Goal: Transaction & Acquisition: Book appointment/travel/reservation

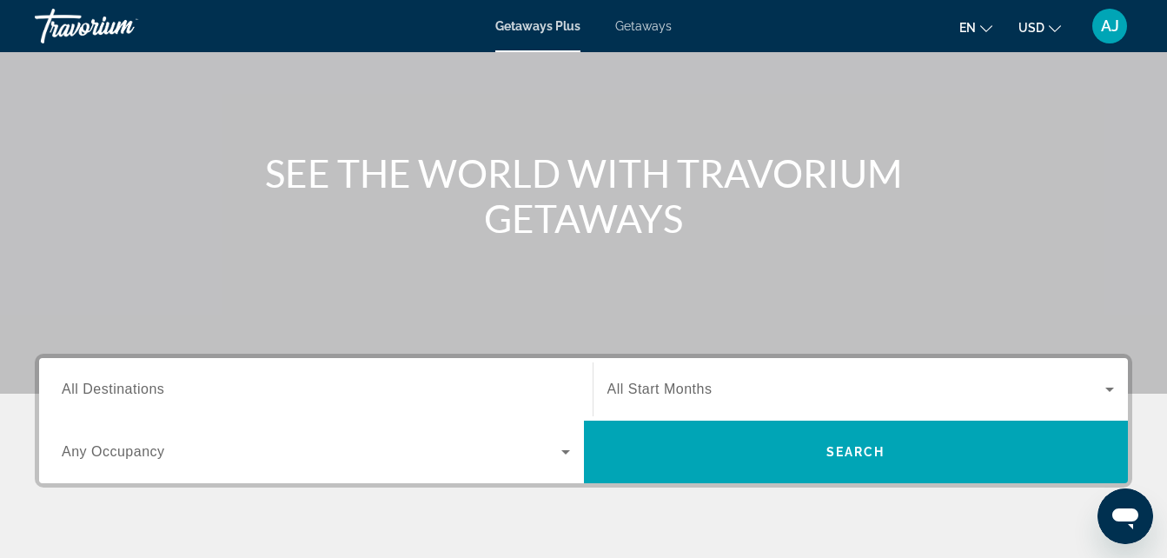
scroll to position [129, 0]
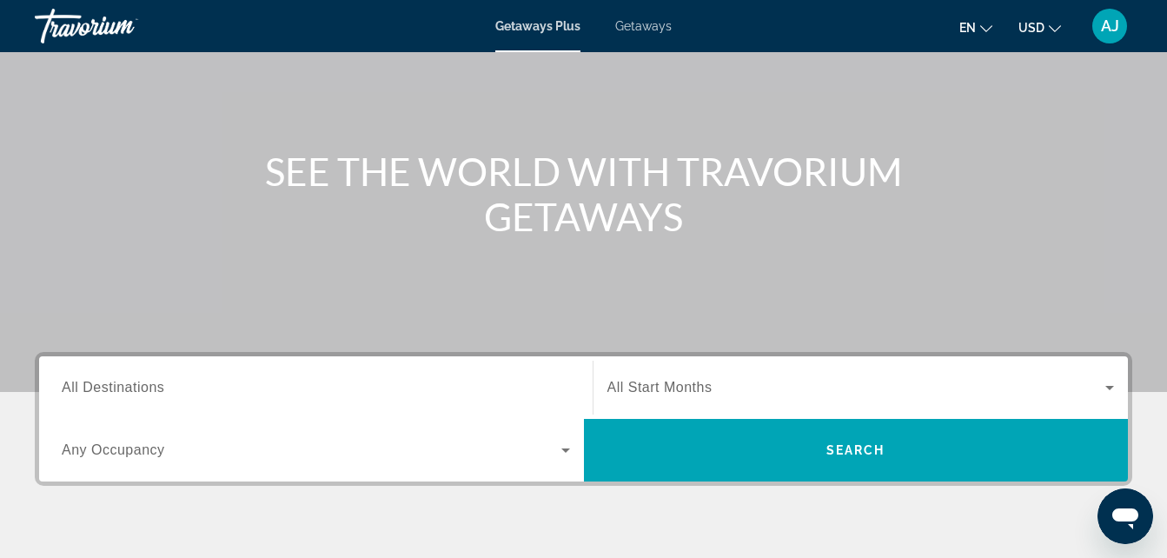
click at [154, 388] on span "All Destinations" at bounding box center [113, 387] width 103 height 15
click at [154, 388] on input "Destination All Destinations" at bounding box center [316, 388] width 508 height 21
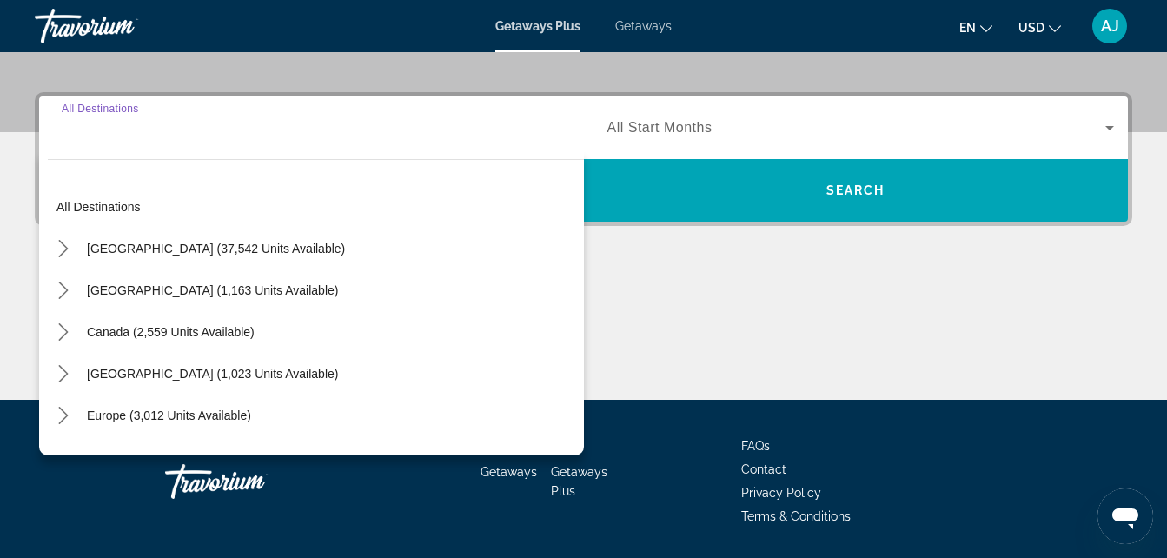
scroll to position [425, 0]
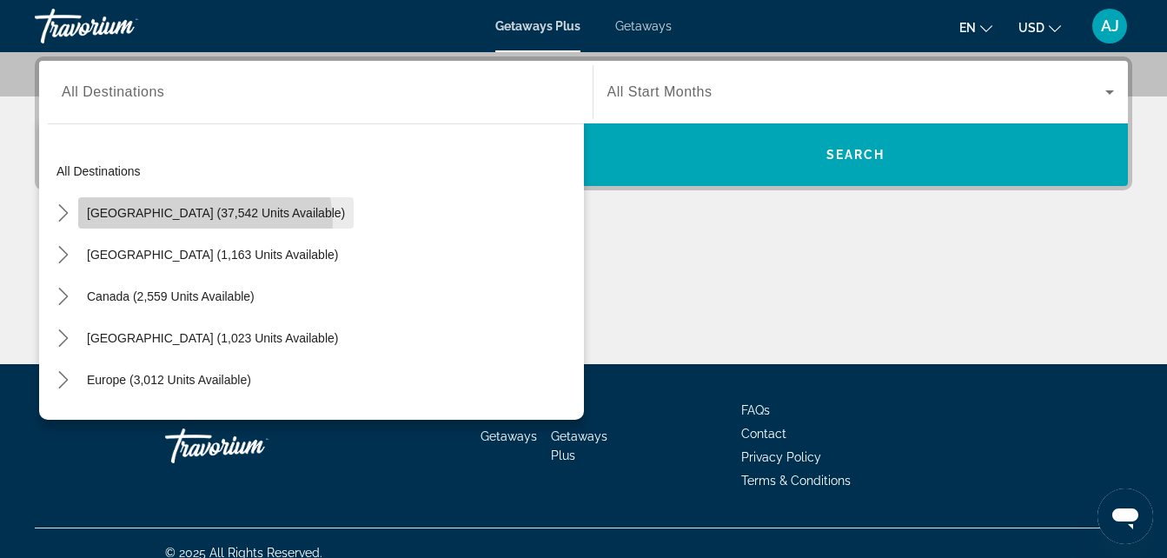
click at [204, 223] on span "Select destination: United States (37,542 units available)" at bounding box center [215, 213] width 275 height 42
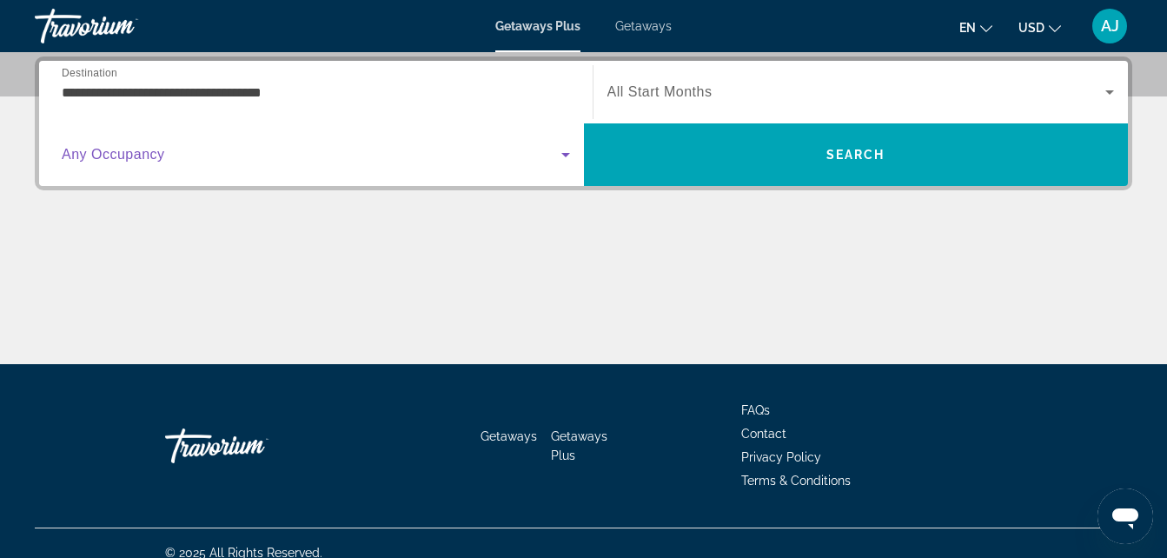
click at [214, 153] on span "Search widget" at bounding box center [312, 154] width 500 height 21
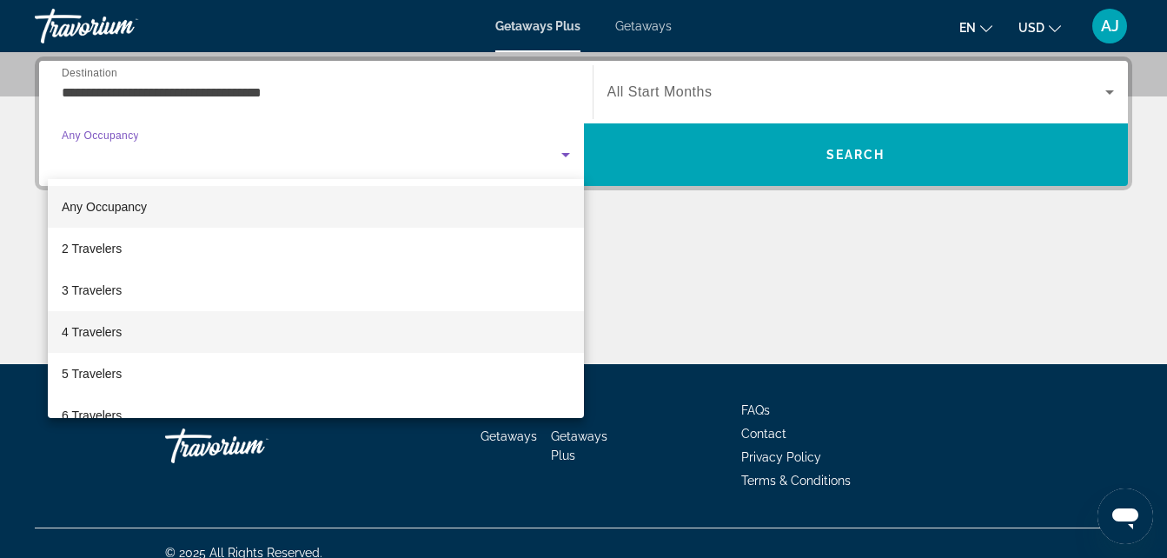
click at [151, 340] on mat-option "4 Travelers" at bounding box center [316, 332] width 536 height 42
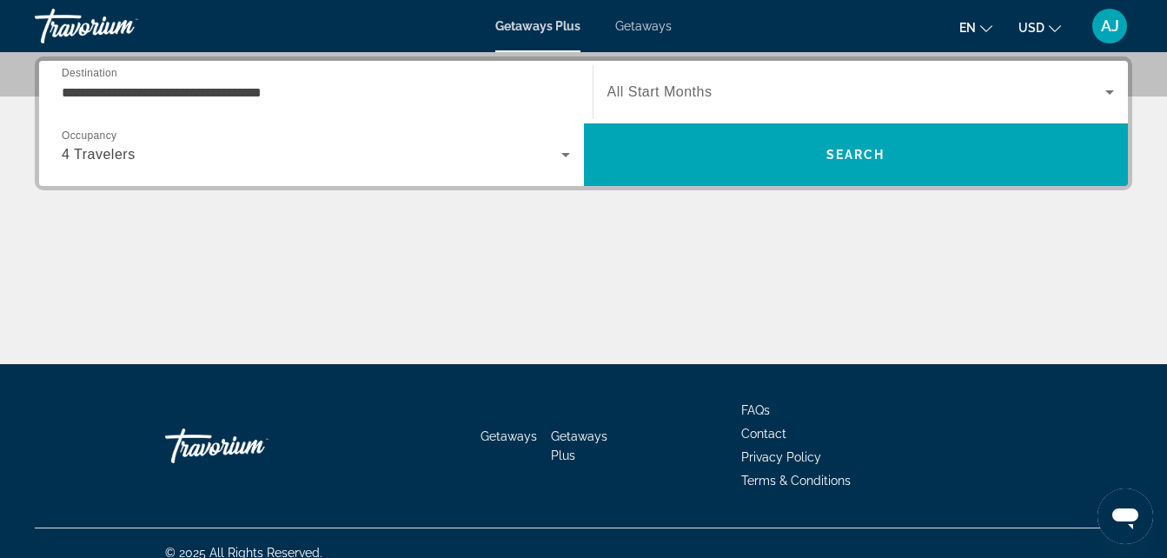
click at [663, 106] on div "Search widget" at bounding box center [860, 92] width 507 height 49
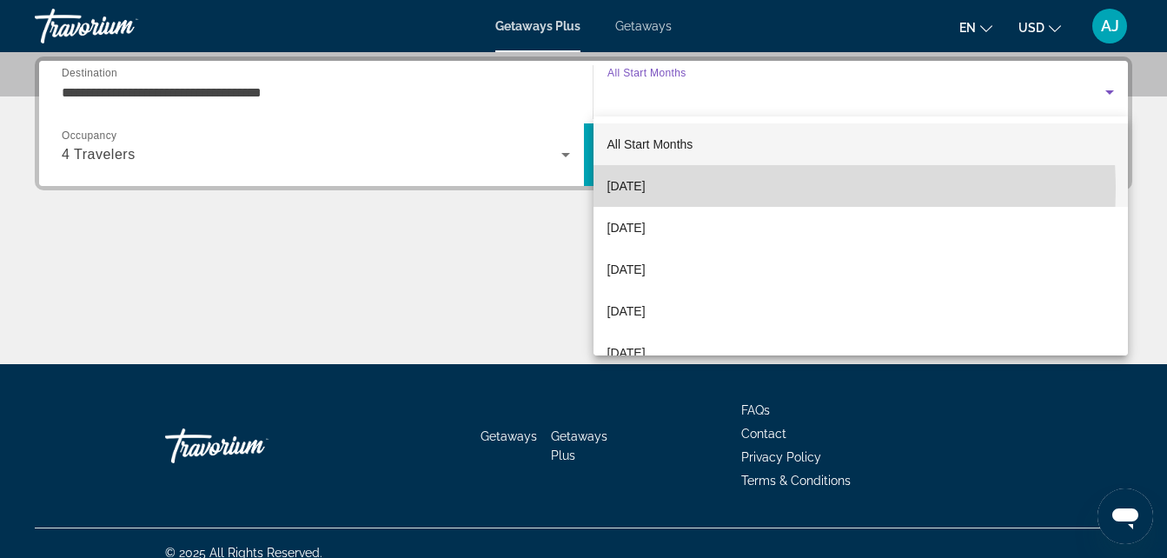
click at [646, 189] on span "October 2025" at bounding box center [626, 186] width 38 height 21
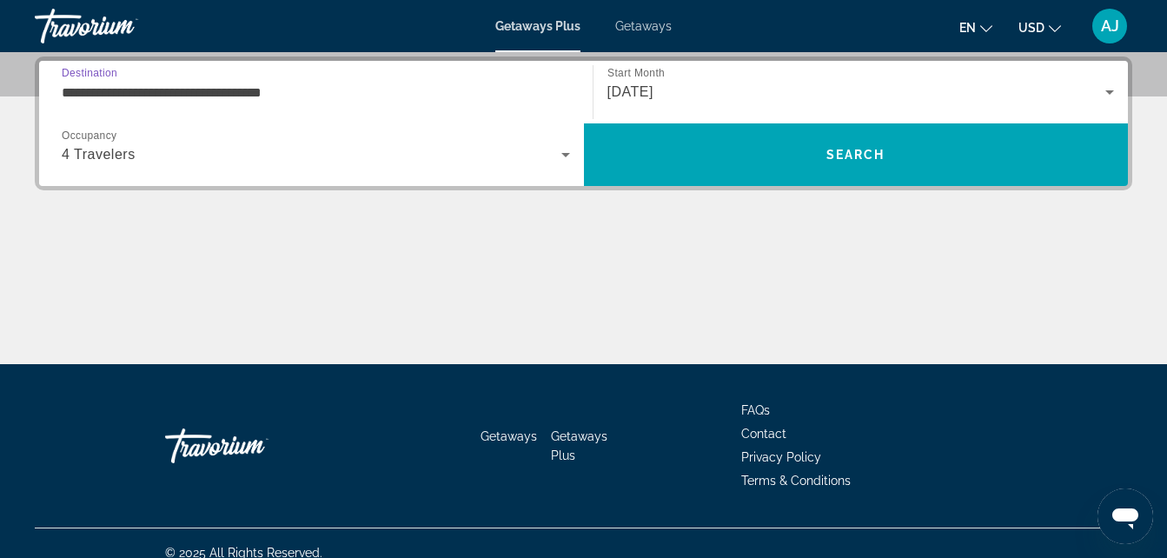
click at [299, 96] on input "**********" at bounding box center [316, 93] width 508 height 21
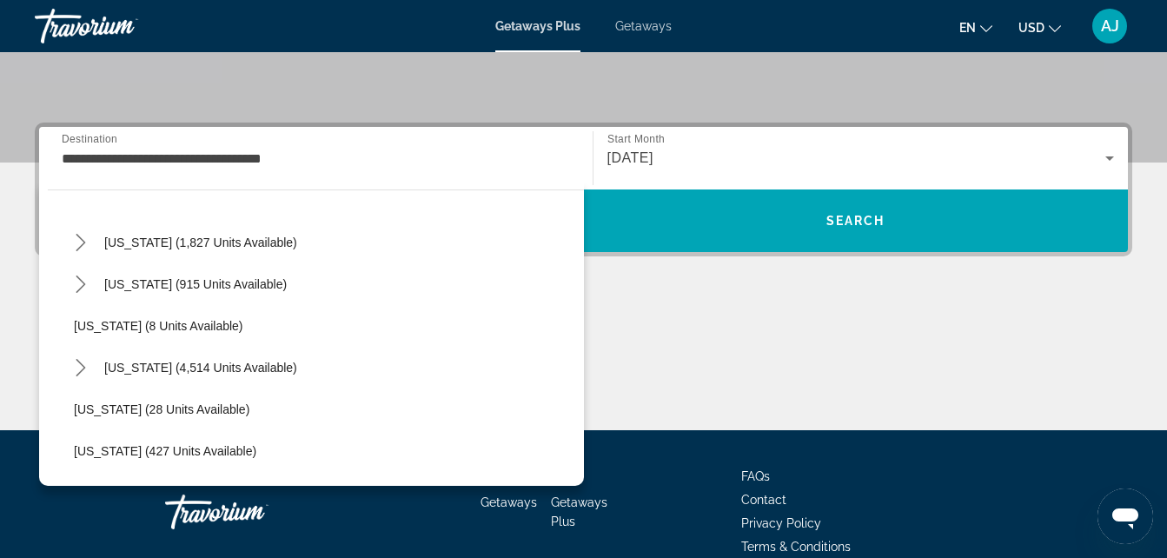
scroll to position [178, 0]
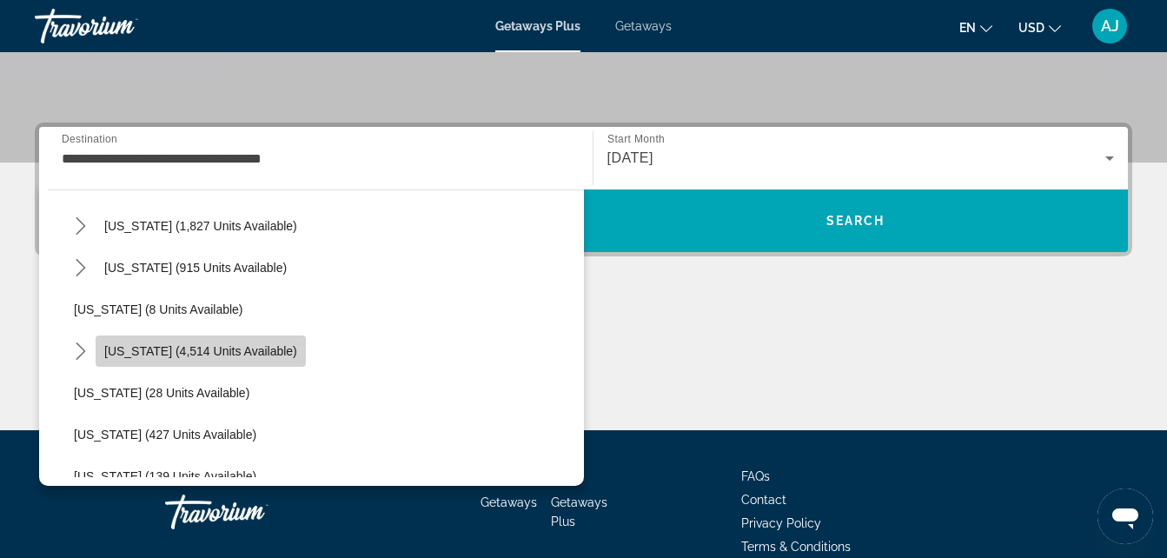
click at [247, 354] on span "Florida (4,514 units available)" at bounding box center [200, 351] width 193 height 14
type input "**********"
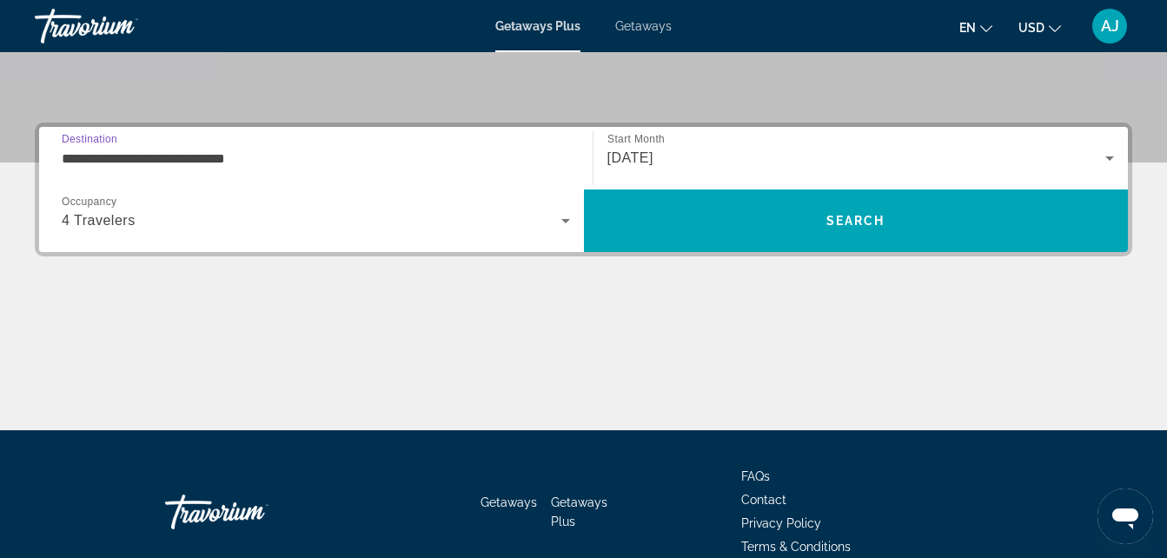
scroll to position [425, 0]
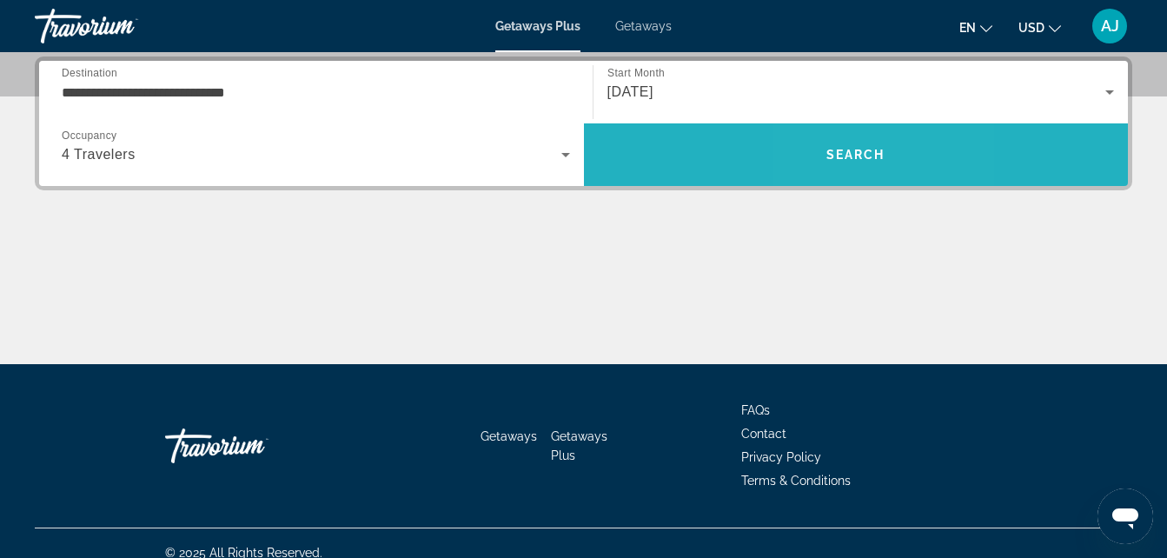
click at [841, 161] on span "Search" at bounding box center [855, 155] width 59 height 14
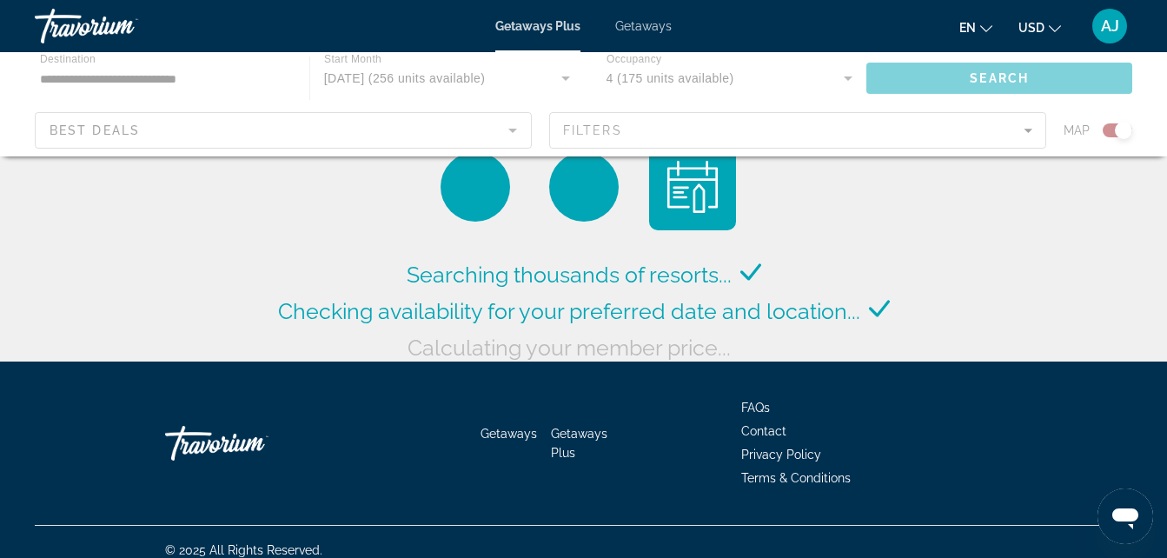
click at [841, 161] on div "Searching thousands of resorts... Checking availability for your preferred date…" at bounding box center [584, 254] width 620 height 222
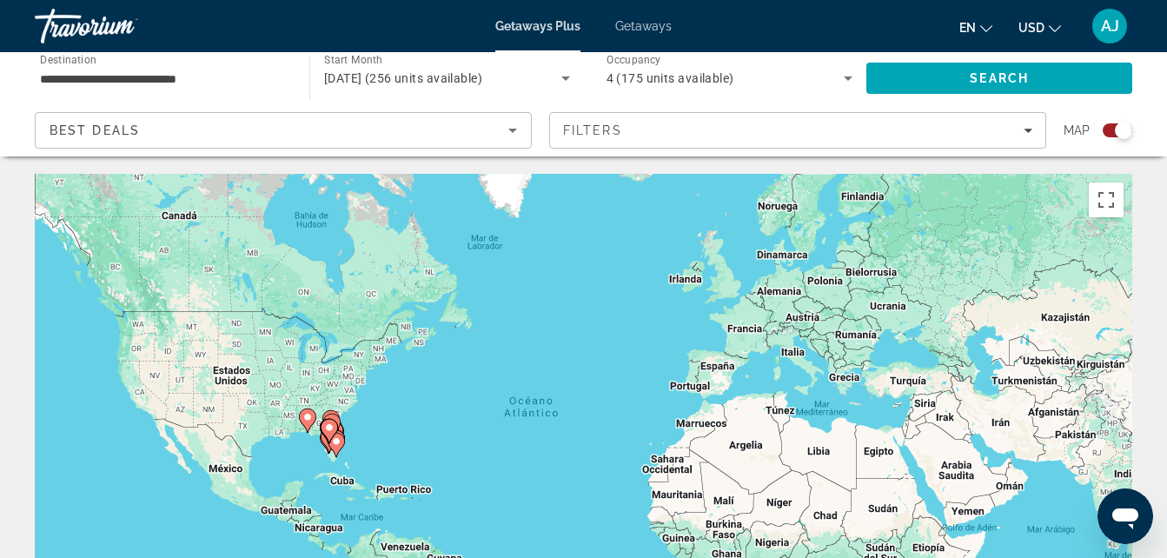
click at [335, 461] on div "Para activar la función de arrastrar con el teclado, presiona Alt + Intro. Una …" at bounding box center [583, 434] width 1097 height 521
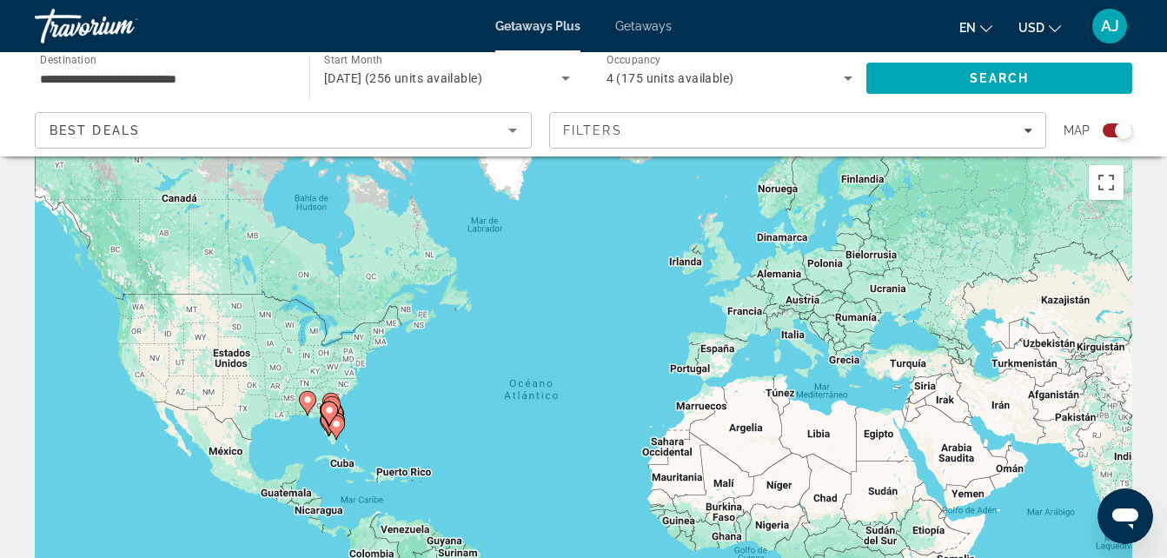
scroll to position [23, 0]
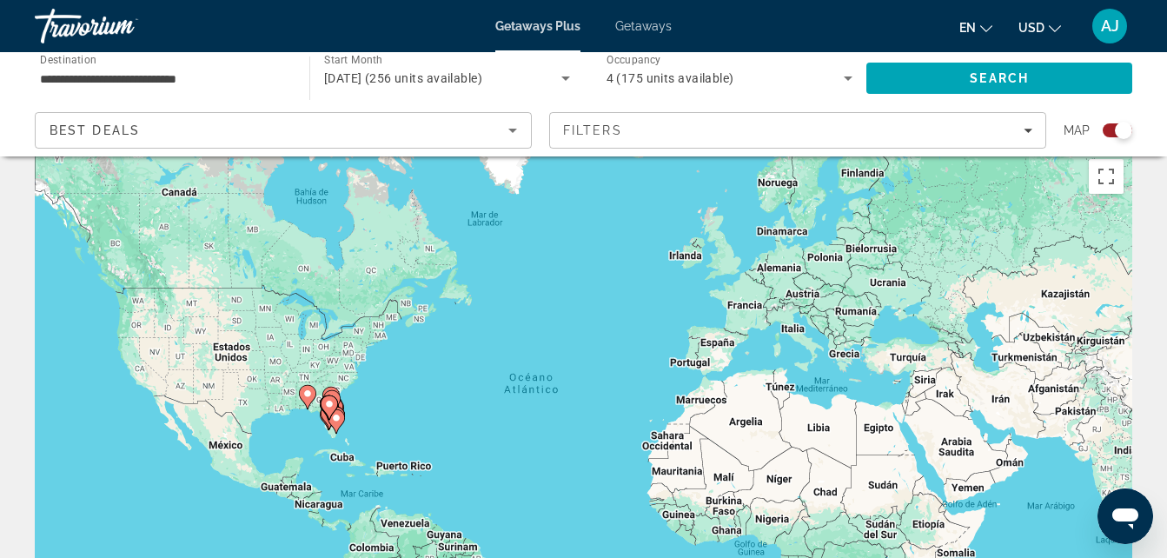
click at [126, 76] on input "**********" at bounding box center [163, 79] width 247 height 21
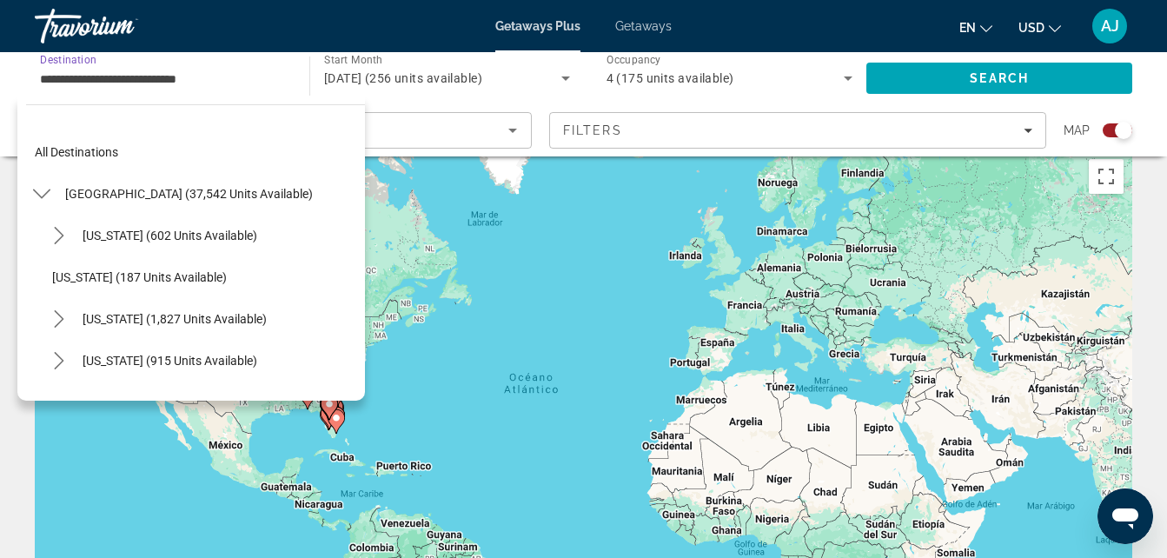
scroll to position [187, 0]
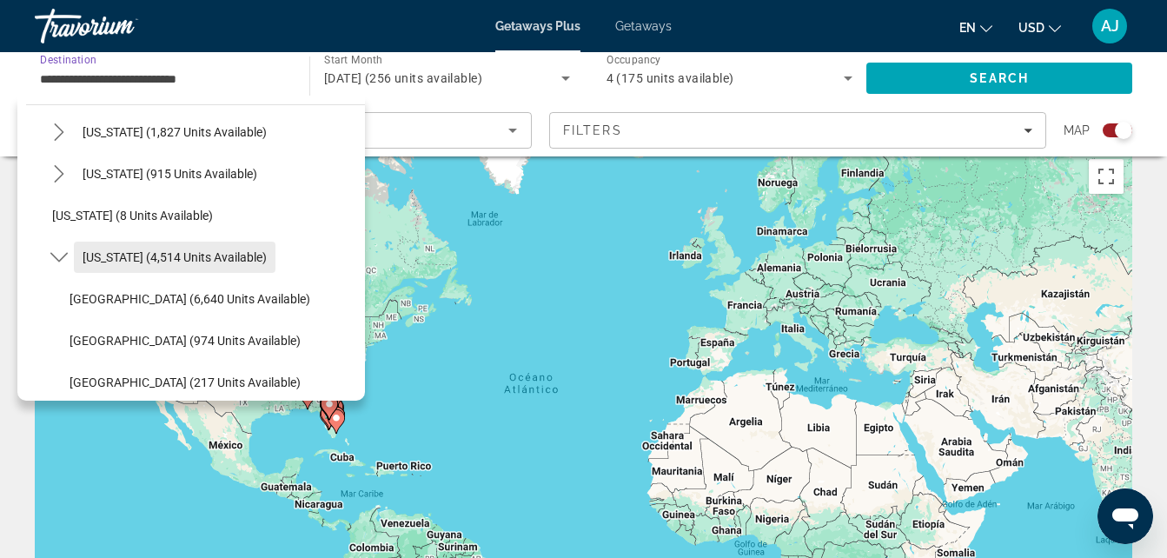
click at [211, 259] on span "Florida (4,514 units available)" at bounding box center [175, 257] width 184 height 14
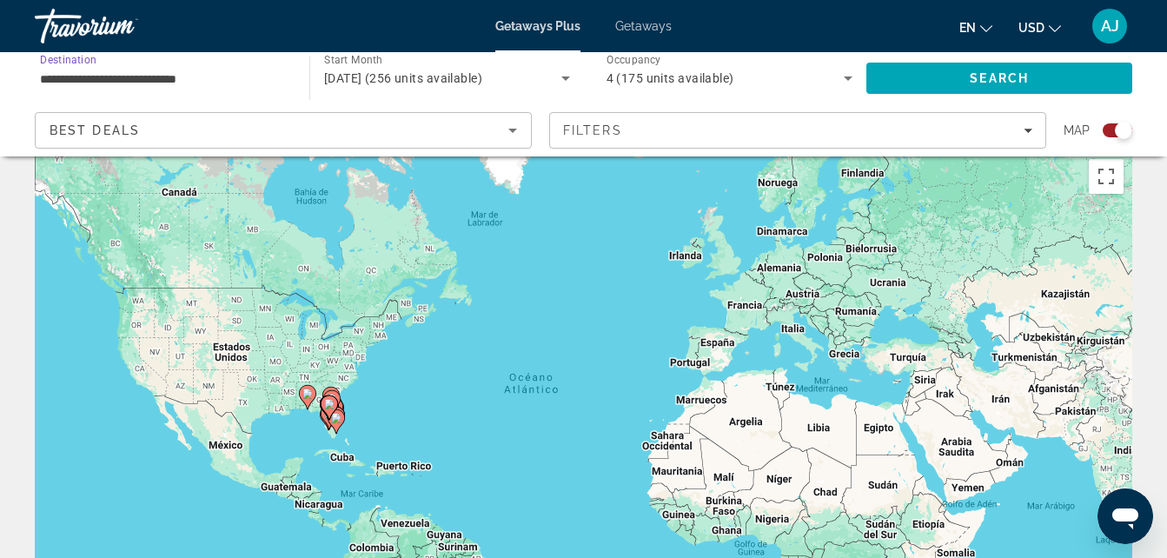
click at [514, 128] on icon "Sort by" at bounding box center [512, 130] width 21 height 21
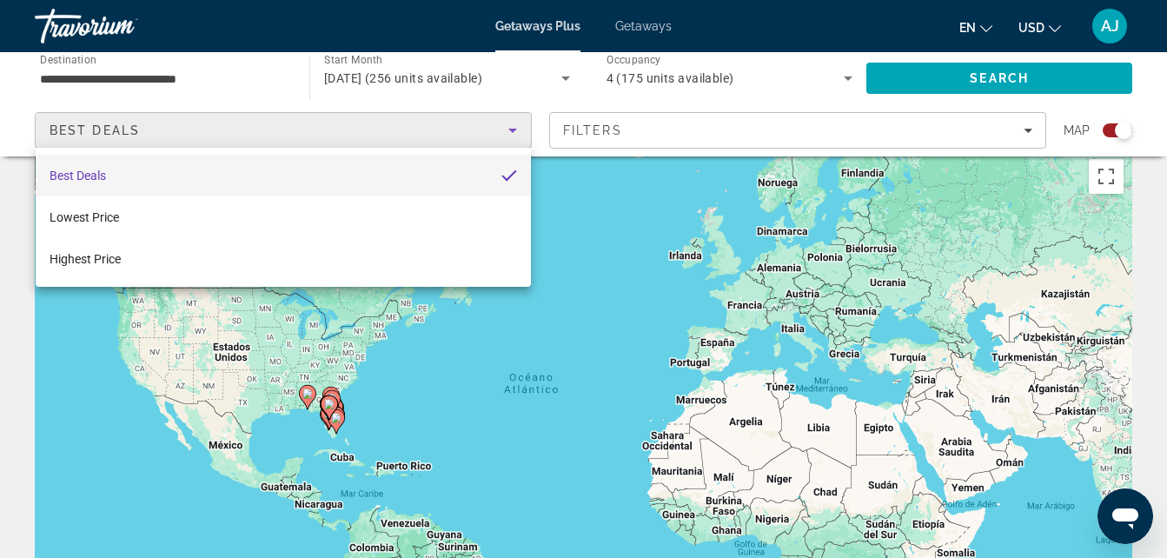
click at [514, 129] on div at bounding box center [583, 279] width 1167 height 558
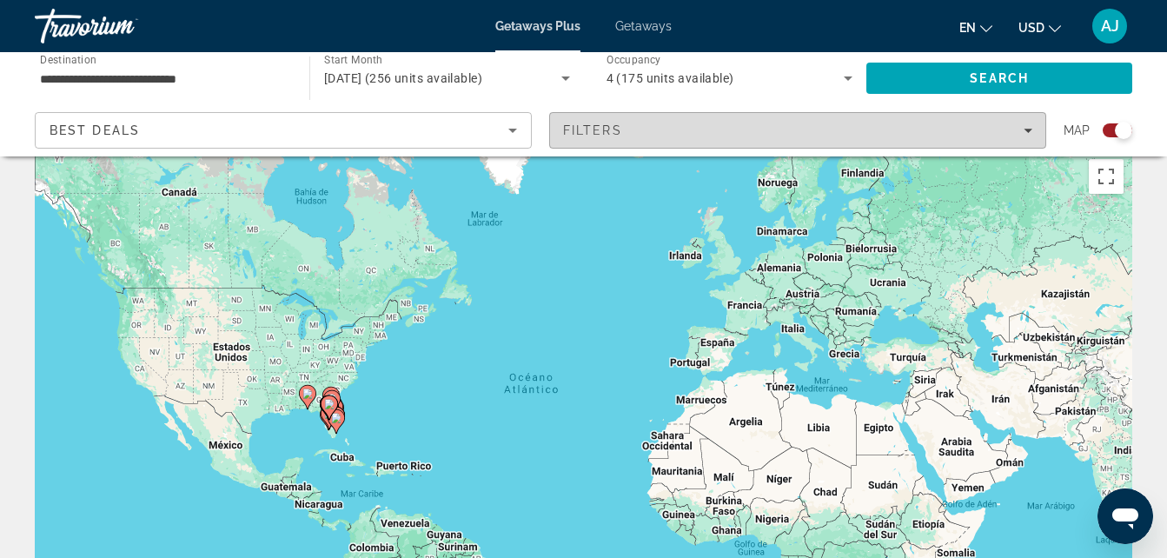
click at [599, 123] on span "Filters" at bounding box center [592, 130] width 59 height 14
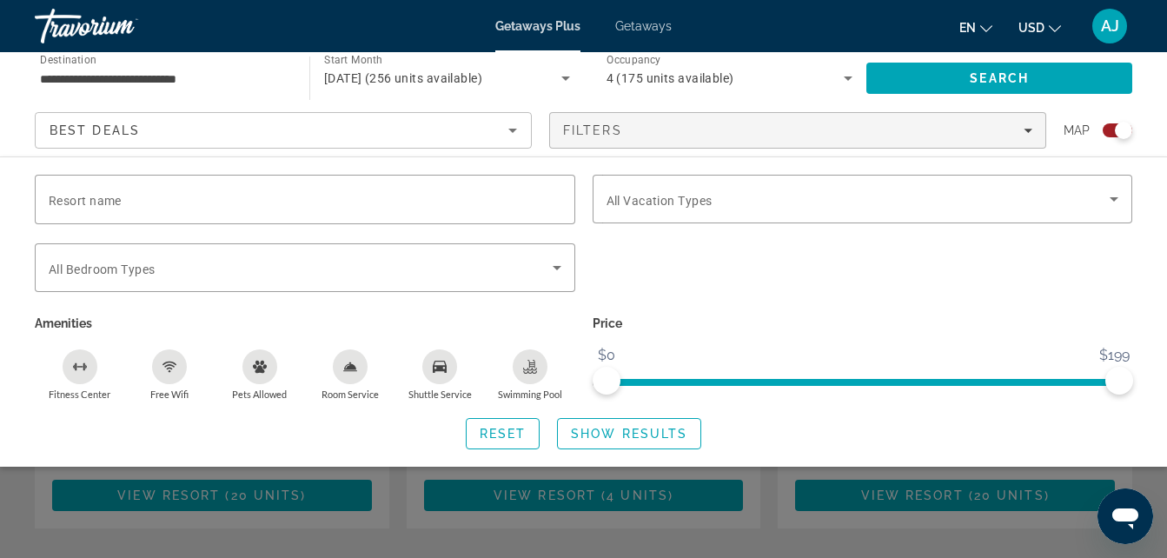
scroll to position [906, 0]
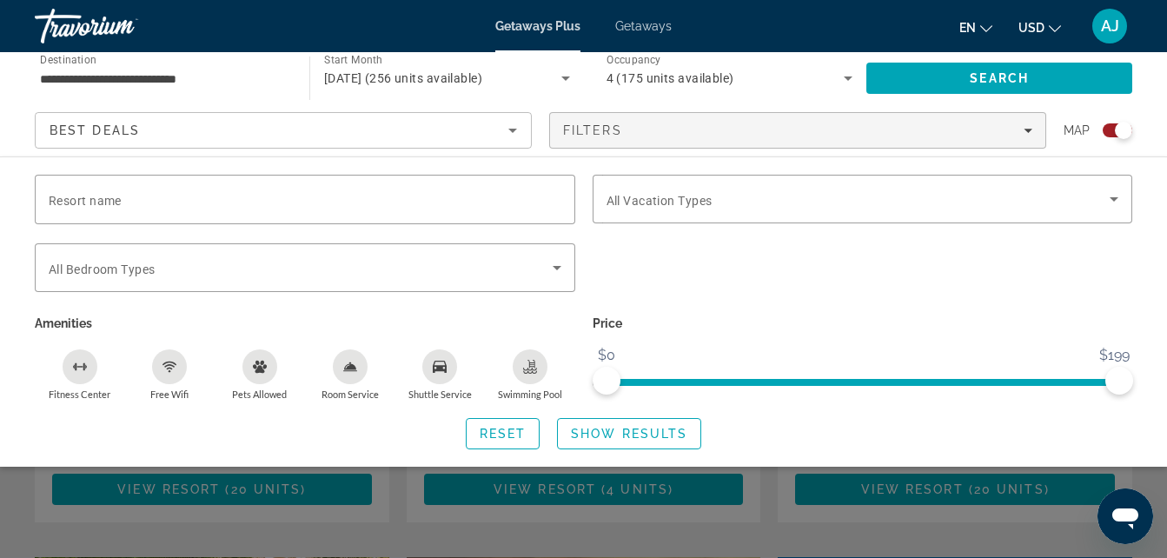
click at [1163, 100] on div "**********" at bounding box center [583, 104] width 1167 height 104
click at [759, 276] on div "Search widget" at bounding box center [863, 277] width 558 height 68
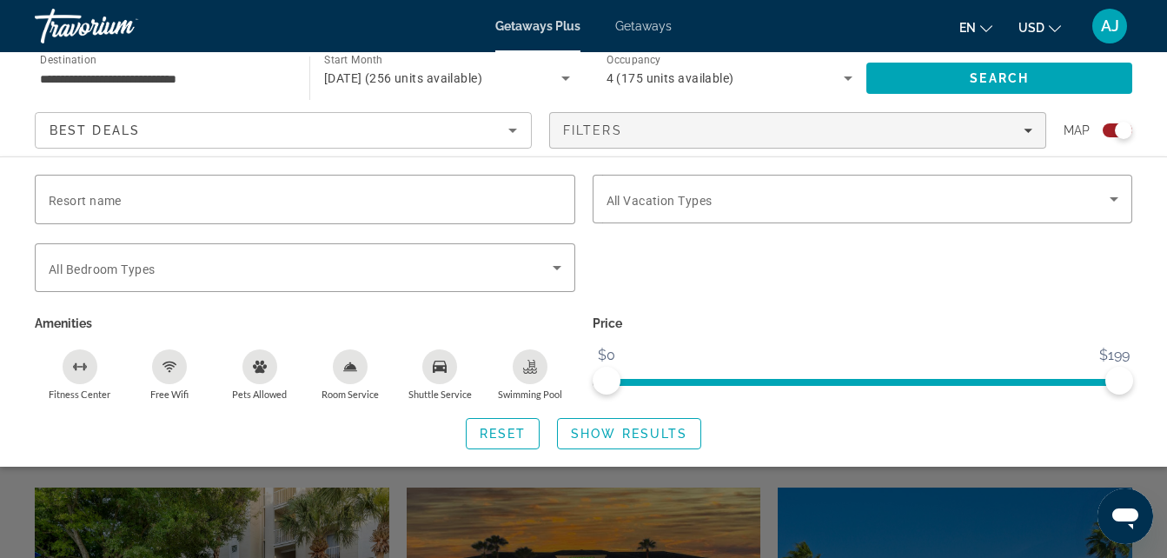
scroll to position [1034, 0]
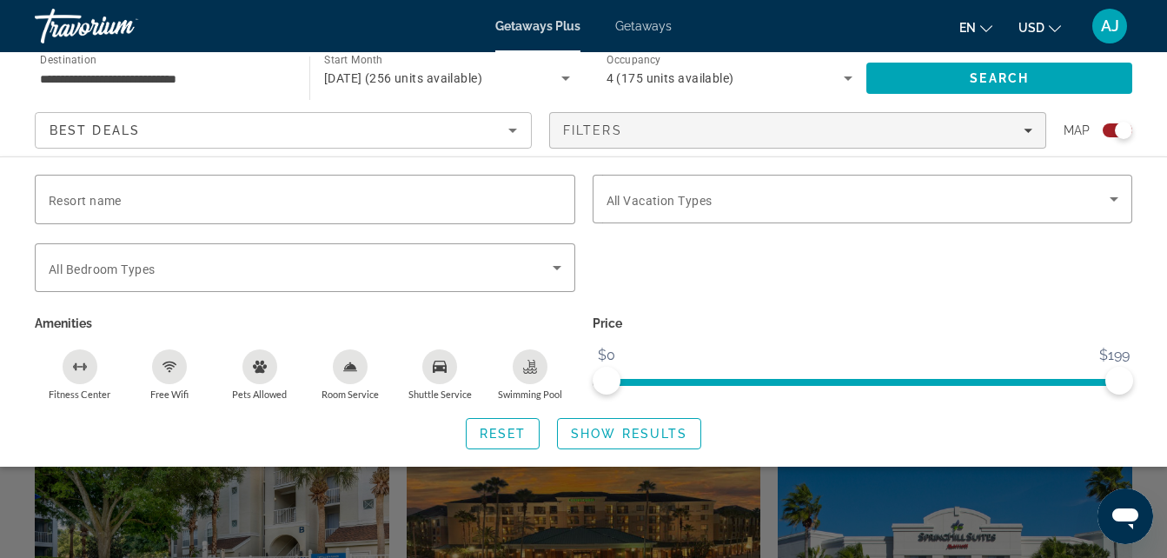
click at [182, 78] on input "**********" at bounding box center [163, 79] width 247 height 21
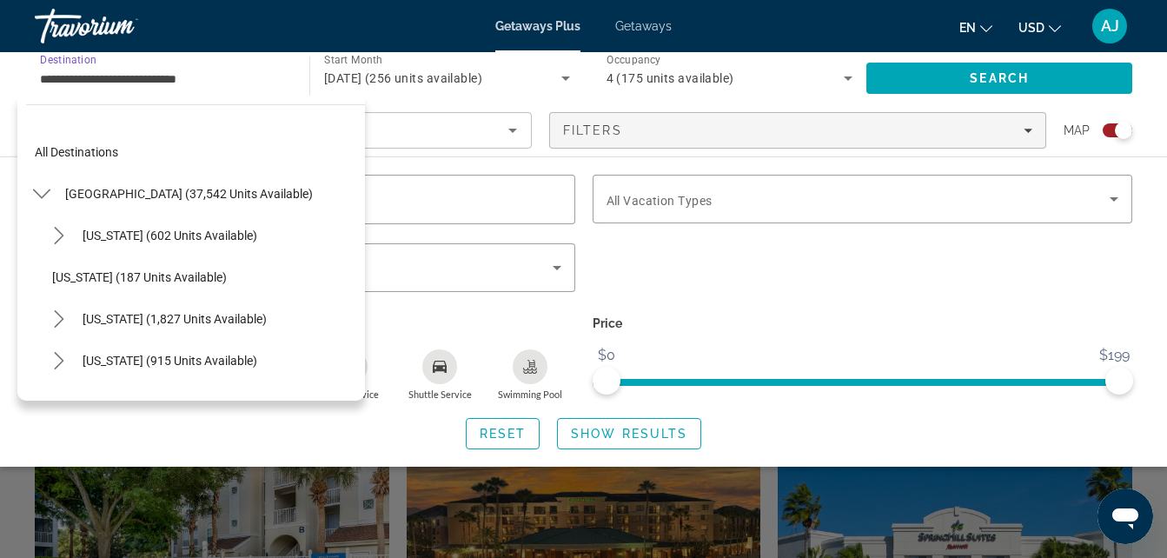
scroll to position [187, 0]
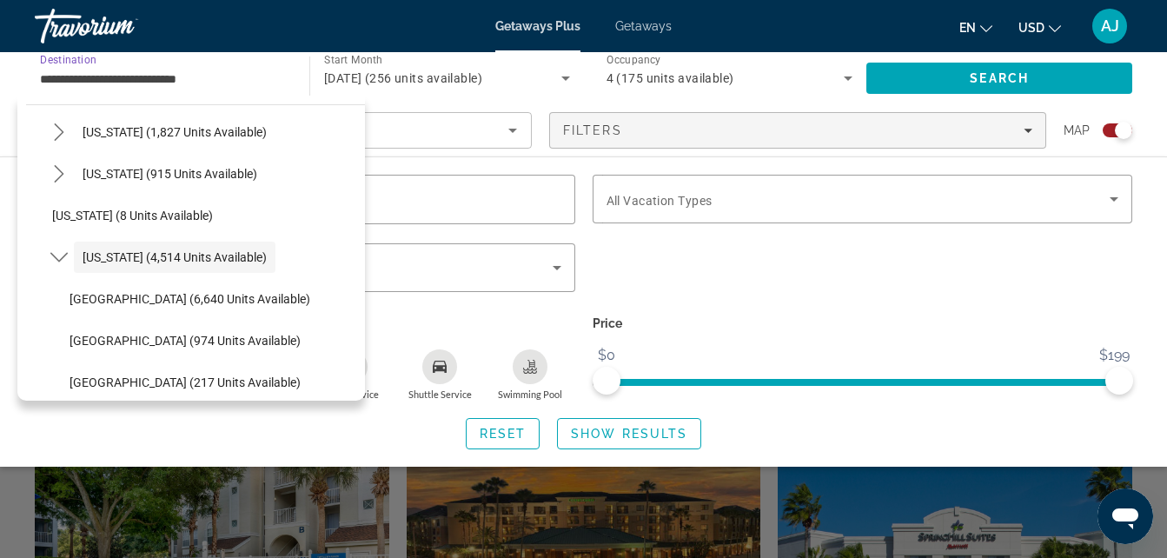
click at [264, 262] on div "Florida (4,514 units available)" at bounding box center [203, 257] width 321 height 42
click at [502, 430] on span "Reset" at bounding box center [503, 434] width 47 height 14
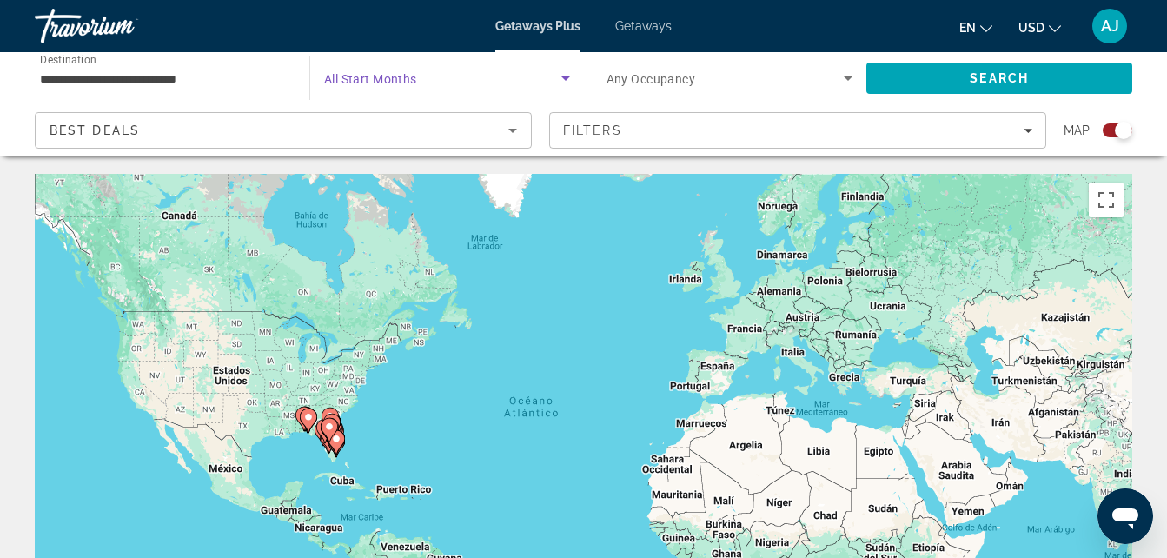
click at [478, 75] on span "Search widget" at bounding box center [442, 78] width 237 height 21
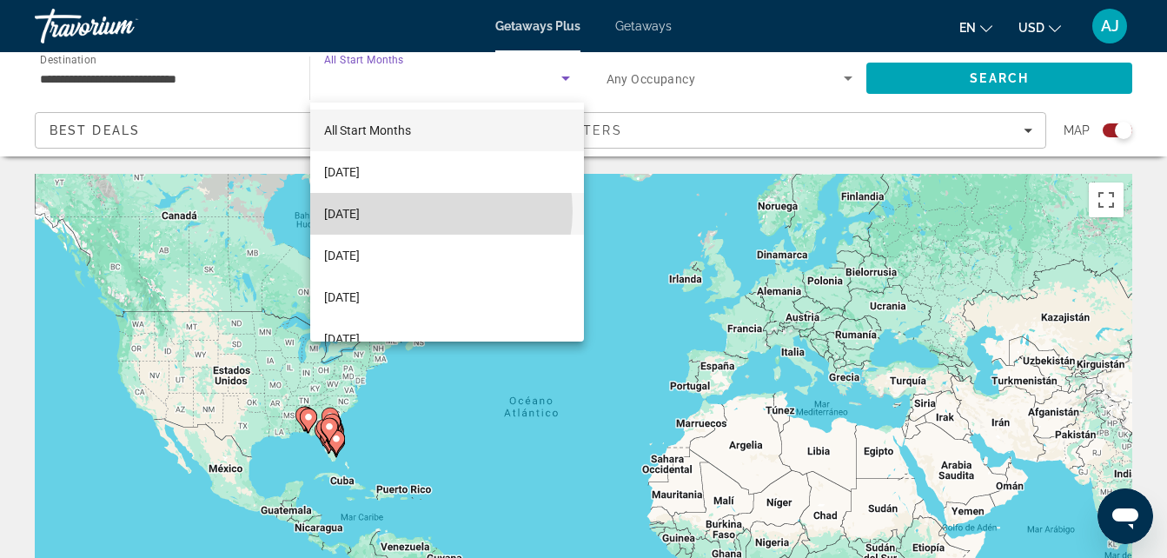
click at [429, 211] on mat-option "November 2025" at bounding box center [447, 214] width 274 height 42
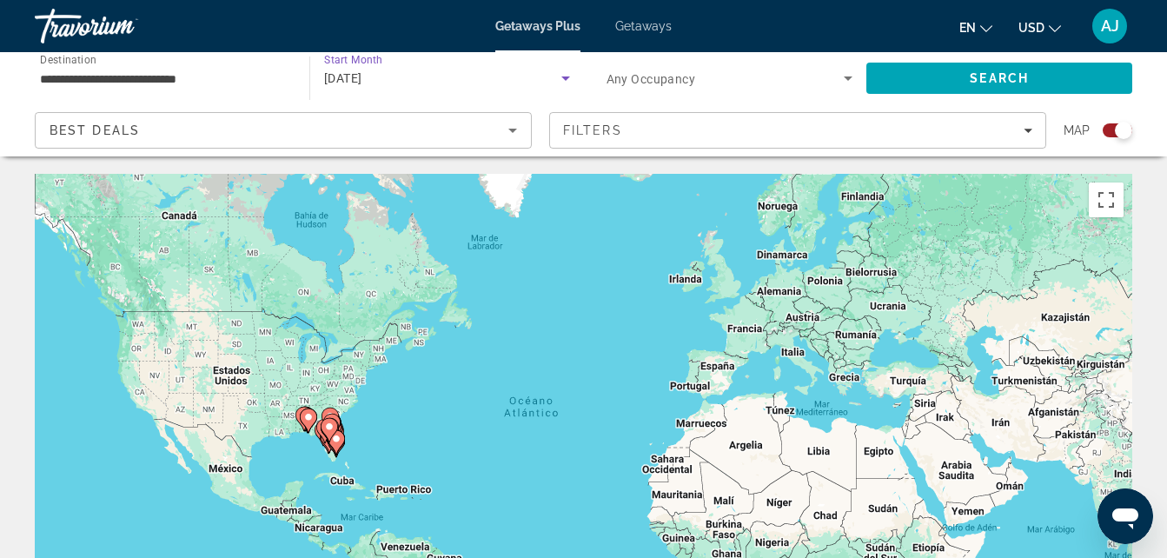
click at [442, 89] on div "November 2025" at bounding box center [447, 78] width 246 height 49
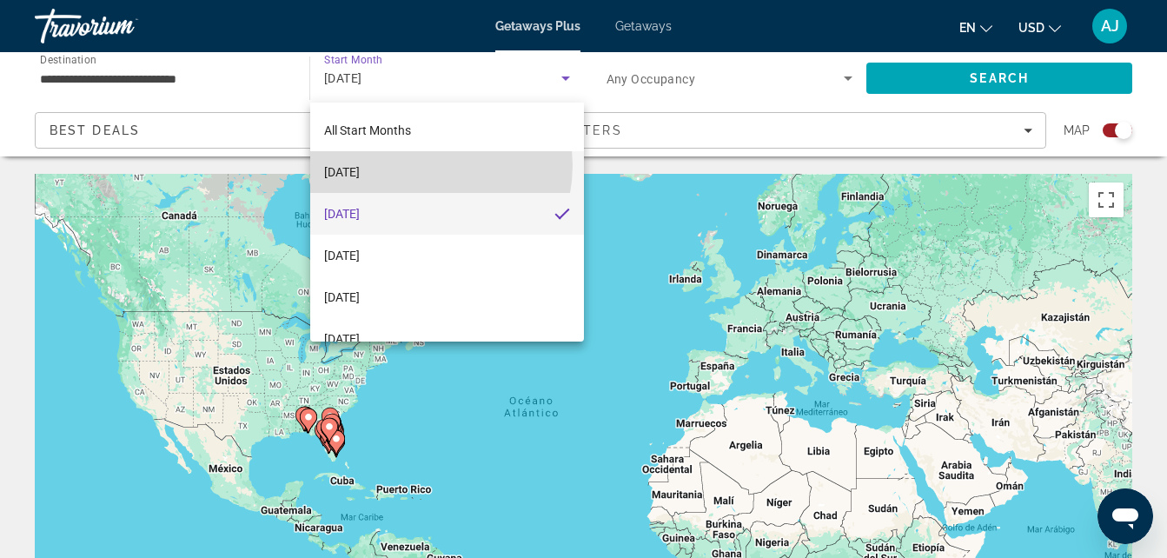
click at [412, 165] on mat-option "October 2025" at bounding box center [447, 172] width 274 height 42
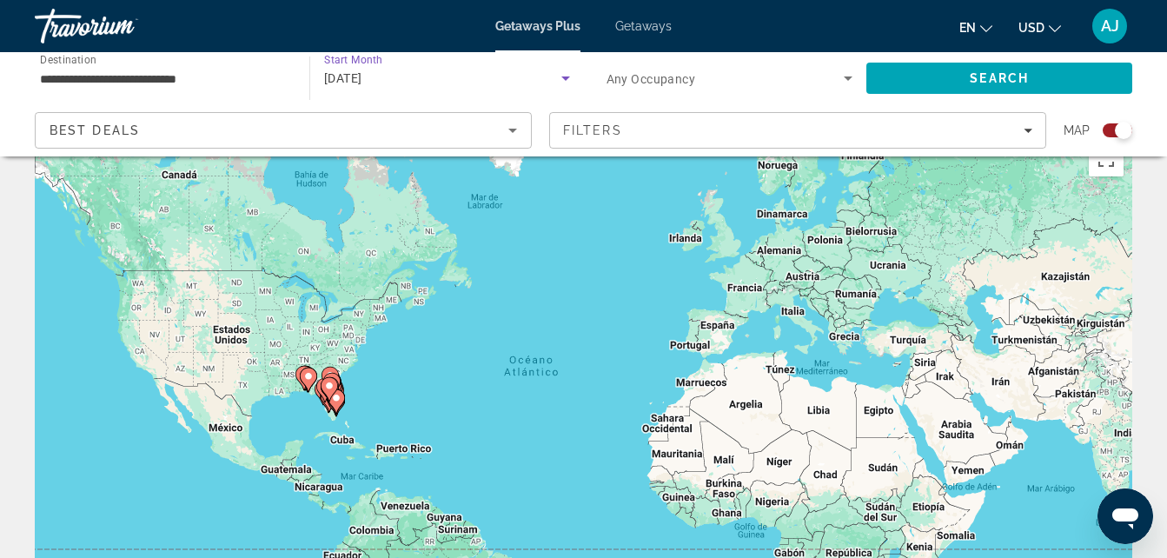
scroll to position [47, 0]
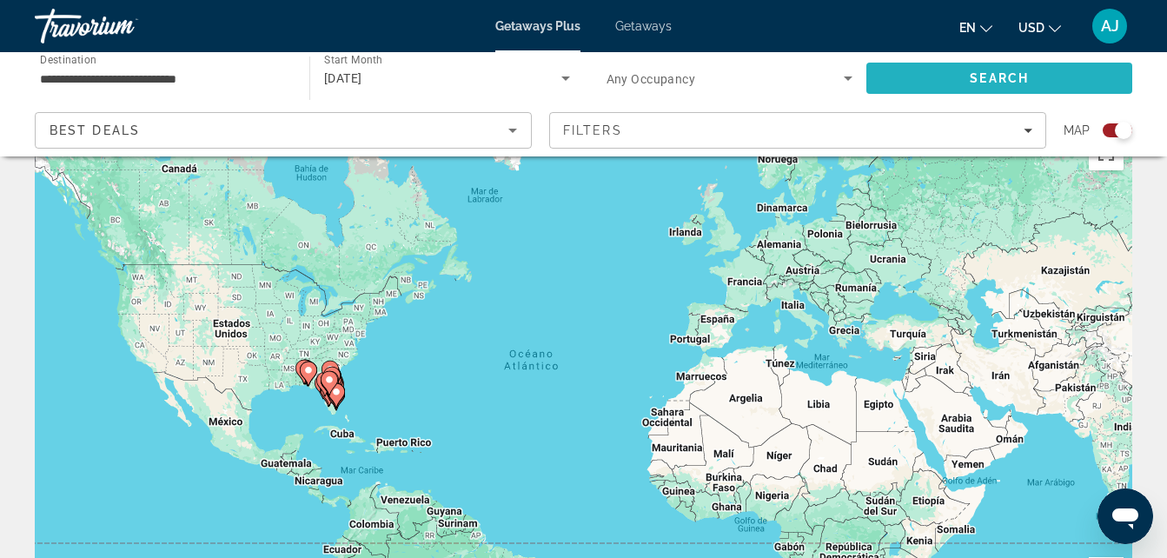
click at [1084, 65] on span "Search" at bounding box center [999, 78] width 266 height 42
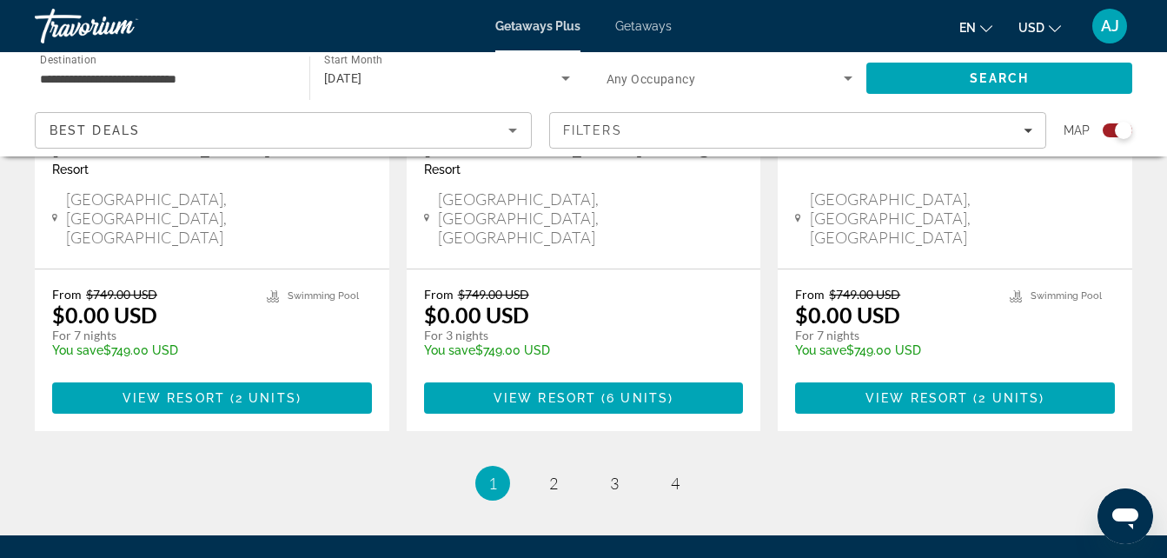
scroll to position [2926, 0]
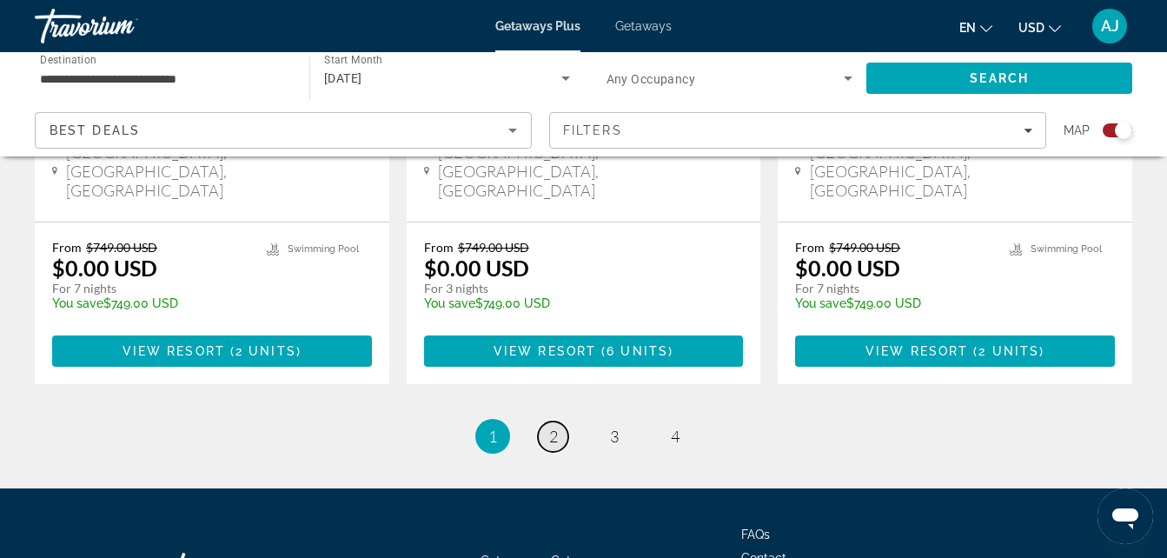
click at [550, 427] on span "2" at bounding box center [553, 436] width 9 height 19
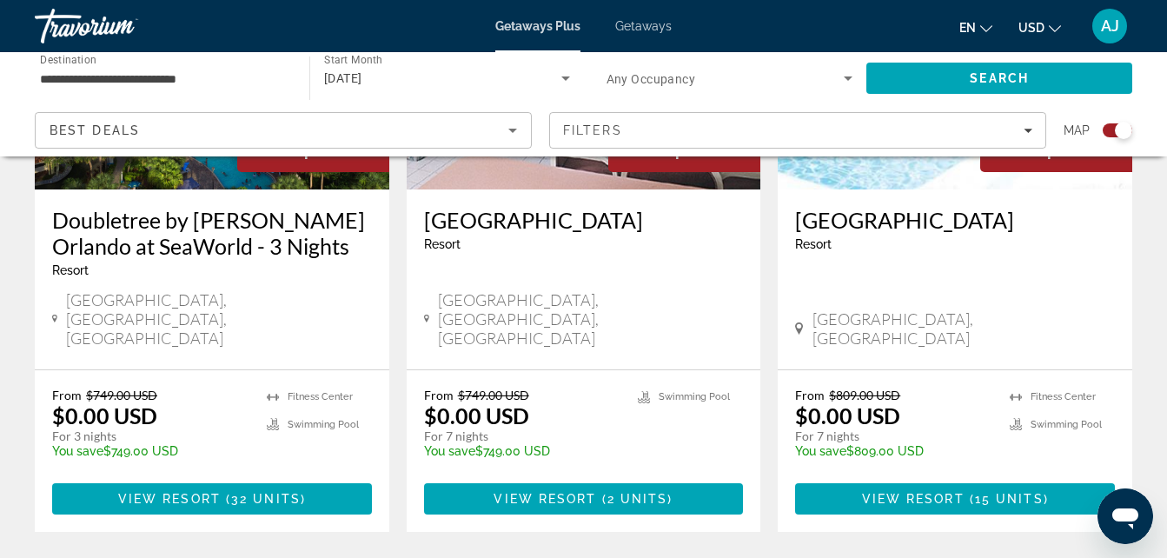
scroll to position [2912, 0]
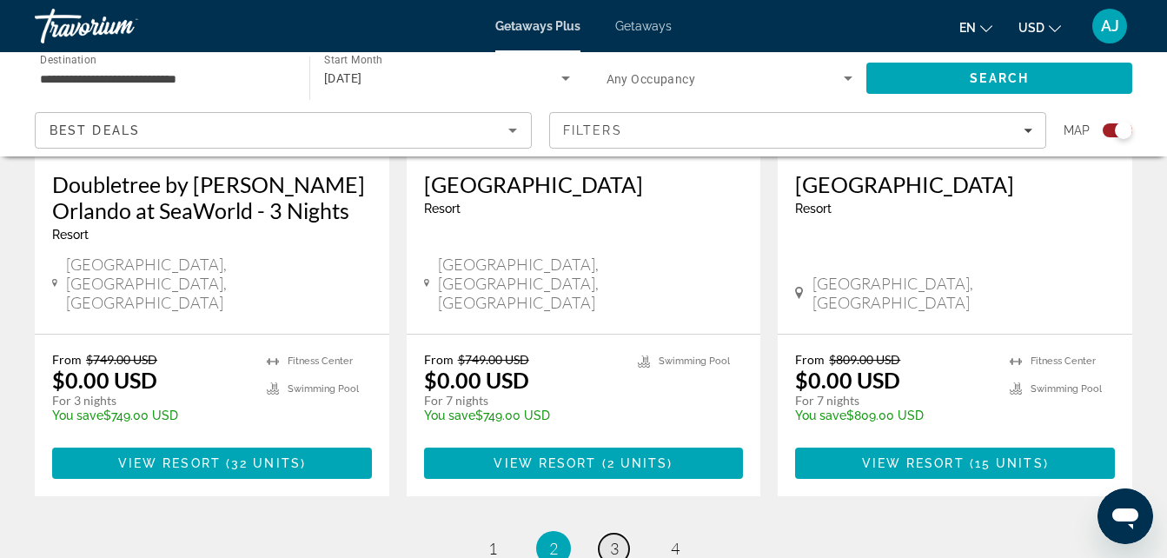
click at [625, 533] on link "page 3" at bounding box center [614, 548] width 30 height 30
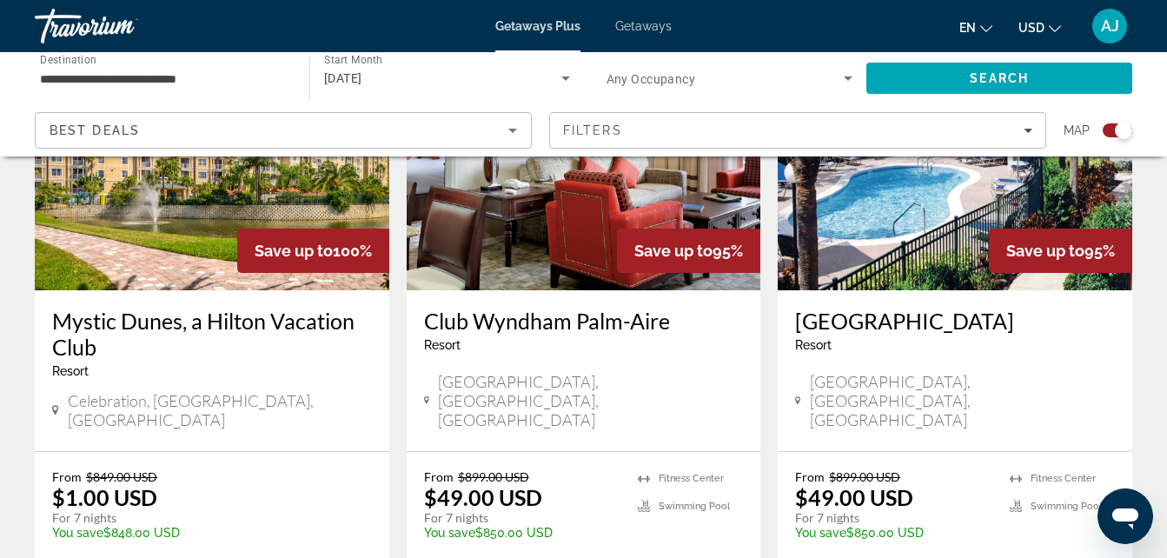
scroll to position [2794, 0]
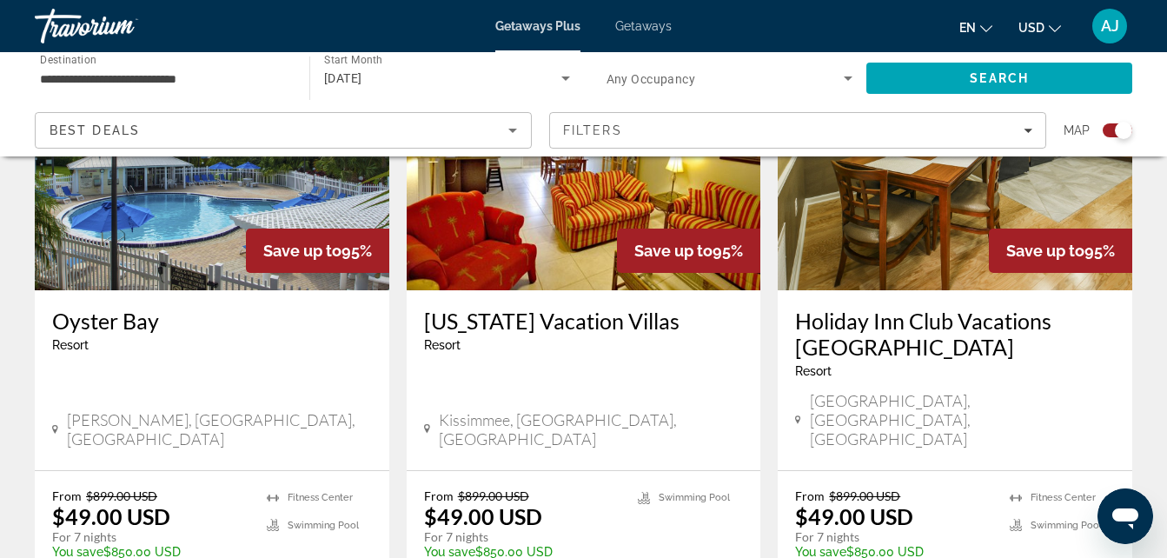
scroll to position [1772, 0]
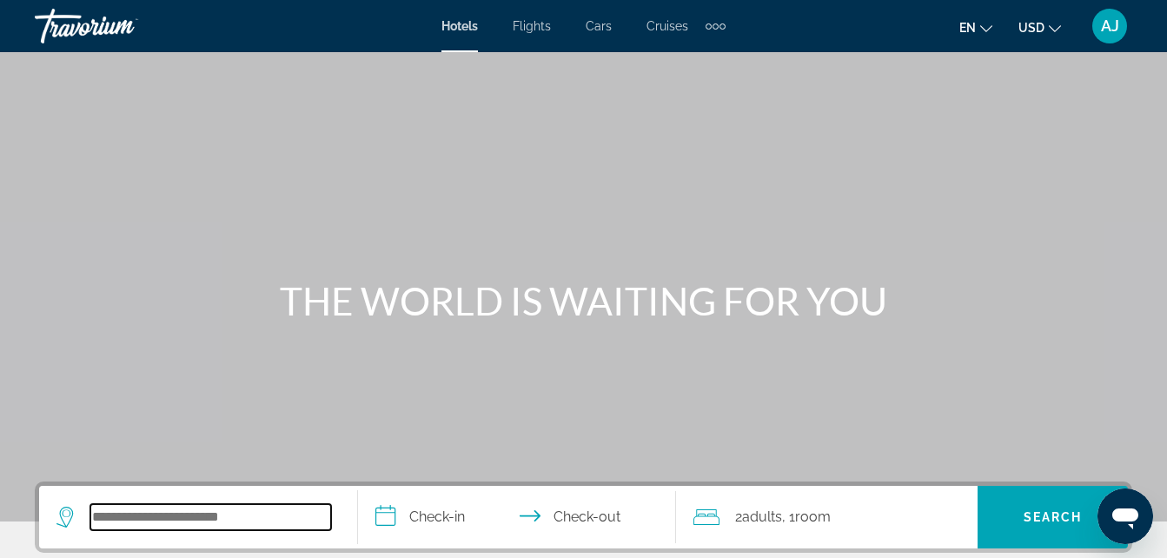
click at [106, 509] on input "Search hotel destination" at bounding box center [210, 517] width 241 height 26
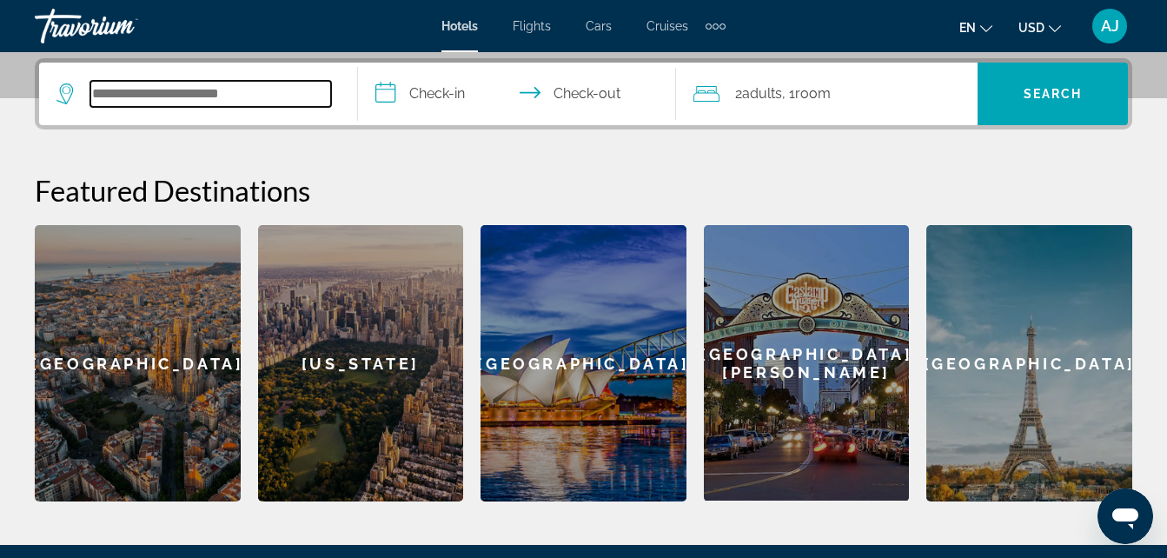
scroll to position [425, 0]
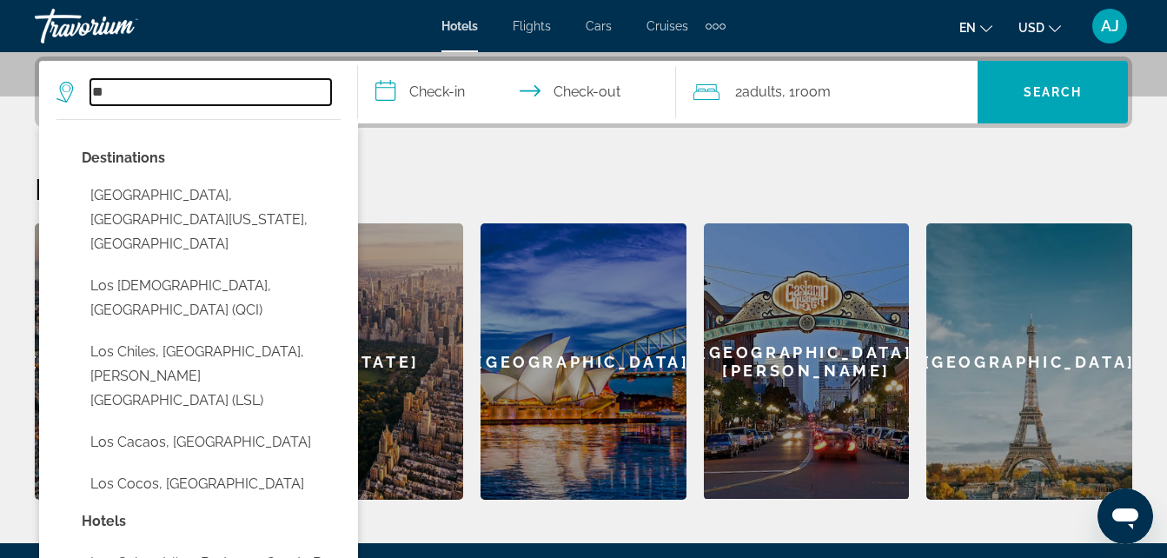
type input "*"
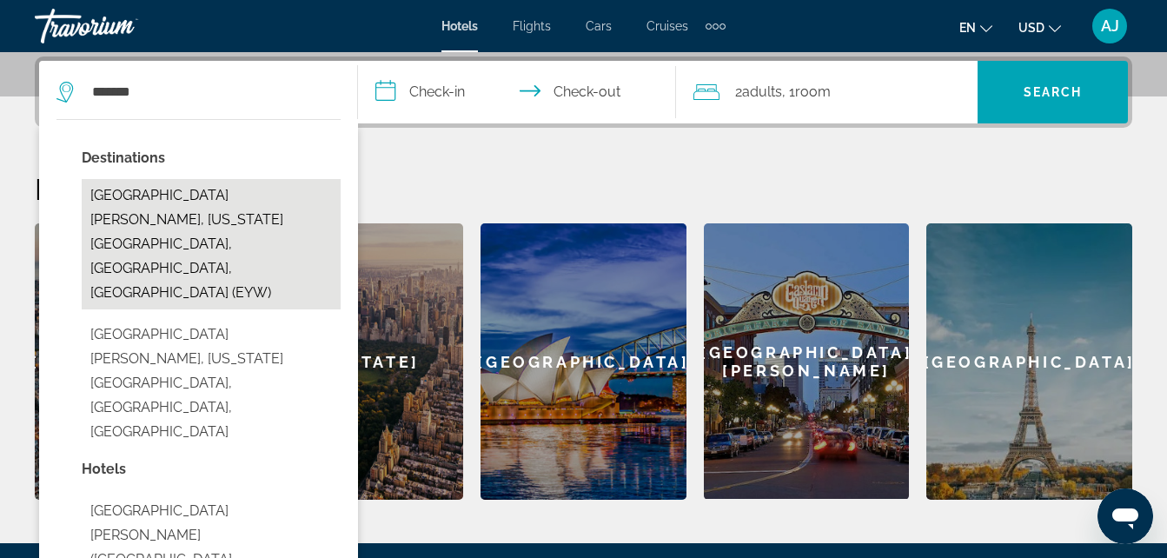
click at [174, 189] on button "[GEOGRAPHIC_DATA][PERSON_NAME], [US_STATE][GEOGRAPHIC_DATA], [GEOGRAPHIC_DATA],…" at bounding box center [211, 244] width 259 height 130
type input "**********"
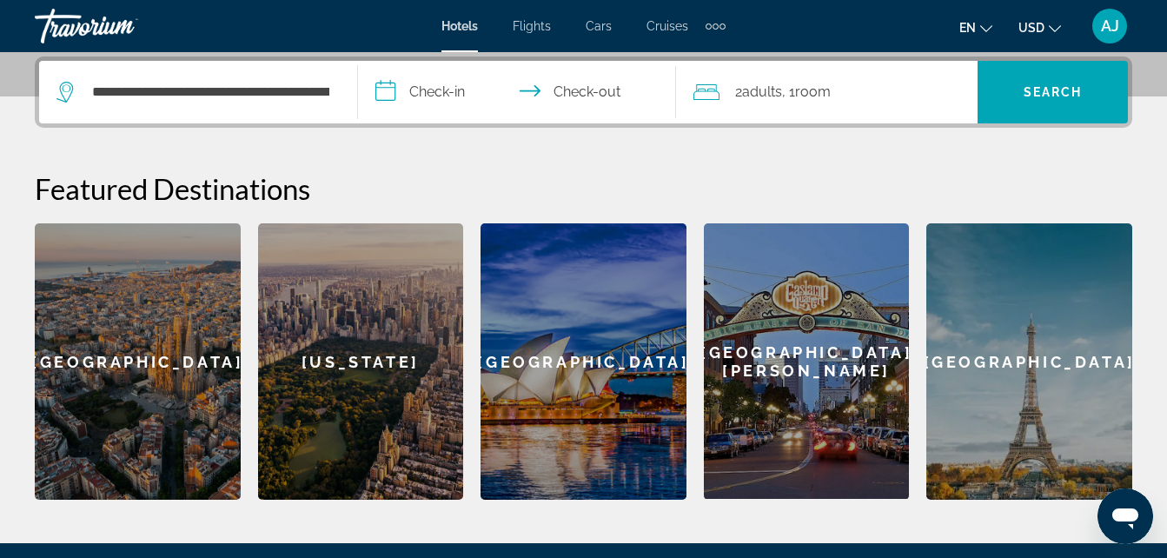
click at [410, 96] on input "**********" at bounding box center [521, 95] width 326 height 68
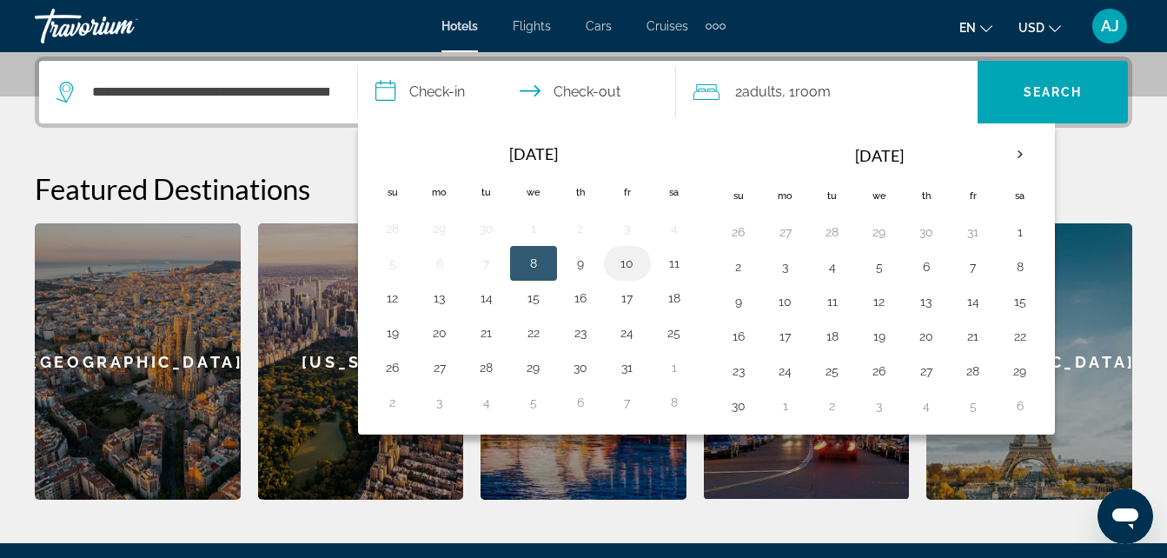
click at [636, 265] on button "10" at bounding box center [627, 263] width 28 height 24
click at [666, 267] on button "11" at bounding box center [674, 263] width 28 height 24
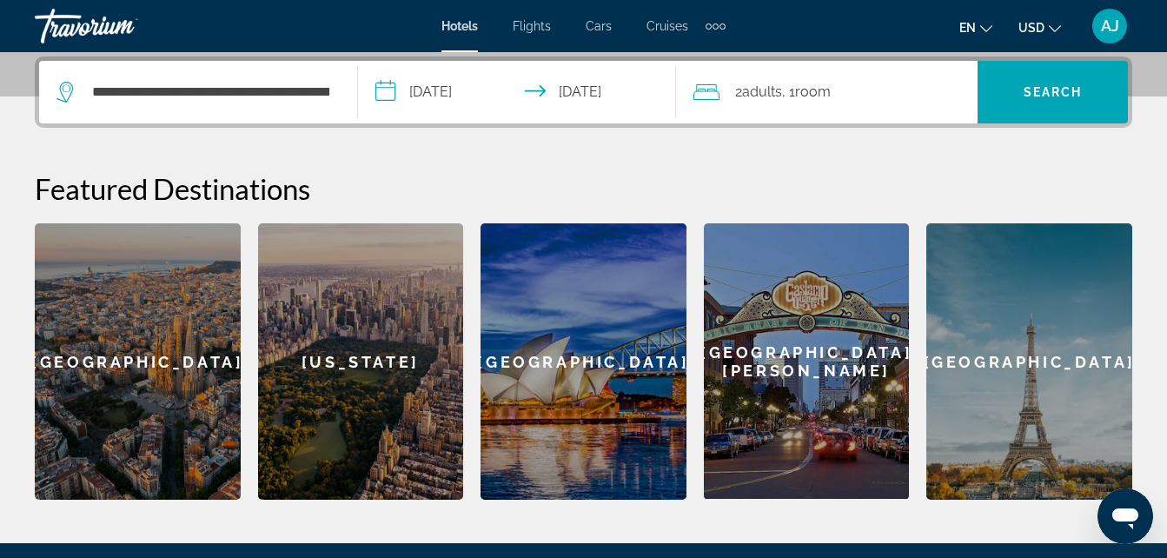
click at [454, 109] on input "**********" at bounding box center [521, 95] width 326 height 68
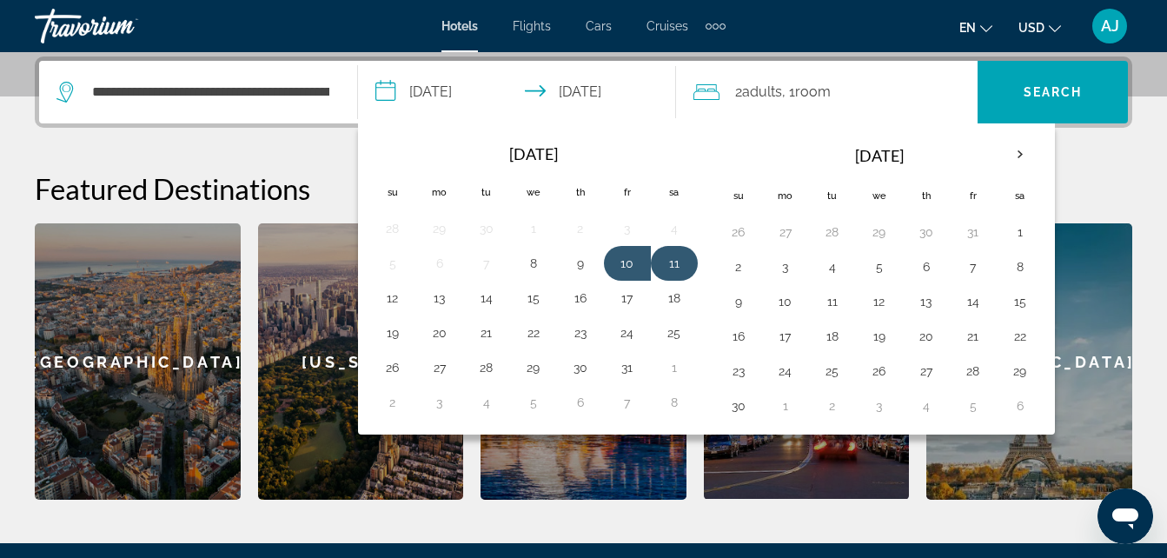
click at [669, 266] on button "11" at bounding box center [674, 263] width 28 height 24
click at [389, 295] on button "12" at bounding box center [393, 298] width 28 height 24
type input "**********"
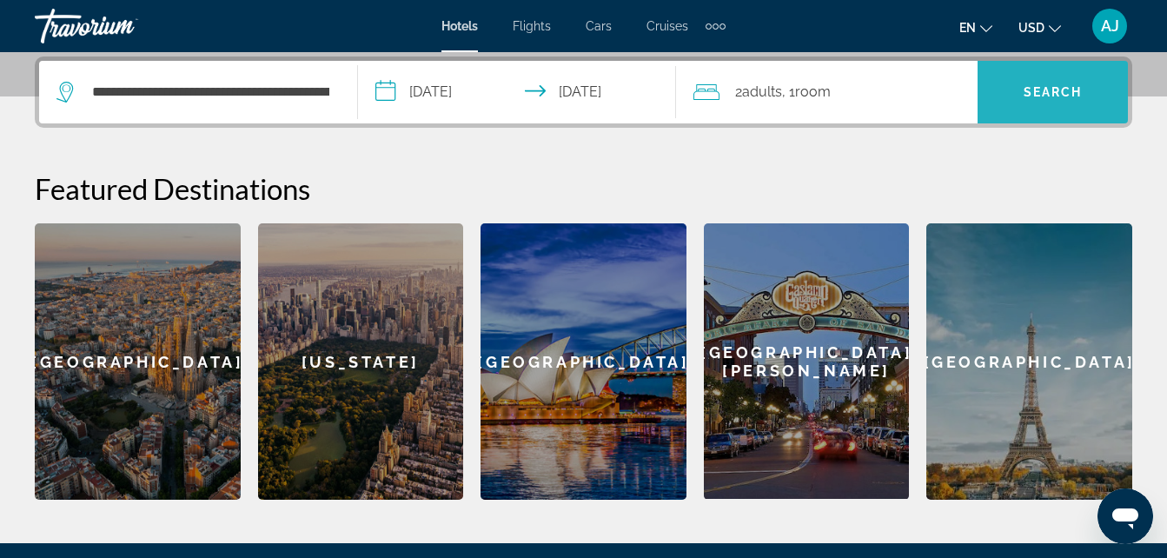
click at [1017, 92] on span "Search" at bounding box center [1052, 92] width 150 height 42
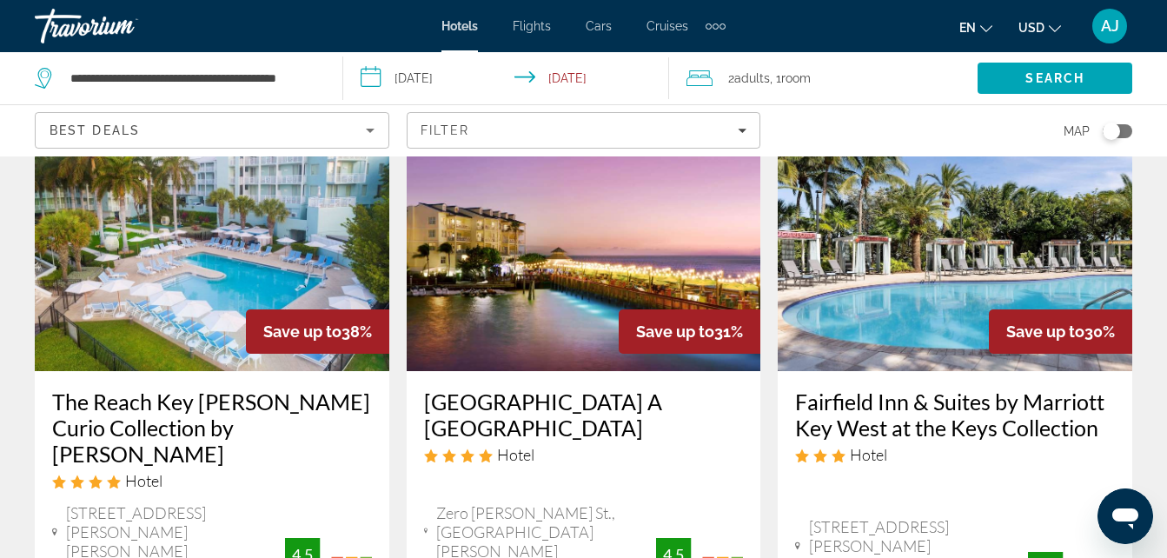
scroll to position [113, 0]
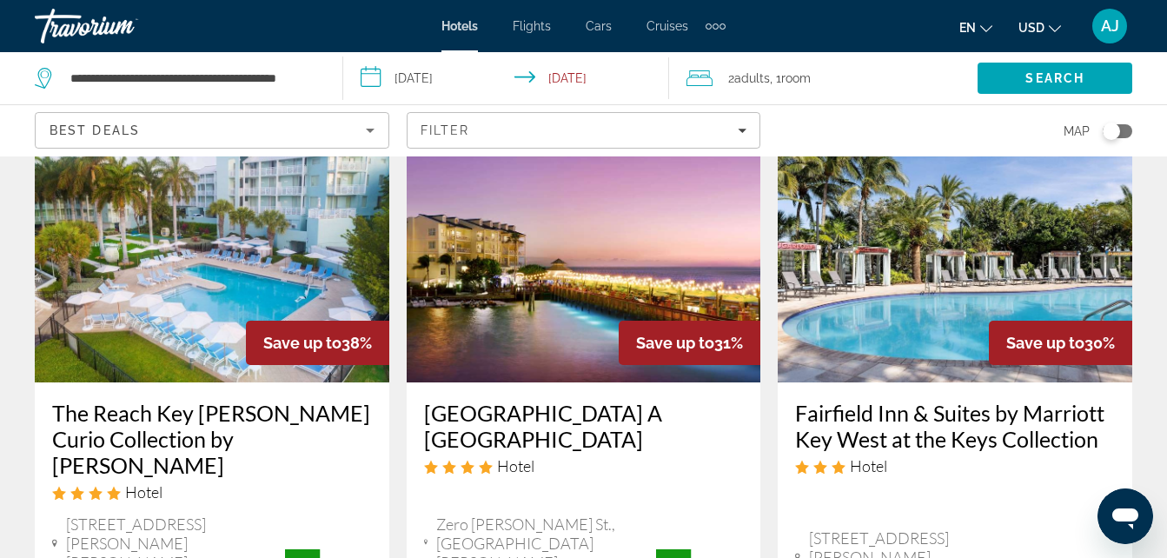
click at [921, 334] on img "Main content" at bounding box center [955, 243] width 354 height 278
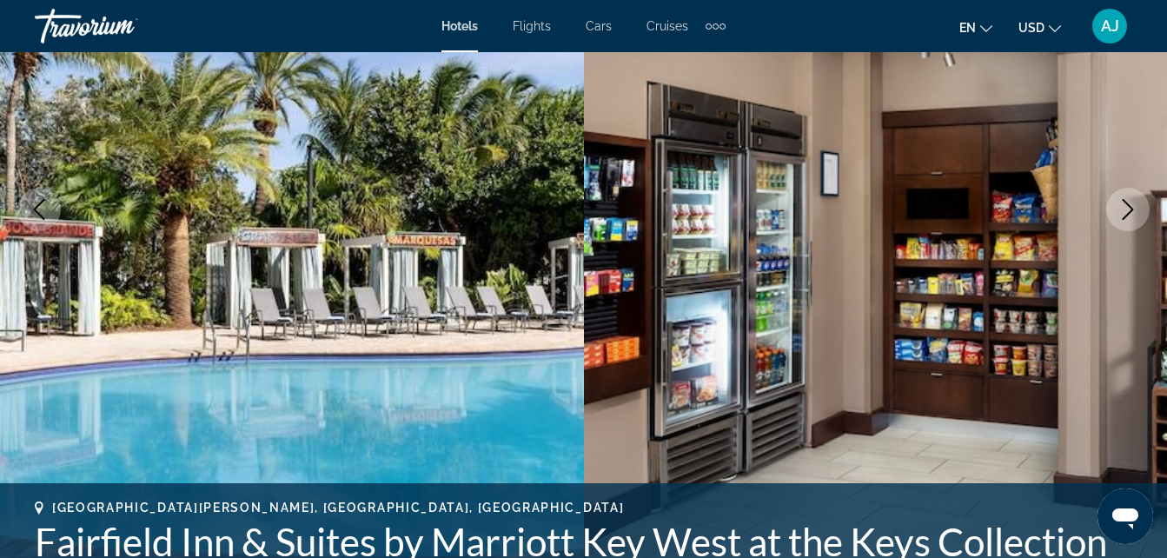
scroll to position [400, 0]
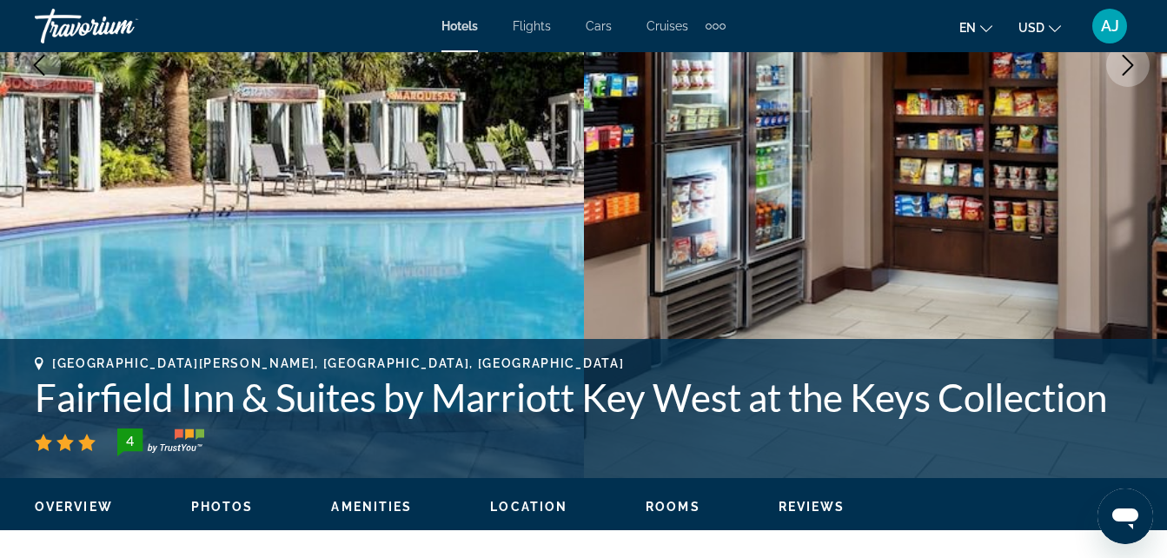
click at [1133, 64] on icon "Next image" at bounding box center [1127, 65] width 21 height 21
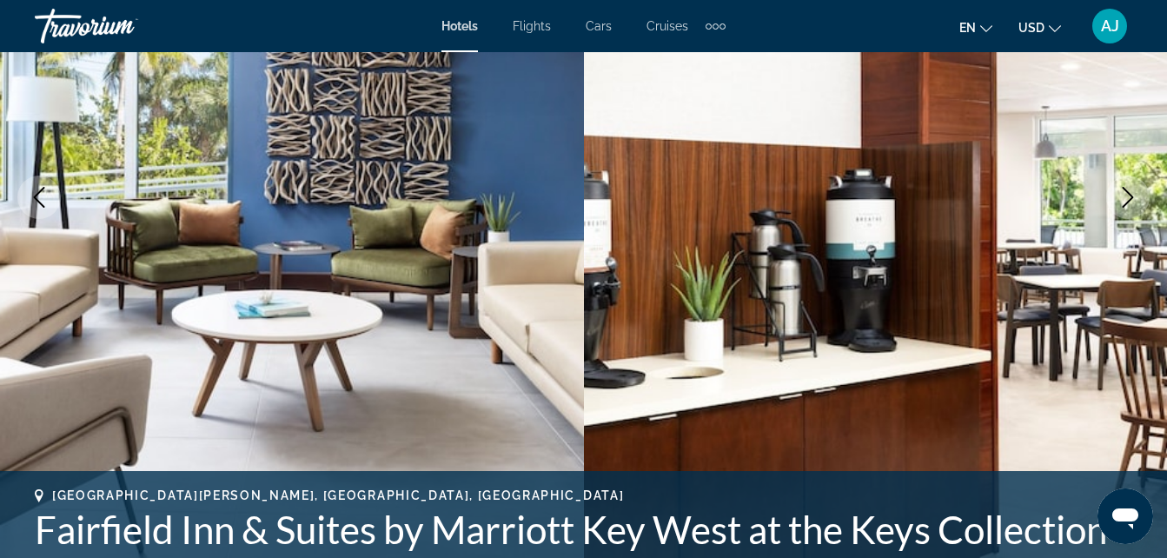
scroll to position [261, 0]
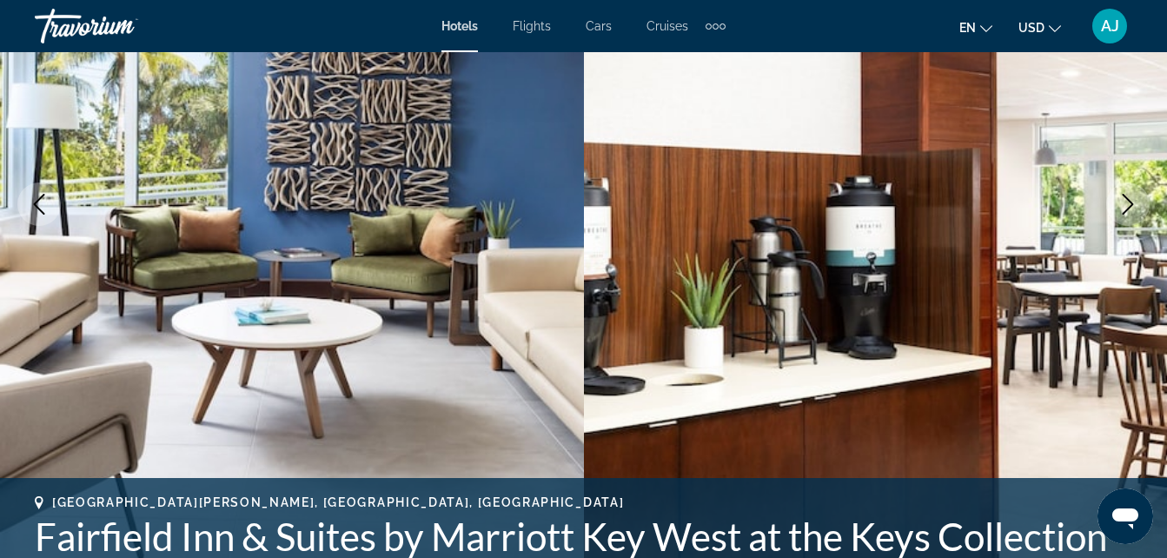
click at [1129, 201] on icon "Next image" at bounding box center [1128, 204] width 11 height 21
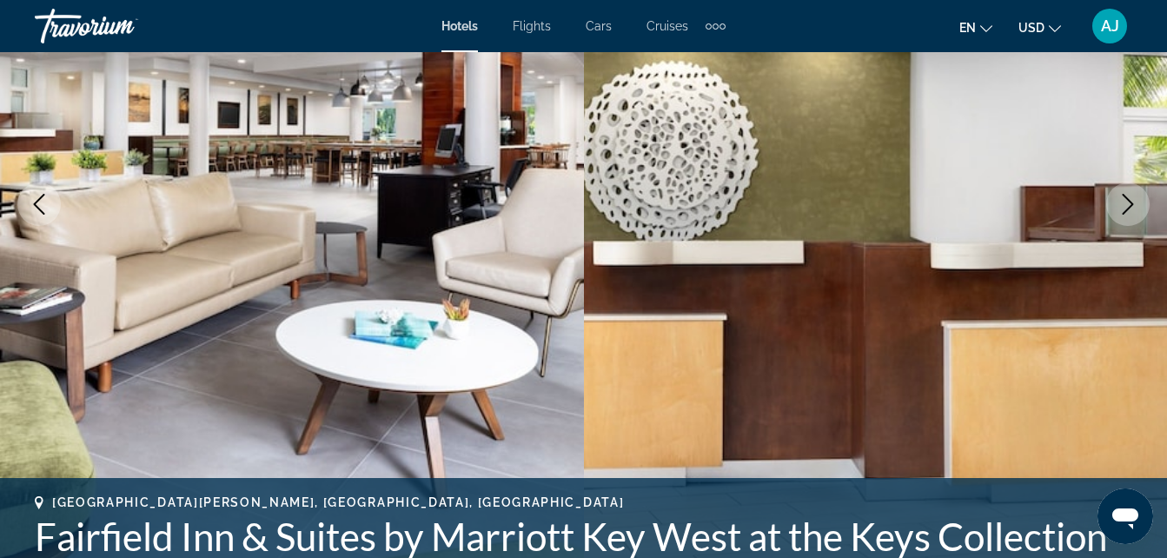
click at [1129, 201] on icon "Next image" at bounding box center [1128, 204] width 11 height 21
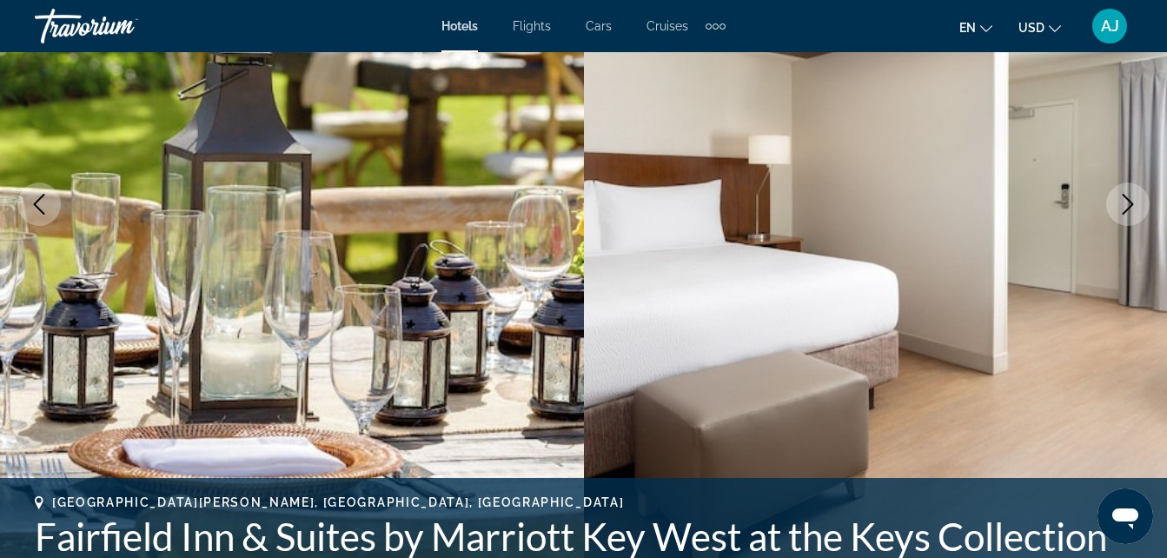
click at [1129, 201] on icon "Next image" at bounding box center [1128, 204] width 11 height 21
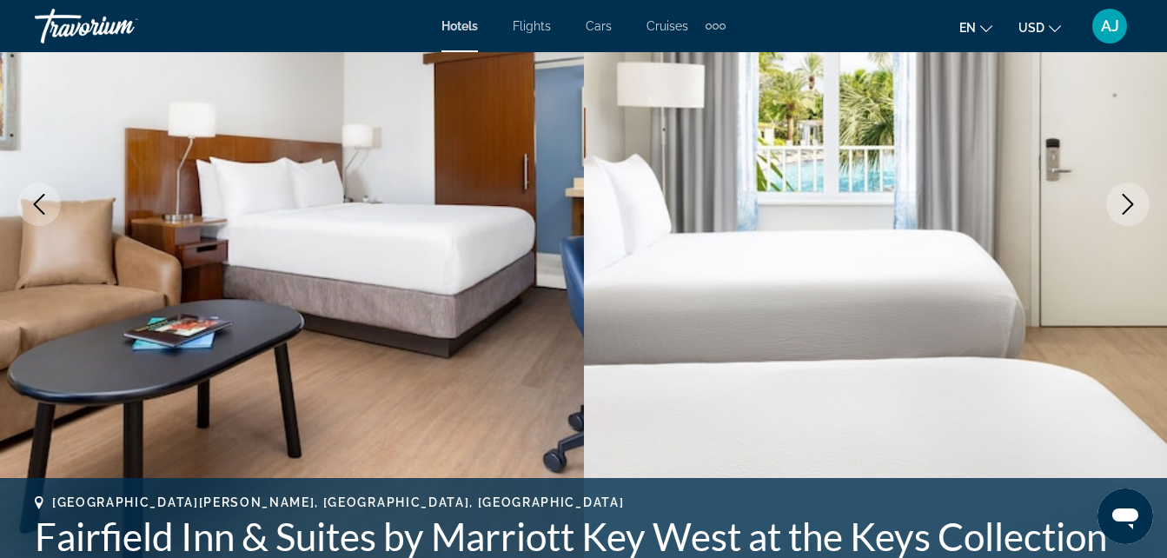
click at [1129, 201] on icon "Next image" at bounding box center [1128, 204] width 11 height 21
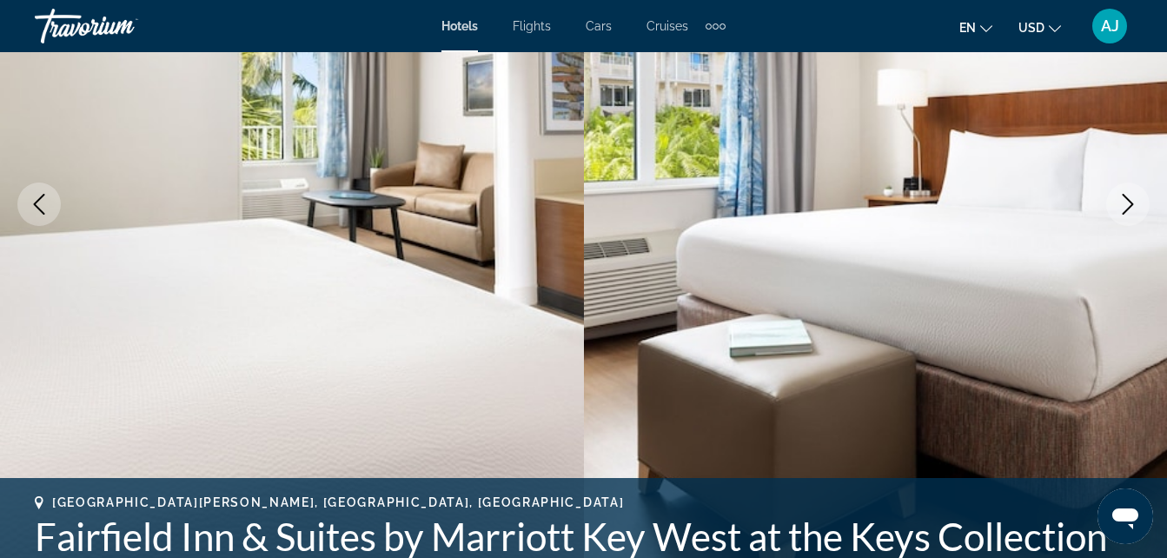
click at [1129, 201] on icon "Next image" at bounding box center [1128, 204] width 11 height 21
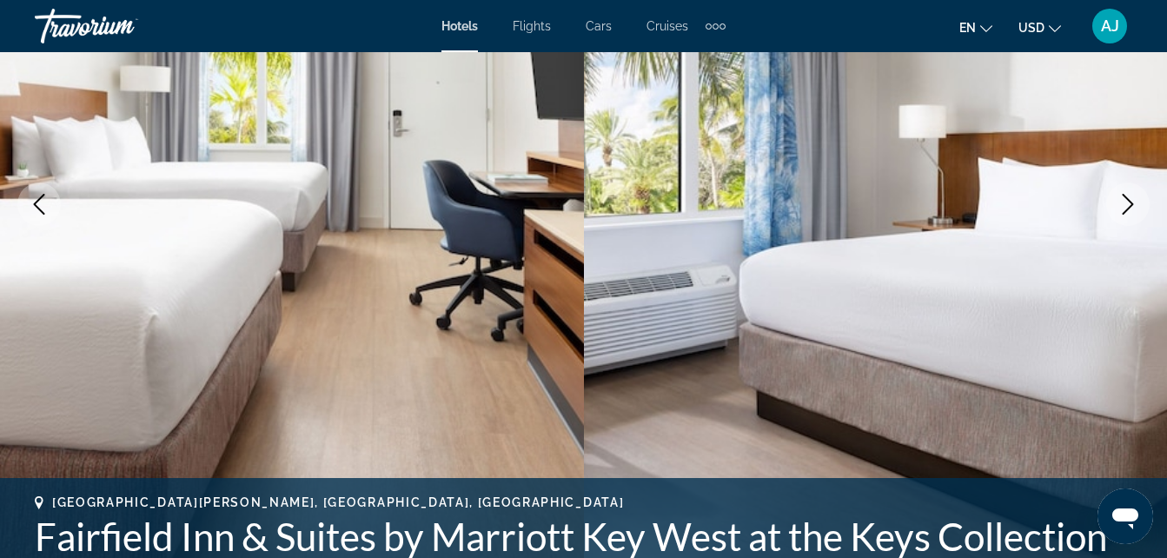
click at [1129, 201] on icon "Next image" at bounding box center [1128, 204] width 11 height 21
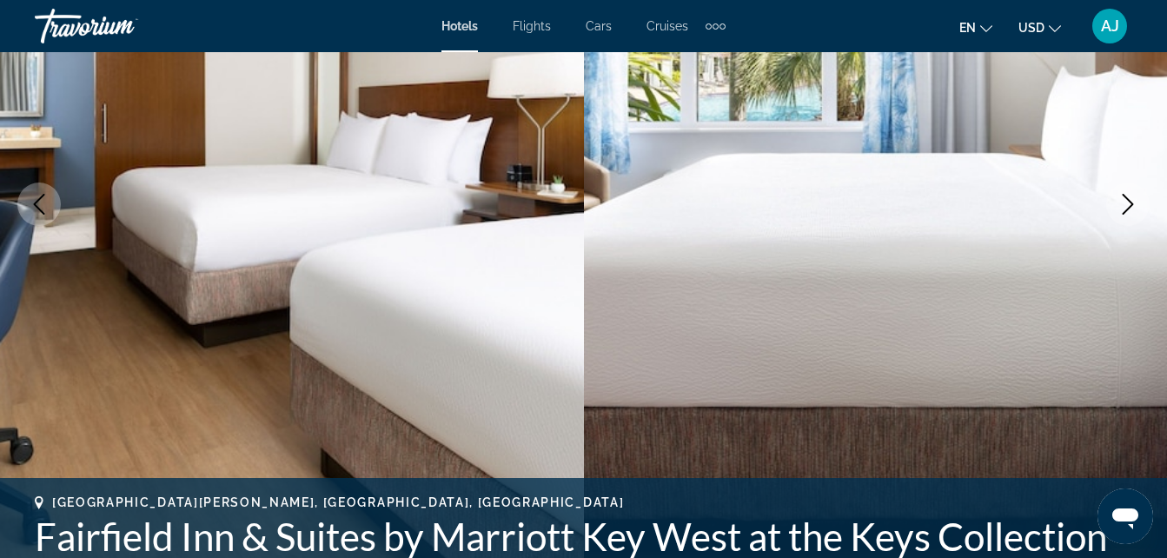
click at [1129, 201] on icon "Next image" at bounding box center [1128, 204] width 11 height 21
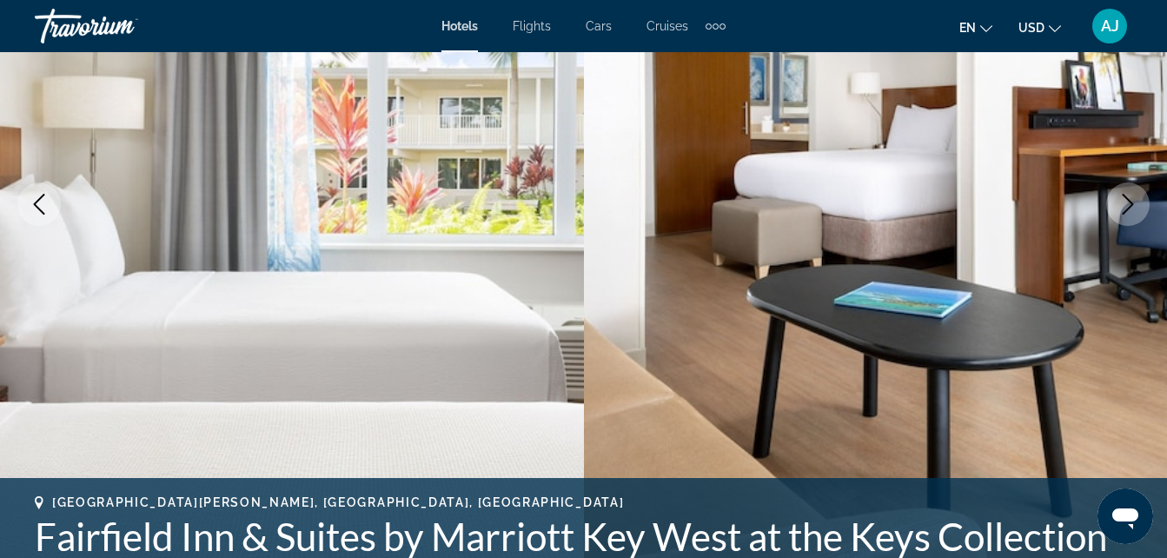
click at [1129, 201] on icon "Next image" at bounding box center [1128, 204] width 11 height 21
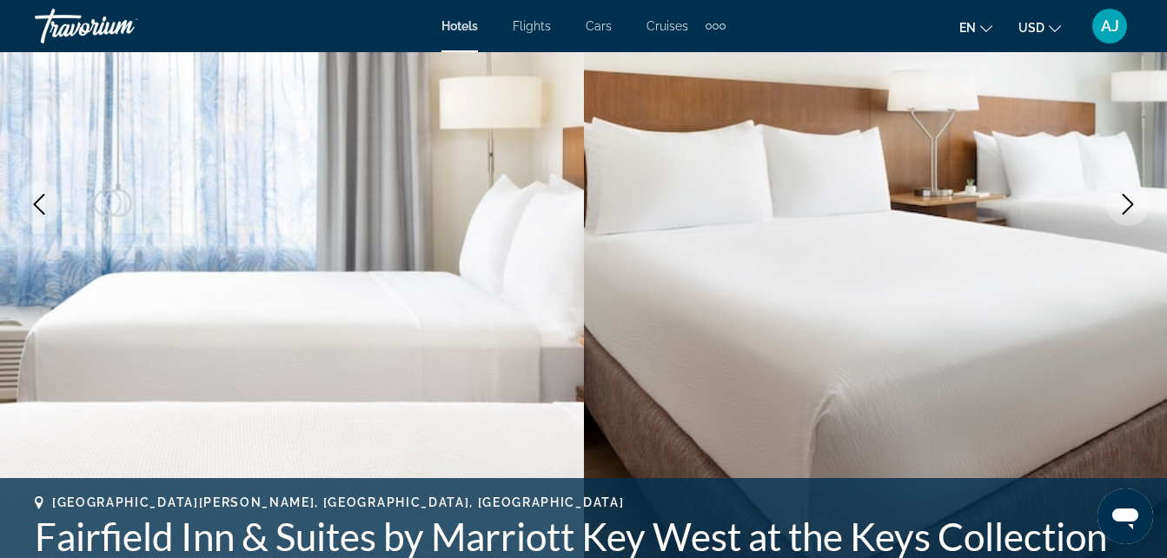
click at [1129, 201] on icon "Next image" at bounding box center [1128, 204] width 11 height 21
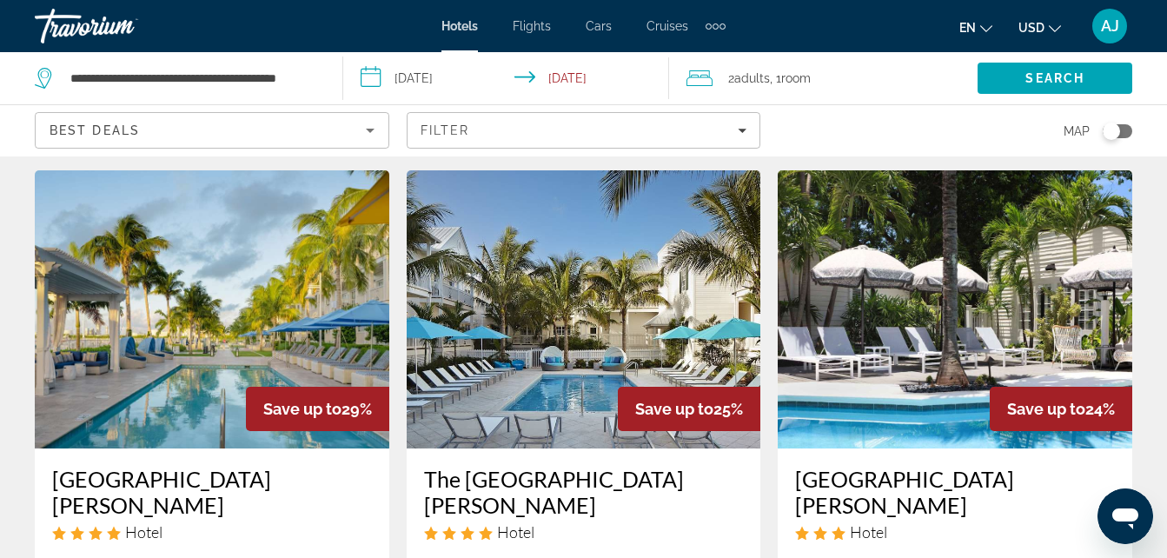
scroll to position [797, 0]
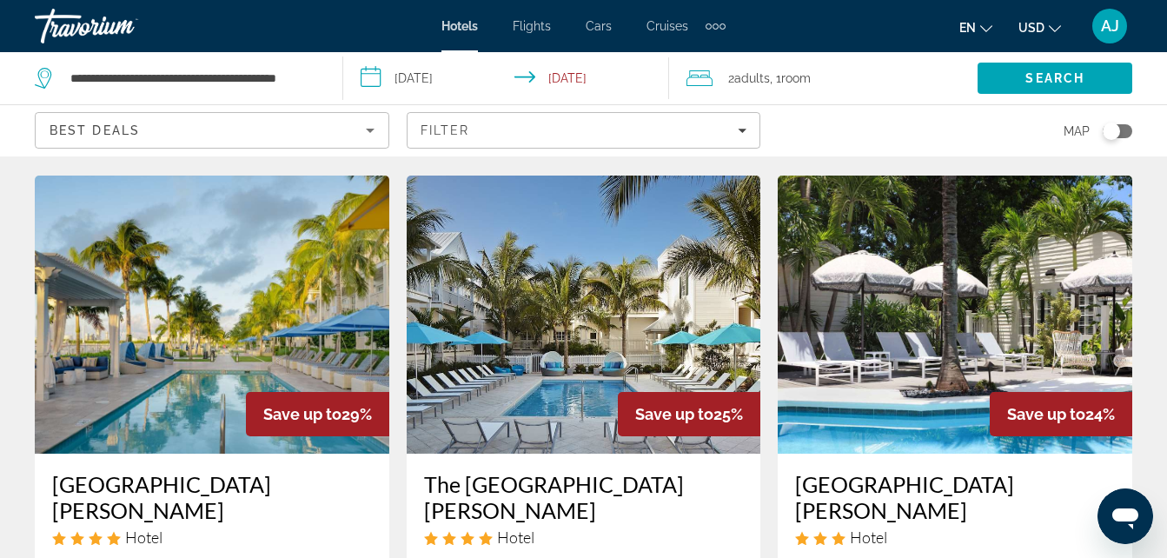
click at [243, 471] on h3 "Oceans Edge Key West Resort Hotel & Marina" at bounding box center [212, 497] width 320 height 52
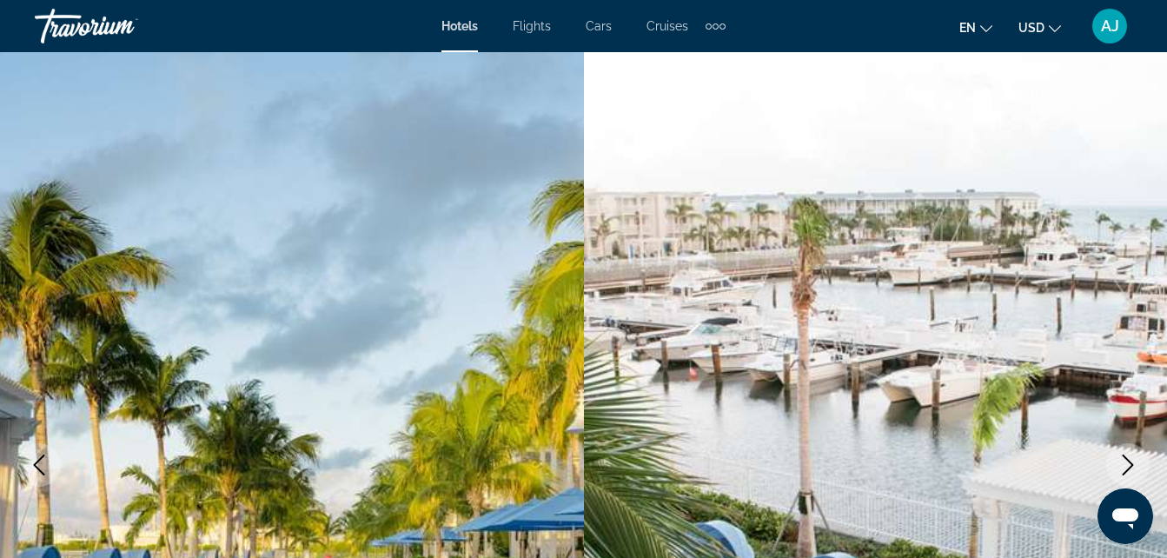
click at [427, 404] on img "Main content" at bounding box center [292, 464] width 584 height 825
click at [1123, 459] on icon "Next image" at bounding box center [1127, 464] width 21 height 21
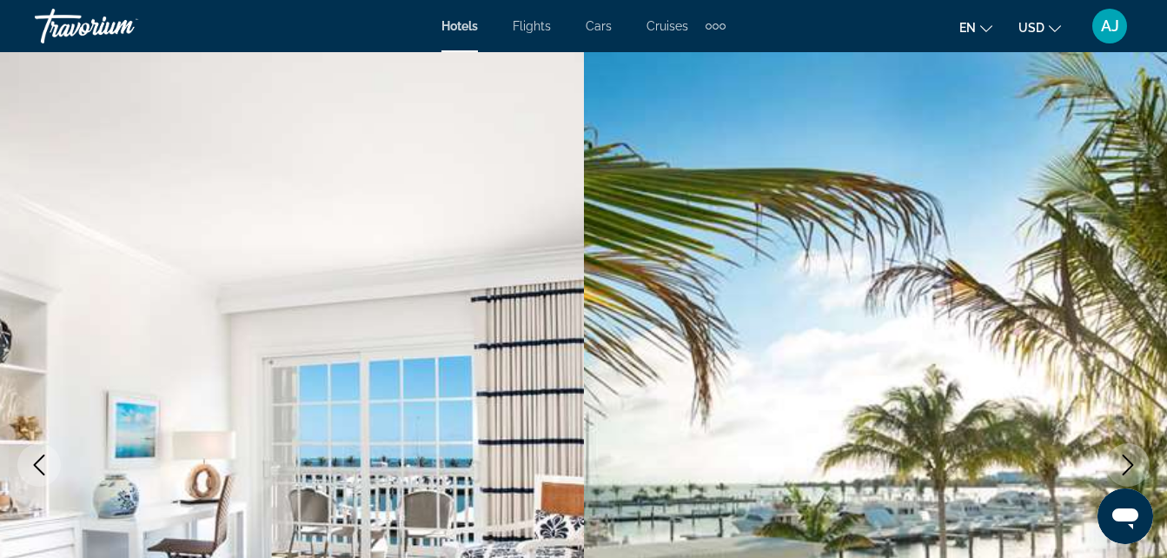
click at [1123, 459] on icon "Next image" at bounding box center [1127, 464] width 21 height 21
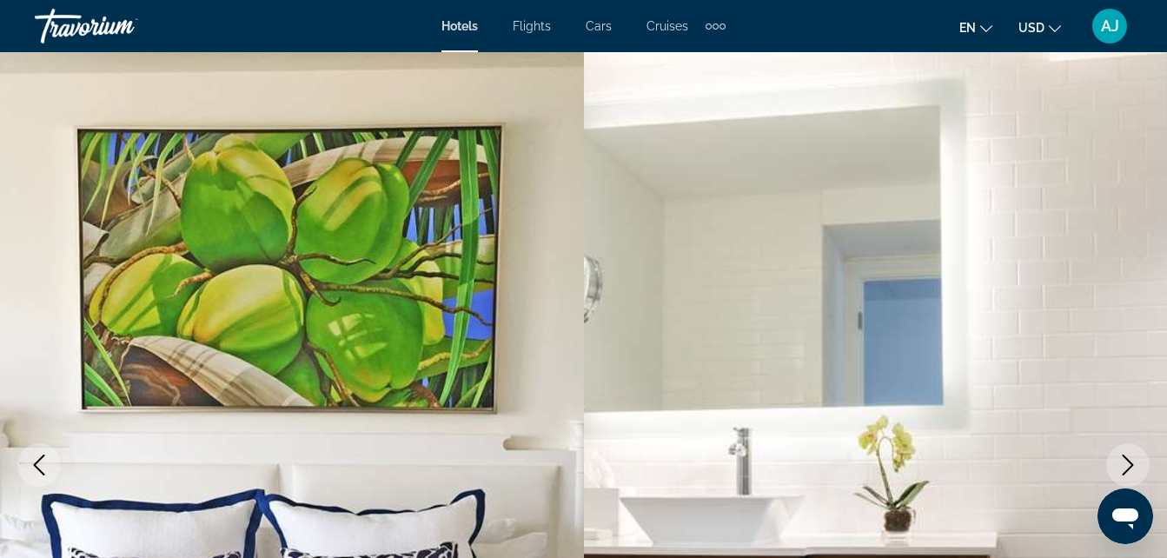
click at [1123, 459] on icon "Next image" at bounding box center [1127, 464] width 21 height 21
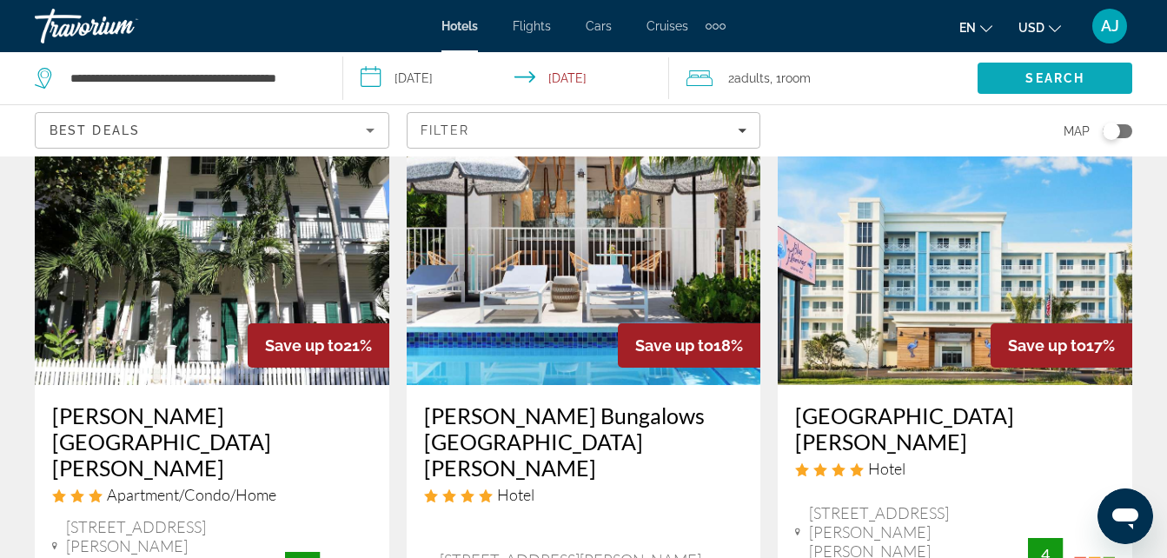
scroll to position [2502, 0]
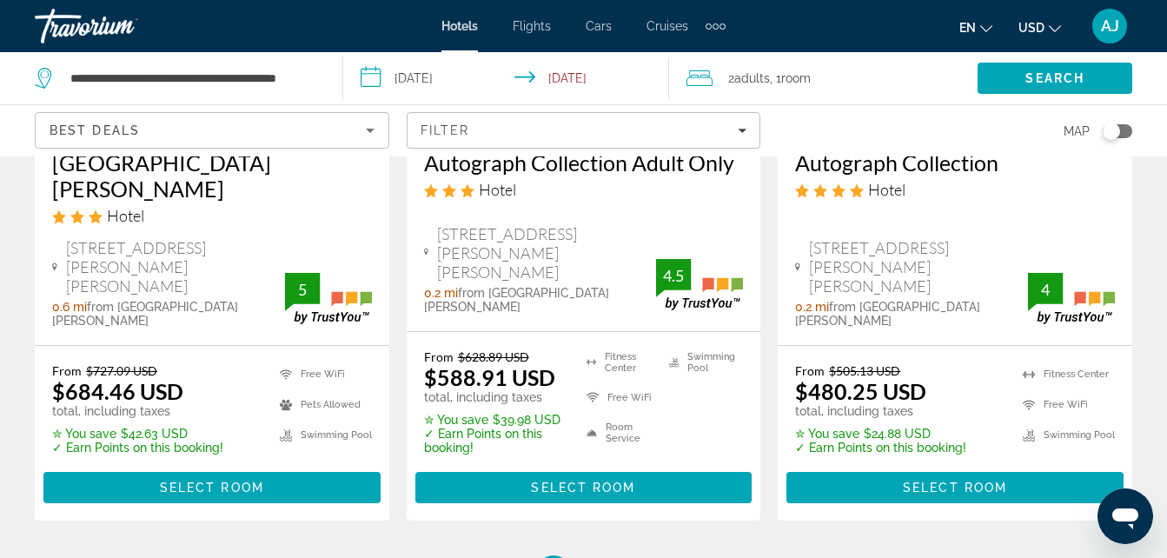
scroll to position [2652, 0]
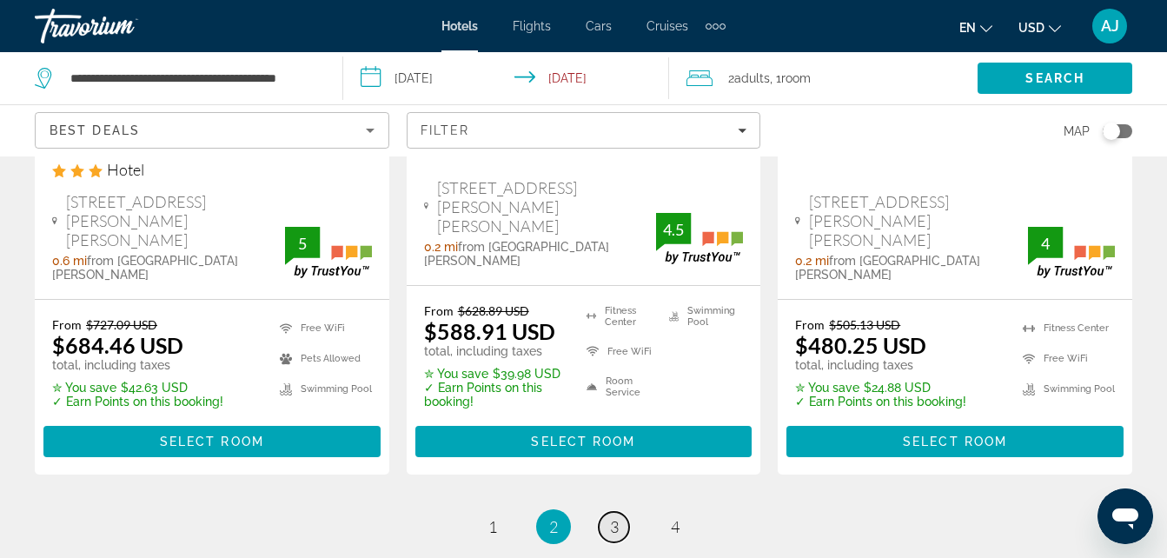
click at [615, 517] on span "3" at bounding box center [614, 526] width 9 height 19
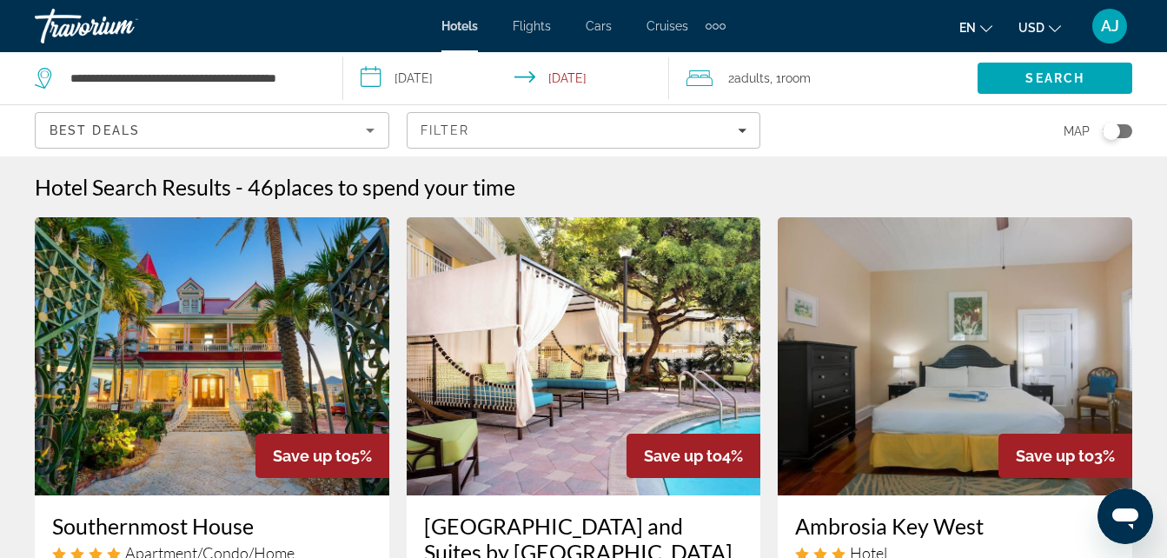
click at [1035, 403] on img "Main content" at bounding box center [955, 356] width 354 height 278
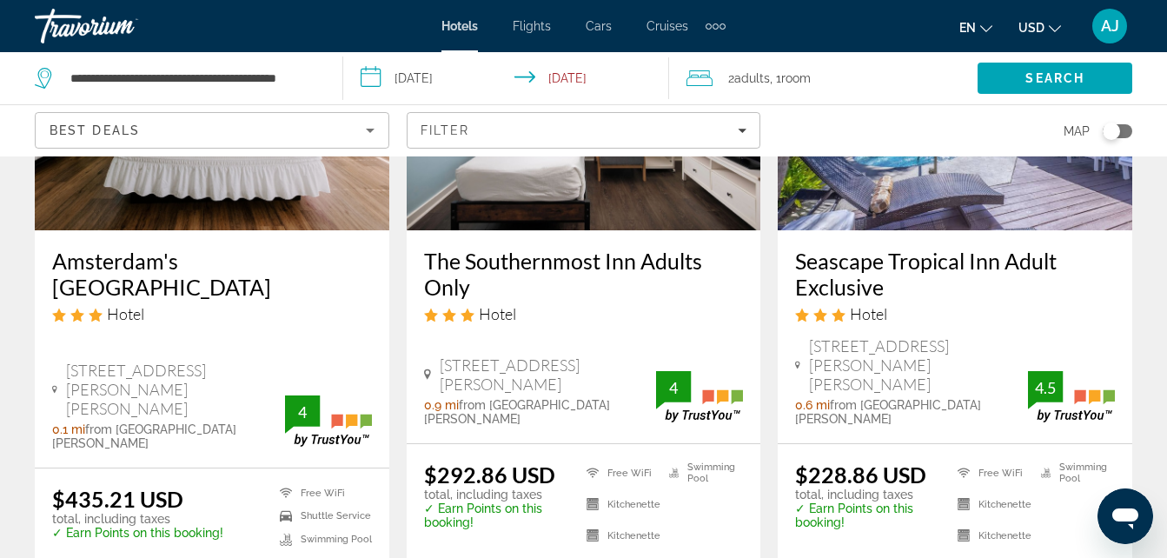
scroll to position [2363, 0]
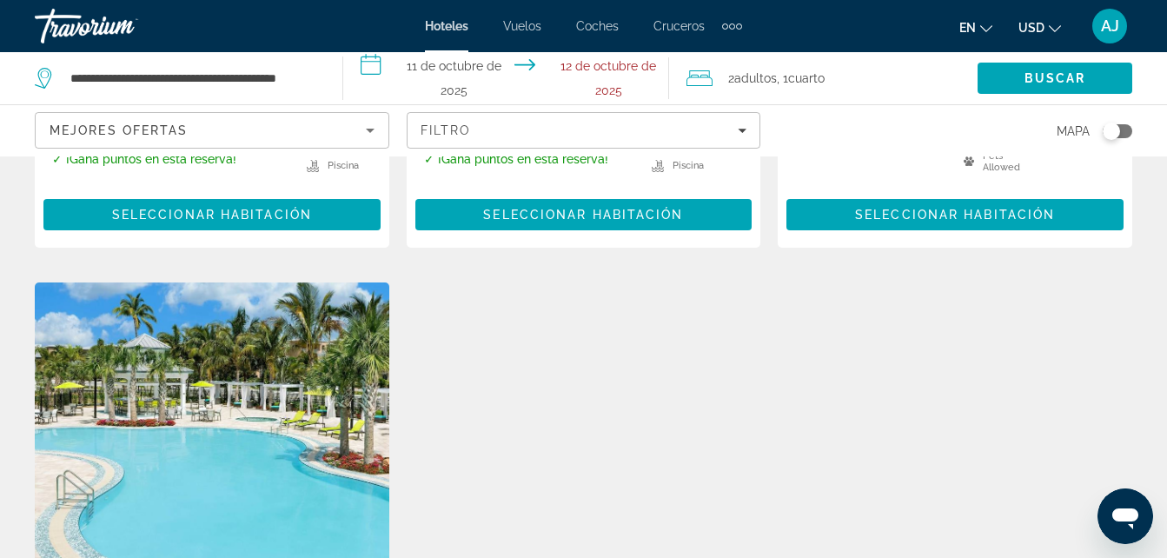
scroll to position [2062, 0]
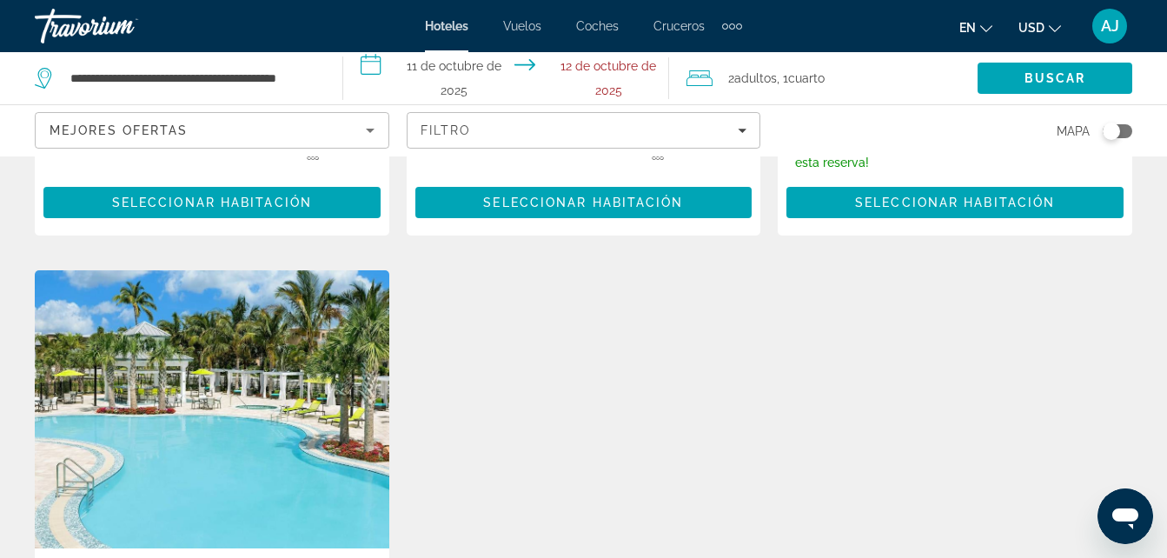
click at [344, 372] on img "Contenido principal" at bounding box center [212, 409] width 354 height 278
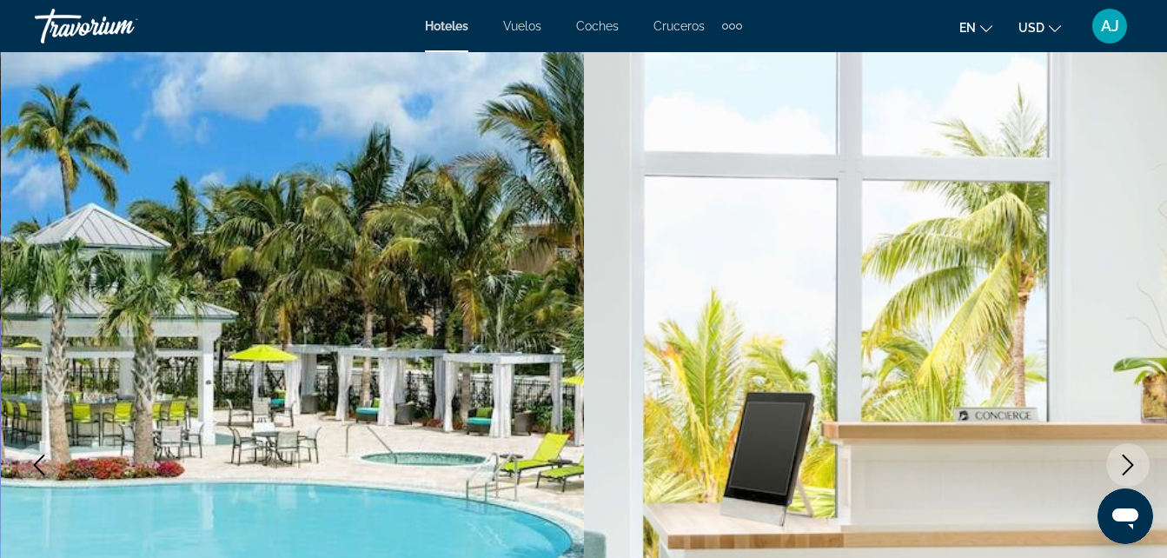
click at [434, 337] on img "Contenido principal" at bounding box center [293, 464] width 584 height 825
click at [1126, 462] on icon "Siguiente imagen" at bounding box center [1127, 464] width 21 height 21
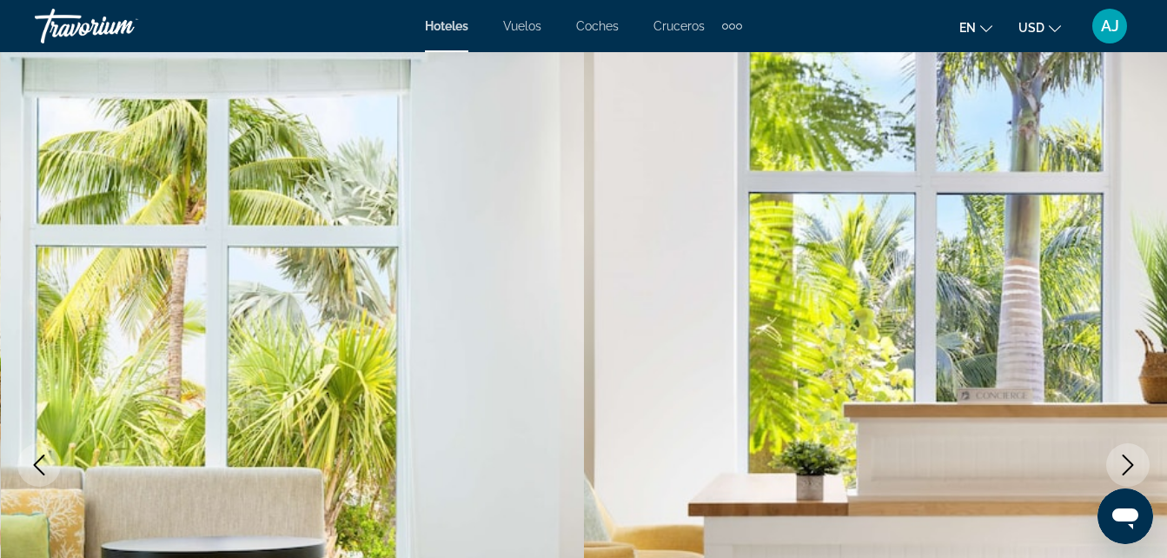
click at [1126, 462] on icon "Siguiente imagen" at bounding box center [1127, 464] width 21 height 21
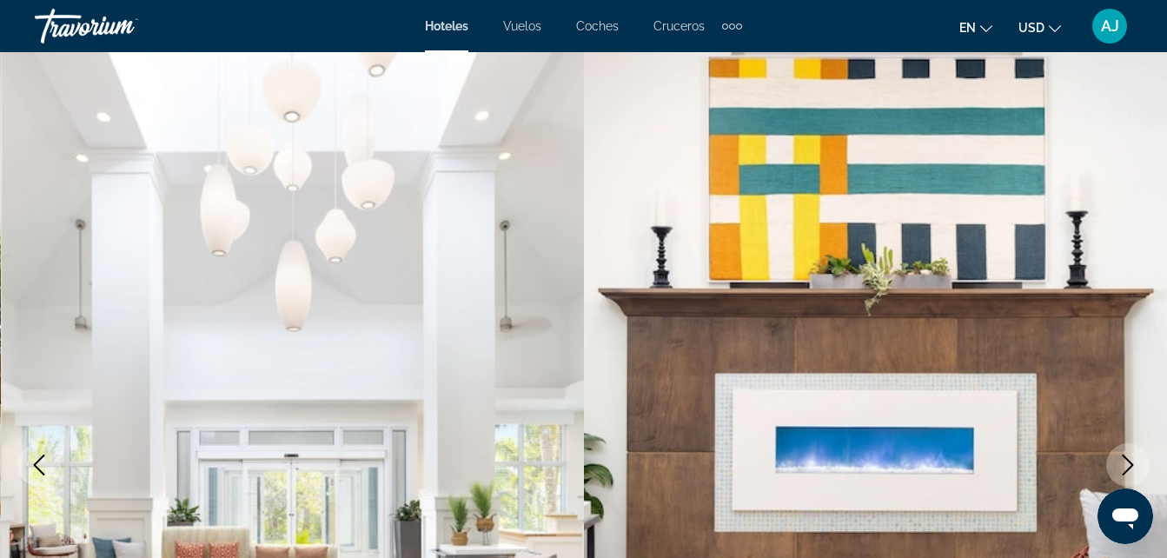
click at [1126, 462] on icon "Siguiente imagen" at bounding box center [1127, 464] width 21 height 21
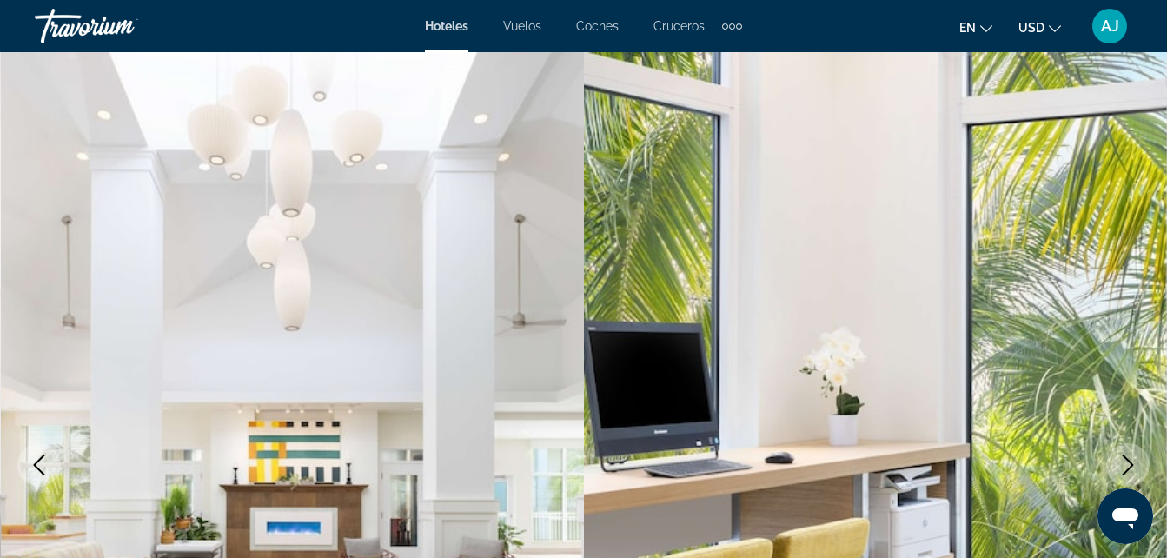
click at [1126, 462] on icon "Siguiente imagen" at bounding box center [1127, 464] width 21 height 21
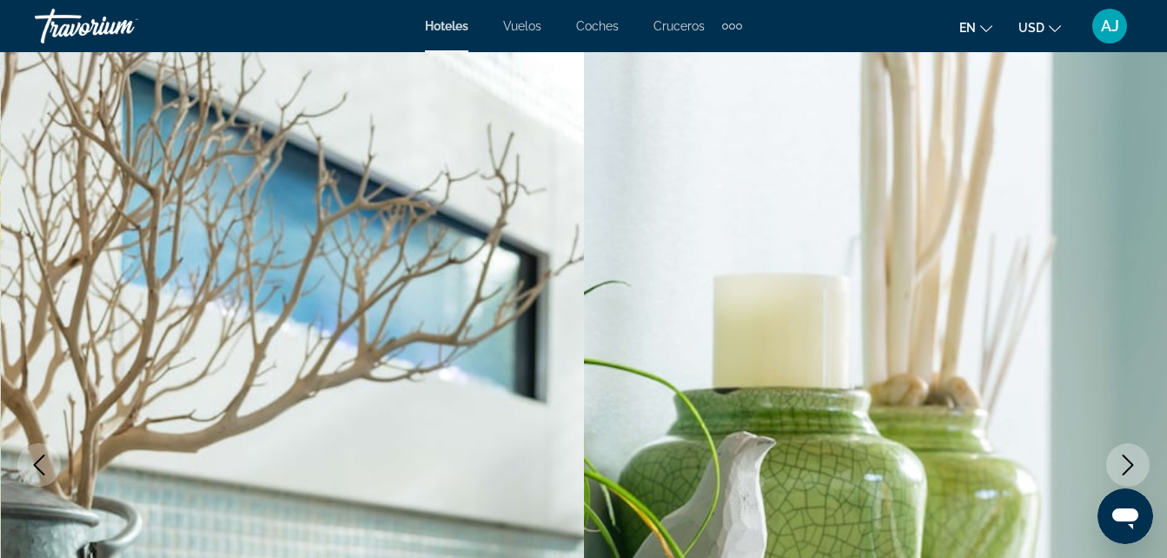
click at [1126, 462] on icon "Siguiente imagen" at bounding box center [1127, 464] width 21 height 21
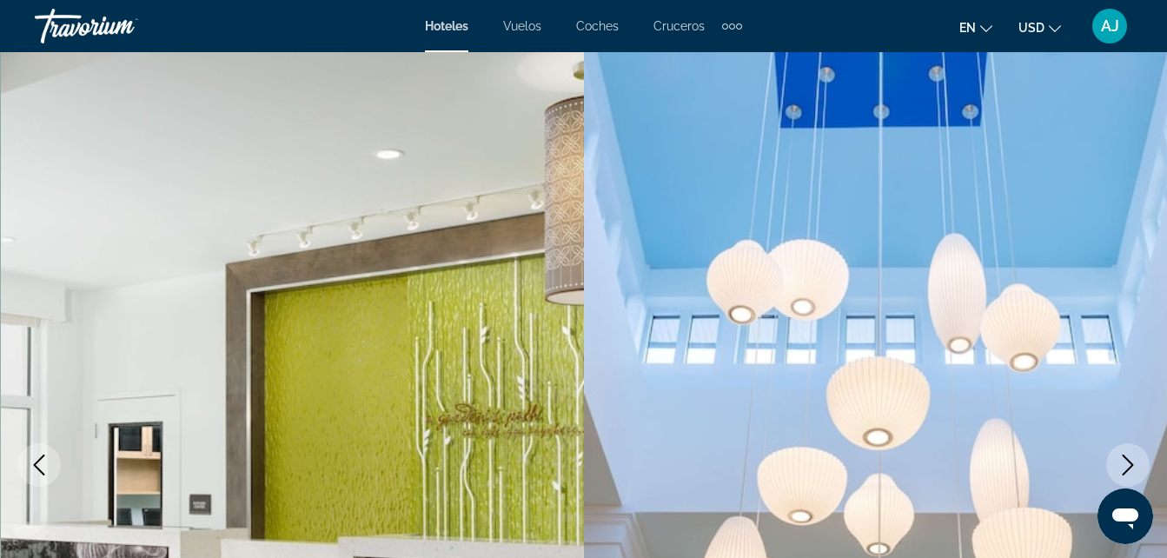
click at [1126, 462] on icon "Siguiente imagen" at bounding box center [1127, 464] width 21 height 21
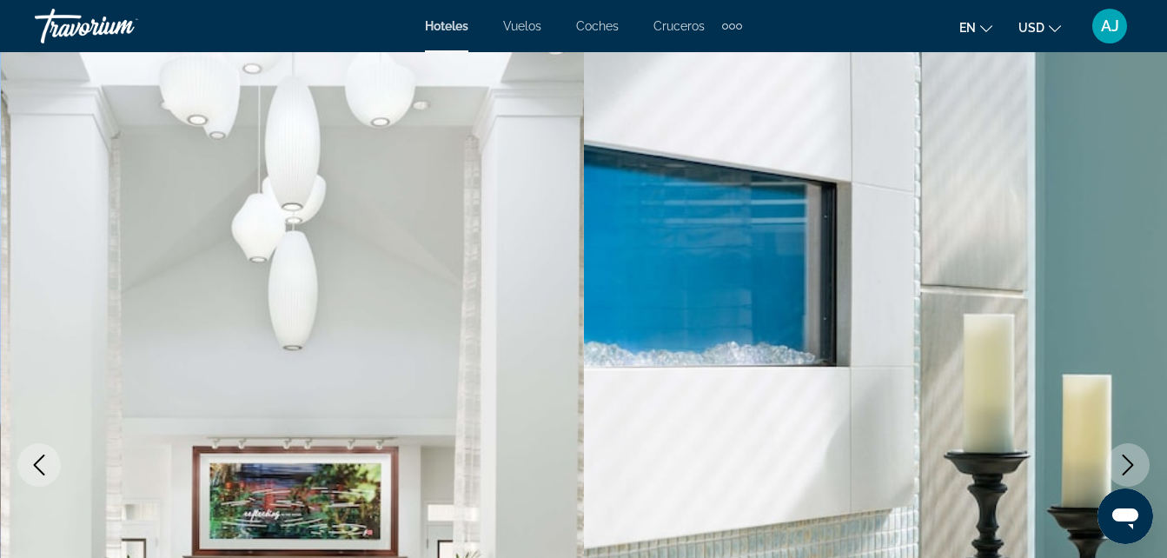
click at [1126, 462] on icon "Siguiente imagen" at bounding box center [1127, 464] width 21 height 21
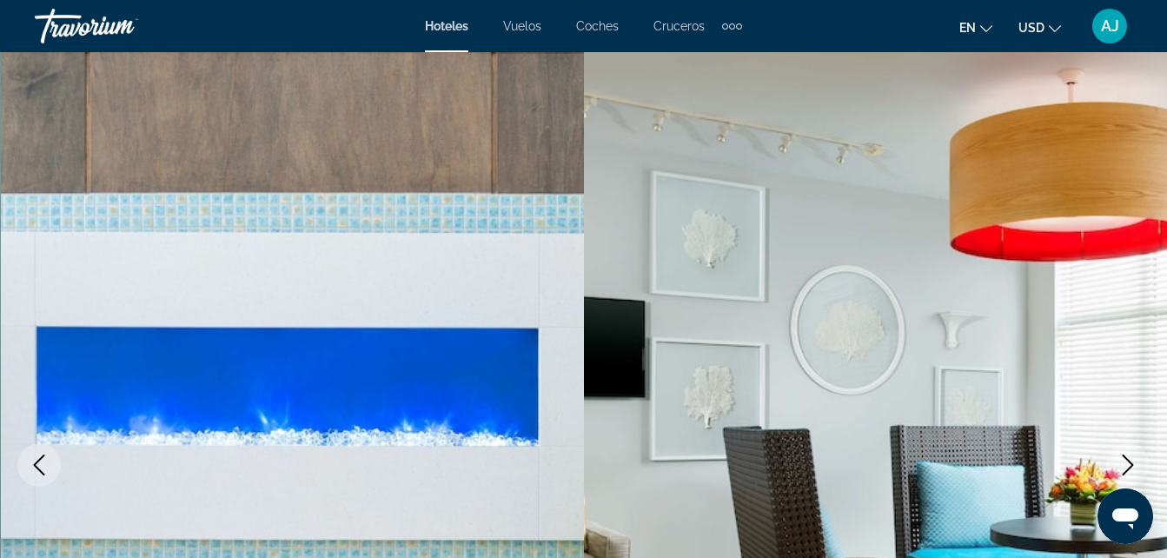
click at [1126, 462] on icon "Siguiente imagen" at bounding box center [1127, 464] width 21 height 21
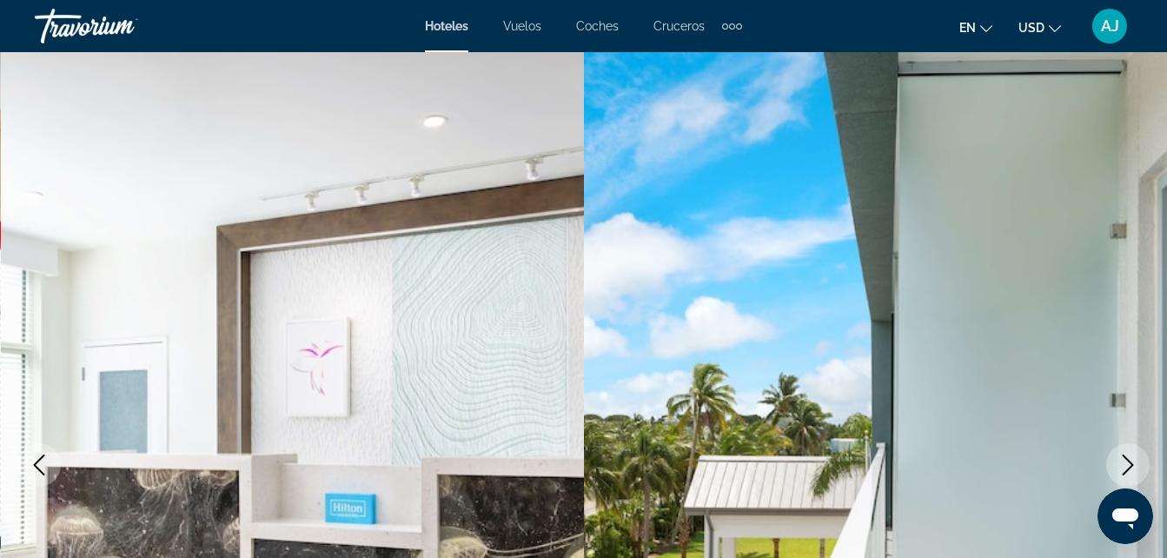
click at [1126, 462] on icon "Siguiente imagen" at bounding box center [1127, 464] width 21 height 21
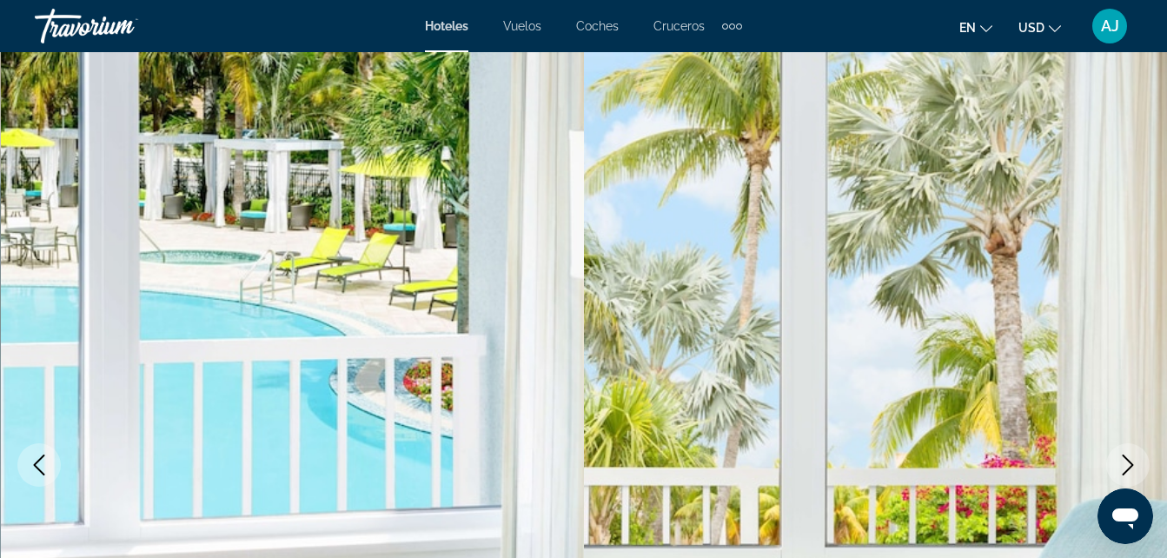
click at [1126, 462] on icon "Siguiente imagen" at bounding box center [1127, 464] width 21 height 21
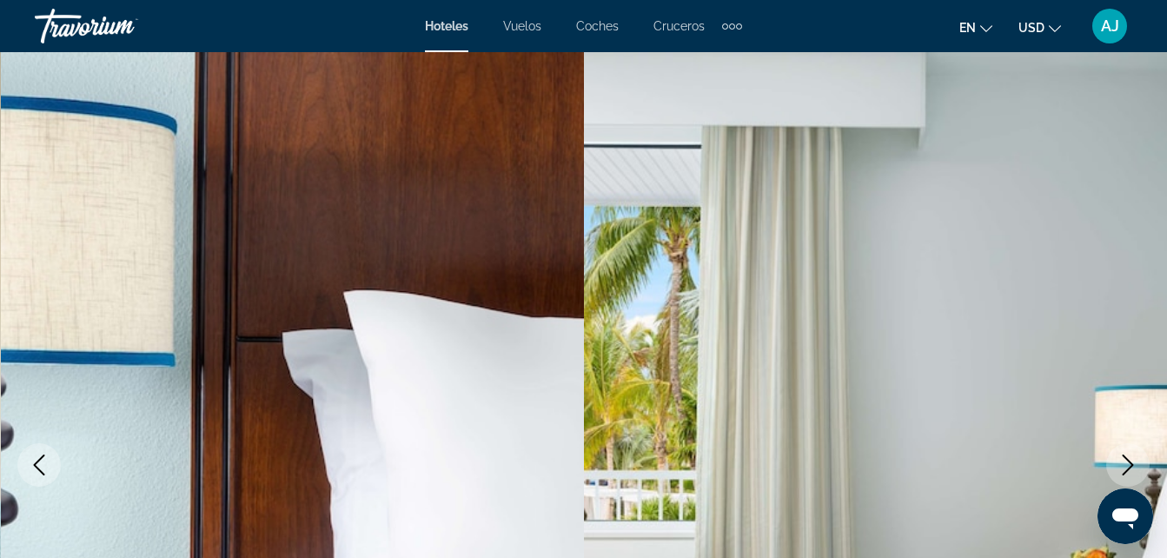
click at [1126, 462] on icon "Siguiente imagen" at bounding box center [1127, 464] width 21 height 21
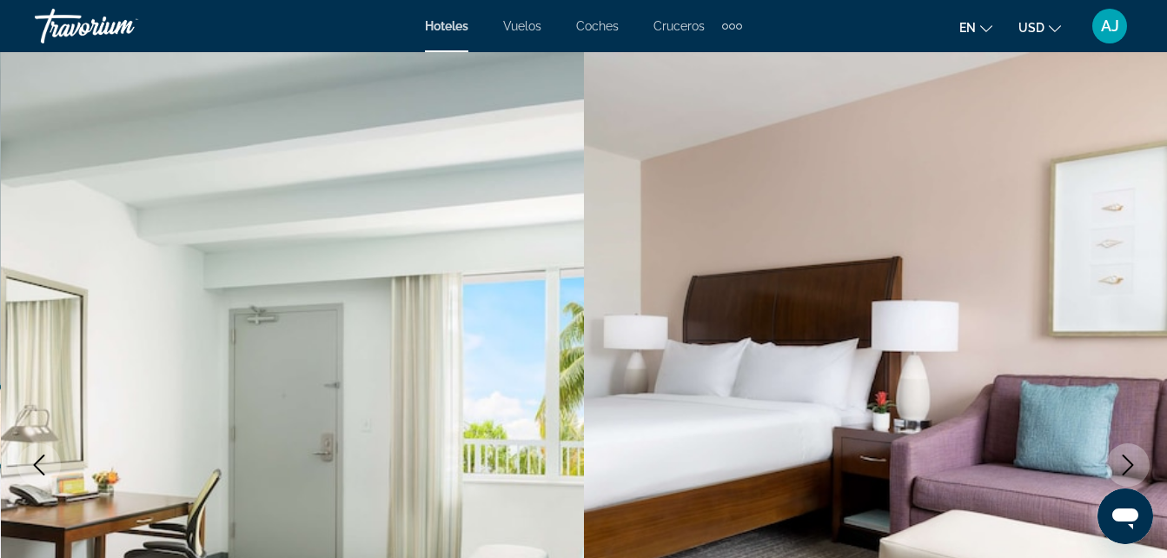
click at [1126, 462] on icon "Siguiente imagen" at bounding box center [1127, 464] width 21 height 21
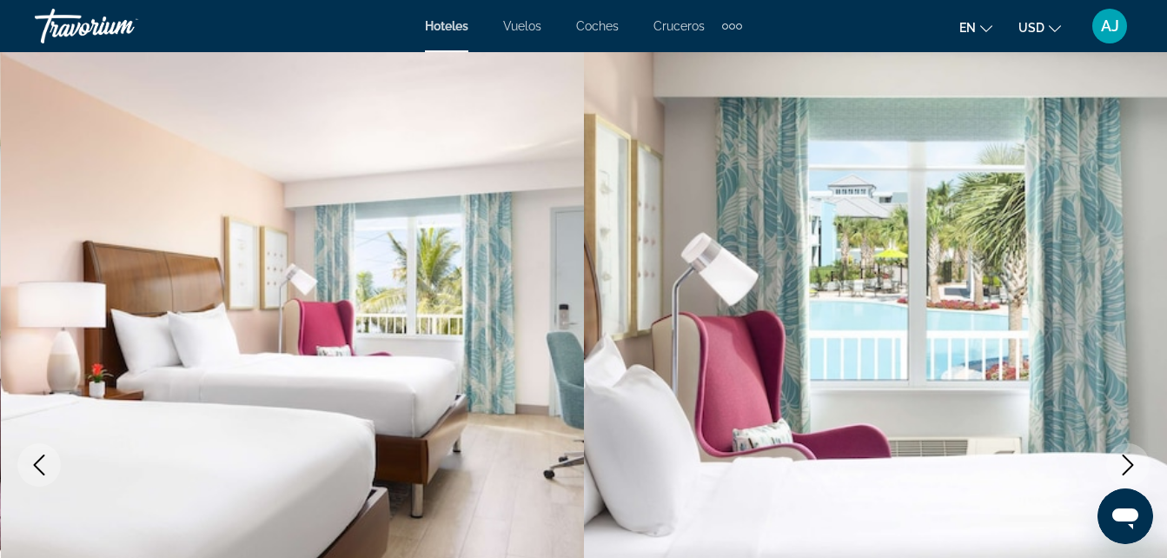
click at [1126, 462] on icon "Siguiente imagen" at bounding box center [1127, 464] width 21 height 21
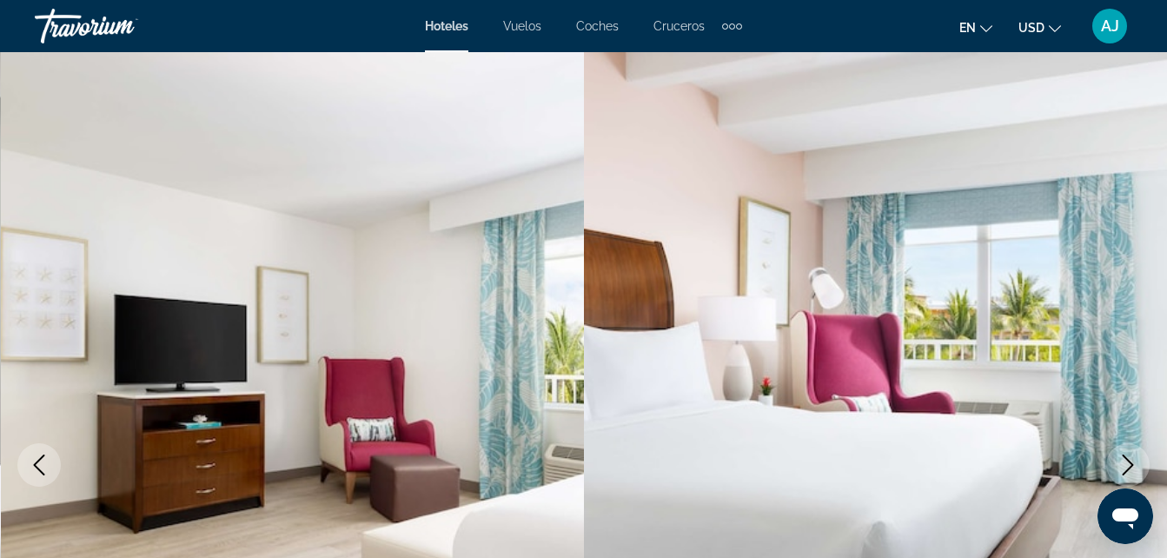
click at [1126, 462] on icon "Siguiente imagen" at bounding box center [1127, 464] width 21 height 21
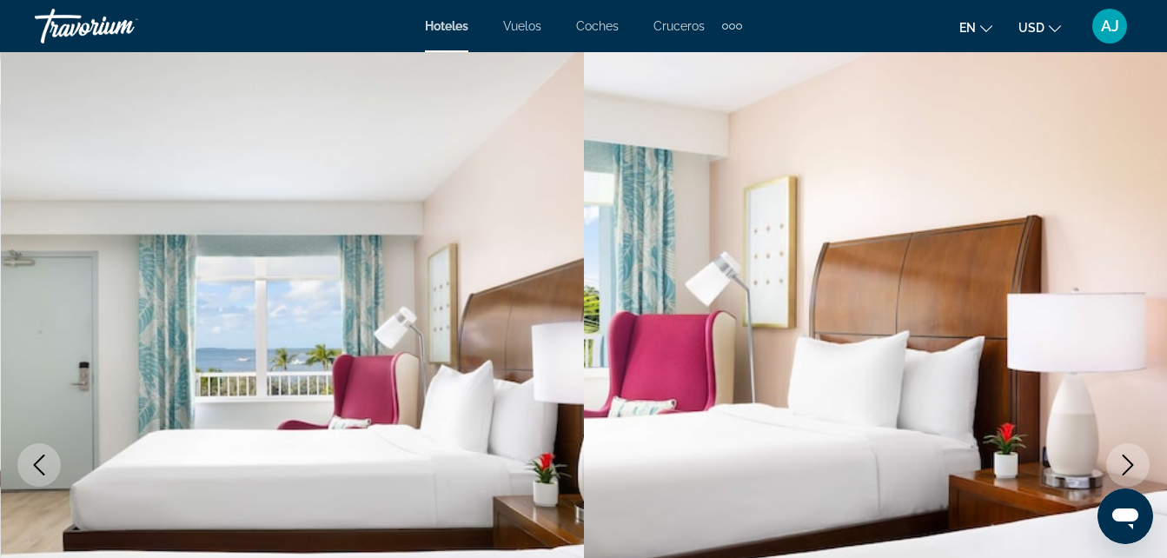
click at [1126, 462] on icon "Siguiente imagen" at bounding box center [1127, 464] width 21 height 21
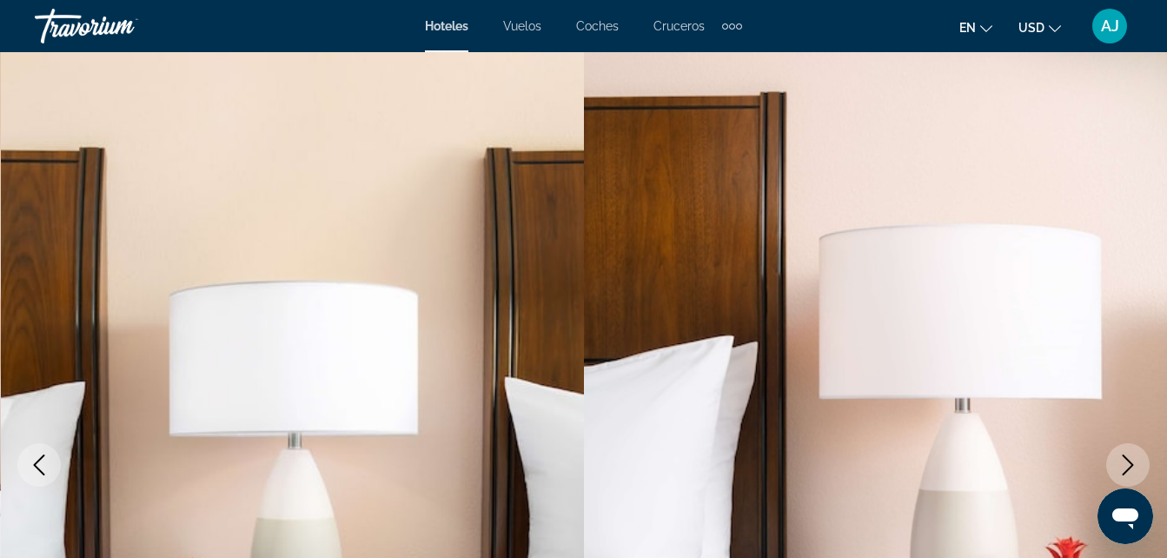
click at [1126, 462] on icon "Siguiente imagen" at bounding box center [1127, 464] width 21 height 21
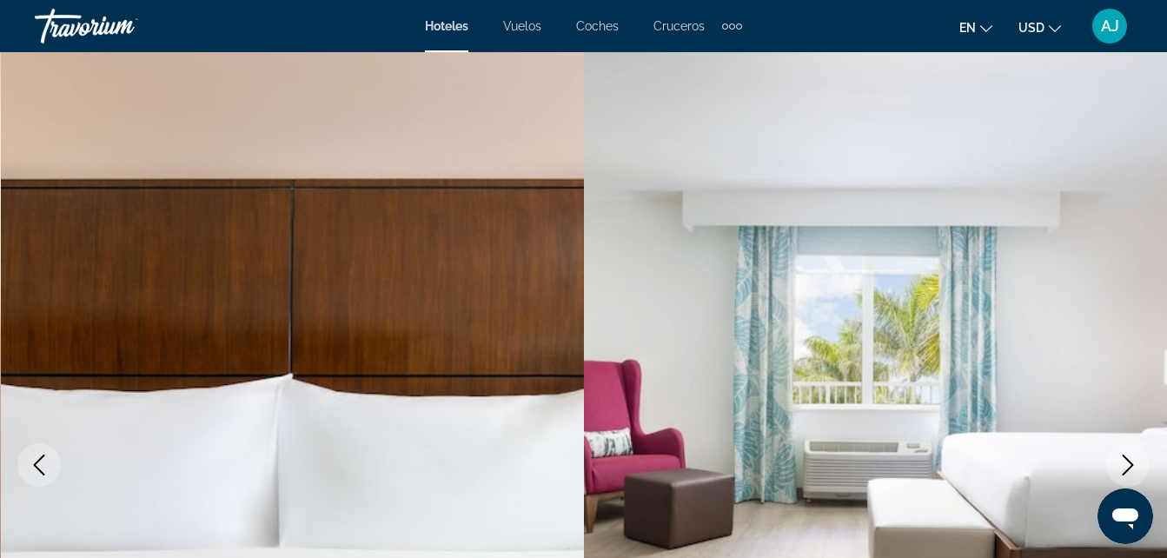
click at [1126, 462] on icon "Siguiente imagen" at bounding box center [1127, 464] width 21 height 21
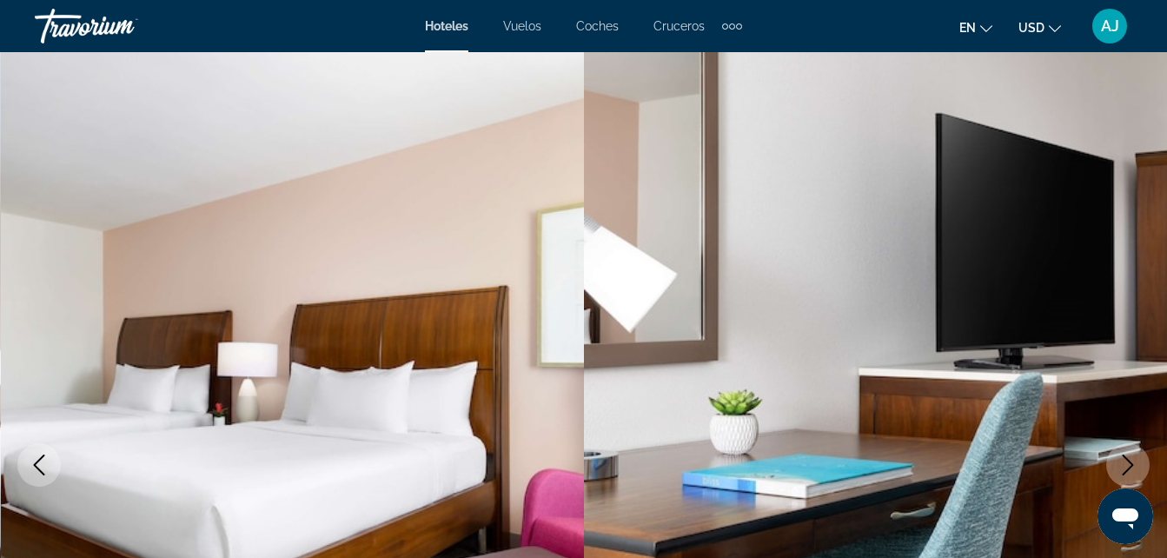
click at [1126, 462] on icon "Siguiente imagen" at bounding box center [1127, 464] width 21 height 21
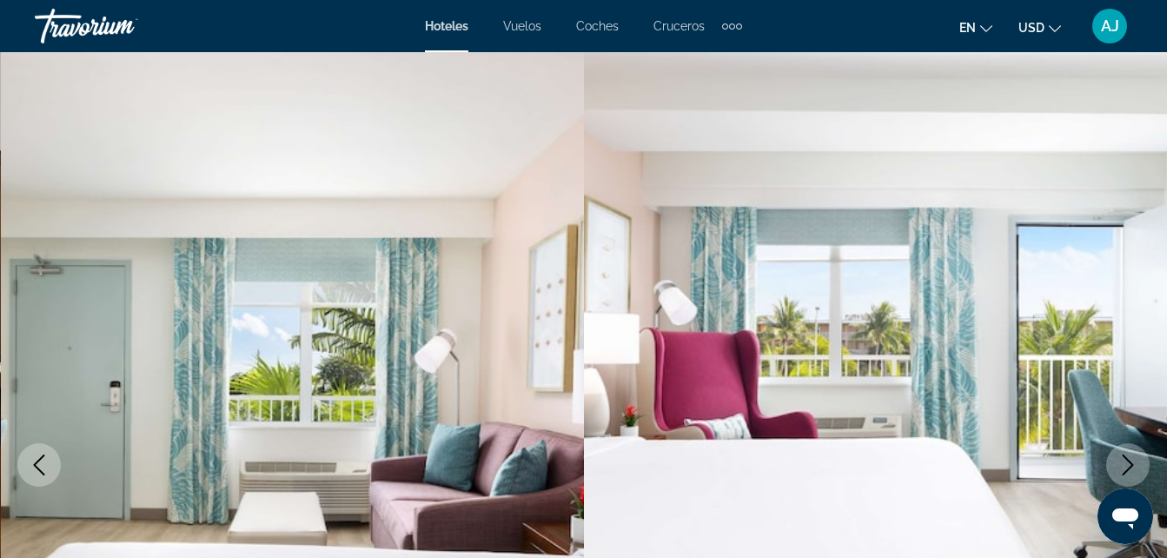
click at [1126, 462] on icon "Siguiente imagen" at bounding box center [1127, 464] width 21 height 21
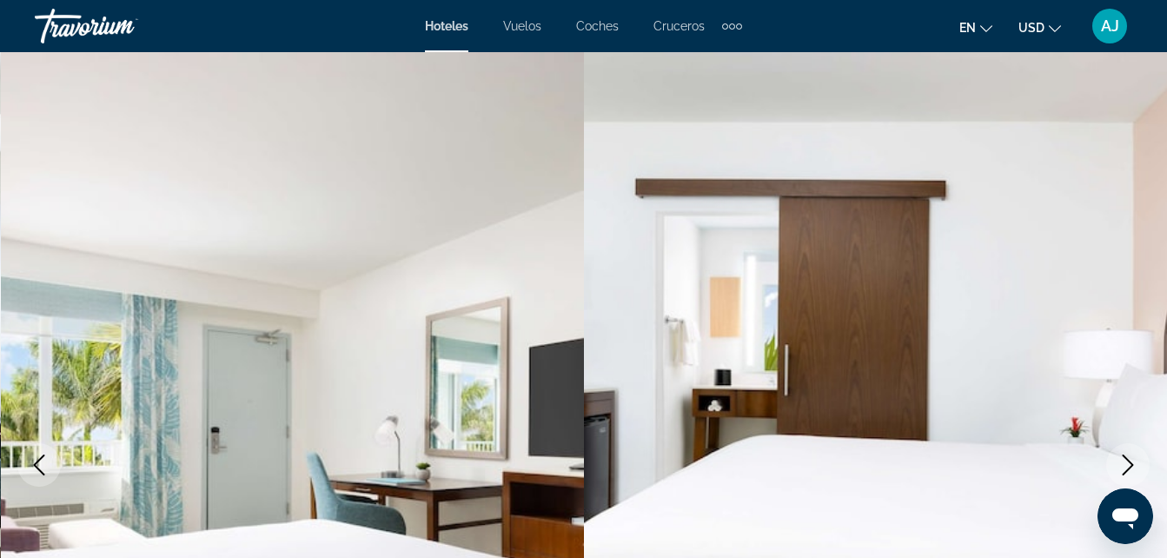
click at [1126, 462] on icon "Siguiente imagen" at bounding box center [1127, 464] width 21 height 21
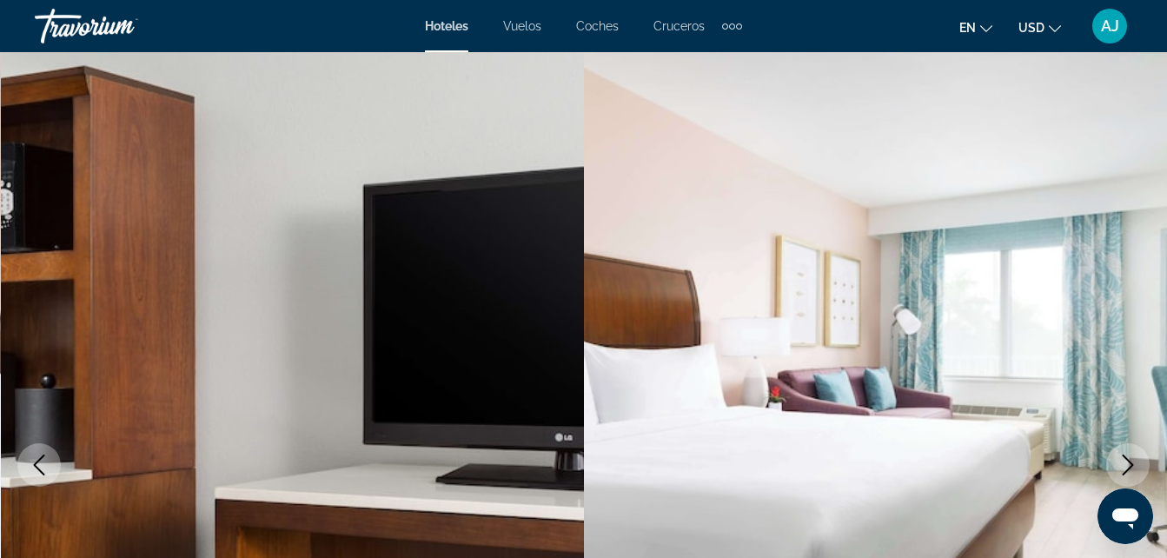
click at [1126, 462] on icon "Siguiente imagen" at bounding box center [1127, 464] width 21 height 21
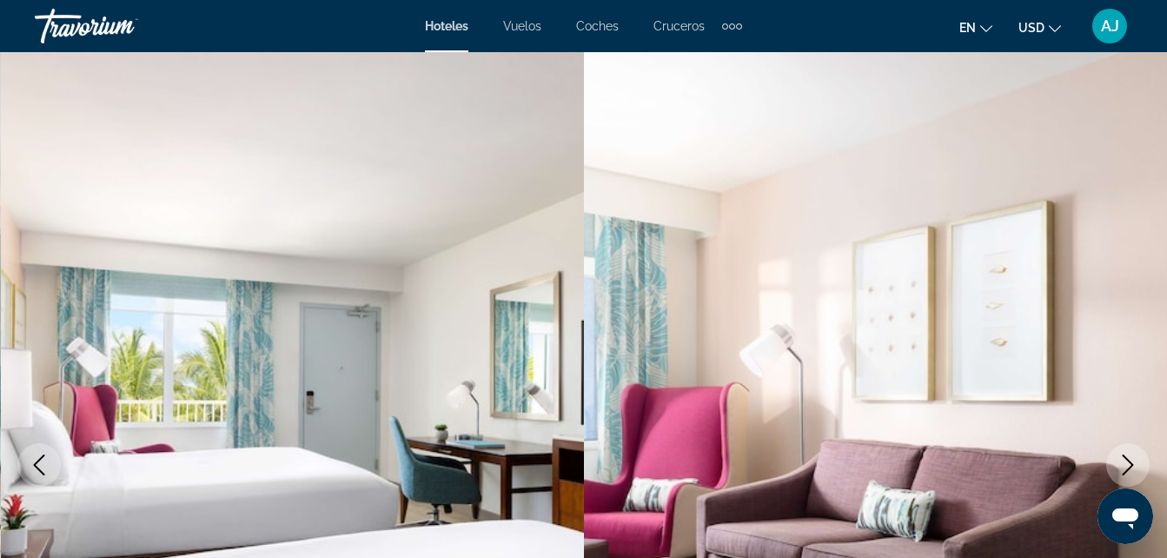
click at [1126, 462] on icon "Siguiente imagen" at bounding box center [1127, 464] width 21 height 21
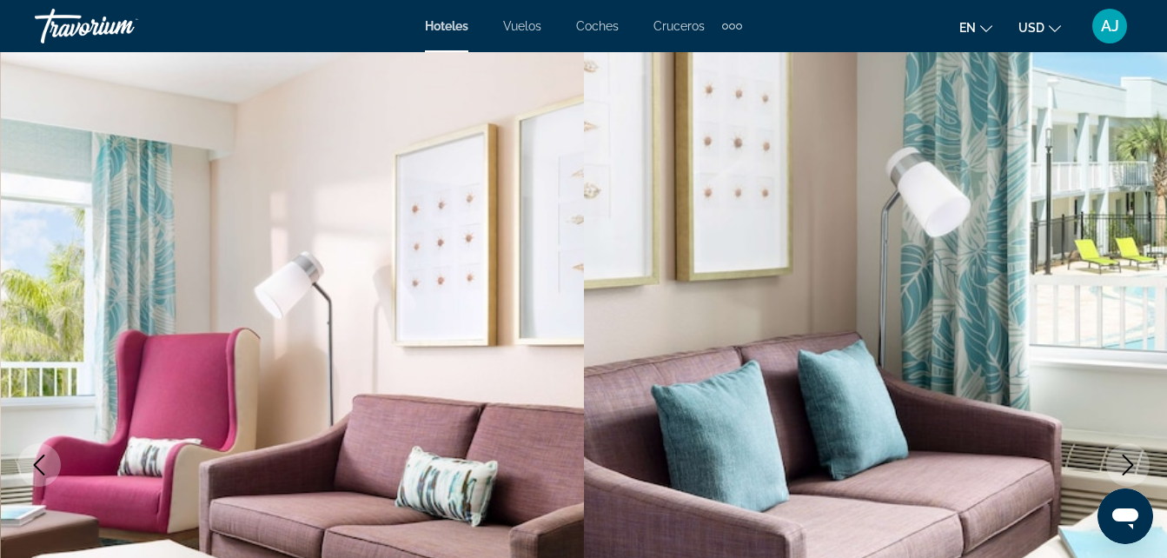
click at [1126, 462] on icon "Siguiente imagen" at bounding box center [1127, 464] width 21 height 21
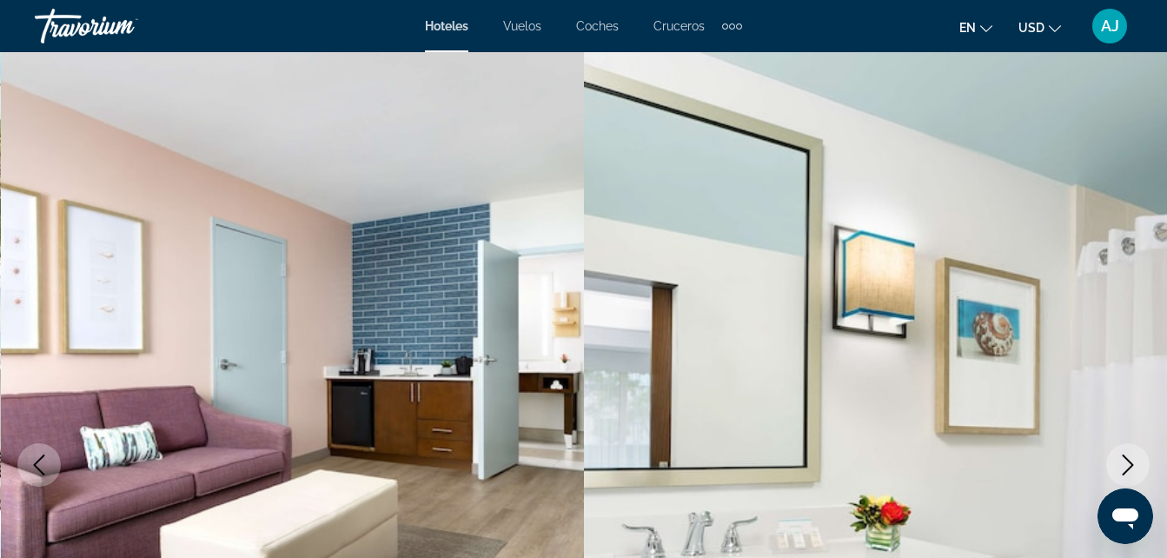
click at [1126, 462] on icon "Siguiente imagen" at bounding box center [1127, 464] width 21 height 21
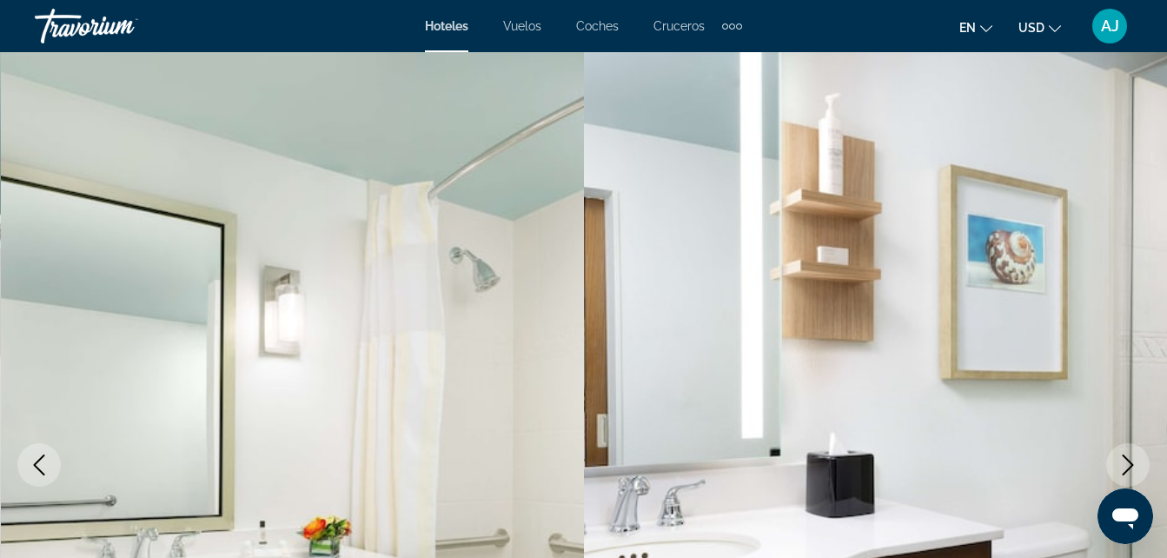
click at [1126, 462] on icon "Siguiente imagen" at bounding box center [1127, 464] width 21 height 21
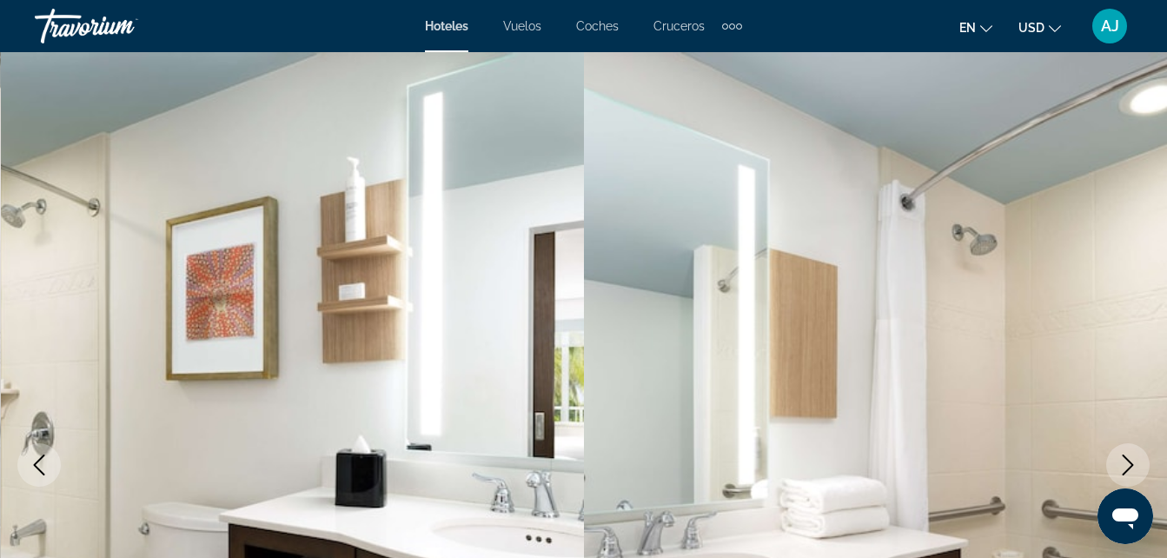
click at [1126, 462] on icon "Siguiente imagen" at bounding box center [1127, 464] width 21 height 21
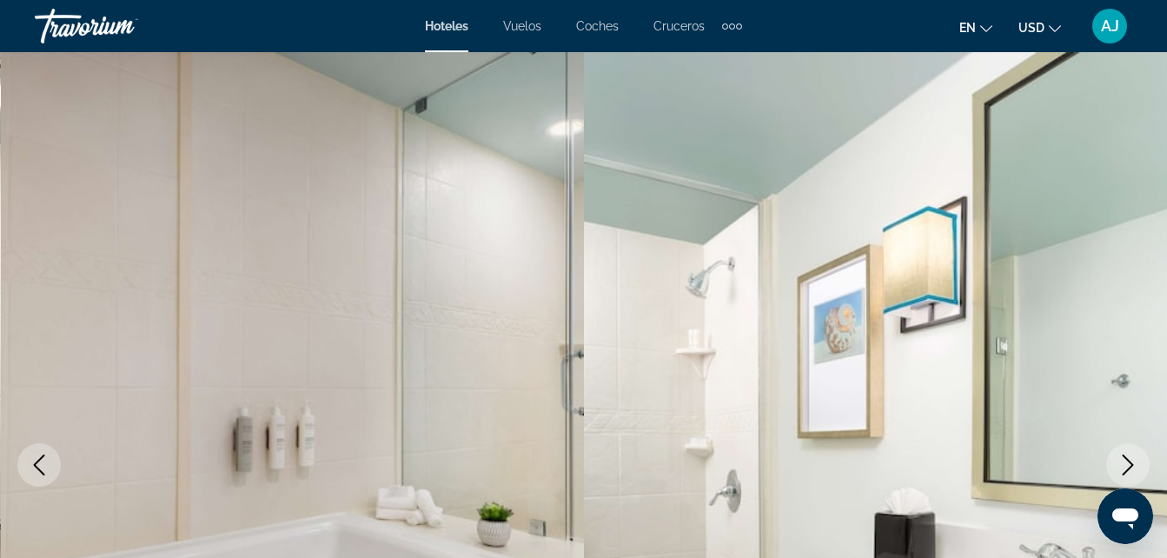
click at [1126, 462] on icon "Siguiente imagen" at bounding box center [1127, 464] width 21 height 21
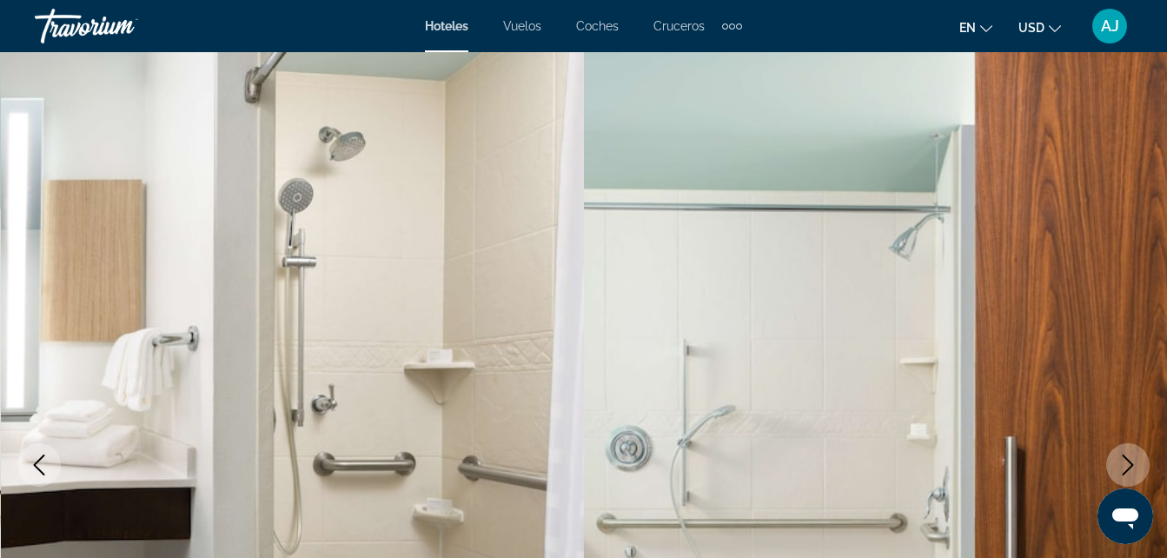
click at [1126, 462] on icon "Siguiente imagen" at bounding box center [1127, 464] width 21 height 21
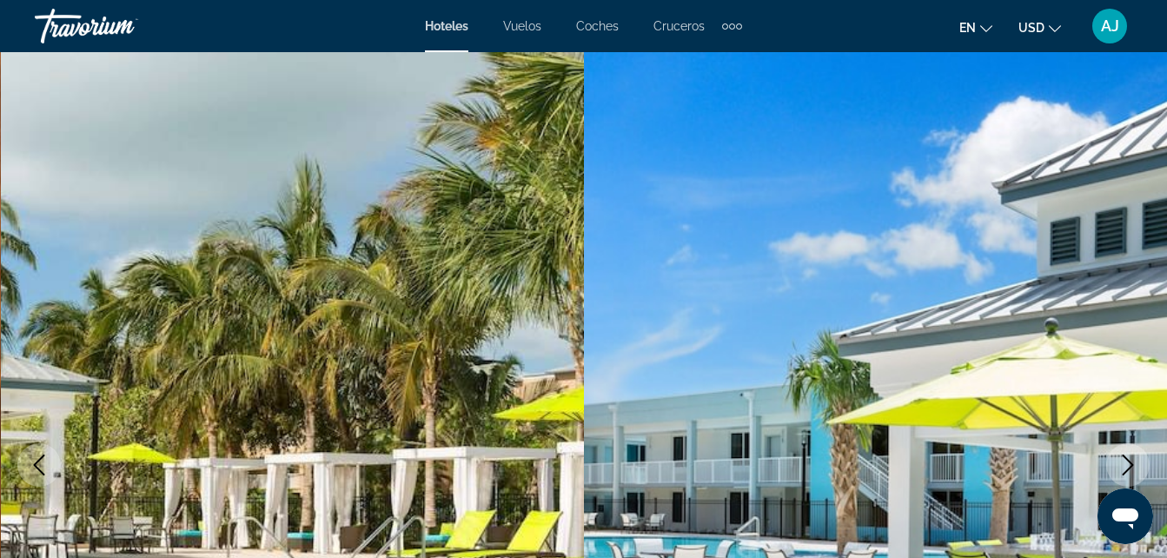
click at [1126, 460] on icon "Siguiente imagen" at bounding box center [1127, 464] width 21 height 21
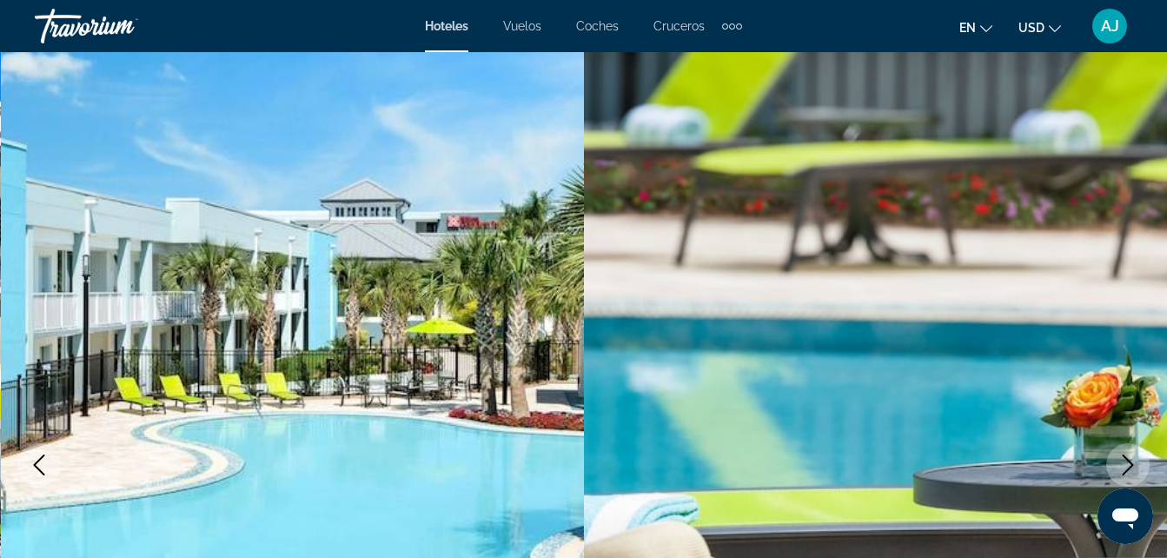
click at [1126, 460] on icon "Siguiente imagen" at bounding box center [1127, 464] width 21 height 21
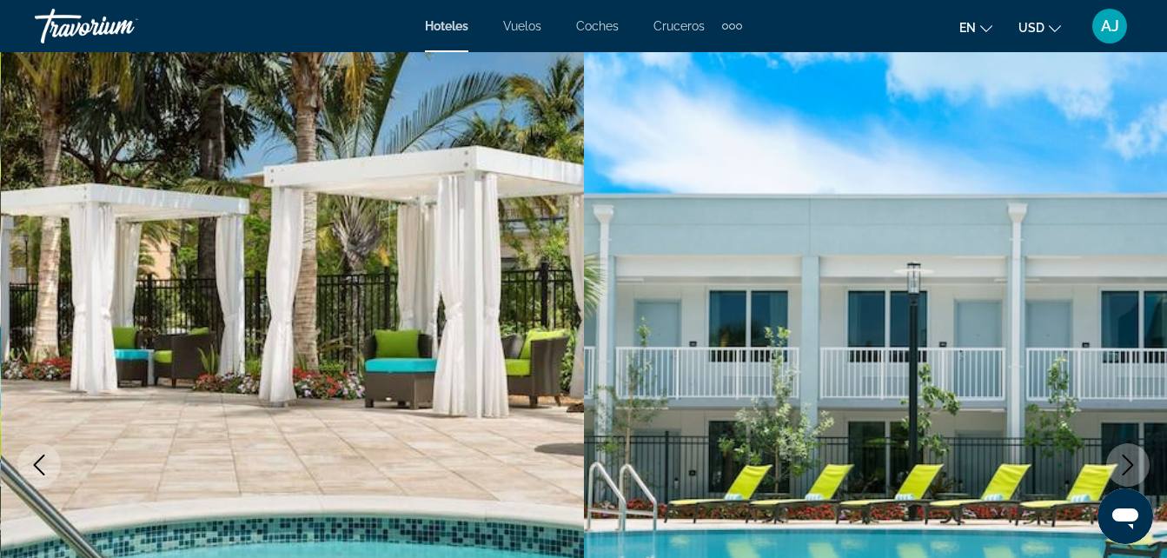
click at [1126, 460] on icon "Siguiente imagen" at bounding box center [1127, 464] width 21 height 21
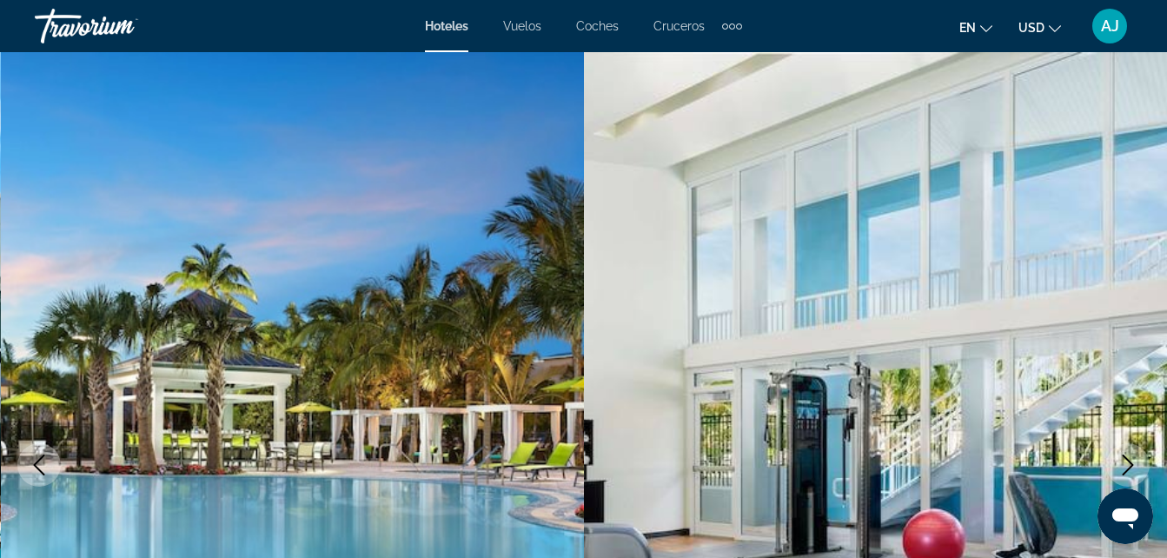
click at [1126, 460] on icon "Siguiente imagen" at bounding box center [1127, 464] width 21 height 21
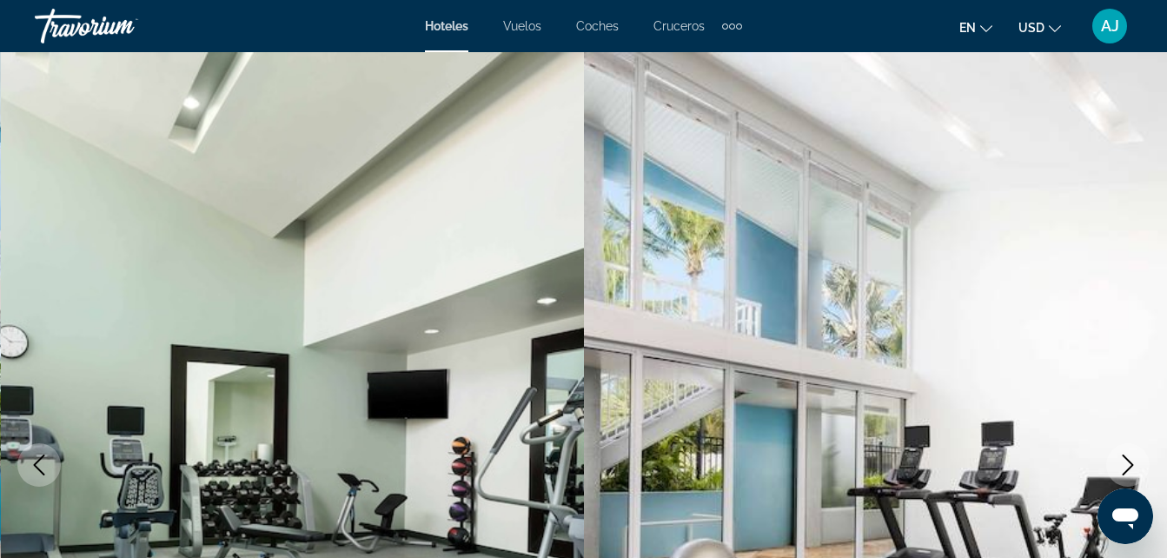
click at [1126, 460] on icon "Siguiente imagen" at bounding box center [1127, 464] width 21 height 21
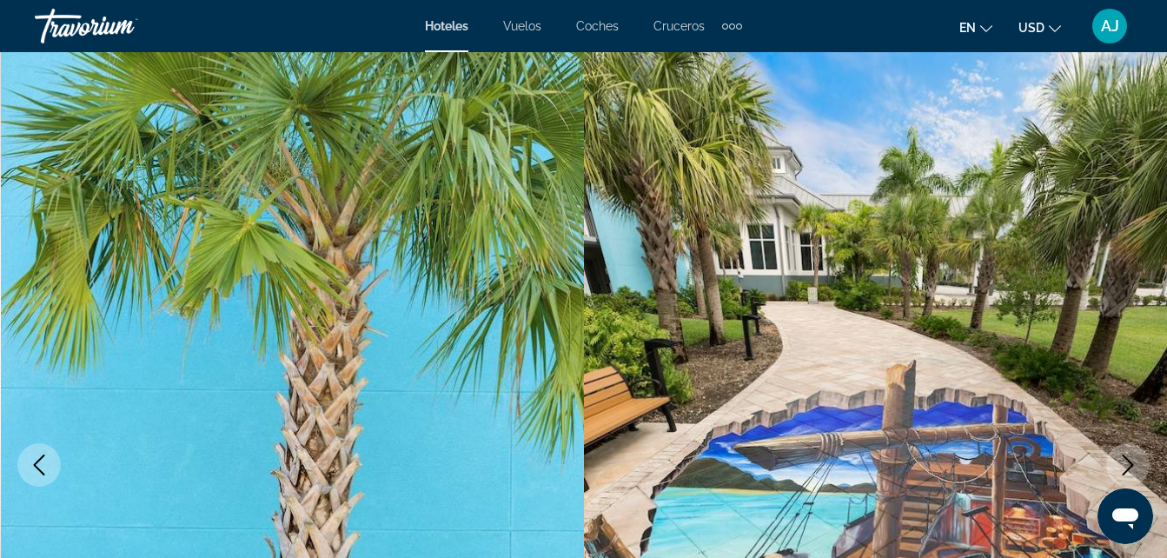
click at [1126, 460] on icon "Siguiente imagen" at bounding box center [1127, 464] width 21 height 21
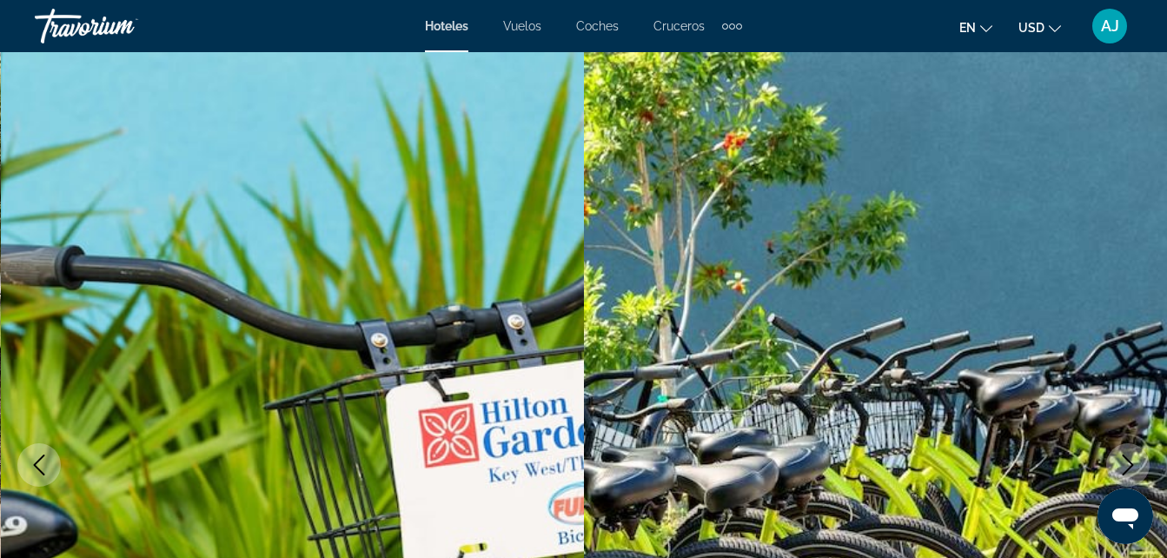
click at [1126, 460] on icon "Siguiente imagen" at bounding box center [1127, 464] width 21 height 21
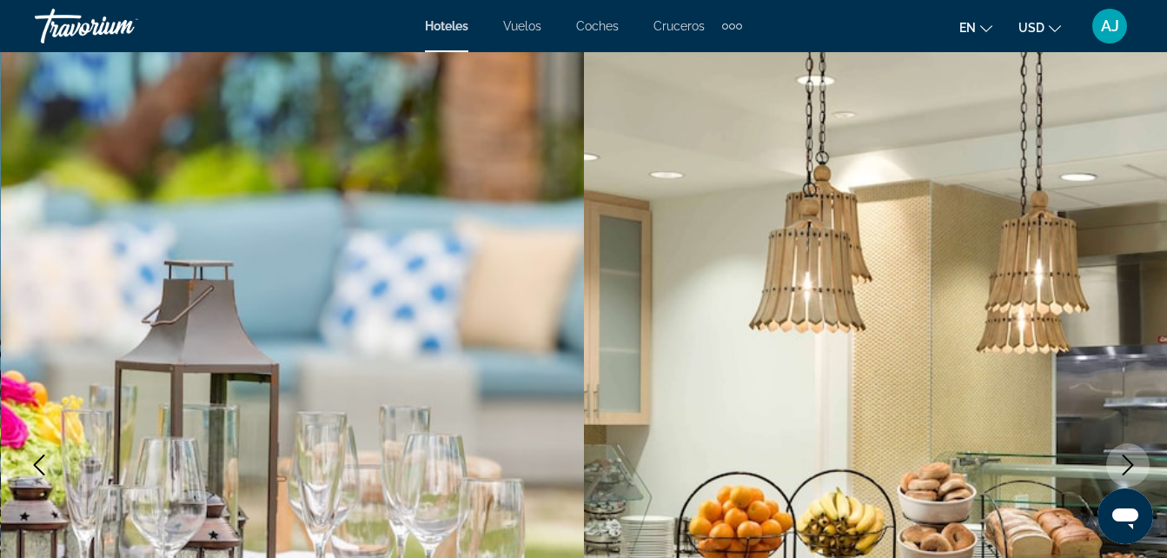
click at [1126, 460] on icon "Siguiente imagen" at bounding box center [1127, 464] width 21 height 21
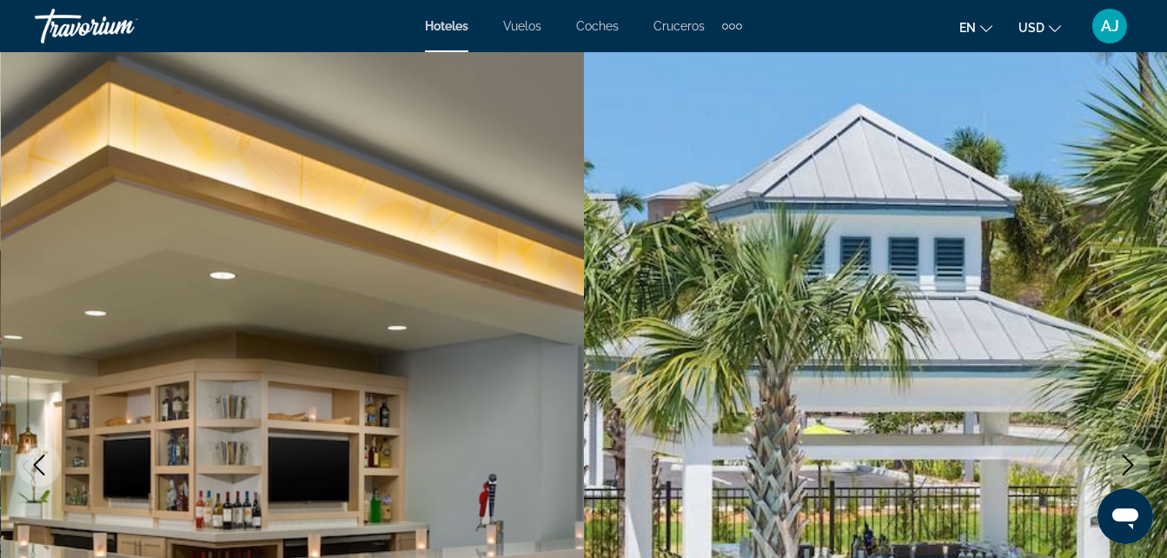
click at [1126, 460] on icon "Siguiente imagen" at bounding box center [1127, 464] width 21 height 21
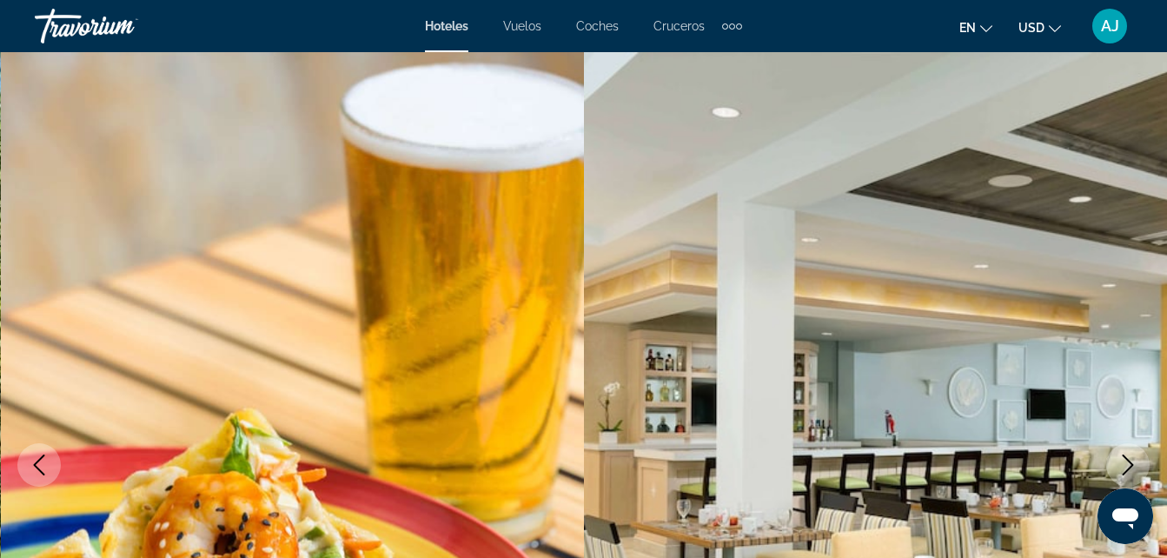
click at [1126, 460] on icon "Siguiente imagen" at bounding box center [1127, 464] width 21 height 21
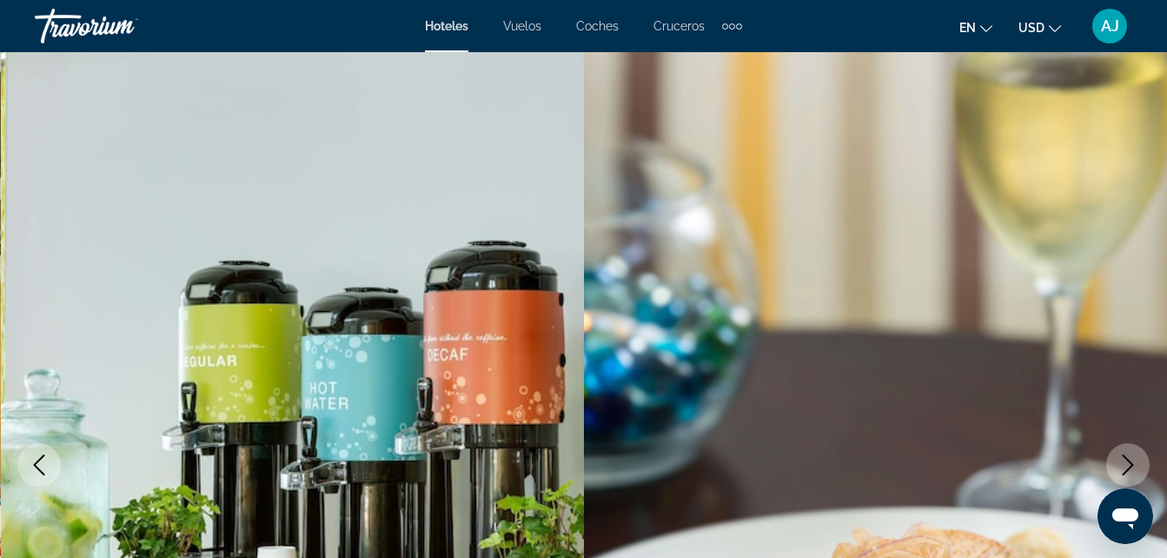
click at [1126, 460] on icon "Siguiente imagen" at bounding box center [1127, 464] width 21 height 21
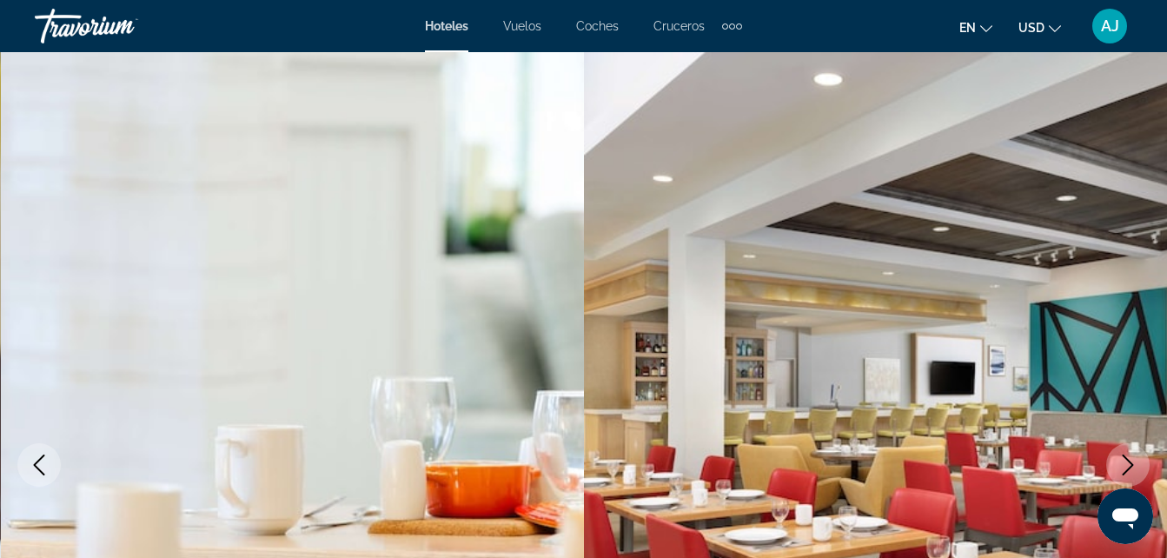
click at [1126, 460] on icon "Siguiente imagen" at bounding box center [1127, 464] width 21 height 21
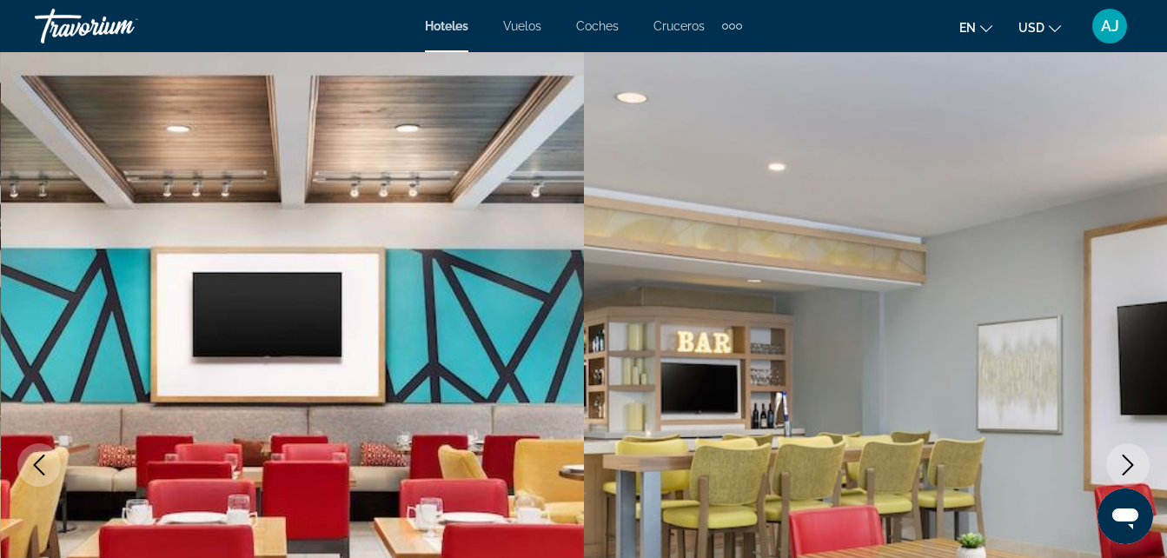
click at [1126, 460] on icon "Siguiente imagen" at bounding box center [1127, 464] width 21 height 21
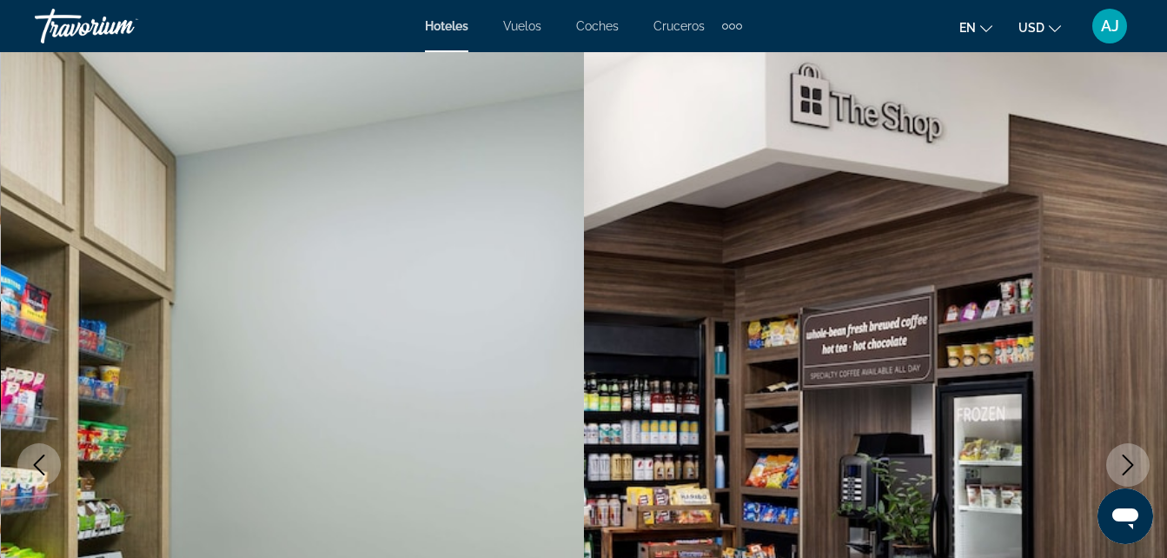
click at [1124, 460] on icon "Siguiente imagen" at bounding box center [1127, 464] width 21 height 21
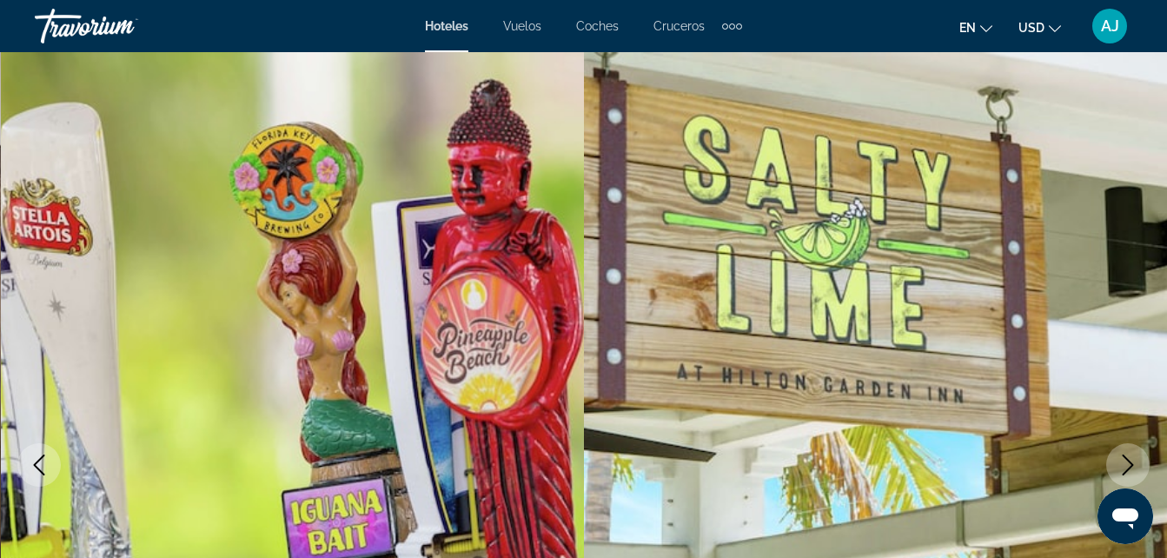
click at [1124, 460] on icon "Siguiente imagen" at bounding box center [1127, 464] width 21 height 21
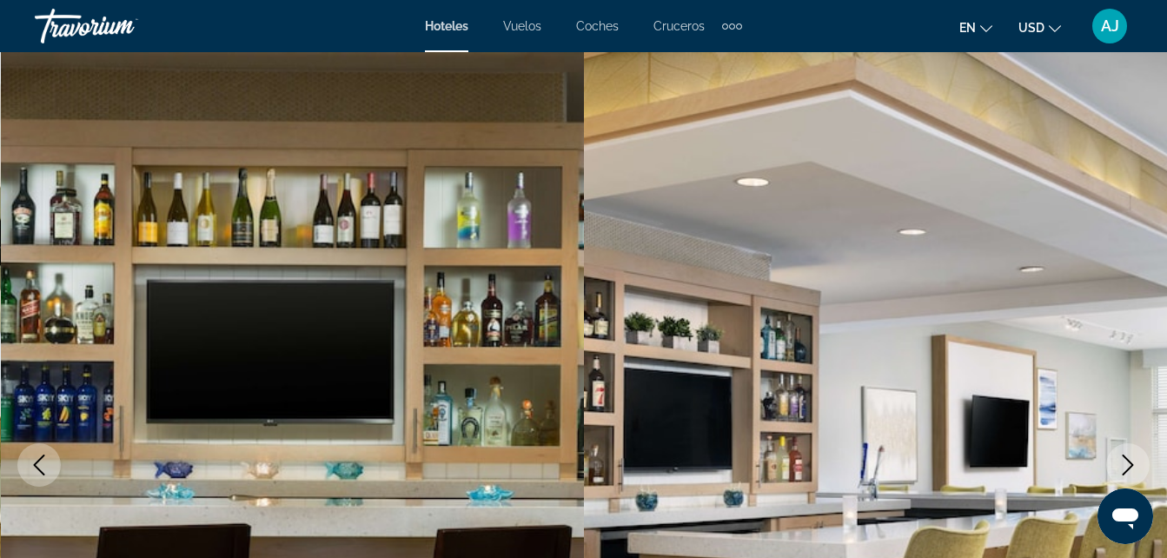
click at [1124, 460] on icon "Siguiente imagen" at bounding box center [1127, 464] width 21 height 21
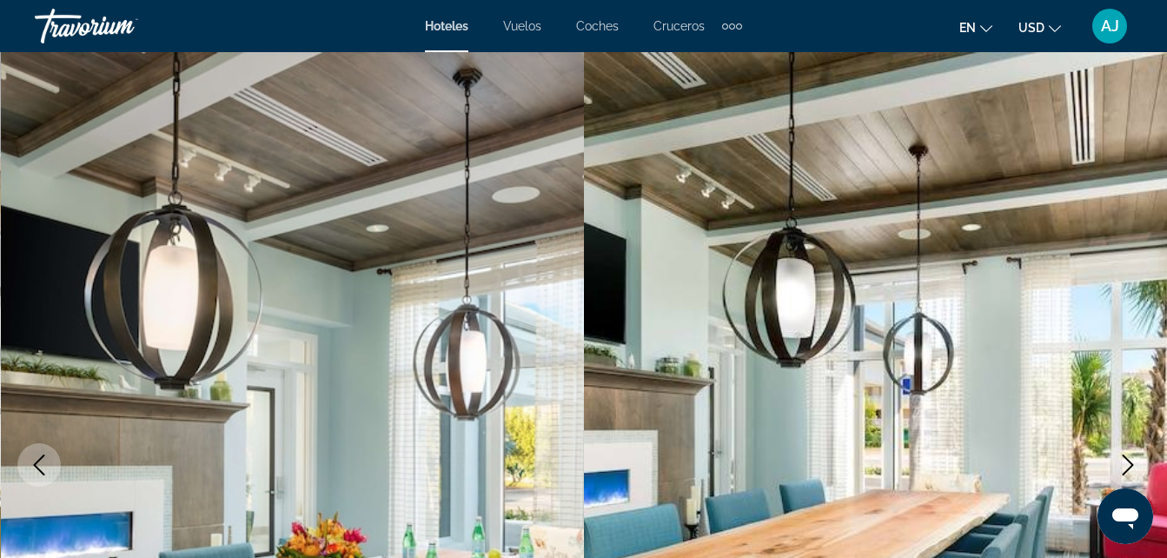
click at [1124, 460] on icon "Siguiente imagen" at bounding box center [1127, 464] width 21 height 21
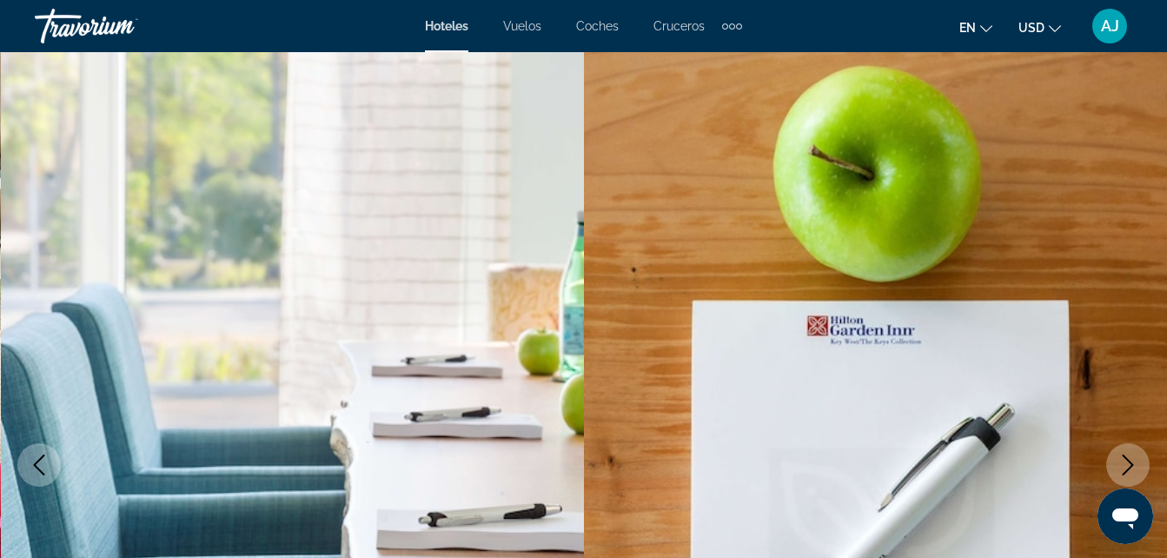
click at [1124, 460] on icon "Siguiente imagen" at bounding box center [1127, 464] width 21 height 21
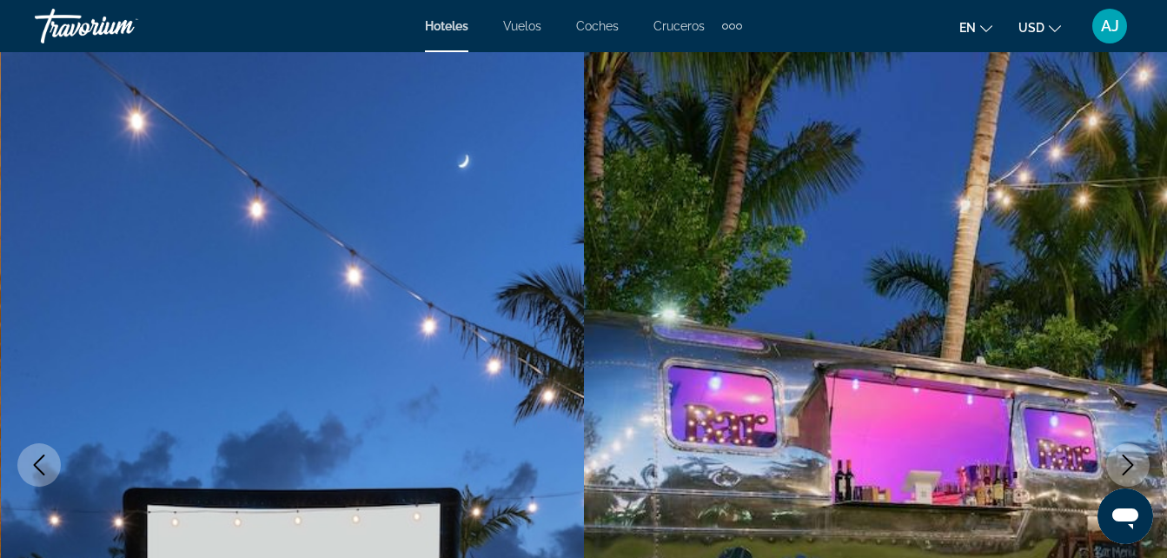
click at [1124, 460] on icon "Siguiente imagen" at bounding box center [1127, 464] width 21 height 21
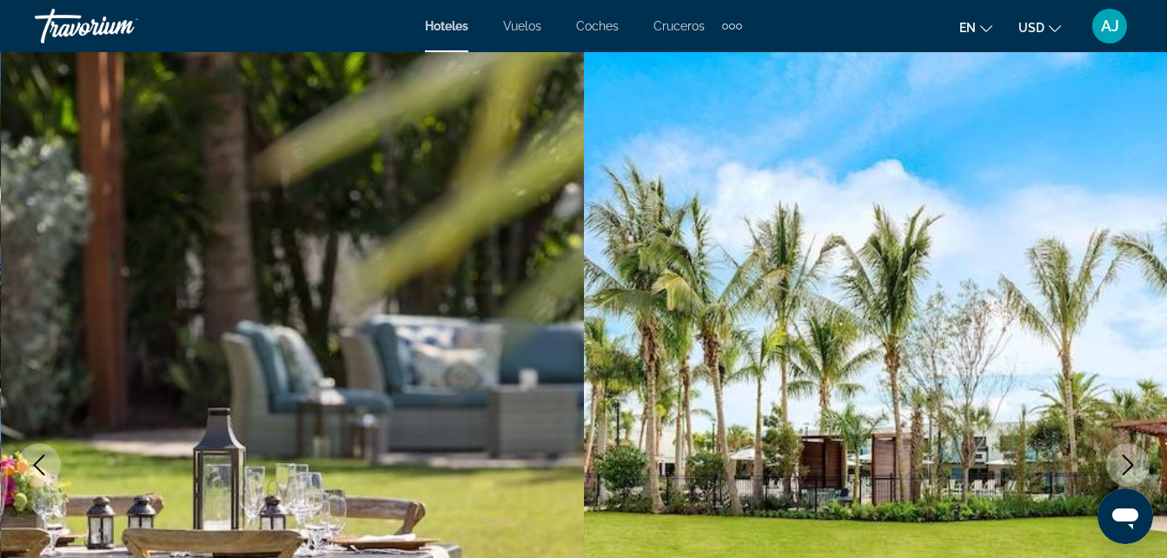
click at [1124, 460] on icon "Siguiente imagen" at bounding box center [1127, 464] width 21 height 21
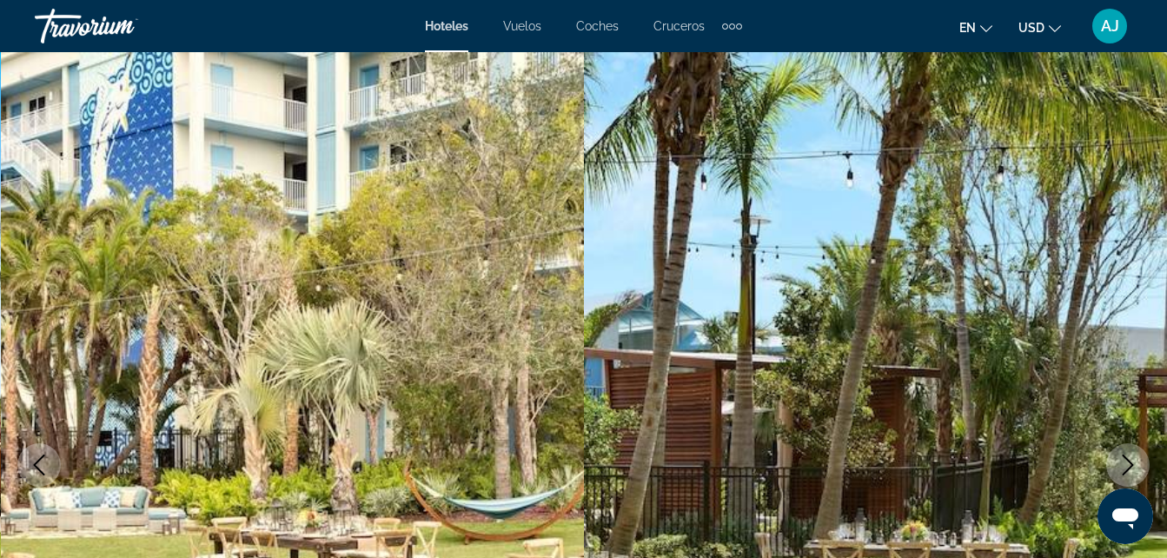
click at [1124, 460] on icon "Siguiente imagen" at bounding box center [1127, 464] width 21 height 21
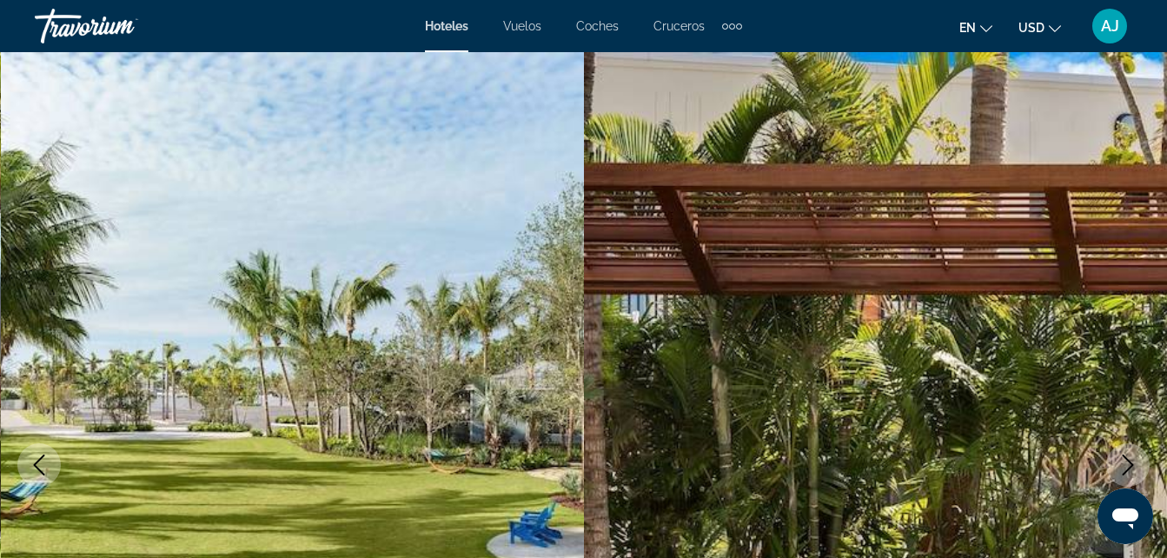
click at [1124, 460] on icon "Siguiente imagen" at bounding box center [1127, 464] width 21 height 21
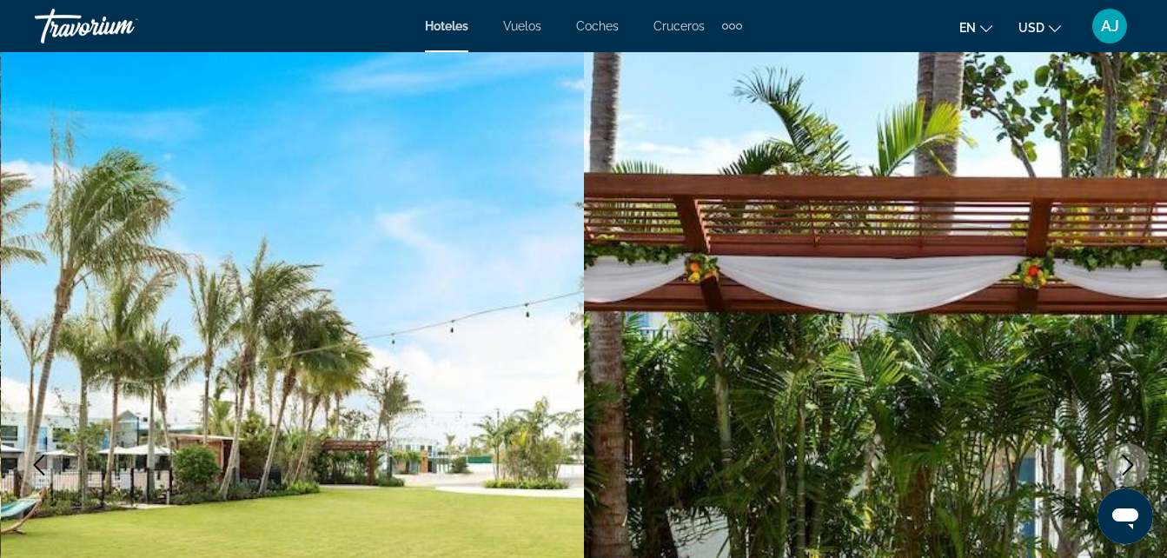
click at [1124, 460] on icon "Siguiente imagen" at bounding box center [1127, 464] width 21 height 21
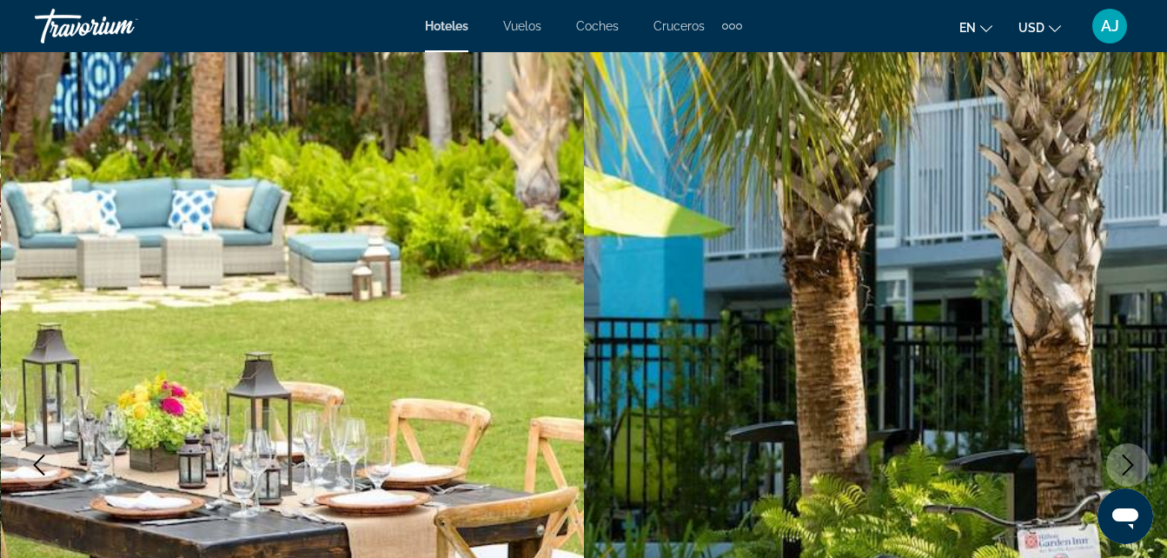
click at [1124, 460] on icon "Siguiente imagen" at bounding box center [1127, 464] width 21 height 21
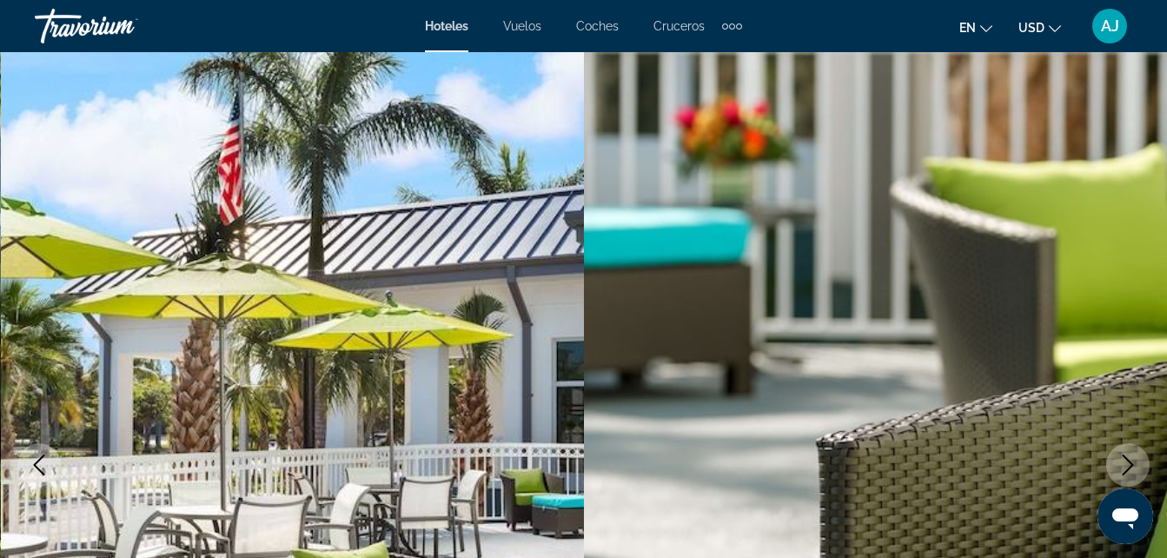
click at [1124, 460] on icon "Siguiente imagen" at bounding box center [1127, 464] width 21 height 21
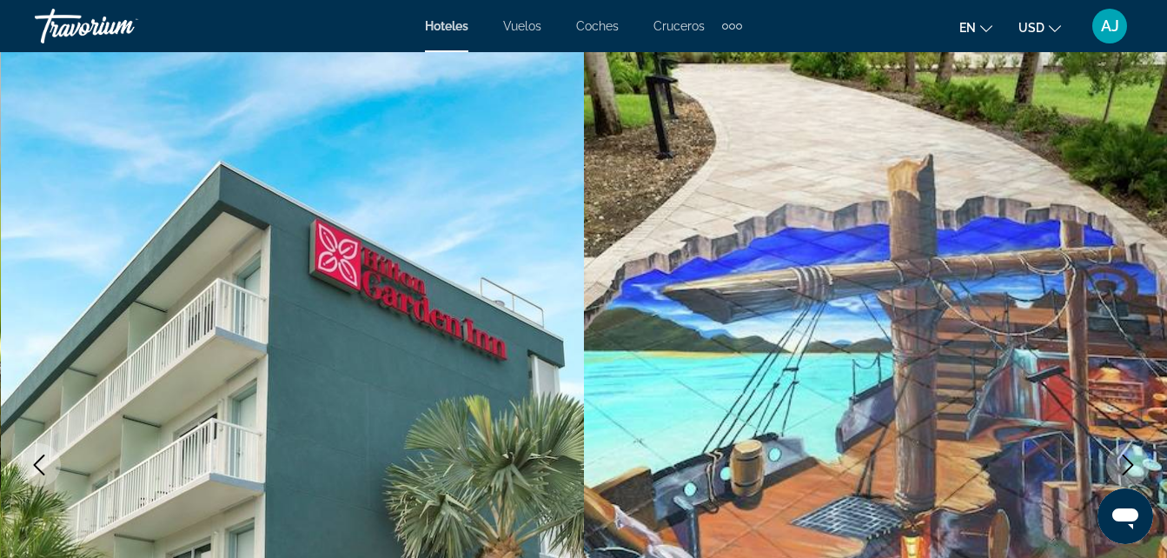
click at [1124, 460] on icon "Siguiente imagen" at bounding box center [1127, 464] width 21 height 21
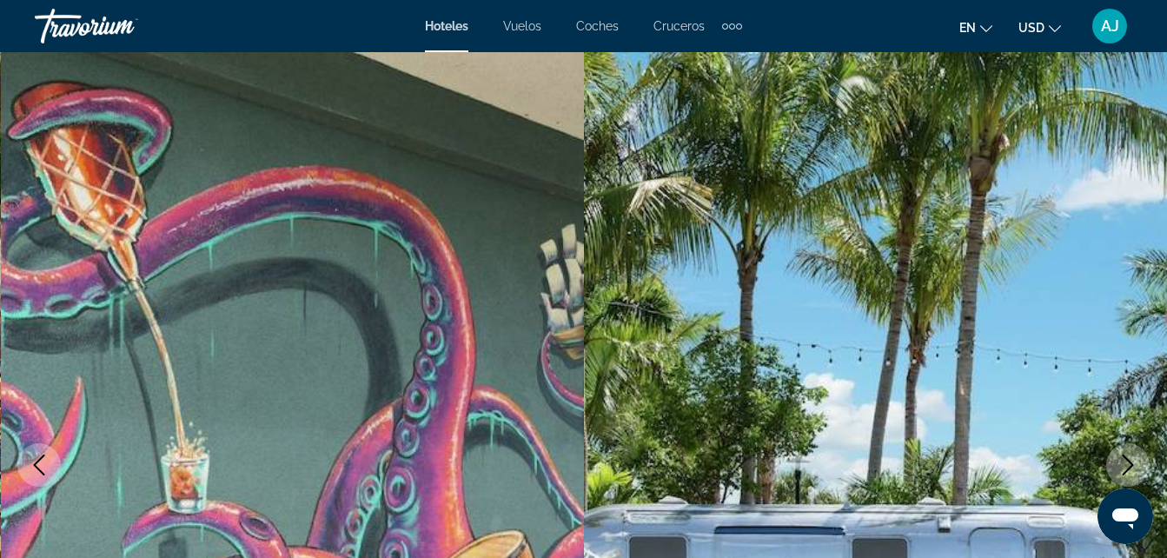
click at [1124, 460] on icon "Siguiente imagen" at bounding box center [1127, 464] width 21 height 21
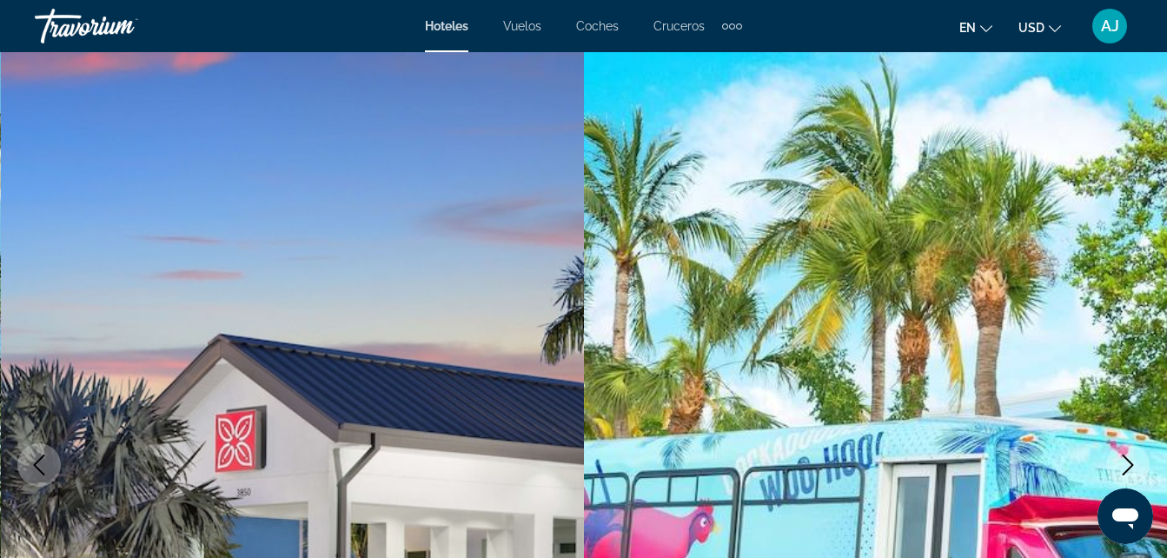
click at [1124, 460] on icon "Siguiente imagen" at bounding box center [1127, 464] width 21 height 21
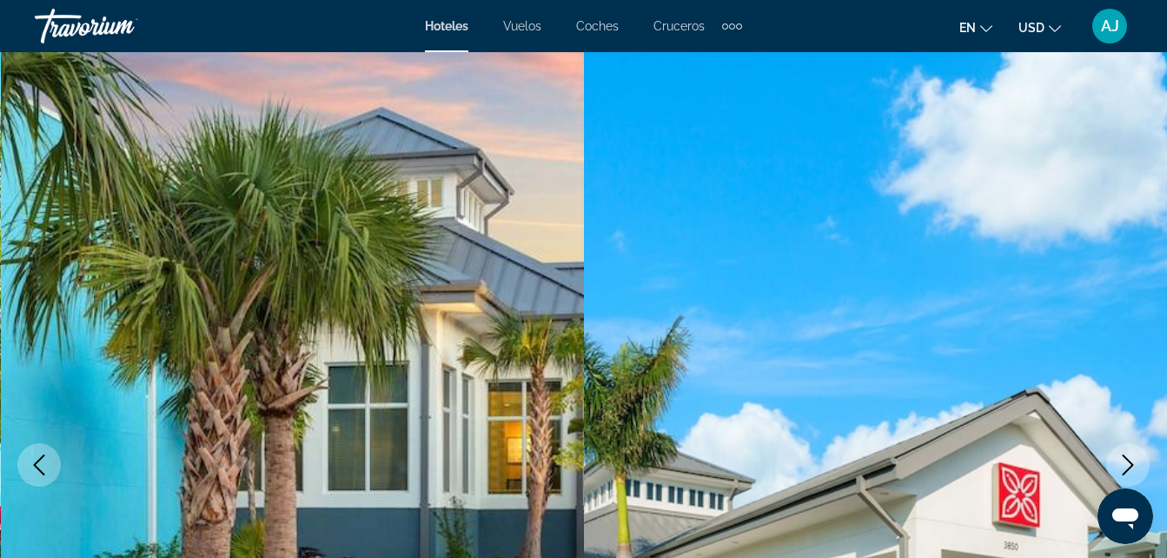
click at [1124, 460] on icon "Siguiente imagen" at bounding box center [1127, 464] width 21 height 21
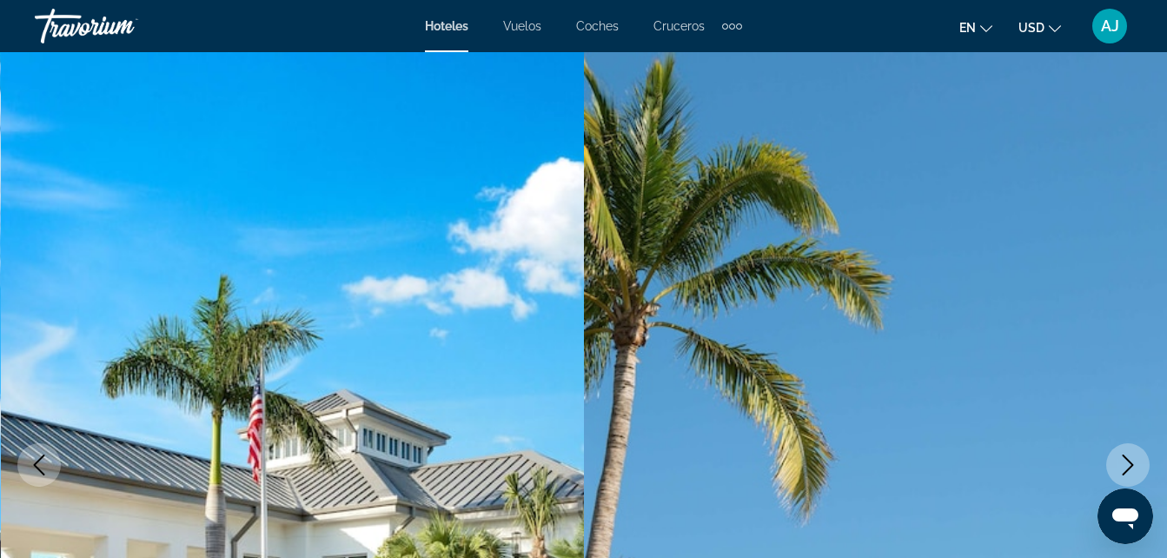
click at [1124, 460] on icon "Siguiente imagen" at bounding box center [1127, 464] width 21 height 21
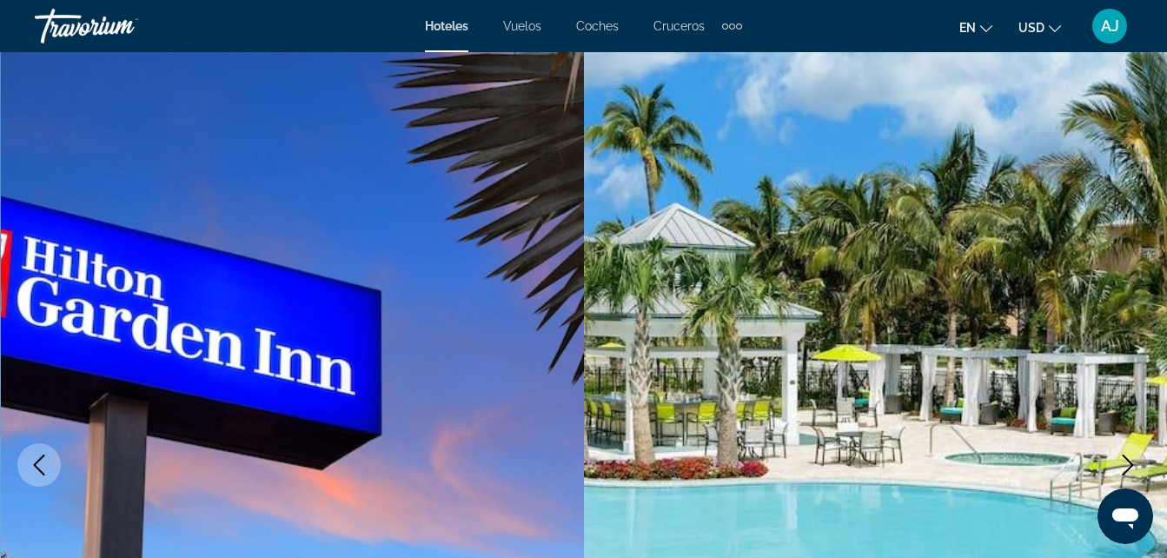
click at [1124, 460] on icon "Siguiente imagen" at bounding box center [1127, 464] width 21 height 21
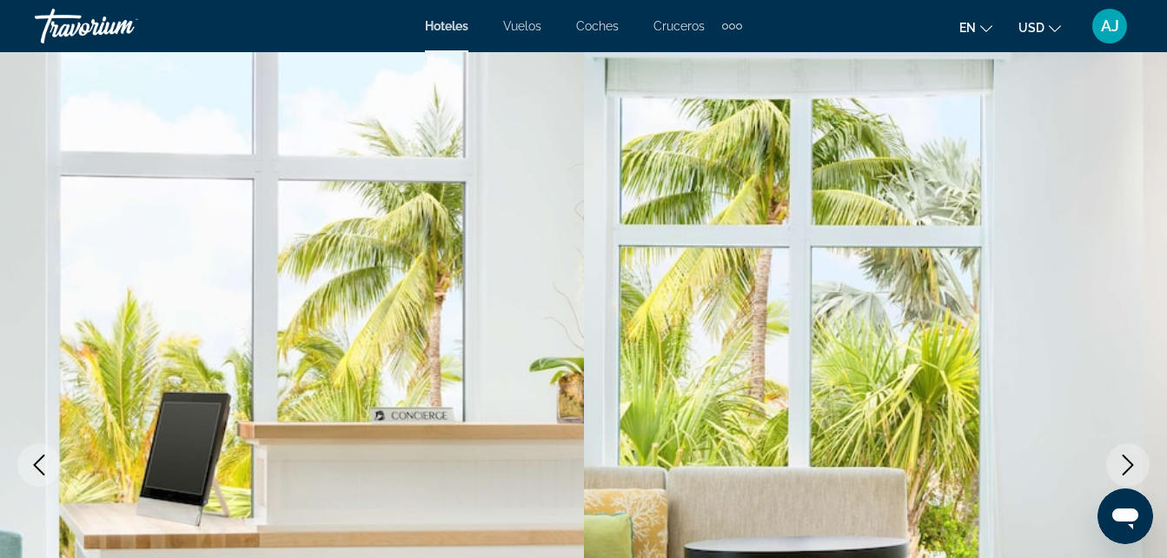
click at [1124, 460] on icon "Siguiente imagen" at bounding box center [1127, 464] width 21 height 21
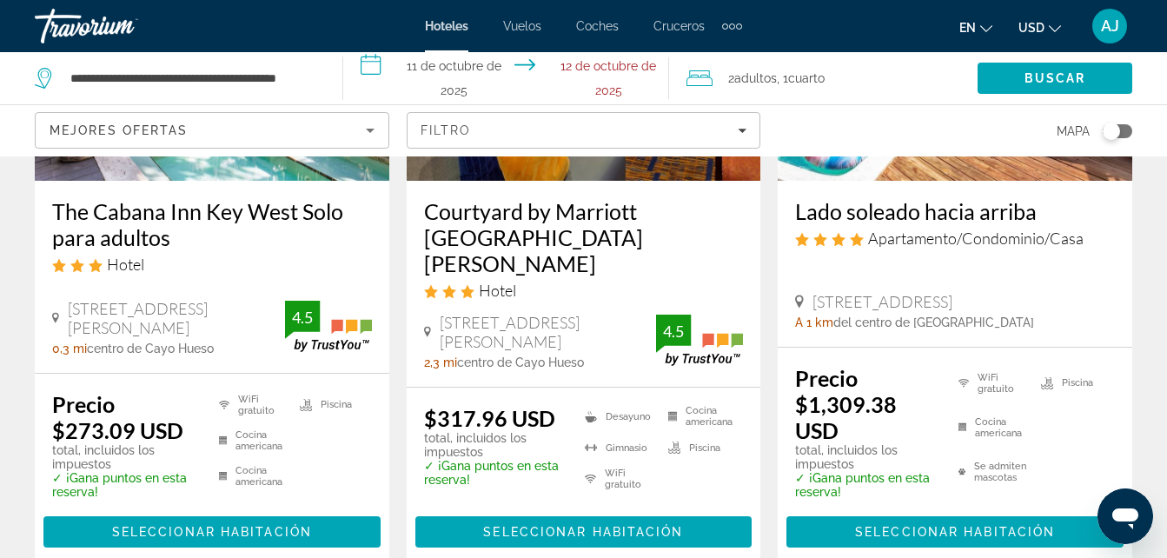
scroll to position [325, 0]
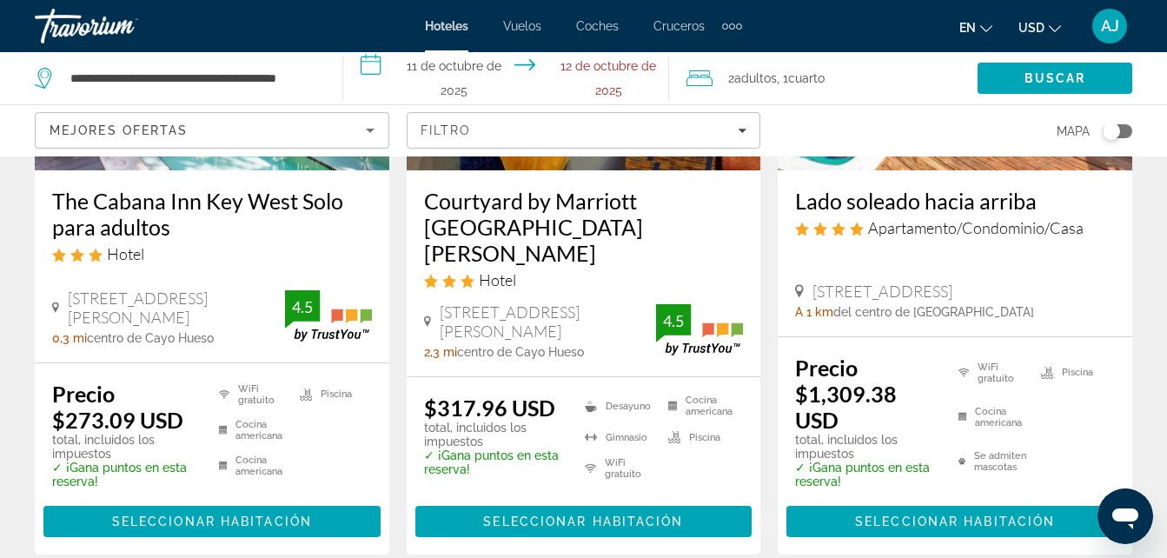
click at [1162, 108] on app-hotels-search-filters "Mejores ofertas Filtro Mapa" at bounding box center [583, 130] width 1167 height 52
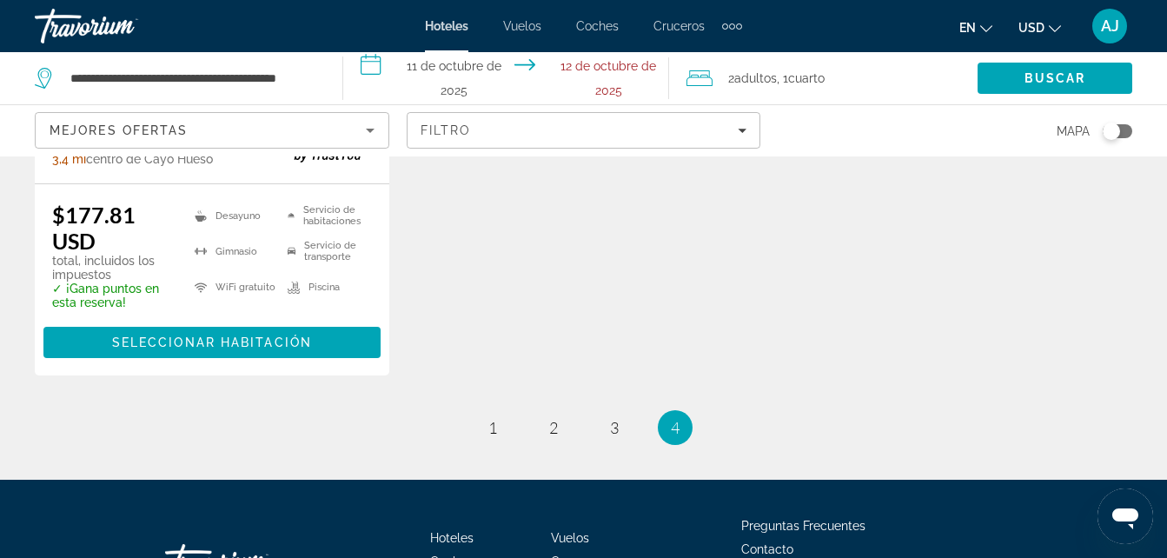
scroll to position [2653, 0]
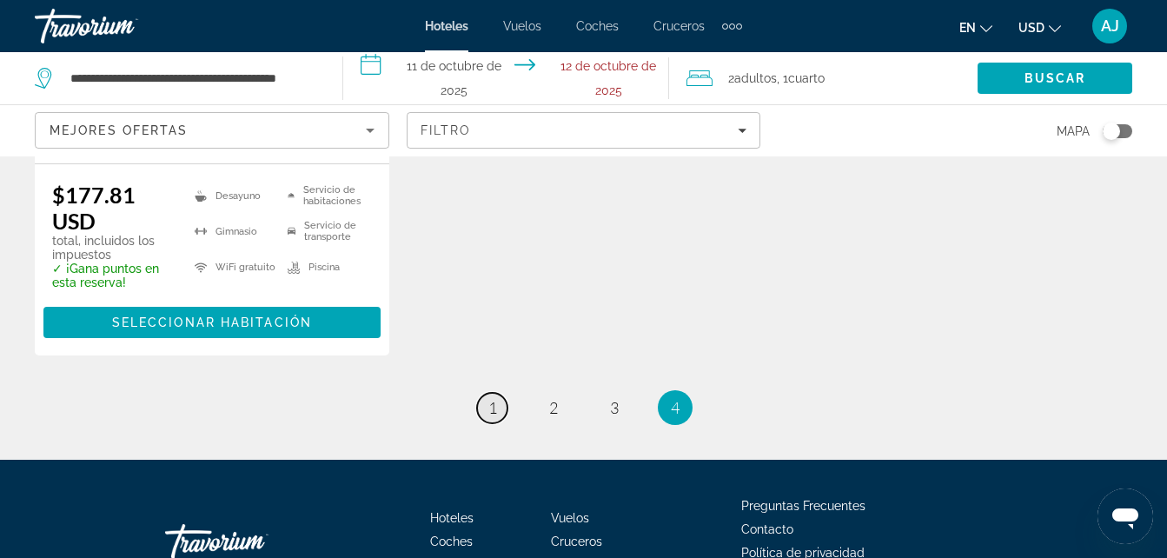
click at [495, 398] on span "1" at bounding box center [492, 407] width 9 height 19
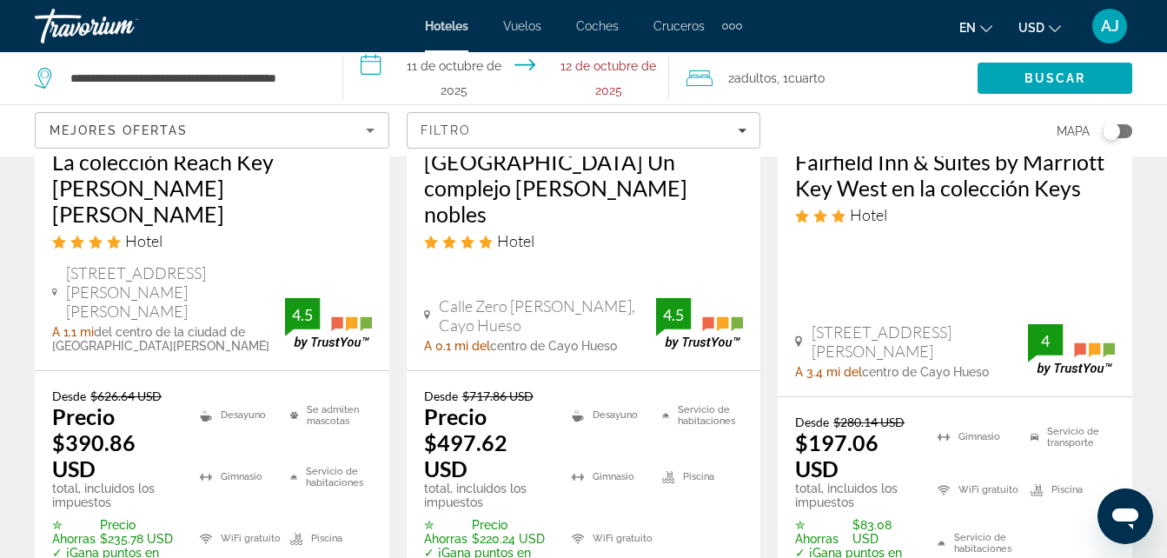
scroll to position [393, 0]
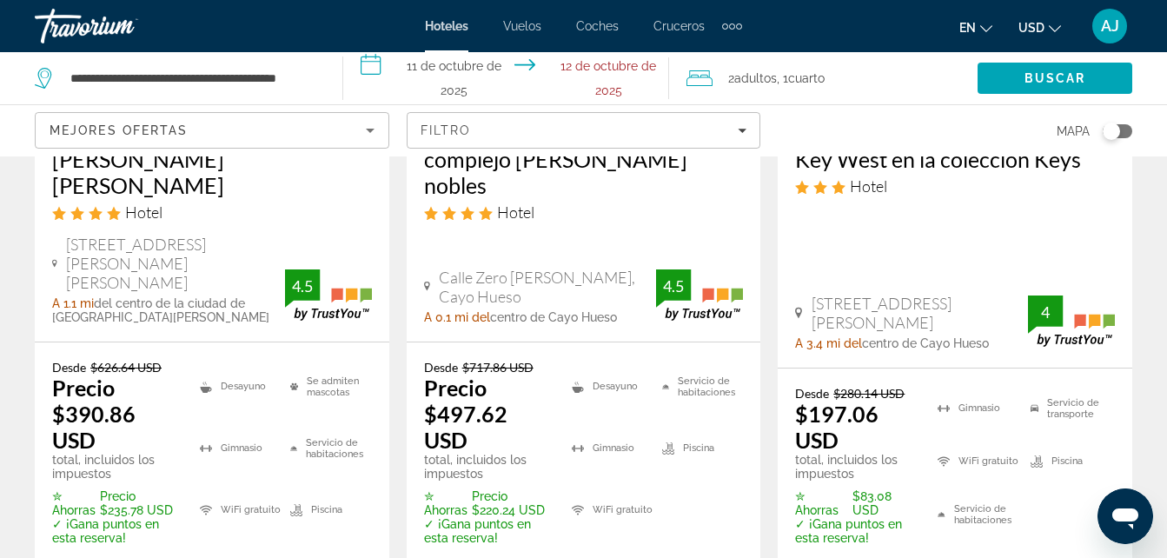
drag, startPoint x: 1156, startPoint y: 128, endPoint x: 1161, endPoint y: 114, distance: 14.6
click at [1161, 114] on app-hotels-search-filters "Mejores ofertas Filtro Mapa" at bounding box center [583, 130] width 1167 height 52
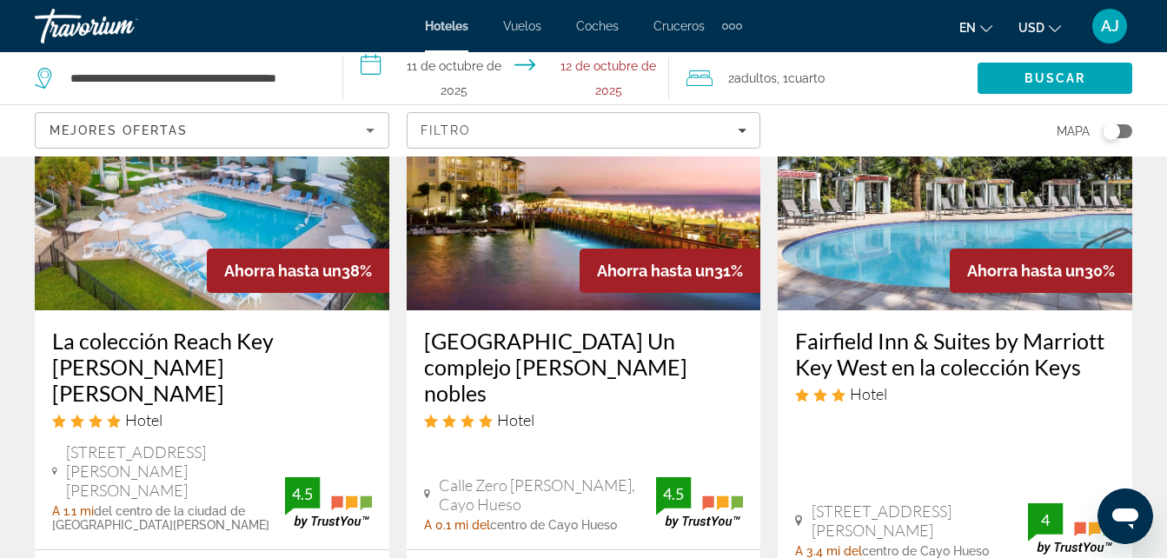
scroll to position [133, 0]
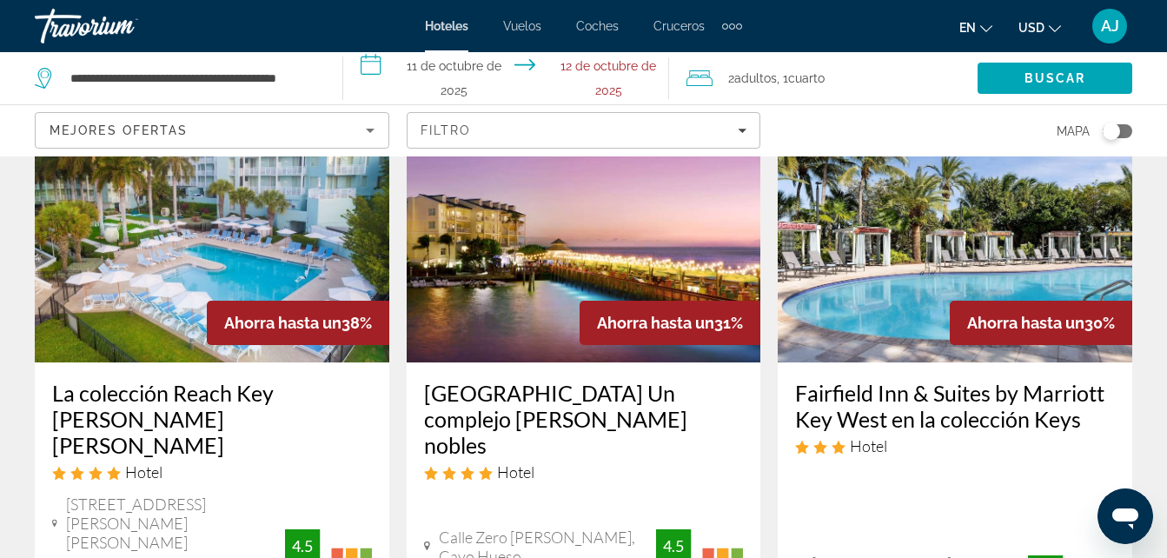
click at [938, 233] on img "Contenido principal" at bounding box center [955, 223] width 354 height 278
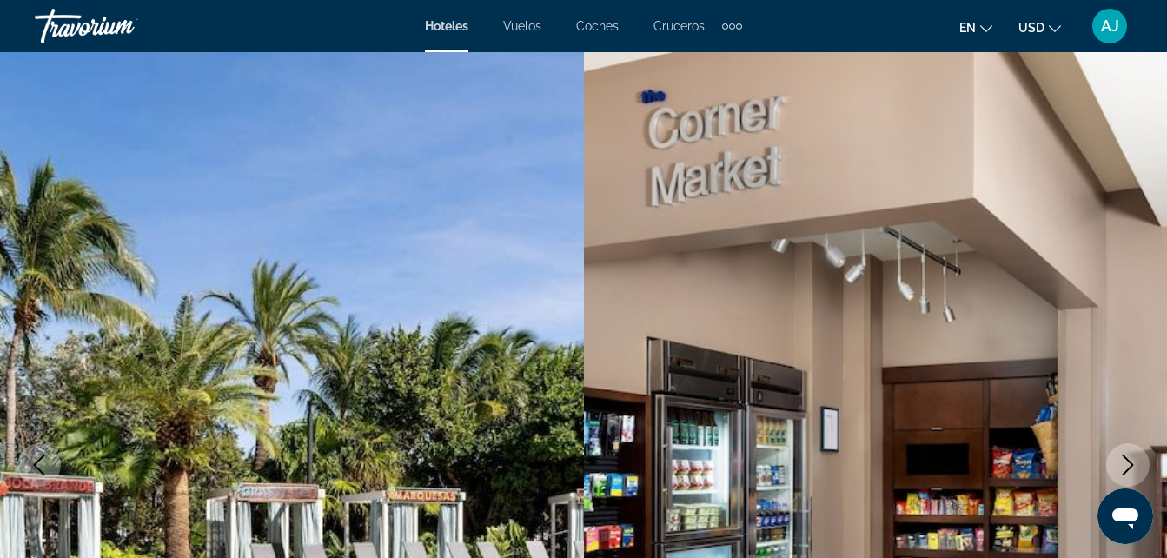
click at [1126, 453] on button "Siguiente imagen" at bounding box center [1127, 464] width 43 height 43
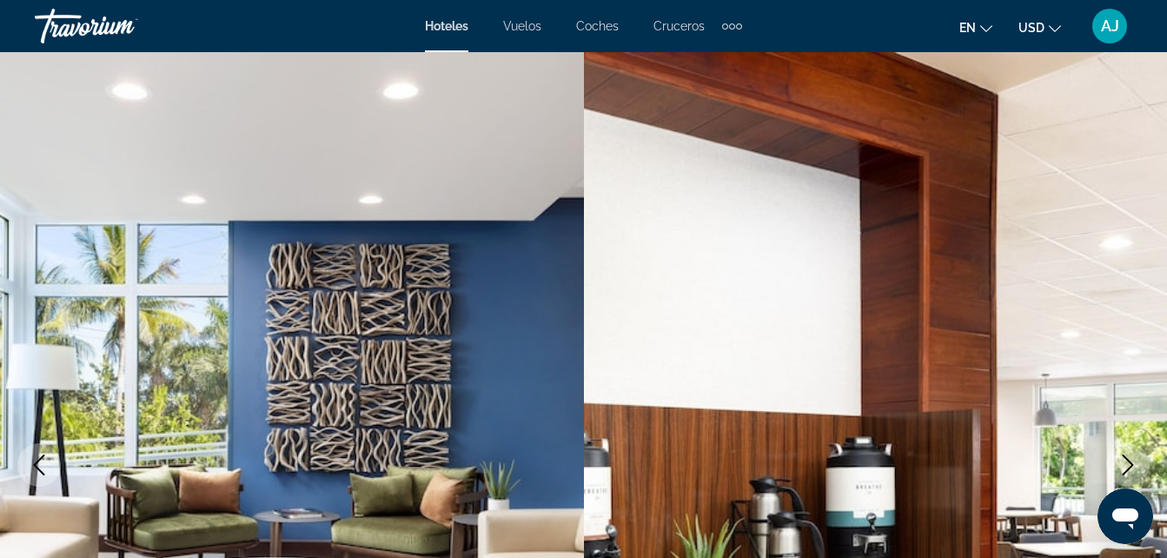
click at [1126, 453] on button "Siguiente imagen" at bounding box center [1127, 464] width 43 height 43
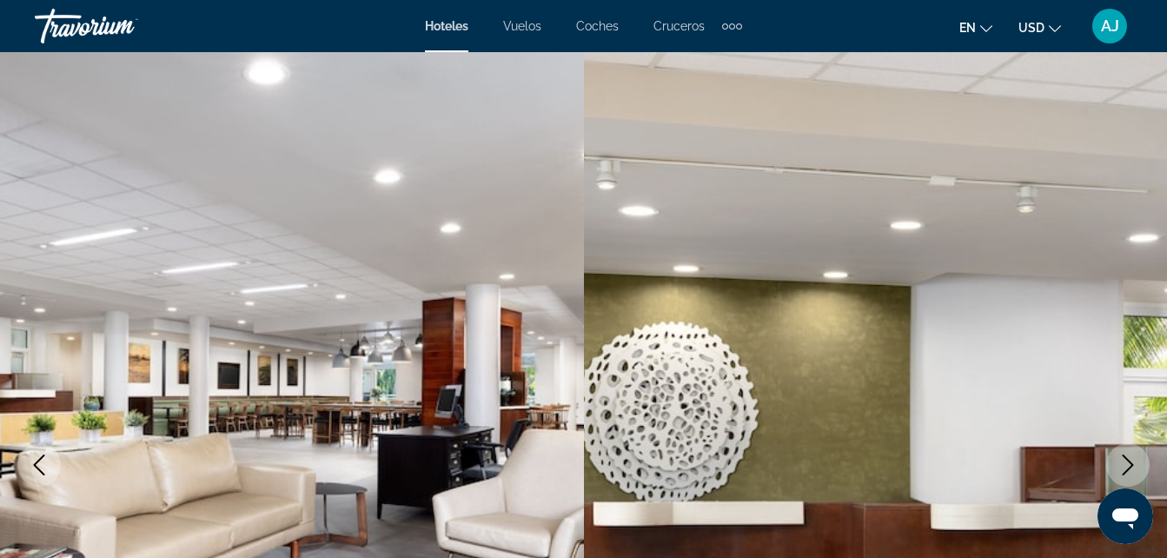
click at [1126, 453] on button "Siguiente imagen" at bounding box center [1127, 464] width 43 height 43
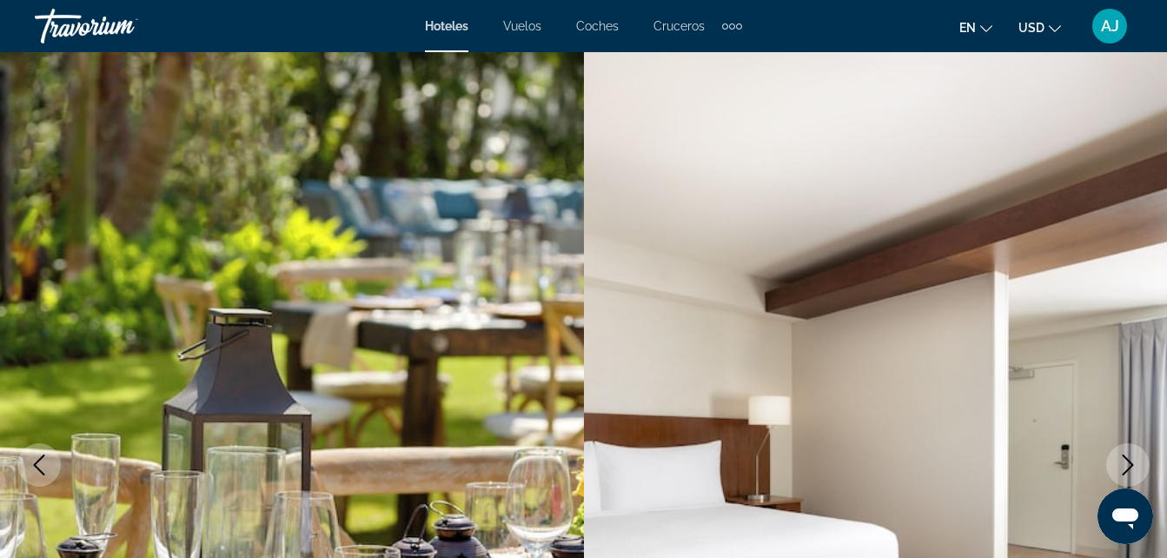
click at [1126, 453] on button "Siguiente imagen" at bounding box center [1127, 464] width 43 height 43
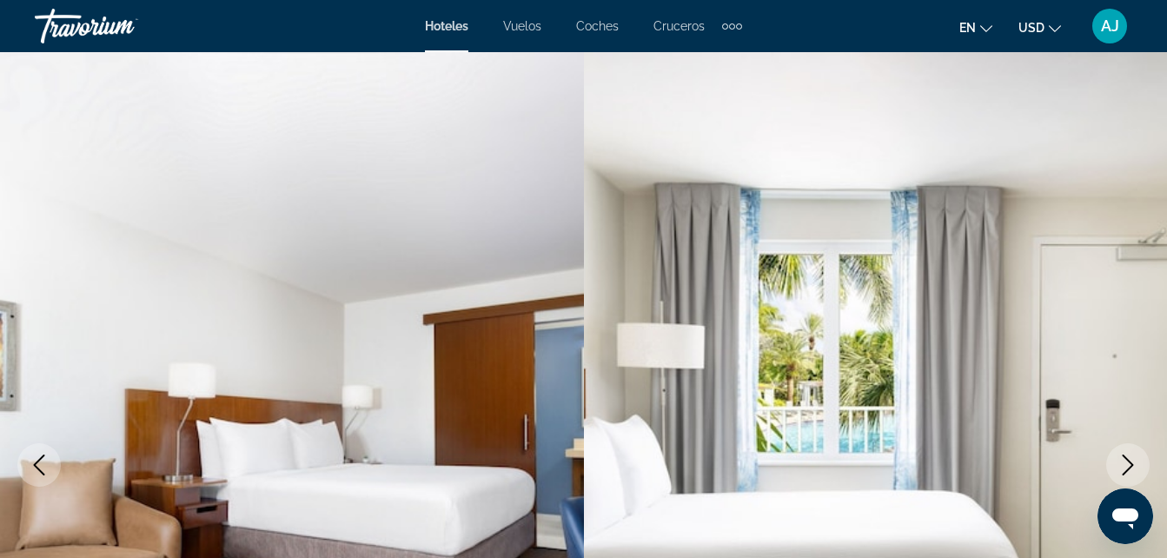
click at [1126, 453] on button "Siguiente imagen" at bounding box center [1127, 464] width 43 height 43
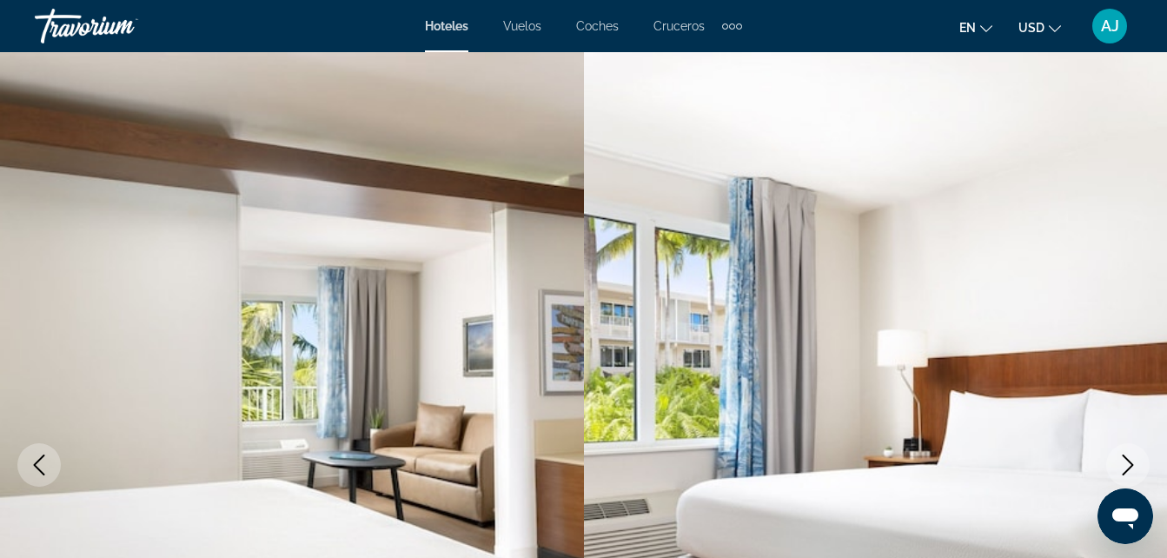
click at [1126, 453] on button "Siguiente imagen" at bounding box center [1127, 464] width 43 height 43
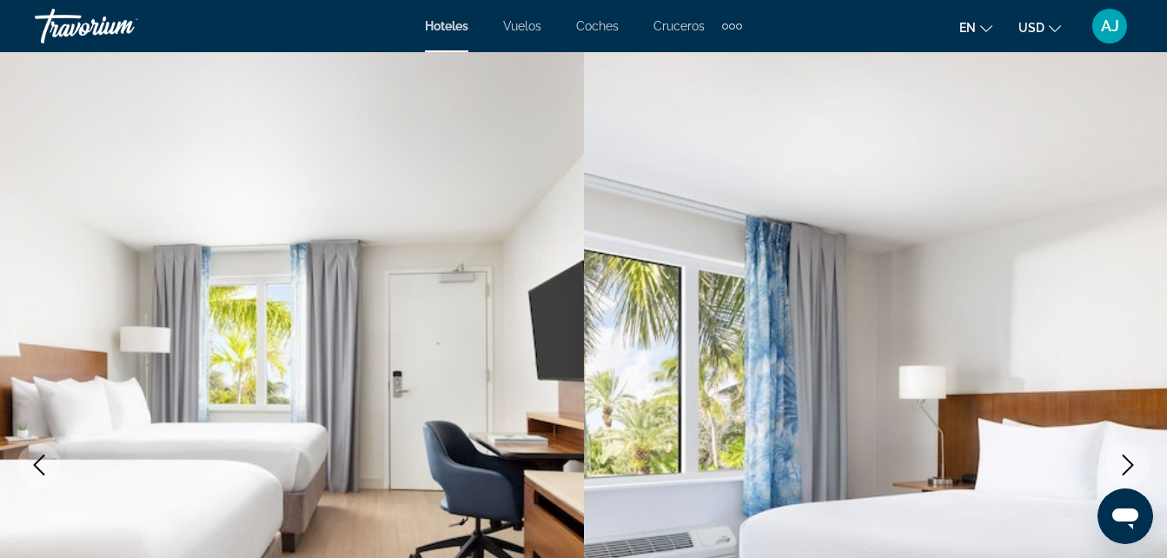
click at [1126, 453] on button "Siguiente imagen" at bounding box center [1127, 464] width 43 height 43
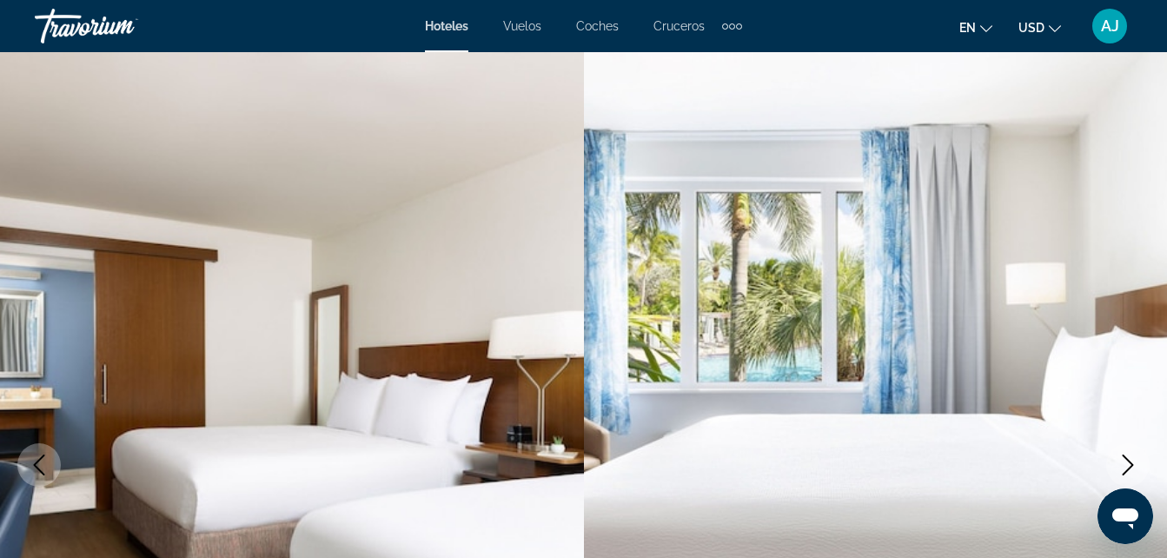
click at [1126, 453] on button "Siguiente imagen" at bounding box center [1127, 464] width 43 height 43
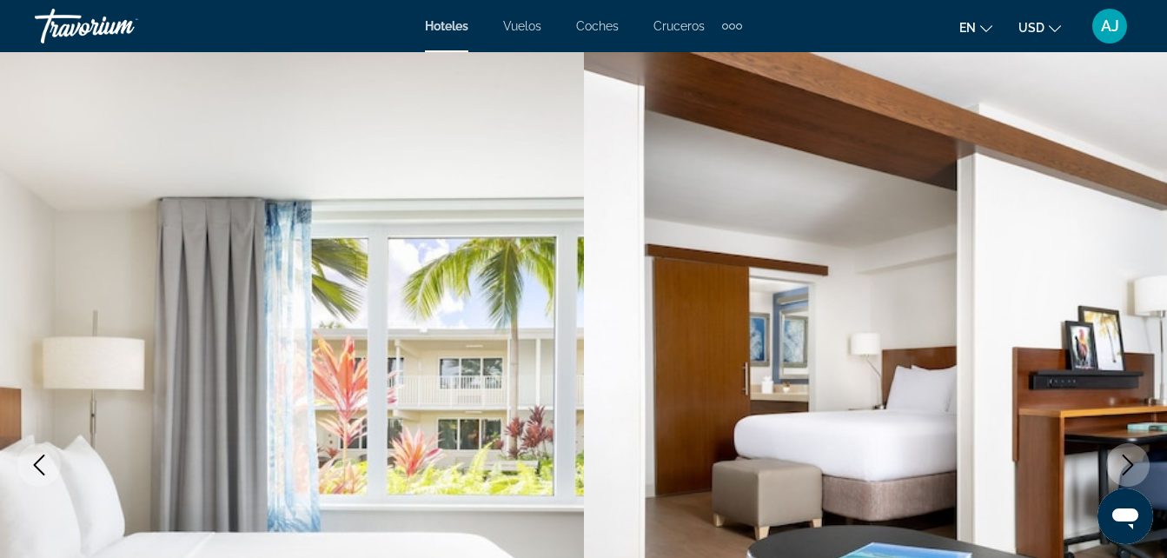
click at [1126, 453] on button "Siguiente imagen" at bounding box center [1127, 464] width 43 height 43
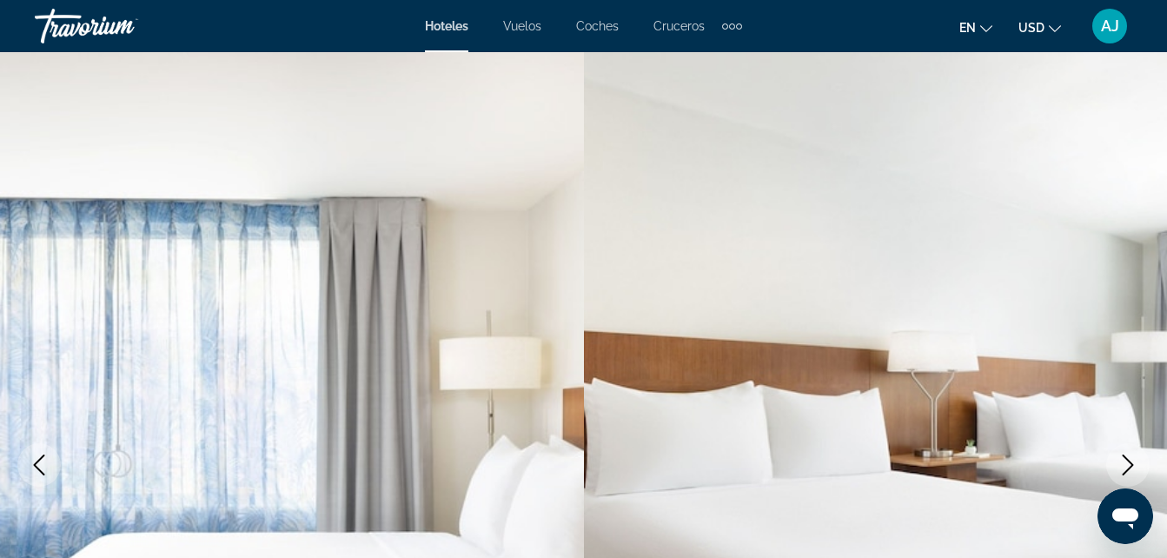
click at [1126, 453] on button "Siguiente imagen" at bounding box center [1127, 464] width 43 height 43
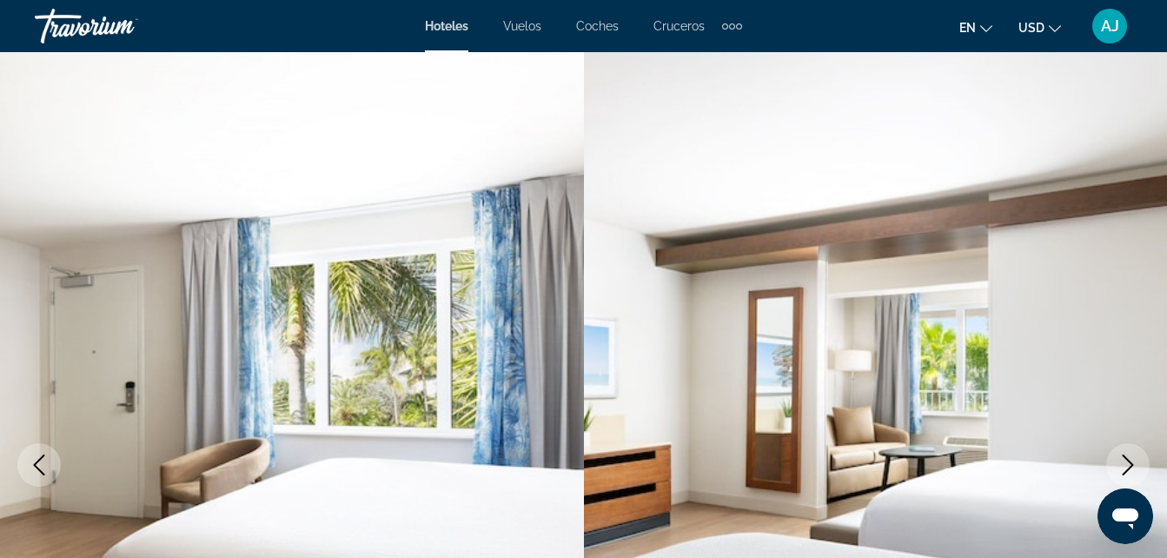
click at [1126, 453] on button "Siguiente imagen" at bounding box center [1127, 464] width 43 height 43
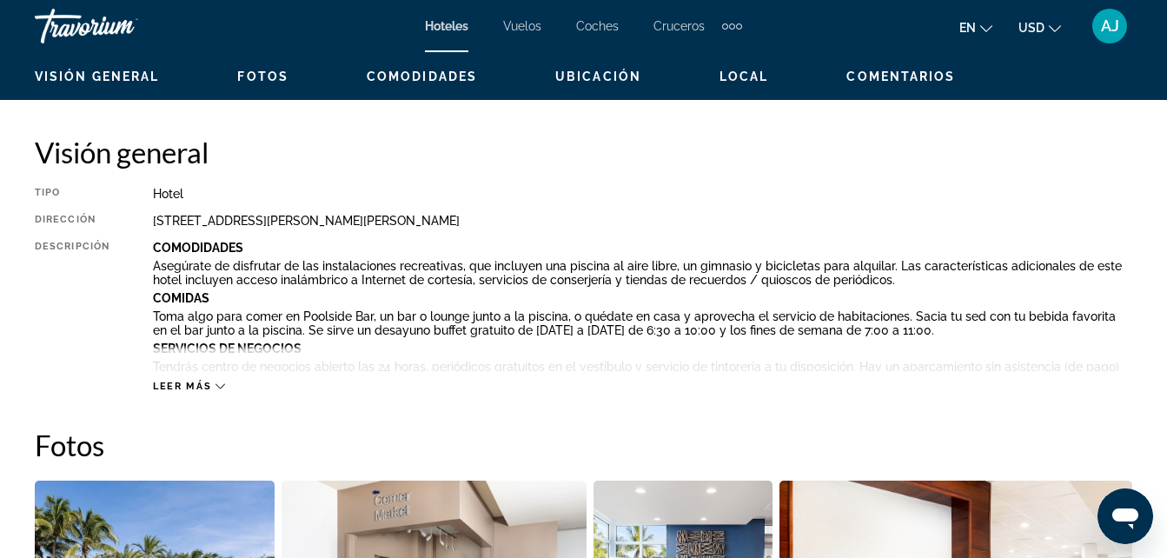
scroll to position [858, 0]
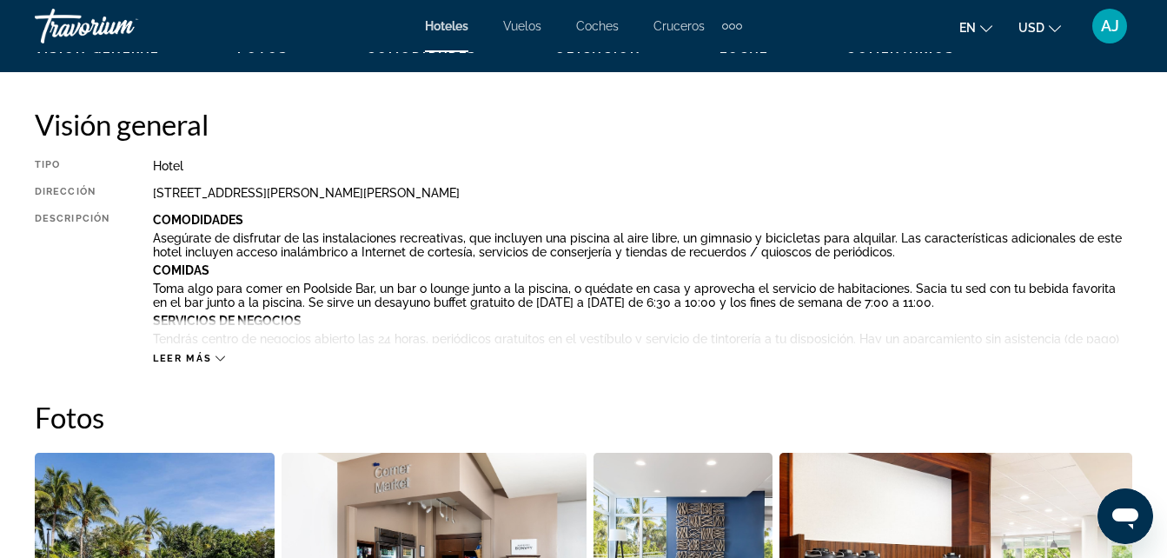
click at [614, 429] on h2 "Fotos" at bounding box center [583, 417] width 1097 height 35
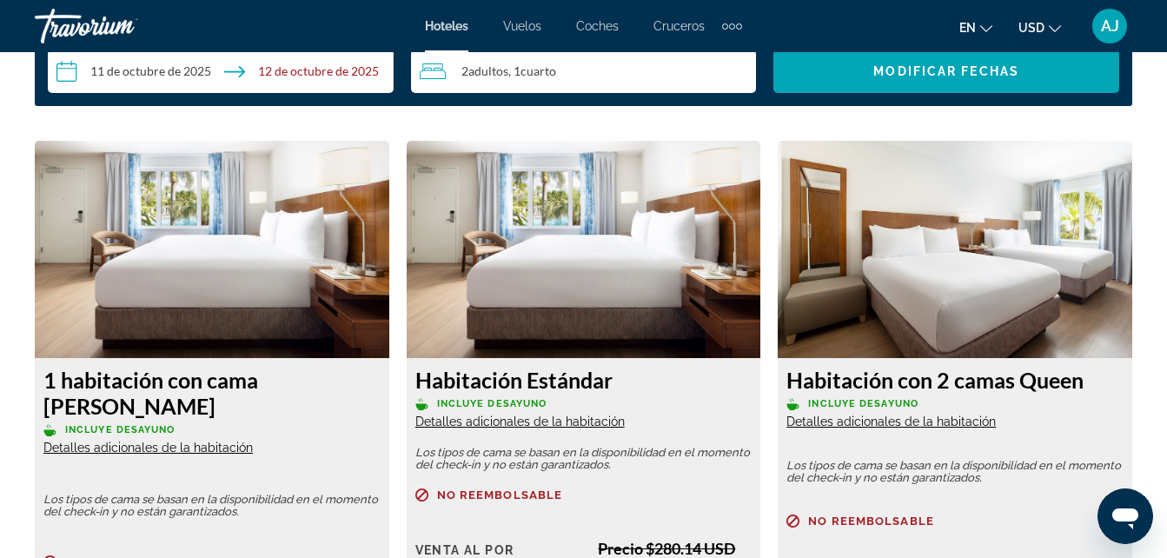
scroll to position [2653, 0]
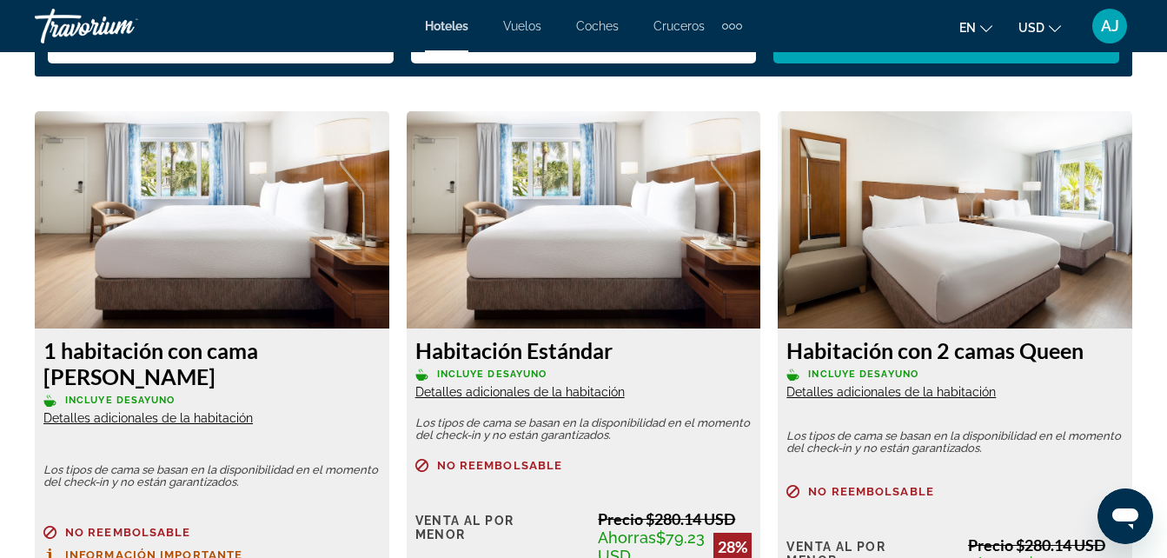
click at [1066, 460] on div "Habitación con 2 camas Queen Incluye Desayuno Detalles adicionales de la habita…" at bounding box center [955, 554] width 354 height 453
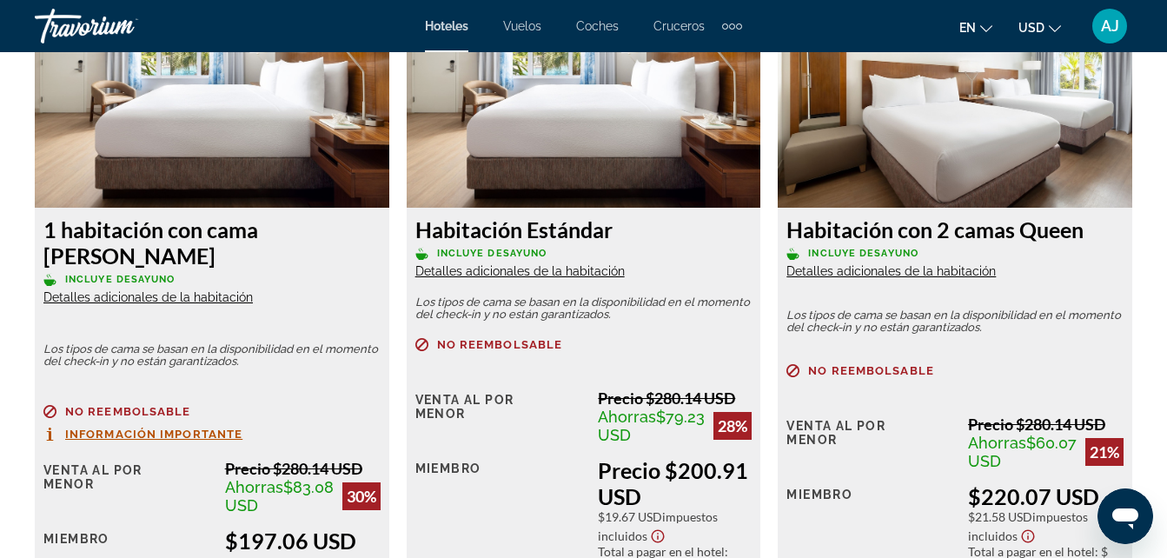
scroll to position [2801, 0]
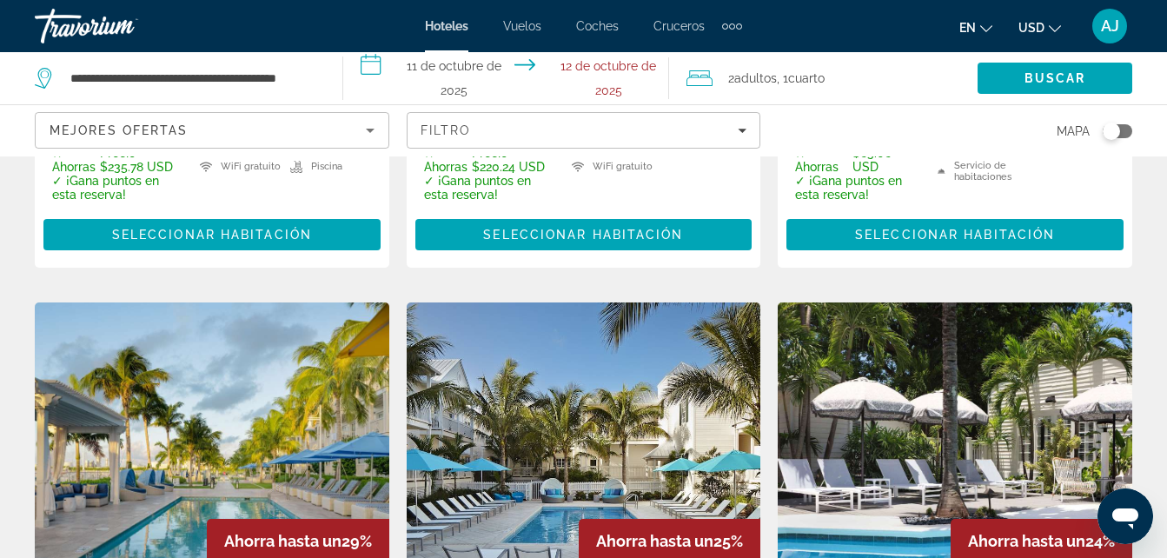
scroll to position [741, 0]
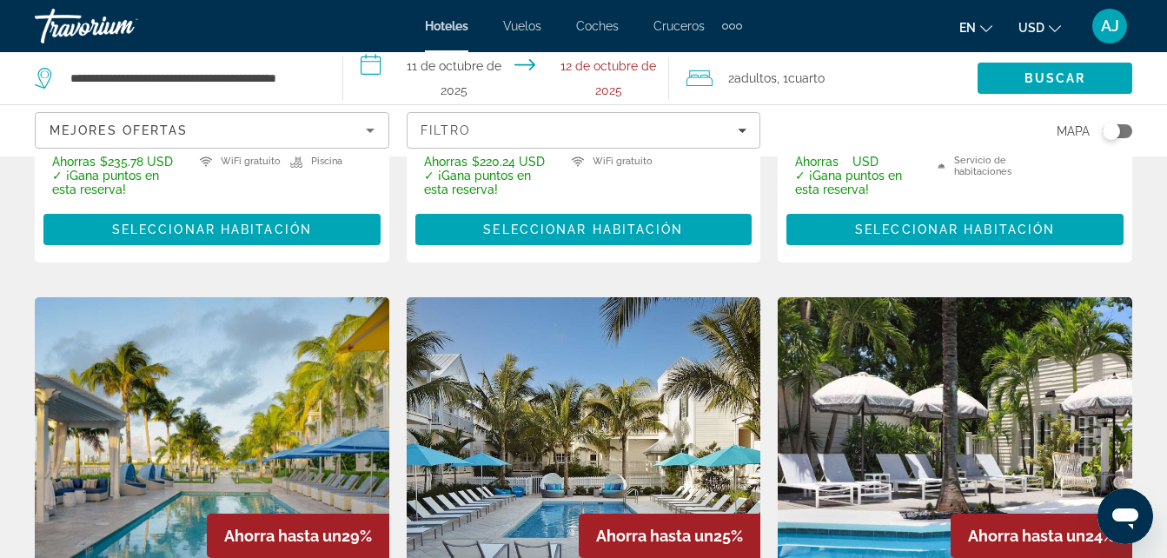
drag, startPoint x: 1160, startPoint y: 185, endPoint x: 1165, endPoint y: 163, distance: 22.3
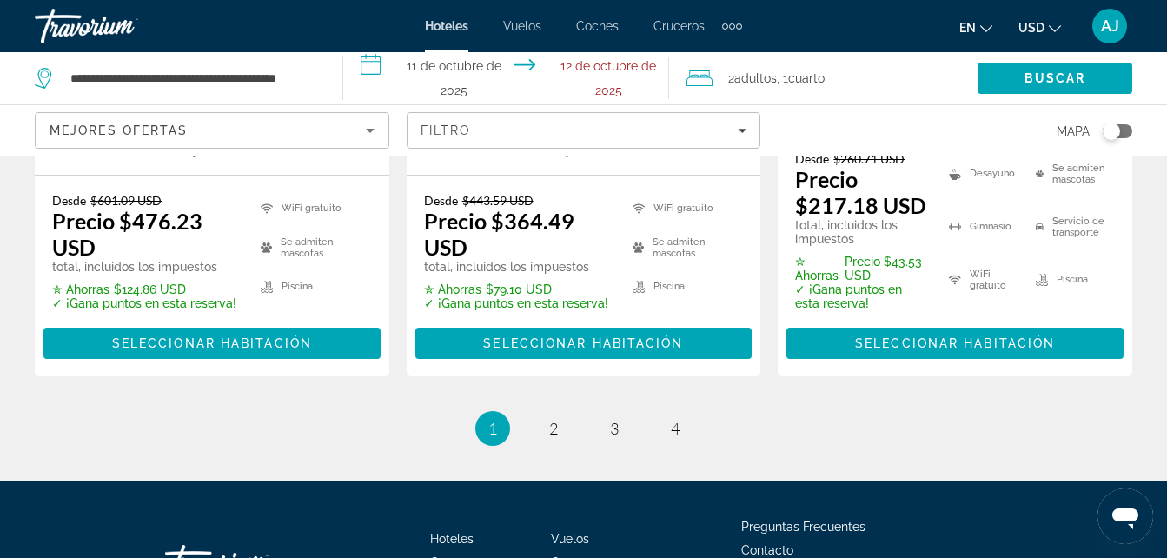
scroll to position [3004, 0]
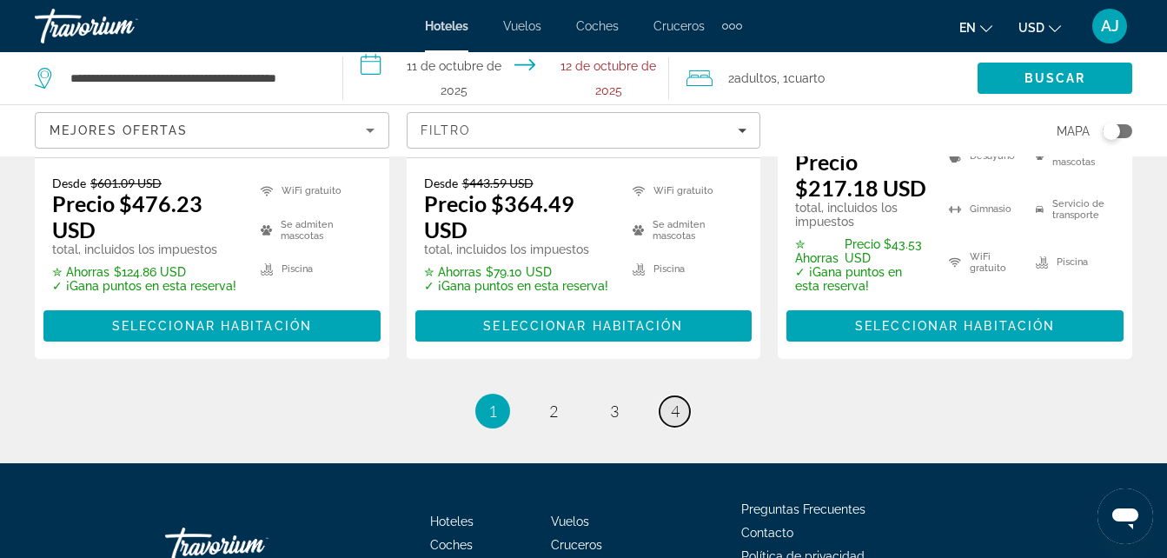
click at [675, 401] on span "4" at bounding box center [675, 410] width 9 height 19
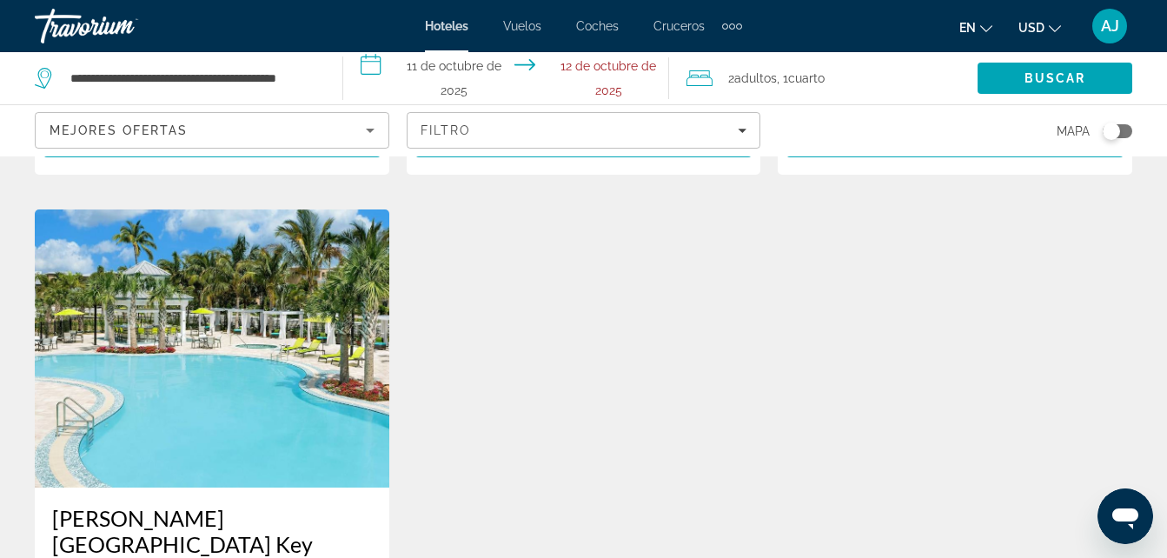
scroll to position [2086, 0]
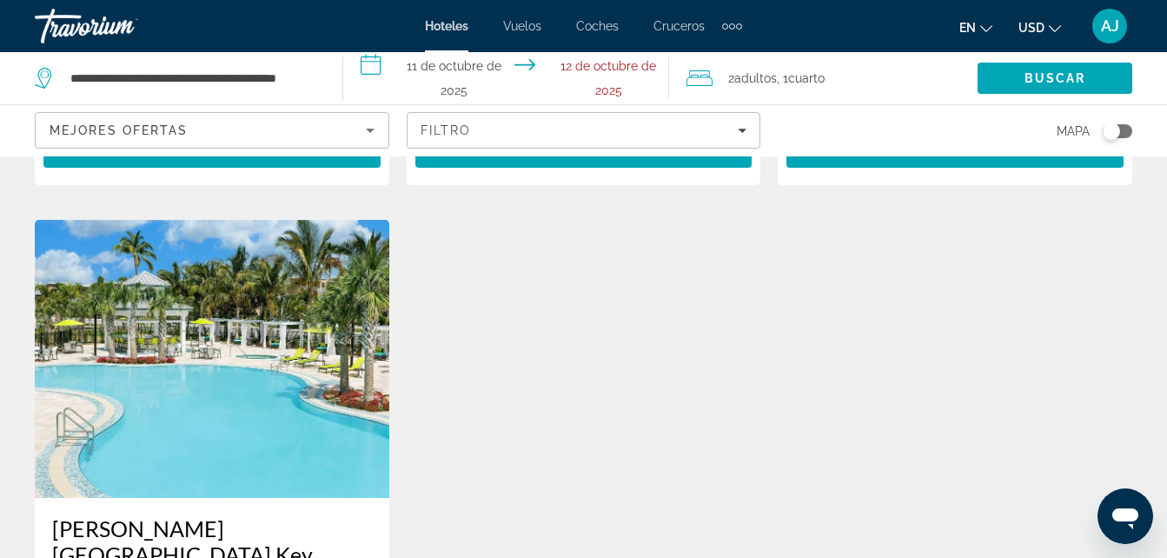
click at [156, 359] on img "Contenido principal" at bounding box center [212, 359] width 354 height 278
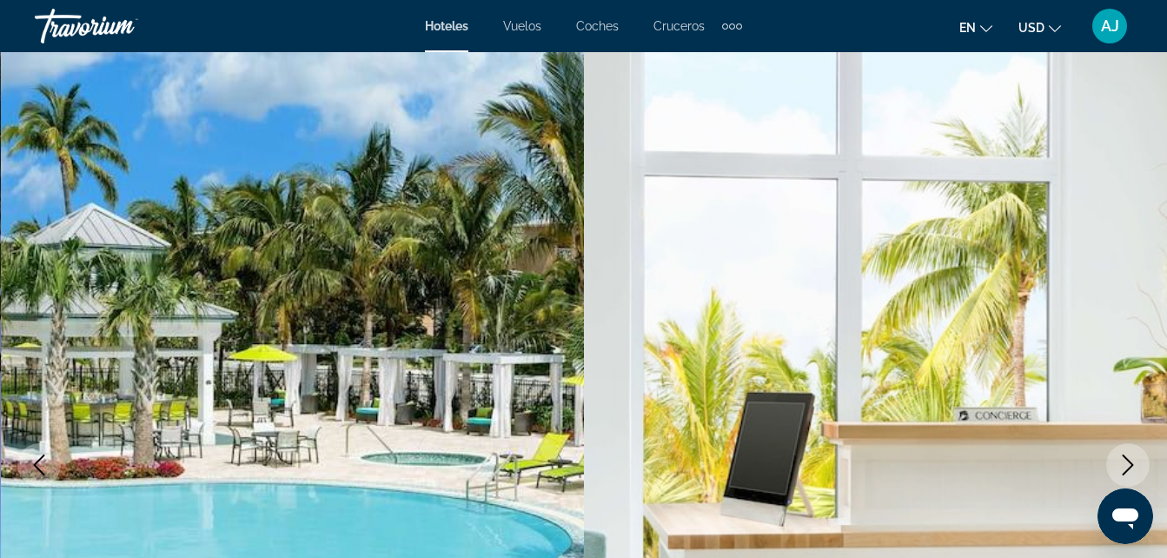
click at [1136, 469] on icon "Siguiente imagen" at bounding box center [1127, 464] width 21 height 21
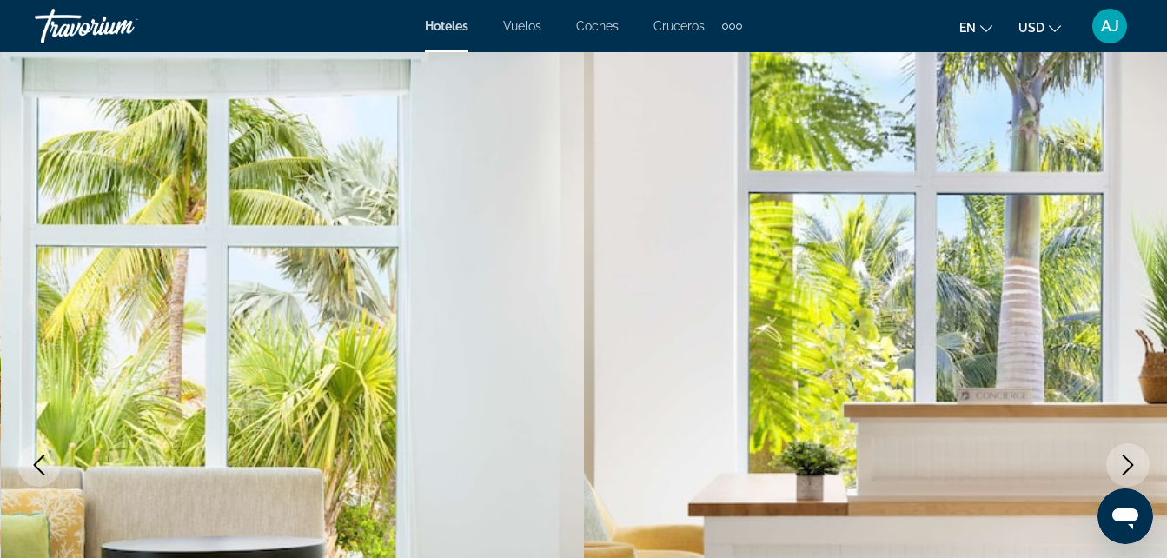
click at [1130, 471] on icon "Siguiente imagen" at bounding box center [1127, 464] width 21 height 21
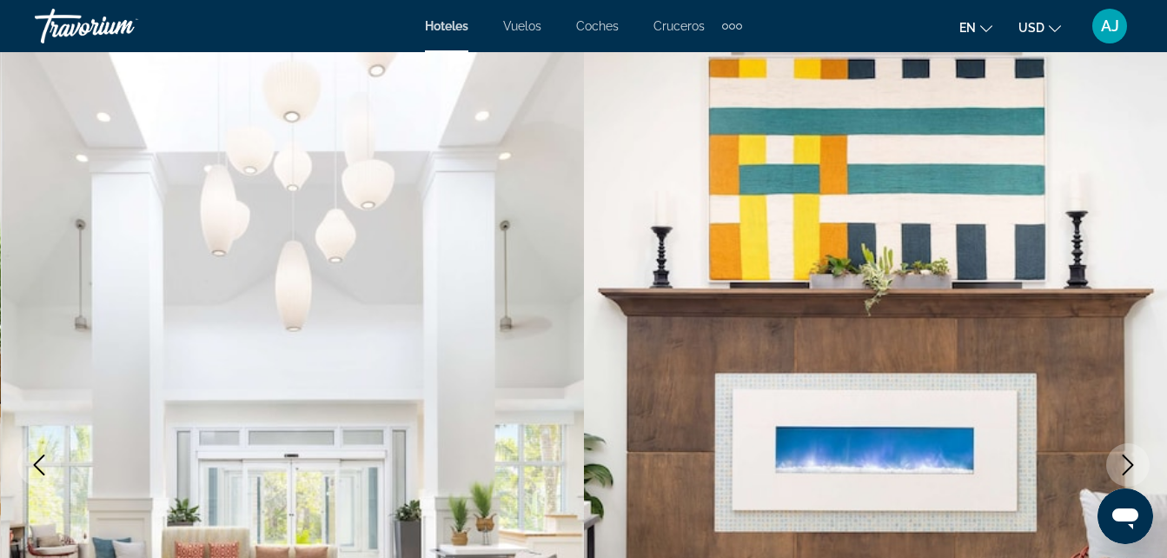
click at [1130, 468] on icon "Siguiente imagen" at bounding box center [1128, 464] width 11 height 21
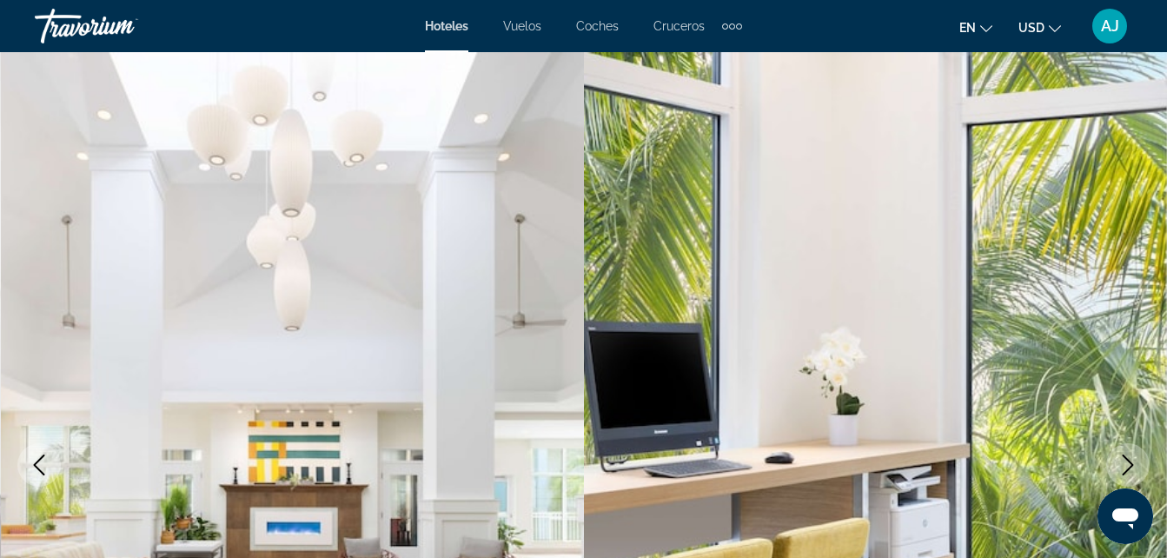
click at [1130, 469] on icon "Siguiente imagen" at bounding box center [1127, 464] width 21 height 21
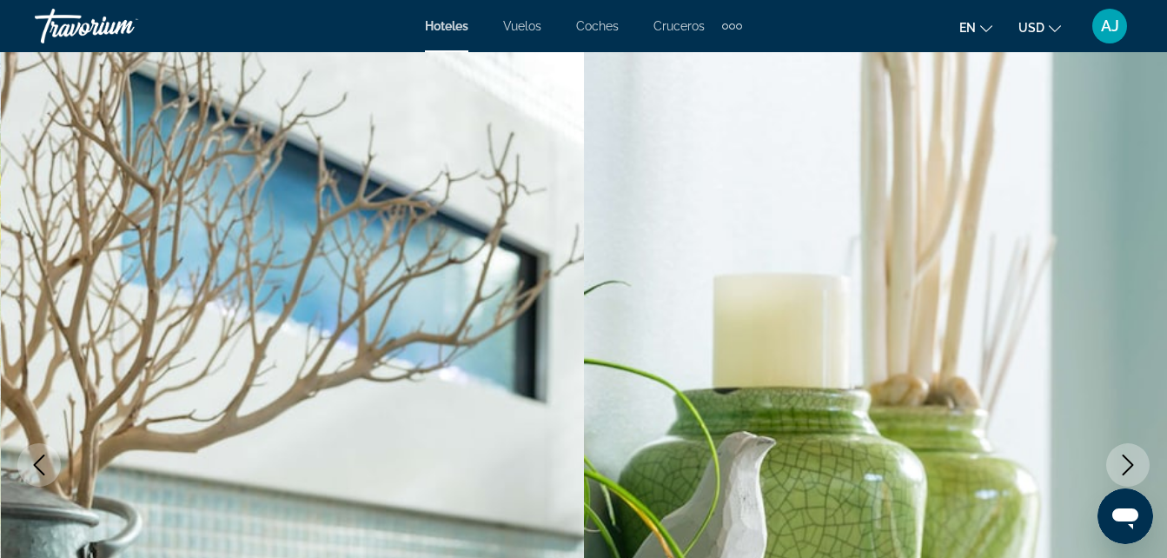
click at [1118, 471] on icon "Siguiente imagen" at bounding box center [1127, 464] width 21 height 21
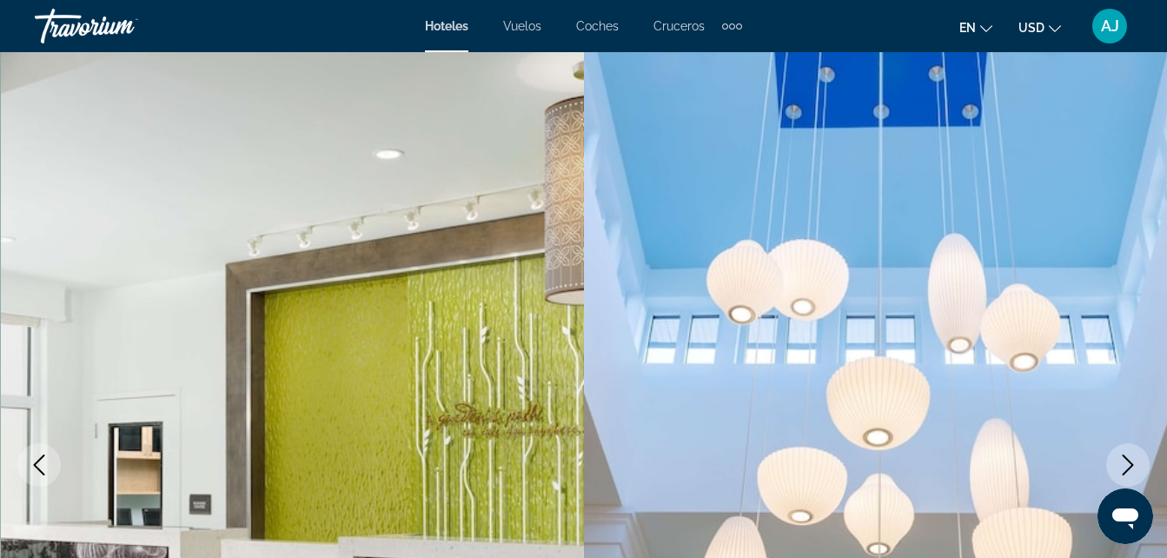
click at [1124, 469] on icon "Siguiente imagen" at bounding box center [1127, 464] width 21 height 21
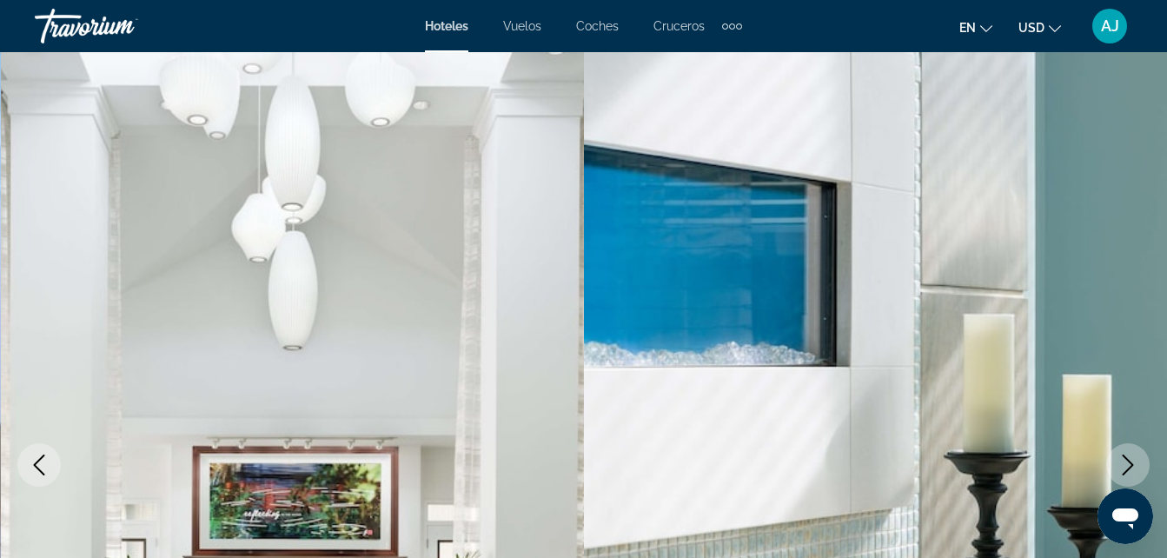
click at [1120, 471] on icon "Siguiente imagen" at bounding box center [1127, 464] width 21 height 21
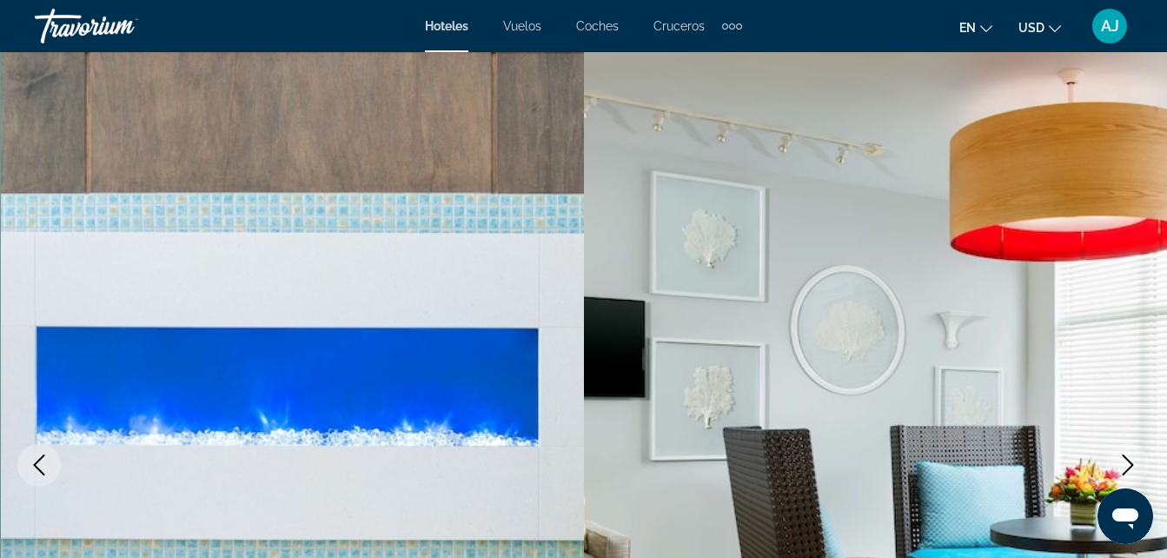
click at [1126, 473] on icon "Siguiente imagen" at bounding box center [1127, 464] width 21 height 21
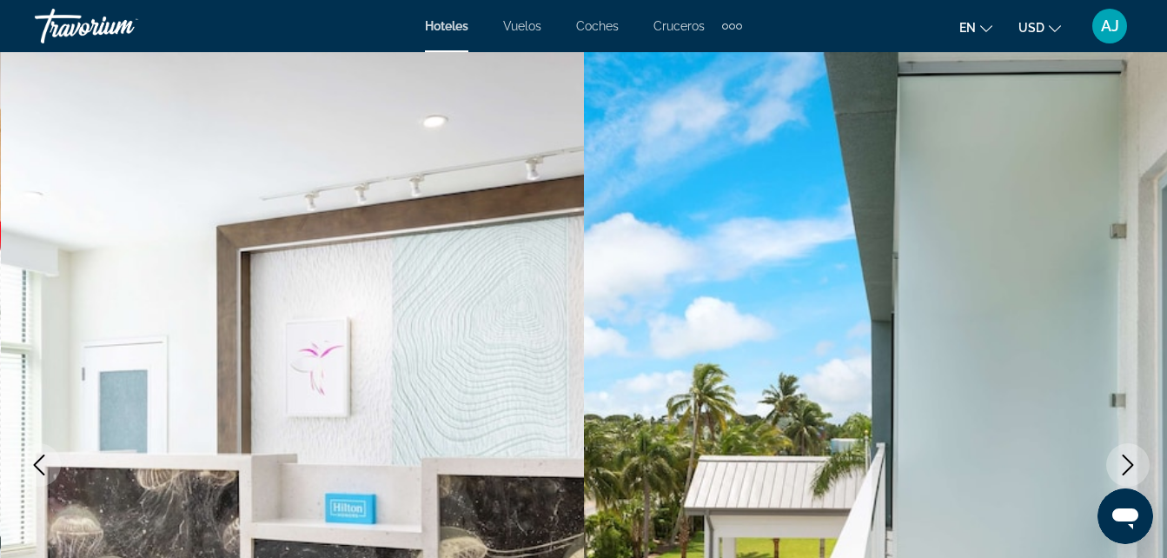
click at [1126, 473] on icon "Siguiente imagen" at bounding box center [1127, 464] width 21 height 21
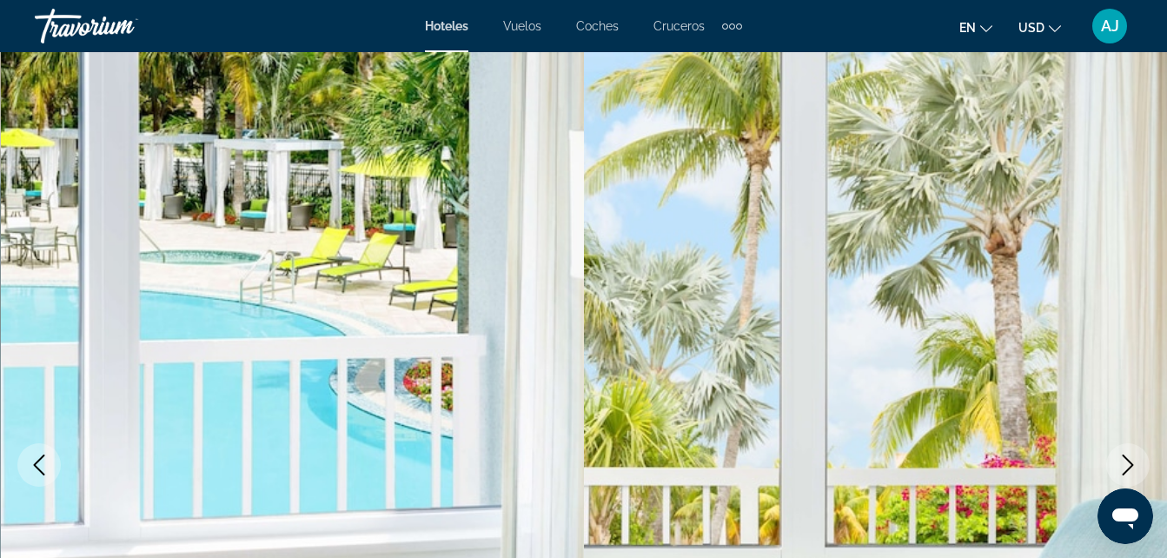
click at [1125, 471] on icon "Siguiente imagen" at bounding box center [1127, 464] width 21 height 21
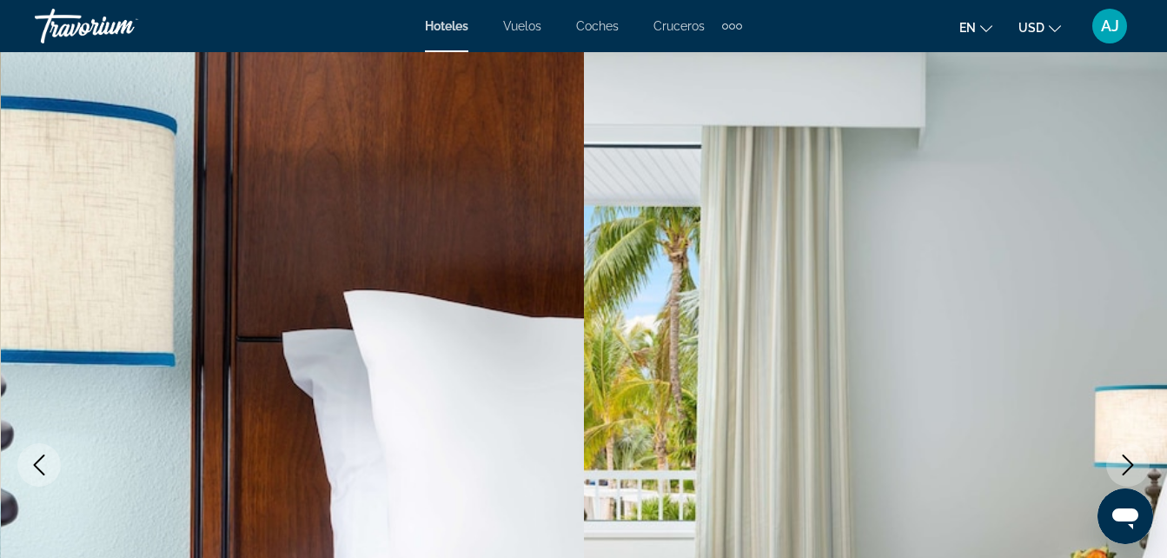
click at [1123, 476] on button "Siguiente imagen" at bounding box center [1127, 464] width 43 height 43
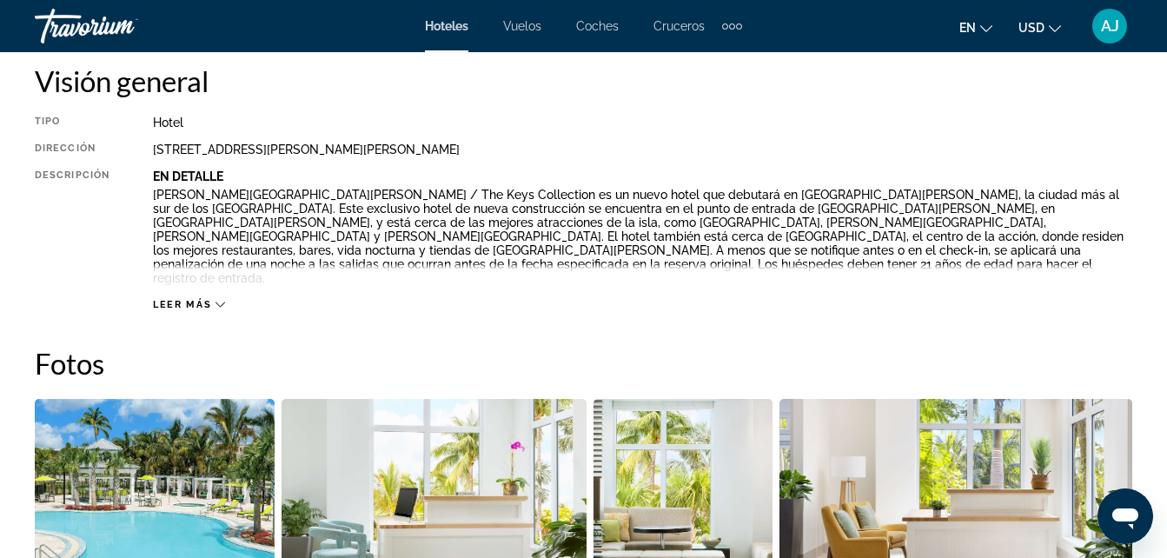
scroll to position [904, 0]
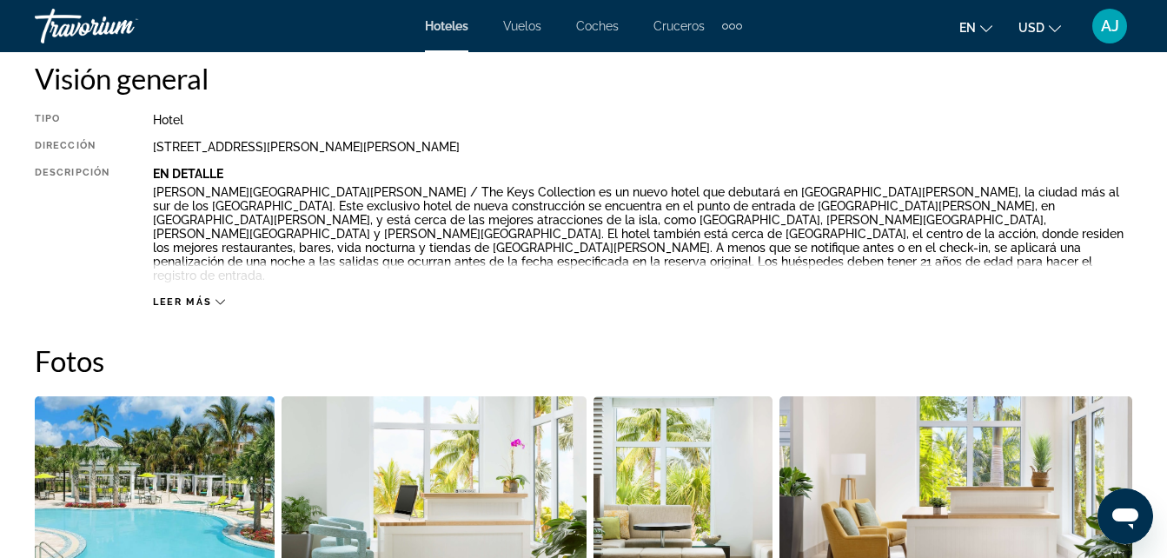
click at [217, 296] on div "Leer más" at bounding box center [189, 301] width 72 height 11
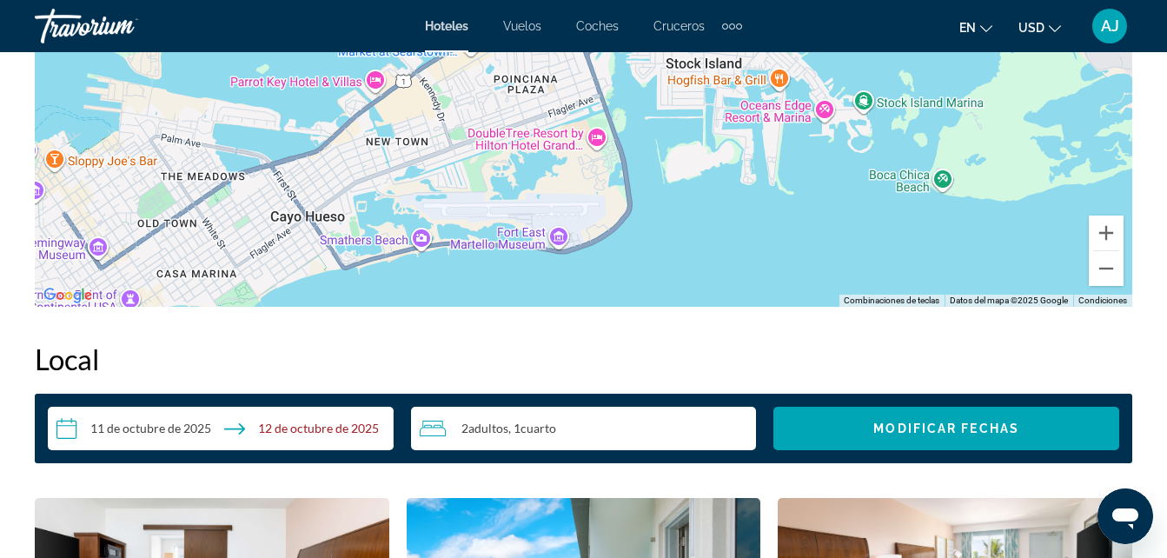
scroll to position [2252, 0]
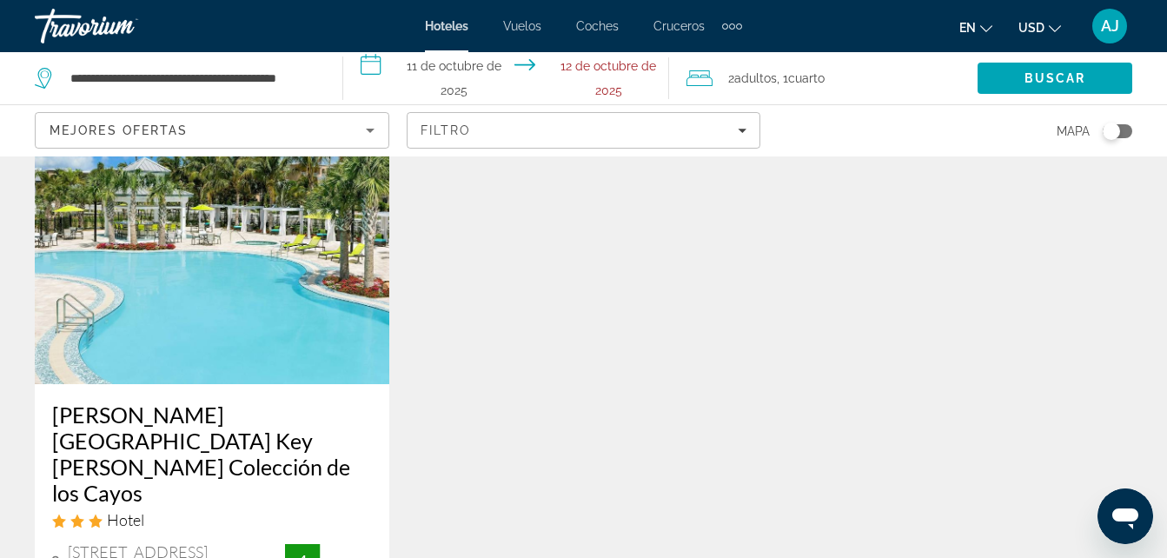
scroll to position [2207, 0]
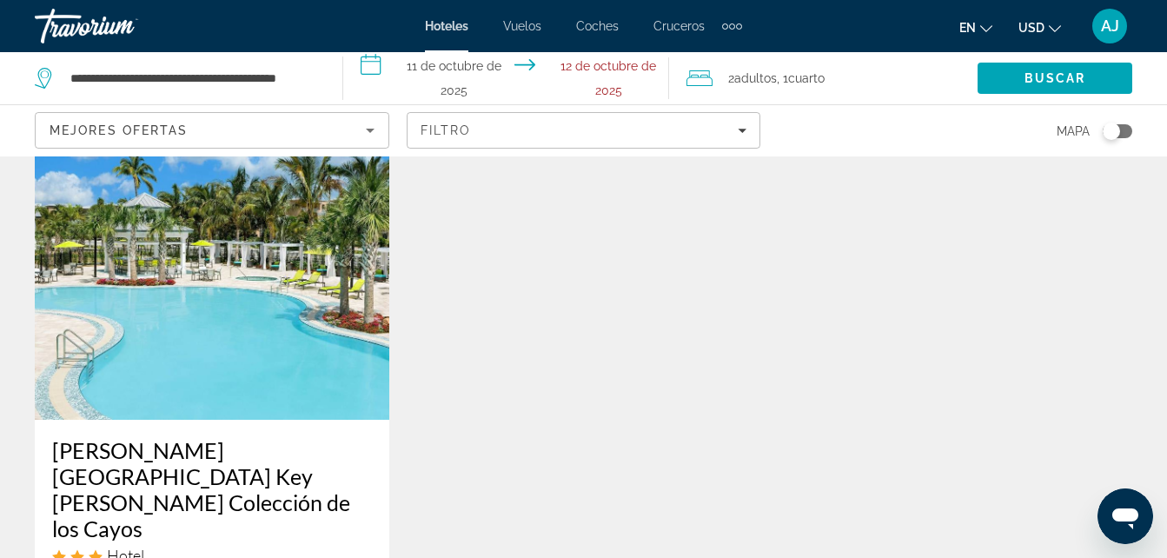
scroll to position [2163, 0]
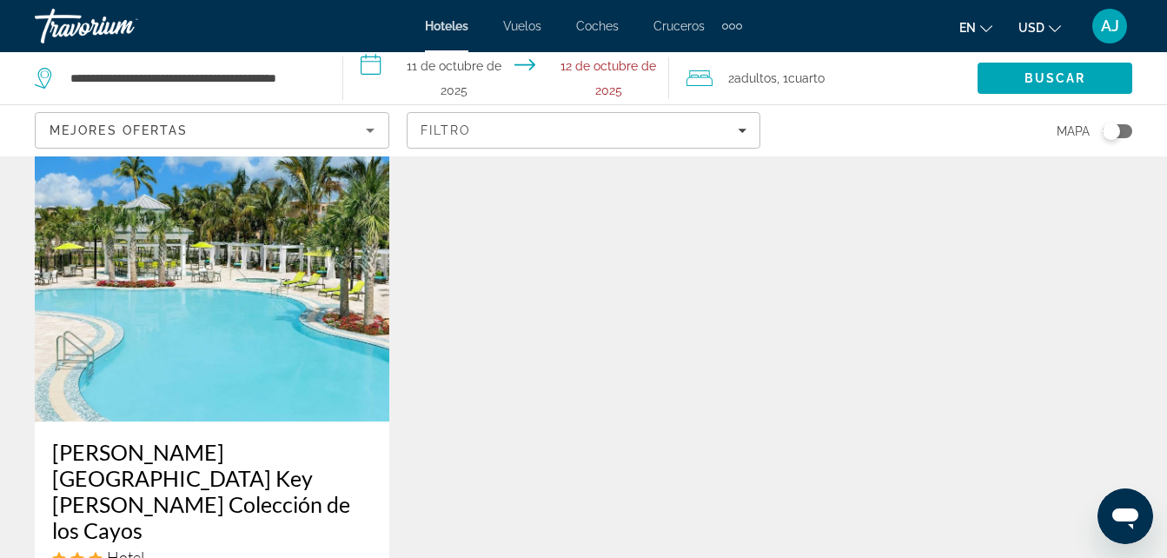
click at [298, 439] on h3 "Hilton Garden Inn Key West Colección de los Cayos" at bounding box center [212, 491] width 320 height 104
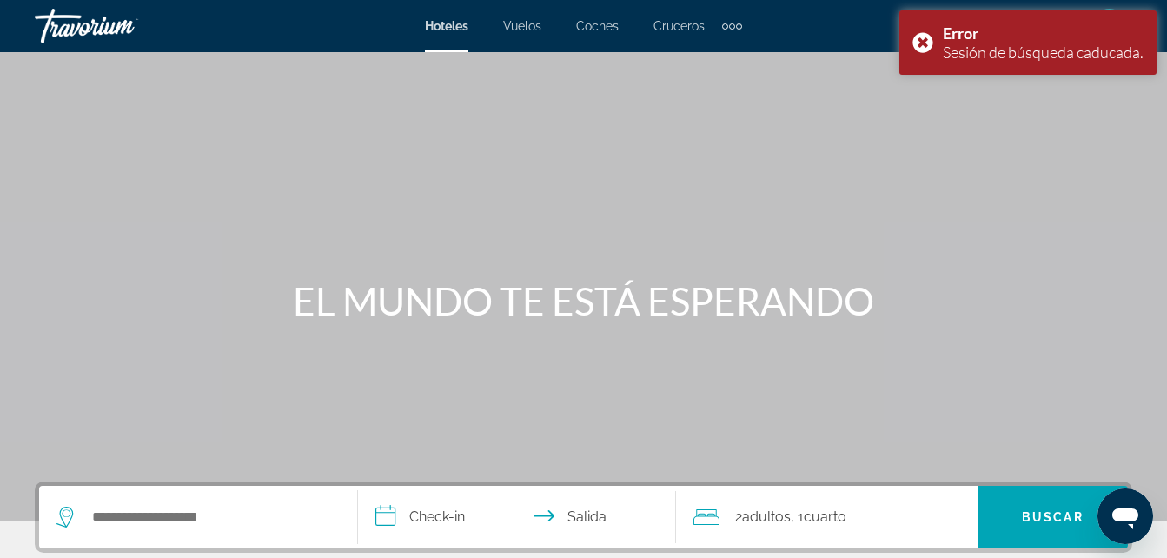
click at [1069, 427] on div "Contenido principal" at bounding box center [583, 260] width 1167 height 521
click at [1073, 359] on div "Contenido principal" at bounding box center [583, 260] width 1167 height 521
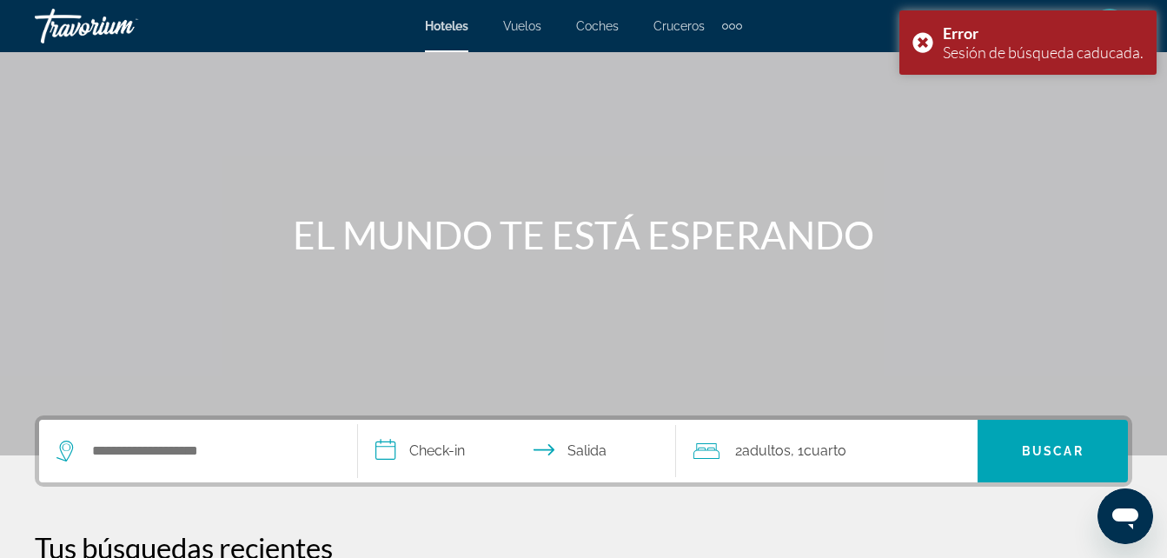
scroll to position [149, 0]
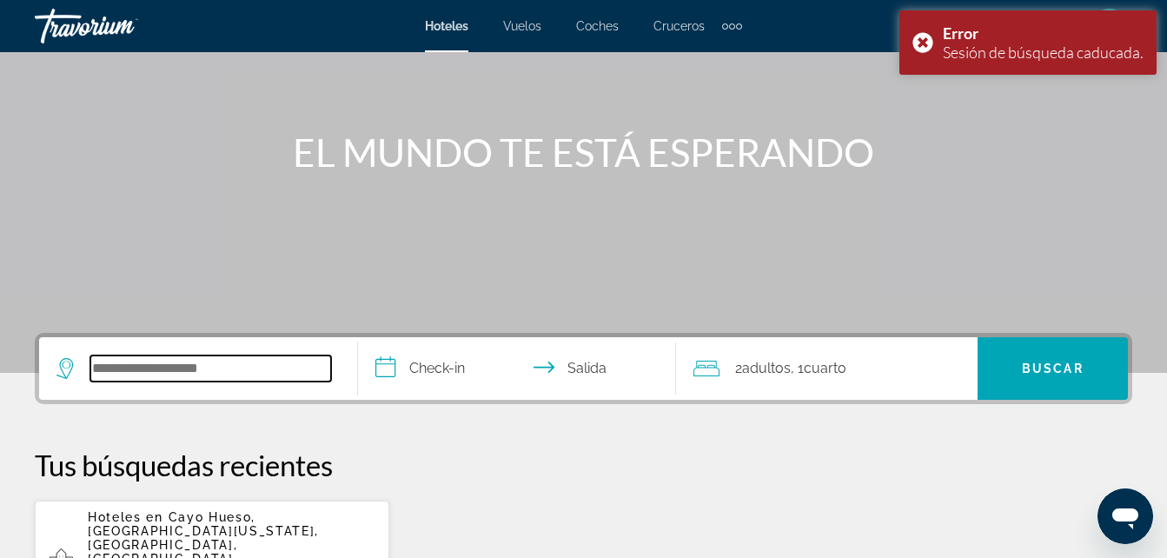
click at [215, 380] on input "Buscar destino de hotel" at bounding box center [210, 368] width 241 height 26
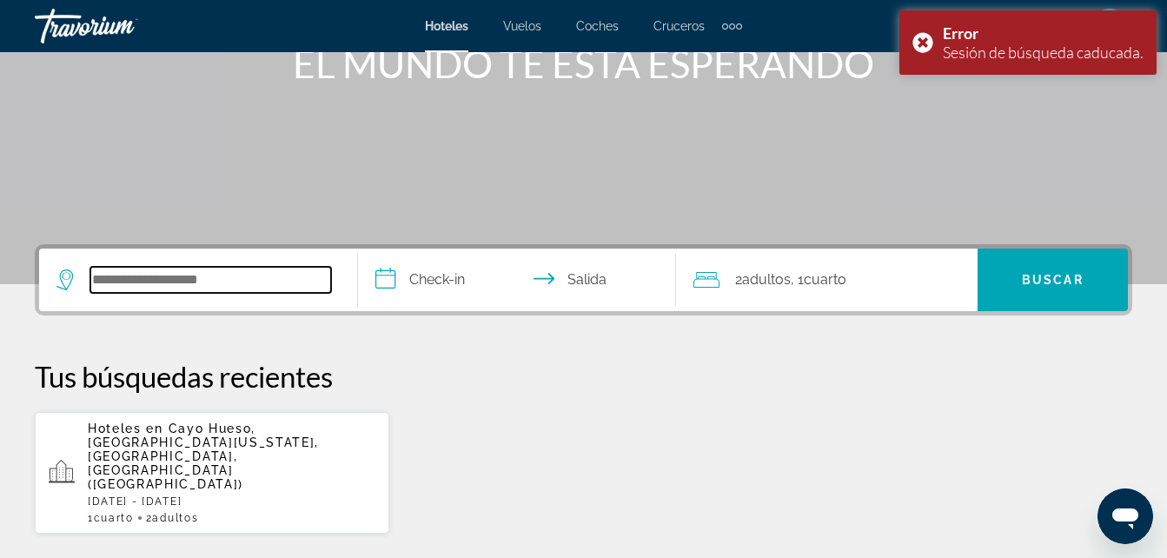
scroll to position [425, 0]
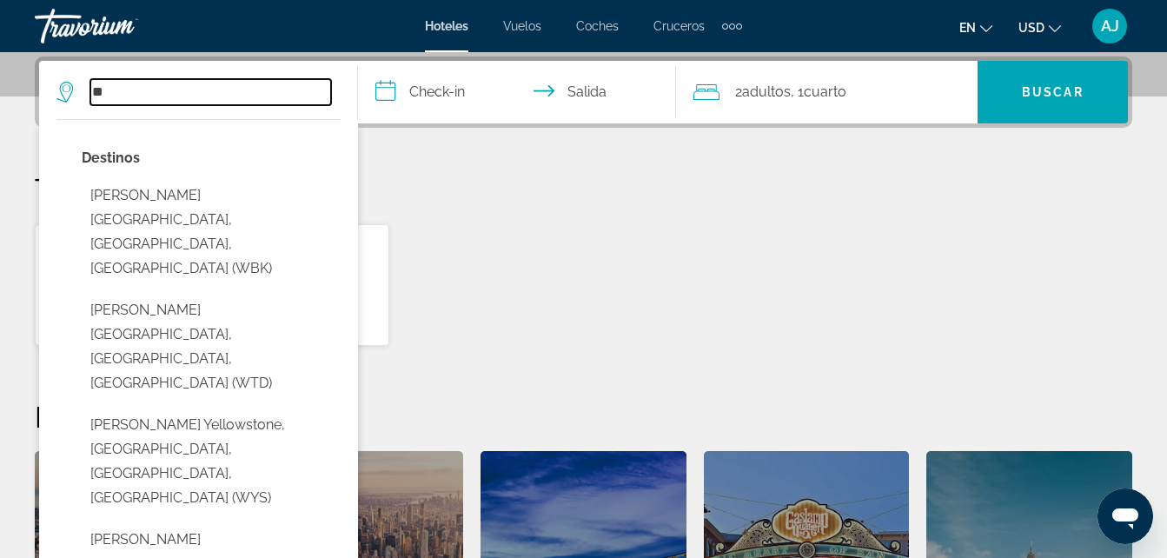
type input "*"
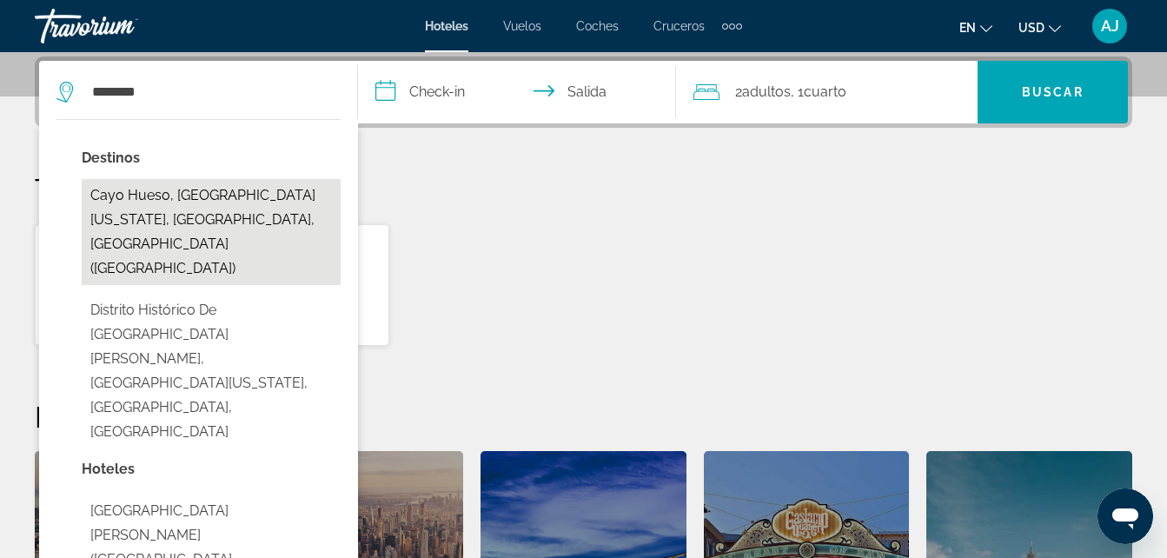
click at [234, 212] on button "Cayo Hueso, Cayos de Florida, FL, Estados Unidos (EYW)" at bounding box center [211, 232] width 259 height 106
type input "**********"
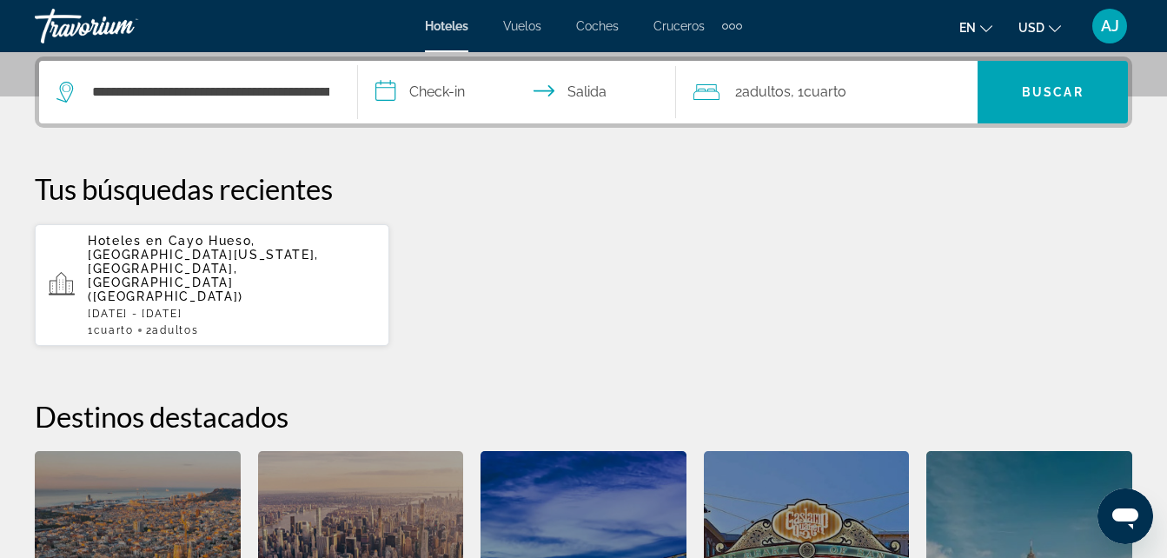
click at [432, 85] on input "**********" at bounding box center [521, 95] width 326 height 68
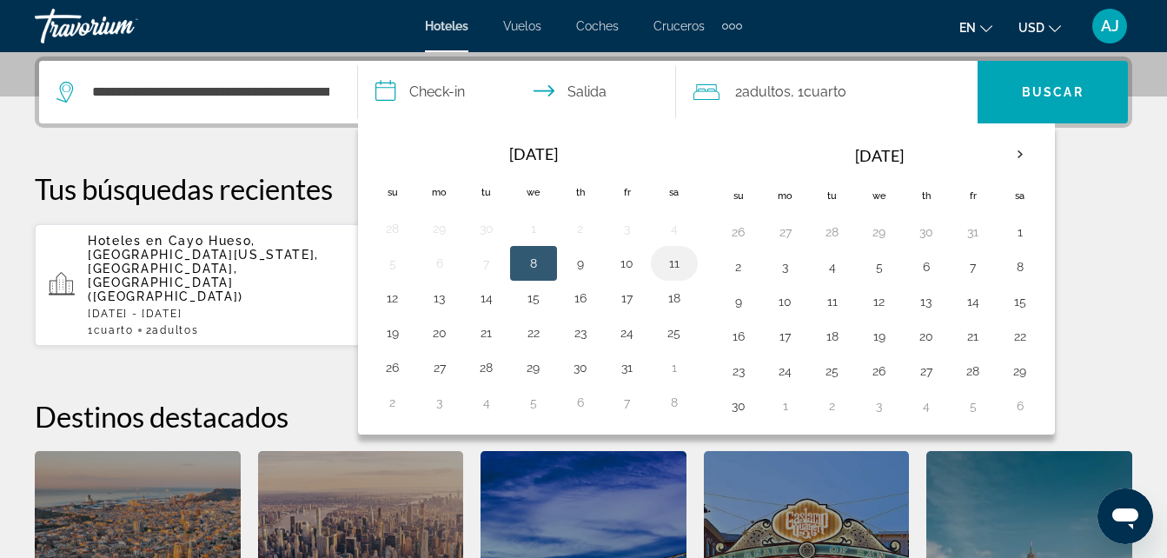
click at [672, 262] on button "11" at bounding box center [674, 263] width 28 height 24
click at [397, 300] on button "12" at bounding box center [393, 298] width 28 height 24
type input "**********"
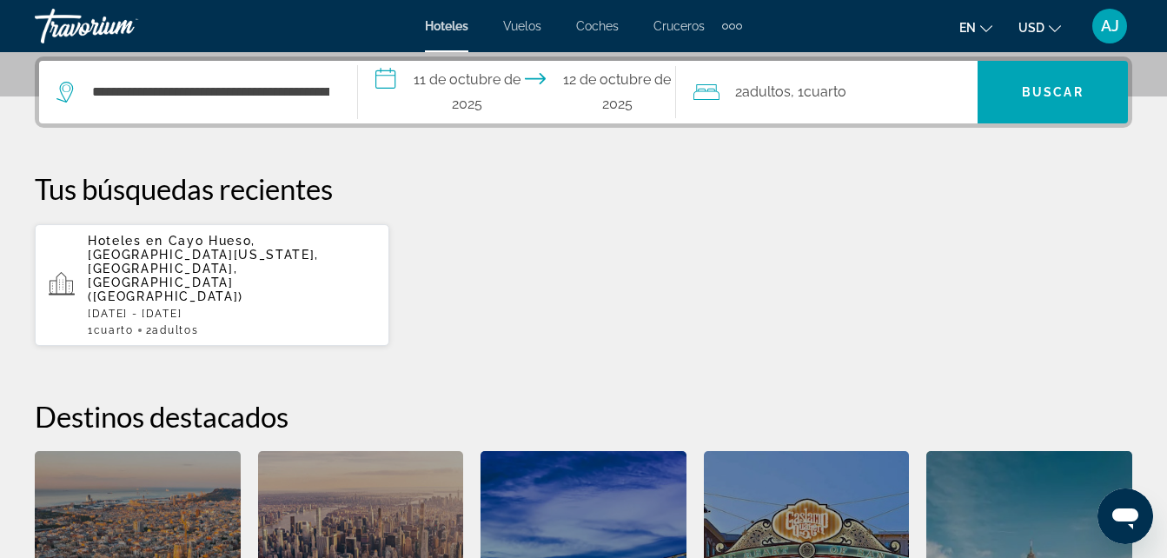
click at [813, 90] on span "Cuarto" at bounding box center [825, 91] width 43 height 17
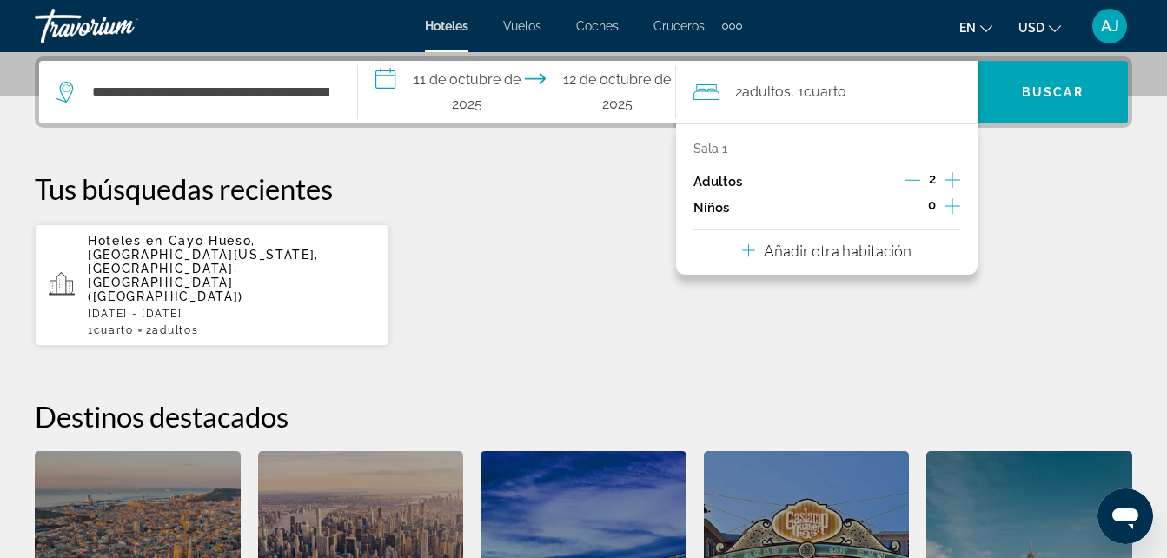
click at [951, 178] on icon "Incrementar adultos" at bounding box center [952, 179] width 16 height 21
click at [1035, 99] on span "Buscar" at bounding box center [1052, 92] width 150 height 42
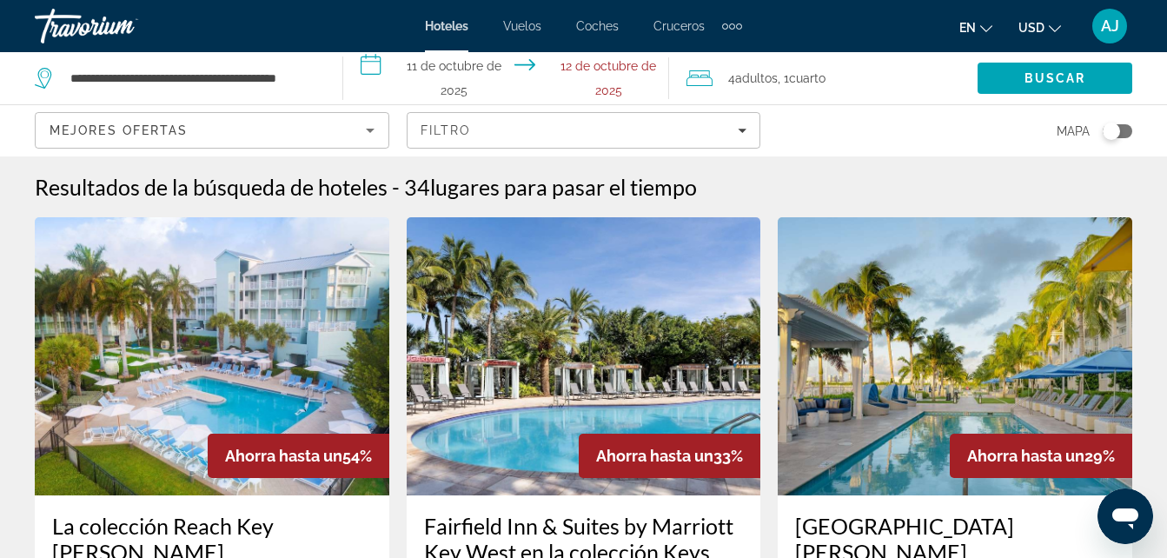
click at [1066, 460] on span "Ahorra hasta un" at bounding box center [1025, 456] width 117 height 18
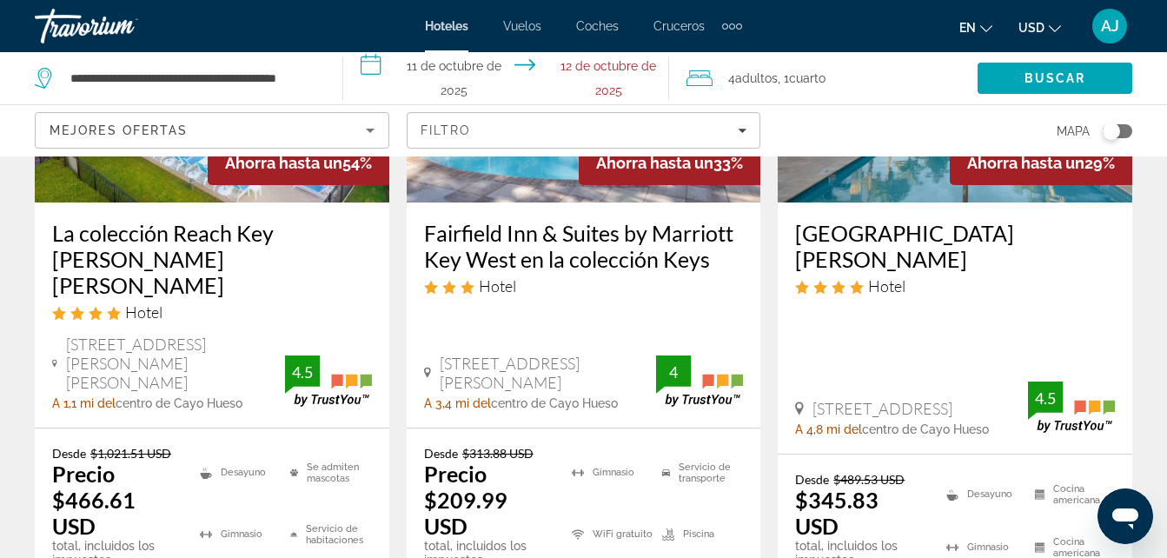
scroll to position [301, 0]
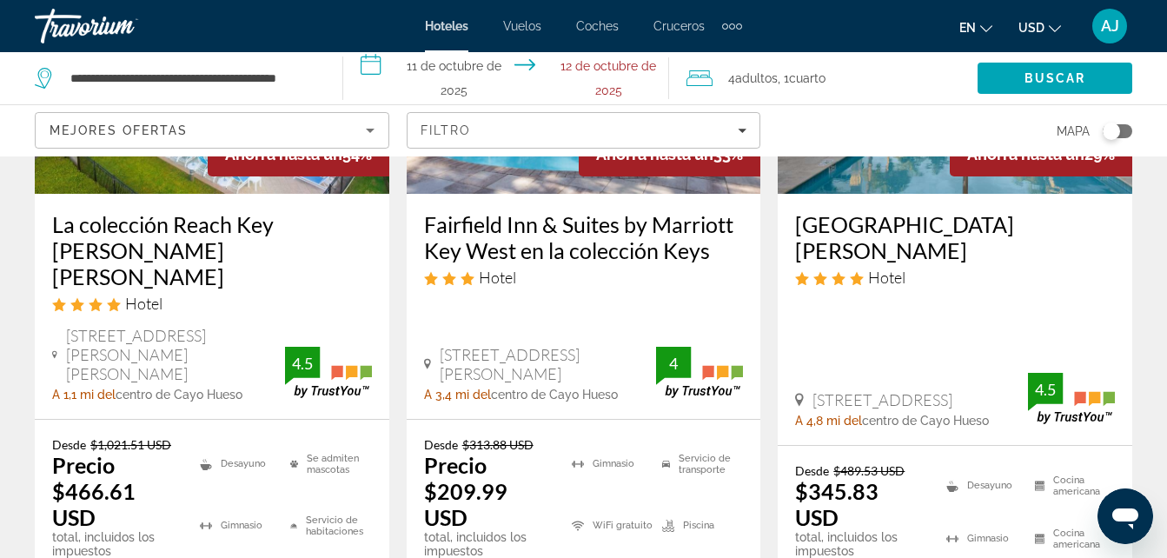
click at [1018, 516] on li "Gimnasio" at bounding box center [982, 538] width 89 height 44
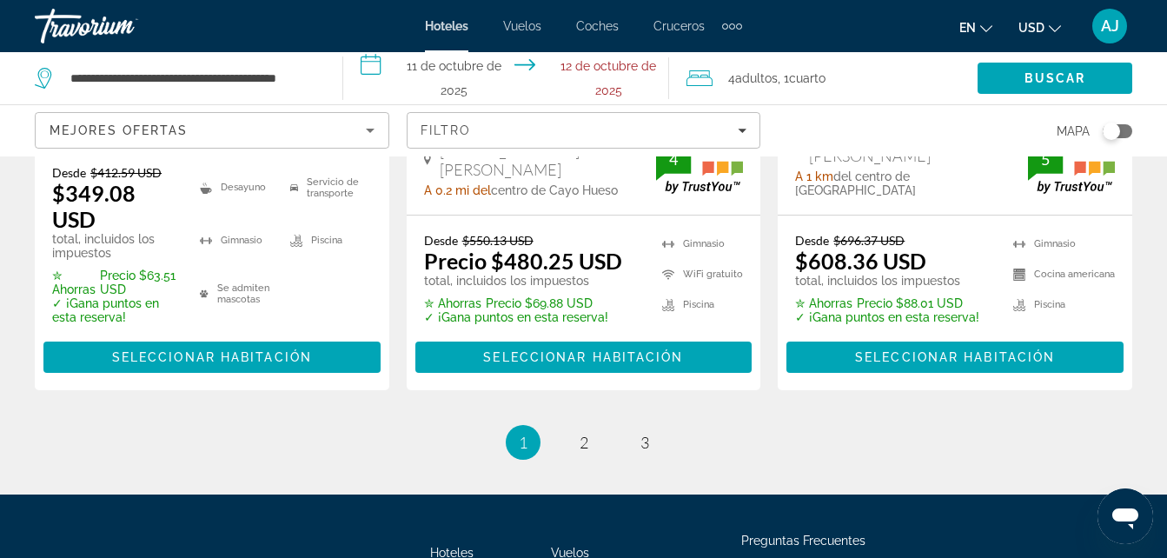
scroll to position [2949, 0]
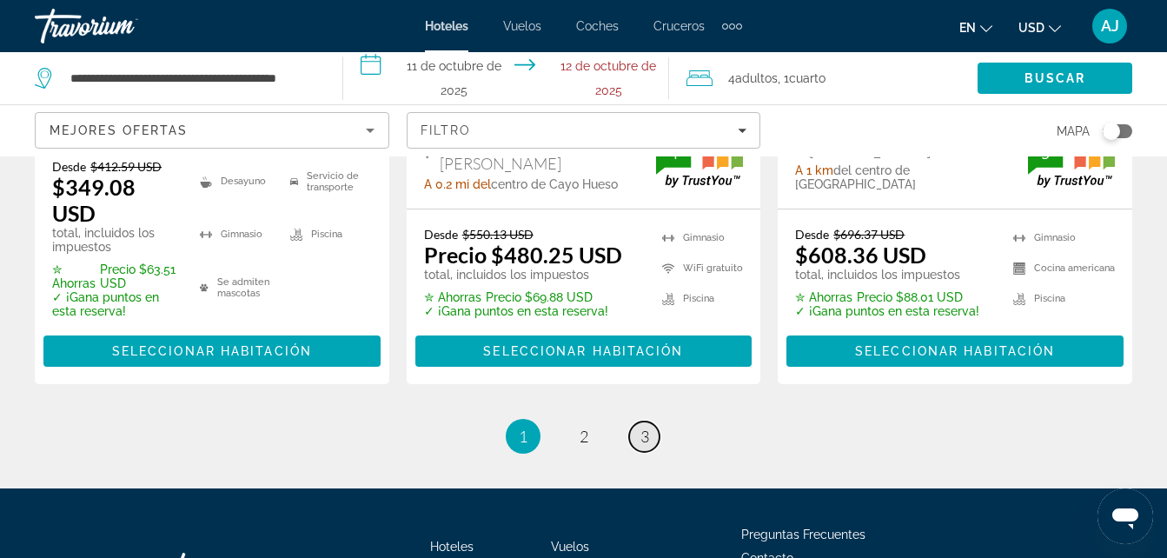
click at [644, 421] on link "página 3" at bounding box center [644, 436] width 30 height 30
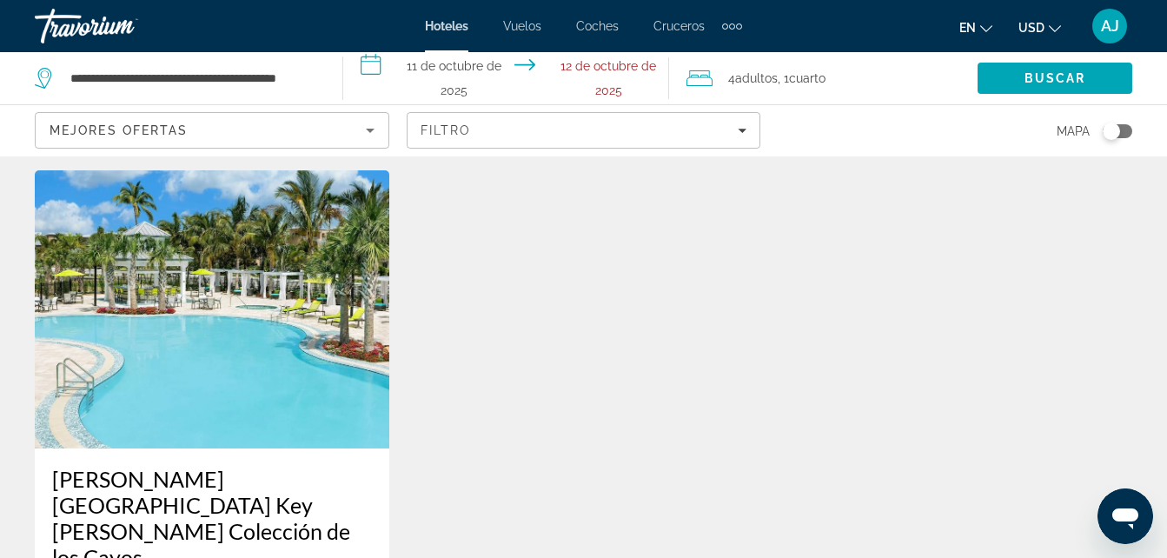
scroll to position [2104, 0]
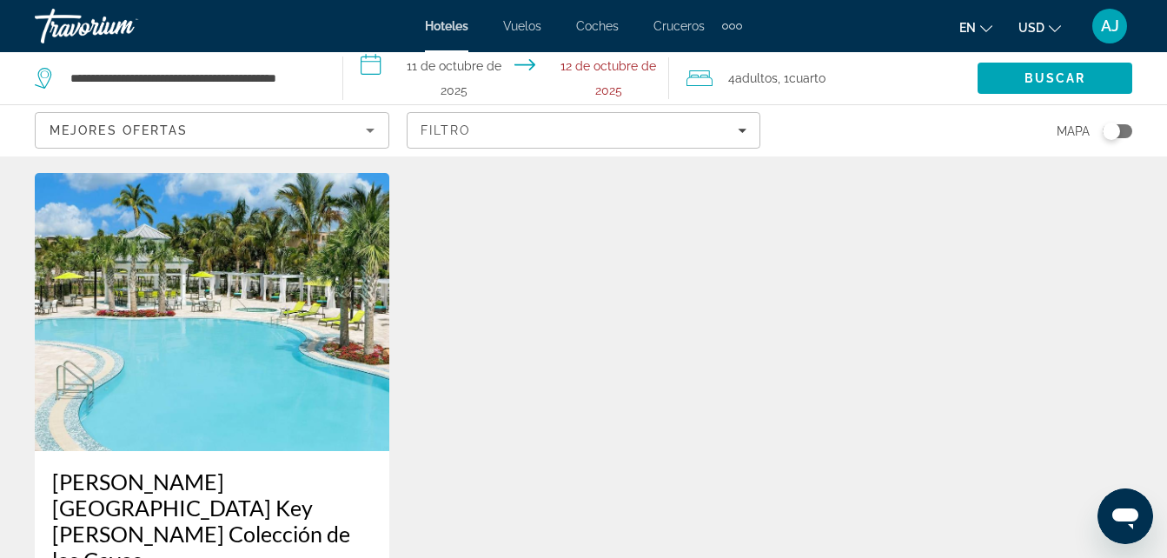
click at [222, 468] on h3 "Hilton Garden Inn Key West Colección de los Cayos" at bounding box center [212, 520] width 320 height 104
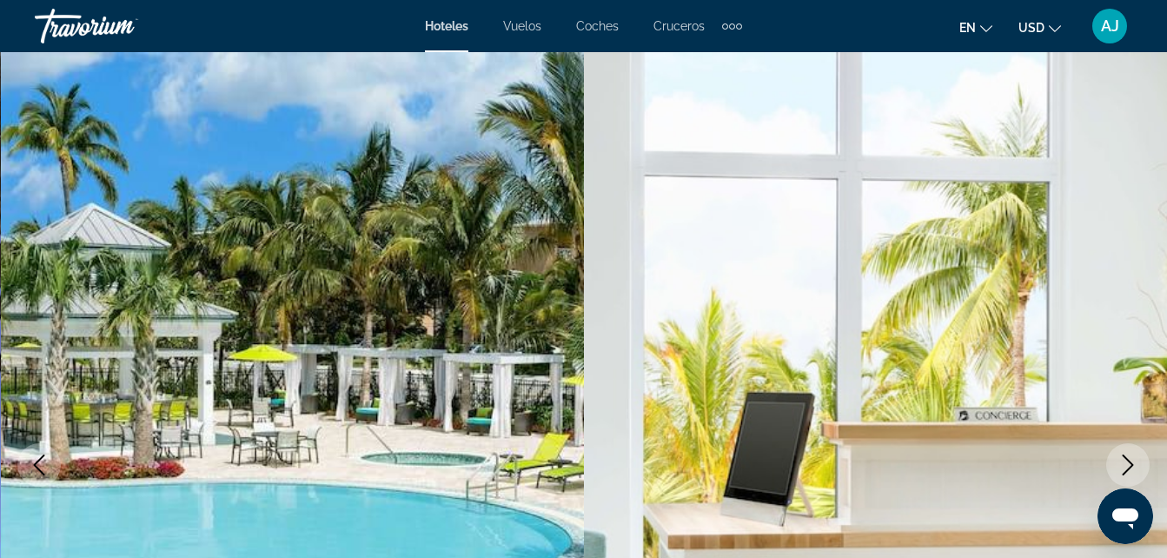
click at [1132, 460] on icon "Siguiente imagen" at bounding box center [1127, 464] width 21 height 21
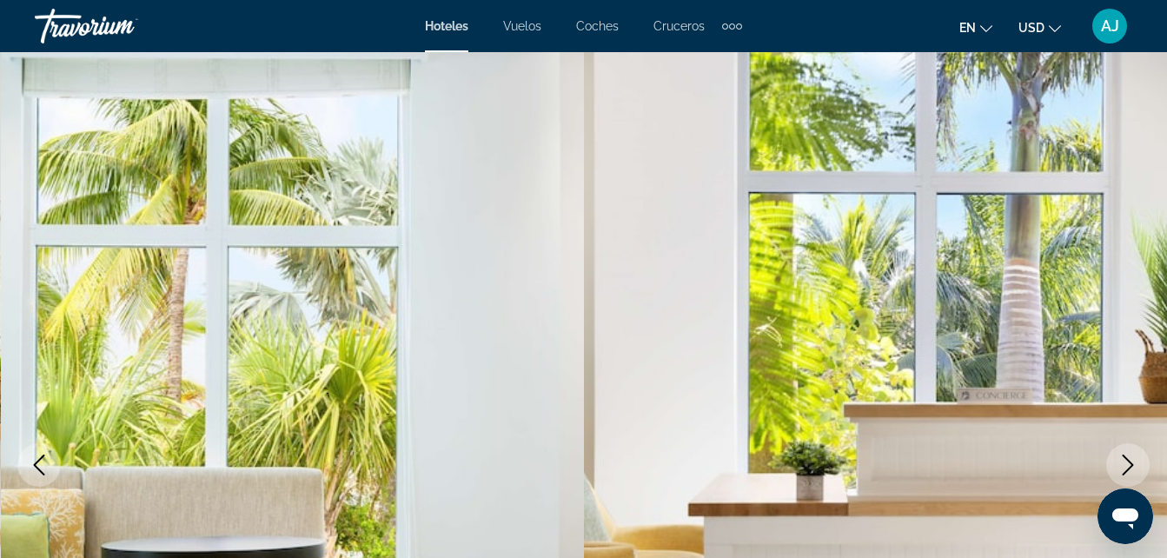
click at [1125, 462] on icon "Siguiente imagen" at bounding box center [1127, 464] width 21 height 21
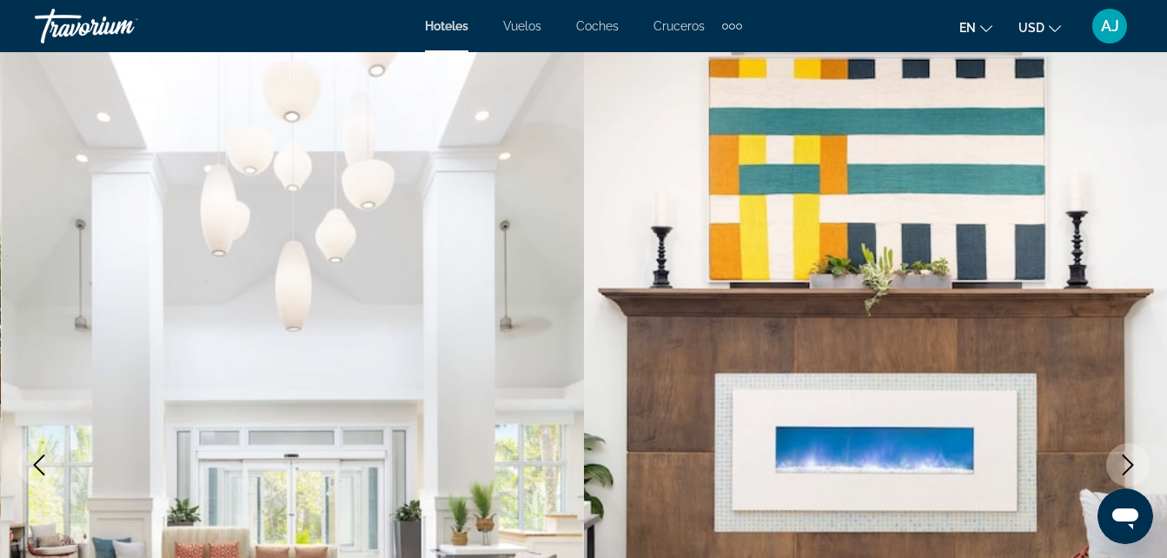
click at [1123, 467] on icon "Siguiente imagen" at bounding box center [1127, 464] width 21 height 21
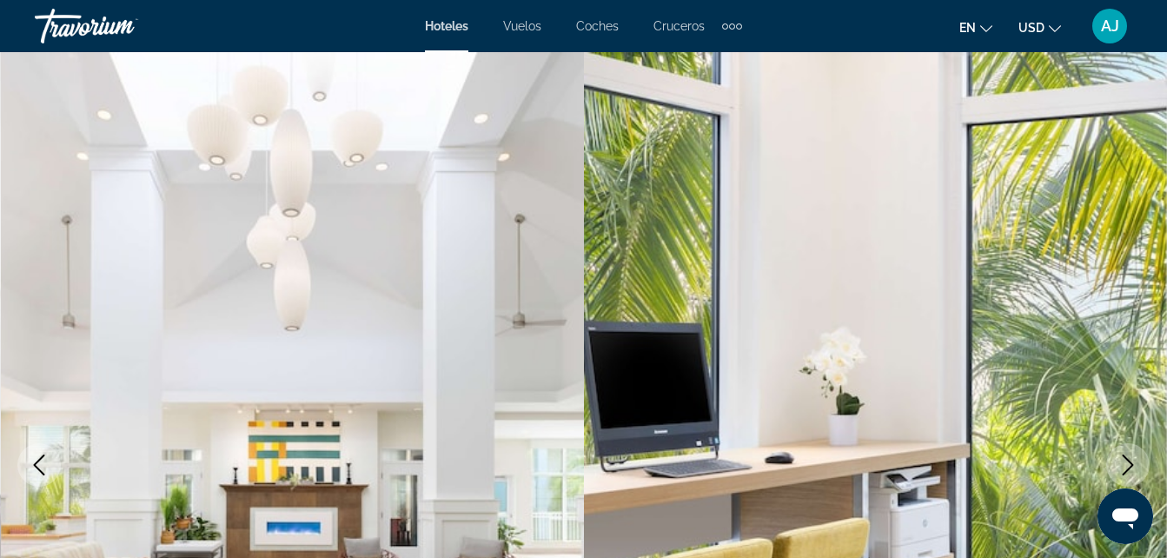
click at [1131, 466] on icon "Siguiente imagen" at bounding box center [1128, 464] width 11 height 21
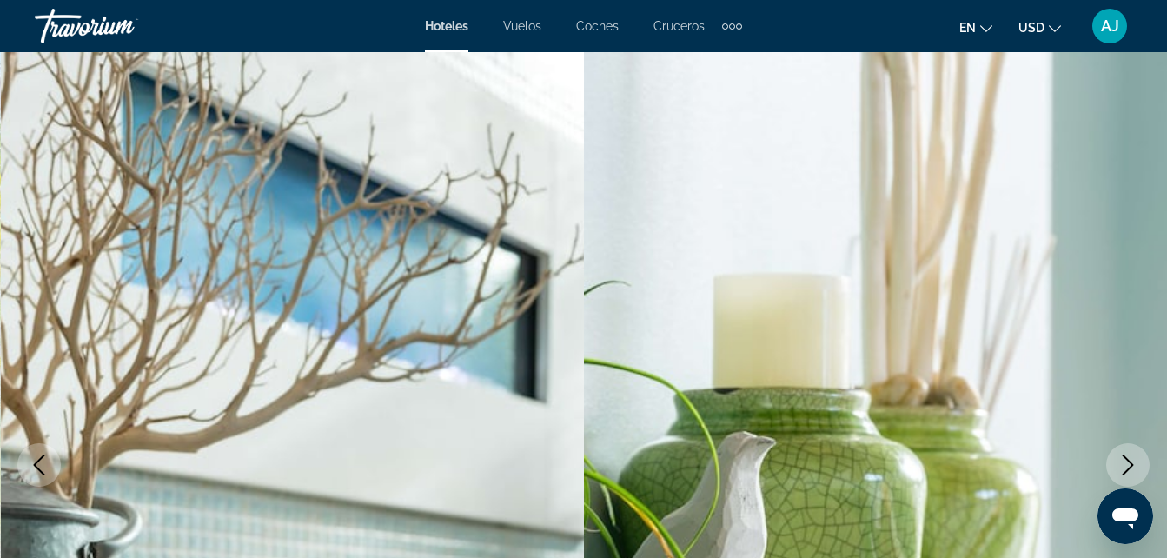
click at [1120, 466] on icon "Siguiente imagen" at bounding box center [1127, 464] width 21 height 21
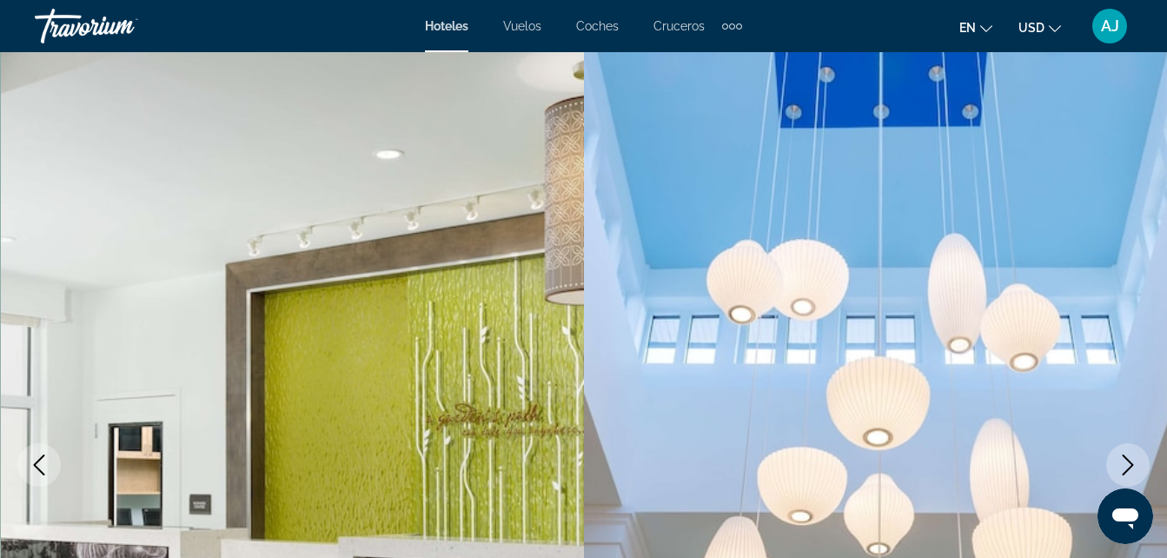
click at [1120, 469] on icon "Siguiente imagen" at bounding box center [1127, 464] width 21 height 21
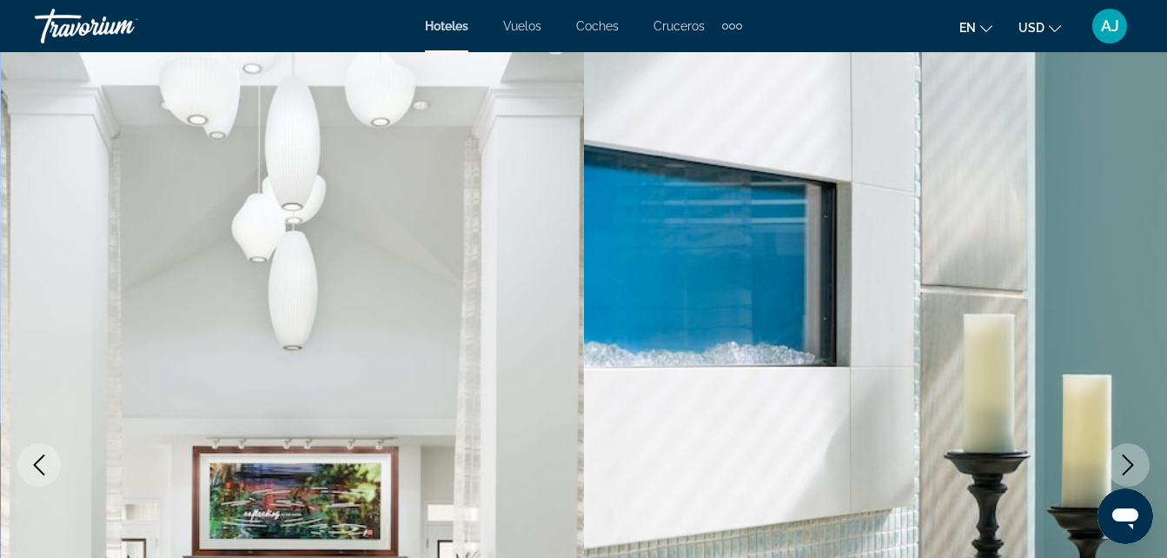
click at [1130, 465] on icon "Siguiente imagen" at bounding box center [1127, 464] width 21 height 21
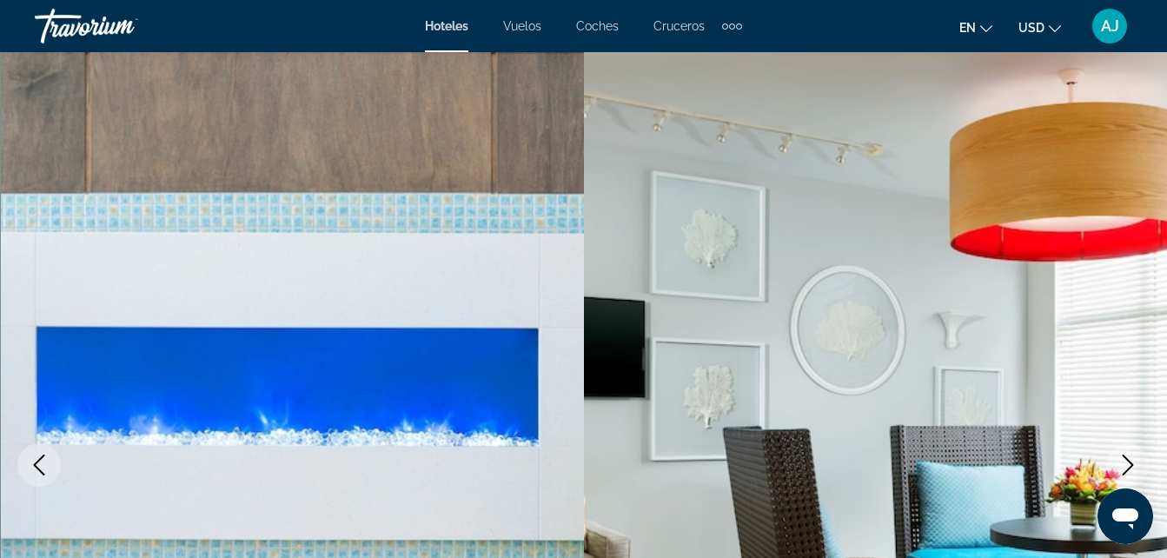
click at [1130, 463] on icon "Siguiente imagen" at bounding box center [1127, 464] width 21 height 21
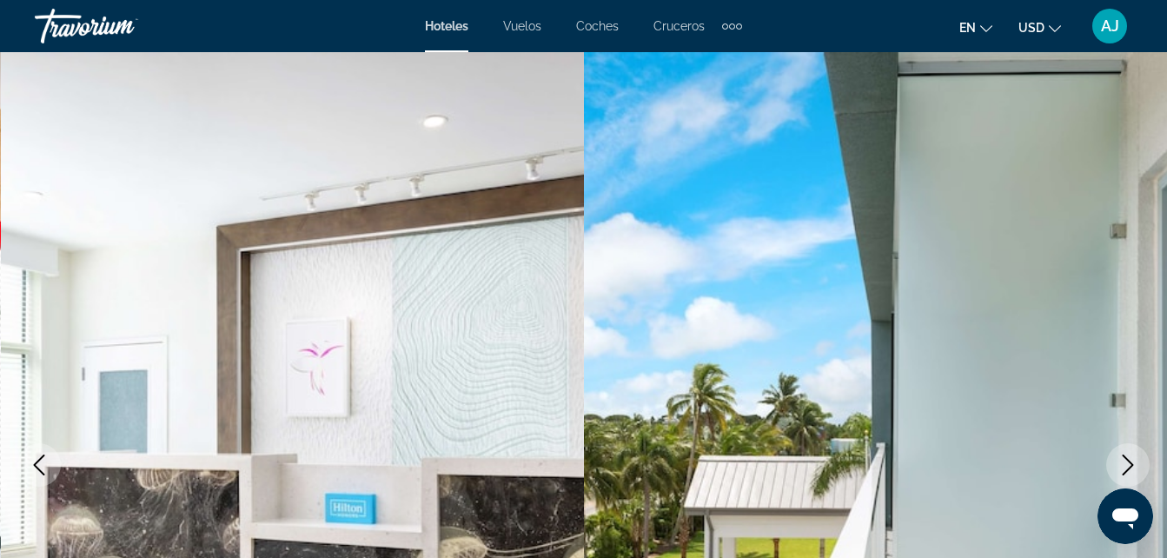
click at [1129, 467] on icon "Siguiente imagen" at bounding box center [1127, 464] width 21 height 21
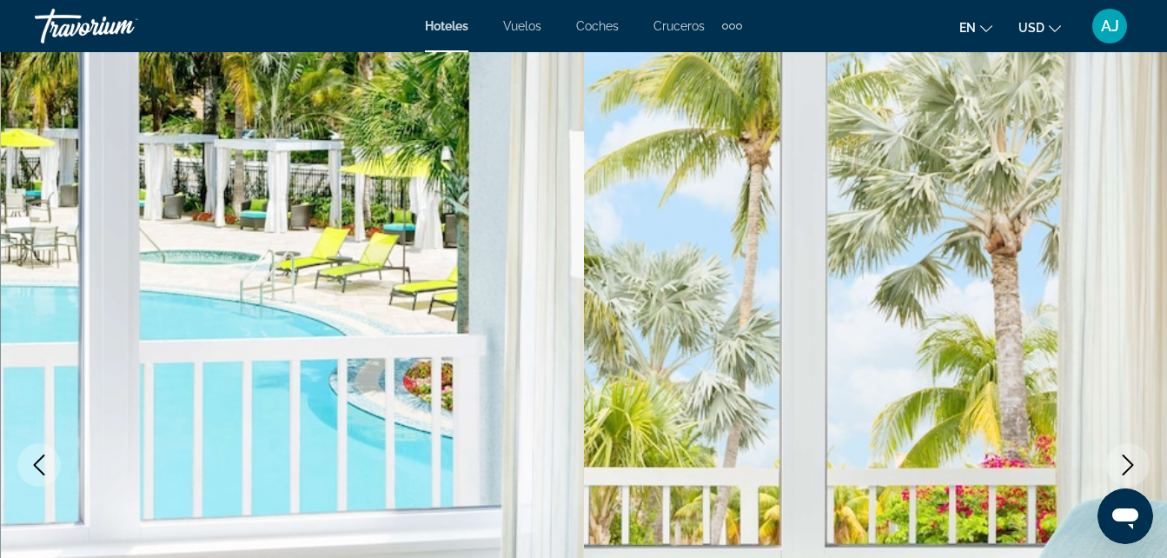
click at [1130, 467] on icon "Siguiente imagen" at bounding box center [1128, 464] width 11 height 21
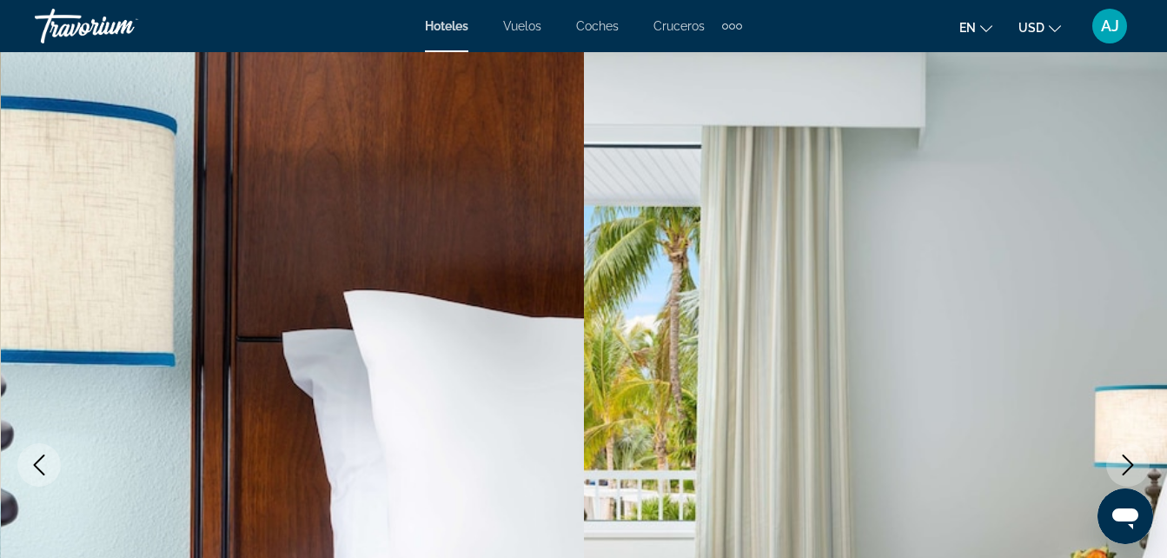
click at [1132, 467] on icon "Siguiente imagen" at bounding box center [1127, 464] width 21 height 21
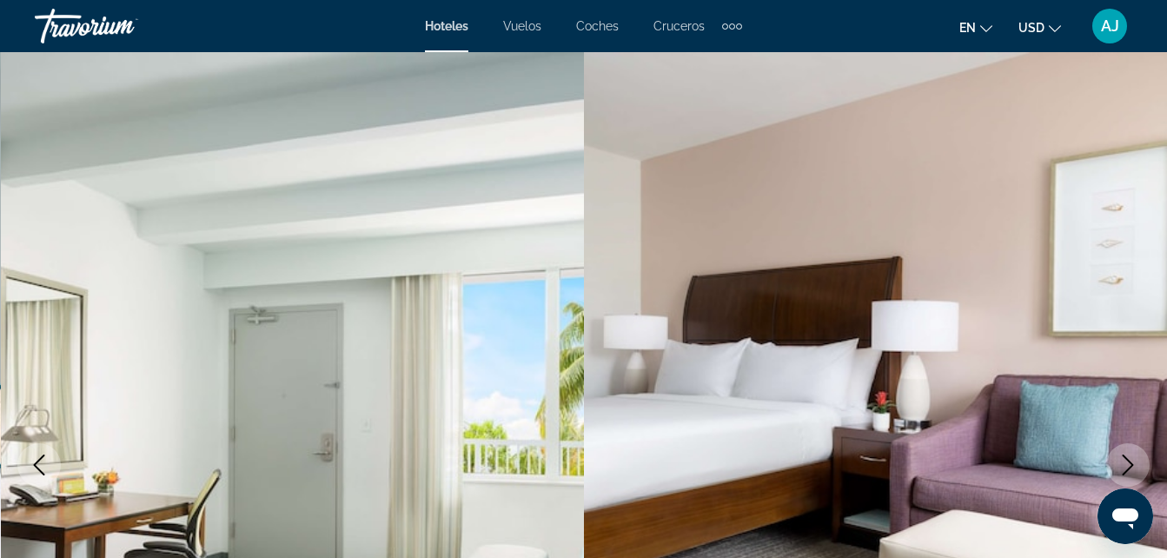
click at [1124, 466] on icon "Siguiente imagen" at bounding box center [1127, 464] width 21 height 21
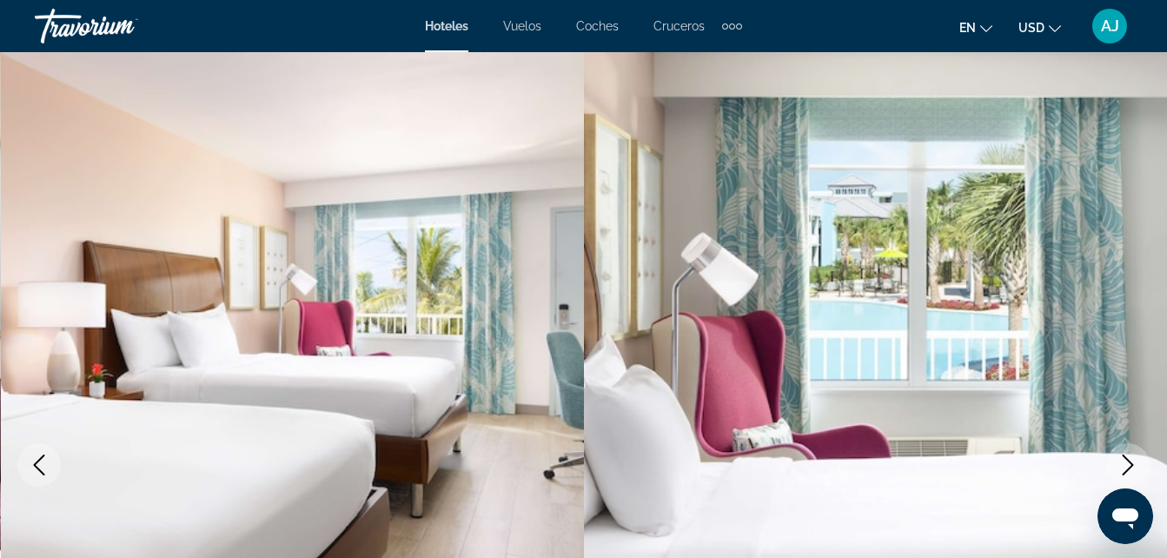
click at [1125, 467] on icon "Siguiente imagen" at bounding box center [1127, 464] width 21 height 21
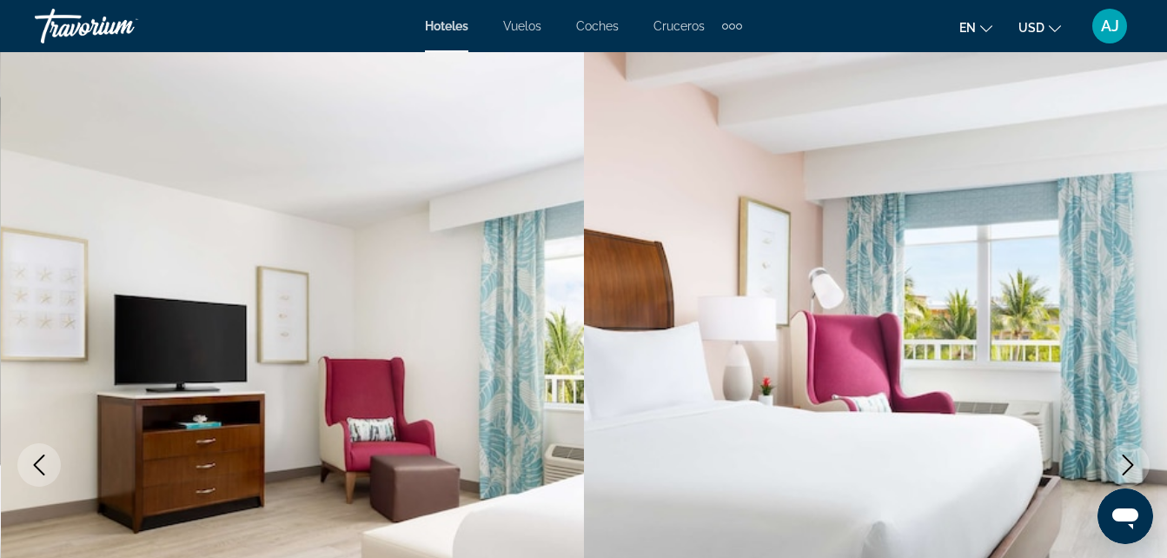
click at [1126, 467] on icon "Siguiente imagen" at bounding box center [1127, 464] width 21 height 21
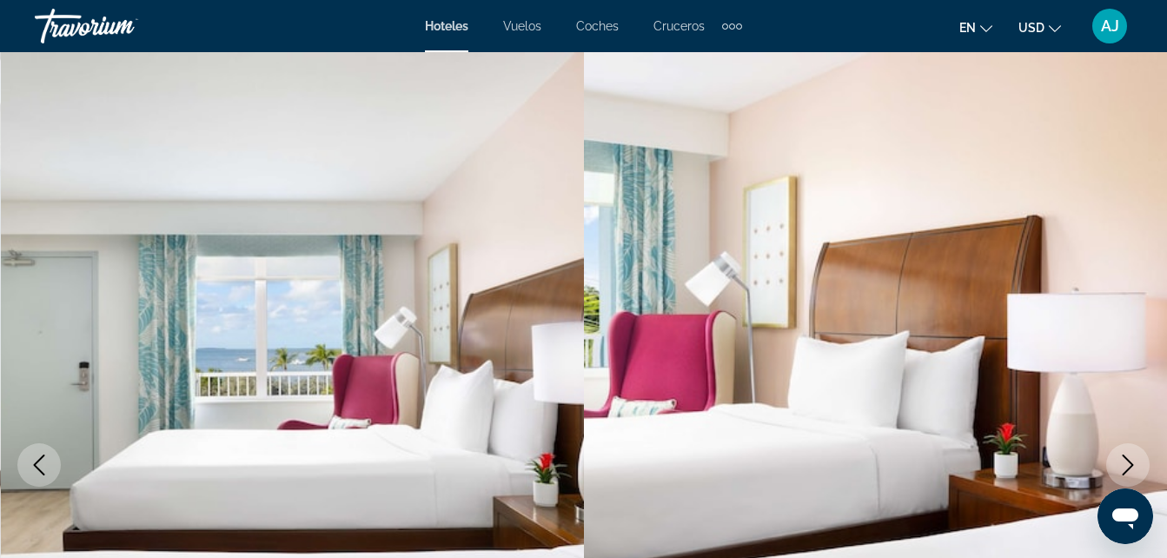
click at [1125, 467] on icon "Siguiente imagen" at bounding box center [1127, 464] width 21 height 21
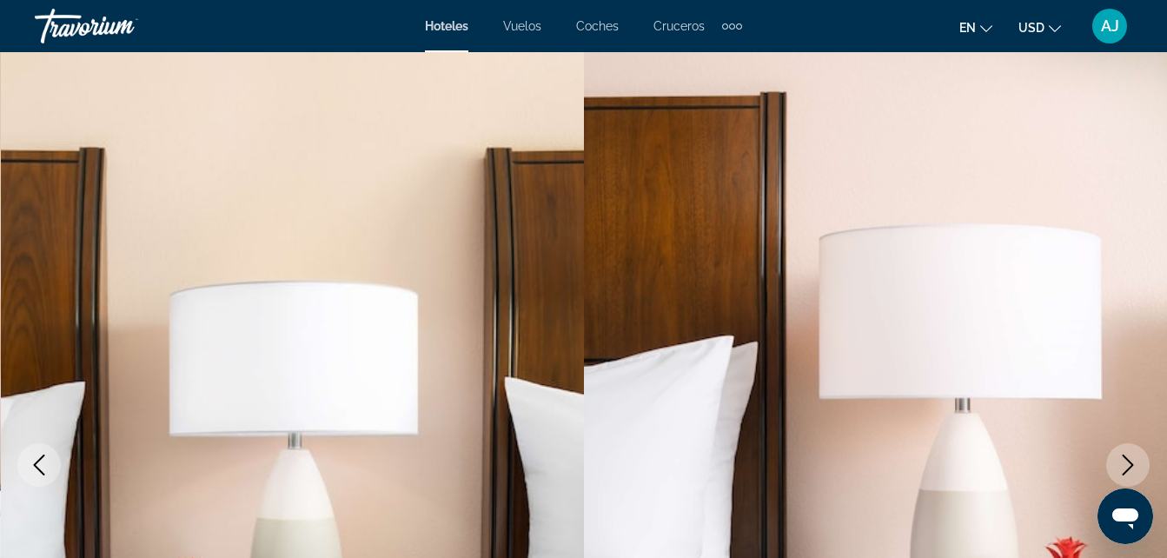
click at [1123, 467] on icon "Siguiente imagen" at bounding box center [1127, 464] width 21 height 21
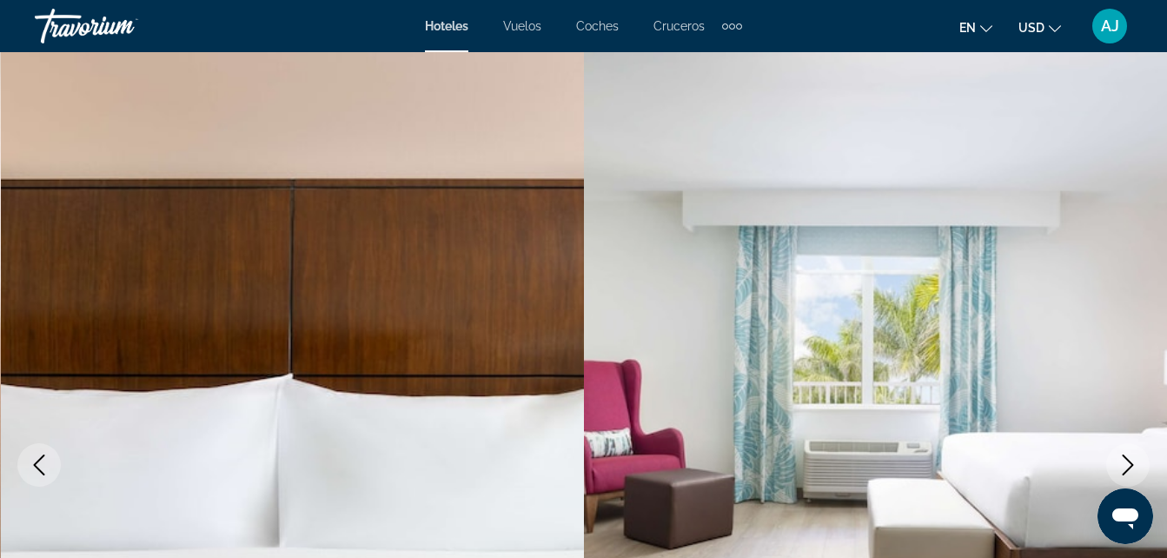
click at [1123, 466] on icon "Siguiente imagen" at bounding box center [1127, 464] width 21 height 21
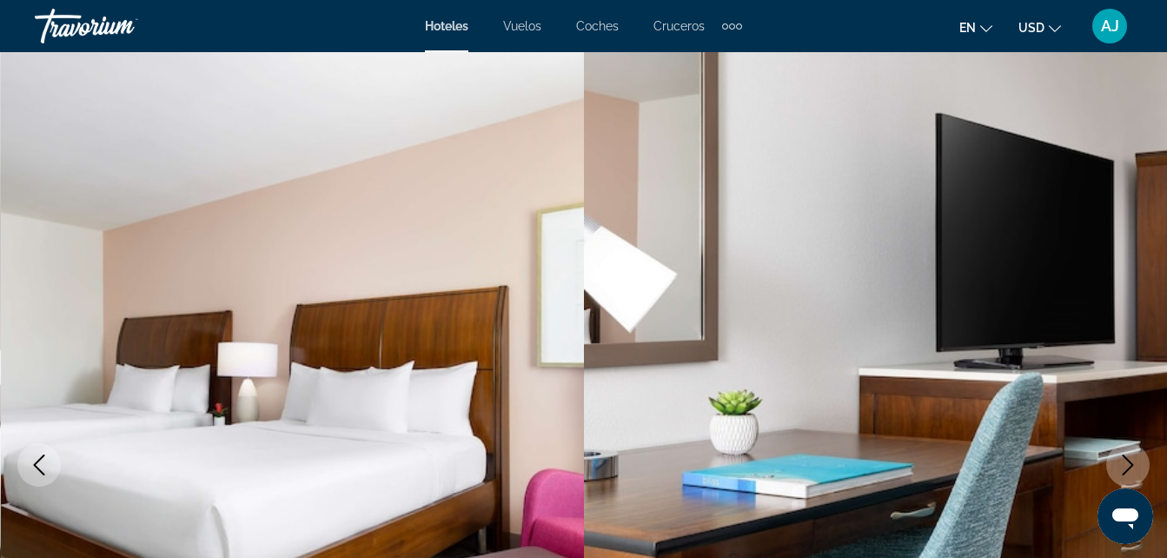
click at [1126, 462] on icon "Siguiente imagen" at bounding box center [1127, 464] width 21 height 21
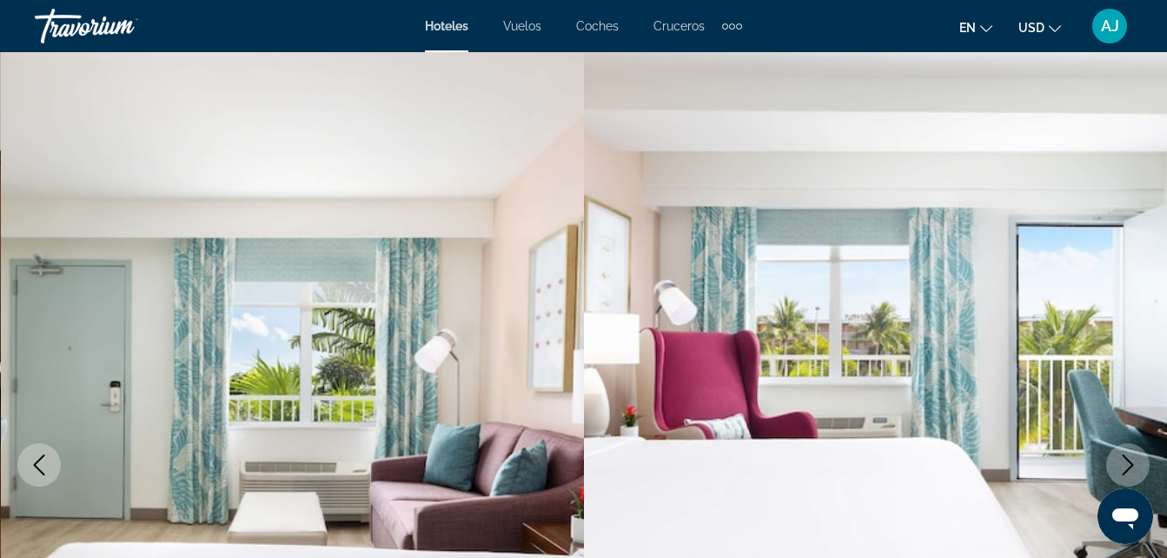
click at [1123, 464] on icon "Siguiente imagen" at bounding box center [1127, 464] width 21 height 21
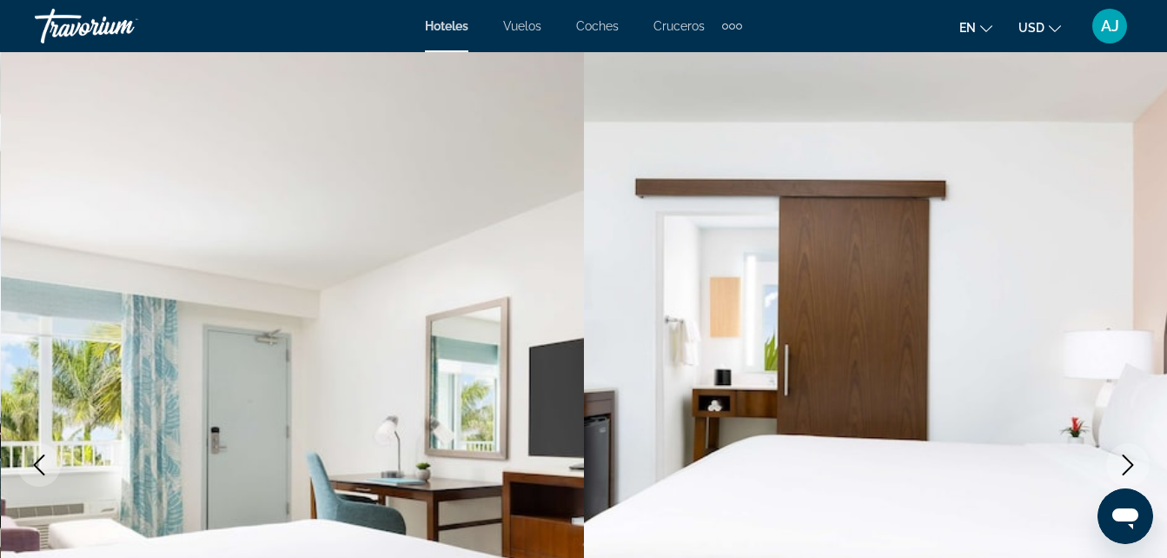
click at [1125, 463] on icon "Siguiente imagen" at bounding box center [1127, 464] width 21 height 21
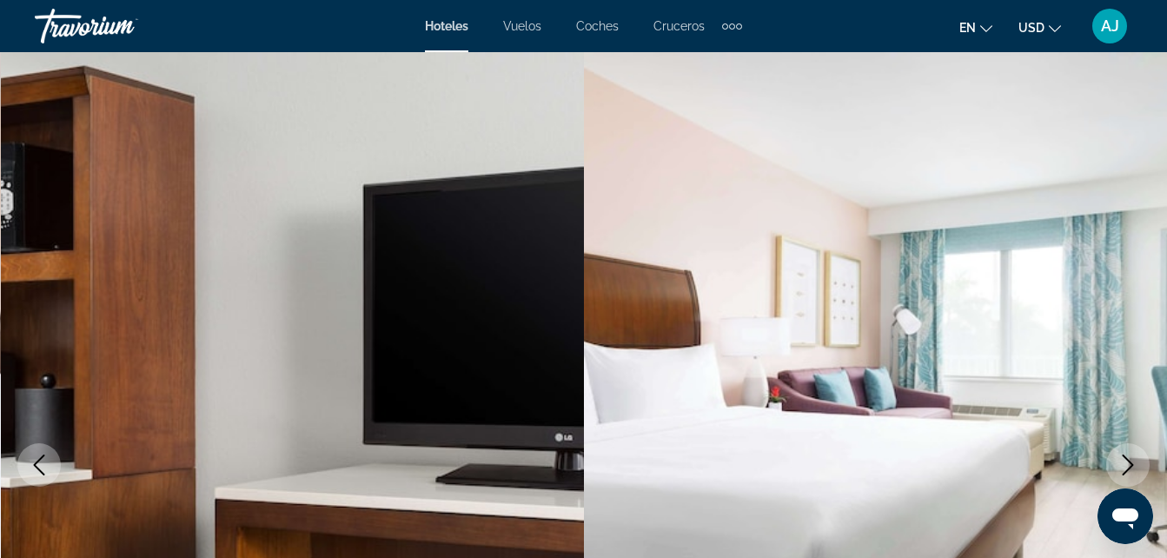
click at [1123, 462] on icon "Siguiente imagen" at bounding box center [1127, 464] width 21 height 21
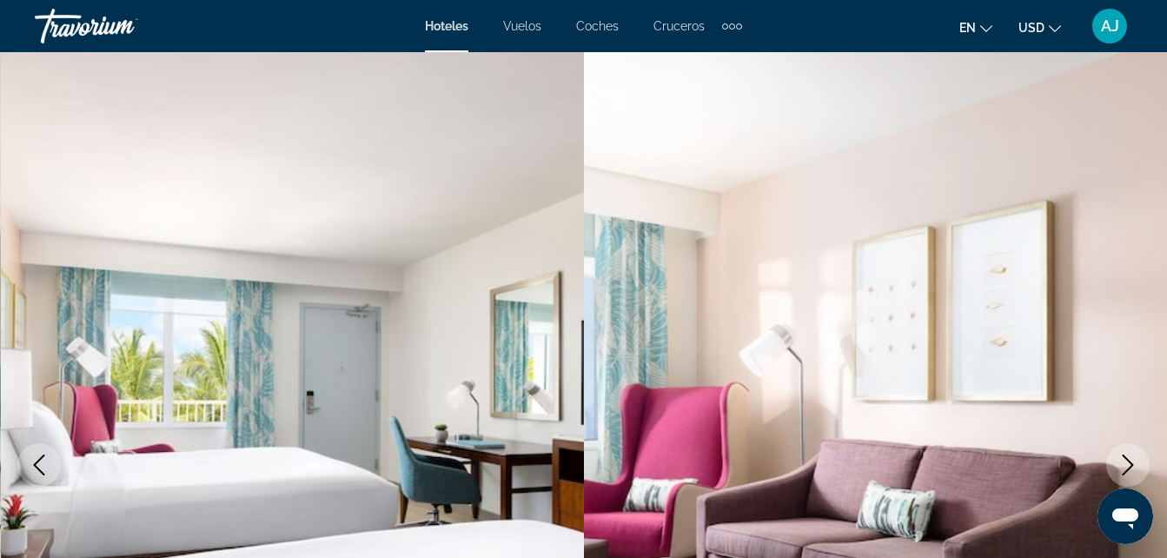
click at [1126, 463] on icon "Siguiente imagen" at bounding box center [1127, 464] width 21 height 21
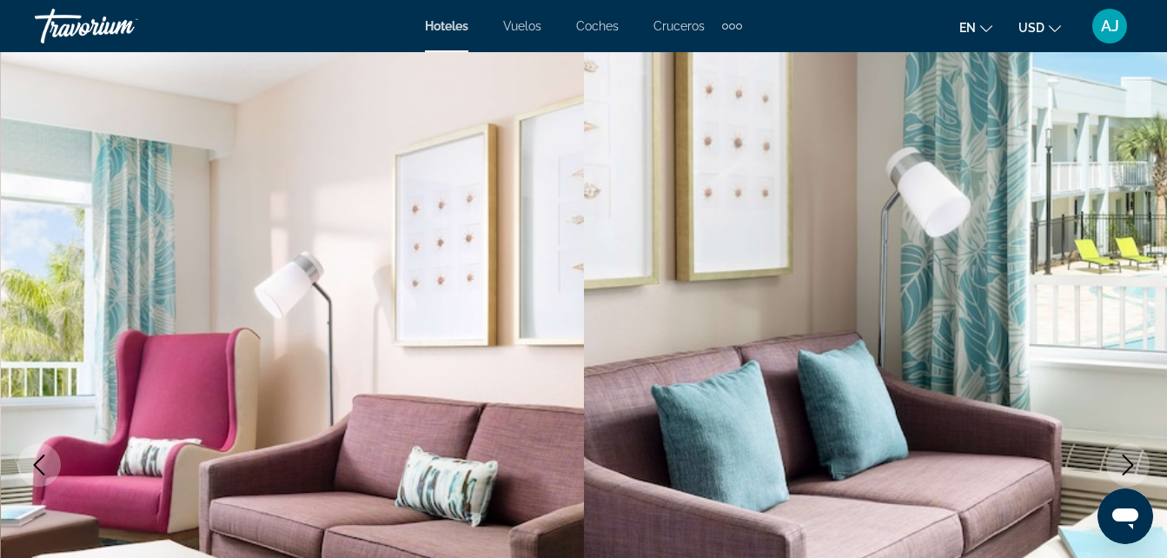
click at [1123, 464] on icon "Siguiente imagen" at bounding box center [1127, 464] width 21 height 21
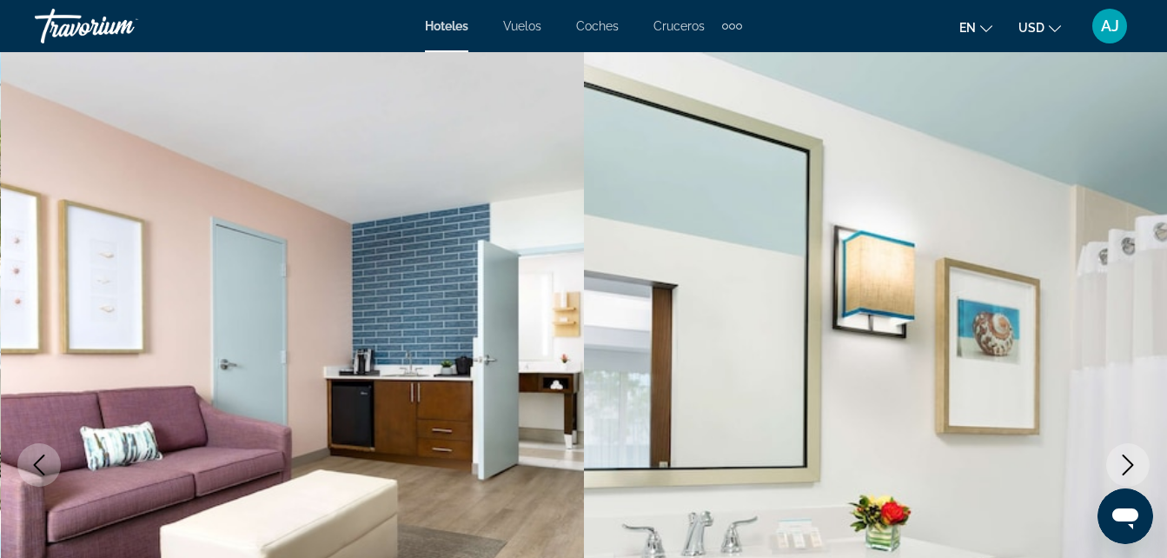
click at [1128, 463] on icon "Siguiente imagen" at bounding box center [1127, 464] width 21 height 21
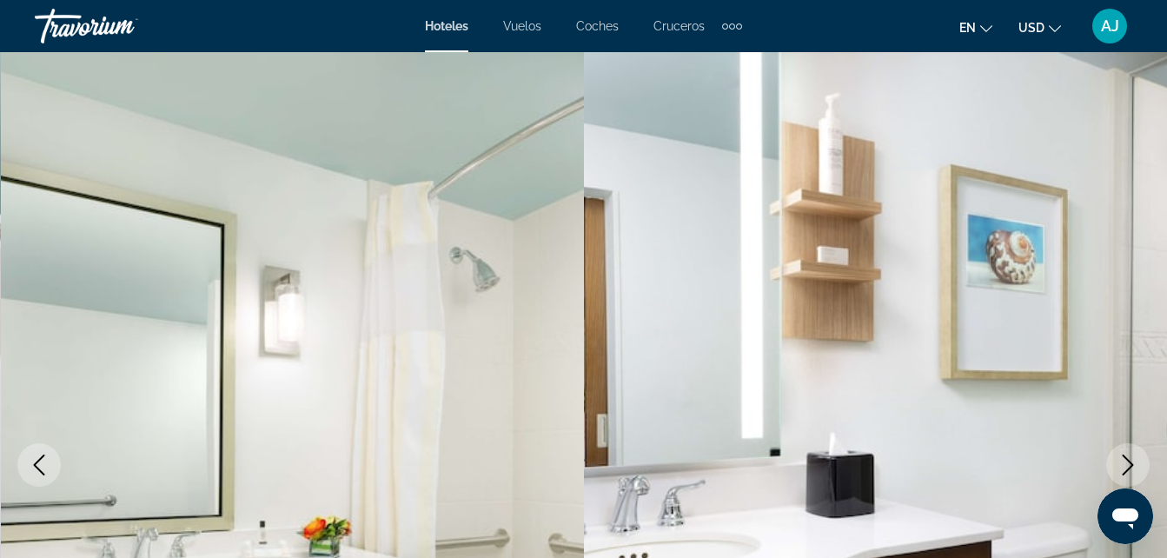
click at [1130, 458] on icon "Siguiente imagen" at bounding box center [1127, 464] width 21 height 21
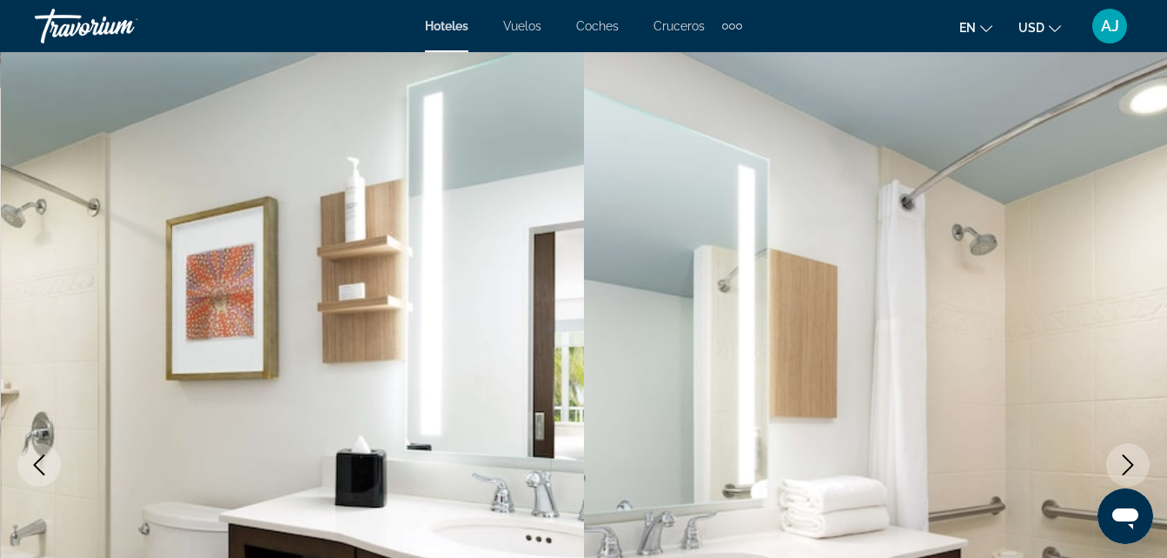
click at [1128, 468] on icon "Siguiente imagen" at bounding box center [1127, 464] width 21 height 21
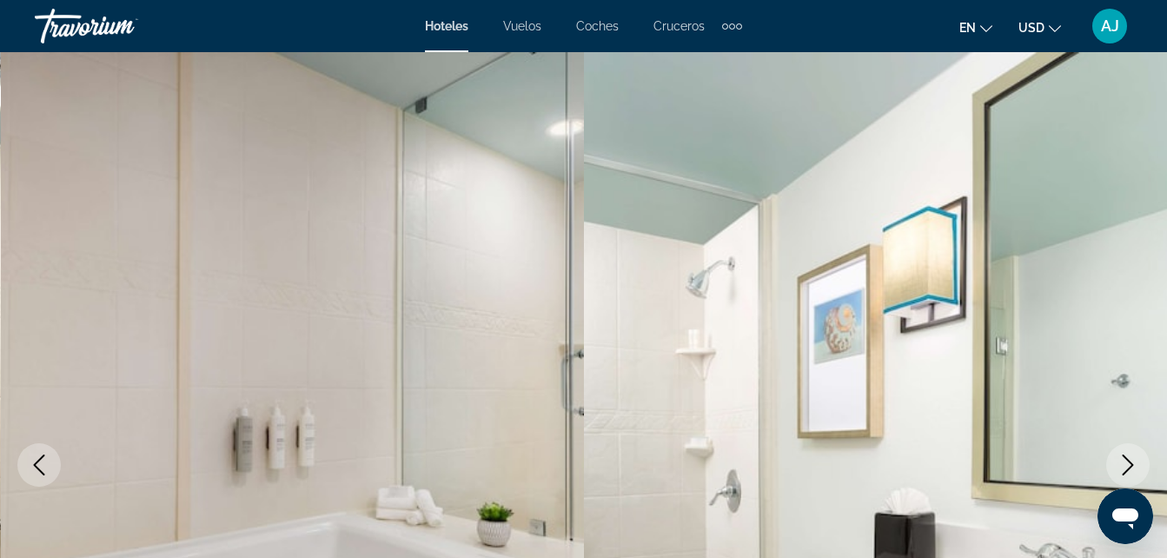
click at [1128, 468] on icon "Siguiente imagen" at bounding box center [1127, 464] width 21 height 21
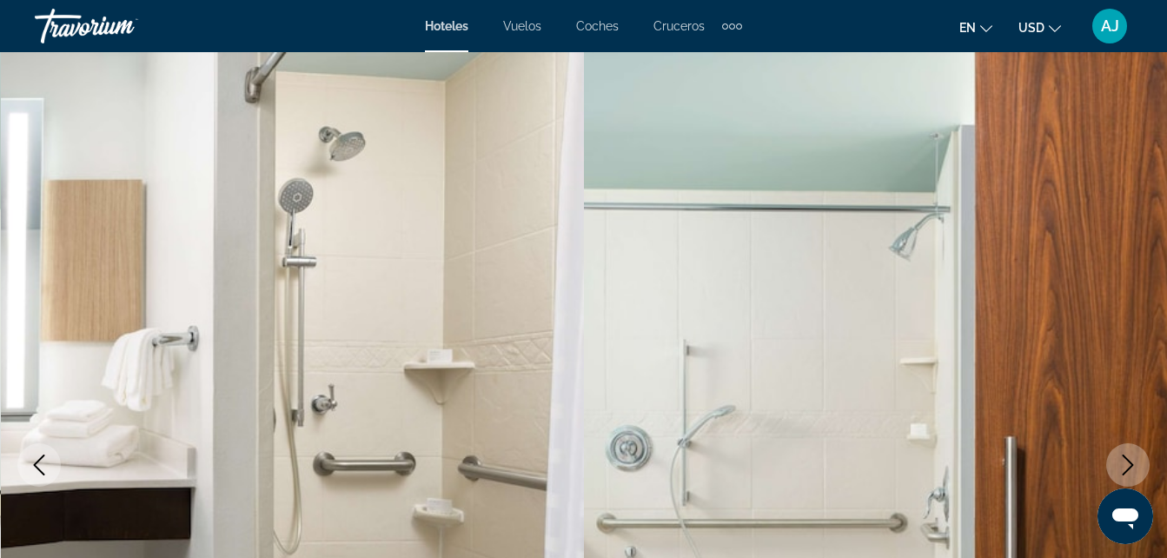
click at [1128, 465] on icon "Siguiente imagen" at bounding box center [1127, 464] width 21 height 21
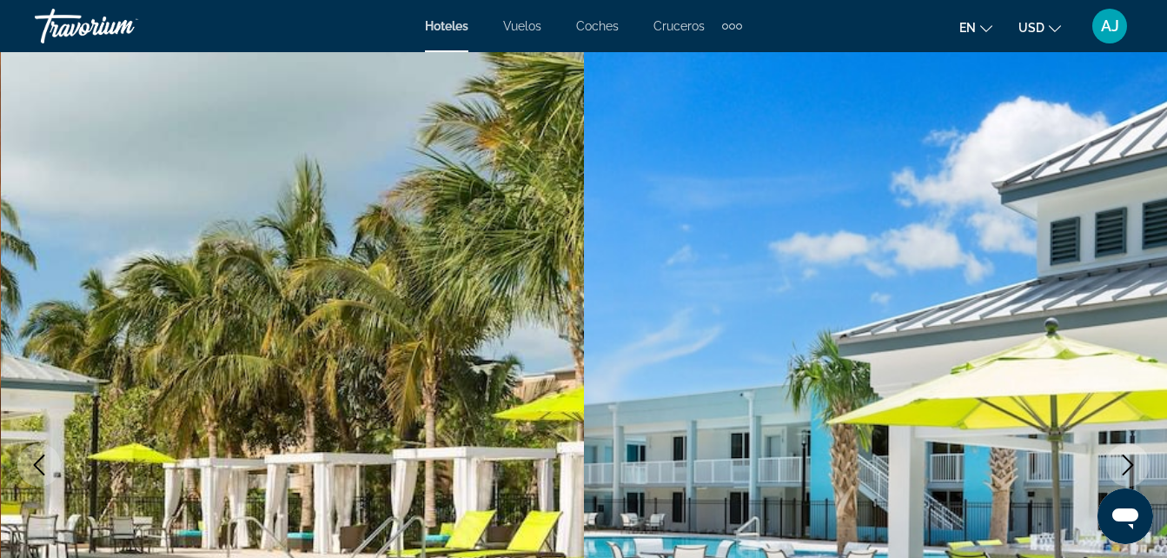
click at [1124, 468] on icon "Siguiente imagen" at bounding box center [1127, 464] width 21 height 21
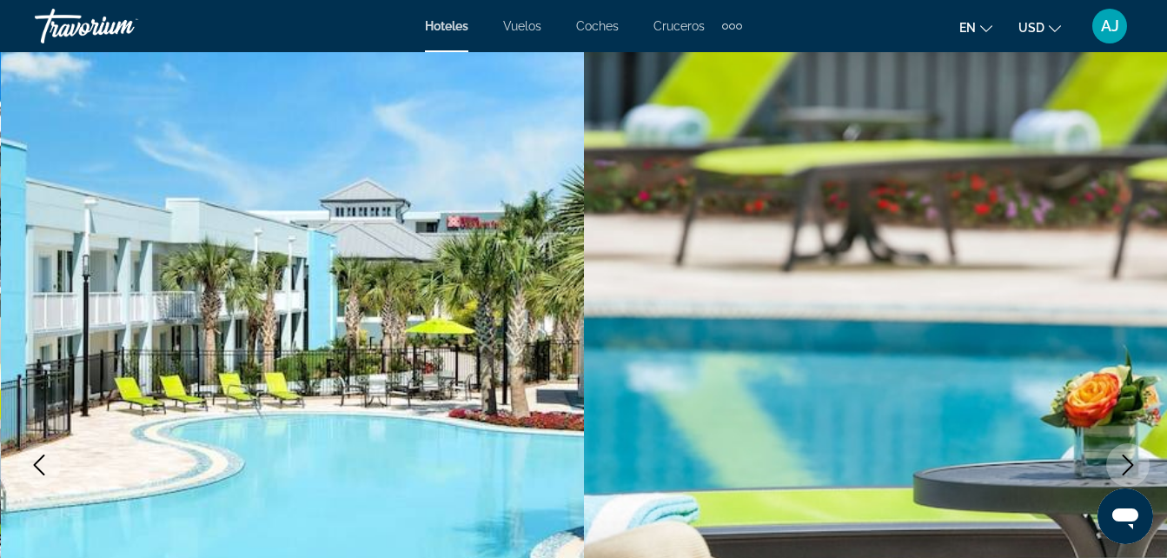
click at [1129, 463] on icon "Siguiente imagen" at bounding box center [1127, 464] width 21 height 21
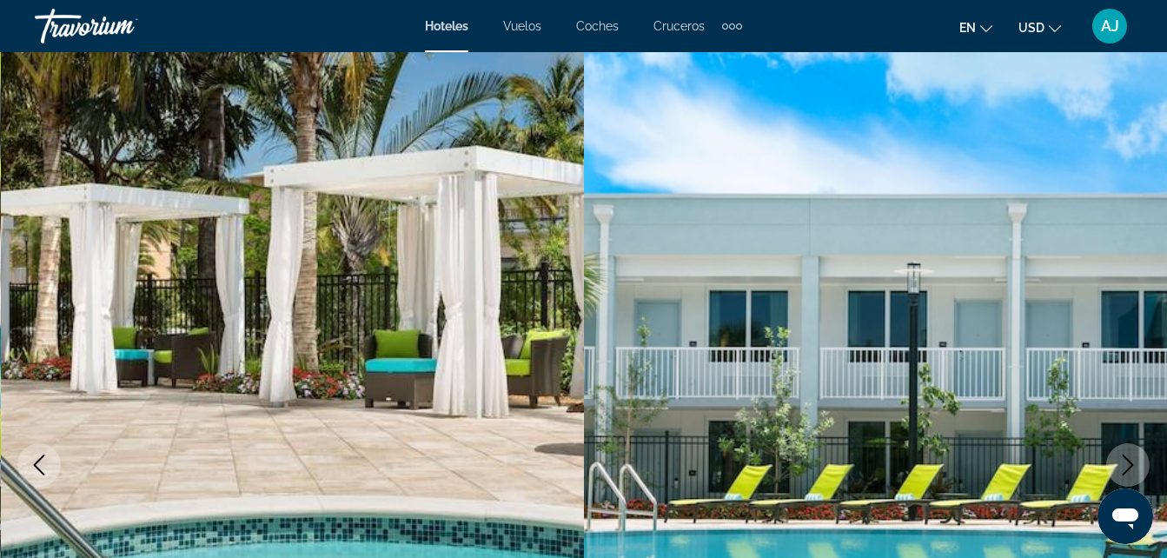
click at [1128, 463] on icon "Siguiente imagen" at bounding box center [1127, 464] width 21 height 21
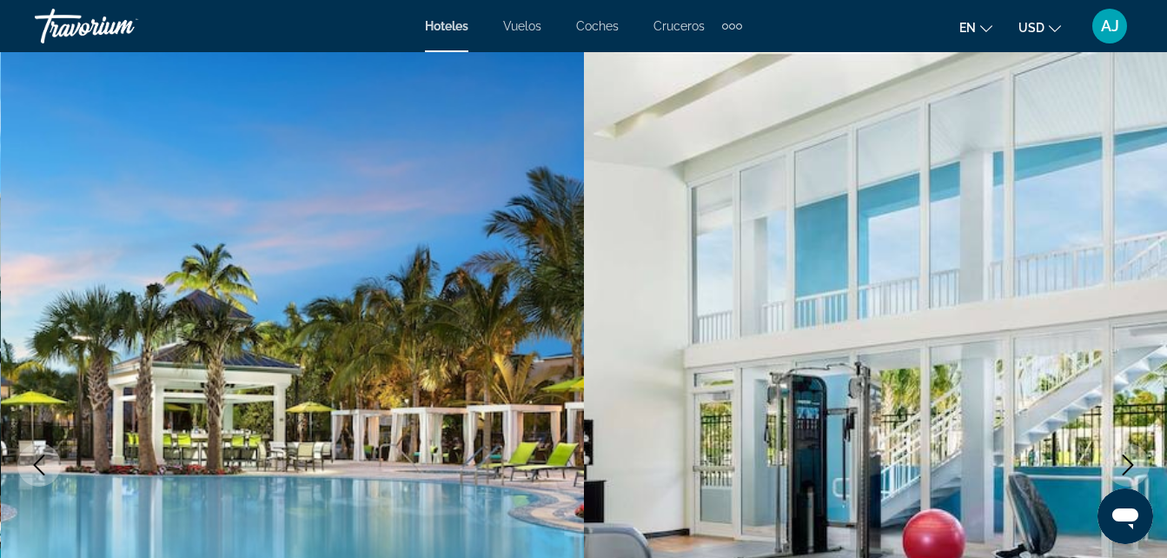
click at [1129, 464] on icon "Siguiente imagen" at bounding box center [1127, 464] width 21 height 21
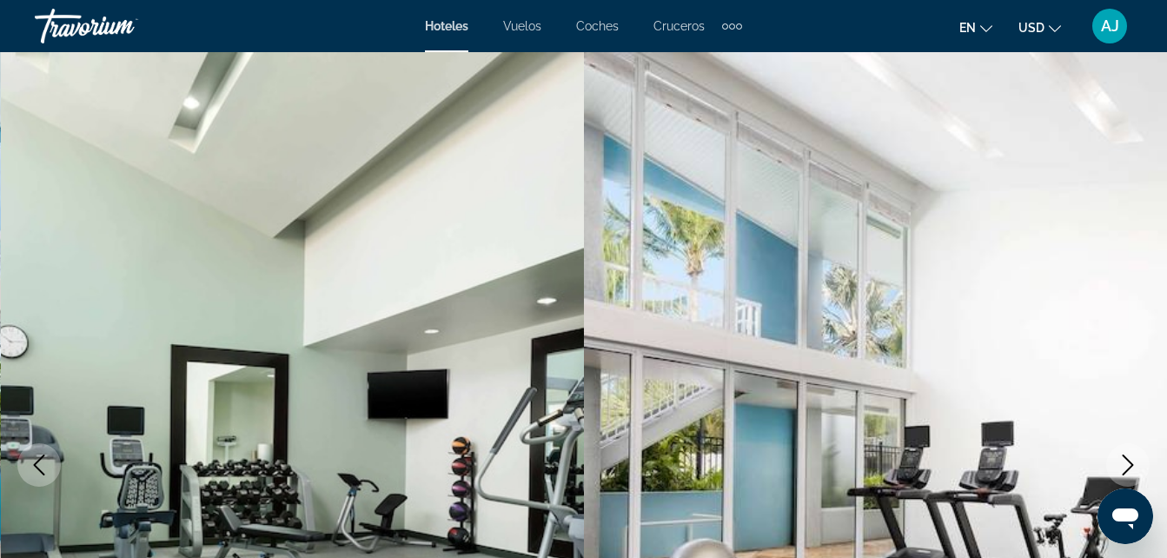
click at [1133, 464] on icon "Siguiente imagen" at bounding box center [1127, 464] width 21 height 21
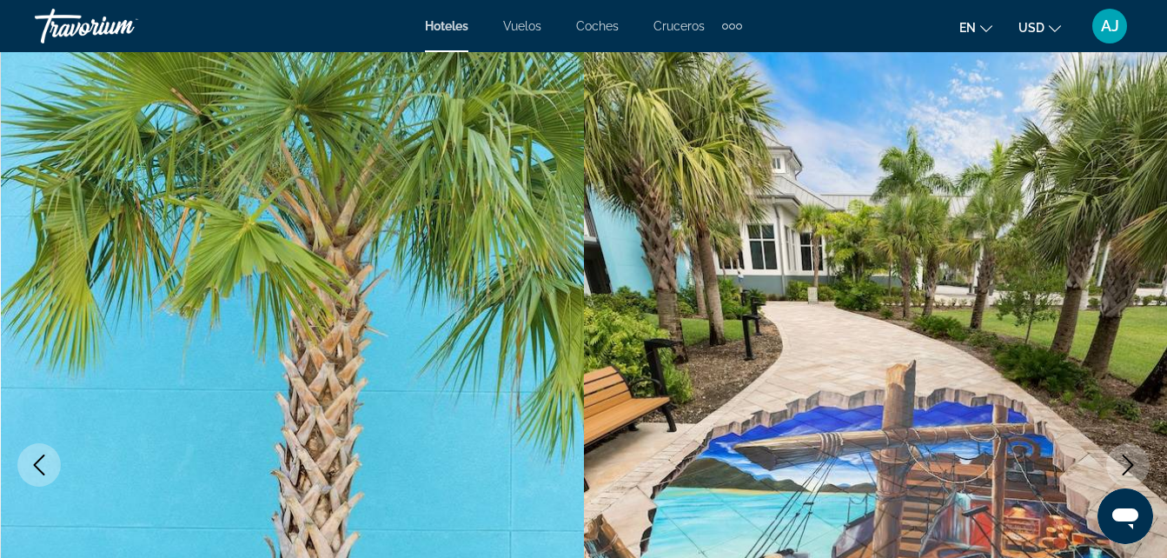
click at [1134, 466] on icon "Siguiente imagen" at bounding box center [1127, 464] width 21 height 21
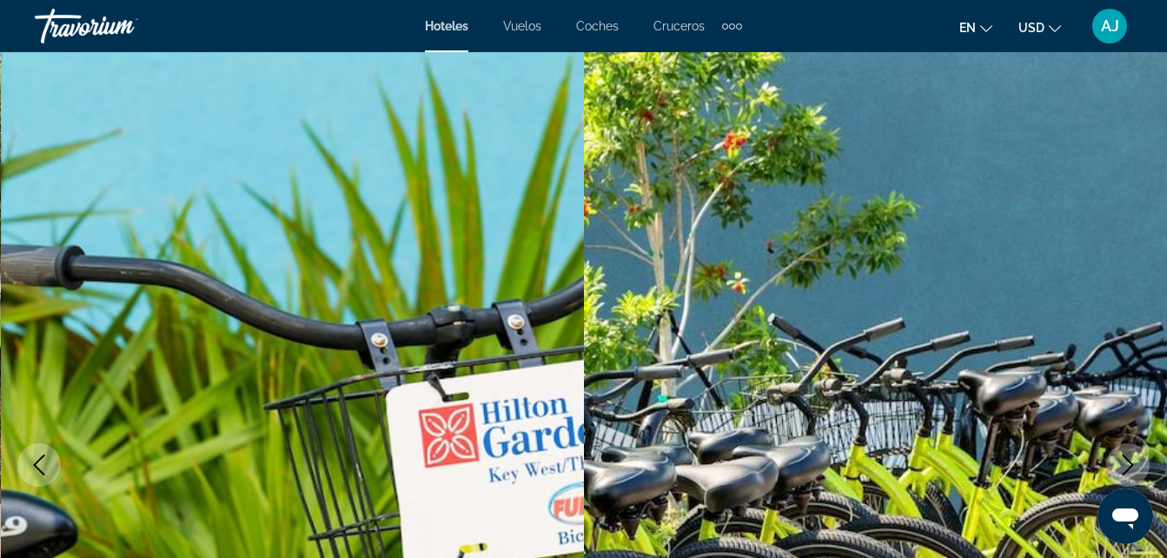
click at [1133, 467] on icon "Siguiente imagen" at bounding box center [1127, 464] width 21 height 21
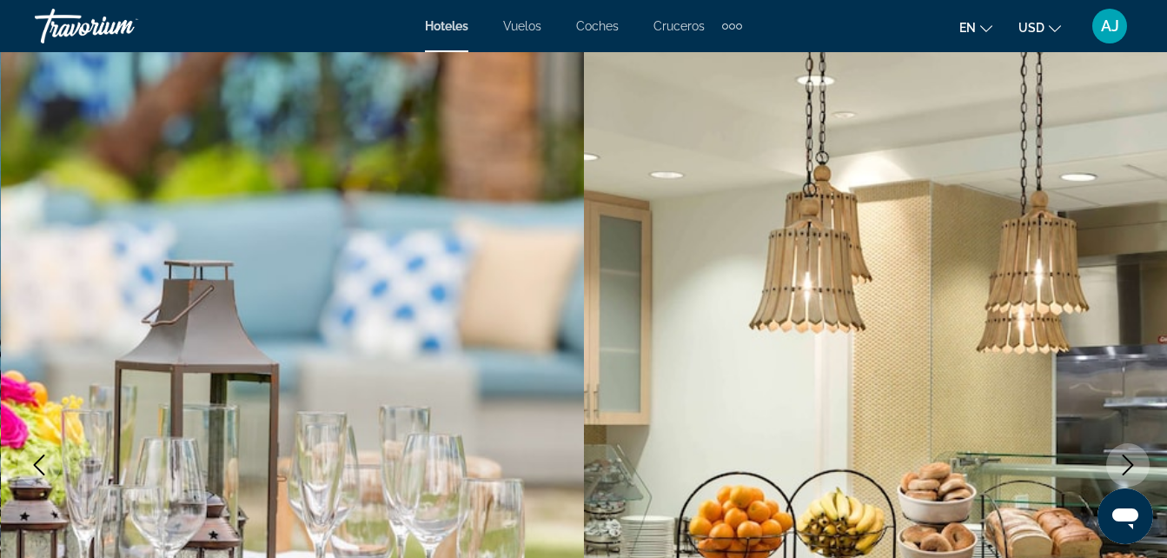
click at [1135, 469] on icon "Siguiente imagen" at bounding box center [1127, 464] width 21 height 21
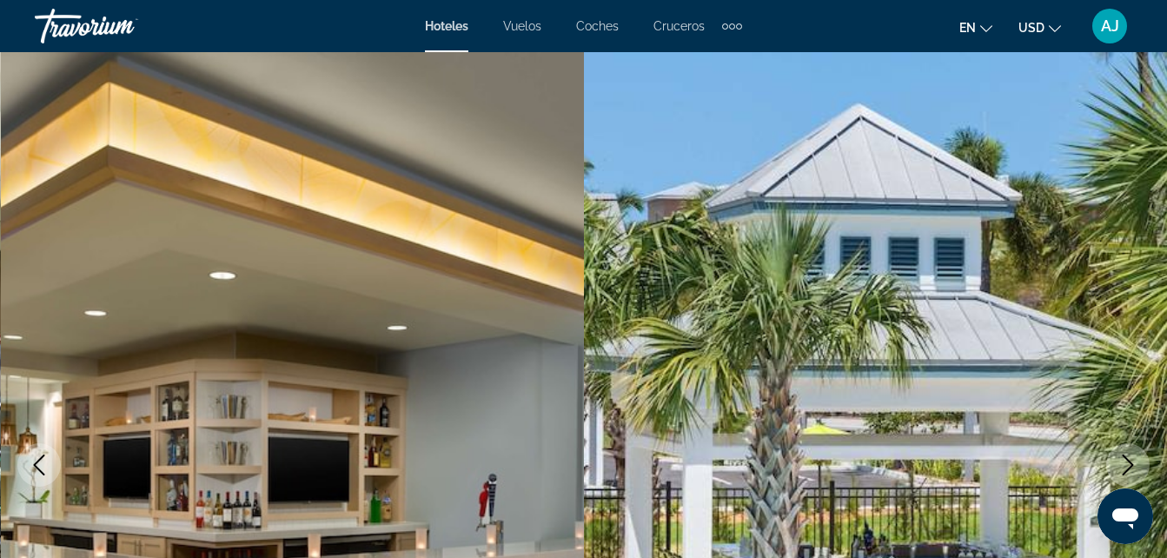
click at [1136, 468] on icon "Siguiente imagen" at bounding box center [1127, 464] width 21 height 21
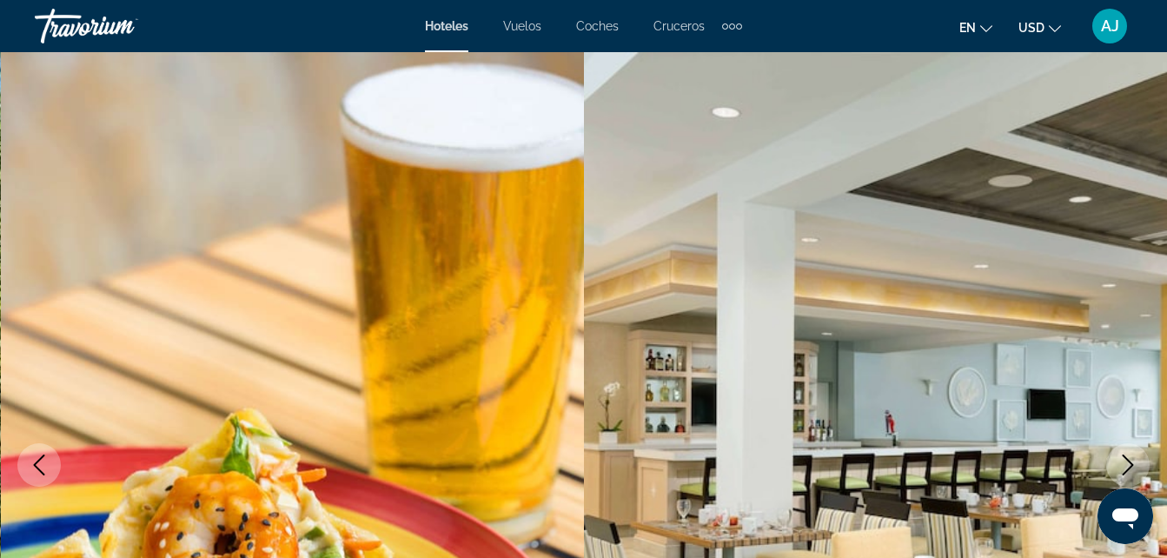
click at [1139, 470] on button "Siguiente imagen" at bounding box center [1127, 464] width 43 height 43
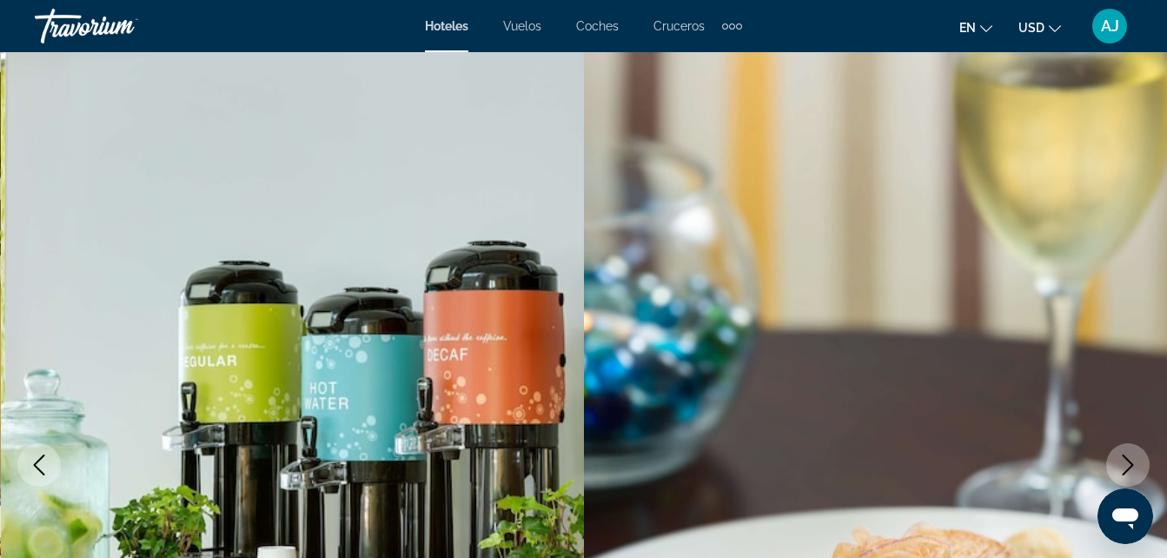
click at [1140, 469] on button "Siguiente imagen" at bounding box center [1127, 464] width 43 height 43
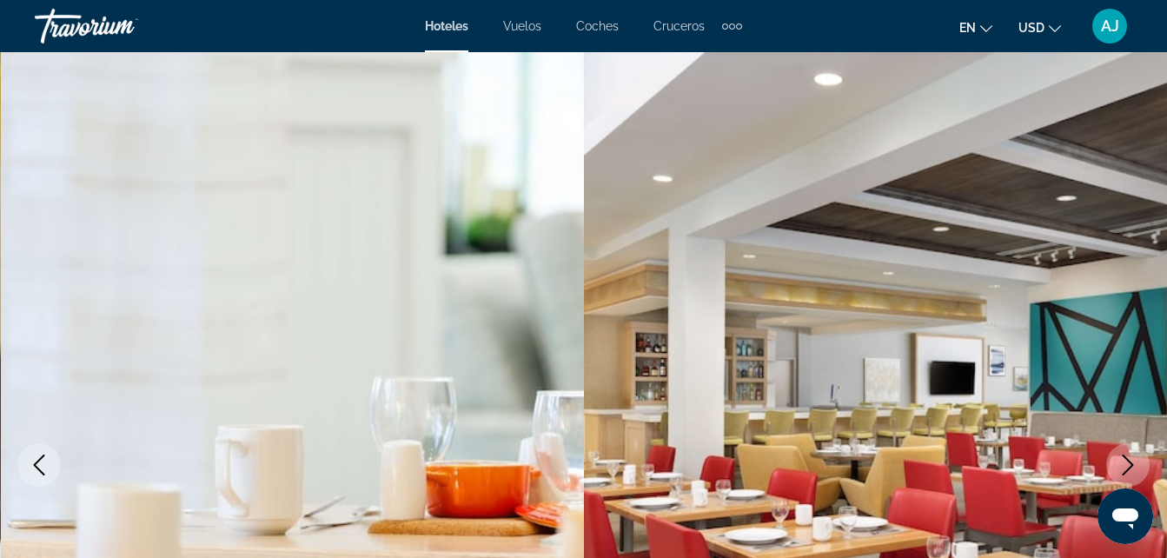
click at [1125, 471] on icon "Siguiente imagen" at bounding box center [1127, 464] width 21 height 21
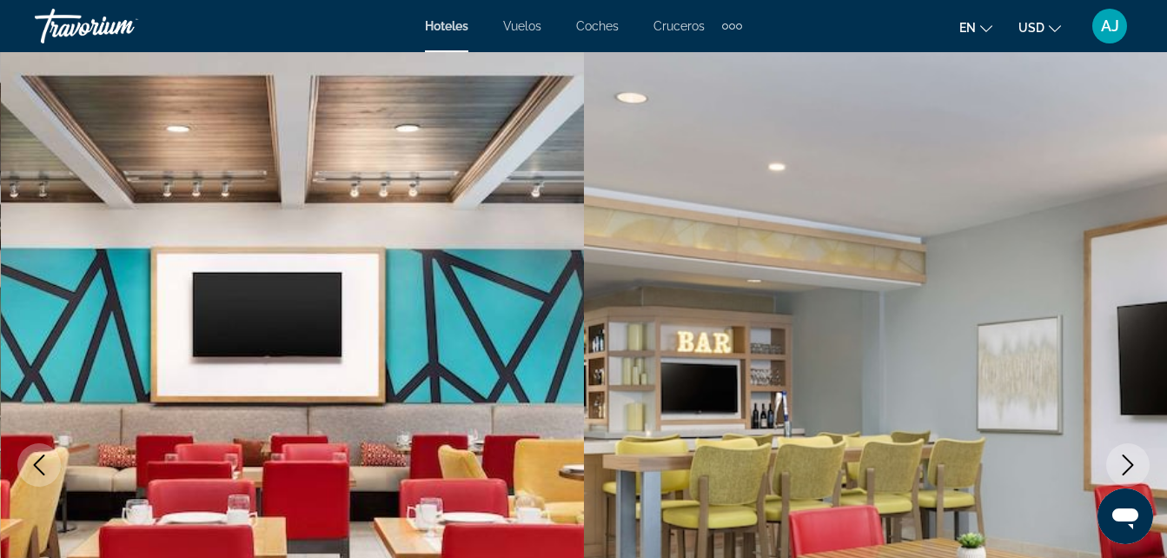
click at [1133, 473] on icon "Siguiente imagen" at bounding box center [1127, 464] width 21 height 21
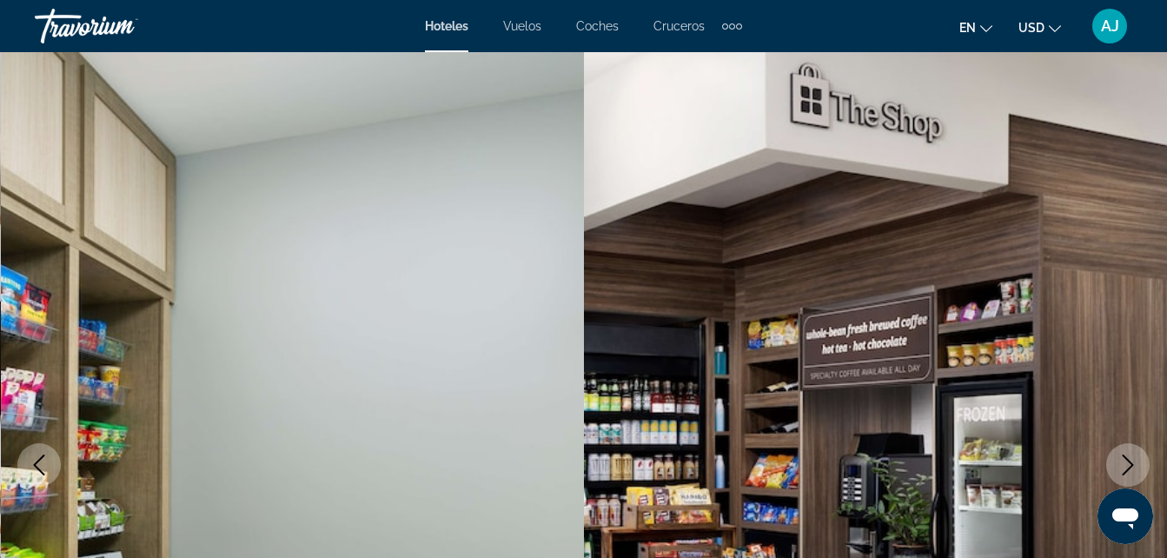
click at [1130, 467] on icon "Siguiente imagen" at bounding box center [1128, 464] width 11 height 21
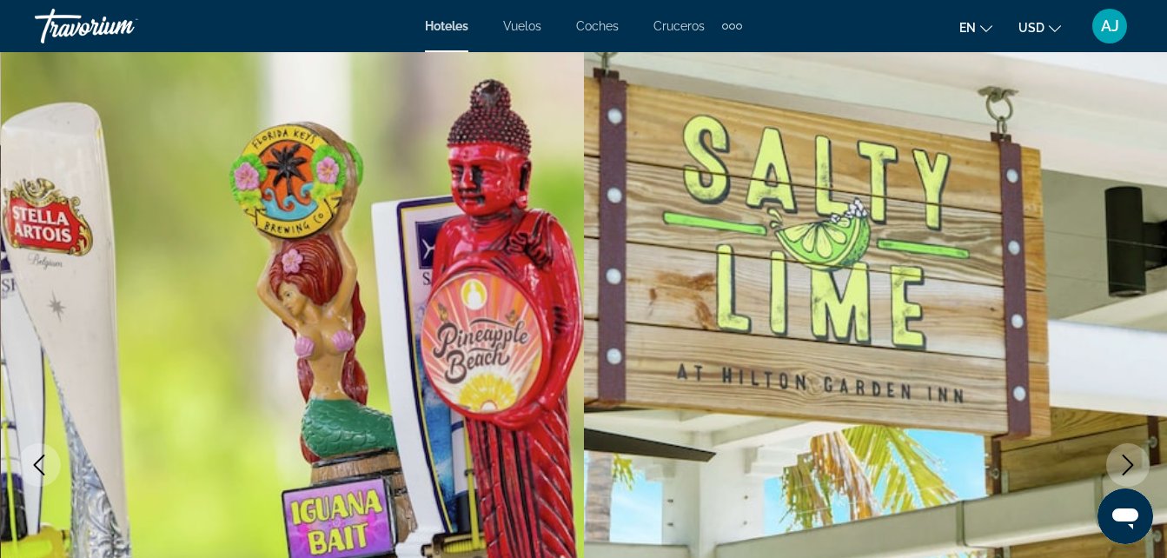
click at [1132, 467] on icon "Siguiente imagen" at bounding box center [1127, 464] width 21 height 21
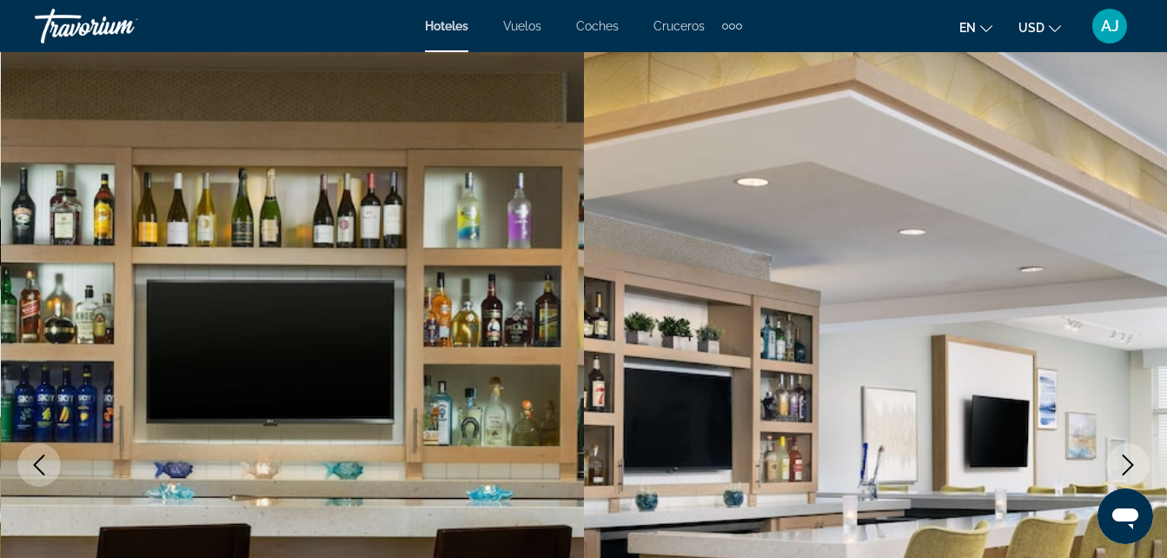
click at [1130, 471] on icon "Siguiente imagen" at bounding box center [1127, 464] width 21 height 21
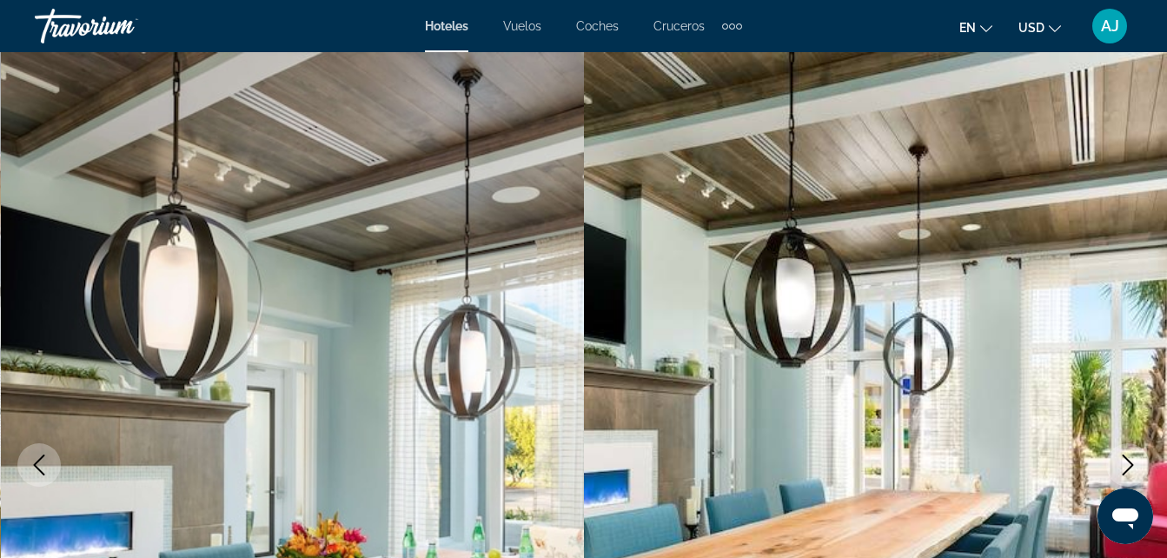
click at [1131, 471] on icon "Siguiente imagen" at bounding box center [1127, 464] width 21 height 21
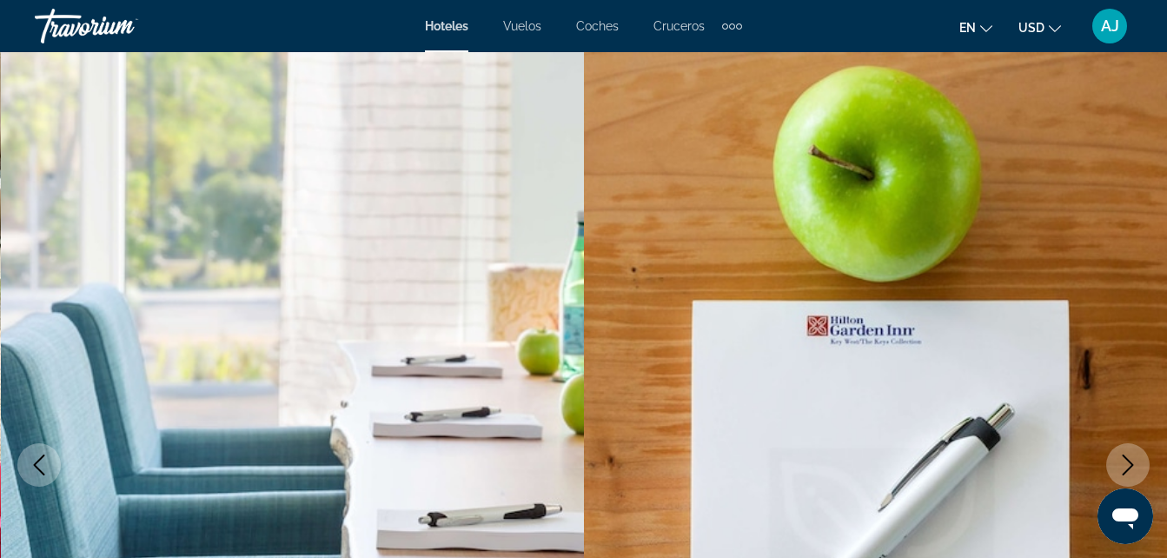
click at [1130, 474] on icon "Siguiente imagen" at bounding box center [1127, 464] width 21 height 21
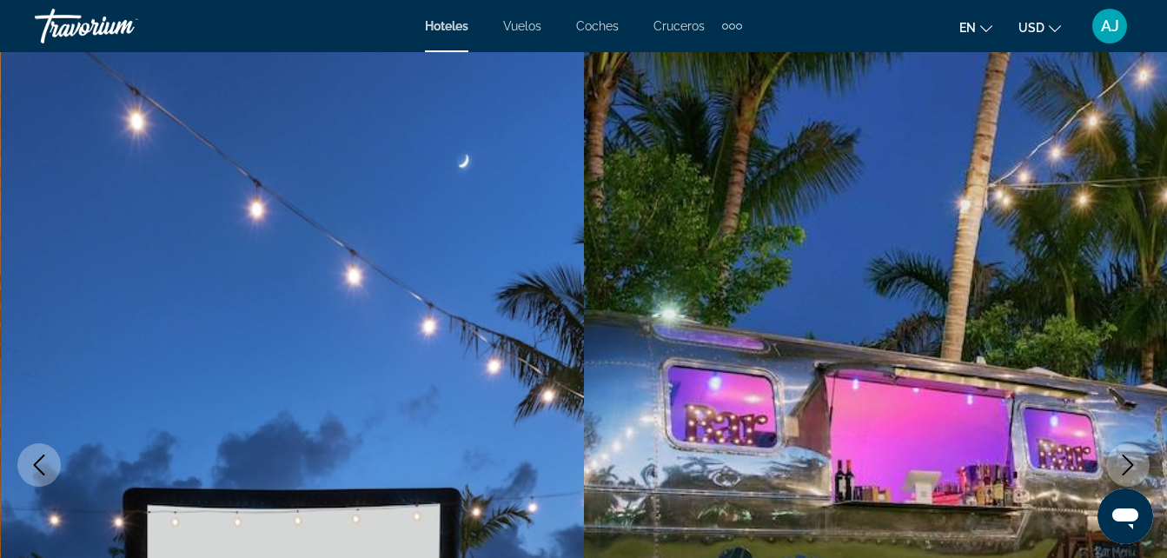
click at [1128, 476] on button "Siguiente imagen" at bounding box center [1127, 464] width 43 height 43
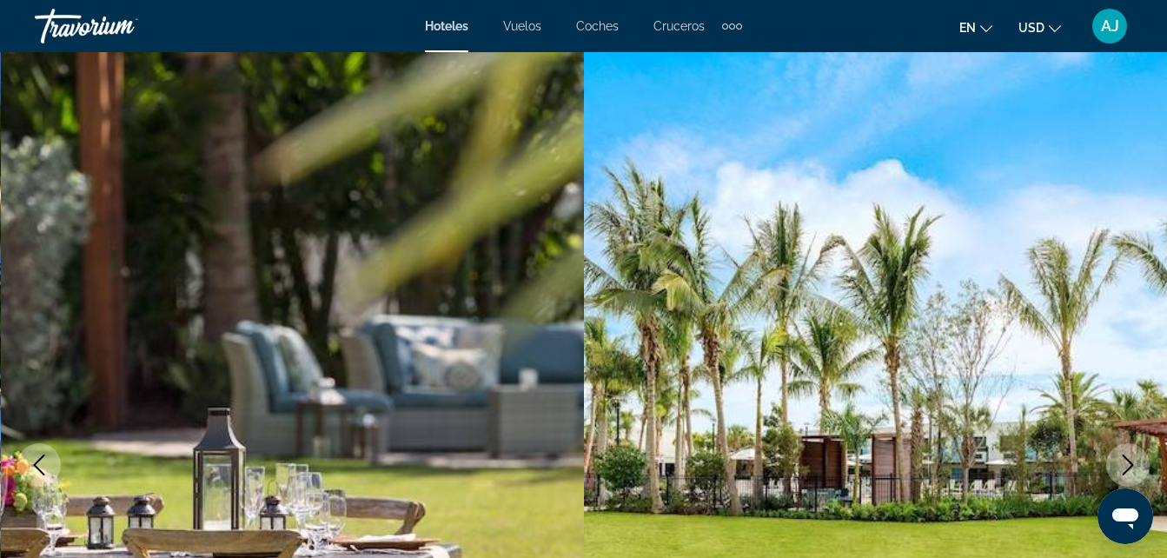
click at [1127, 478] on button "Siguiente imagen" at bounding box center [1127, 464] width 43 height 43
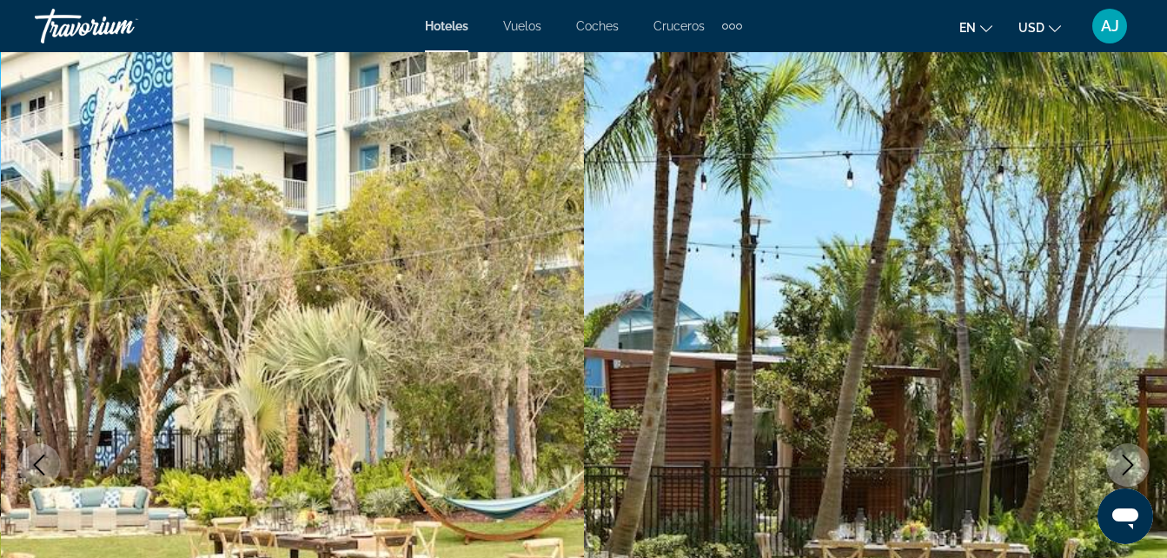
click at [1124, 474] on icon "Siguiente imagen" at bounding box center [1128, 464] width 11 height 21
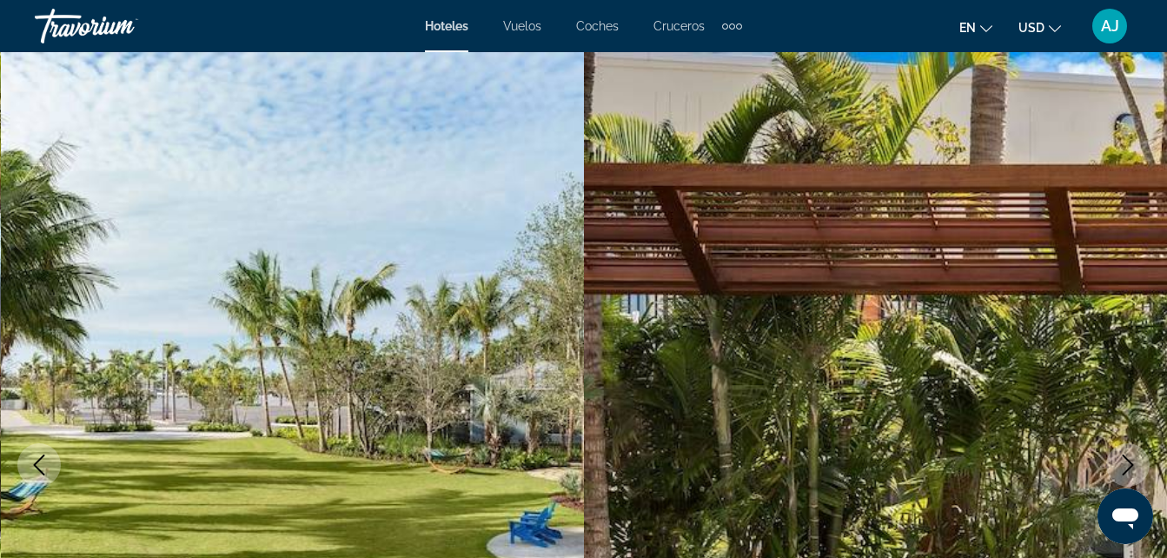
click at [1120, 474] on icon "Siguiente imagen" at bounding box center [1127, 464] width 21 height 21
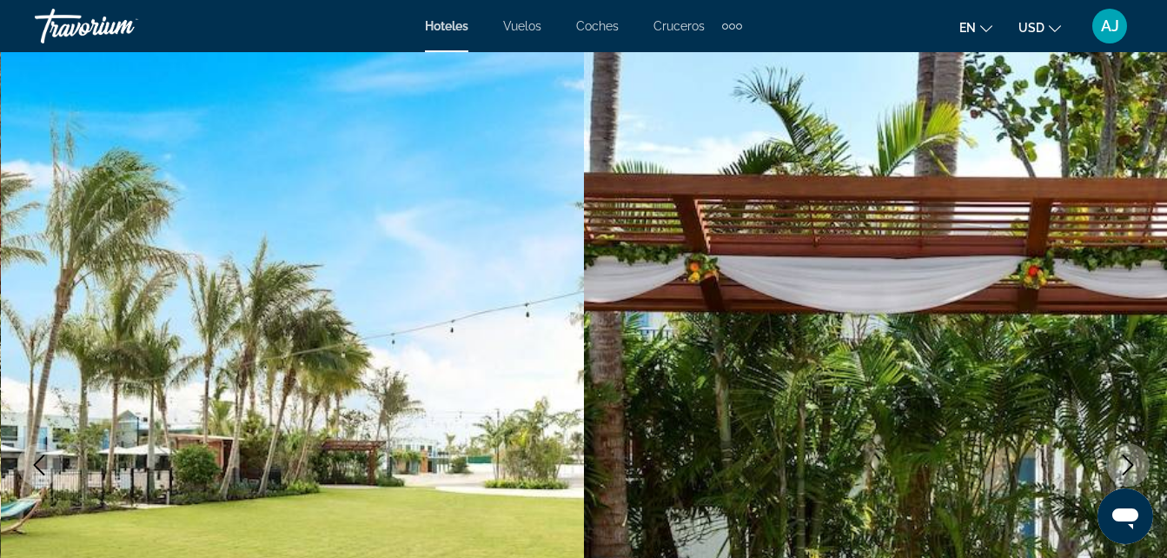
click at [1122, 476] on button "Siguiente imagen" at bounding box center [1127, 464] width 43 height 43
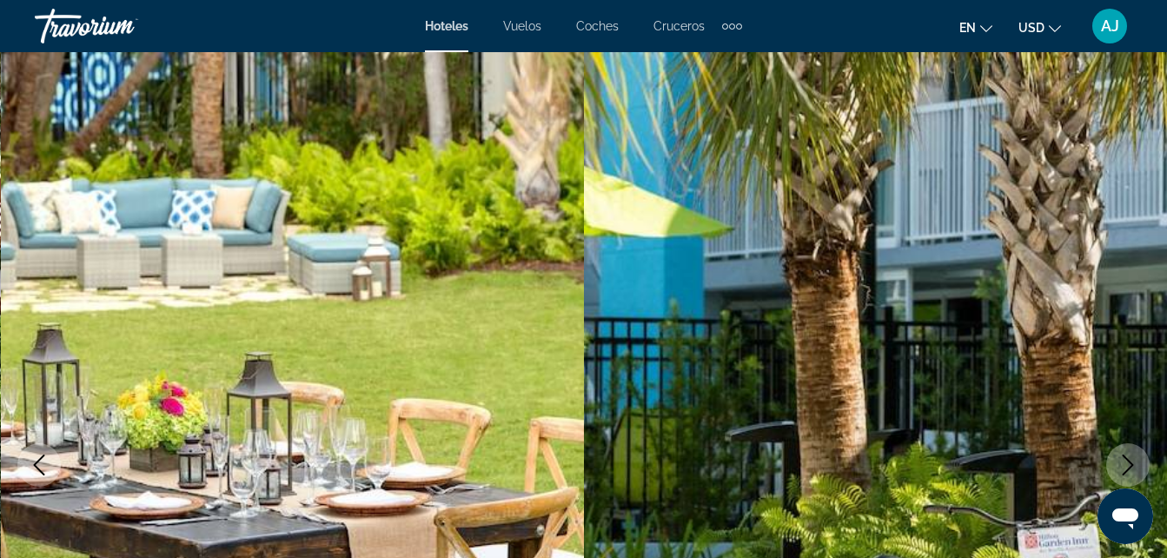
click at [1120, 480] on button "Siguiente imagen" at bounding box center [1127, 464] width 43 height 43
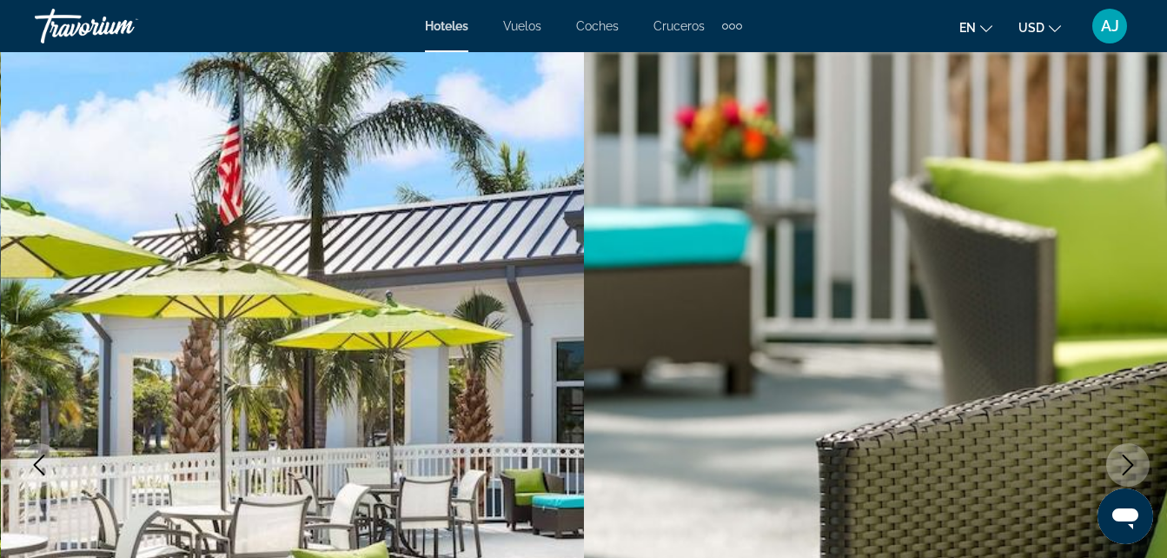
click at [1124, 479] on button "Siguiente imagen" at bounding box center [1127, 464] width 43 height 43
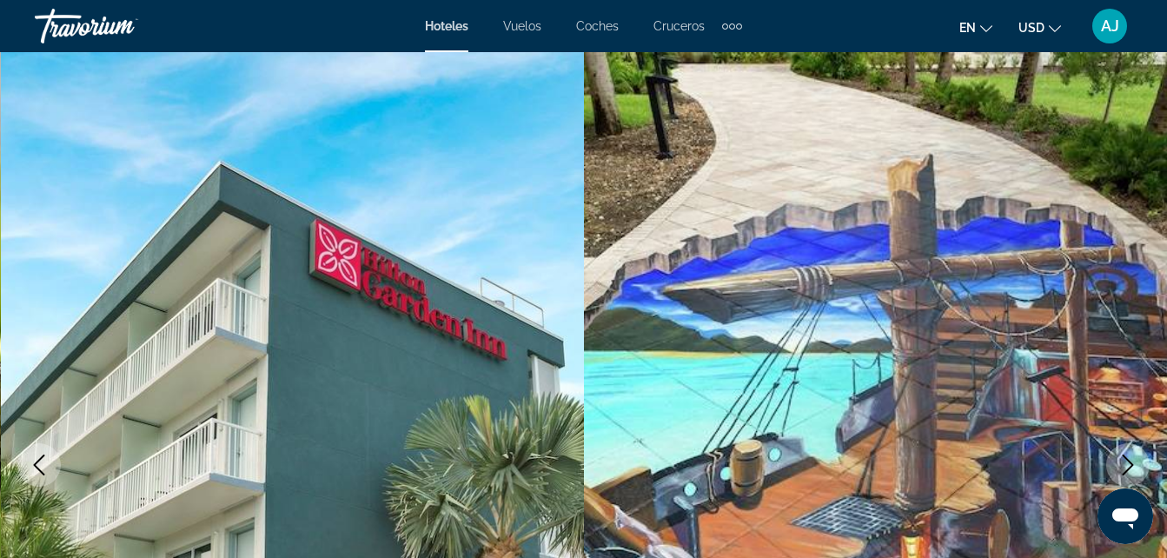
click at [1126, 470] on icon "Siguiente imagen" at bounding box center [1127, 464] width 21 height 21
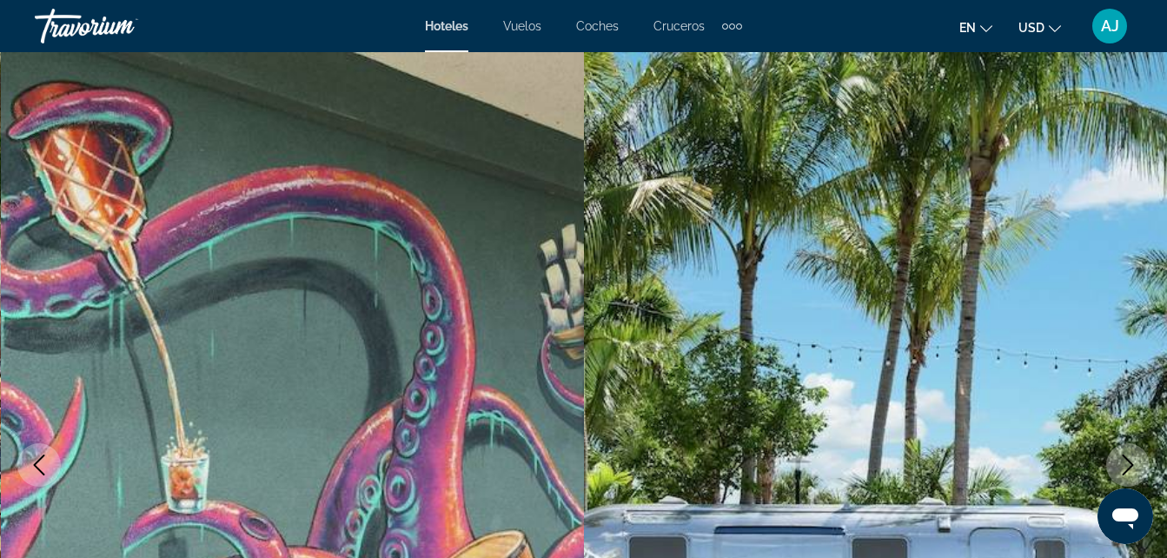
click at [1126, 471] on icon "Siguiente imagen" at bounding box center [1128, 464] width 11 height 21
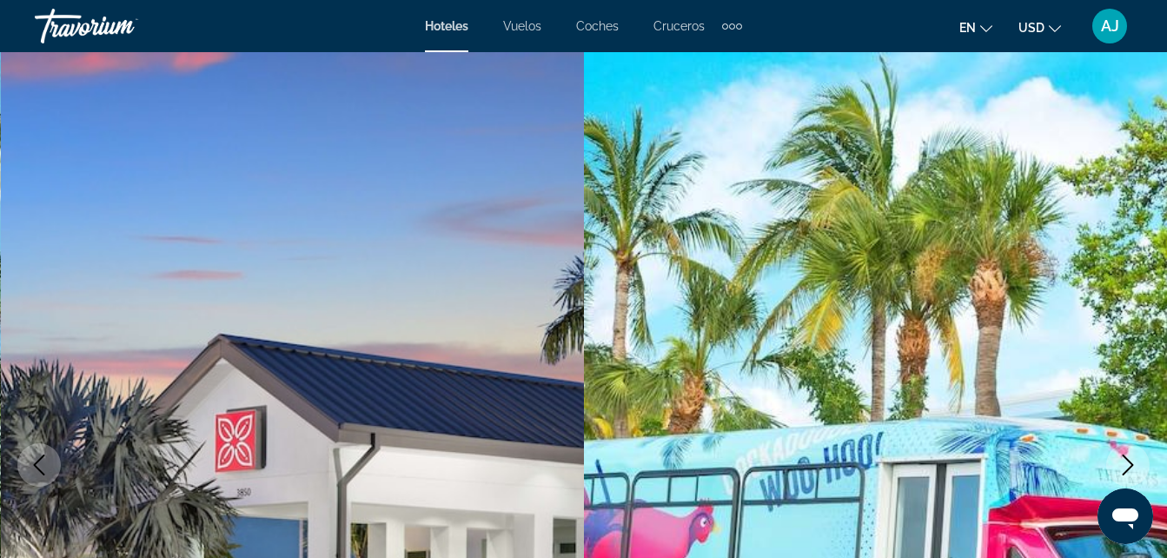
click at [1119, 474] on icon "Siguiente imagen" at bounding box center [1127, 464] width 21 height 21
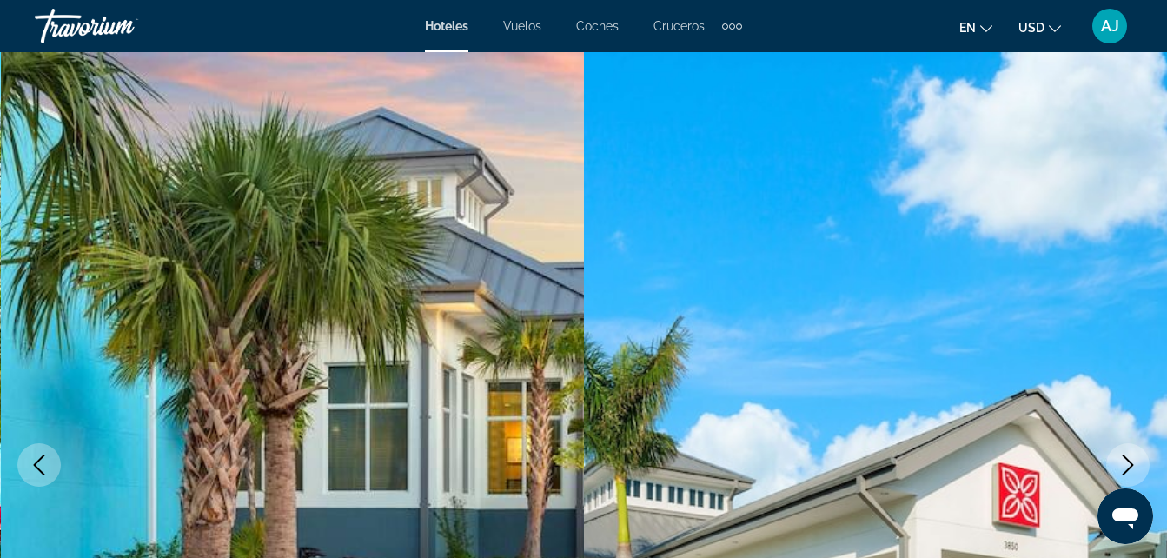
click at [1131, 467] on icon "Siguiente imagen" at bounding box center [1128, 464] width 11 height 21
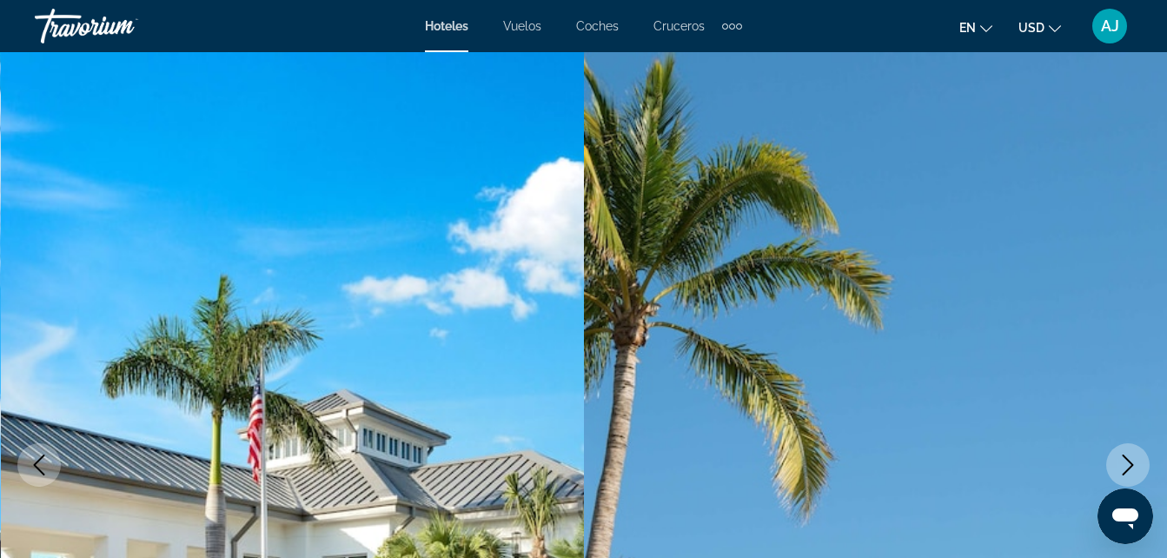
click at [1123, 467] on icon "Siguiente imagen" at bounding box center [1127, 464] width 21 height 21
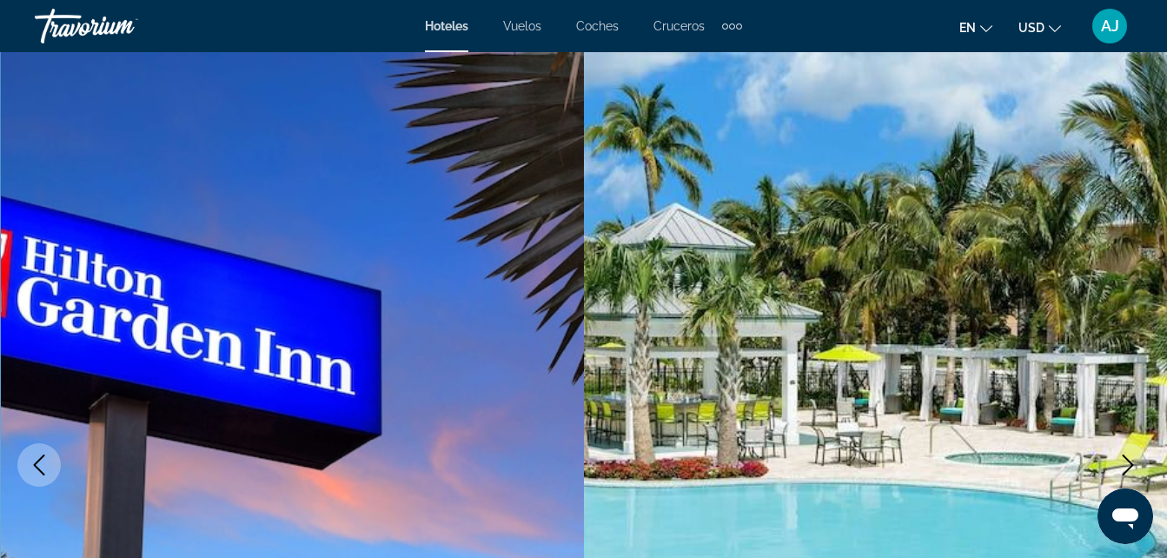
click at [1132, 451] on button "Siguiente imagen" at bounding box center [1127, 464] width 43 height 43
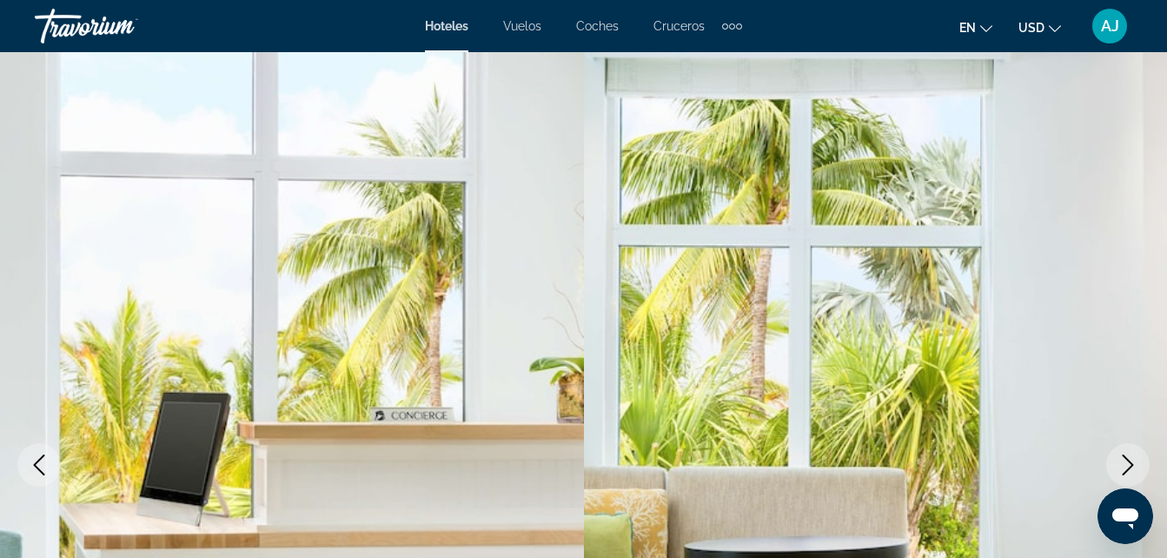
click at [1127, 463] on icon "Siguiente imagen" at bounding box center [1127, 464] width 21 height 21
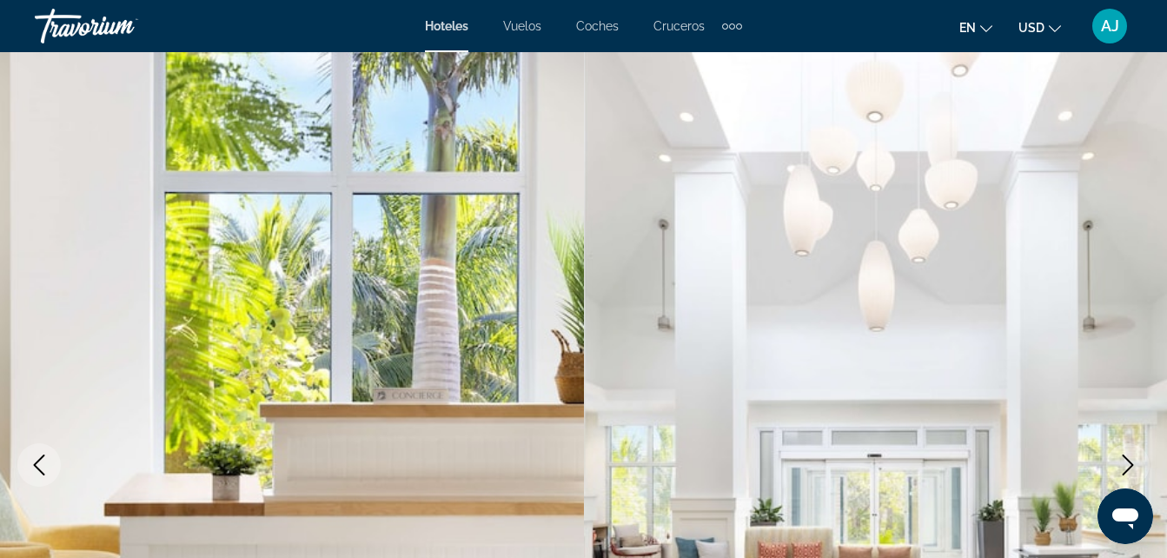
click at [1130, 462] on icon "Siguiente imagen" at bounding box center [1128, 464] width 11 height 21
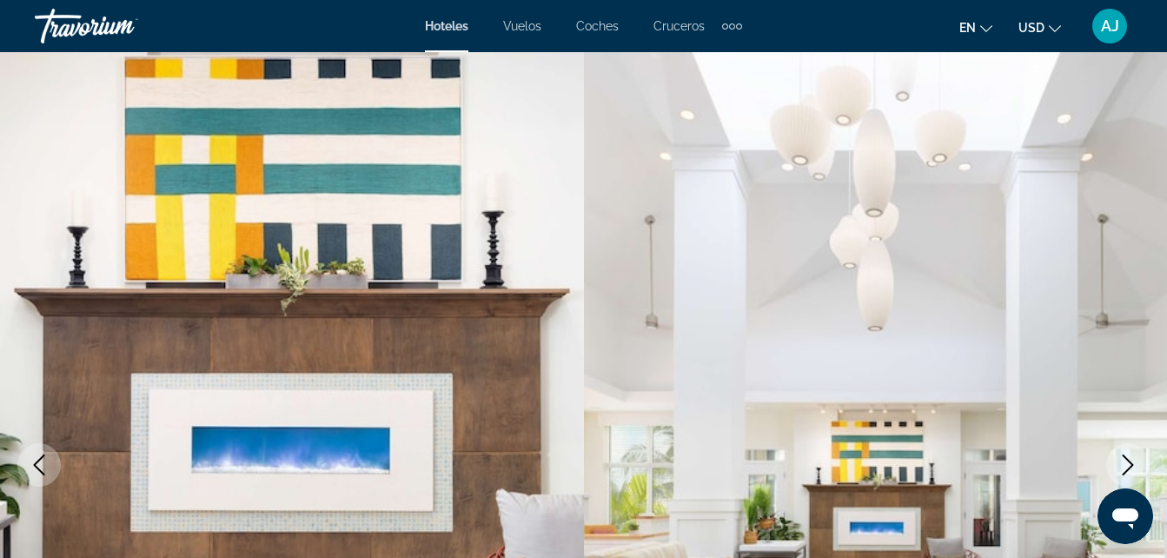
click at [1123, 459] on icon "Siguiente imagen" at bounding box center [1127, 464] width 21 height 21
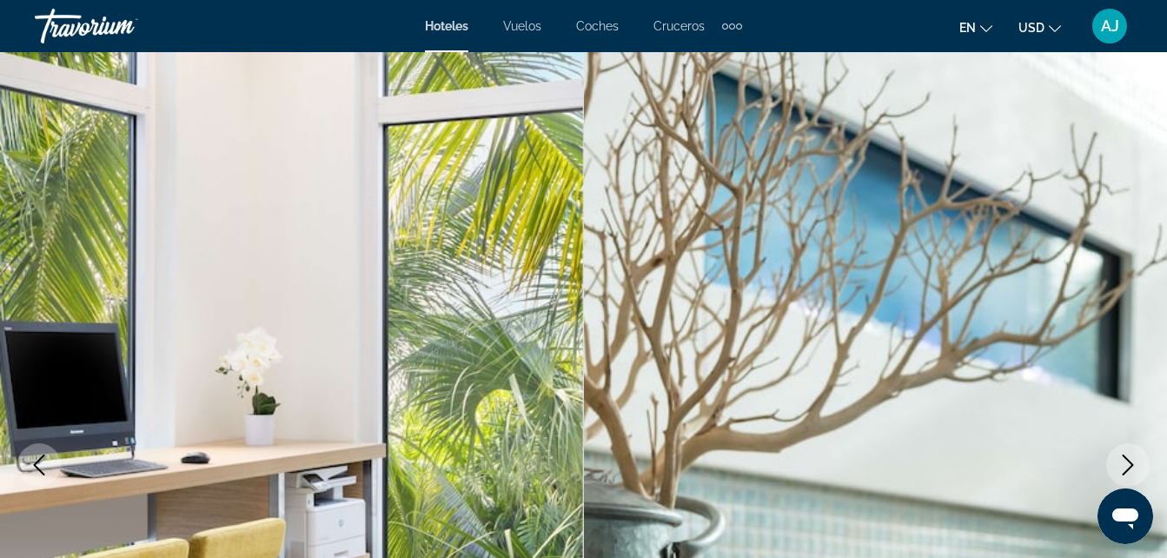
click at [1125, 455] on icon "Siguiente imagen" at bounding box center [1127, 464] width 21 height 21
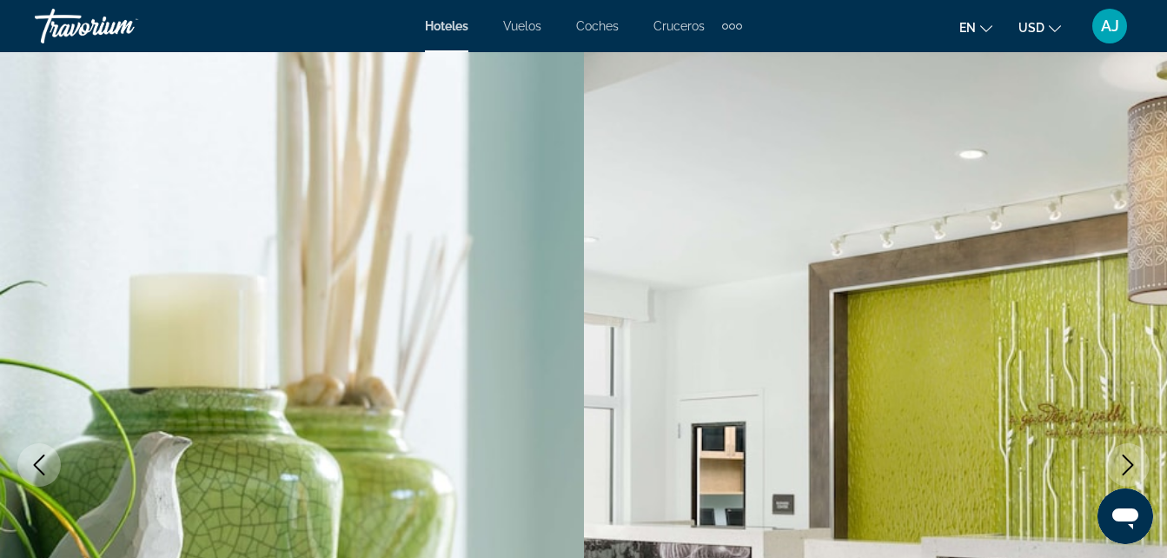
click at [1132, 459] on icon "Siguiente imagen" at bounding box center [1127, 464] width 21 height 21
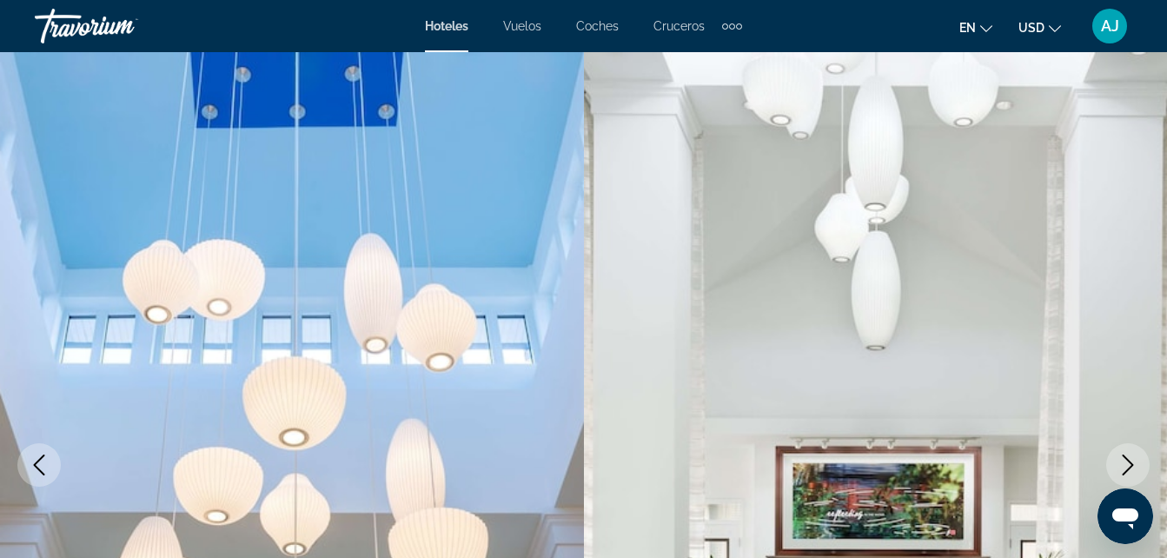
click at [1132, 465] on icon "Siguiente imagen" at bounding box center [1128, 464] width 11 height 21
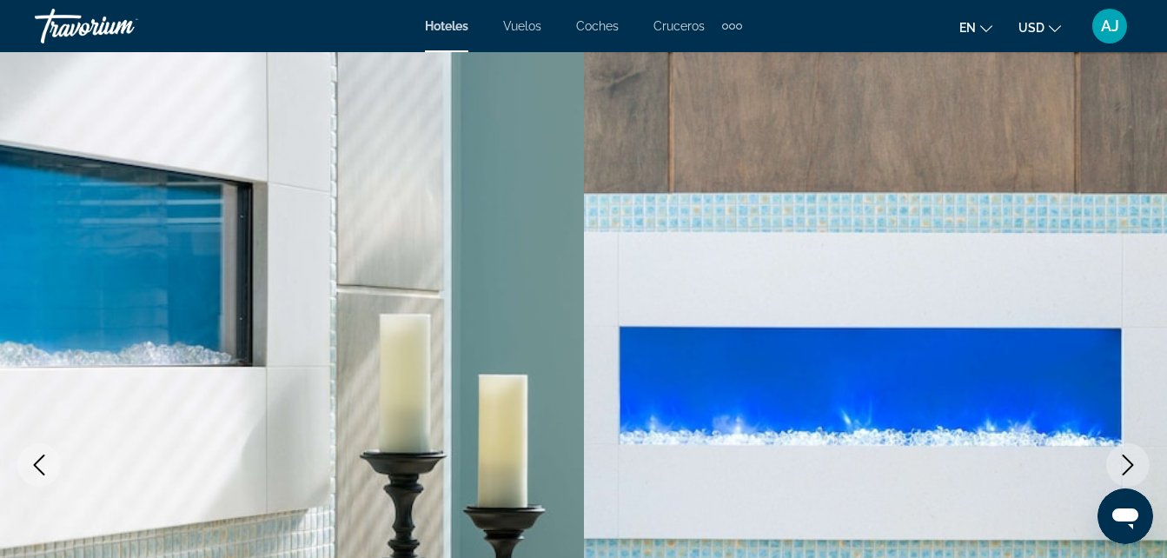
click at [1138, 462] on button "Siguiente imagen" at bounding box center [1127, 464] width 43 height 43
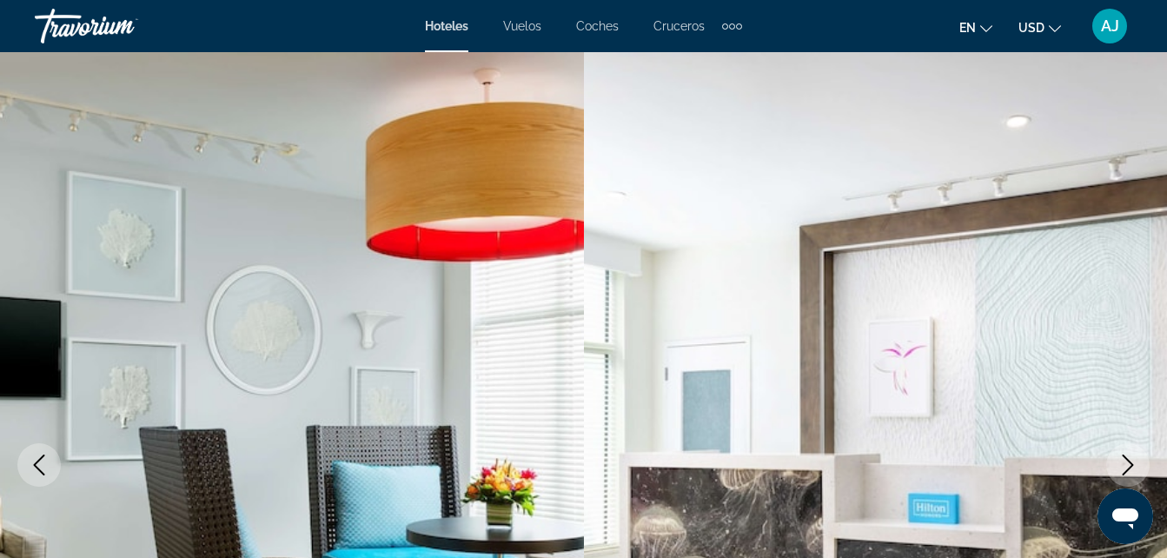
click at [1128, 467] on icon "Siguiente imagen" at bounding box center [1127, 464] width 21 height 21
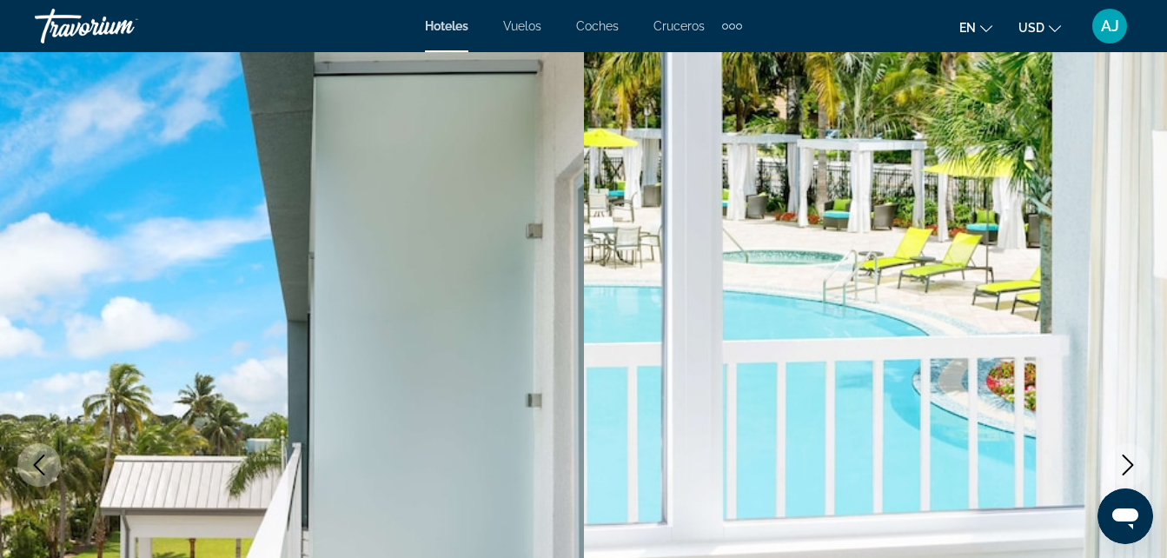
click at [1130, 467] on icon "Siguiente imagen" at bounding box center [1127, 464] width 21 height 21
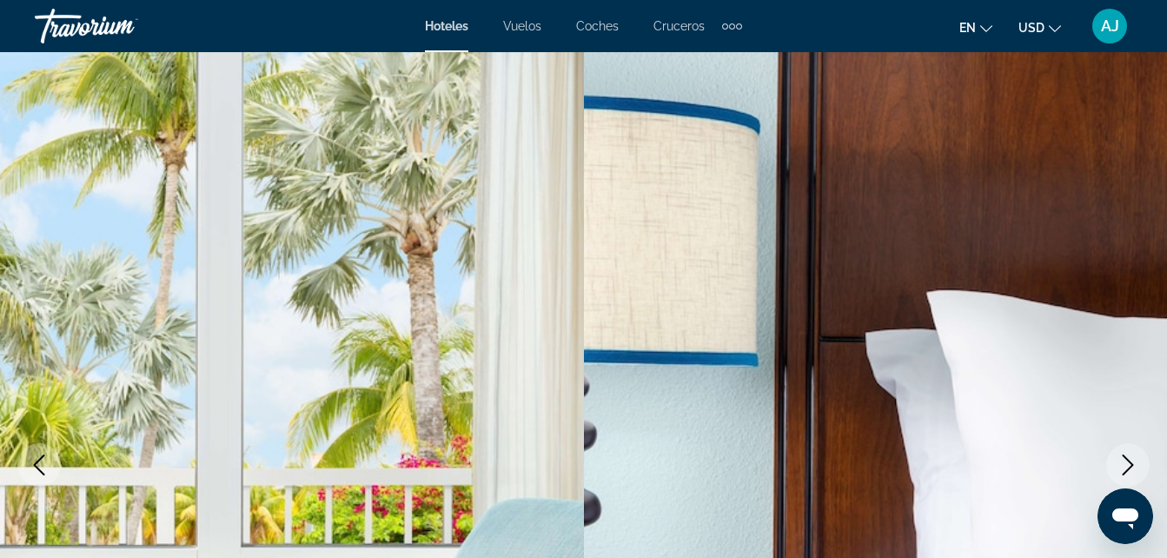
click at [1134, 472] on icon "Siguiente imagen" at bounding box center [1127, 464] width 21 height 21
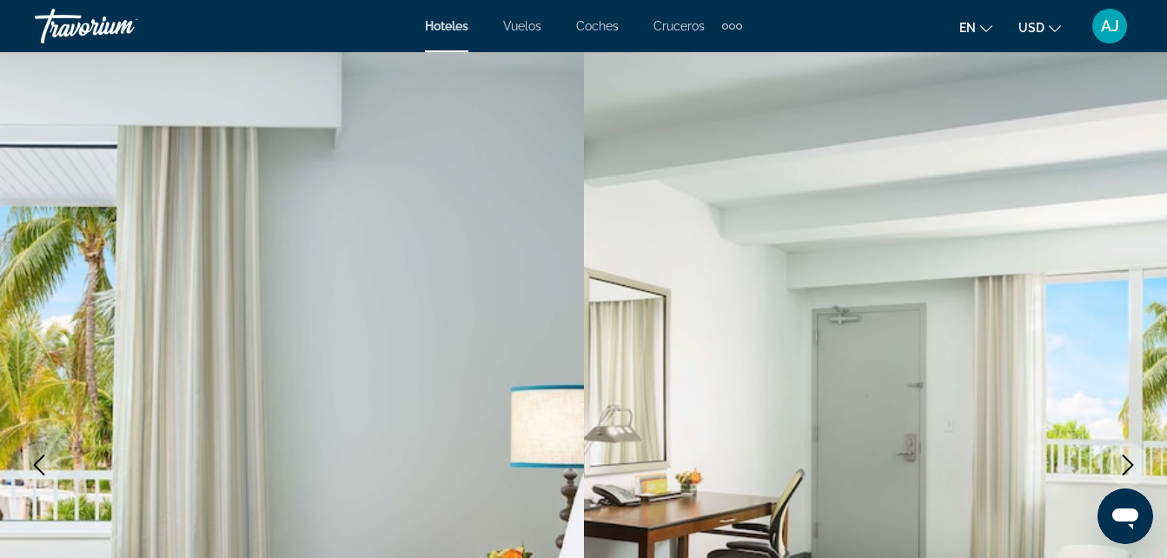
click at [1131, 468] on icon "Siguiente imagen" at bounding box center [1127, 464] width 21 height 21
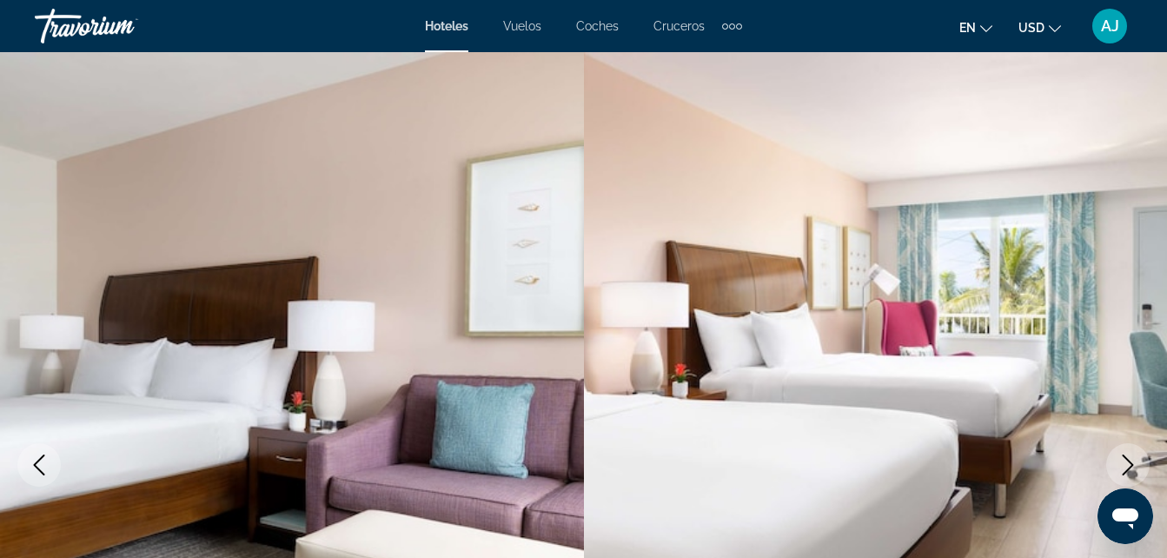
click at [1136, 472] on icon "Siguiente imagen" at bounding box center [1127, 464] width 21 height 21
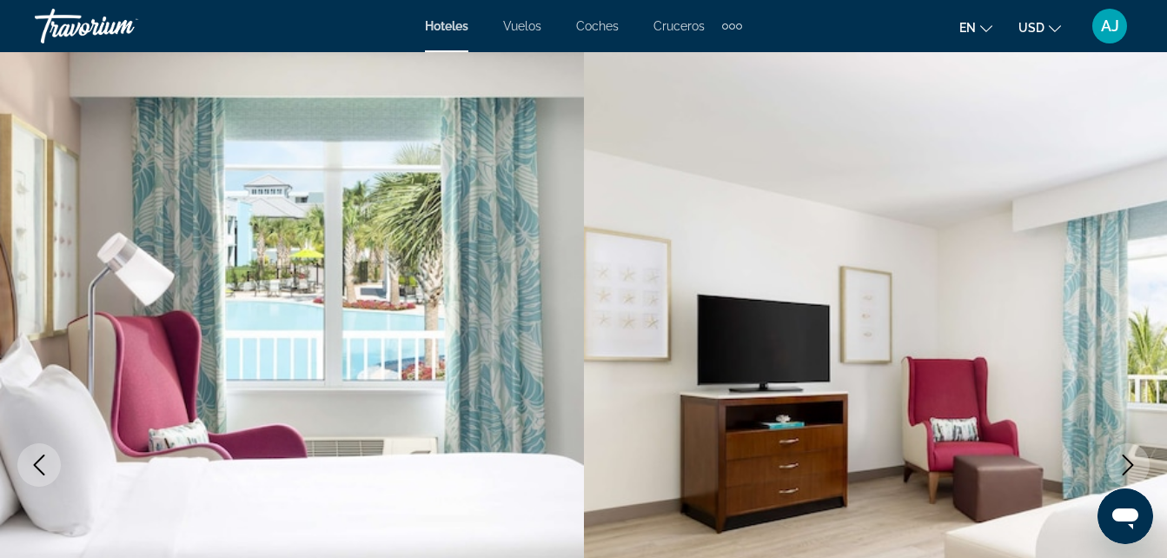
click at [1133, 467] on icon "Siguiente imagen" at bounding box center [1127, 464] width 21 height 21
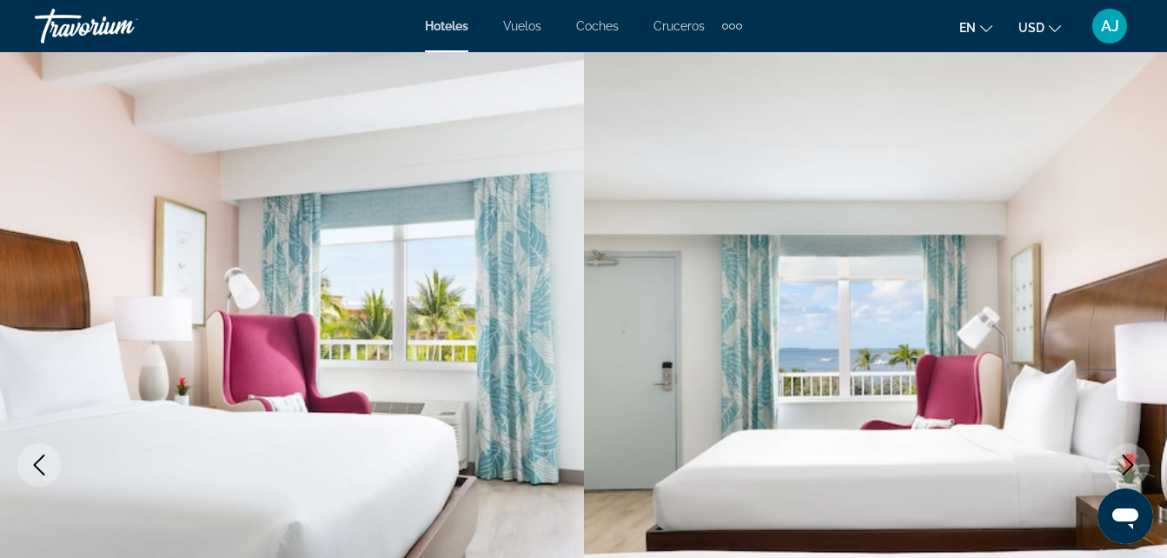
click at [1132, 467] on icon "Siguiente imagen" at bounding box center [1127, 464] width 21 height 21
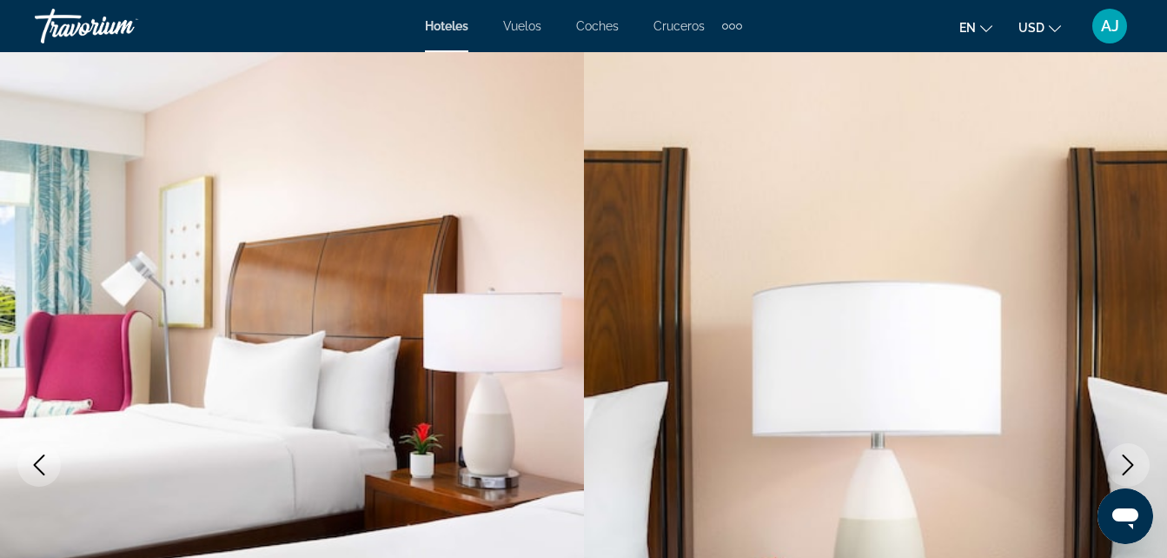
click at [1133, 466] on icon "Siguiente imagen" at bounding box center [1127, 464] width 21 height 21
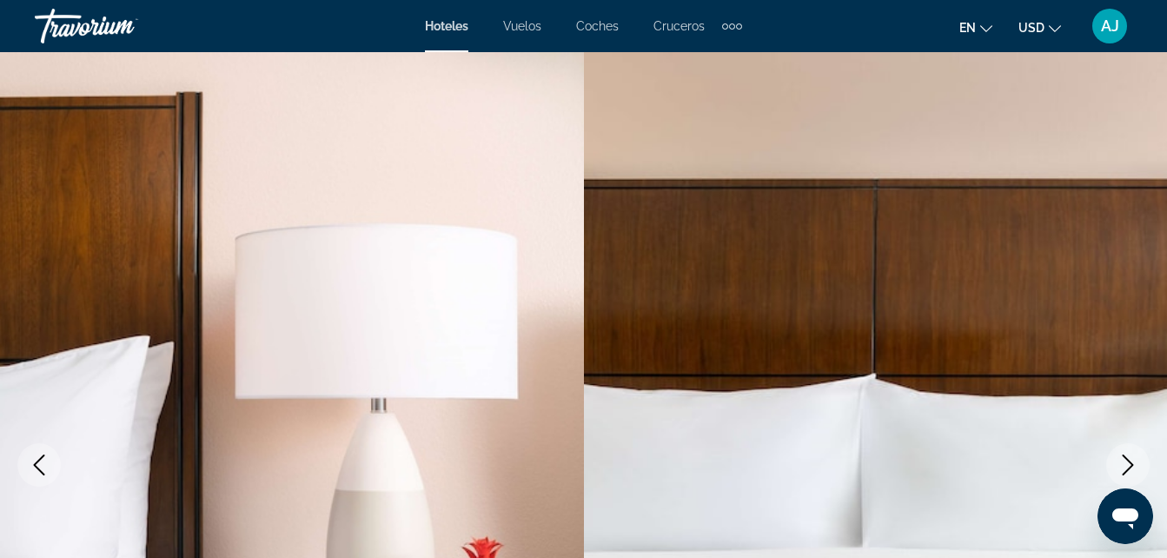
click at [1133, 467] on icon "Siguiente imagen" at bounding box center [1127, 464] width 21 height 21
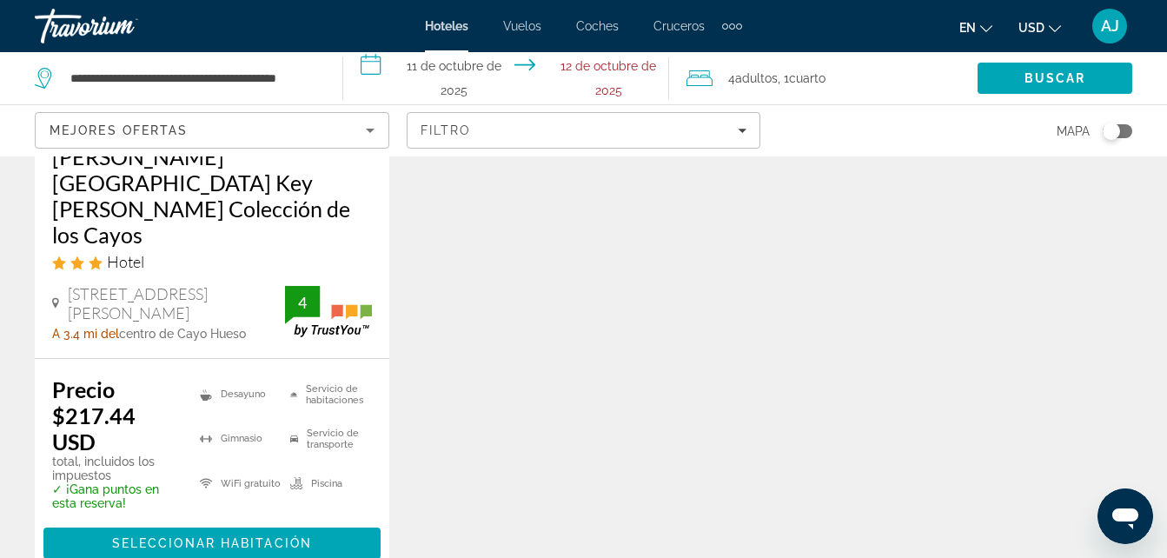
scroll to position [2425, 0]
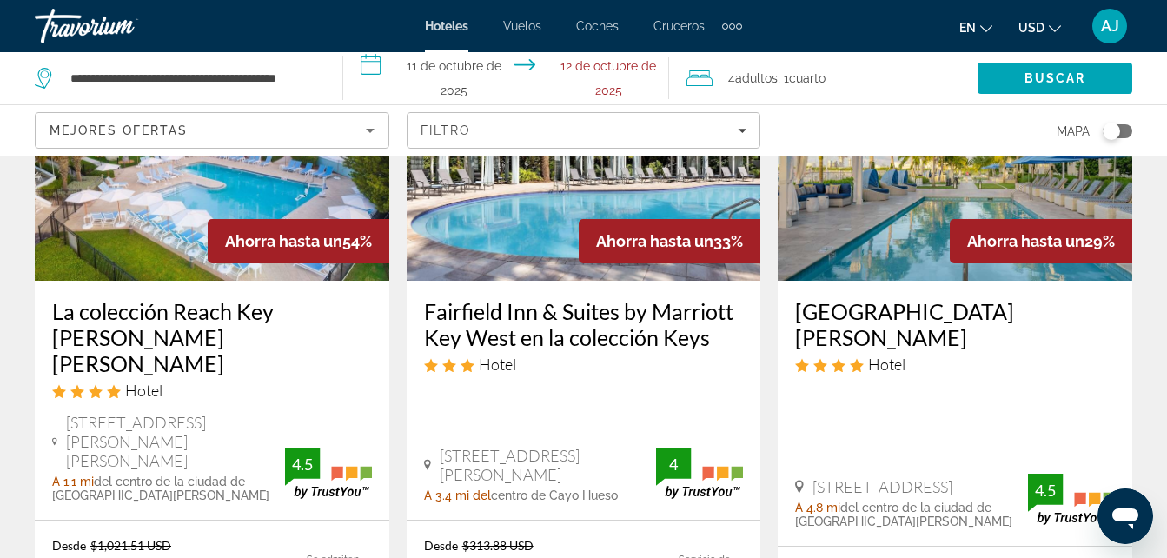
scroll to position [209, 0]
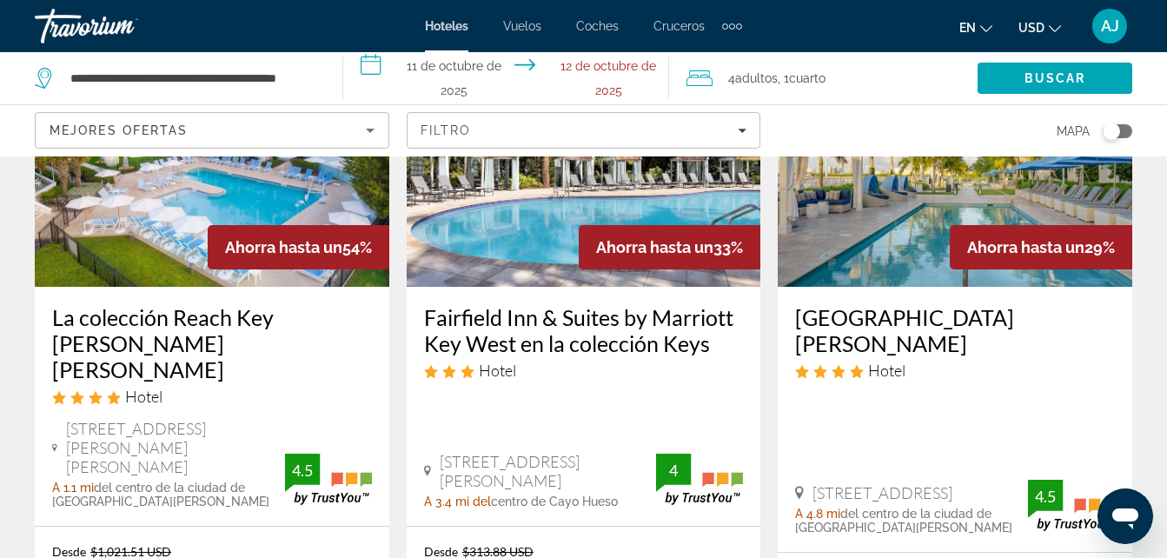
click at [646, 260] on div "Ahorra hasta un 33%" at bounding box center [670, 247] width 182 height 44
click at [559, 374] on div "Hotel" at bounding box center [584, 370] width 320 height 19
click at [658, 337] on h3 "Fairfield Inn & Suites by Marriott Key West en la colección Keys" at bounding box center [584, 330] width 320 height 52
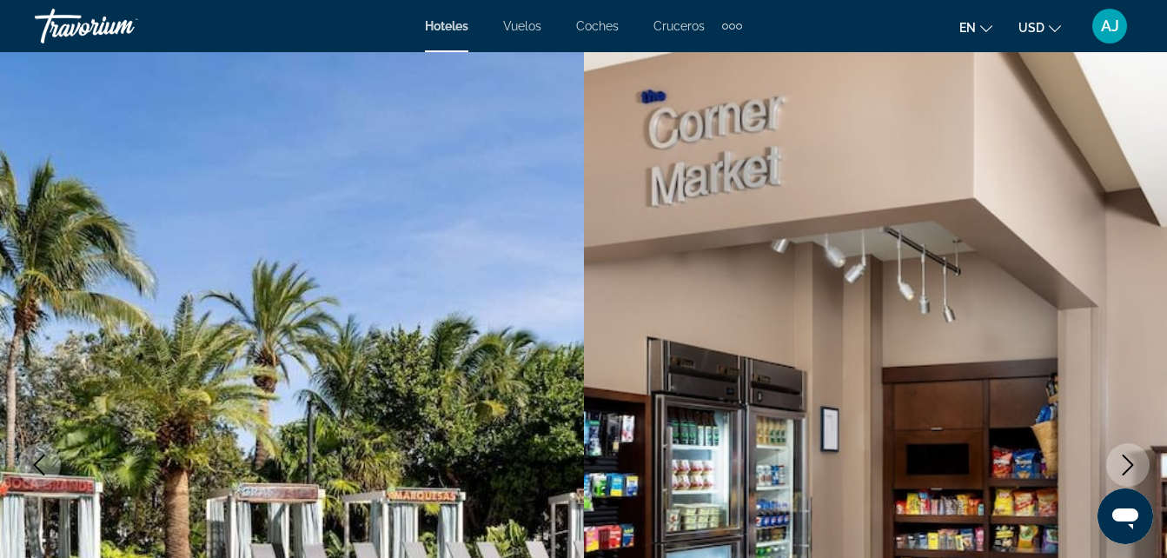
click at [1066, 394] on img "Contenido principal" at bounding box center [876, 464] width 584 height 825
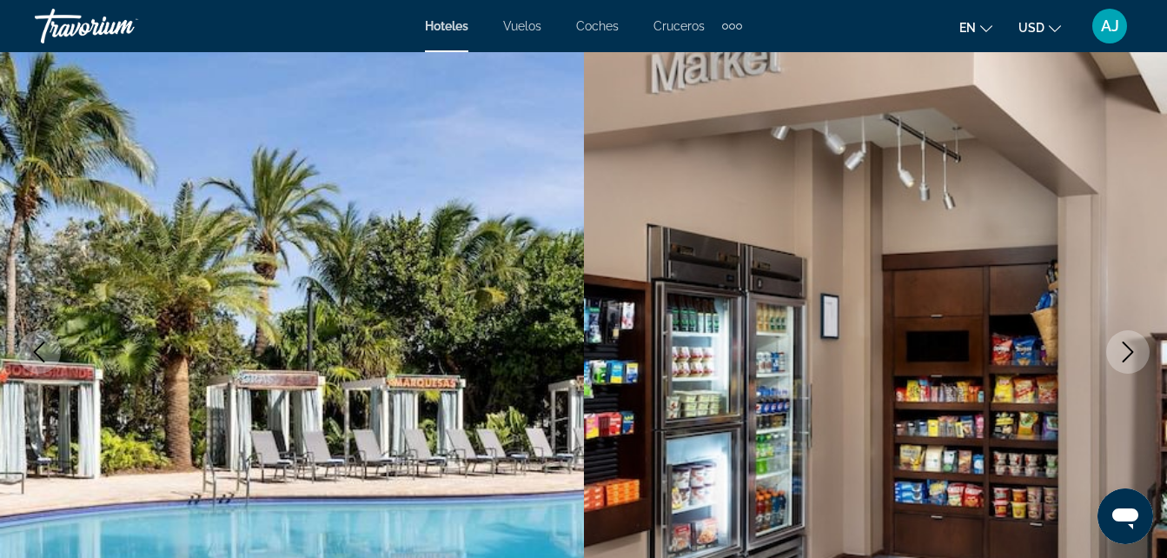
scroll to position [124, 0]
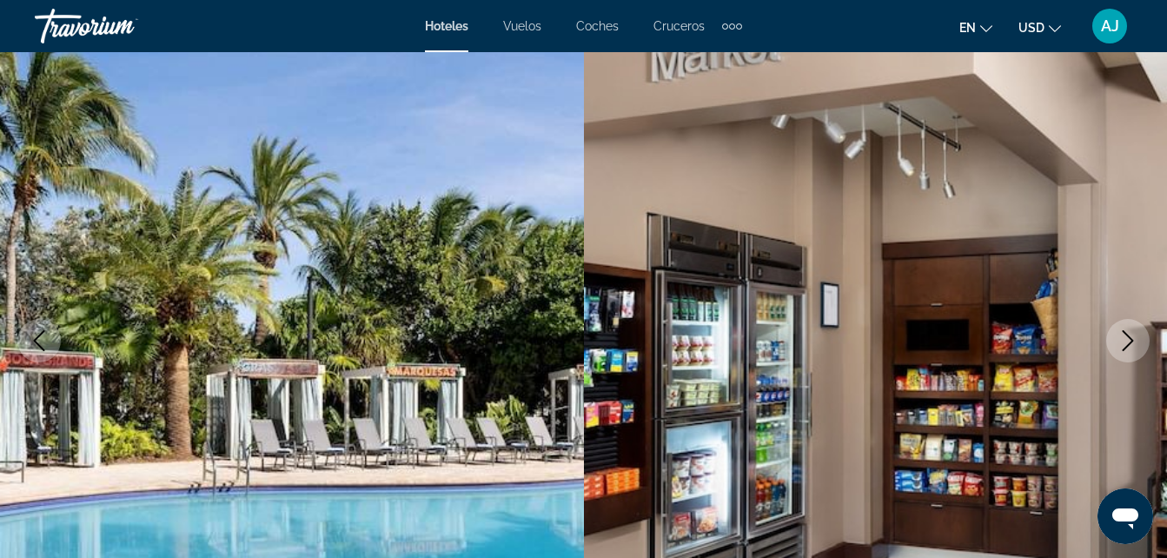
click at [1136, 341] on icon "Siguiente imagen" at bounding box center [1127, 340] width 21 height 21
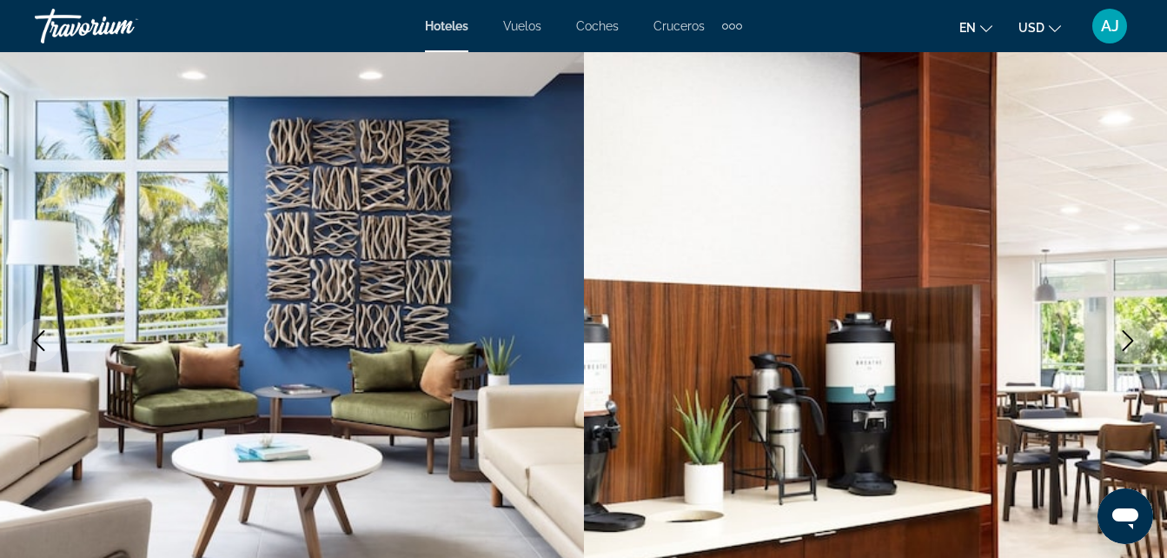
click at [1124, 354] on button "Siguiente imagen" at bounding box center [1127, 340] width 43 height 43
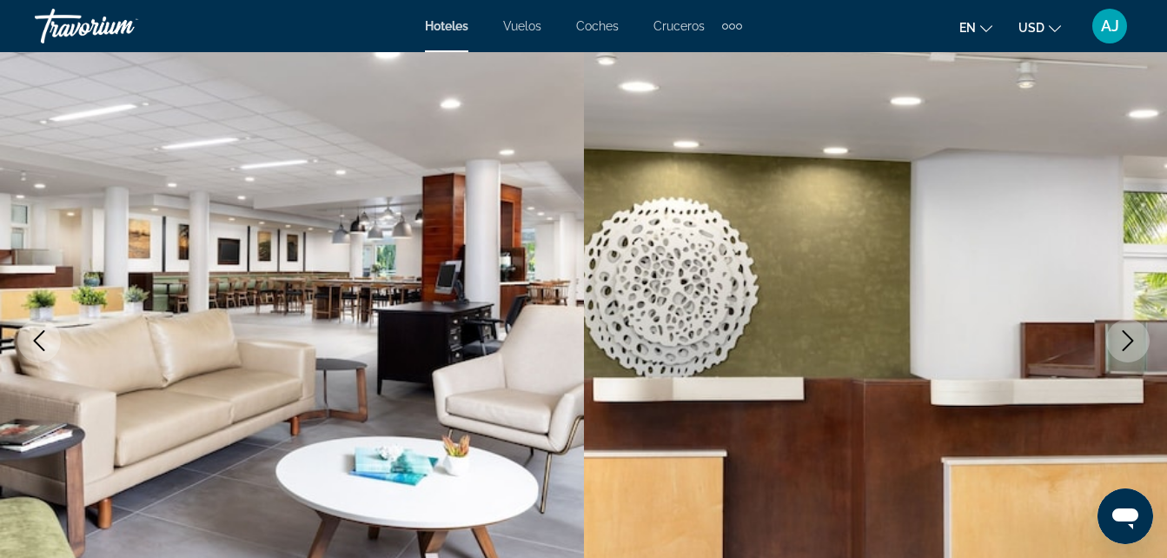
click at [1142, 356] on button "Siguiente imagen" at bounding box center [1127, 340] width 43 height 43
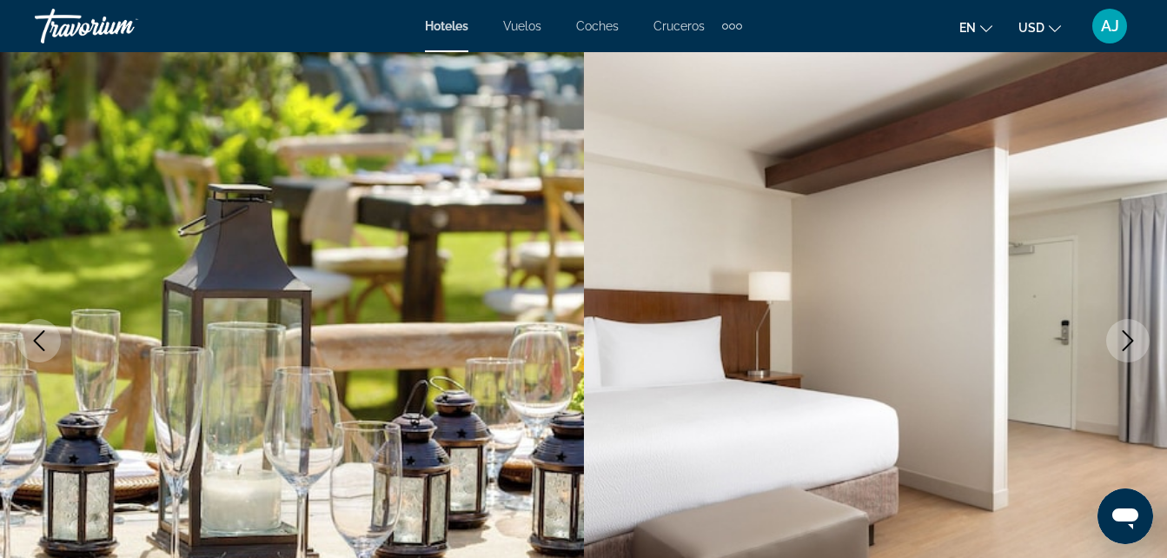
click at [1141, 355] on button "Siguiente imagen" at bounding box center [1127, 340] width 43 height 43
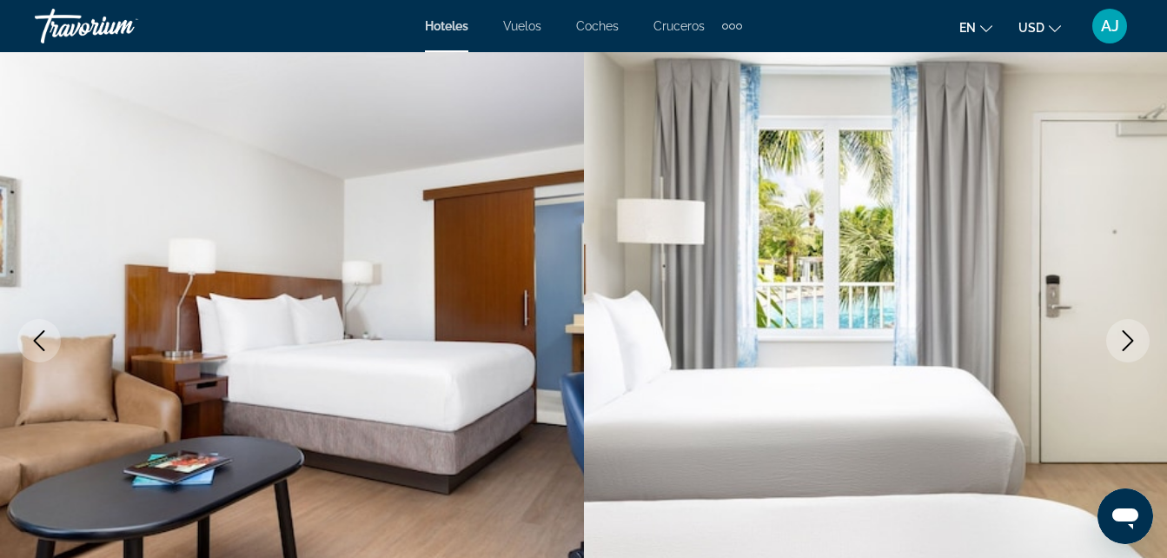
click at [1143, 357] on img "Contenido principal" at bounding box center [876, 340] width 584 height 825
click at [1129, 340] on icon "Siguiente imagen" at bounding box center [1127, 340] width 21 height 21
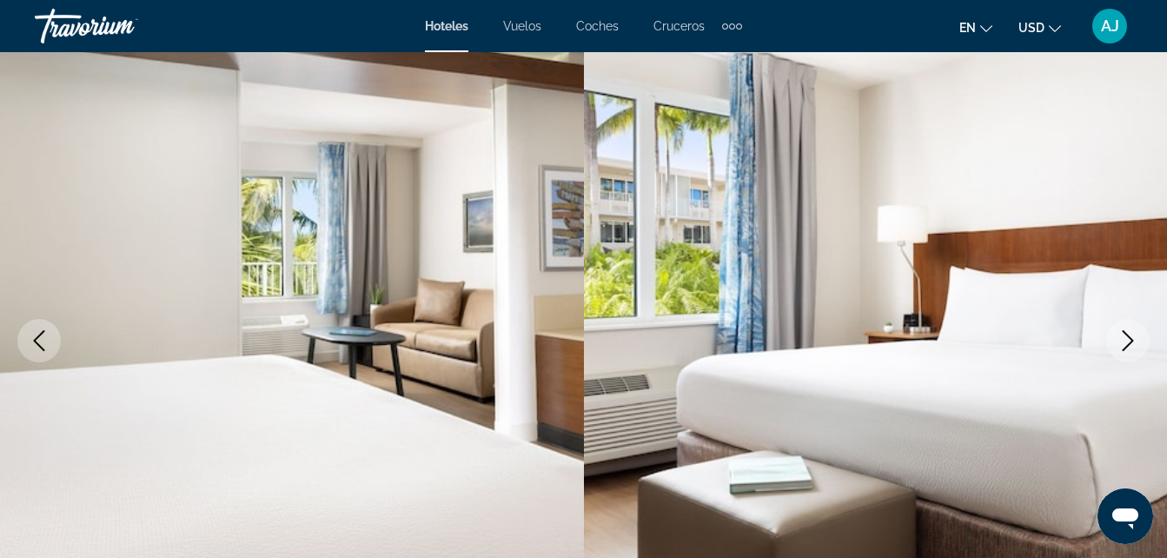
click at [1119, 348] on icon "Siguiente imagen" at bounding box center [1127, 340] width 21 height 21
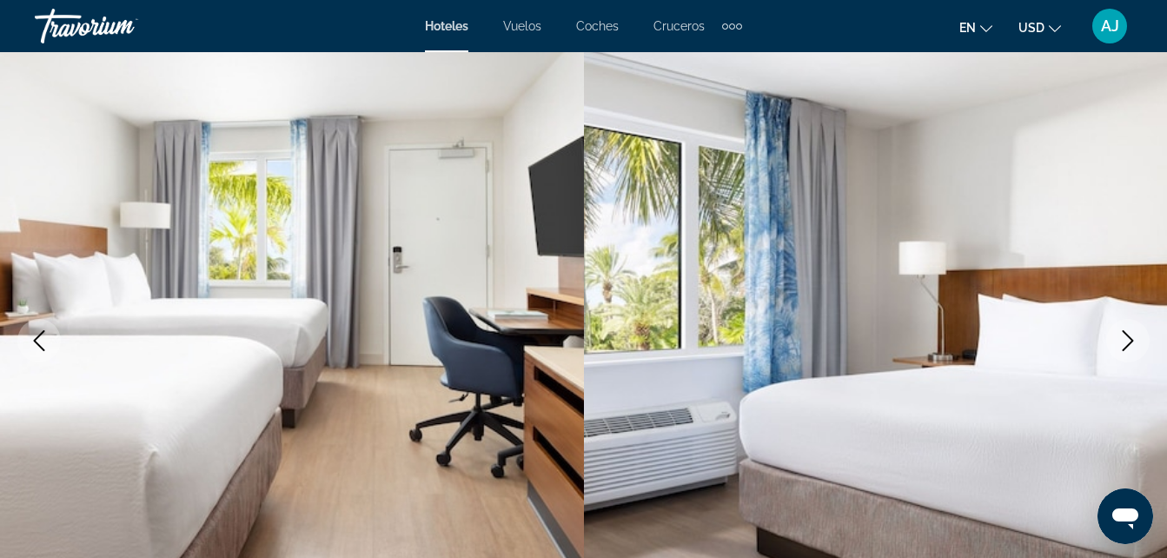
click at [1137, 349] on icon "Siguiente imagen" at bounding box center [1127, 340] width 21 height 21
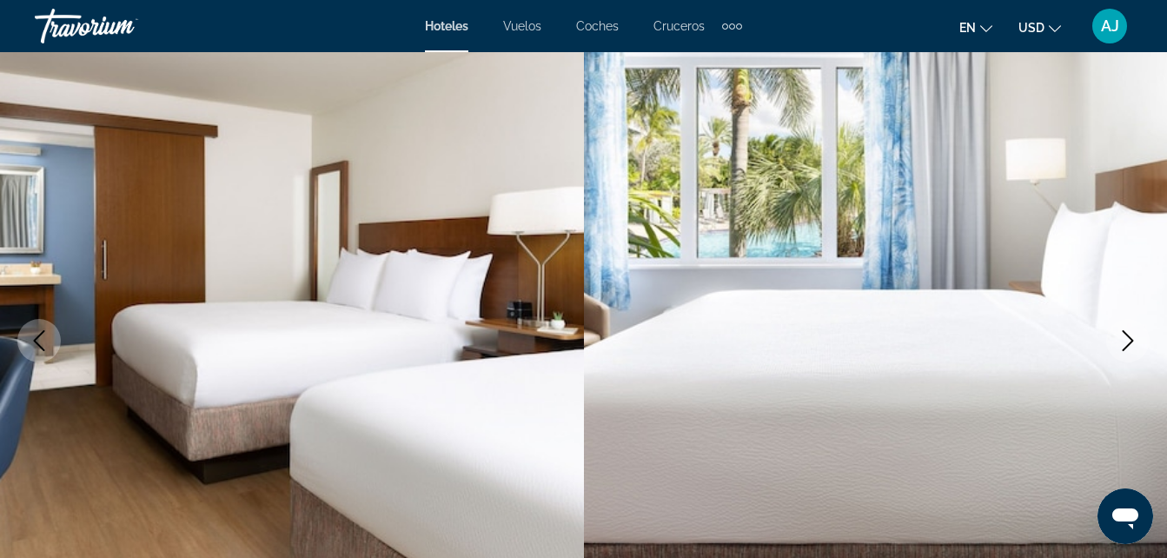
click at [1133, 349] on icon "Siguiente imagen" at bounding box center [1127, 340] width 21 height 21
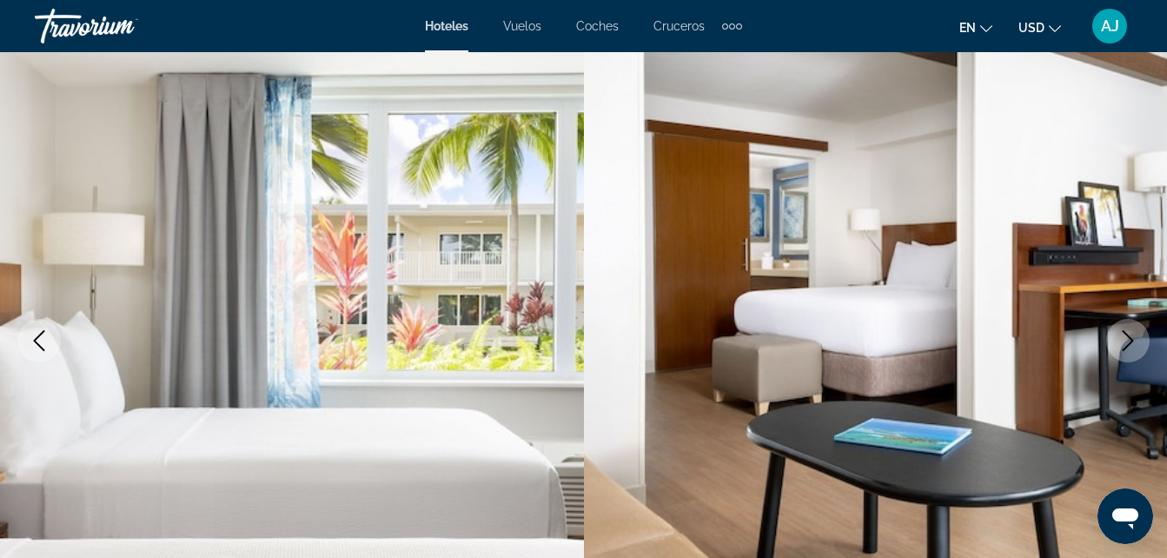
click at [1142, 350] on button "Siguiente imagen" at bounding box center [1127, 340] width 43 height 43
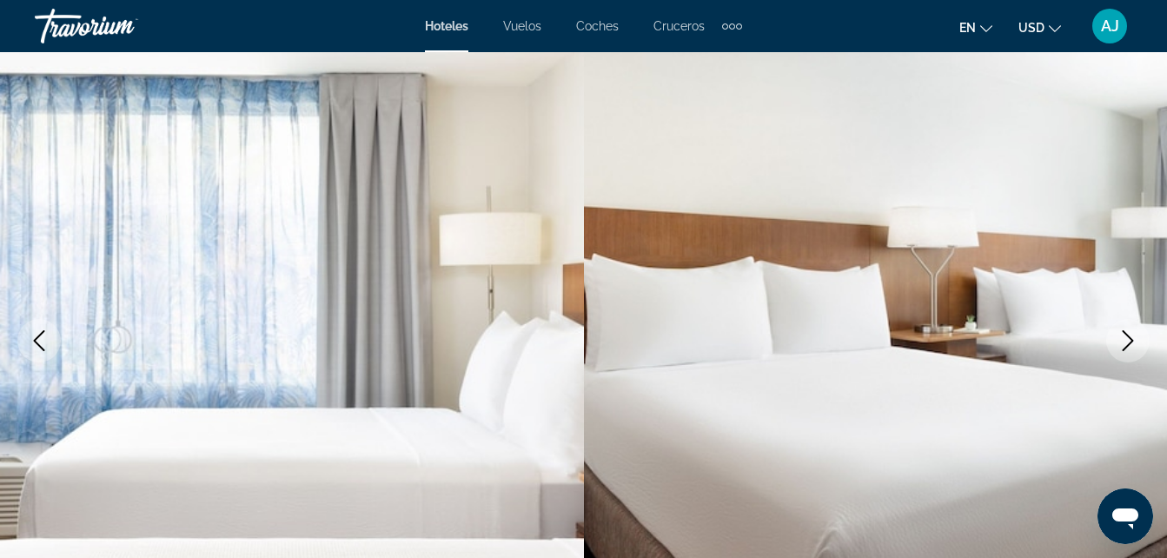
click at [1142, 345] on button "Siguiente imagen" at bounding box center [1127, 340] width 43 height 43
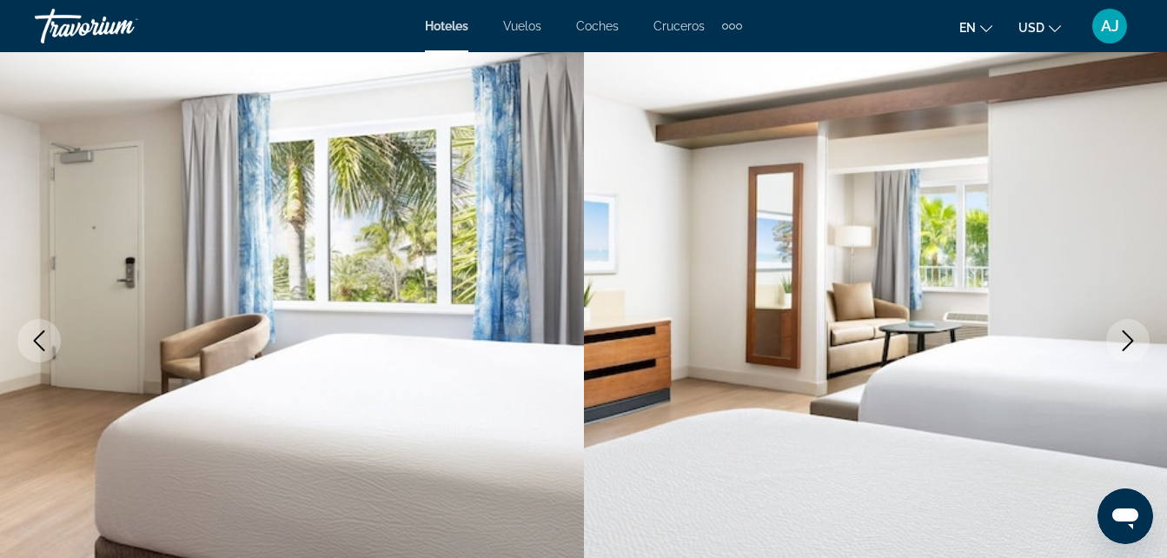
click at [1125, 348] on icon "Siguiente imagen" at bounding box center [1128, 340] width 11 height 21
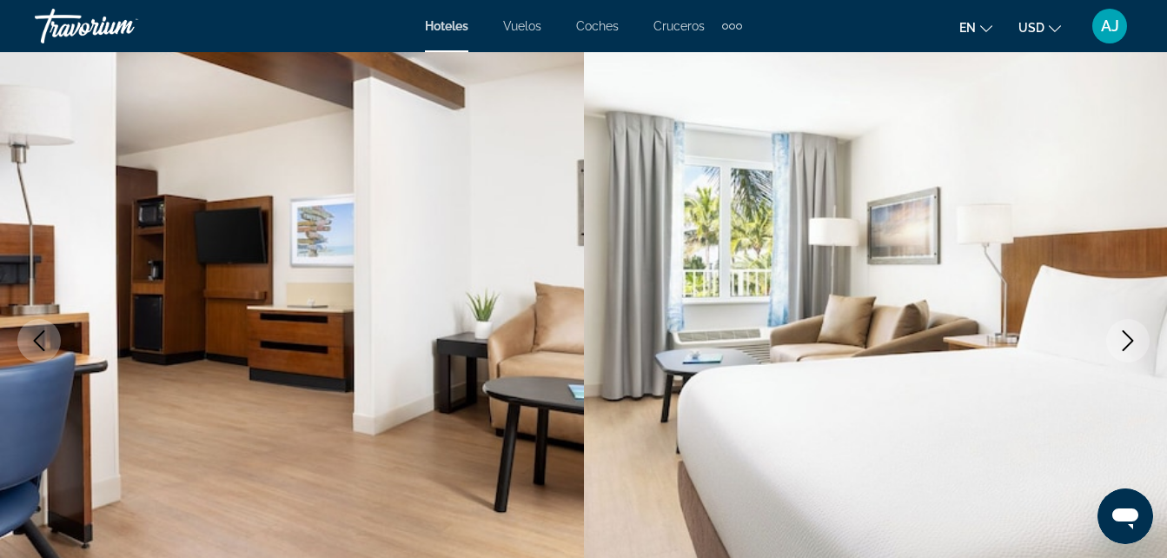
click at [1136, 343] on icon "Siguiente imagen" at bounding box center [1127, 340] width 21 height 21
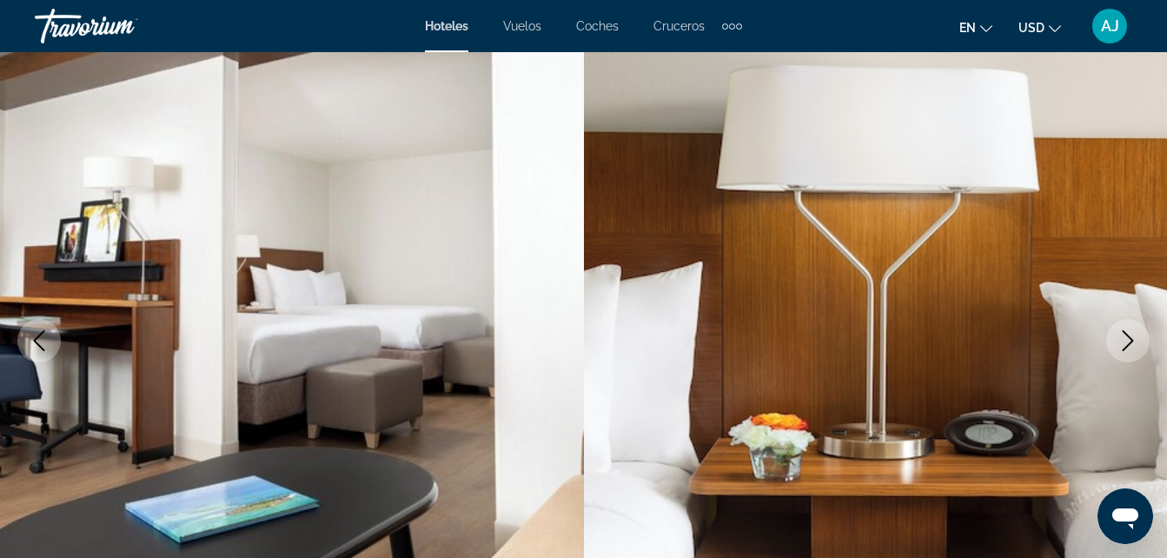
click at [1120, 349] on icon "Siguiente imagen" at bounding box center [1127, 340] width 21 height 21
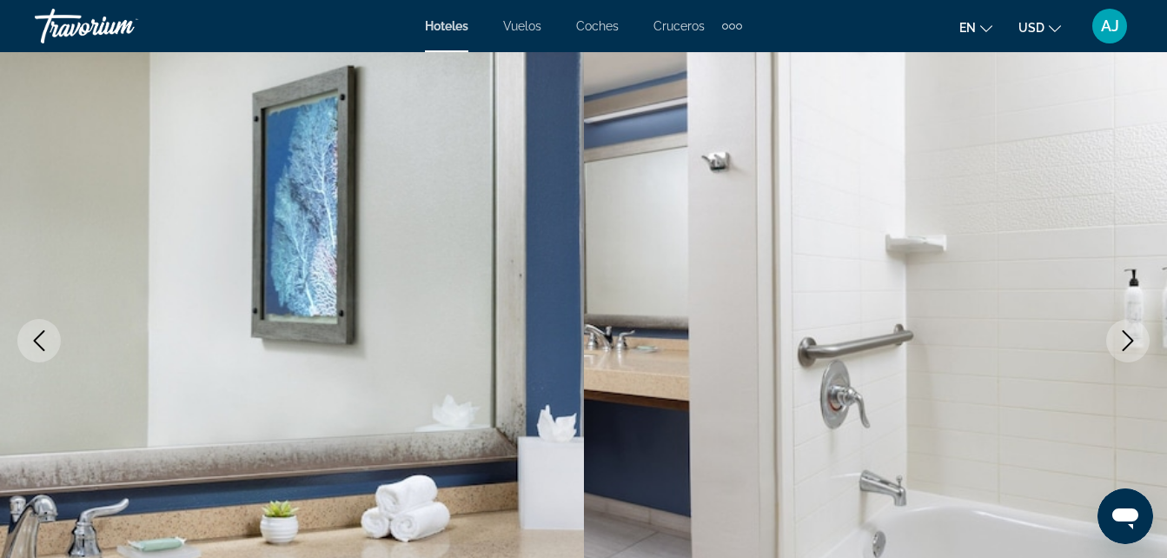
click at [1139, 351] on button "Siguiente imagen" at bounding box center [1127, 340] width 43 height 43
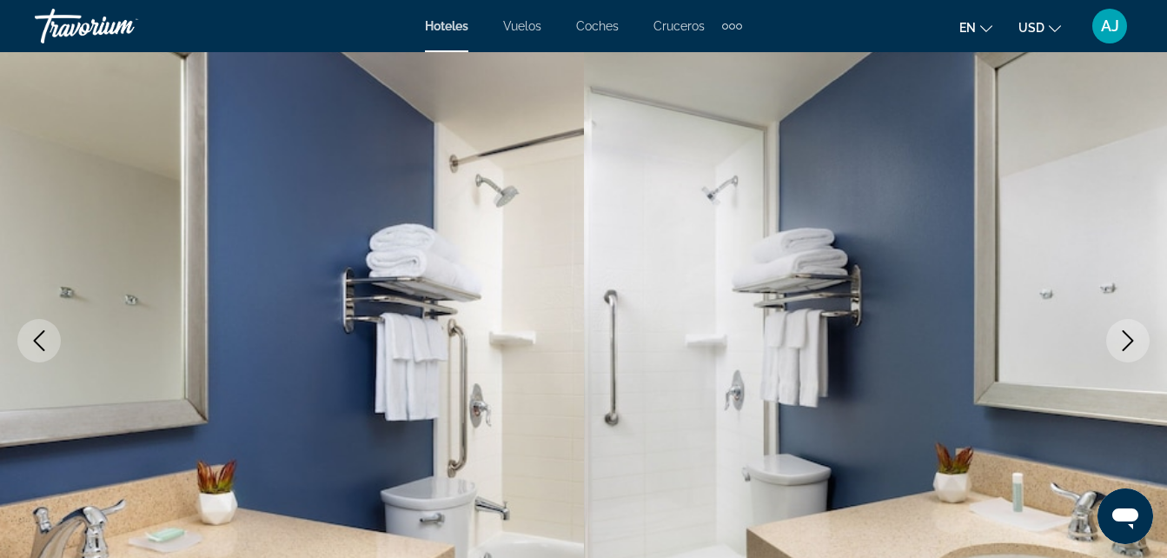
click at [1122, 351] on button "Siguiente imagen" at bounding box center [1127, 340] width 43 height 43
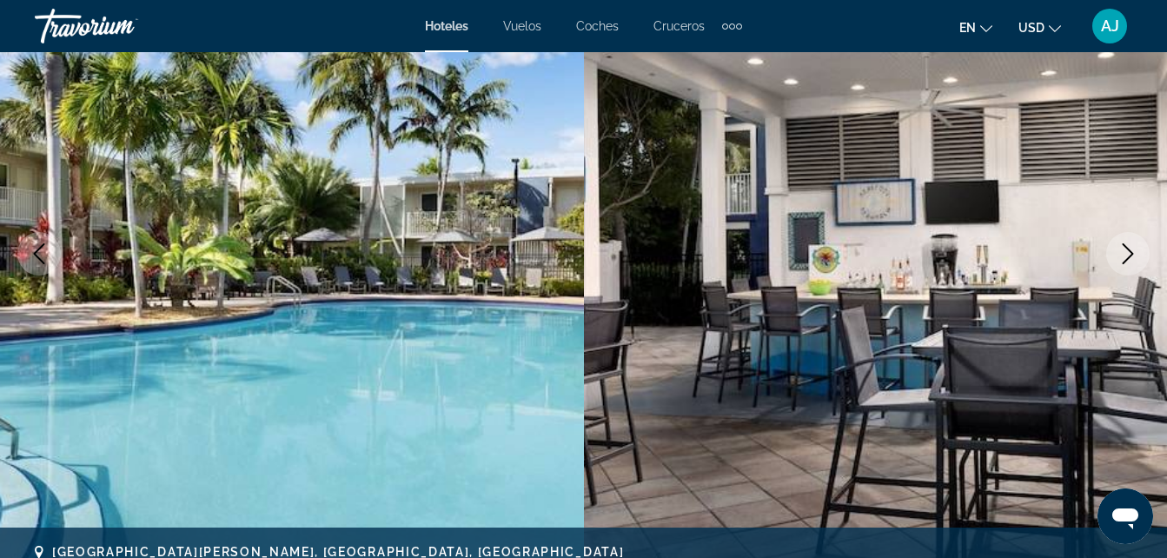
scroll to position [216, 0]
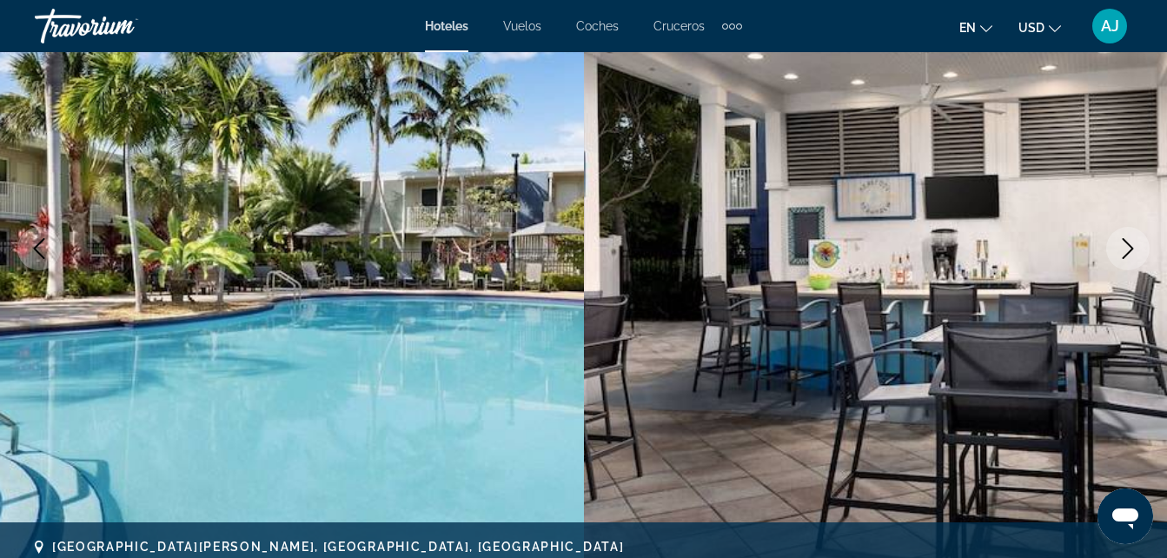
click at [1129, 242] on icon "Siguiente imagen" at bounding box center [1127, 248] width 21 height 21
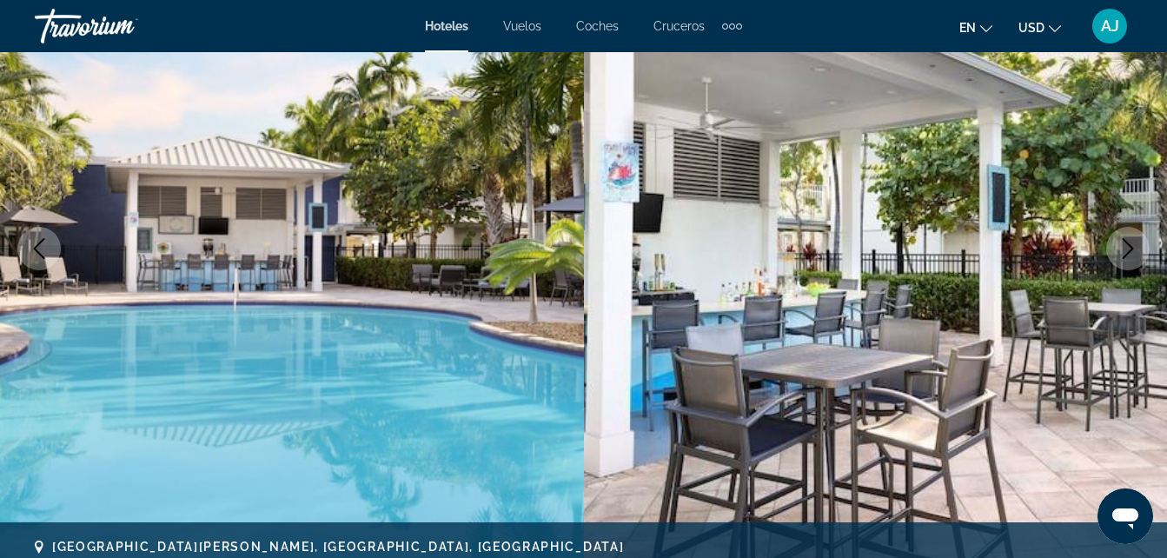
click at [1123, 261] on button "Siguiente imagen" at bounding box center [1127, 248] width 43 height 43
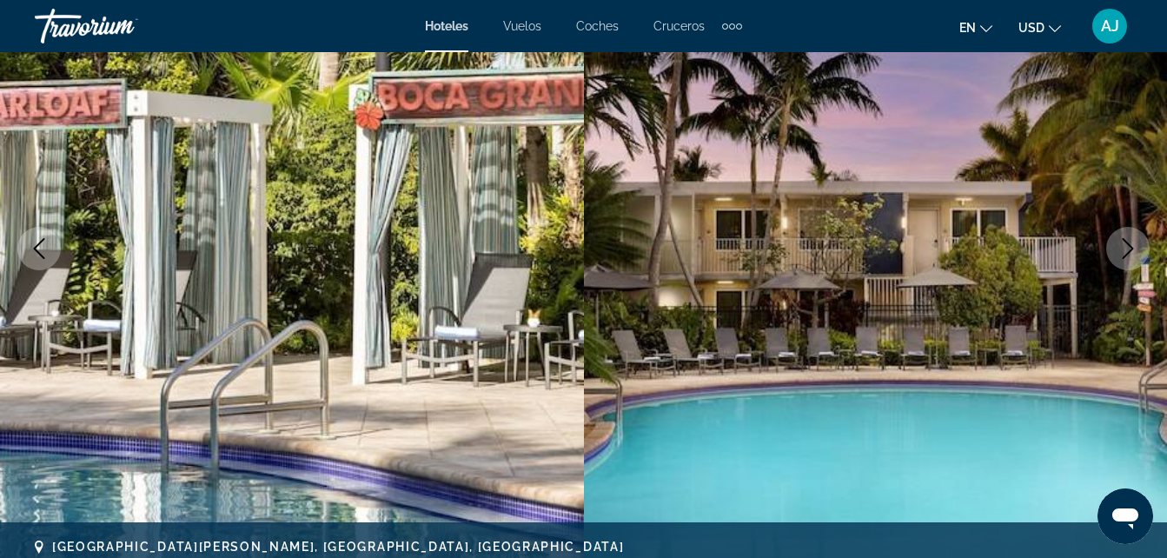
click at [1130, 244] on icon "Siguiente imagen" at bounding box center [1127, 248] width 21 height 21
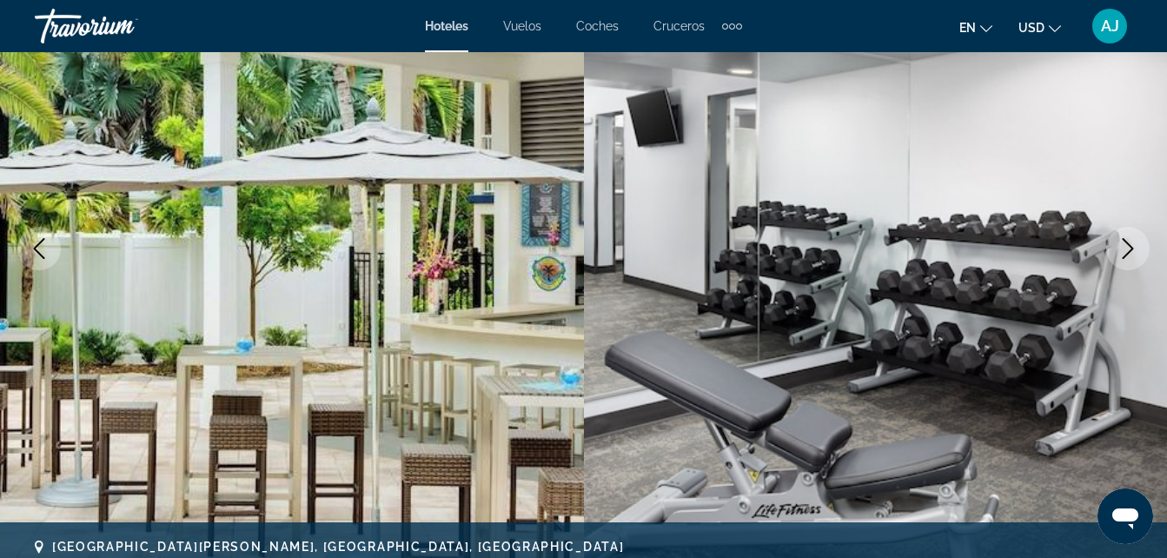
click at [1120, 251] on icon "Siguiente imagen" at bounding box center [1127, 248] width 21 height 21
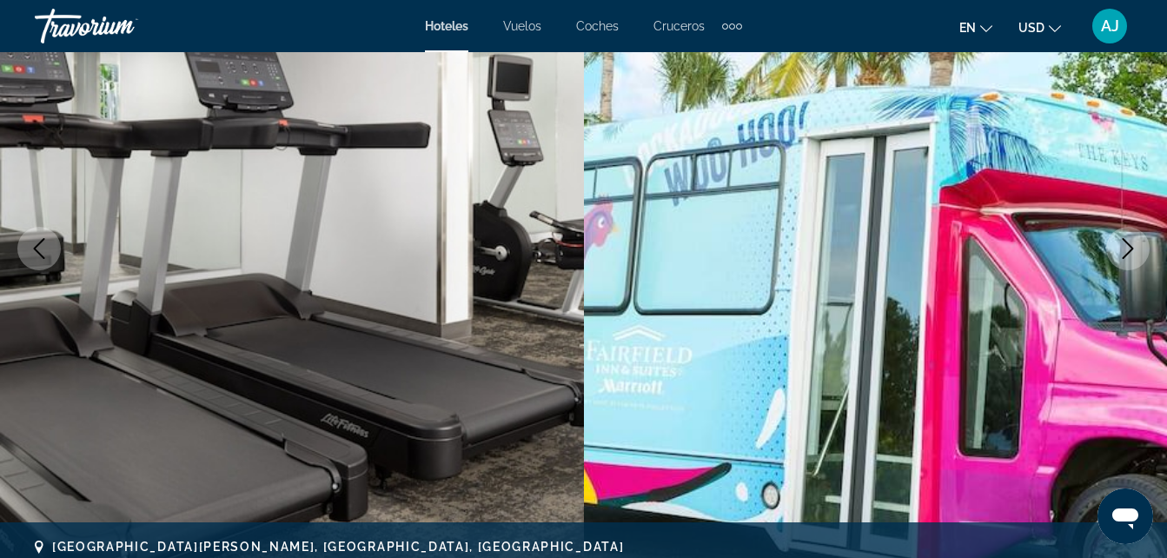
click at [1119, 251] on icon "Siguiente imagen" at bounding box center [1127, 248] width 21 height 21
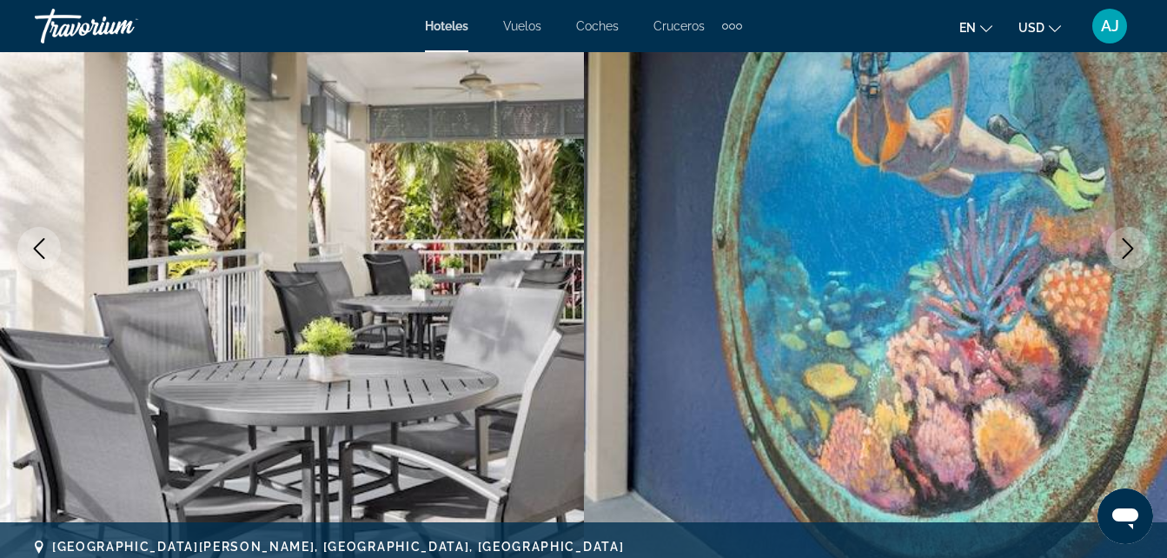
click at [1115, 266] on button "Siguiente imagen" at bounding box center [1127, 248] width 43 height 43
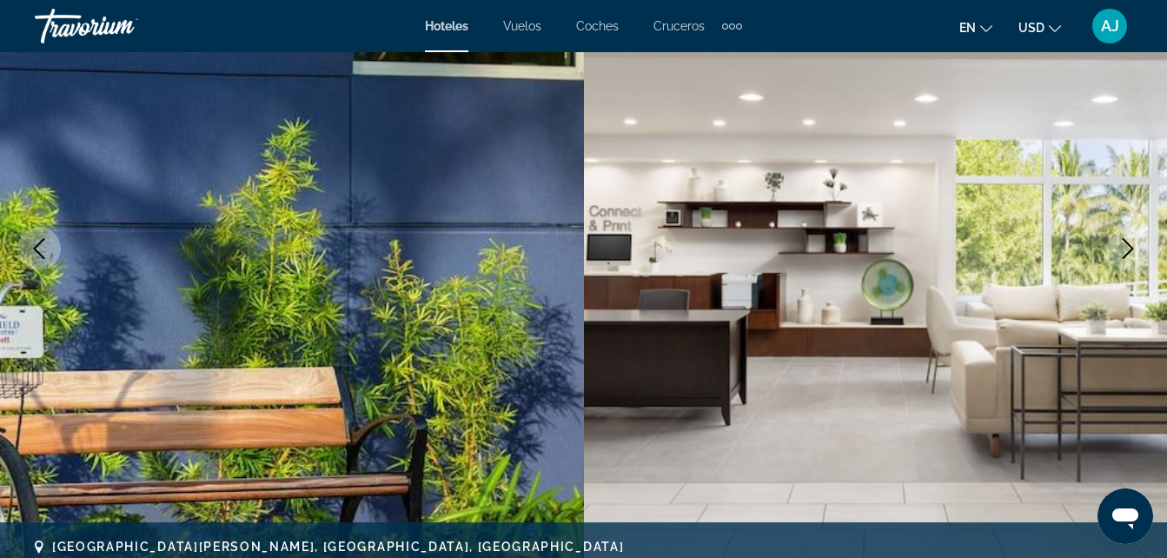
click at [1126, 272] on img "Contenido principal" at bounding box center [876, 248] width 584 height 825
click at [1134, 246] on icon "Siguiente imagen" at bounding box center [1127, 248] width 21 height 21
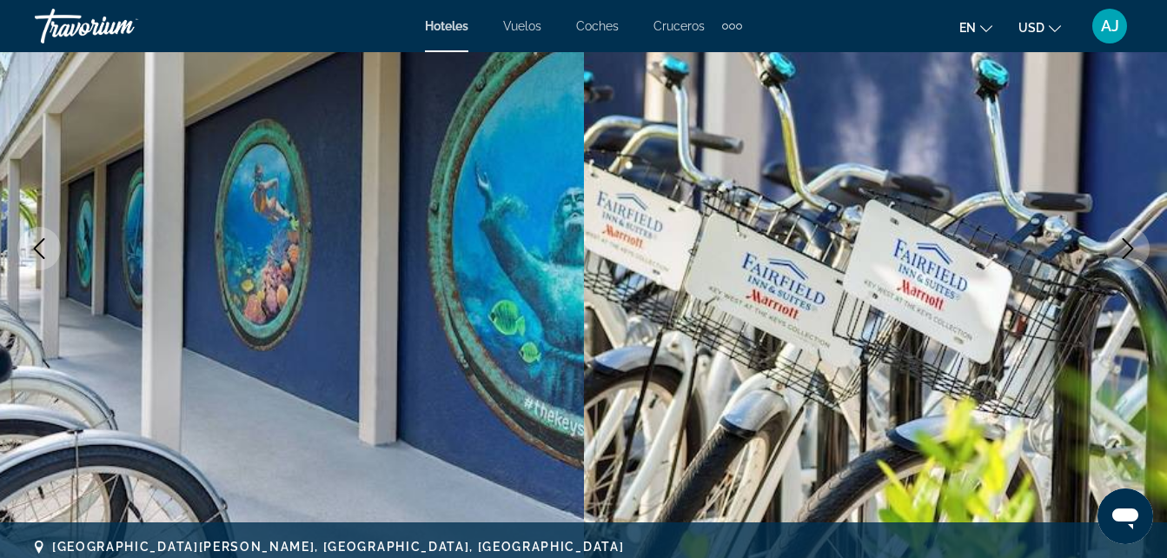
click at [1125, 250] on icon "Siguiente imagen" at bounding box center [1127, 248] width 21 height 21
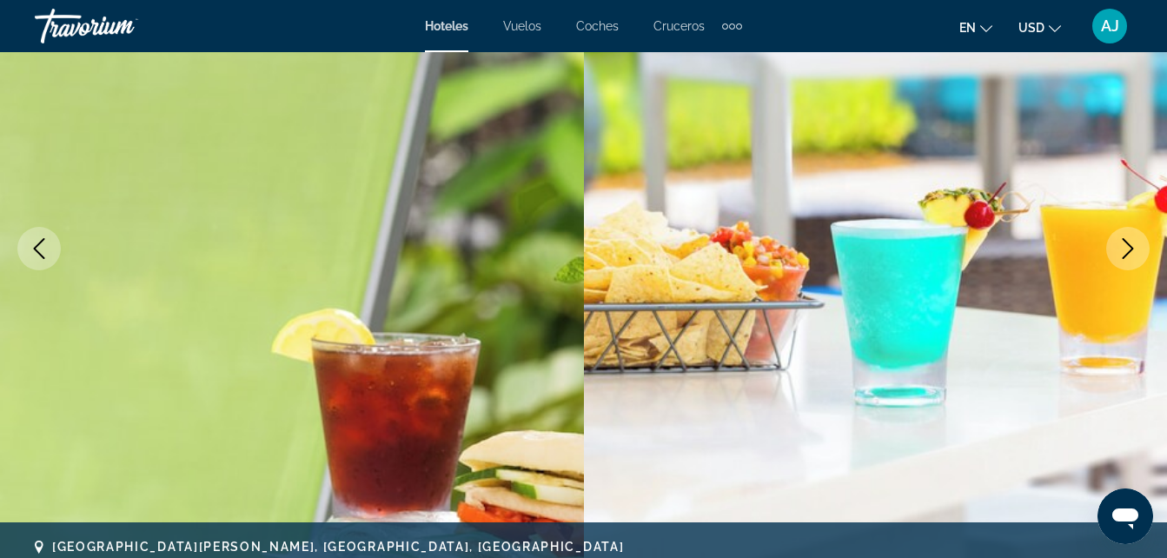
click at [1122, 250] on icon "Siguiente imagen" at bounding box center [1127, 248] width 21 height 21
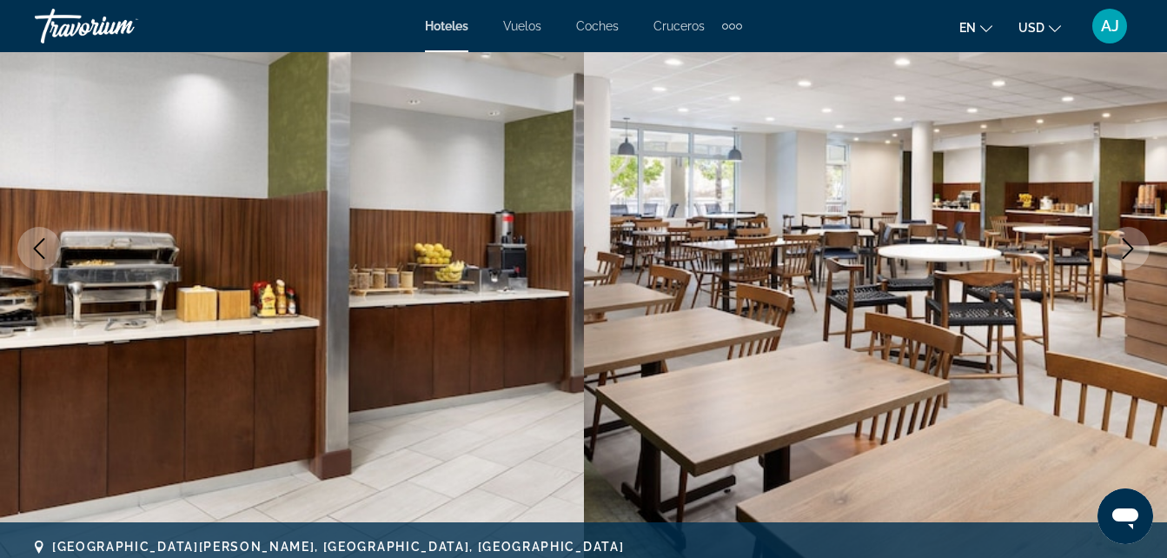
click at [1122, 255] on icon "Siguiente imagen" at bounding box center [1127, 248] width 21 height 21
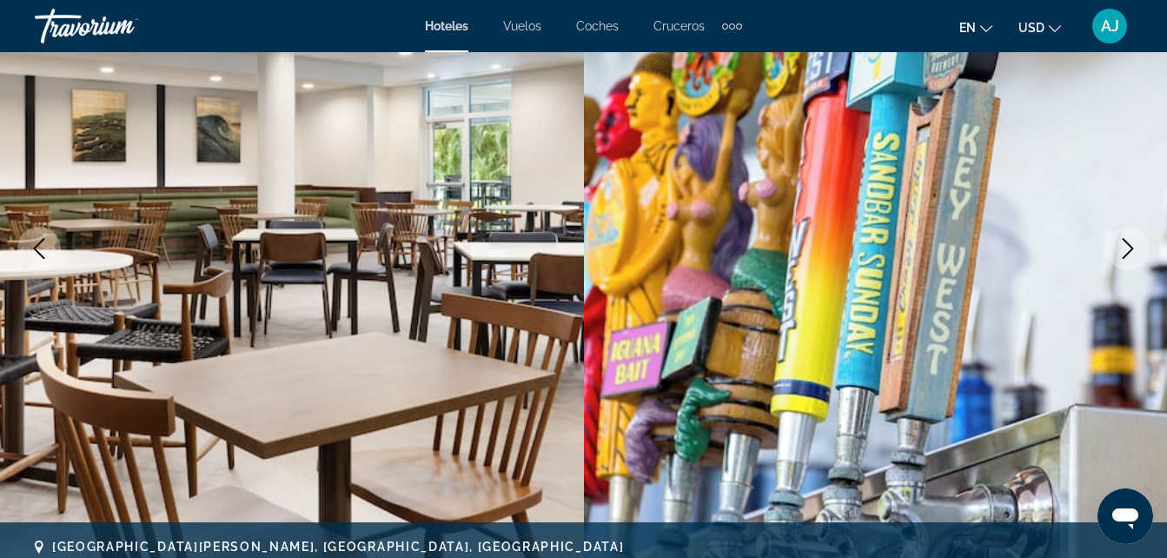
click at [1122, 255] on icon "Siguiente imagen" at bounding box center [1127, 248] width 21 height 21
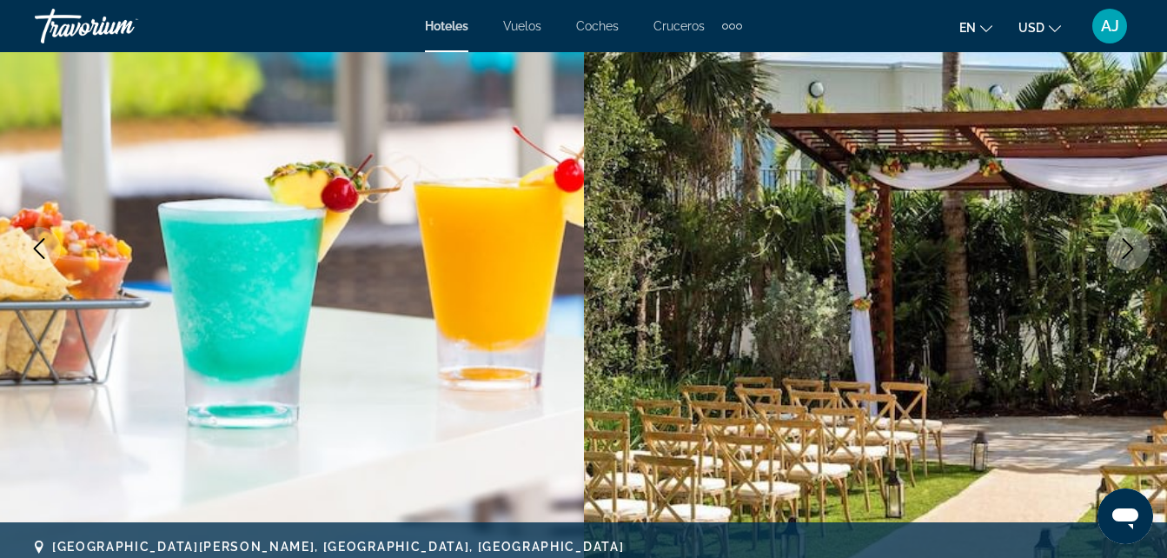
click at [1121, 254] on icon "Siguiente imagen" at bounding box center [1127, 248] width 21 height 21
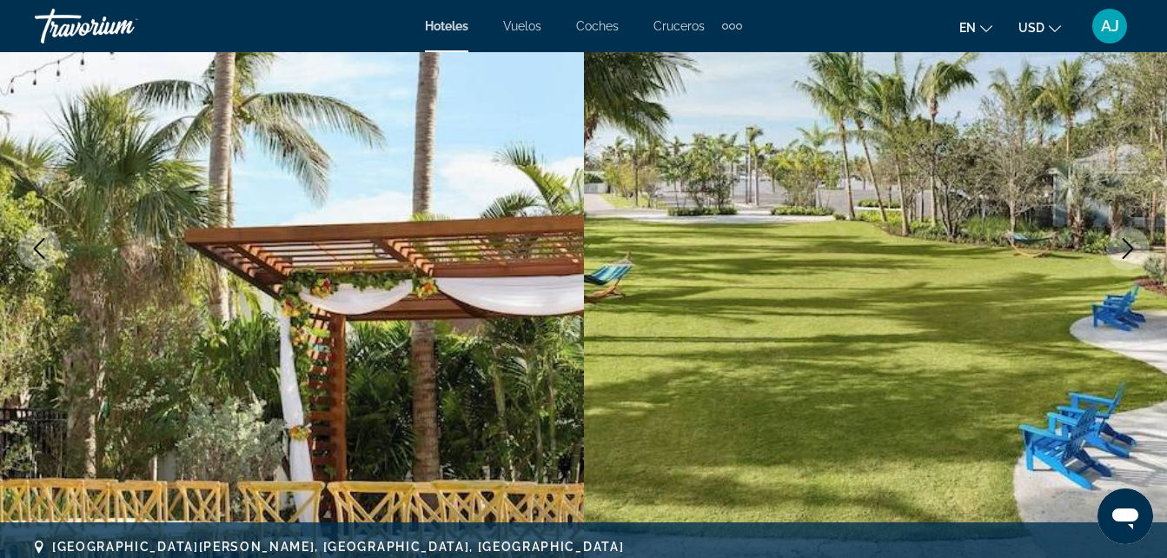
click at [1122, 255] on icon "Siguiente imagen" at bounding box center [1127, 248] width 21 height 21
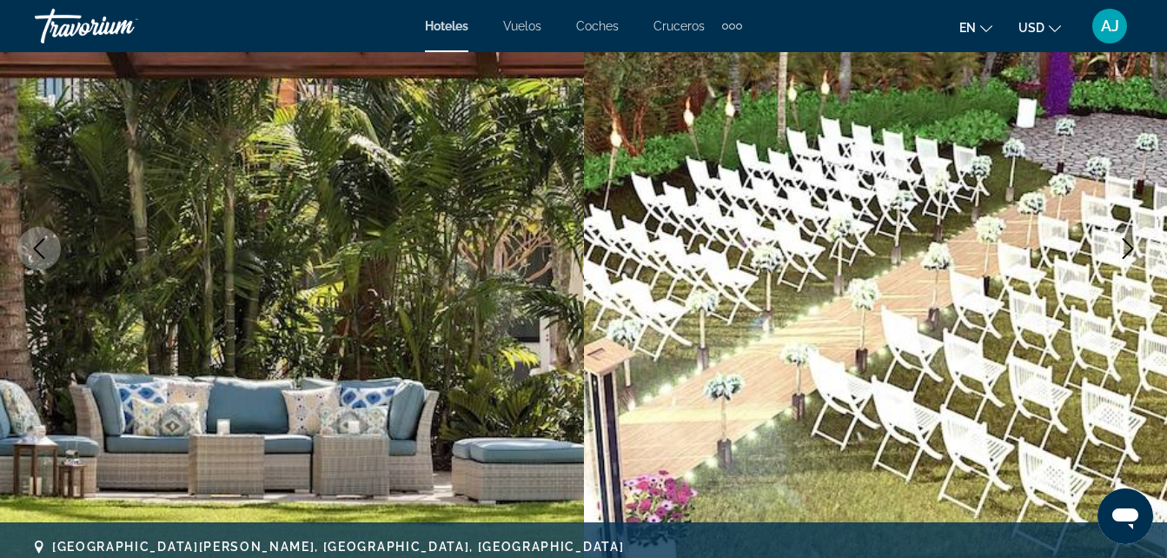
click at [1130, 254] on icon "Siguiente imagen" at bounding box center [1127, 248] width 21 height 21
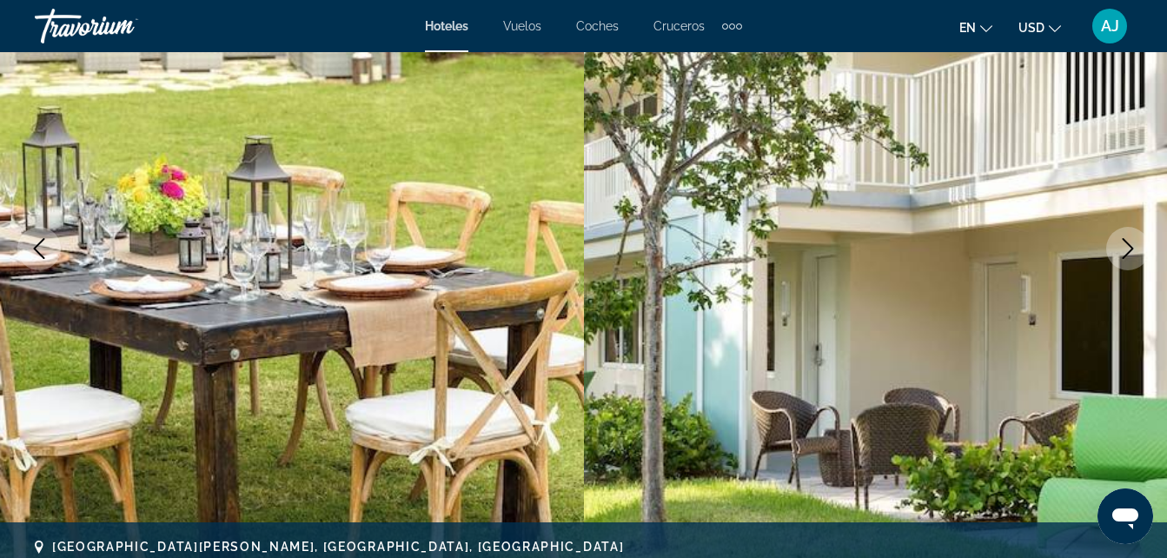
click at [1126, 252] on icon "Siguiente imagen" at bounding box center [1127, 248] width 21 height 21
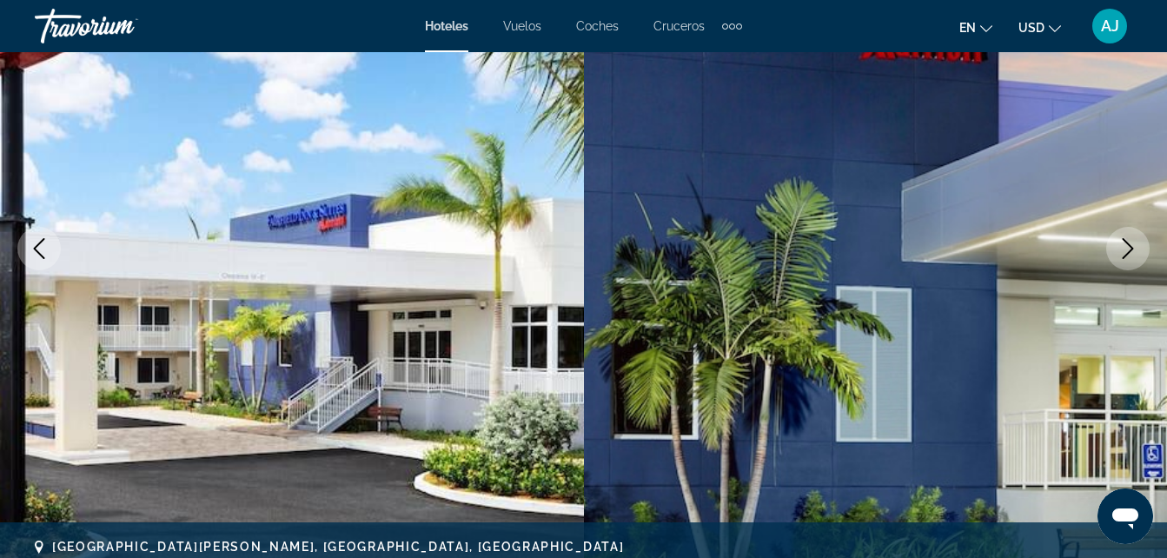
click at [1118, 248] on icon "Siguiente imagen" at bounding box center [1127, 248] width 21 height 21
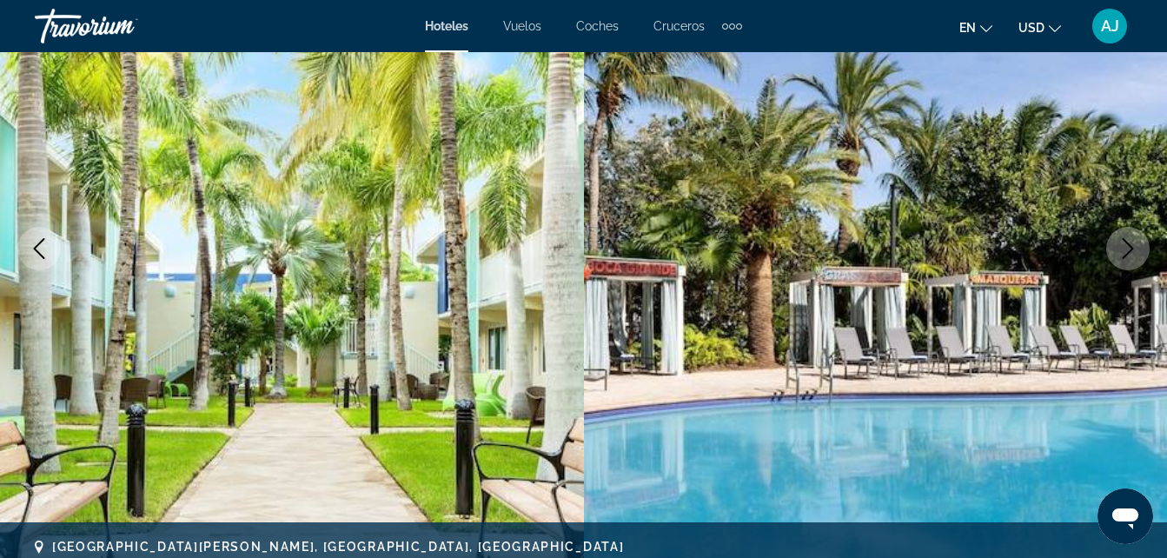
click at [1125, 244] on icon "Siguiente imagen" at bounding box center [1127, 248] width 21 height 21
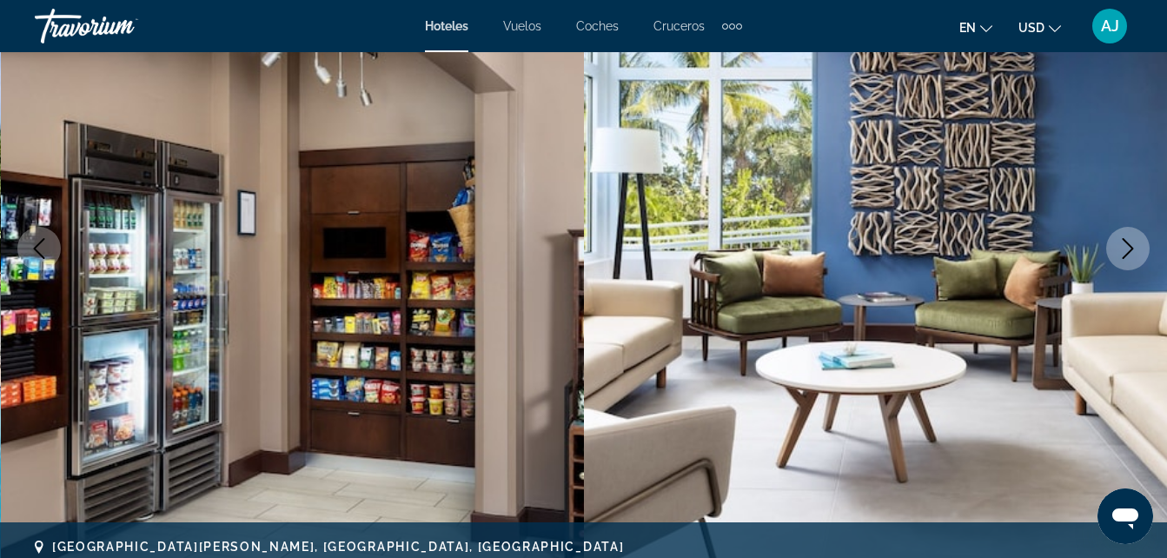
click at [1129, 248] on icon "Siguiente imagen" at bounding box center [1127, 248] width 21 height 21
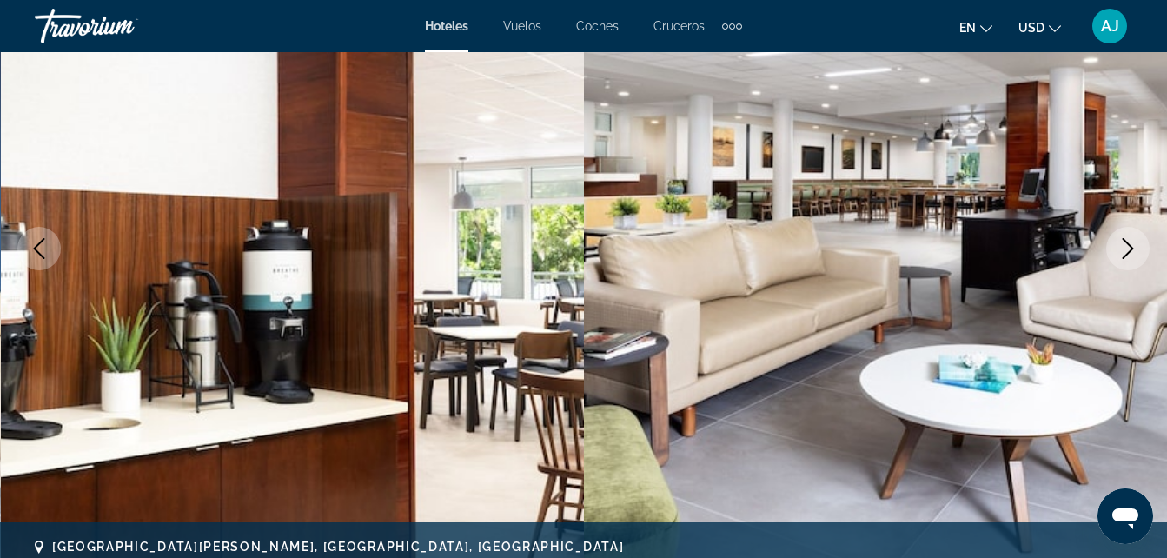
click at [1122, 255] on icon "Siguiente imagen" at bounding box center [1127, 248] width 21 height 21
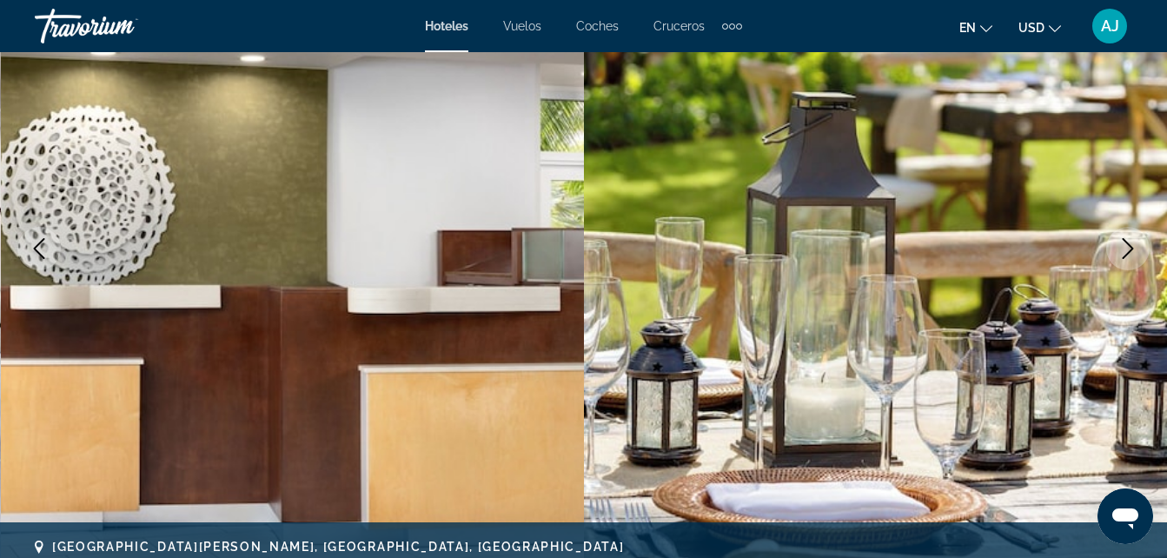
click at [1122, 255] on icon "Siguiente imagen" at bounding box center [1127, 248] width 21 height 21
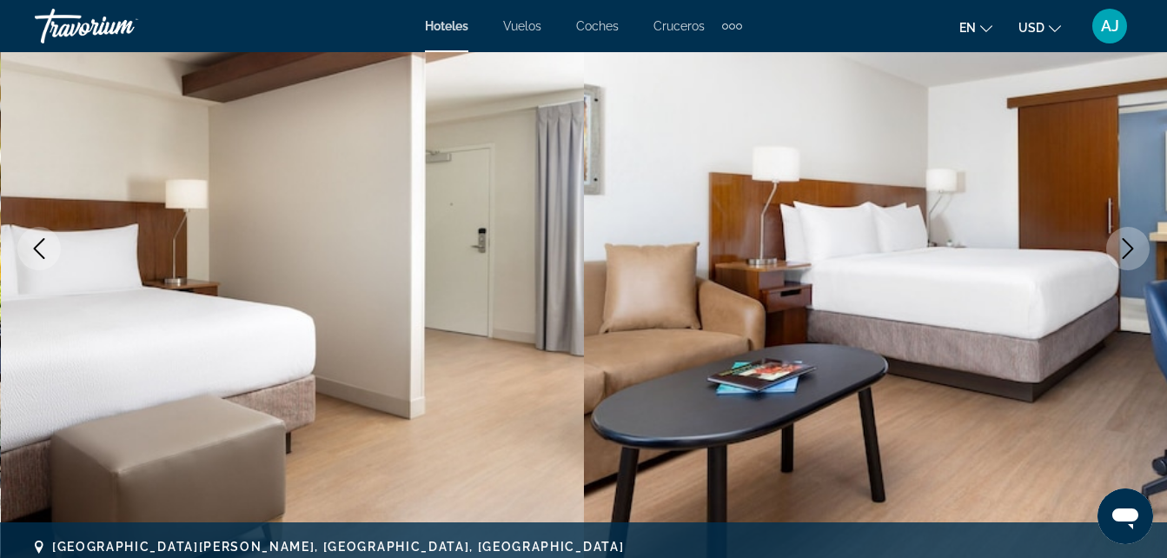
click at [1123, 255] on icon "Siguiente imagen" at bounding box center [1127, 248] width 21 height 21
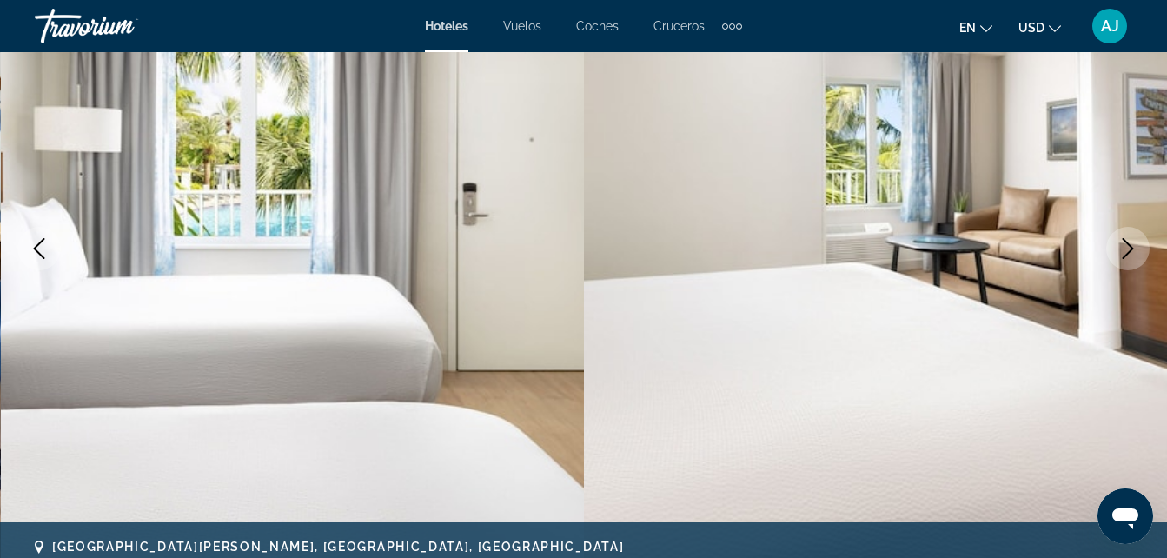
click at [1121, 255] on icon "Siguiente imagen" at bounding box center [1127, 248] width 21 height 21
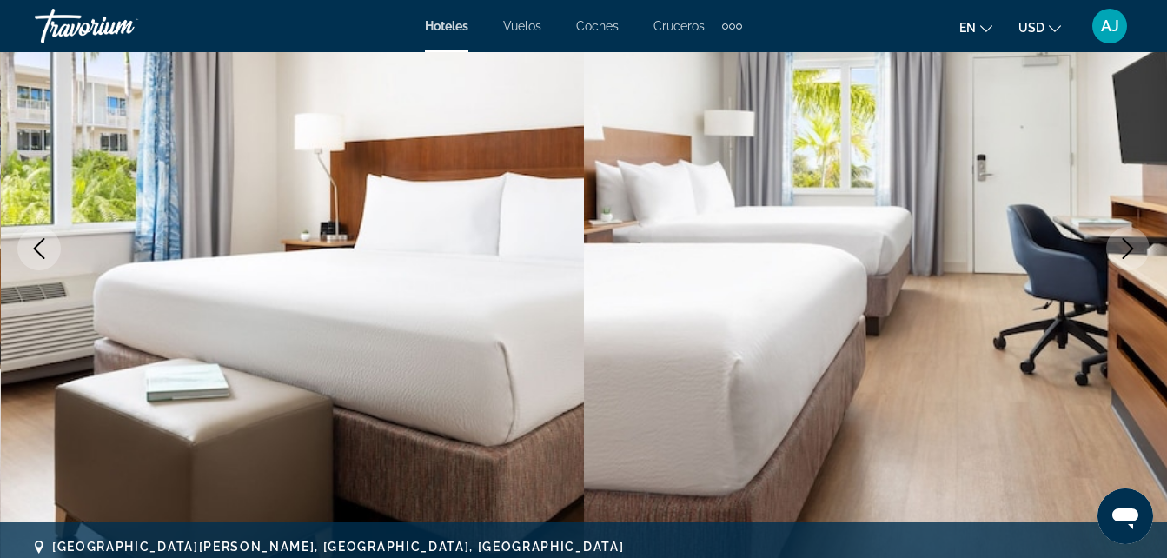
click at [1120, 255] on icon "Siguiente imagen" at bounding box center [1127, 248] width 21 height 21
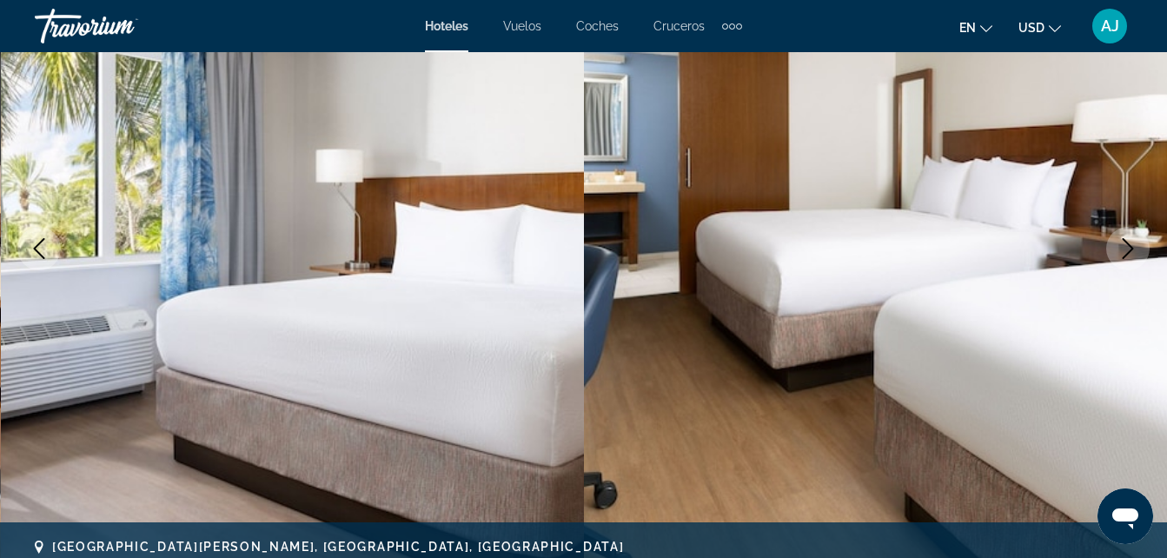
click at [1122, 255] on icon "Siguiente imagen" at bounding box center [1127, 248] width 21 height 21
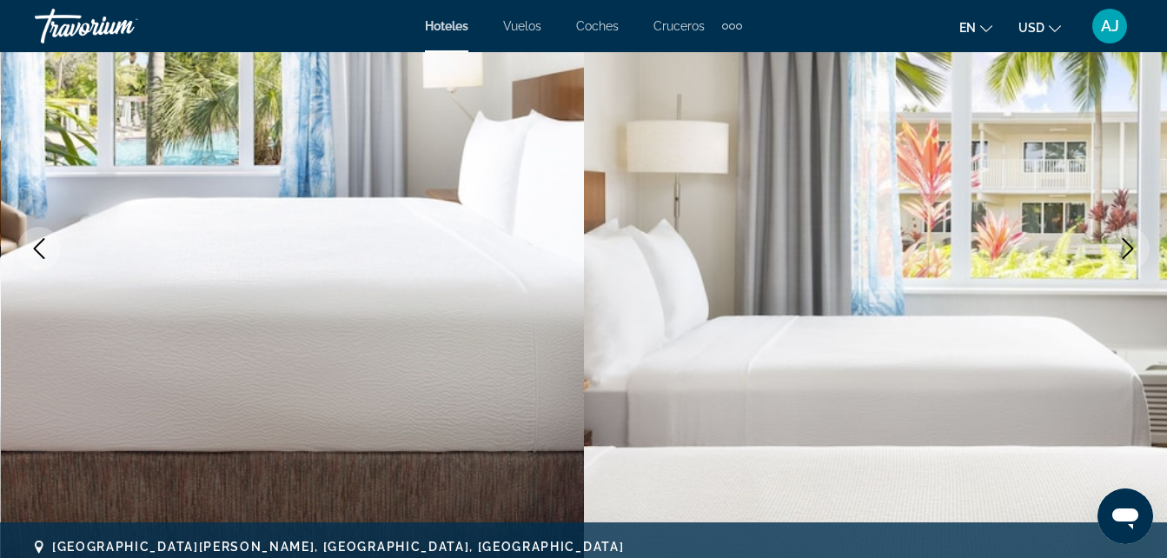
click at [1123, 257] on icon "Siguiente imagen" at bounding box center [1127, 248] width 21 height 21
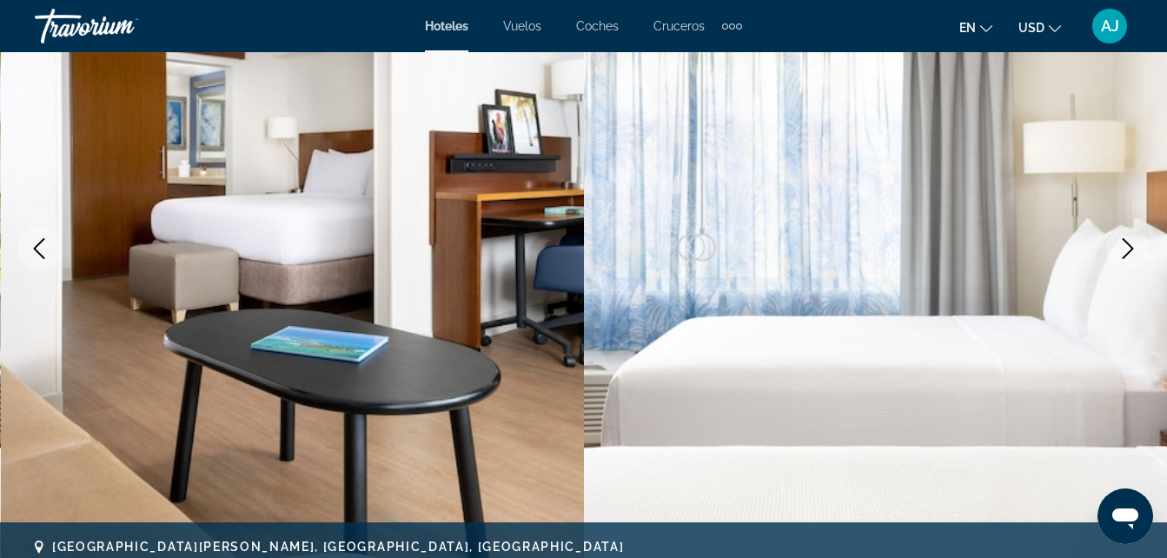
click at [1124, 265] on button "Siguiente imagen" at bounding box center [1127, 248] width 43 height 43
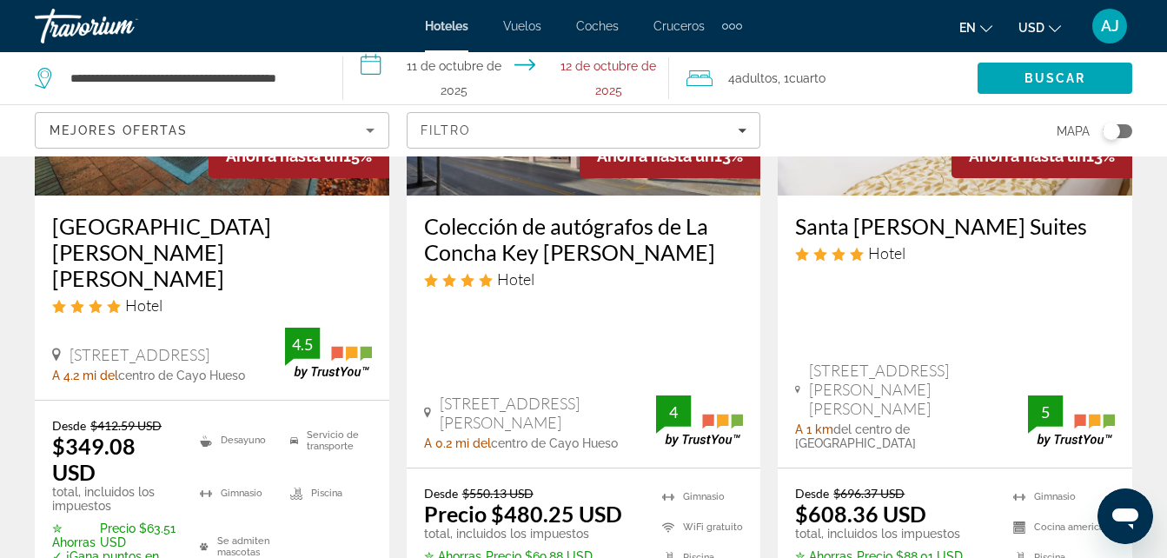
scroll to position [2702, 0]
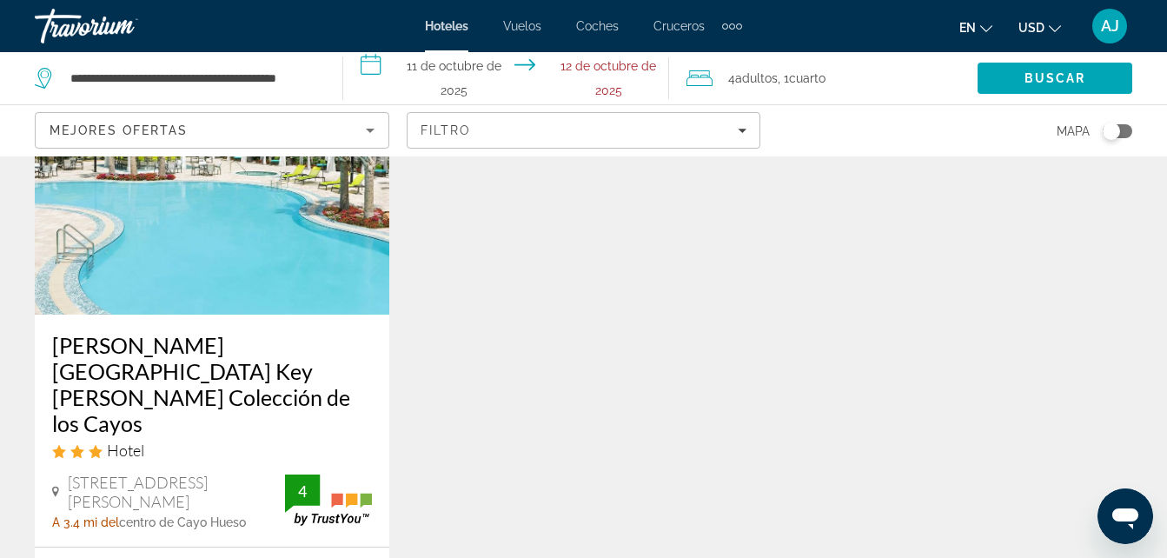
scroll to position [2246, 0]
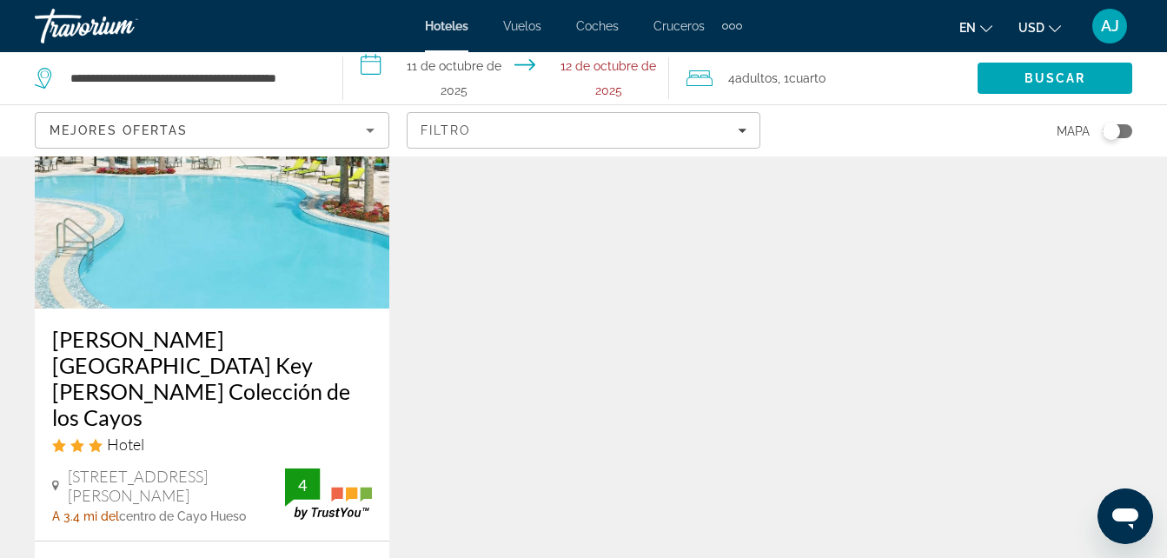
click at [250, 326] on h3 "Hilton Garden Inn Key West Colección de los Cayos" at bounding box center [212, 378] width 320 height 104
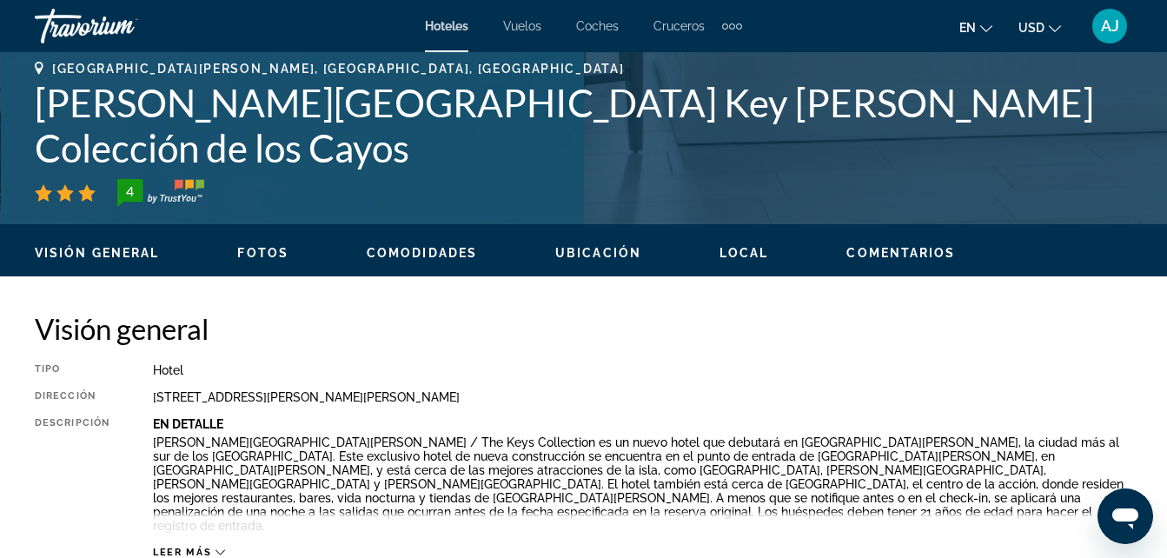
scroll to position [656, 0]
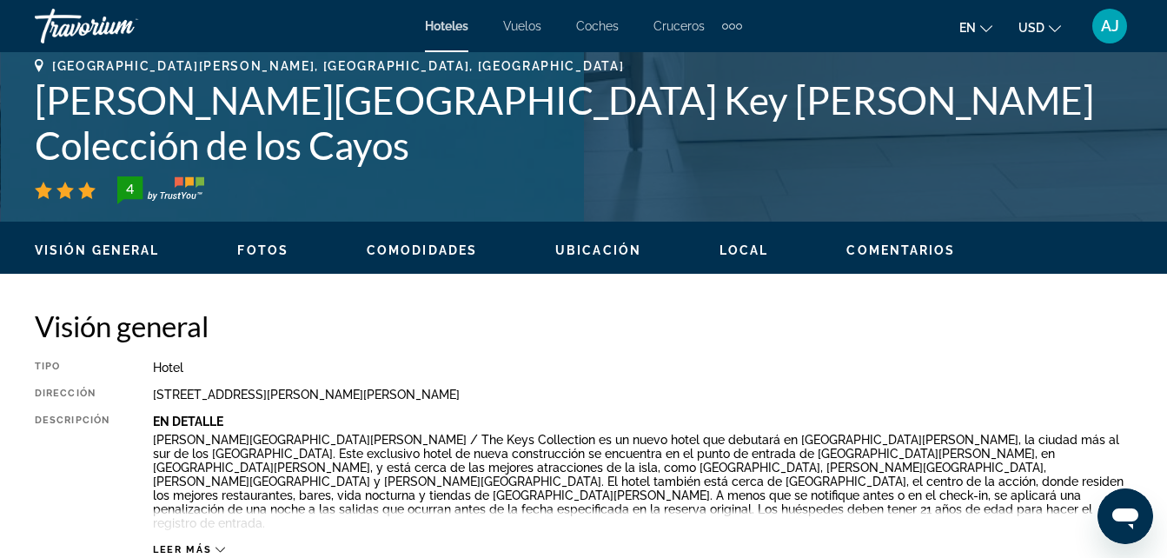
click at [233, 526] on div "Leer más" at bounding box center [642, 532] width 979 height 48
click at [220, 545] on icon "Contenido principal" at bounding box center [220, 550] width 10 height 10
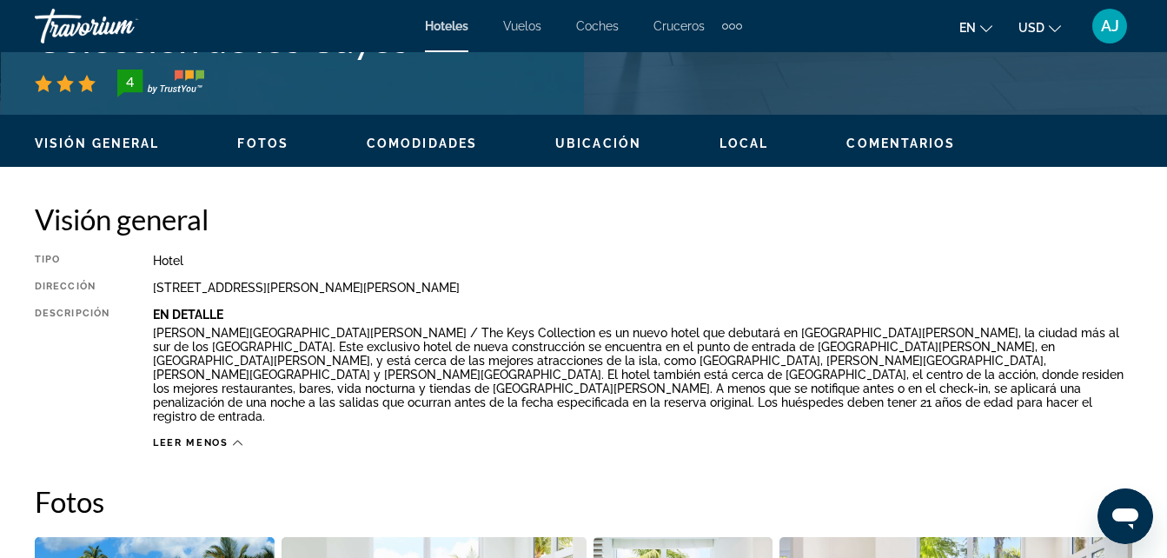
click at [415, 138] on span "Comodidades" at bounding box center [422, 143] width 110 height 14
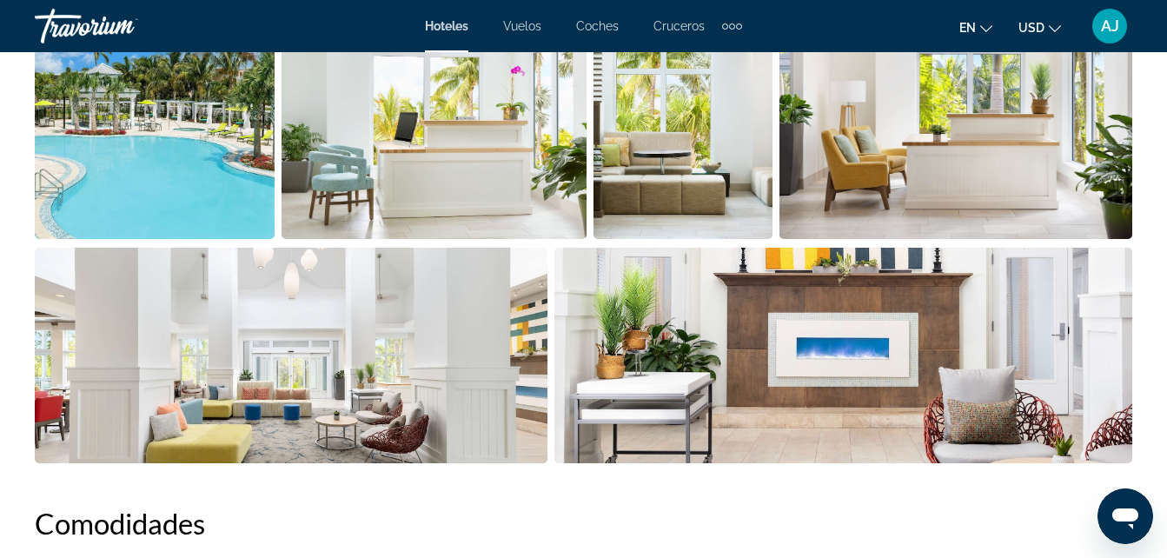
scroll to position [1251, 0]
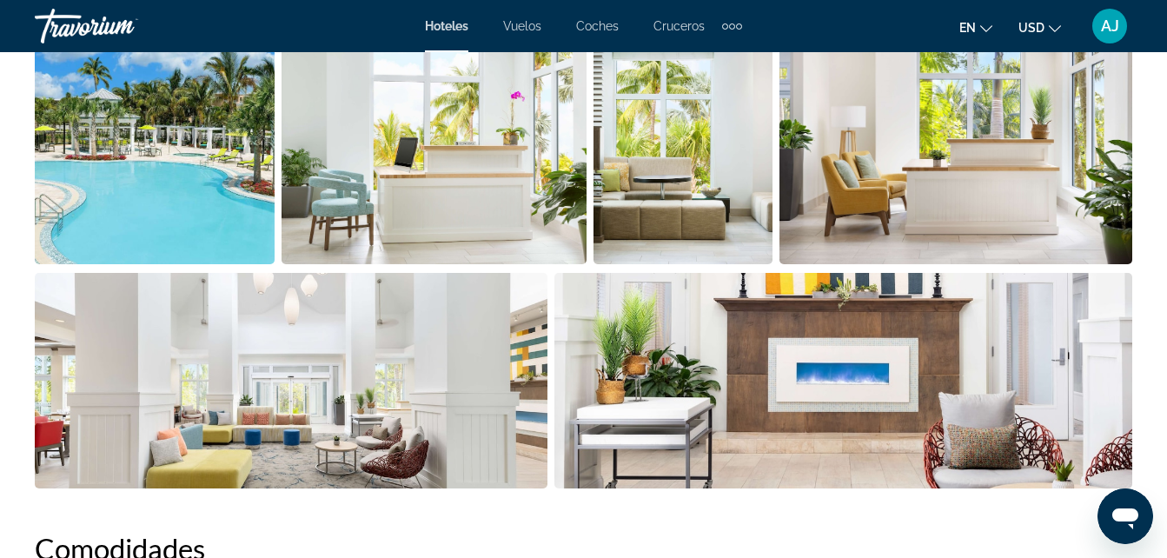
click at [208, 210] on img "Abrir control deslizante de imagen a pantalla completa" at bounding box center [155, 156] width 240 height 215
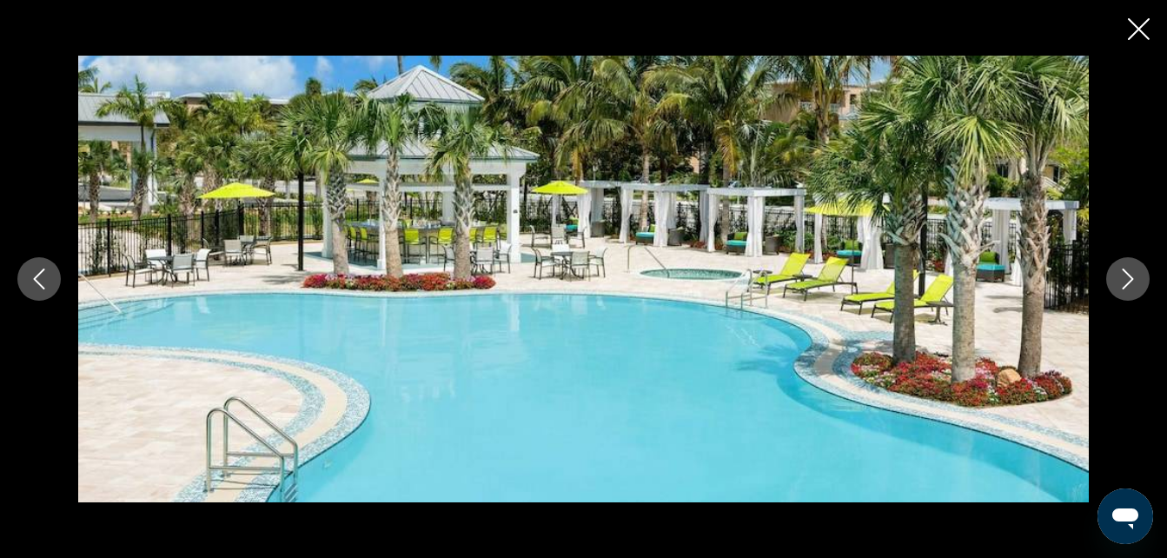
click at [1119, 284] on icon "Siguiente imagen" at bounding box center [1127, 278] width 21 height 21
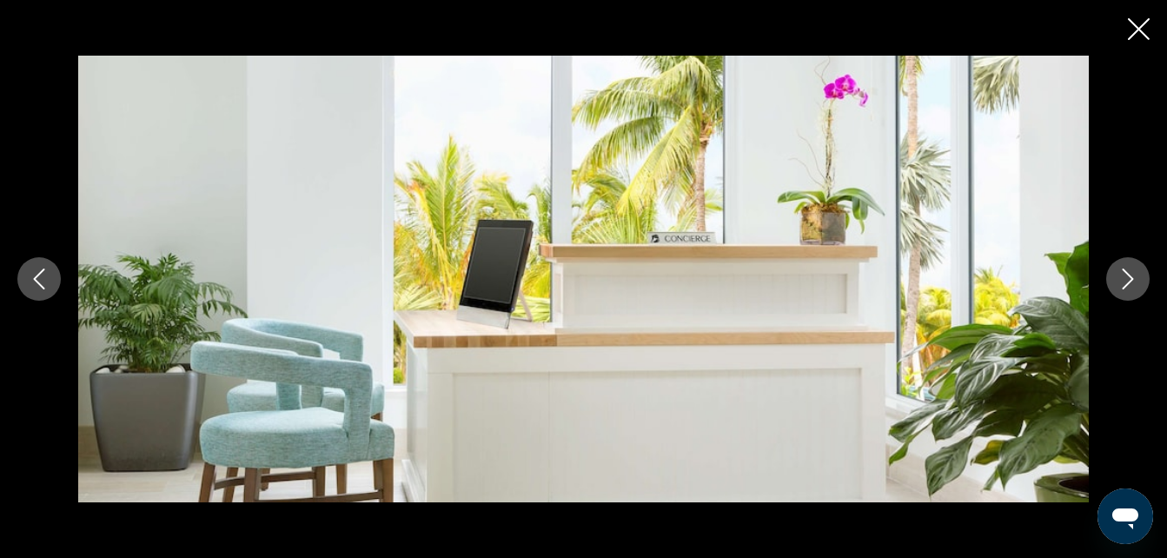
click at [1122, 293] on button "Siguiente imagen" at bounding box center [1127, 278] width 43 height 43
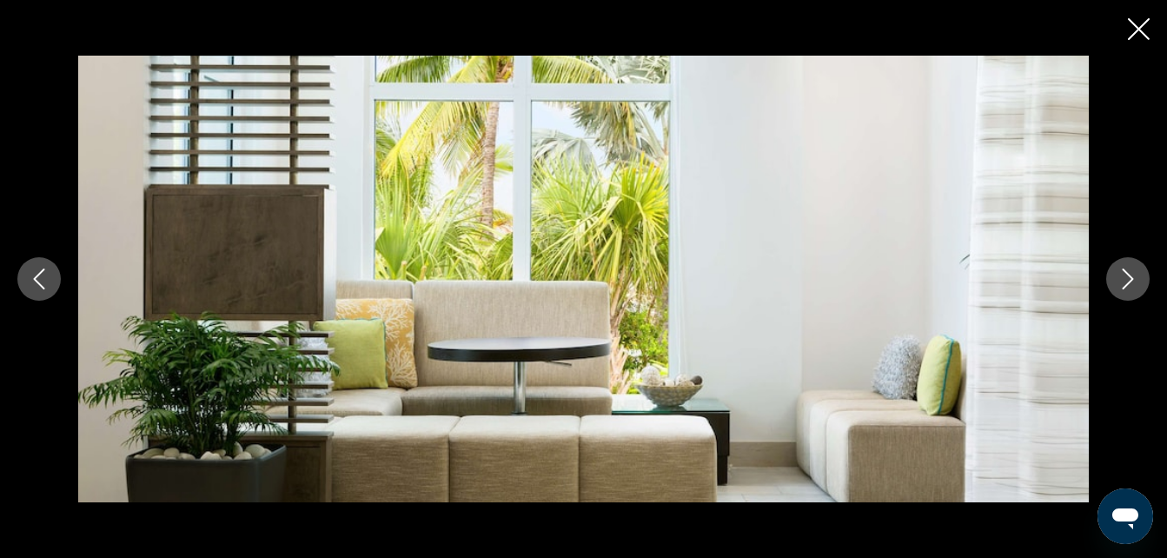
click at [1120, 284] on icon "Siguiente imagen" at bounding box center [1127, 278] width 21 height 21
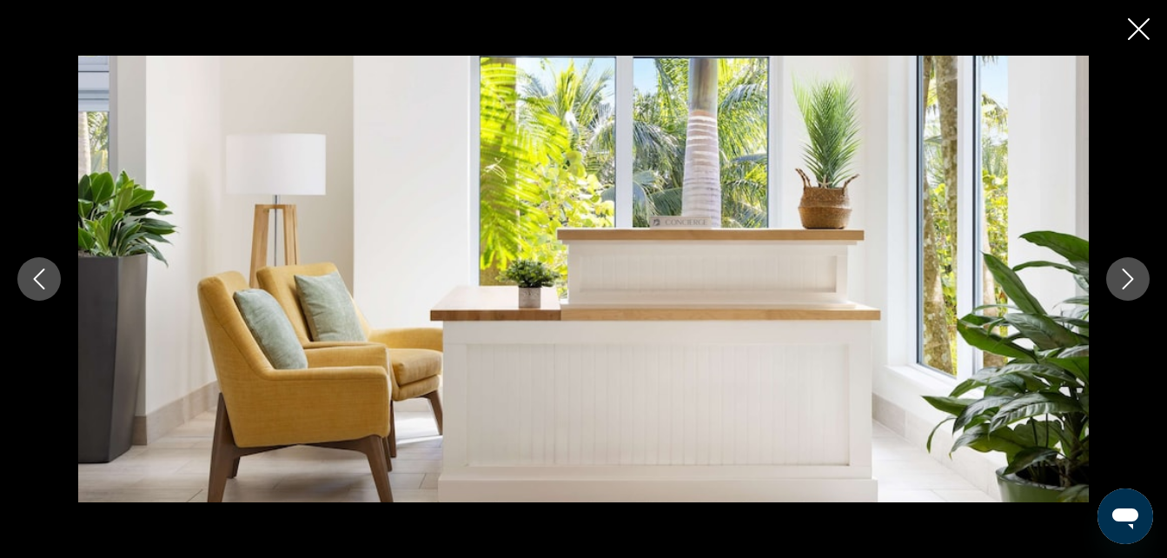
click at [1120, 282] on icon "Siguiente imagen" at bounding box center [1127, 278] width 21 height 21
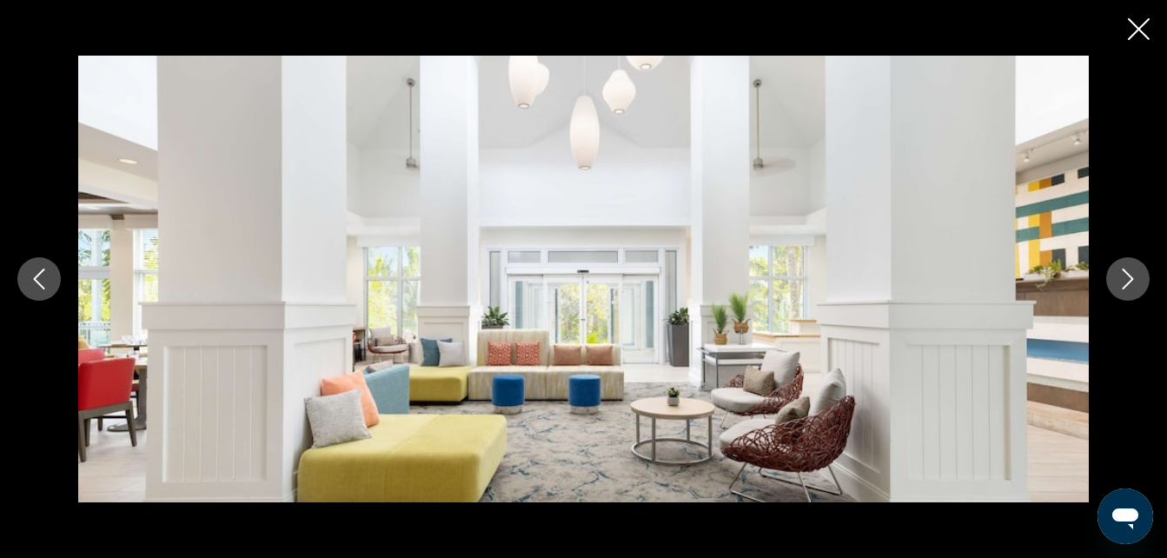
click at [1121, 281] on icon "Siguiente imagen" at bounding box center [1127, 278] width 21 height 21
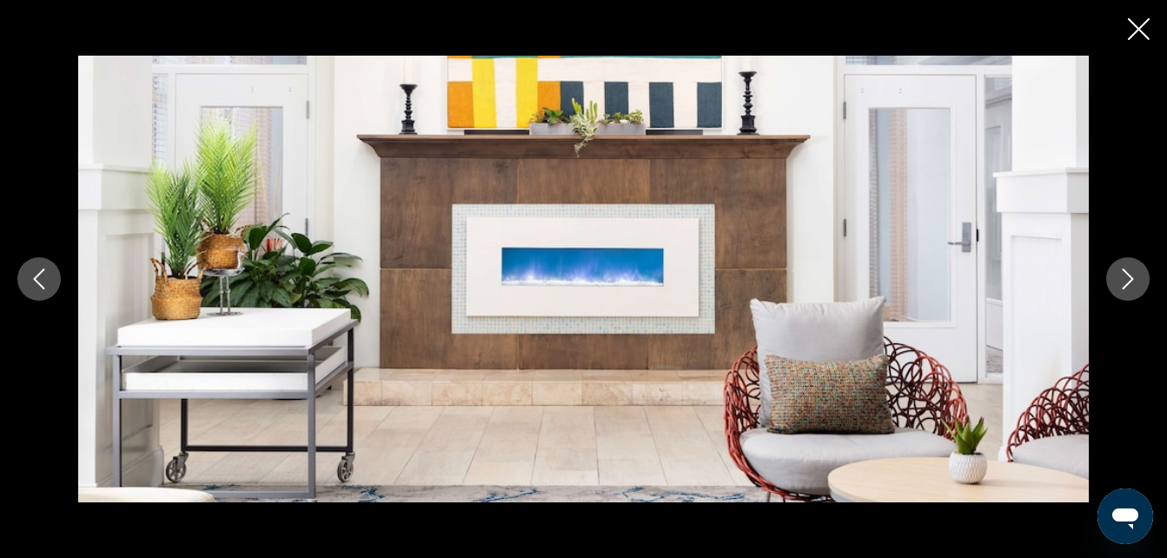
click at [1115, 280] on button "Siguiente imagen" at bounding box center [1127, 278] width 43 height 43
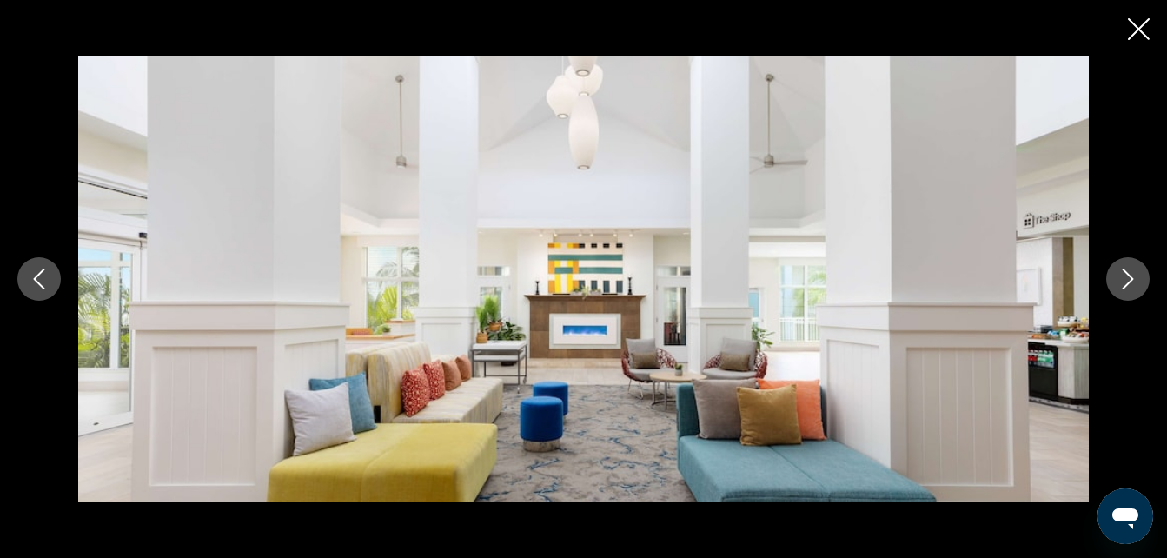
click at [1117, 279] on icon "Siguiente imagen" at bounding box center [1127, 278] width 21 height 21
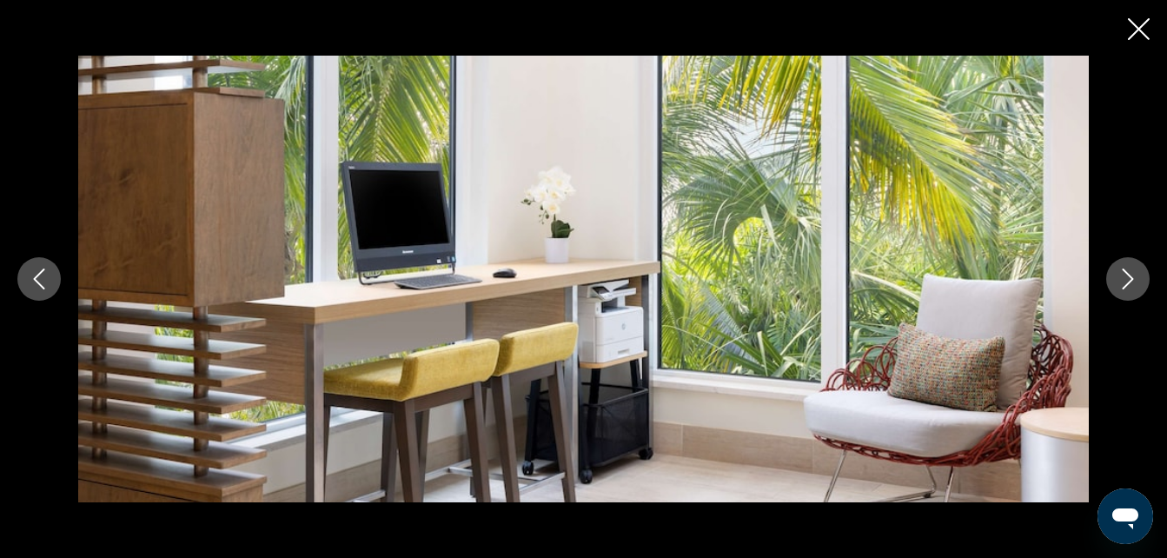
click at [1123, 280] on icon "Siguiente imagen" at bounding box center [1127, 278] width 21 height 21
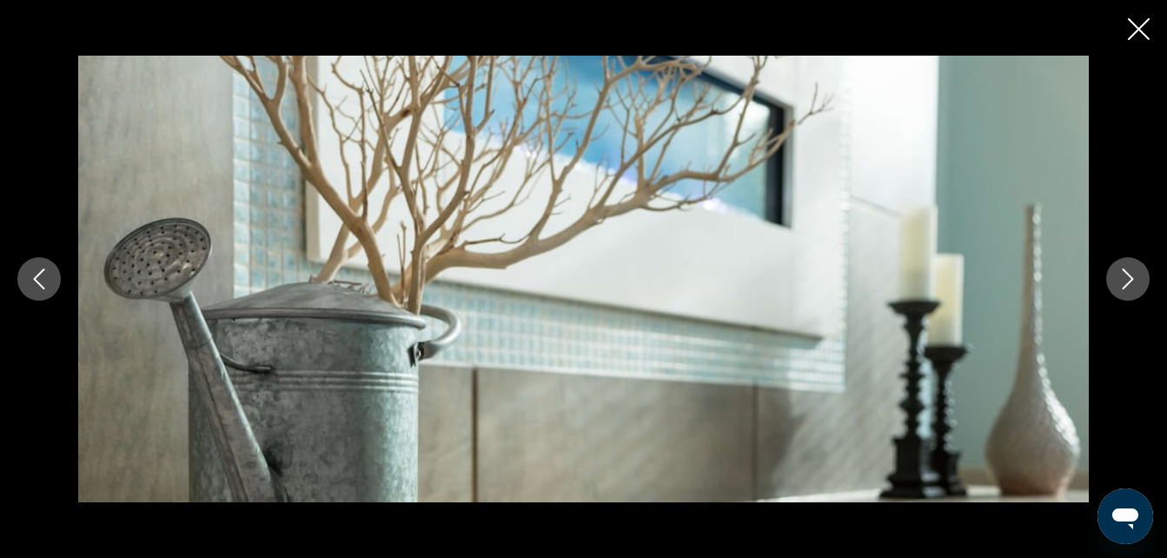
click at [1123, 276] on icon "Siguiente imagen" at bounding box center [1127, 278] width 21 height 21
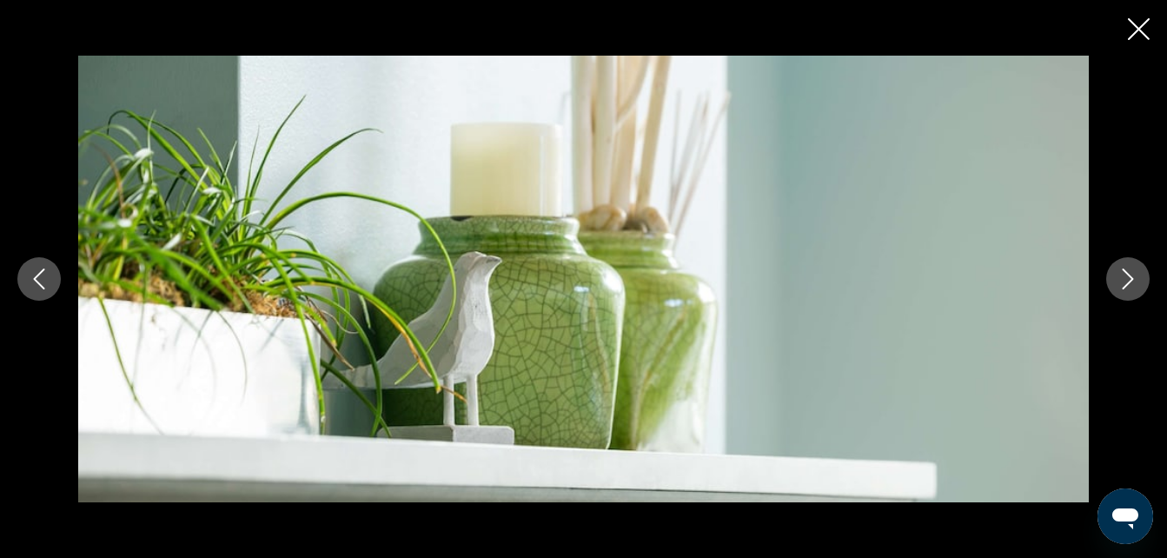
click at [1126, 275] on icon "Siguiente imagen" at bounding box center [1127, 278] width 21 height 21
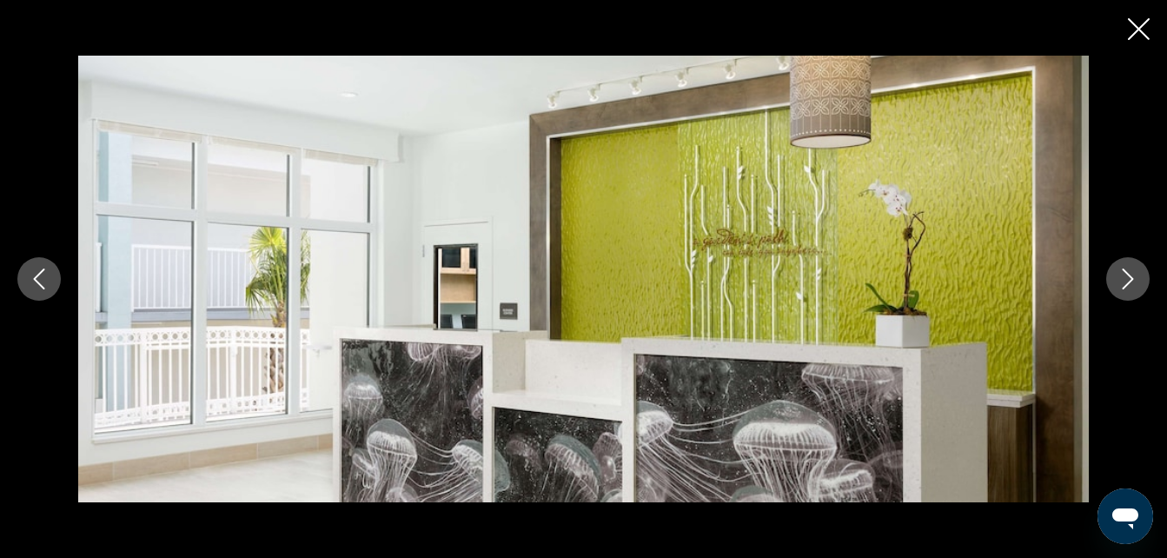
click at [1121, 275] on icon "Siguiente imagen" at bounding box center [1127, 278] width 21 height 21
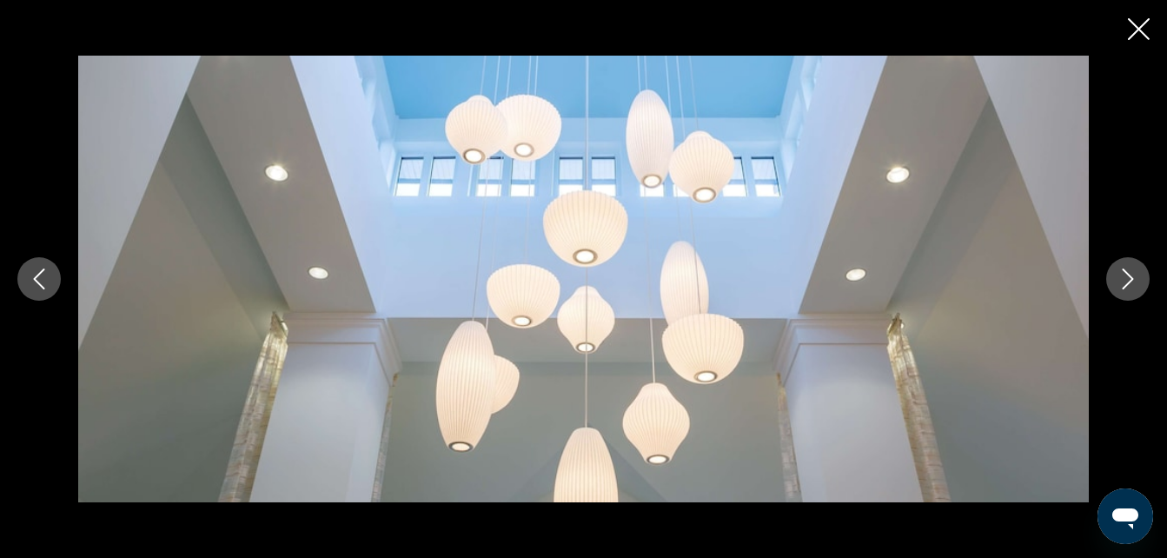
click at [1121, 275] on icon "Siguiente imagen" at bounding box center [1127, 278] width 21 height 21
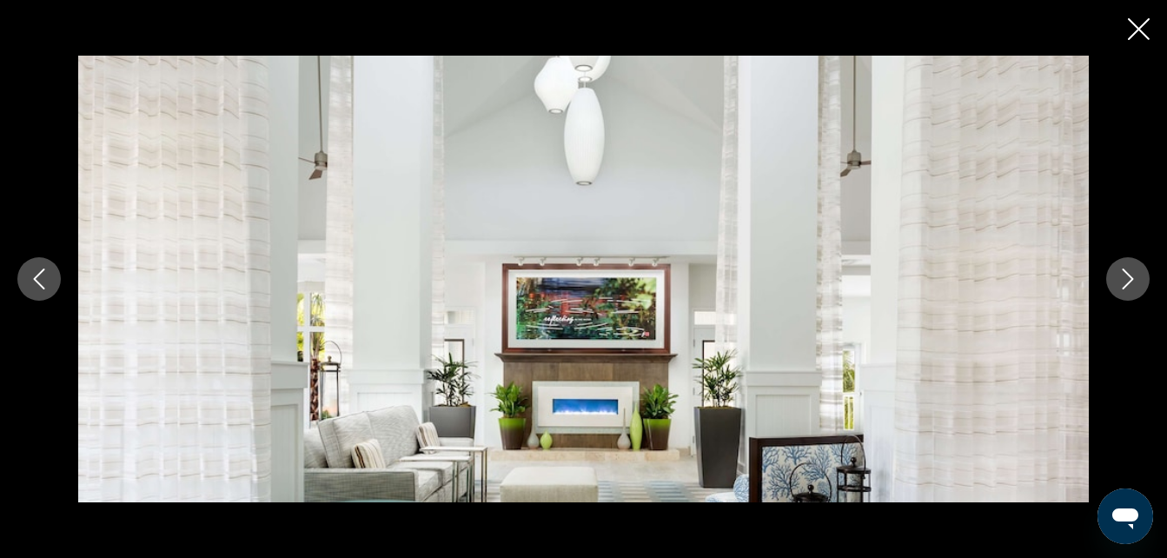
click at [1127, 281] on icon "Siguiente imagen" at bounding box center [1127, 278] width 21 height 21
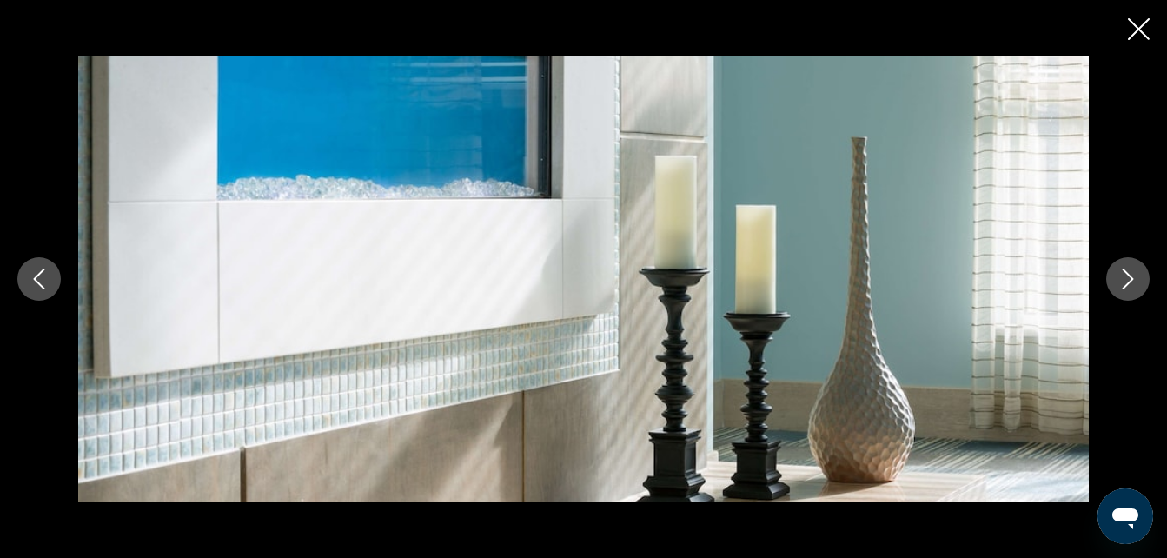
click at [1119, 281] on icon "Siguiente imagen" at bounding box center [1127, 278] width 21 height 21
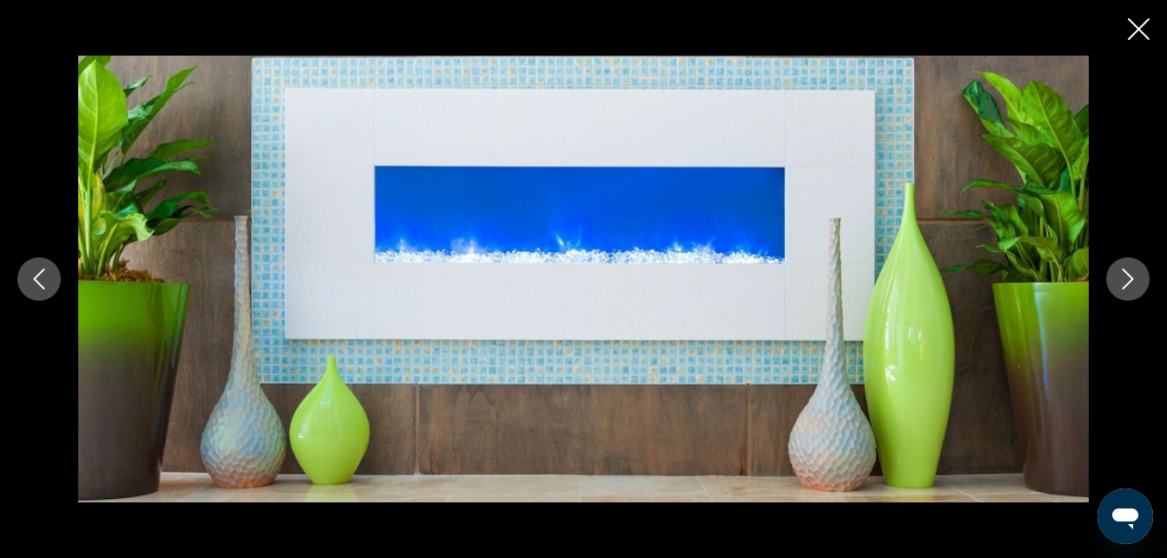
click at [1119, 277] on icon "Siguiente imagen" at bounding box center [1127, 278] width 21 height 21
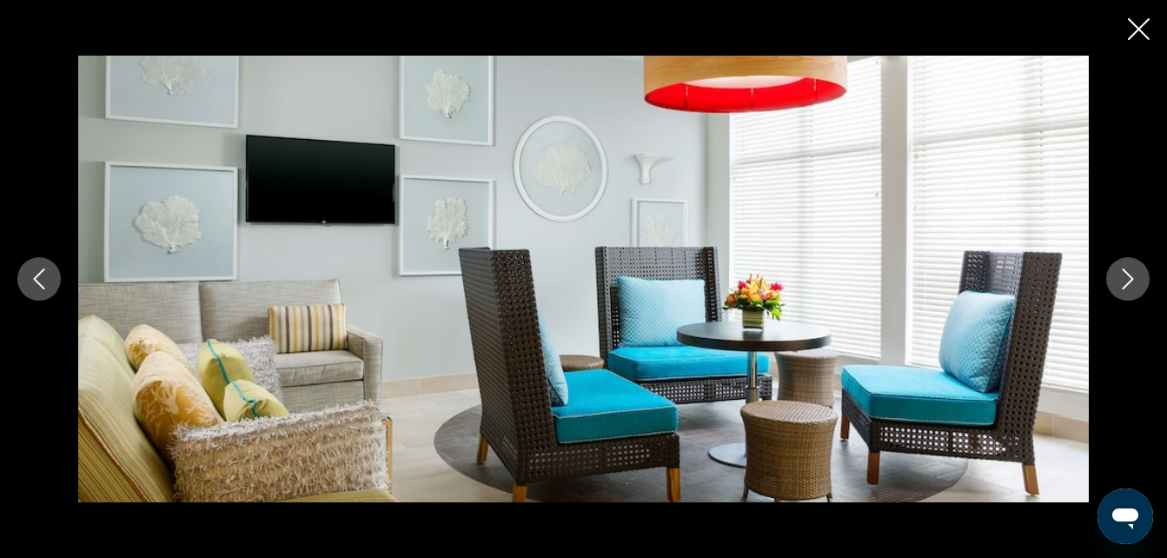
click at [1122, 281] on icon "Siguiente imagen" at bounding box center [1127, 278] width 21 height 21
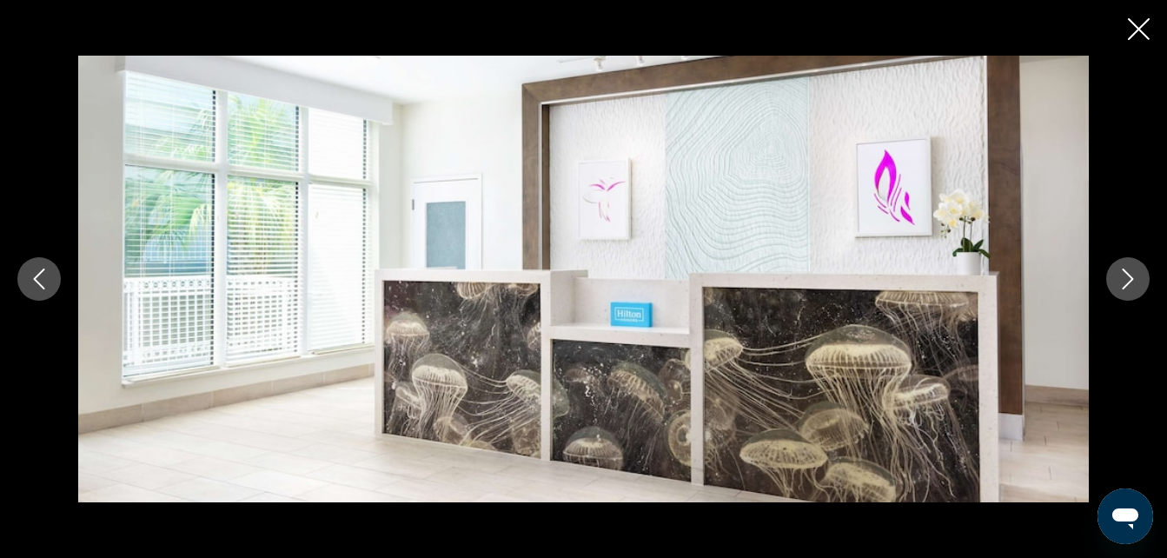
click at [1117, 276] on icon "Siguiente imagen" at bounding box center [1127, 278] width 21 height 21
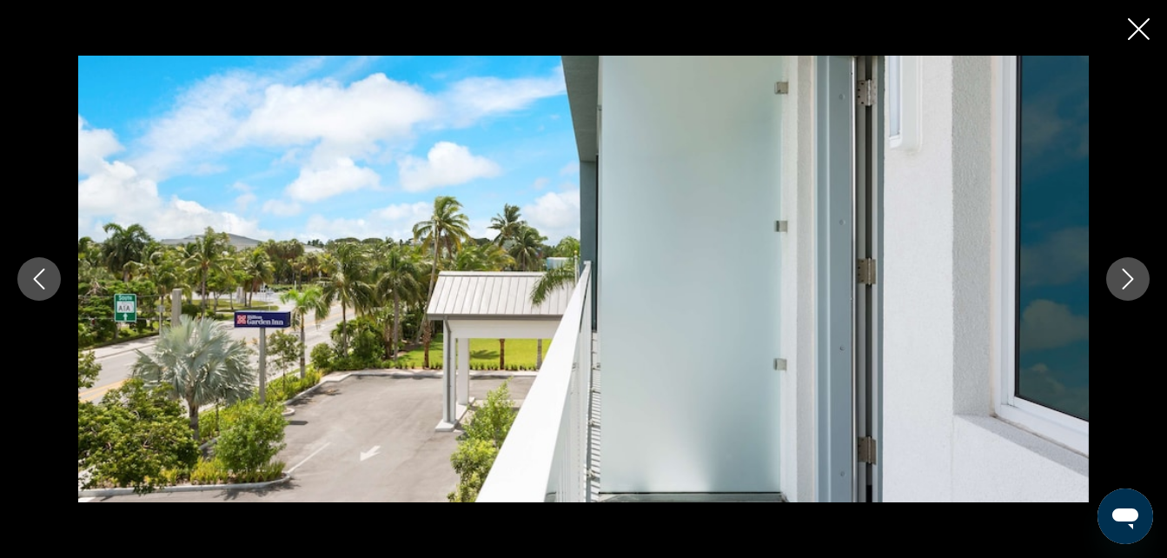
click at [1115, 277] on button "Siguiente imagen" at bounding box center [1127, 278] width 43 height 43
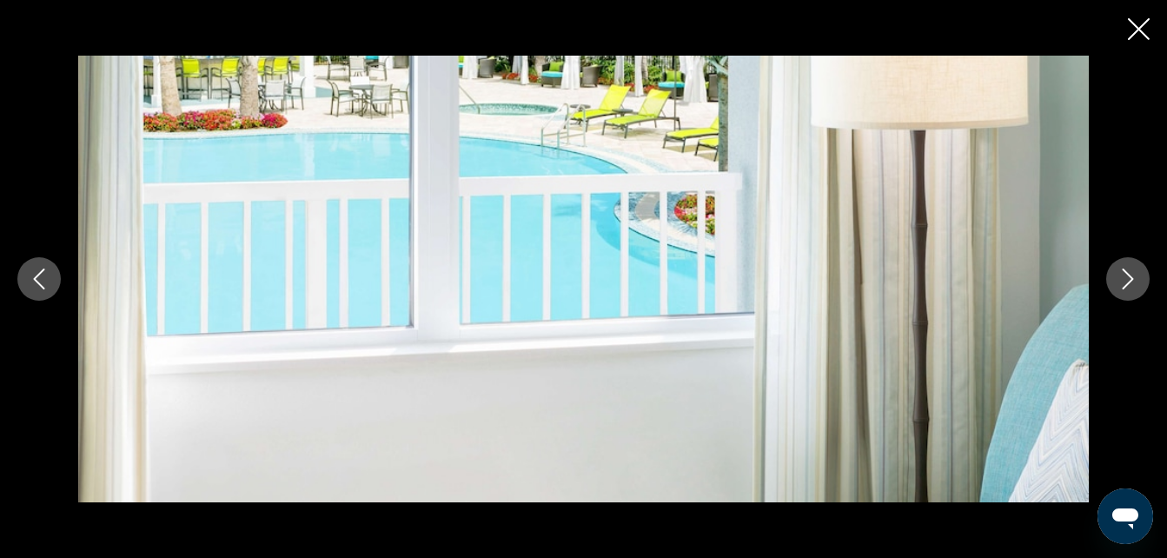
click at [1116, 281] on button "Siguiente imagen" at bounding box center [1127, 278] width 43 height 43
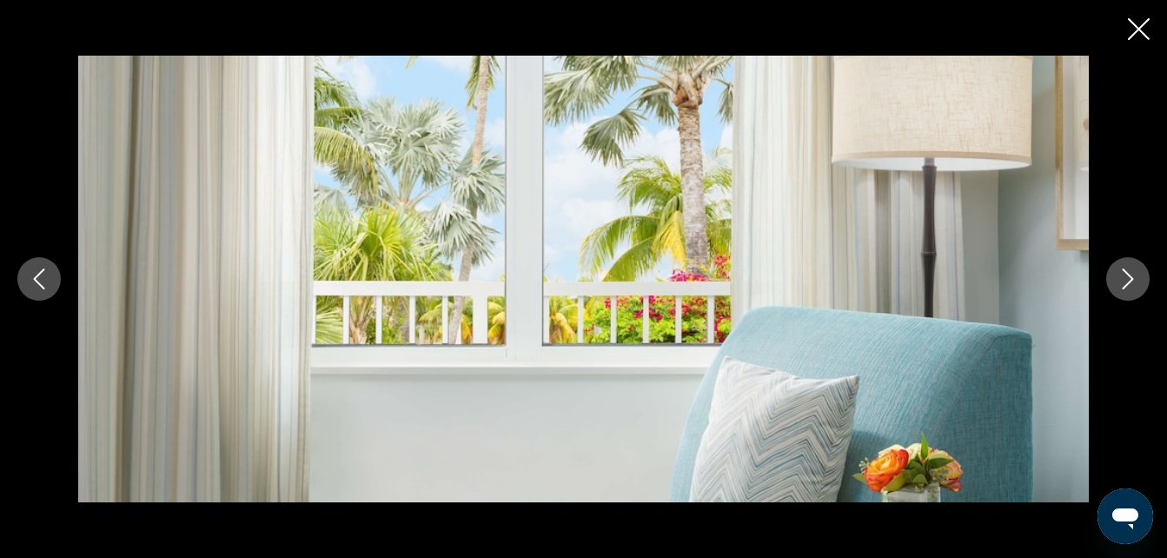
click at [1115, 279] on button "Siguiente imagen" at bounding box center [1127, 278] width 43 height 43
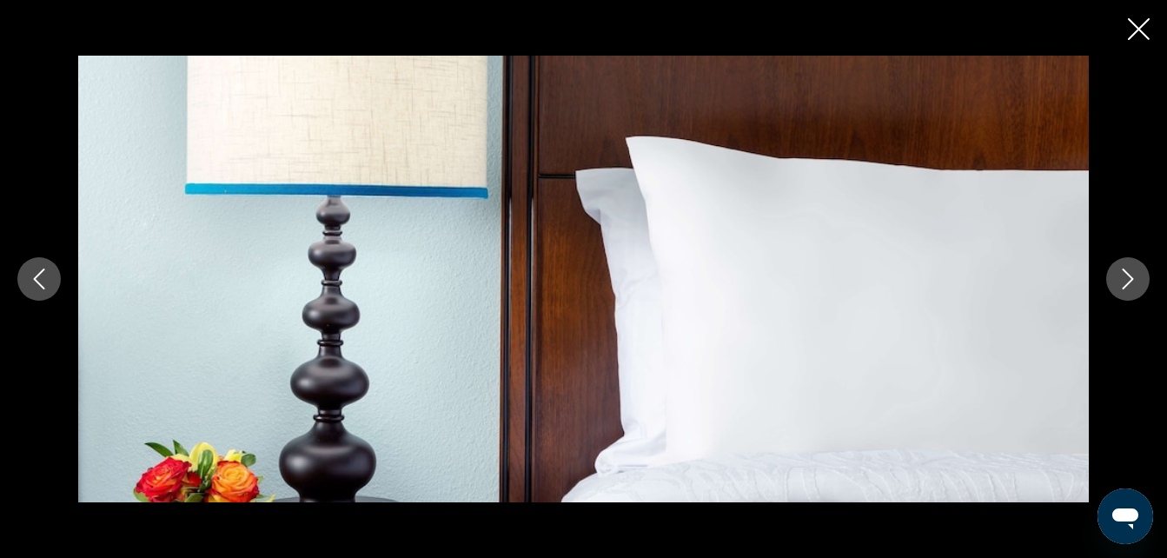
click at [1117, 271] on icon "Siguiente imagen" at bounding box center [1127, 278] width 21 height 21
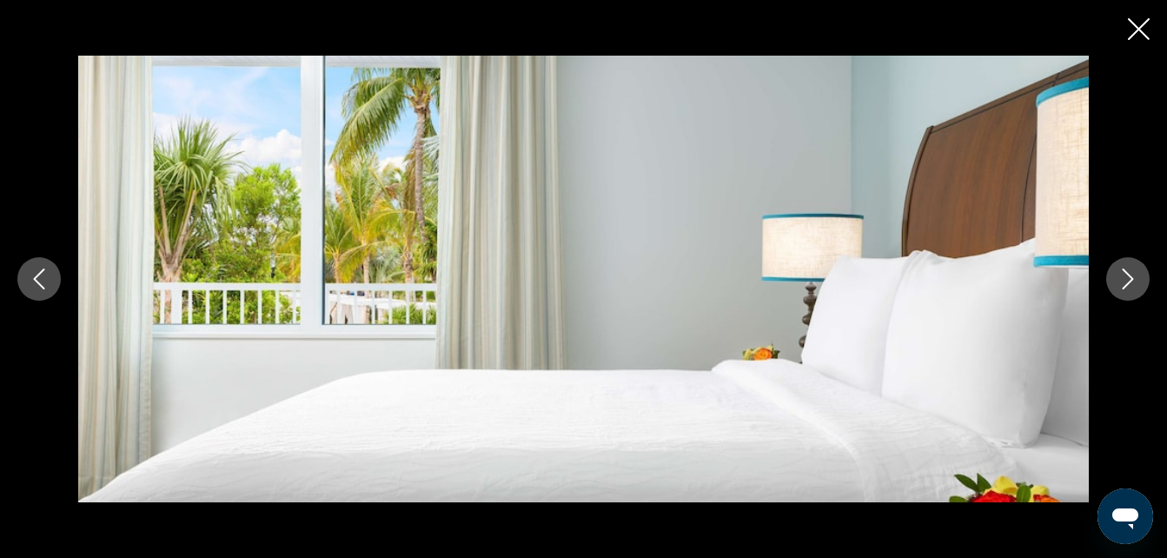
click at [1122, 278] on icon "Siguiente imagen" at bounding box center [1127, 278] width 21 height 21
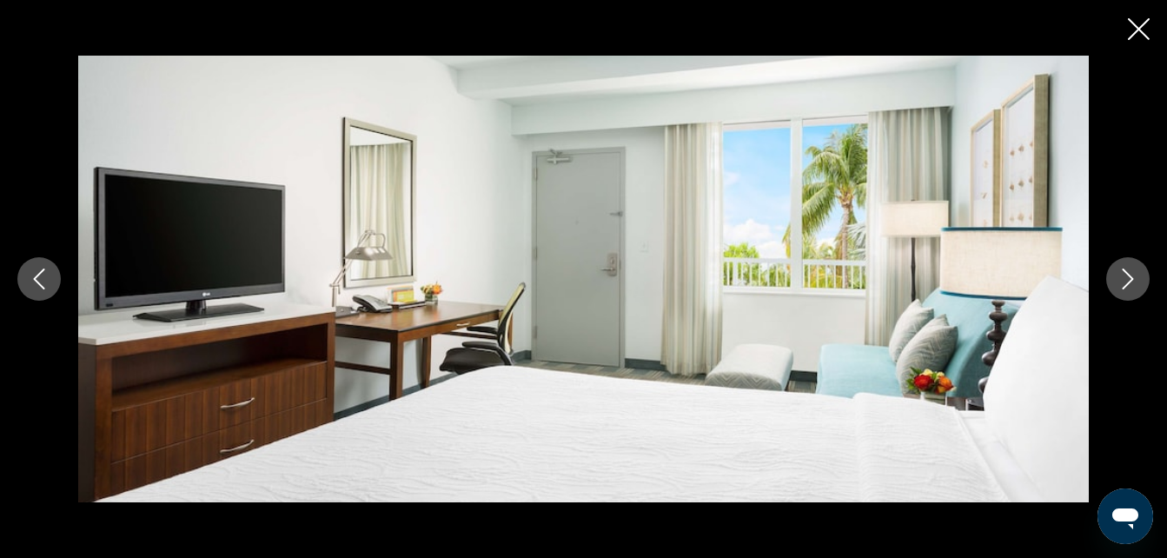
click at [1122, 285] on icon "Siguiente imagen" at bounding box center [1127, 278] width 21 height 21
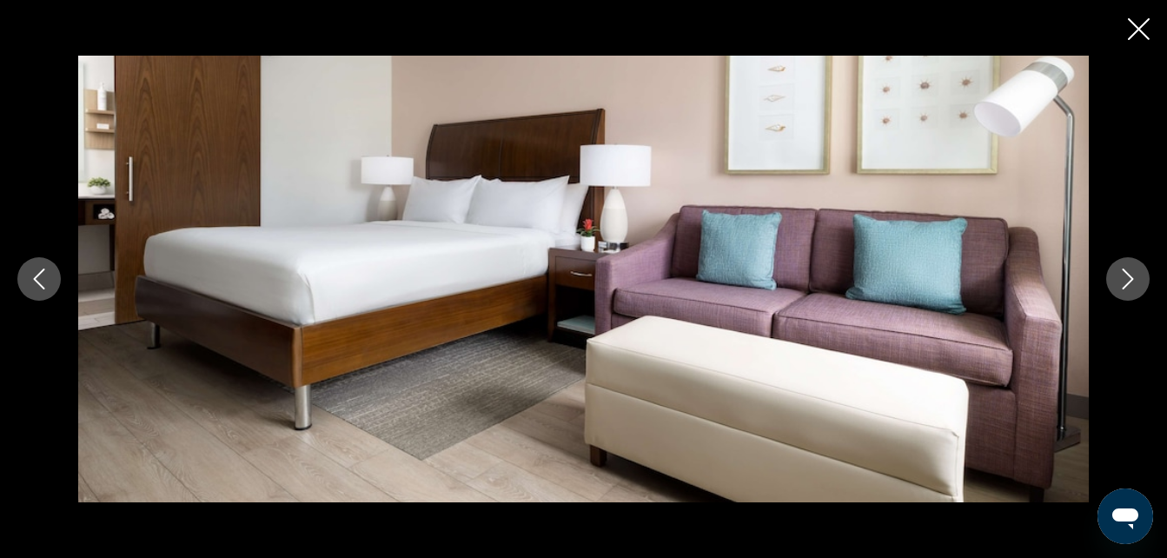
click at [1118, 277] on icon "Siguiente imagen" at bounding box center [1127, 278] width 21 height 21
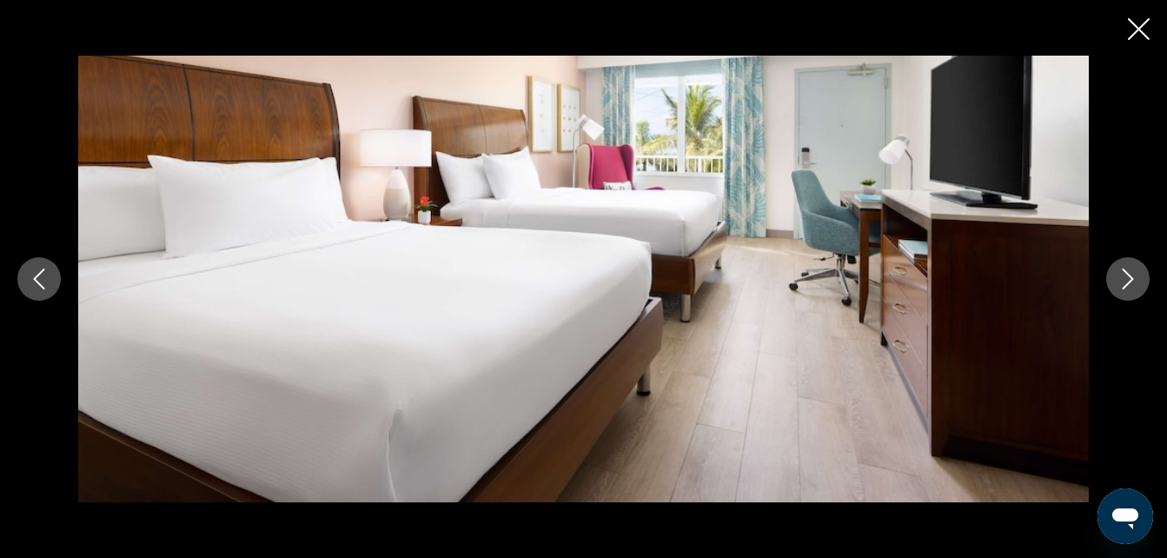
click at [1115, 285] on button "Siguiente imagen" at bounding box center [1127, 278] width 43 height 43
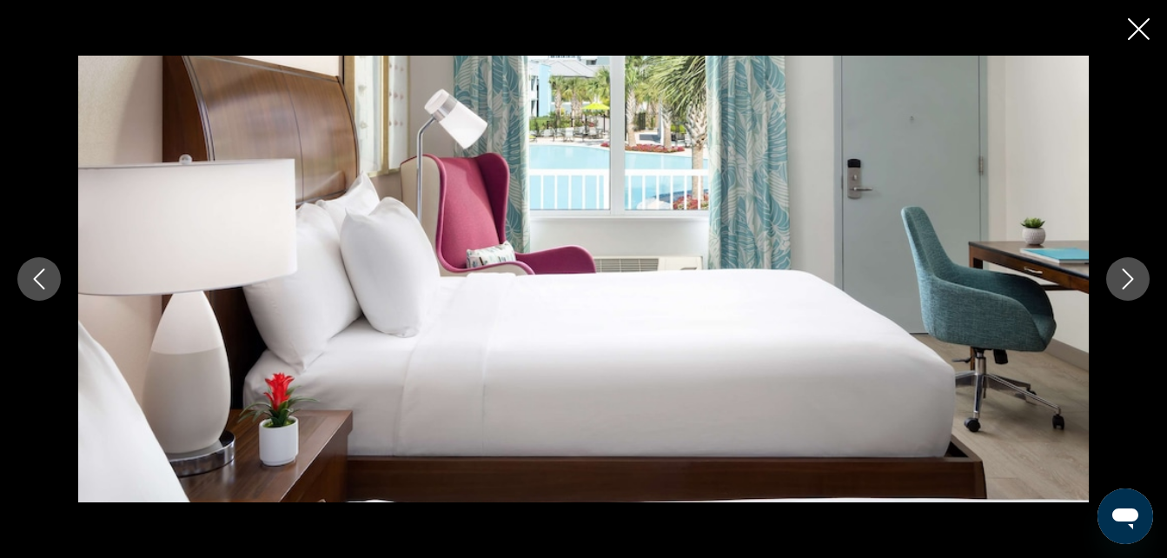
click at [1118, 282] on icon "Siguiente imagen" at bounding box center [1127, 278] width 21 height 21
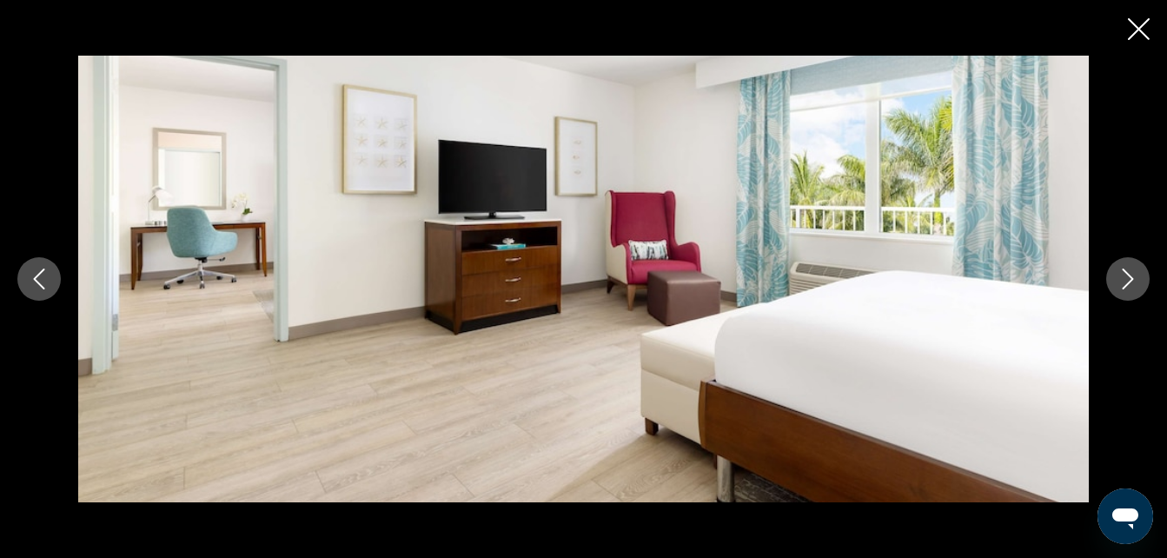
click at [1123, 283] on icon "Siguiente imagen" at bounding box center [1127, 278] width 21 height 21
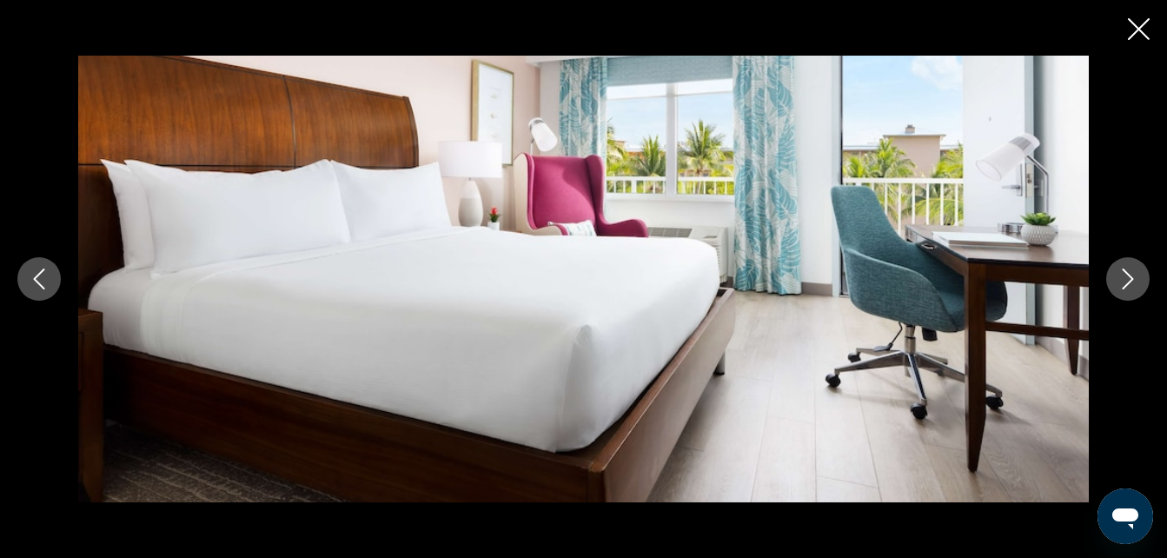
click at [1117, 279] on icon "Siguiente imagen" at bounding box center [1127, 278] width 21 height 21
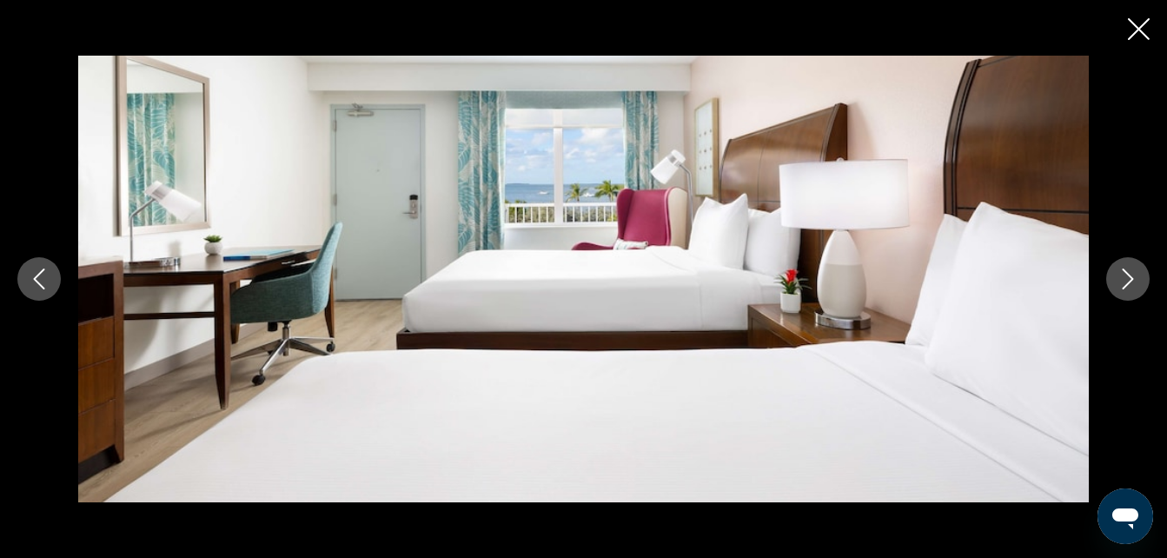
click at [1123, 280] on icon "Siguiente imagen" at bounding box center [1127, 278] width 21 height 21
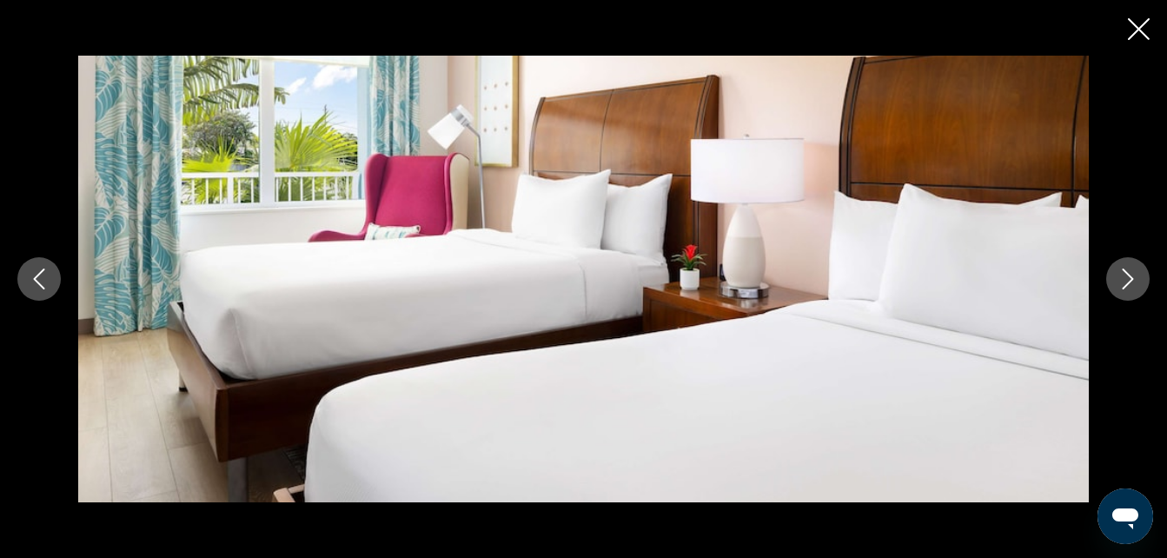
click at [1118, 286] on icon "Siguiente imagen" at bounding box center [1127, 278] width 21 height 21
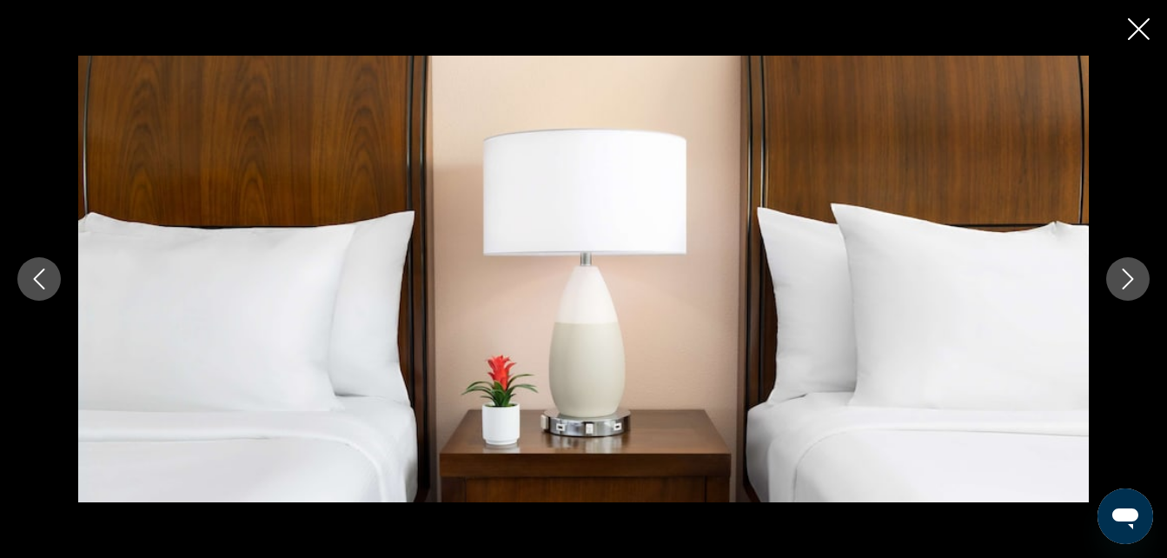
click at [1125, 281] on icon "Siguiente imagen" at bounding box center [1127, 278] width 21 height 21
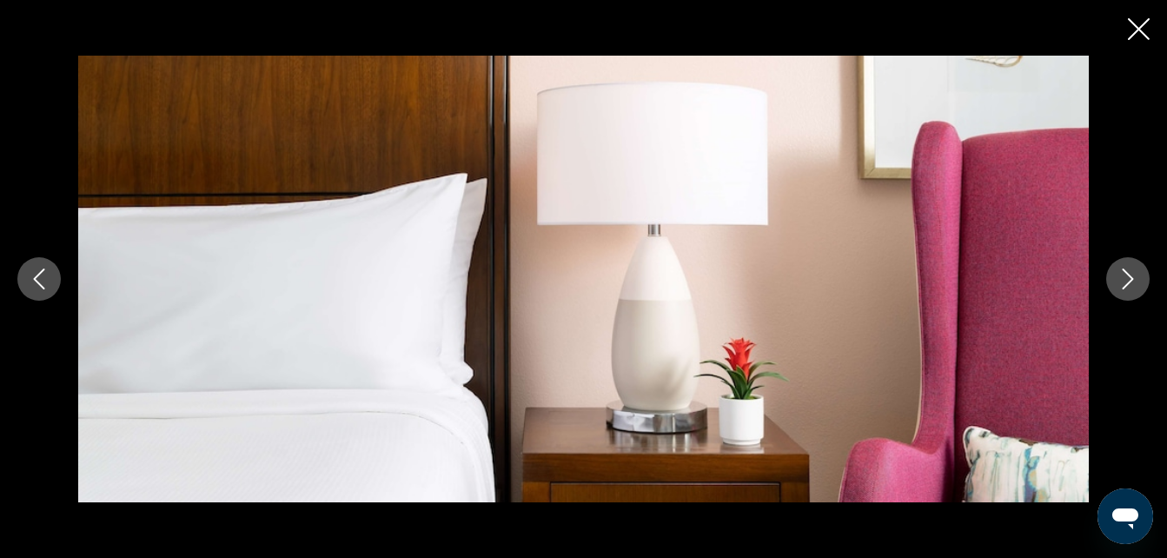
click at [1132, 277] on icon "Siguiente imagen" at bounding box center [1127, 278] width 21 height 21
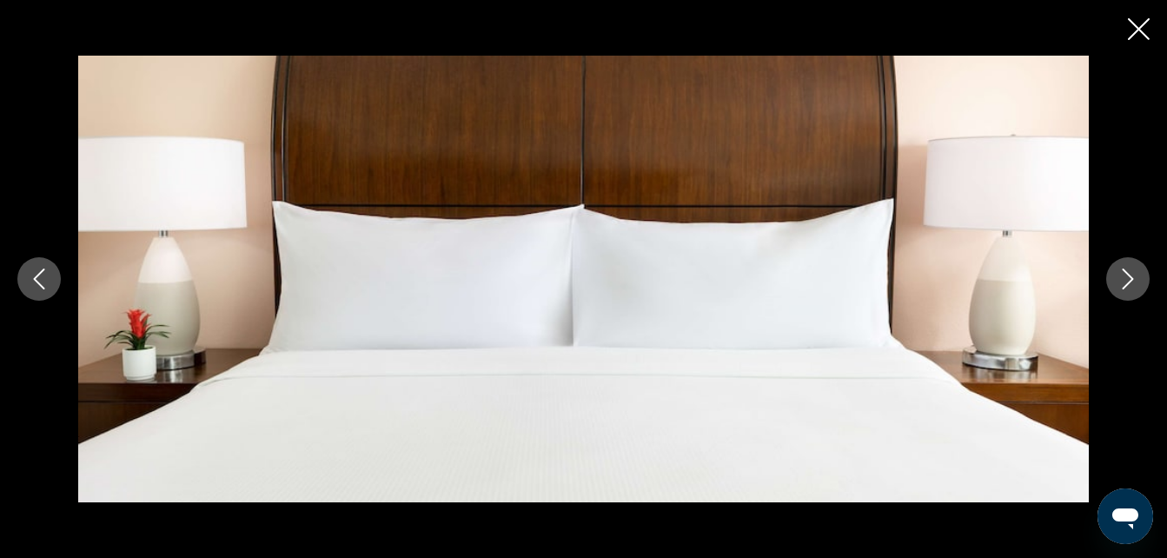
click at [1123, 276] on icon "Siguiente imagen" at bounding box center [1127, 278] width 21 height 21
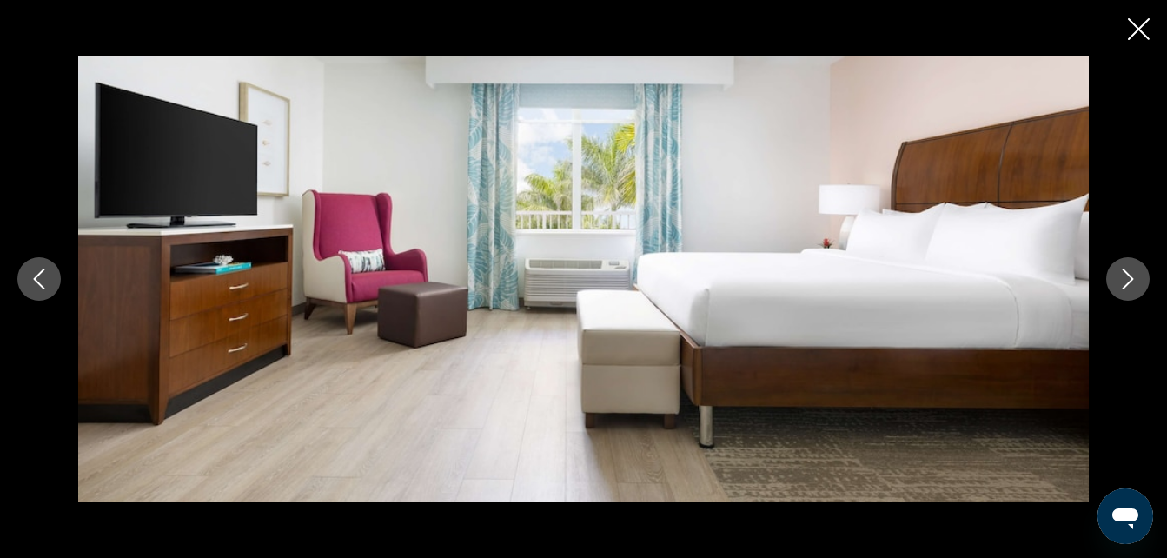
click at [1125, 278] on icon "Siguiente imagen" at bounding box center [1127, 278] width 21 height 21
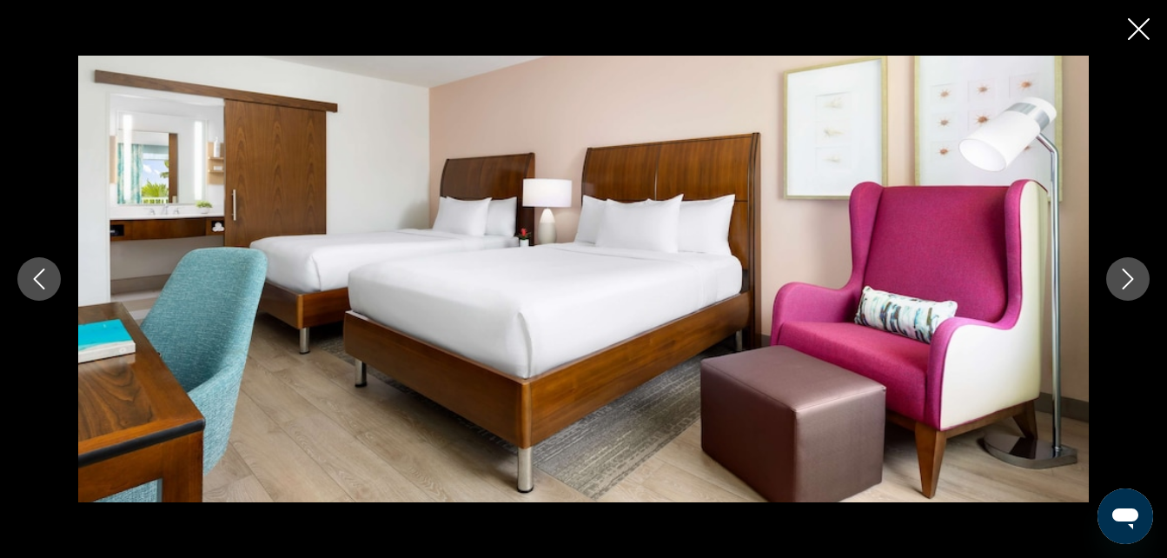
click at [1129, 278] on icon "Siguiente imagen" at bounding box center [1127, 278] width 21 height 21
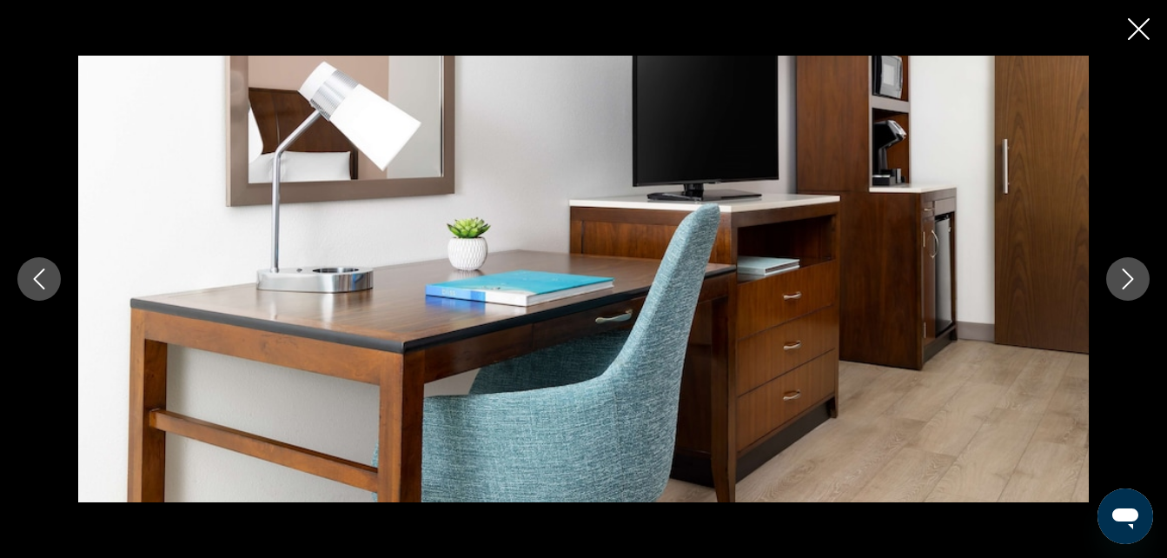
click at [1126, 281] on icon "Siguiente imagen" at bounding box center [1127, 278] width 21 height 21
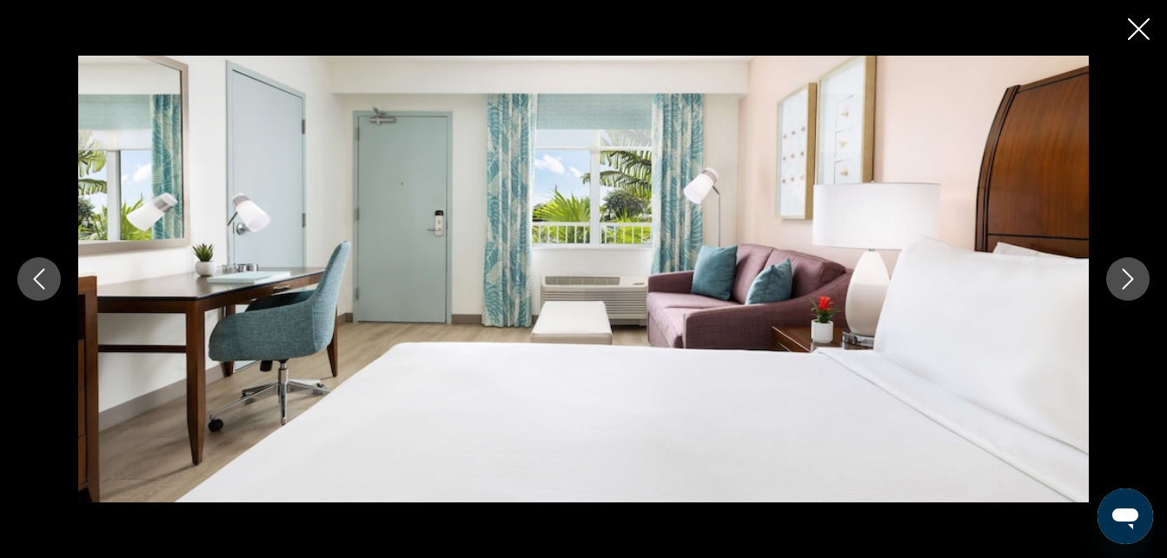
click at [1116, 278] on button "Siguiente imagen" at bounding box center [1127, 278] width 43 height 43
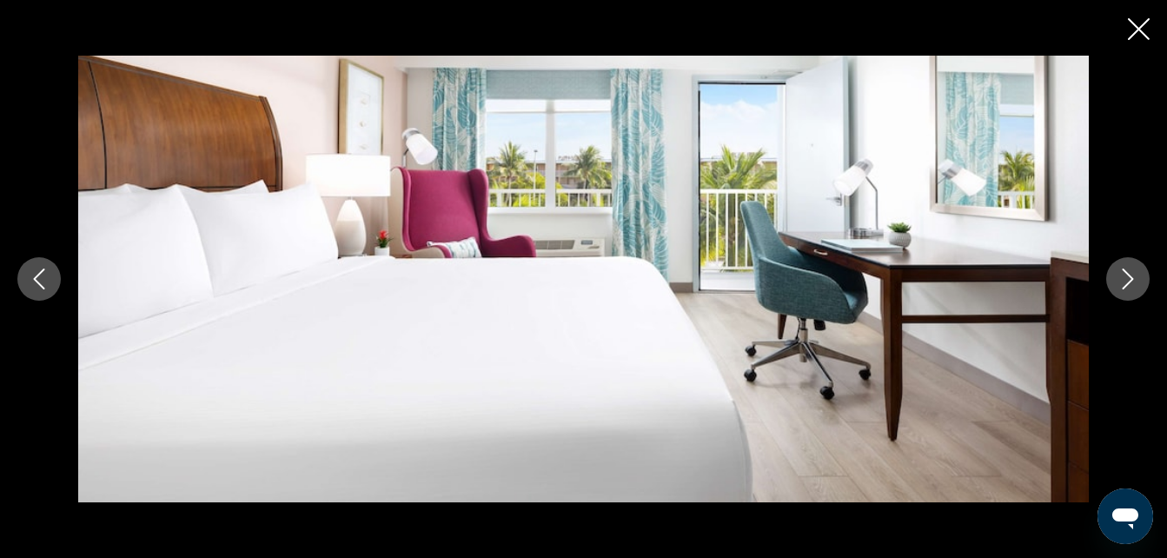
click at [1123, 282] on icon "Siguiente imagen" at bounding box center [1127, 278] width 21 height 21
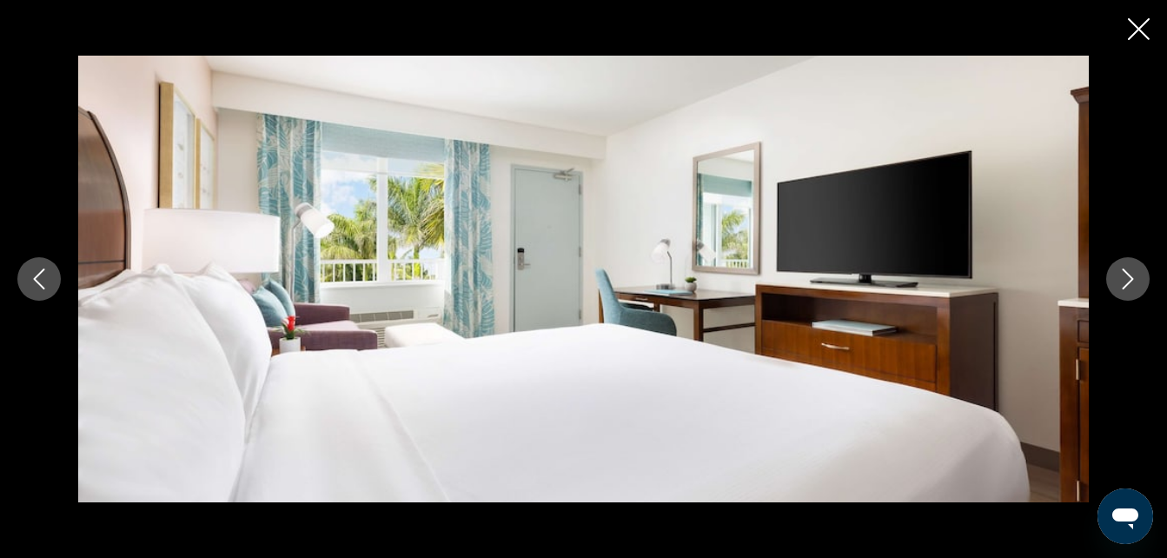
click at [1118, 280] on icon "Siguiente imagen" at bounding box center [1127, 278] width 21 height 21
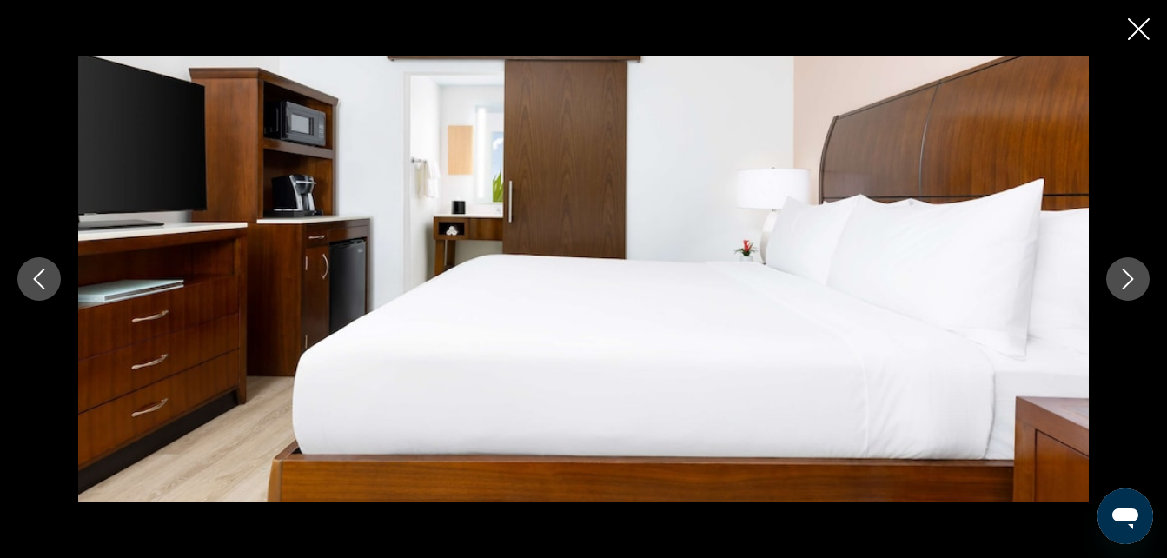
click at [1115, 276] on button "Siguiente imagen" at bounding box center [1127, 278] width 43 height 43
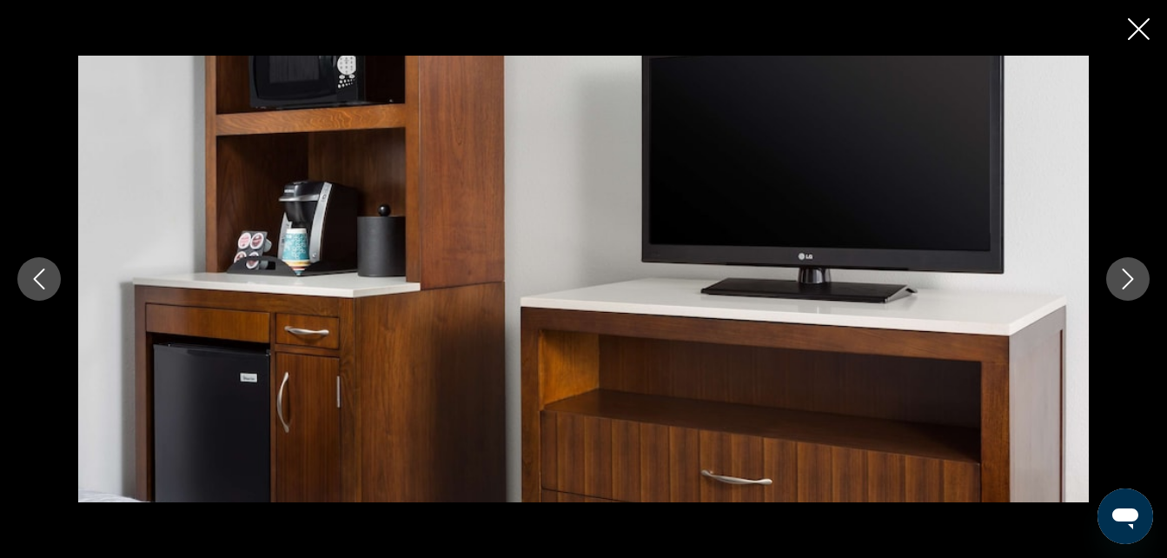
click at [1121, 283] on icon "Siguiente imagen" at bounding box center [1127, 278] width 21 height 21
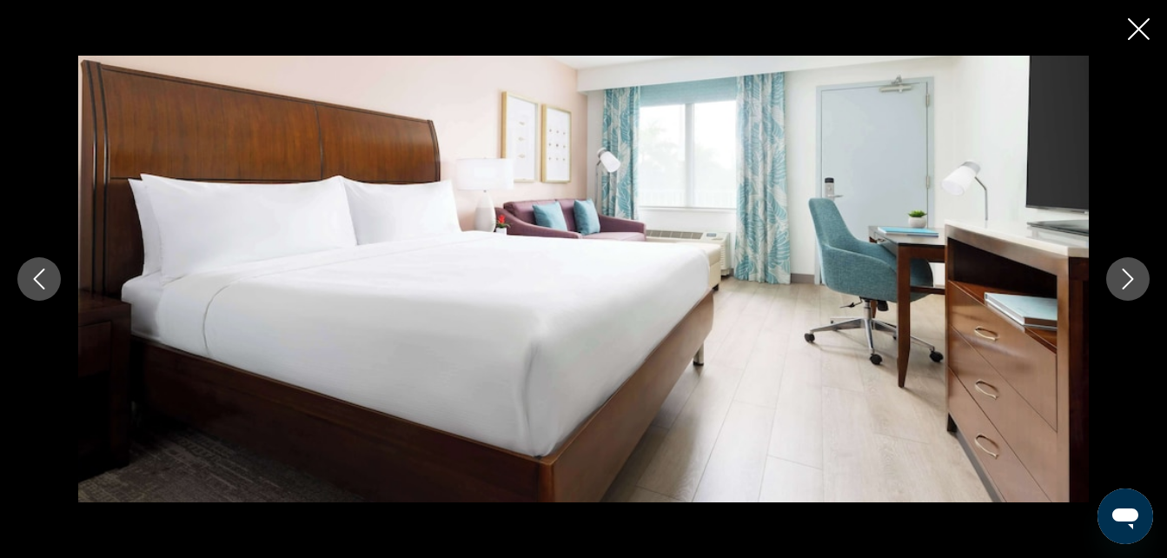
click at [1126, 286] on icon "Siguiente imagen" at bounding box center [1128, 278] width 11 height 21
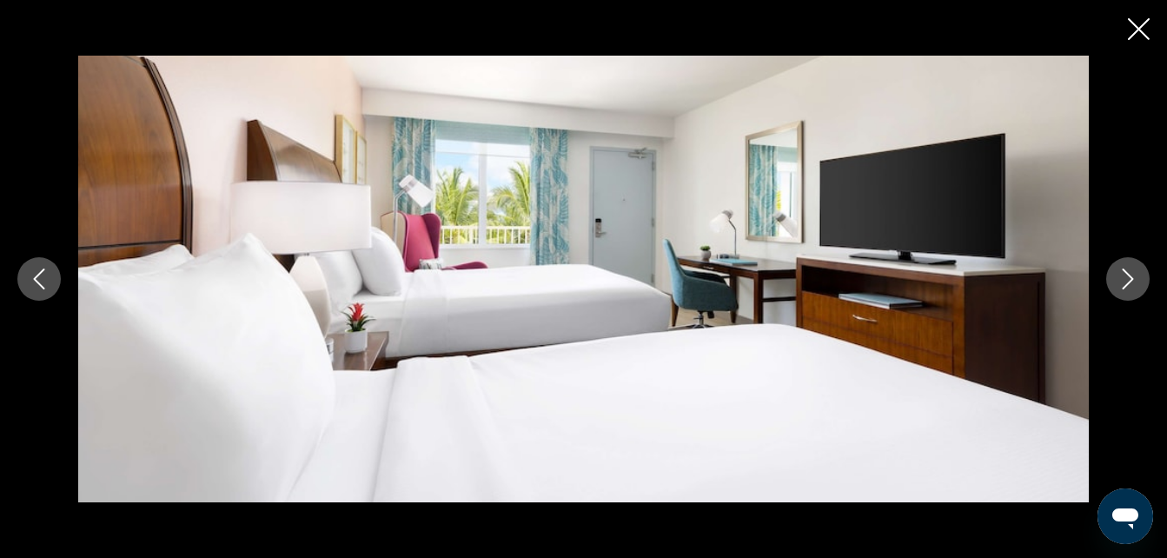
click at [1125, 276] on icon "Siguiente imagen" at bounding box center [1127, 278] width 21 height 21
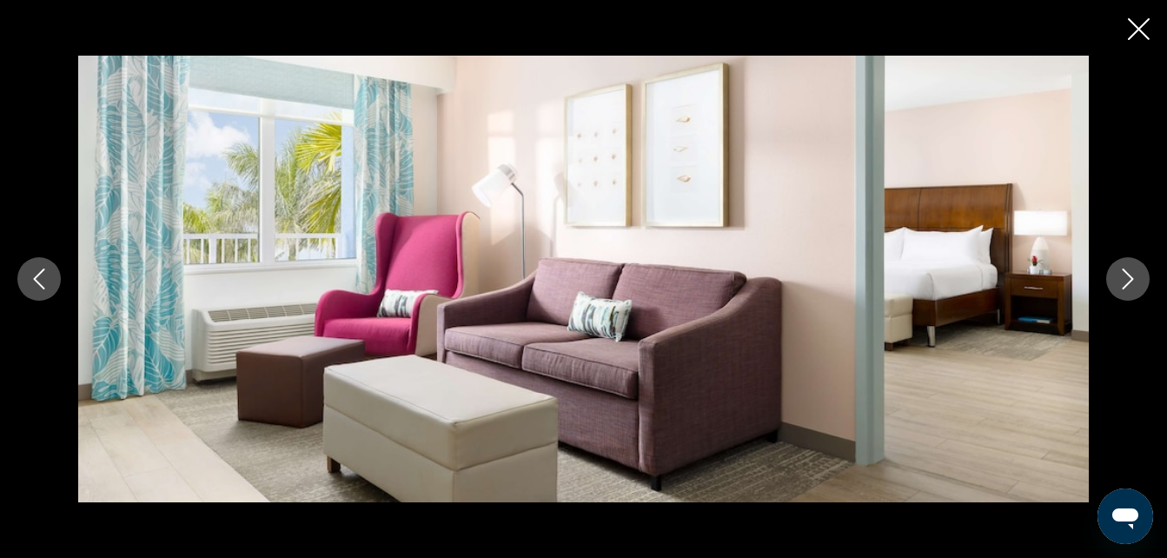
click at [1123, 279] on icon "Siguiente imagen" at bounding box center [1127, 278] width 21 height 21
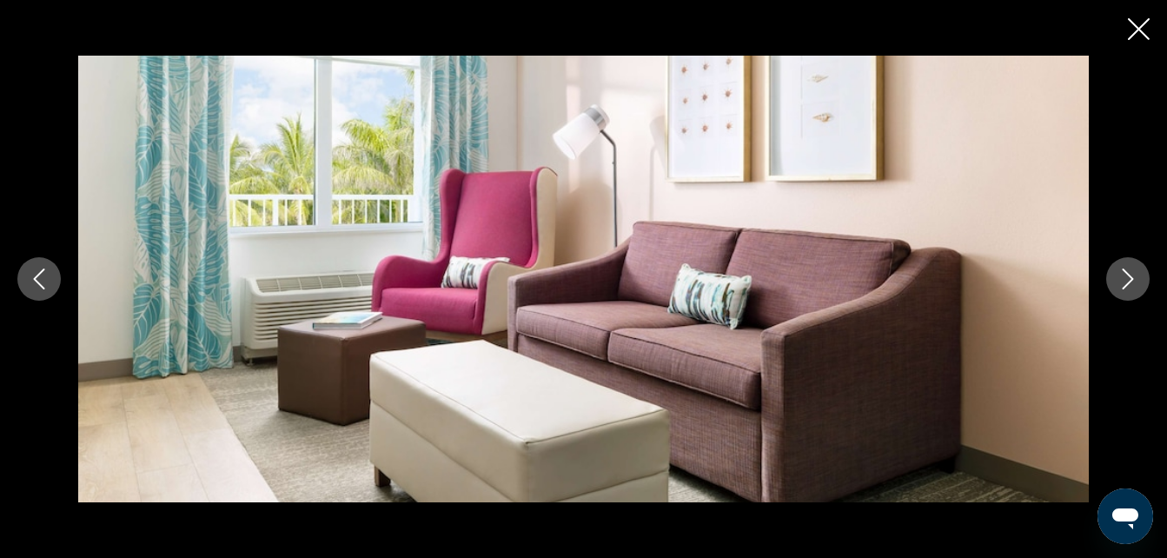
click at [1124, 284] on icon "Siguiente imagen" at bounding box center [1127, 278] width 21 height 21
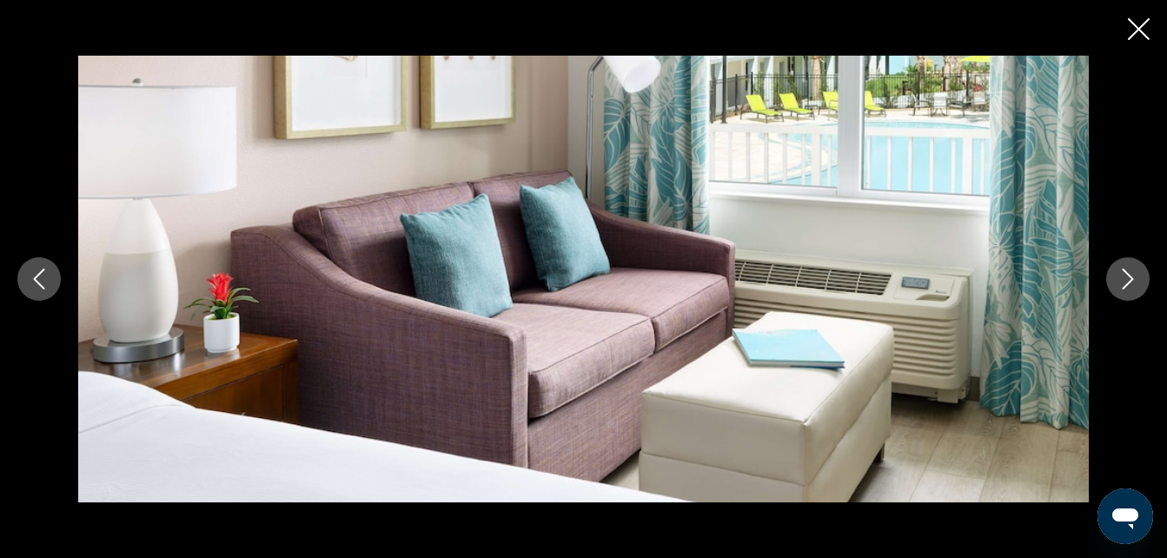
click at [1116, 285] on button "Siguiente imagen" at bounding box center [1127, 278] width 43 height 43
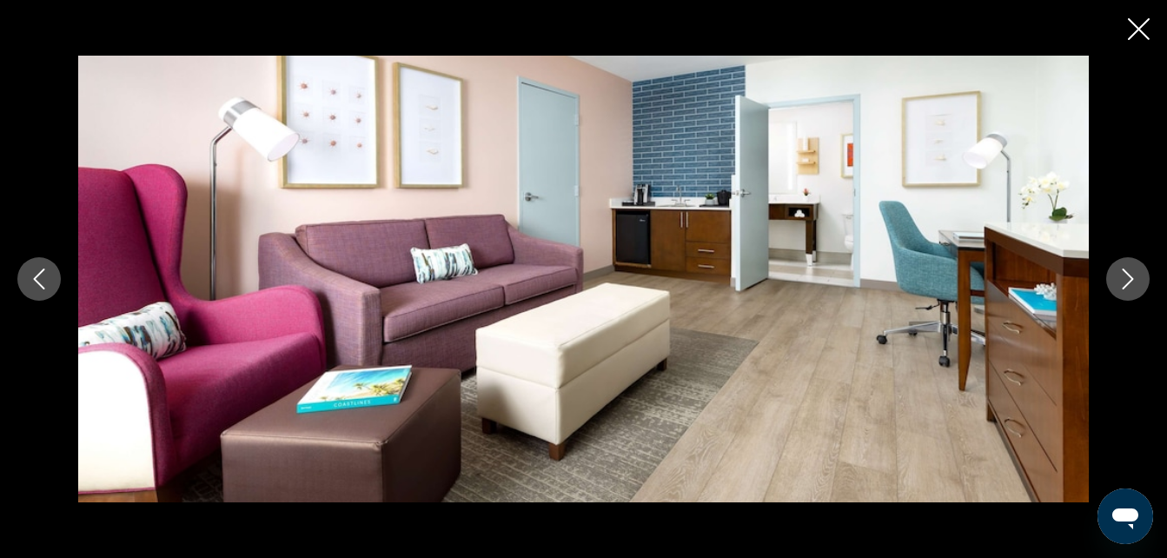
click at [1114, 281] on button "Siguiente imagen" at bounding box center [1127, 278] width 43 height 43
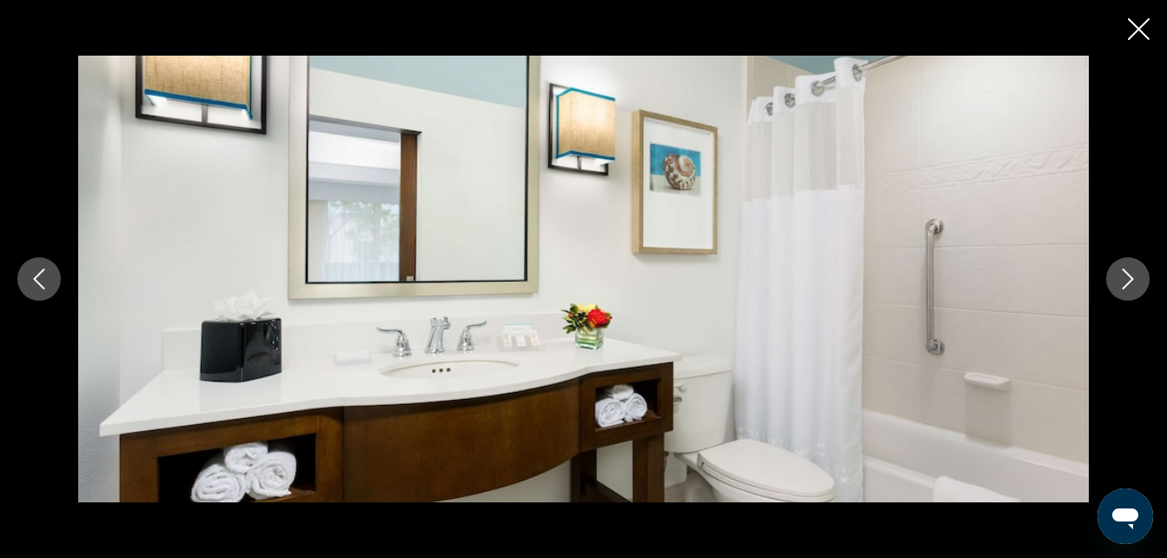
click at [1116, 287] on button "Siguiente imagen" at bounding box center [1127, 278] width 43 height 43
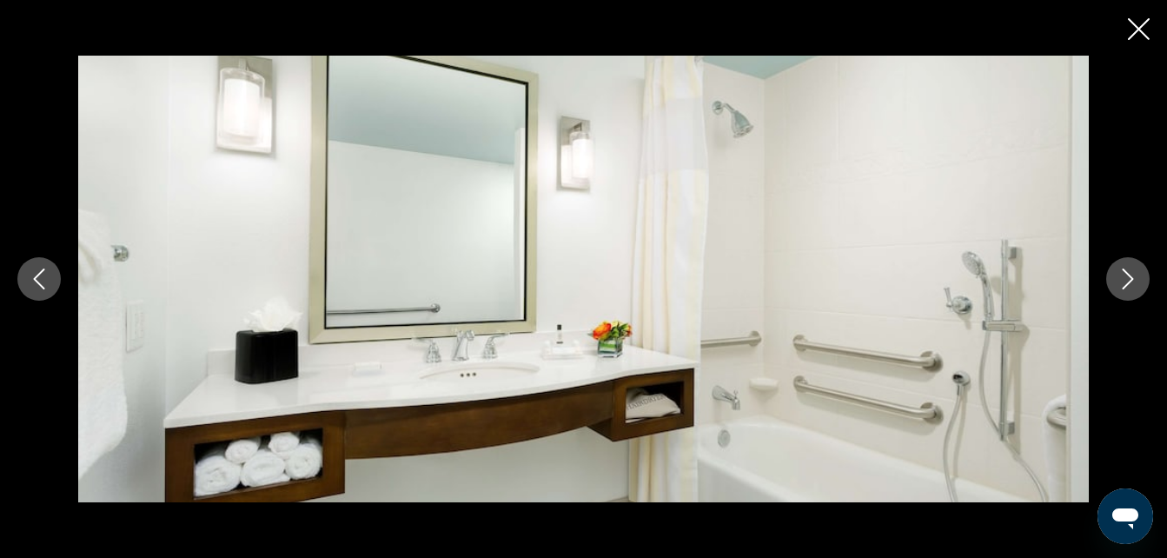
click at [1119, 284] on icon "Siguiente imagen" at bounding box center [1127, 278] width 21 height 21
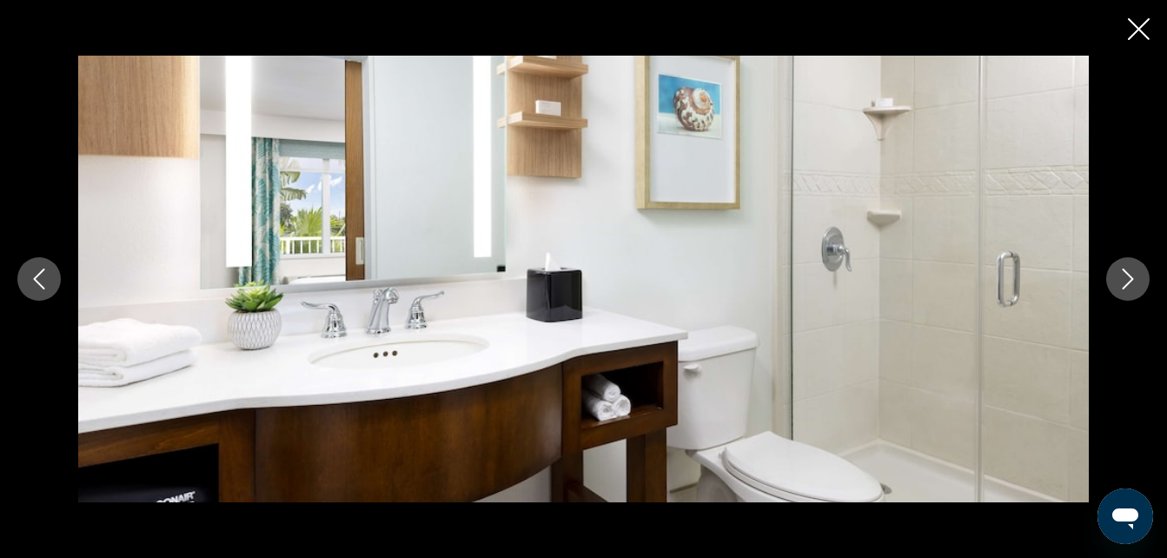
click at [1118, 288] on icon "Siguiente imagen" at bounding box center [1127, 278] width 21 height 21
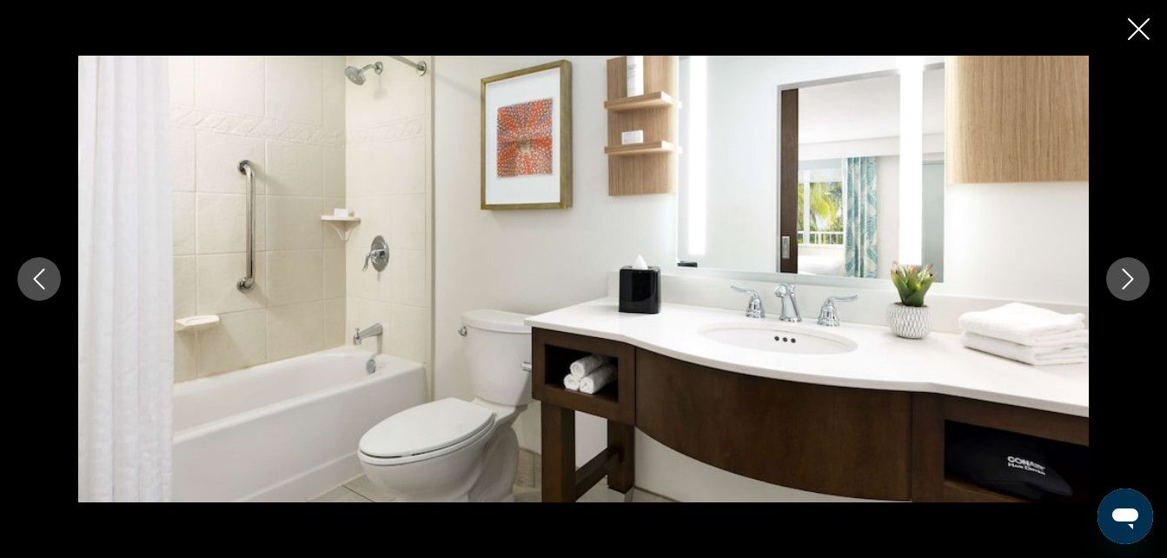
click at [1126, 282] on icon "Siguiente imagen" at bounding box center [1127, 278] width 21 height 21
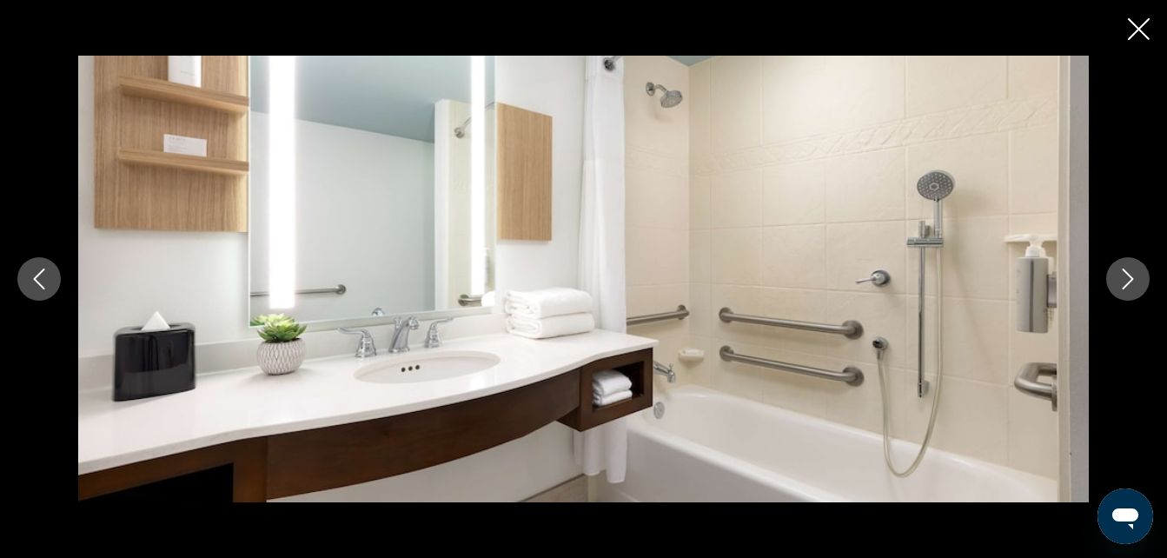
click at [1117, 276] on icon "Siguiente imagen" at bounding box center [1127, 278] width 21 height 21
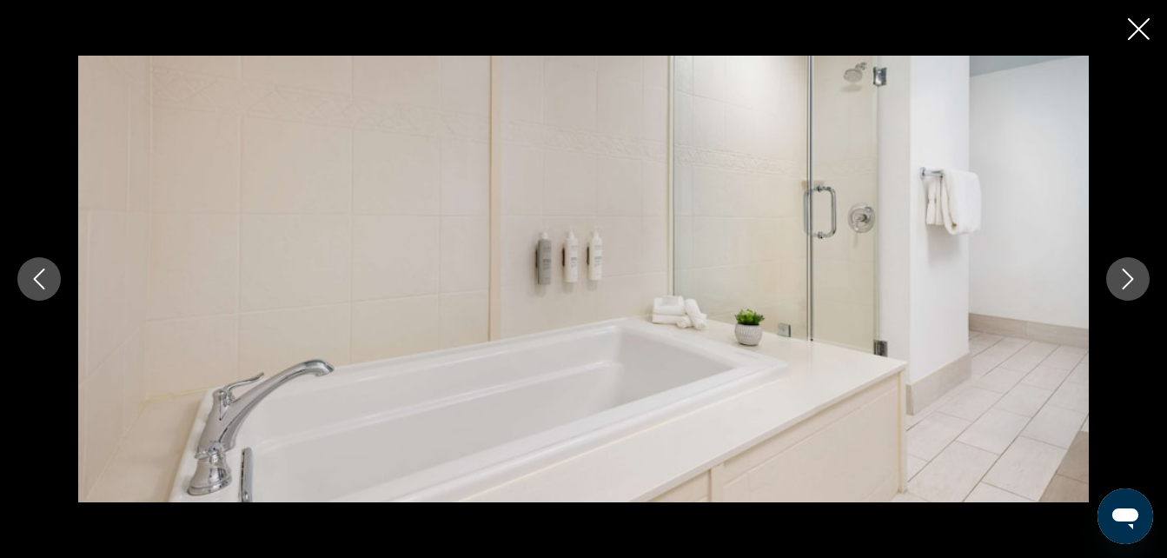
click at [1117, 279] on icon "Siguiente imagen" at bounding box center [1127, 278] width 21 height 21
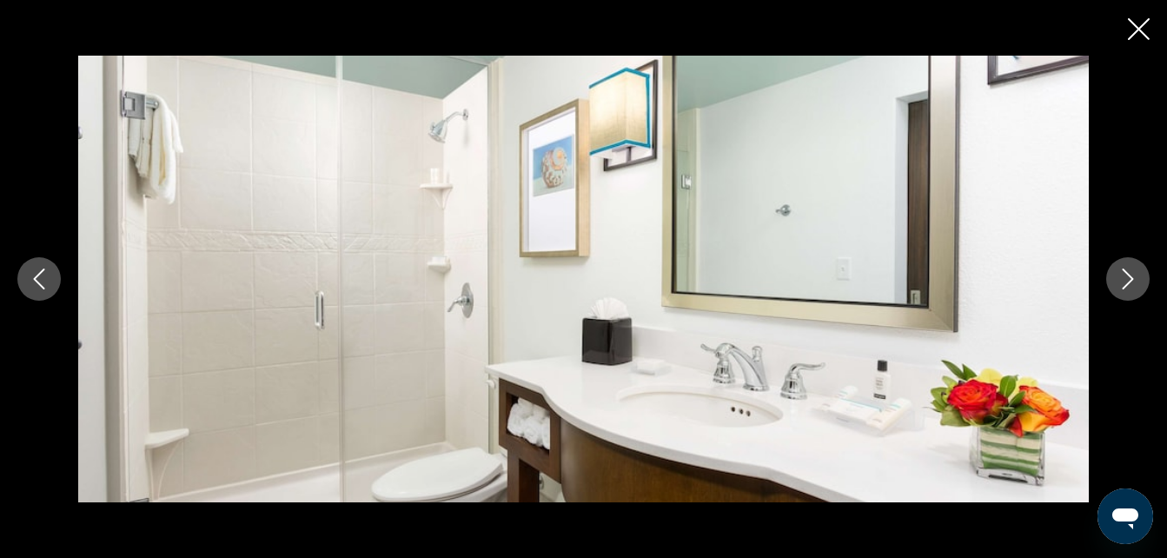
click at [1123, 278] on icon "Siguiente imagen" at bounding box center [1127, 278] width 21 height 21
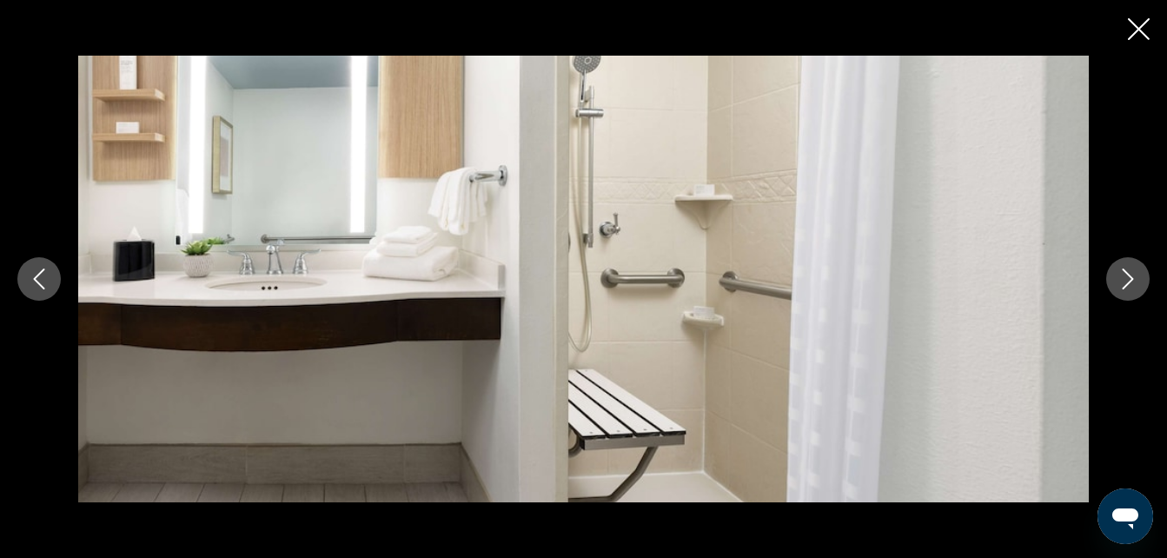
click at [1130, 279] on icon "Siguiente imagen" at bounding box center [1127, 278] width 21 height 21
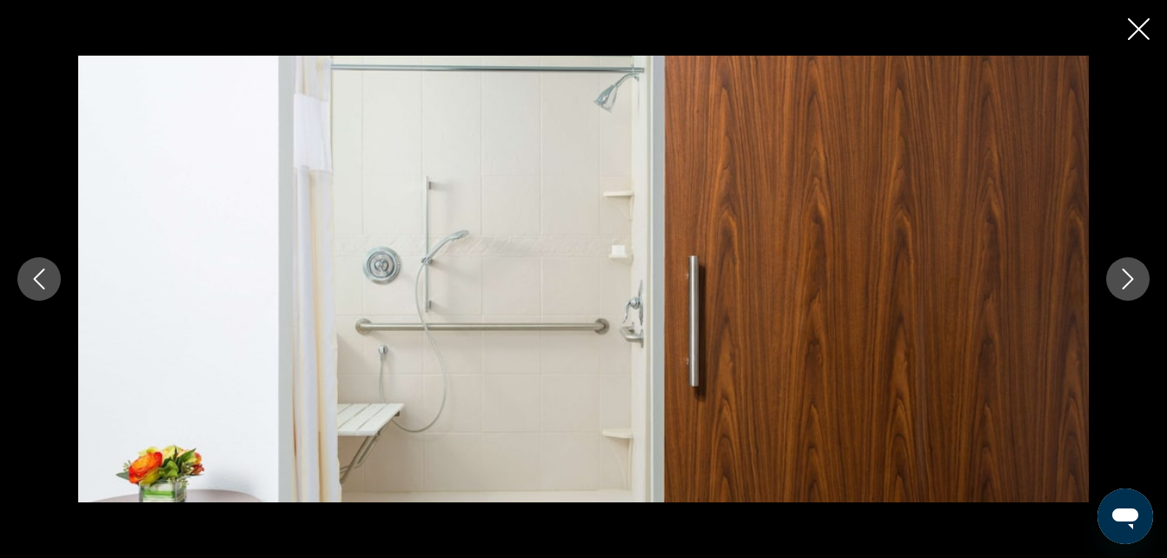
click at [1136, 276] on icon "Siguiente imagen" at bounding box center [1127, 278] width 21 height 21
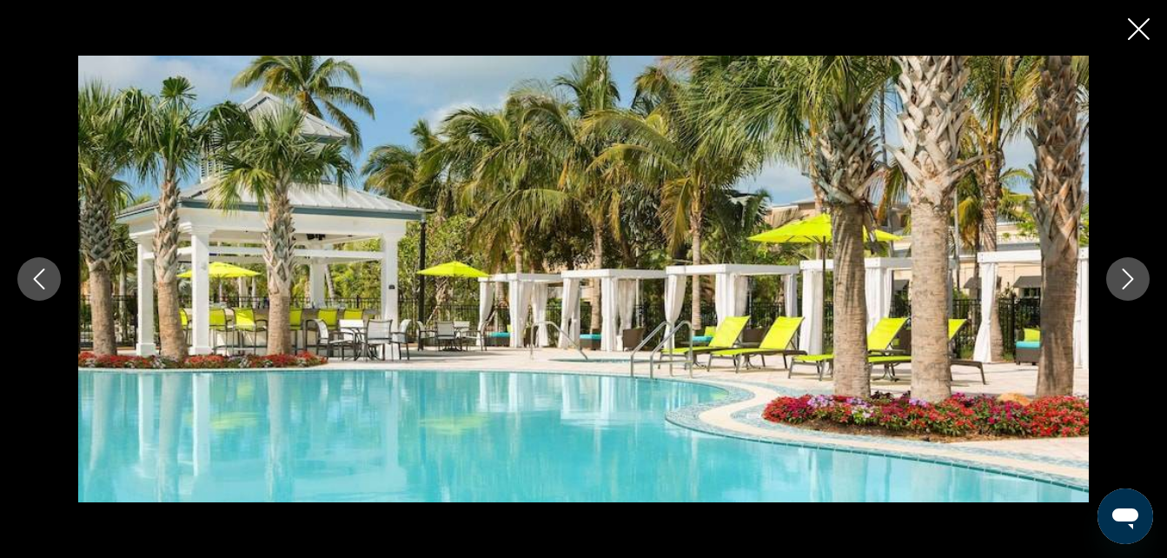
click at [1124, 276] on icon "Siguiente imagen" at bounding box center [1127, 278] width 21 height 21
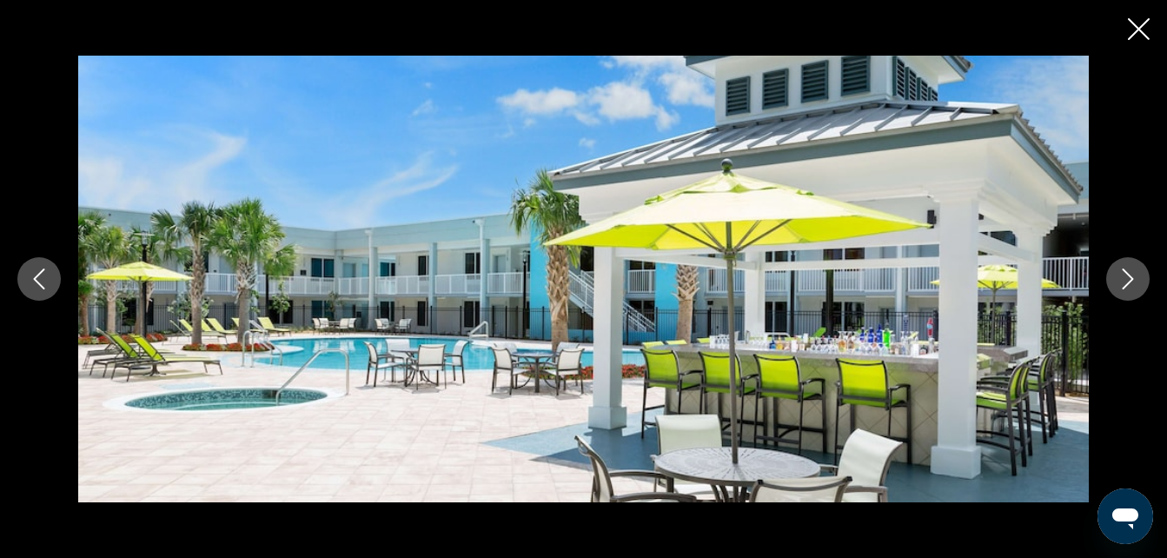
click at [1115, 286] on button "Siguiente imagen" at bounding box center [1127, 278] width 43 height 43
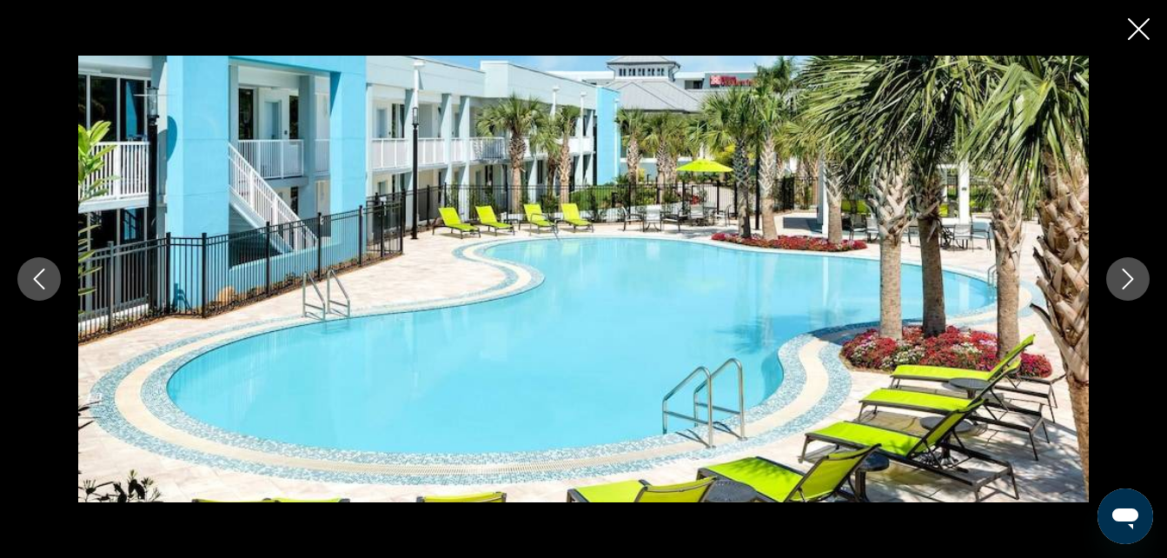
click at [1136, 281] on icon "Siguiente imagen" at bounding box center [1127, 278] width 21 height 21
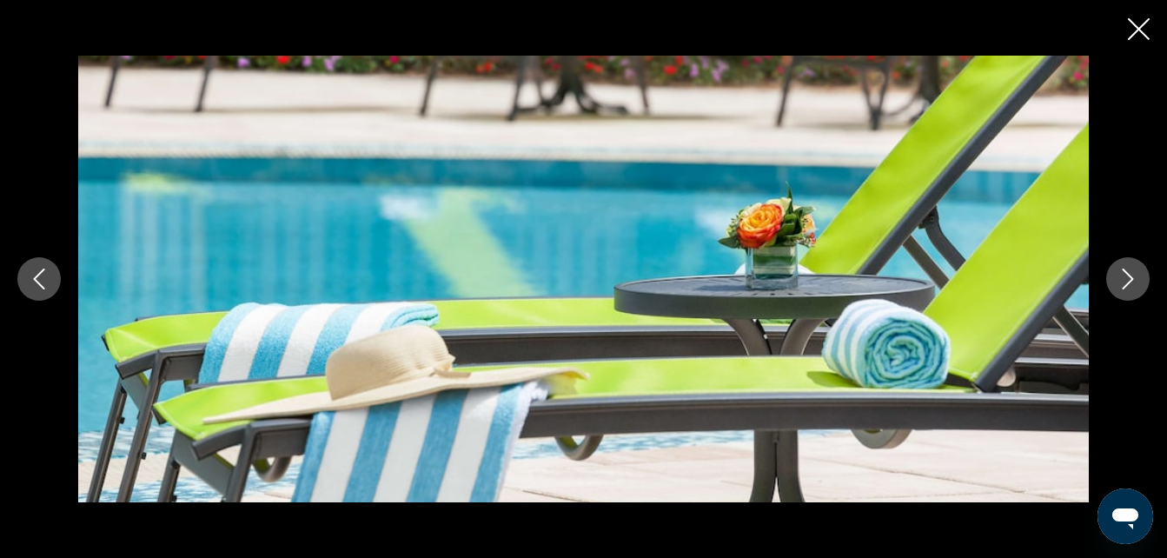
click at [1136, 280] on icon "Siguiente imagen" at bounding box center [1127, 278] width 21 height 21
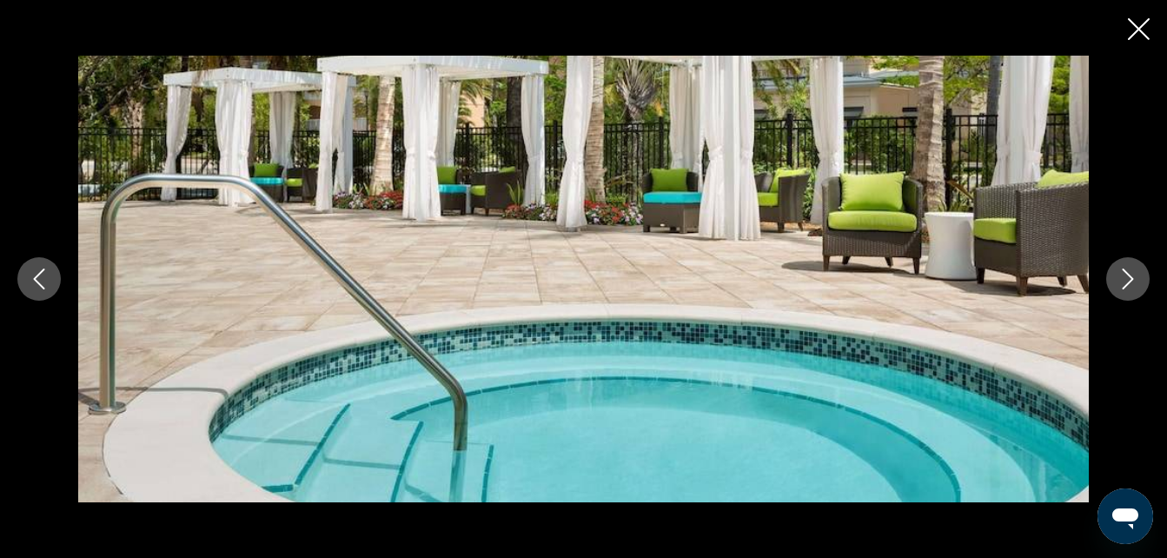
click at [1130, 282] on icon "Siguiente imagen" at bounding box center [1128, 278] width 11 height 21
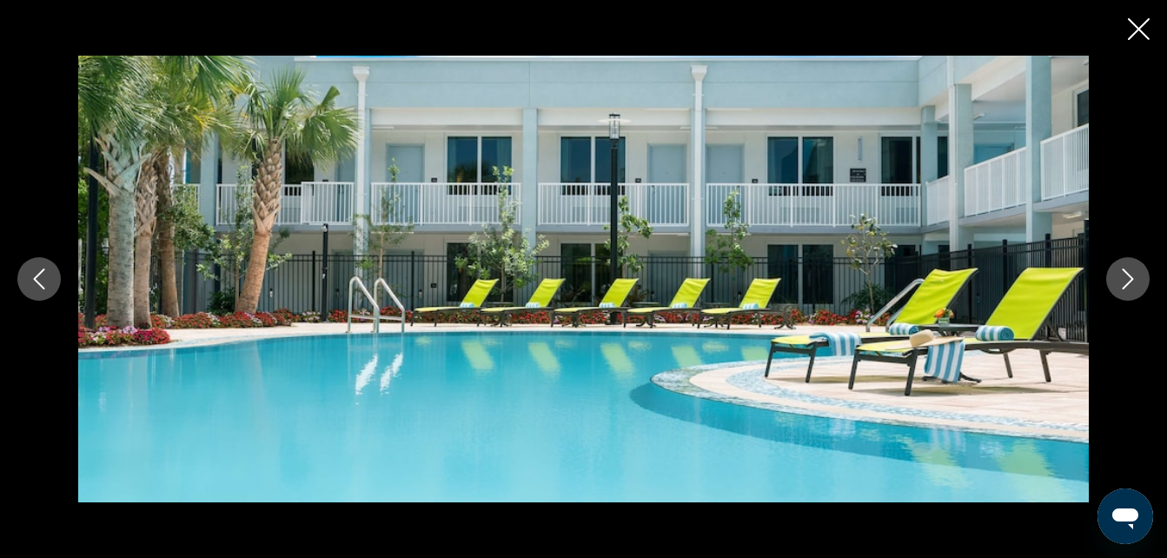
click at [1143, 274] on button "Siguiente imagen" at bounding box center [1127, 278] width 43 height 43
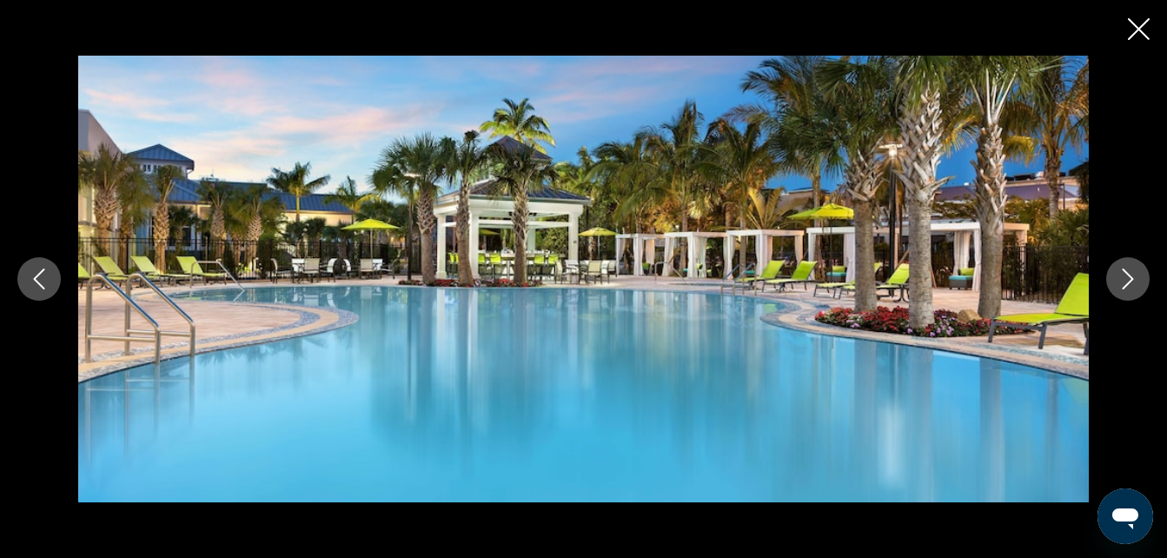
click at [1123, 288] on icon "Siguiente imagen" at bounding box center [1128, 278] width 11 height 21
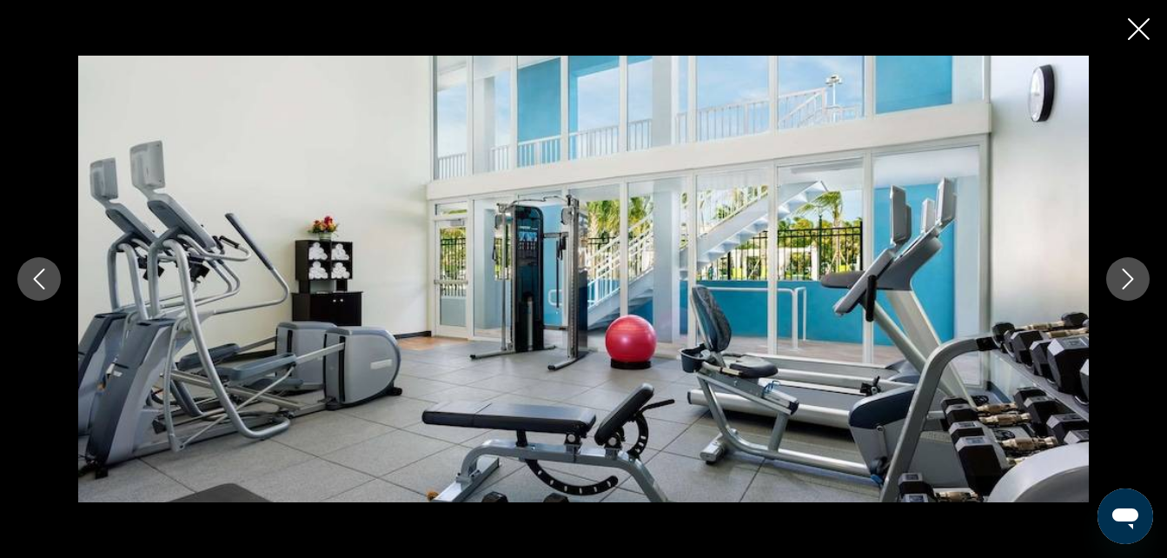
click at [1114, 281] on button "Siguiente imagen" at bounding box center [1127, 278] width 43 height 43
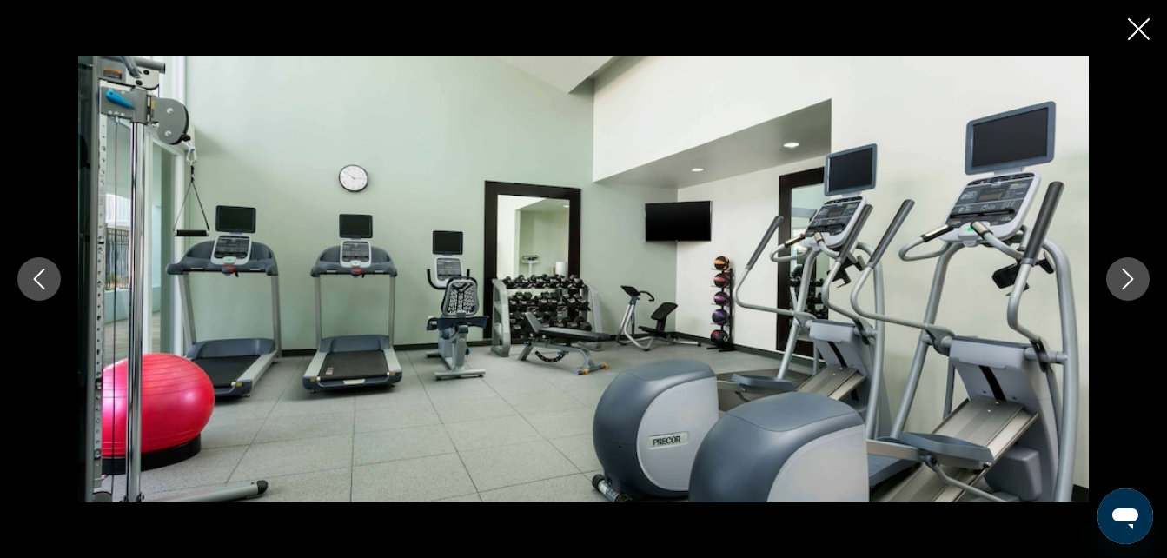
click at [1112, 288] on button "Siguiente imagen" at bounding box center [1127, 278] width 43 height 43
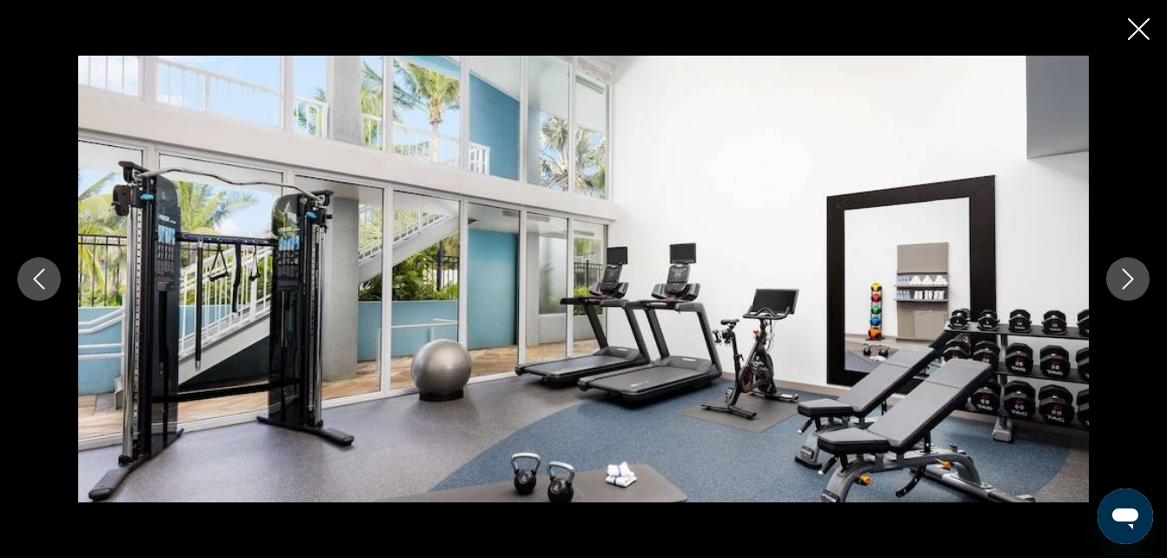
click at [1106, 292] on div "prev next" at bounding box center [583, 279] width 1167 height 447
click at [1124, 276] on icon "Siguiente imagen" at bounding box center [1127, 278] width 21 height 21
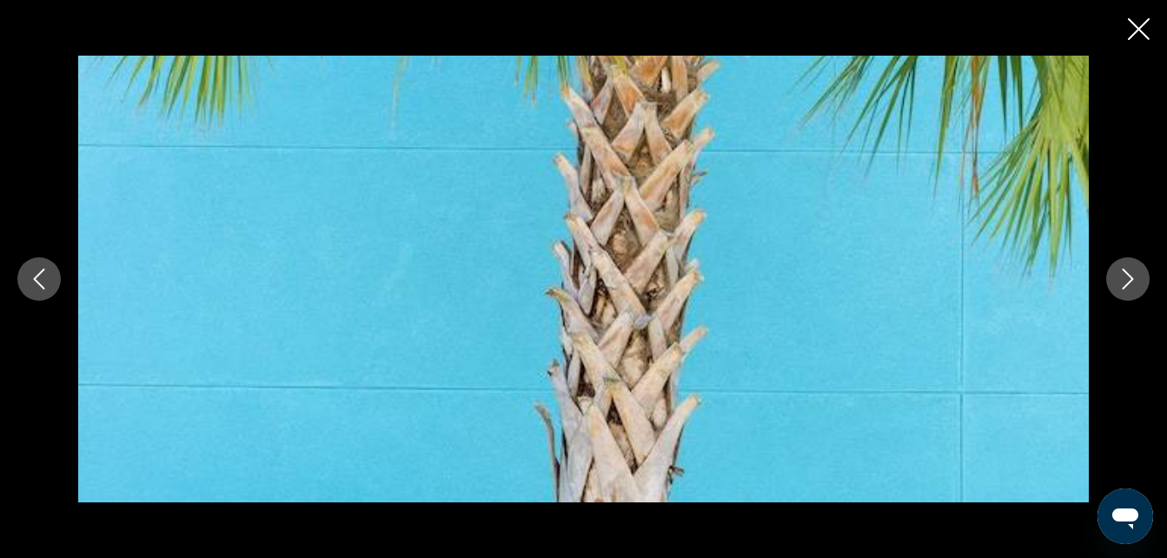
click at [1122, 282] on icon "Siguiente imagen" at bounding box center [1127, 278] width 21 height 21
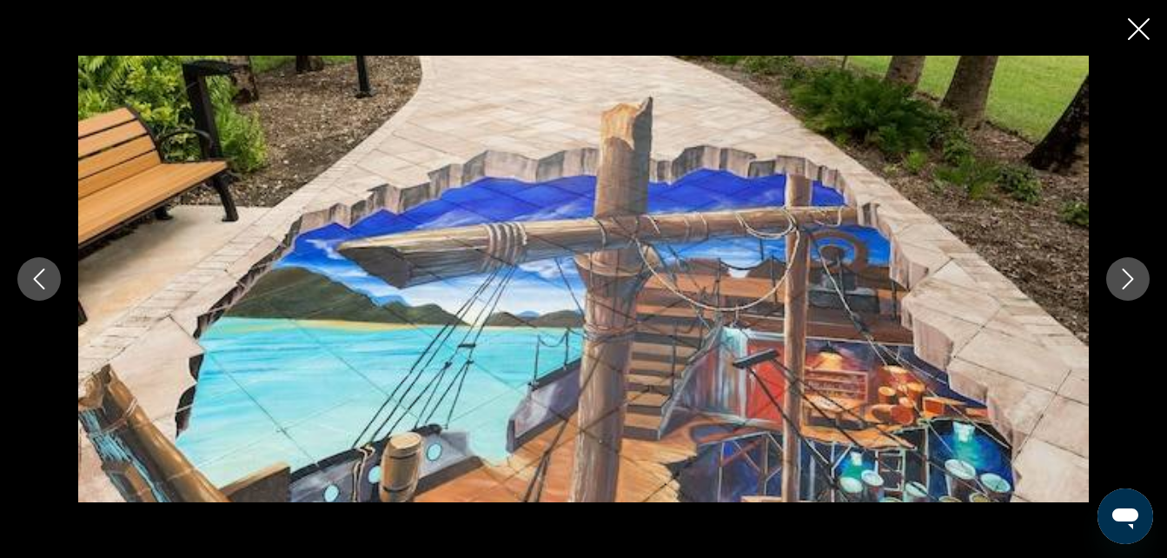
click at [1122, 285] on icon "Siguiente imagen" at bounding box center [1127, 278] width 21 height 21
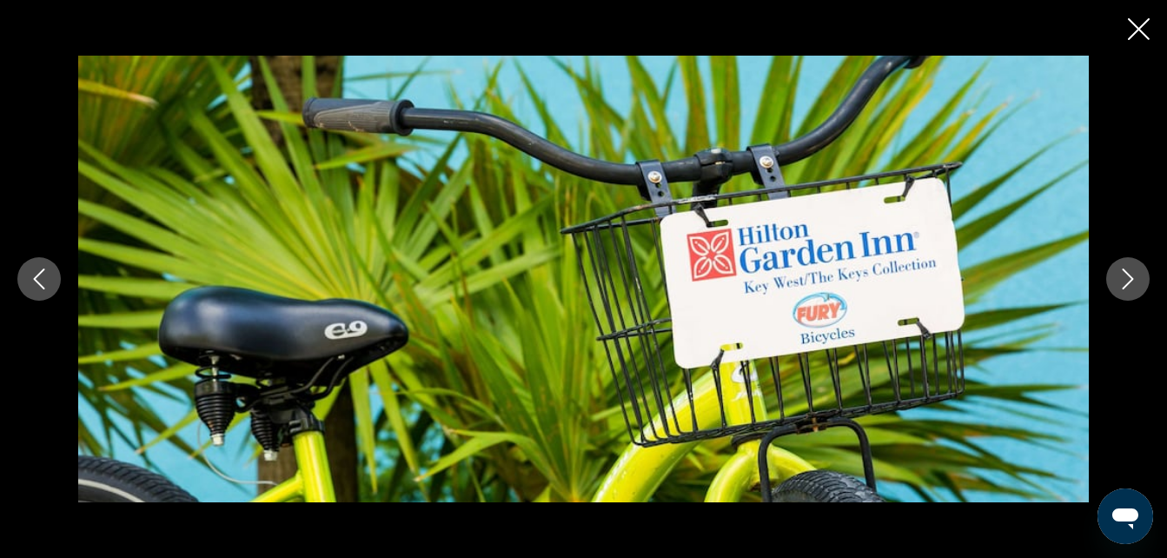
click at [1121, 288] on icon "Siguiente imagen" at bounding box center [1127, 278] width 21 height 21
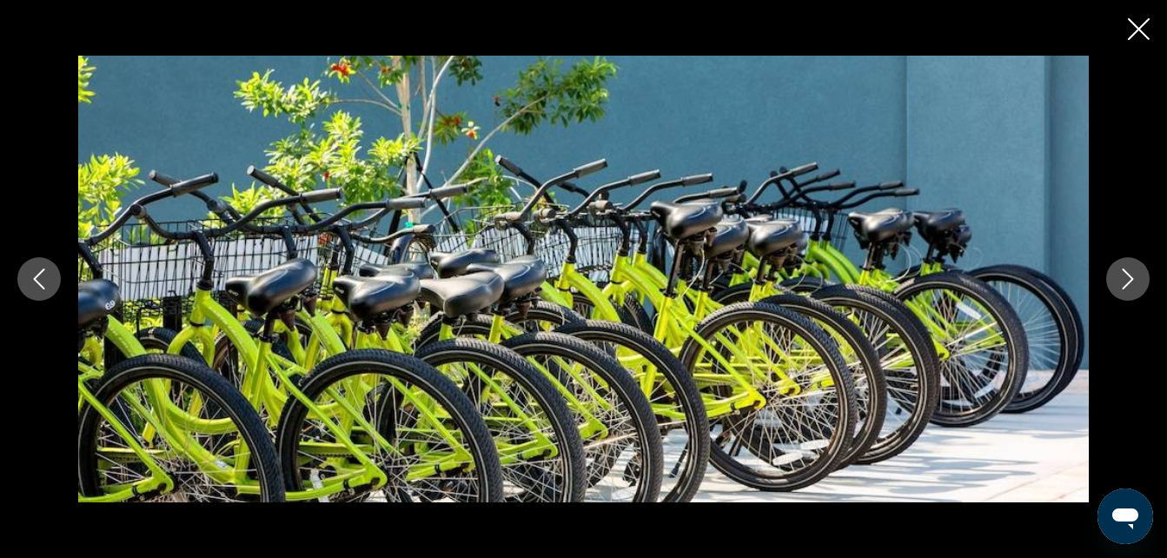
click at [1127, 281] on icon "Siguiente imagen" at bounding box center [1127, 278] width 21 height 21
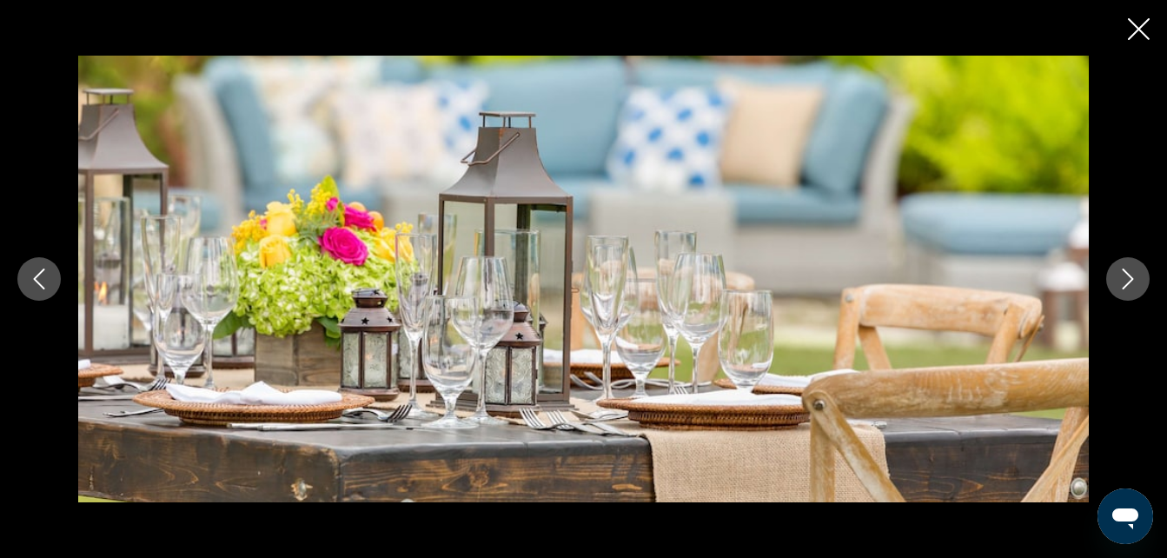
click at [1122, 284] on icon "Siguiente imagen" at bounding box center [1127, 278] width 21 height 21
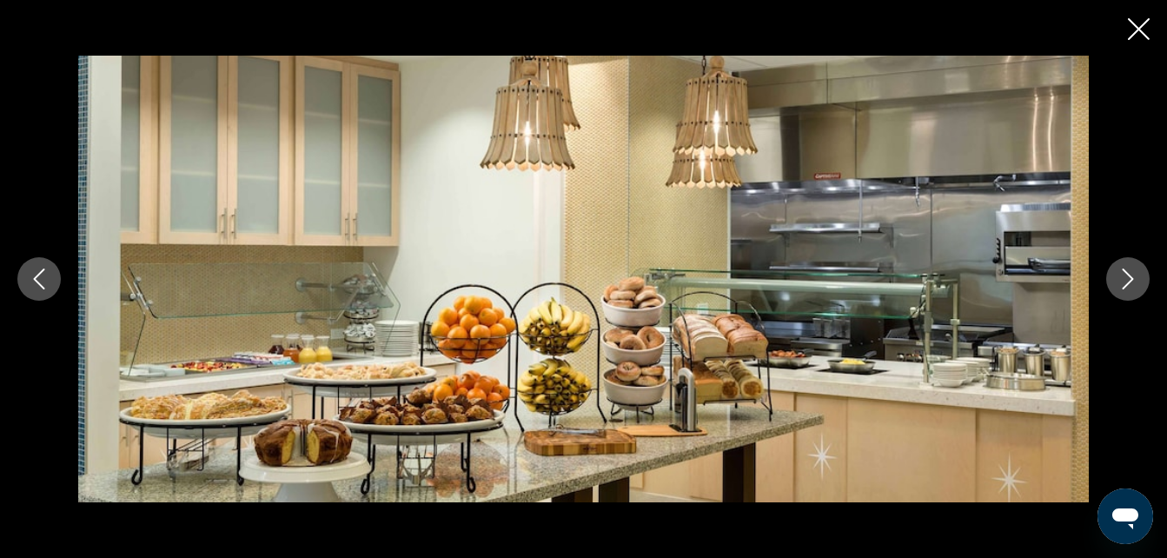
click at [1121, 292] on button "Siguiente imagen" at bounding box center [1127, 278] width 43 height 43
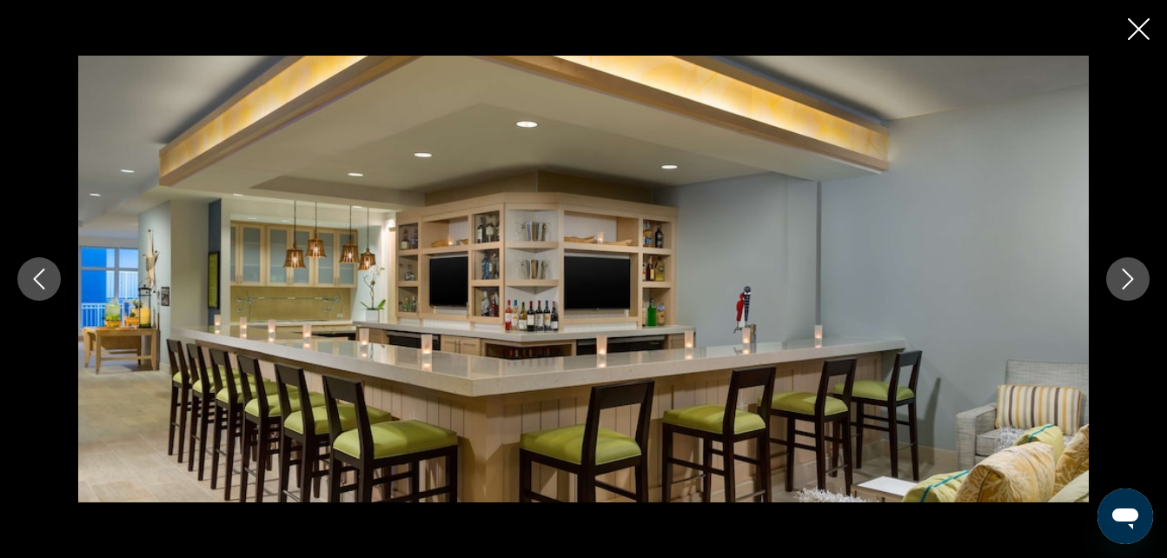
click at [1116, 294] on button "Siguiente imagen" at bounding box center [1127, 278] width 43 height 43
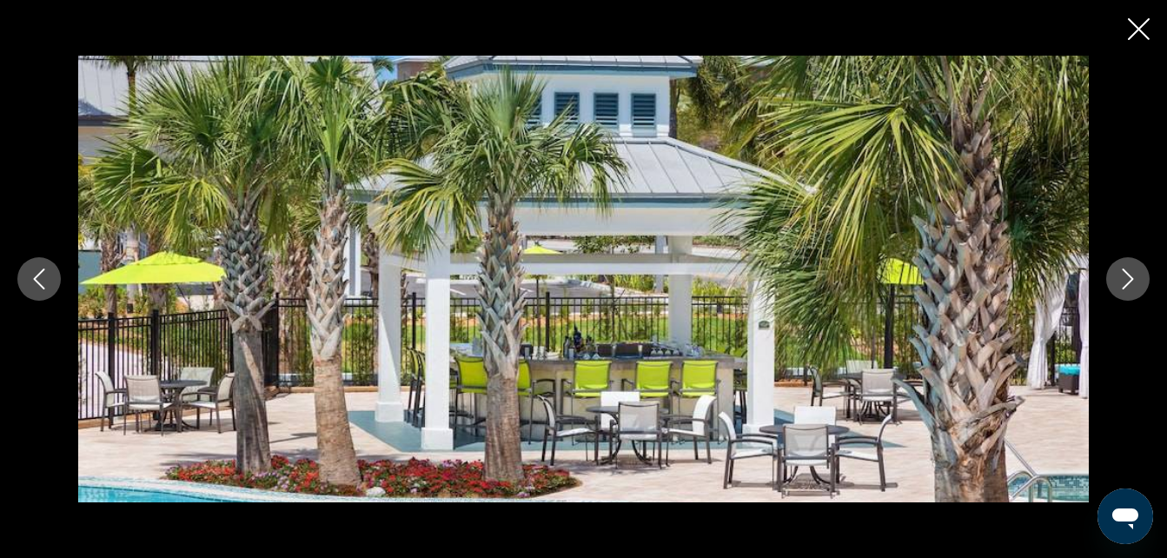
click at [1117, 294] on button "Siguiente imagen" at bounding box center [1127, 278] width 43 height 43
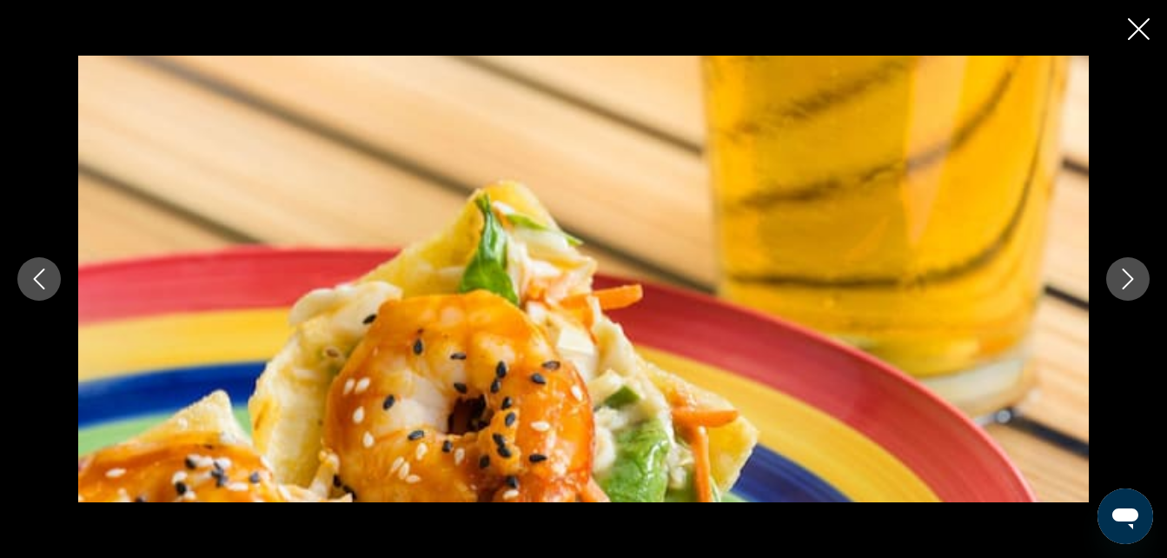
click at [17, 278] on button "Imagen anterior" at bounding box center [38, 278] width 43 height 43
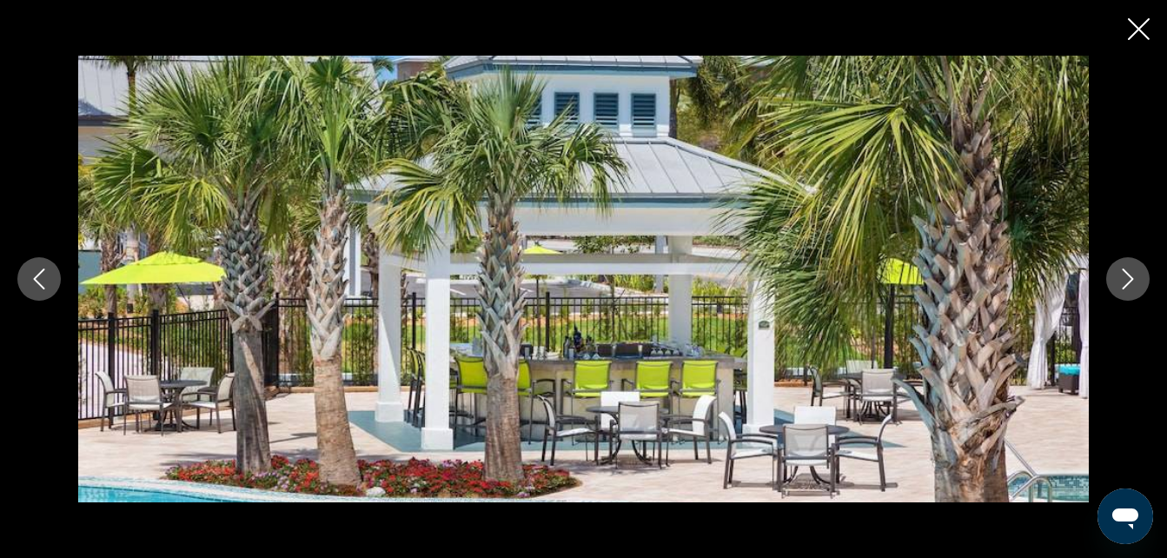
click at [1120, 296] on button "Siguiente imagen" at bounding box center [1127, 278] width 43 height 43
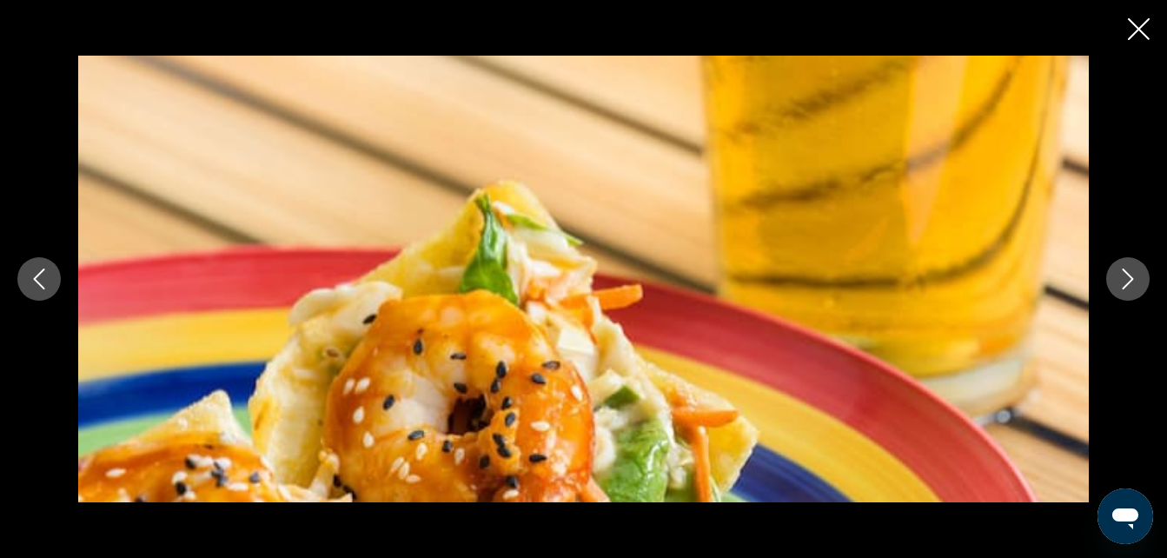
click at [1110, 275] on button "Siguiente imagen" at bounding box center [1127, 278] width 43 height 43
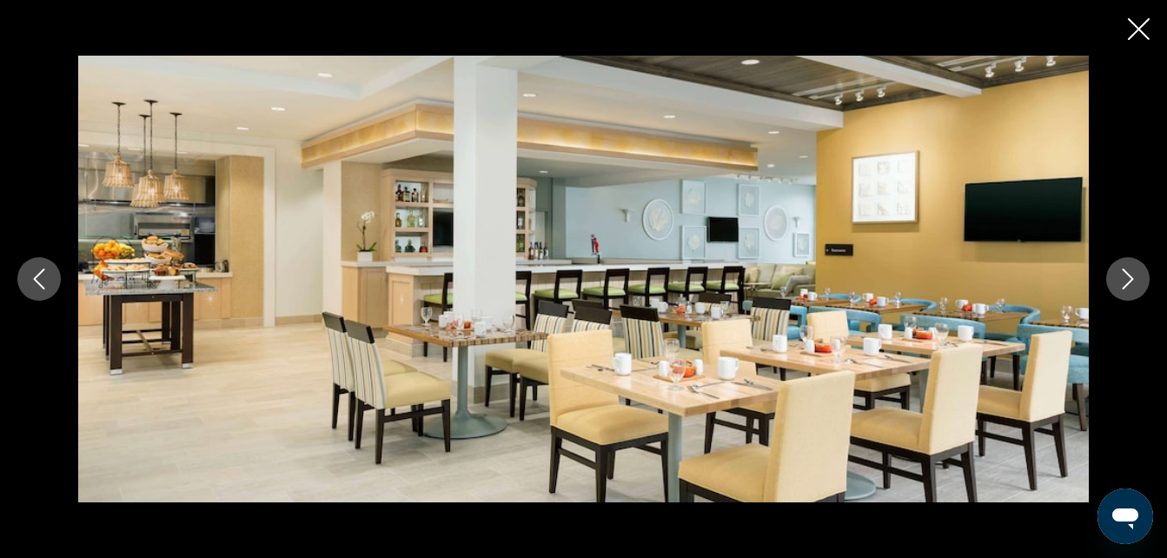
click at [1122, 275] on icon "Siguiente imagen" at bounding box center [1127, 278] width 21 height 21
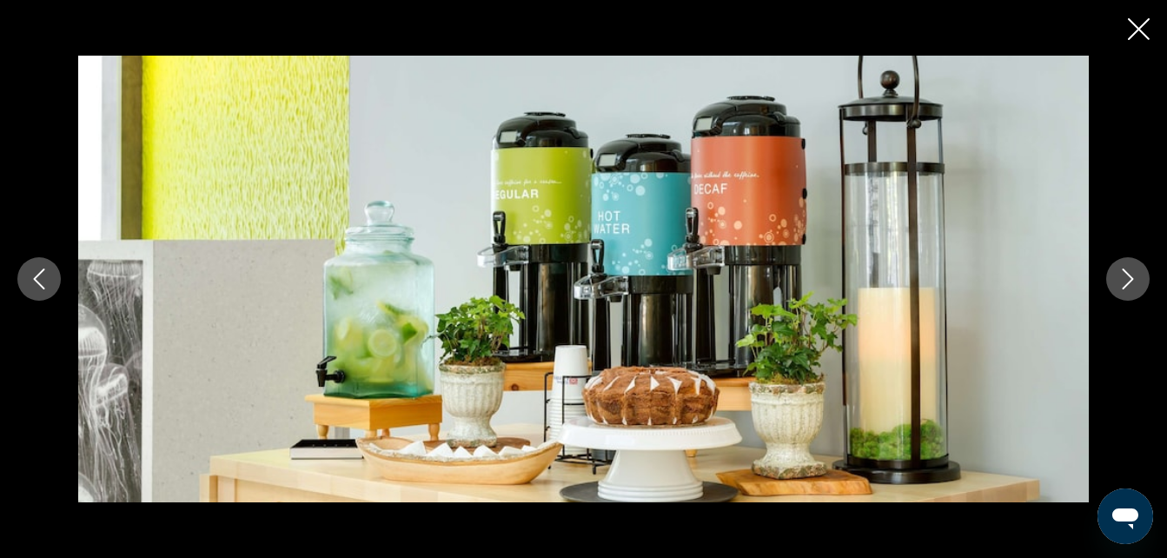
click at [1126, 280] on icon "Siguiente imagen" at bounding box center [1127, 278] width 21 height 21
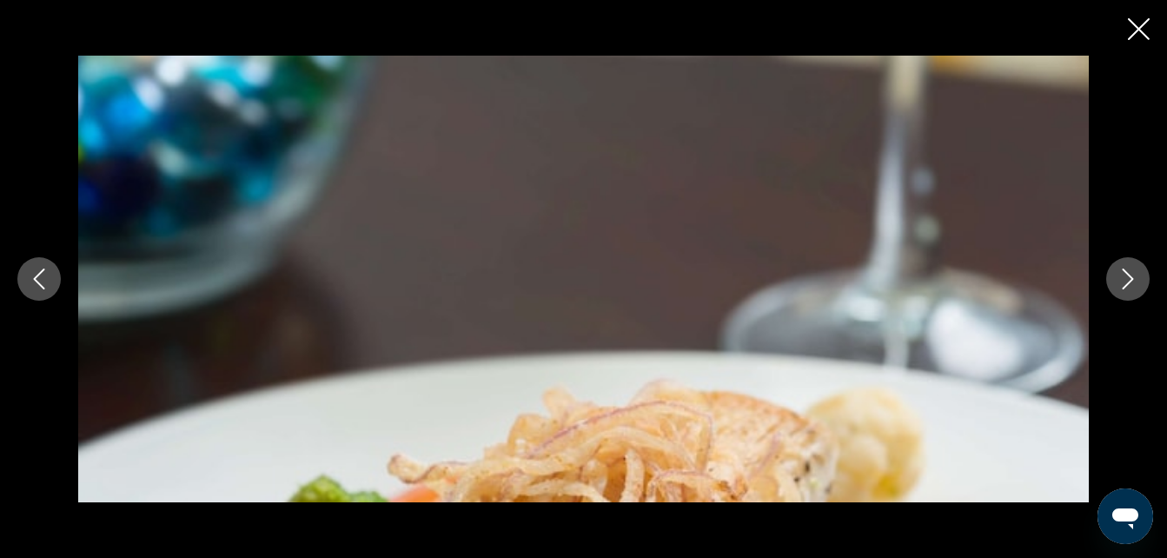
click at [1121, 273] on icon "Siguiente imagen" at bounding box center [1127, 278] width 21 height 21
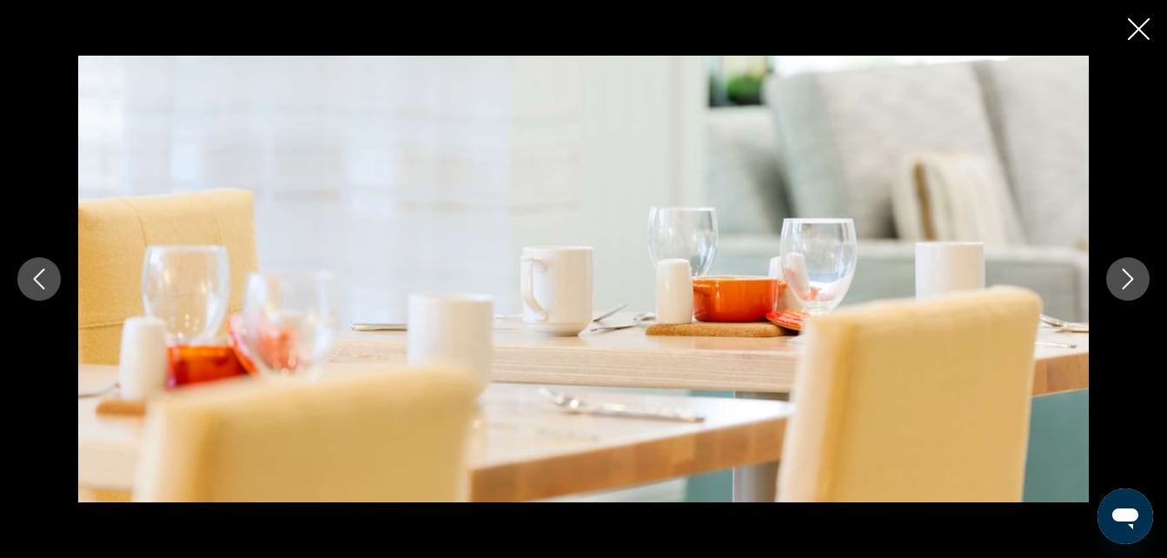
click at [1107, 275] on button "Siguiente imagen" at bounding box center [1127, 278] width 43 height 43
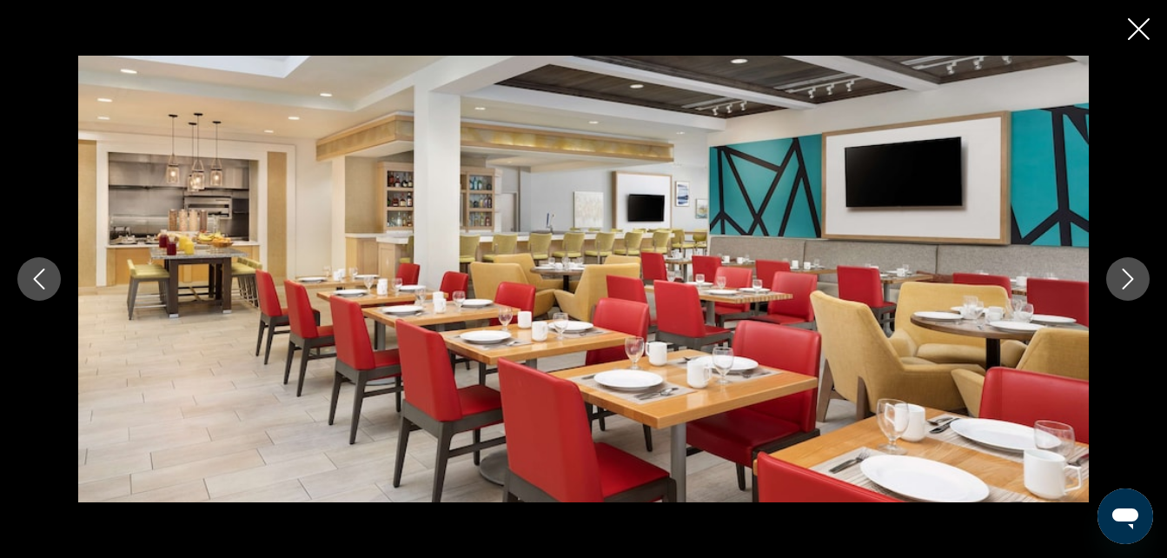
click at [1097, 264] on div "prev next" at bounding box center [583, 279] width 1167 height 447
click at [1107, 286] on button "Siguiente imagen" at bounding box center [1127, 278] width 43 height 43
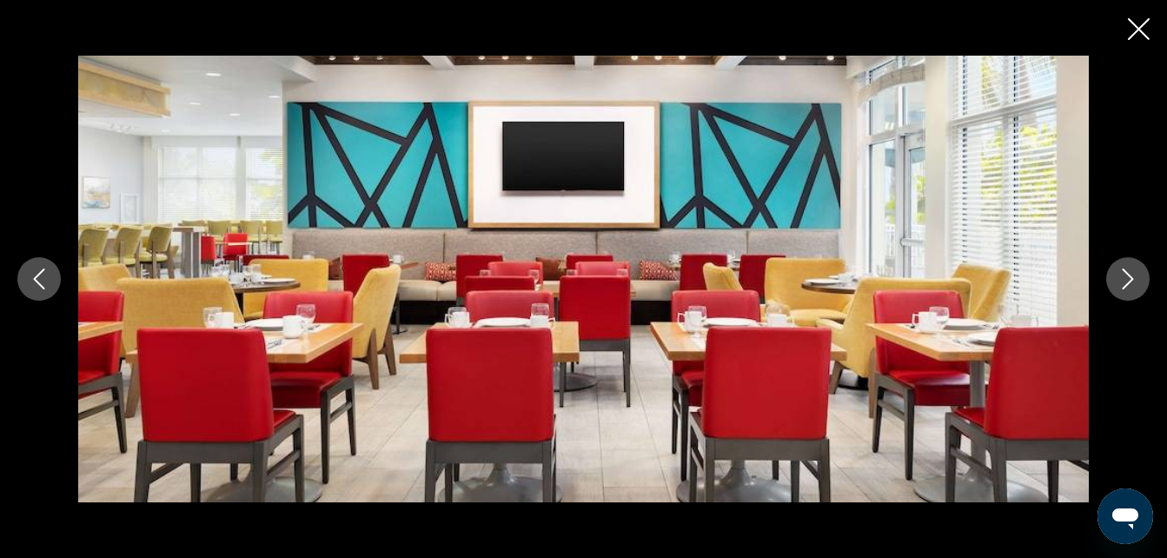
click at [1110, 275] on button "Siguiente imagen" at bounding box center [1127, 278] width 43 height 43
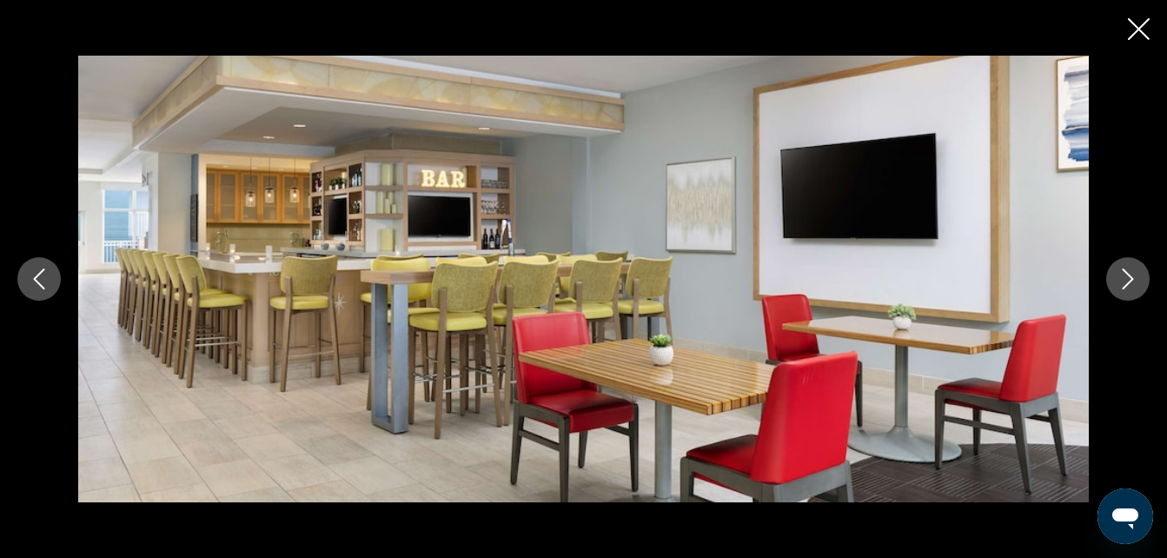
click at [1115, 276] on button "Siguiente imagen" at bounding box center [1127, 278] width 43 height 43
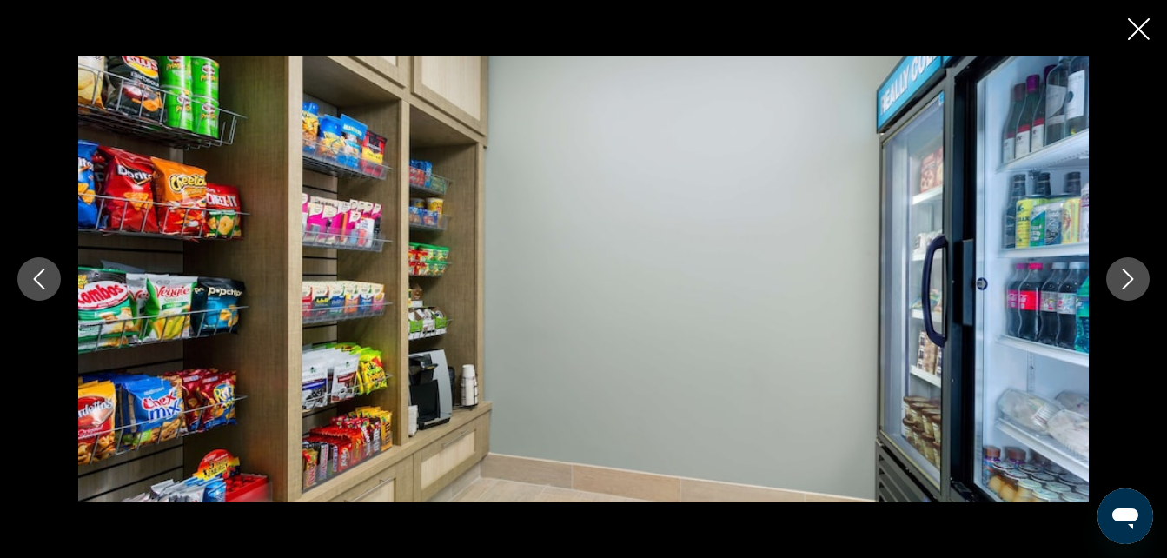
click at [33, 288] on icon "Imagen anterior" at bounding box center [39, 278] width 21 height 21
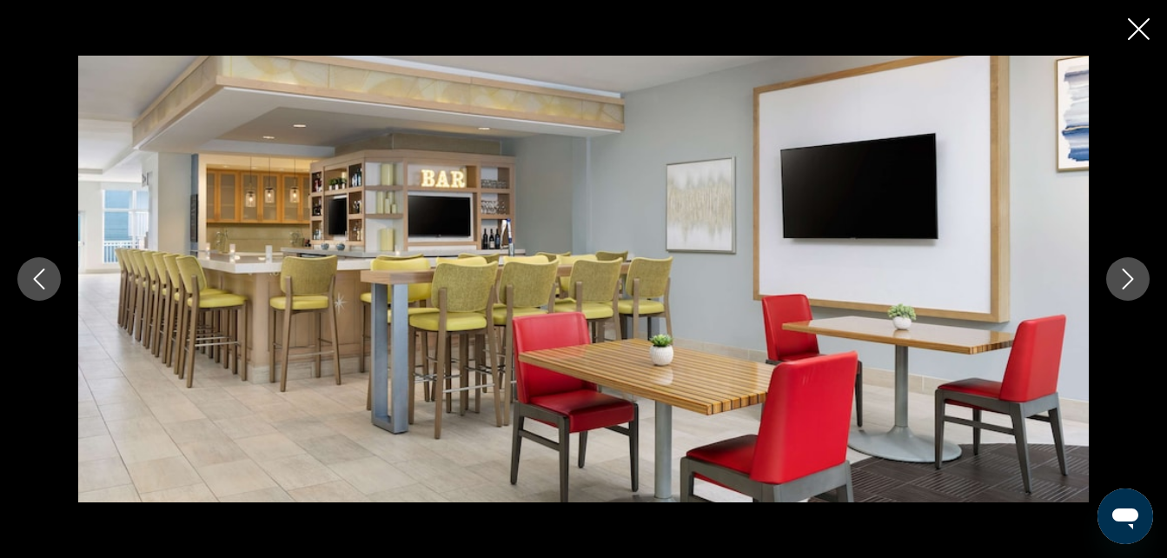
click at [1124, 284] on icon "Siguiente imagen" at bounding box center [1127, 278] width 21 height 21
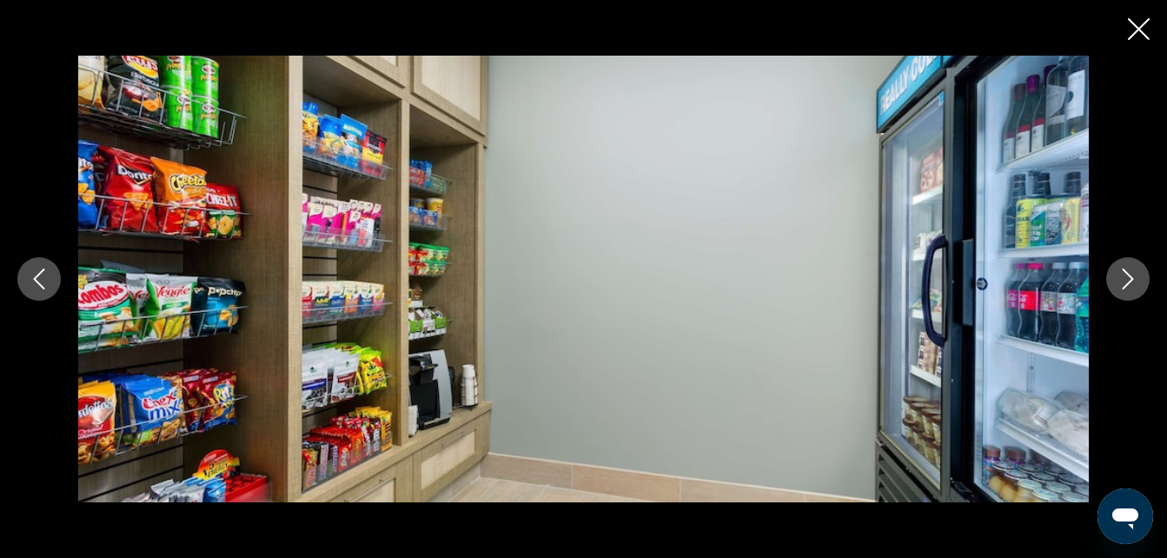
click at [1112, 299] on div "prev next" at bounding box center [583, 279] width 1167 height 447
click at [1116, 295] on button "Siguiente imagen" at bounding box center [1127, 278] width 43 height 43
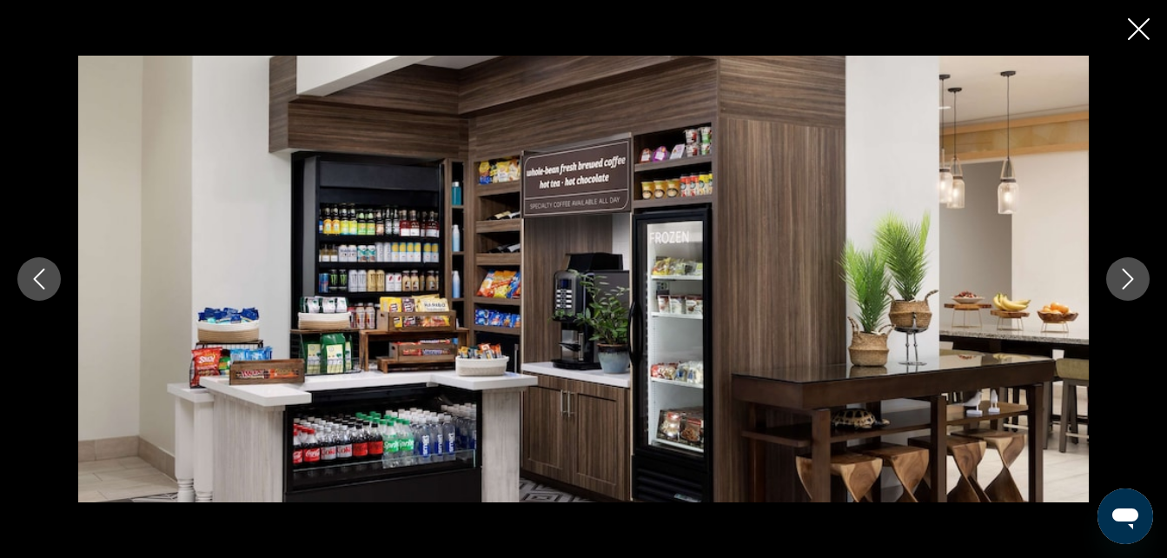
click at [1132, 275] on icon "Siguiente imagen" at bounding box center [1127, 278] width 21 height 21
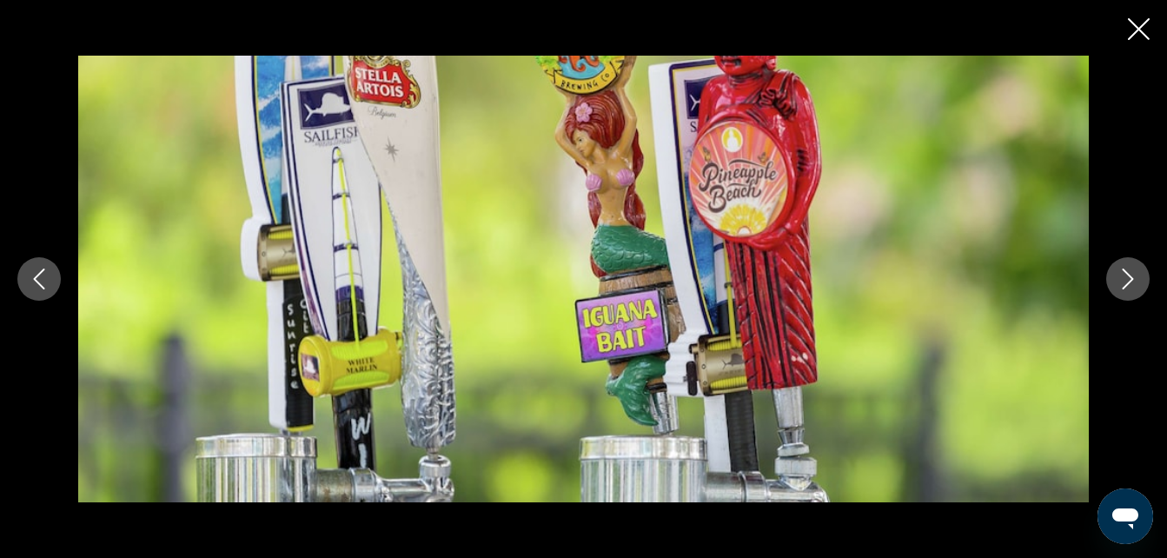
click at [1137, 274] on icon "Siguiente imagen" at bounding box center [1127, 278] width 21 height 21
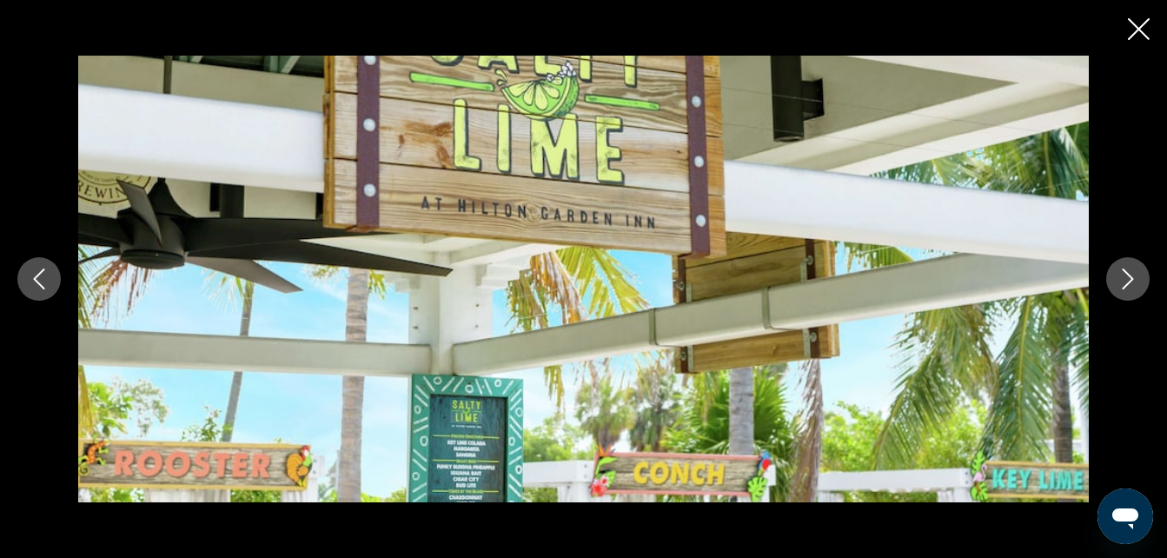
scroll to position [1206, 0]
click at [1130, 273] on icon "Siguiente imagen" at bounding box center [1127, 278] width 21 height 21
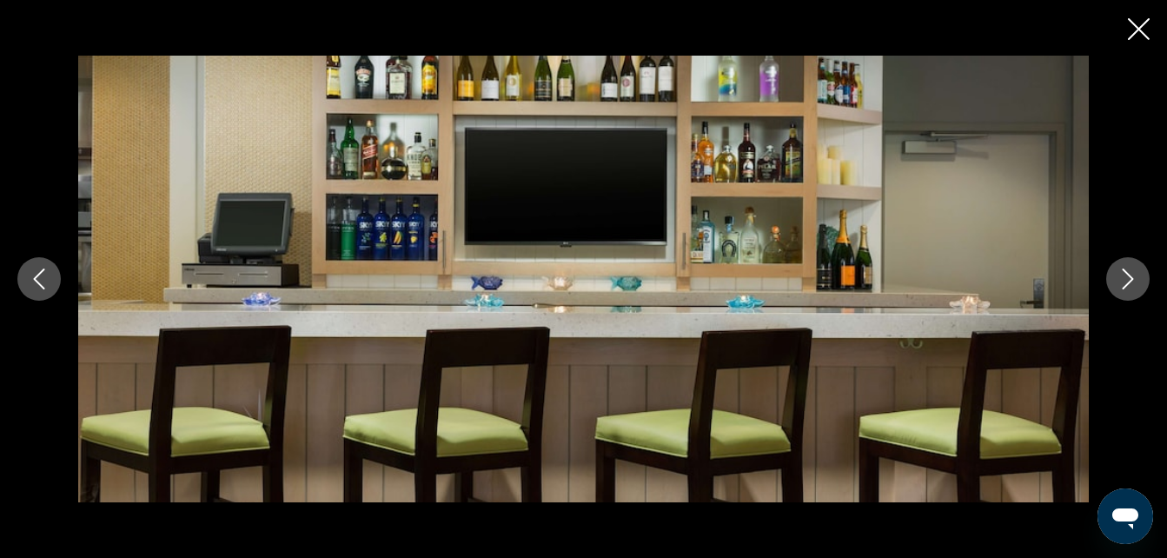
click at [1129, 273] on icon "Siguiente imagen" at bounding box center [1127, 278] width 21 height 21
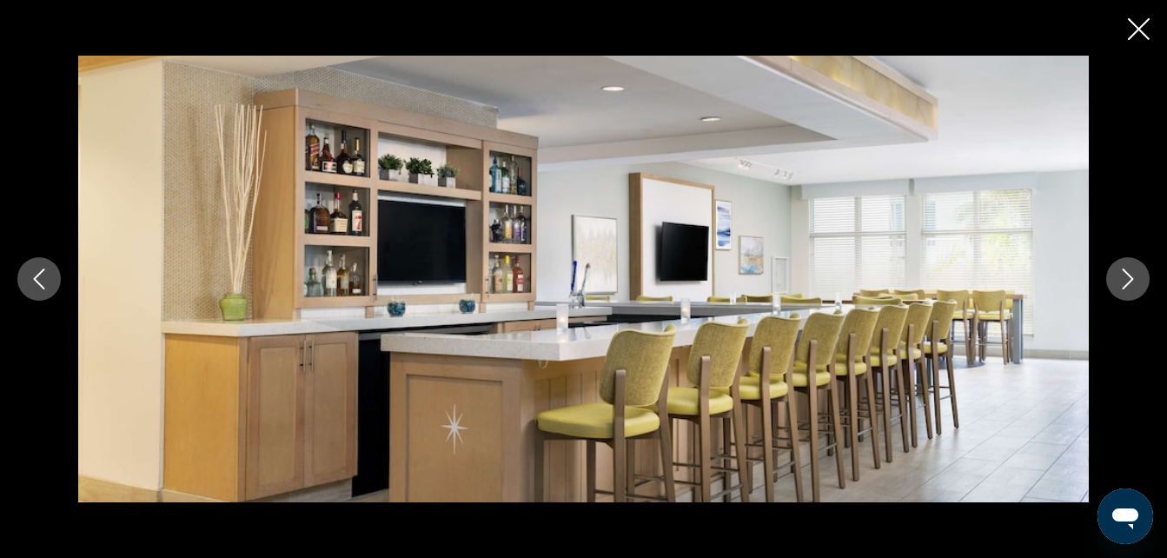
click at [1130, 280] on icon "Siguiente imagen" at bounding box center [1127, 278] width 21 height 21
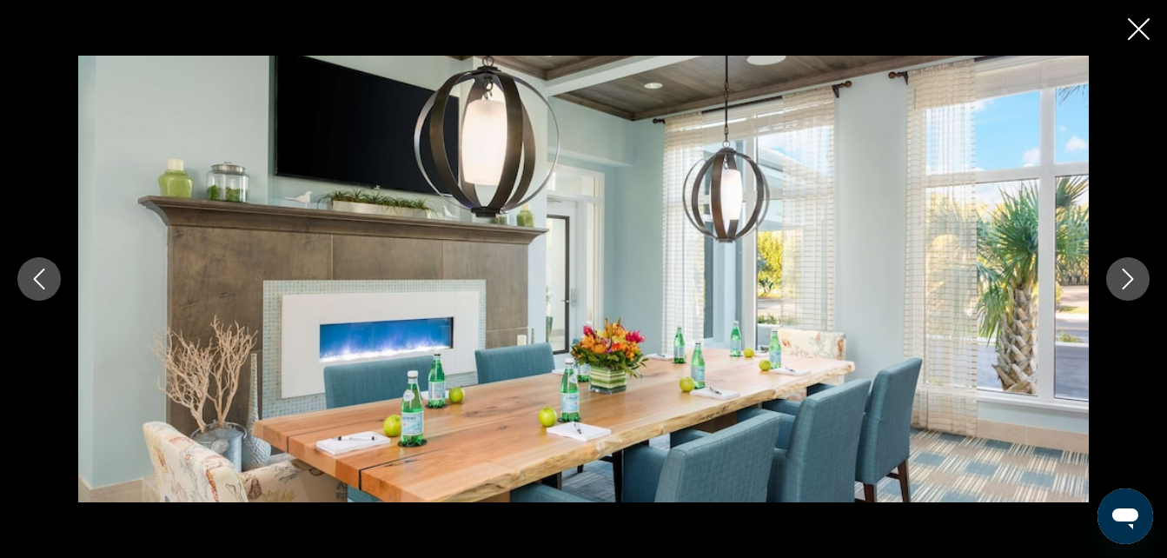
click at [1121, 277] on icon "Siguiente imagen" at bounding box center [1127, 278] width 21 height 21
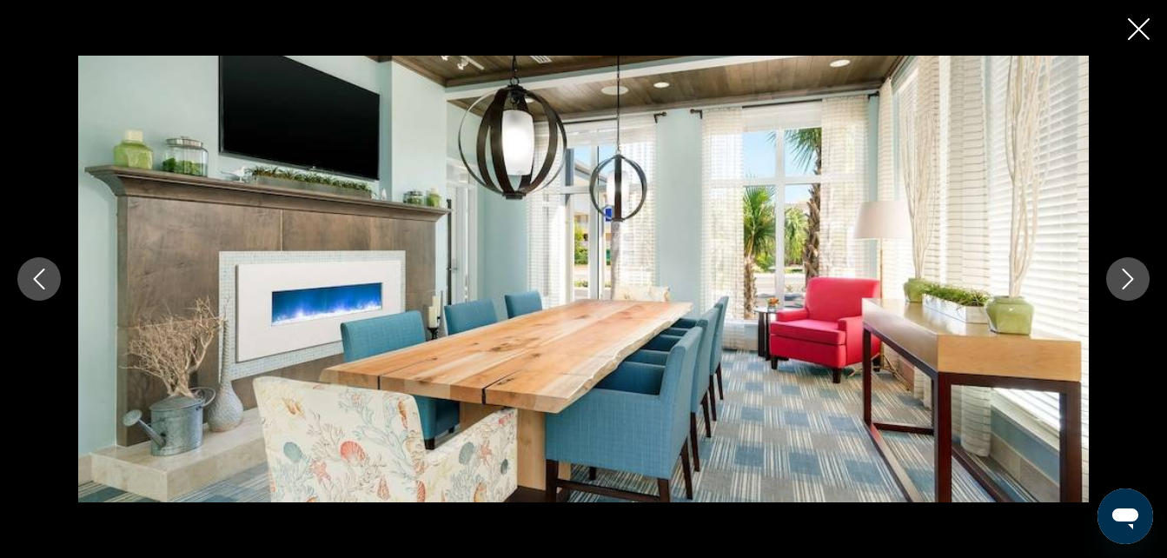
click at [1127, 272] on icon "Siguiente imagen" at bounding box center [1127, 278] width 21 height 21
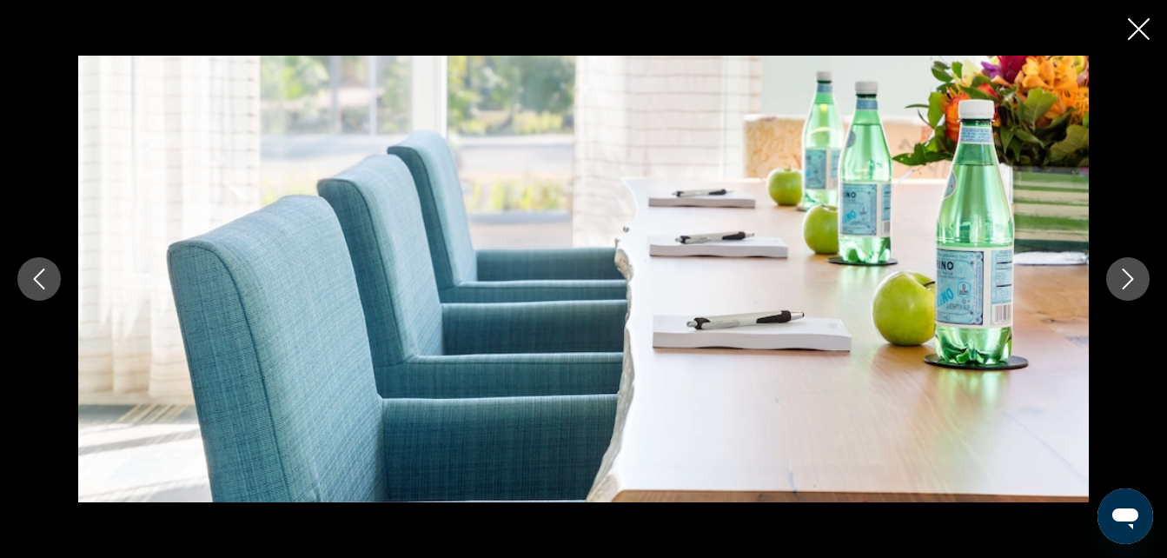
click at [1129, 282] on icon "Siguiente imagen" at bounding box center [1128, 278] width 11 height 21
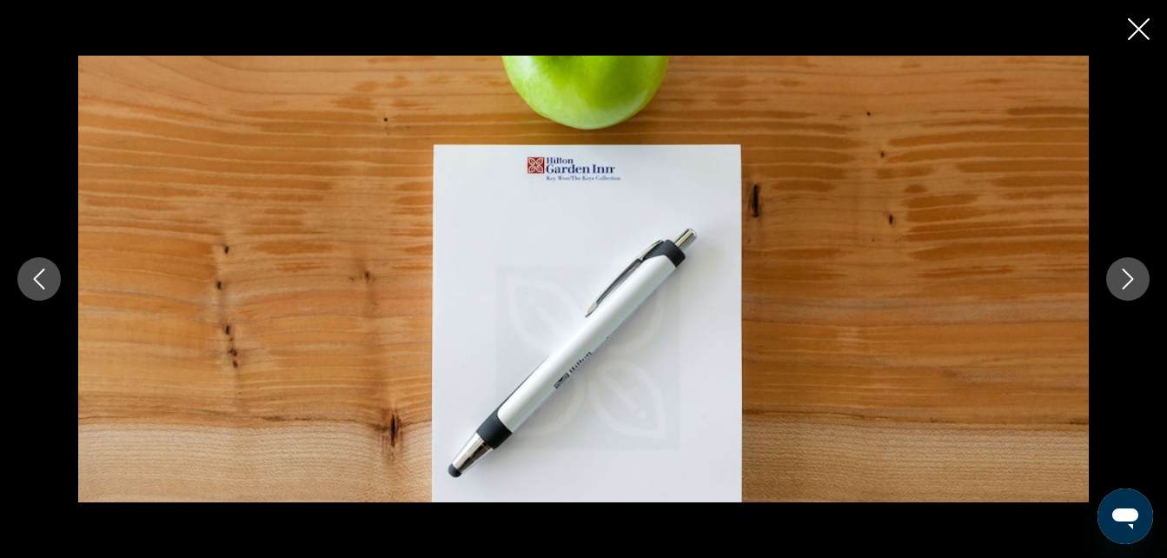
click at [1107, 274] on button "Siguiente imagen" at bounding box center [1127, 278] width 43 height 43
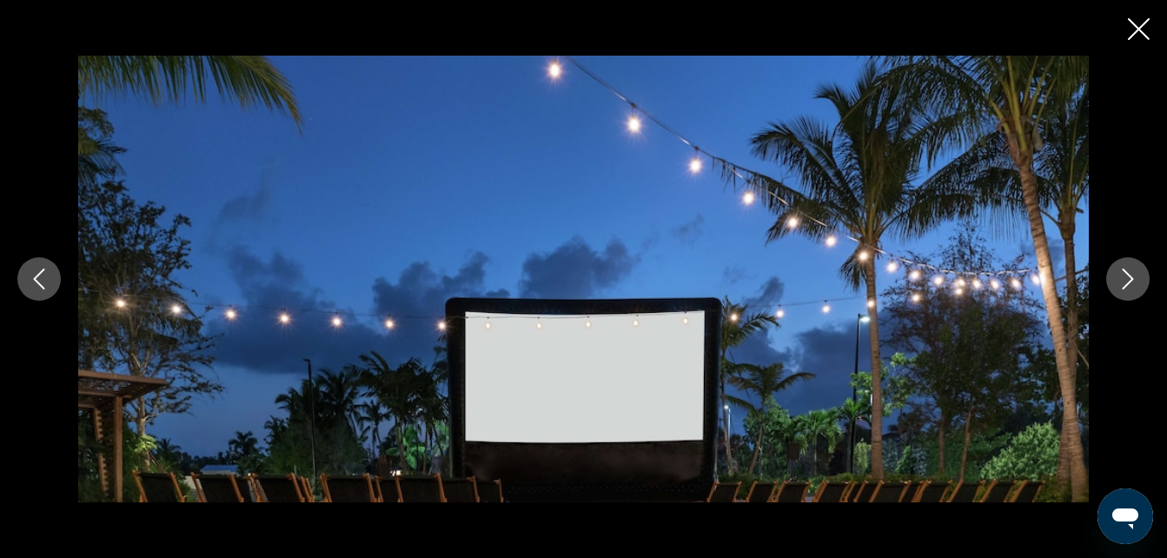
click at [1108, 280] on button "Siguiente imagen" at bounding box center [1127, 278] width 43 height 43
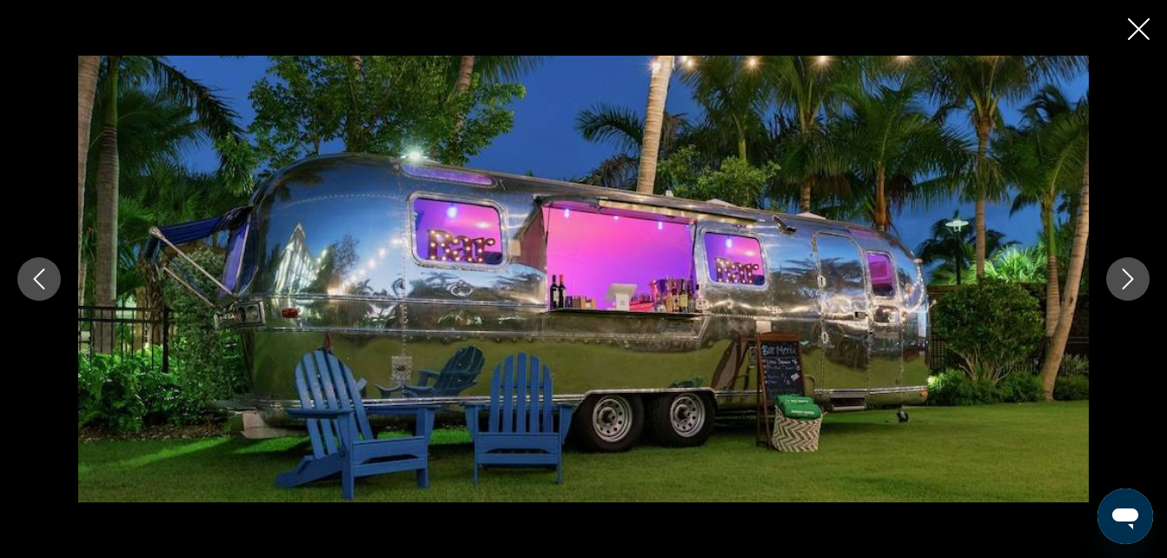
click at [1123, 282] on icon "Siguiente imagen" at bounding box center [1127, 278] width 21 height 21
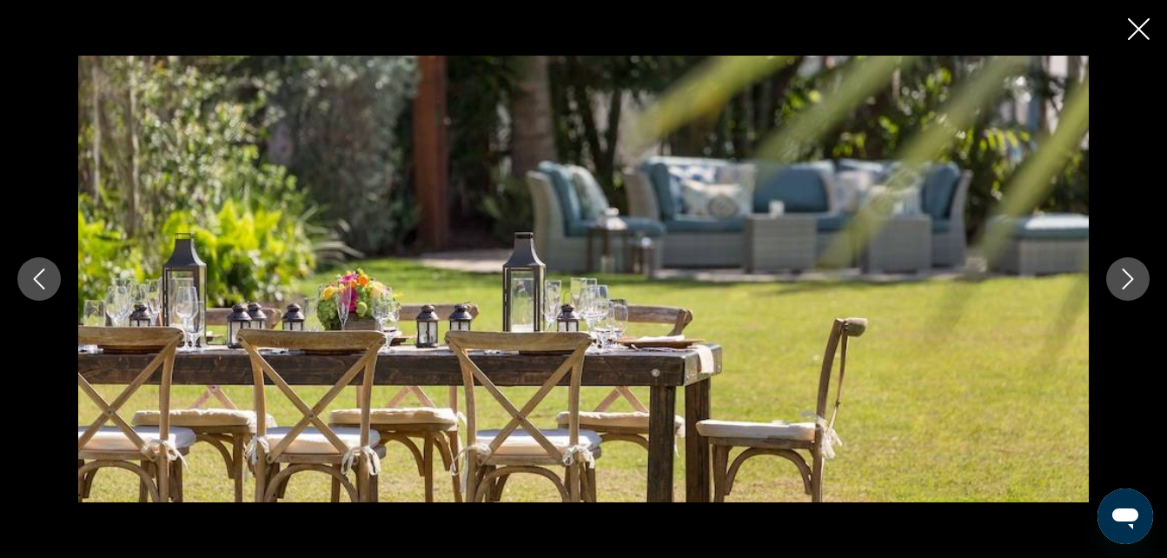
click at [1108, 281] on button "Siguiente imagen" at bounding box center [1127, 278] width 43 height 43
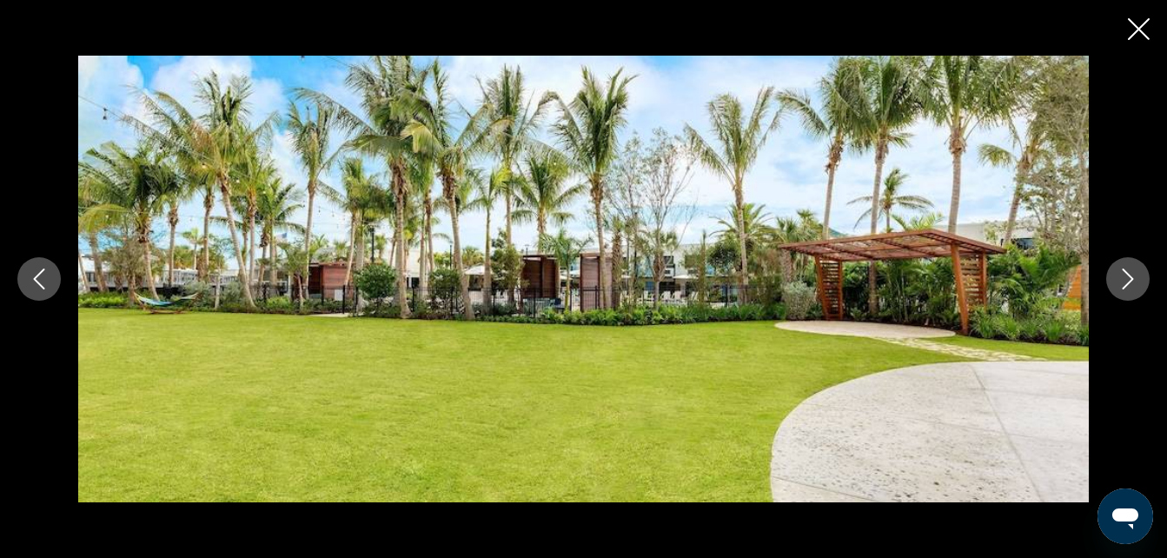
click at [1116, 297] on button "Siguiente imagen" at bounding box center [1127, 278] width 43 height 43
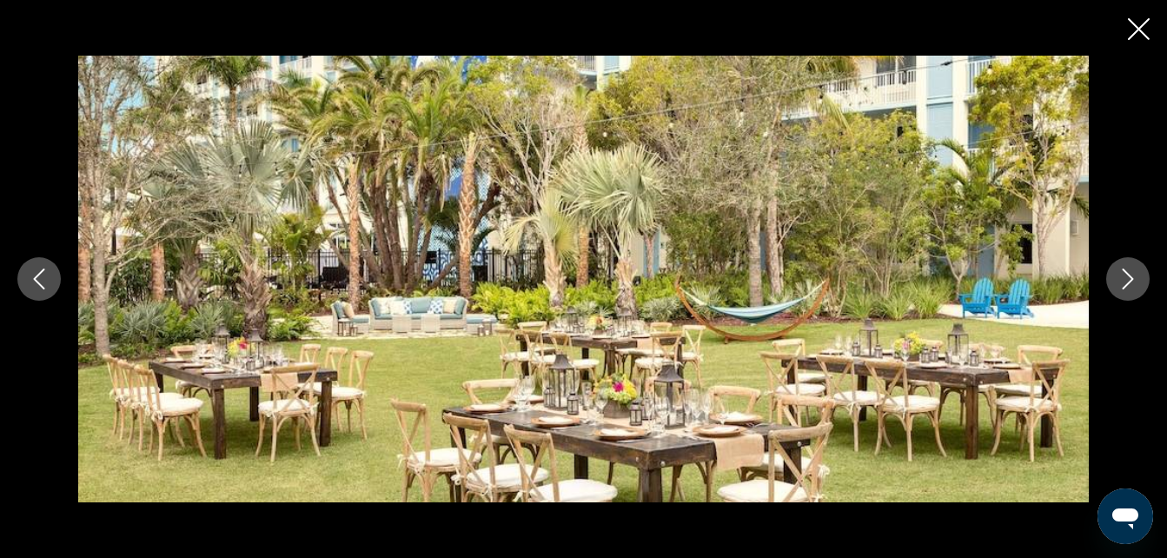
click at [1110, 272] on button "Siguiente imagen" at bounding box center [1127, 278] width 43 height 43
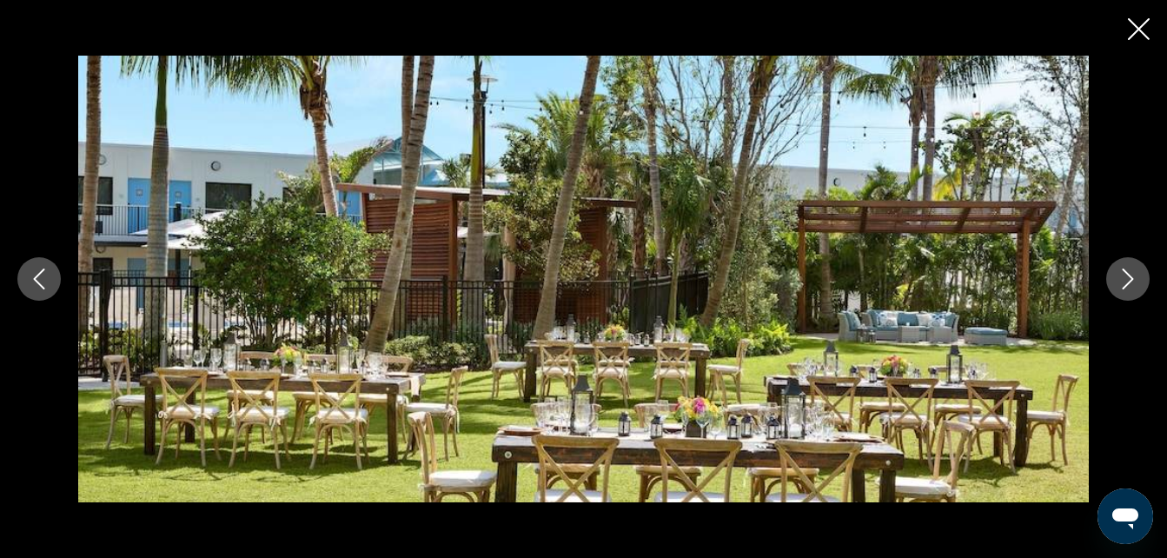
click at [1123, 281] on icon "Siguiente imagen" at bounding box center [1127, 278] width 21 height 21
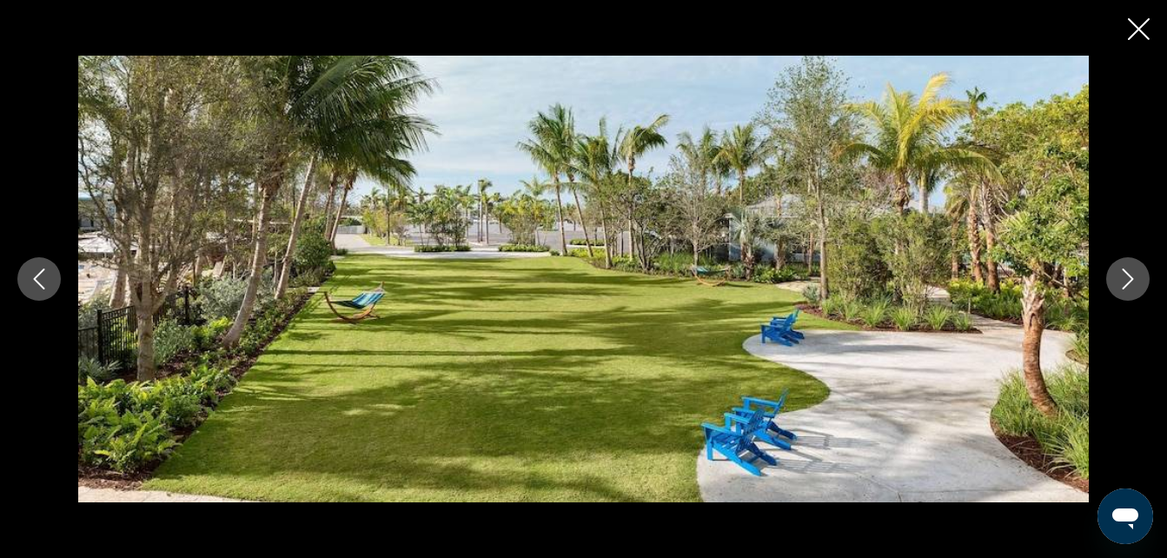
click at [1123, 288] on icon "Siguiente imagen" at bounding box center [1128, 278] width 11 height 21
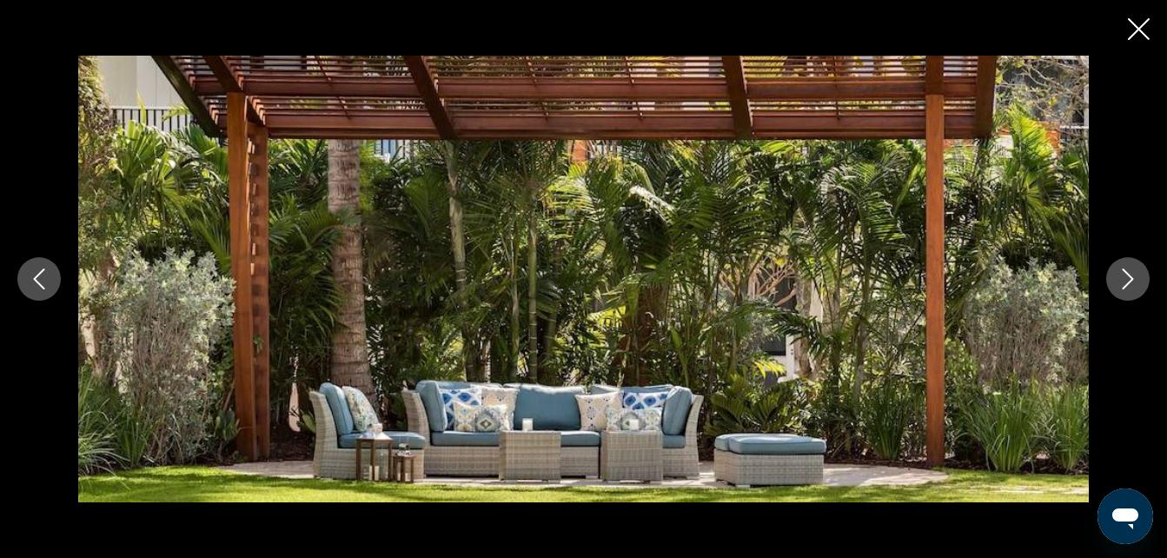
click at [1115, 282] on button "Siguiente imagen" at bounding box center [1127, 278] width 43 height 43
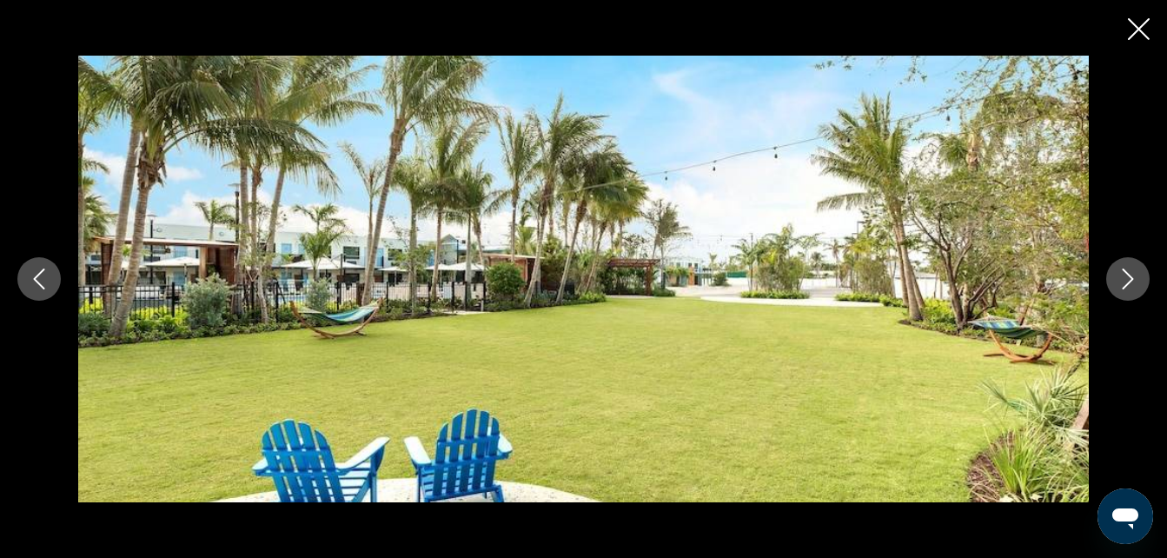
click at [1134, 269] on icon "Siguiente imagen" at bounding box center [1127, 278] width 21 height 21
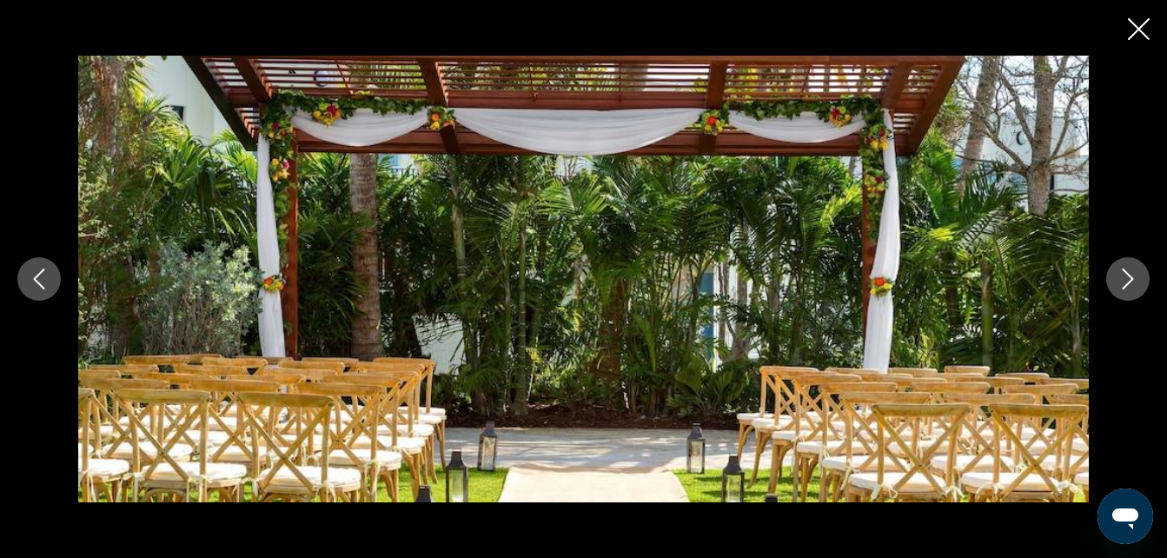
click at [1119, 287] on icon "Siguiente imagen" at bounding box center [1127, 278] width 21 height 21
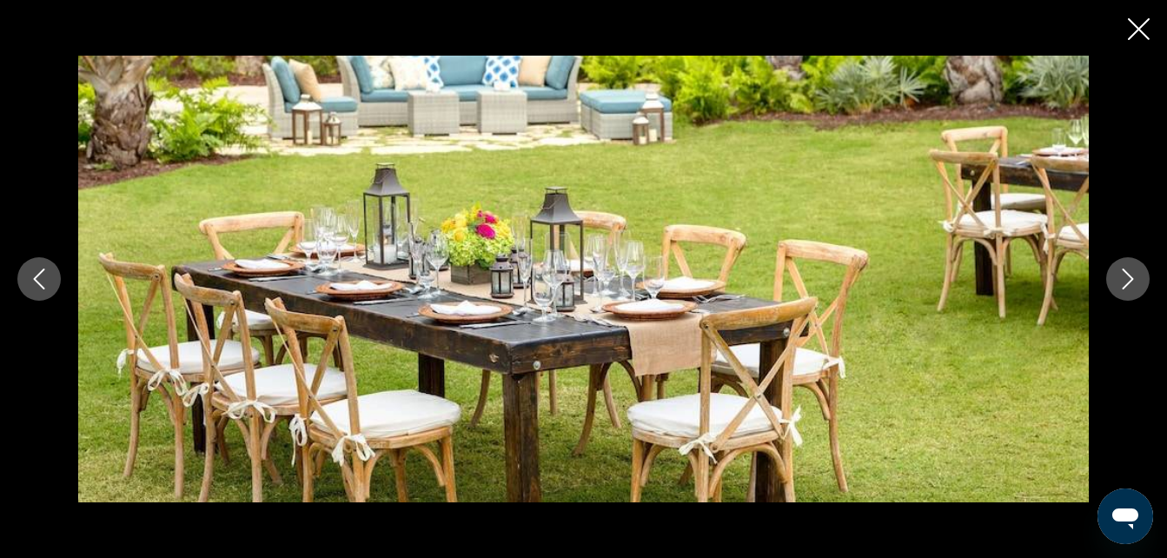
click at [1108, 295] on div "prev next" at bounding box center [583, 279] width 1167 height 447
click at [1109, 282] on button "Siguiente imagen" at bounding box center [1127, 278] width 43 height 43
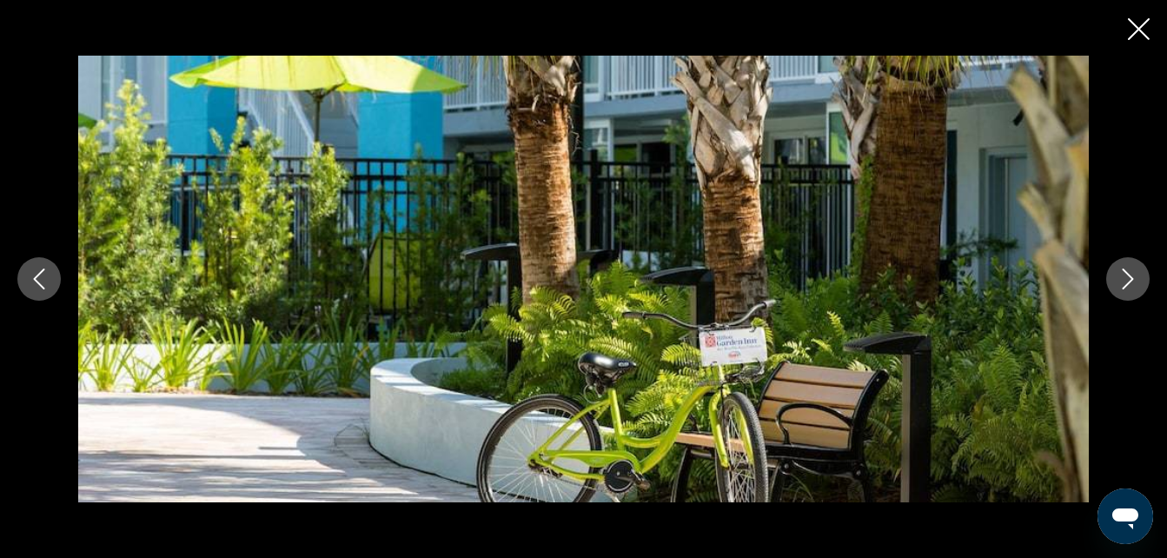
click at [1116, 280] on button "Siguiente imagen" at bounding box center [1127, 278] width 43 height 43
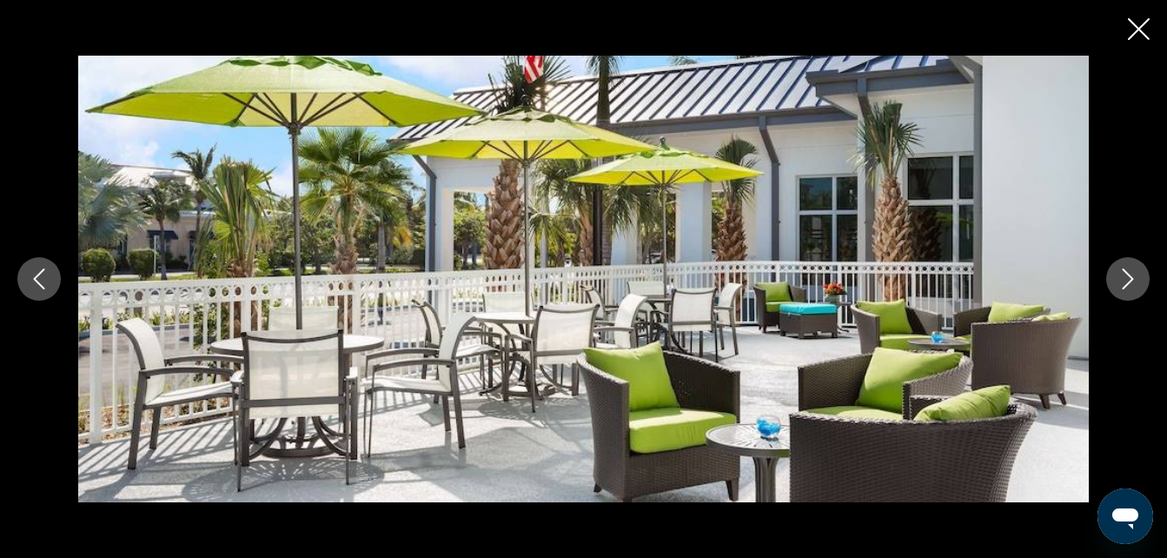
click at [1123, 272] on icon "Siguiente imagen" at bounding box center [1127, 278] width 21 height 21
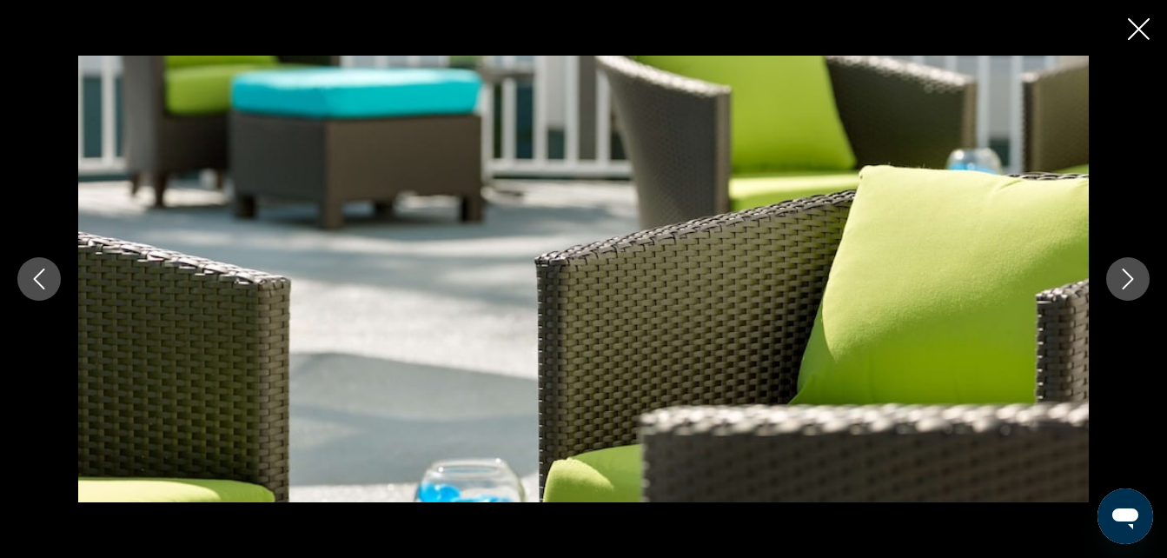
click at [1115, 276] on button "Siguiente imagen" at bounding box center [1127, 278] width 43 height 43
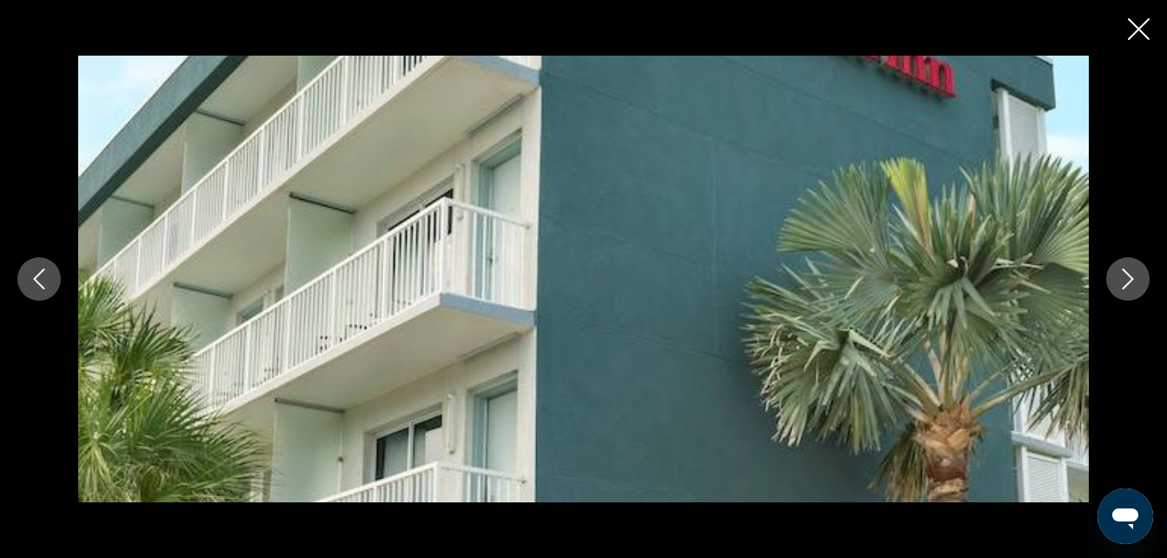
click at [1115, 279] on button "Siguiente imagen" at bounding box center [1127, 278] width 43 height 43
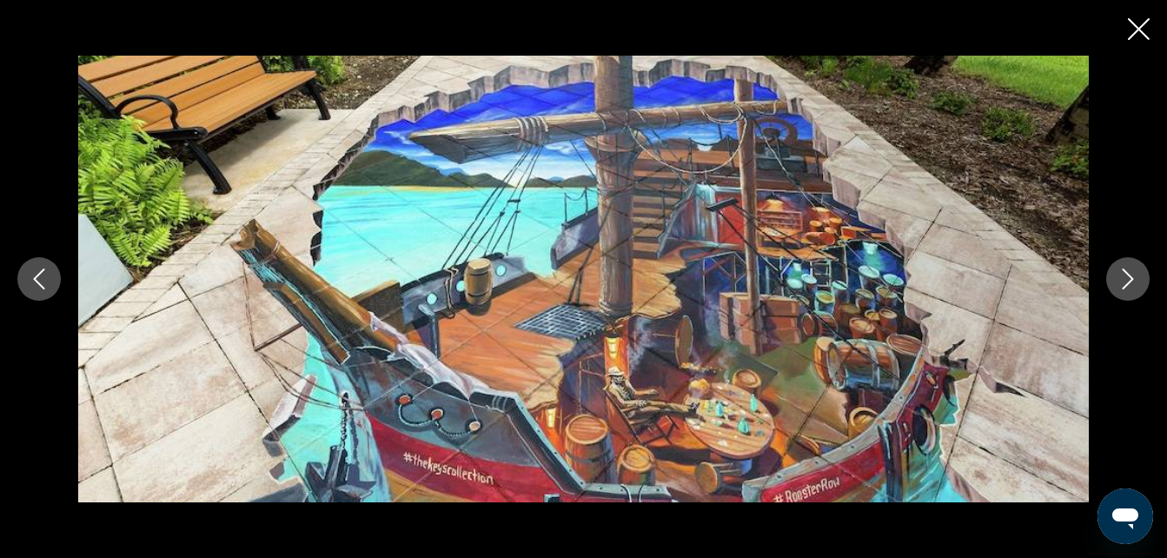
click at [1113, 279] on button "Siguiente imagen" at bounding box center [1127, 278] width 43 height 43
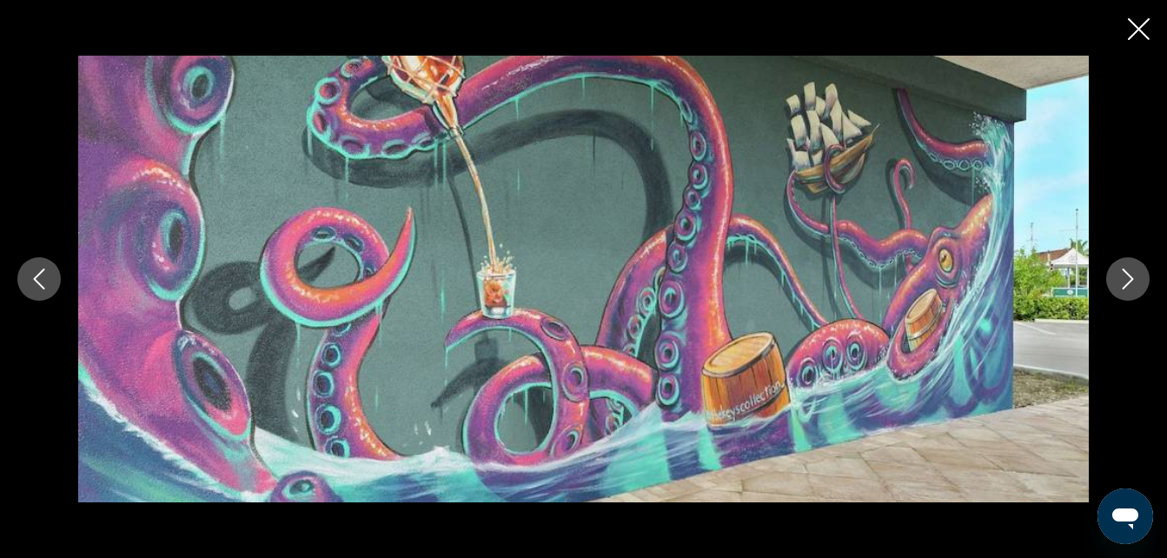
click at [1106, 280] on button "Siguiente imagen" at bounding box center [1127, 278] width 43 height 43
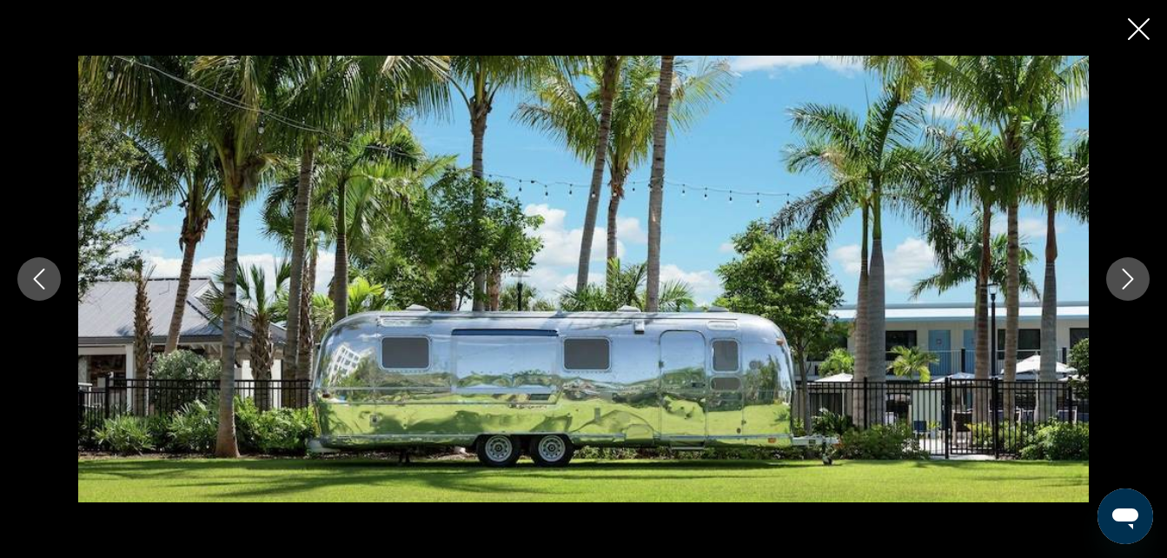
click at [1106, 281] on button "Siguiente imagen" at bounding box center [1127, 278] width 43 height 43
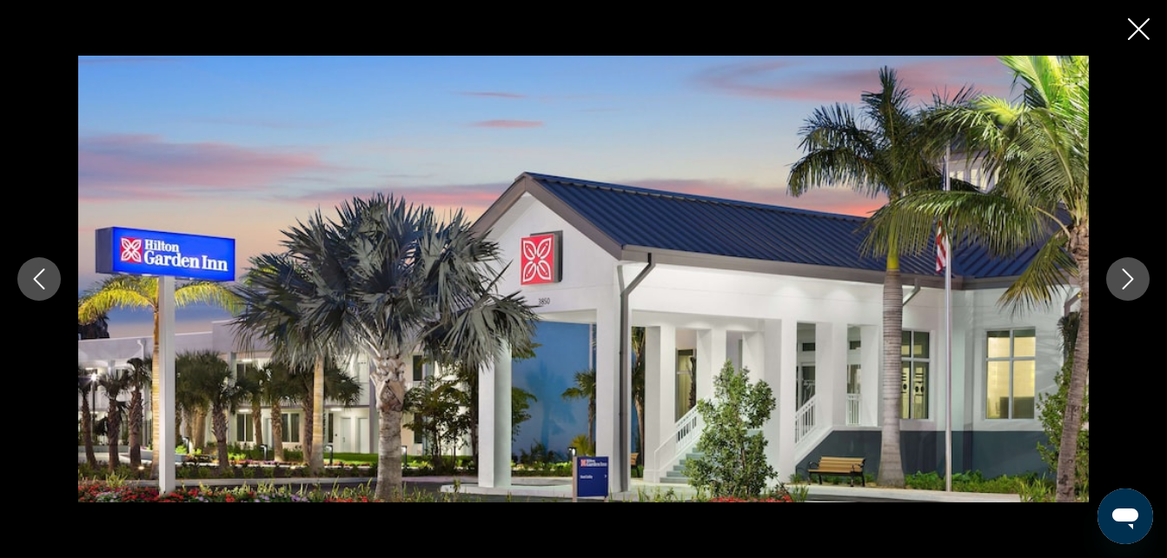
click at [1123, 277] on icon "Siguiente imagen" at bounding box center [1127, 278] width 21 height 21
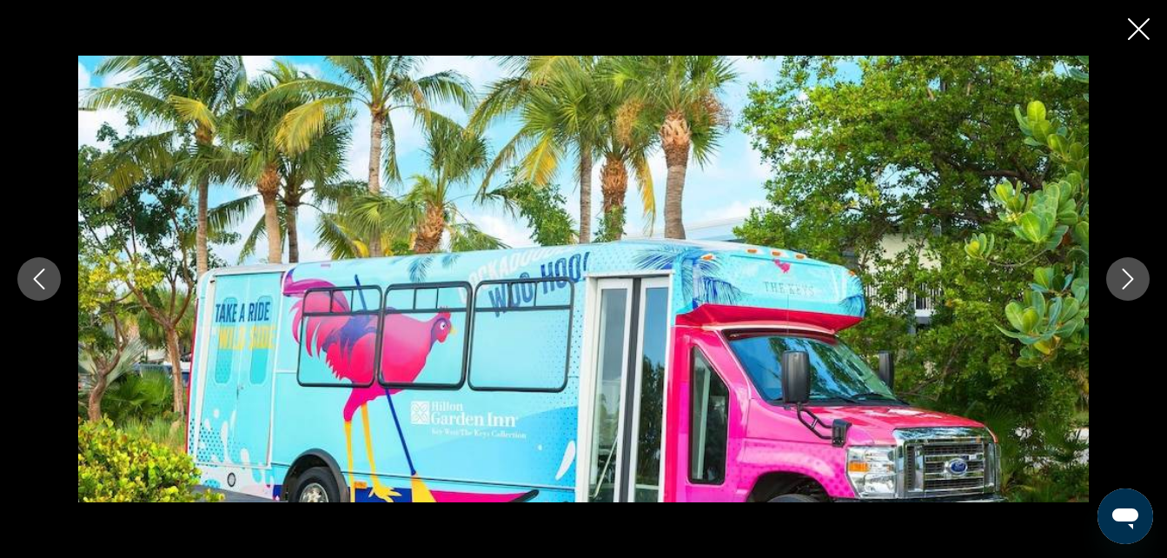
click at [1116, 283] on button "Siguiente imagen" at bounding box center [1127, 278] width 43 height 43
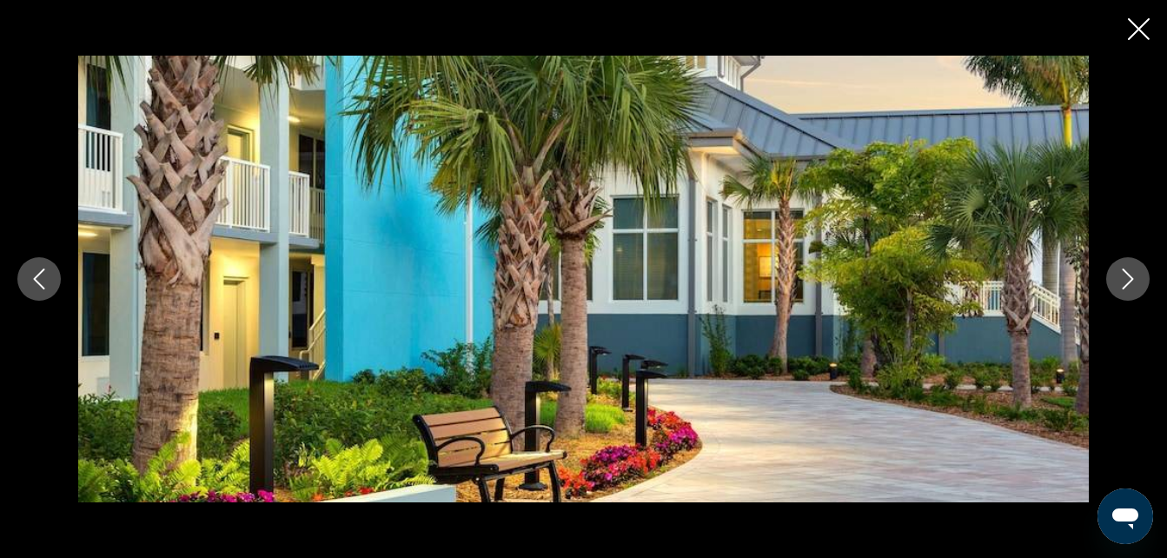
click at [1115, 289] on button "Siguiente imagen" at bounding box center [1127, 278] width 43 height 43
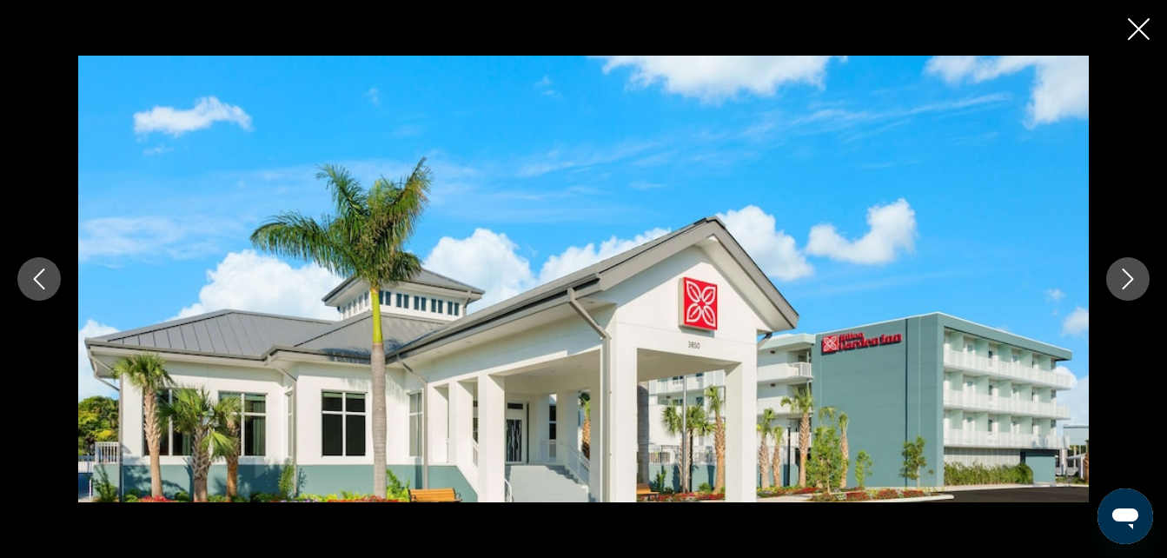
click at [1121, 277] on icon "Siguiente imagen" at bounding box center [1127, 278] width 21 height 21
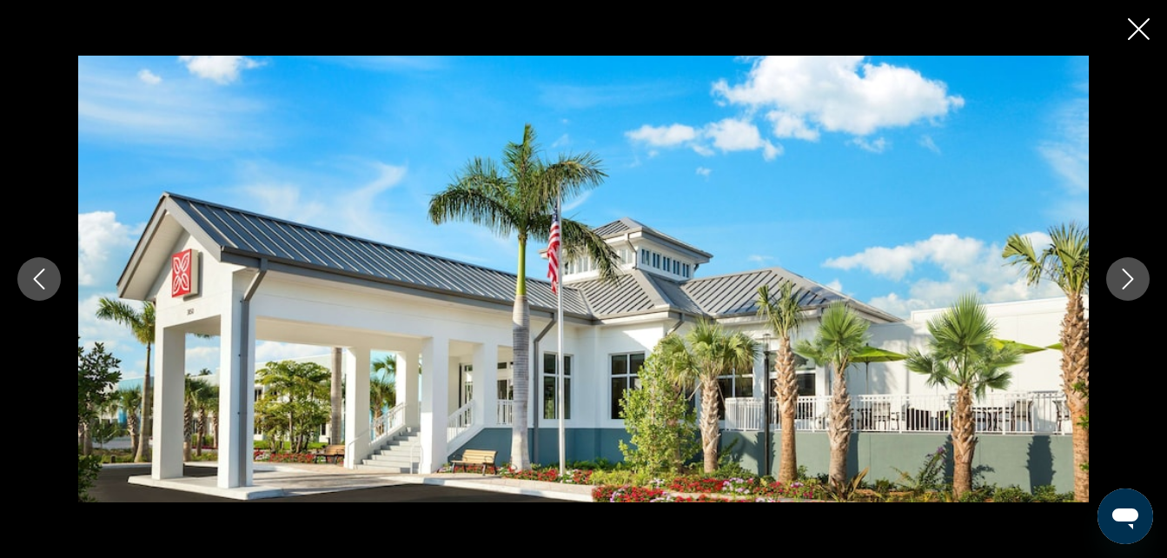
click at [1123, 275] on icon "Siguiente imagen" at bounding box center [1127, 278] width 21 height 21
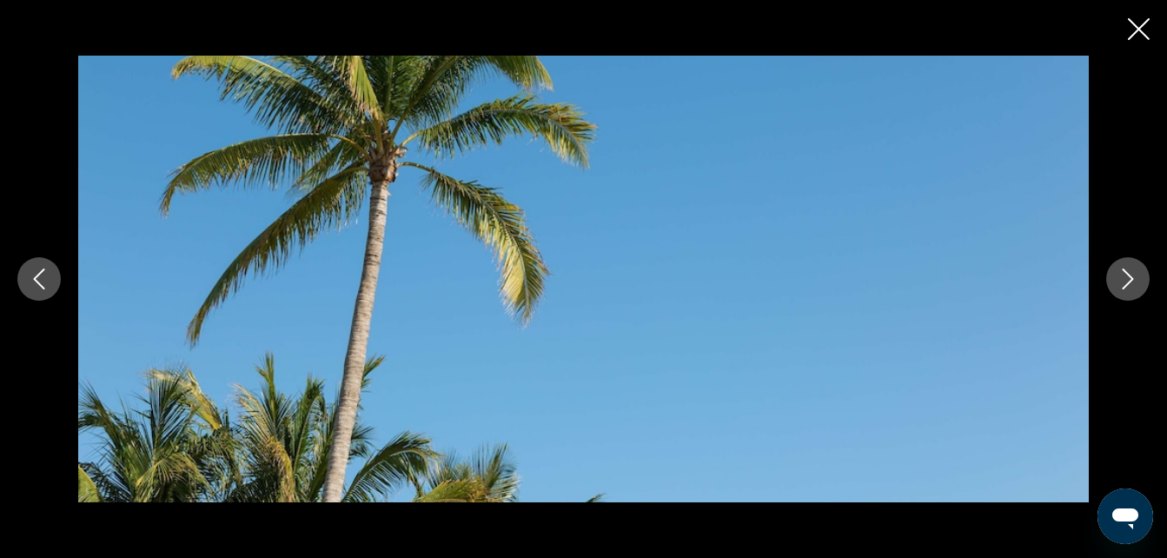
click at [1114, 287] on button "Siguiente imagen" at bounding box center [1127, 278] width 43 height 43
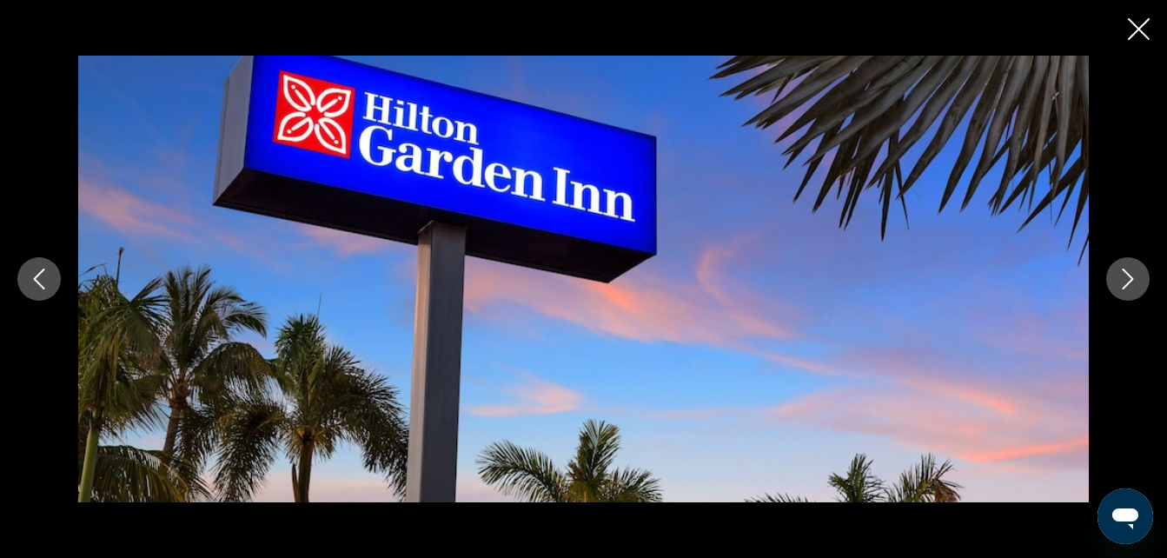
click at [1126, 282] on icon "Siguiente imagen" at bounding box center [1127, 278] width 21 height 21
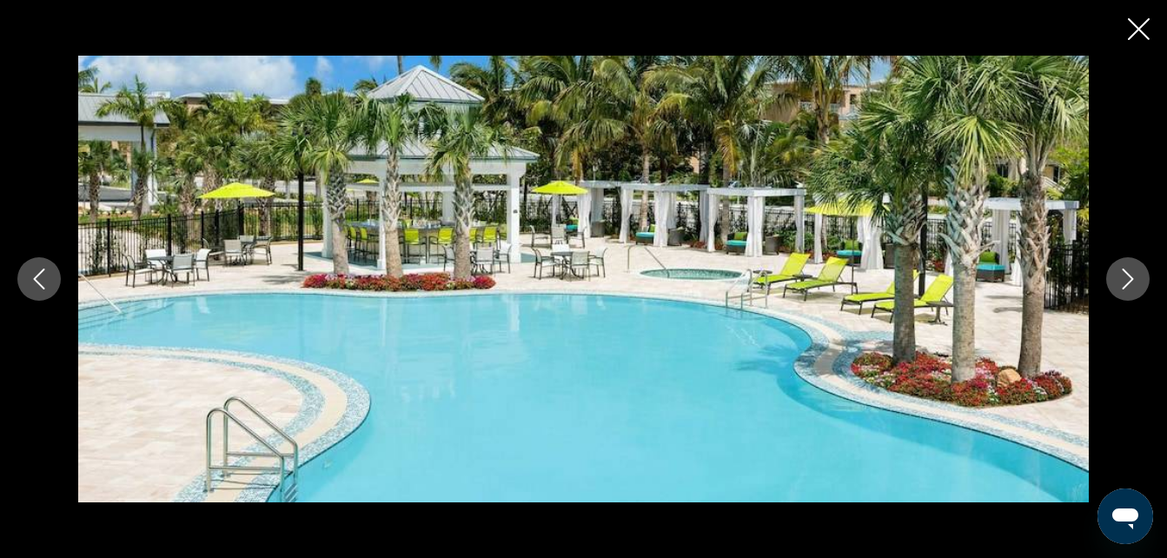
click at [1118, 285] on icon "Siguiente imagen" at bounding box center [1127, 278] width 21 height 21
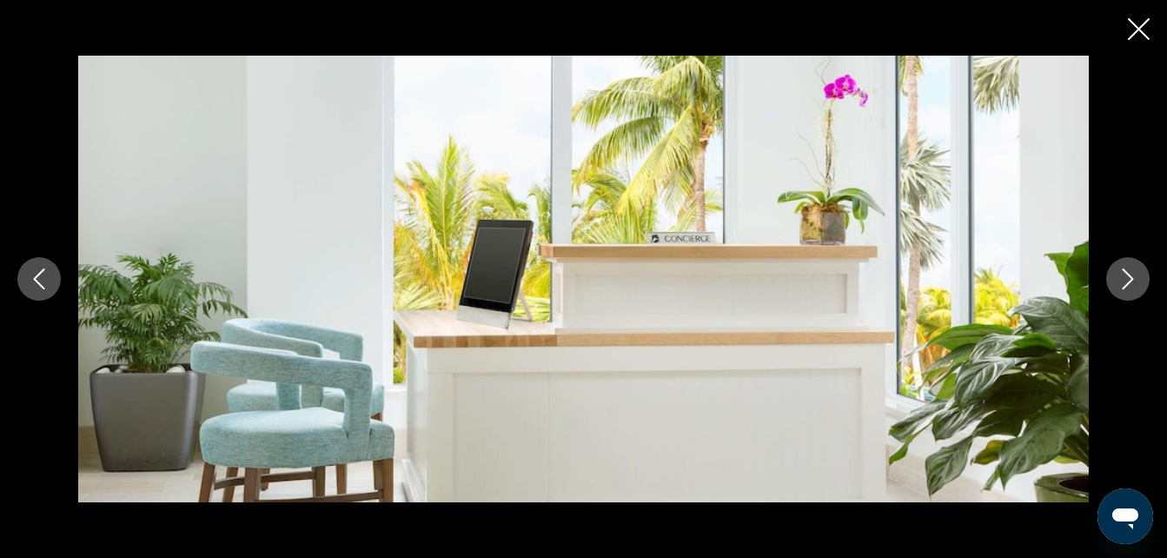
click at [1111, 281] on button "Siguiente imagen" at bounding box center [1127, 278] width 43 height 43
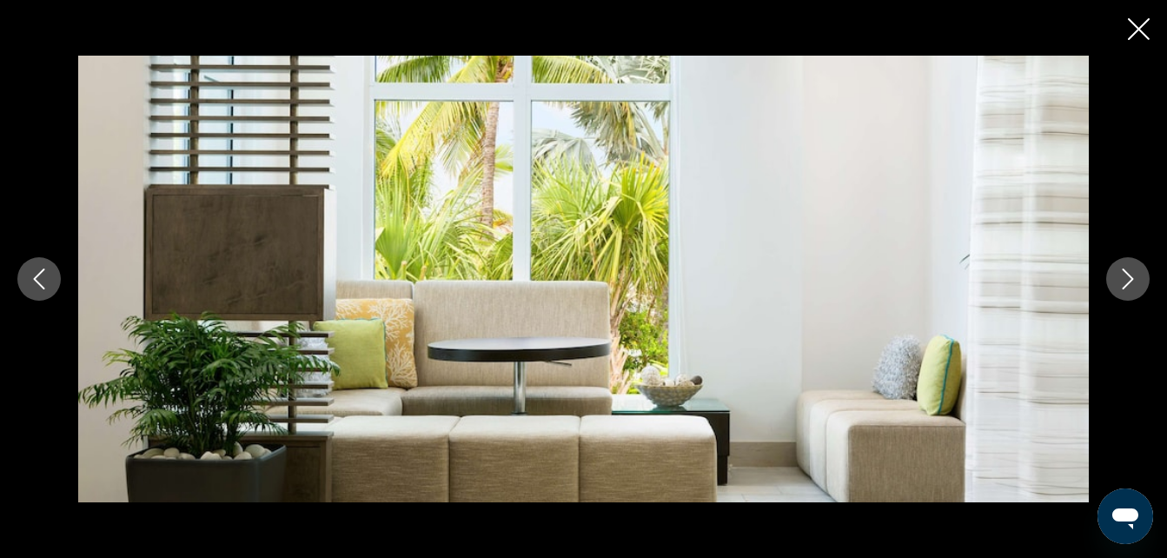
click at [1130, 34] on icon "Cerrar presentación de diapositivas" at bounding box center [1139, 29] width 22 height 22
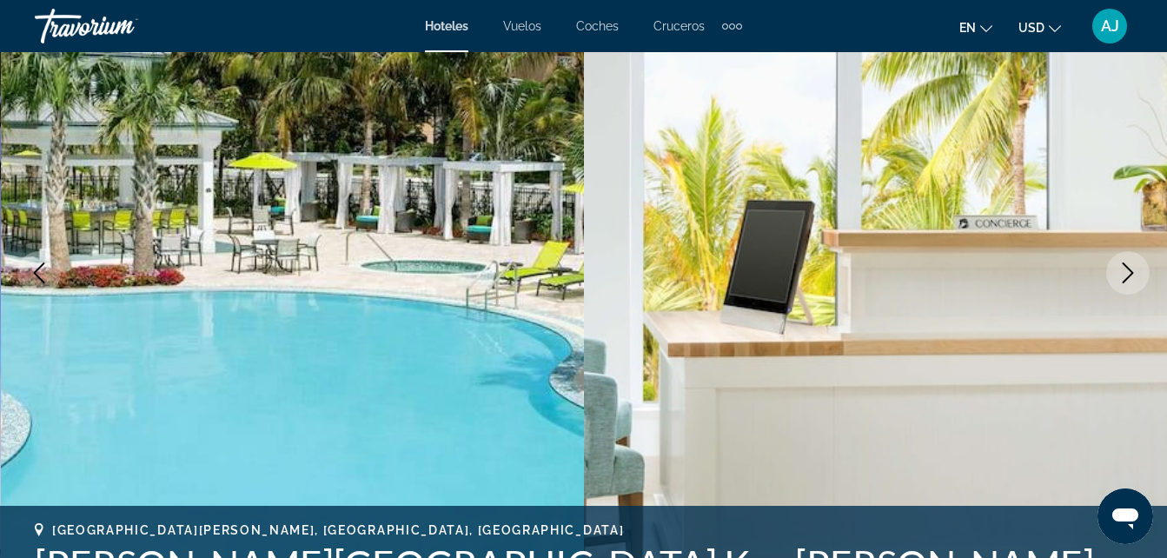
scroll to position [191, 0]
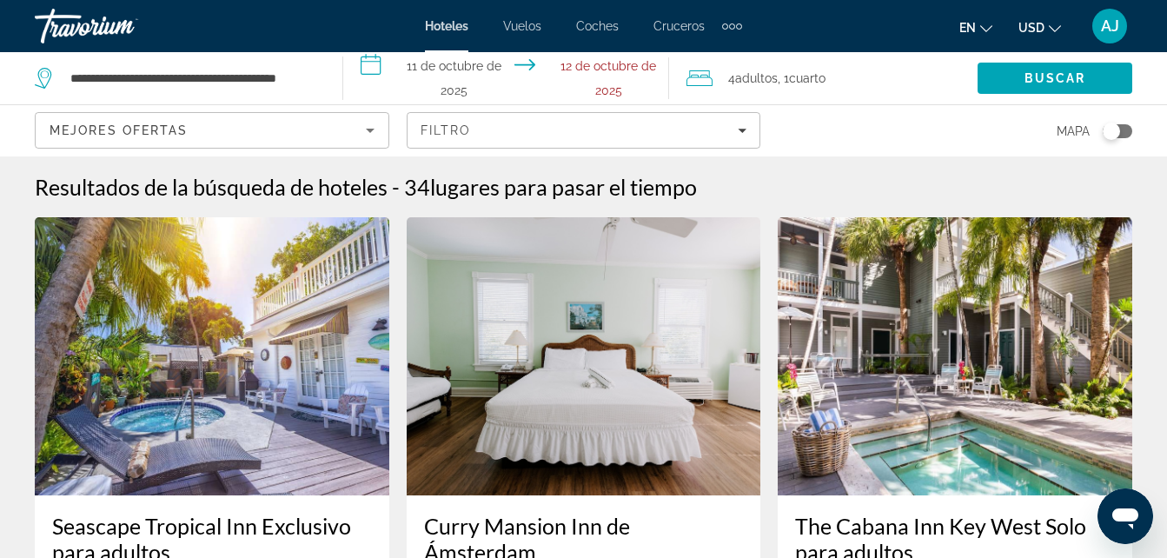
click at [617, 353] on img "Contenido principal" at bounding box center [584, 356] width 354 height 278
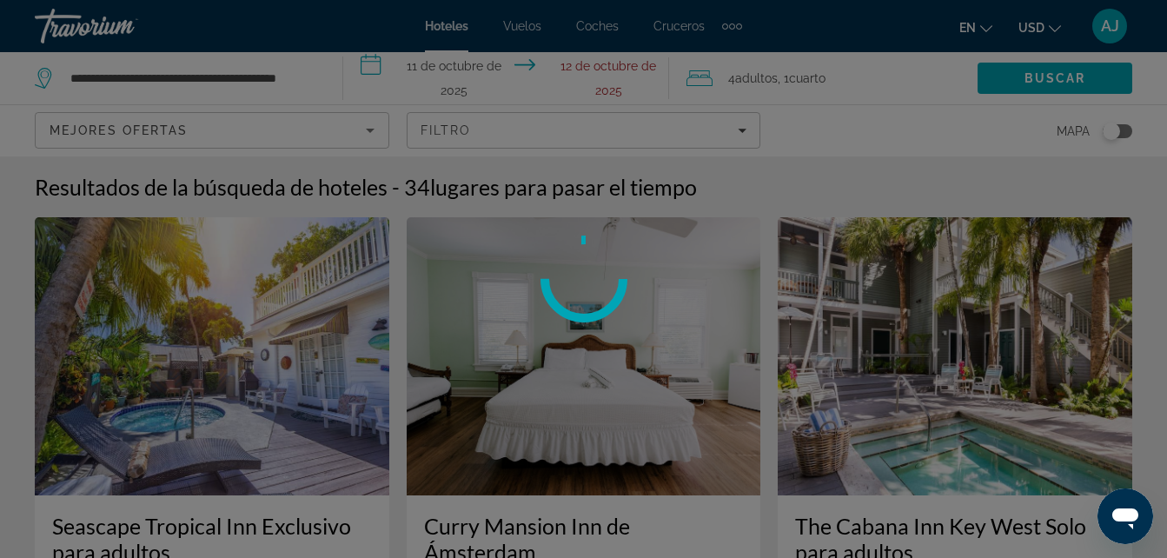
click at [645, 256] on div at bounding box center [583, 279] width 1167 height 558
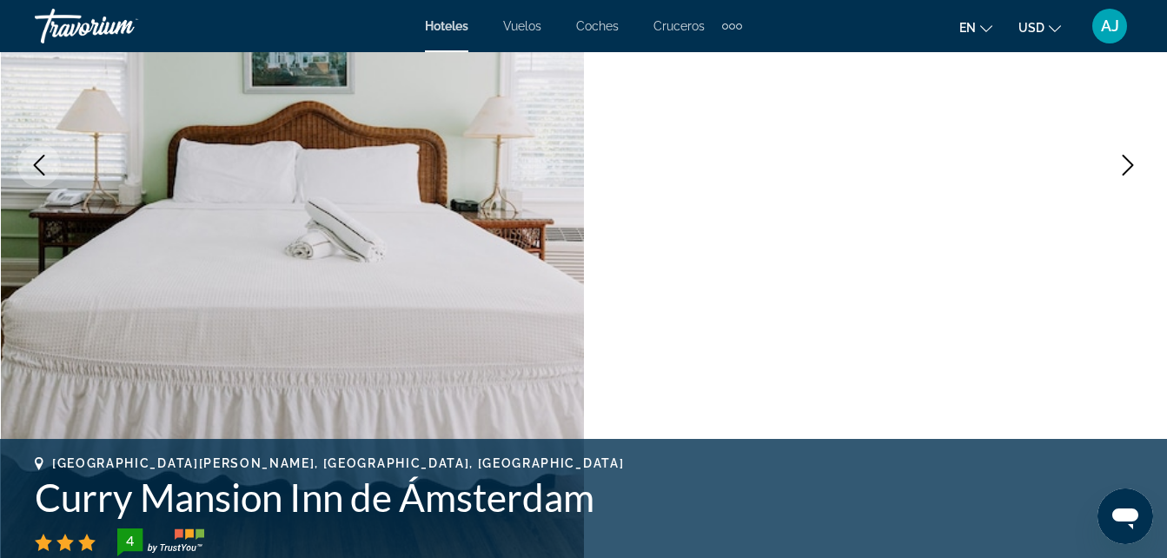
scroll to position [312, 0]
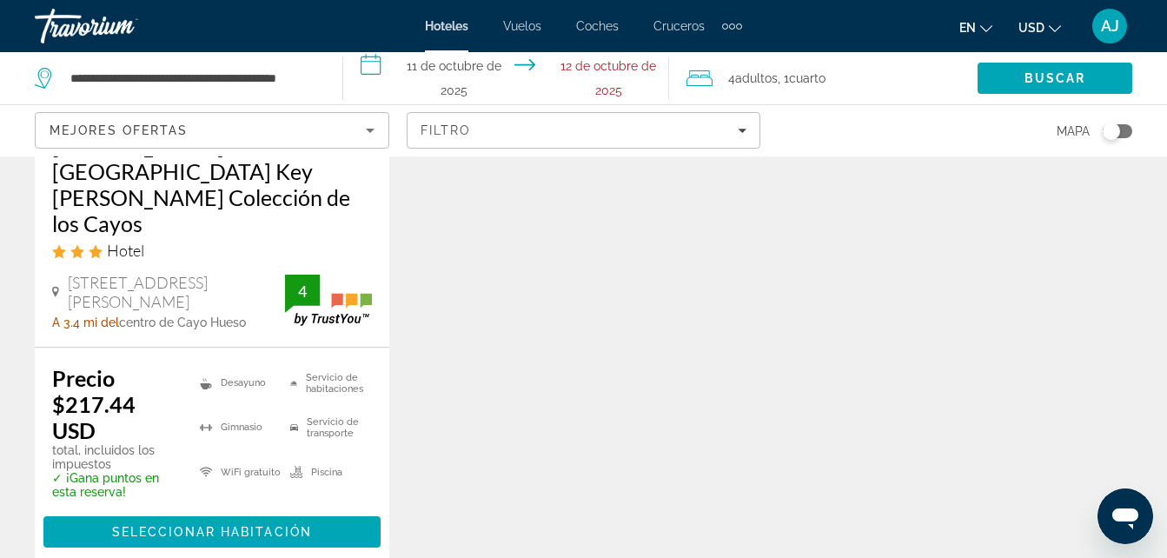
scroll to position [2665, 0]
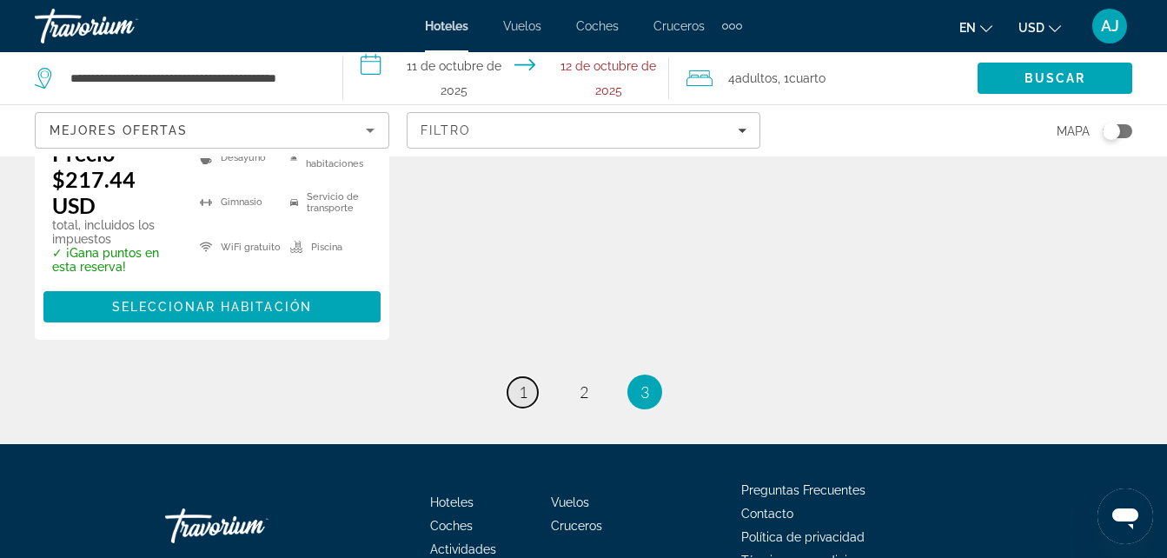
click at [520, 382] on span "1" at bounding box center [523, 391] width 9 height 19
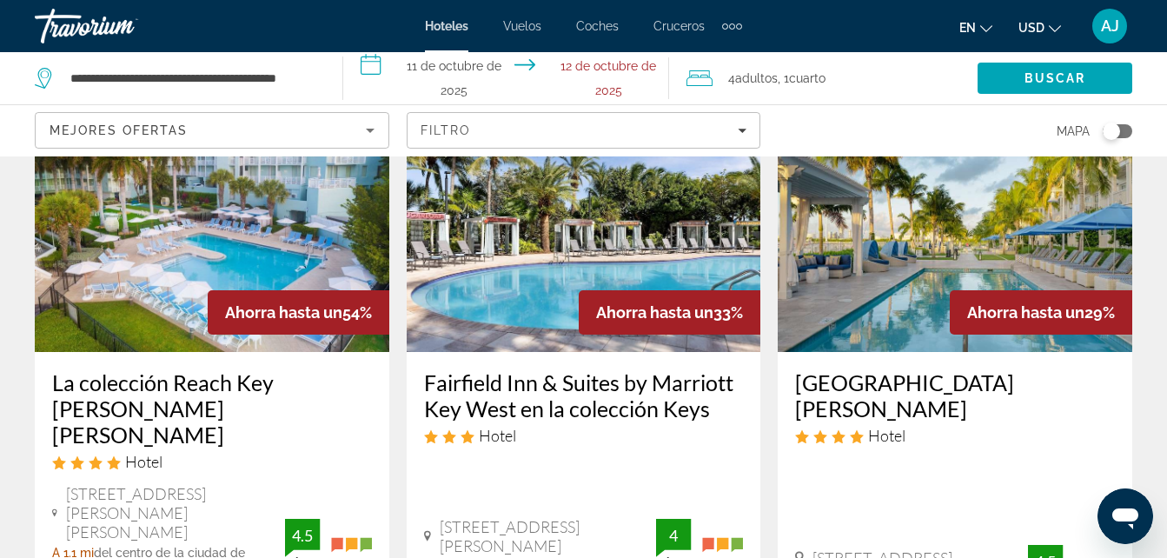
scroll to position [142, 0]
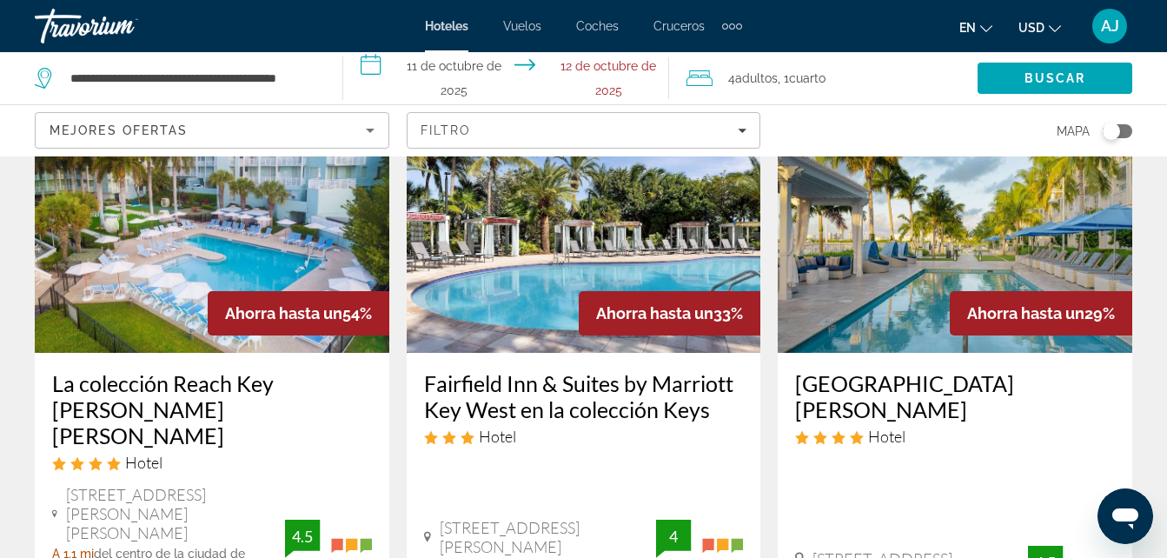
click at [671, 381] on h3 "Fairfield Inn & Suites by Marriott Key West en la colección Keys" at bounding box center [584, 396] width 320 height 52
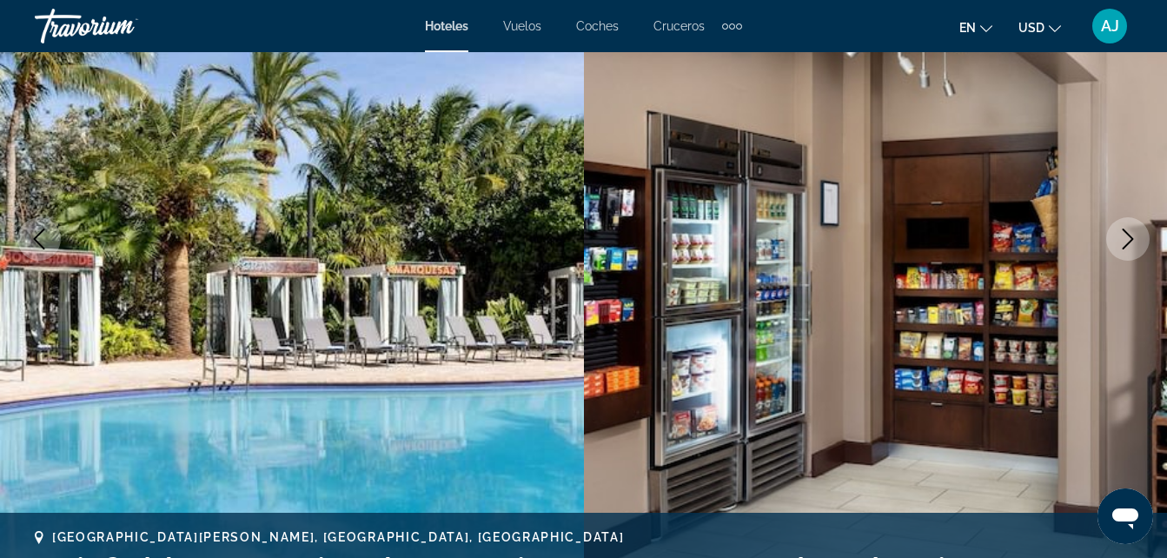
scroll to position [241, 0]
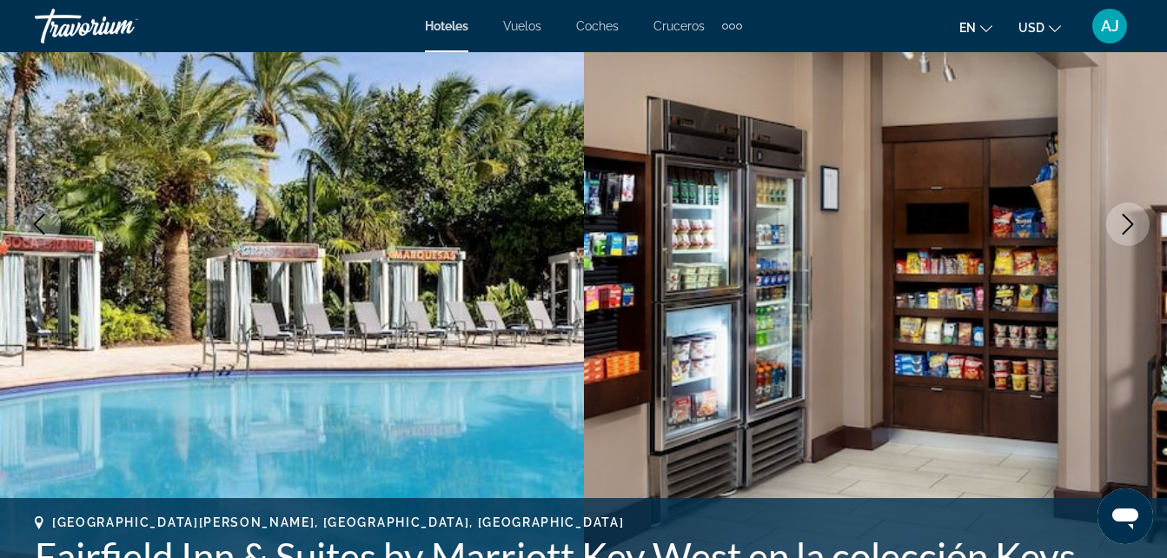
click at [1150, 227] on img "Contenido principal" at bounding box center [876, 223] width 584 height 825
click at [1126, 230] on icon "Siguiente imagen" at bounding box center [1128, 224] width 11 height 21
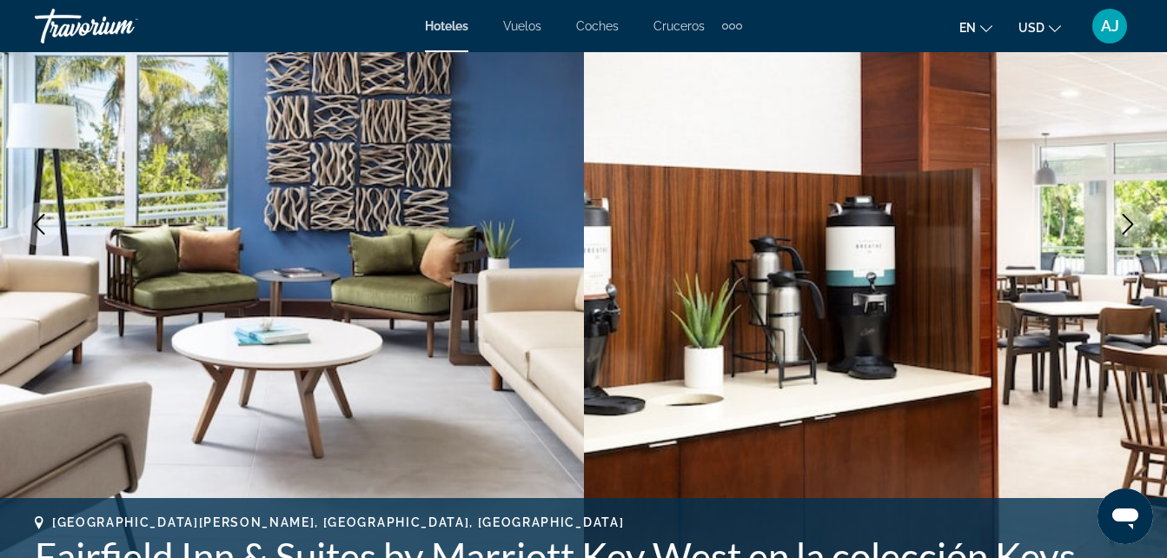
click at [1123, 235] on button "Siguiente imagen" at bounding box center [1127, 223] width 43 height 43
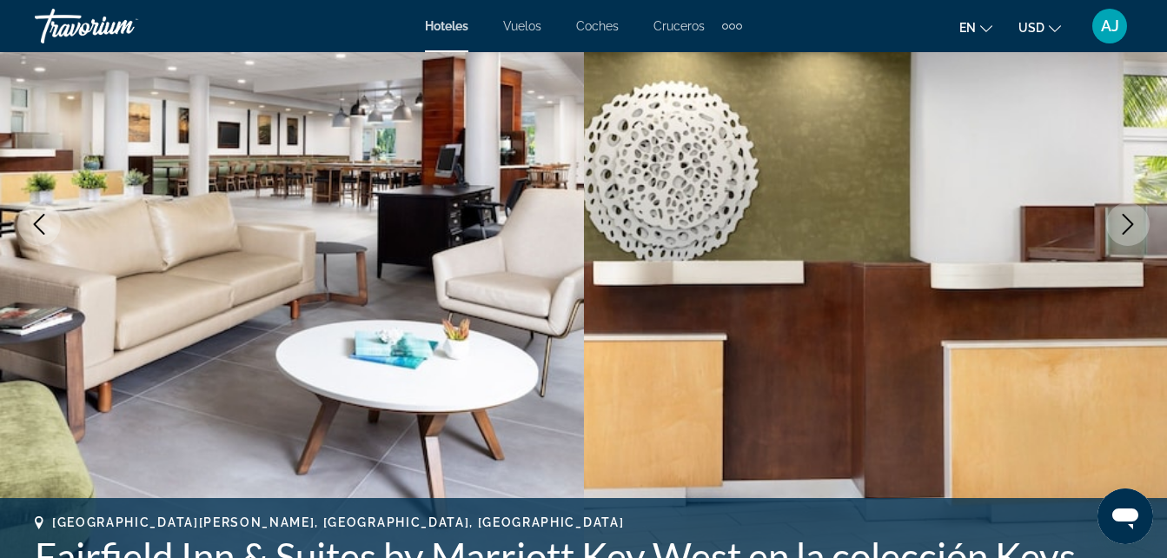
click at [1128, 239] on button "Siguiente imagen" at bounding box center [1127, 223] width 43 height 43
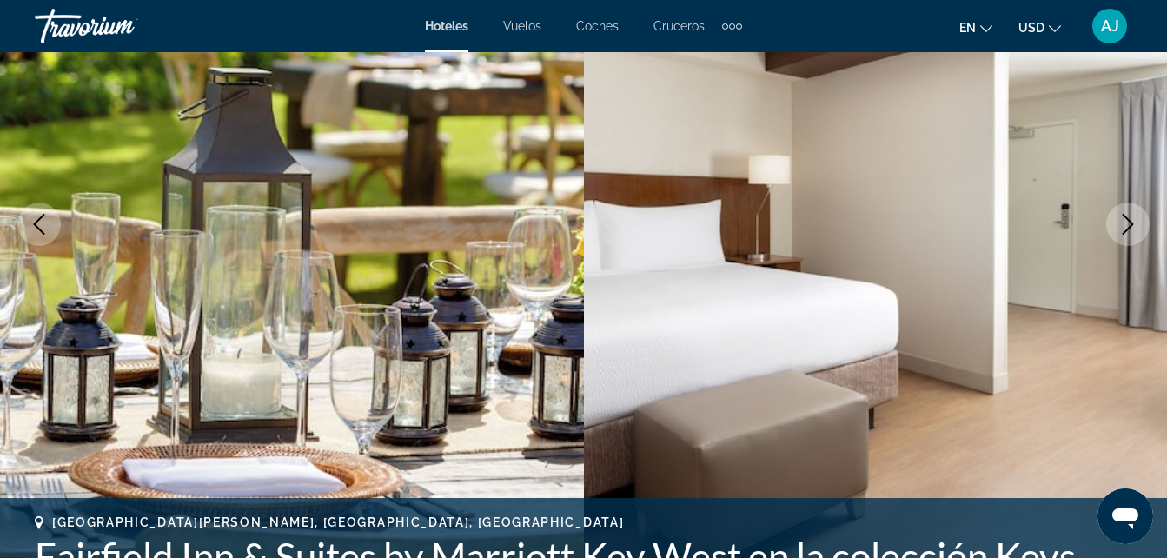
click at [1118, 229] on icon "Siguiente imagen" at bounding box center [1127, 224] width 21 height 21
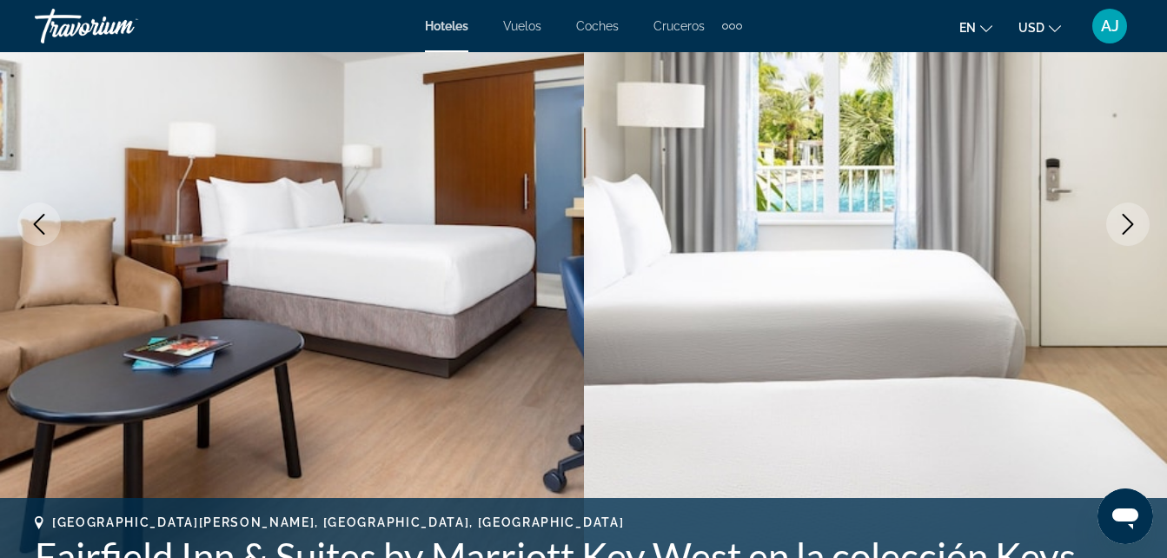
click at [1124, 232] on icon "Siguiente imagen" at bounding box center [1128, 224] width 11 height 21
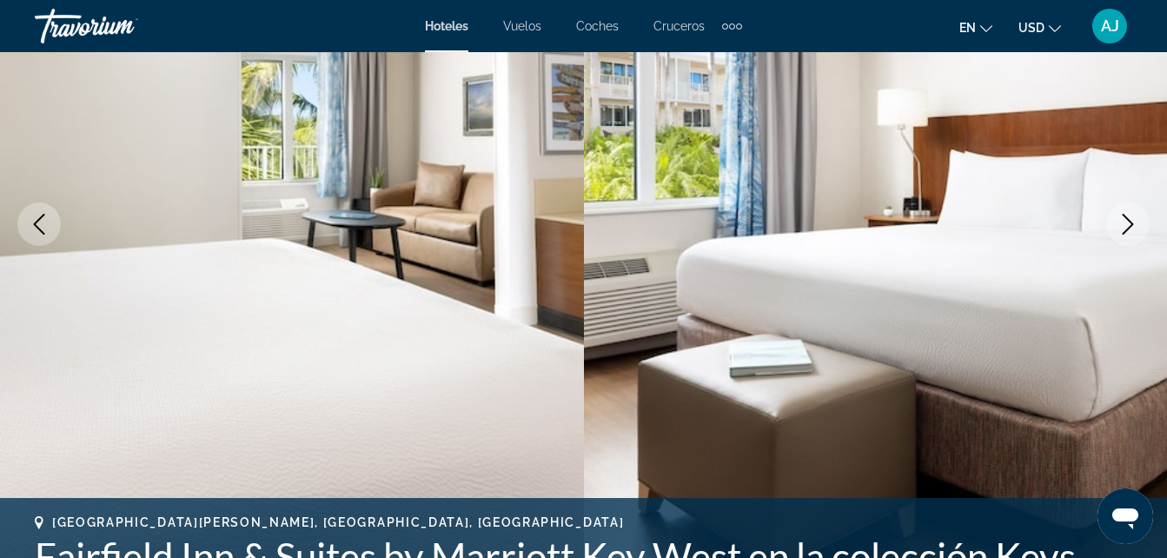
click at [1121, 229] on icon "Siguiente imagen" at bounding box center [1127, 224] width 21 height 21
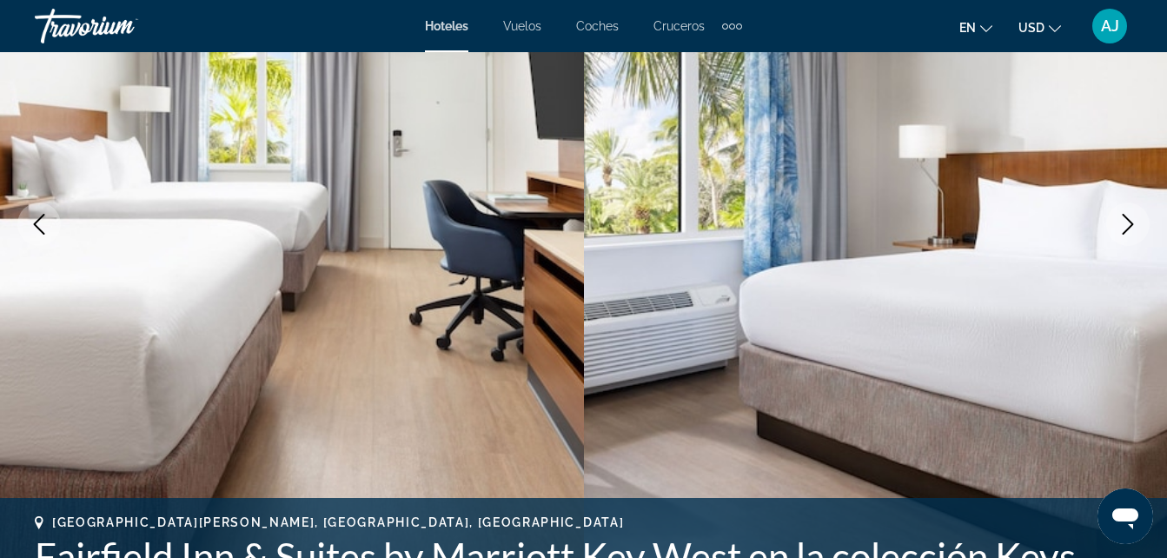
click at [1124, 234] on icon "Siguiente imagen" at bounding box center [1127, 224] width 21 height 21
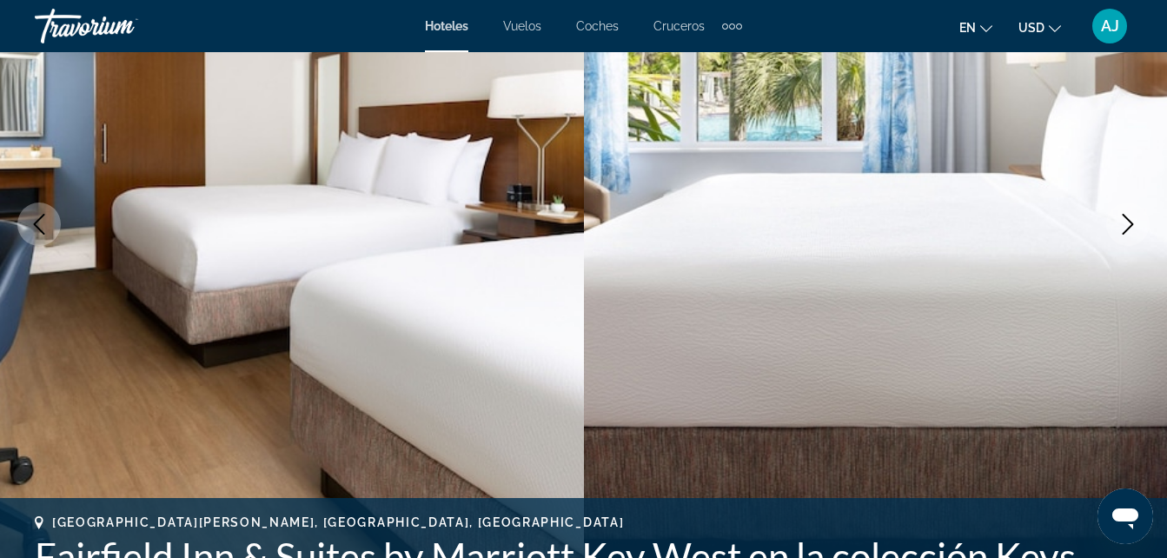
click at [1128, 238] on button "Siguiente imagen" at bounding box center [1127, 223] width 43 height 43
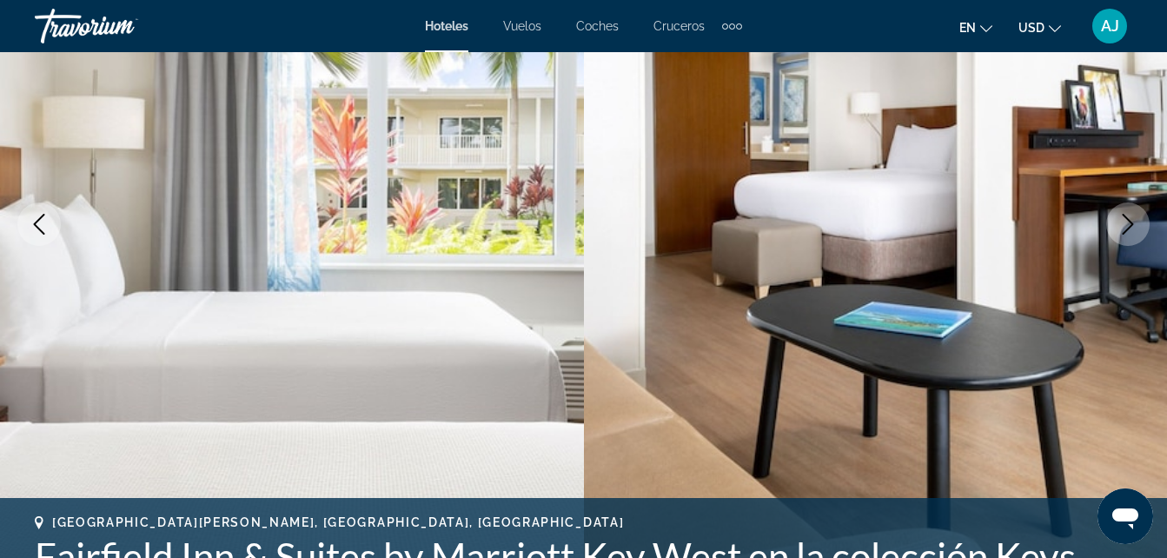
click at [1124, 231] on icon "Siguiente imagen" at bounding box center [1127, 224] width 21 height 21
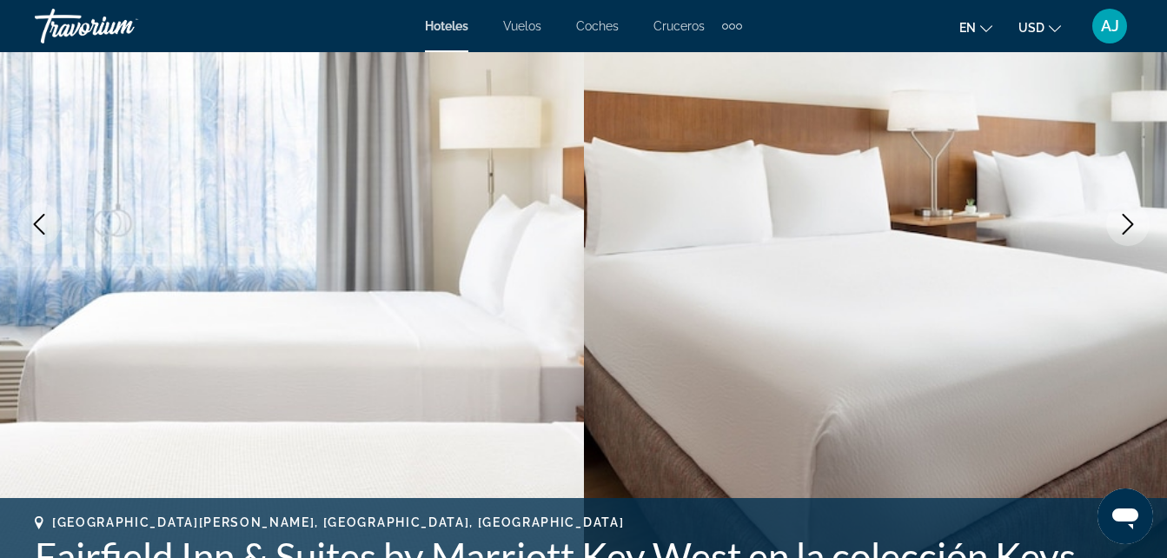
click at [1127, 230] on icon "Siguiente imagen" at bounding box center [1128, 224] width 11 height 21
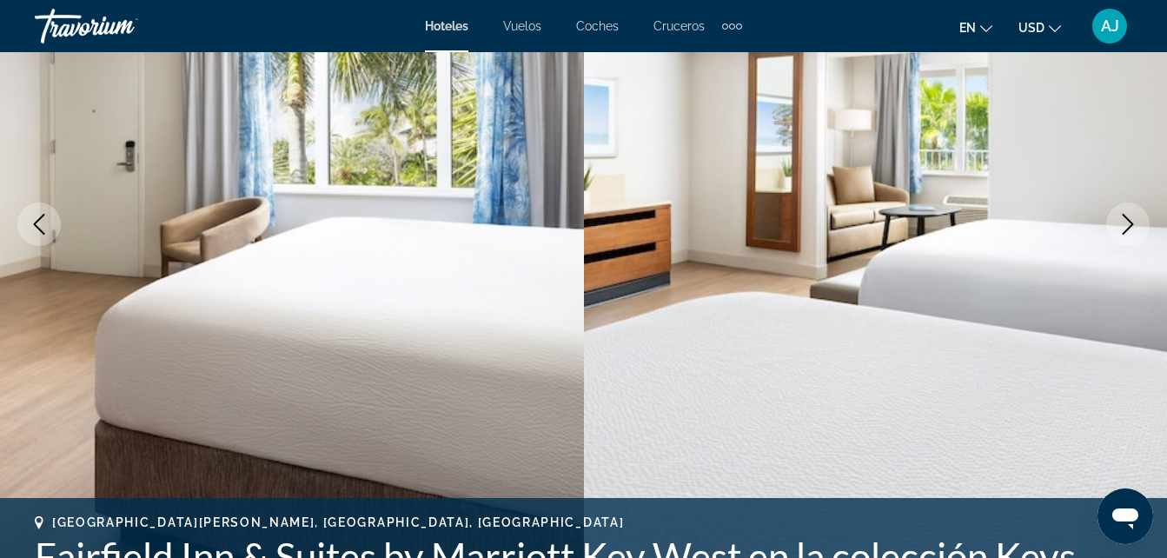
click at [1130, 234] on icon "Siguiente imagen" at bounding box center [1127, 224] width 21 height 21
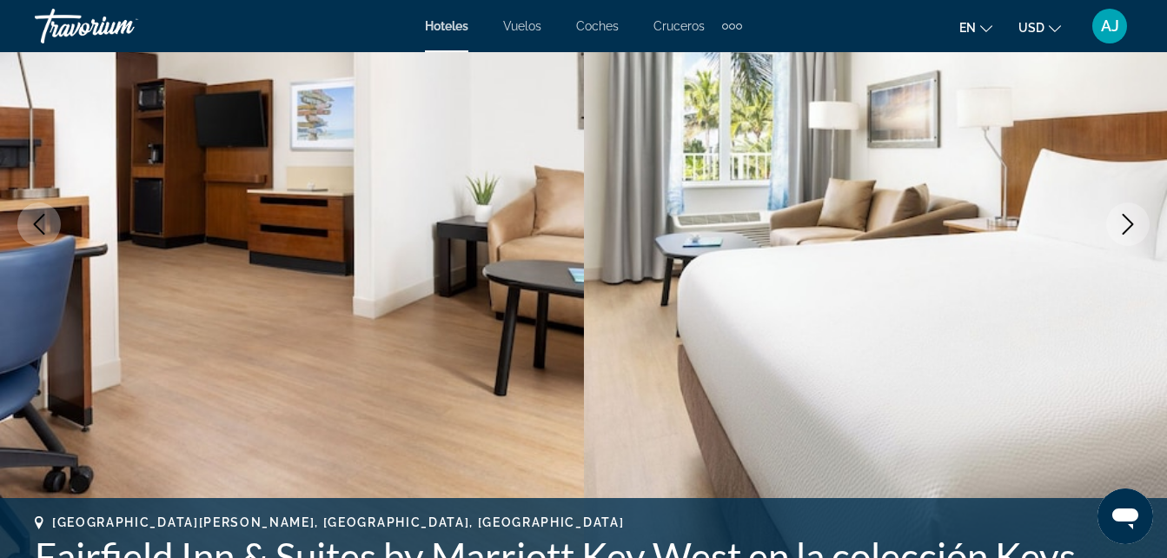
click at [1130, 229] on icon "Siguiente imagen" at bounding box center [1127, 224] width 21 height 21
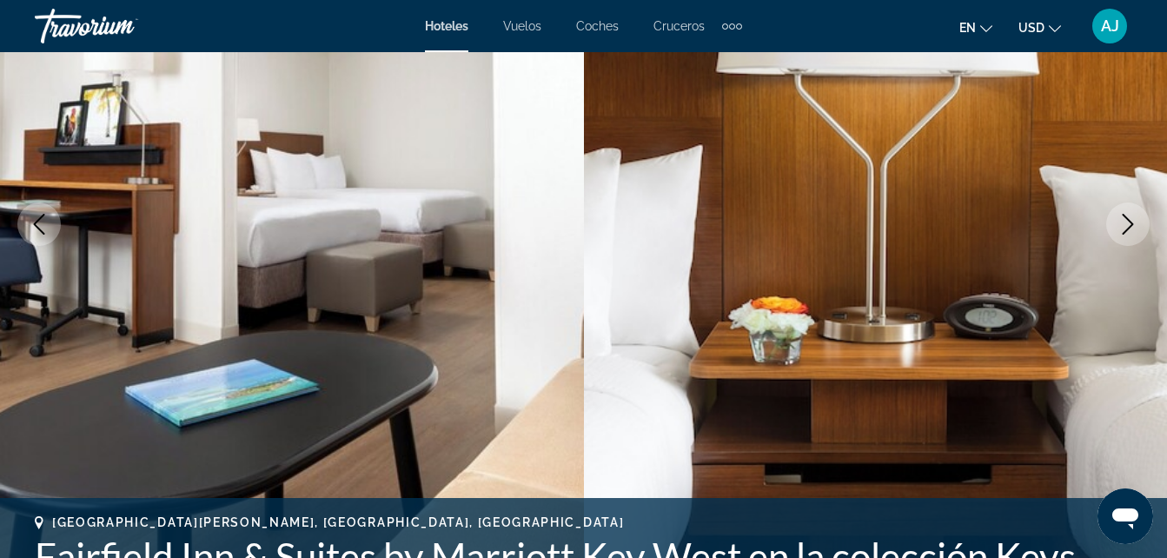
click at [1123, 230] on icon "Siguiente imagen" at bounding box center [1127, 224] width 21 height 21
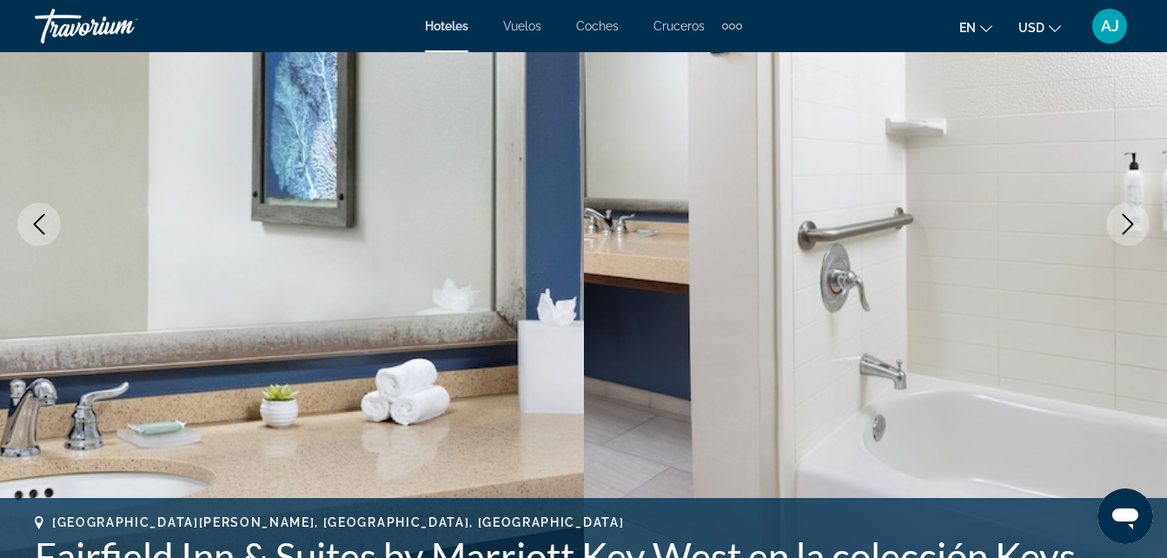
click at [1122, 230] on icon "Siguiente imagen" at bounding box center [1127, 224] width 21 height 21
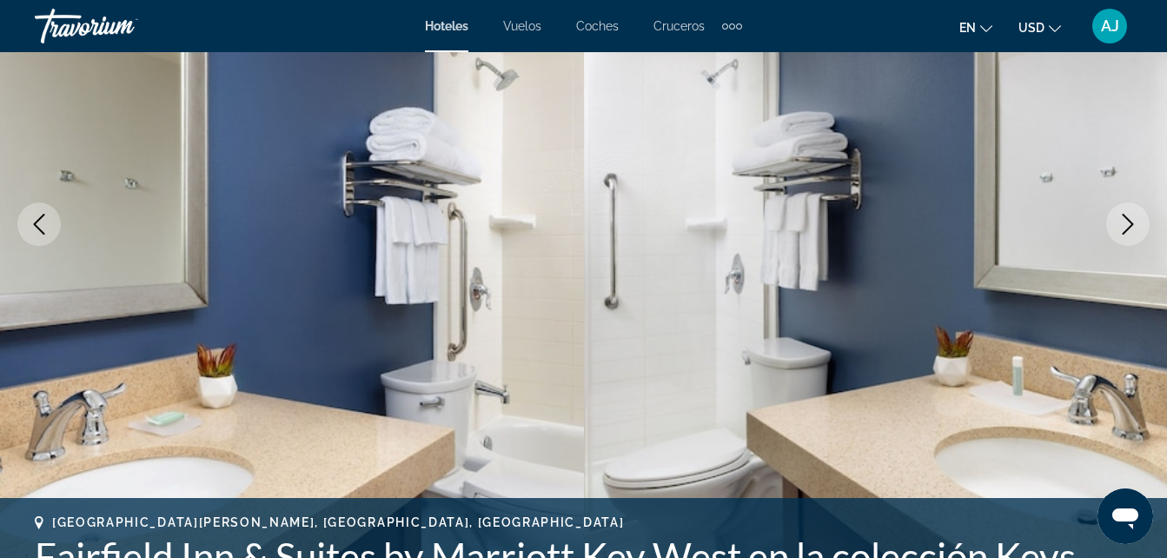
click at [1123, 229] on icon "Siguiente imagen" at bounding box center [1127, 224] width 21 height 21
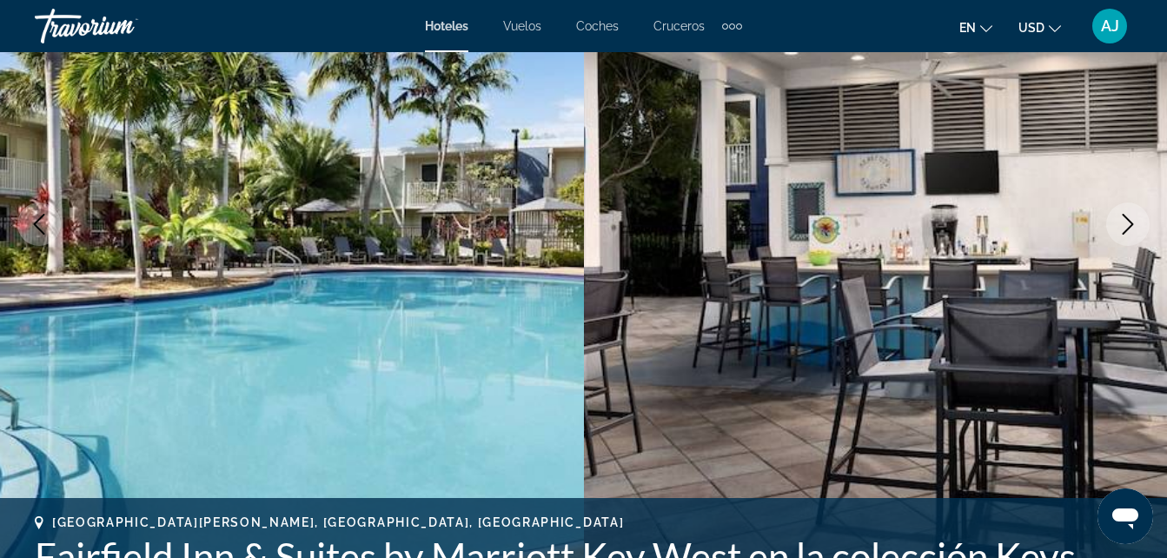
click at [1126, 229] on icon "Siguiente imagen" at bounding box center [1127, 224] width 21 height 21
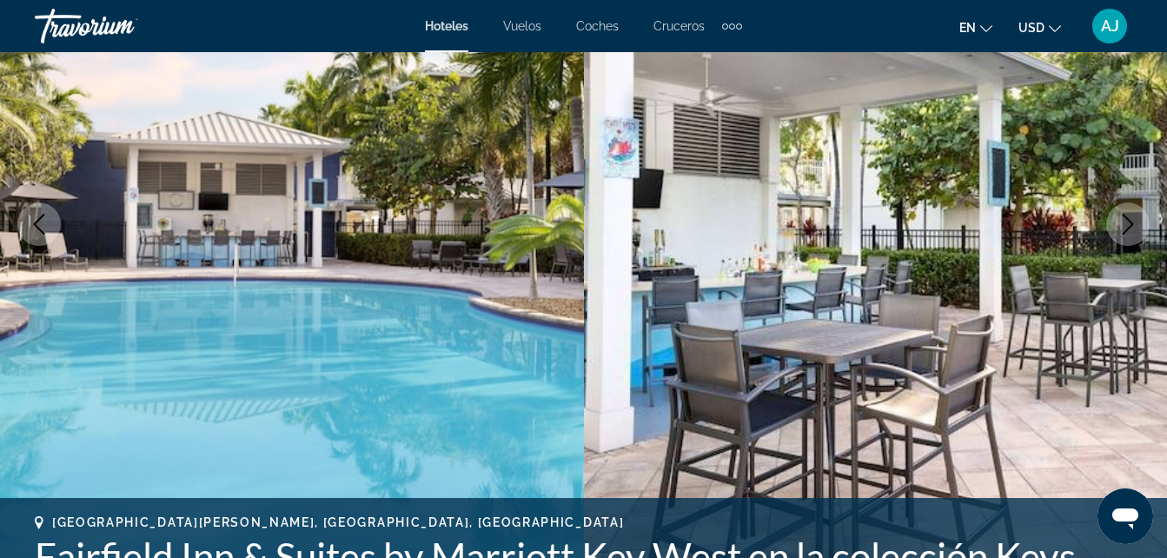
click at [1125, 231] on icon "Siguiente imagen" at bounding box center [1128, 224] width 11 height 21
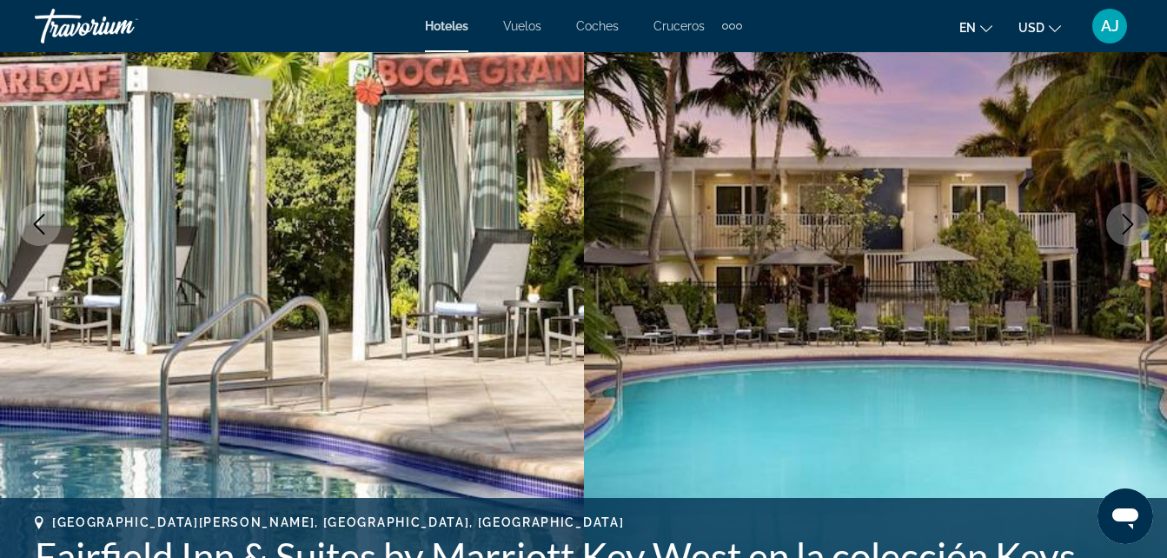
click at [1130, 230] on icon "Siguiente imagen" at bounding box center [1127, 224] width 21 height 21
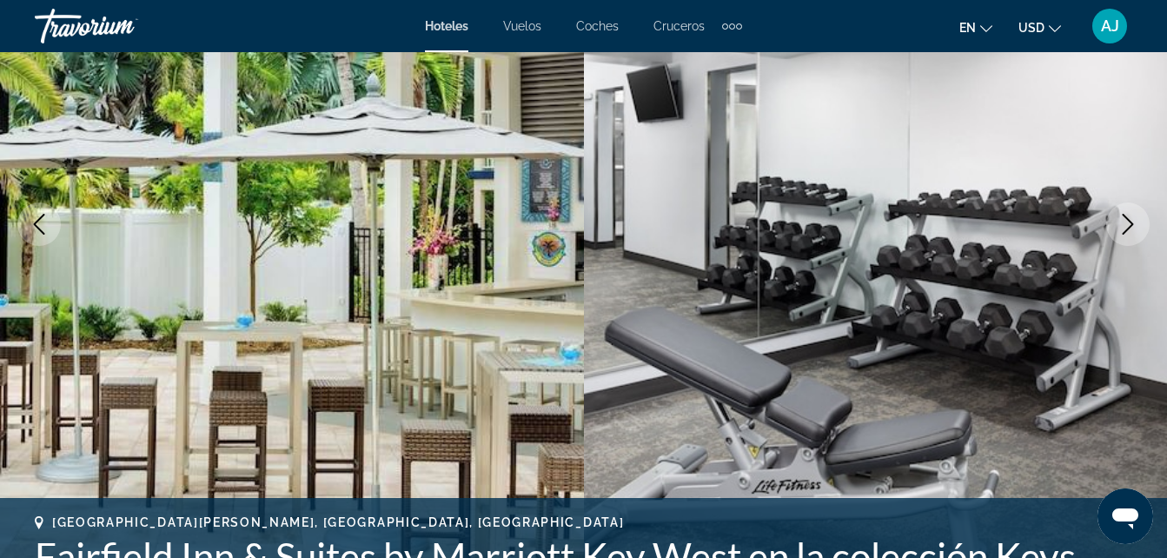
click at [1128, 229] on icon "Siguiente imagen" at bounding box center [1128, 224] width 11 height 21
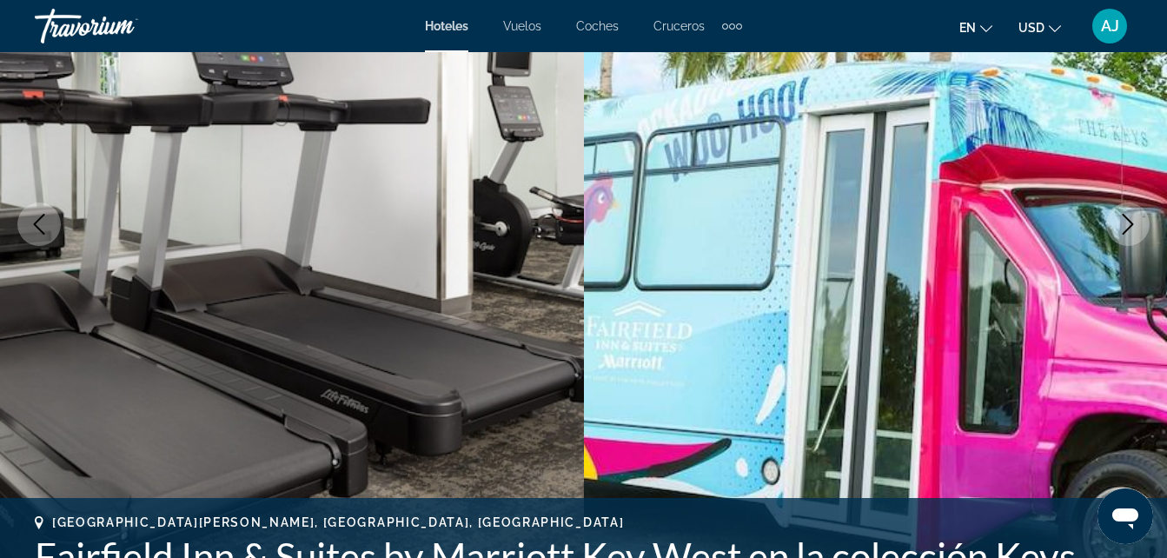
click at [1137, 230] on icon "Siguiente imagen" at bounding box center [1127, 224] width 21 height 21
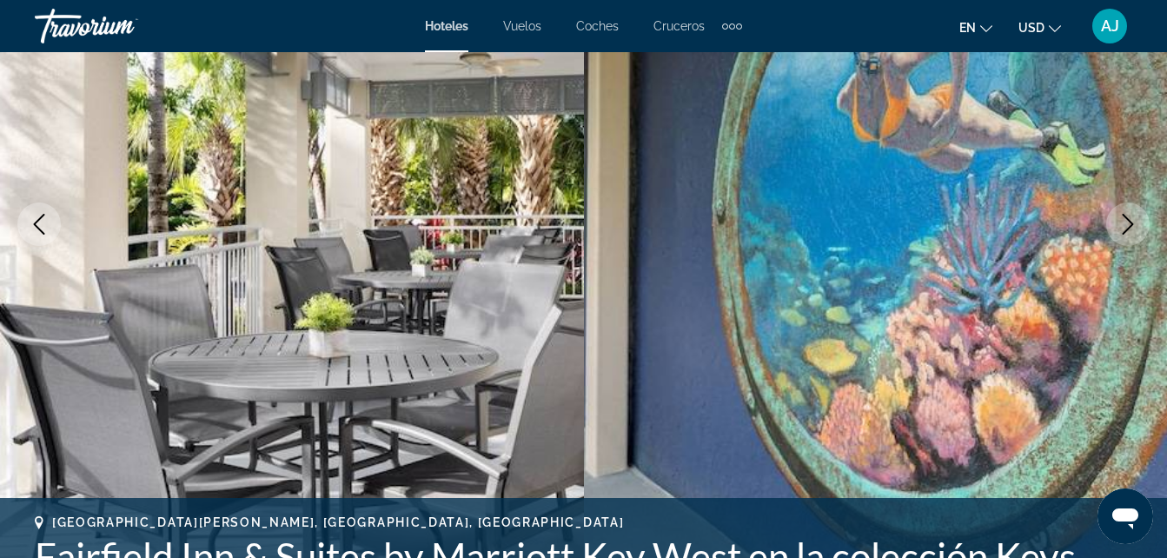
click at [1126, 227] on icon "Siguiente imagen" at bounding box center [1127, 224] width 21 height 21
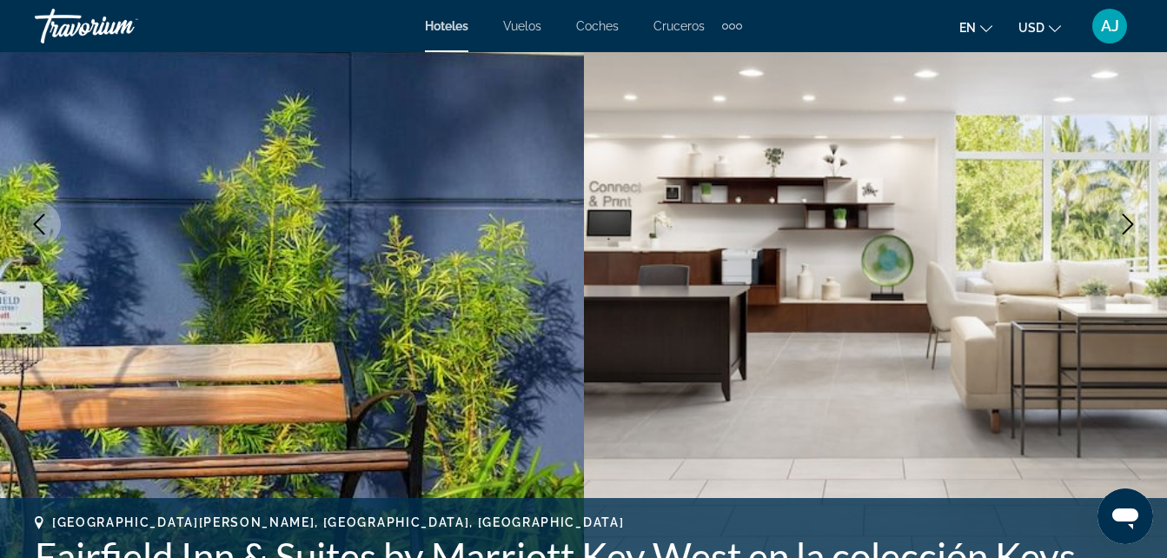
click at [1124, 227] on icon "Siguiente imagen" at bounding box center [1127, 224] width 21 height 21
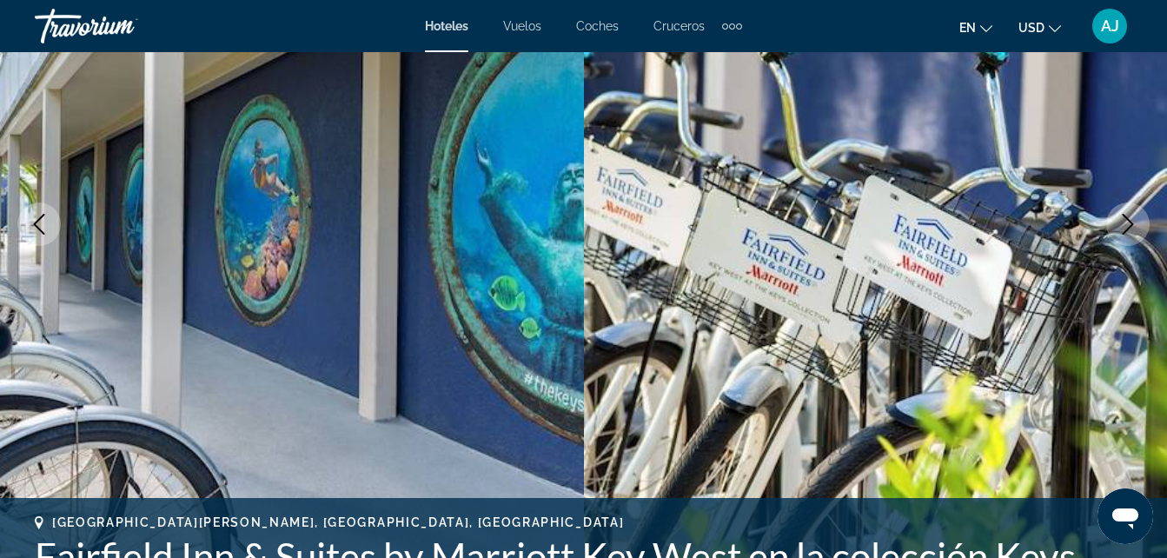
click at [1123, 229] on icon "Siguiente imagen" at bounding box center [1127, 224] width 21 height 21
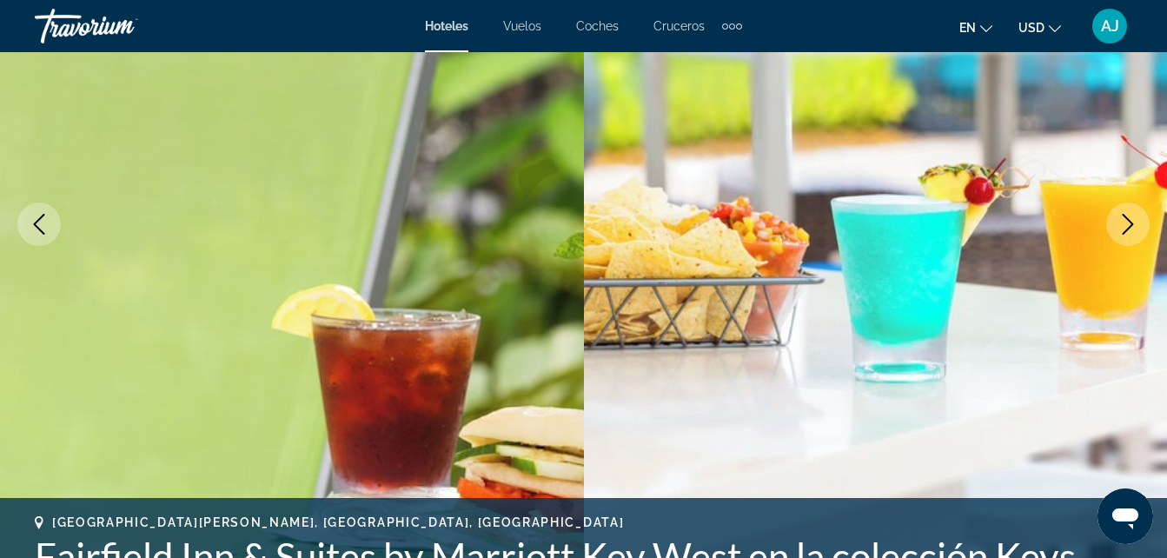
click at [1126, 229] on icon "Siguiente imagen" at bounding box center [1127, 224] width 21 height 21
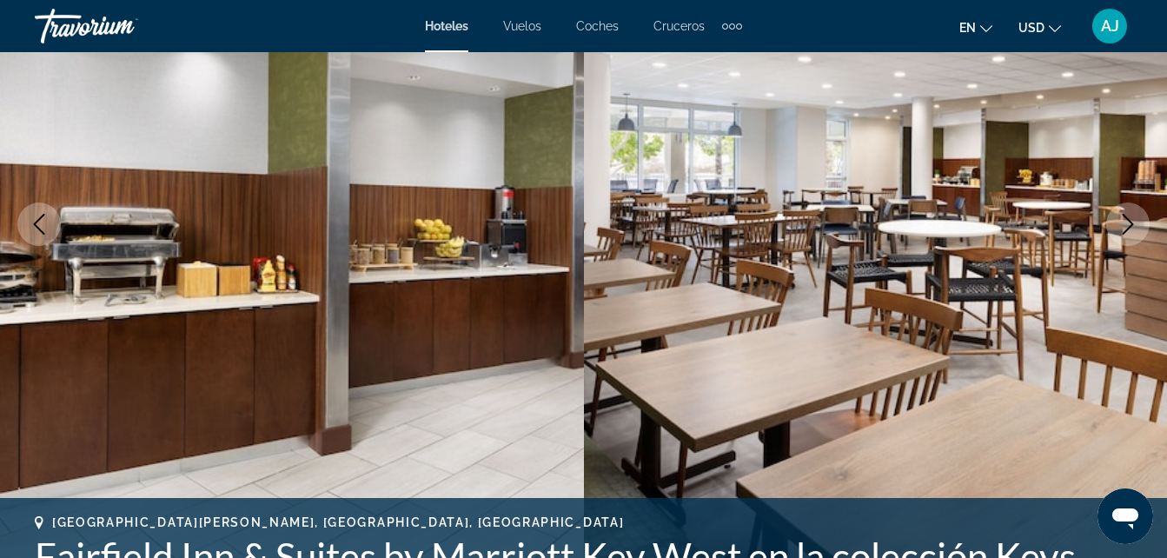
click at [1123, 225] on icon "Siguiente imagen" at bounding box center [1127, 224] width 21 height 21
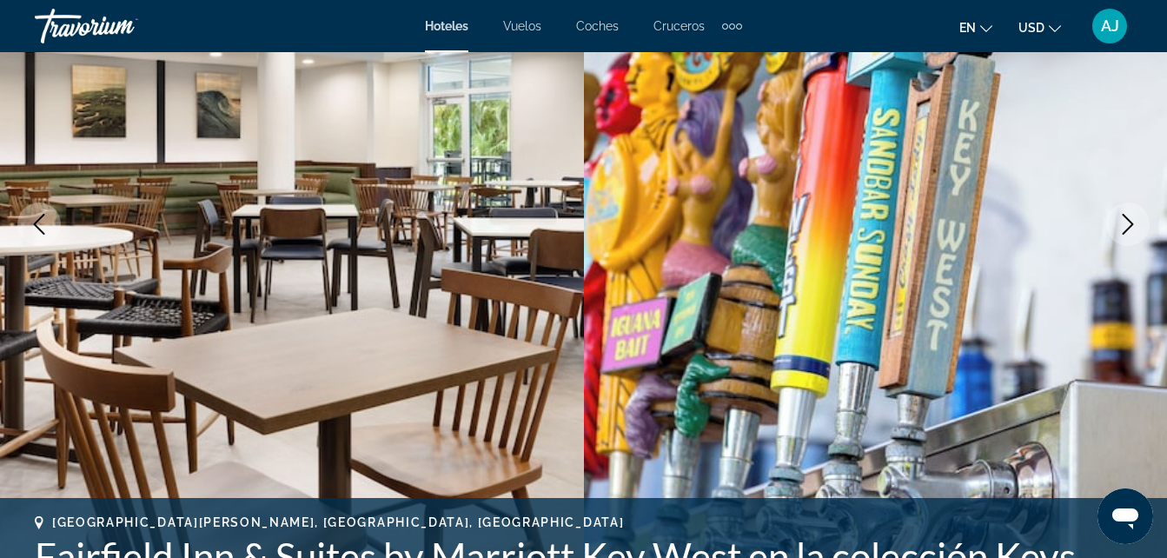
click at [1125, 230] on icon "Siguiente imagen" at bounding box center [1127, 224] width 21 height 21
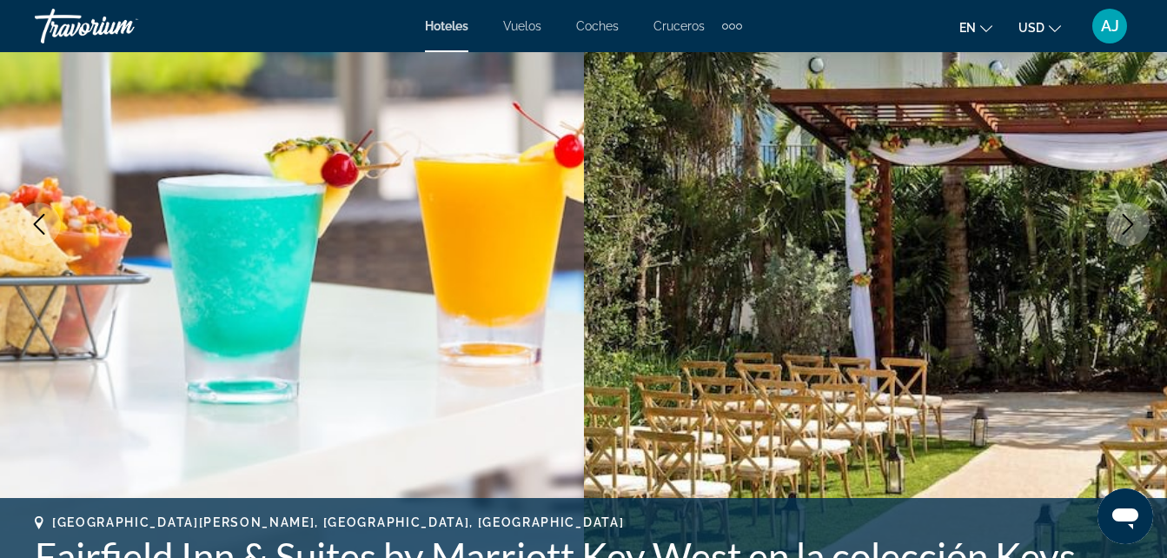
click at [1140, 242] on button "Siguiente imagen" at bounding box center [1127, 223] width 43 height 43
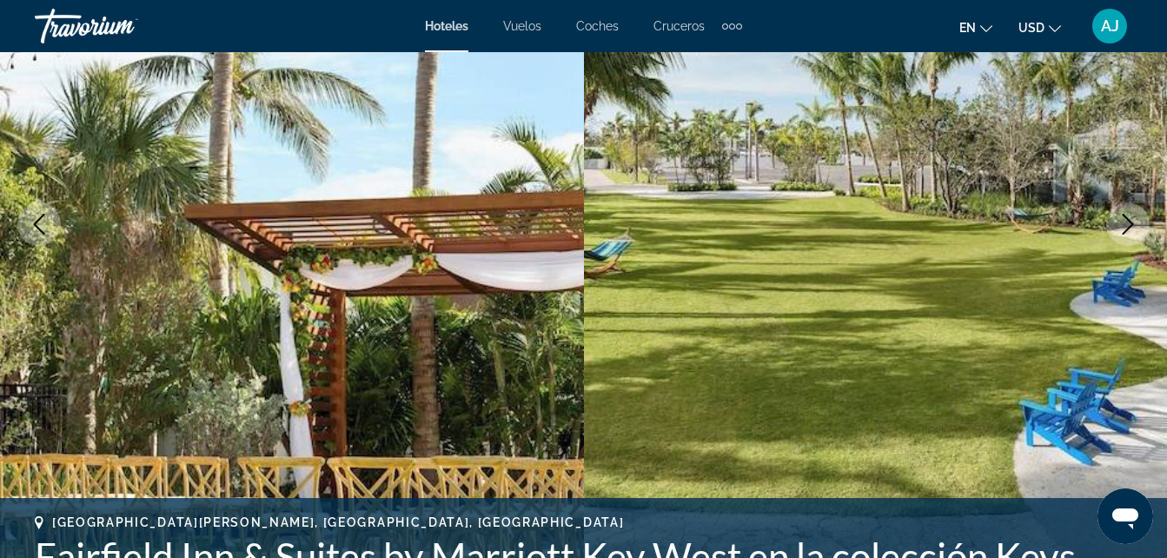
click at [1122, 233] on icon "Siguiente imagen" at bounding box center [1127, 224] width 21 height 21
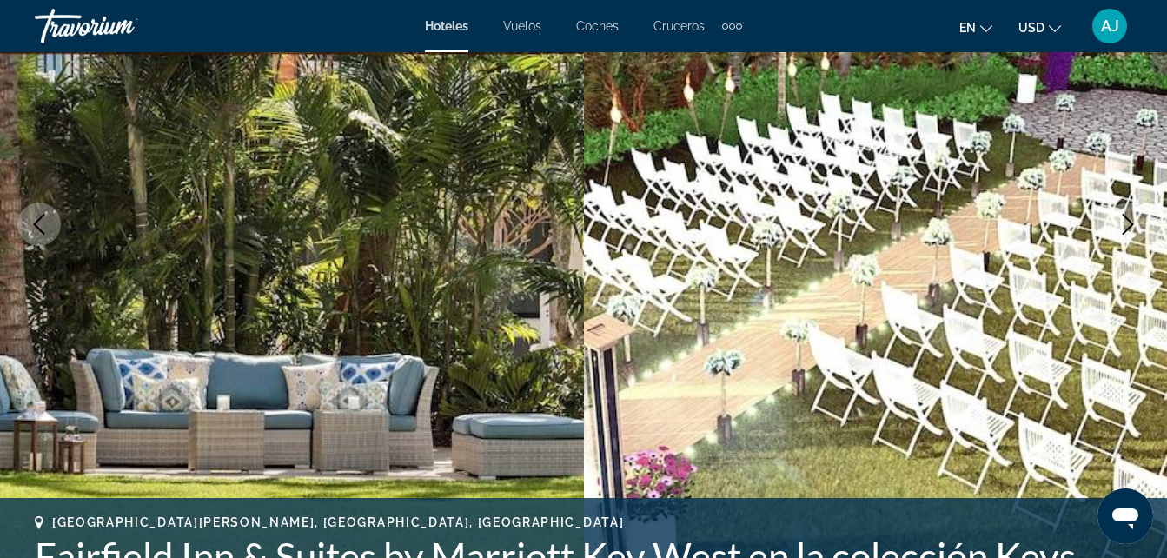
click at [1129, 235] on button "Siguiente imagen" at bounding box center [1127, 223] width 43 height 43
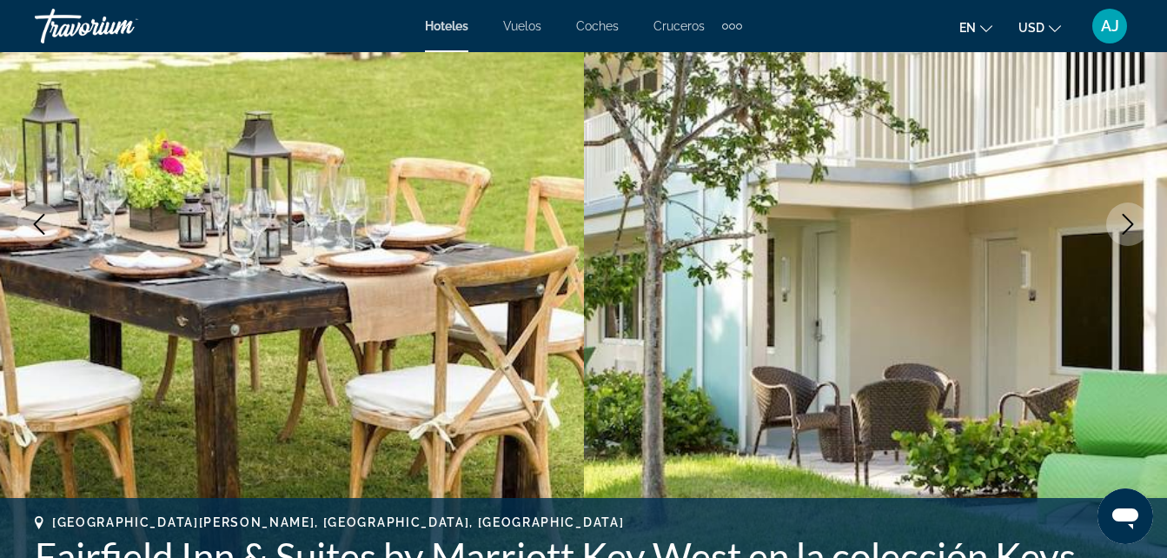
click at [1116, 232] on button "Siguiente imagen" at bounding box center [1127, 223] width 43 height 43
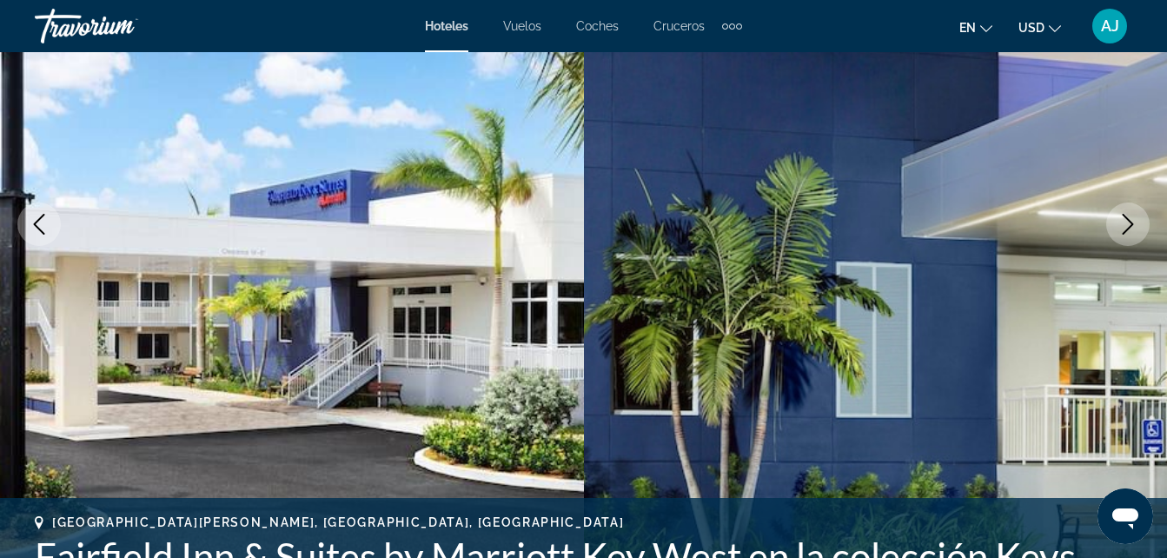
click at [1121, 226] on icon "Siguiente imagen" at bounding box center [1127, 224] width 21 height 21
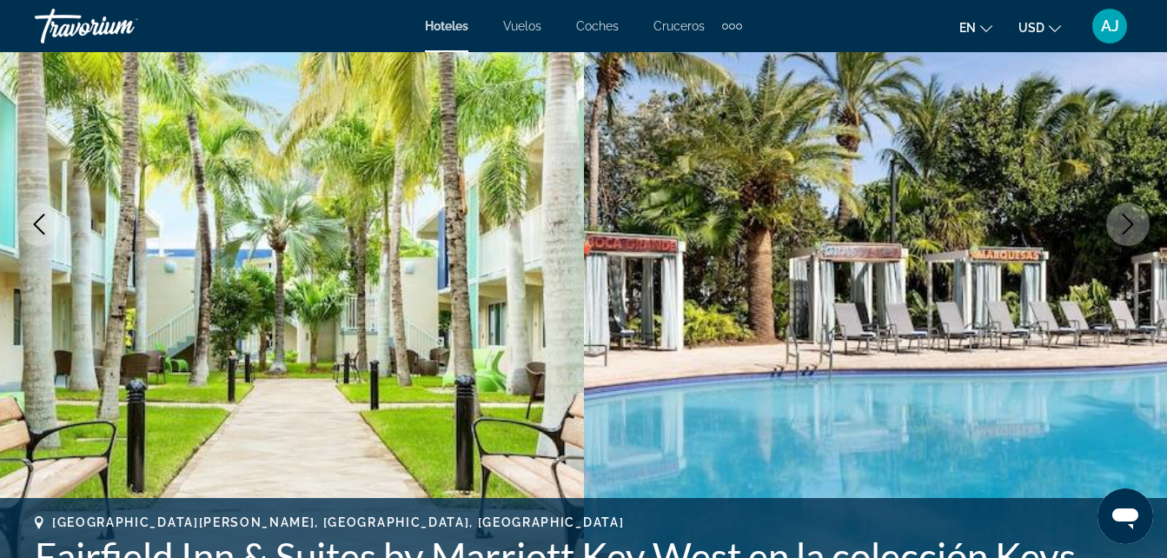
click at [1123, 233] on icon "Siguiente imagen" at bounding box center [1128, 224] width 11 height 21
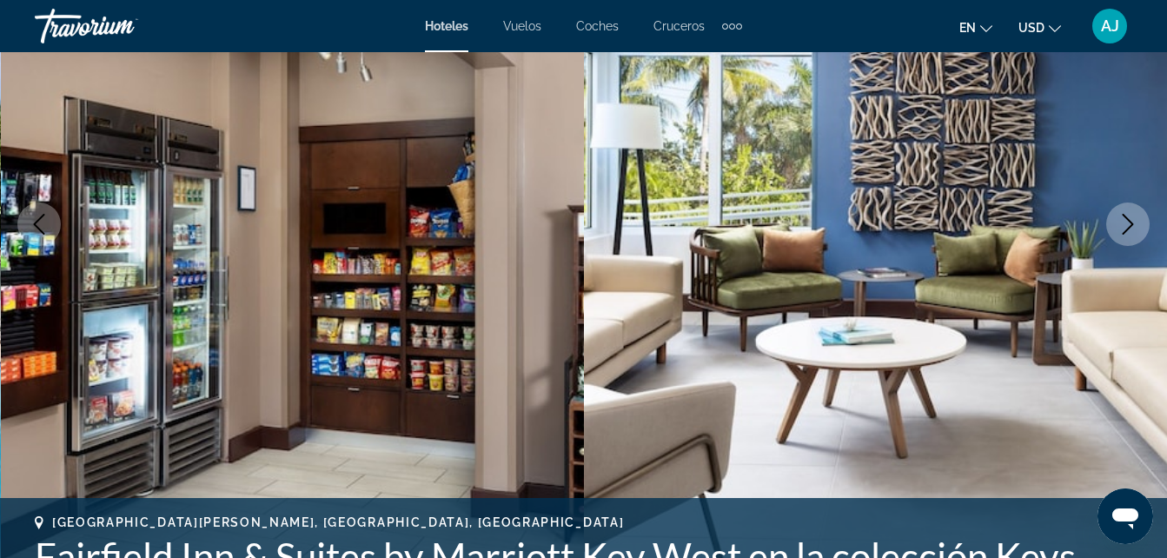
click at [1126, 231] on icon "Siguiente imagen" at bounding box center [1128, 224] width 11 height 21
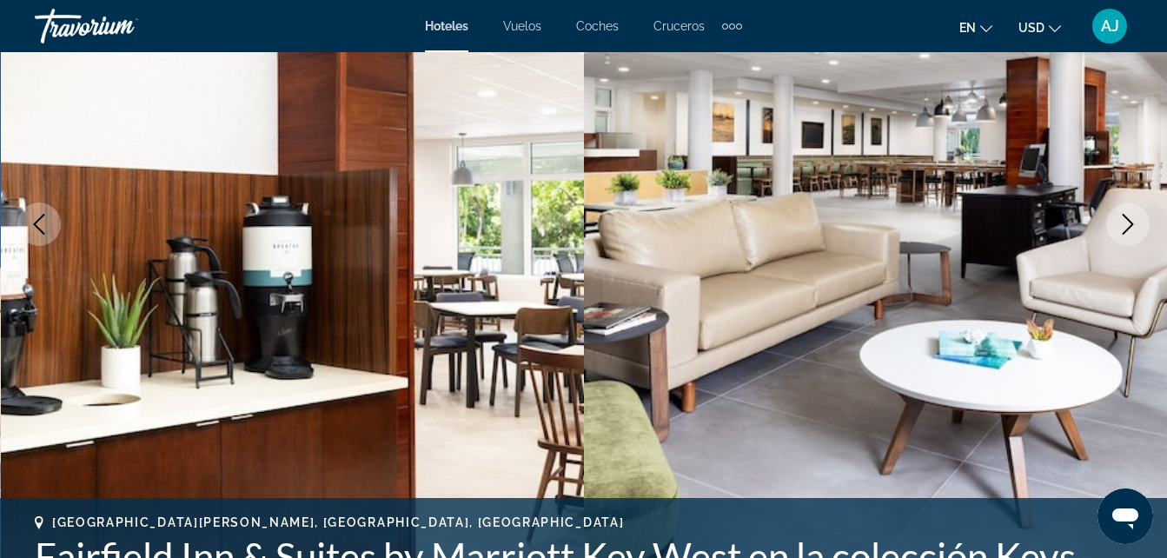
click at [1117, 220] on icon "Siguiente imagen" at bounding box center [1127, 224] width 21 height 21
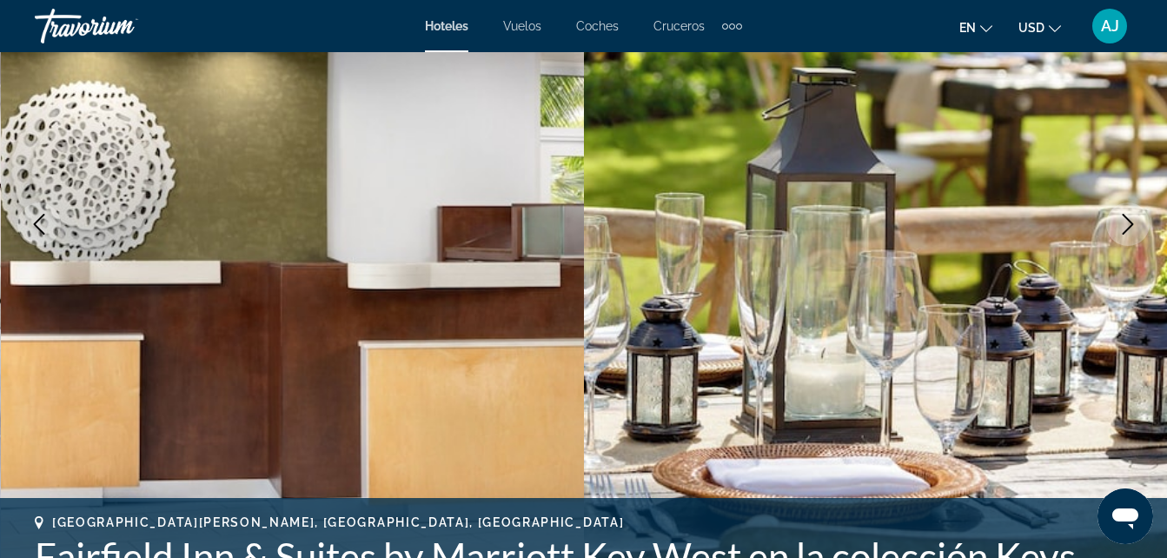
click at [1123, 231] on icon "Siguiente imagen" at bounding box center [1127, 224] width 21 height 21
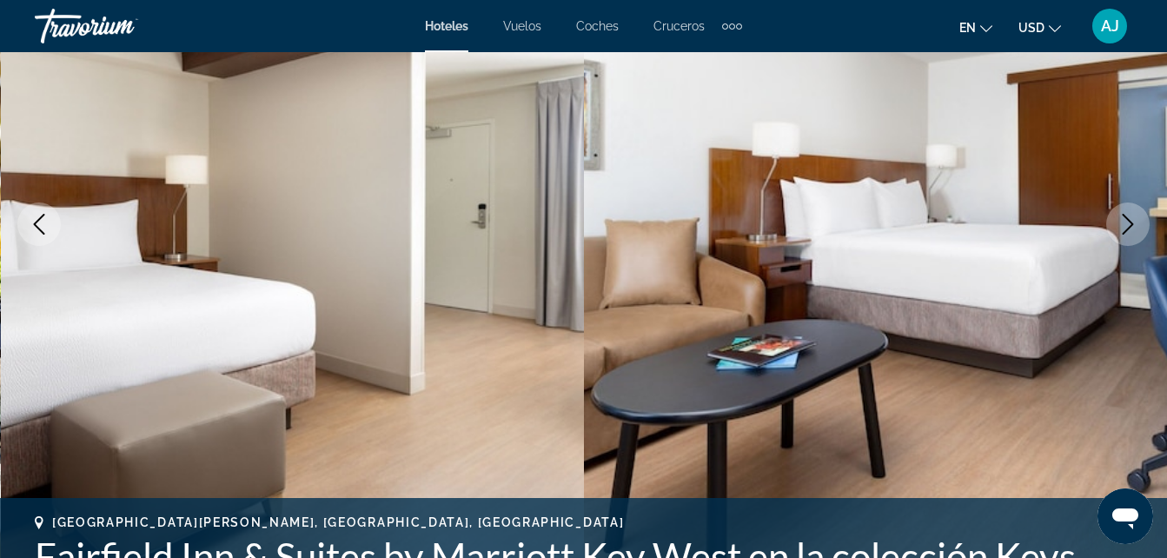
click at [1108, 229] on button "Siguiente imagen" at bounding box center [1127, 223] width 43 height 43
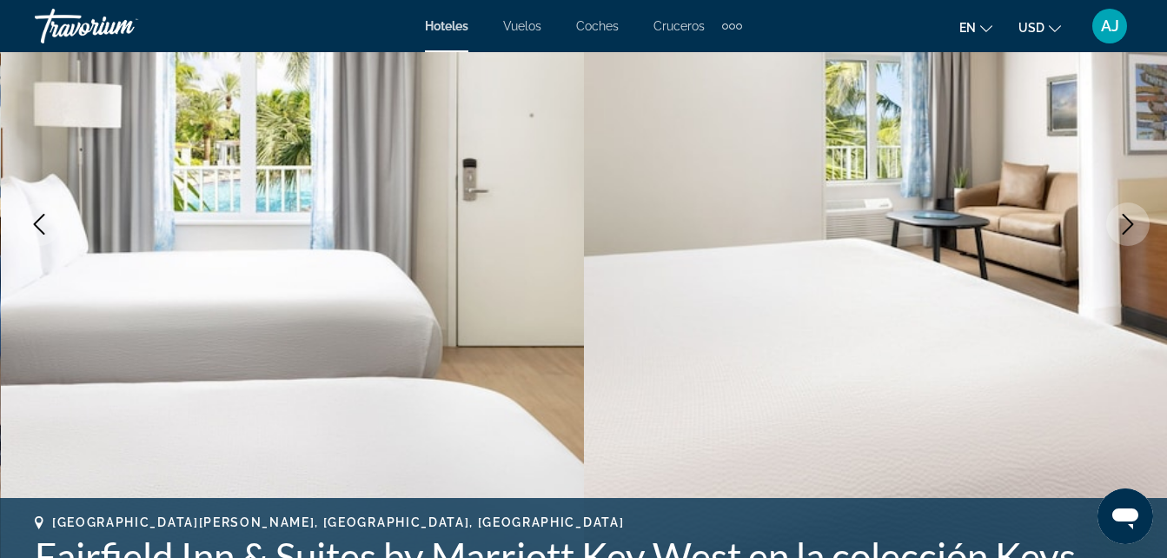
click at [1125, 228] on icon "Siguiente imagen" at bounding box center [1127, 224] width 21 height 21
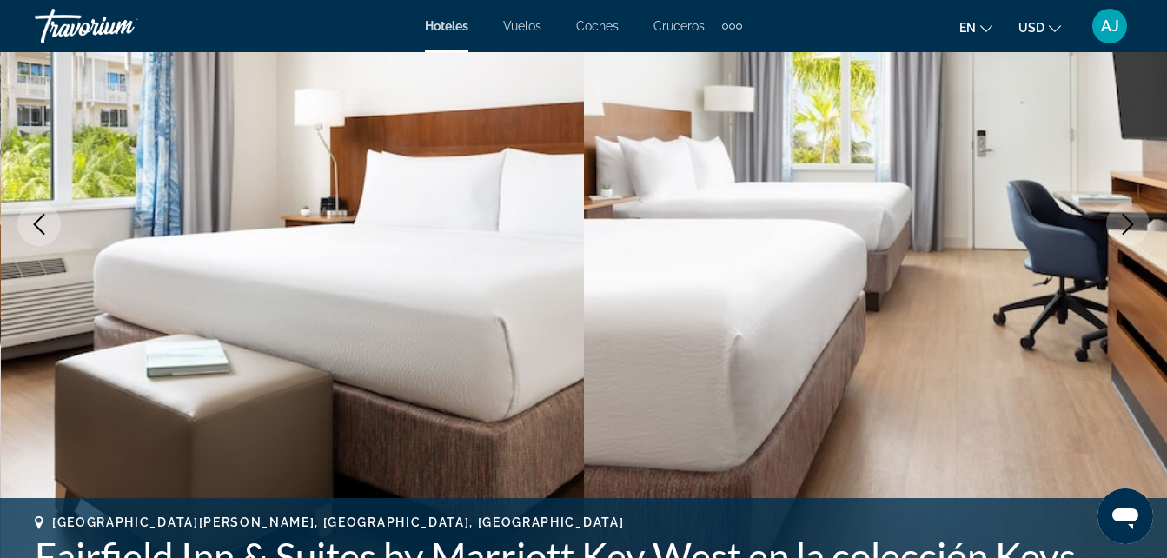
click at [1123, 229] on icon "Siguiente imagen" at bounding box center [1127, 224] width 21 height 21
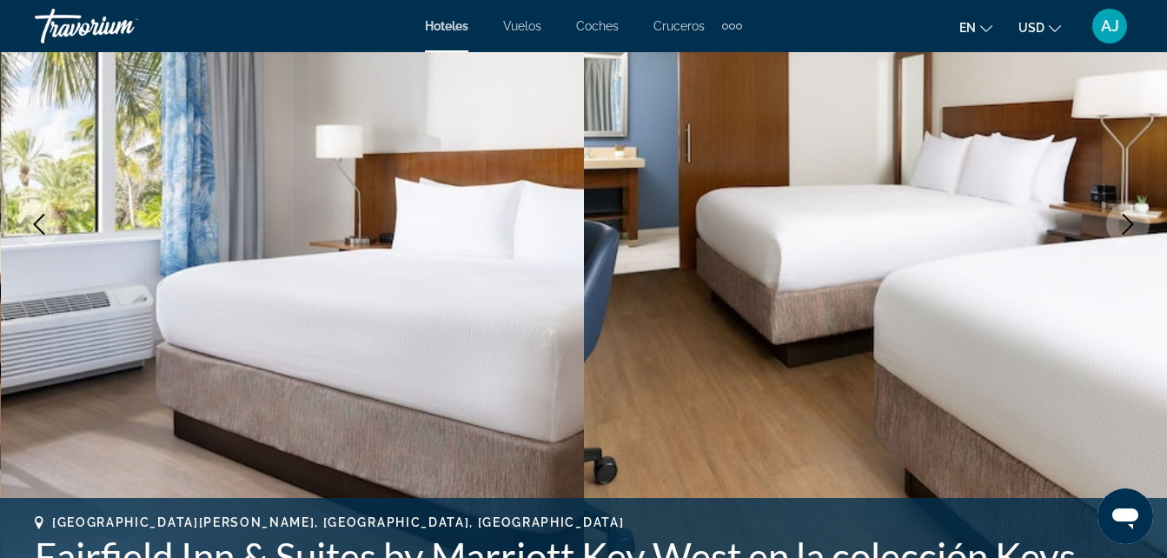
click at [1123, 220] on icon "Siguiente imagen" at bounding box center [1127, 224] width 21 height 21
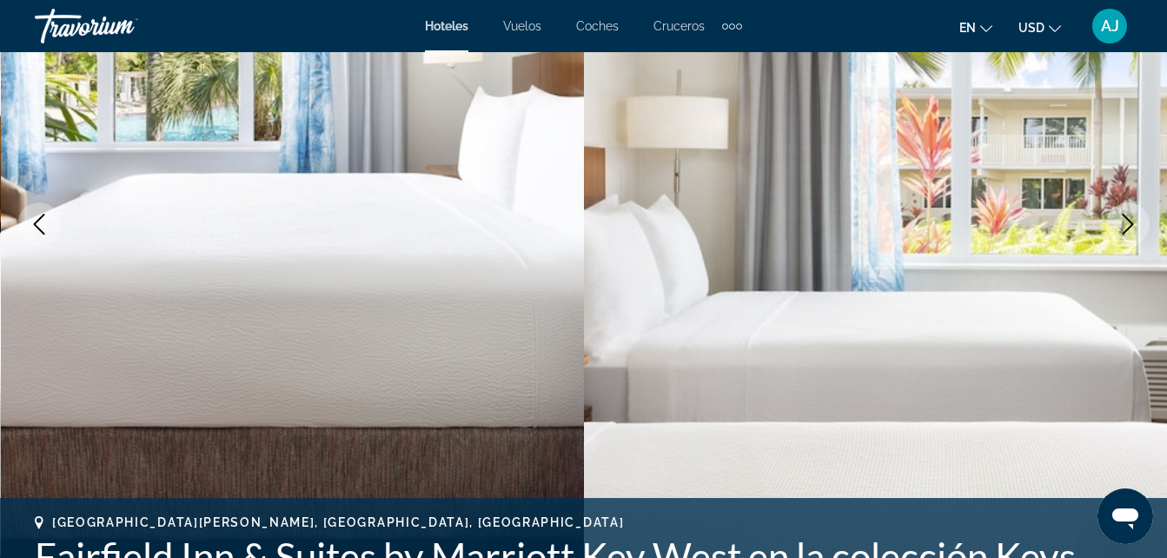
click at [1123, 221] on icon "Siguiente imagen" at bounding box center [1127, 224] width 21 height 21
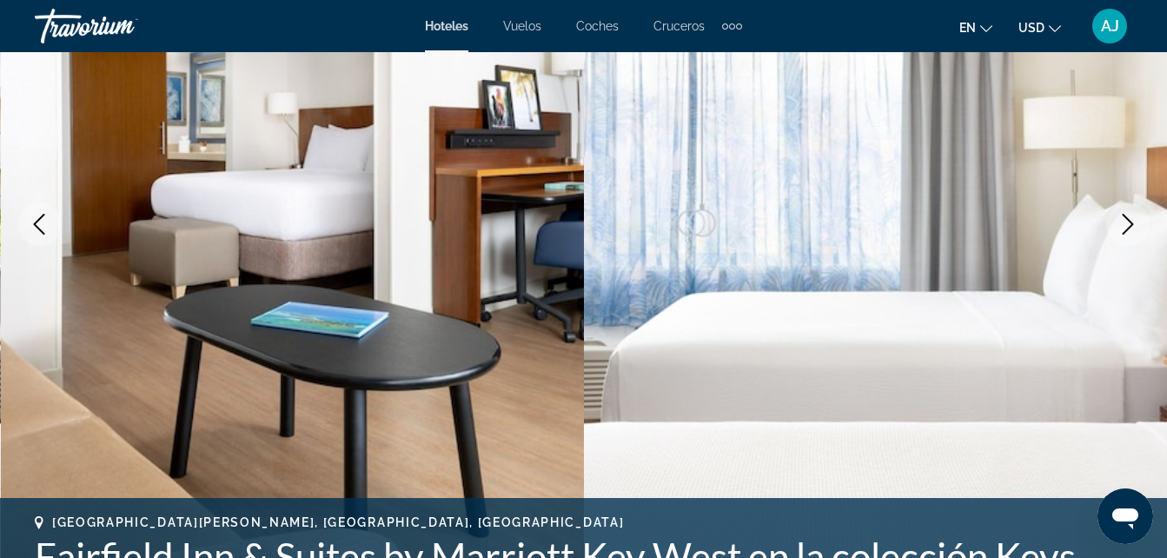
click at [1137, 220] on icon "Siguiente imagen" at bounding box center [1127, 224] width 21 height 21
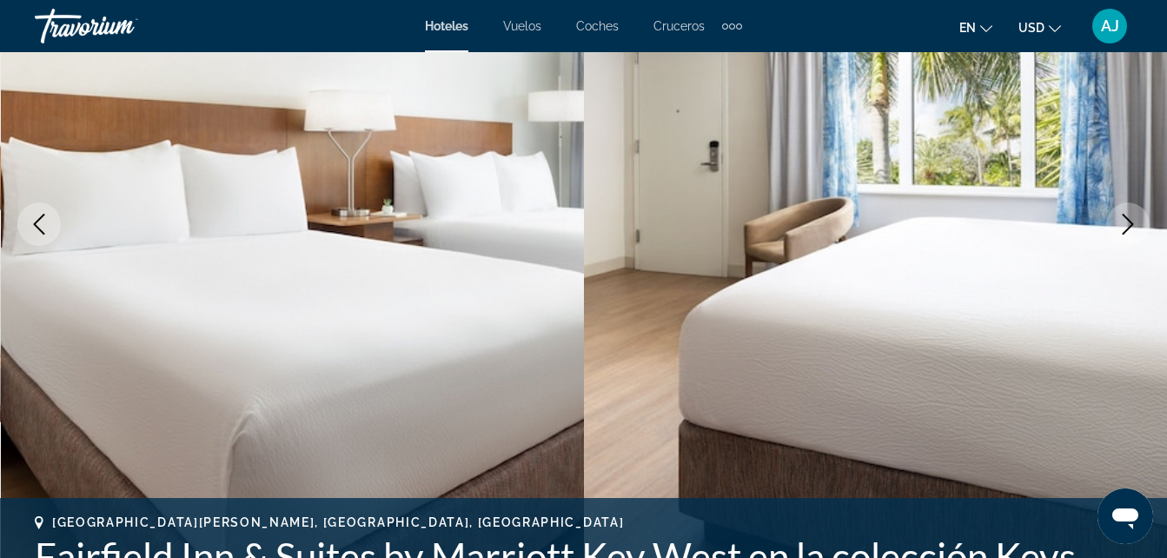
click at [1125, 226] on icon "Siguiente imagen" at bounding box center [1127, 224] width 21 height 21
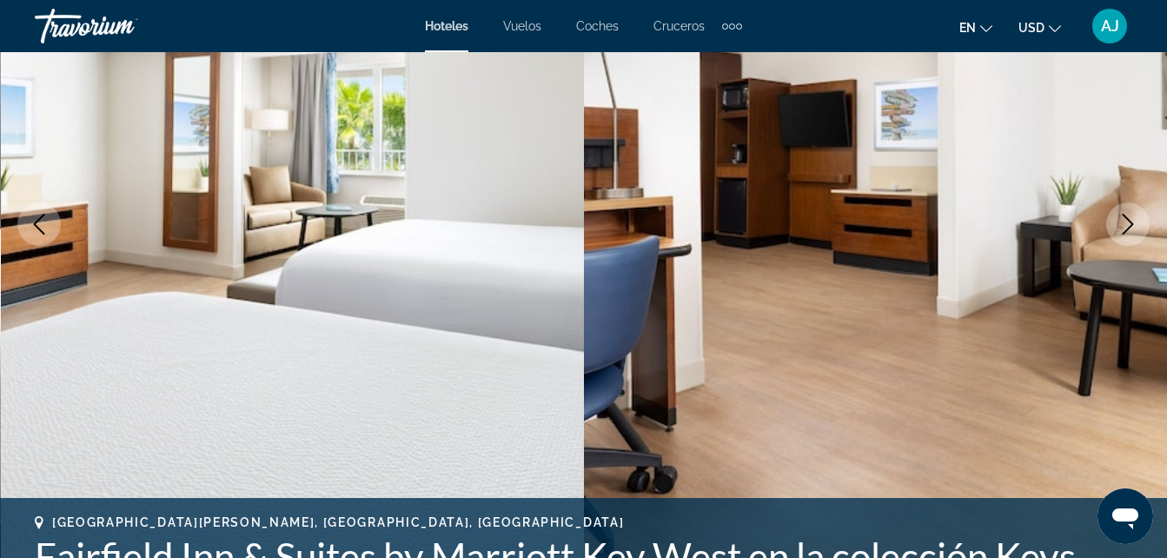
click at [1127, 226] on icon "Siguiente imagen" at bounding box center [1127, 224] width 21 height 21
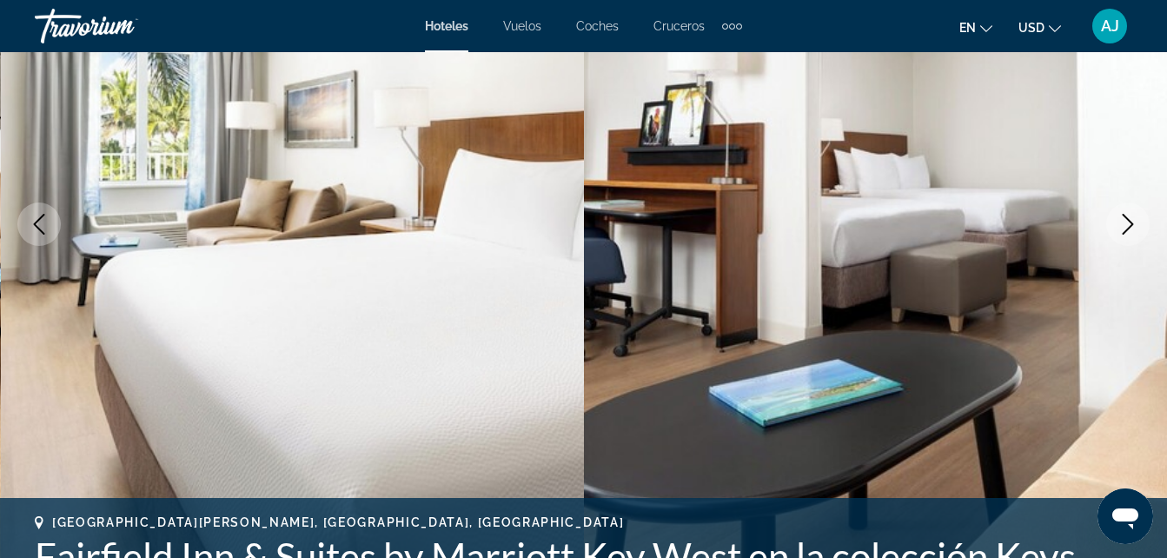
click at [1116, 222] on button "Siguiente imagen" at bounding box center [1127, 223] width 43 height 43
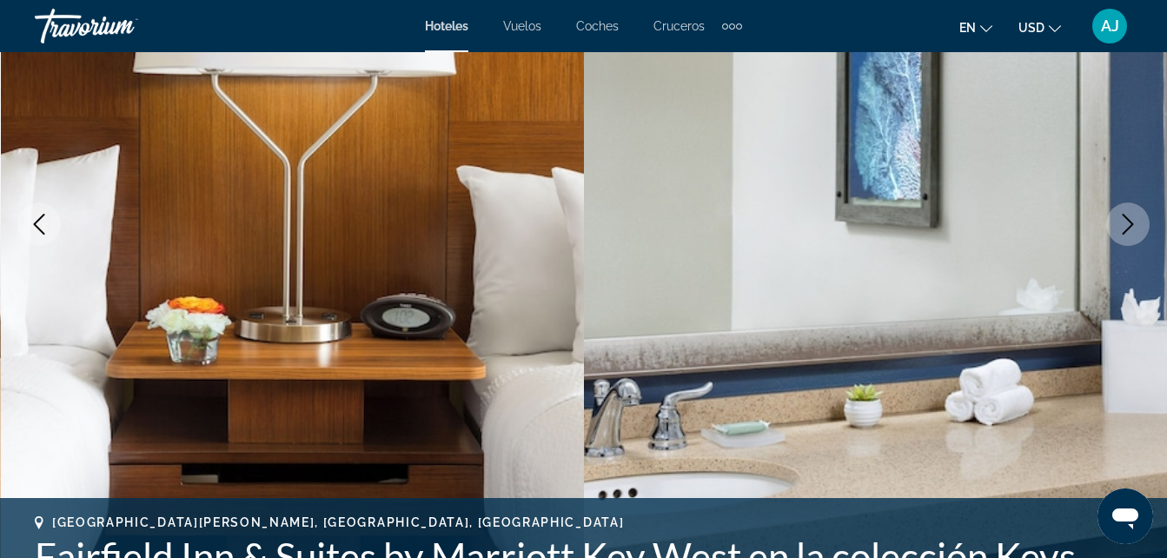
click at [1117, 225] on icon "Siguiente imagen" at bounding box center [1127, 224] width 21 height 21
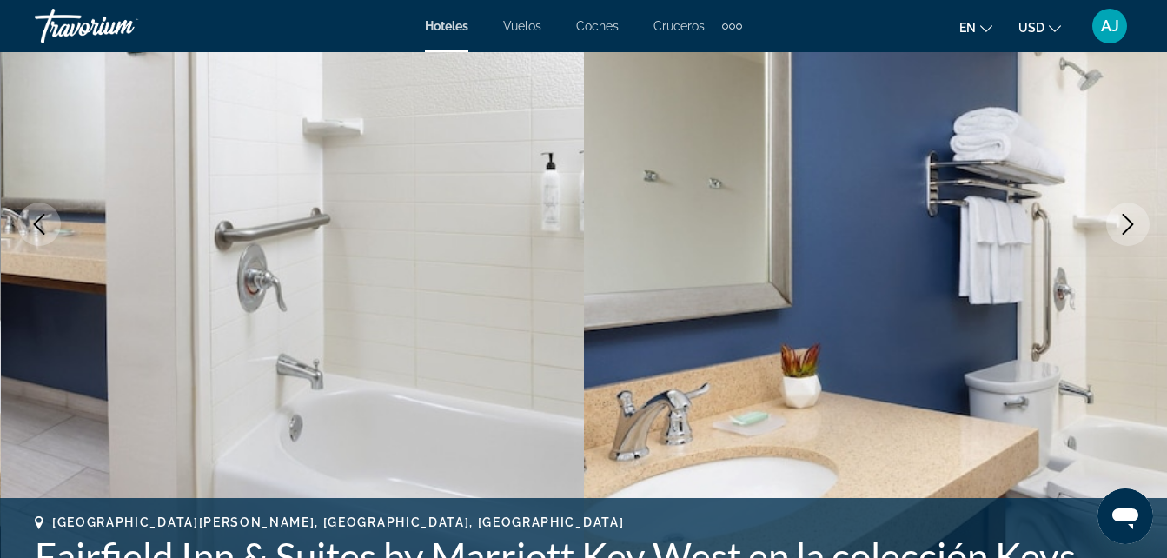
click at [1124, 226] on icon "Siguiente imagen" at bounding box center [1127, 224] width 21 height 21
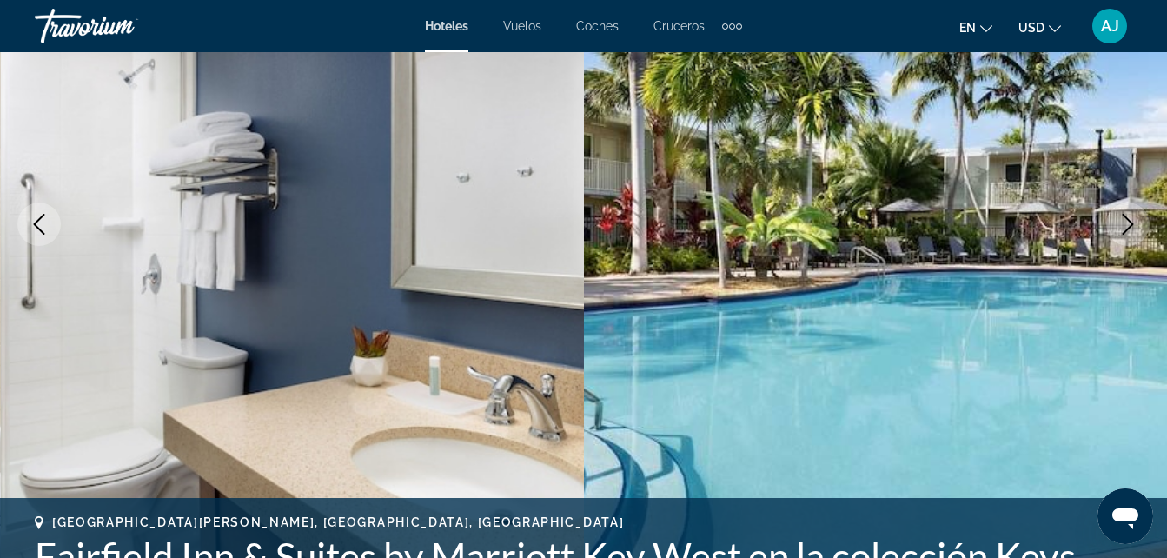
click at [1130, 234] on icon "Siguiente imagen" at bounding box center [1127, 224] width 21 height 21
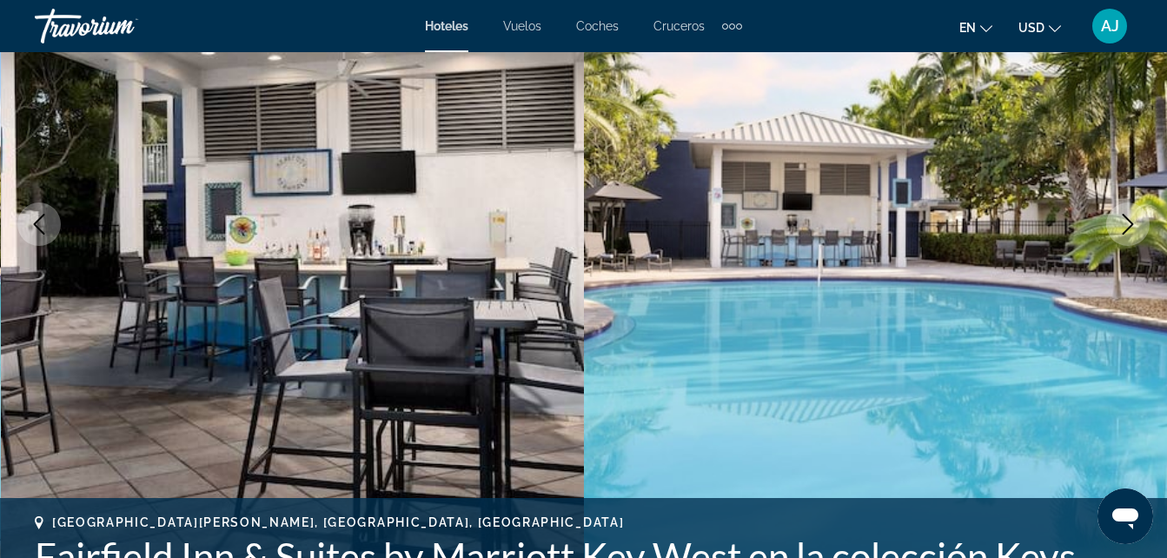
click at [1128, 230] on icon "Siguiente imagen" at bounding box center [1127, 224] width 21 height 21
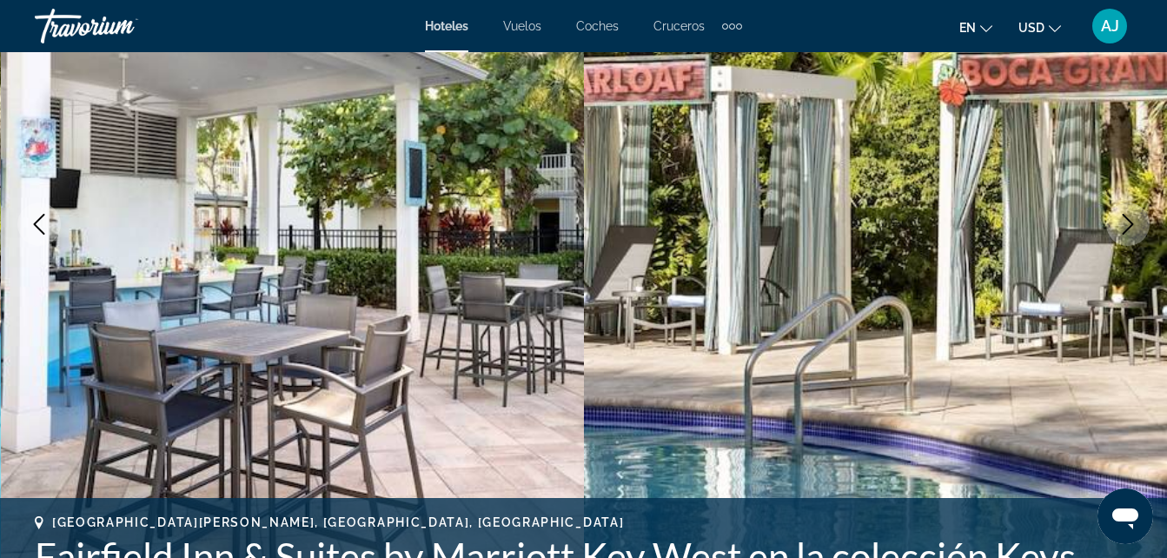
click at [1127, 229] on icon "Siguiente imagen" at bounding box center [1127, 224] width 21 height 21
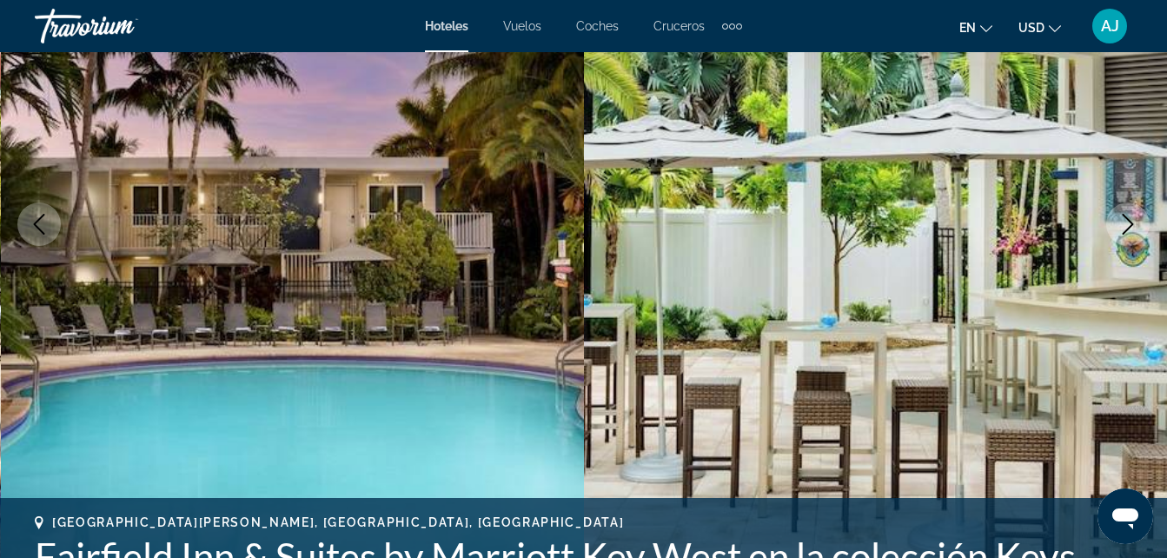
click at [1128, 228] on icon "Siguiente imagen" at bounding box center [1127, 224] width 21 height 21
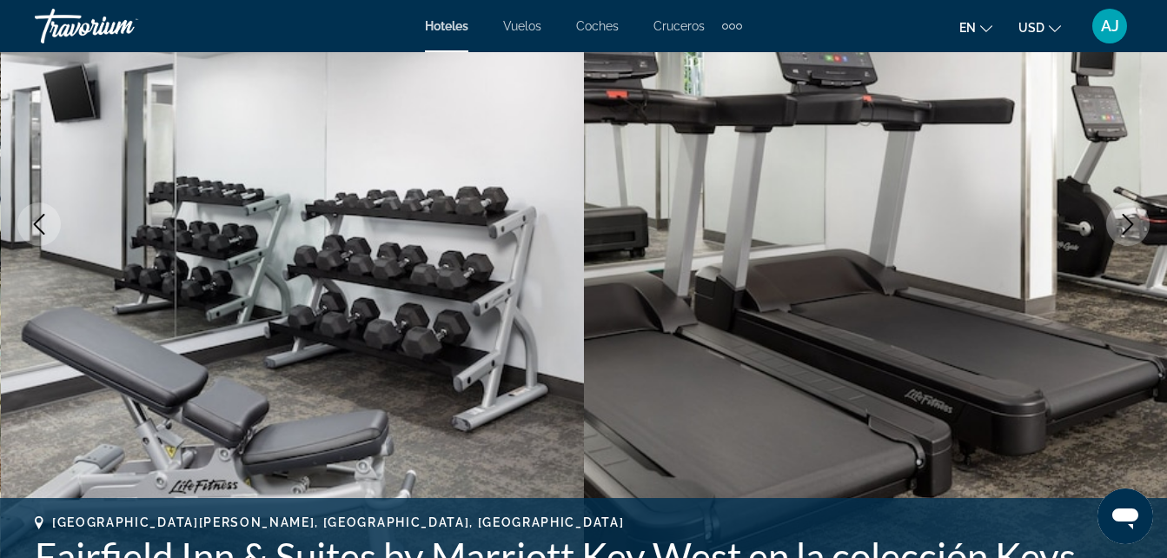
click at [1136, 222] on icon "Siguiente imagen" at bounding box center [1127, 224] width 21 height 21
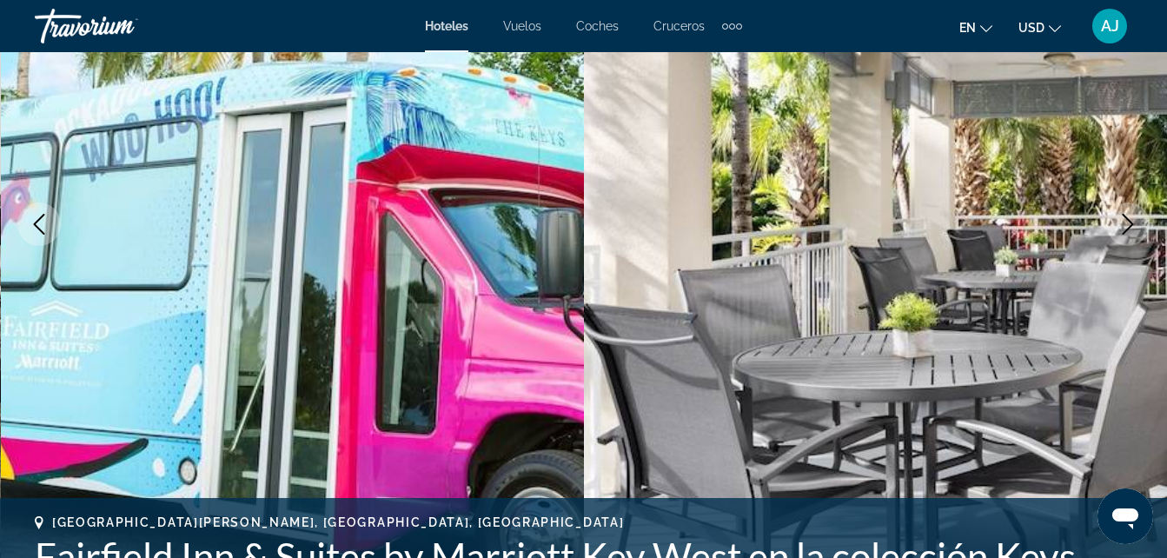
click at [1134, 229] on icon "Siguiente imagen" at bounding box center [1127, 224] width 21 height 21
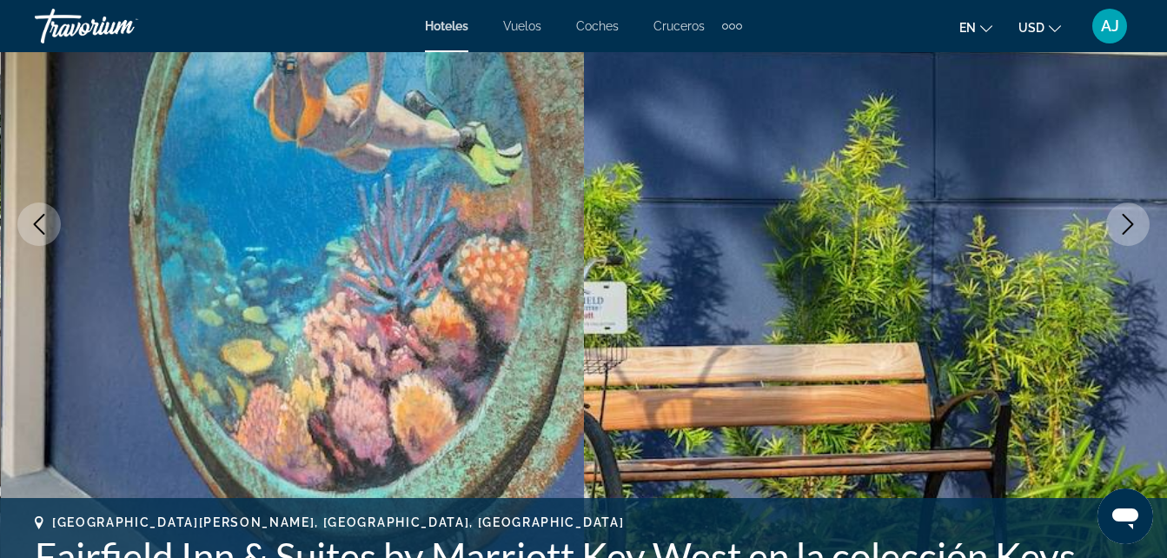
click at [1120, 225] on icon "Siguiente imagen" at bounding box center [1127, 224] width 21 height 21
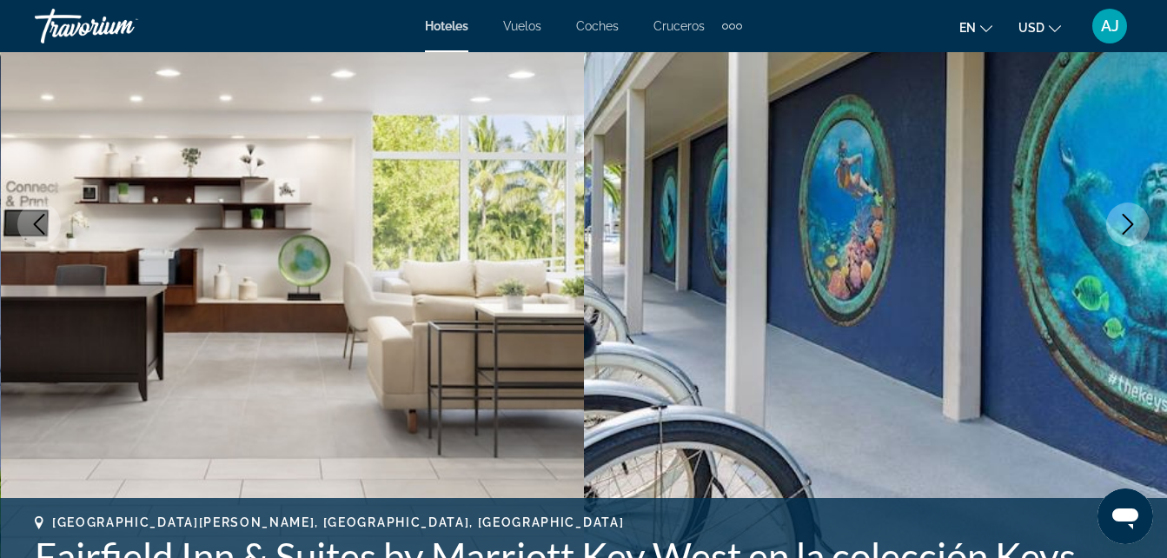
click at [1131, 227] on icon "Siguiente imagen" at bounding box center [1127, 224] width 21 height 21
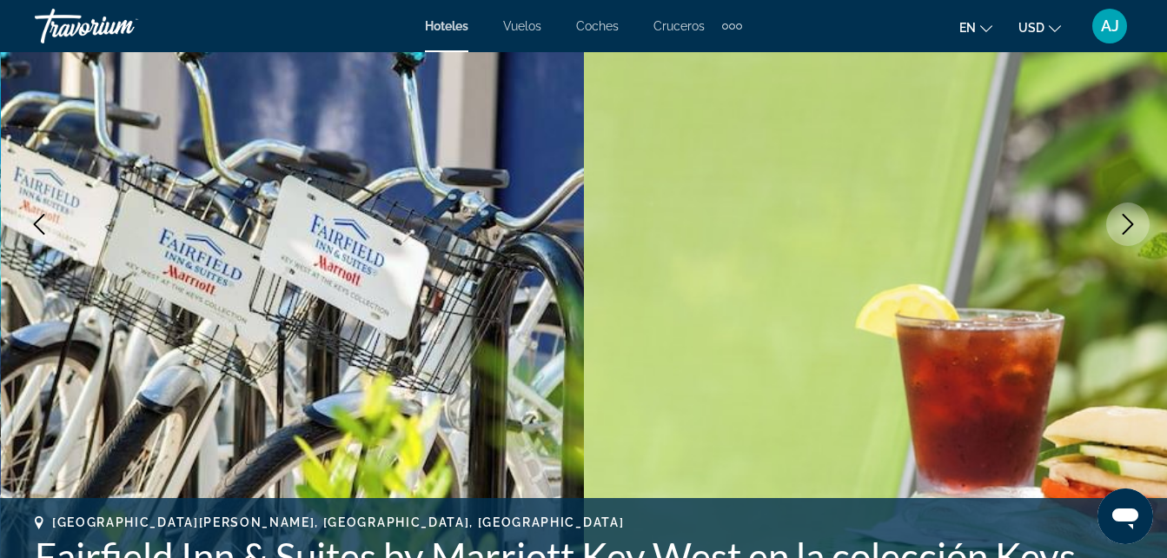
click at [1126, 235] on button "Siguiente imagen" at bounding box center [1127, 223] width 43 height 43
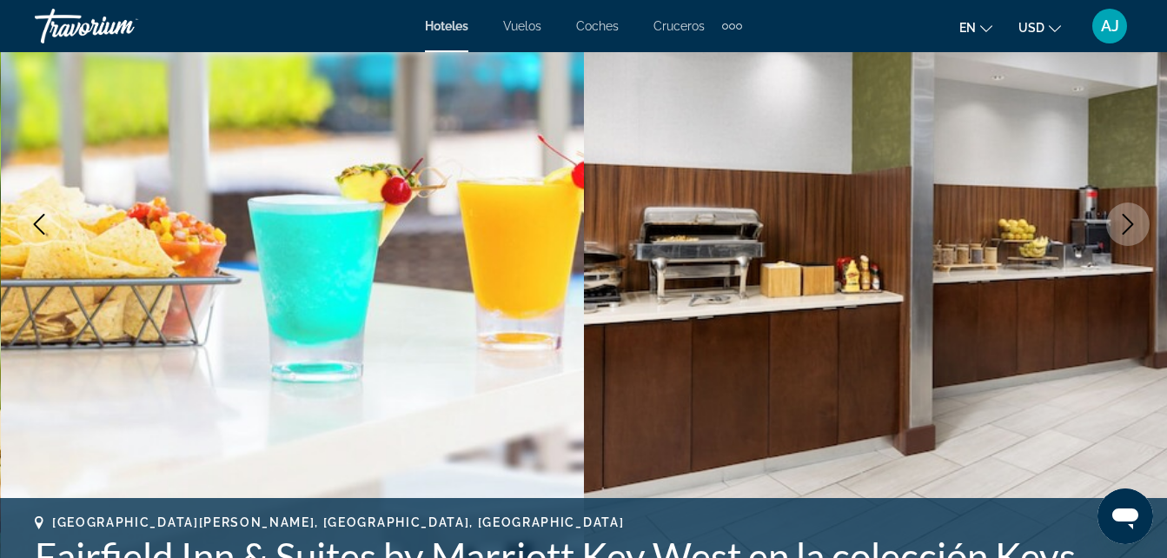
click at [1122, 226] on icon "Siguiente imagen" at bounding box center [1127, 224] width 21 height 21
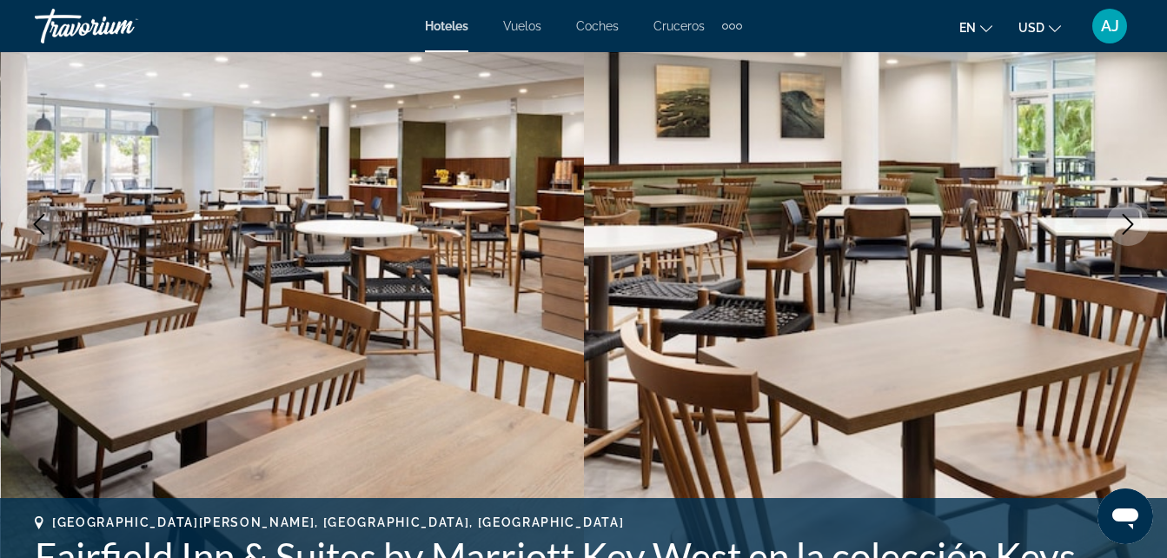
click at [1122, 225] on icon "Siguiente imagen" at bounding box center [1127, 224] width 21 height 21
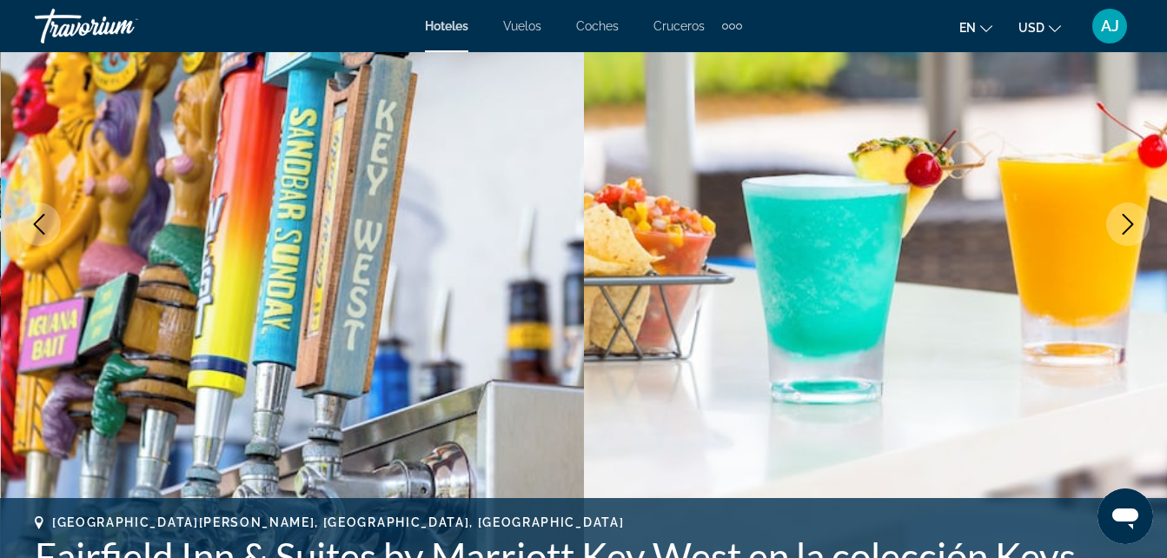
click at [1110, 237] on button "Siguiente imagen" at bounding box center [1127, 223] width 43 height 43
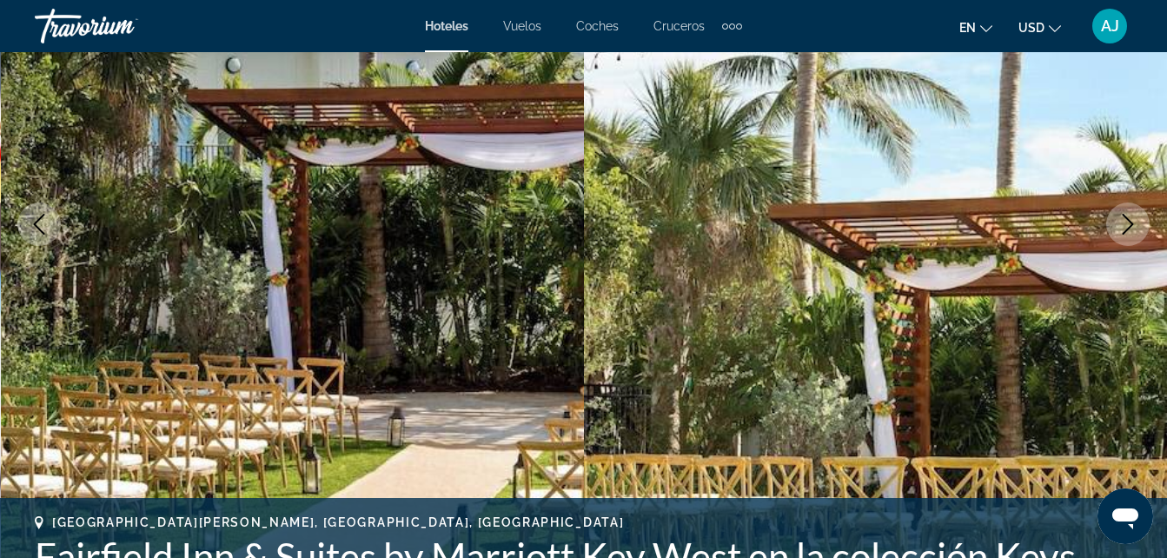
click at [1122, 225] on icon "Siguiente imagen" at bounding box center [1127, 224] width 21 height 21
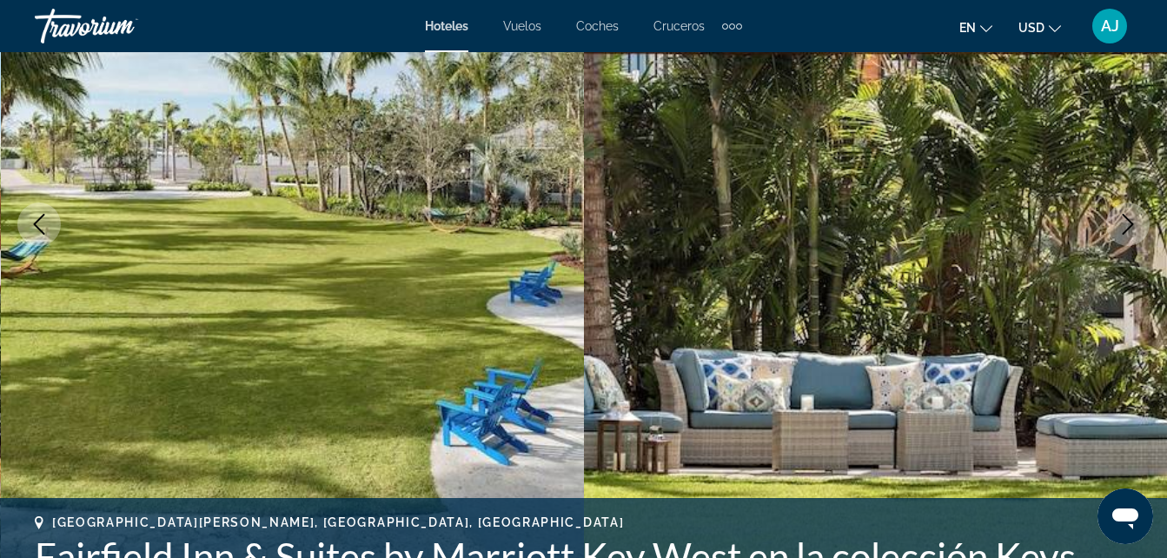
click at [1123, 233] on icon "Siguiente imagen" at bounding box center [1127, 224] width 21 height 21
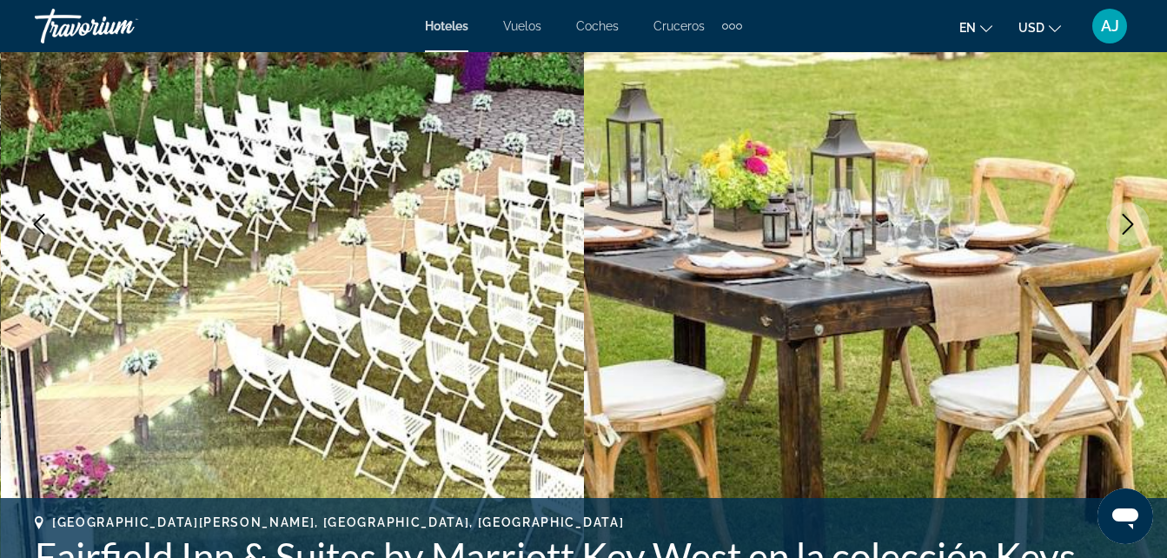
click at [1123, 229] on icon "Siguiente imagen" at bounding box center [1127, 224] width 21 height 21
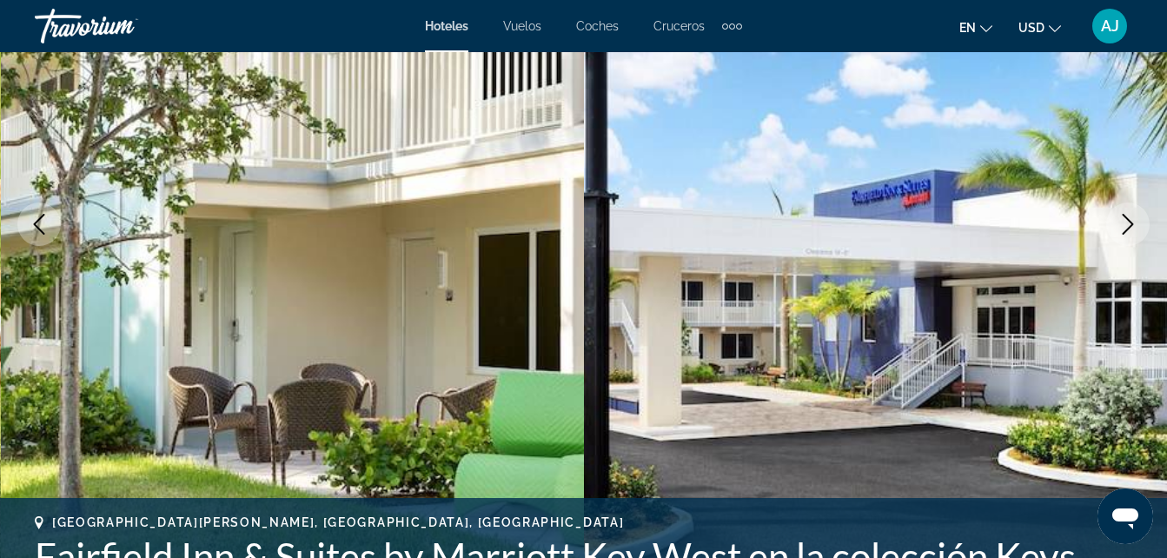
click at [1113, 233] on button "Siguiente imagen" at bounding box center [1127, 223] width 43 height 43
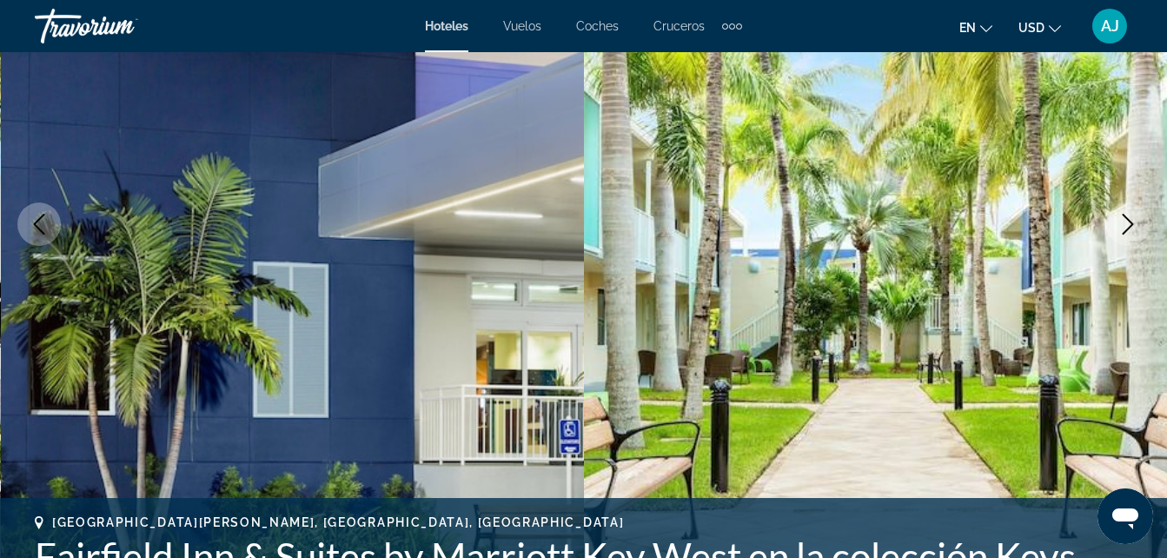
click at [1124, 229] on icon "Siguiente imagen" at bounding box center [1127, 224] width 21 height 21
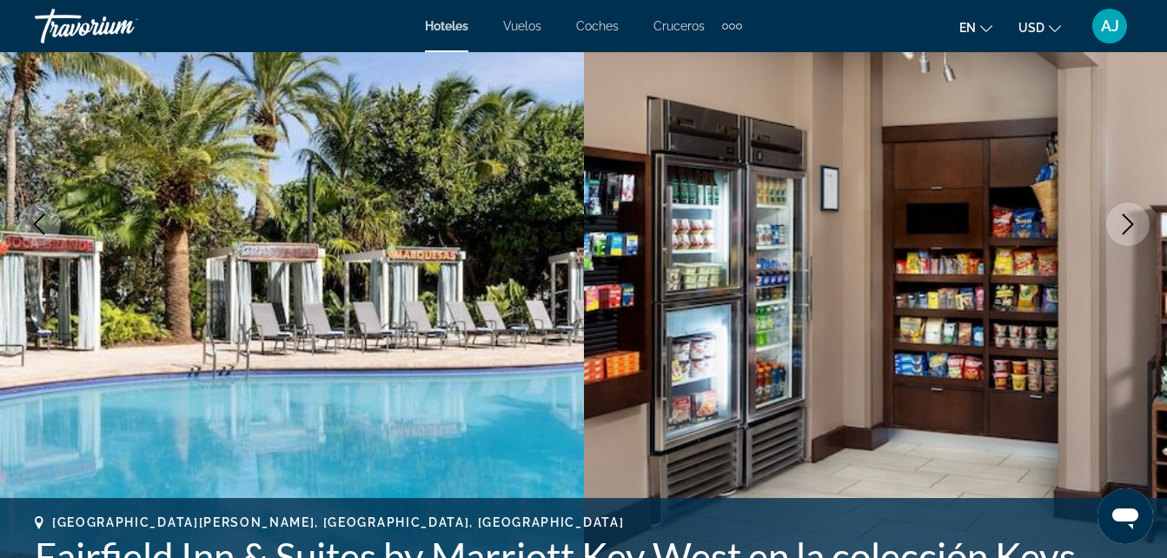
click at [1135, 229] on icon "Siguiente imagen" at bounding box center [1127, 224] width 21 height 21
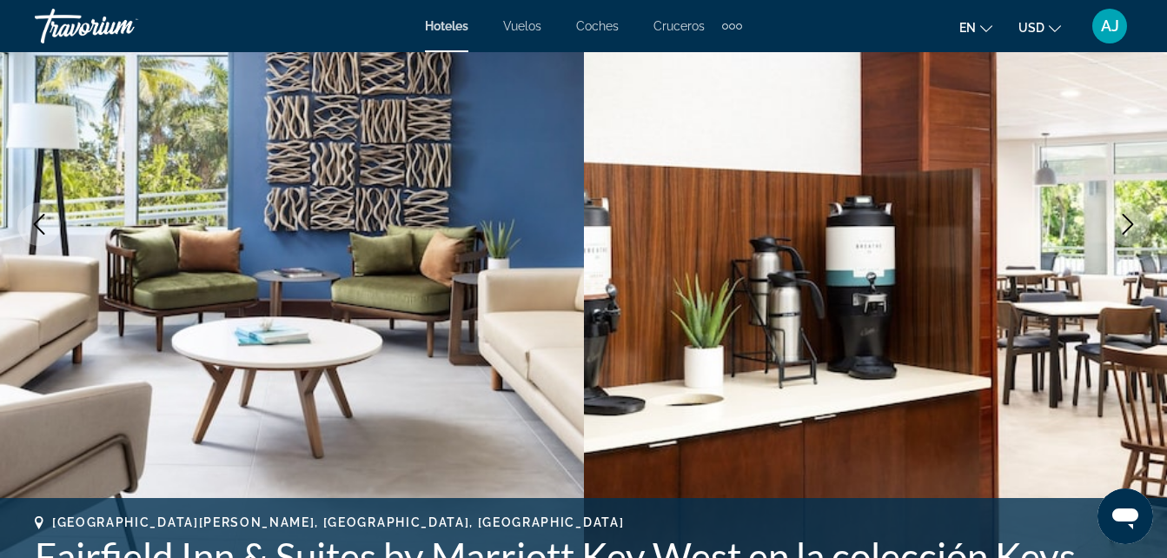
click at [1130, 226] on icon "Siguiente imagen" at bounding box center [1127, 224] width 21 height 21
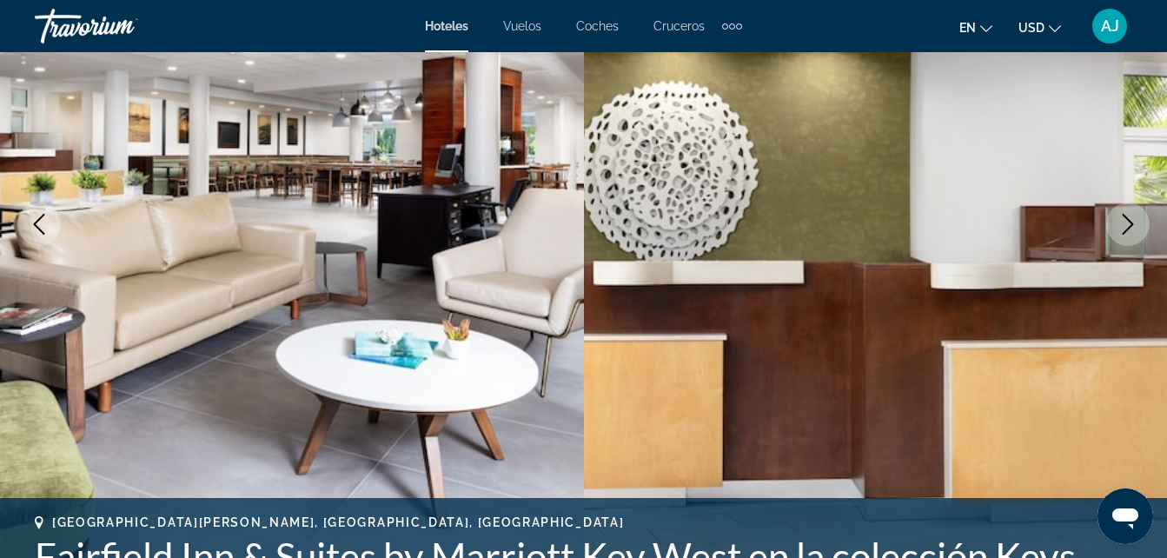
click at [1121, 225] on icon "Siguiente imagen" at bounding box center [1127, 224] width 21 height 21
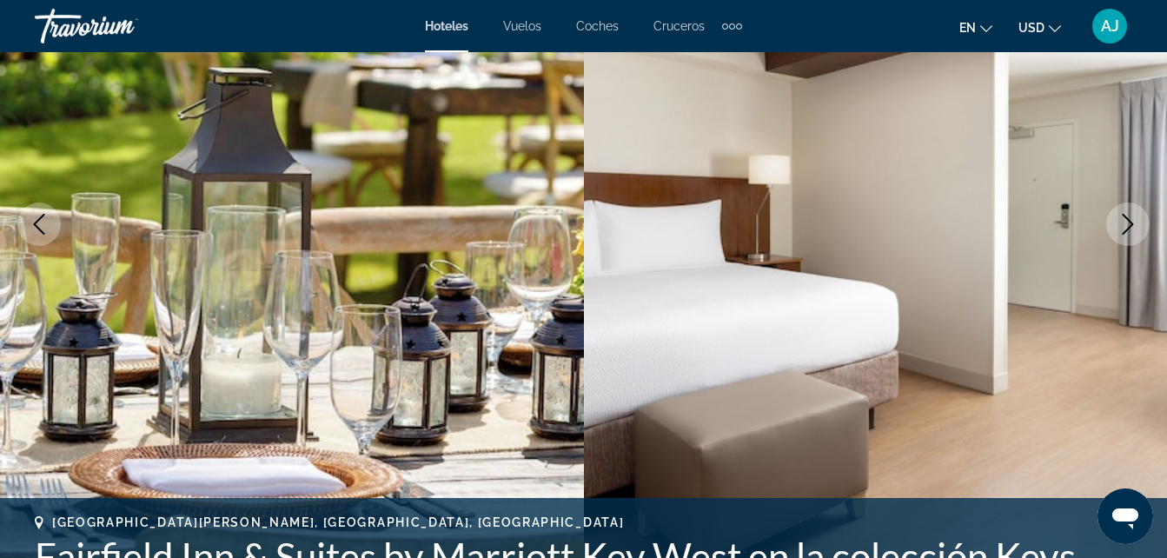
click at [1124, 224] on icon "Siguiente imagen" at bounding box center [1127, 224] width 21 height 21
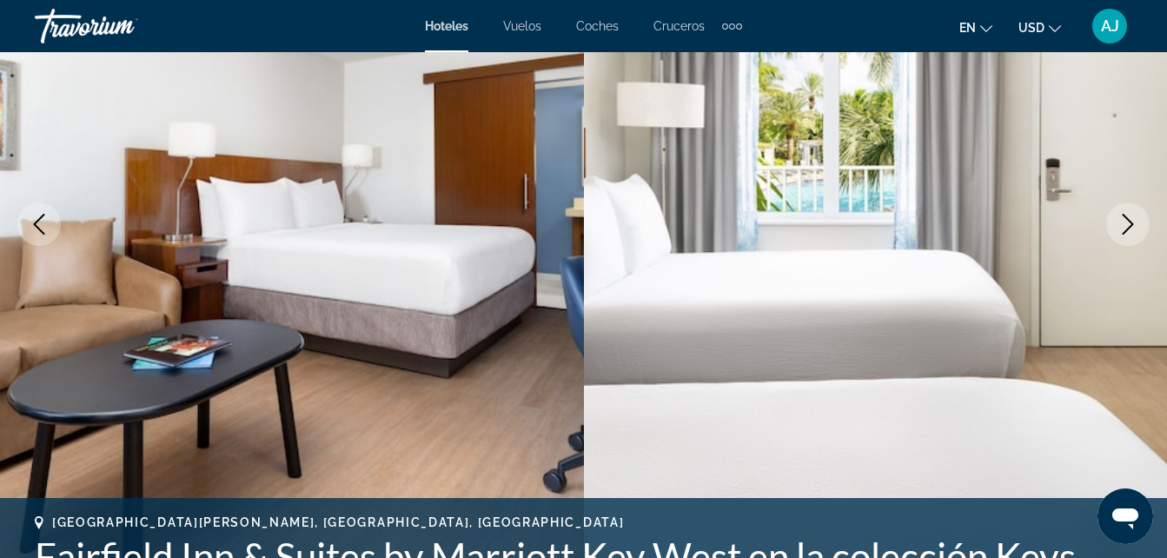
click at [1128, 229] on icon "Siguiente imagen" at bounding box center [1128, 224] width 11 height 21
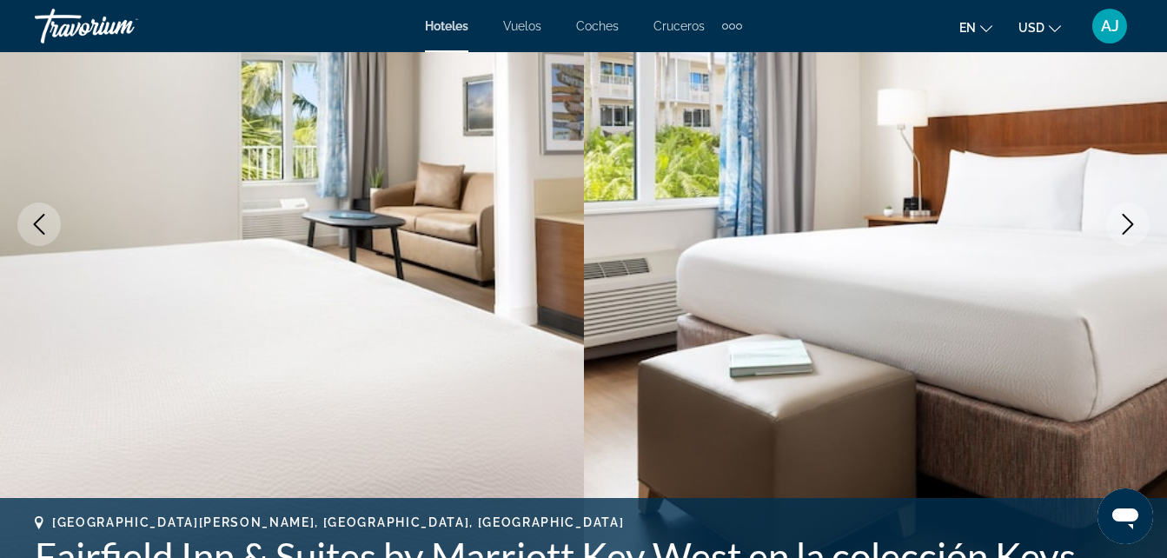
click at [1112, 230] on button "Siguiente imagen" at bounding box center [1127, 223] width 43 height 43
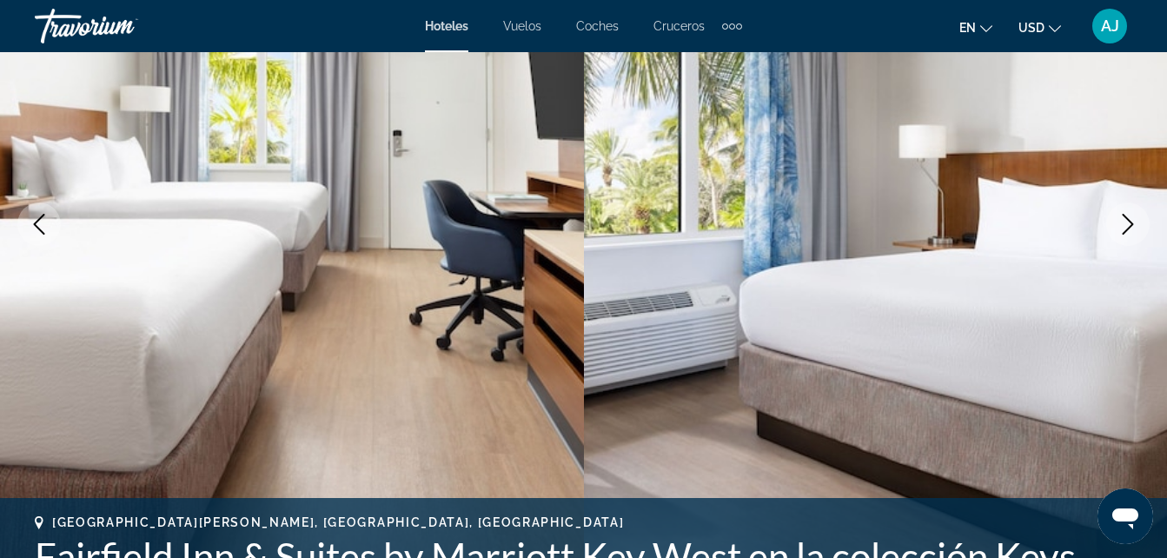
click at [1122, 224] on icon "Siguiente imagen" at bounding box center [1127, 224] width 21 height 21
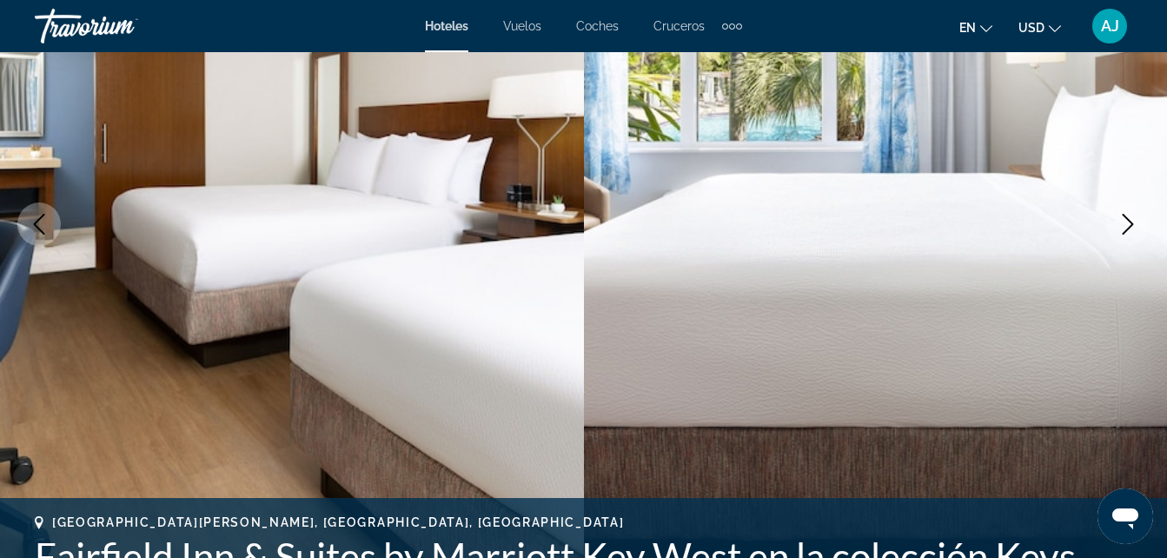
click at [1116, 242] on button "Siguiente imagen" at bounding box center [1127, 223] width 43 height 43
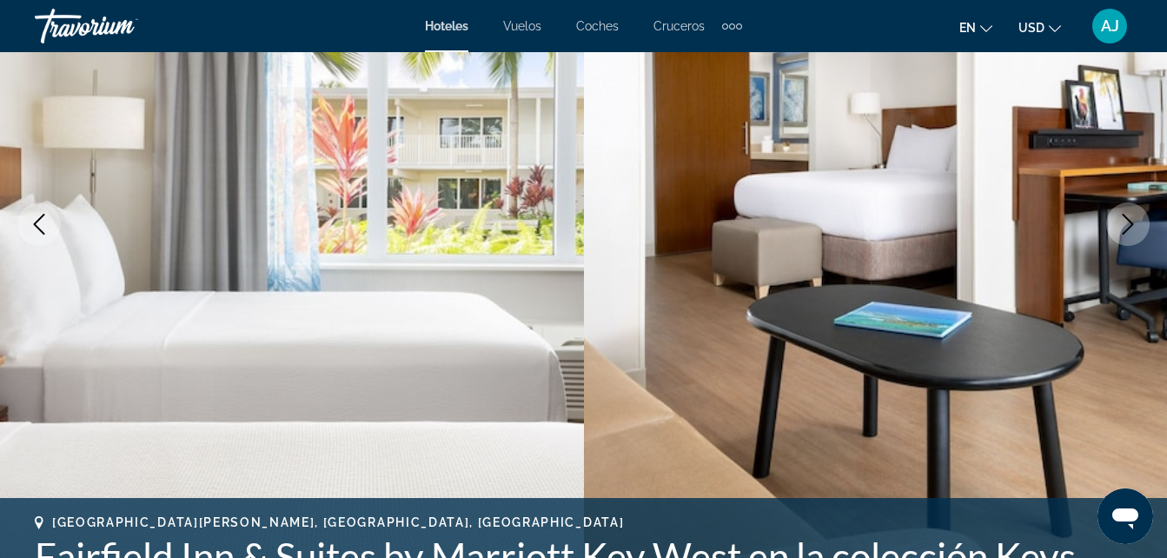
click at [1121, 223] on icon "Siguiente imagen" at bounding box center [1127, 224] width 21 height 21
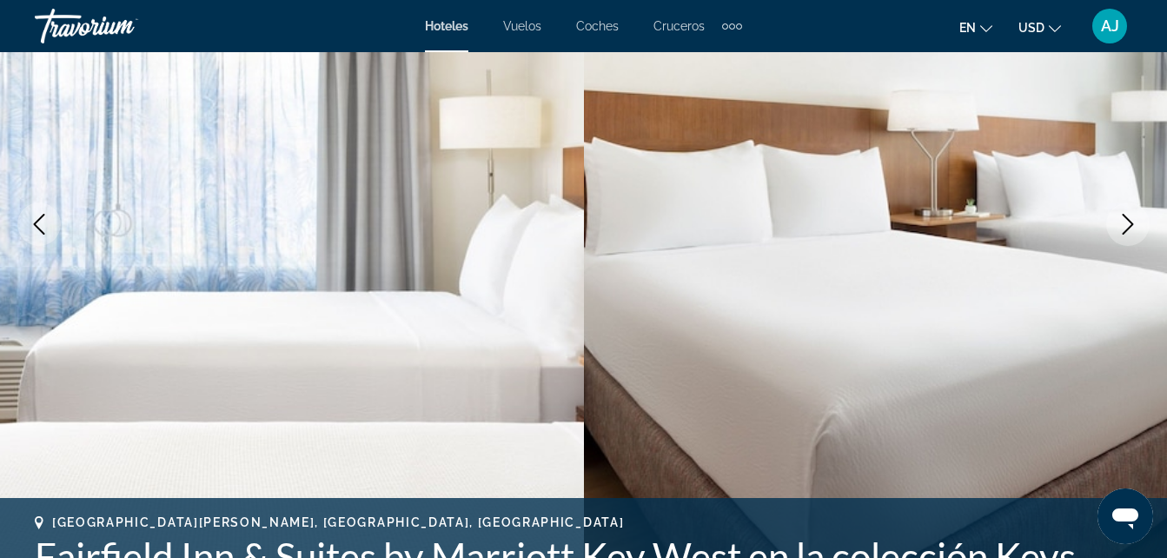
click at [1121, 230] on icon "Siguiente imagen" at bounding box center [1127, 224] width 21 height 21
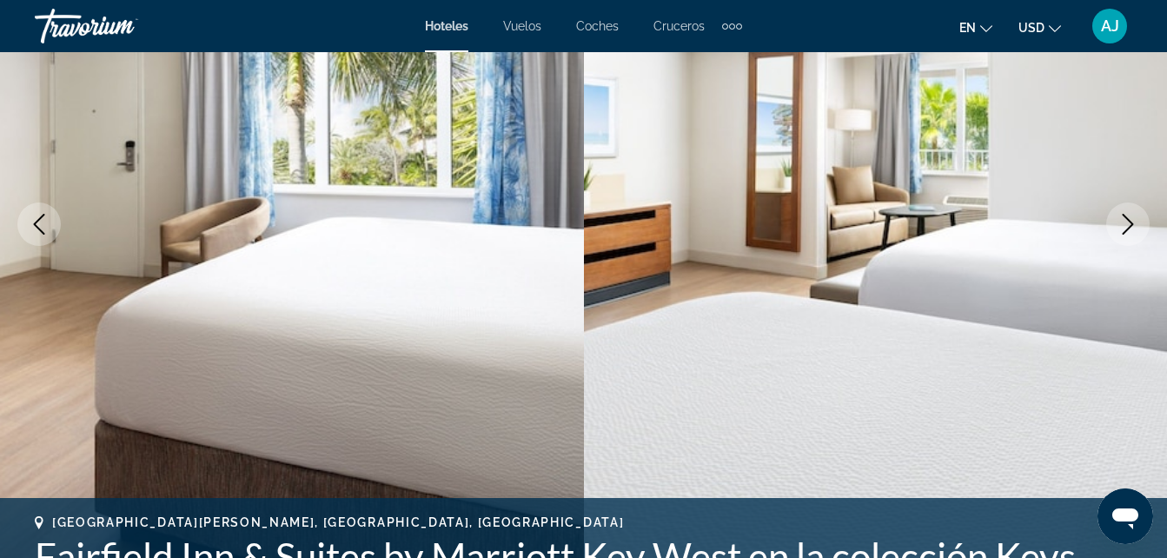
click at [1124, 213] on button "Siguiente imagen" at bounding box center [1127, 223] width 43 height 43
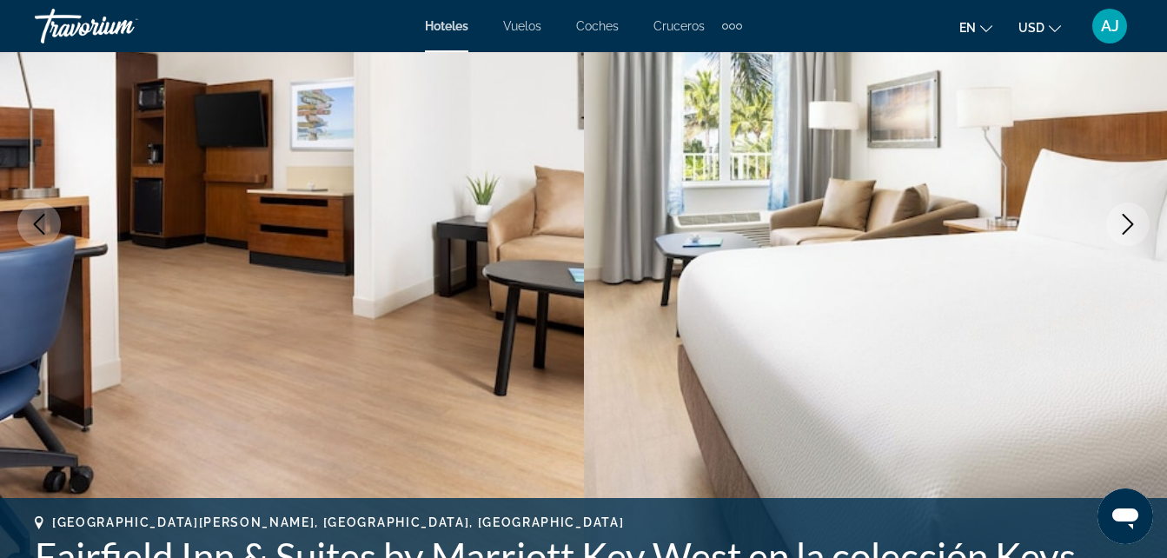
click at [1119, 232] on icon "Siguiente imagen" at bounding box center [1127, 224] width 21 height 21
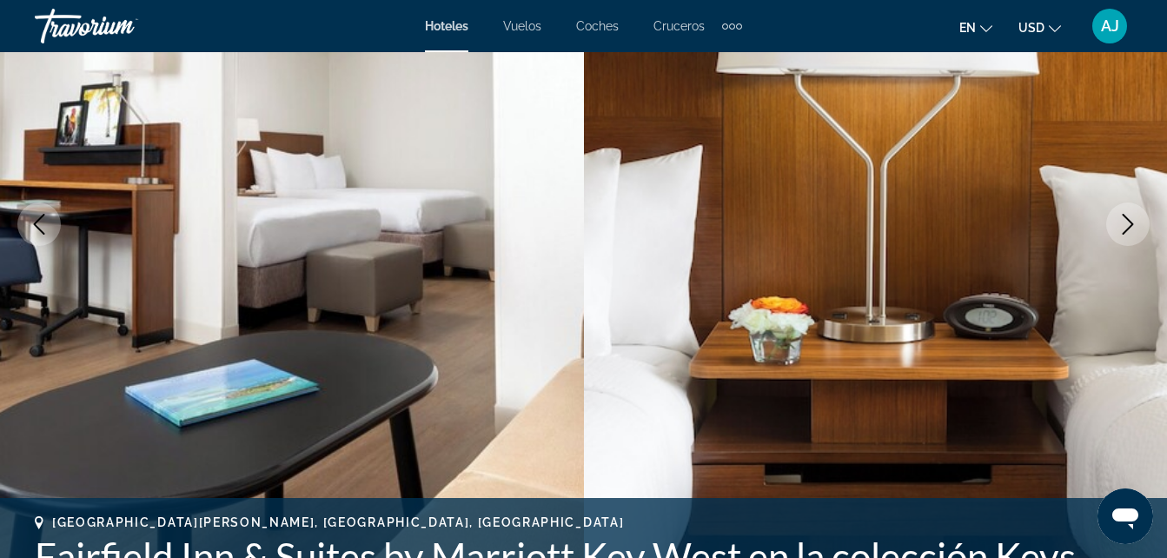
click at [1113, 224] on button "Siguiente imagen" at bounding box center [1127, 223] width 43 height 43
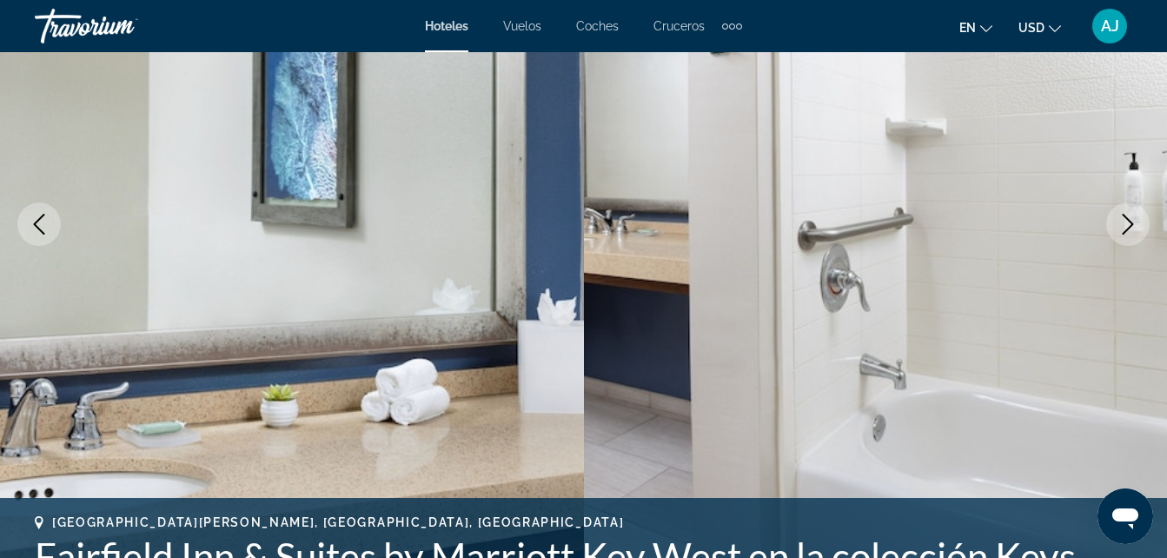
click at [1122, 219] on icon "Siguiente imagen" at bounding box center [1127, 224] width 21 height 21
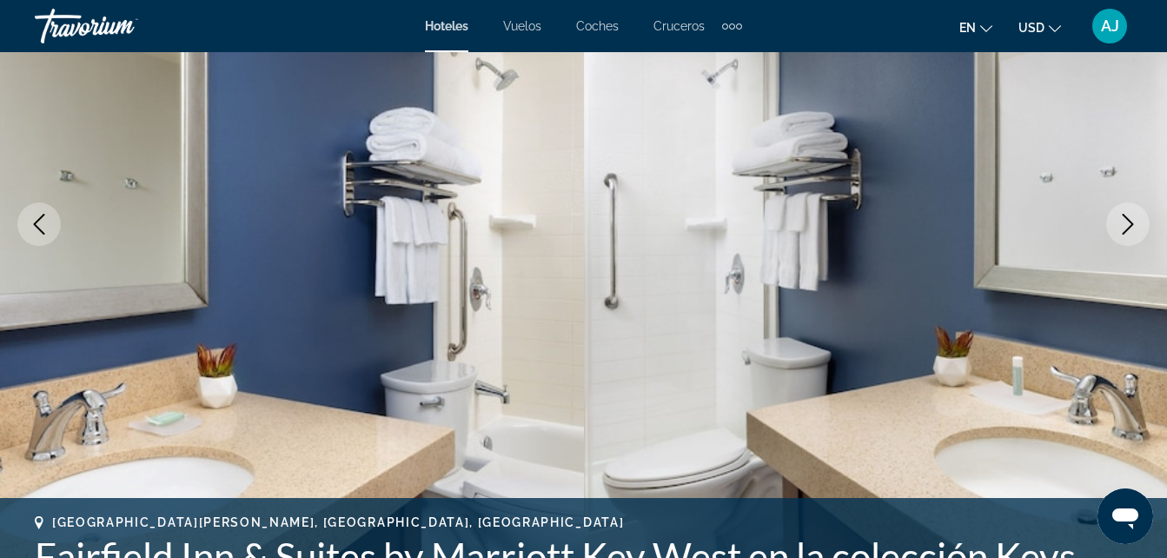
click at [1115, 221] on button "Siguiente imagen" at bounding box center [1127, 223] width 43 height 43
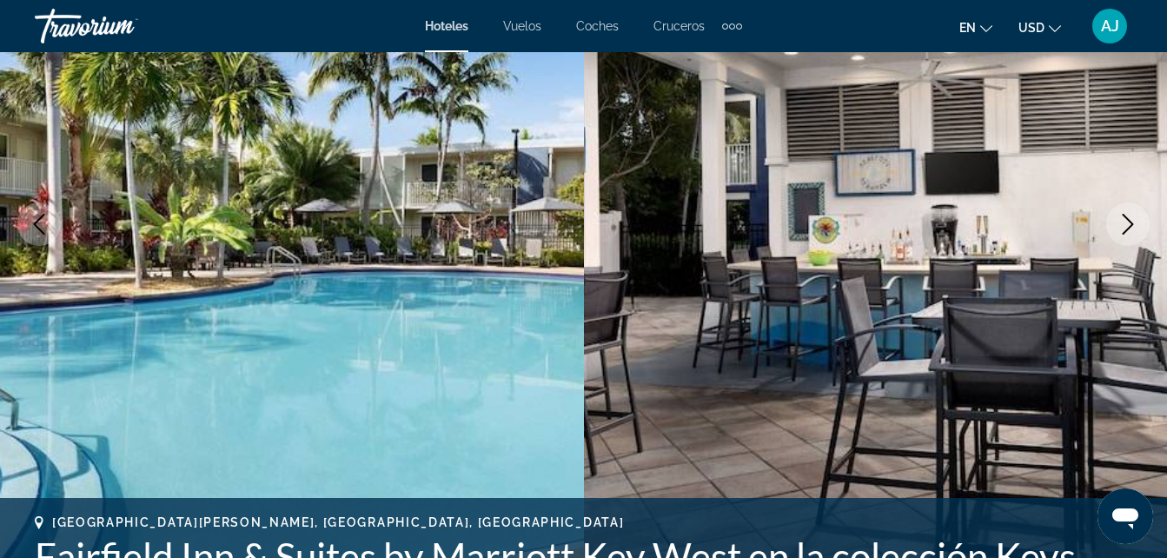
click at [1121, 224] on icon "Siguiente imagen" at bounding box center [1127, 224] width 21 height 21
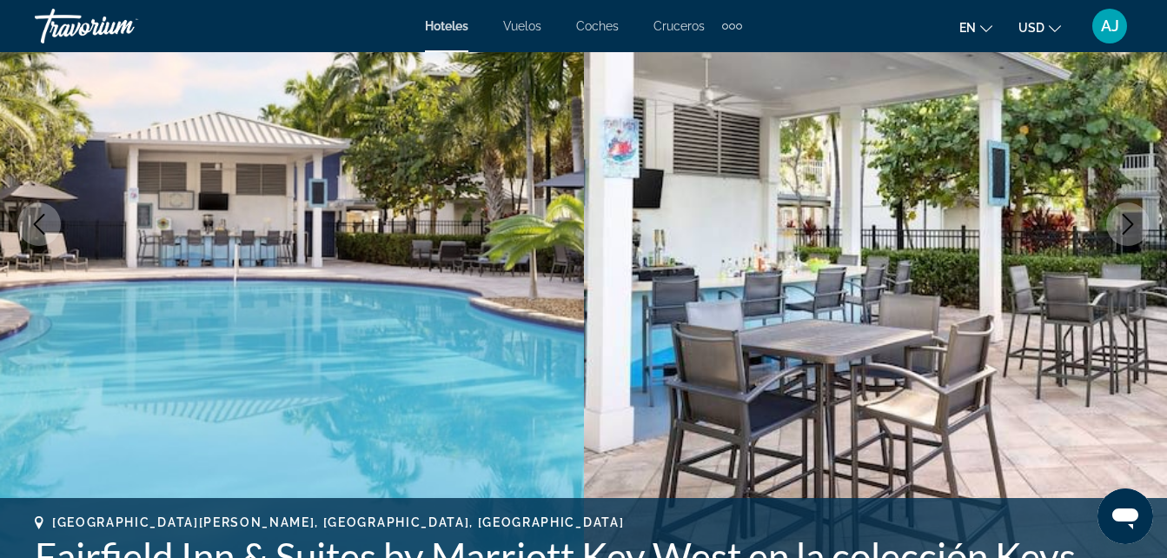
click at [1116, 219] on button "Siguiente imagen" at bounding box center [1127, 223] width 43 height 43
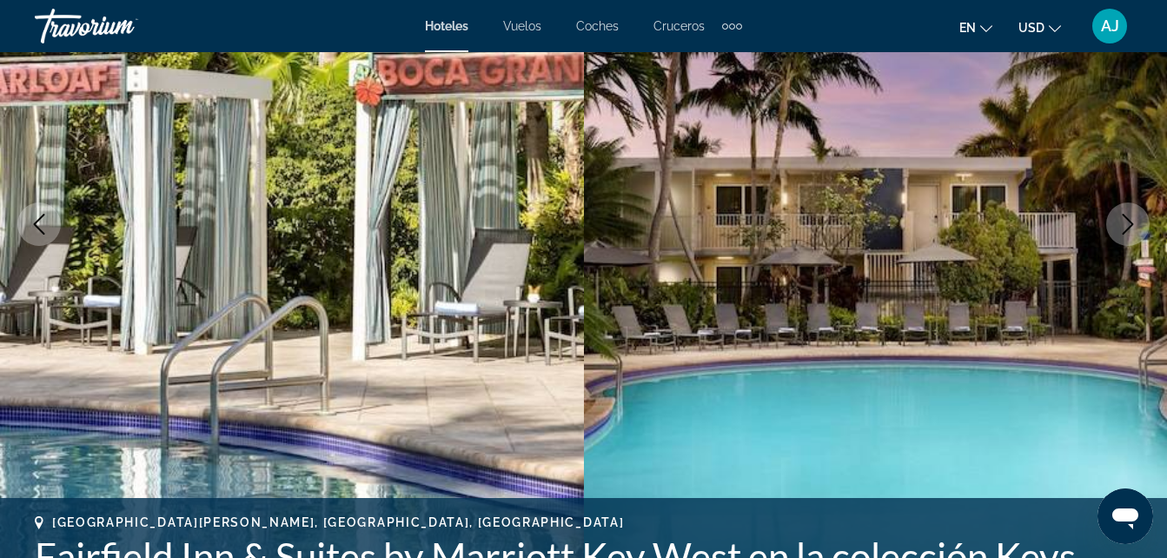
click at [1118, 222] on icon "Siguiente imagen" at bounding box center [1127, 224] width 21 height 21
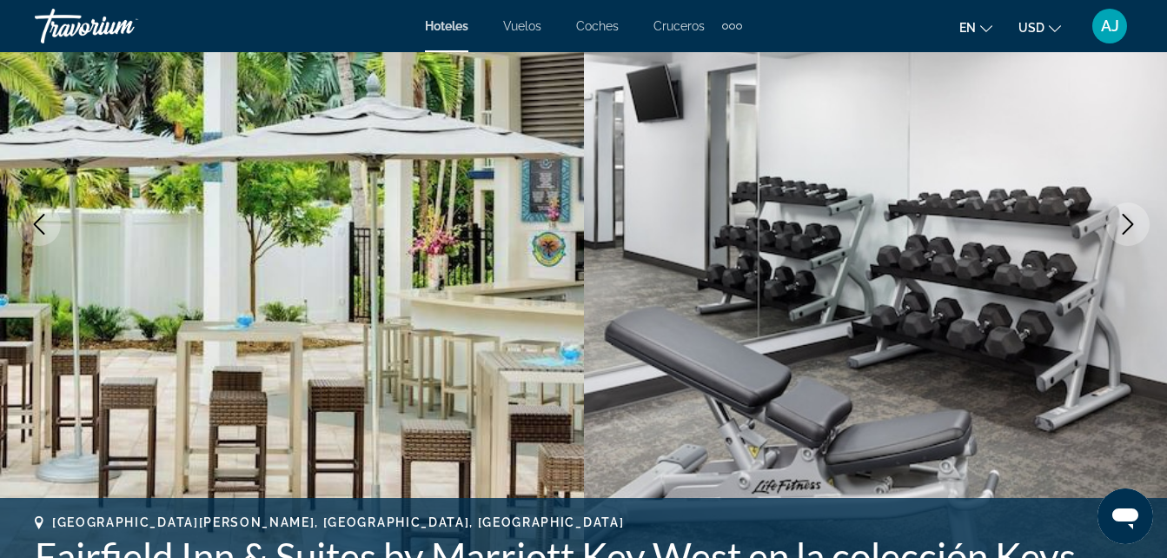
click at [1122, 214] on icon "Siguiente imagen" at bounding box center [1127, 224] width 21 height 21
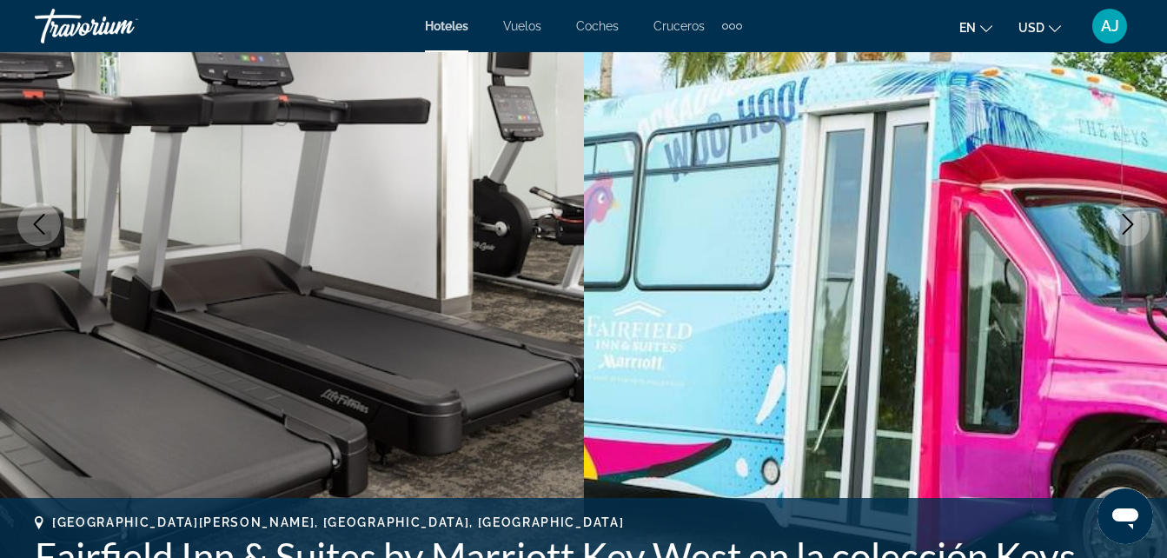
click at [1122, 214] on icon "Siguiente imagen" at bounding box center [1127, 224] width 21 height 21
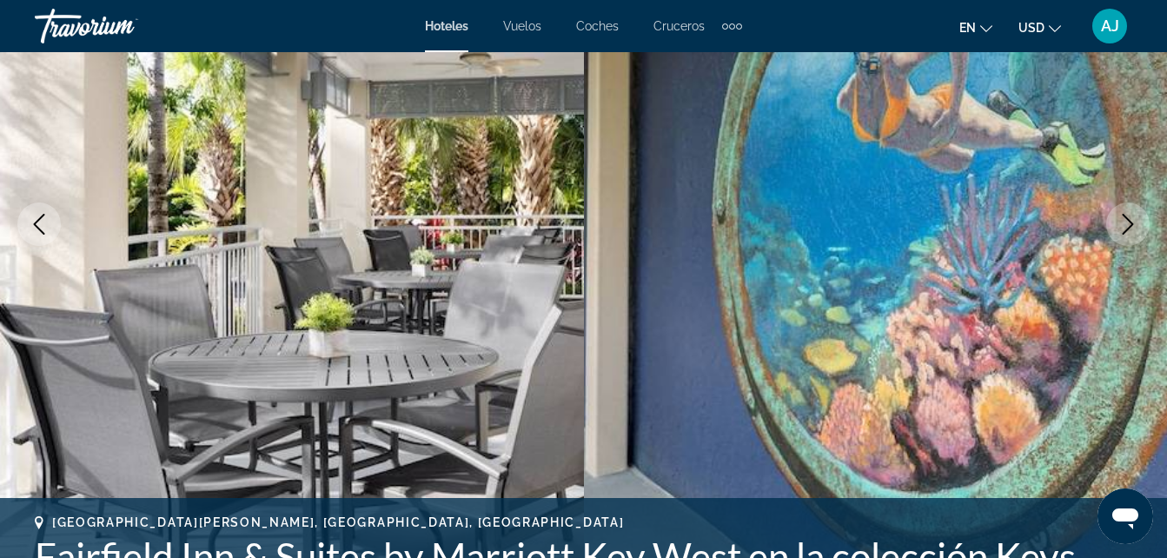
click at [1122, 214] on icon "Siguiente imagen" at bounding box center [1127, 224] width 21 height 21
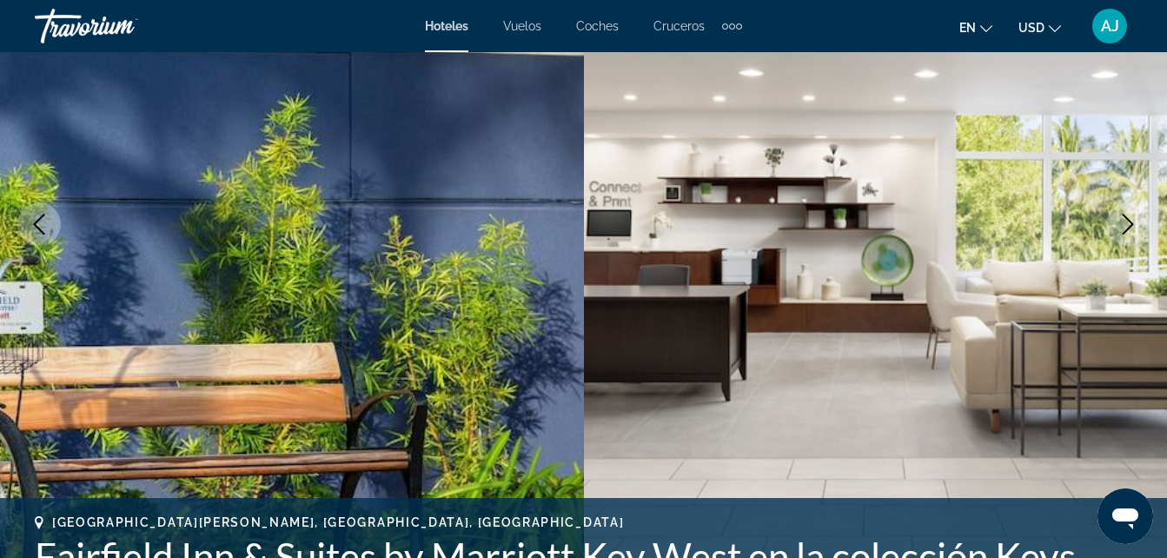
click at [1122, 214] on icon "Siguiente imagen" at bounding box center [1127, 224] width 21 height 21
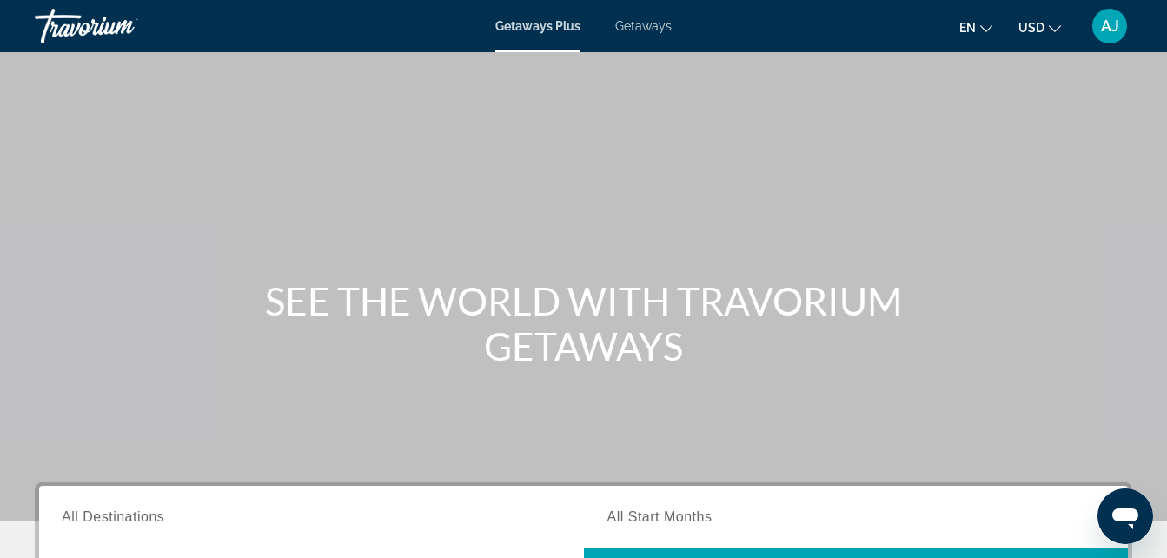
click at [543, 399] on div "Main content" at bounding box center [583, 260] width 1167 height 521
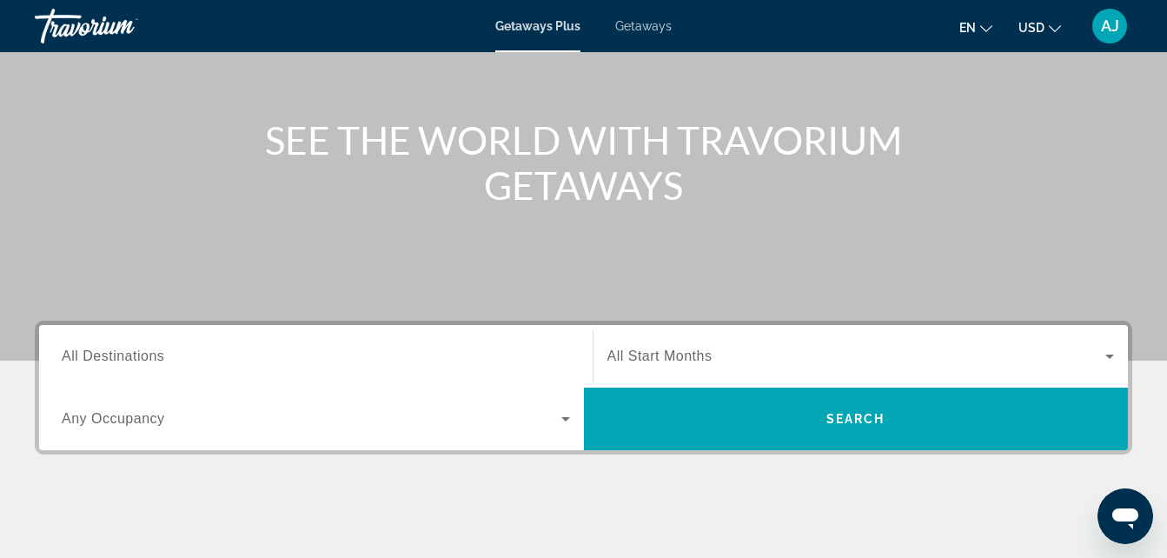
click at [140, 365] on div "Destination All Destinations" at bounding box center [316, 357] width 508 height 50
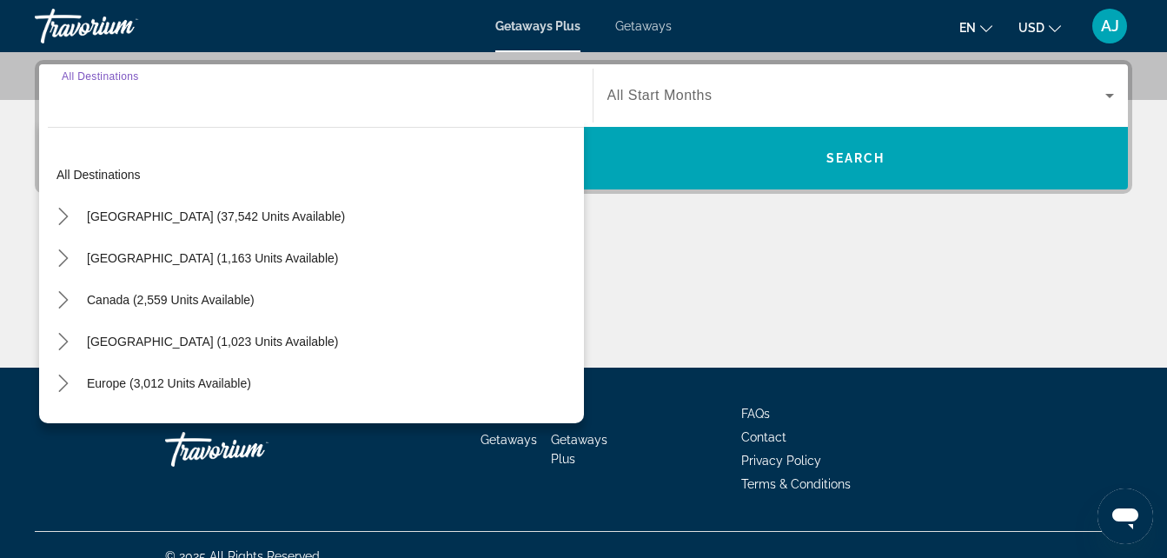
scroll to position [425, 0]
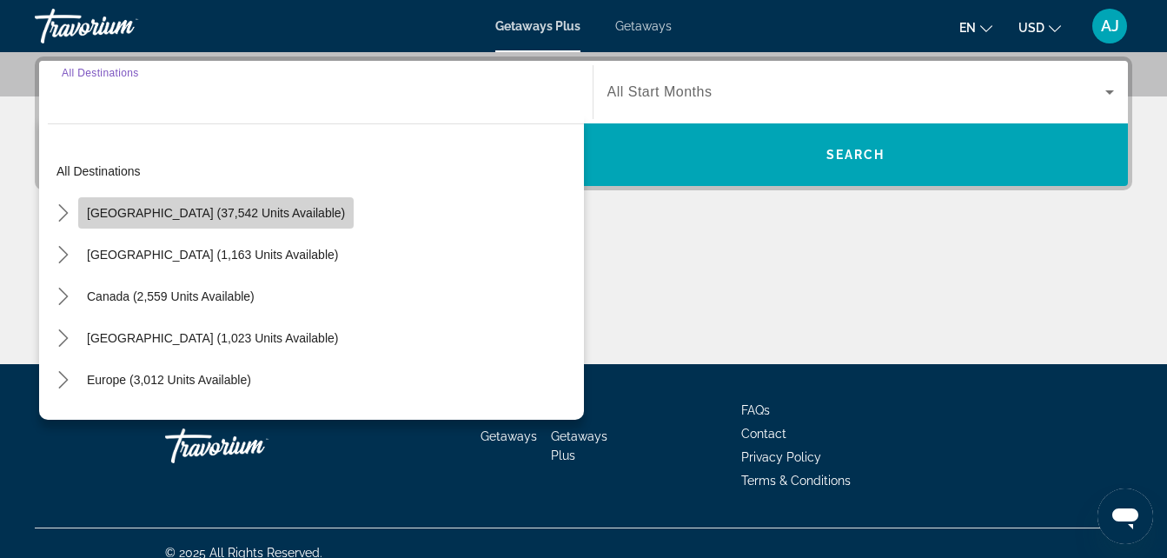
click at [243, 225] on span "Select destination: United States (37,542 units available)" at bounding box center [215, 213] width 275 height 42
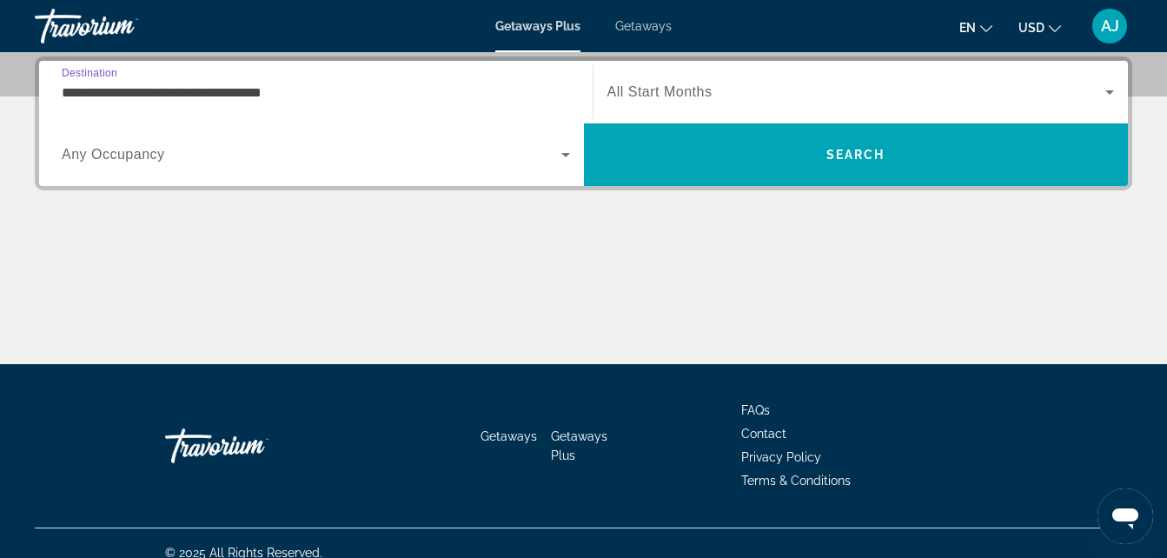
click at [239, 91] on input "**********" at bounding box center [316, 93] width 508 height 21
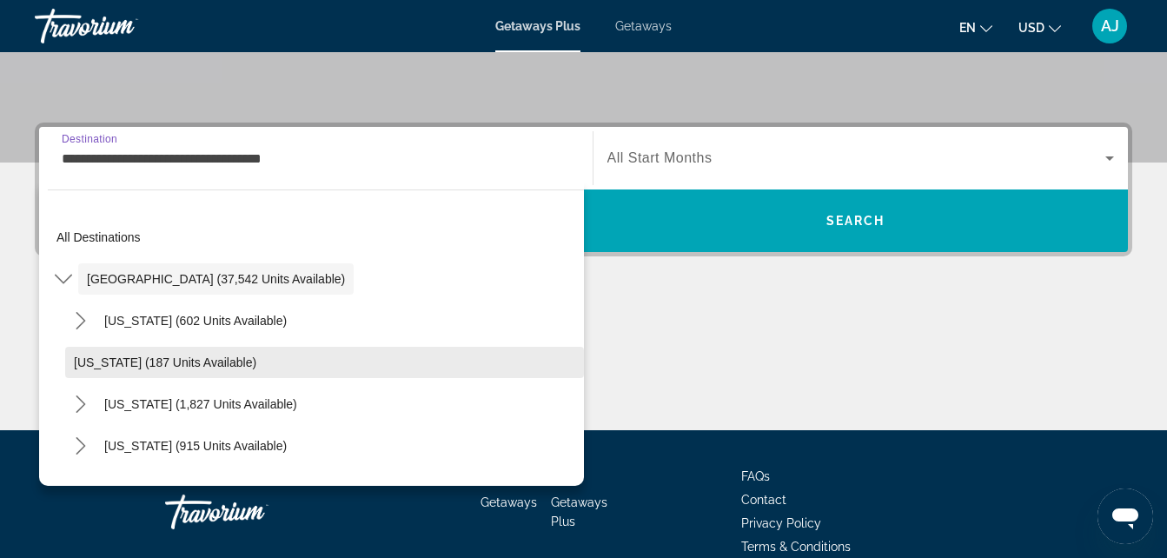
click at [388, 382] on span "Select destination: Arkansas (187 units available)" at bounding box center [324, 362] width 519 height 42
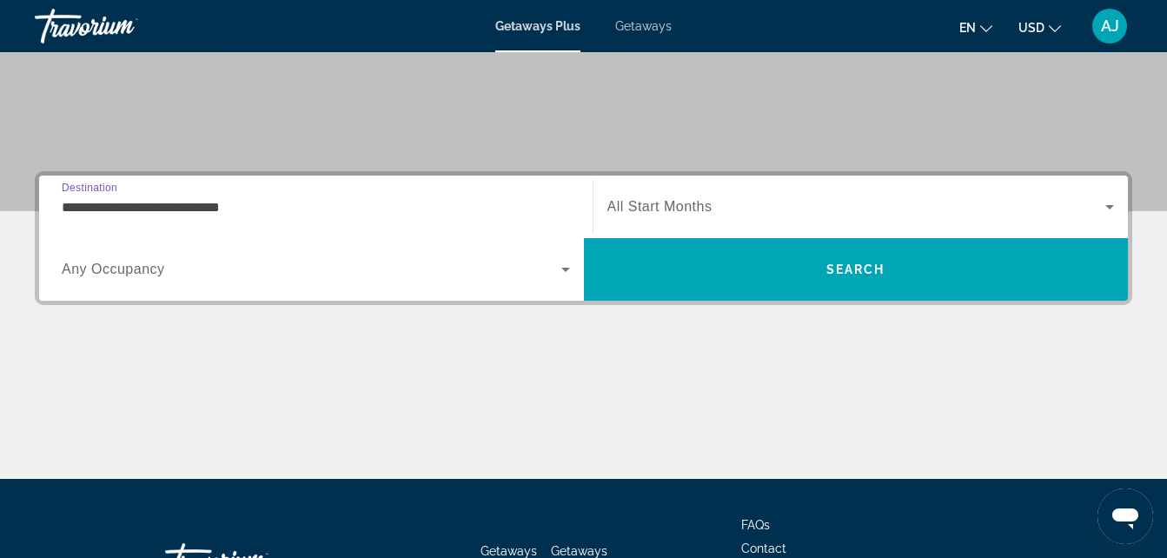
scroll to position [308, 0]
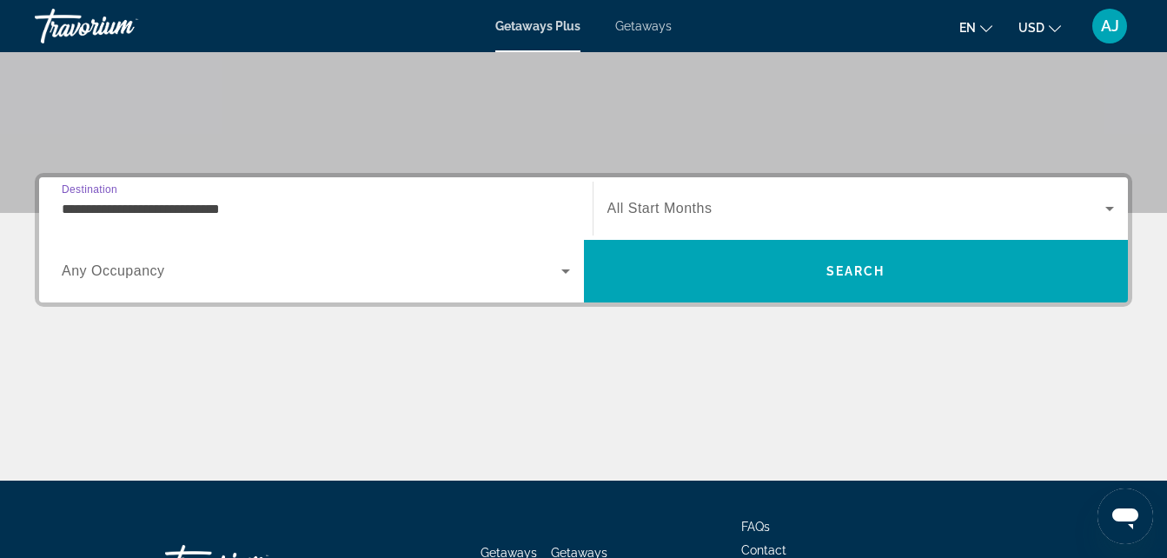
click at [231, 211] on input "**********" at bounding box center [316, 209] width 508 height 21
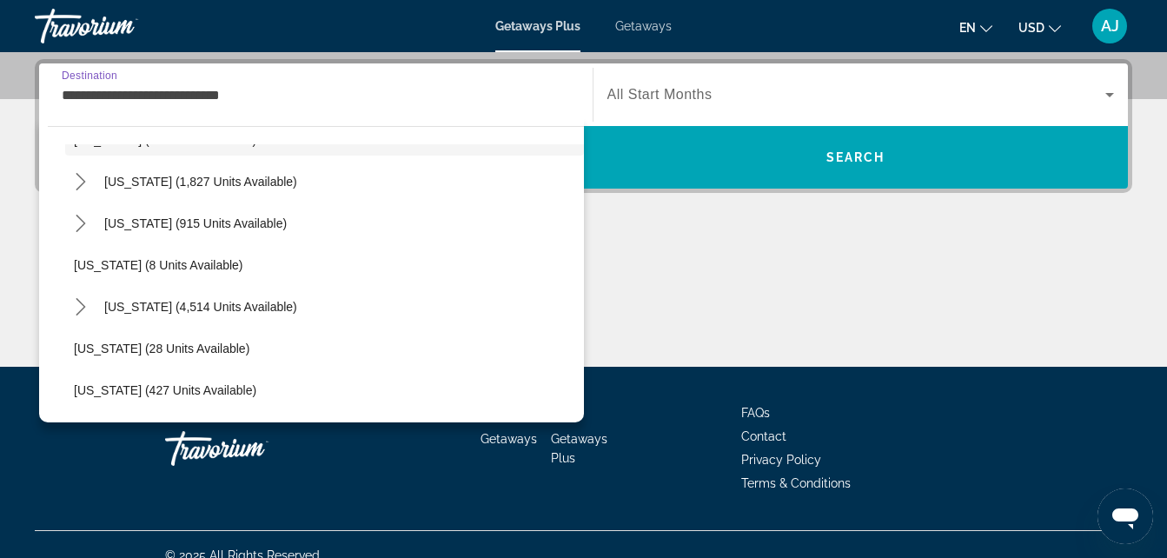
scroll to position [193, 0]
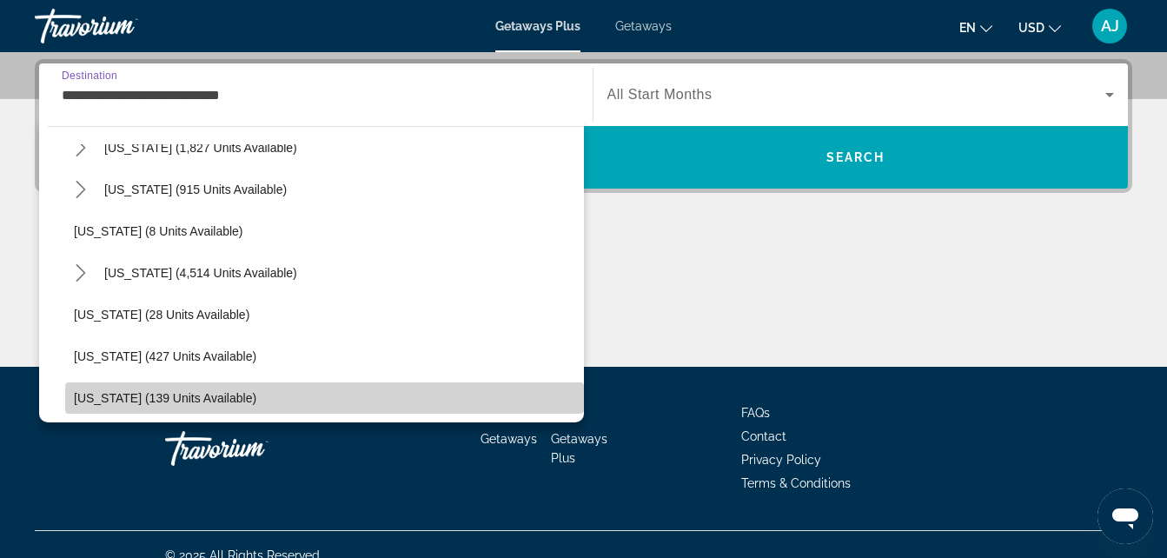
click at [569, 412] on span "Select destination: Illinois (139 units available)" at bounding box center [324, 398] width 519 height 42
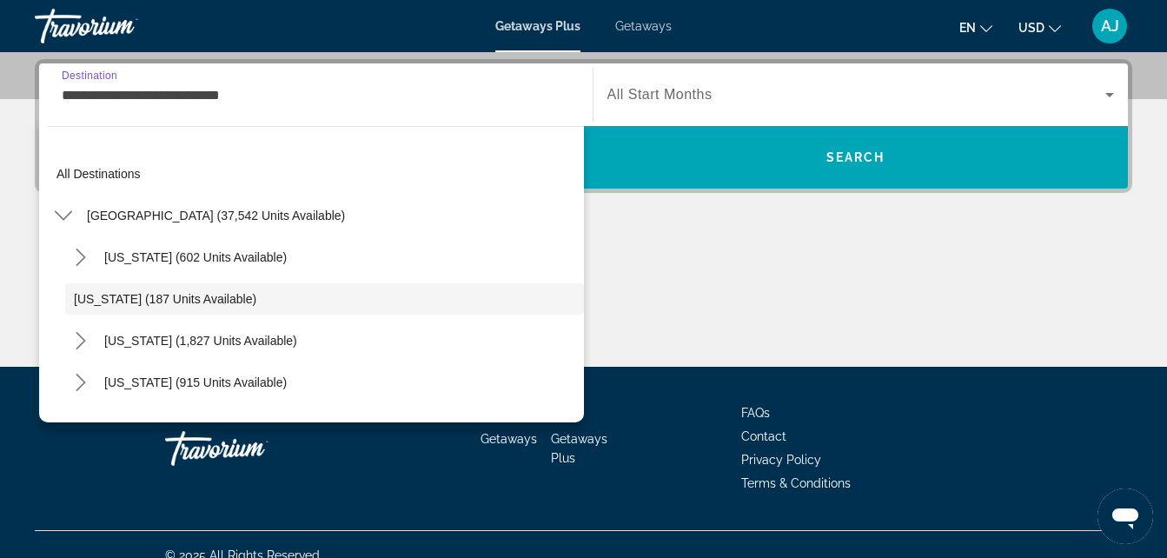
scroll to position [425, 0]
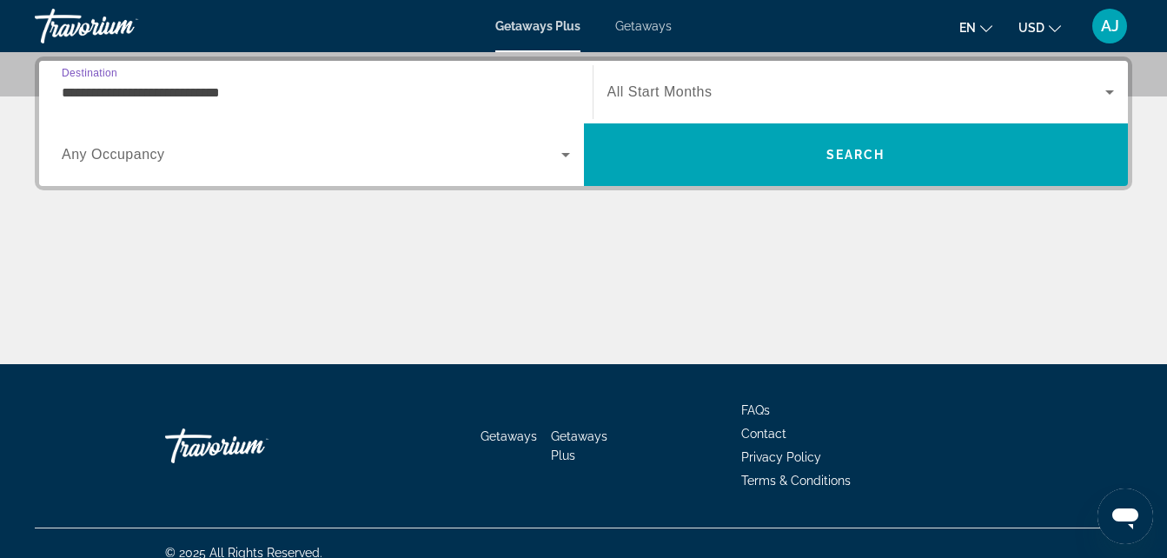
click at [577, 413] on div "Getaways Getaways Plus FAQs Contact Privacy Policy Terms & Conditions" at bounding box center [583, 445] width 1097 height 163
click at [552, 161] on span "Search widget" at bounding box center [312, 154] width 500 height 21
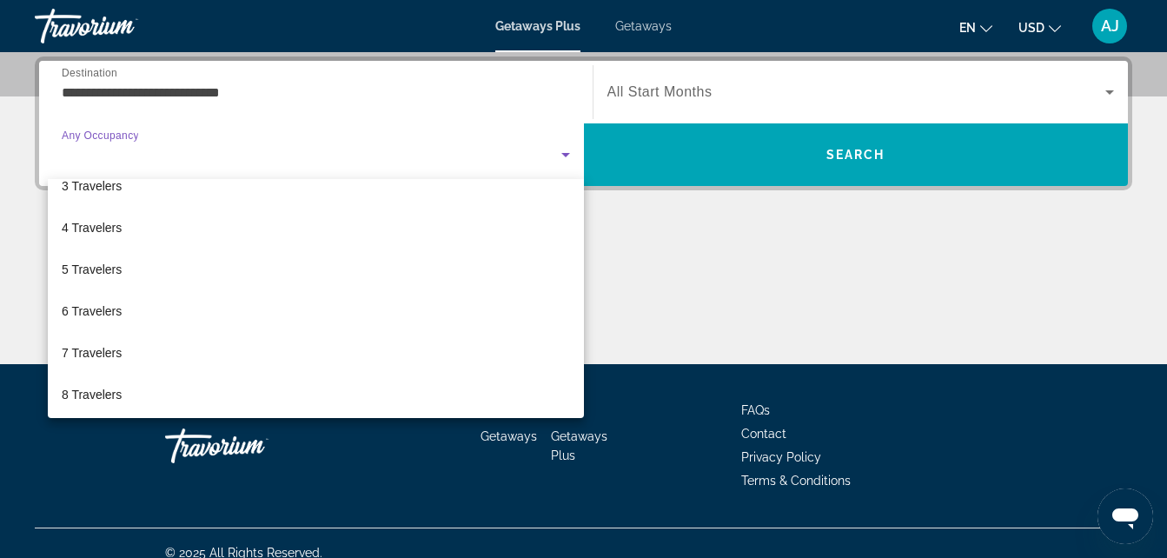
scroll to position [185, 0]
click at [211, 94] on div at bounding box center [583, 279] width 1167 height 558
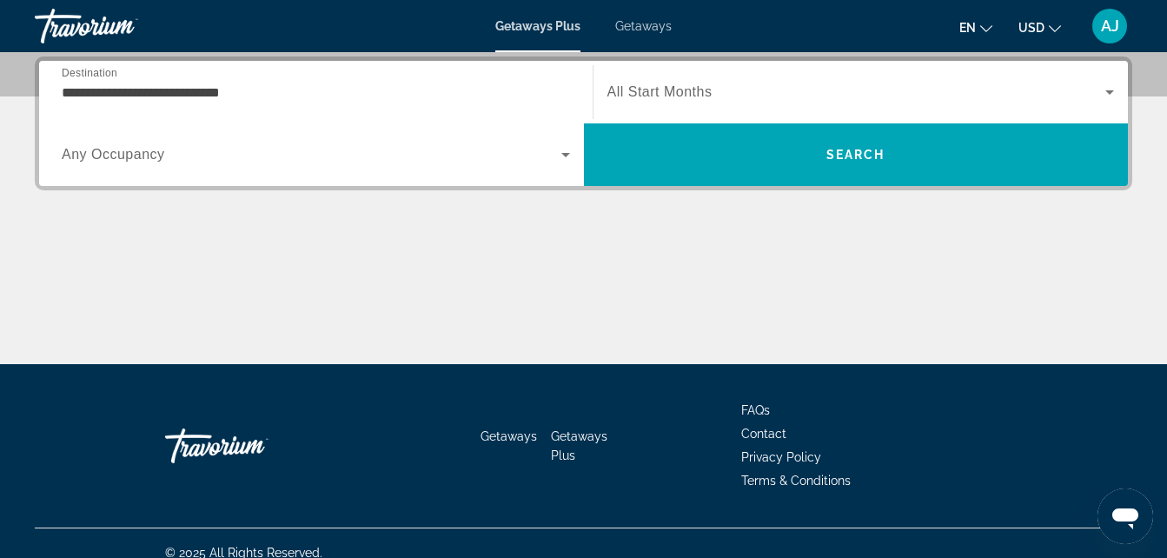
click at [566, 163] on icon "Search widget" at bounding box center [565, 154] width 21 height 21
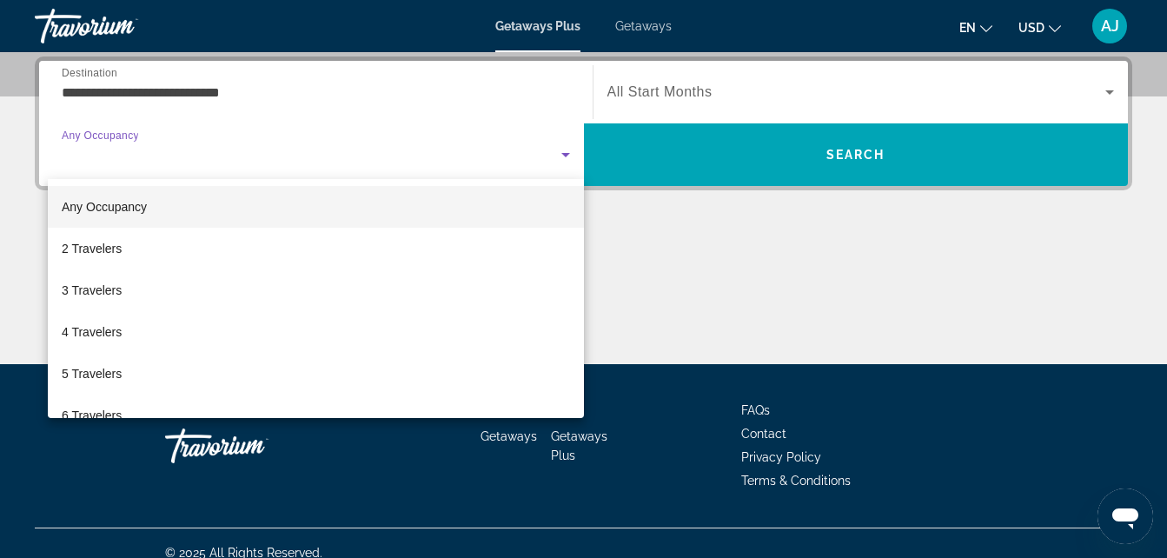
click at [183, 102] on div at bounding box center [583, 279] width 1167 height 558
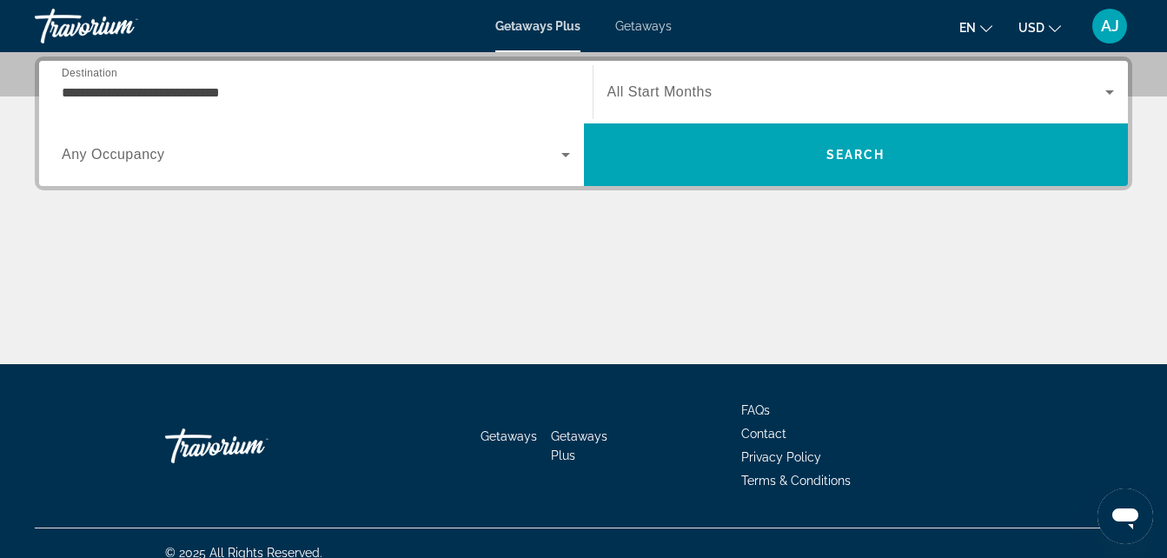
click at [189, 98] on input "**********" at bounding box center [316, 93] width 508 height 21
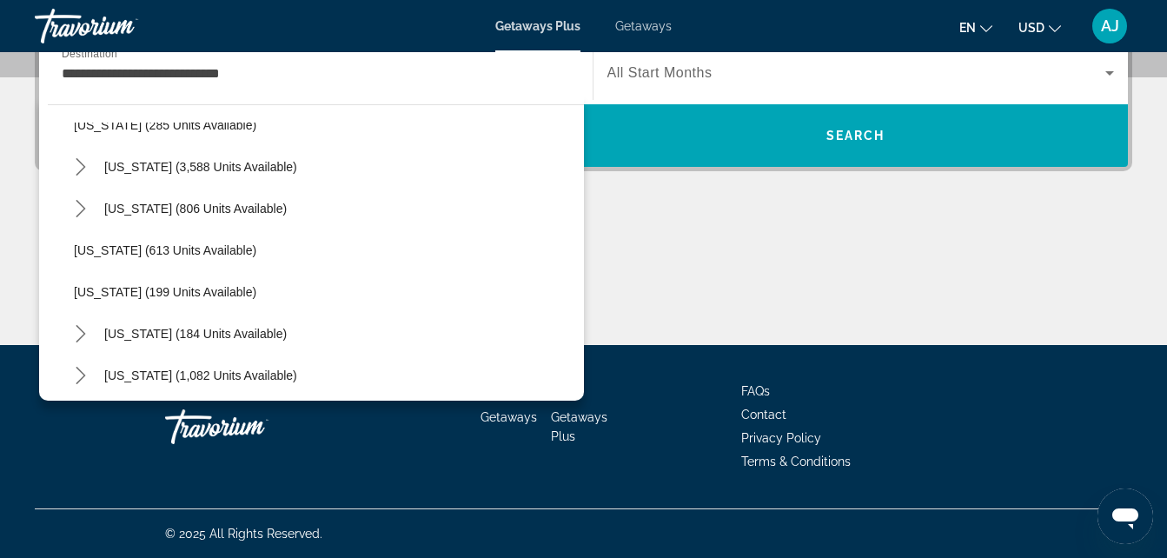
scroll to position [938, 0]
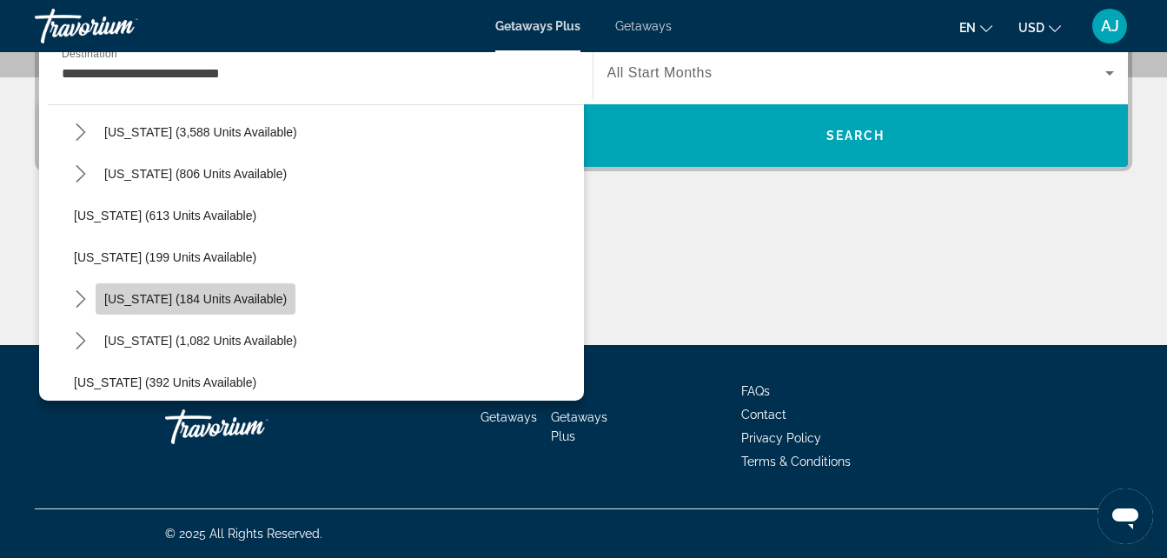
click at [205, 301] on span "New York (184 units available)" at bounding box center [195, 299] width 182 height 14
type input "**********"
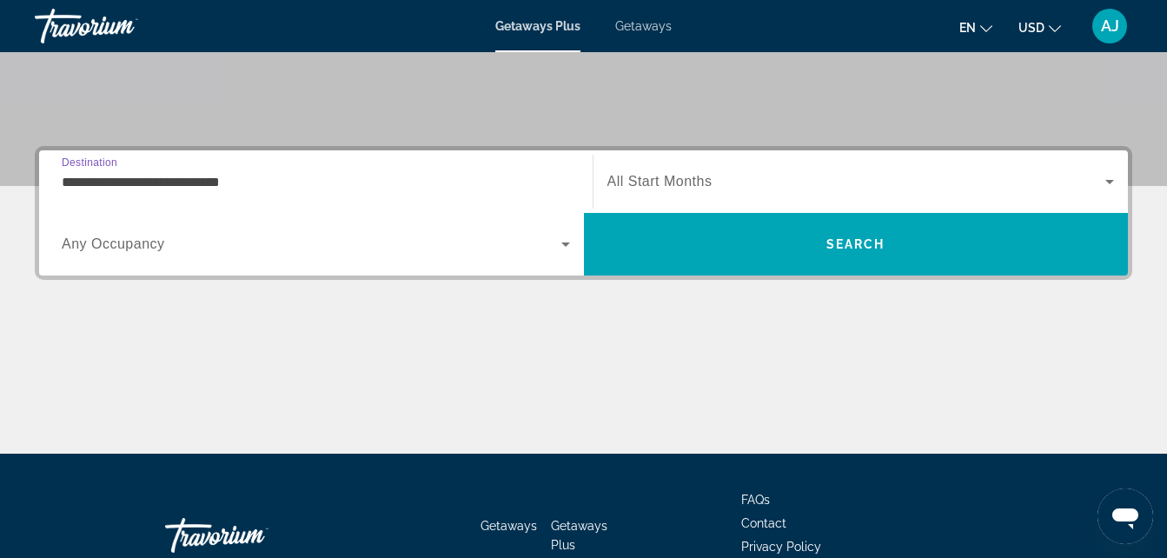
scroll to position [324, 0]
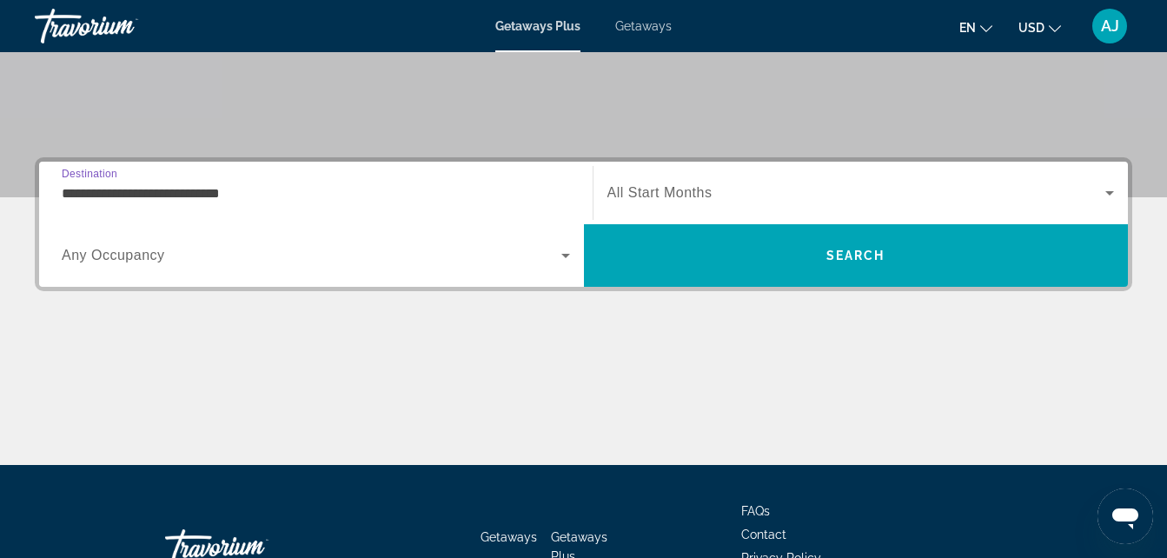
click at [1107, 188] on icon "Search widget" at bounding box center [1109, 192] width 21 height 21
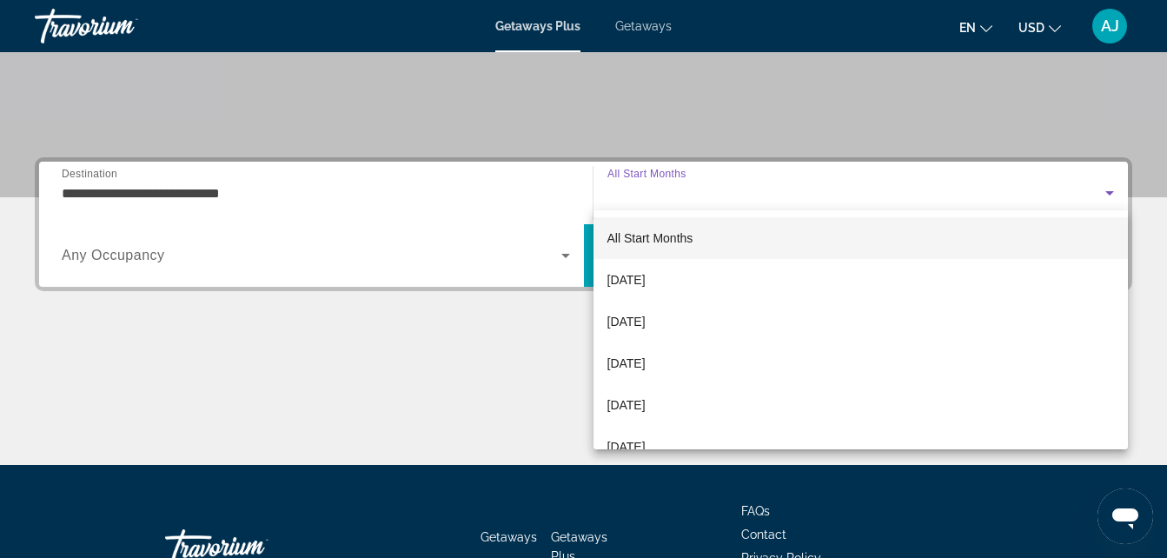
scroll to position [425, 0]
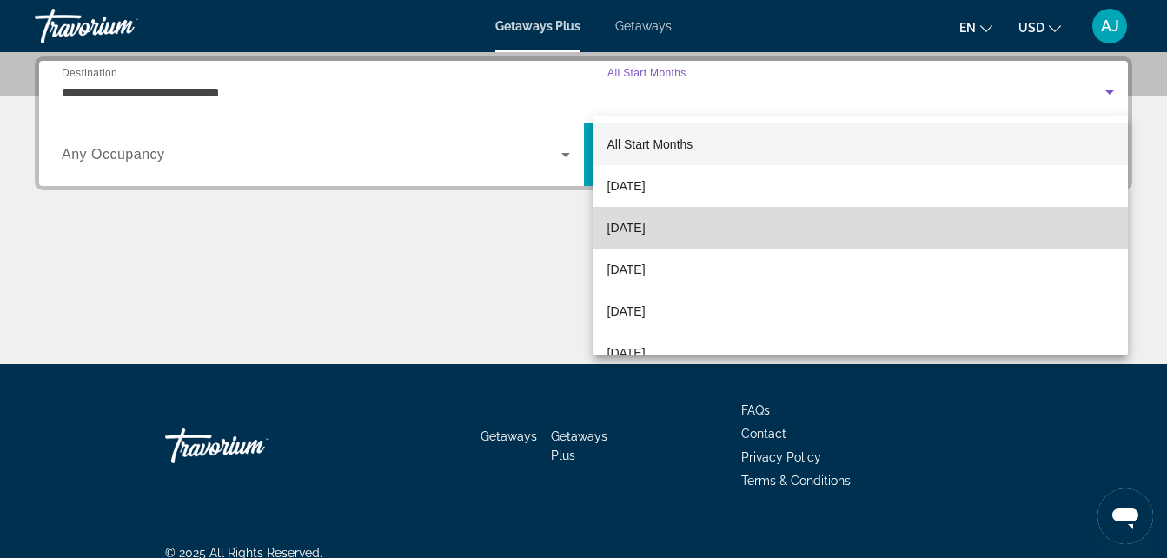
click at [922, 219] on mat-option "[DATE]" at bounding box center [860, 228] width 535 height 42
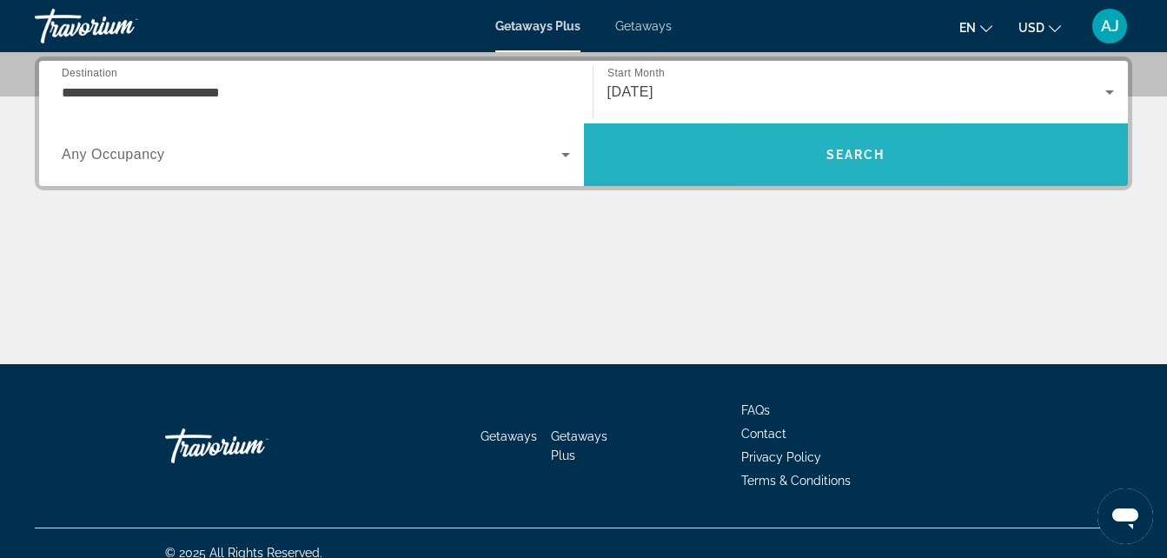
click at [822, 159] on span "Search" at bounding box center [856, 155] width 545 height 42
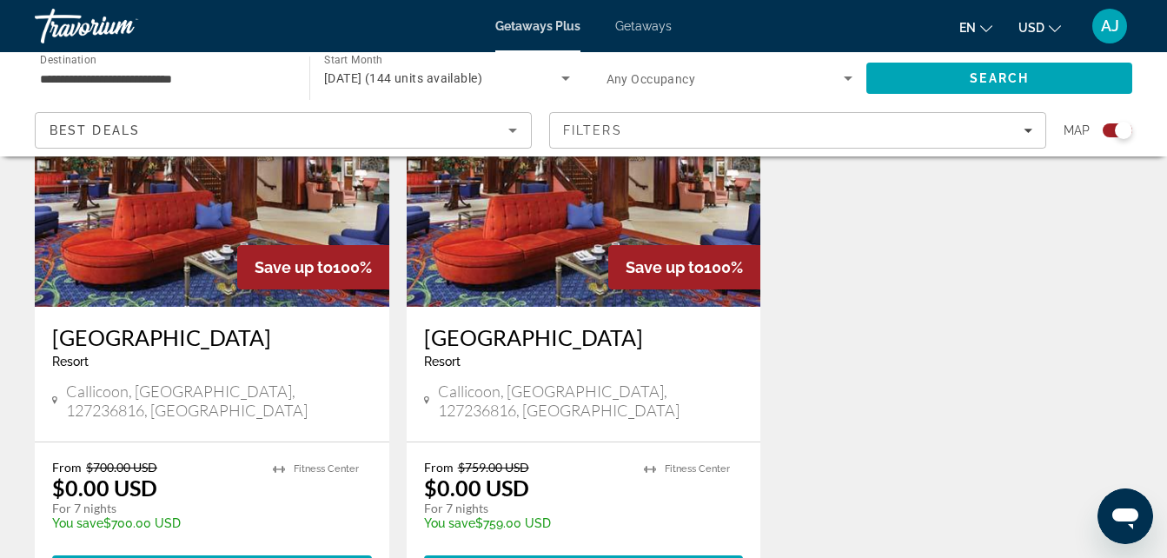
scroll to position [730, 0]
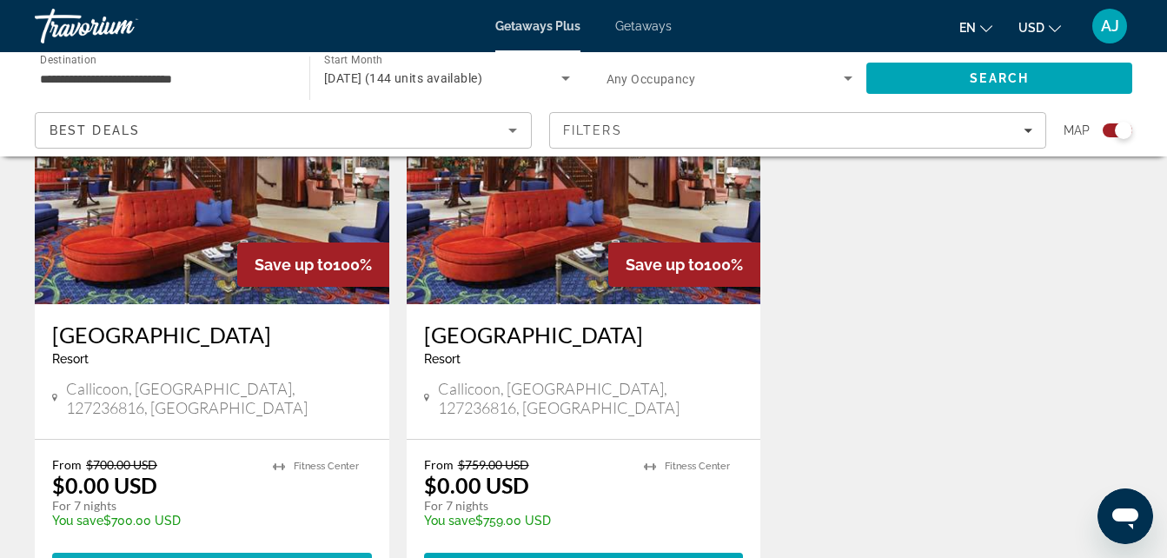
click at [202, 557] on span "View Resort" at bounding box center [169, 568] width 103 height 14
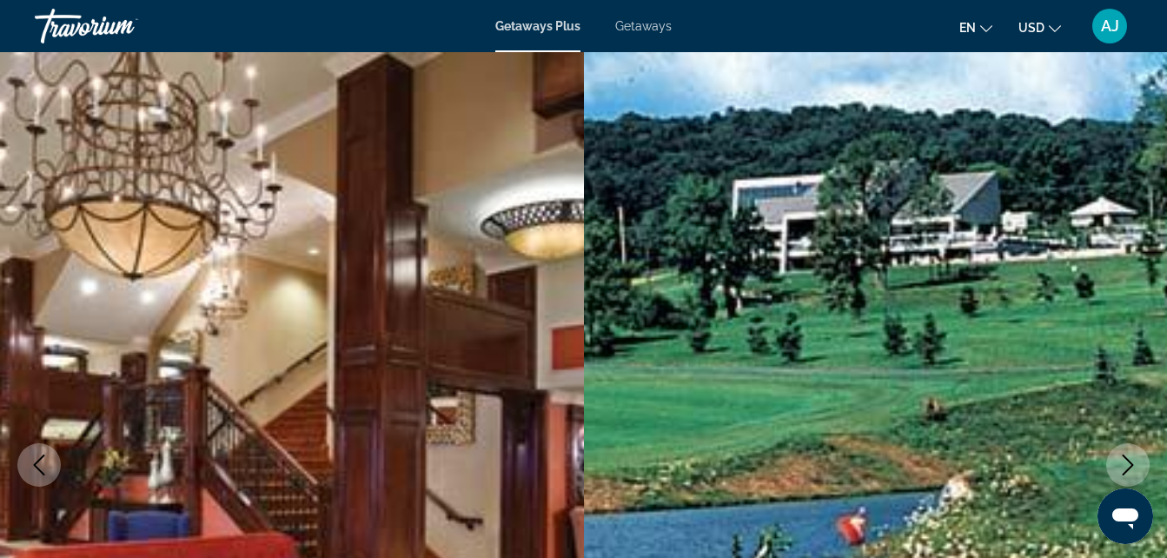
click at [1131, 465] on icon "Next image" at bounding box center [1127, 464] width 21 height 21
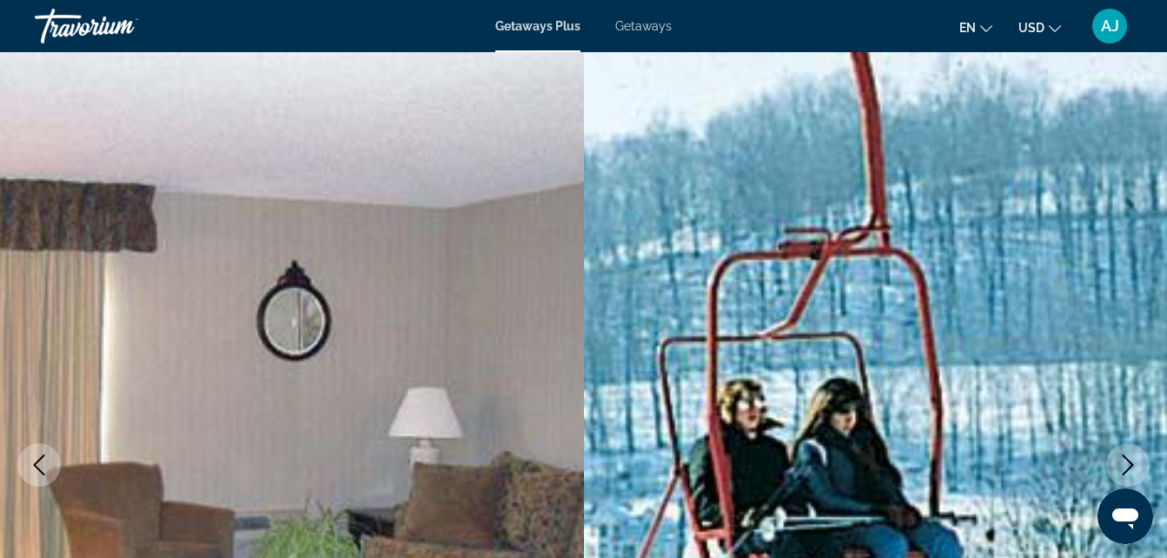
click at [1131, 465] on icon "Next image" at bounding box center [1127, 464] width 21 height 21
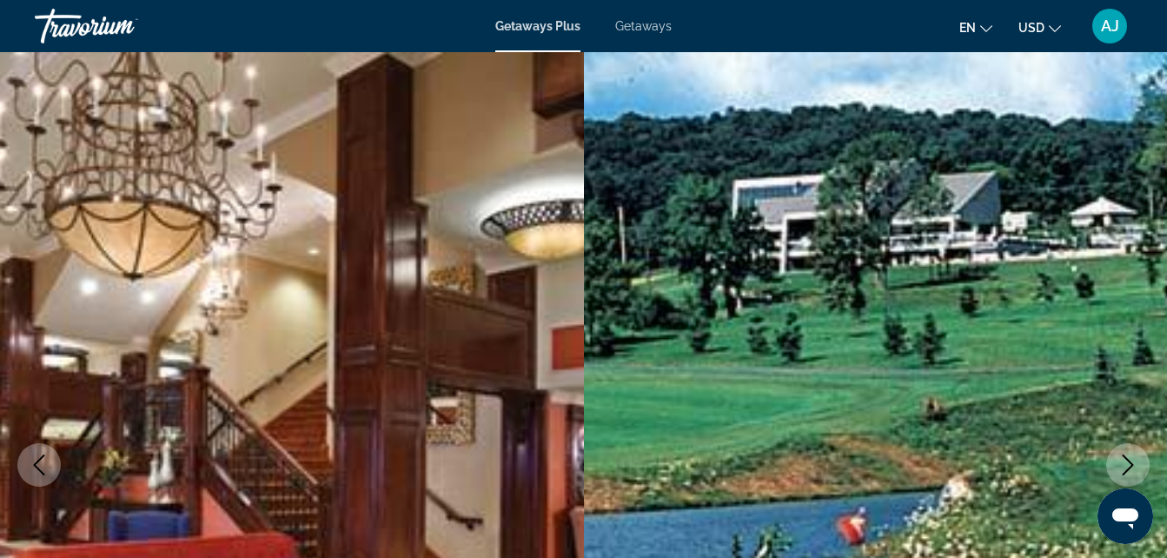
click at [1131, 465] on icon "Next image" at bounding box center [1127, 464] width 21 height 21
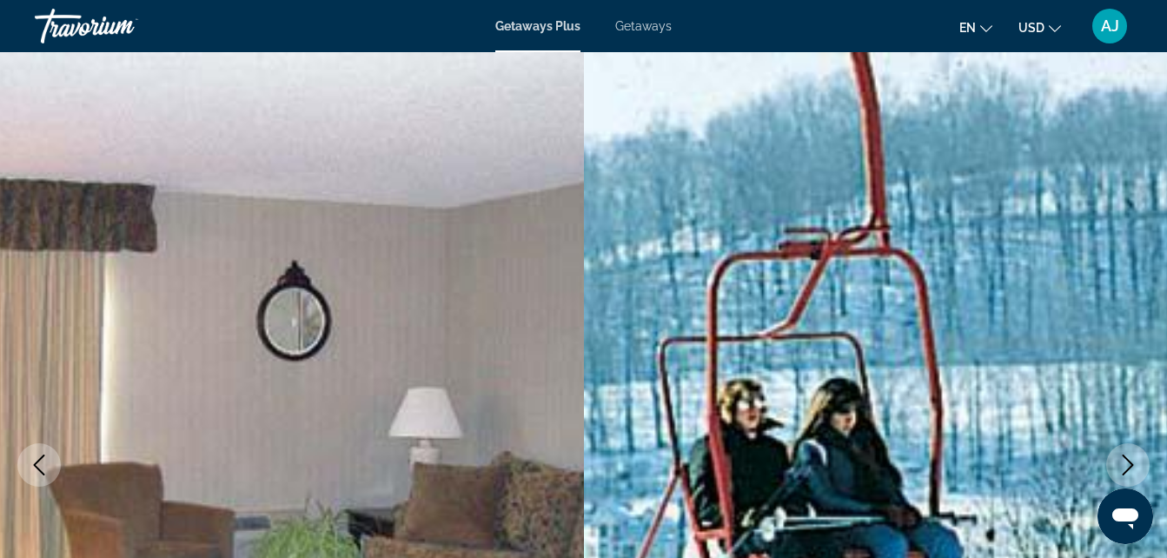
click at [1131, 465] on icon "Next image" at bounding box center [1127, 464] width 21 height 21
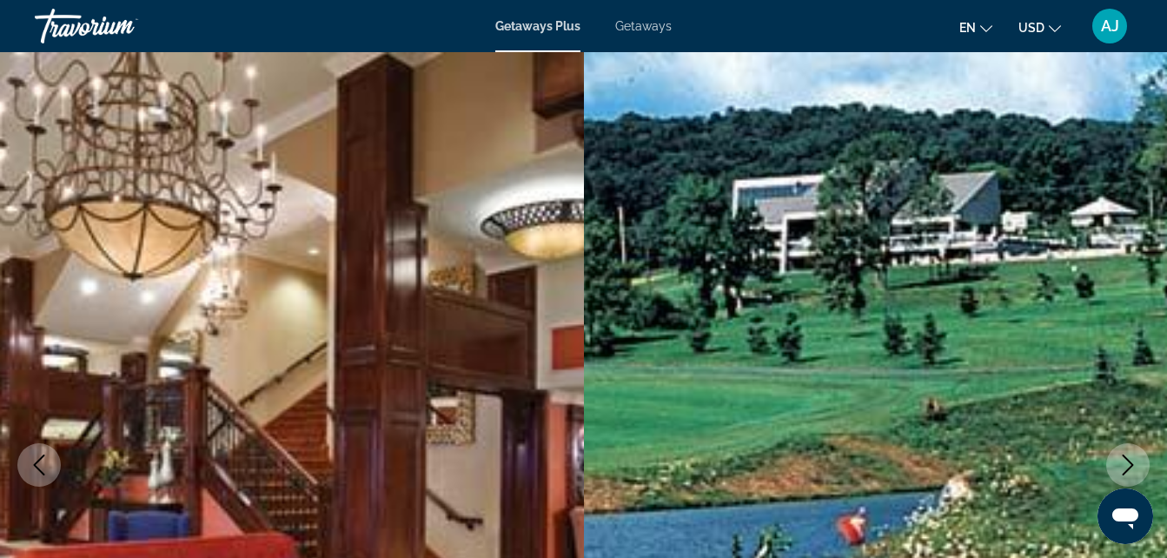
click at [1131, 465] on icon "Next image" at bounding box center [1127, 464] width 21 height 21
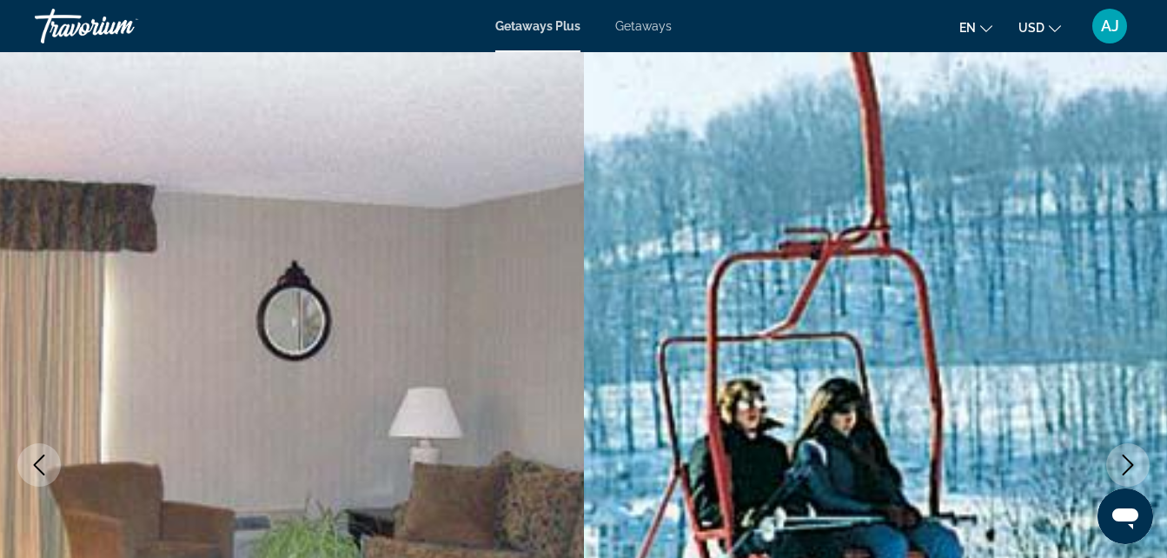
click at [1131, 465] on icon "Next image" at bounding box center [1127, 464] width 21 height 21
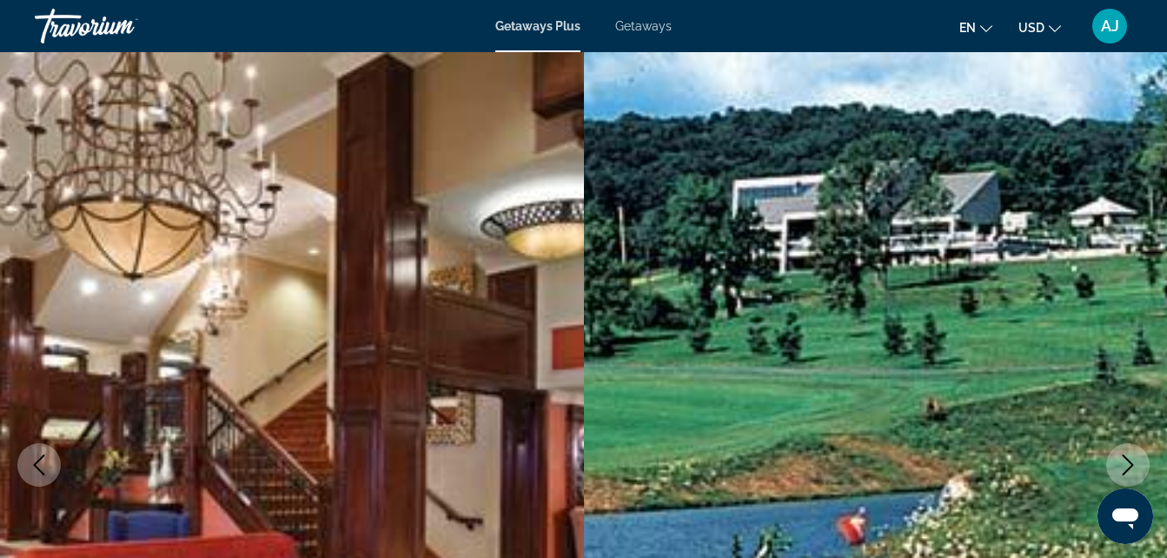
click at [1131, 465] on icon "Next image" at bounding box center [1127, 464] width 21 height 21
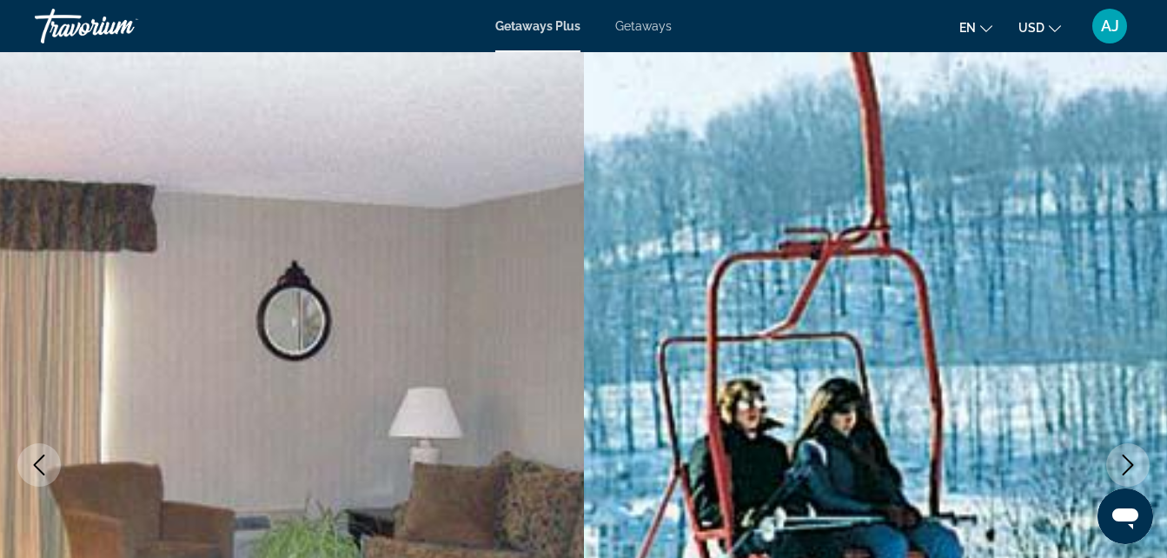
click at [1131, 465] on icon "Next image" at bounding box center [1127, 464] width 21 height 21
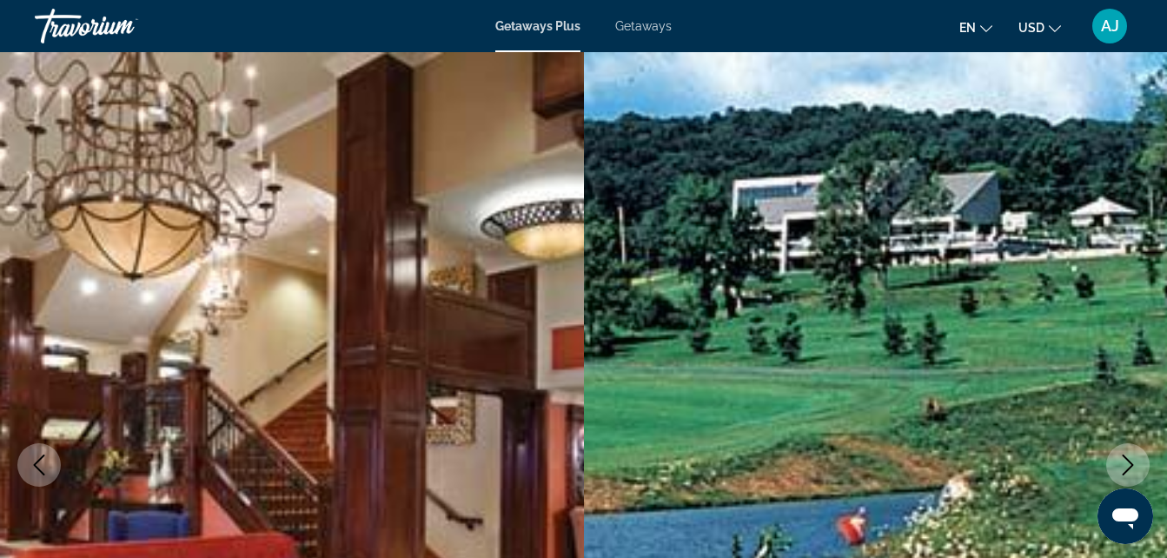
click at [1131, 465] on icon "Next image" at bounding box center [1127, 464] width 21 height 21
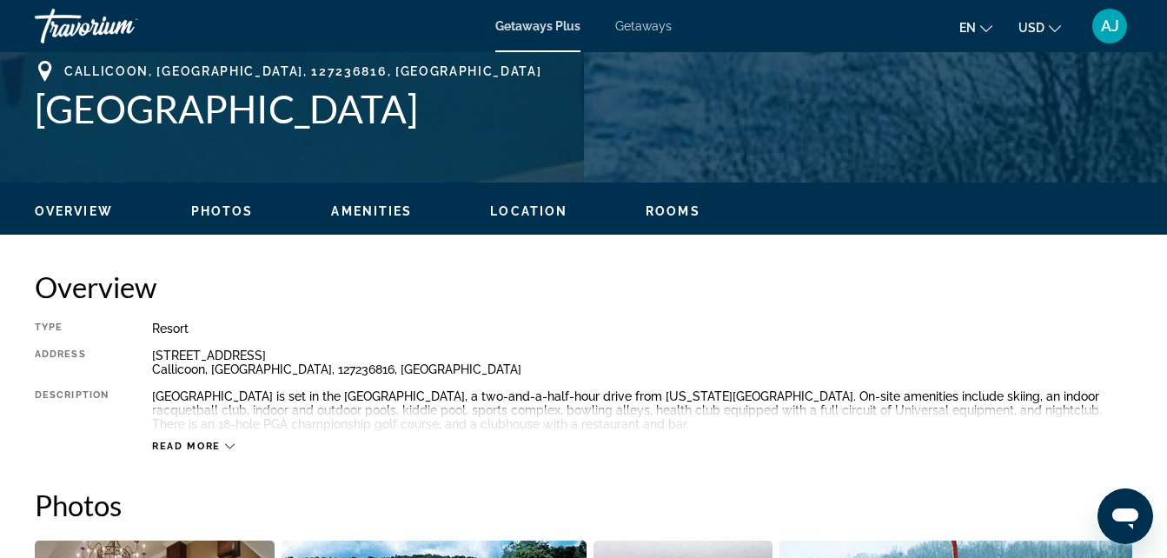
scroll to position [730, 0]
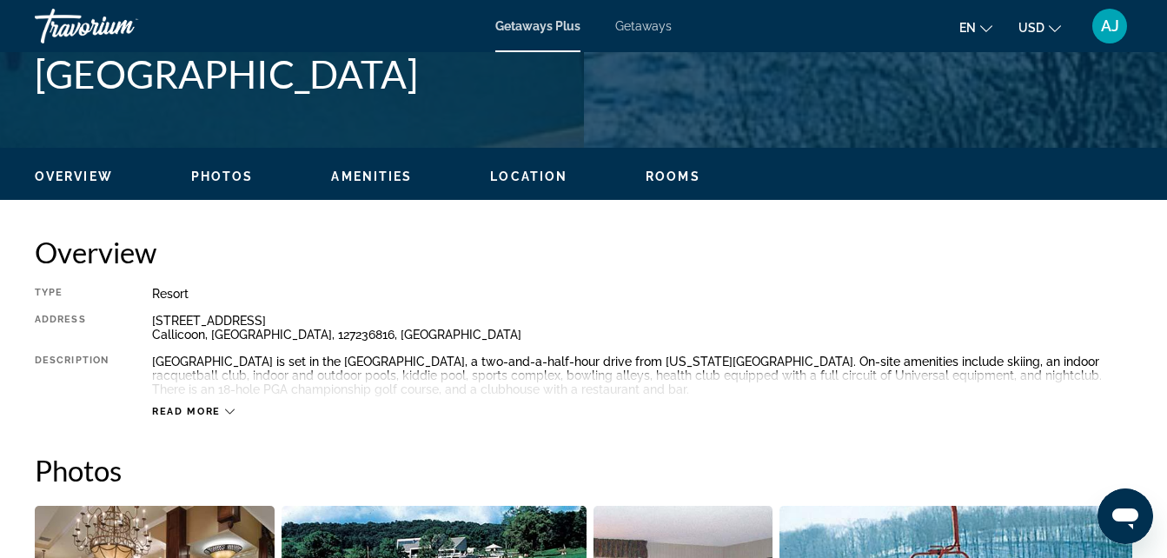
click at [229, 414] on icon "Main content" at bounding box center [230, 411] width 10 height 5
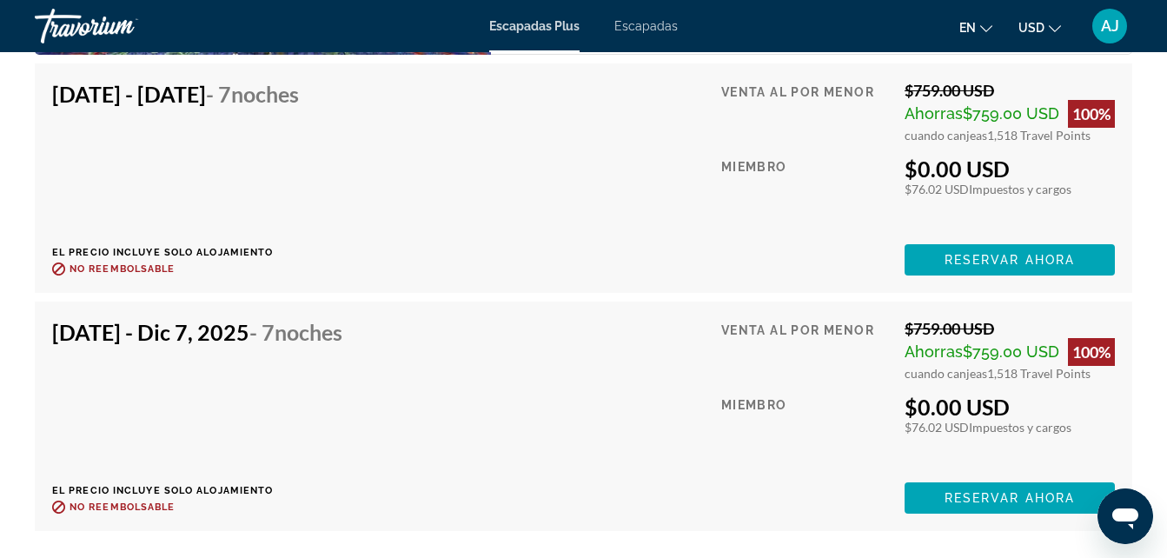
scroll to position [4341, 0]
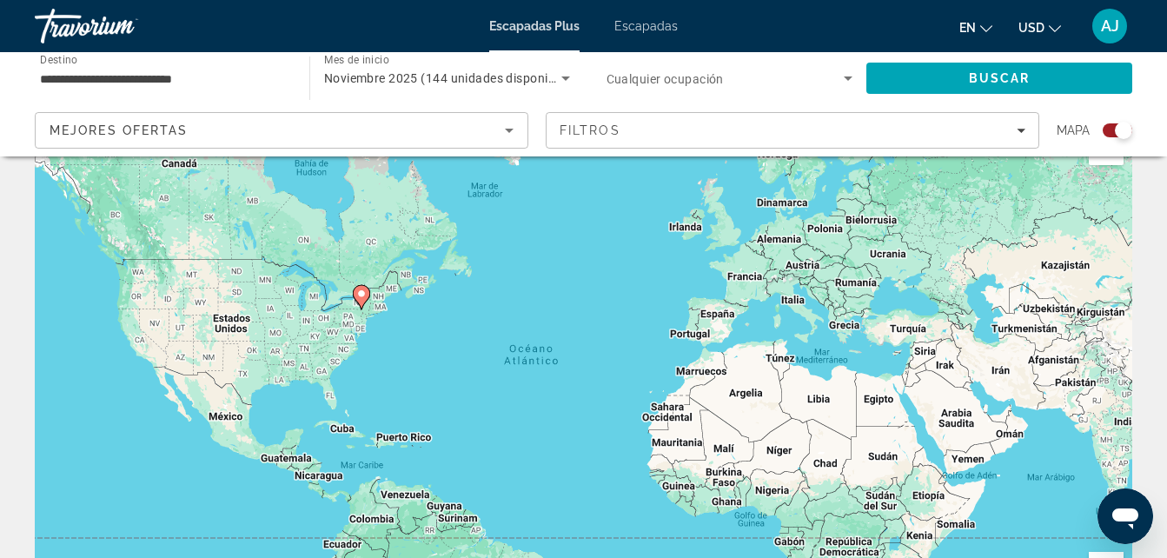
scroll to position [27, 0]
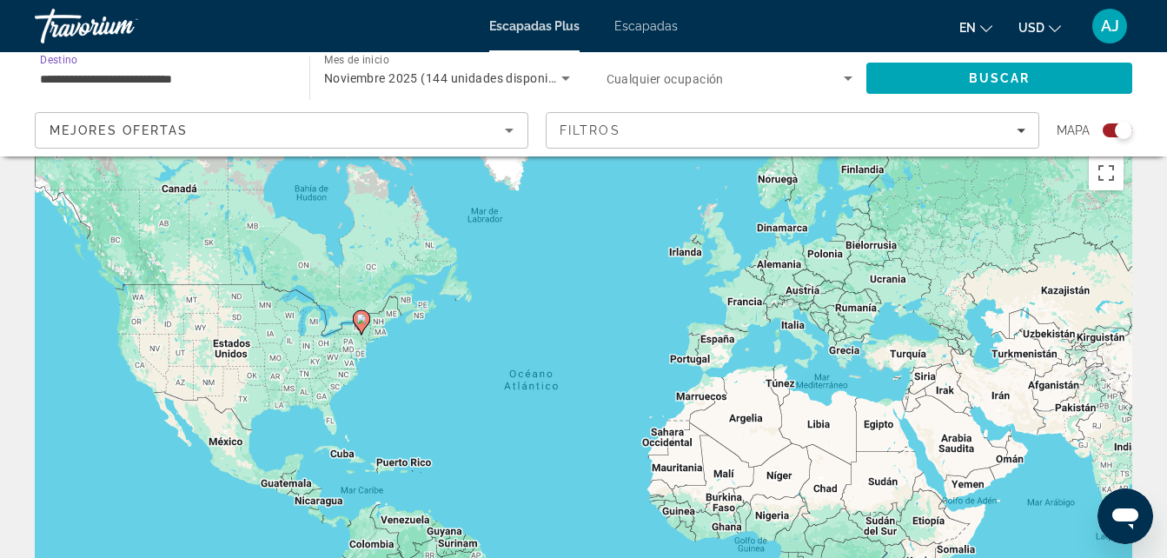
click at [172, 83] on input "**********" at bounding box center [163, 79] width 247 height 21
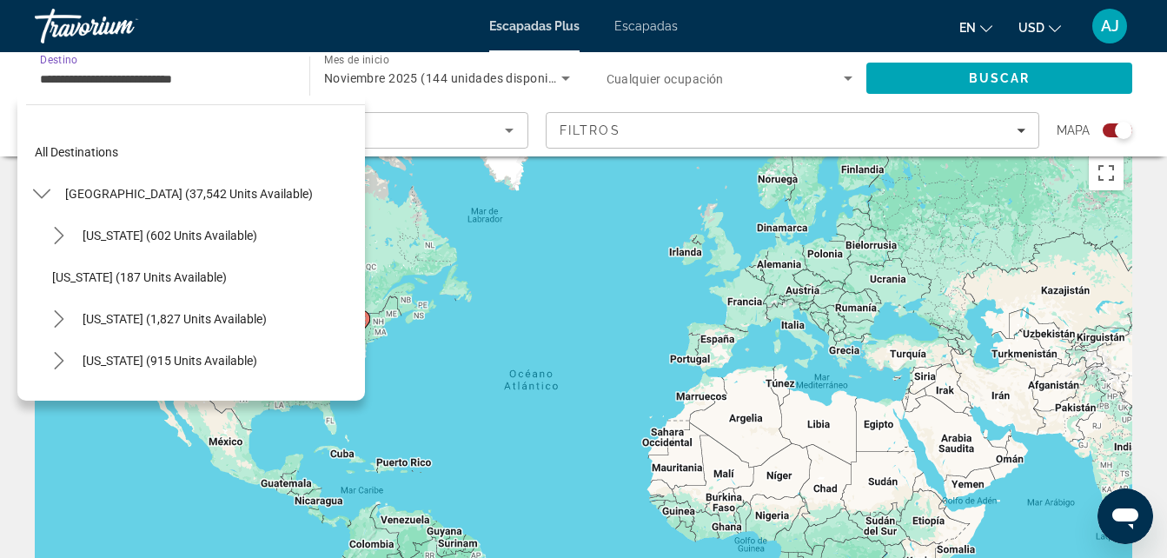
scroll to position [979, 0]
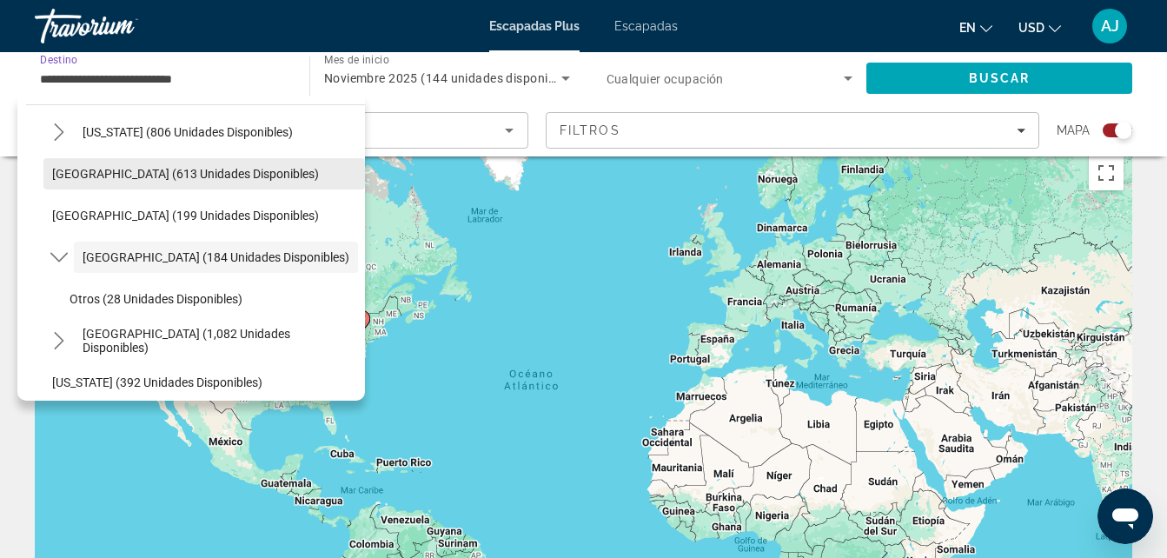
click at [156, 177] on span "Nueva Jersey (613 unidades disponibles)" at bounding box center [185, 174] width 267 height 14
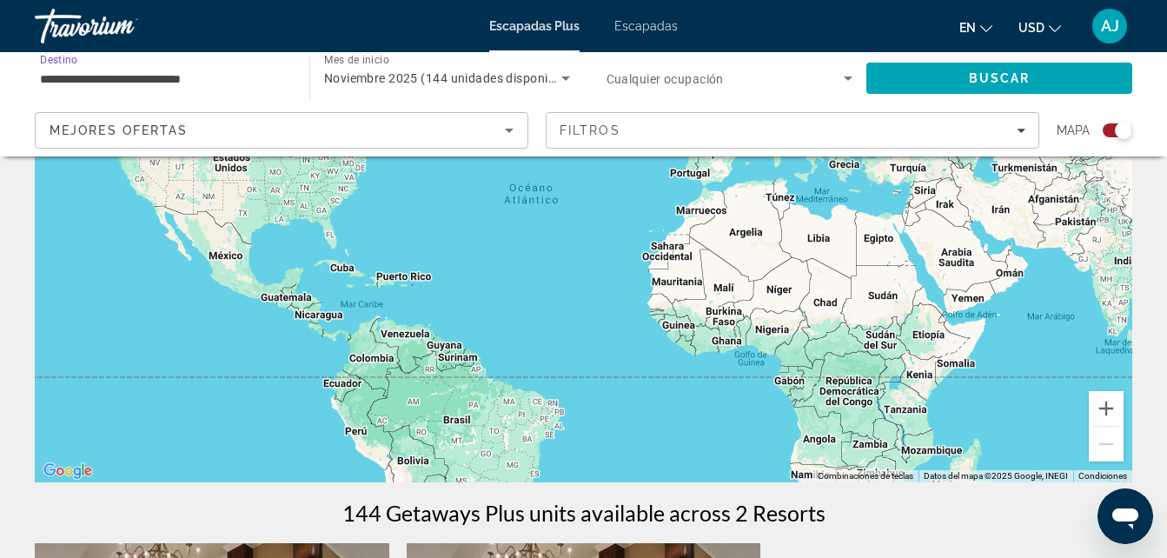
scroll to position [0, 0]
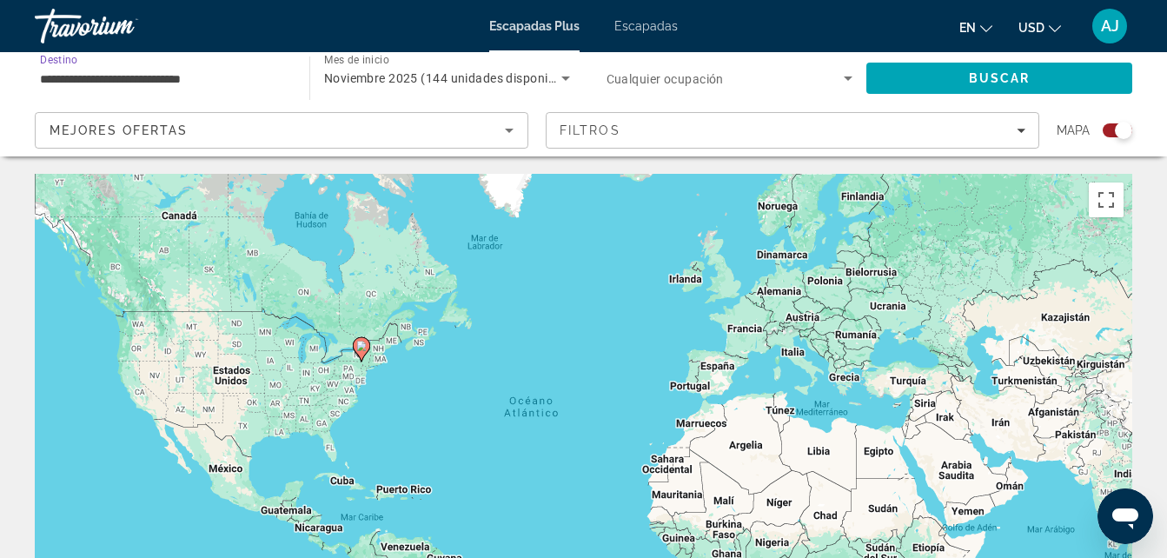
click at [208, 82] on input "**********" at bounding box center [163, 79] width 247 height 21
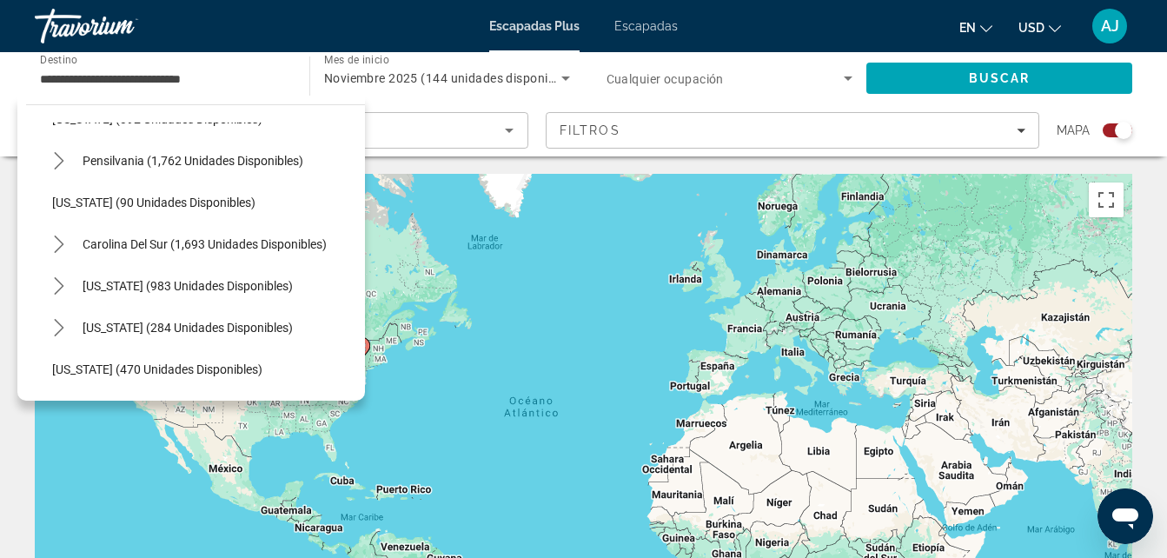
scroll to position [1268, 0]
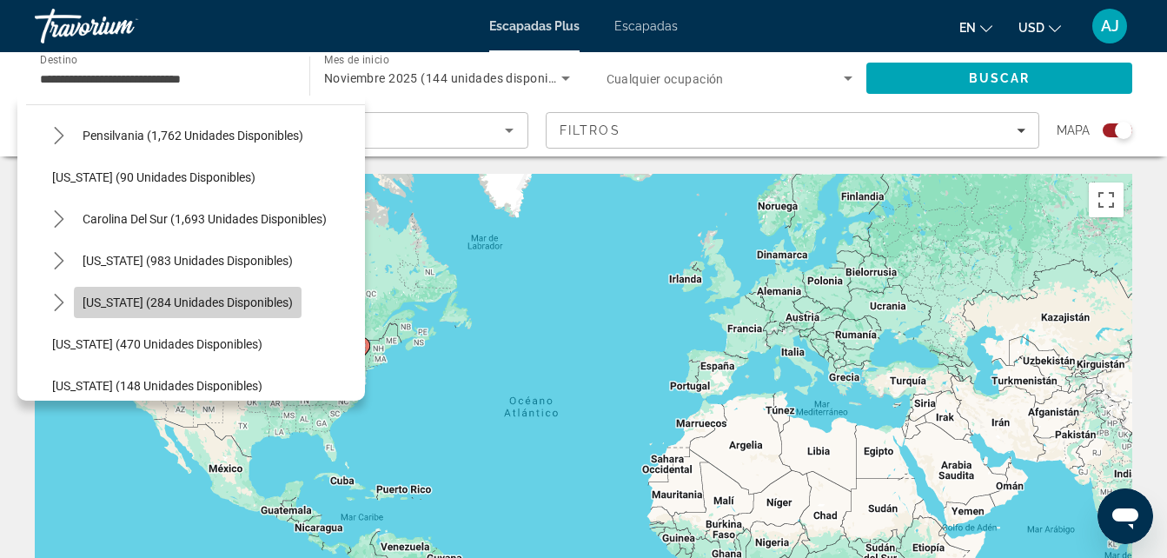
click at [212, 306] on span "Texas (284 unidades disponibles)" at bounding box center [188, 302] width 210 height 14
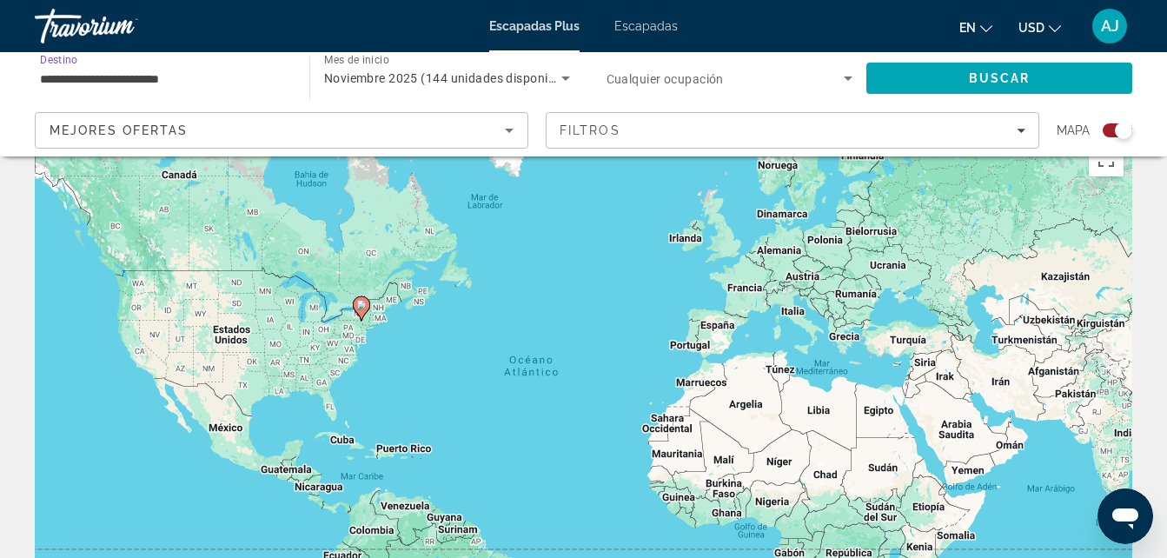
scroll to position [0, 0]
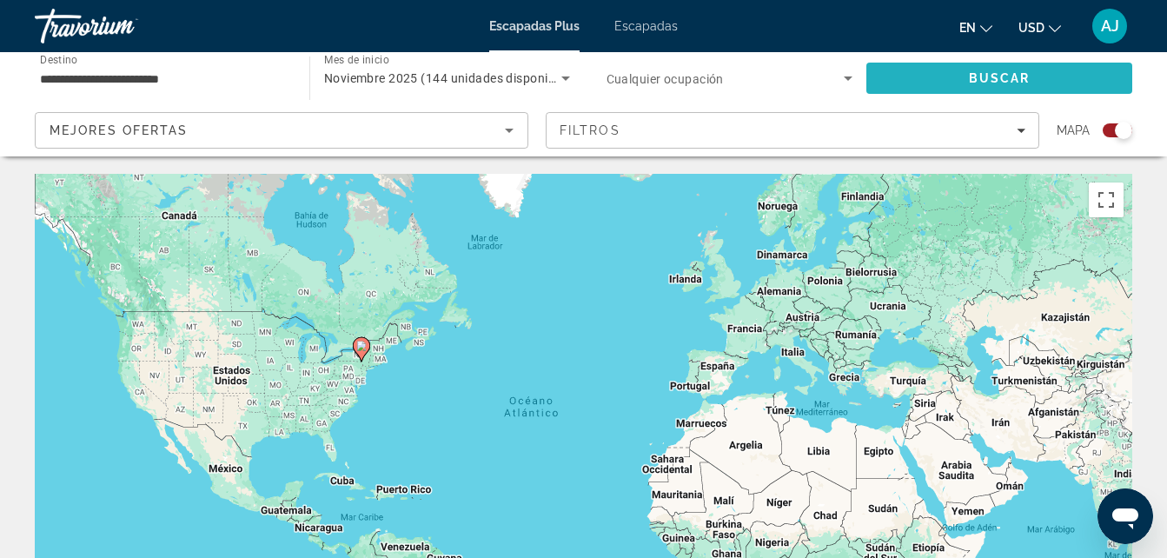
click at [1030, 77] on span "Buscar" at bounding box center [999, 78] width 266 height 42
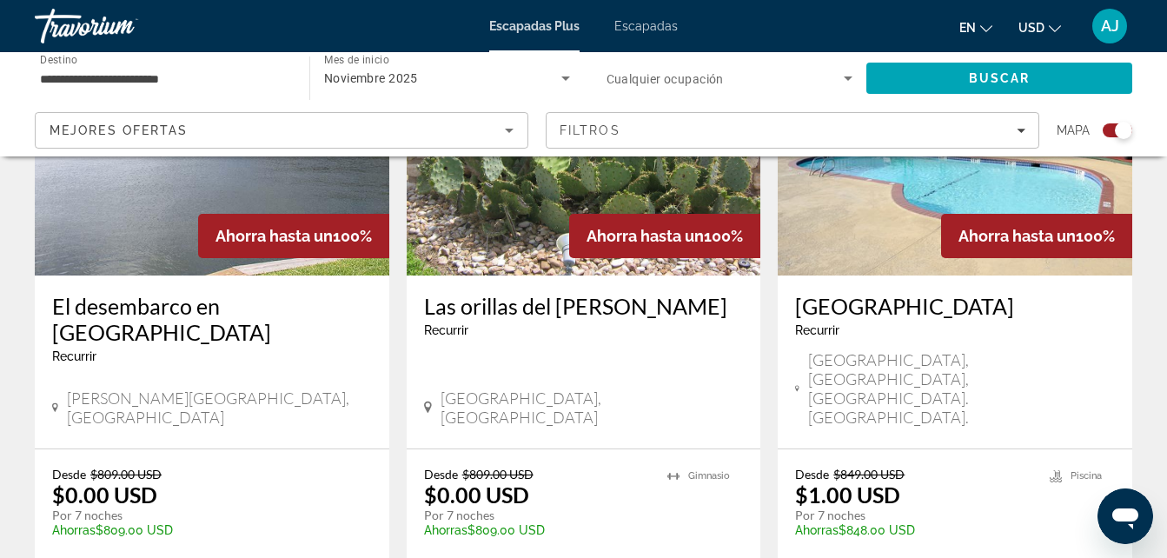
scroll to position [264, 0]
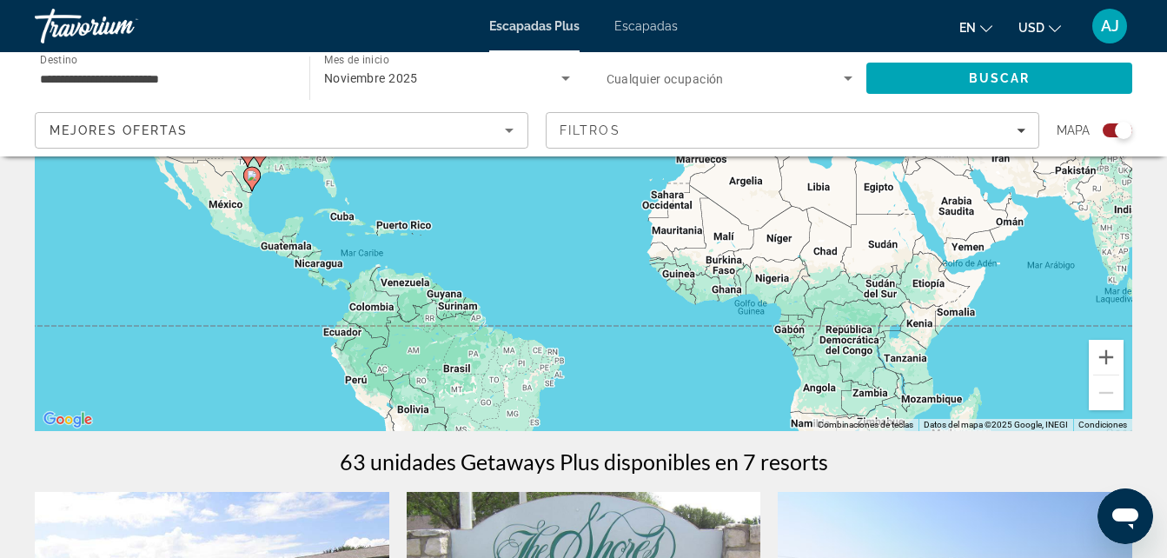
click at [113, 82] on input "**********" at bounding box center [163, 79] width 247 height 21
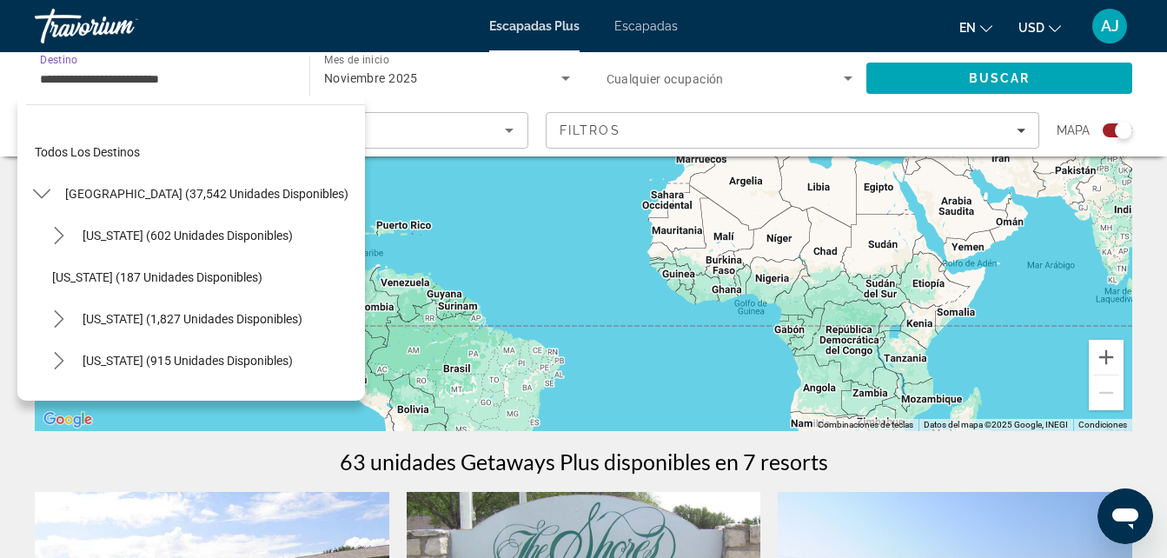
scroll to position [1271, 0]
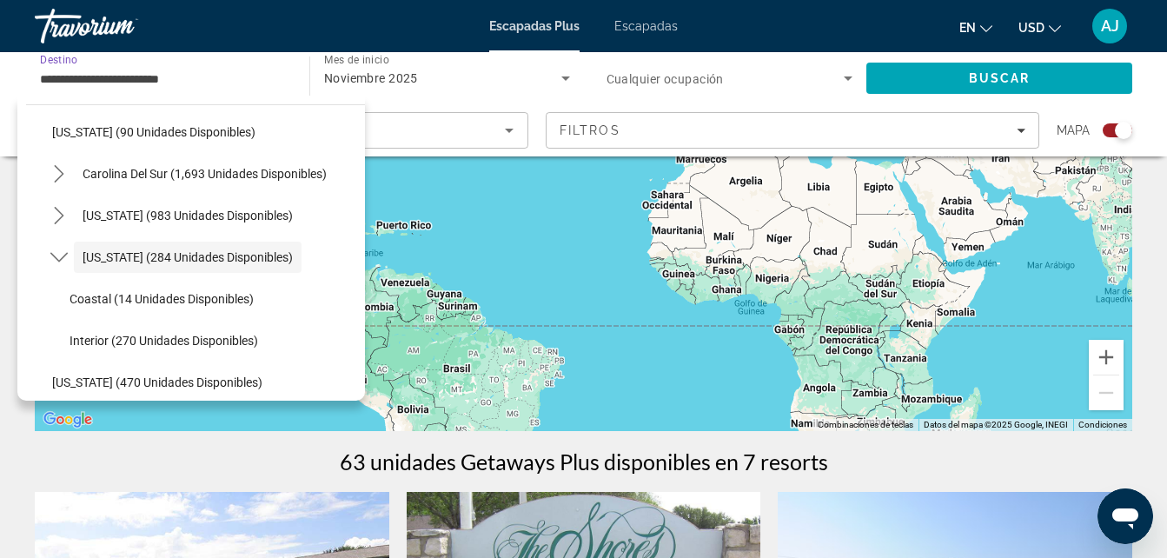
click at [197, 79] on input "**********" at bounding box center [163, 79] width 247 height 21
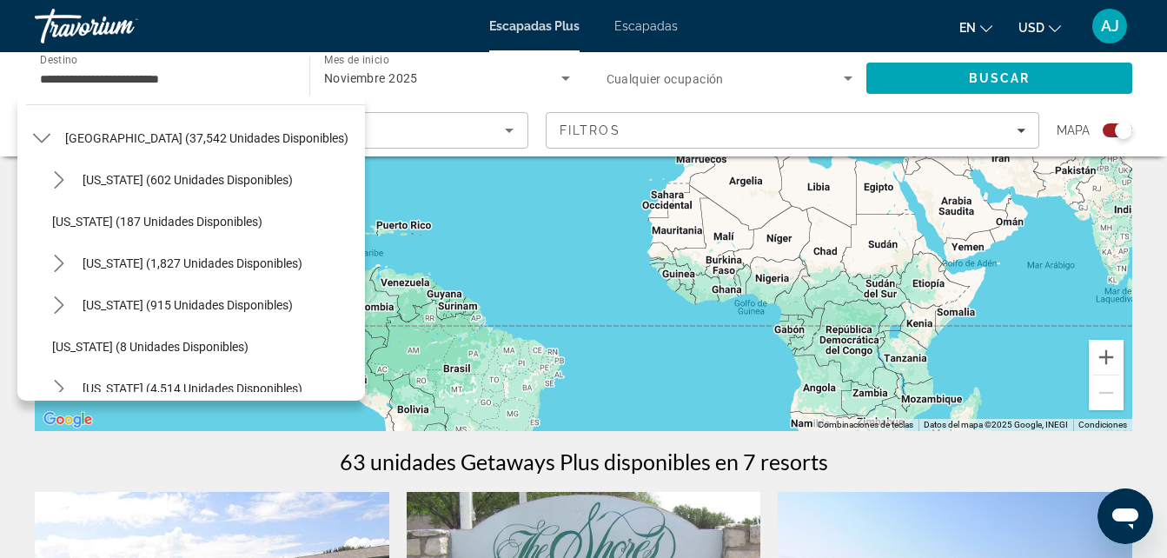
scroll to position [0, 0]
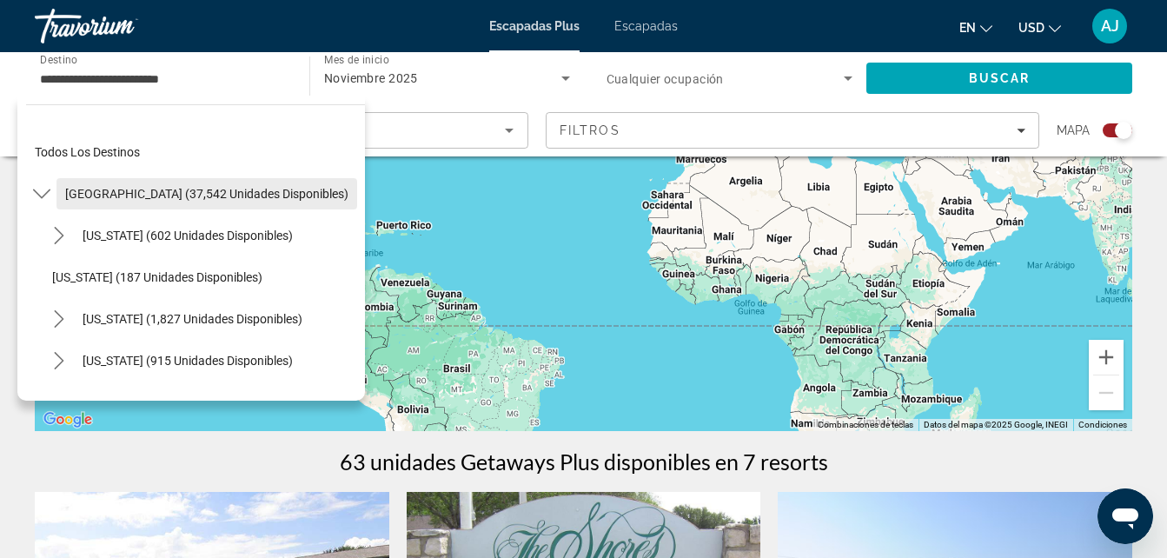
click at [183, 202] on span "Seleccionar destino: Estados Unidos (37,542 unidades disponibles)" at bounding box center [206, 194] width 301 height 42
type input "**********"
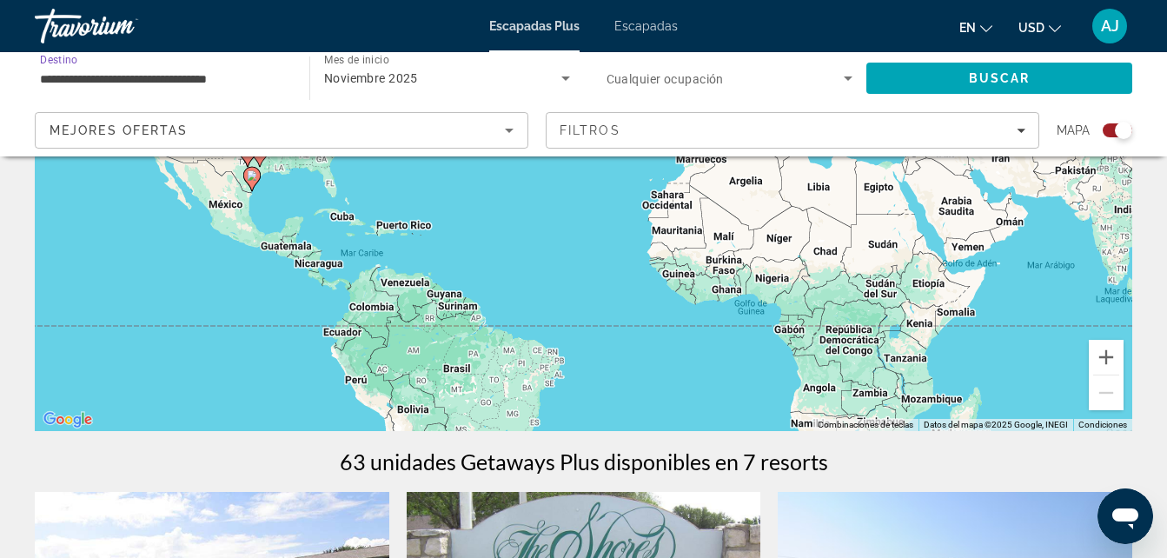
click at [124, 78] on input "**********" at bounding box center [163, 79] width 247 height 21
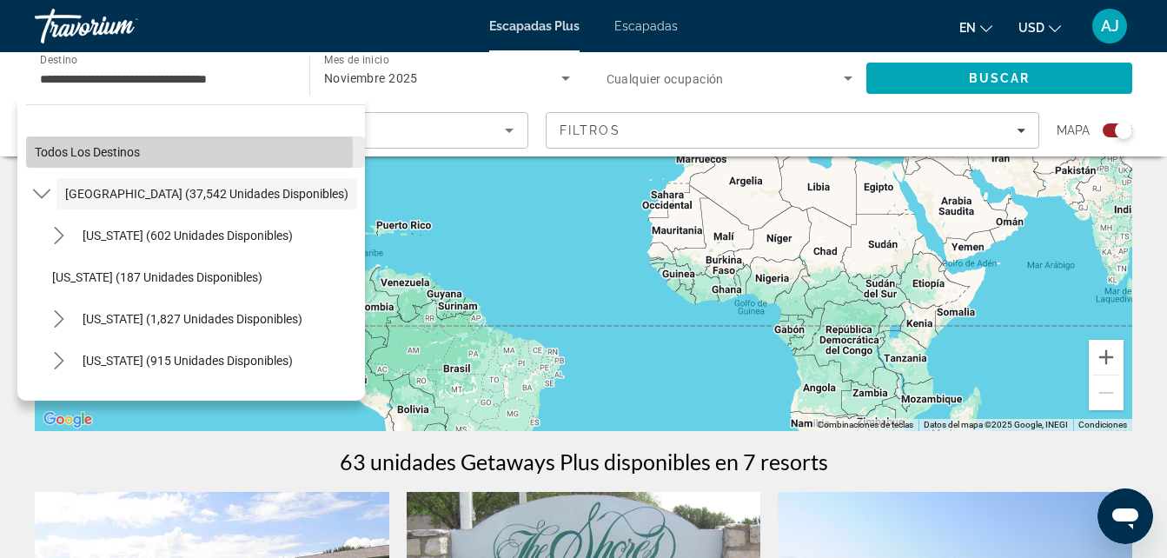
click at [132, 153] on span "Todos los destinos" at bounding box center [87, 152] width 105 height 14
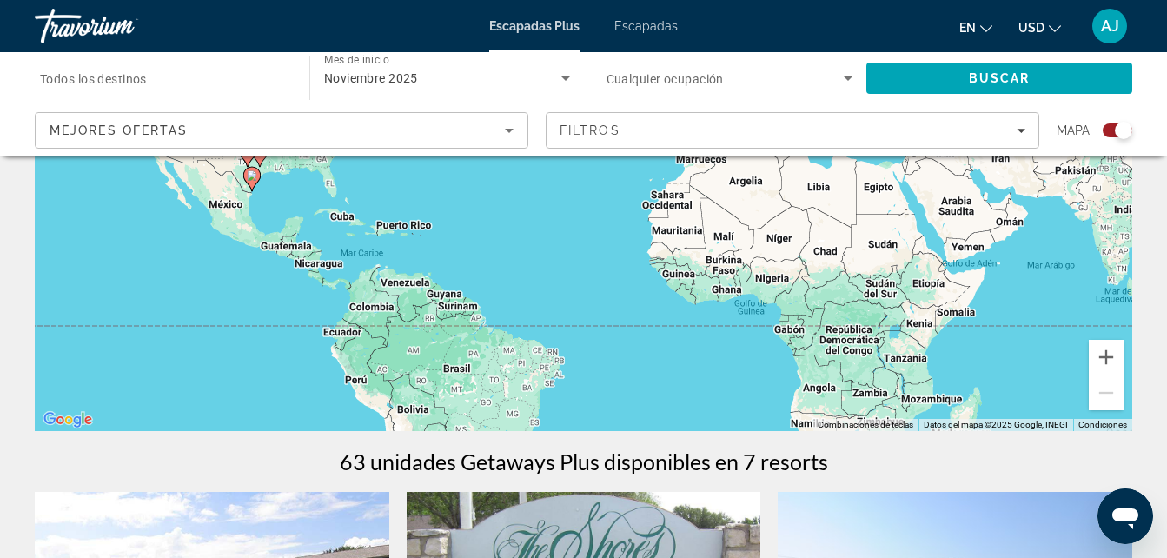
click at [134, 80] on span "Todos los destinos" at bounding box center [93, 79] width 107 height 14
click at [134, 80] on input "Destino Todos los destinos" at bounding box center [163, 79] width 247 height 21
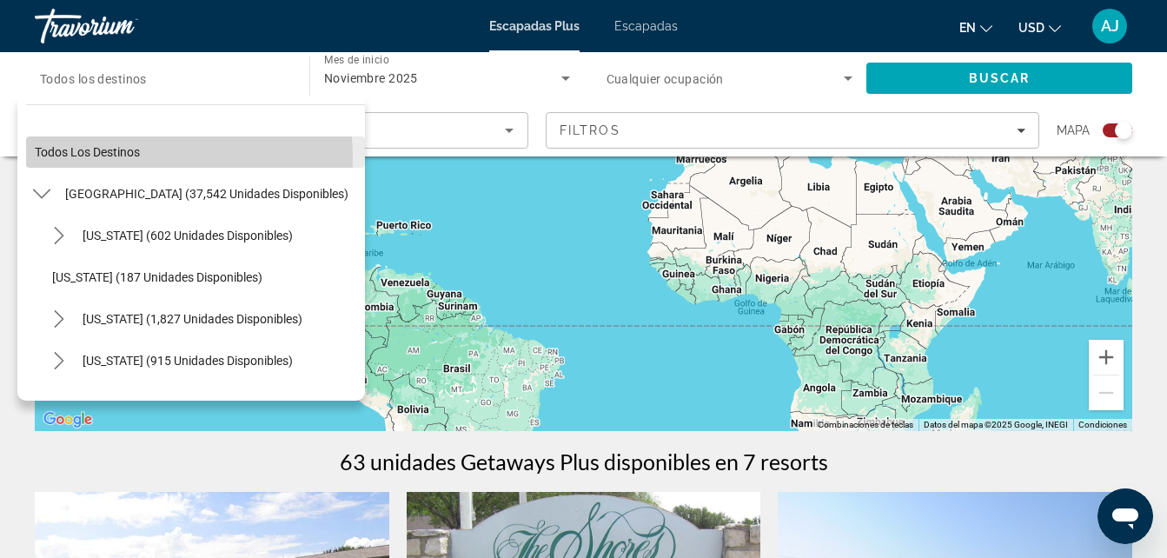
click at [88, 159] on span "Seleccionar destino: Todos los destinos" at bounding box center [195, 152] width 339 height 42
type input "**********"
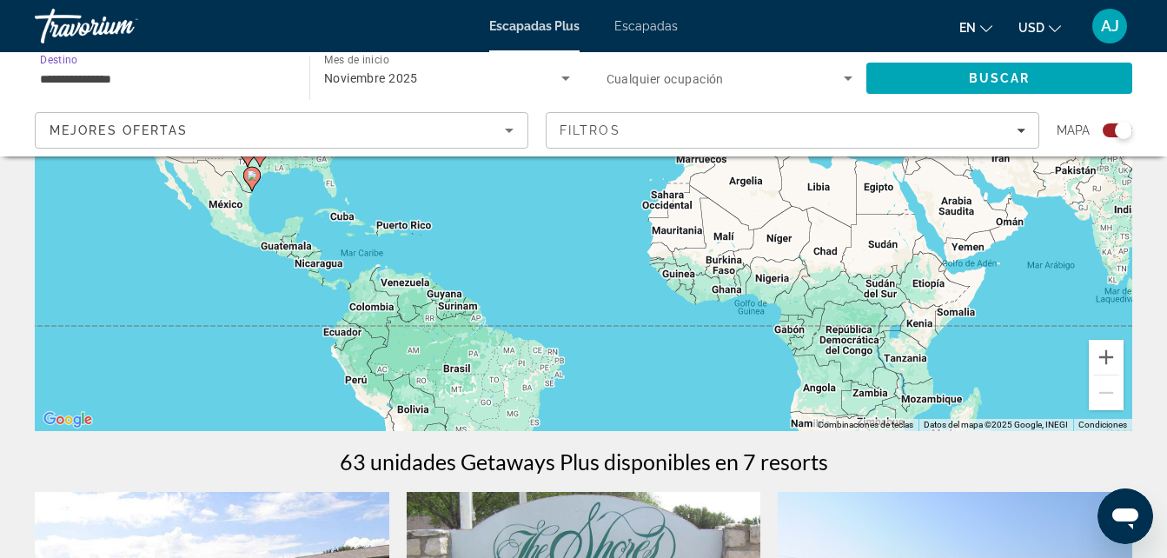
click at [65, 74] on input "**********" at bounding box center [163, 79] width 247 height 21
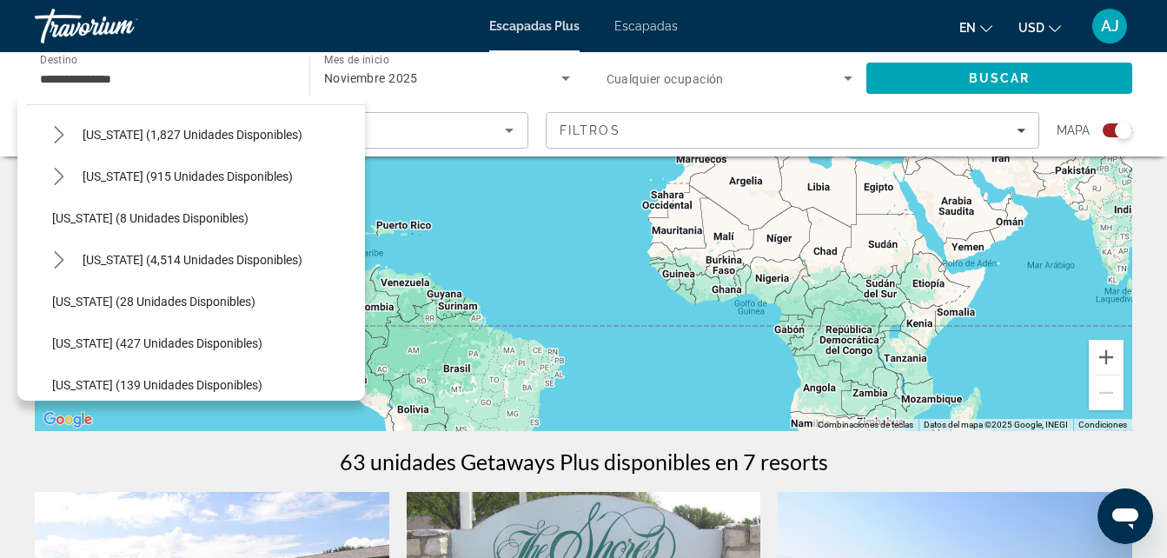
scroll to position [173, 0]
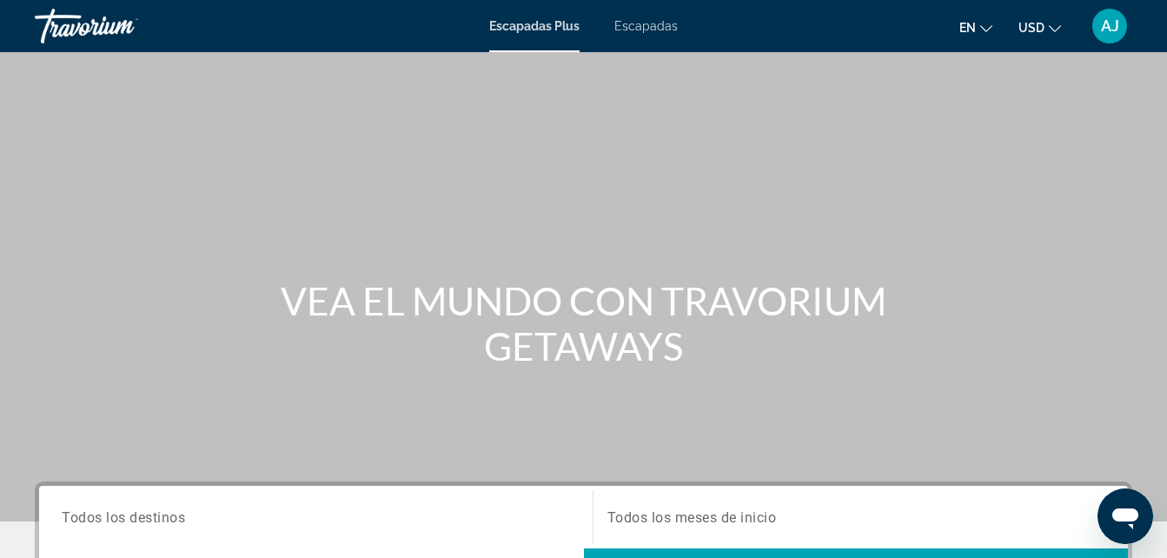
click at [123, 520] on span "Todos los destinos" at bounding box center [123, 516] width 123 height 17
click at [123, 520] on input "Destination Todos los destinos" at bounding box center [316, 517] width 508 height 21
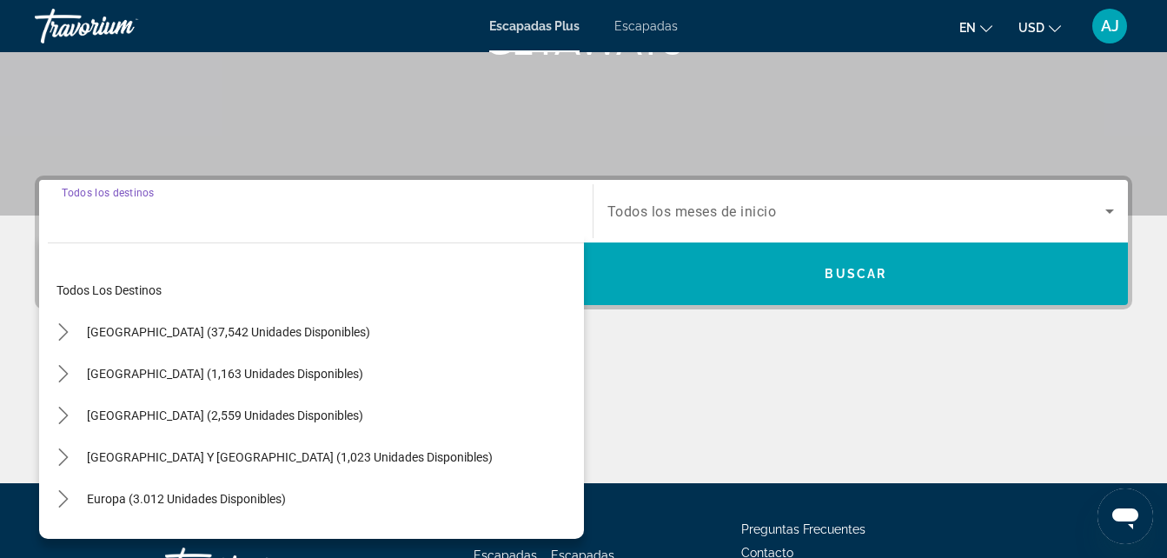
scroll to position [425, 0]
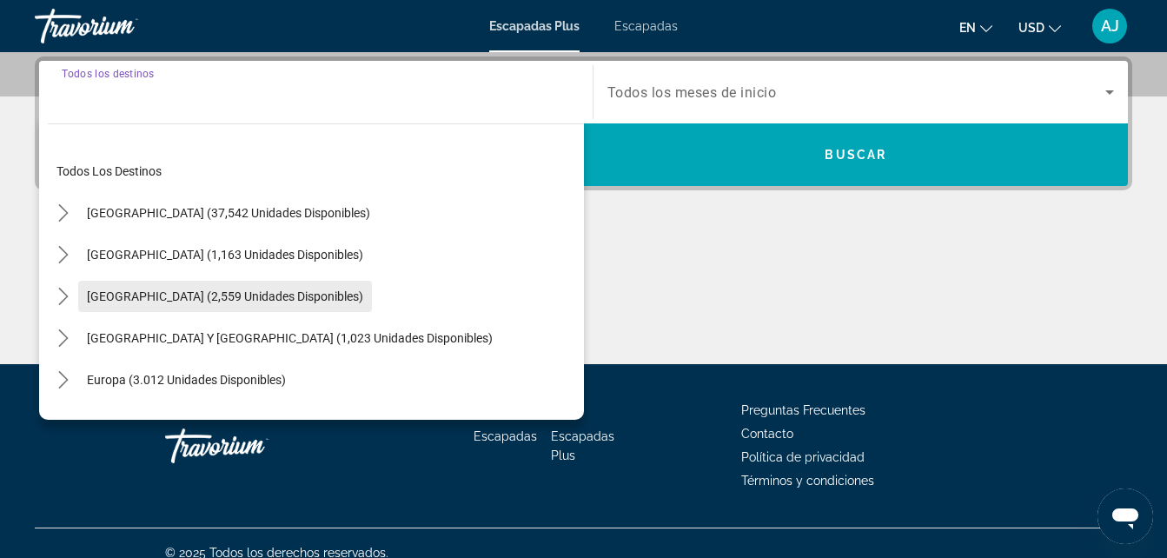
click at [238, 292] on span "Canadá (2,559 unidades disponibles)" at bounding box center [225, 296] width 276 height 14
type input "**********"
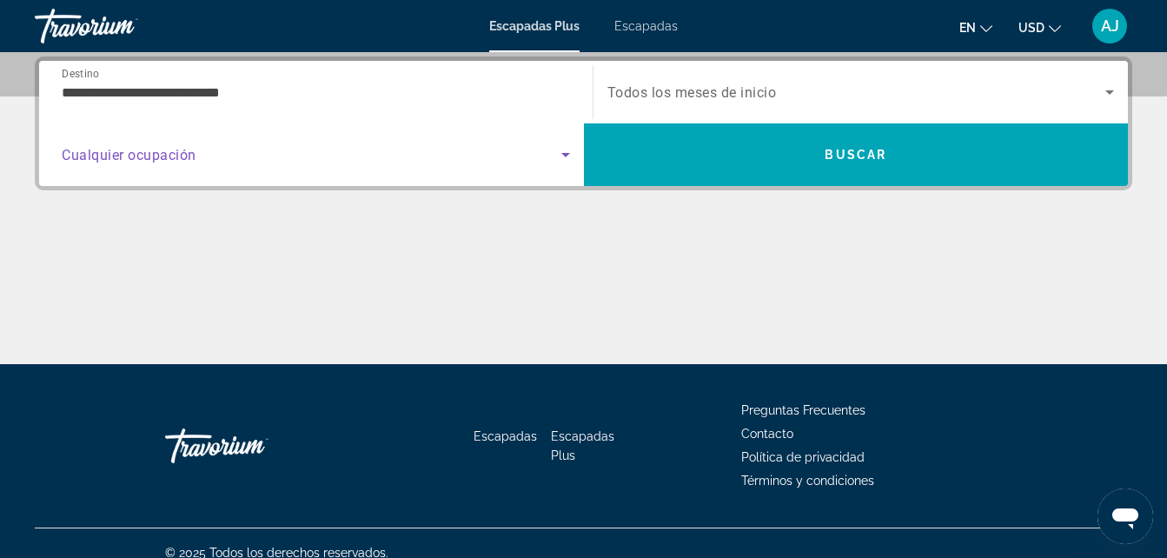
click at [565, 157] on icon "Widget de búsqueda" at bounding box center [565, 154] width 21 height 21
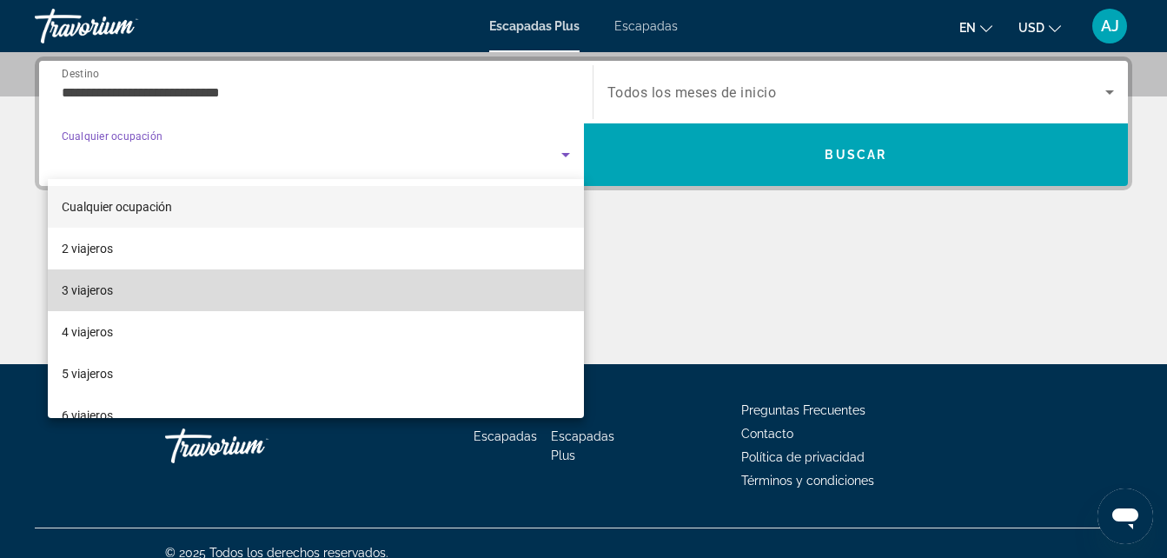
click at [480, 282] on mat-option "3 viajeros" at bounding box center [316, 290] width 536 height 42
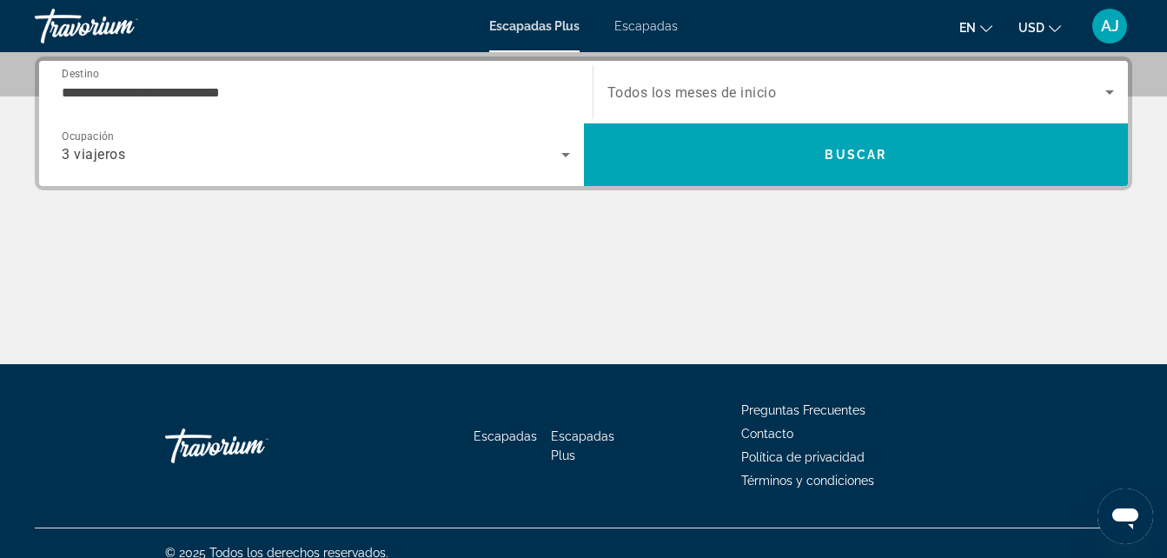
click at [702, 96] on span "Todos los meses de inicio" at bounding box center [691, 92] width 169 height 17
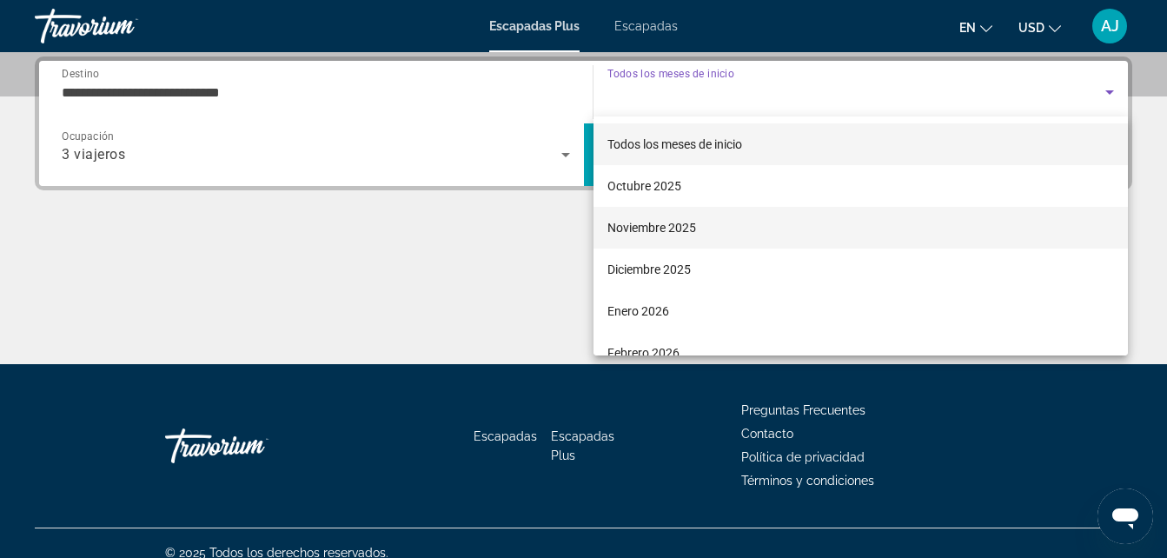
click at [664, 229] on font "Noviembre 2025" at bounding box center [651, 228] width 89 height 14
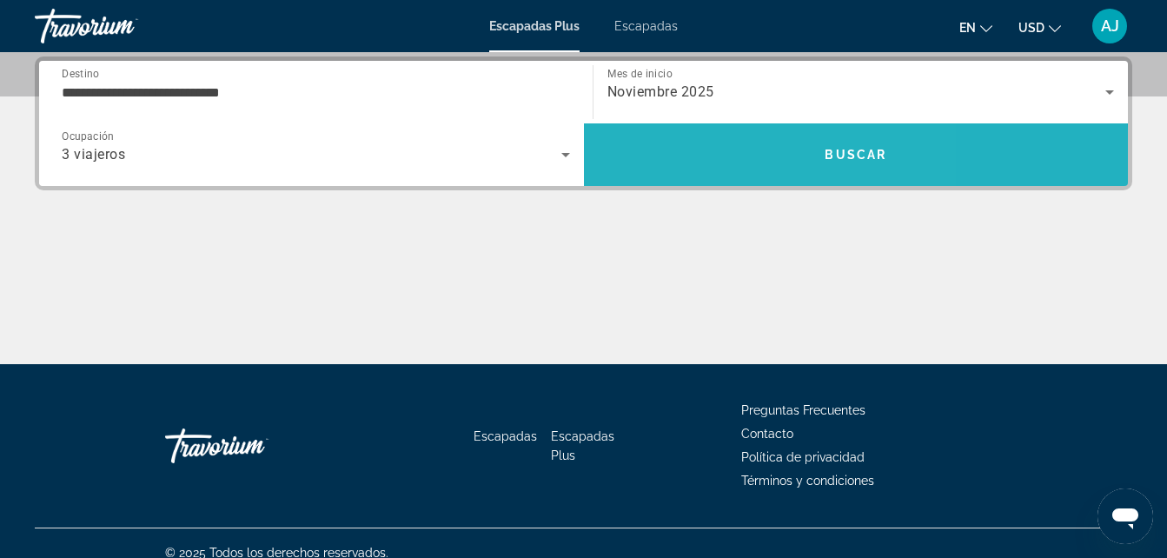
click at [711, 156] on span "Buscar" at bounding box center [856, 155] width 545 height 42
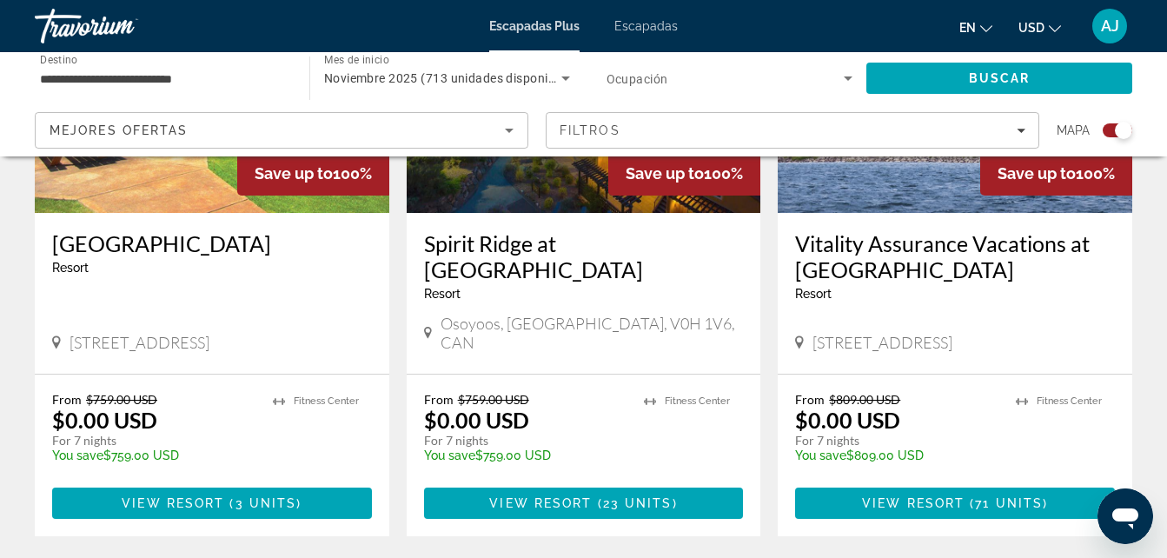
scroll to position [2735, 0]
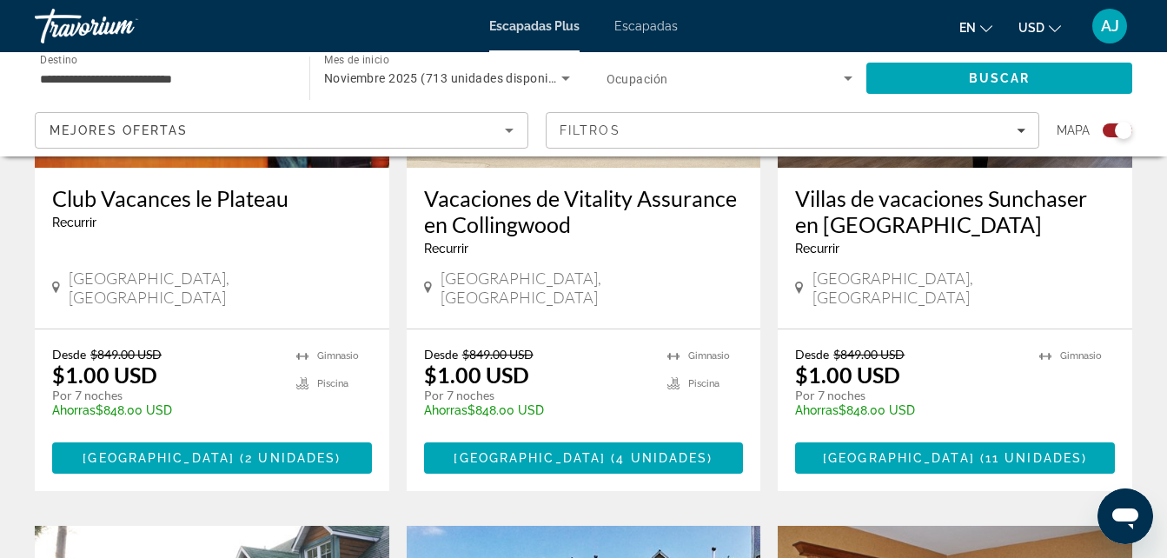
scroll to position [1449, 0]
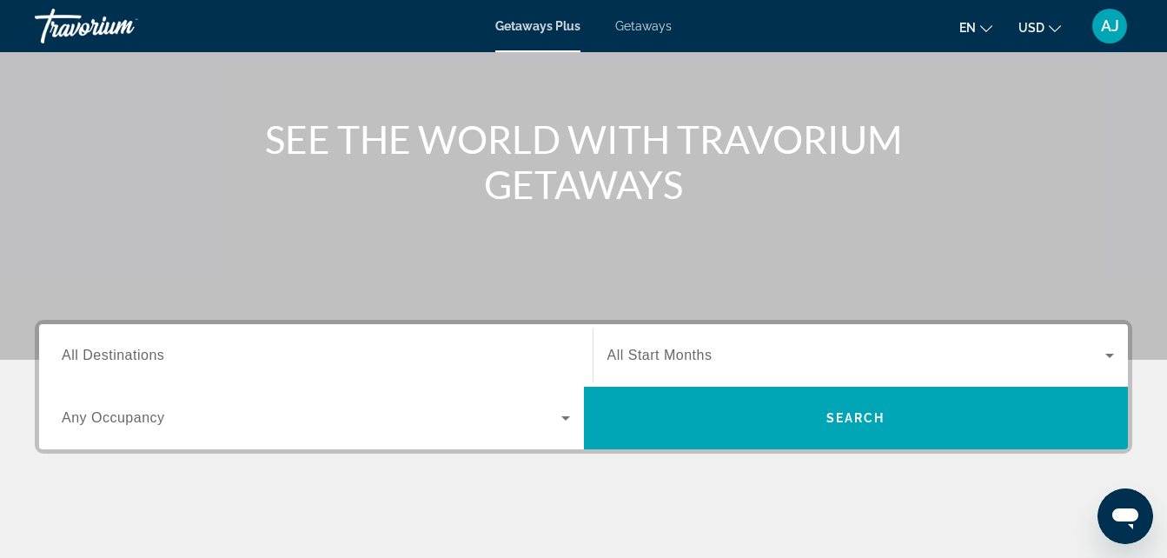
scroll to position [209, 0]
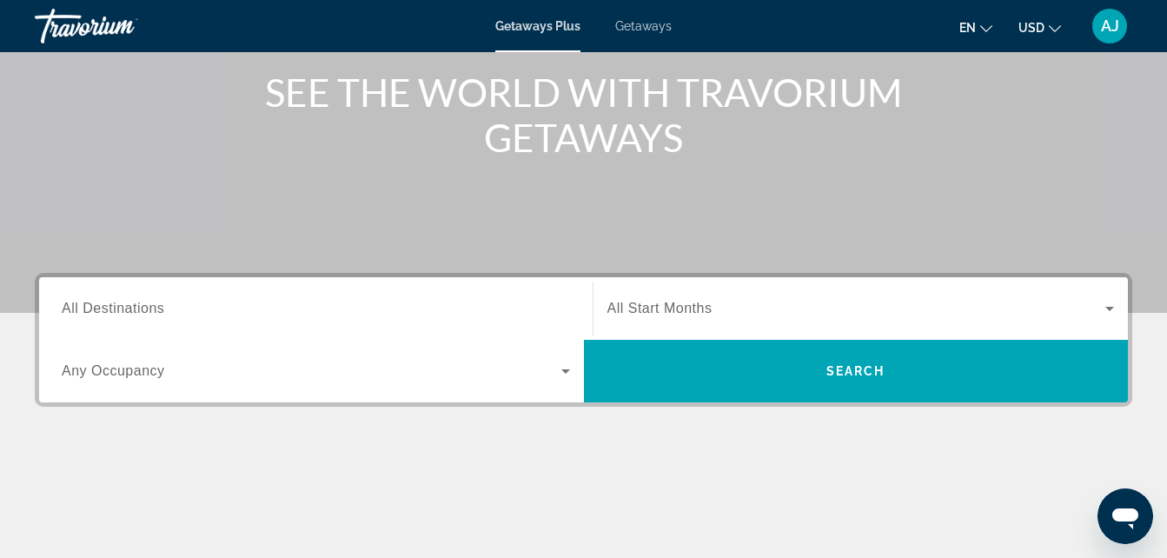
click at [134, 305] on span "All Destinations" at bounding box center [113, 308] width 103 height 15
click at [134, 305] on input "Destination All Destinations" at bounding box center [316, 309] width 508 height 21
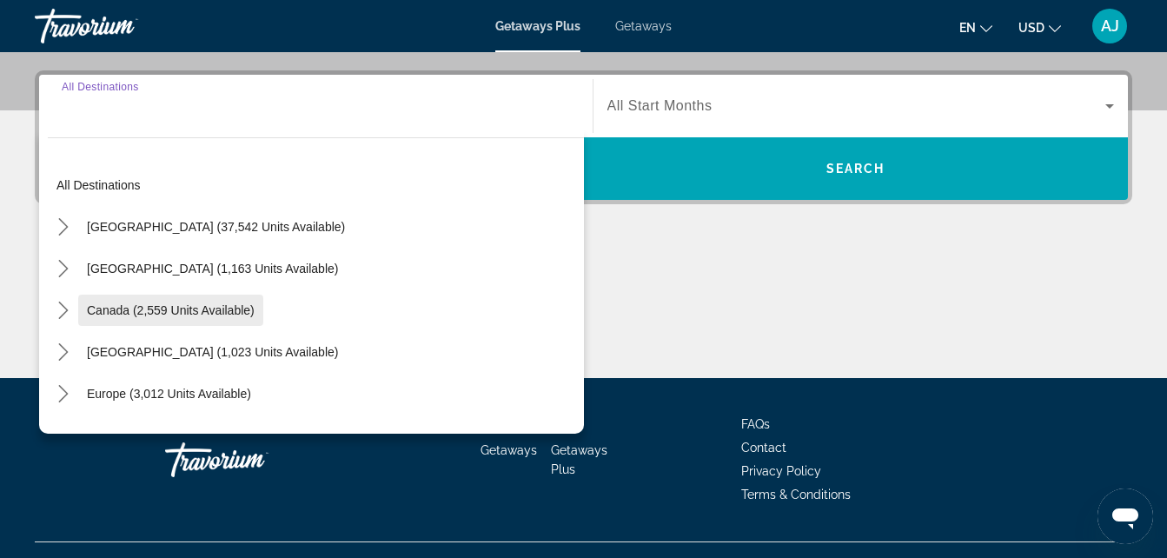
scroll to position [425, 0]
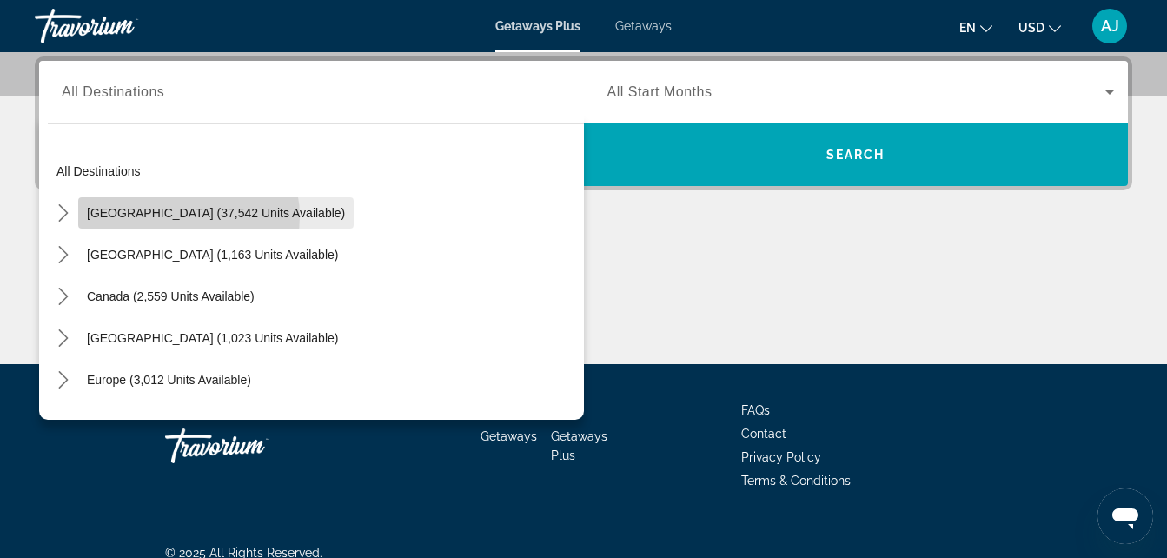
click at [182, 216] on span "United States (37,542 units available)" at bounding box center [216, 213] width 258 height 14
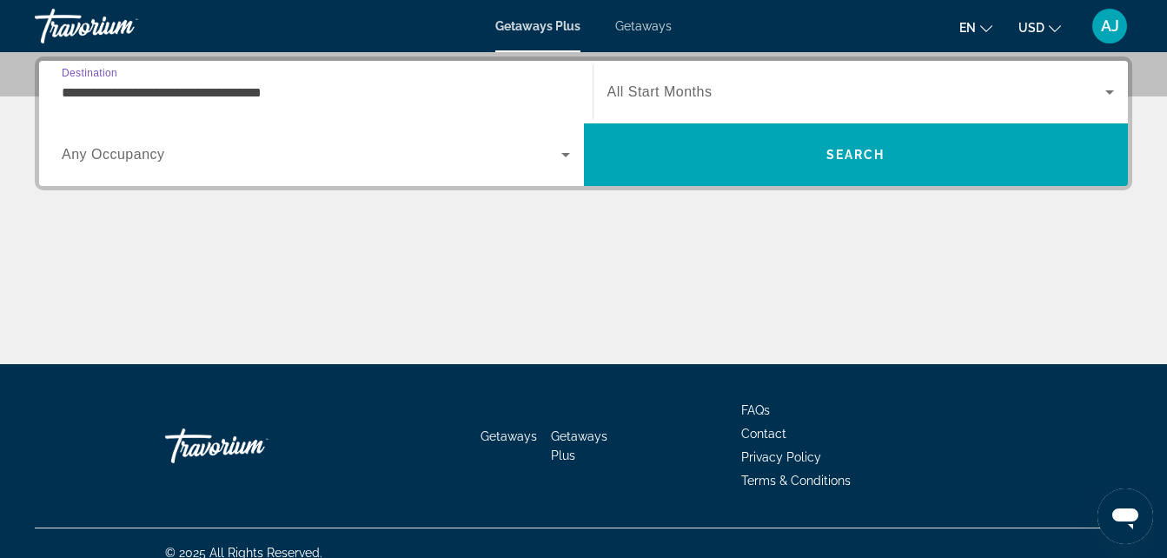
click at [248, 91] on input "**********" at bounding box center [316, 93] width 508 height 21
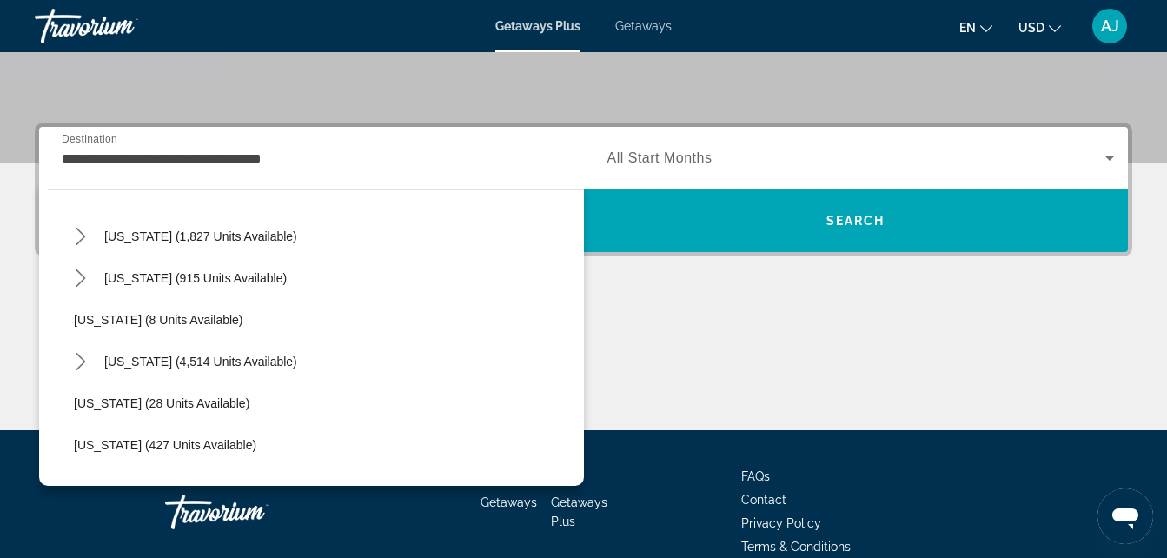
scroll to position [163, 0]
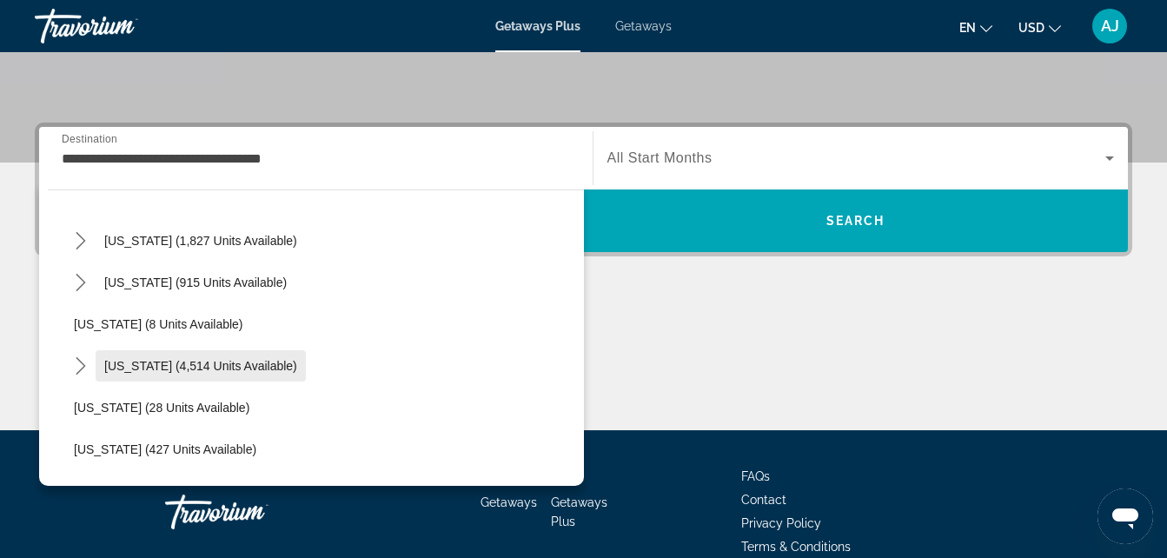
click at [196, 363] on span "Florida (4,514 units available)" at bounding box center [200, 366] width 193 height 14
type input "**********"
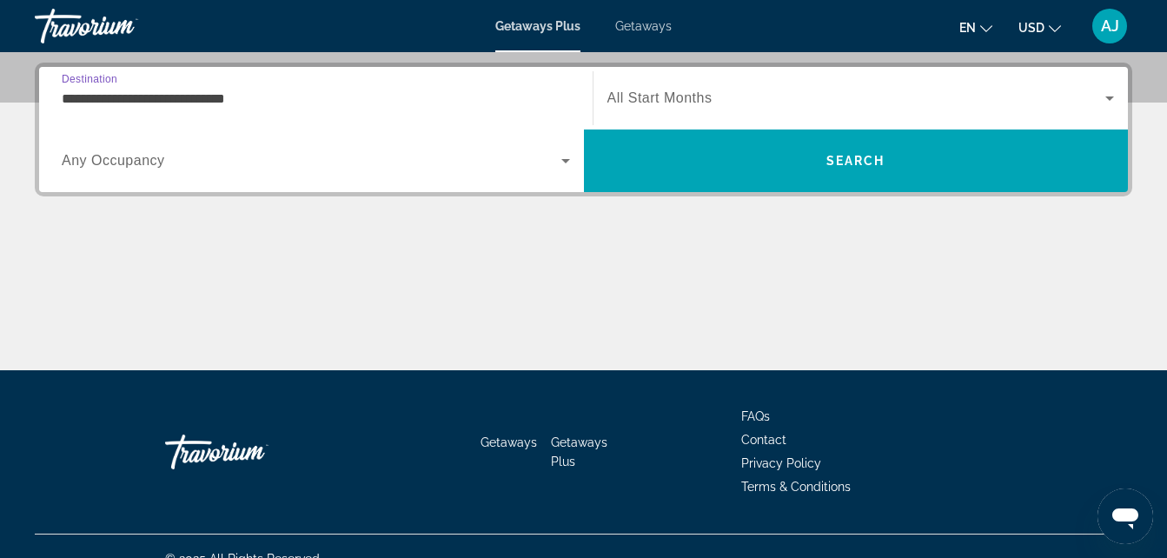
scroll to position [425, 0]
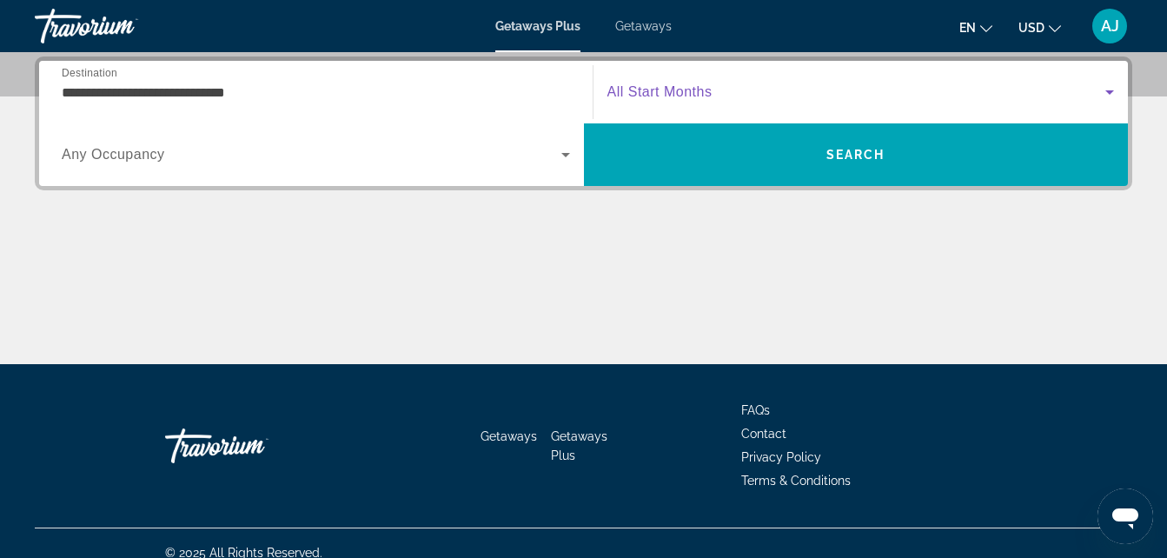
click at [768, 95] on span "Search widget" at bounding box center [856, 92] width 499 height 21
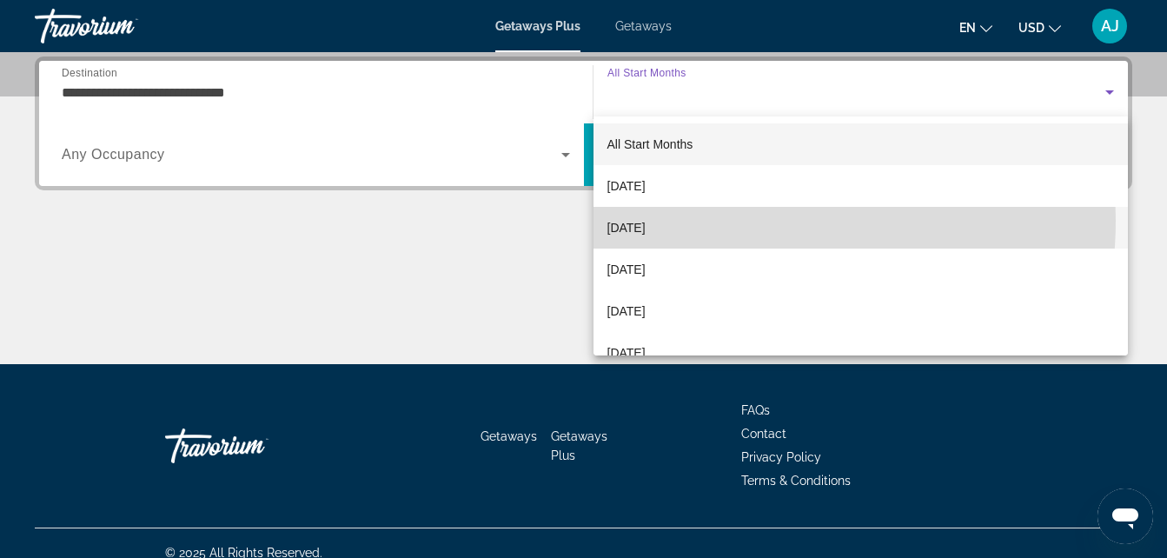
click at [698, 220] on mat-option "November 2025" at bounding box center [860, 228] width 535 height 42
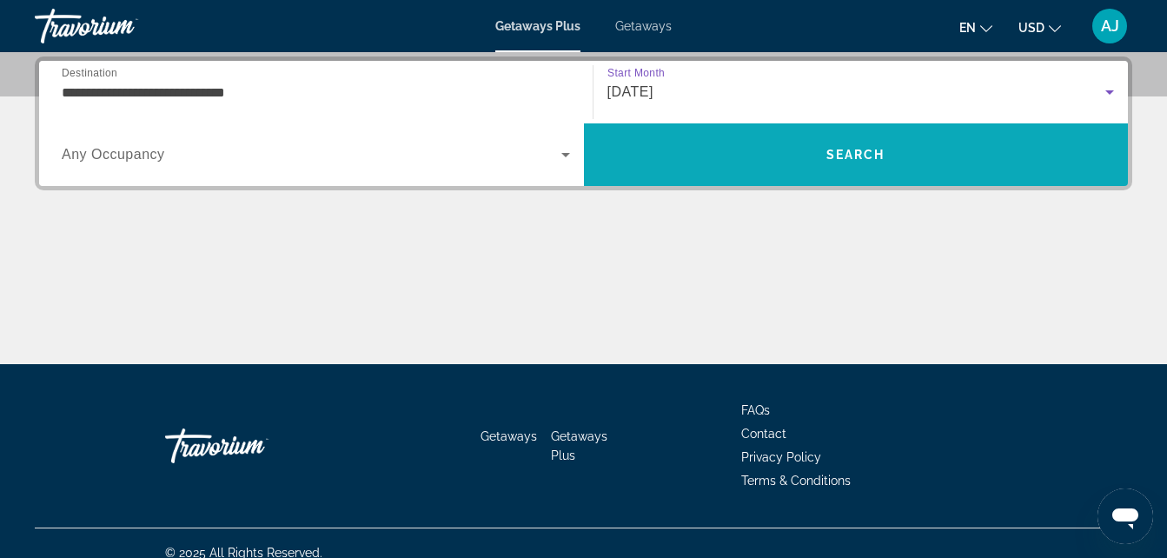
click at [752, 149] on span "Search" at bounding box center [856, 155] width 545 height 42
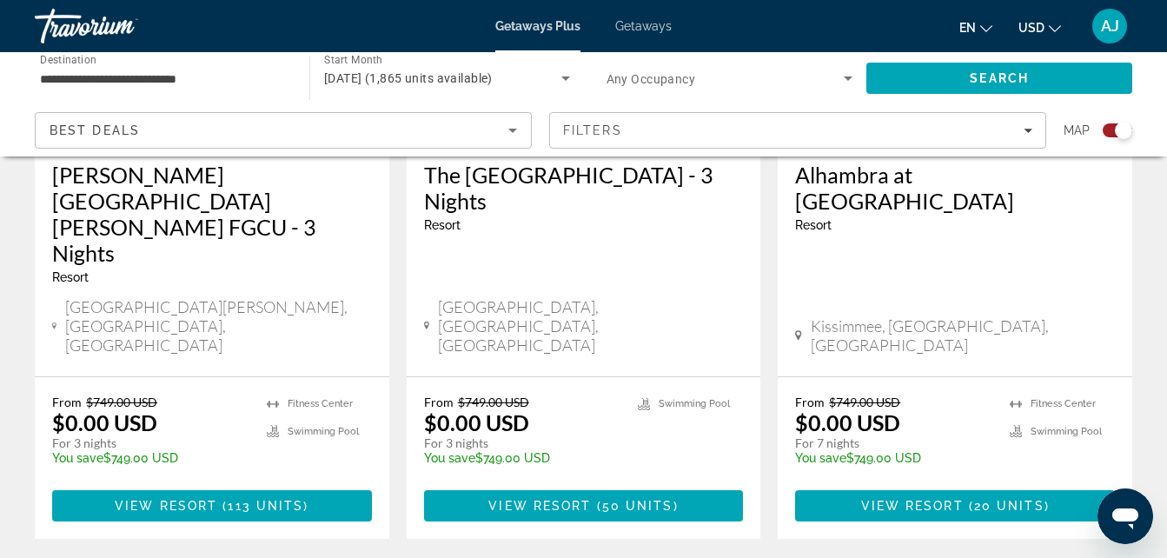
scroll to position [2917, 0]
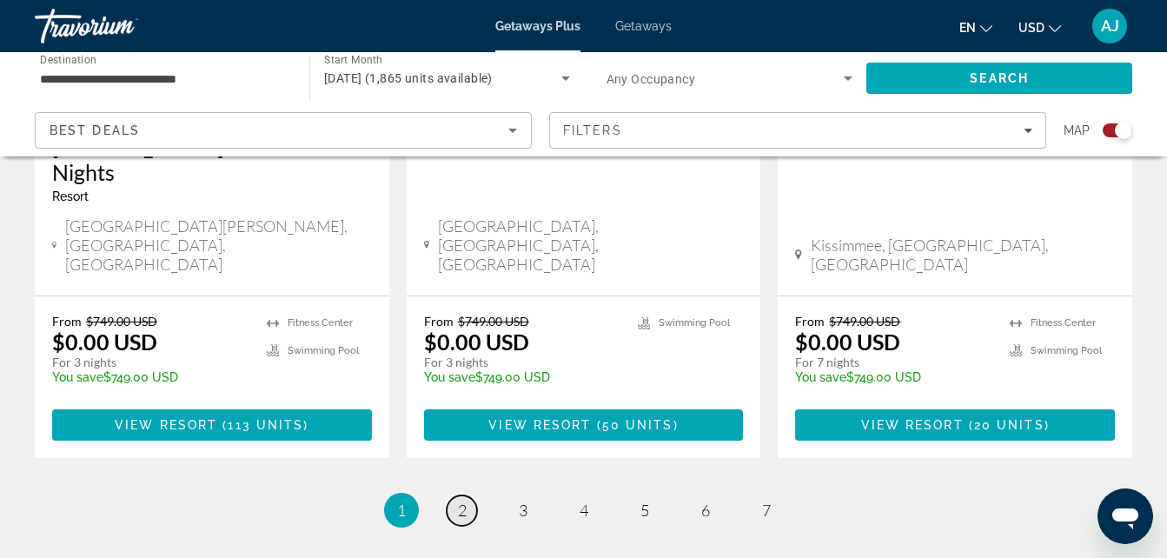
click at [464, 500] on span "2" at bounding box center [462, 509] width 9 height 19
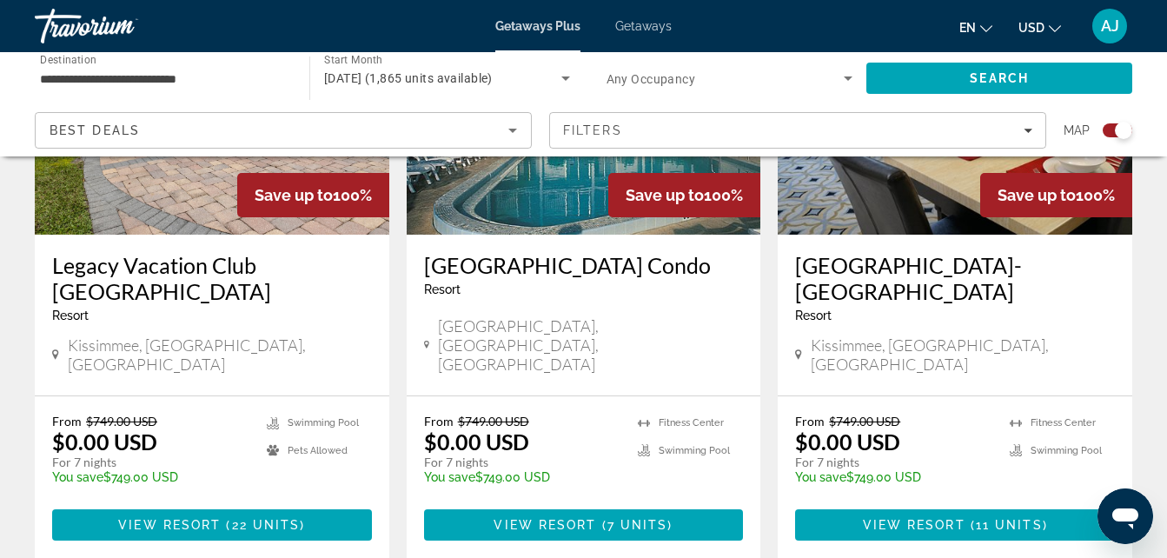
scroll to position [2732, 0]
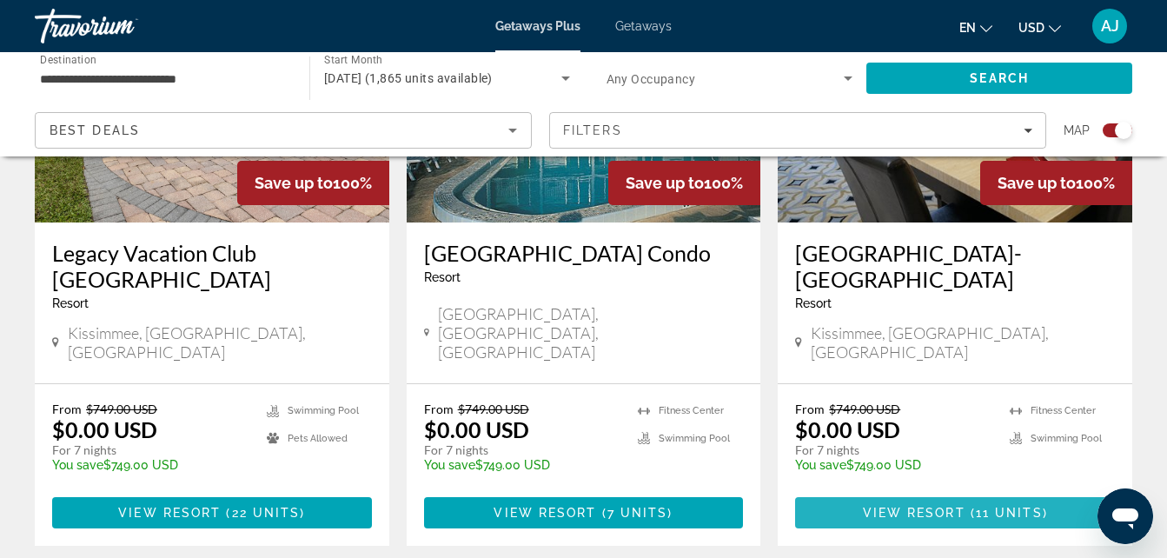
click at [965, 506] on span "( 11 units )" at bounding box center [1006, 513] width 83 height 14
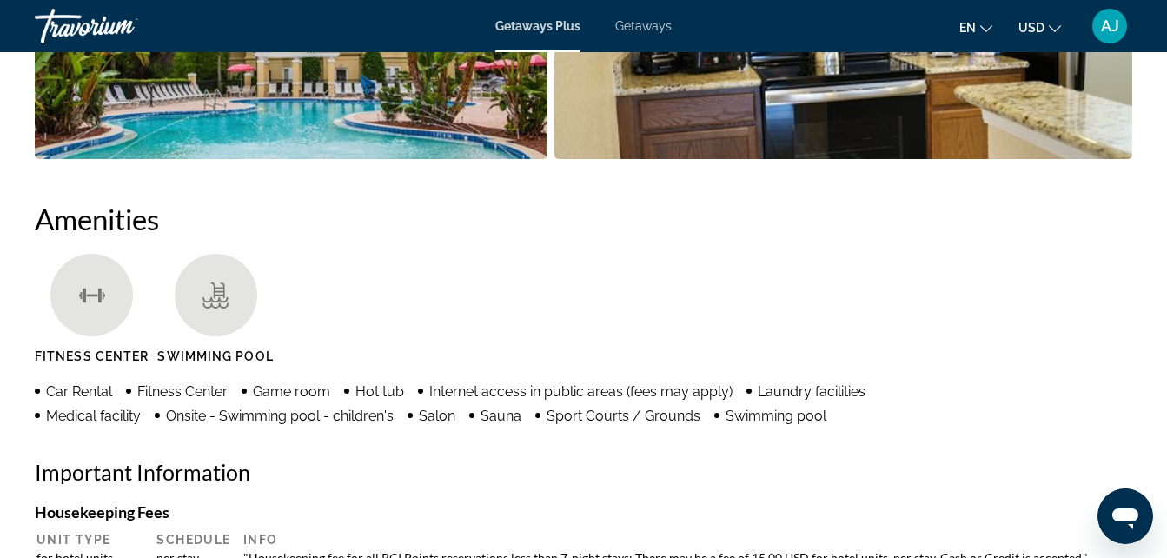
scroll to position [1632, 0]
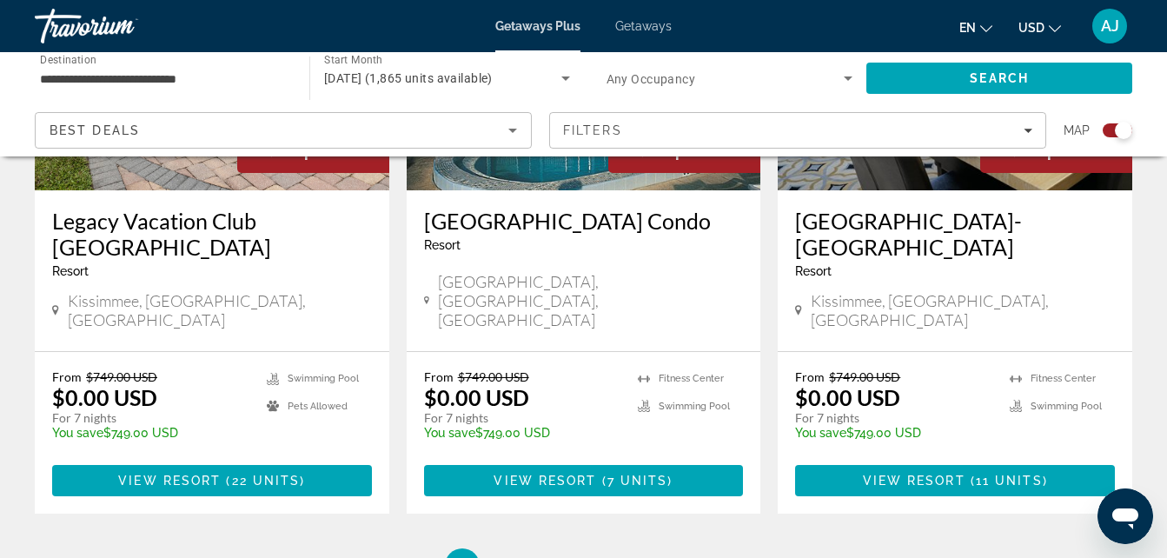
scroll to position [2770, 0]
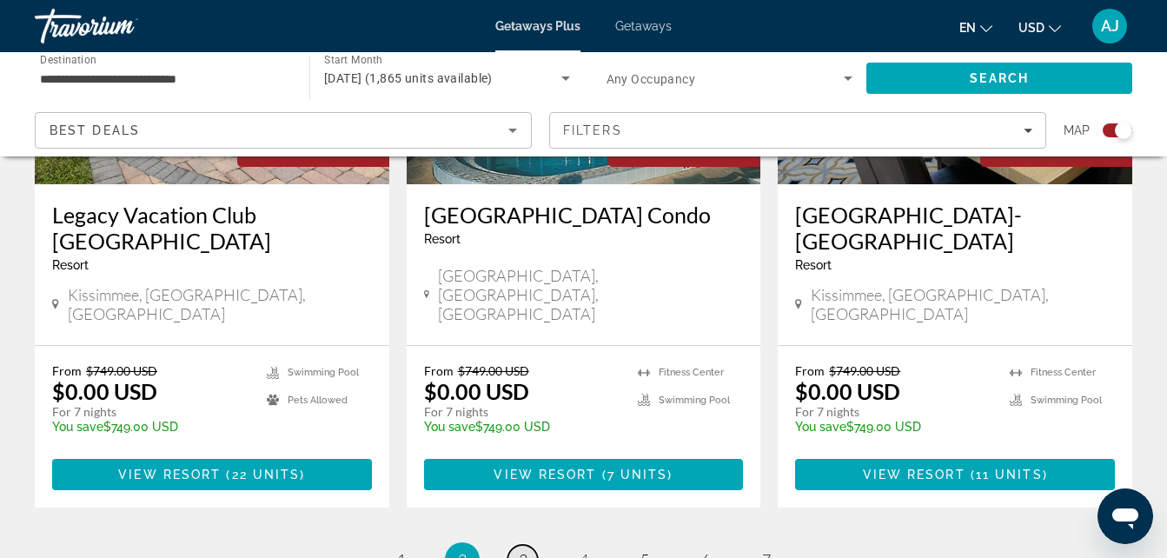
click at [522, 550] on span "3" at bounding box center [523, 559] width 9 height 19
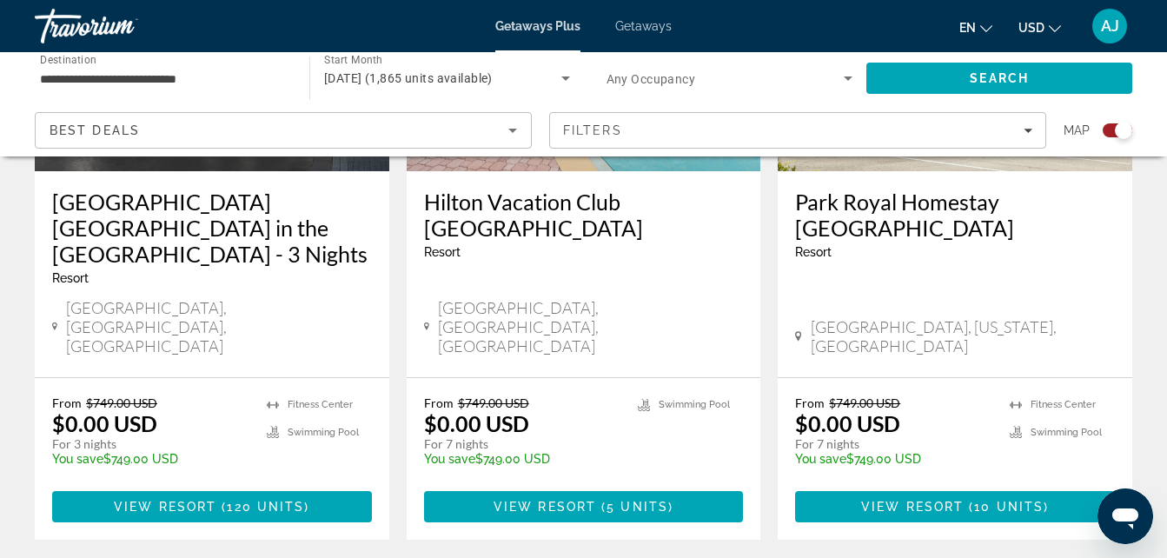
scroll to position [2894, 0]
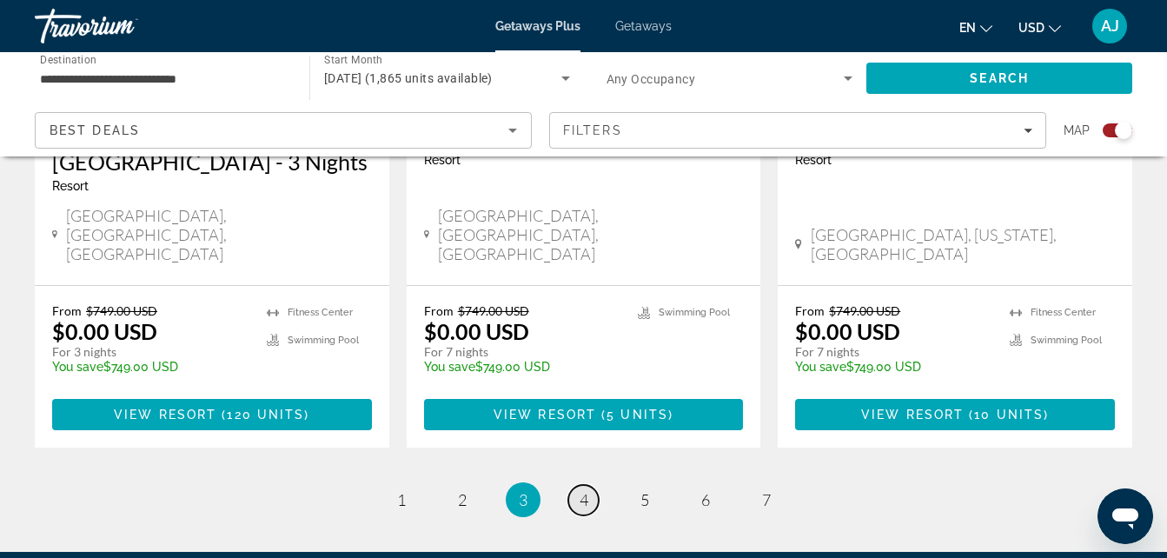
click at [586, 490] on span "4" at bounding box center [584, 499] width 9 height 19
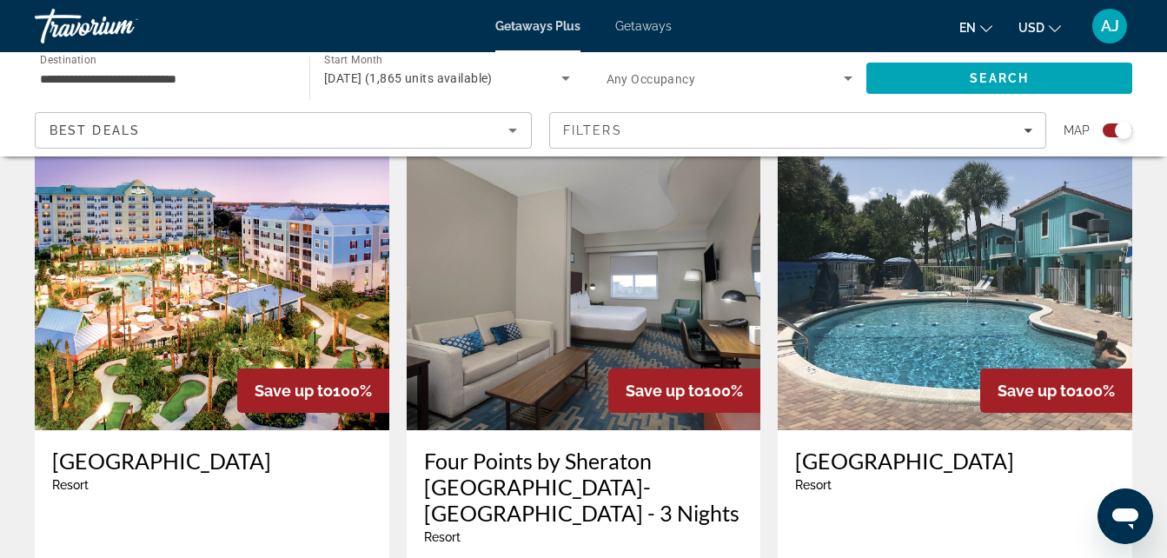
scroll to position [1911, 0]
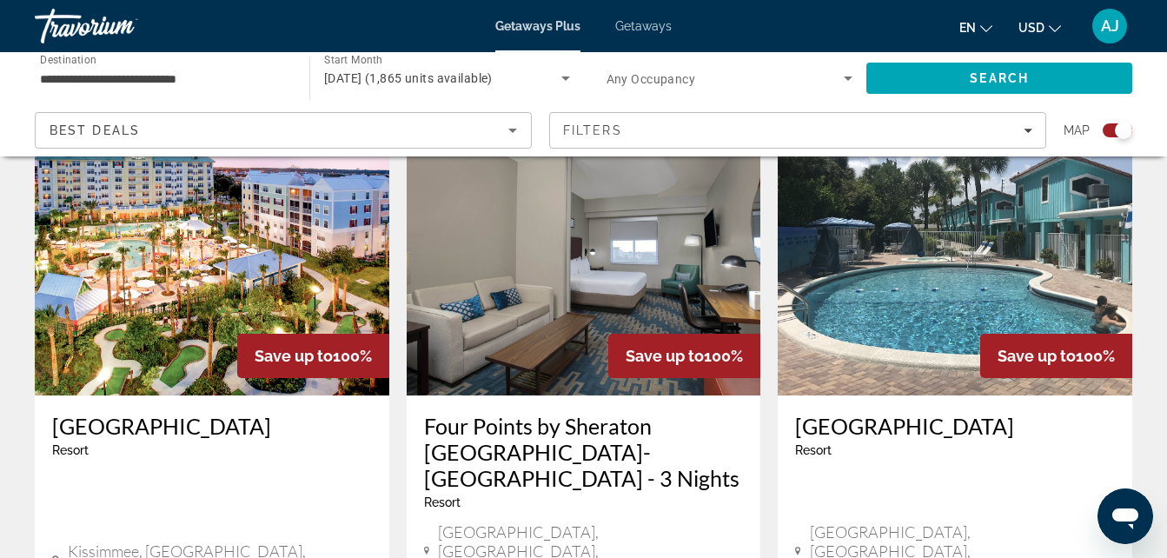
click at [202, 219] on img "Main content" at bounding box center [212, 256] width 354 height 278
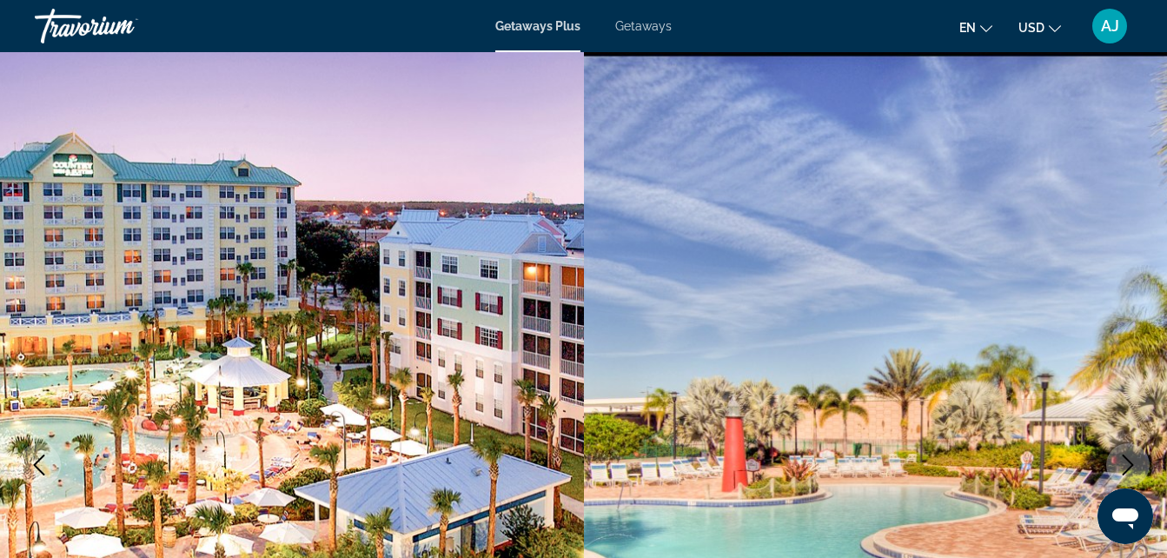
click at [1117, 457] on icon "Next image" at bounding box center [1127, 464] width 21 height 21
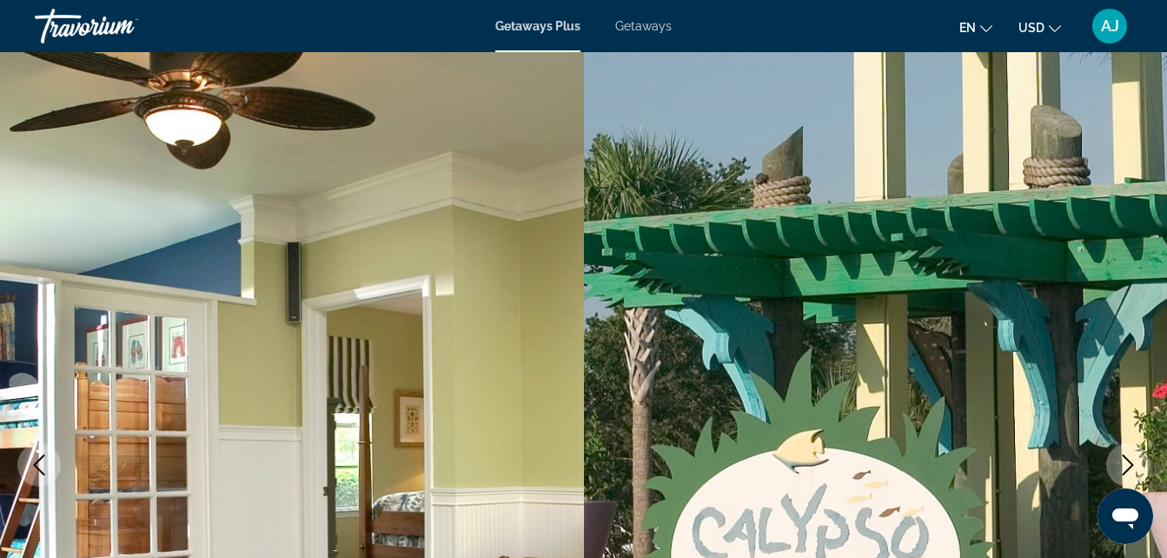
click at [1117, 457] on icon "Next image" at bounding box center [1127, 464] width 21 height 21
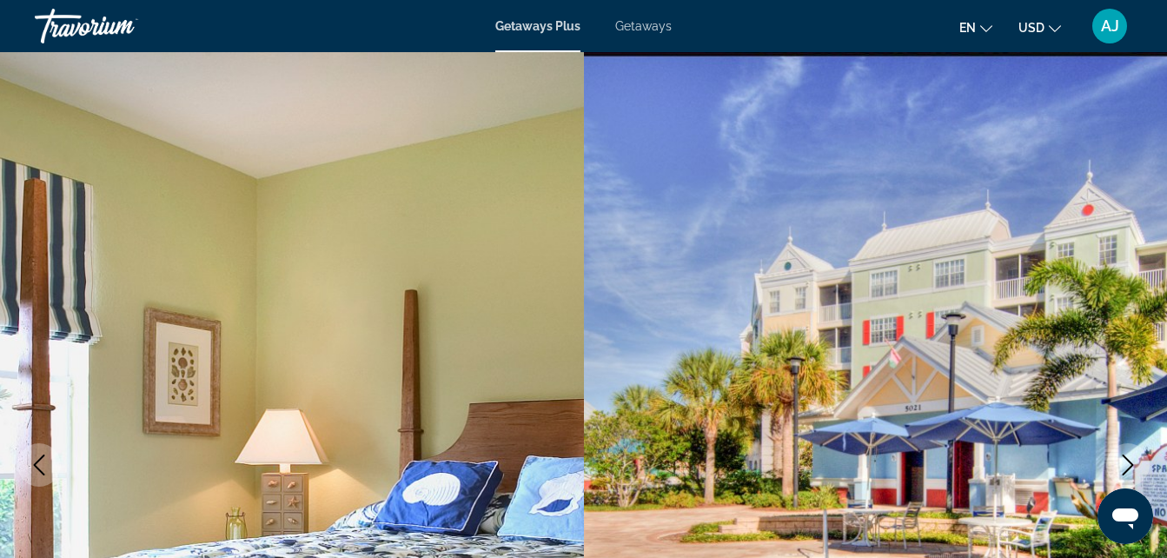
click at [1117, 457] on icon "Next image" at bounding box center [1127, 464] width 21 height 21
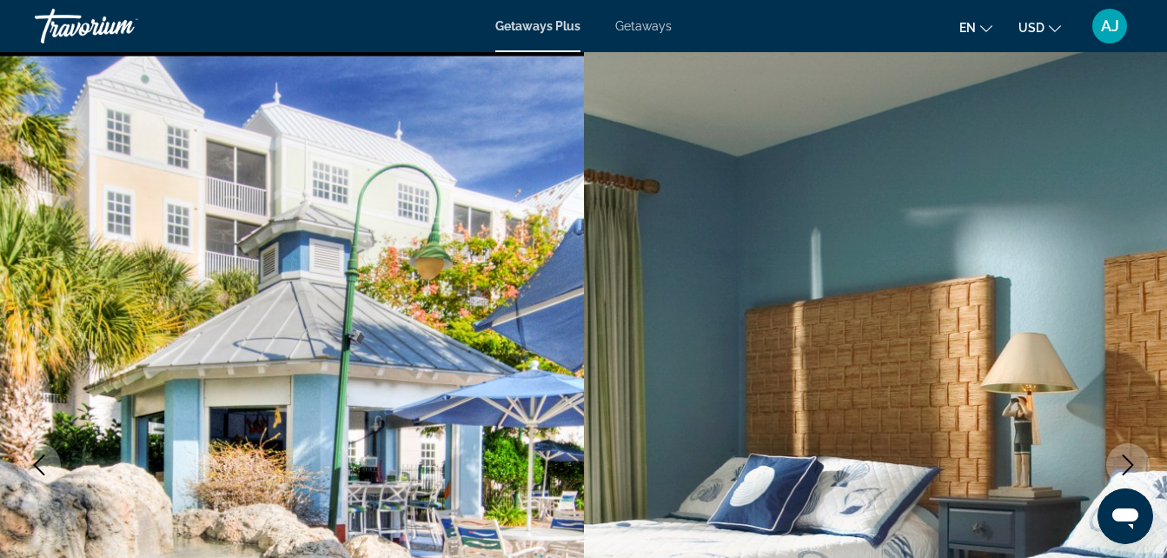
click at [1117, 457] on icon "Next image" at bounding box center [1127, 464] width 21 height 21
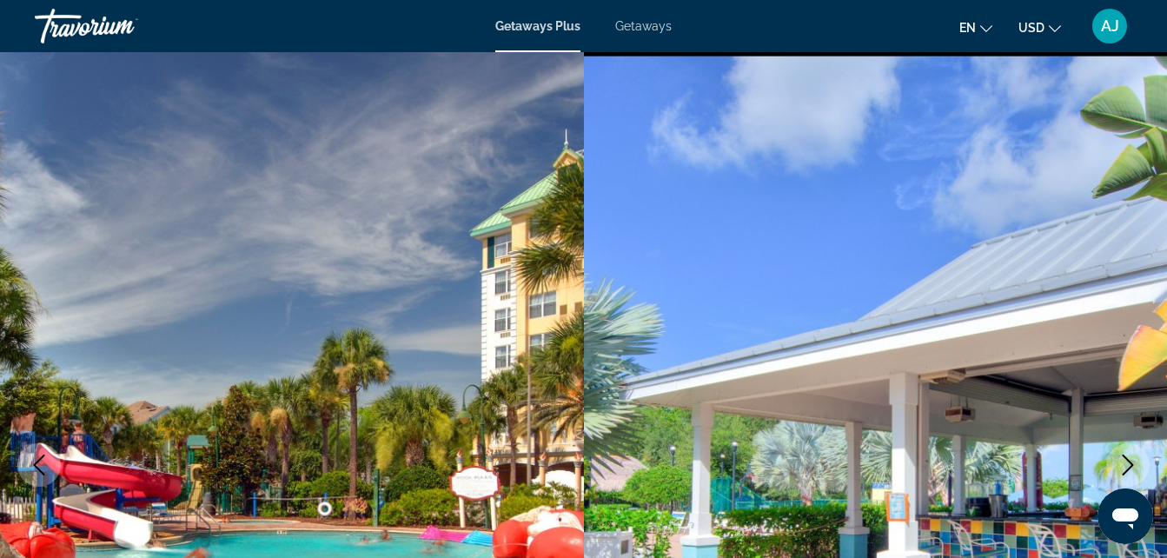
click at [1117, 457] on icon "Next image" at bounding box center [1127, 464] width 21 height 21
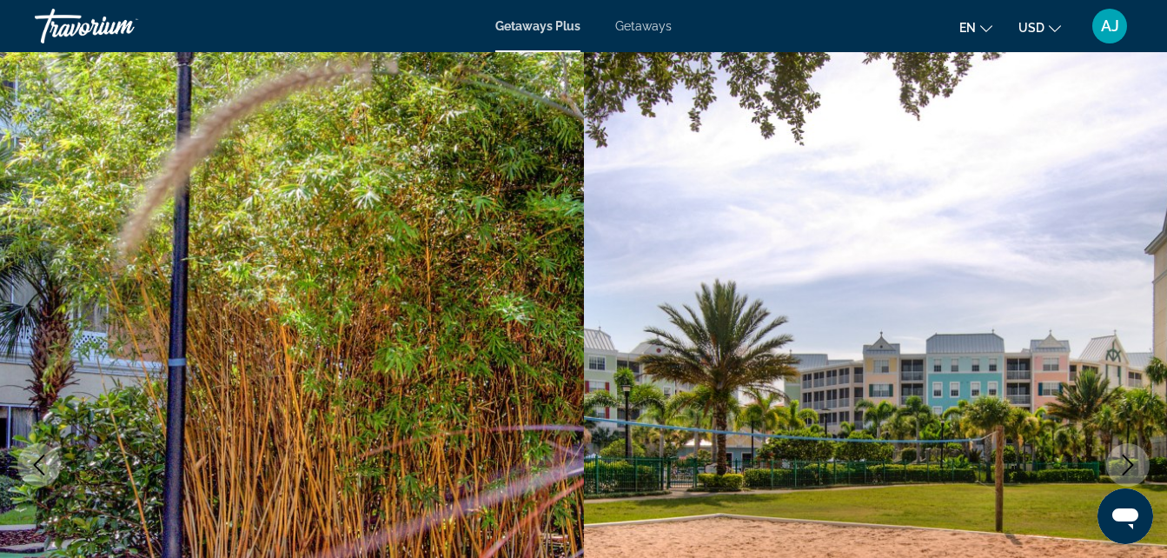
click at [1117, 457] on icon "Next image" at bounding box center [1127, 464] width 21 height 21
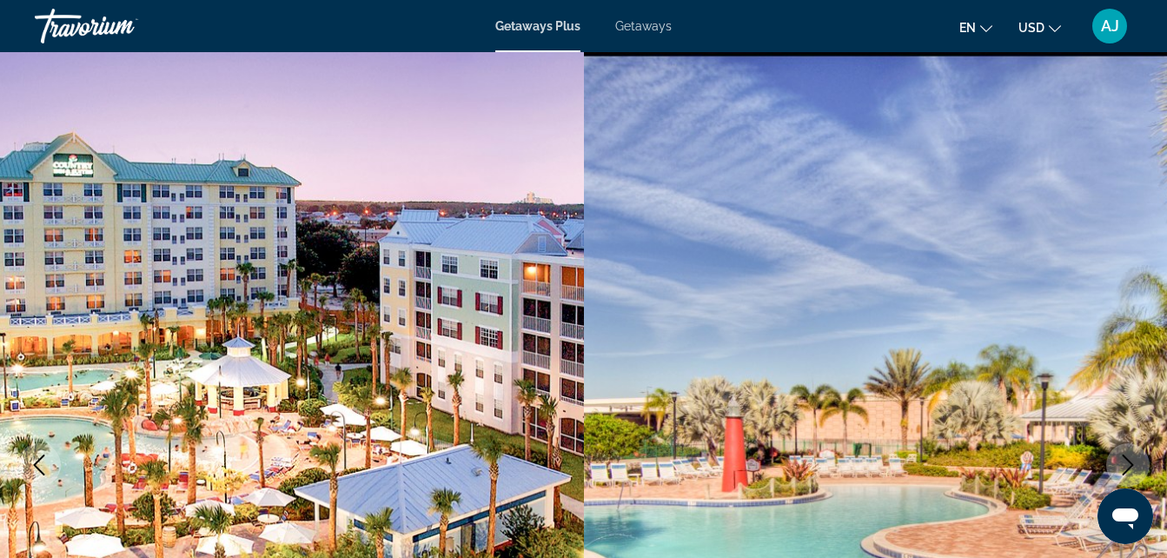
click at [1117, 457] on icon "Next image" at bounding box center [1127, 464] width 21 height 21
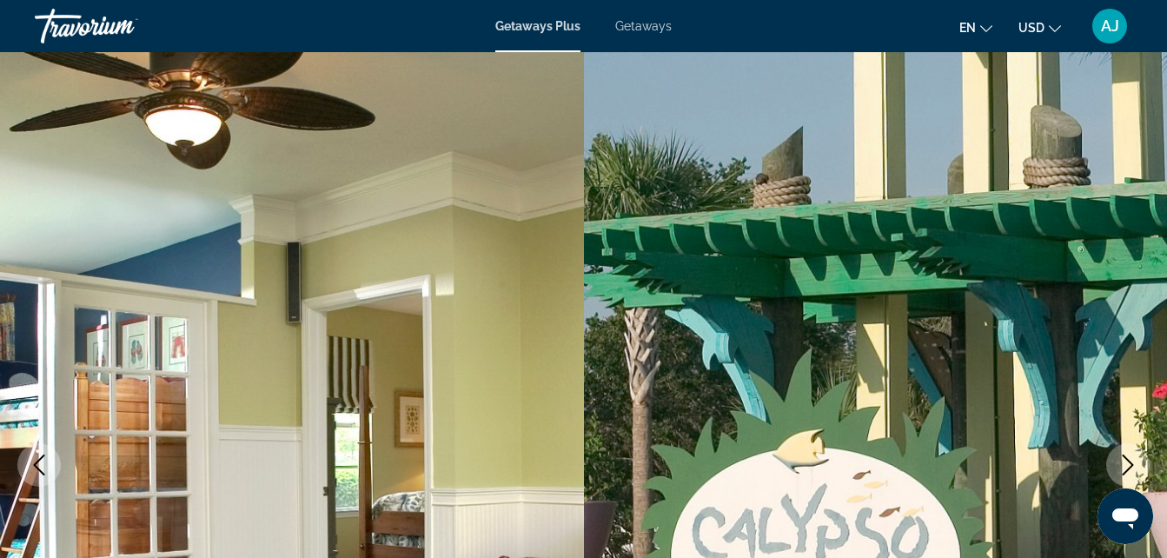
click at [1117, 457] on icon "Next image" at bounding box center [1127, 464] width 21 height 21
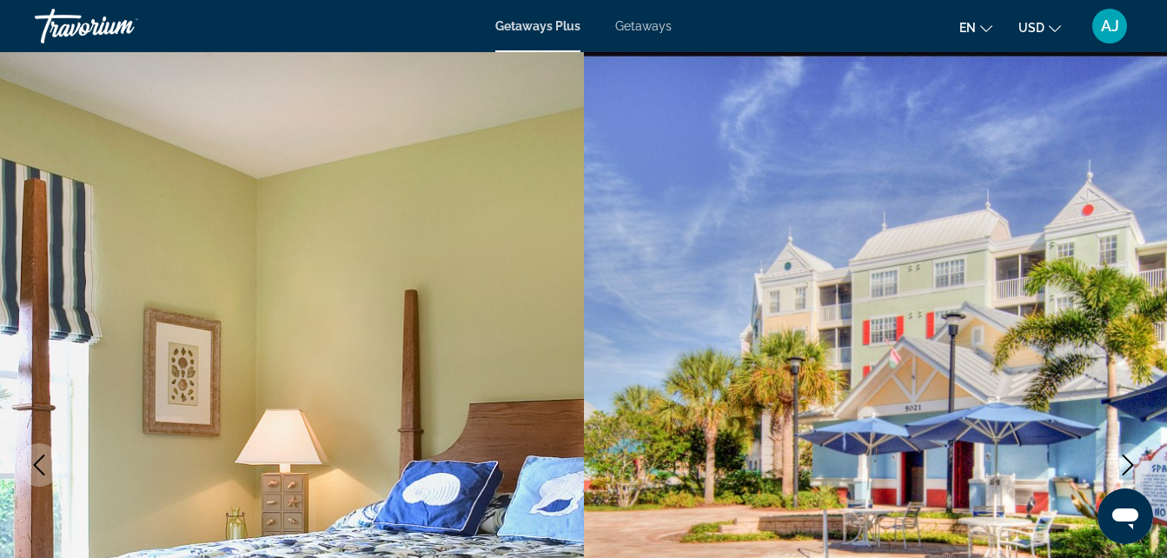
click at [1117, 457] on icon "Next image" at bounding box center [1127, 464] width 21 height 21
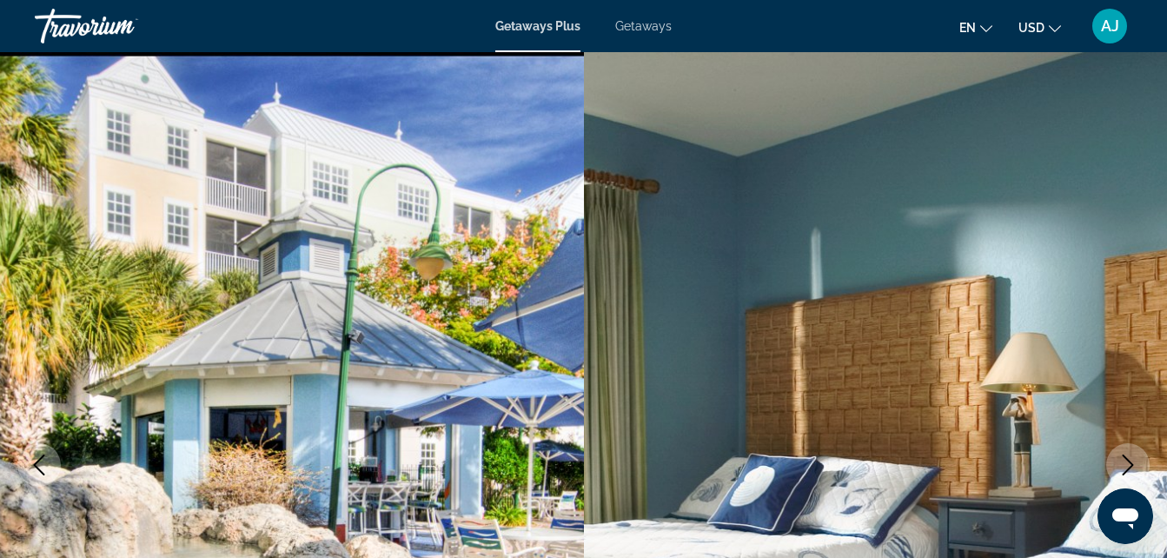
click at [1117, 457] on icon "Next image" at bounding box center [1127, 464] width 21 height 21
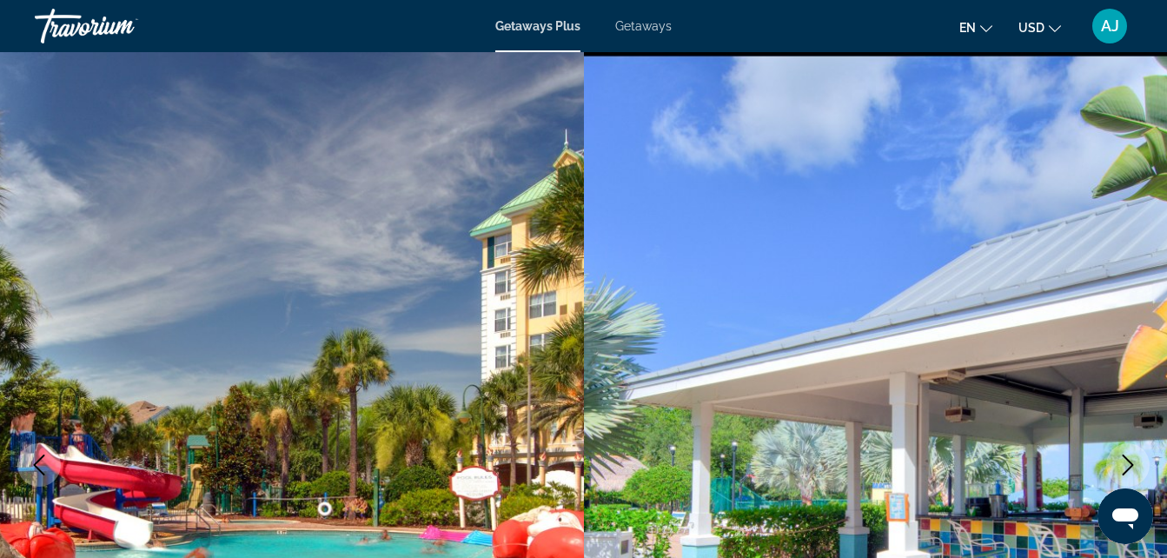
click at [1117, 457] on icon "Next image" at bounding box center [1127, 464] width 21 height 21
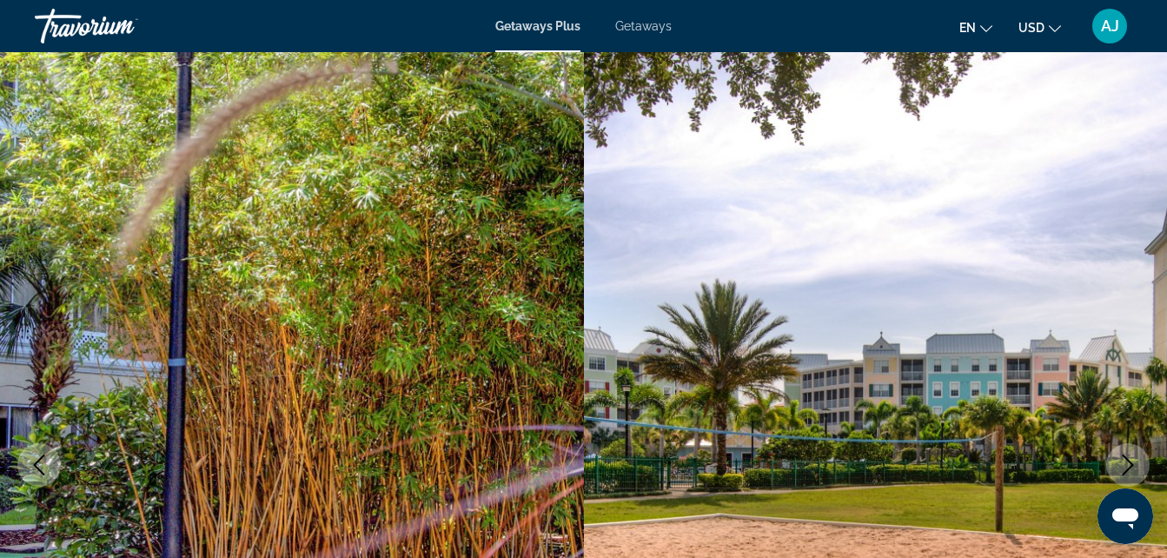
click at [1117, 457] on icon "Next image" at bounding box center [1127, 464] width 21 height 21
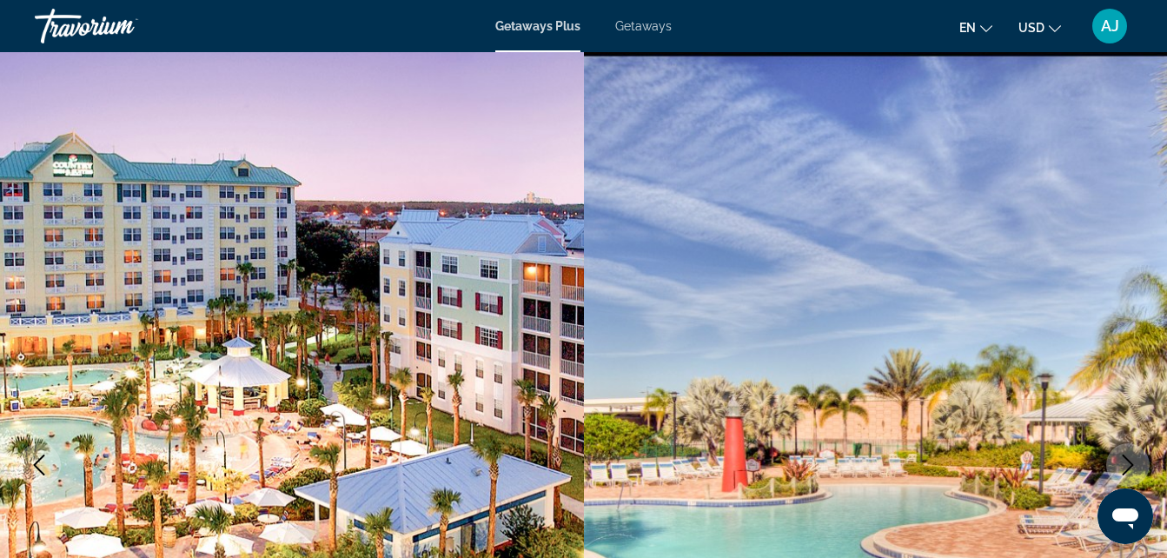
click at [1117, 457] on icon "Next image" at bounding box center [1127, 464] width 21 height 21
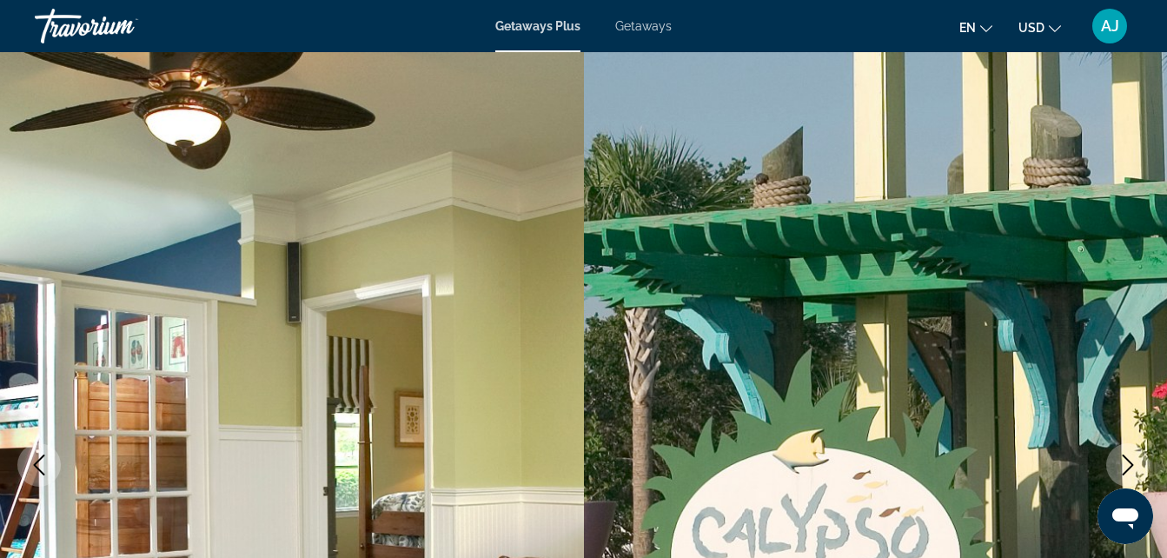
click at [1117, 457] on icon "Next image" at bounding box center [1127, 464] width 21 height 21
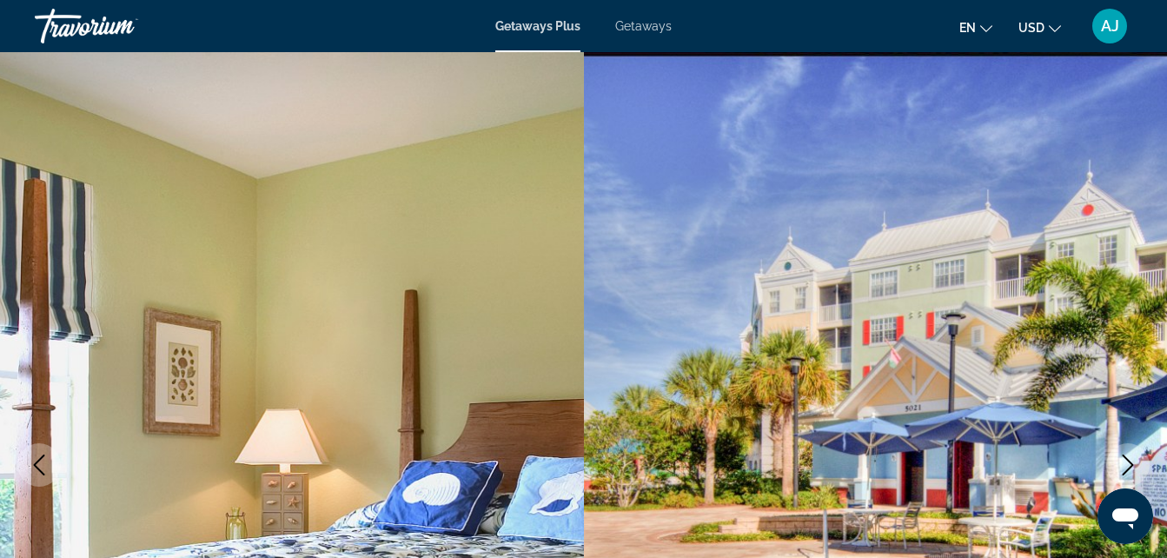
click at [1117, 457] on icon "Next image" at bounding box center [1127, 464] width 21 height 21
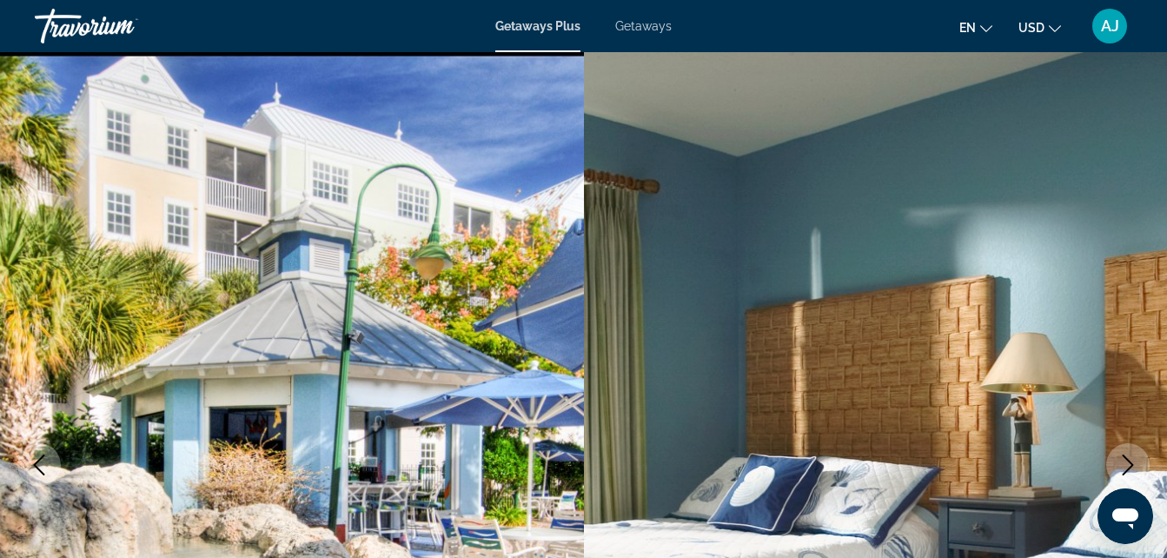
click at [1117, 457] on icon "Next image" at bounding box center [1127, 464] width 21 height 21
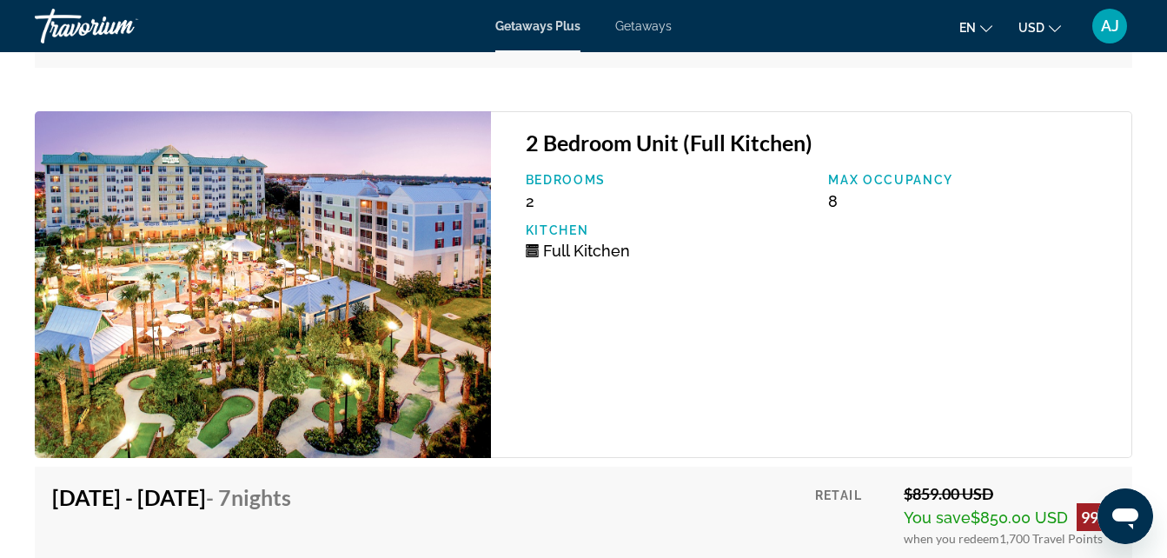
scroll to position [4908, 0]
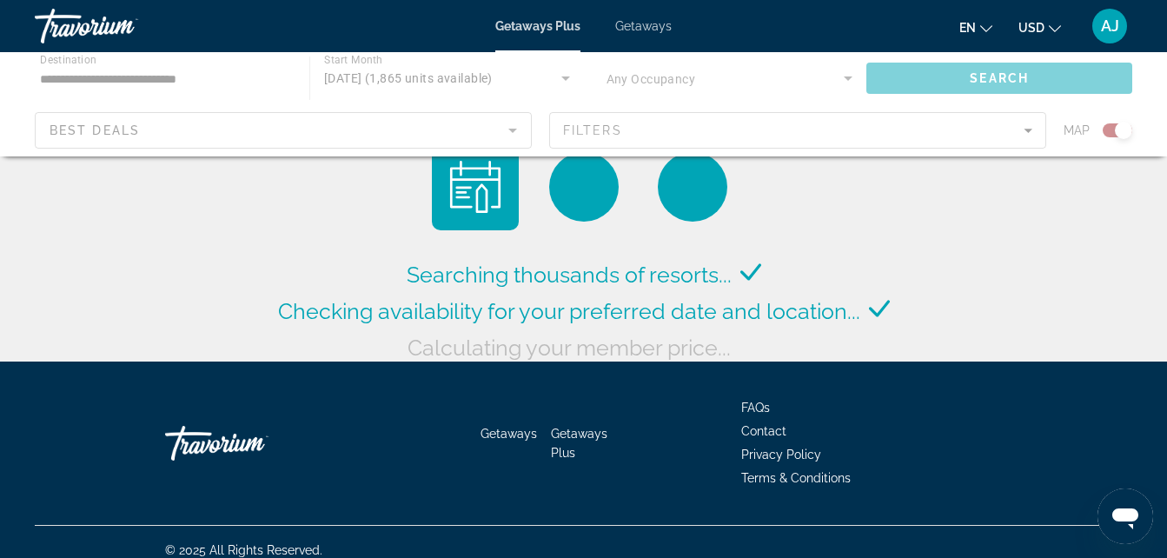
click at [447, 80] on div "Main content" at bounding box center [583, 104] width 1167 height 104
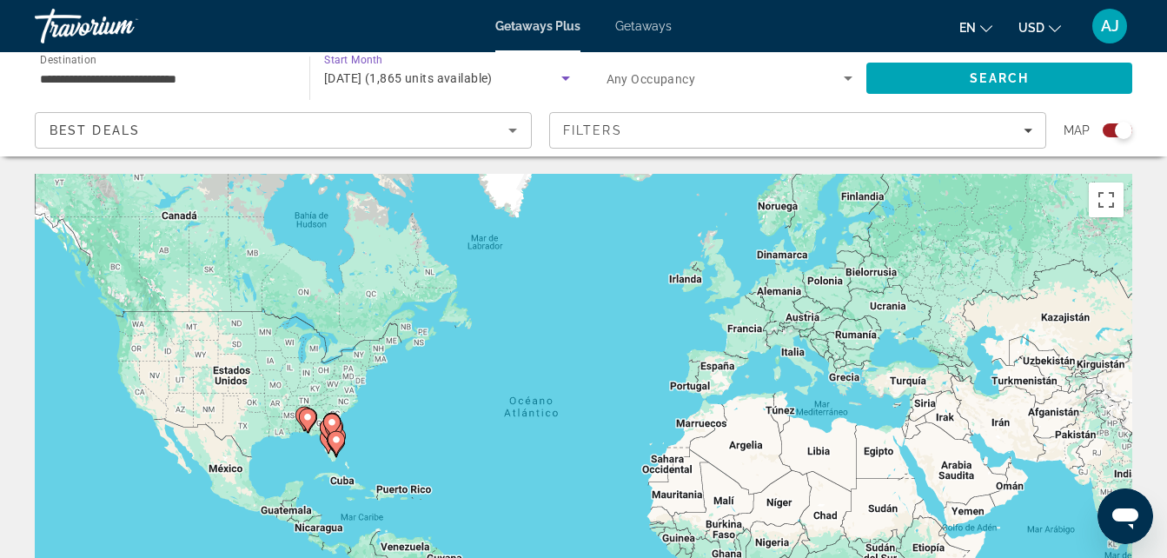
click at [567, 80] on icon "Search widget" at bounding box center [565, 78] width 21 height 21
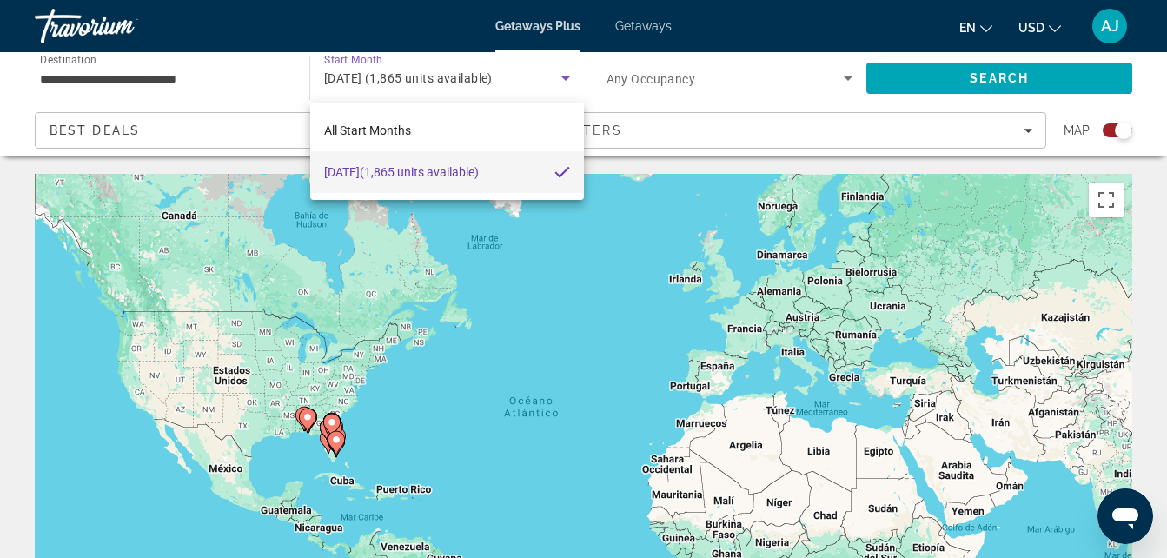
click at [563, 78] on div at bounding box center [583, 279] width 1167 height 558
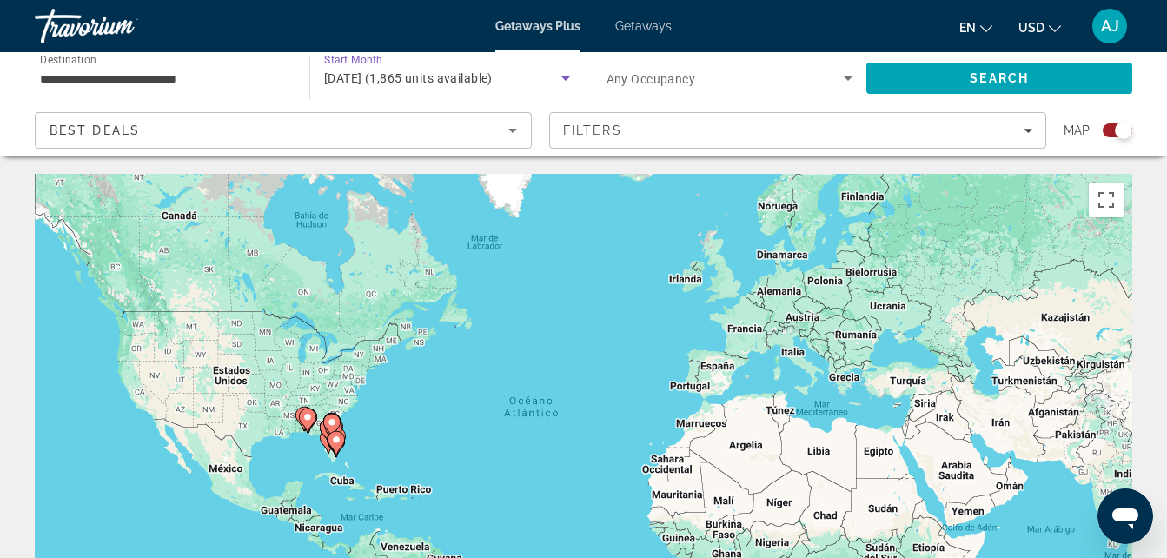
click at [567, 70] on icon "Search widget" at bounding box center [565, 78] width 21 height 21
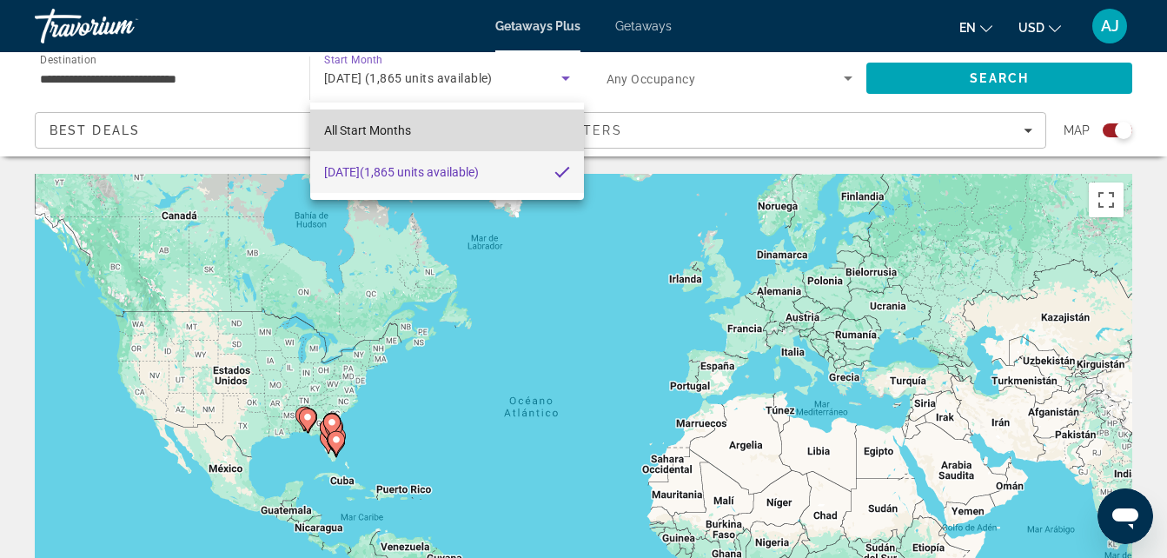
click at [431, 128] on mat-option "All Start Months" at bounding box center [447, 130] width 274 height 42
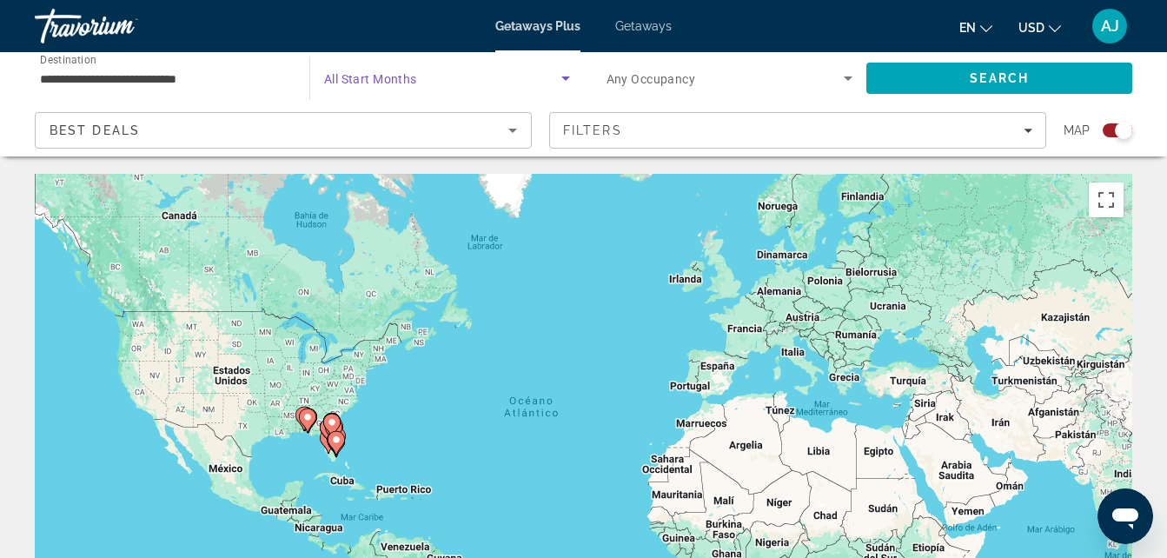
click at [498, 82] on span "Search widget" at bounding box center [442, 78] width 237 height 21
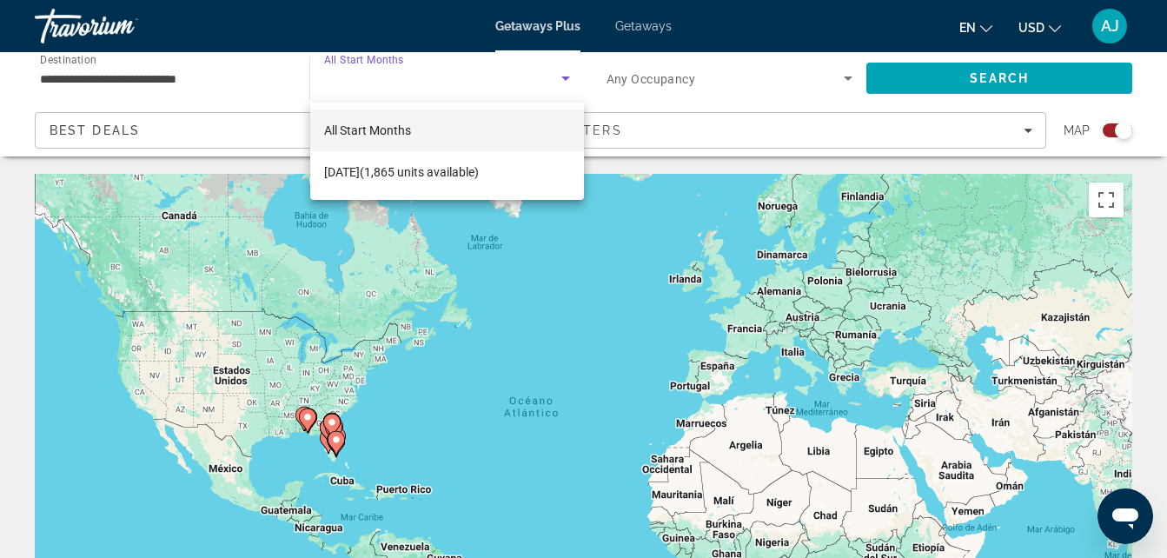
click at [569, 72] on div at bounding box center [583, 279] width 1167 height 558
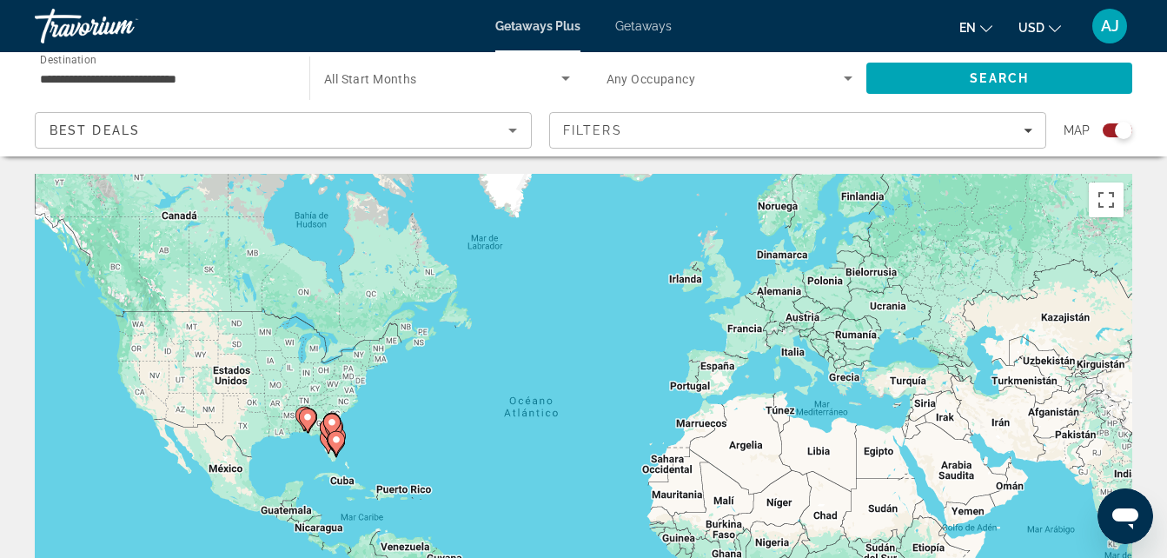
click at [188, 78] on input "**********" at bounding box center [163, 79] width 247 height 21
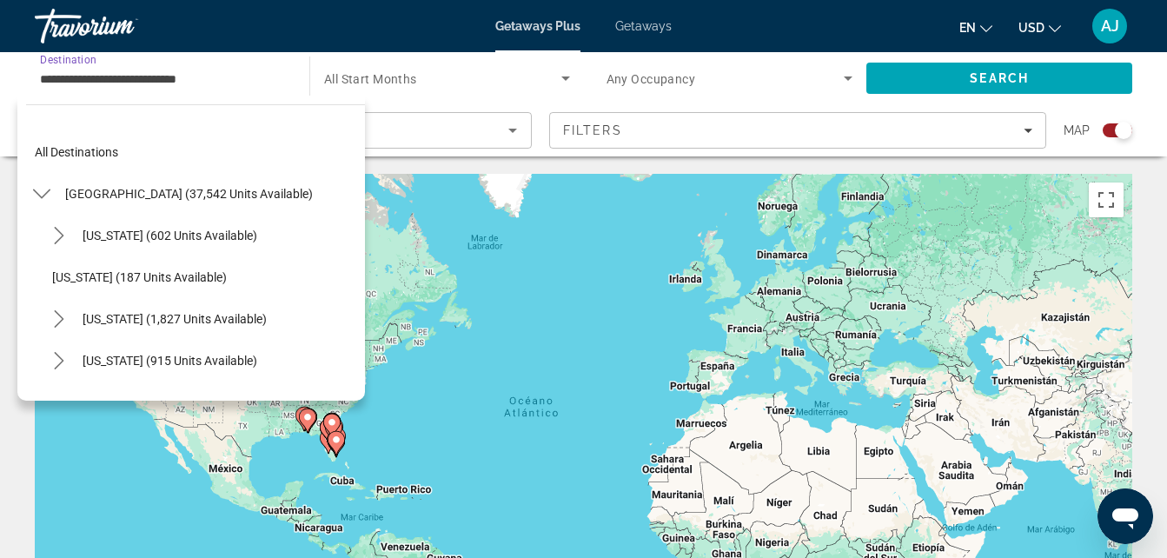
scroll to position [187, 0]
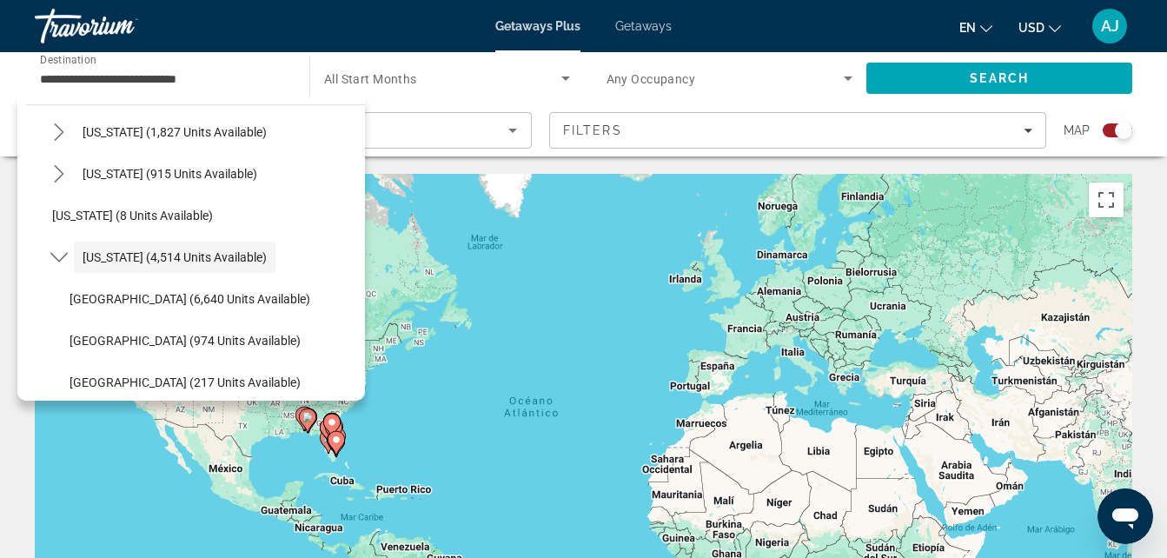
click at [348, 76] on span "All Start Months" at bounding box center [370, 79] width 93 height 14
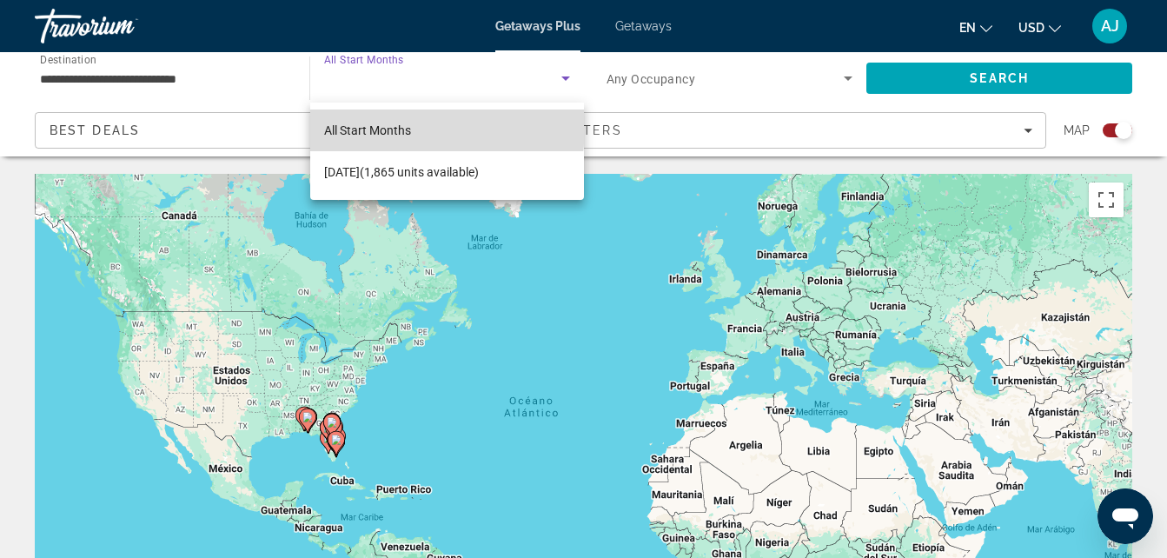
click at [367, 125] on span "All Start Months" at bounding box center [367, 130] width 87 height 14
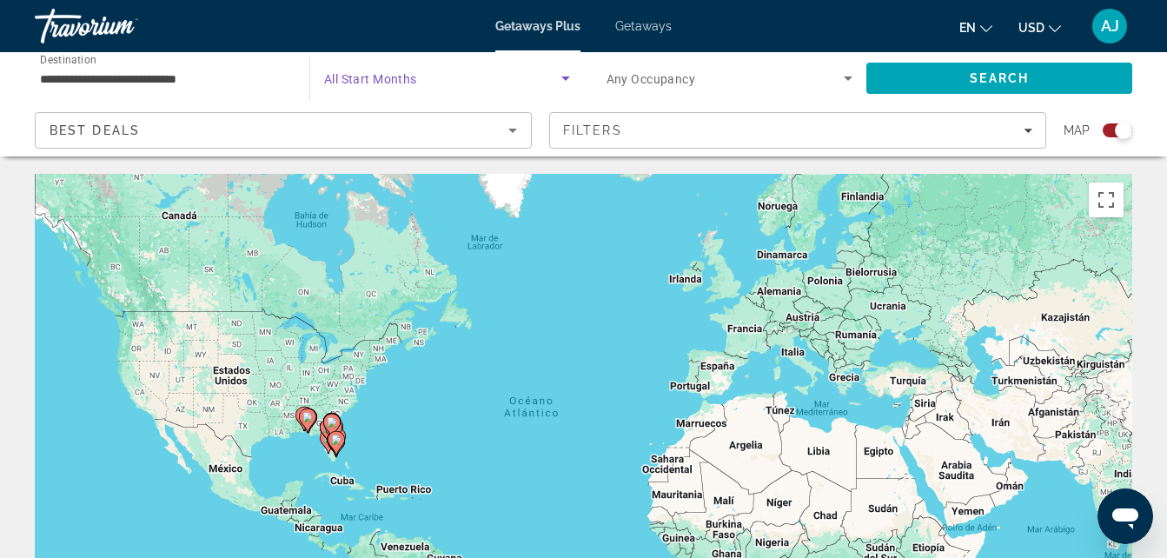
click at [453, 66] on div "Search widget" at bounding box center [447, 78] width 246 height 49
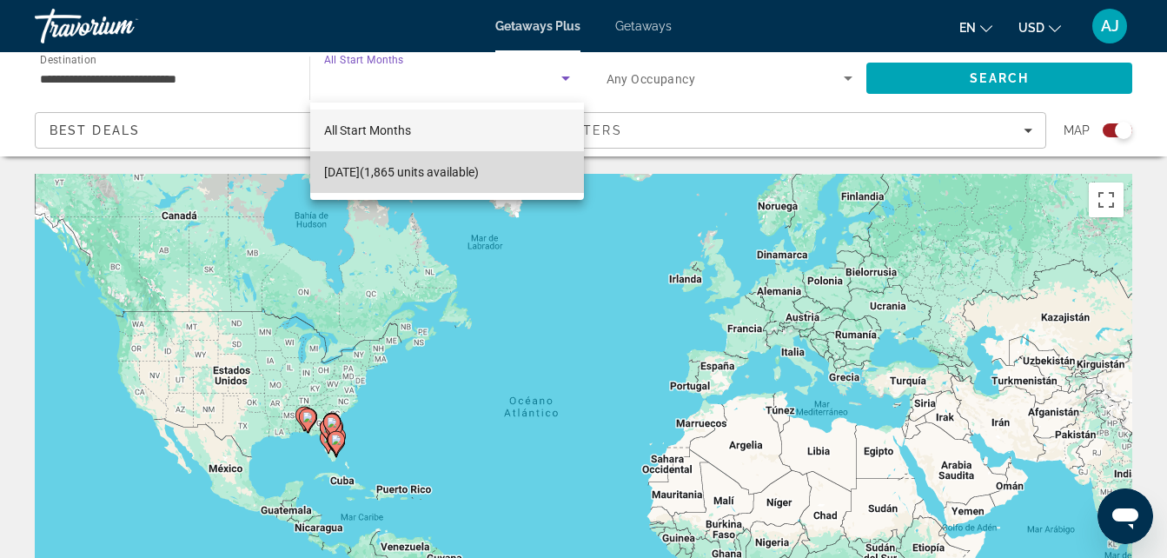
click at [533, 164] on mat-option "November 2025 (1,865 units available)" at bounding box center [447, 172] width 274 height 42
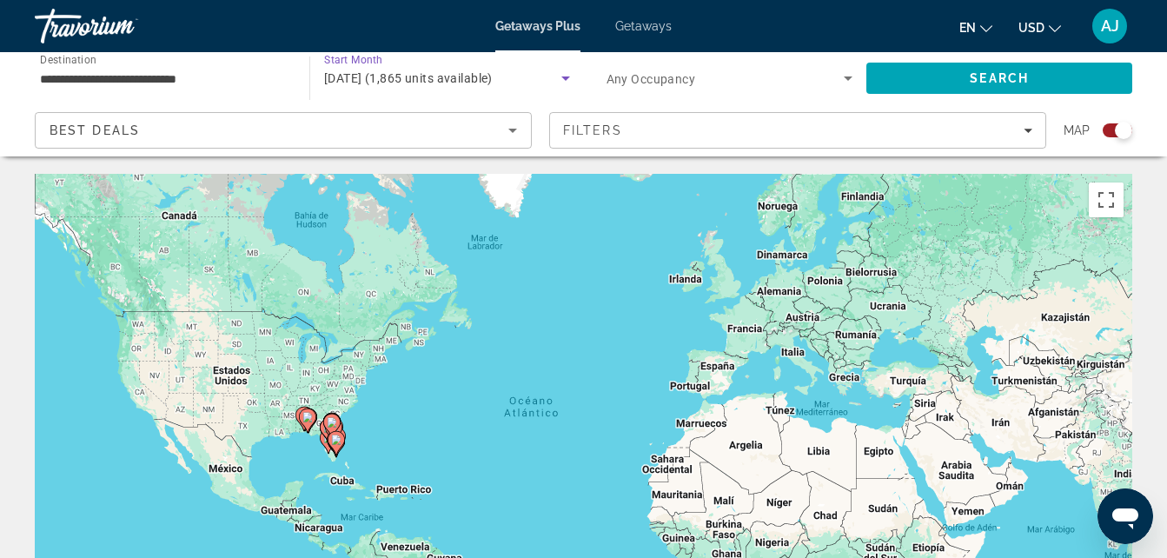
click at [562, 78] on icon "Search widget" at bounding box center [565, 78] width 21 height 21
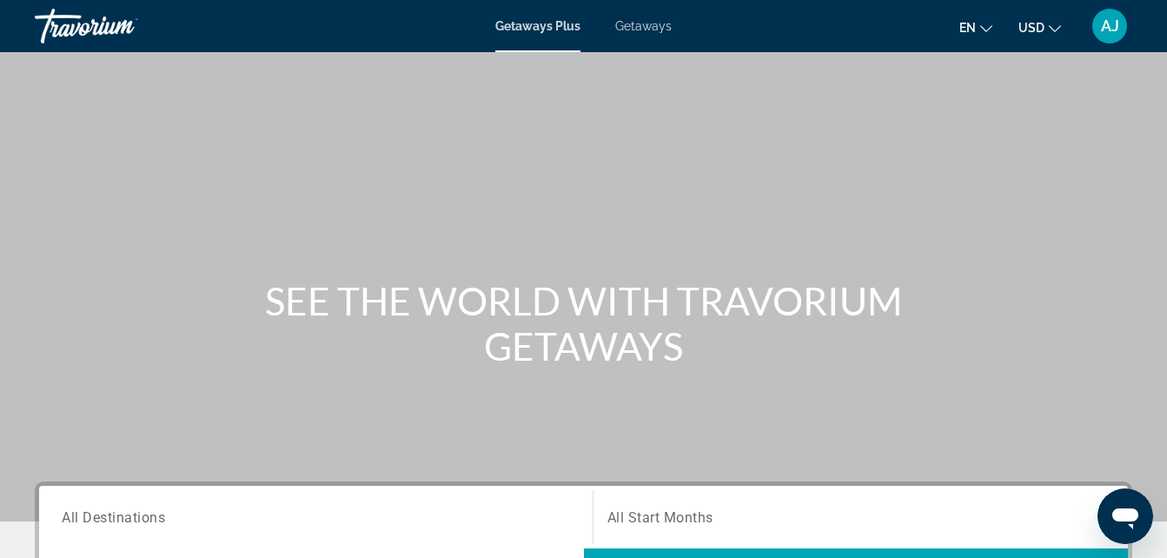
click at [110, 526] on input "Destination All Destinations" at bounding box center [316, 517] width 508 height 21
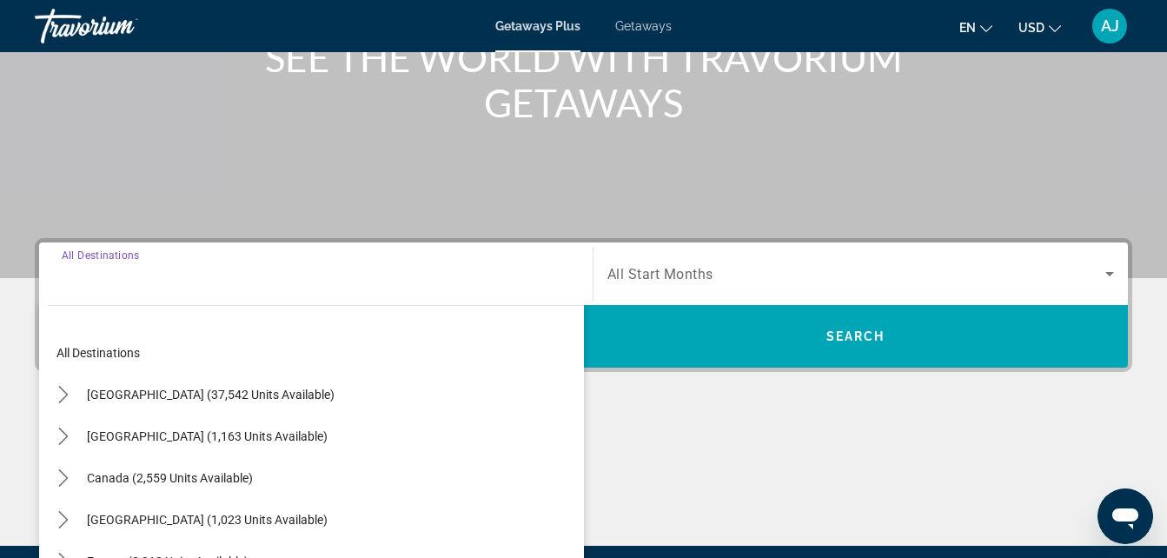
scroll to position [425, 0]
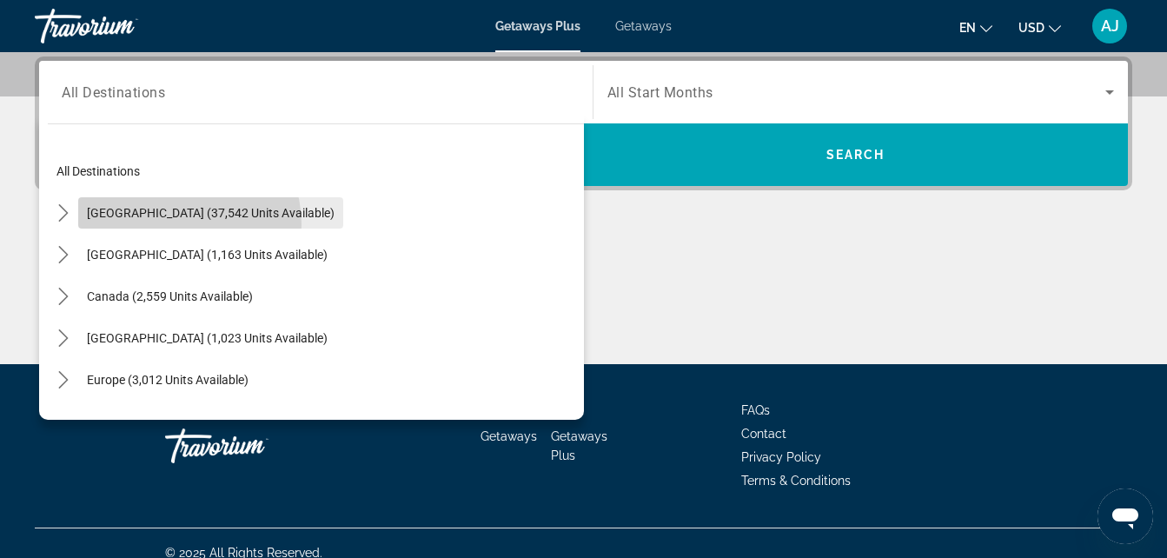
click at [174, 224] on span "Select destination: United States (37,542 units available)" at bounding box center [210, 213] width 265 height 42
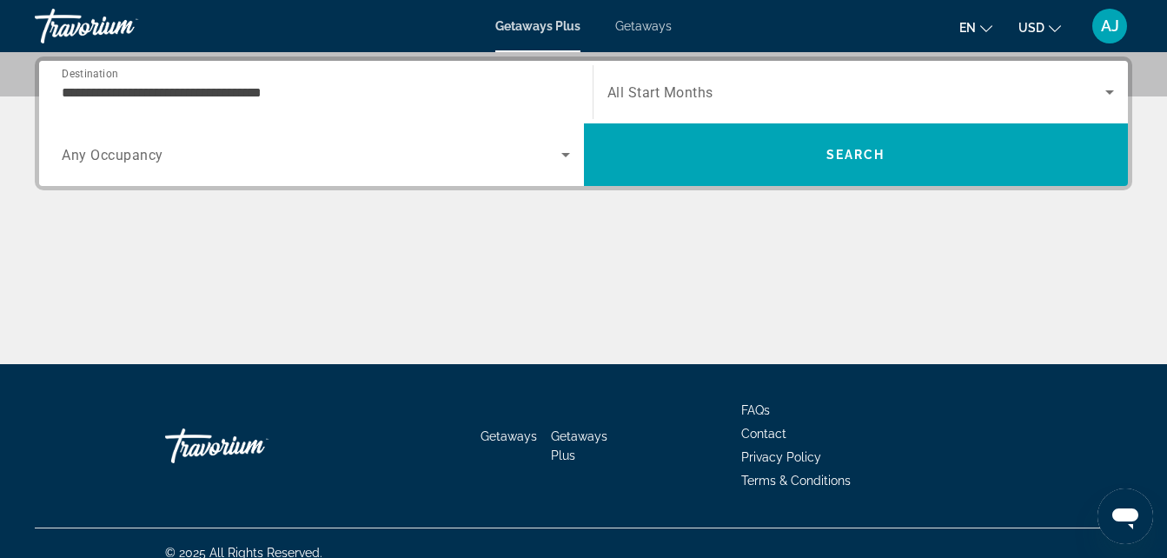
click at [563, 165] on div "Search widget" at bounding box center [316, 154] width 508 height 49
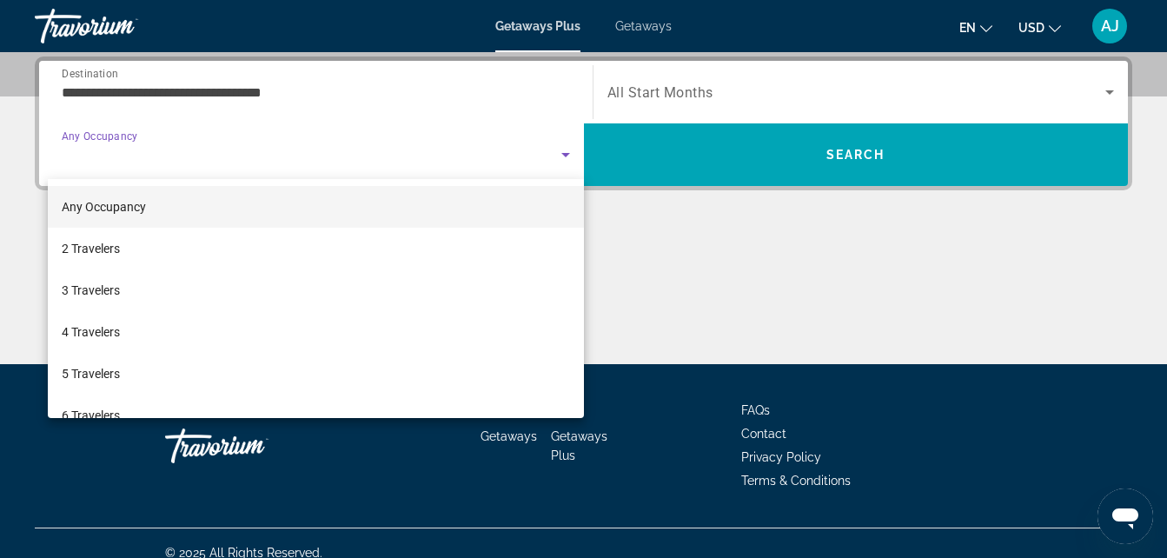
click at [432, 79] on div at bounding box center [583, 279] width 1167 height 558
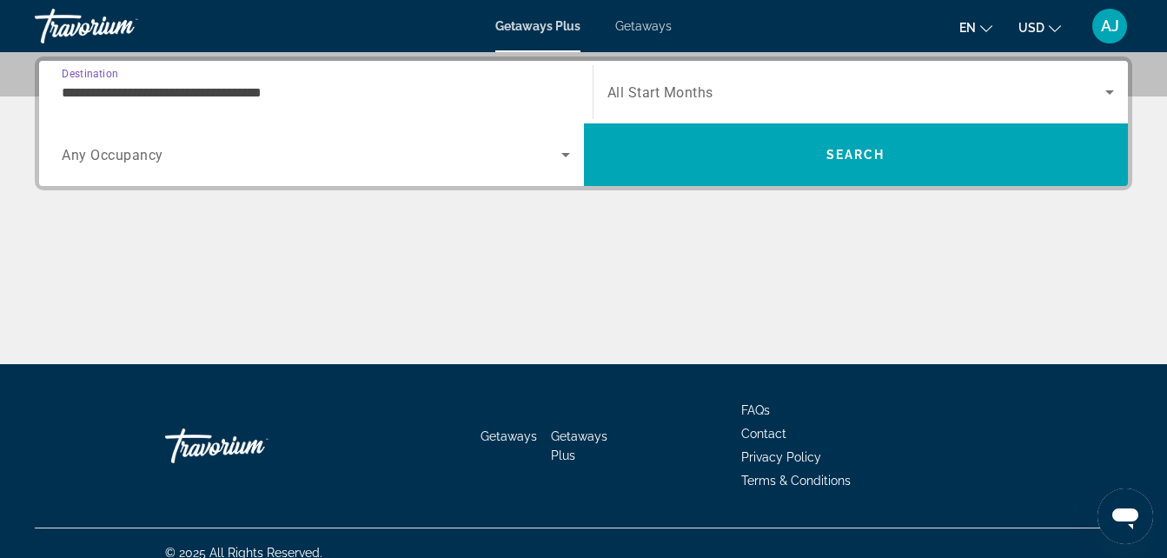
click at [291, 92] on input "**********" at bounding box center [316, 93] width 508 height 21
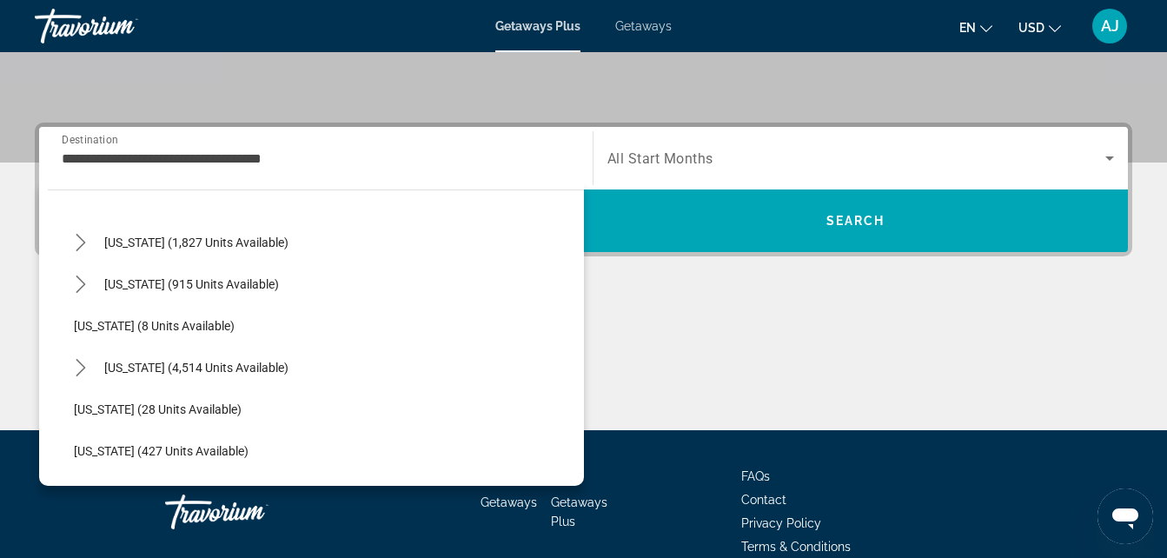
scroll to position [169, 0]
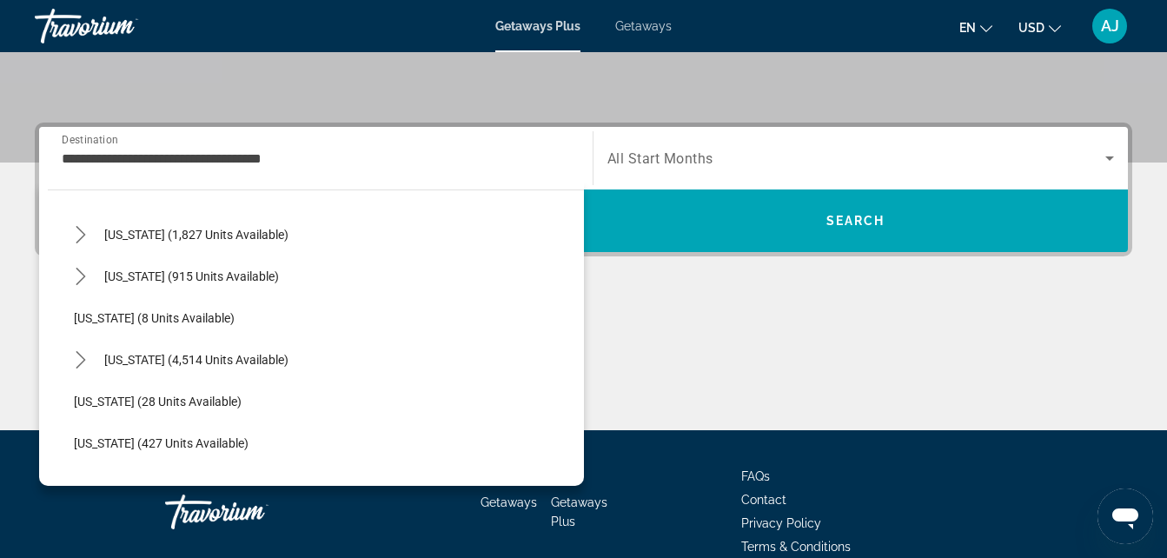
click at [309, 361] on div "Florida (4,514 units available)" at bounding box center [324, 360] width 519 height 42
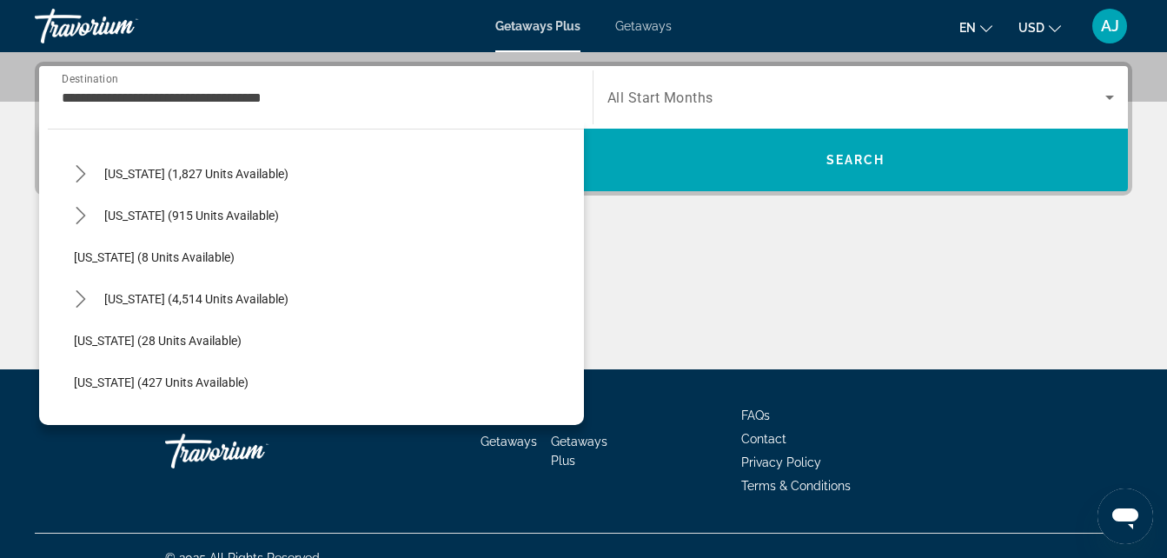
scroll to position [425, 0]
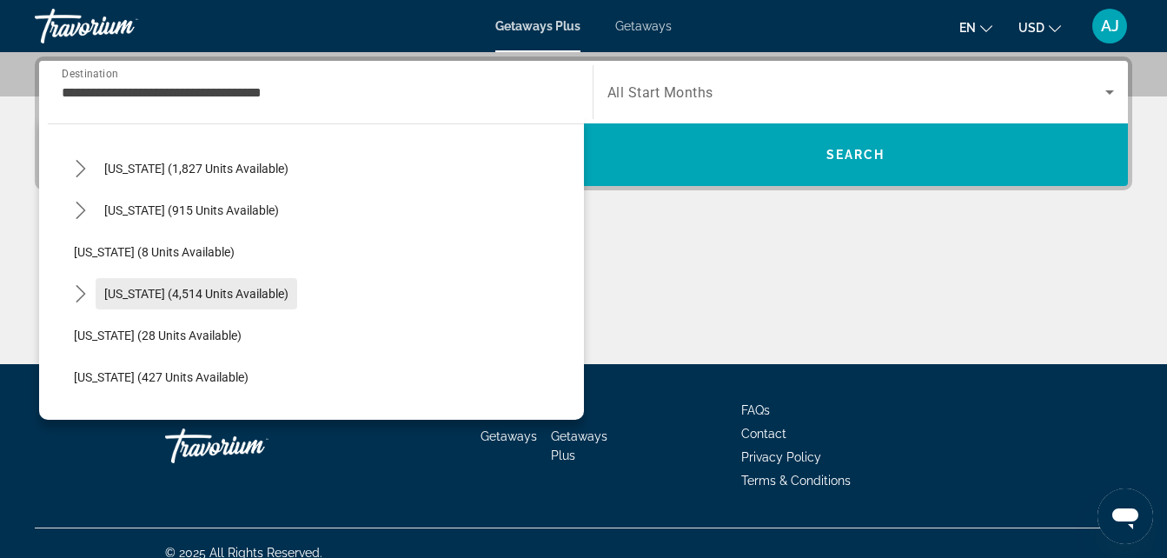
click at [246, 287] on span "Florida (4,514 units available)" at bounding box center [196, 294] width 184 height 14
type input "**********"
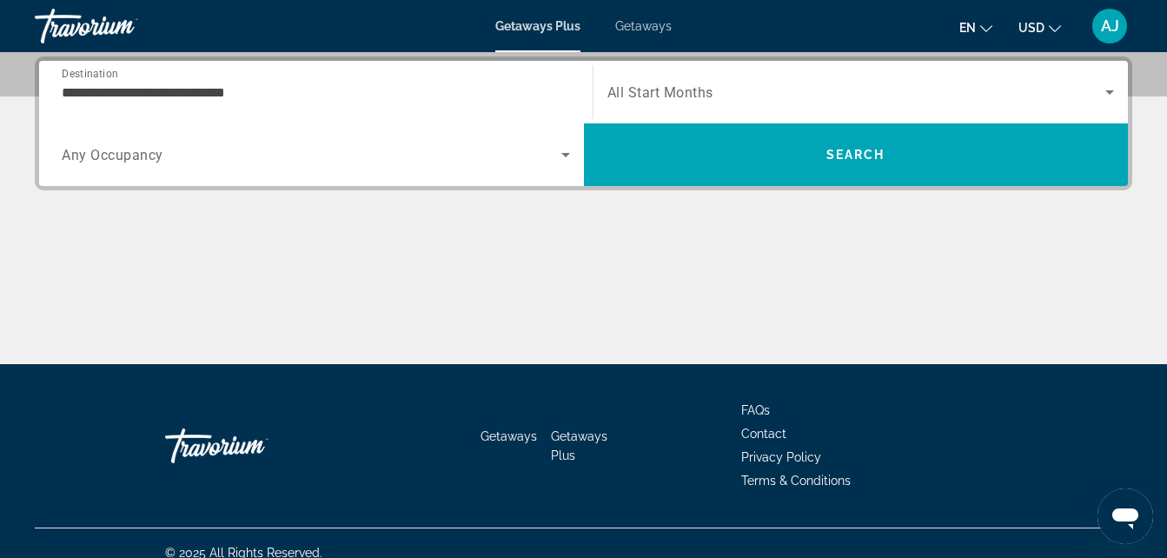
click at [680, 90] on span "All Start Months" at bounding box center [660, 92] width 106 height 17
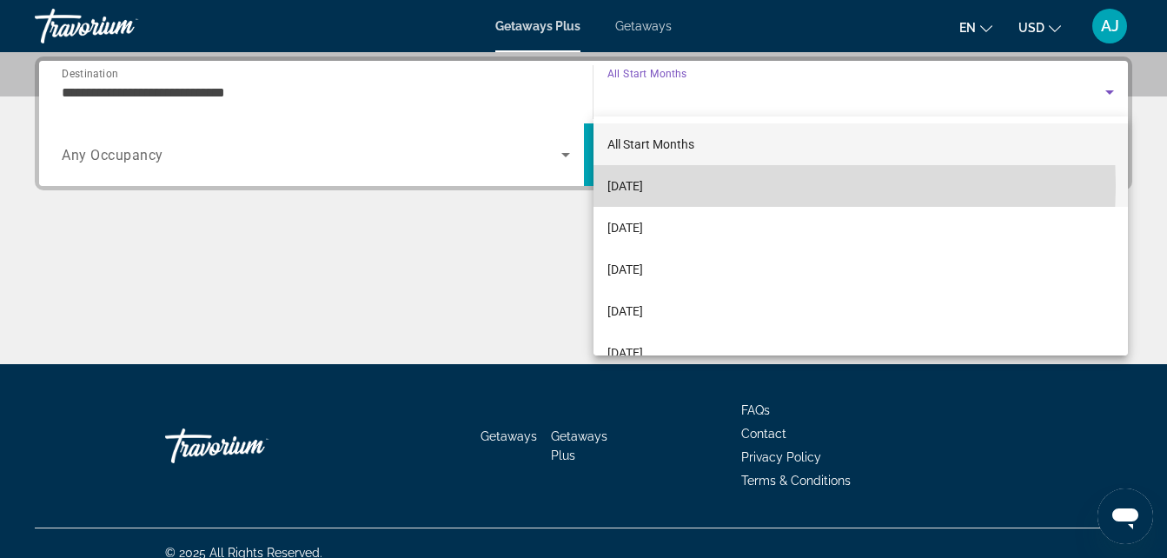
click at [643, 185] on span "[DATE]" at bounding box center [625, 186] width 36 height 21
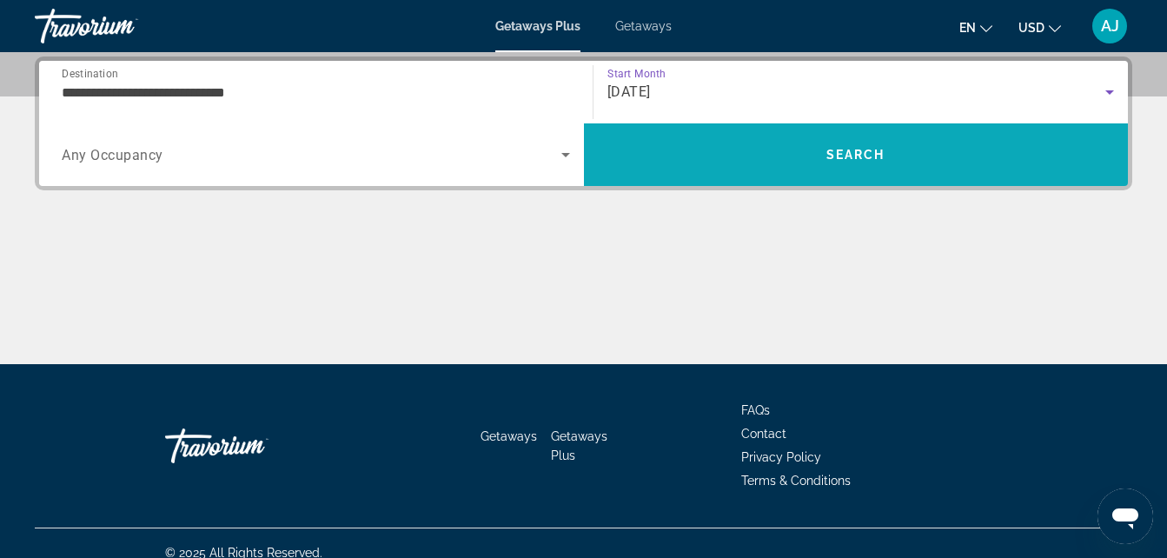
click at [715, 164] on span "Search" at bounding box center [856, 155] width 545 height 42
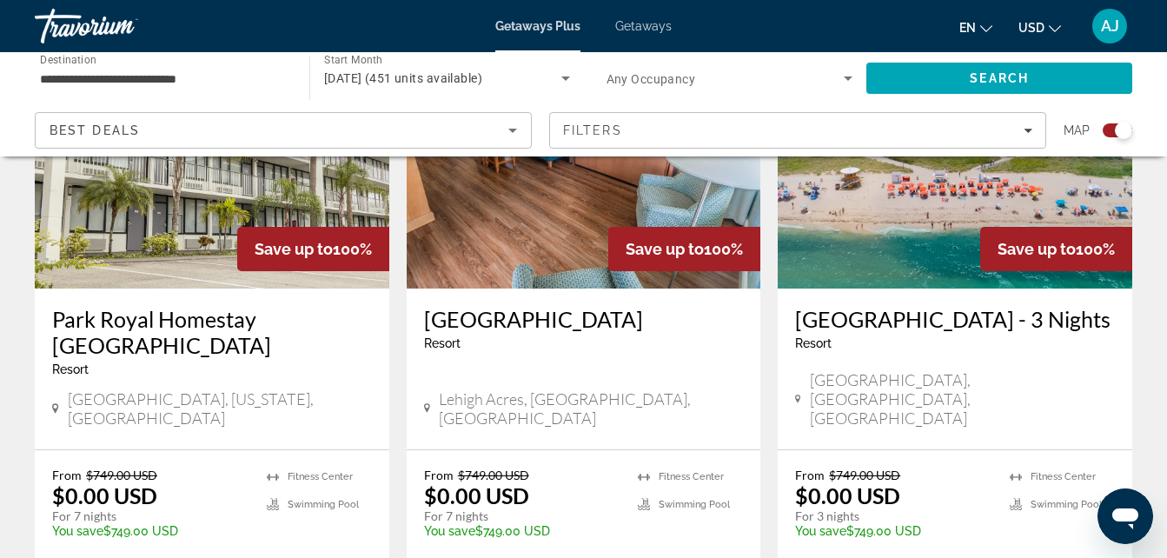
scroll to position [2055, 0]
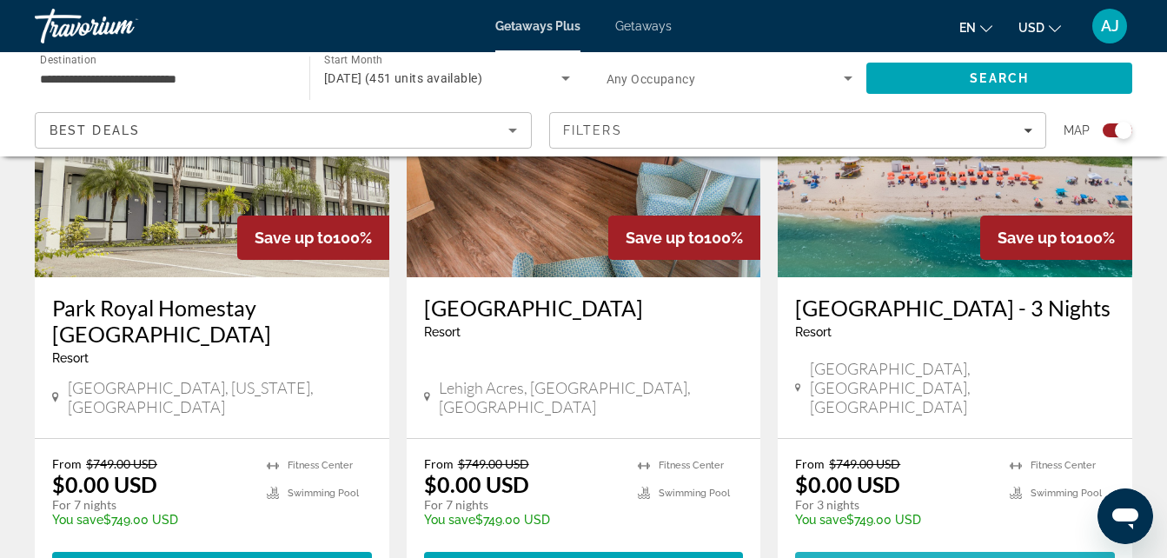
click at [953, 557] on span "View Resort" at bounding box center [922, 567] width 103 height 14
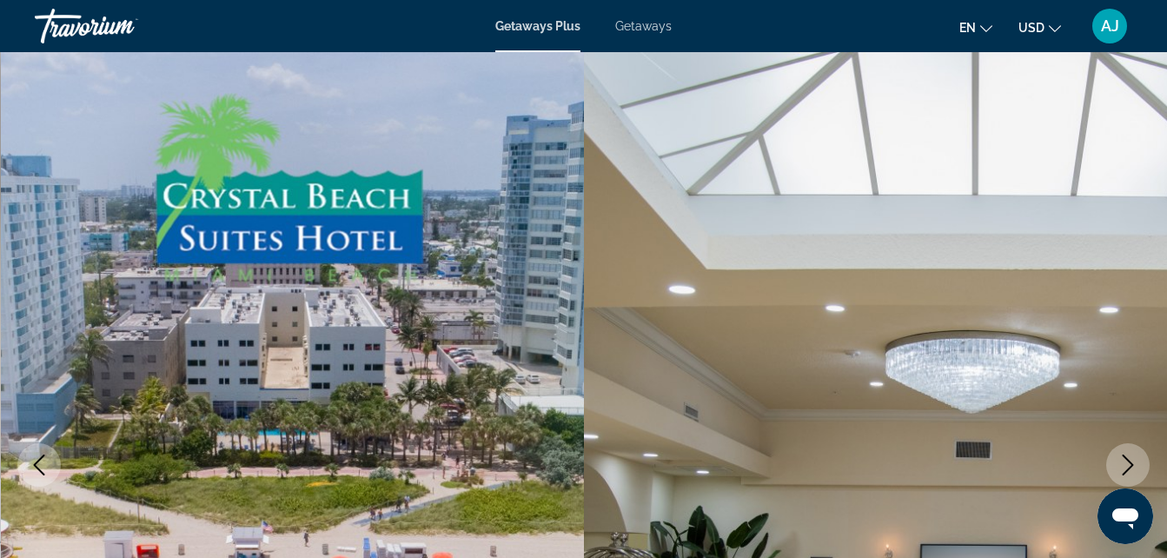
click at [1120, 464] on icon "Next image" at bounding box center [1127, 464] width 21 height 21
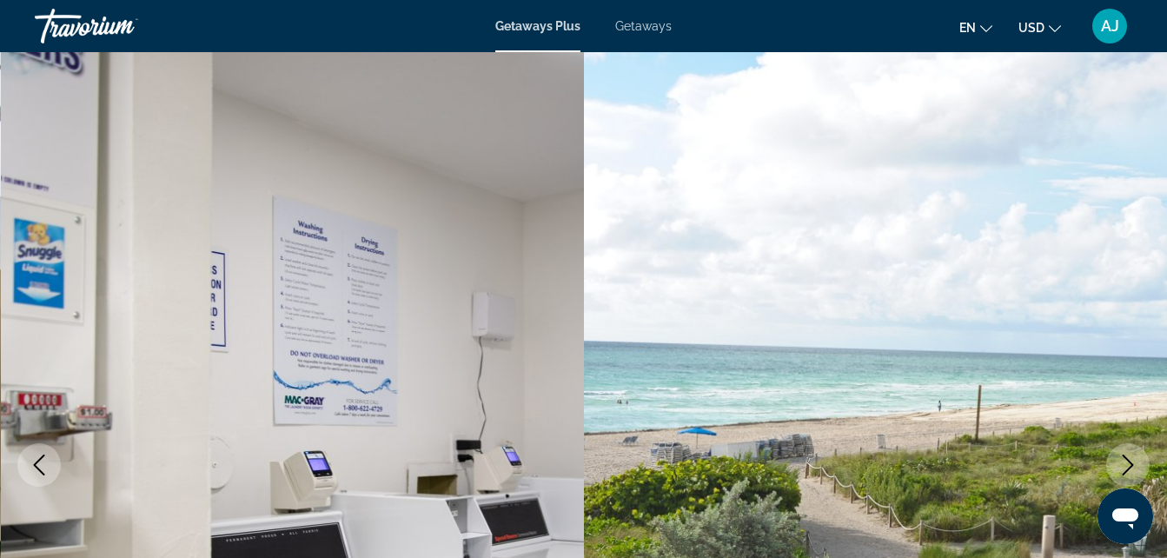
click at [1120, 464] on icon "Next image" at bounding box center [1127, 464] width 21 height 21
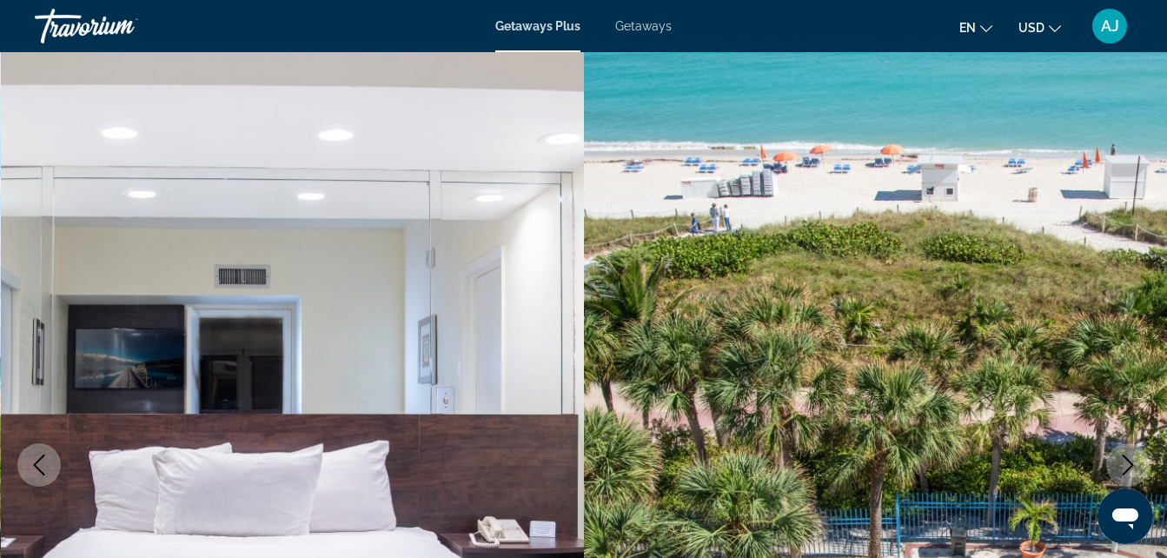
click at [1126, 471] on icon "Next image" at bounding box center [1128, 464] width 11 height 21
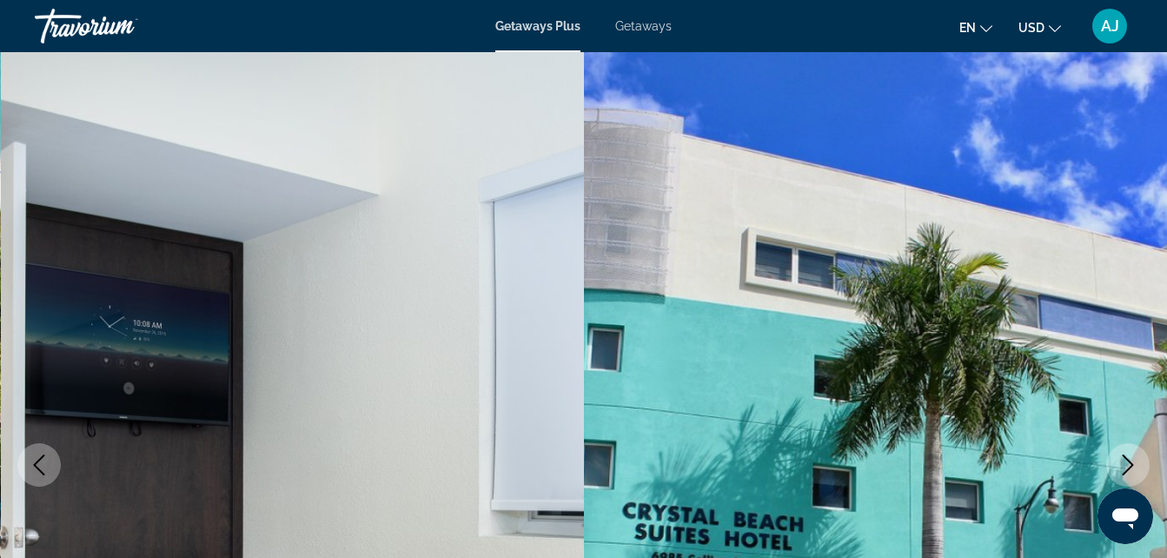
click at [1126, 471] on icon "Next image" at bounding box center [1128, 464] width 11 height 21
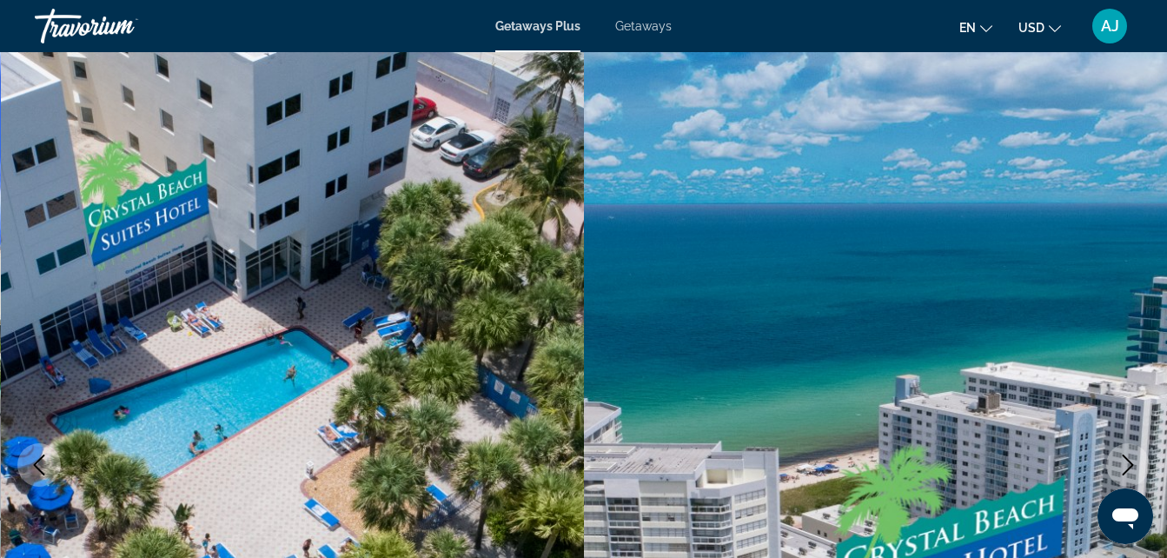
click at [1126, 471] on icon "Next image" at bounding box center [1128, 464] width 11 height 21
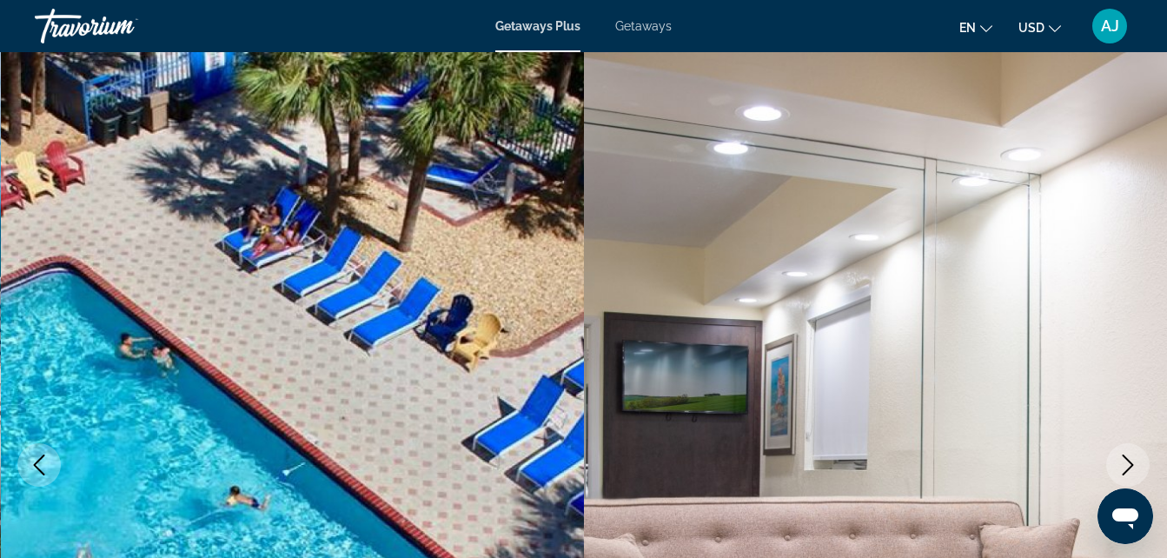
click at [1126, 471] on icon "Next image" at bounding box center [1128, 464] width 11 height 21
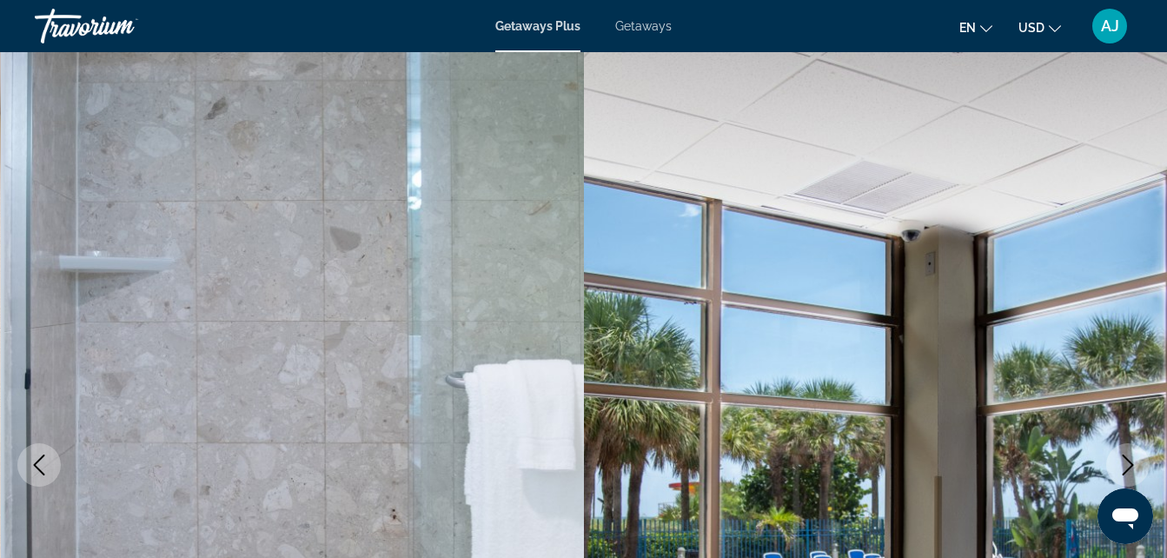
click at [1126, 471] on icon "Next image" at bounding box center [1128, 464] width 11 height 21
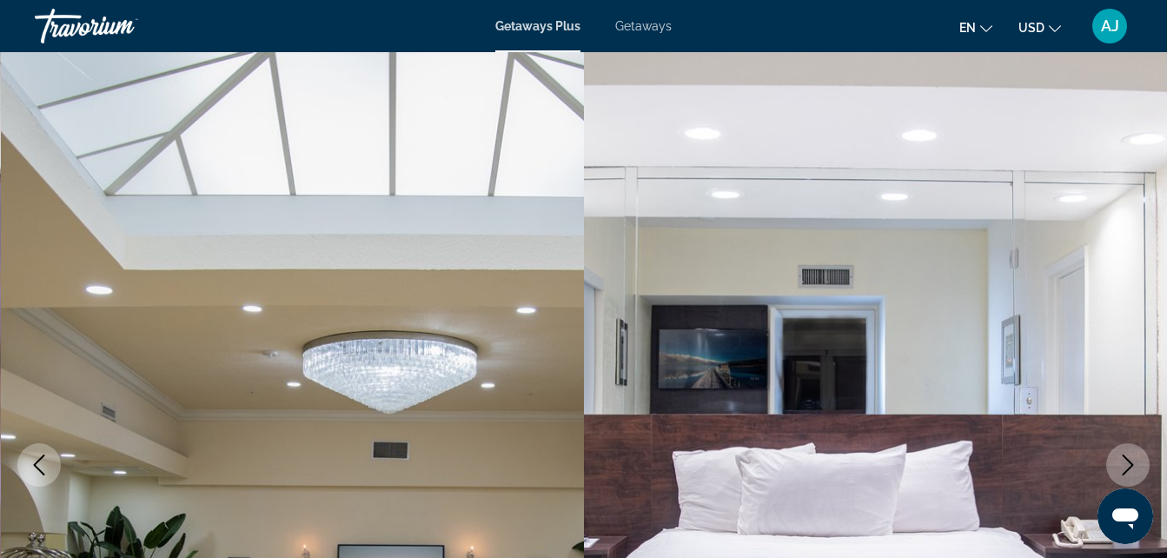
click at [1126, 471] on icon "Next image" at bounding box center [1128, 464] width 11 height 21
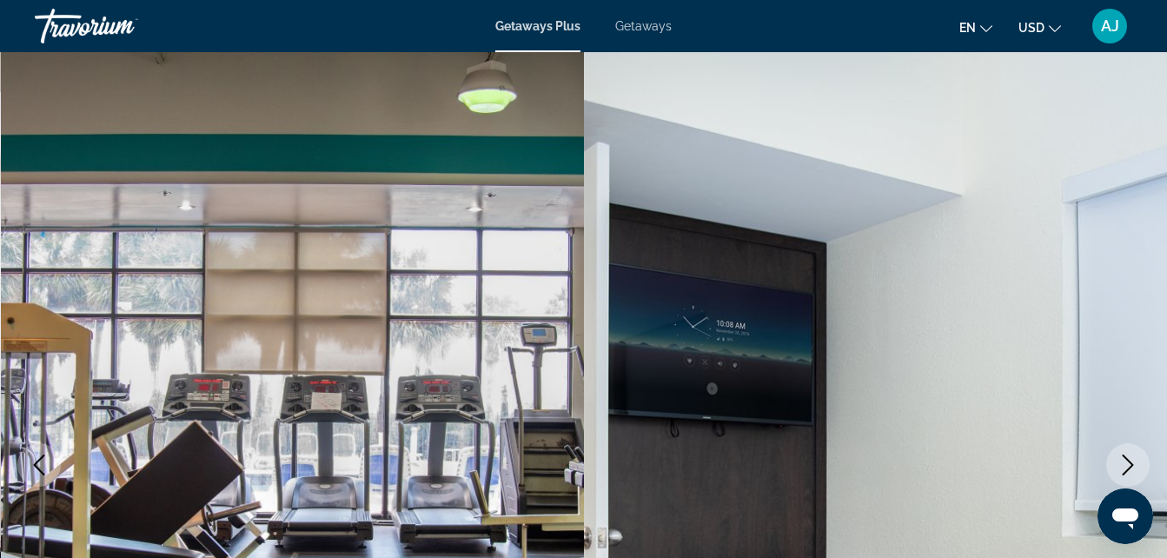
click at [1126, 471] on icon "Next image" at bounding box center [1128, 464] width 11 height 21
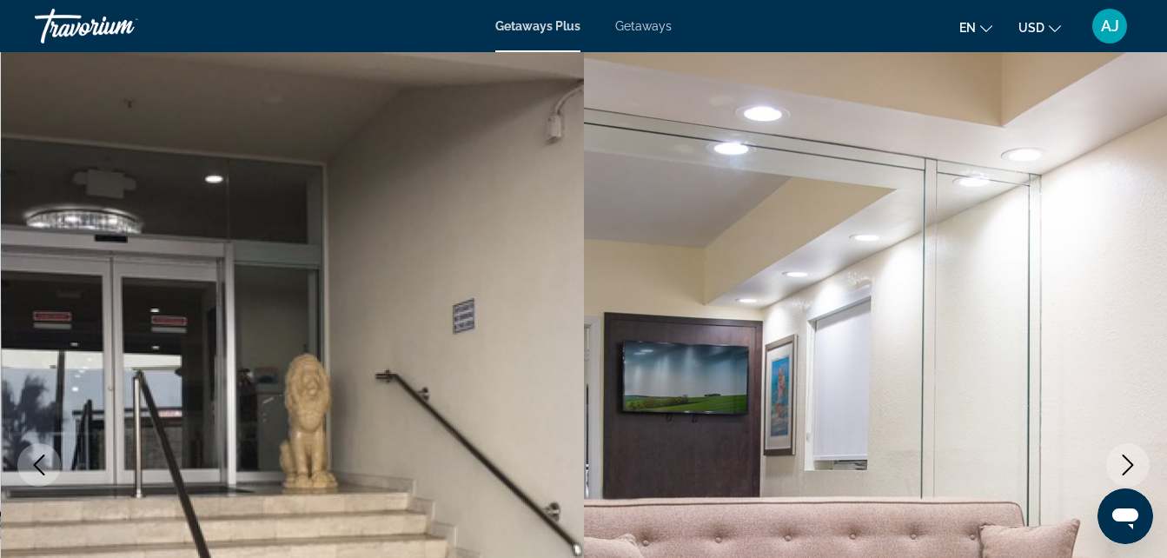
click at [1126, 471] on icon "Next image" at bounding box center [1128, 464] width 11 height 21
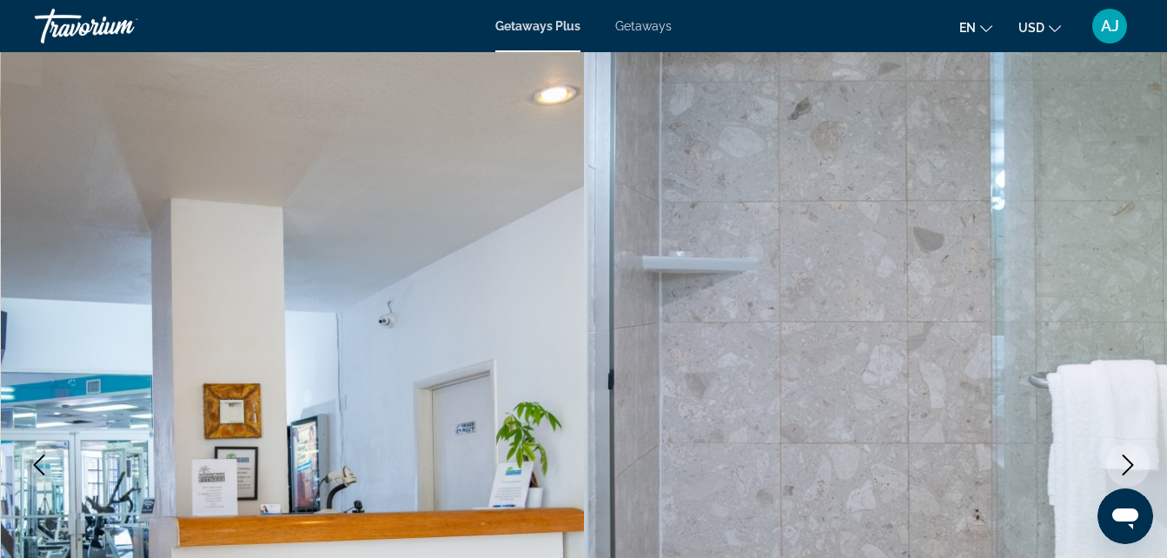
click at [1126, 471] on icon "Next image" at bounding box center [1128, 464] width 11 height 21
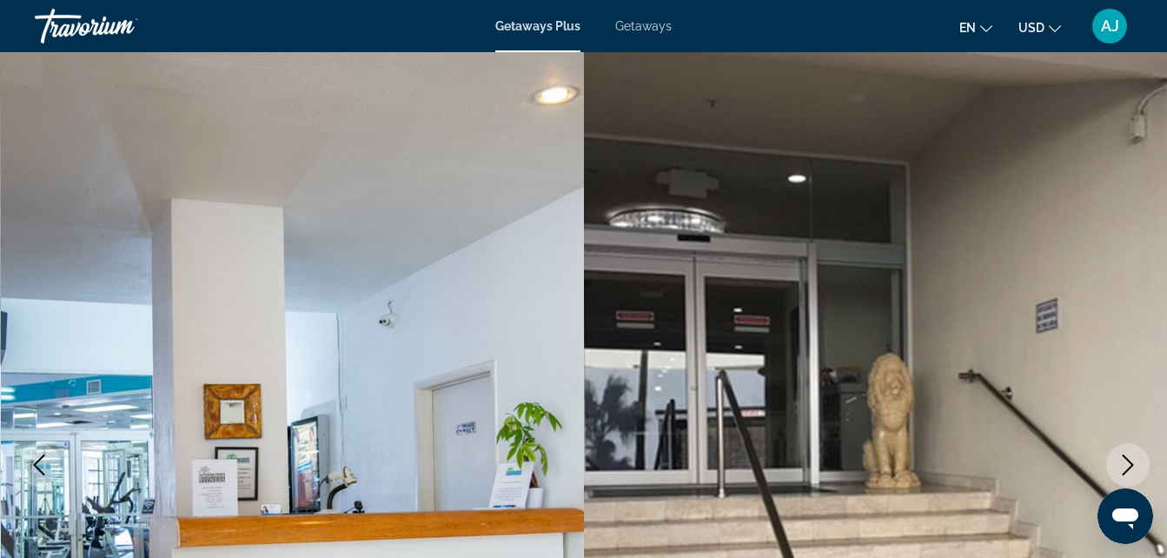
click at [1126, 471] on icon "Next image" at bounding box center [1128, 464] width 11 height 21
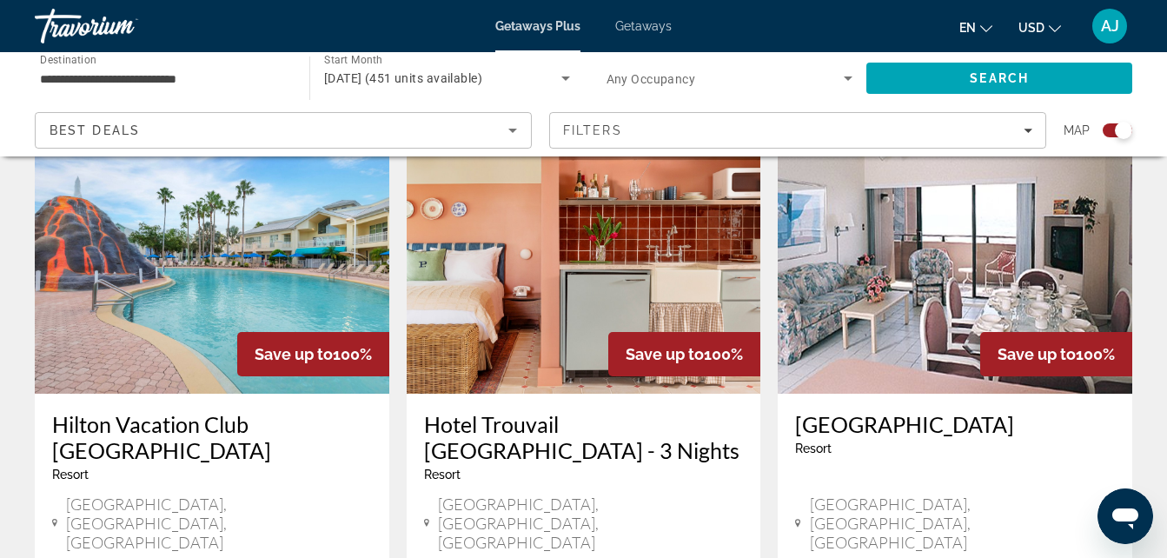
scroll to position [2748, 0]
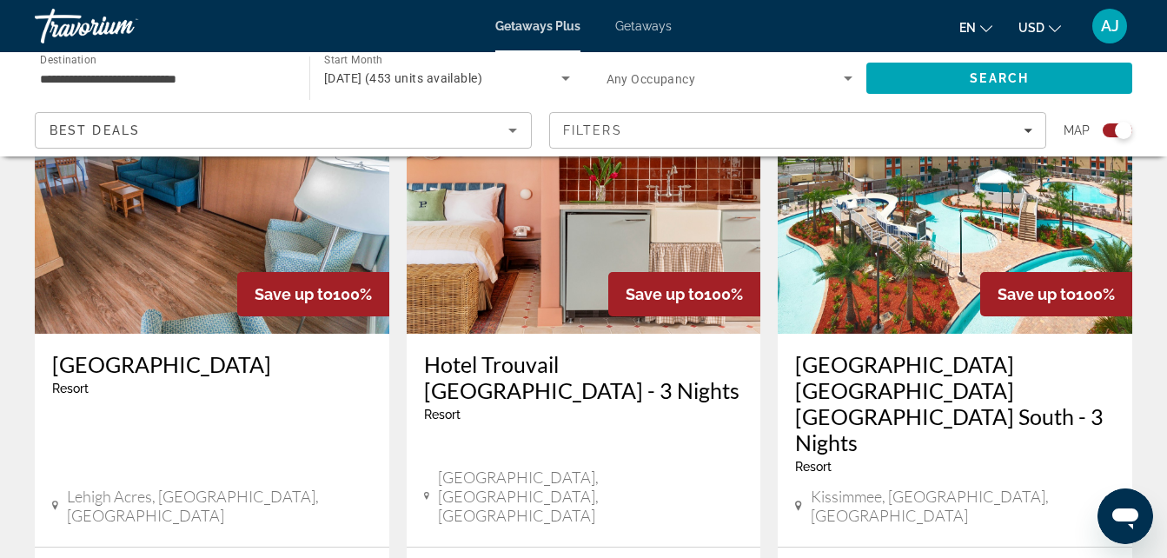
scroll to position [1411, 0]
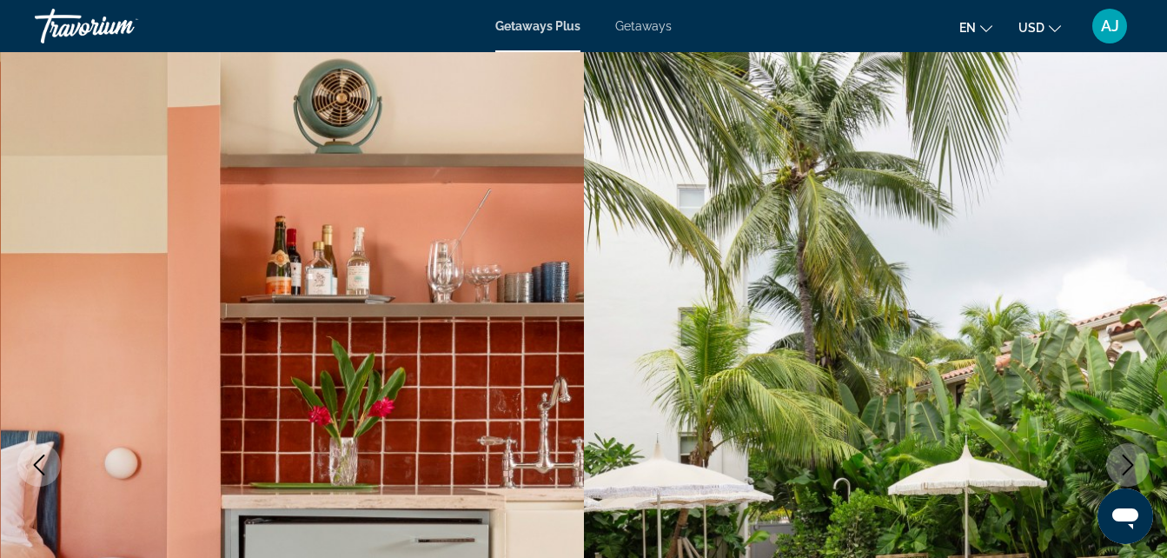
click at [1116, 458] on button "Next image" at bounding box center [1127, 464] width 43 height 43
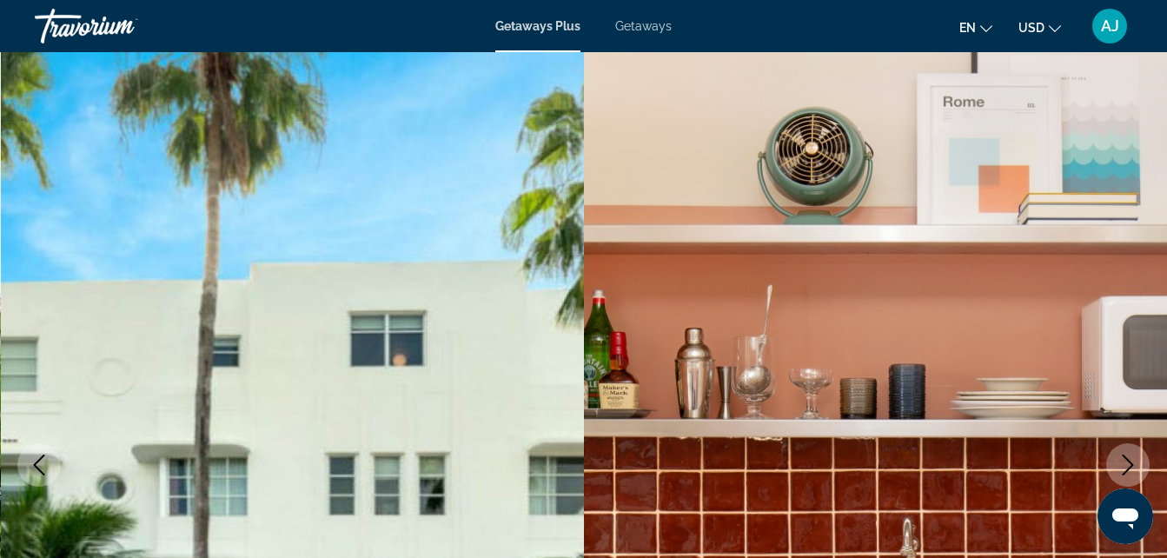
click at [1116, 458] on button "Next image" at bounding box center [1127, 464] width 43 height 43
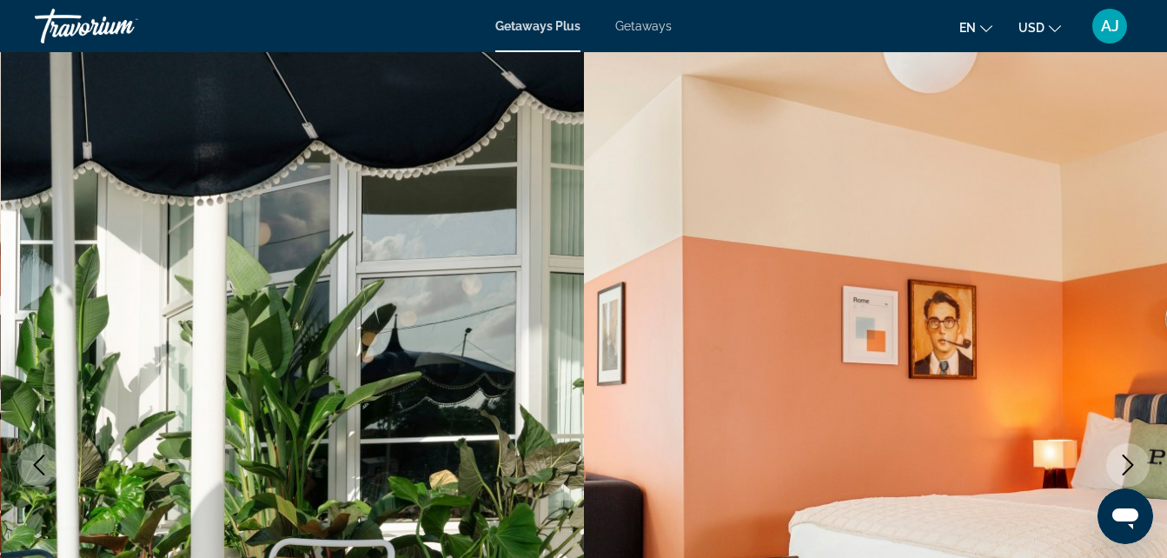
click at [1116, 458] on button "Next image" at bounding box center [1127, 464] width 43 height 43
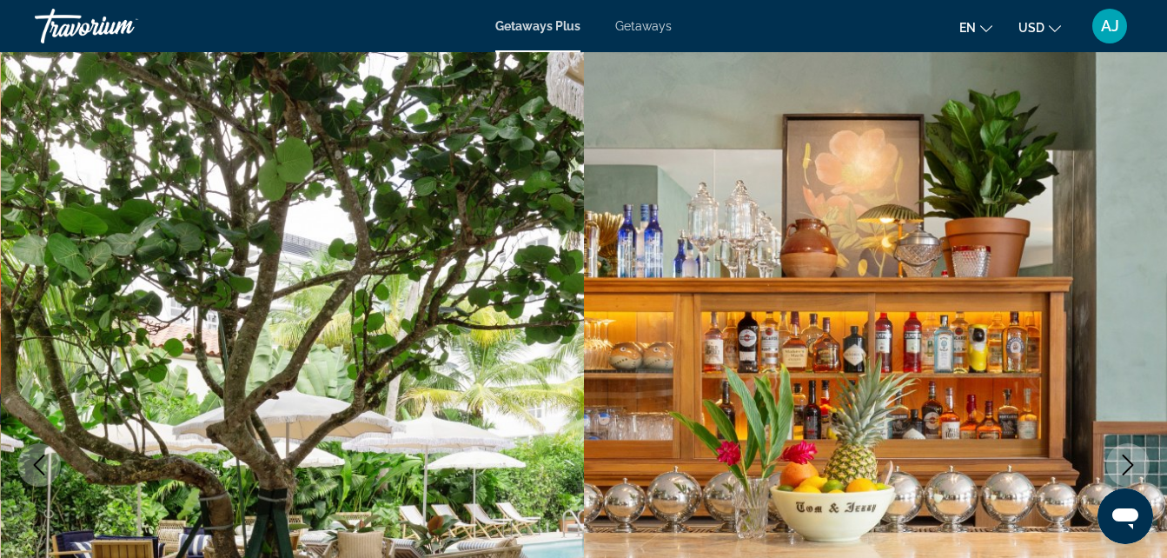
click at [1116, 458] on button "Next image" at bounding box center [1127, 464] width 43 height 43
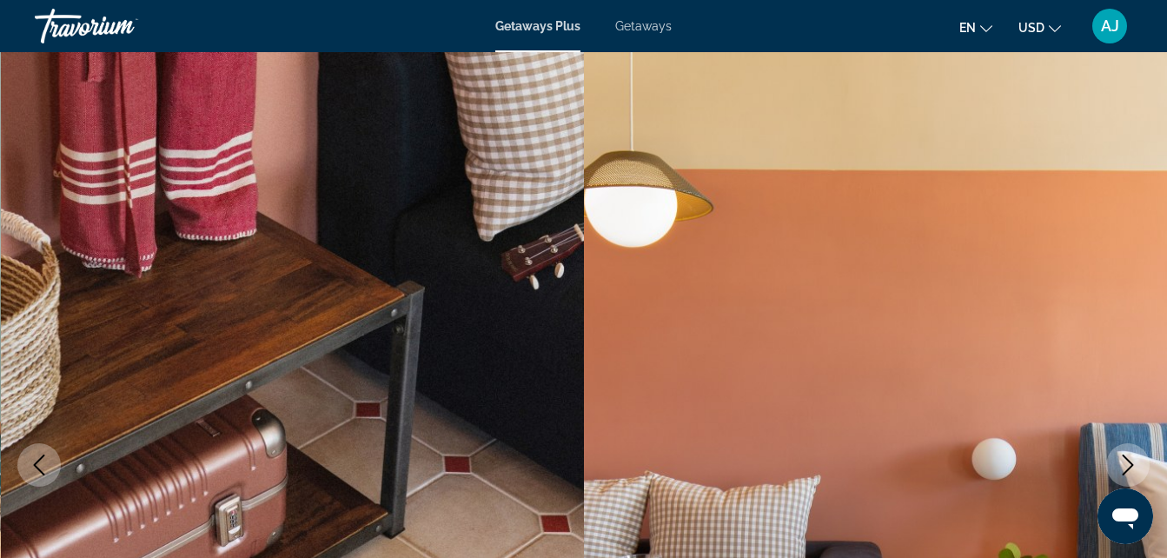
click at [1116, 458] on button "Next image" at bounding box center [1127, 464] width 43 height 43
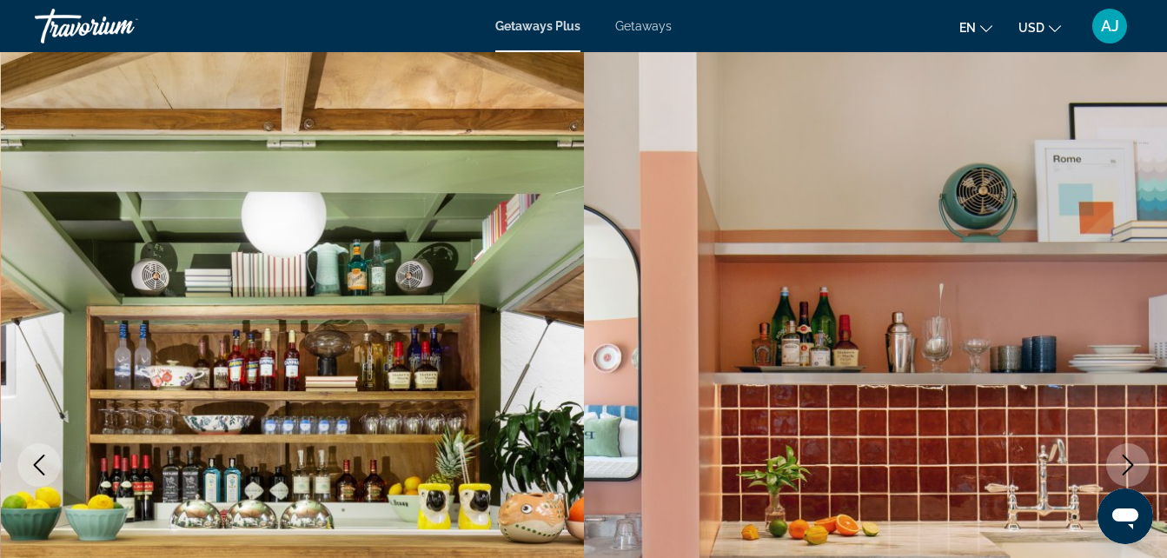
click at [1116, 458] on button "Next image" at bounding box center [1127, 464] width 43 height 43
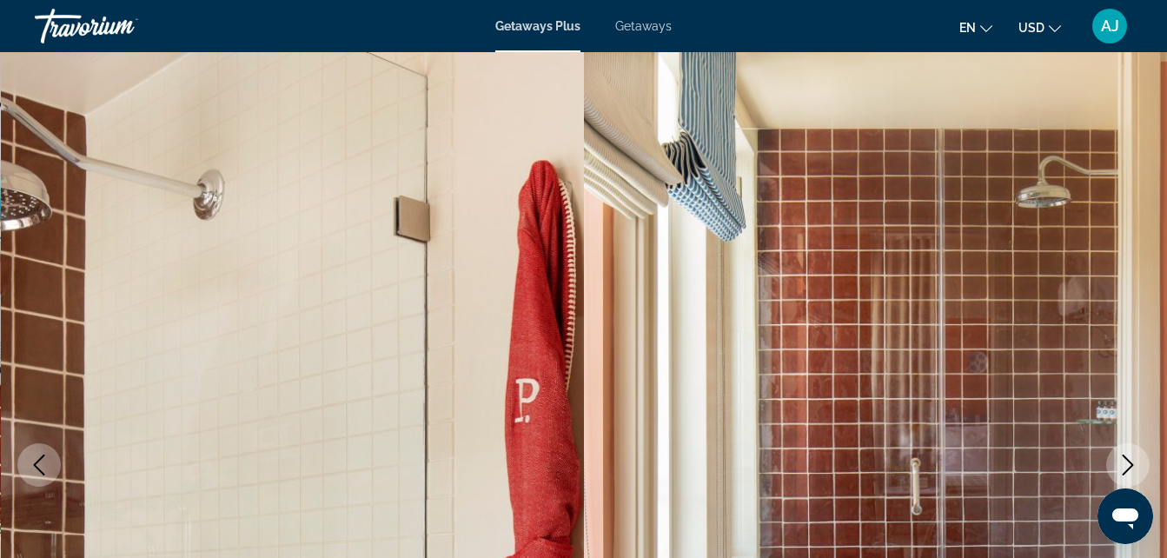
click at [1116, 458] on button "Next image" at bounding box center [1127, 464] width 43 height 43
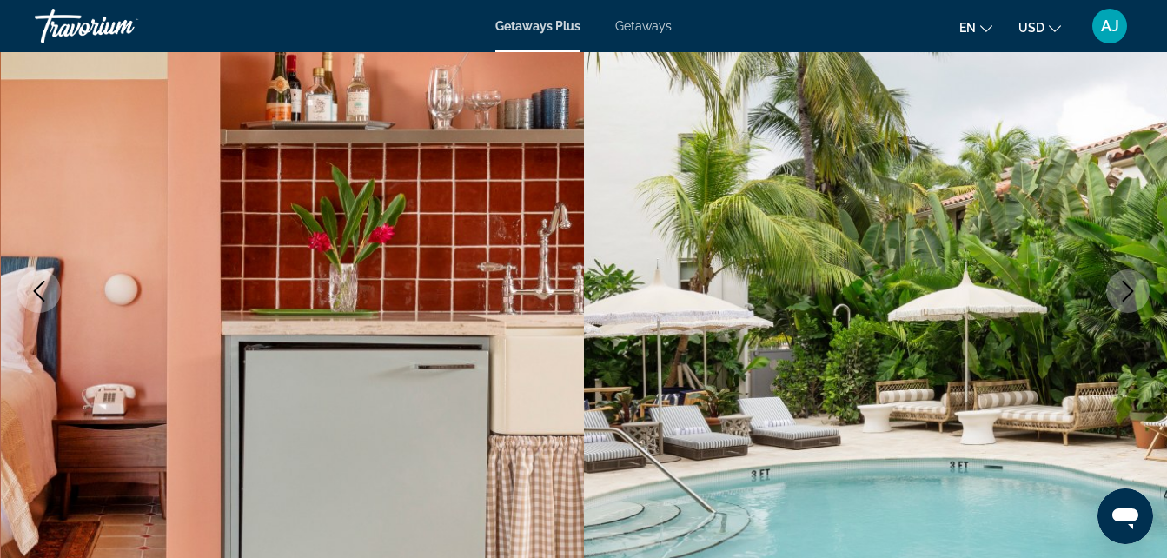
scroll to position [255, 0]
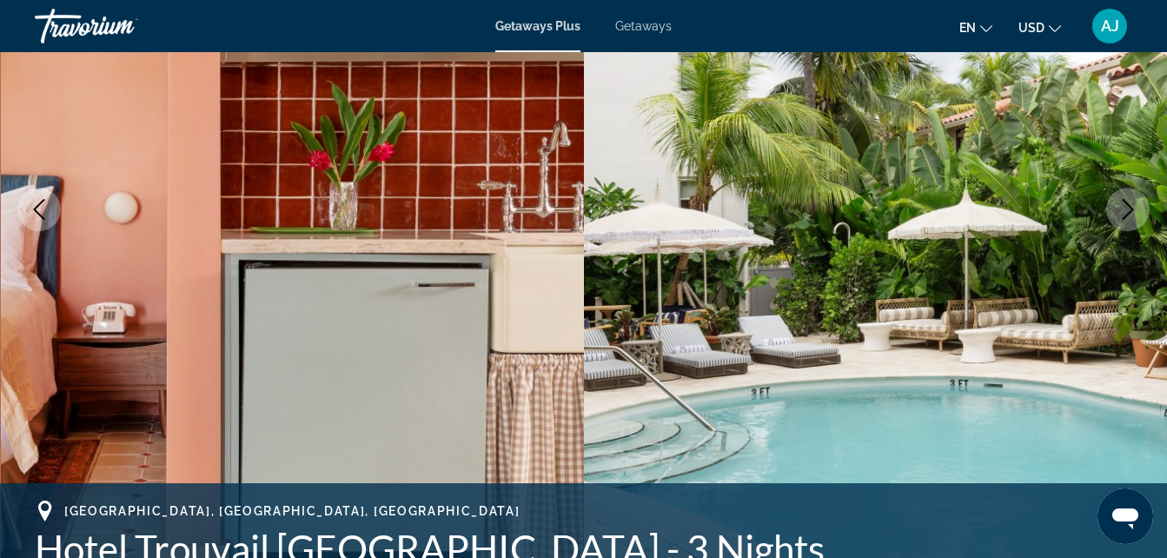
click at [1118, 217] on icon "Next image" at bounding box center [1127, 209] width 21 height 21
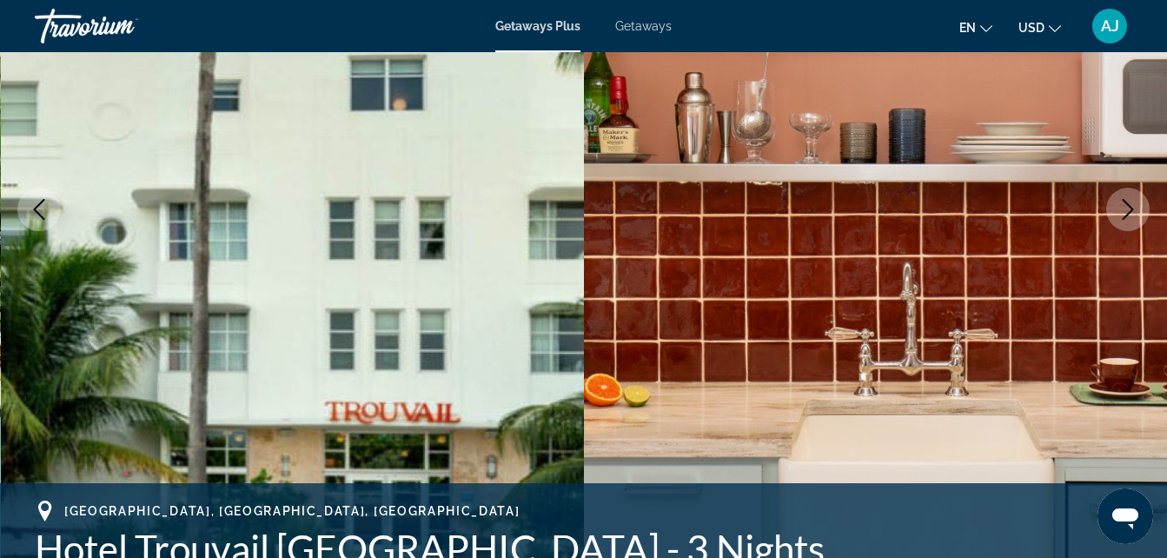
click at [1118, 217] on icon "Next image" at bounding box center [1127, 209] width 21 height 21
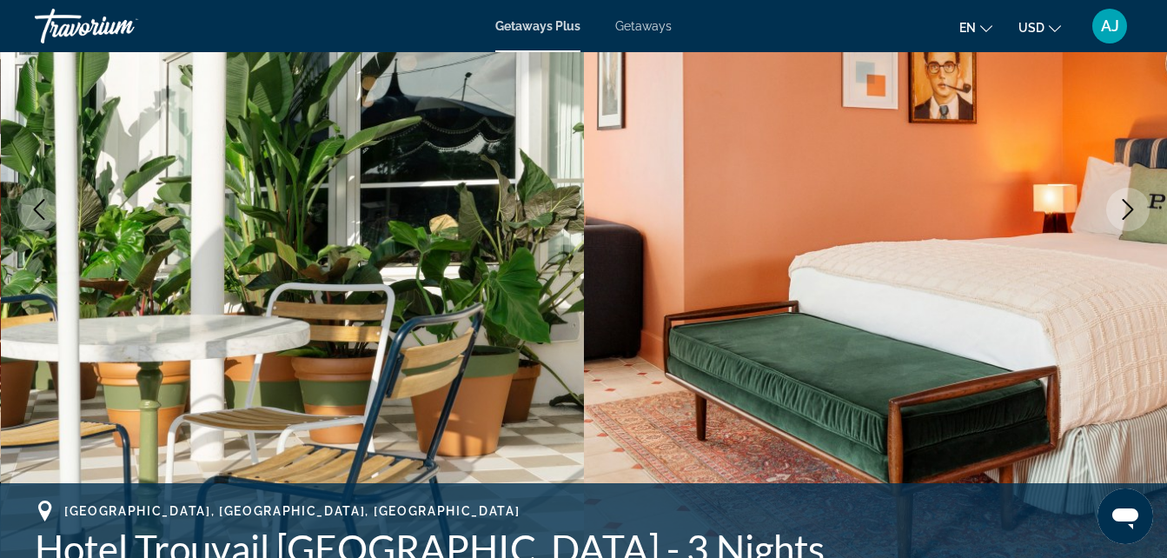
click at [1118, 217] on icon "Next image" at bounding box center [1127, 209] width 21 height 21
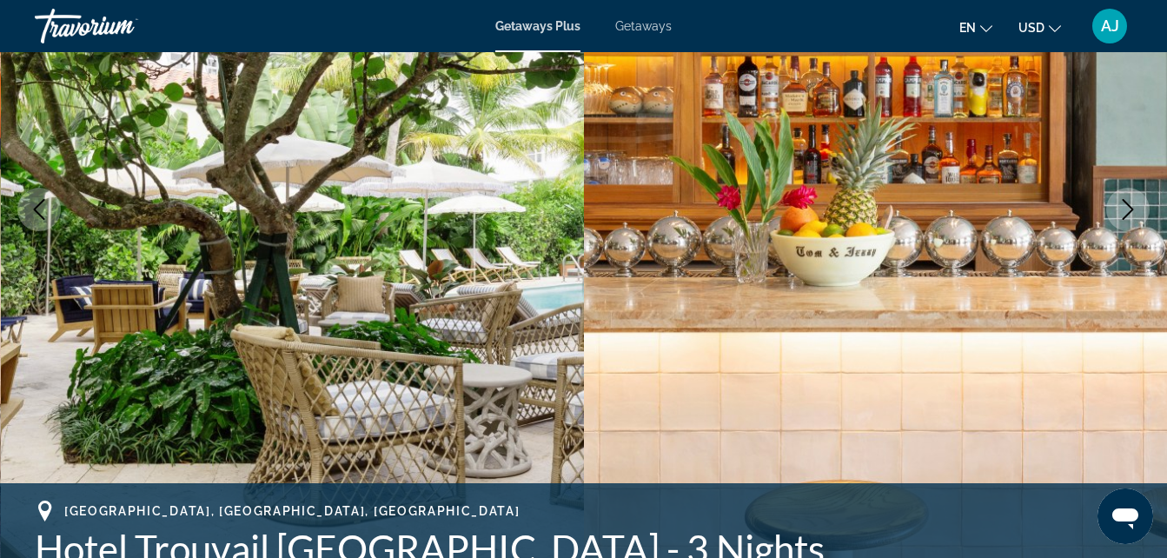
click at [1118, 217] on icon "Next image" at bounding box center [1127, 209] width 21 height 21
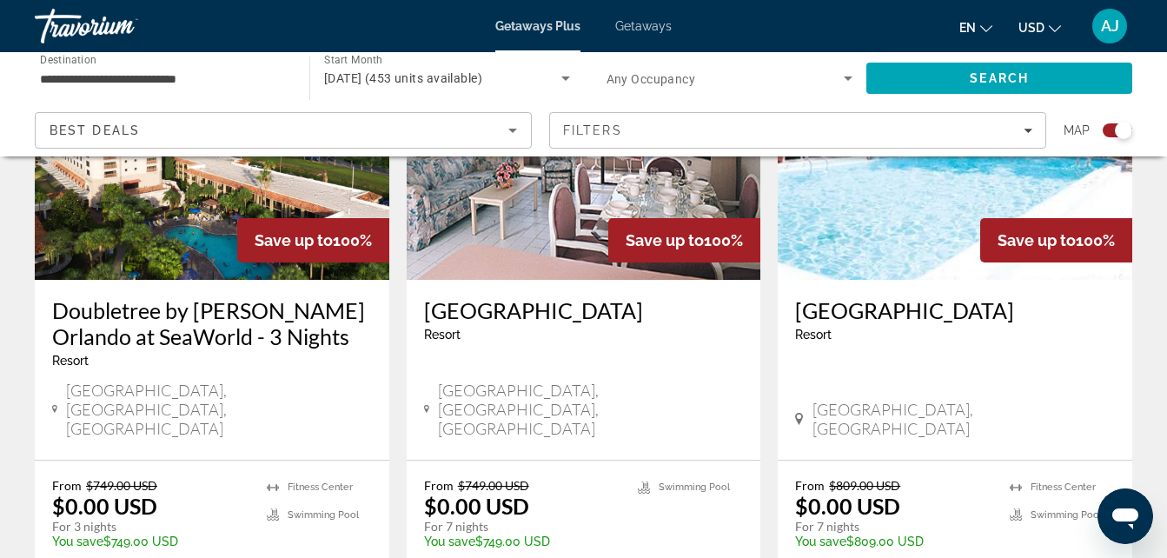
scroll to position [2815, 0]
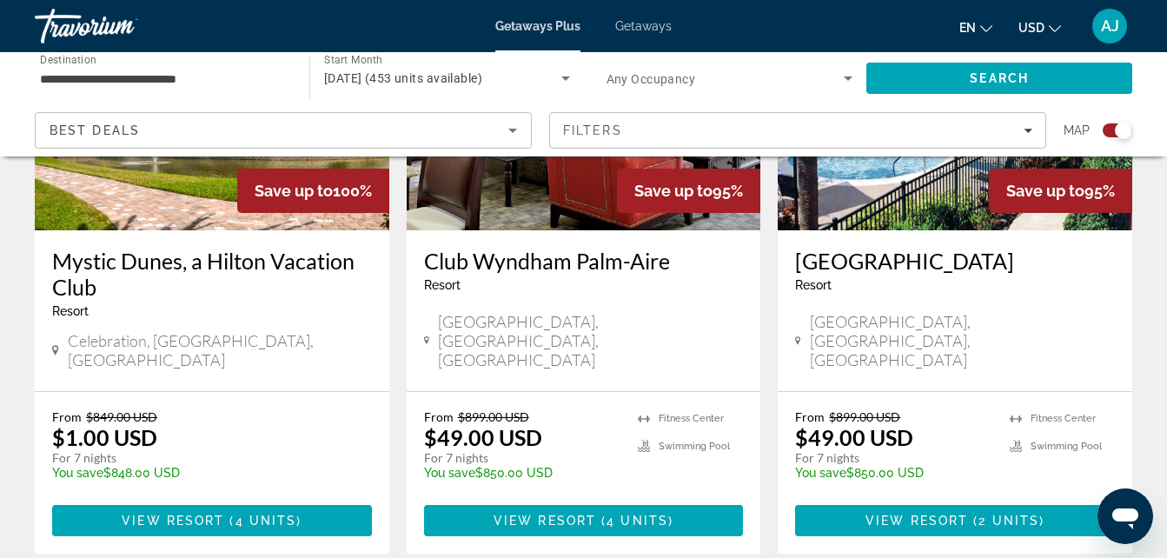
scroll to position [2807, 0]
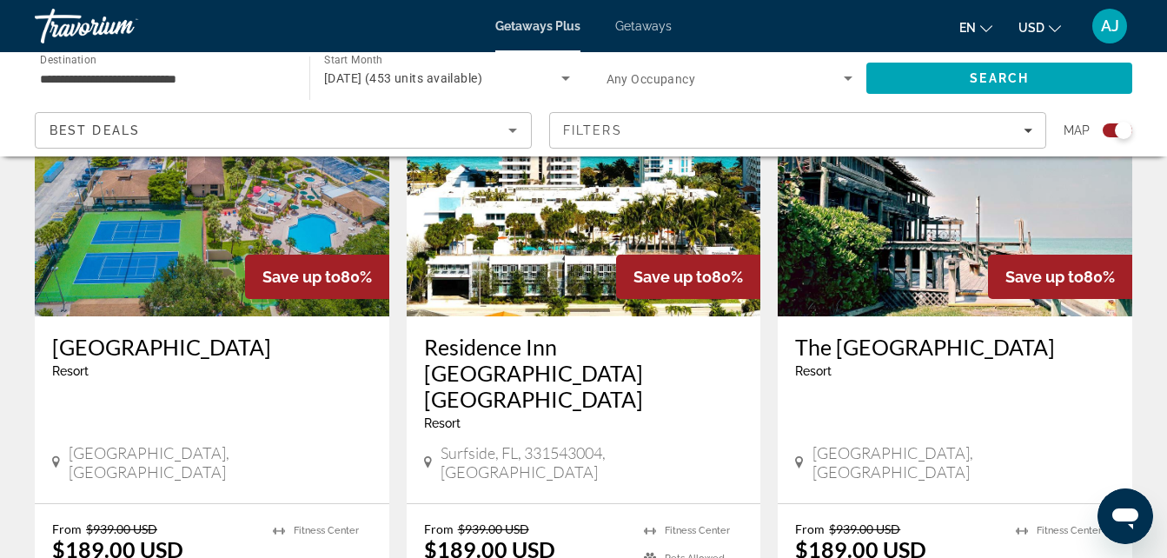
scroll to position [2607, 0]
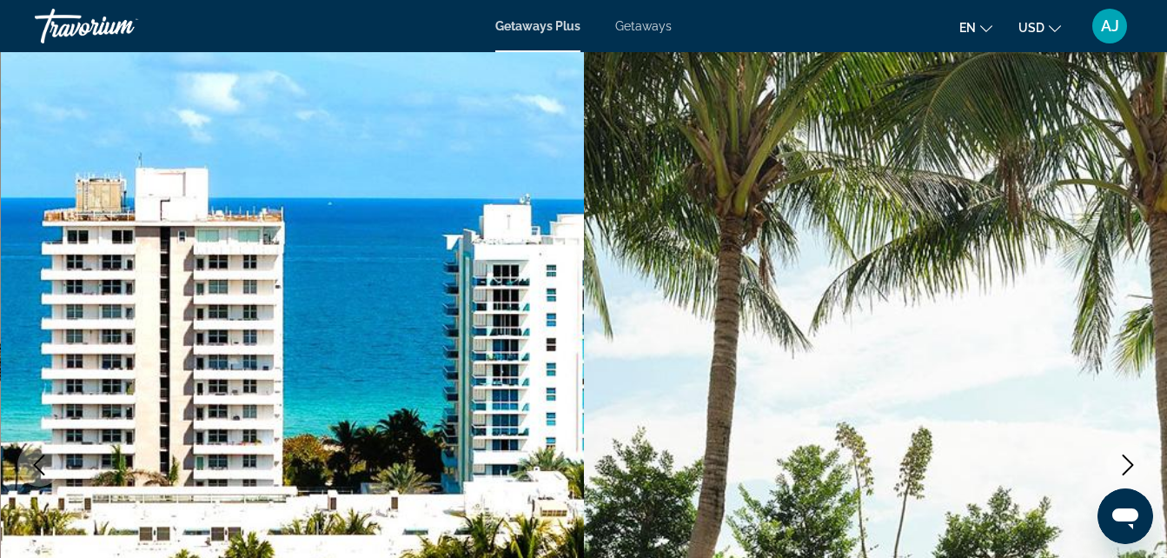
click at [1126, 467] on icon "Next image" at bounding box center [1127, 464] width 21 height 21
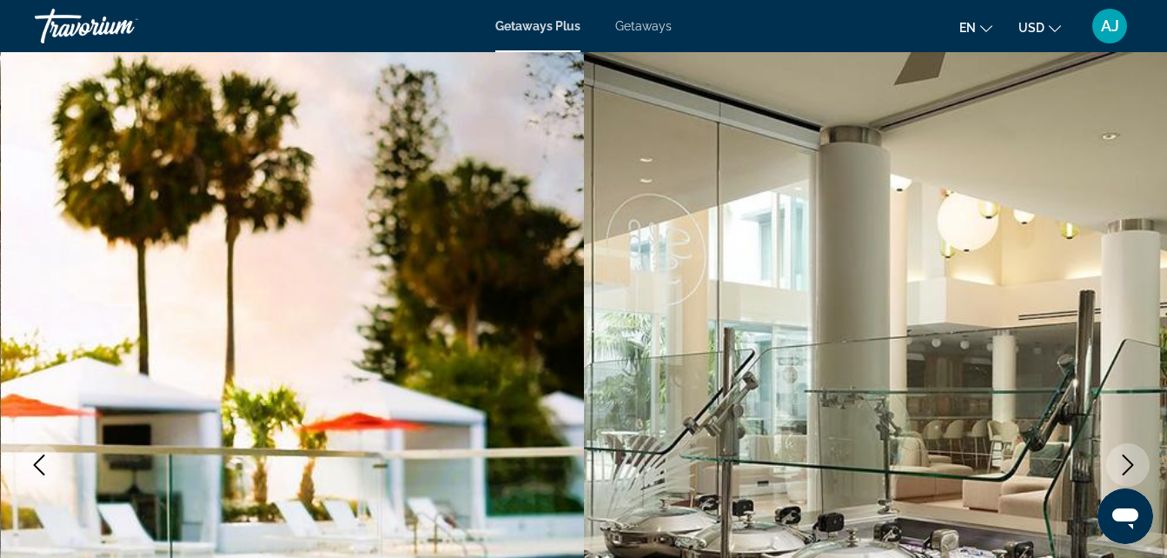
click at [1124, 465] on icon "Next image" at bounding box center [1127, 464] width 21 height 21
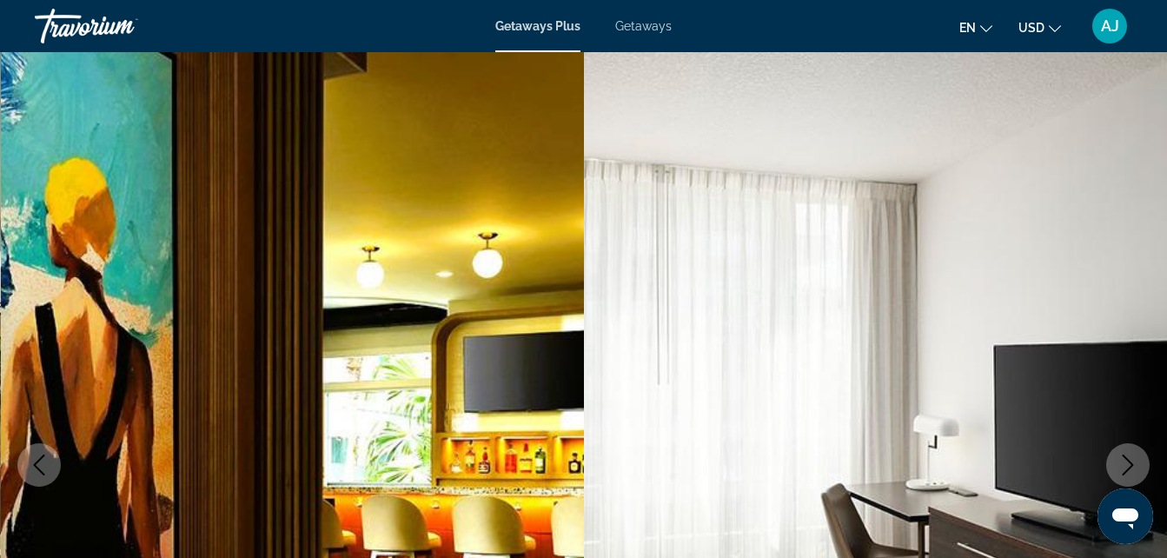
click at [1124, 465] on icon "Next image" at bounding box center [1127, 464] width 21 height 21
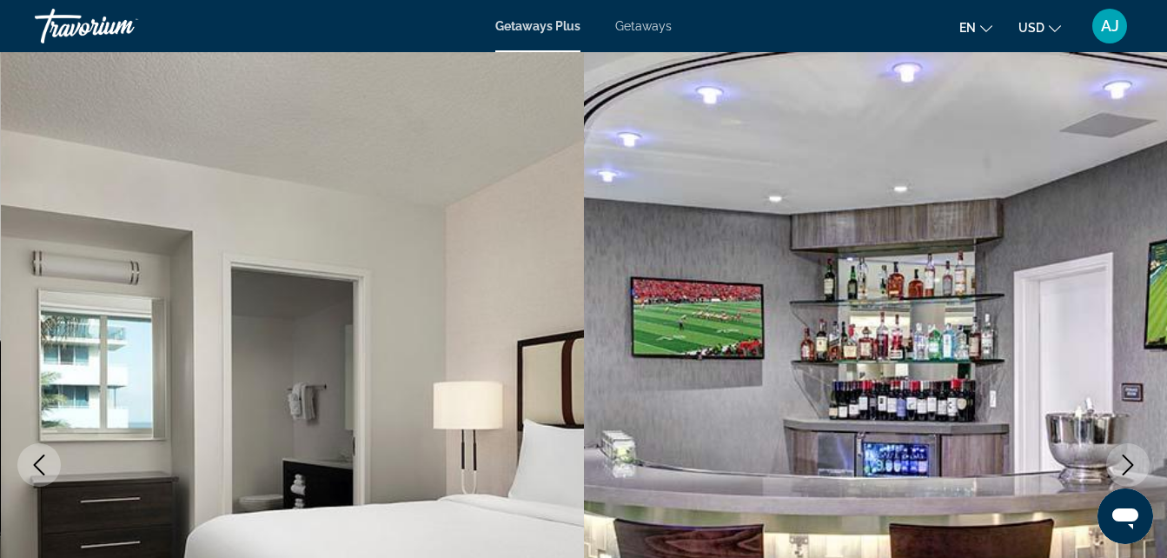
click at [1124, 465] on icon "Next image" at bounding box center [1127, 464] width 21 height 21
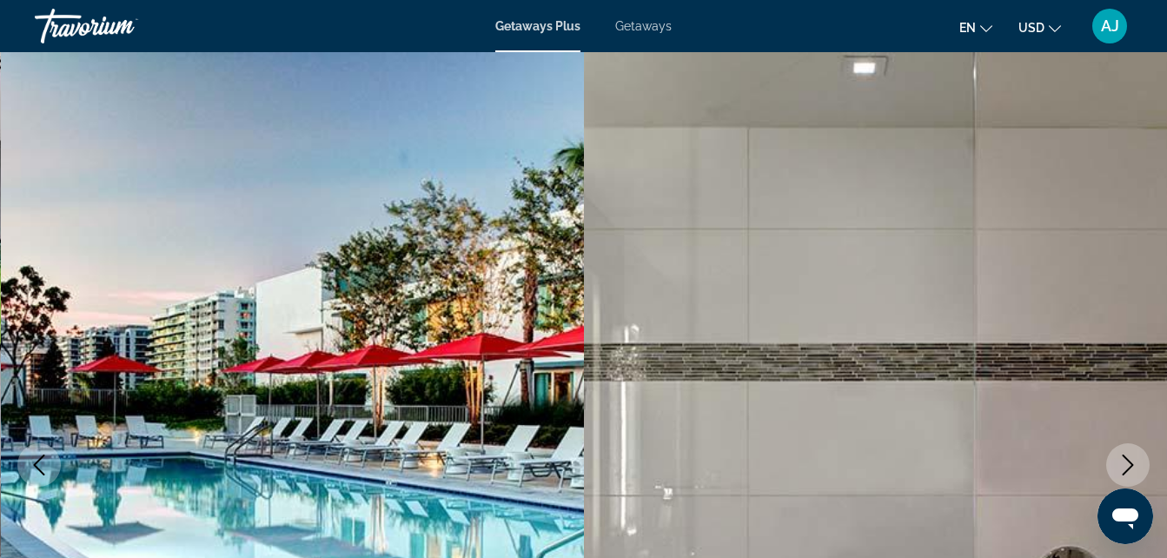
click at [1124, 465] on icon "Next image" at bounding box center [1127, 464] width 21 height 21
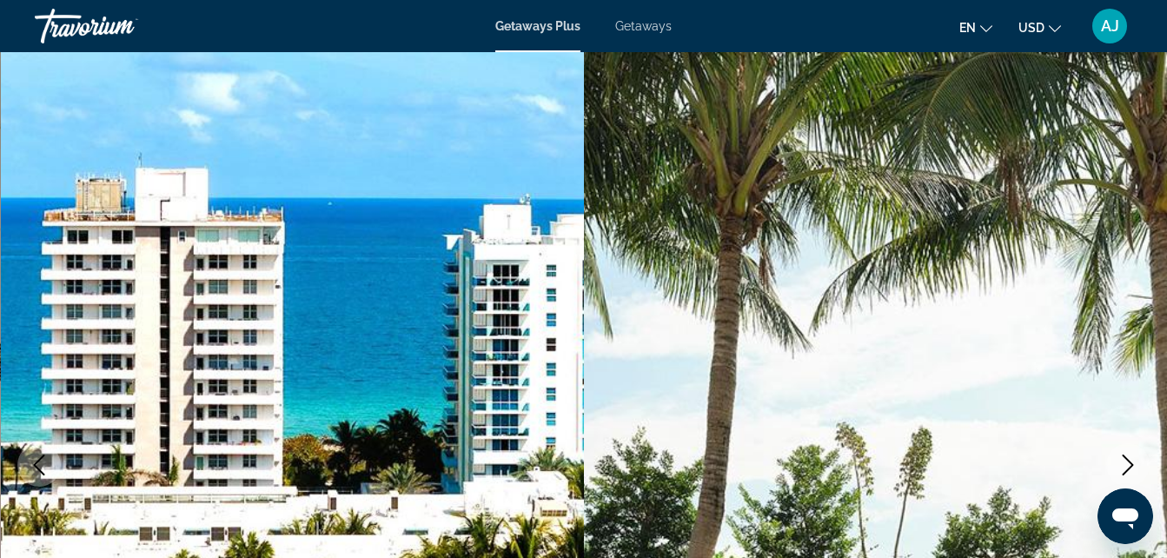
click at [1124, 465] on icon "Next image" at bounding box center [1127, 464] width 21 height 21
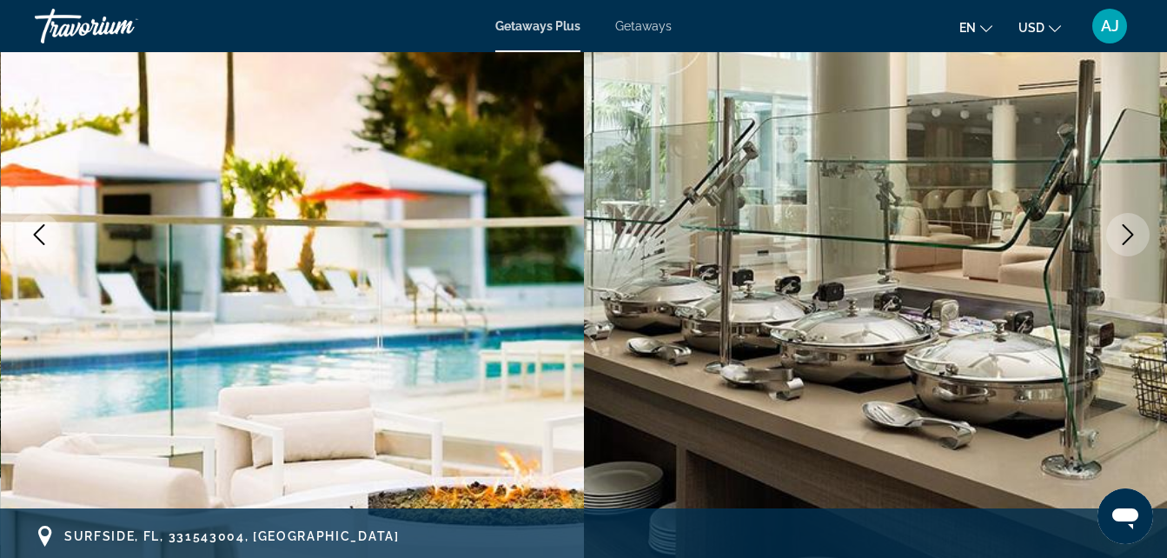
scroll to position [243, 0]
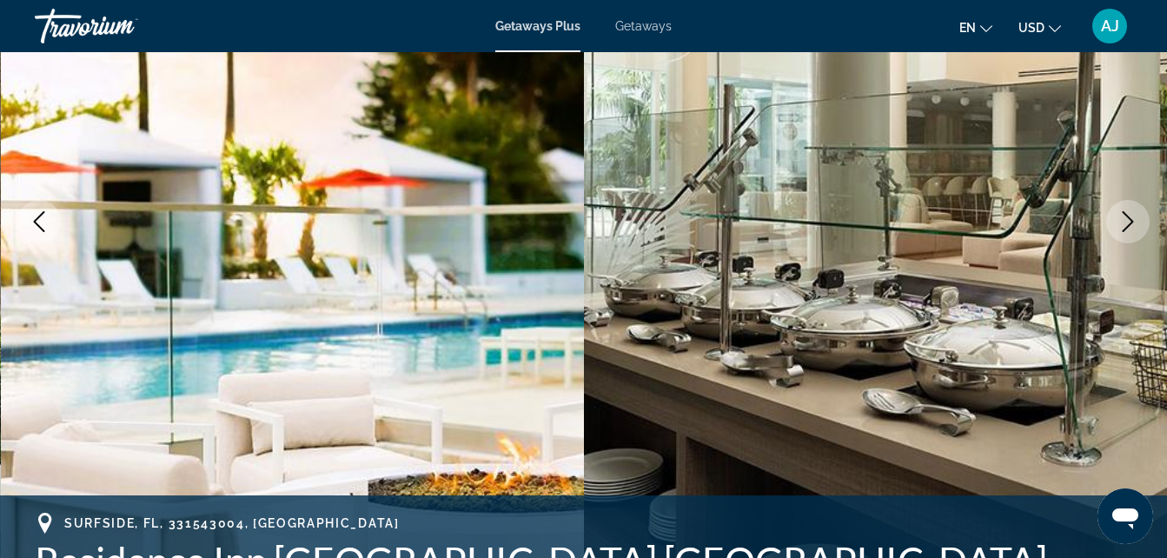
click at [1118, 225] on icon "Next image" at bounding box center [1127, 221] width 21 height 21
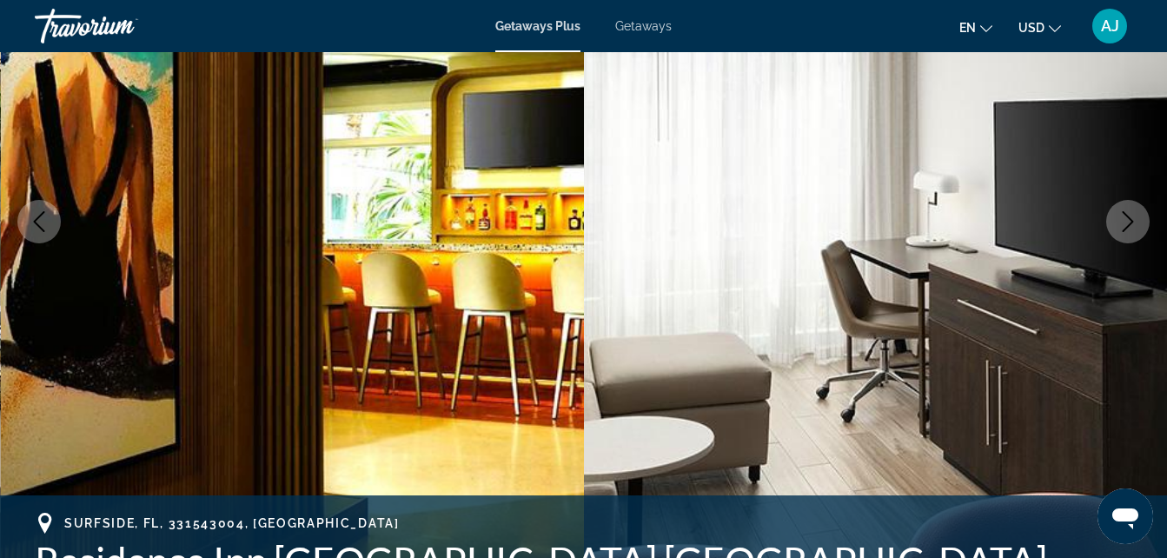
click at [1118, 225] on icon "Next image" at bounding box center [1127, 221] width 21 height 21
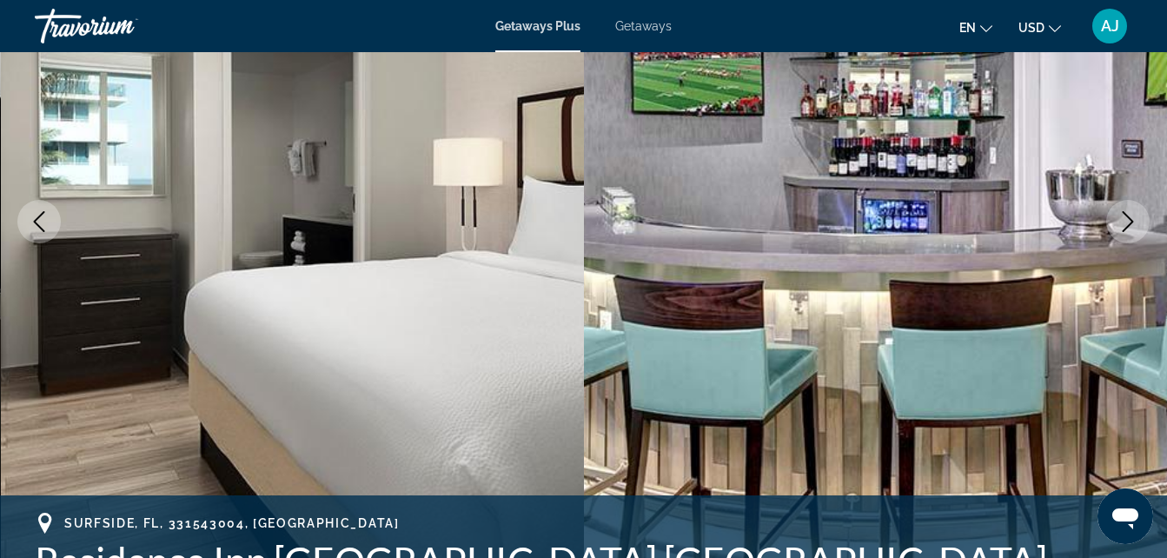
click at [1118, 225] on icon "Next image" at bounding box center [1127, 221] width 21 height 21
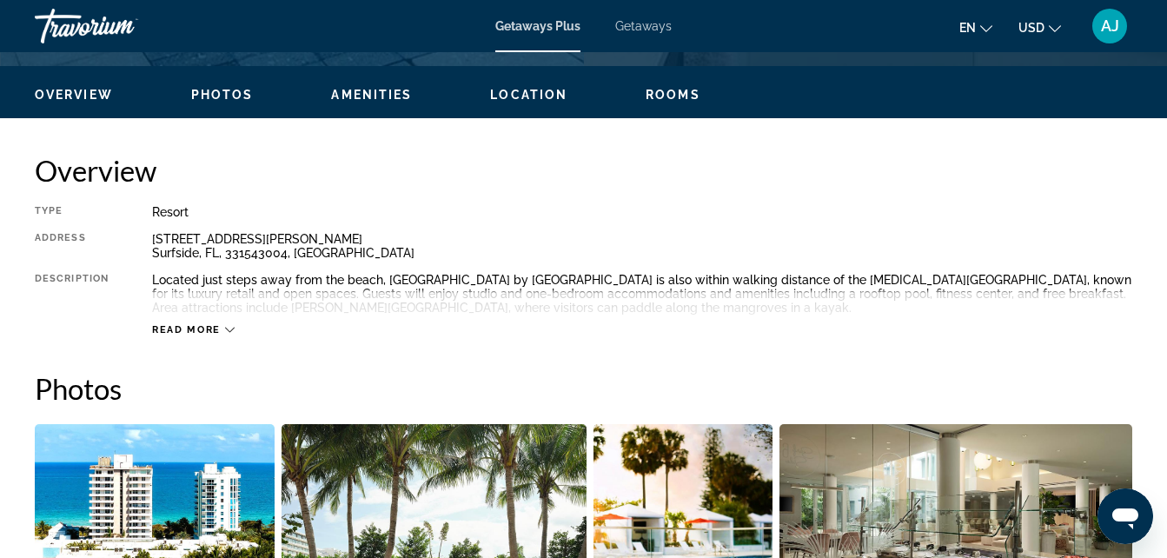
scroll to position [818, 0]
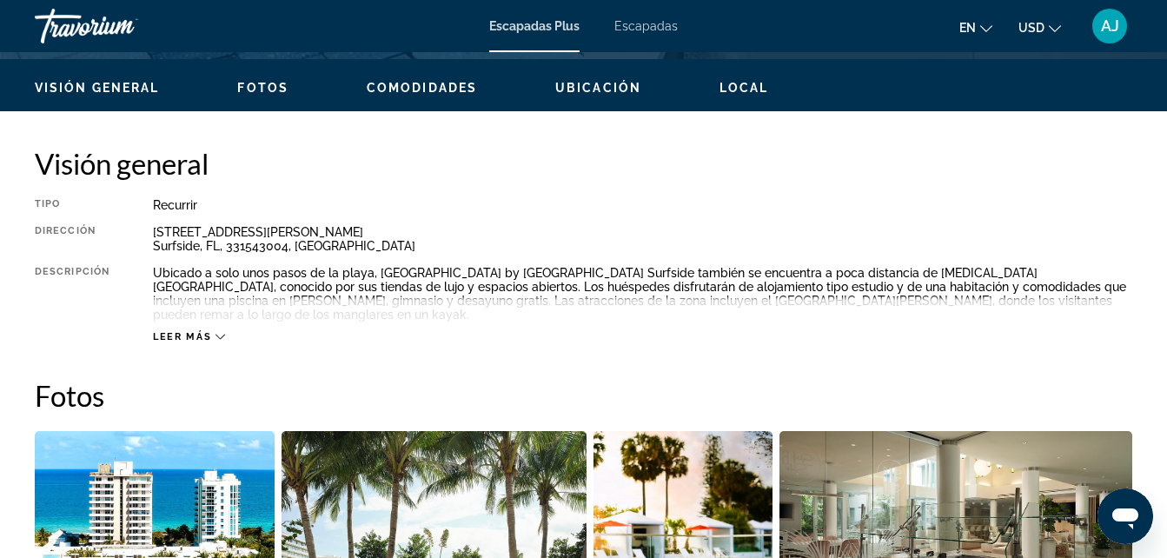
click at [217, 332] on icon "Main content" at bounding box center [220, 337] width 10 height 10
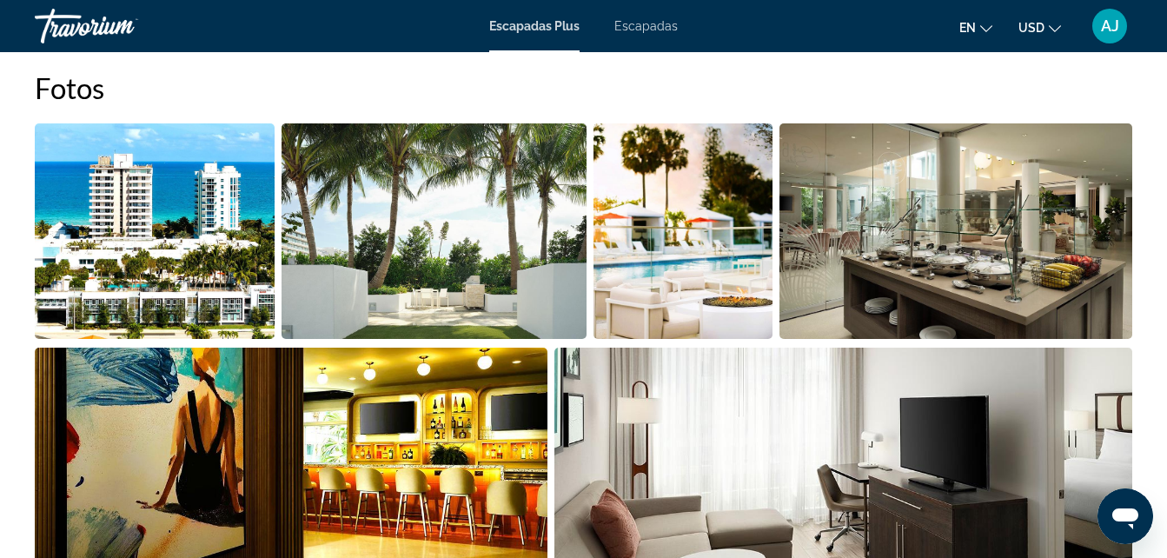
scroll to position [1154, 0]
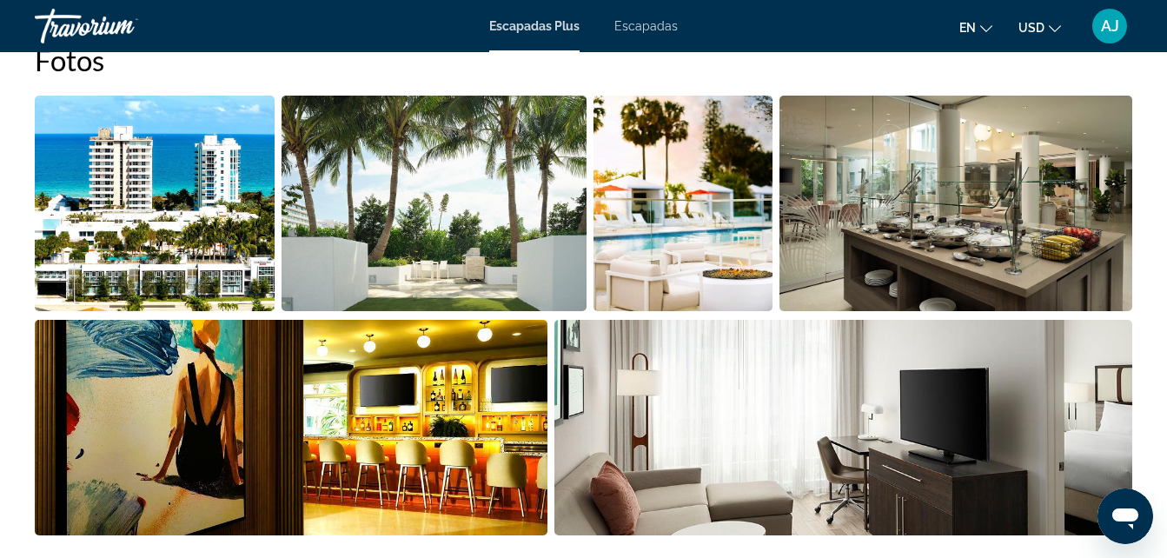
click at [731, 248] on img "Abrir control deslizante de imagen a pantalla completa" at bounding box center [682, 203] width 179 height 215
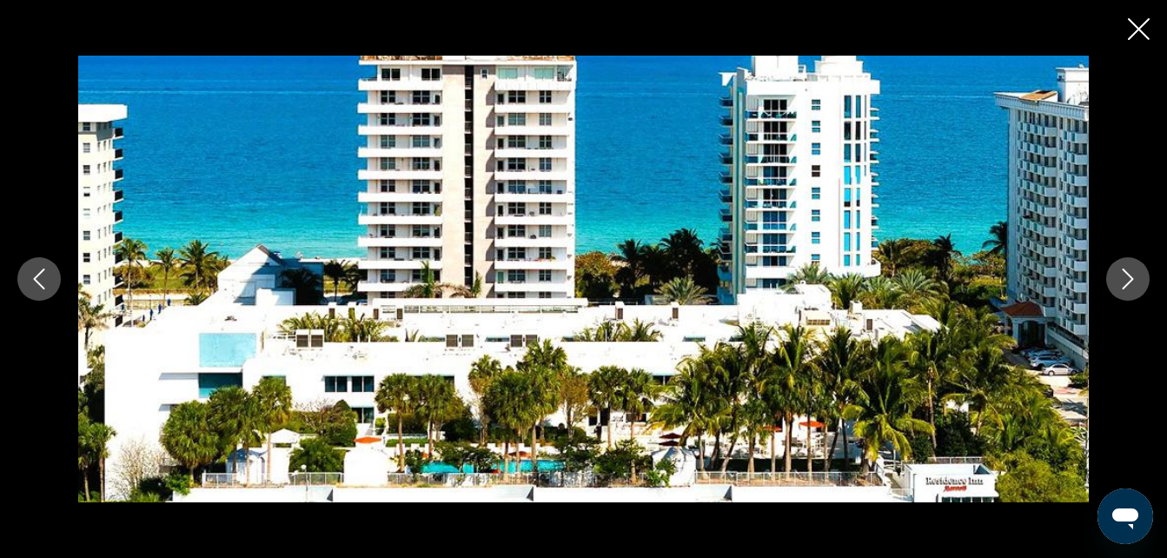
click at [1130, 285] on icon "Siguiente imagen" at bounding box center [1127, 278] width 21 height 21
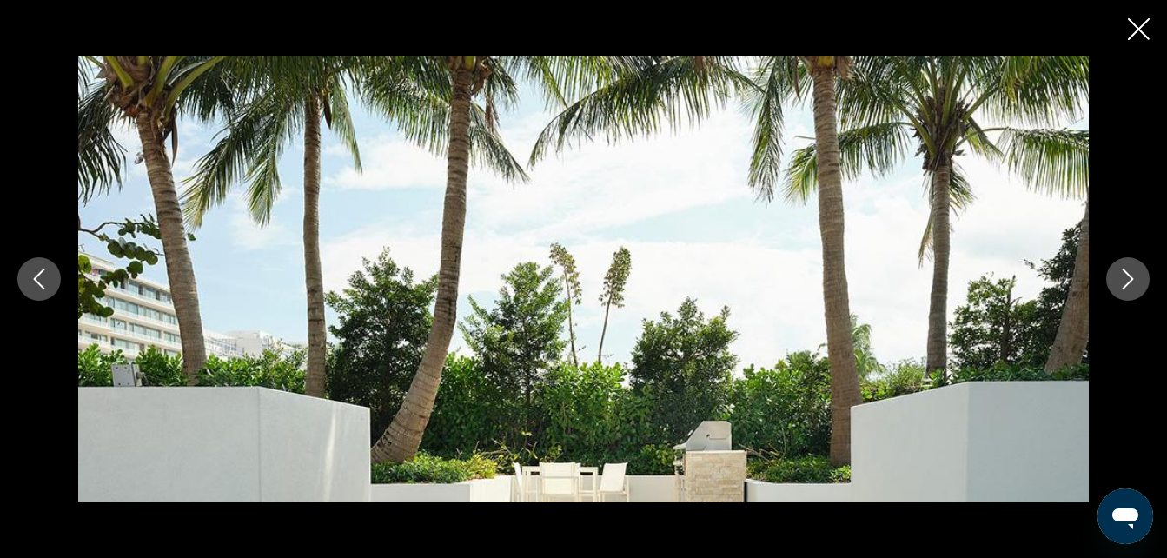
click at [1130, 285] on icon "Siguiente imagen" at bounding box center [1127, 278] width 21 height 21
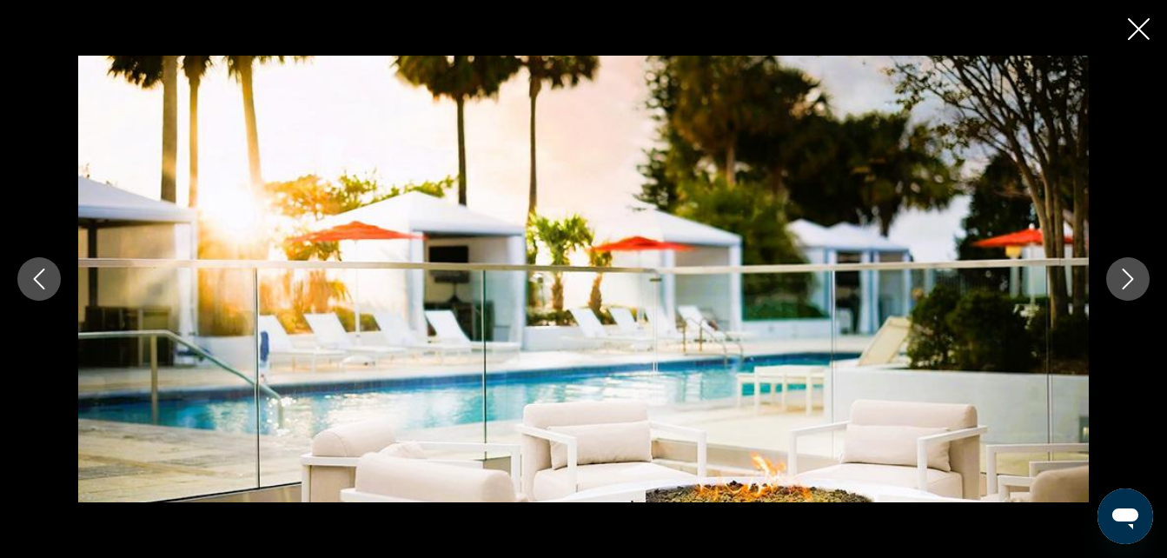
click at [1130, 285] on icon "Siguiente imagen" at bounding box center [1127, 278] width 21 height 21
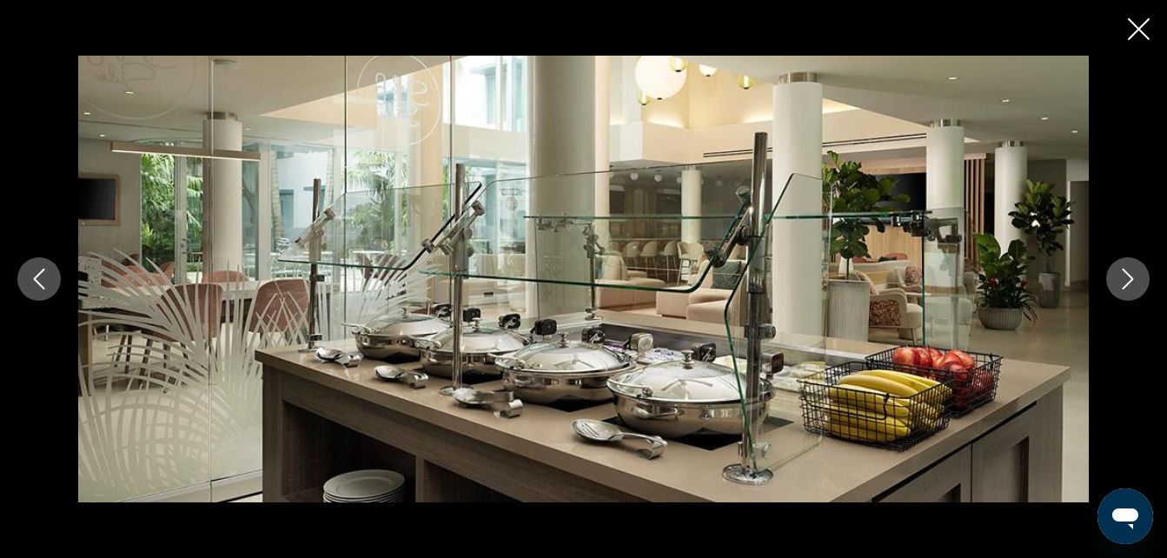
click at [1130, 285] on icon "Siguiente imagen" at bounding box center [1127, 278] width 21 height 21
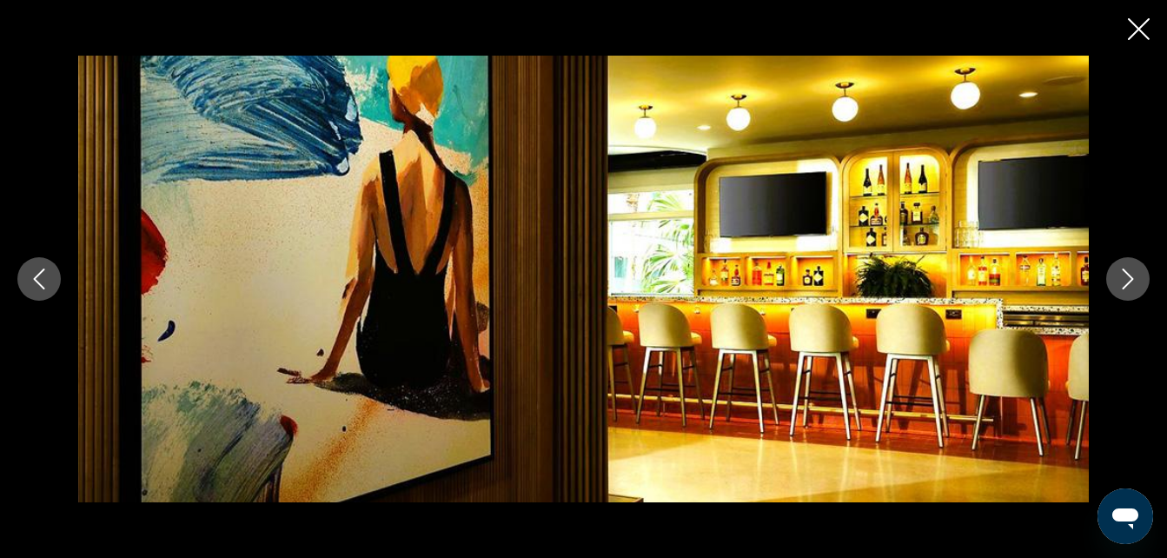
click at [1130, 285] on icon "Siguiente imagen" at bounding box center [1127, 278] width 21 height 21
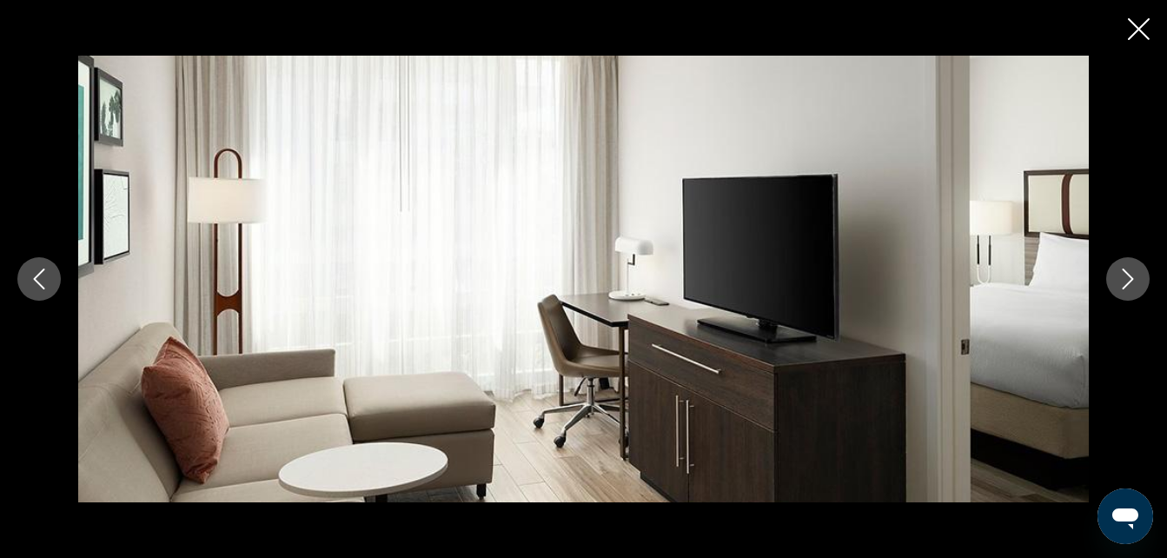
click at [1130, 285] on icon "Siguiente imagen" at bounding box center [1127, 278] width 21 height 21
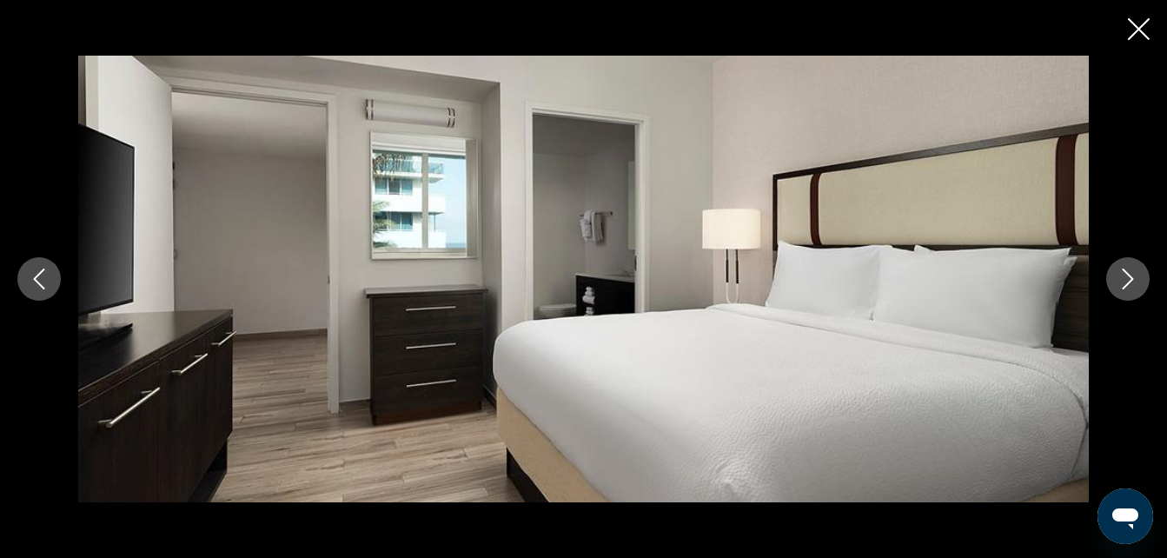
click at [1130, 285] on icon "Siguiente imagen" at bounding box center [1127, 278] width 21 height 21
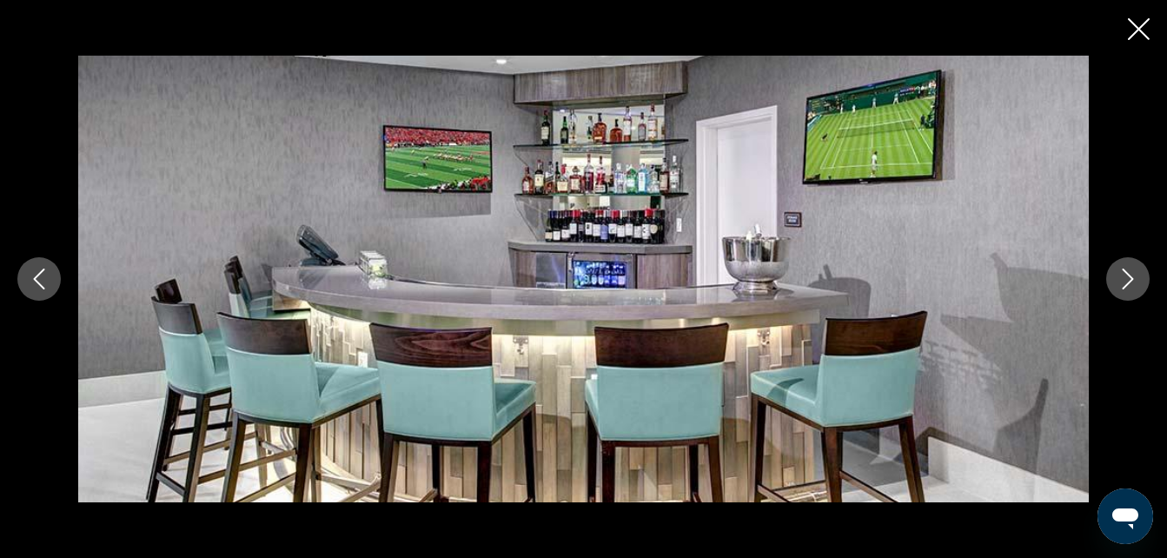
click at [1130, 285] on icon "Siguiente imagen" at bounding box center [1127, 278] width 21 height 21
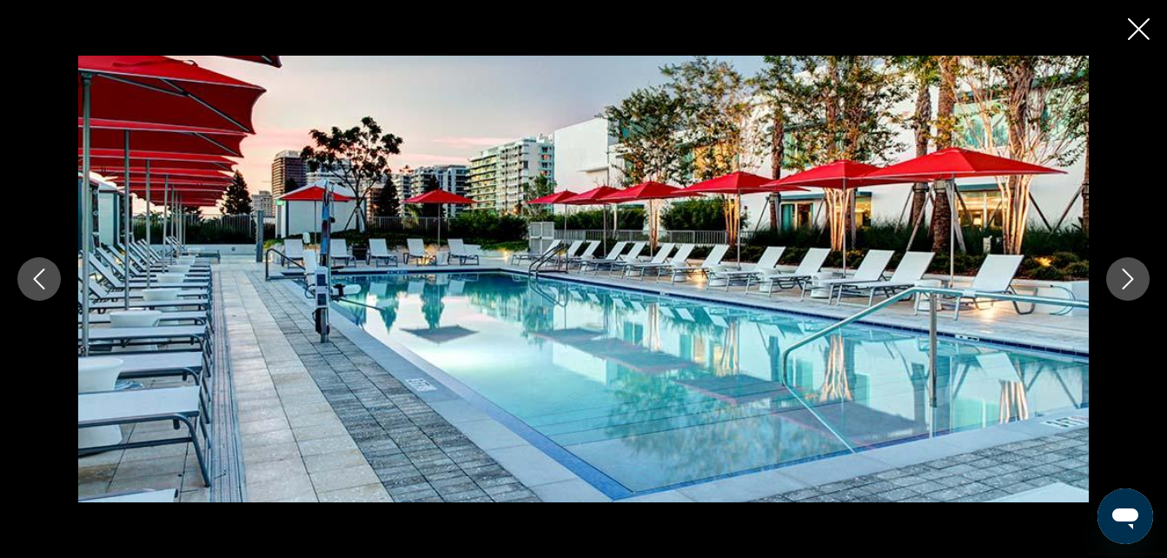
click at [1130, 285] on icon "Siguiente imagen" at bounding box center [1127, 278] width 21 height 21
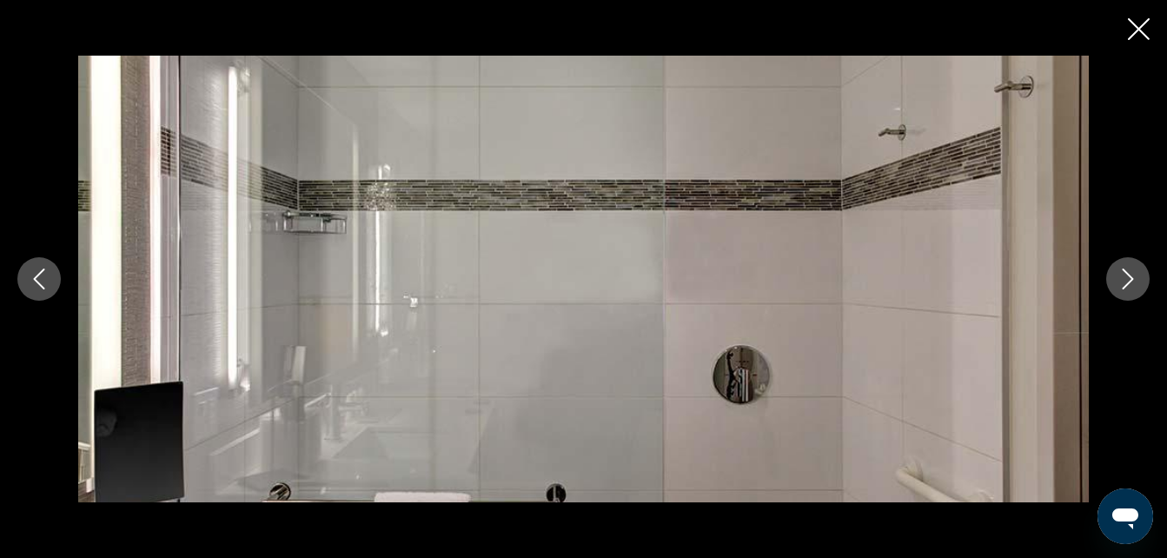
click at [1130, 285] on icon "Siguiente imagen" at bounding box center [1127, 278] width 21 height 21
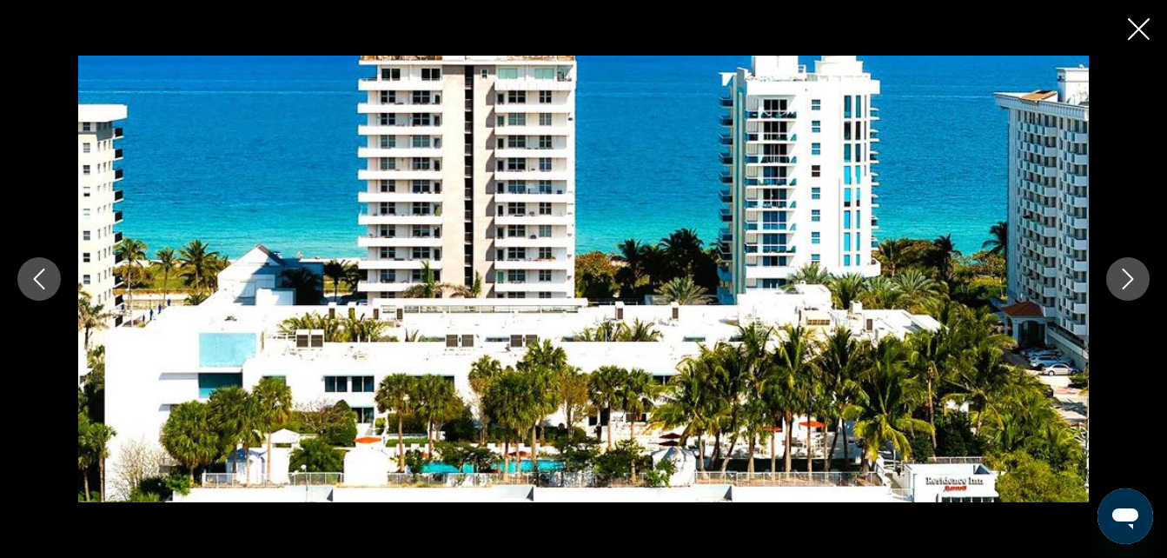
click at [1130, 285] on icon "Siguiente imagen" at bounding box center [1127, 278] width 21 height 21
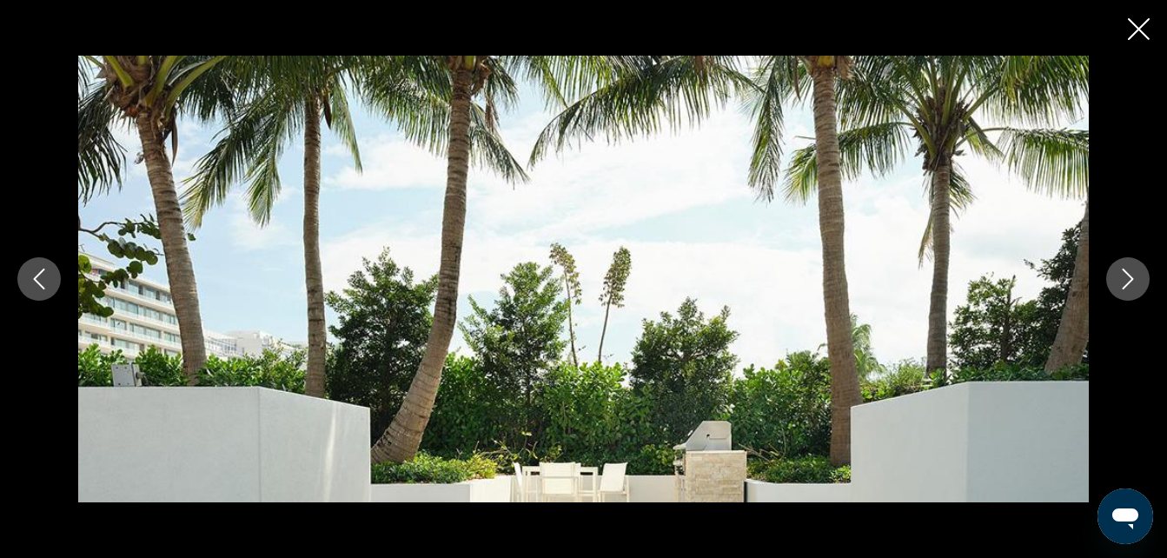
click at [1130, 285] on icon "Siguiente imagen" at bounding box center [1127, 278] width 21 height 21
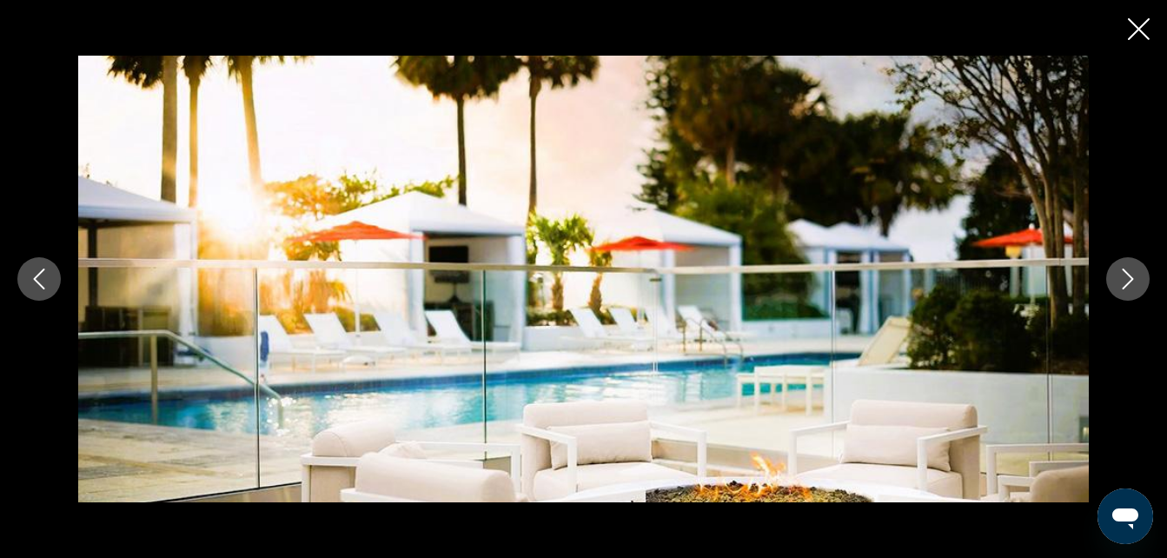
click at [1130, 285] on icon "Siguiente imagen" at bounding box center [1127, 278] width 21 height 21
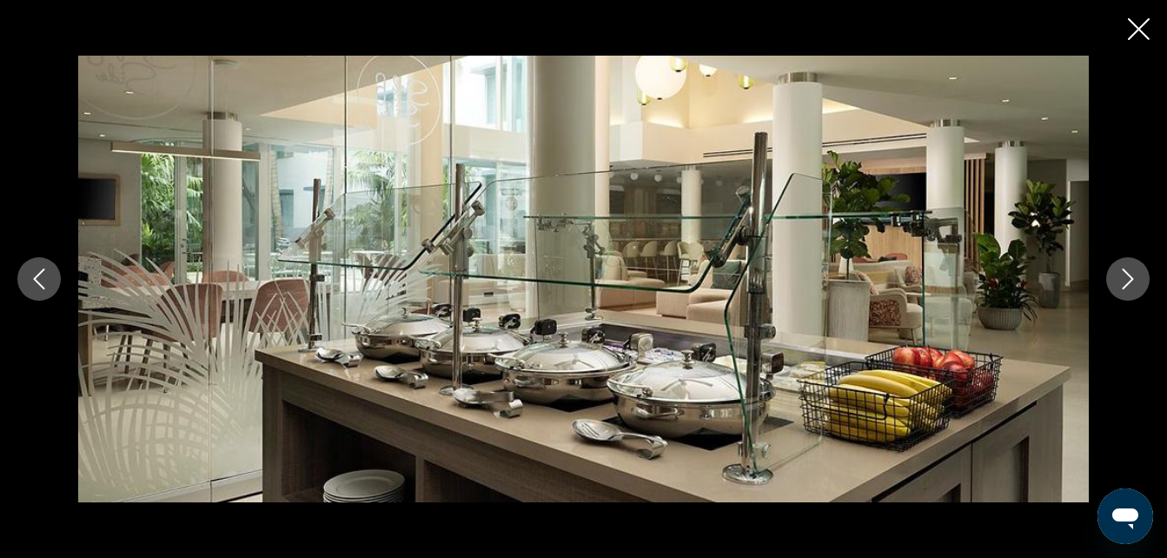
click at [1135, 29] on icon "Cerrar presentación de diapositivas" at bounding box center [1139, 29] width 22 height 22
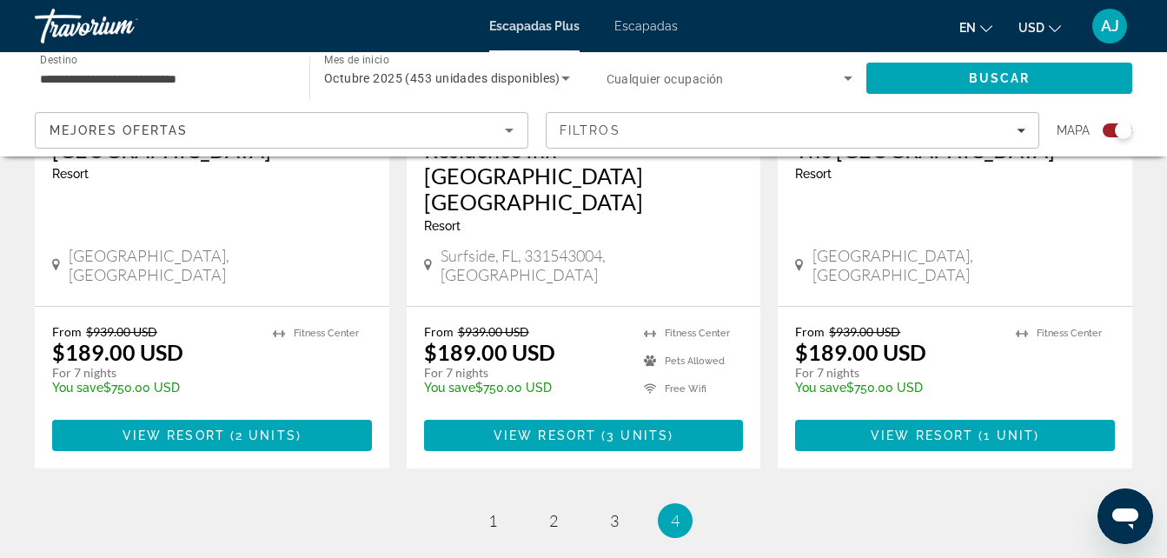
scroll to position [2826, 0]
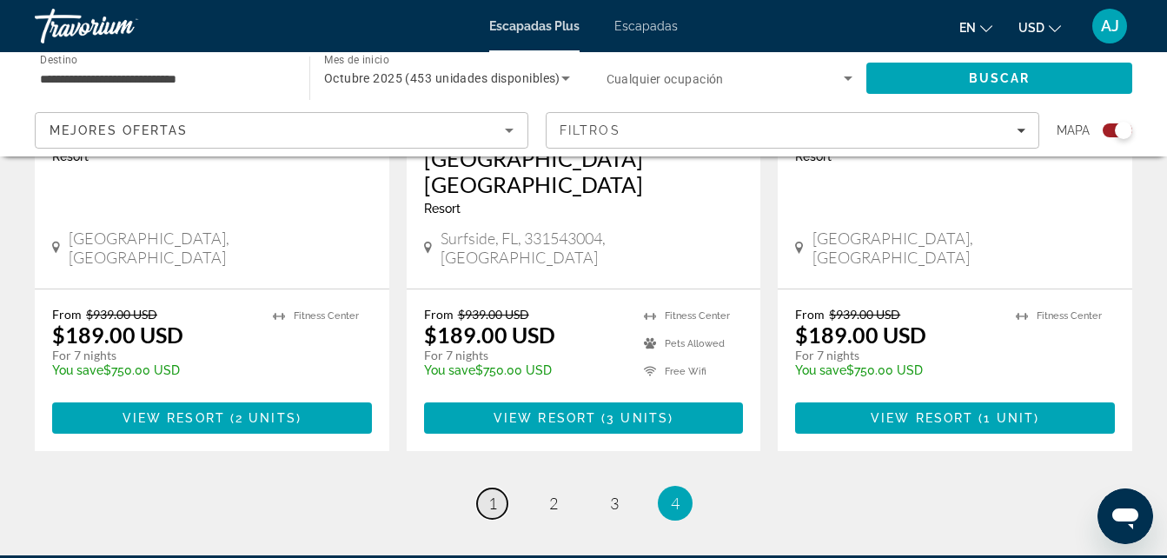
click at [490, 494] on span "1" at bounding box center [492, 503] width 9 height 19
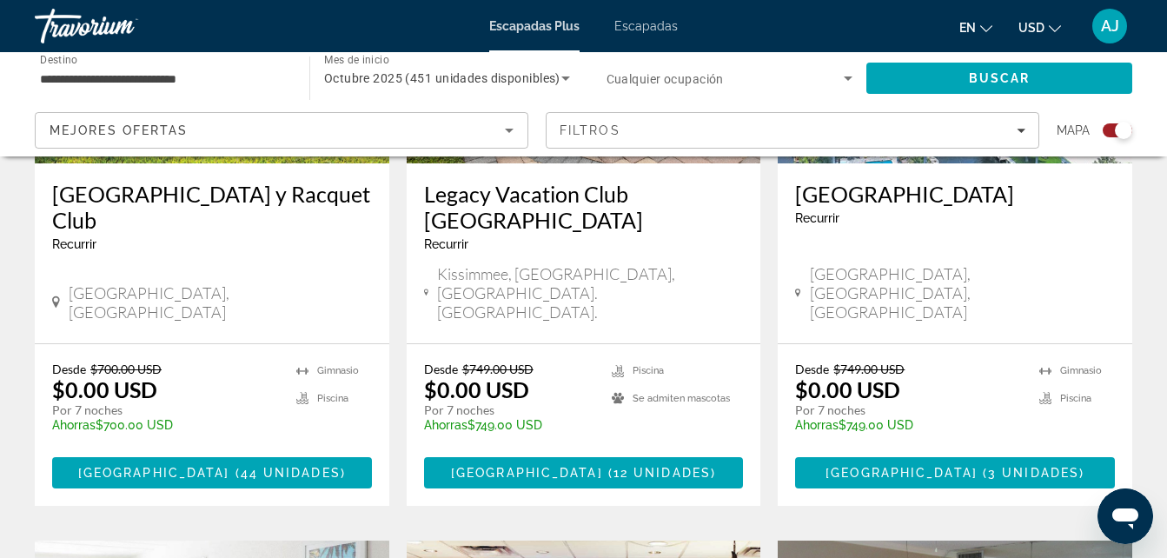
scroll to position [202, 0]
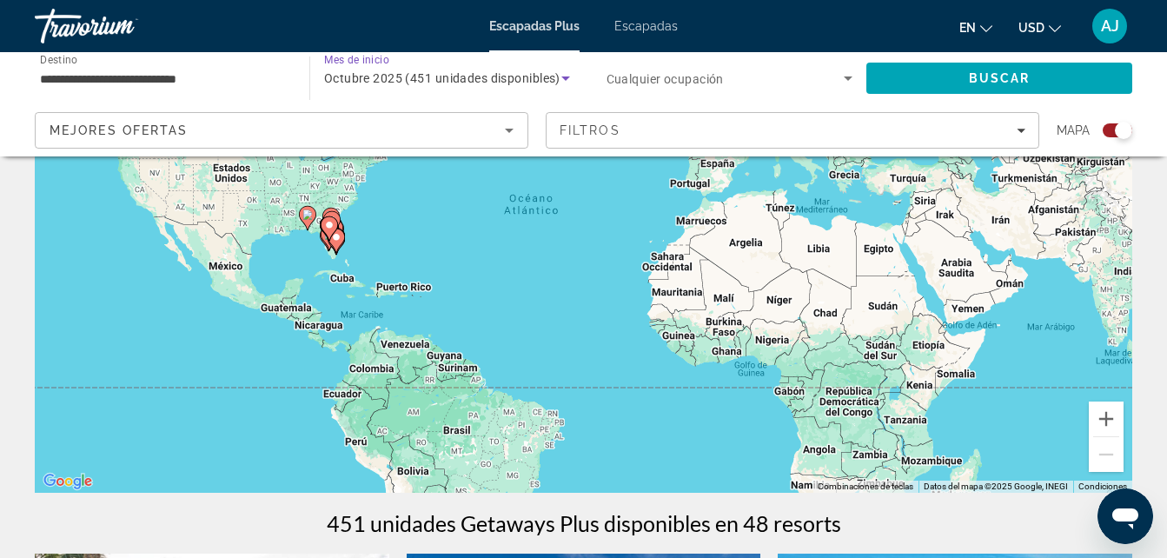
click at [516, 87] on div "Octubre 2025 (451 unidades disponibles)" at bounding box center [442, 78] width 237 height 21
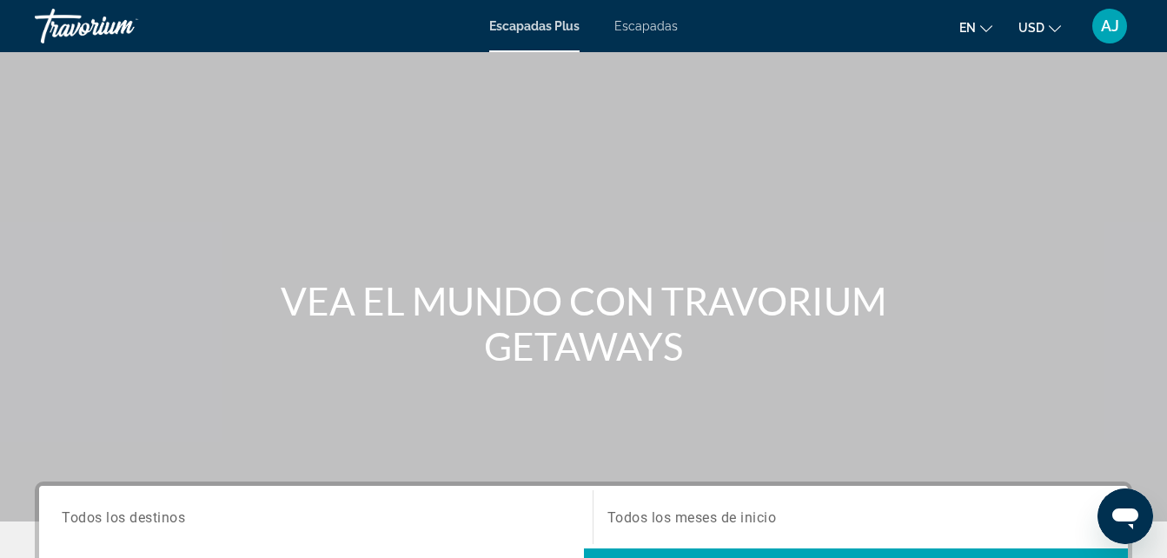
click at [171, 518] on span "Todos los destinos" at bounding box center [123, 516] width 123 height 17
click at [171, 518] on input "Destination Todos los destinos" at bounding box center [316, 517] width 508 height 21
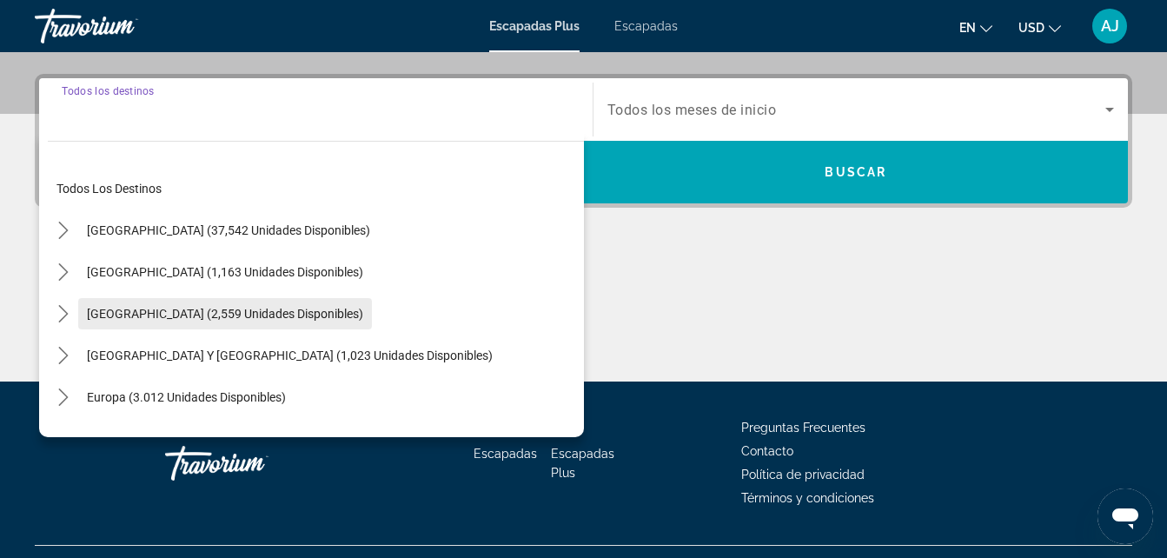
scroll to position [425, 0]
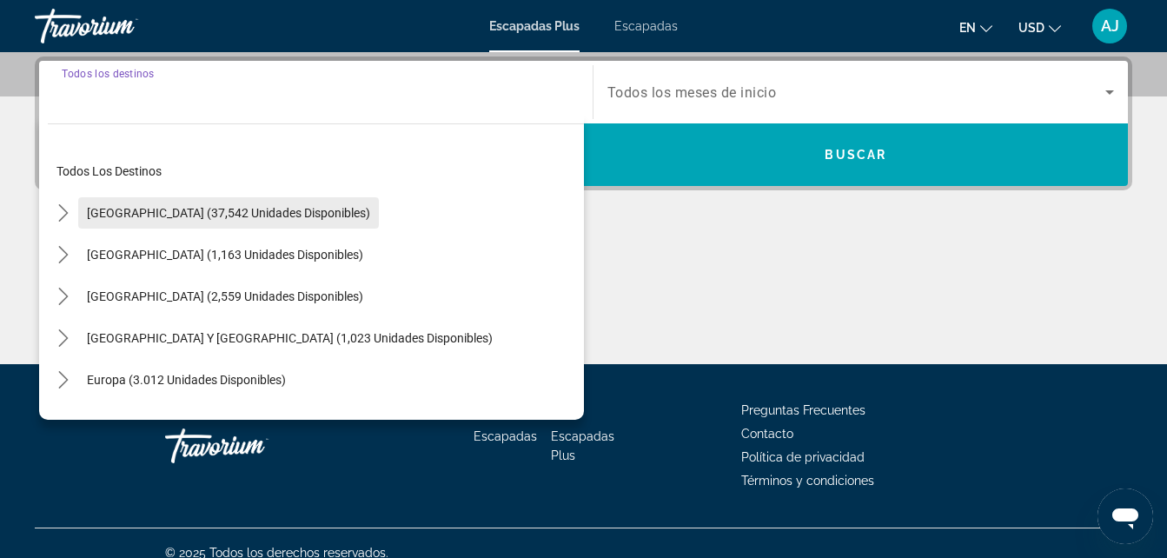
click at [222, 219] on span "Estados Unidos (37,542 unidades disponibles)" at bounding box center [228, 213] width 283 height 14
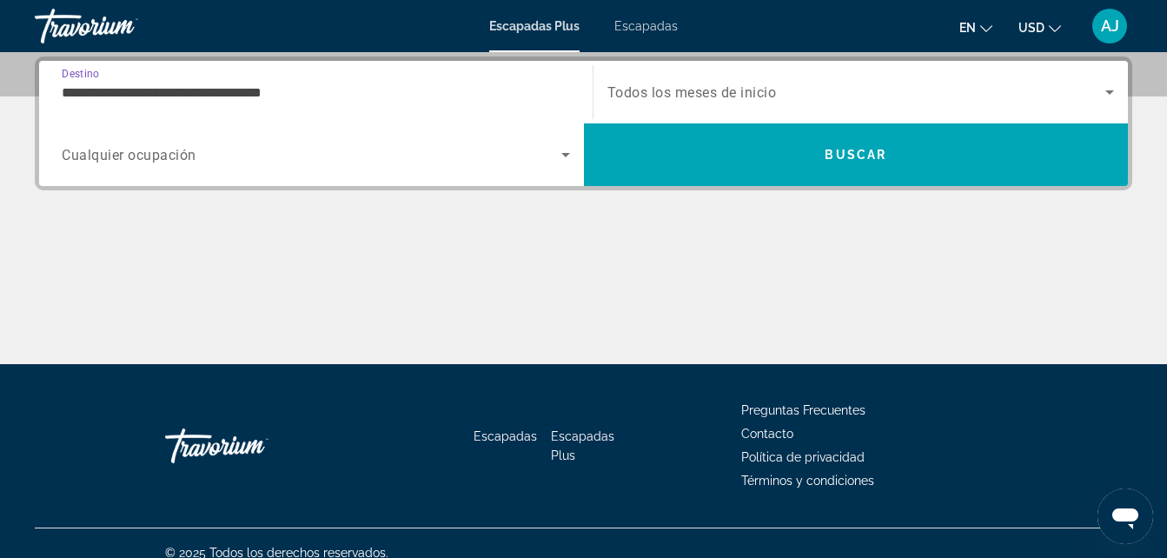
click at [260, 94] on input "**********" at bounding box center [316, 93] width 508 height 21
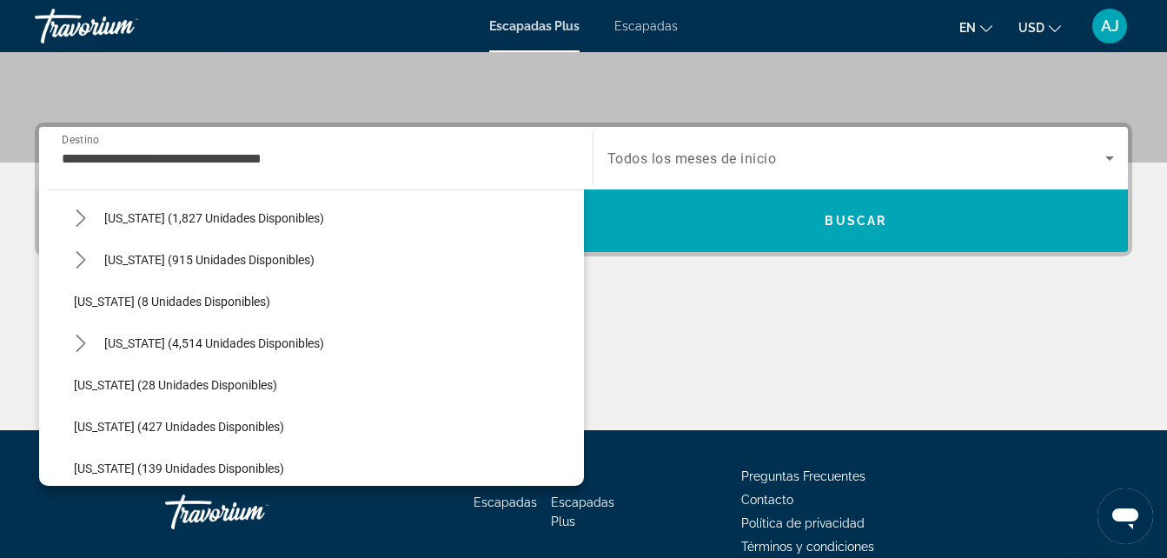
scroll to position [235, 0]
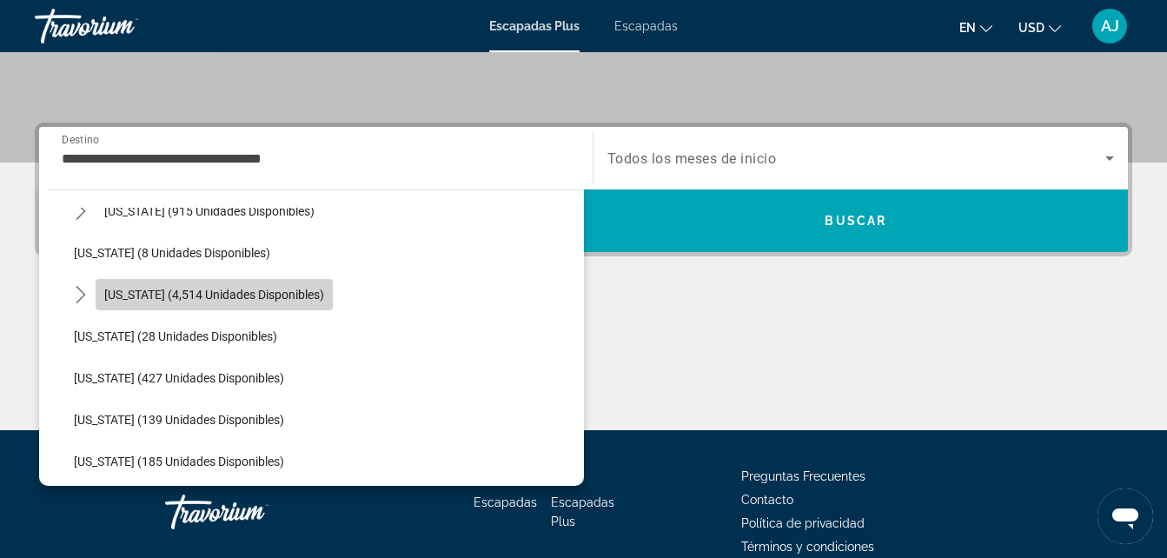
click at [275, 293] on span "Florida (4,514 unidades disponibles)" at bounding box center [214, 295] width 220 height 14
type input "**********"
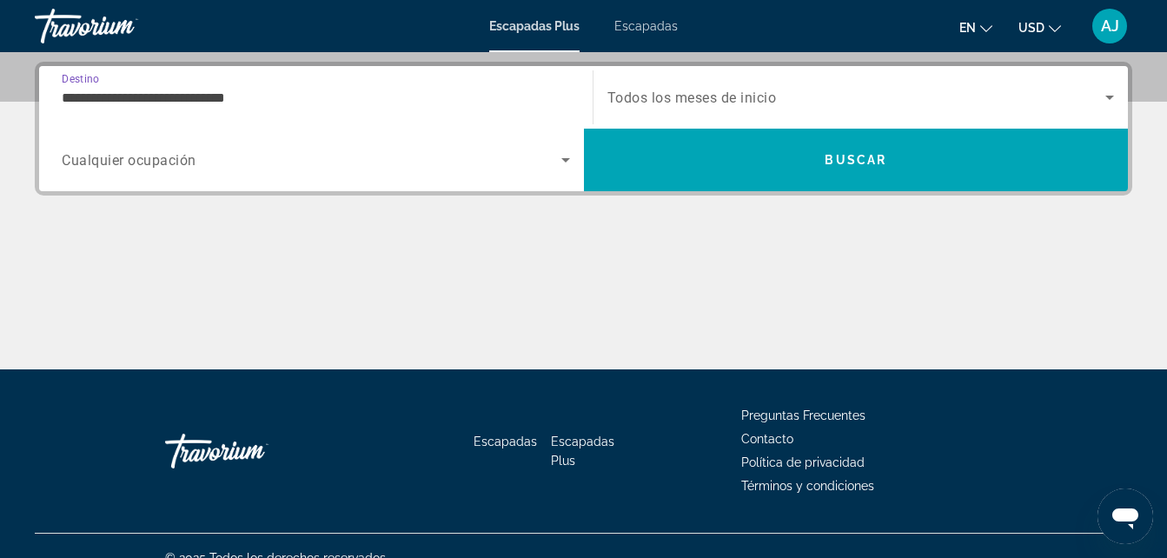
scroll to position [425, 0]
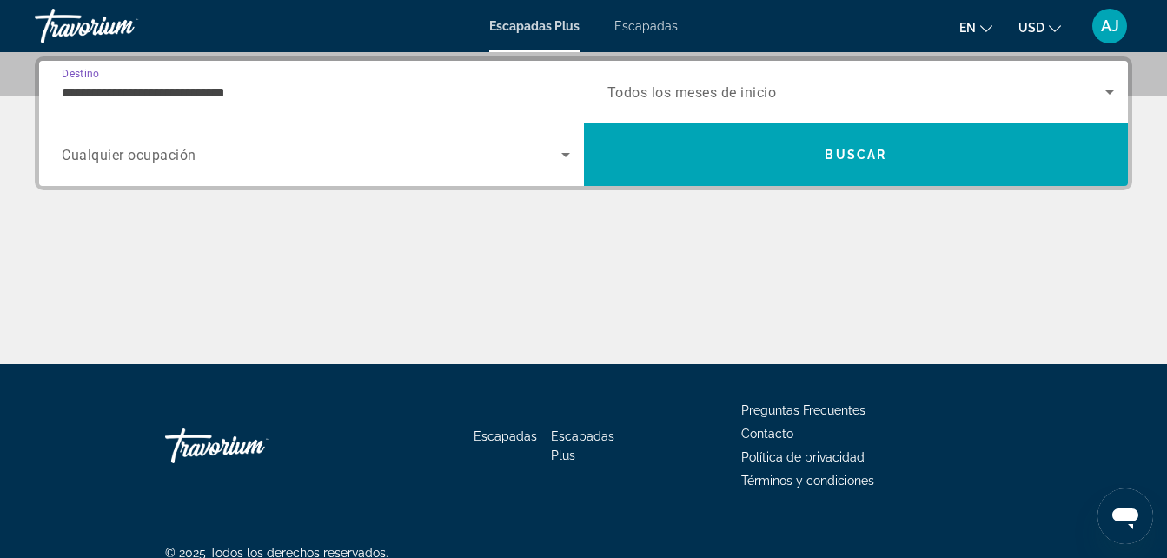
click at [552, 153] on span "Widget de búsqueda" at bounding box center [312, 154] width 500 height 21
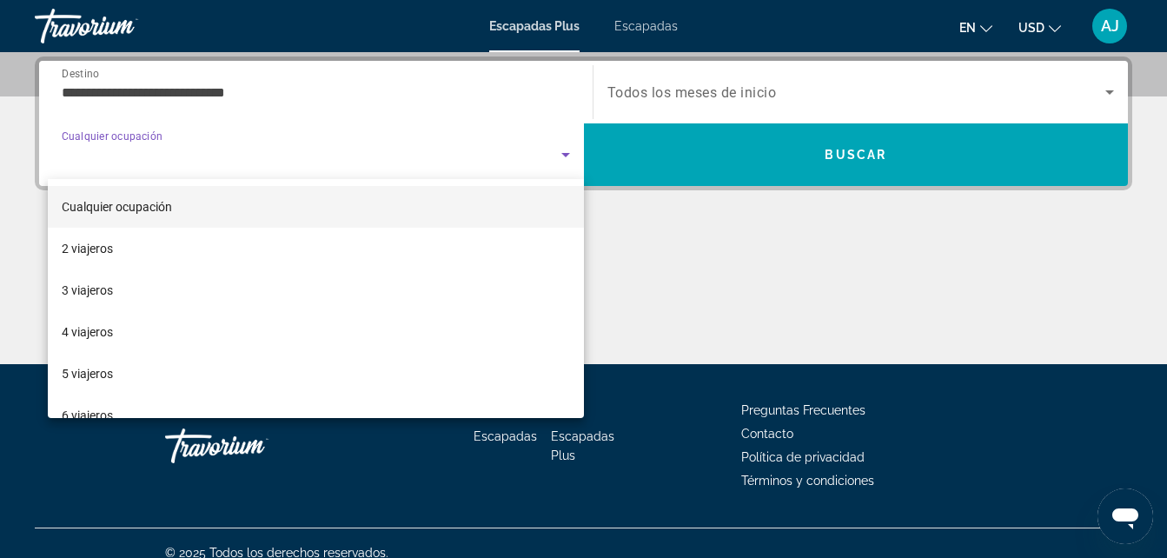
click at [566, 90] on div at bounding box center [583, 279] width 1167 height 558
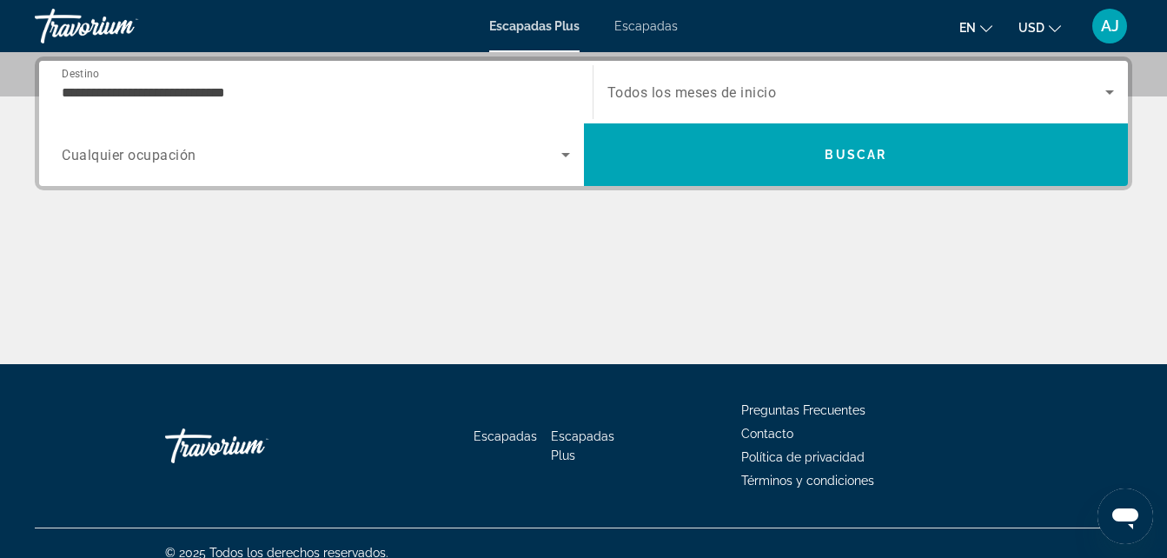
click at [613, 89] on span "Todos los meses de inicio" at bounding box center [691, 92] width 169 height 17
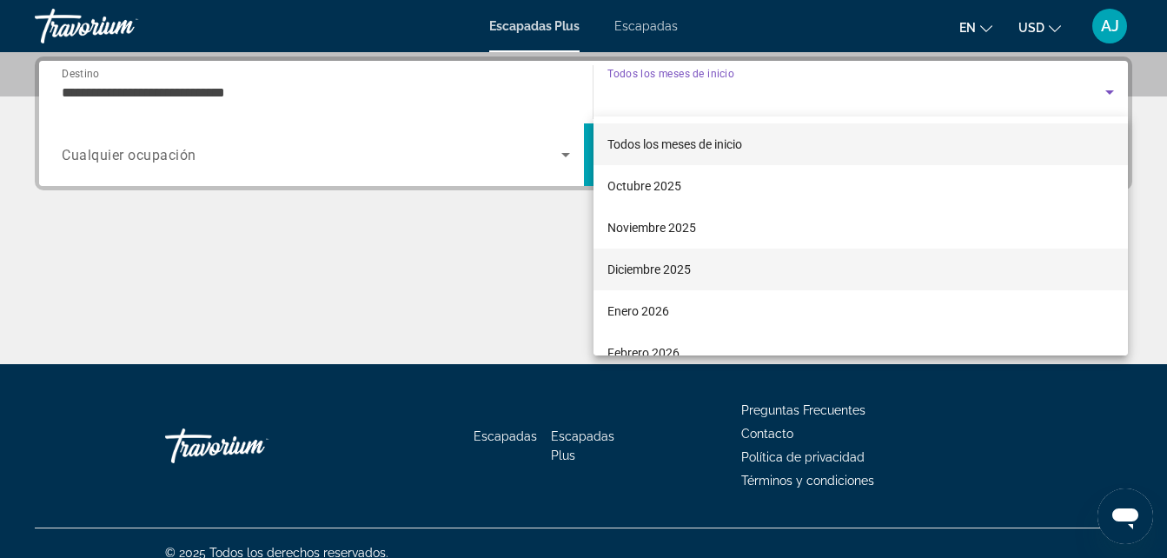
click at [645, 262] on font "Diciembre 2025" at bounding box center [648, 269] width 83 height 14
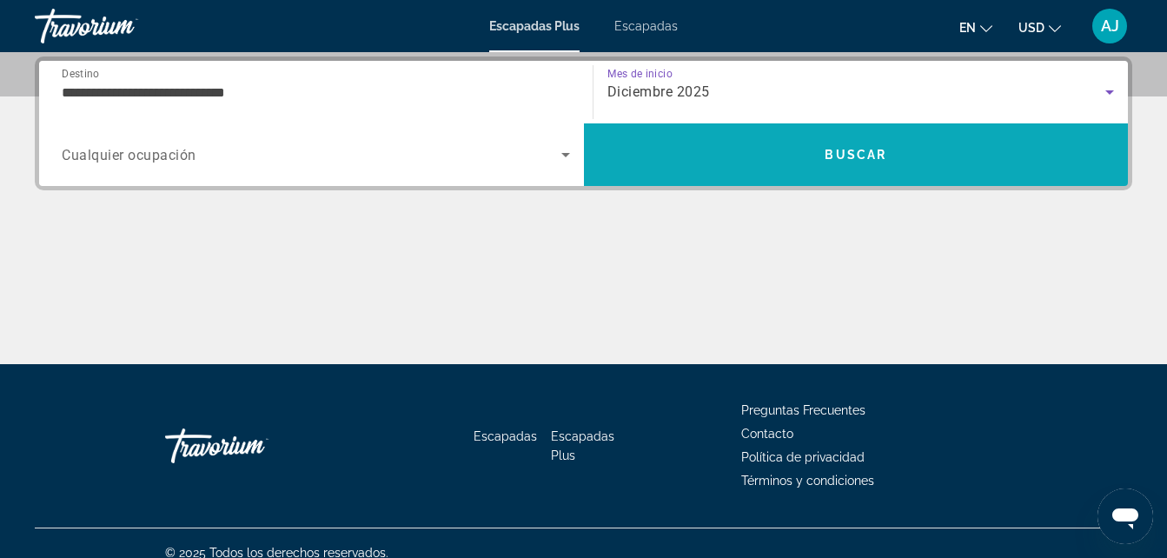
click at [662, 168] on span "Buscar" at bounding box center [856, 155] width 545 height 42
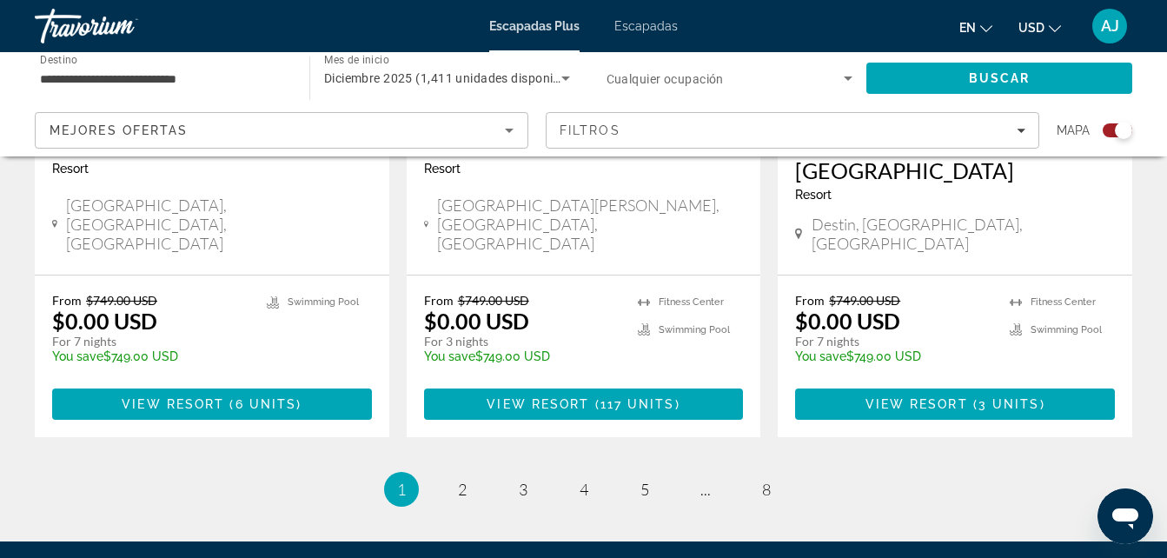
scroll to position [2846, 0]
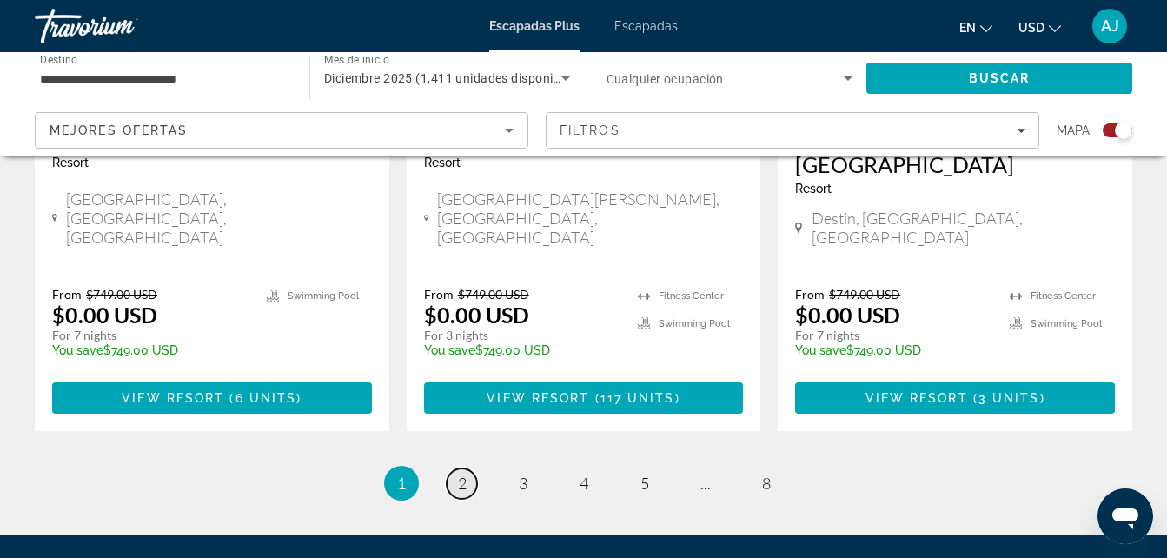
click at [459, 474] on span "2" at bounding box center [462, 483] width 9 height 19
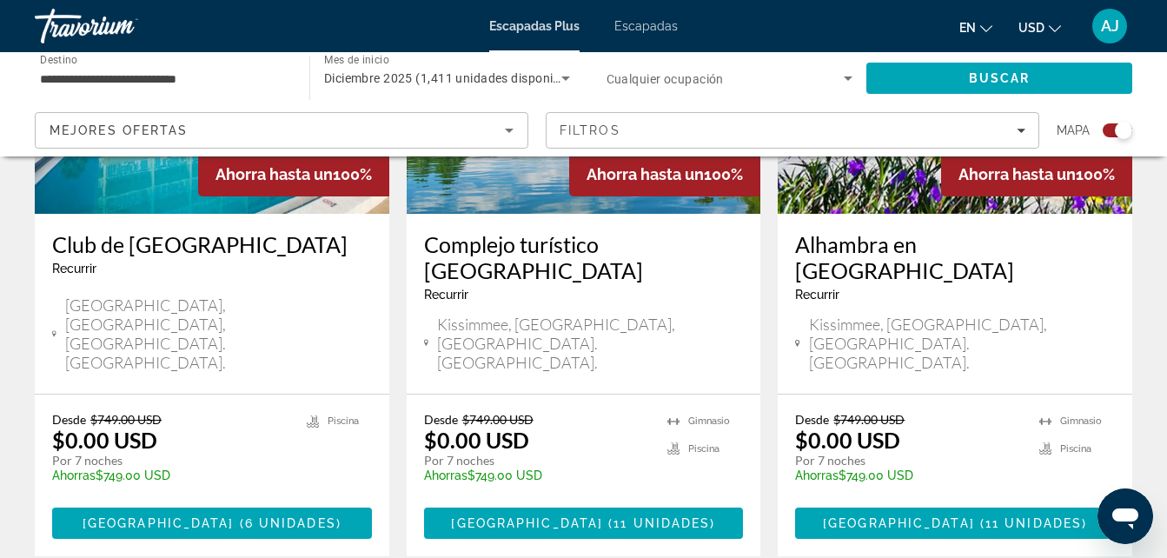
scroll to position [2948, 0]
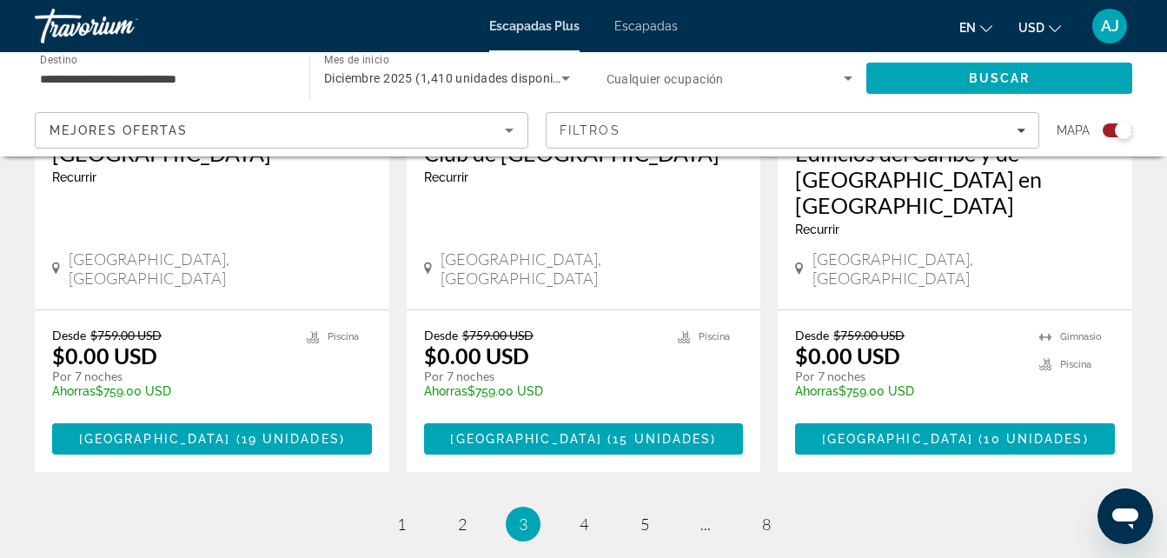
scroll to position [2960, 0]
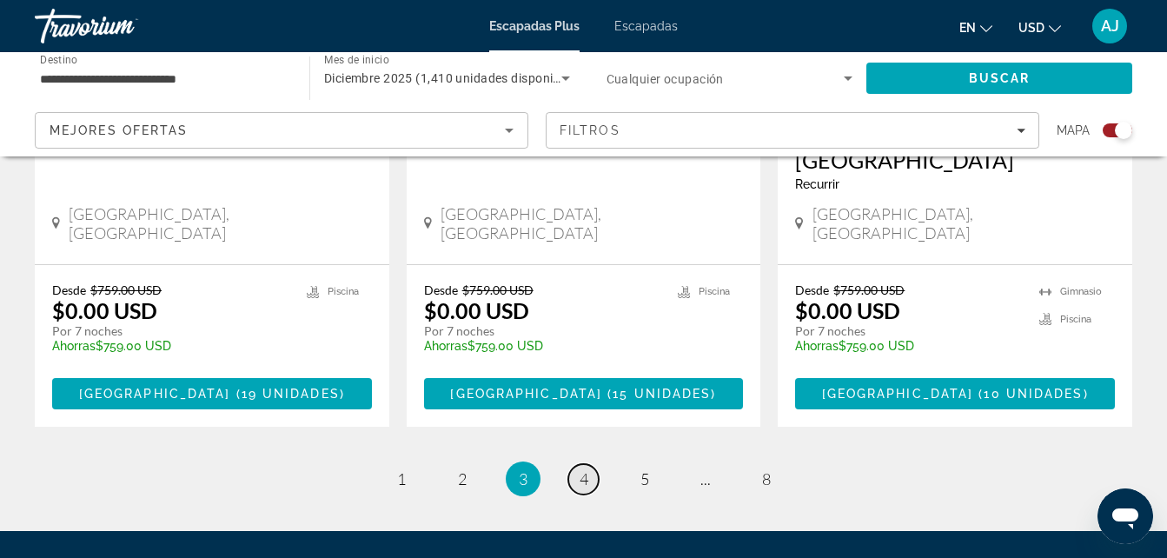
click at [581, 469] on span "4" at bounding box center [584, 478] width 9 height 19
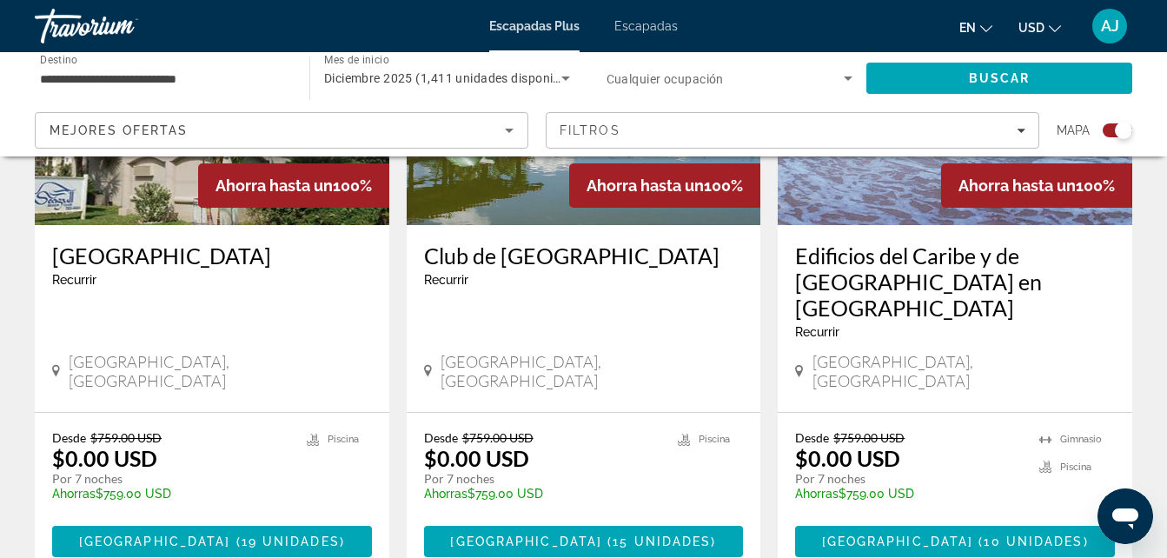
scroll to position [2815, 0]
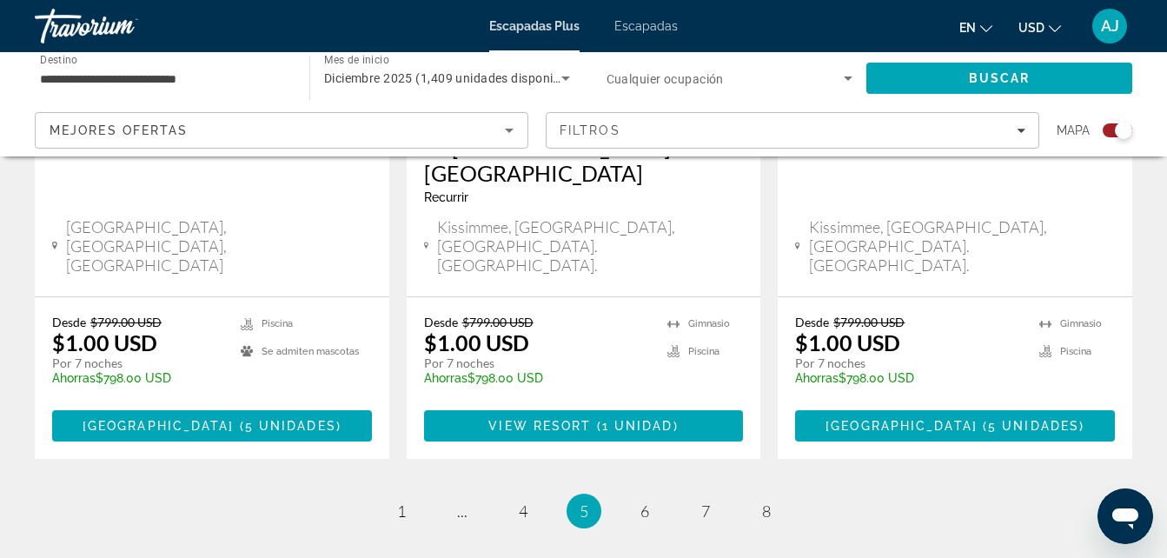
scroll to position [2941, 0]
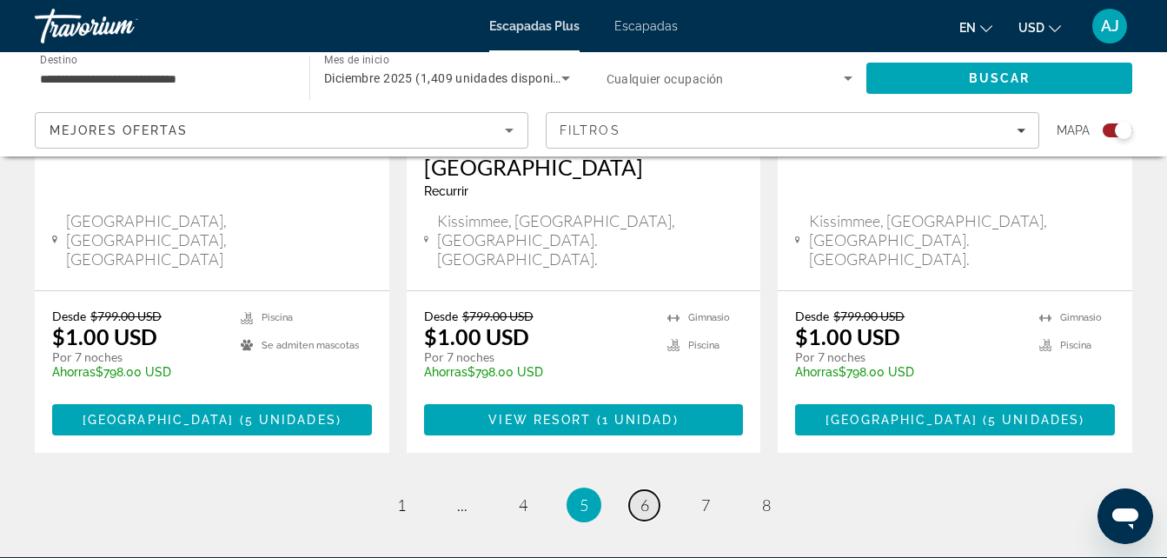
click at [646, 495] on span "6" at bounding box center [644, 504] width 9 height 19
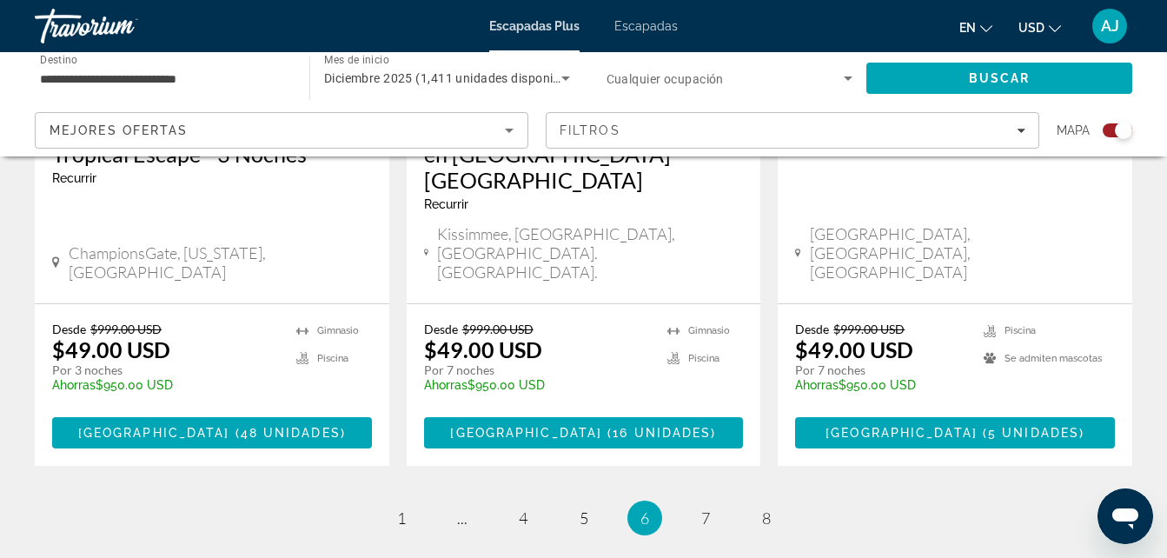
scroll to position [2876, 0]
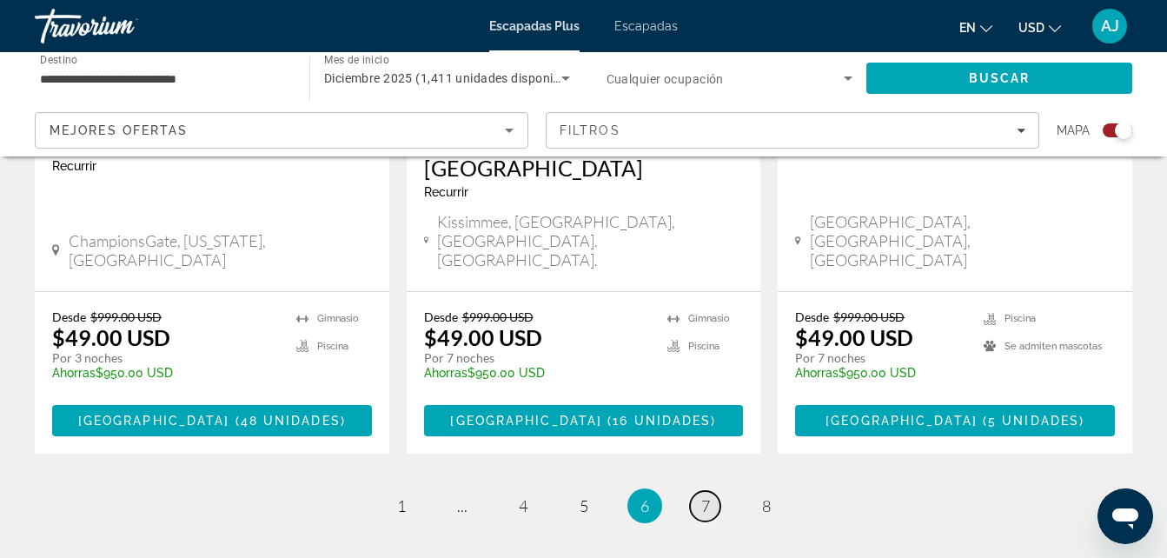
click at [695, 491] on link "página 7" at bounding box center [705, 506] width 30 height 30
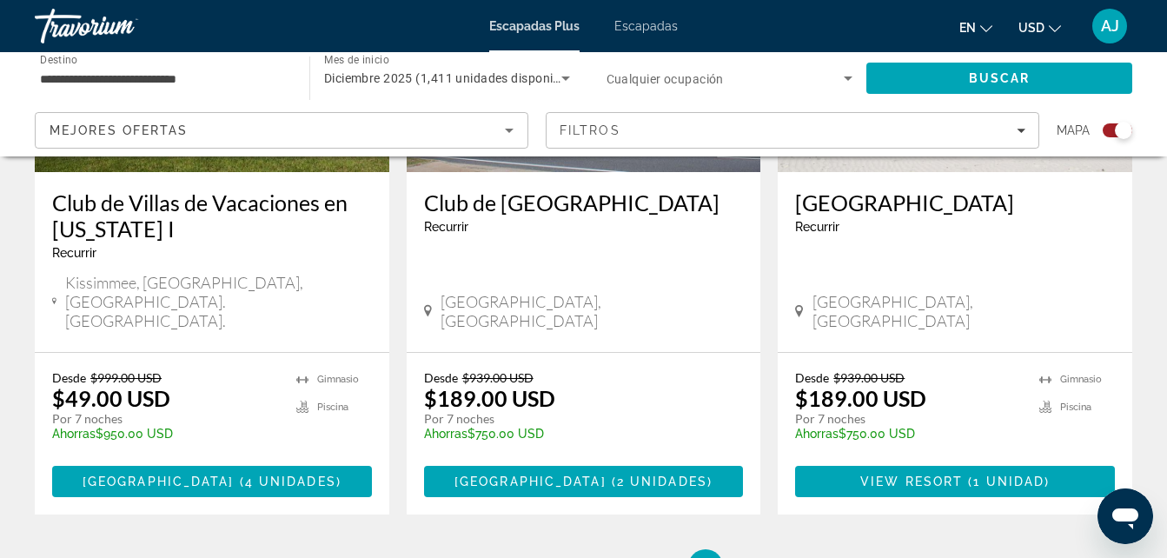
scroll to position [2923, 0]
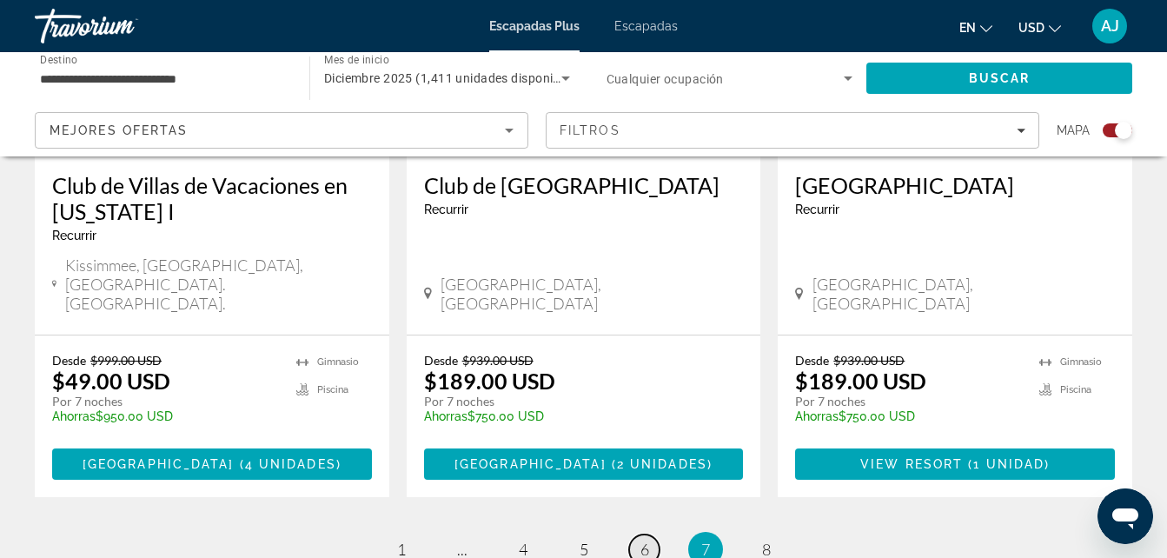
click at [650, 534] on link "página 6" at bounding box center [644, 549] width 30 height 30
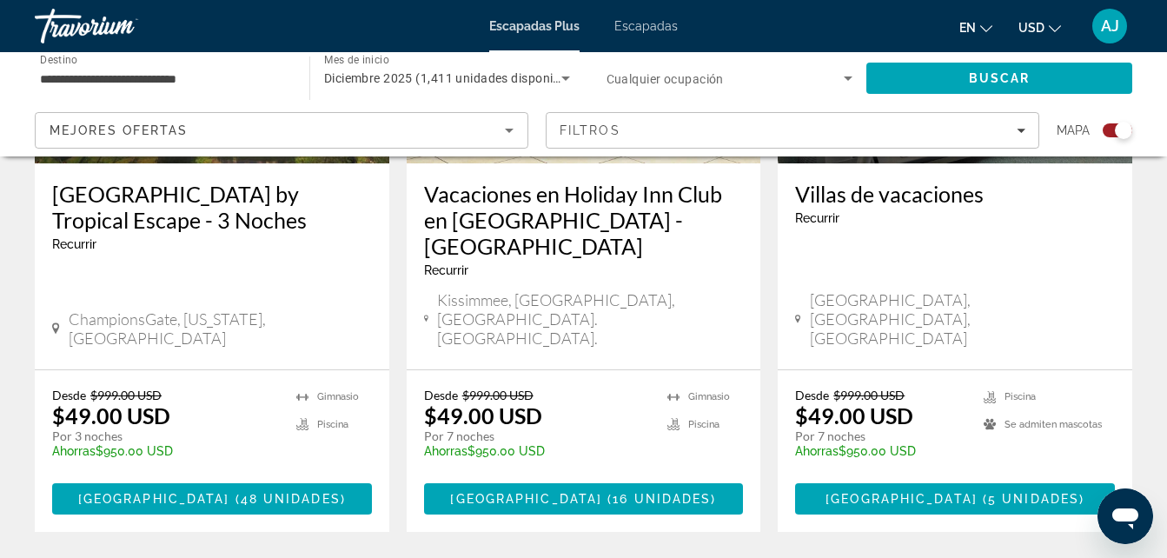
scroll to position [2804, 0]
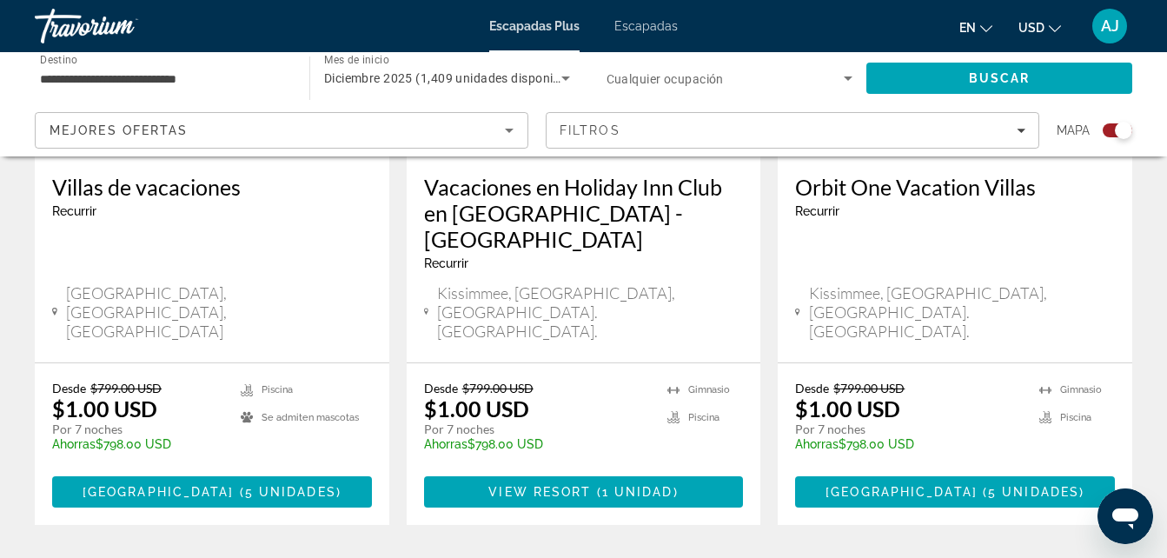
scroll to position [2892, 0]
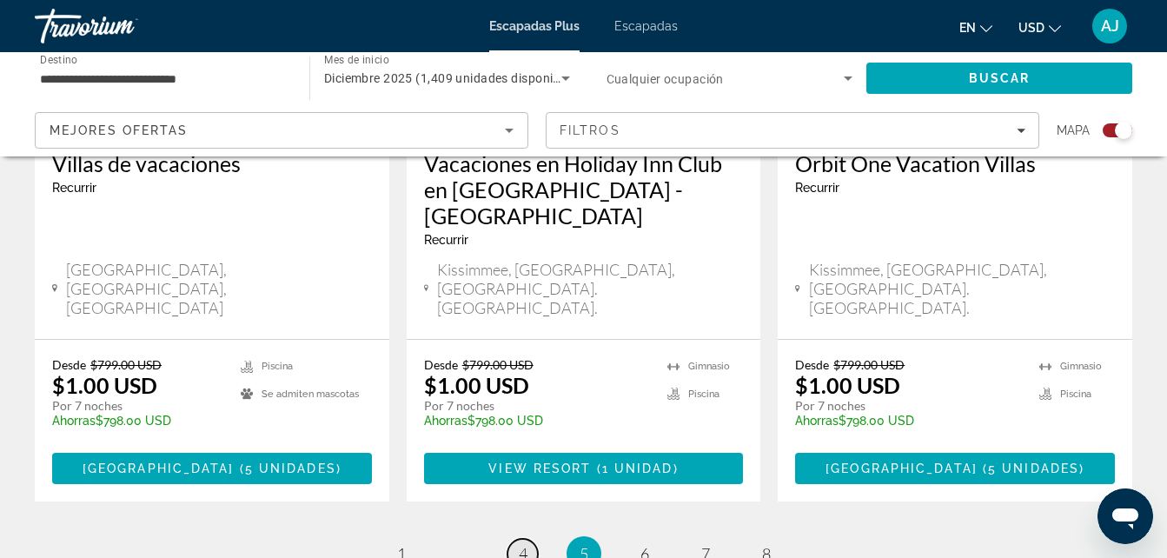
click at [529, 539] on link "página 4" at bounding box center [522, 554] width 30 height 30
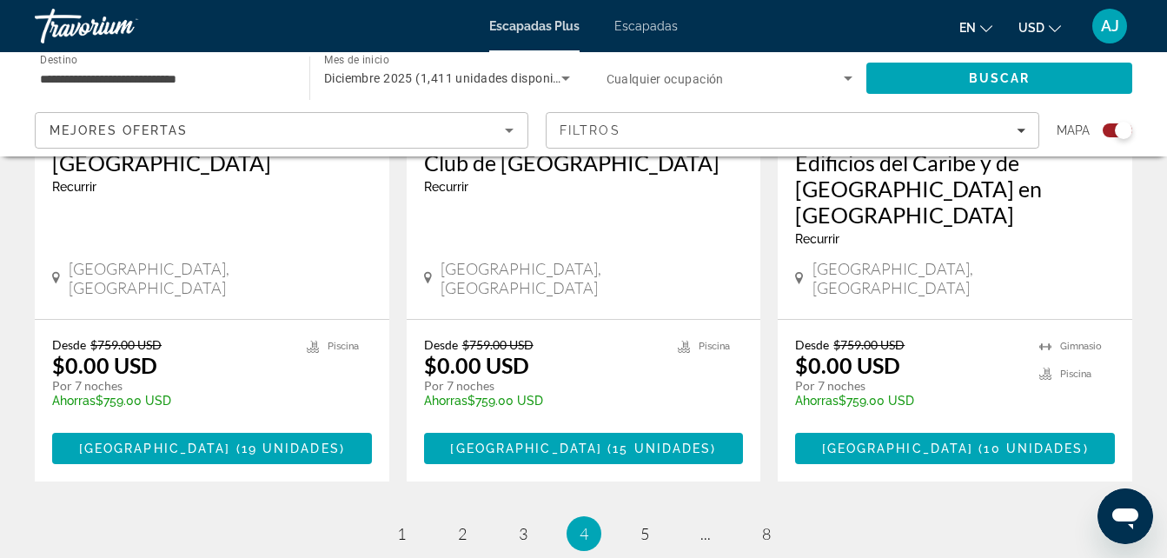
scroll to position [2879, 0]
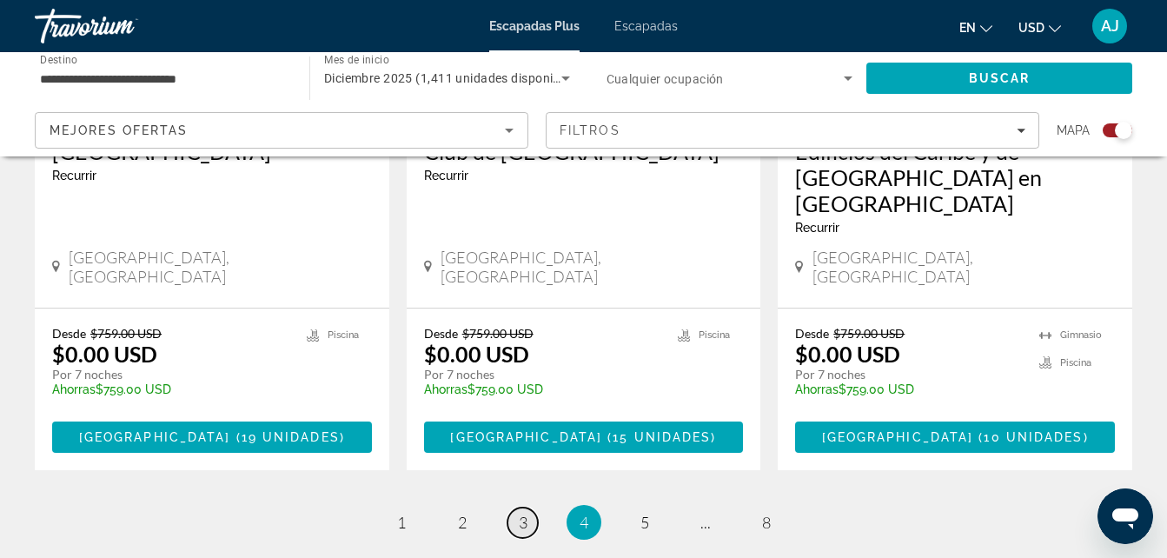
click at [519, 513] on span "3" at bounding box center [523, 522] width 9 height 19
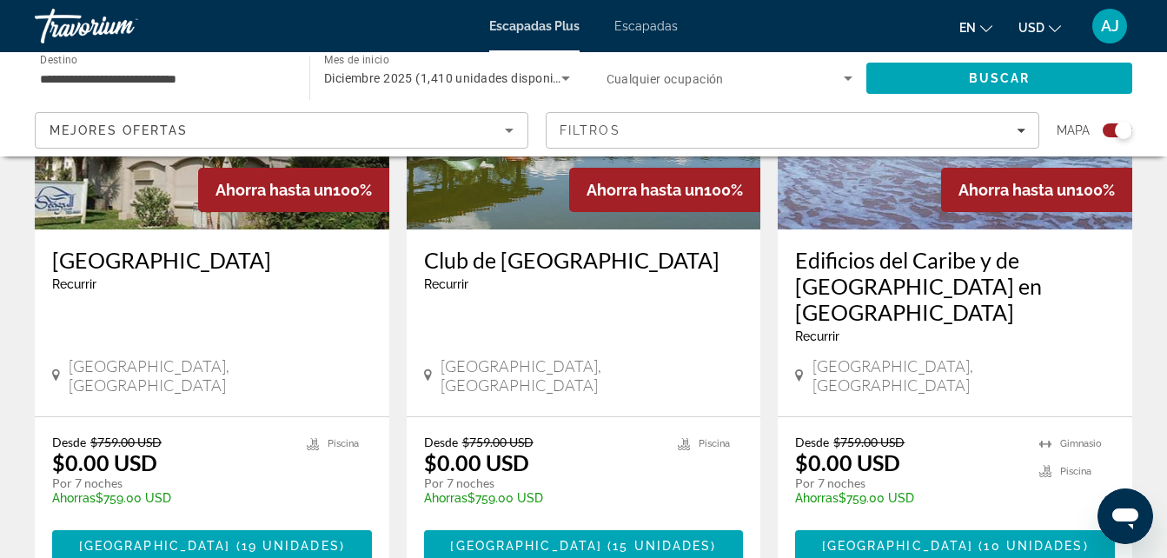
scroll to position [2832, 0]
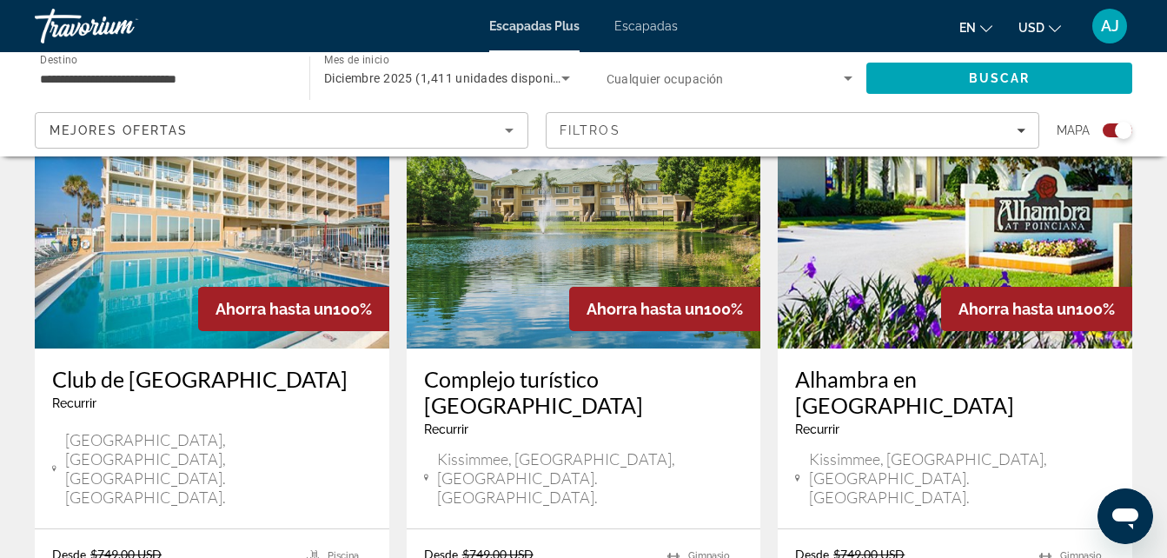
scroll to position [2848, 0]
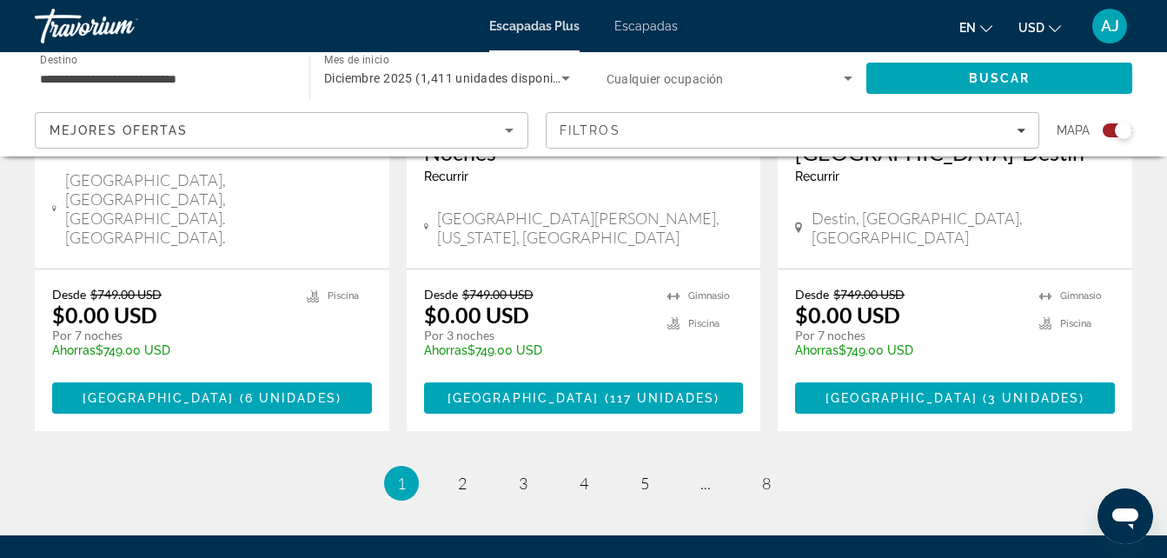
scroll to position [2915, 0]
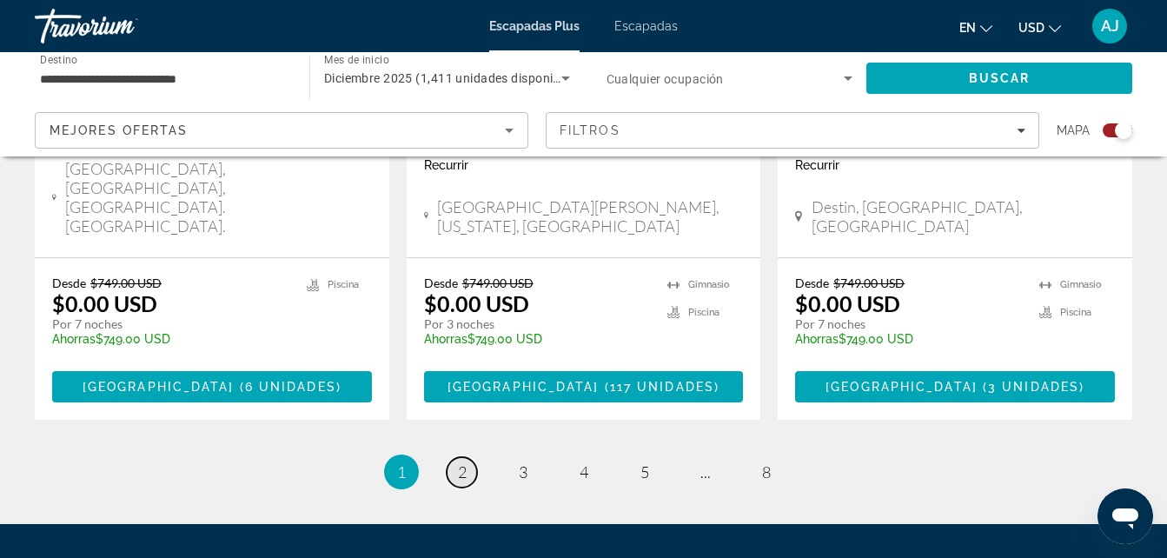
click at [464, 462] on span "2" at bounding box center [462, 471] width 9 height 19
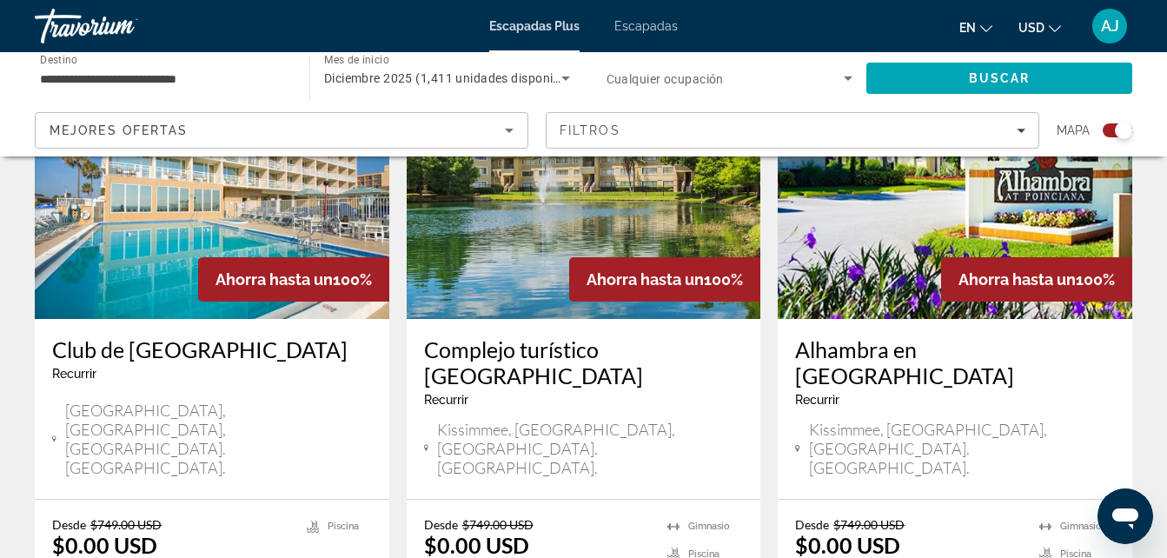
scroll to position [2884, 0]
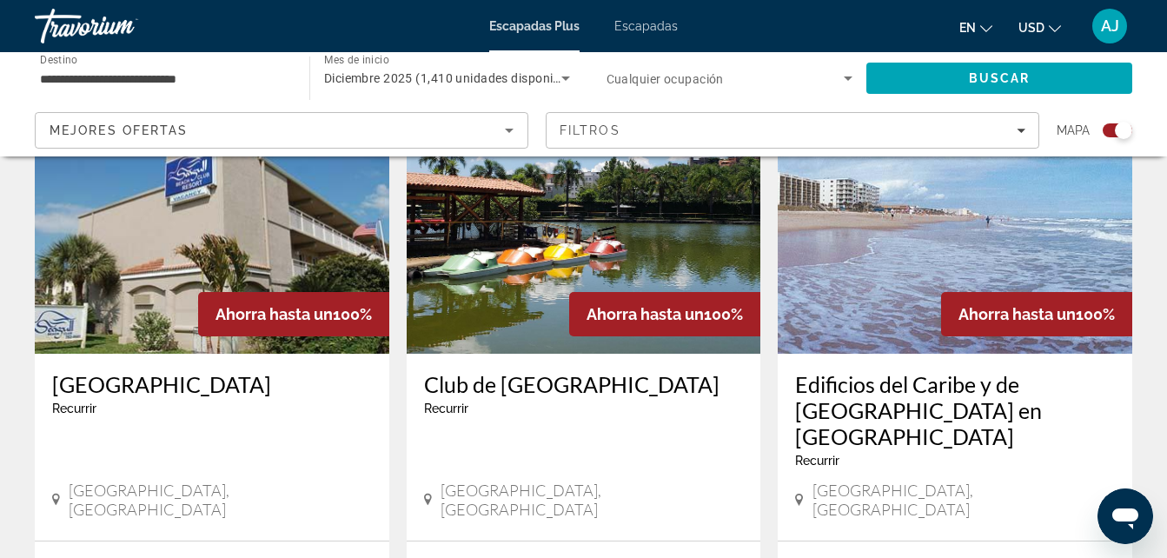
scroll to position [2814, 0]
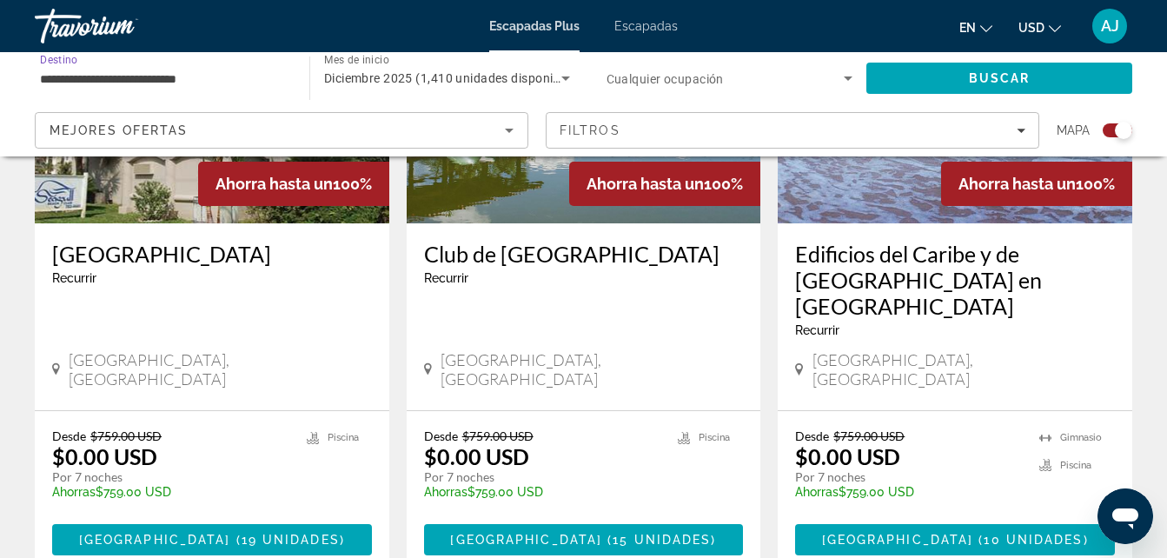
click at [103, 73] on input "**********" at bounding box center [163, 79] width 247 height 21
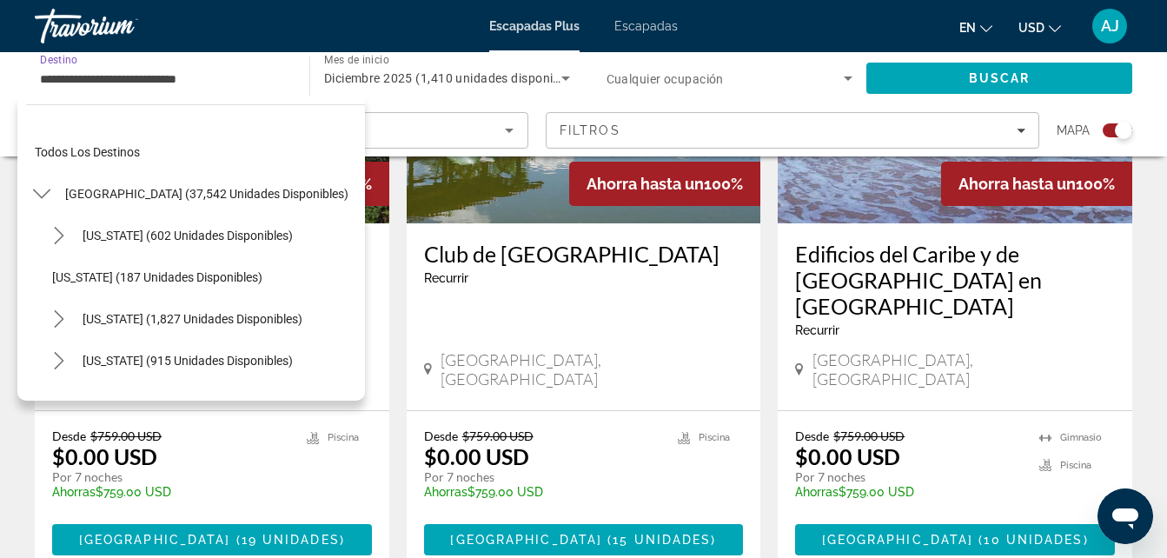
scroll to position [187, 0]
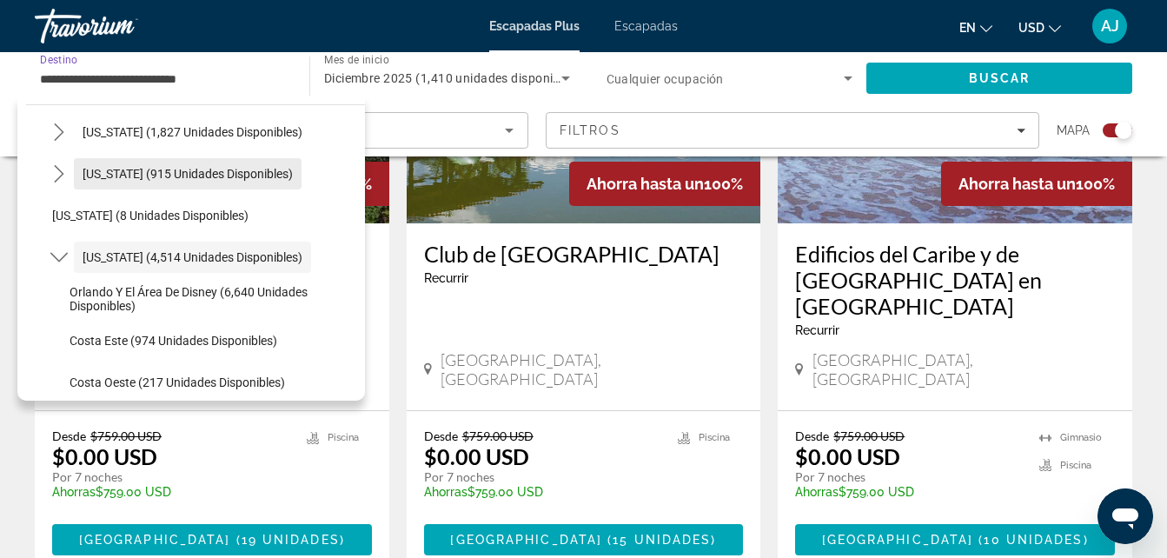
click at [194, 177] on span "Colorado (915 unidades disponibles)" at bounding box center [188, 174] width 210 height 14
type input "**********"
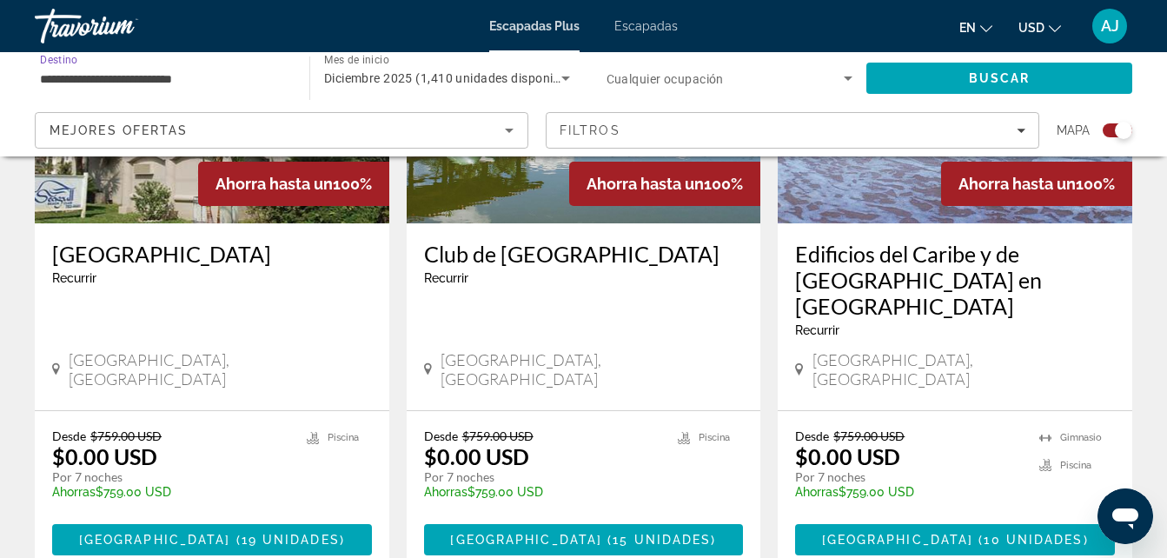
click at [411, 78] on span "Diciembre 2025 (1,410 unidades disponibles)" at bounding box center [452, 78] width 257 height 14
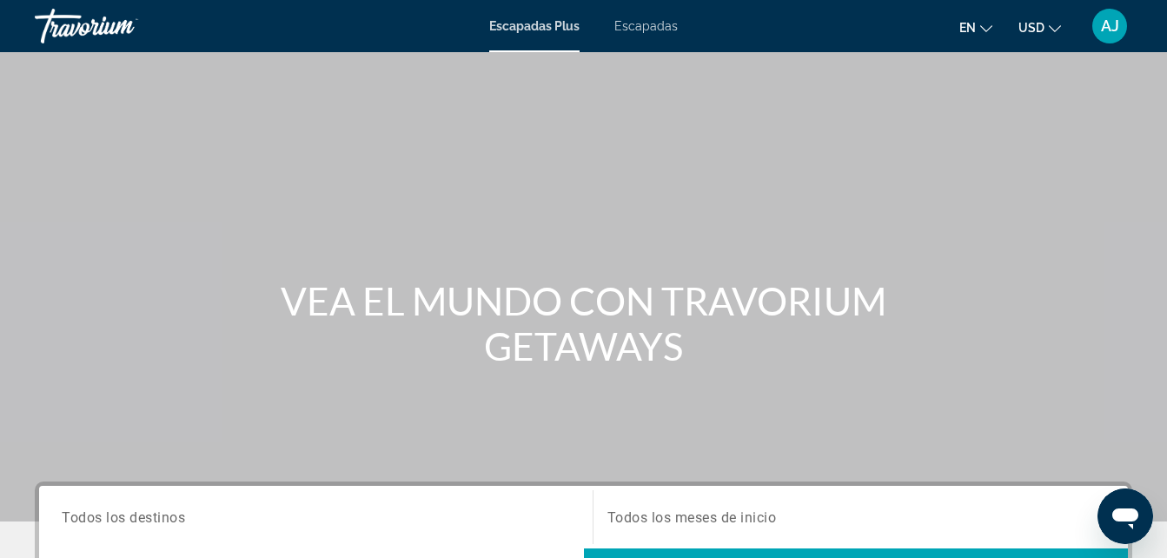
click at [129, 513] on span "Todos los destinos" at bounding box center [123, 516] width 123 height 17
click at [129, 513] on input "Destination Todos los destinos" at bounding box center [316, 517] width 508 height 21
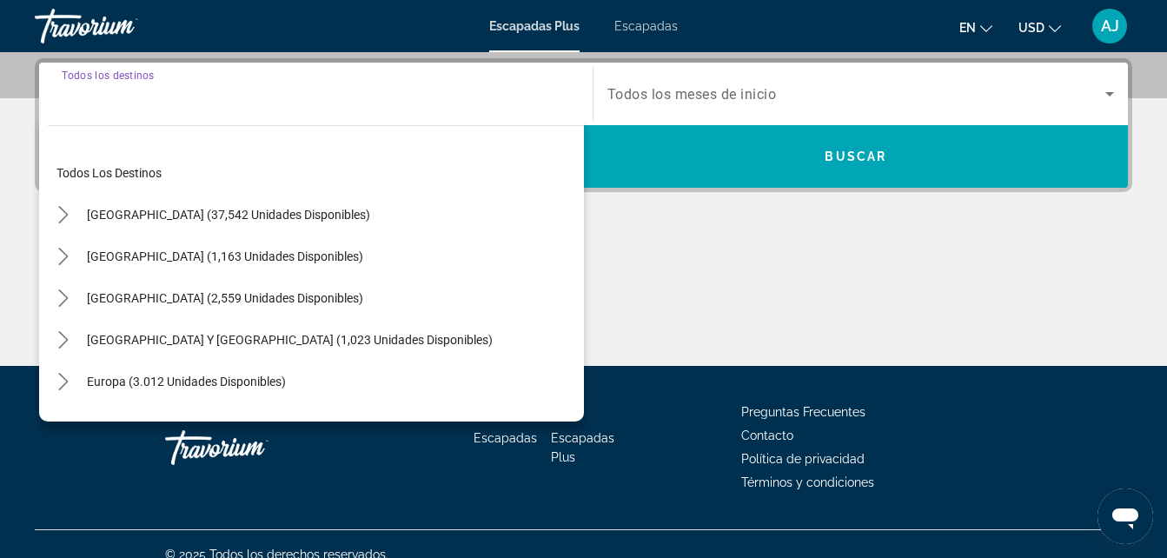
scroll to position [425, 0]
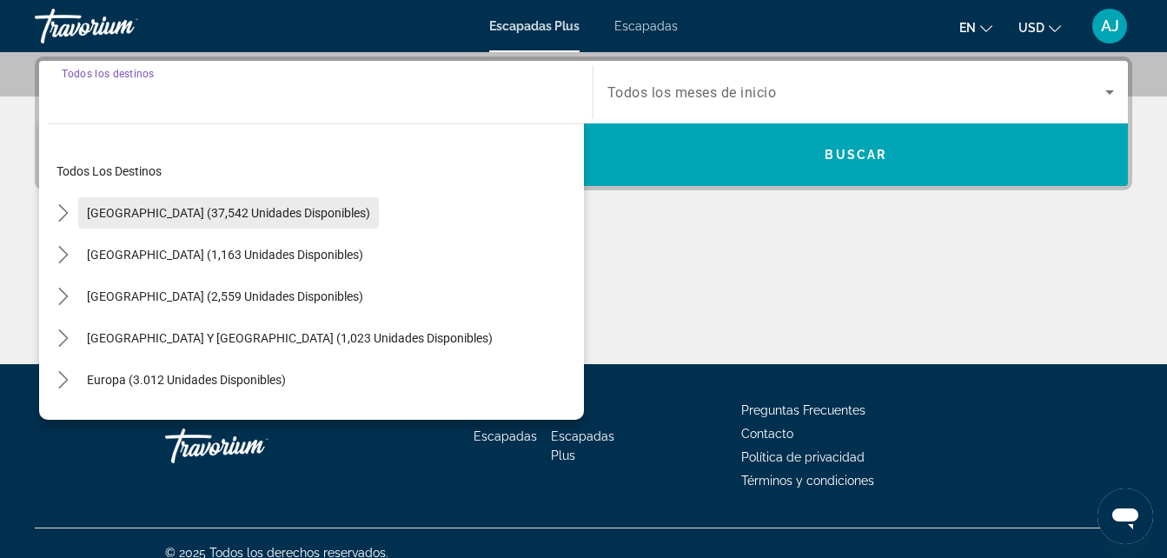
click at [195, 218] on span "Estados Unidos (37,542 unidades disponibles)" at bounding box center [228, 213] width 283 height 14
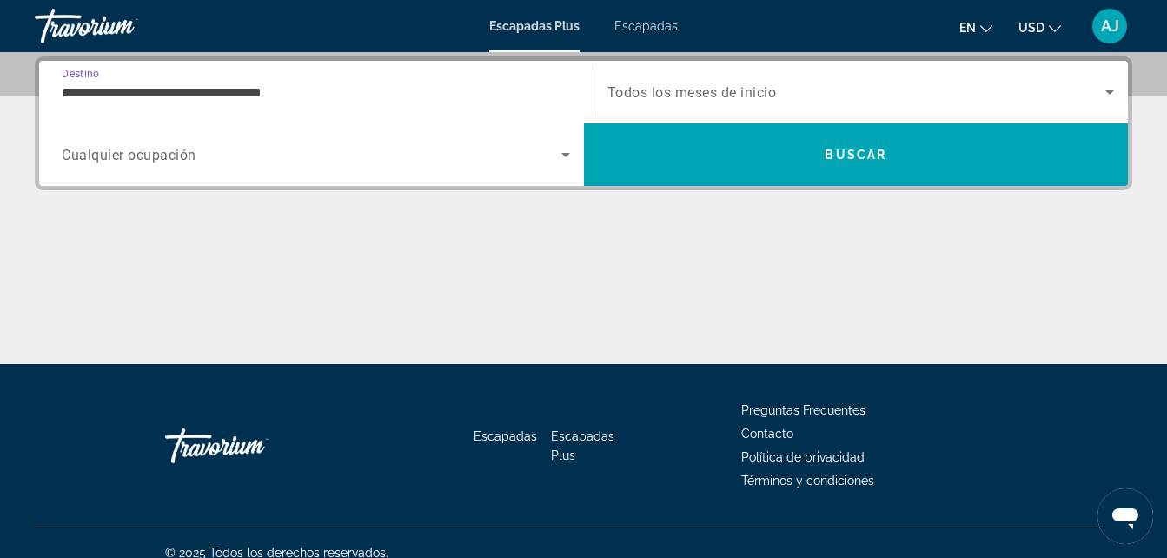
click at [260, 96] on input "**********" at bounding box center [316, 93] width 508 height 21
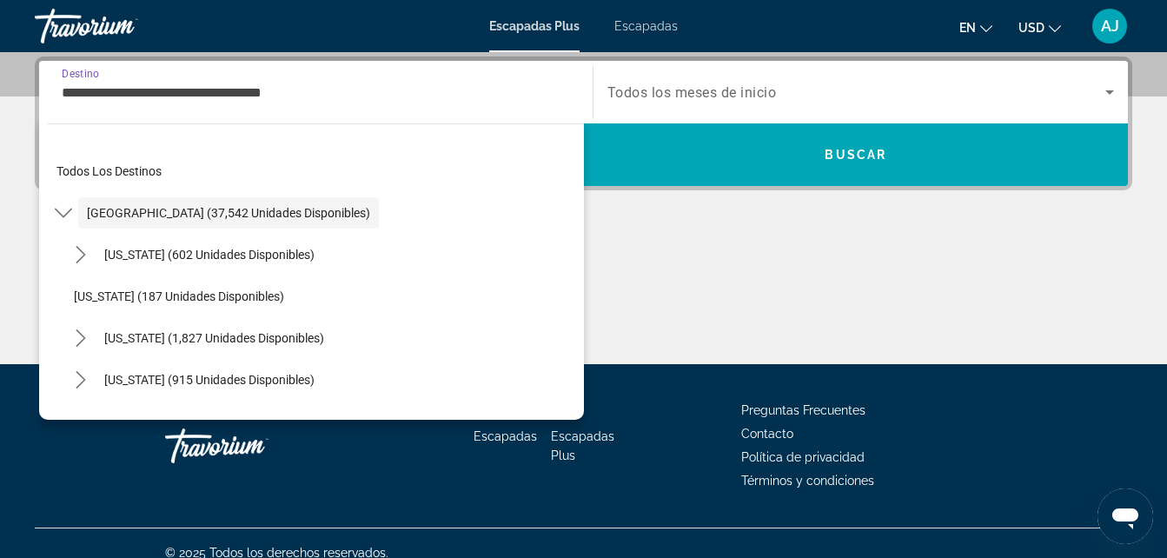
scroll to position [359, 0]
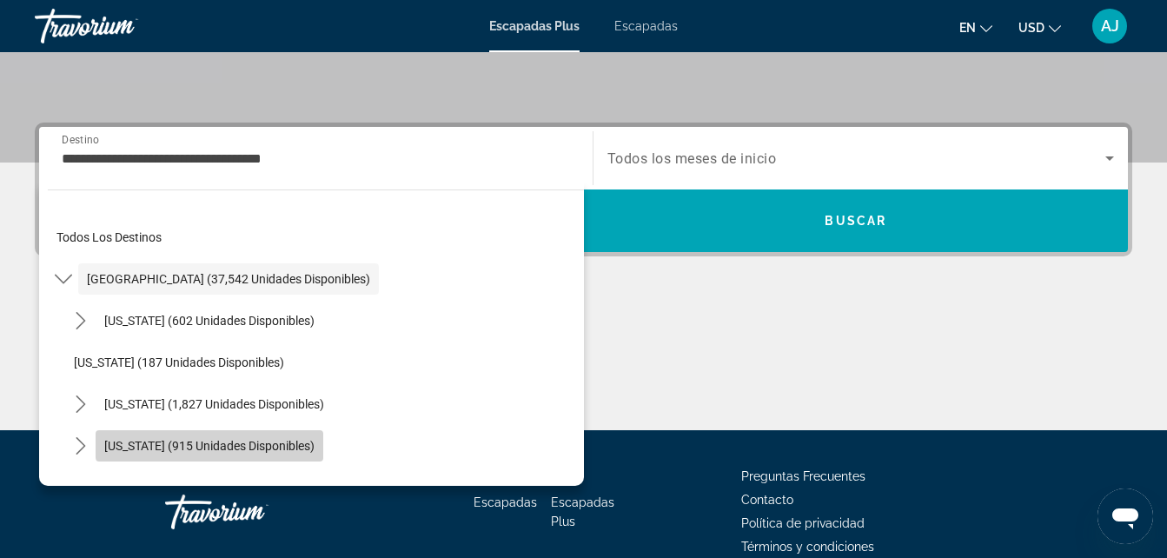
click at [238, 442] on span "Colorado (915 unidades disponibles)" at bounding box center [209, 446] width 210 height 14
type input "**********"
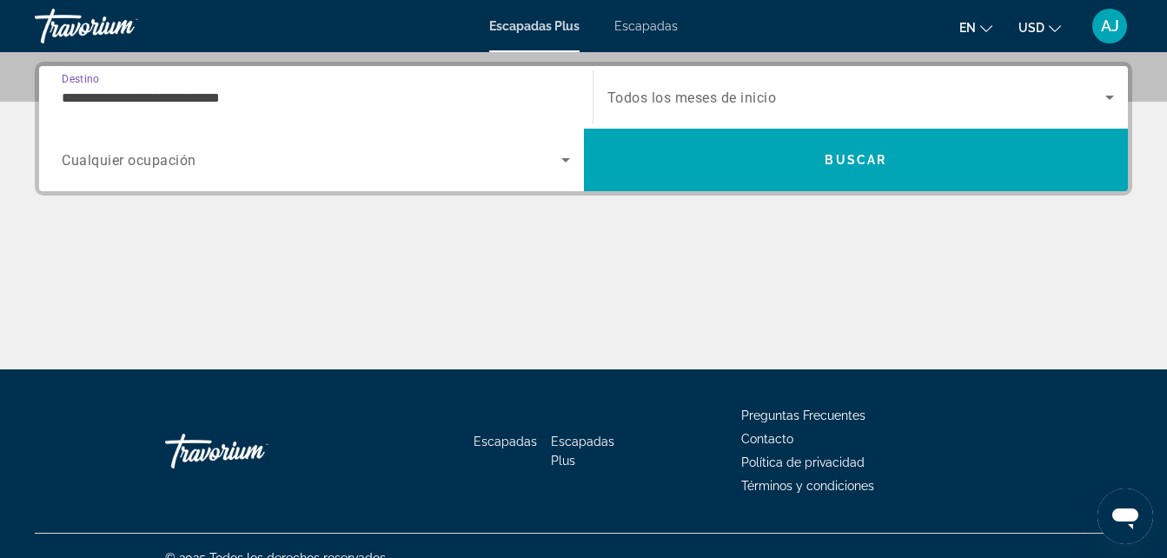
scroll to position [425, 0]
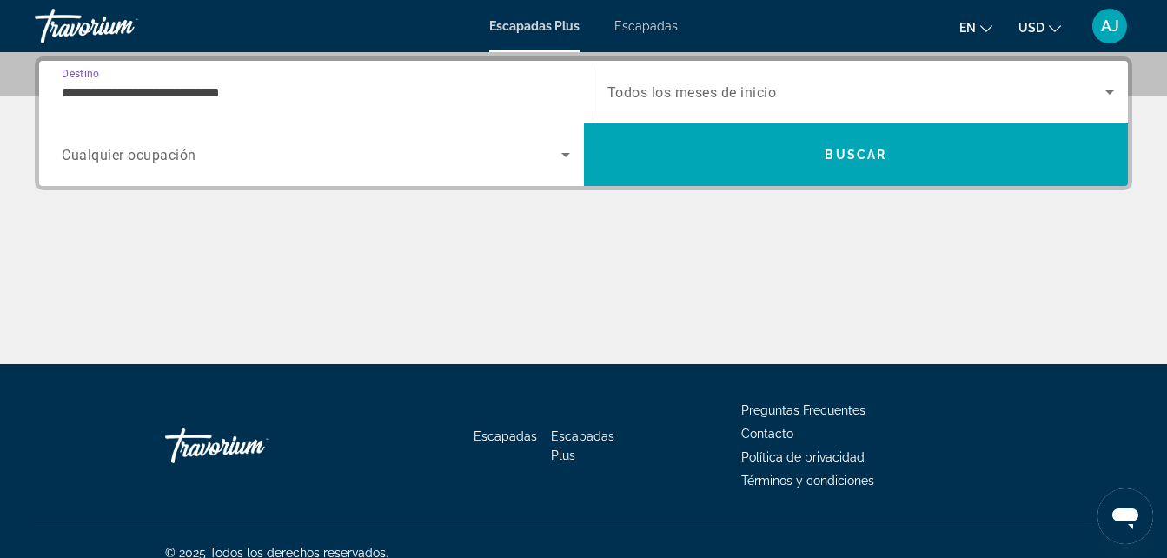
click at [695, 93] on span "Todos los meses de inicio" at bounding box center [691, 92] width 169 height 17
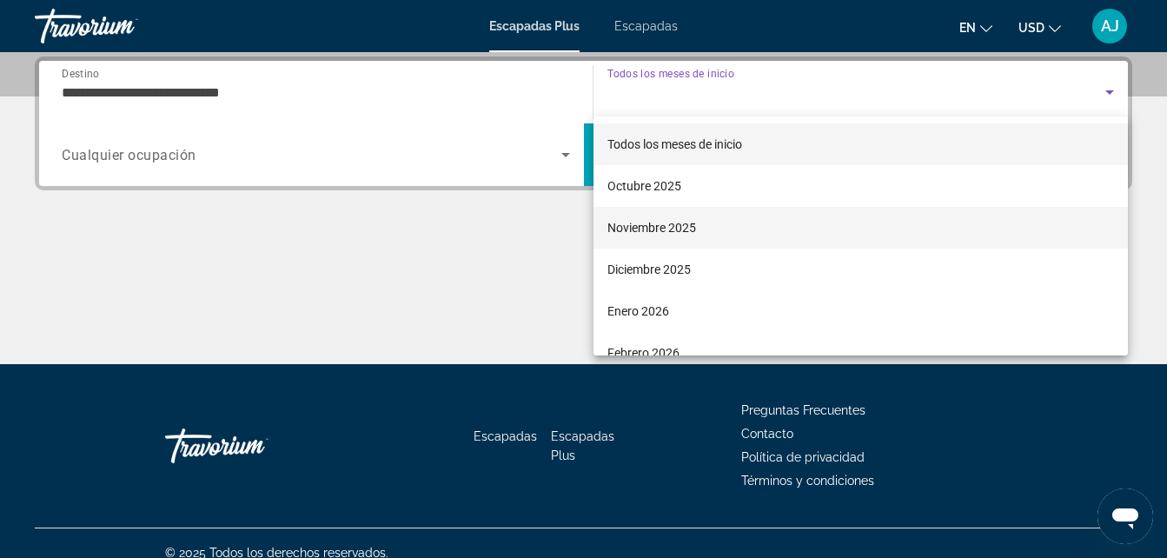
click at [655, 231] on font "Noviembre 2025" at bounding box center [651, 228] width 89 height 14
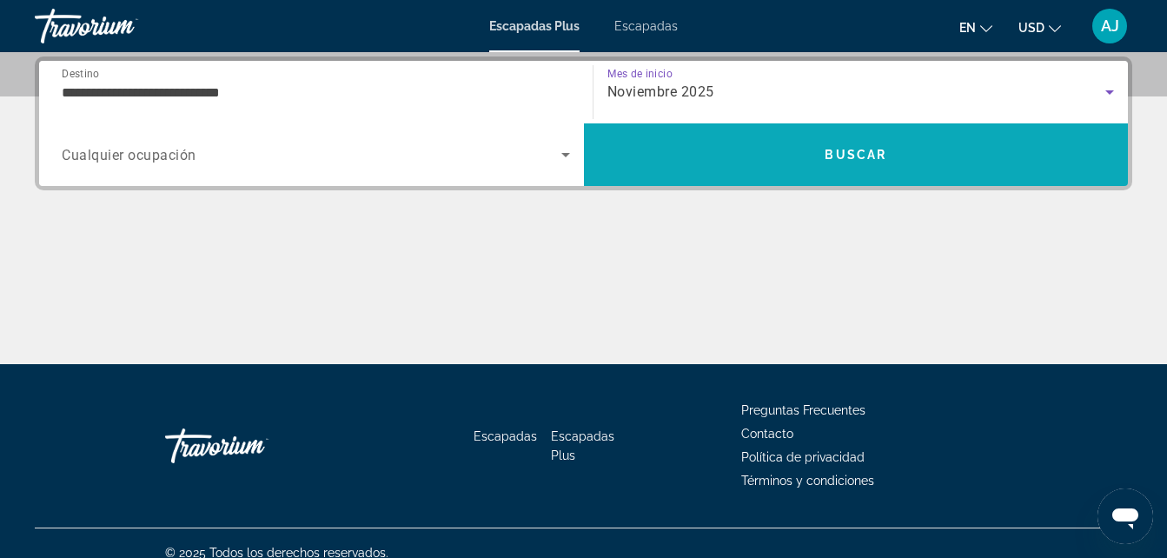
click at [779, 142] on span "Buscar" at bounding box center [856, 155] width 545 height 42
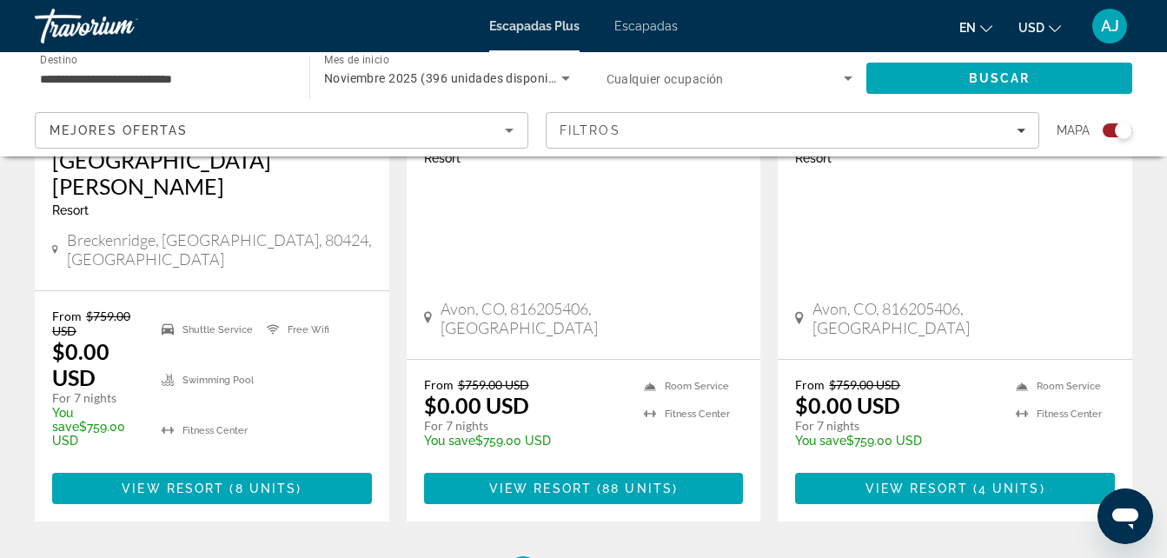
scroll to position [2874, 0]
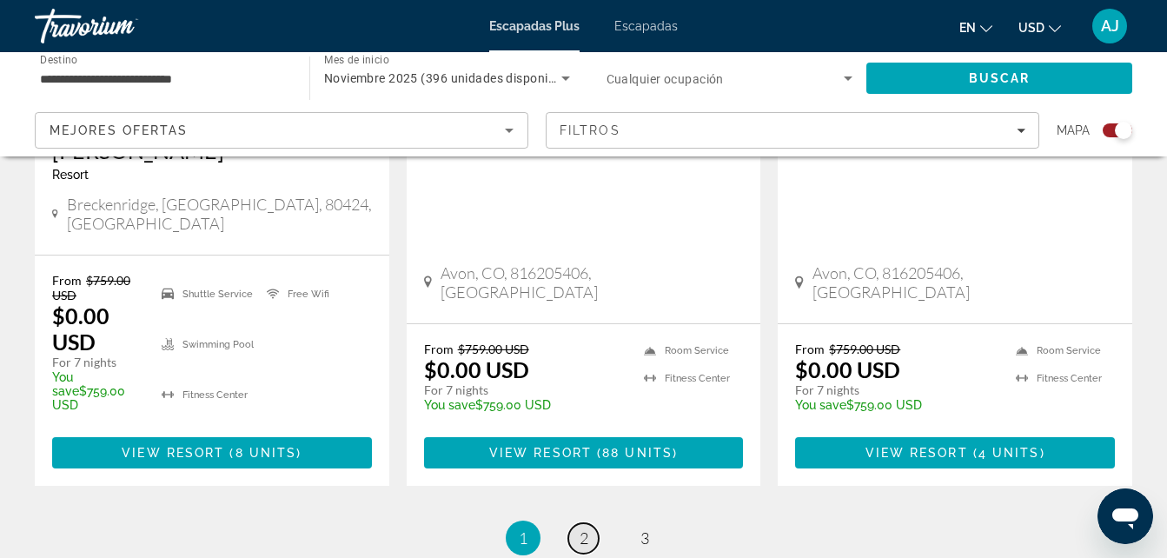
click at [577, 523] on link "page 2" at bounding box center [583, 538] width 30 height 30
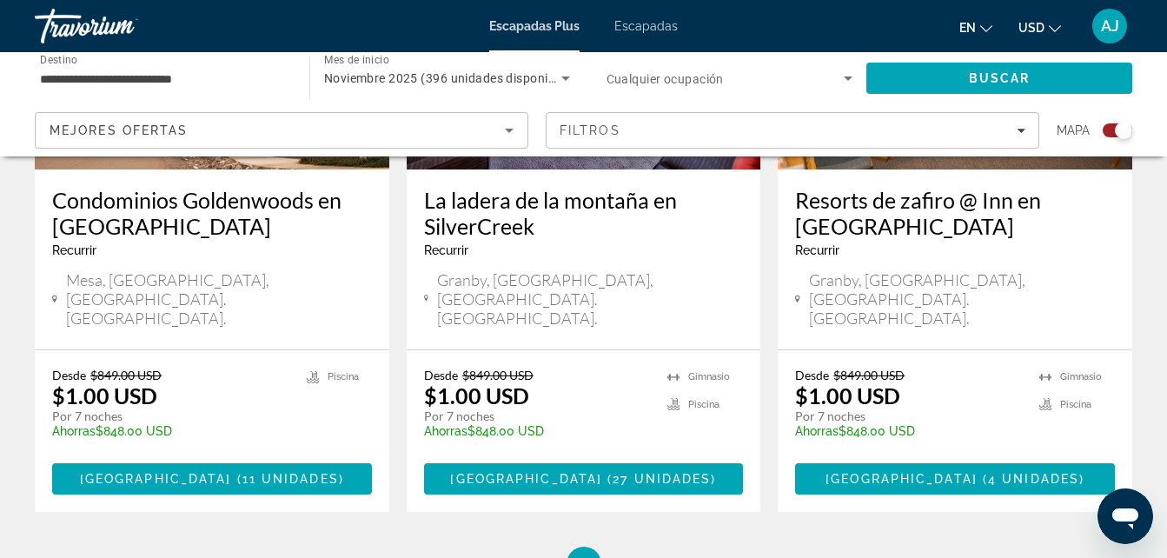
scroll to position [2835, 0]
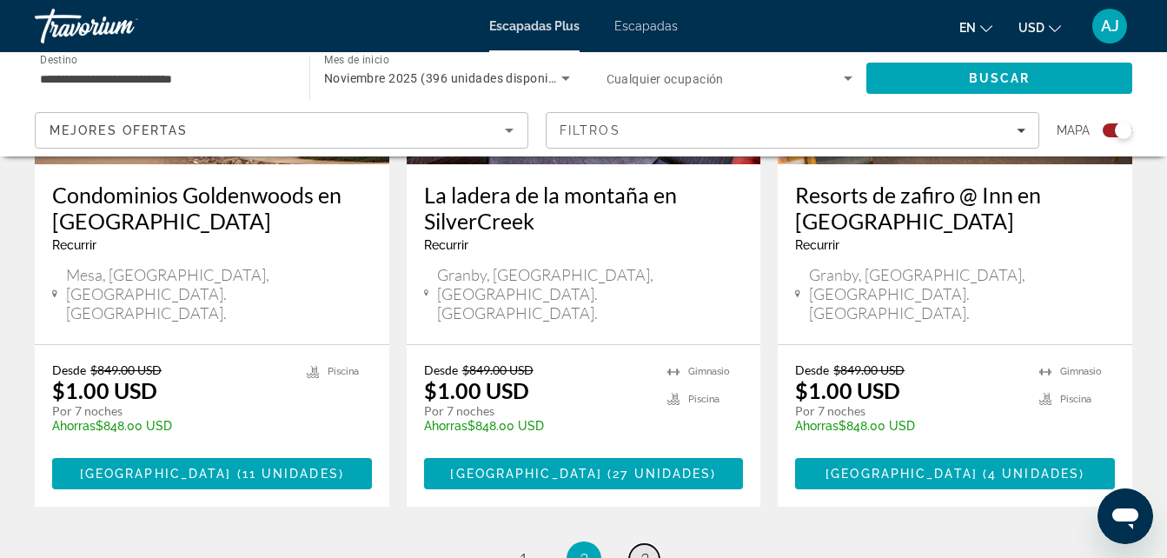
click at [644, 549] on span "3" at bounding box center [644, 558] width 9 height 19
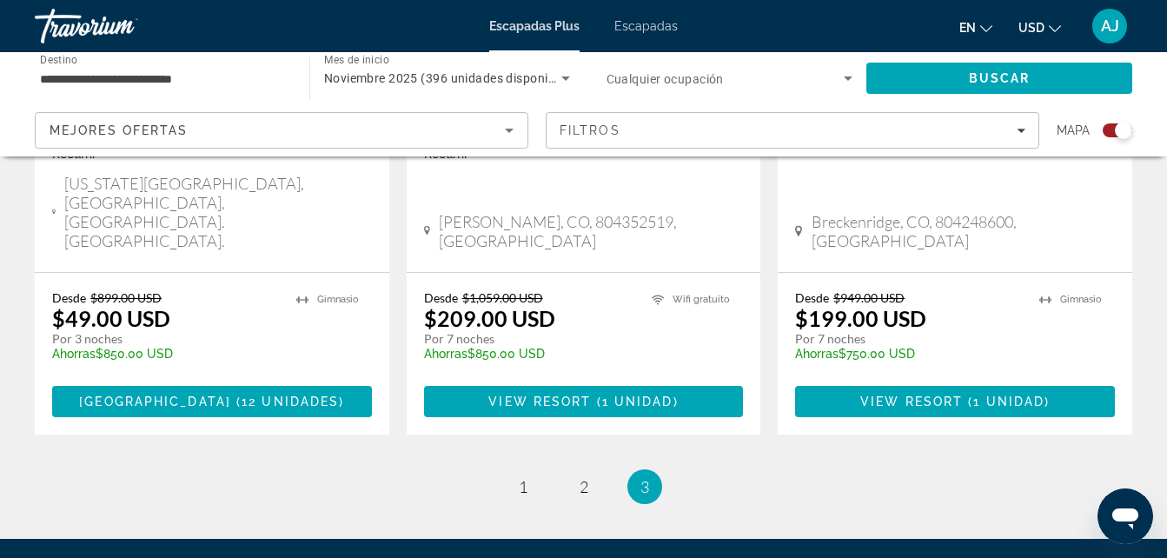
scroll to position [1586, 0]
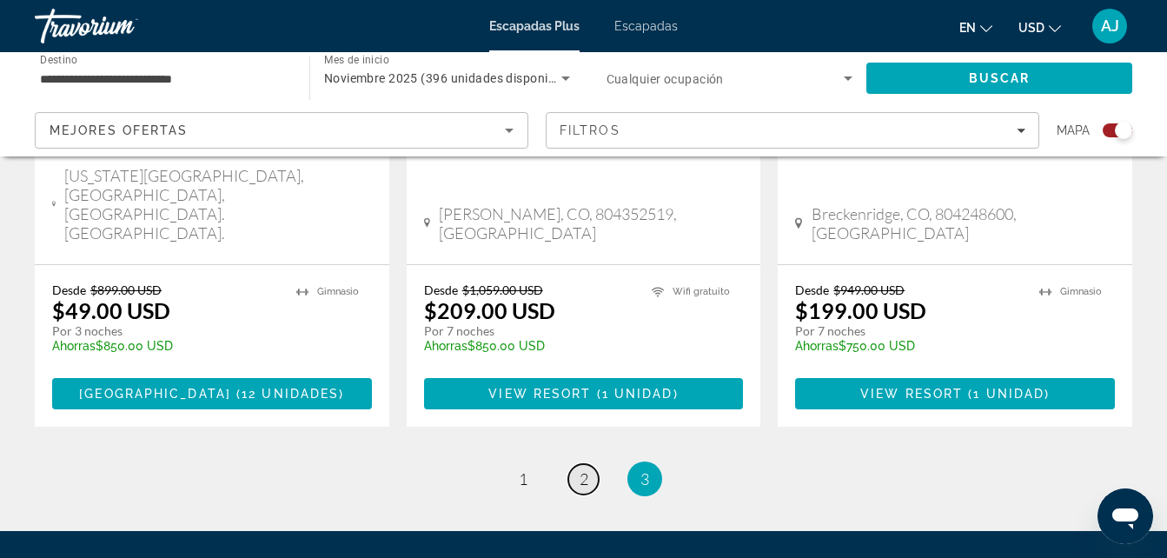
click at [580, 469] on span "2" at bounding box center [584, 478] width 9 height 19
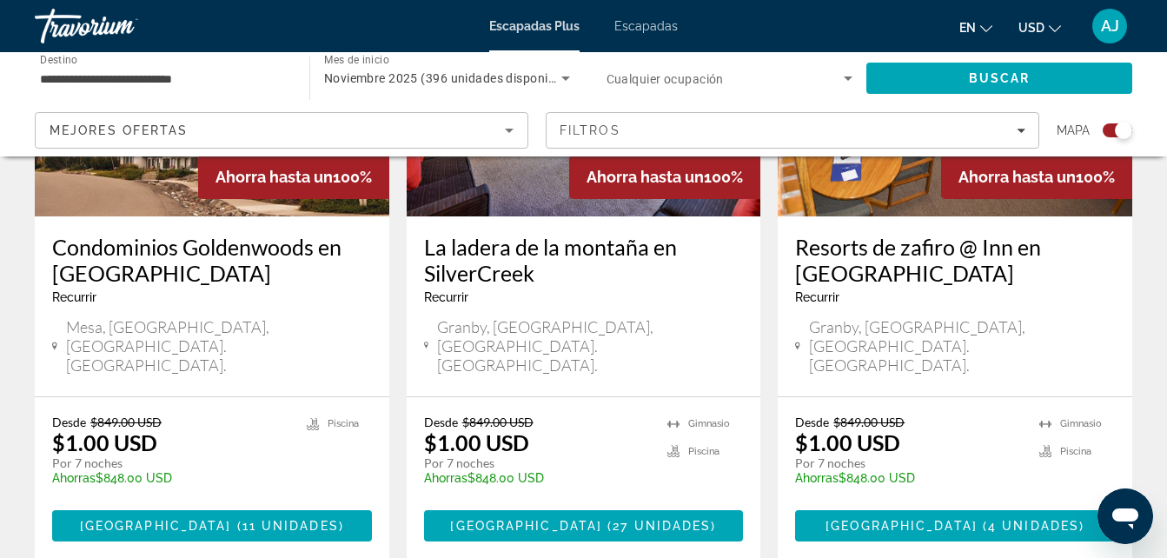
scroll to position [2818, 0]
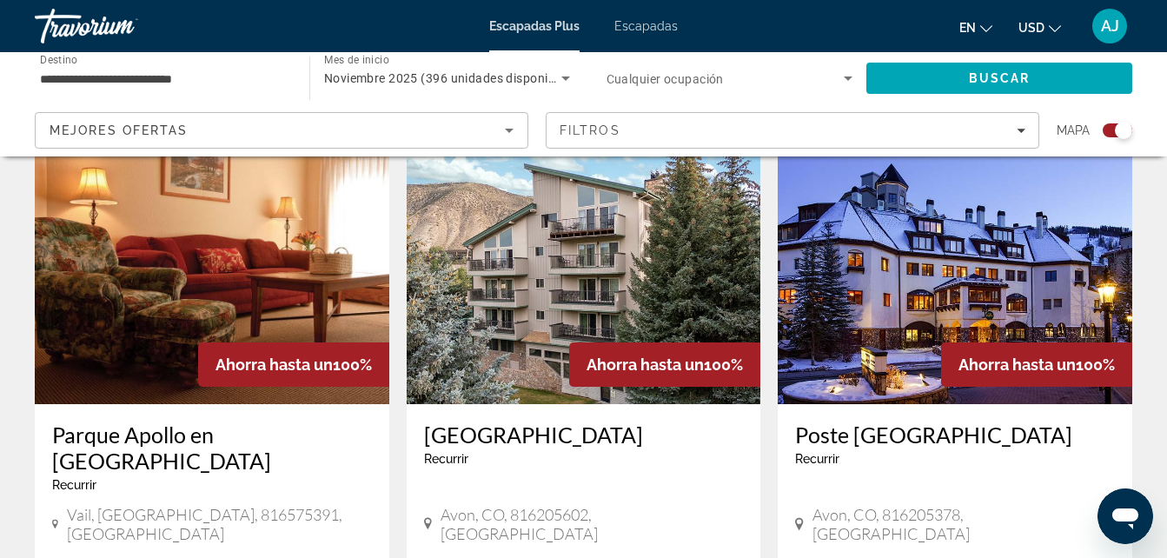
scroll to position [606, 0]
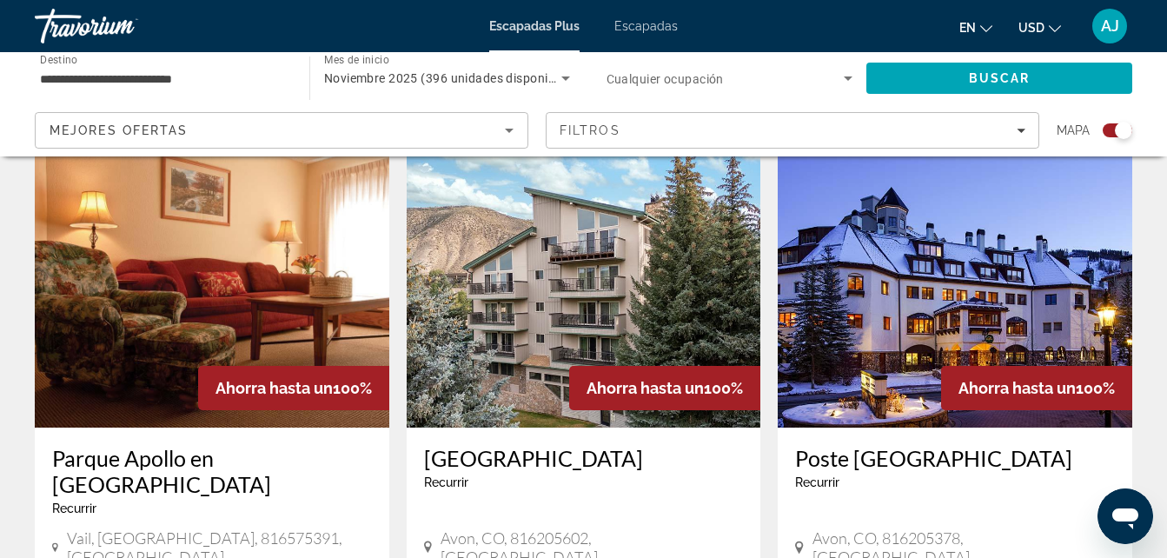
click at [1025, 273] on img "Contenido principal" at bounding box center [955, 288] width 354 height 278
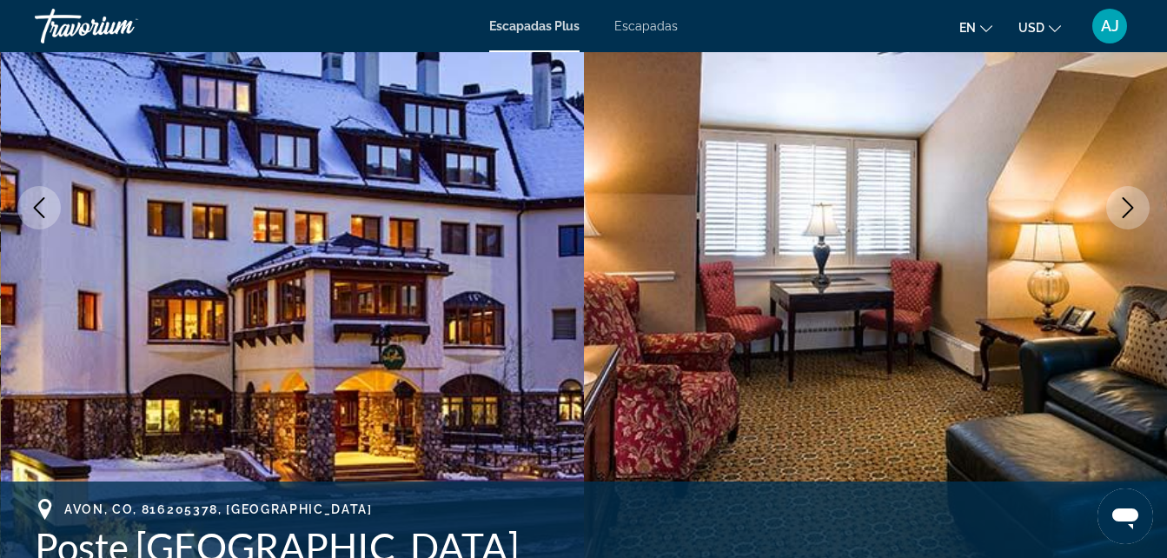
scroll to position [270, 0]
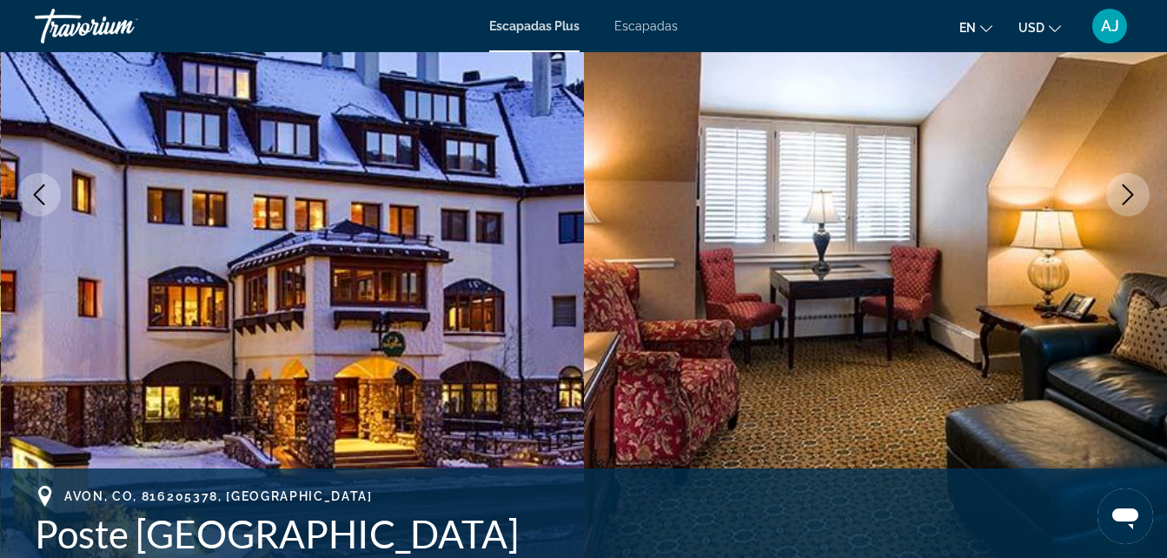
click at [1131, 207] on button "Siguiente imagen" at bounding box center [1127, 194] width 43 height 43
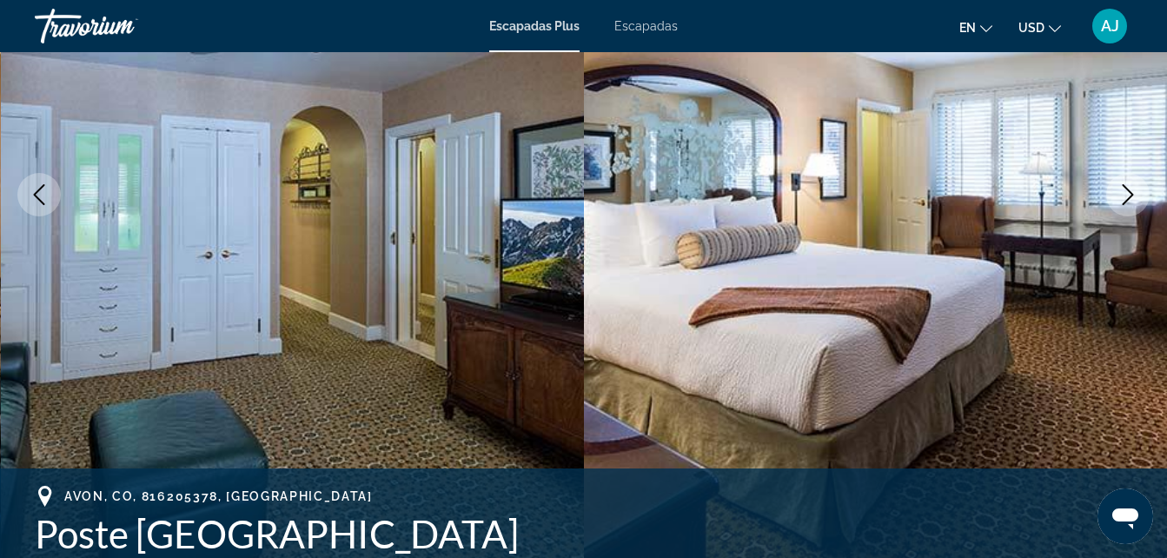
click at [1131, 207] on button "Siguiente imagen" at bounding box center [1127, 194] width 43 height 43
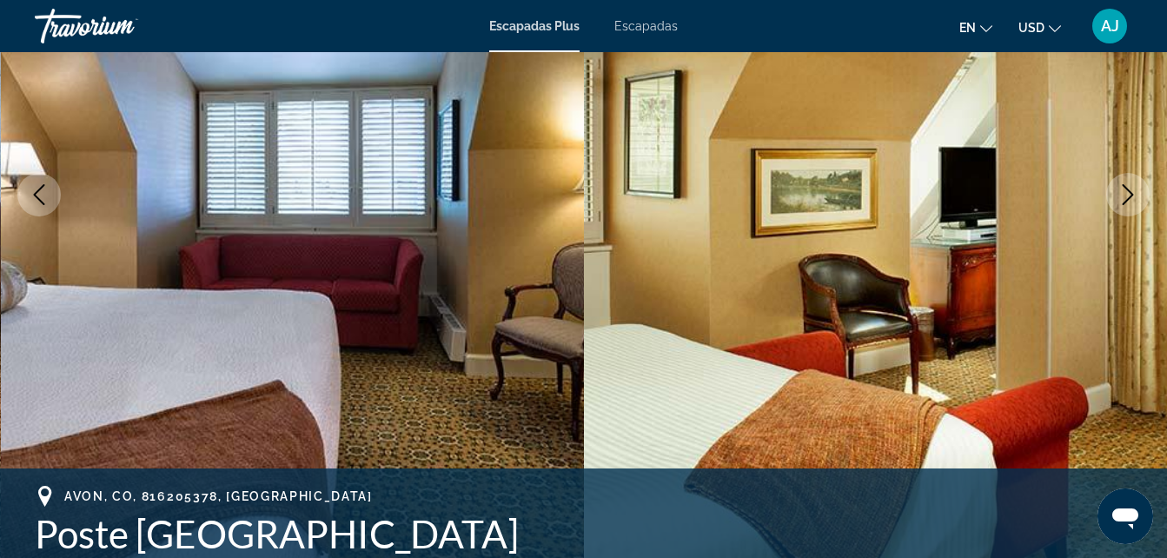
click at [1131, 207] on button "Siguiente imagen" at bounding box center [1127, 194] width 43 height 43
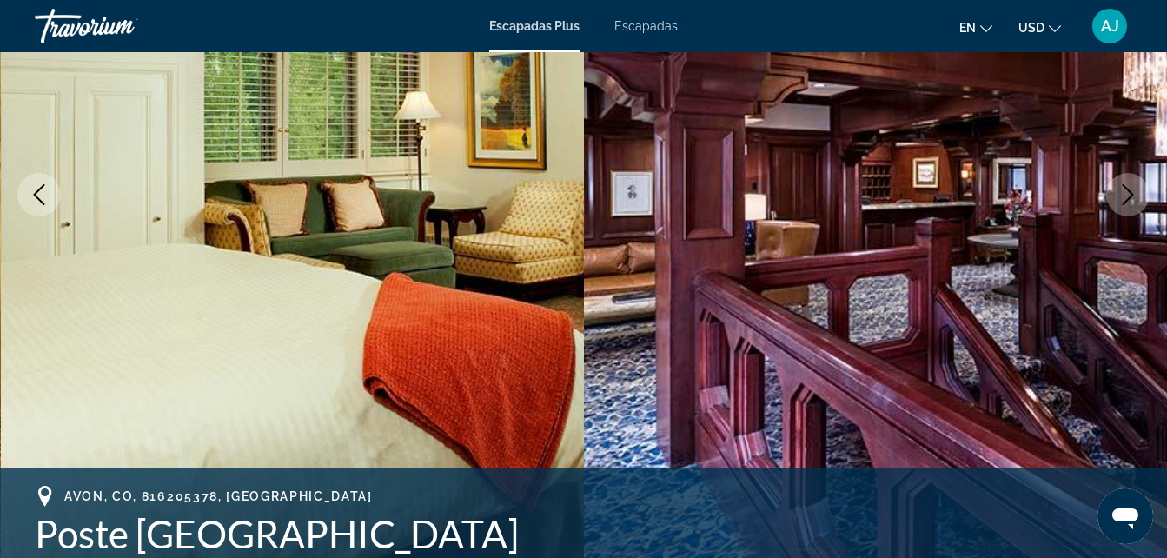
click at [1131, 207] on button "Siguiente imagen" at bounding box center [1127, 194] width 43 height 43
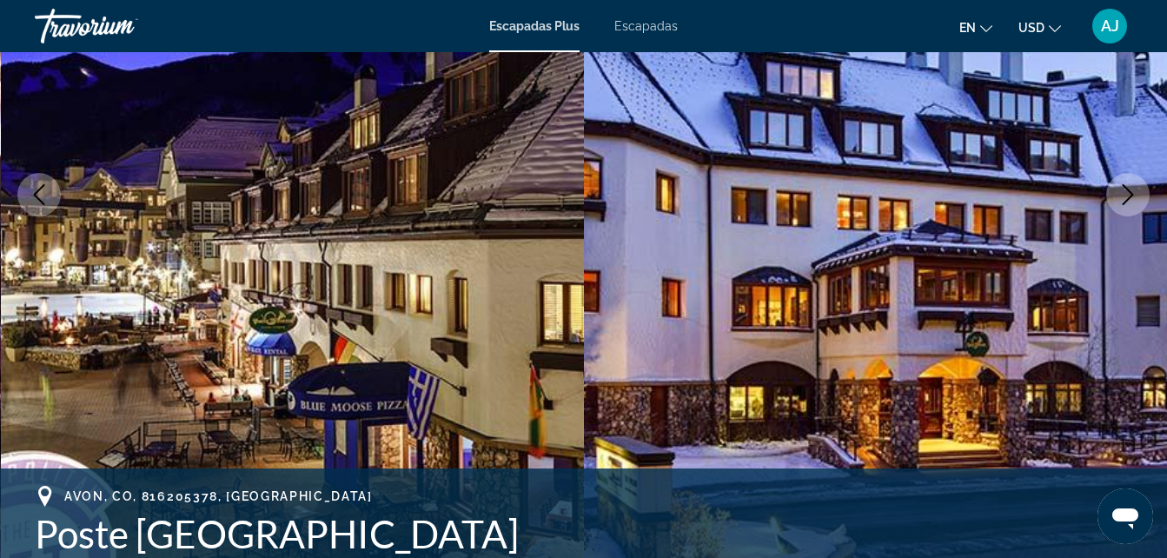
click at [1131, 207] on button "Siguiente imagen" at bounding box center [1127, 194] width 43 height 43
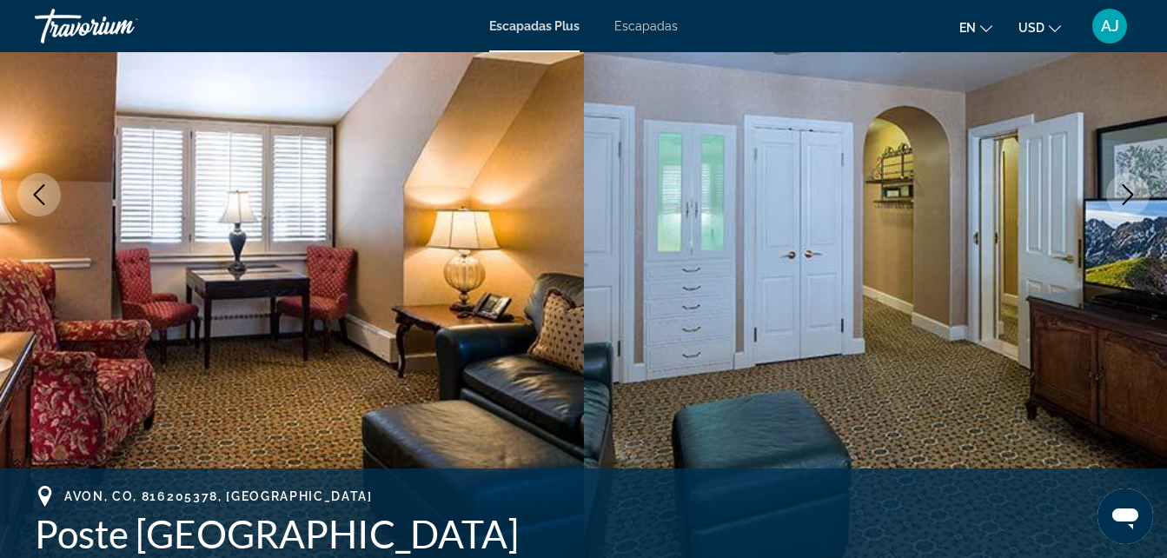
click at [1131, 207] on button "Siguiente imagen" at bounding box center [1127, 194] width 43 height 43
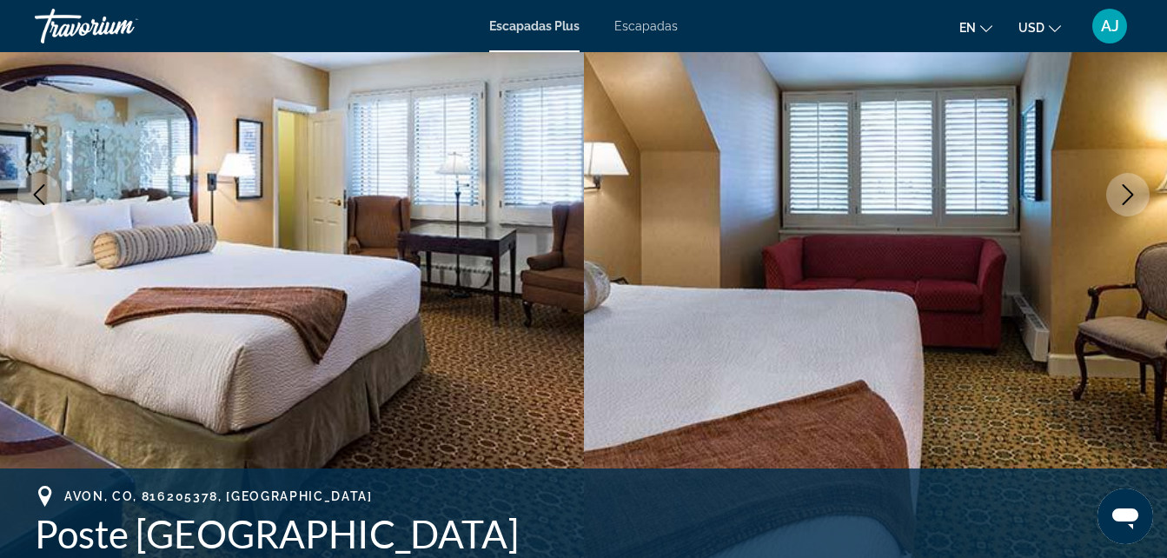
click at [1131, 207] on button "Siguiente imagen" at bounding box center [1127, 194] width 43 height 43
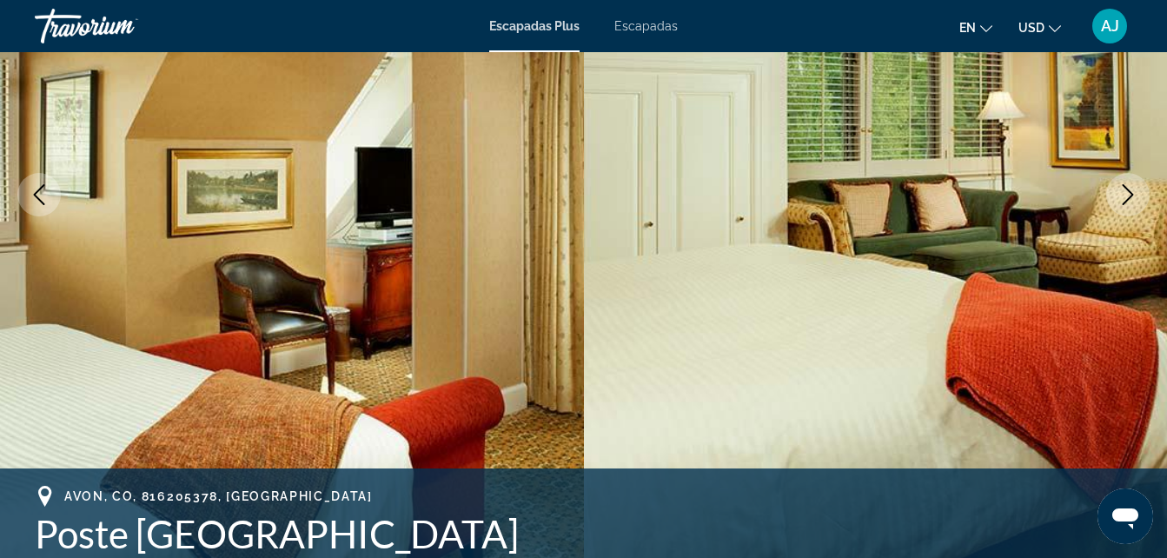
click at [1131, 207] on button "Siguiente imagen" at bounding box center [1127, 194] width 43 height 43
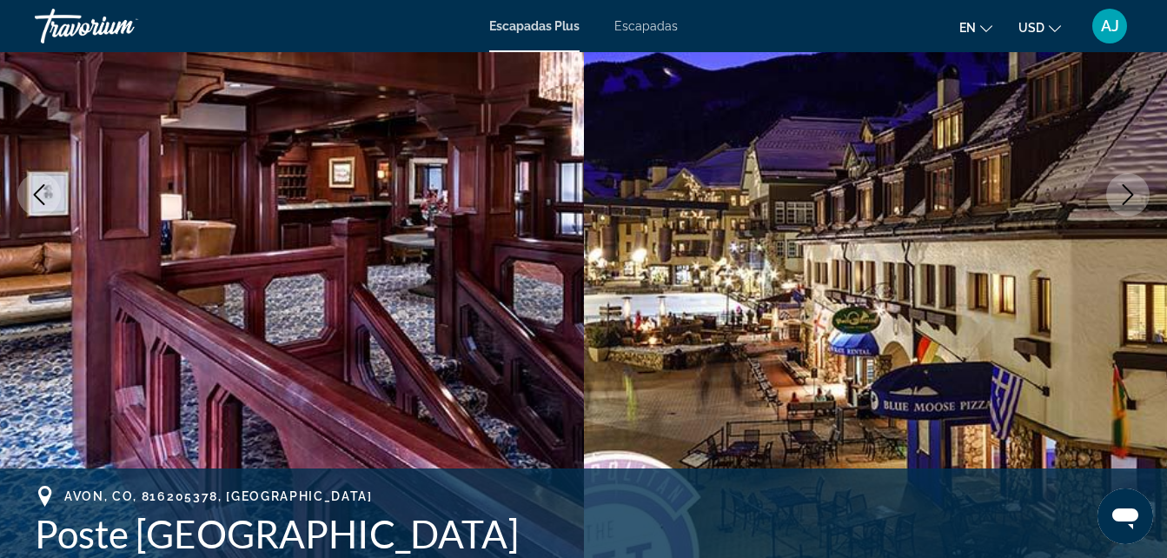
click at [1131, 207] on button "Siguiente imagen" at bounding box center [1127, 194] width 43 height 43
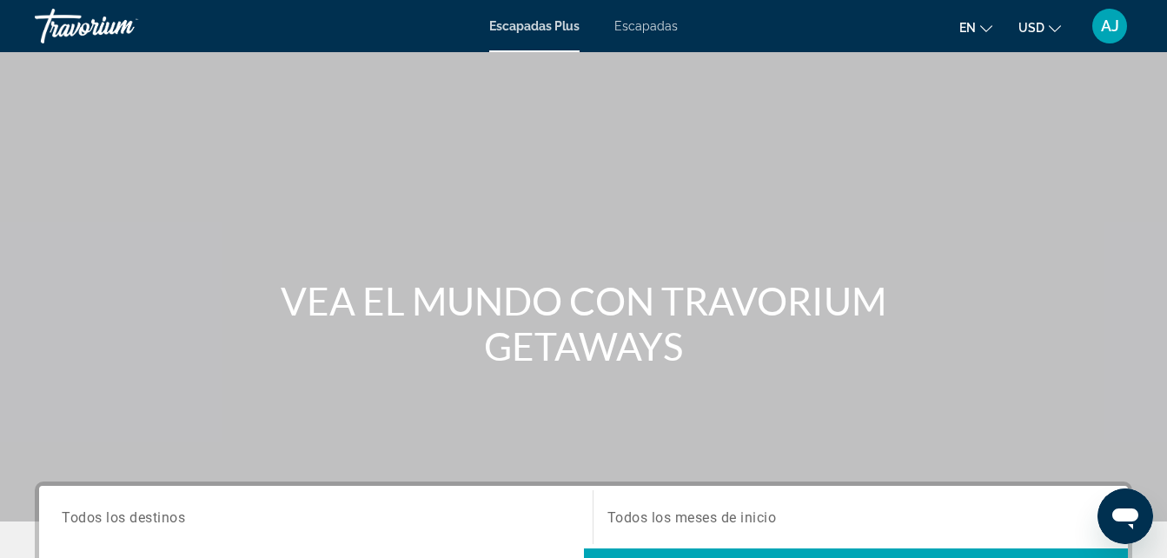
click at [653, 29] on span "Escapadas" at bounding box center [645, 26] width 63 height 14
click at [139, 514] on span "Todos los destinos" at bounding box center [123, 516] width 123 height 17
click at [139, 514] on input "Destination Todos los destinos" at bounding box center [316, 517] width 508 height 21
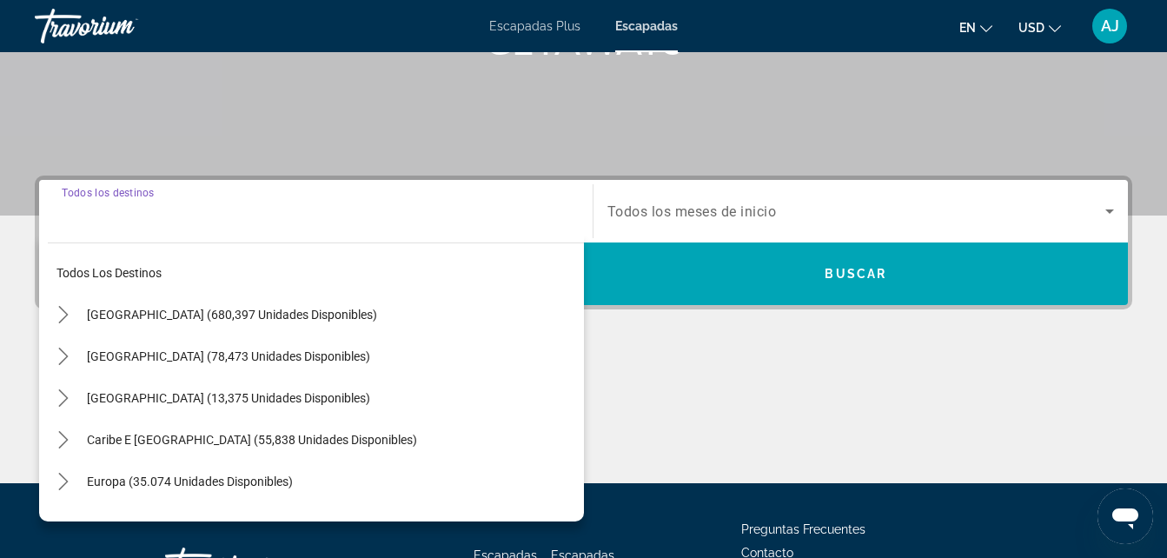
scroll to position [425, 0]
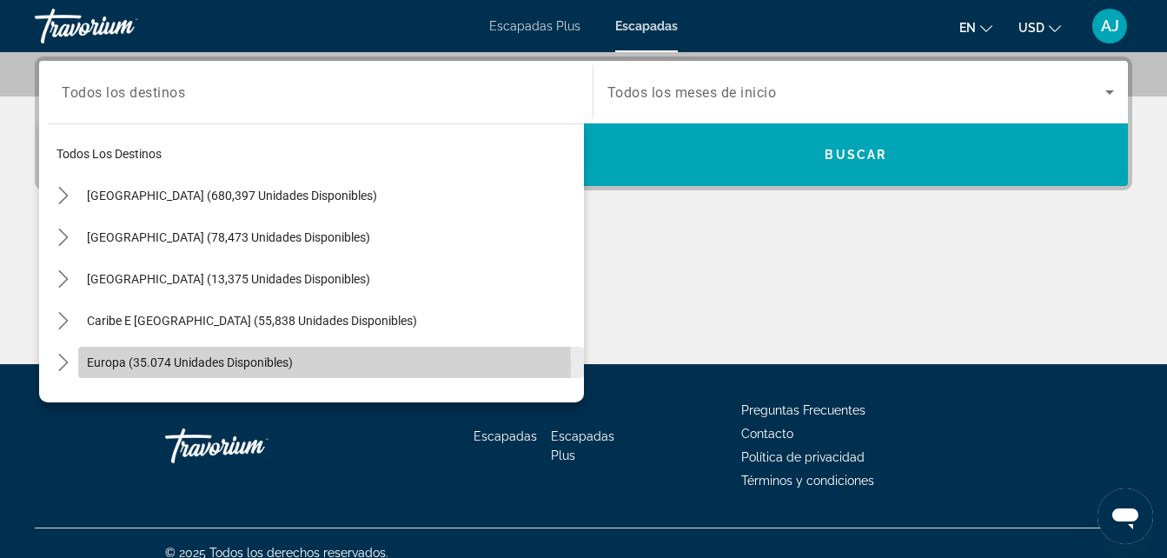
click at [145, 366] on span "Europa (35.074 unidades disponibles)" at bounding box center [190, 362] width 206 height 14
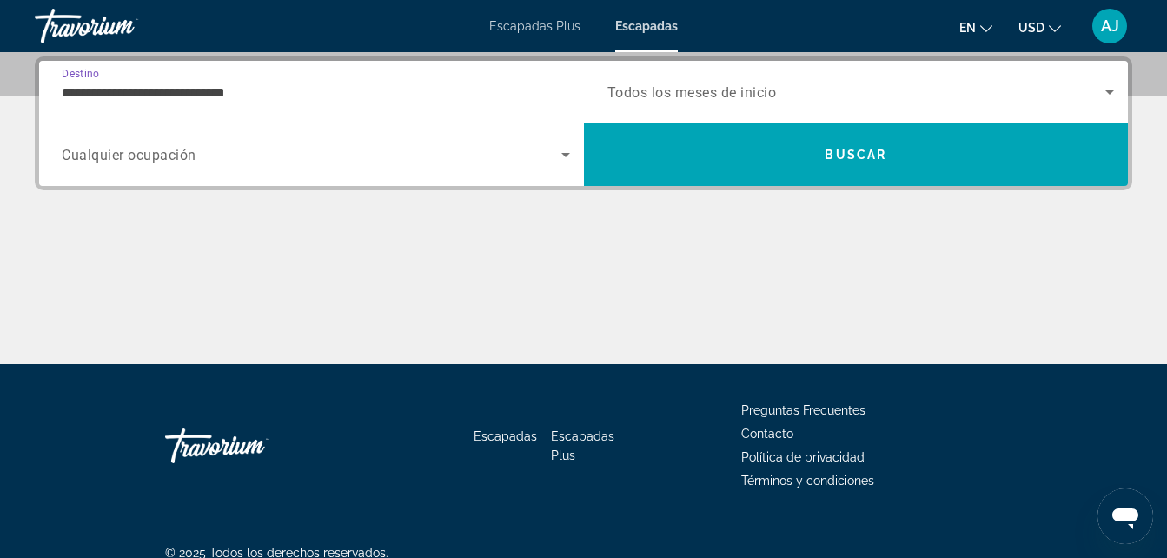
click at [237, 93] on input "**********" at bounding box center [316, 93] width 508 height 21
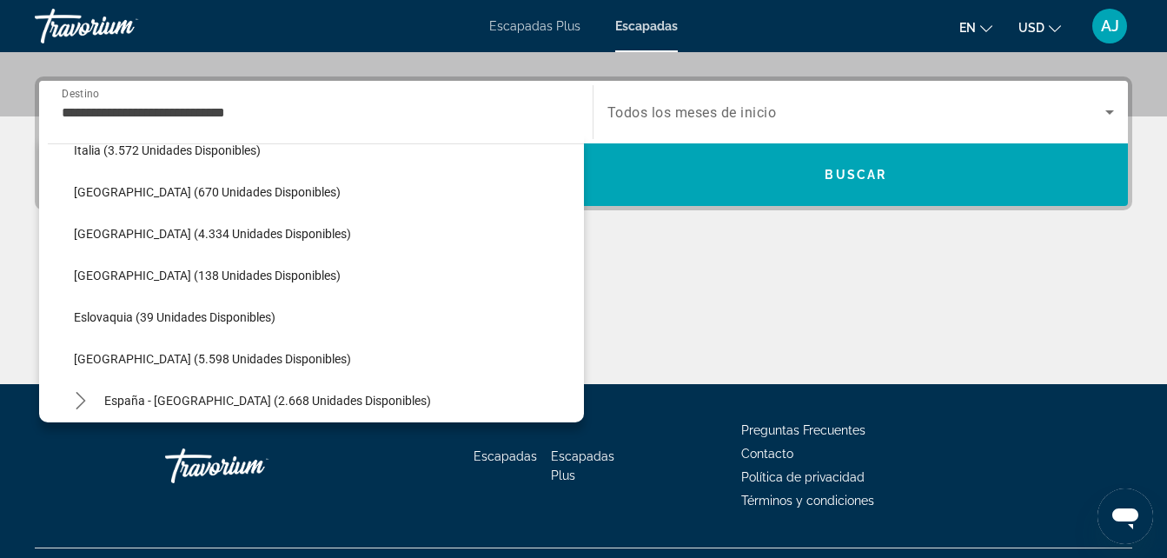
scroll to position [739, 0]
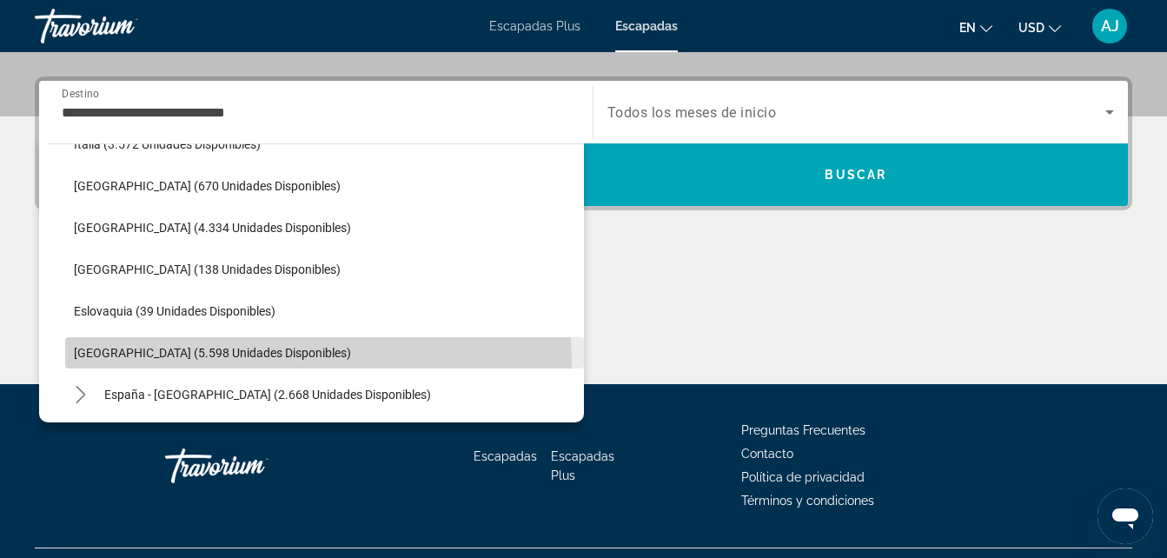
click at [235, 363] on span "Seleccionar destino: España (5.598 unidades disponibles)" at bounding box center [324, 353] width 519 height 42
type input "**********"
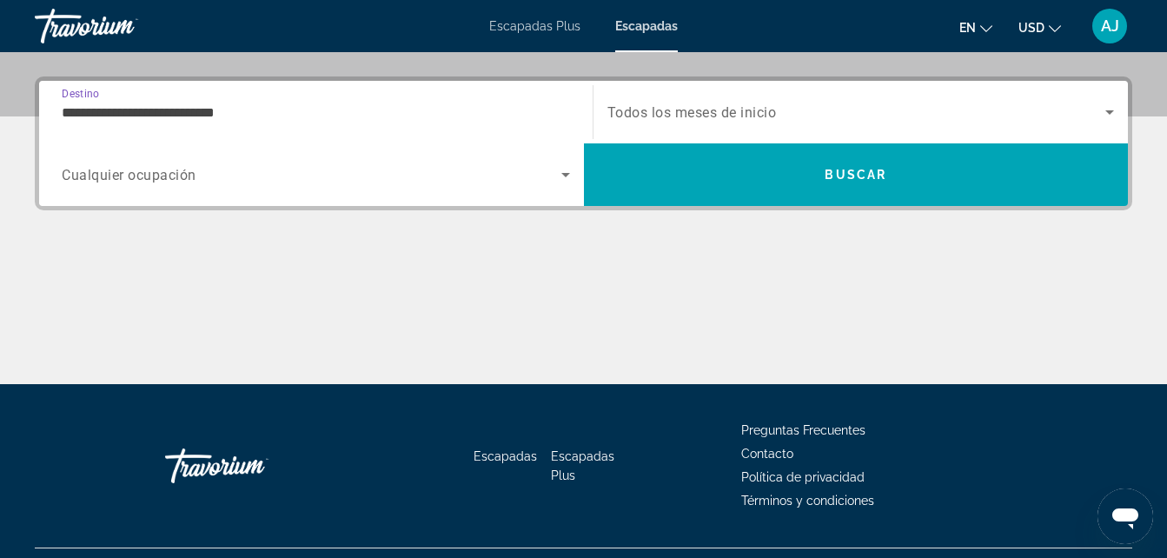
scroll to position [425, 0]
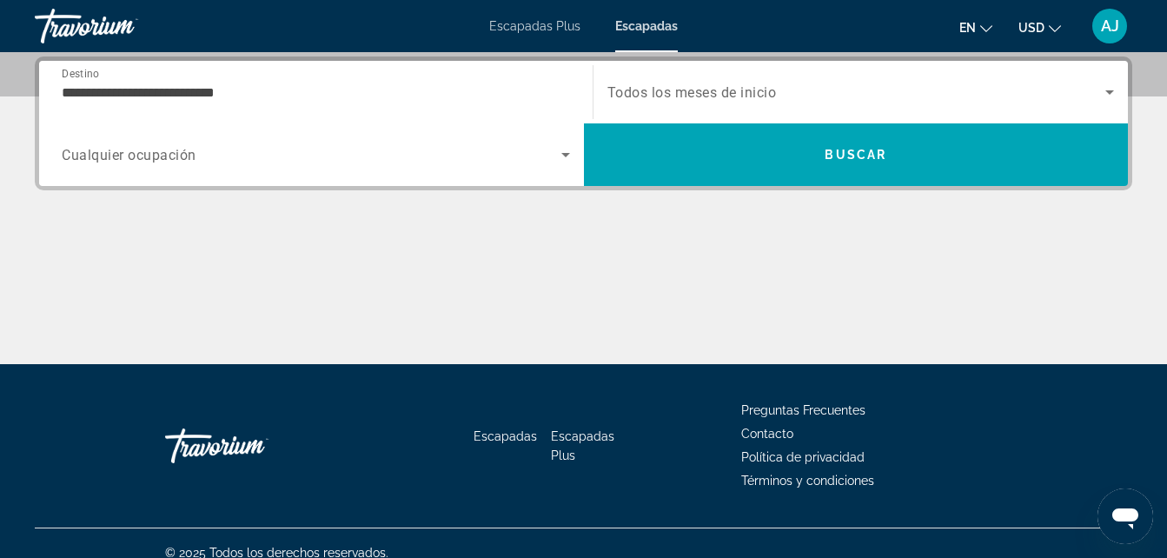
click at [700, 91] on span "Todos los meses de inicio" at bounding box center [691, 92] width 169 height 17
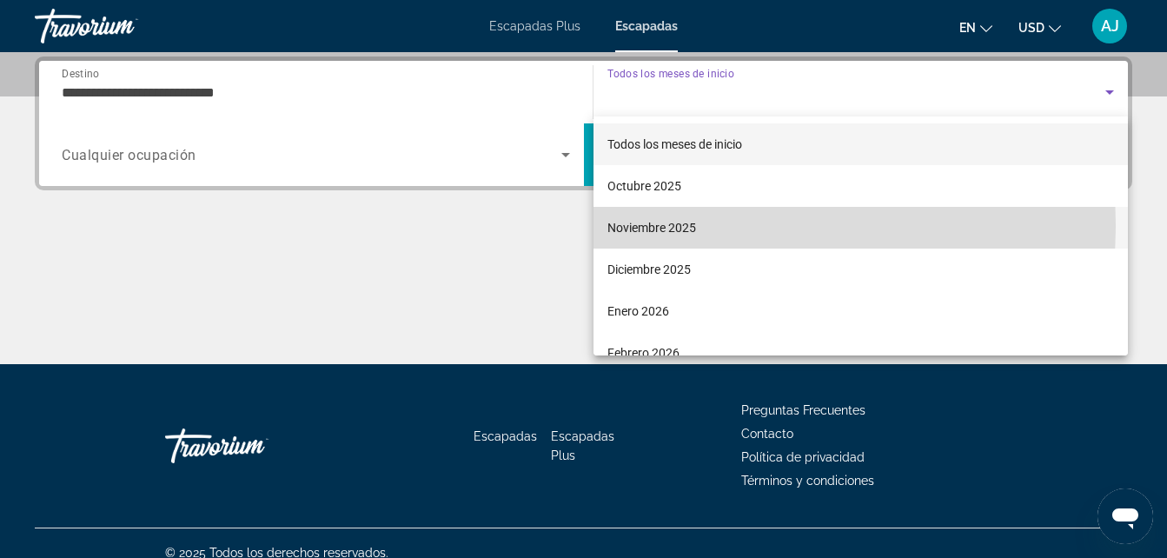
click at [677, 225] on font "Noviembre 2025" at bounding box center [651, 228] width 89 height 14
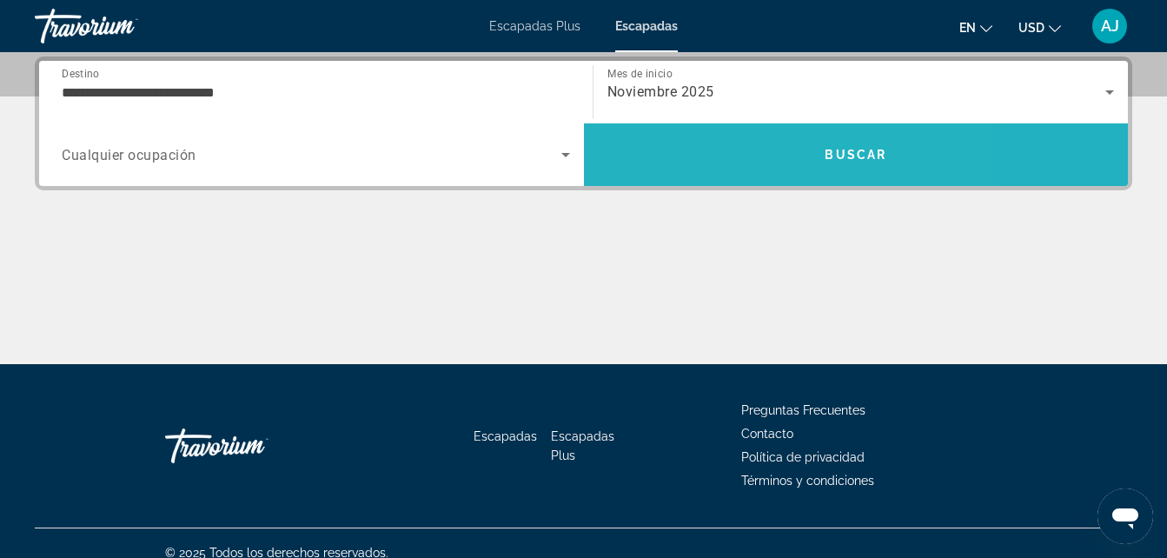
click at [730, 163] on span "Buscar" at bounding box center [856, 155] width 545 height 42
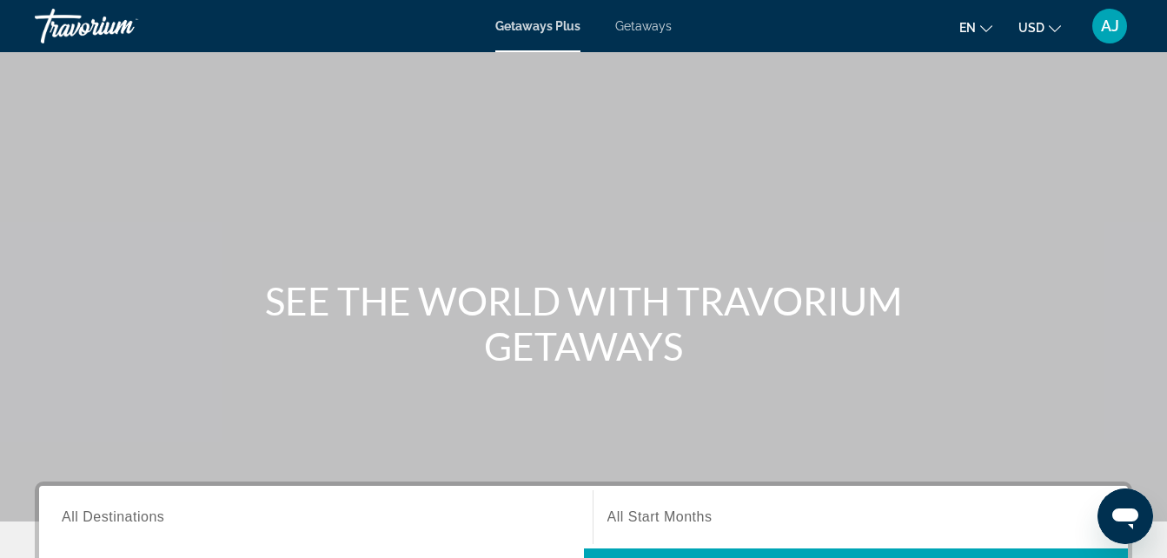
click at [83, 514] on span "All Destinations" at bounding box center [113, 516] width 103 height 15
click at [83, 514] on input "Destination All Destinations" at bounding box center [316, 517] width 508 height 21
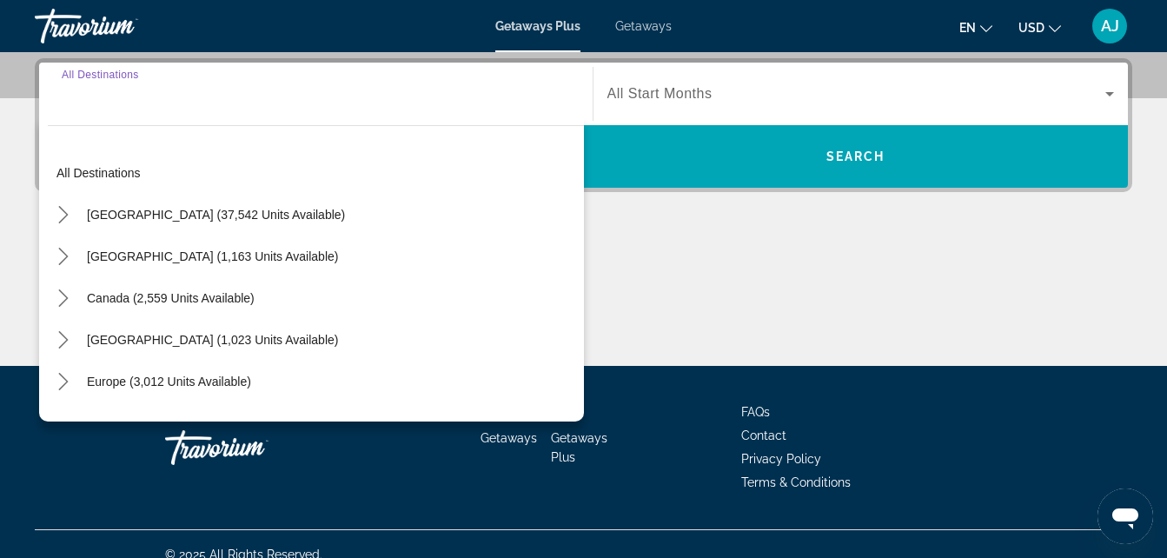
scroll to position [425, 0]
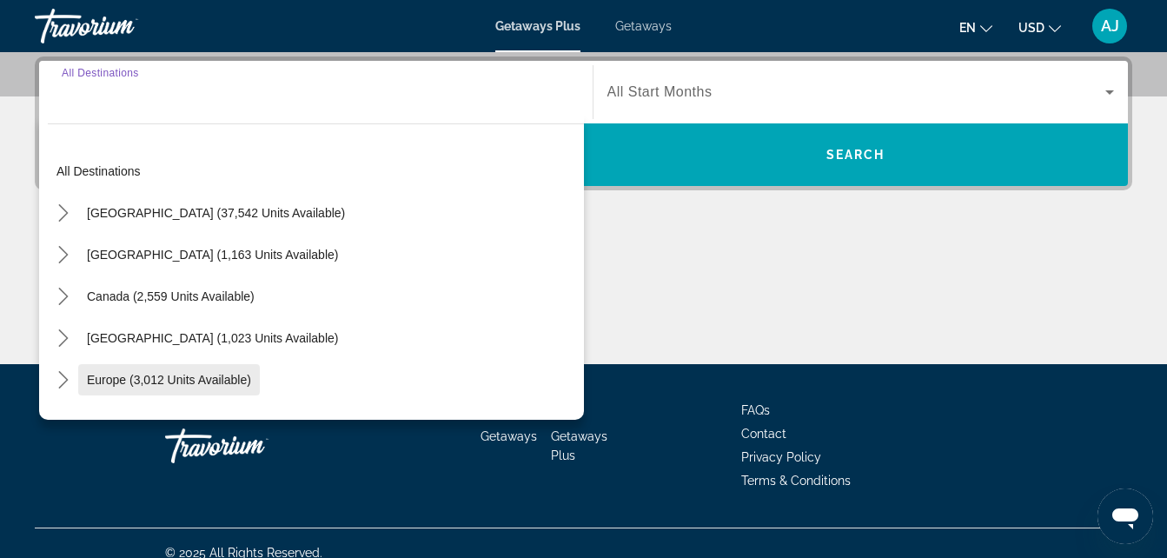
click at [173, 394] on span "Select destination: Europe (3,012 units available)" at bounding box center [169, 380] width 182 height 42
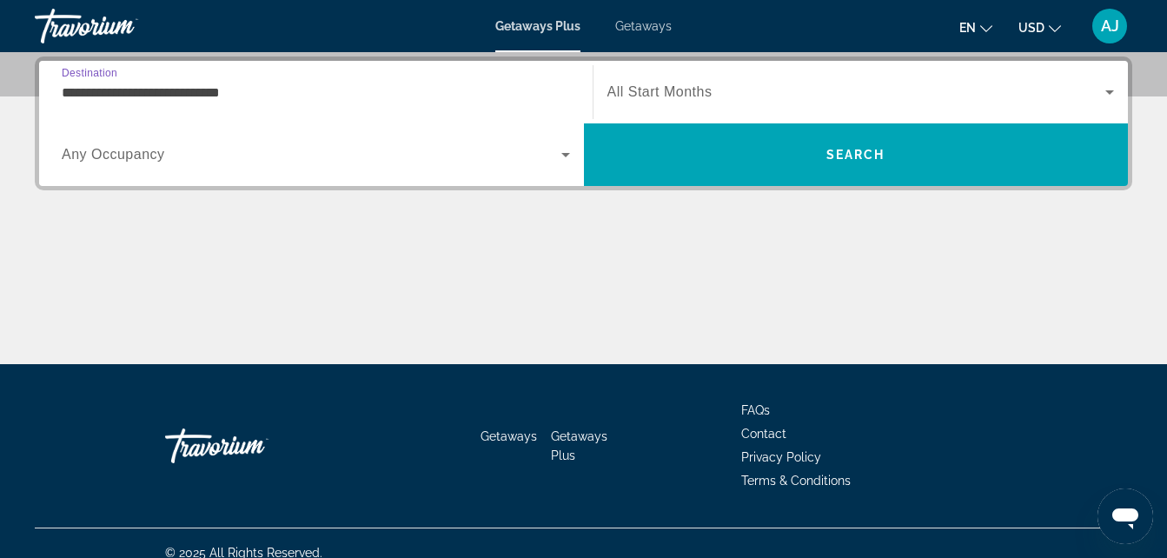
click at [482, 89] on input "**********" at bounding box center [316, 93] width 508 height 21
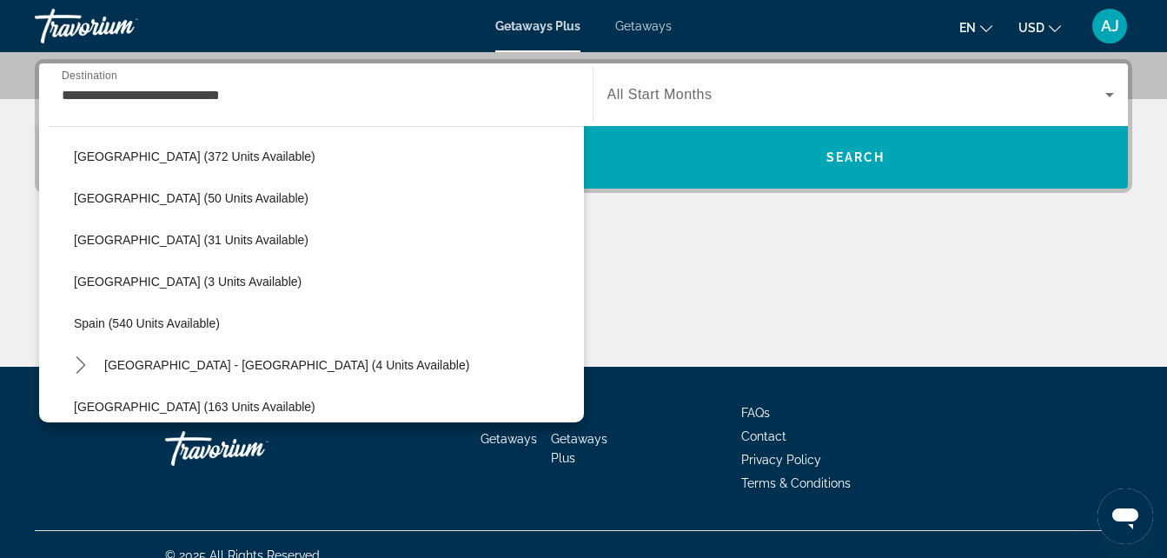
scroll to position [648, 0]
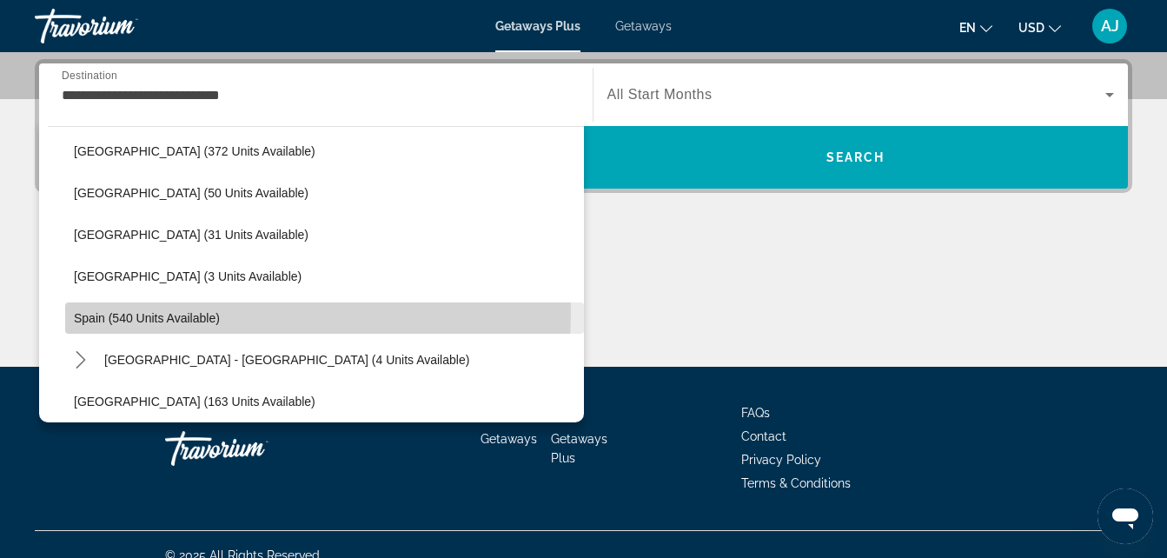
click at [223, 312] on span "Select destination: Spain (540 units available)" at bounding box center [324, 318] width 519 height 42
type input "**********"
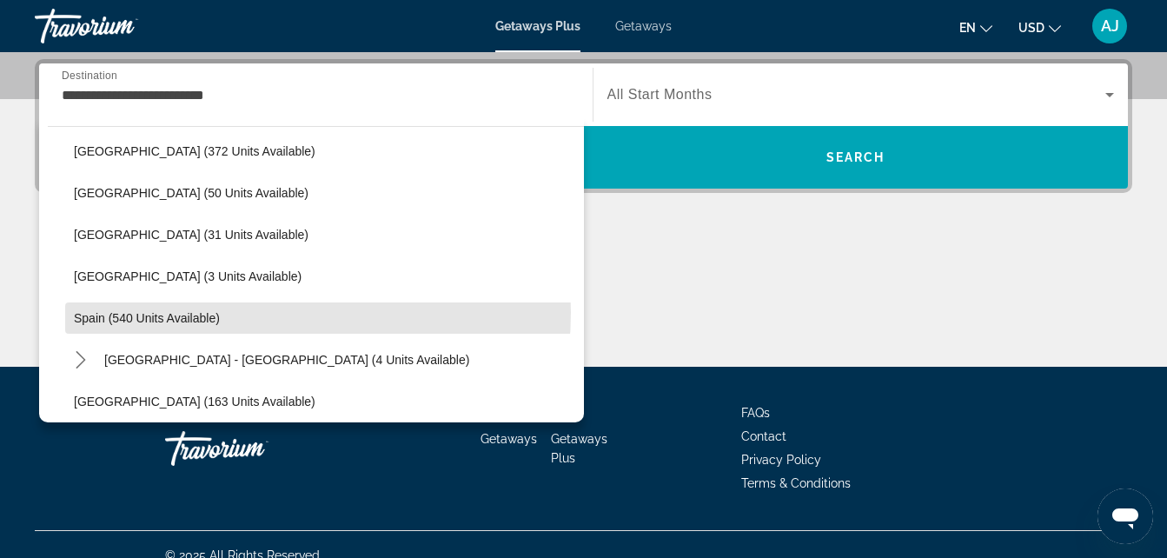
scroll to position [425, 0]
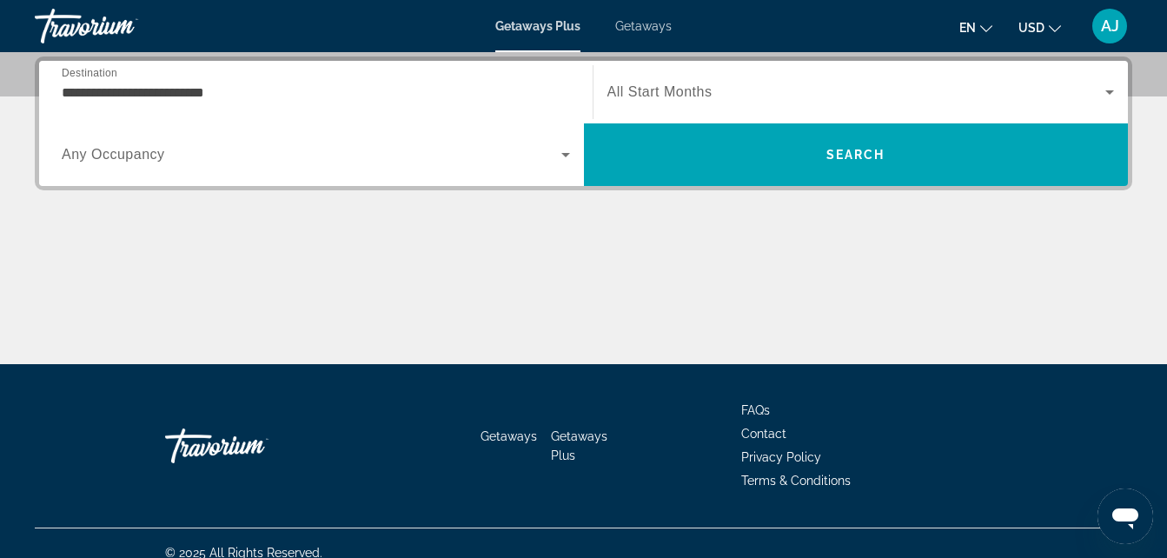
click at [616, 94] on span "All Start Months" at bounding box center [659, 91] width 105 height 15
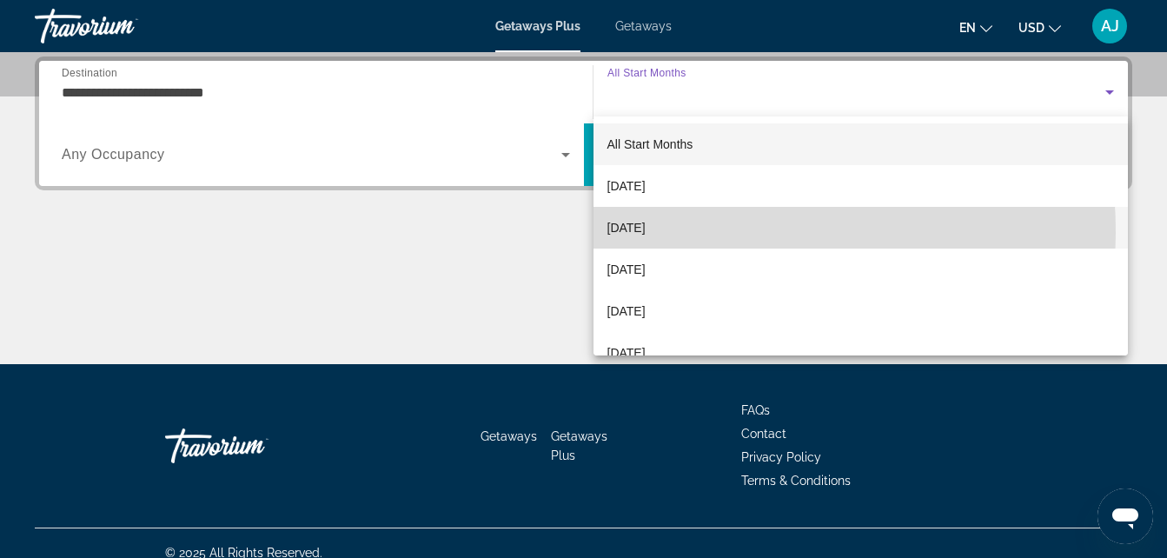
click at [641, 233] on span "[DATE]" at bounding box center [626, 227] width 38 height 21
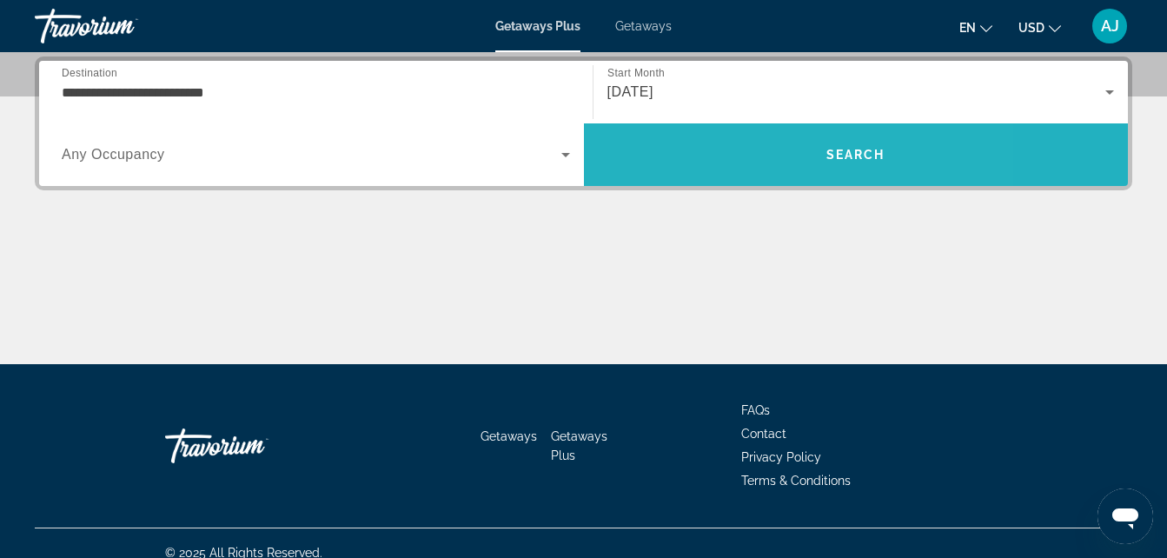
click at [741, 130] on span "Search" at bounding box center [856, 154] width 545 height 63
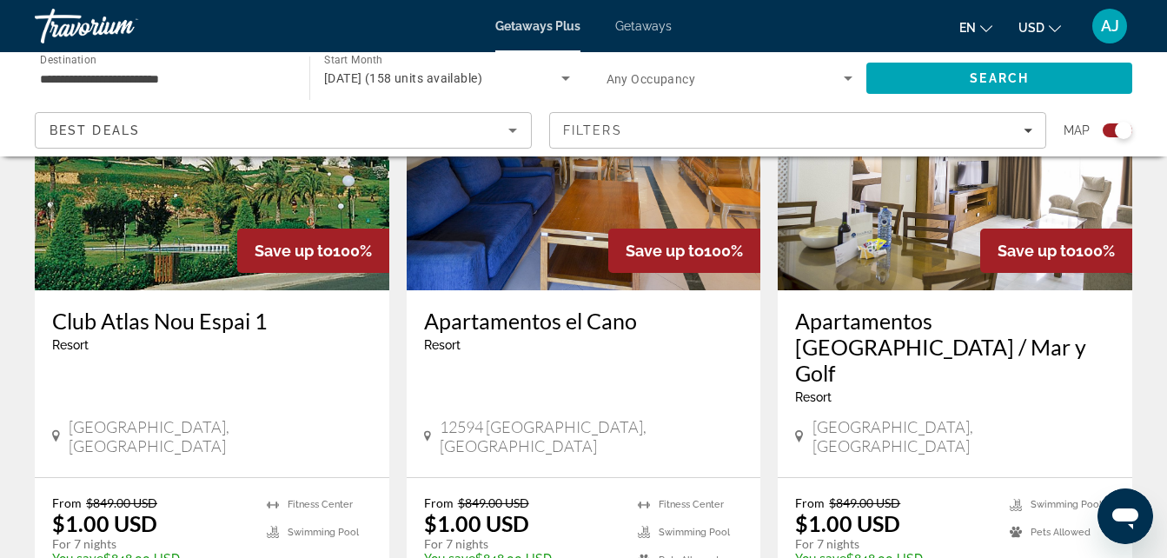
scroll to position [2766, 0]
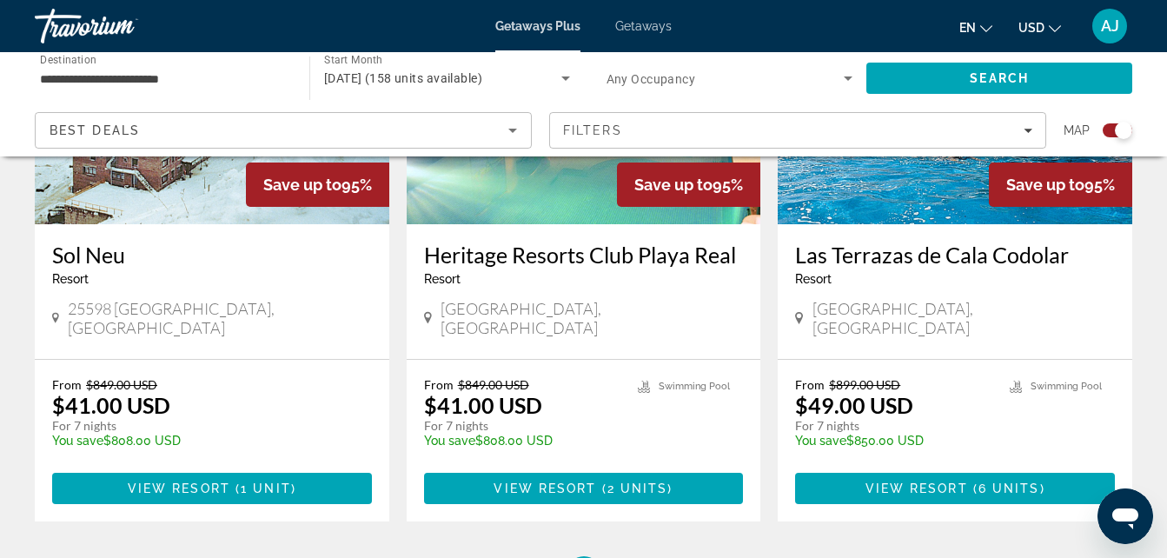
scroll to position [2674, 0]
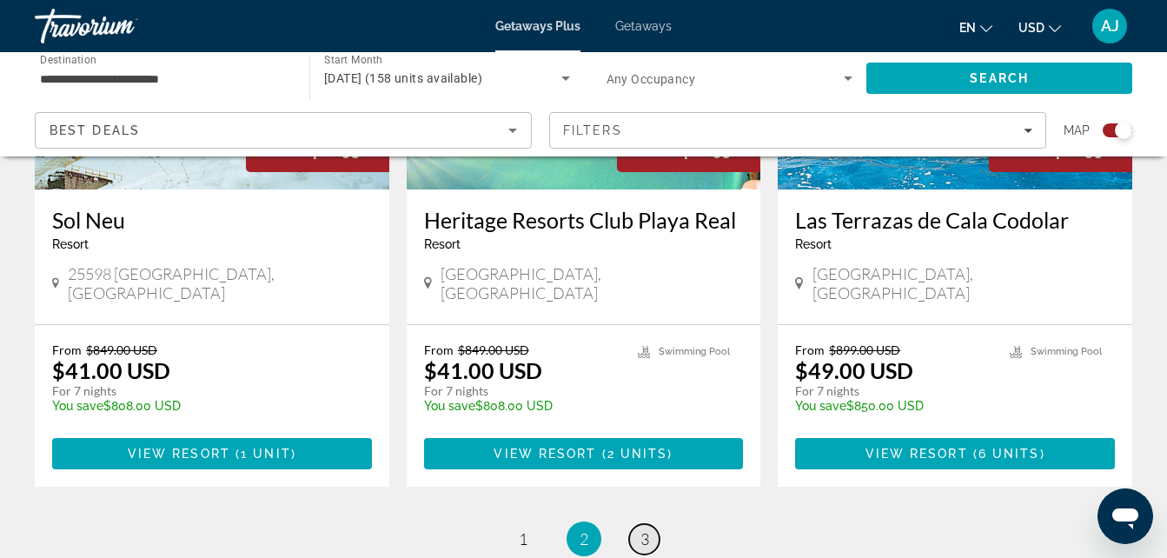
click at [646, 529] on span "3" at bounding box center [644, 538] width 9 height 19
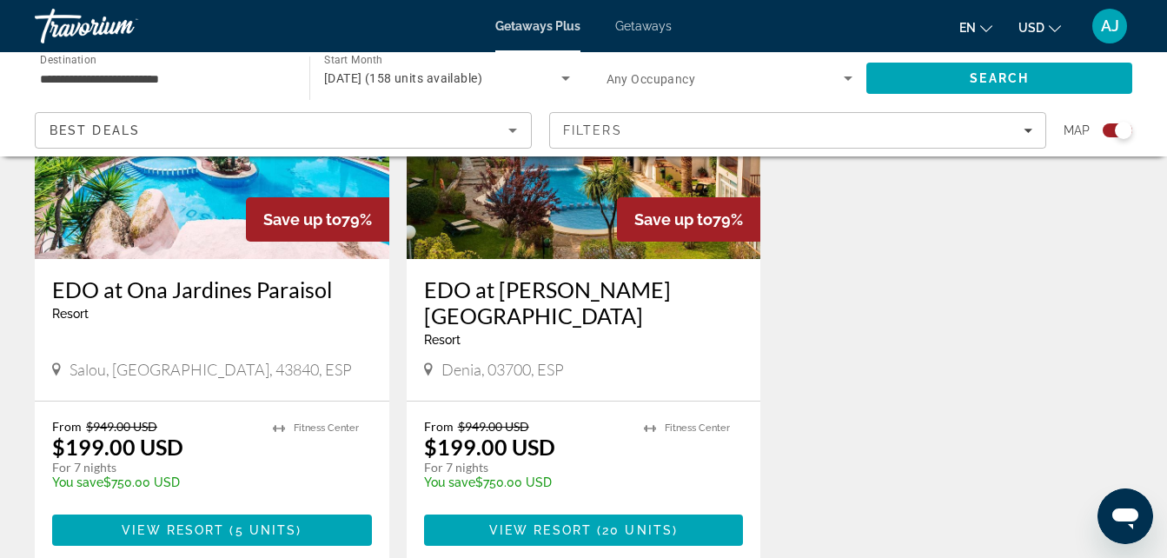
scroll to position [2119, 0]
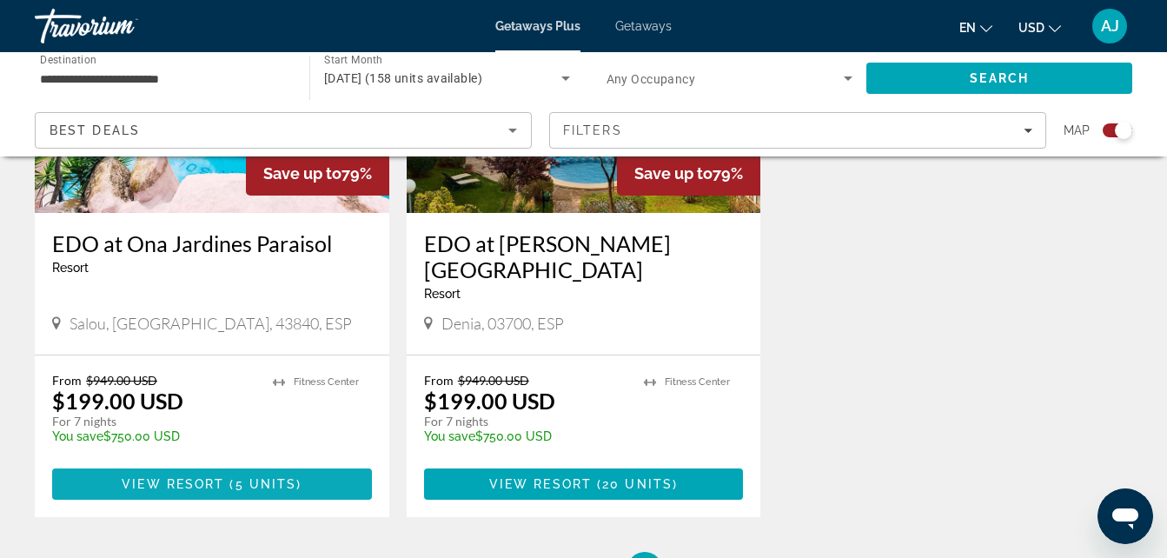
click at [227, 477] on span "Main content" at bounding box center [226, 484] width 5 height 14
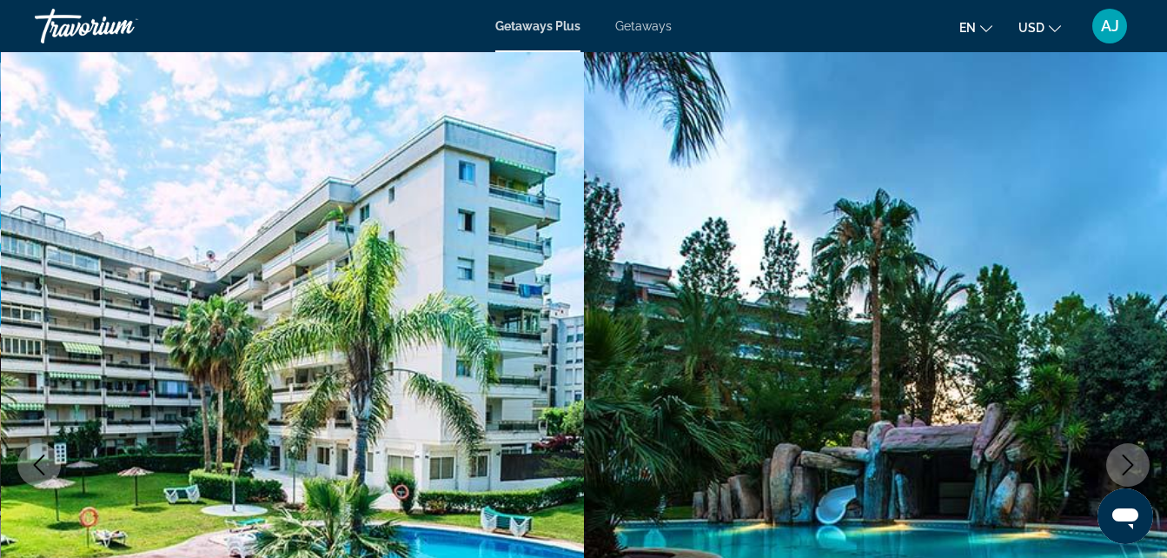
click at [1120, 453] on button "Next image" at bounding box center [1127, 464] width 43 height 43
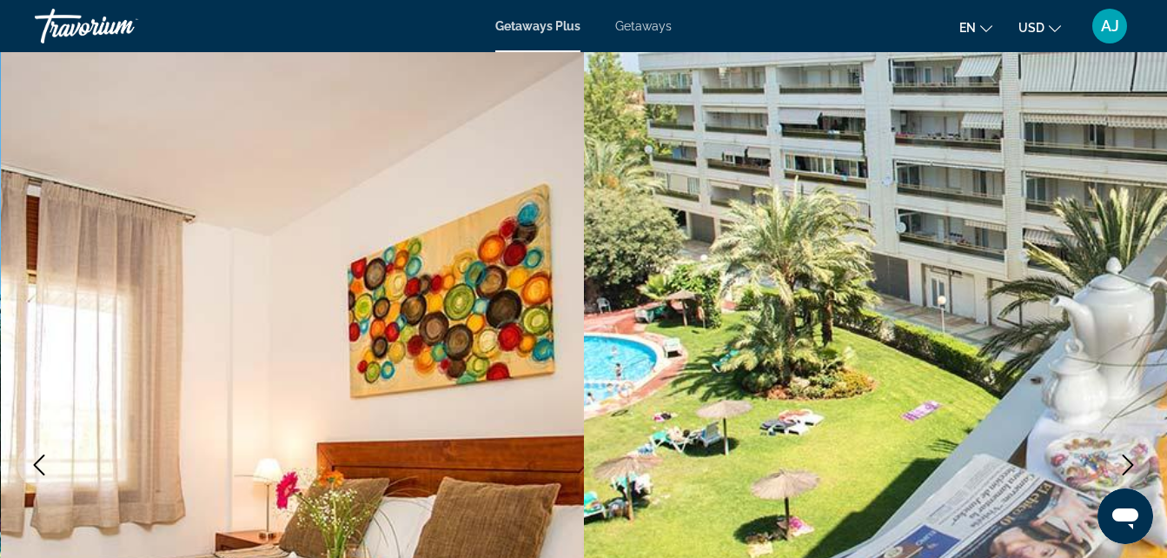
click at [1120, 453] on button "Next image" at bounding box center [1127, 464] width 43 height 43
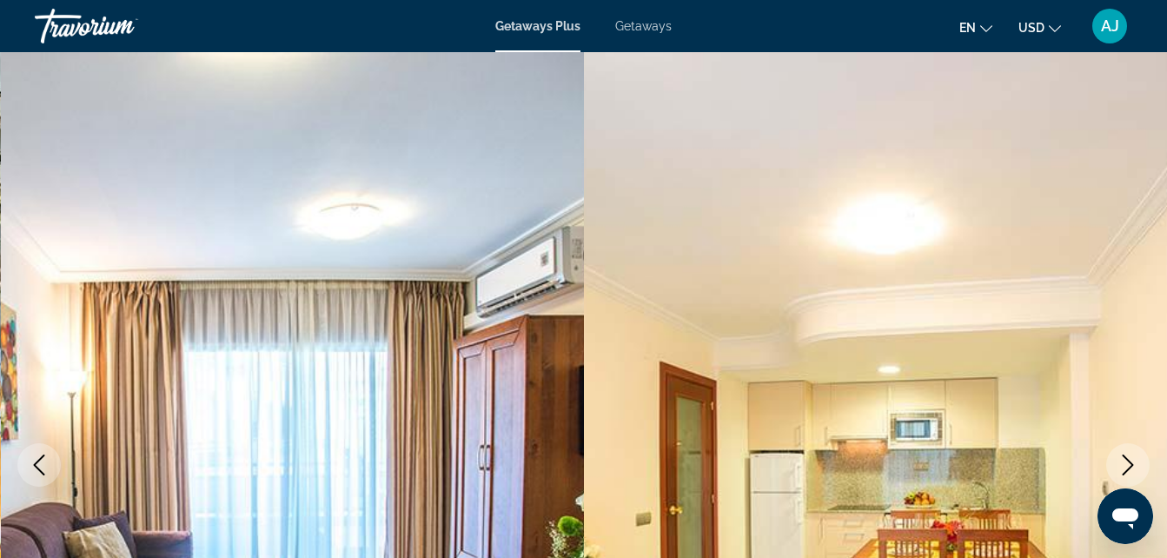
click at [1120, 453] on button "Next image" at bounding box center [1127, 464] width 43 height 43
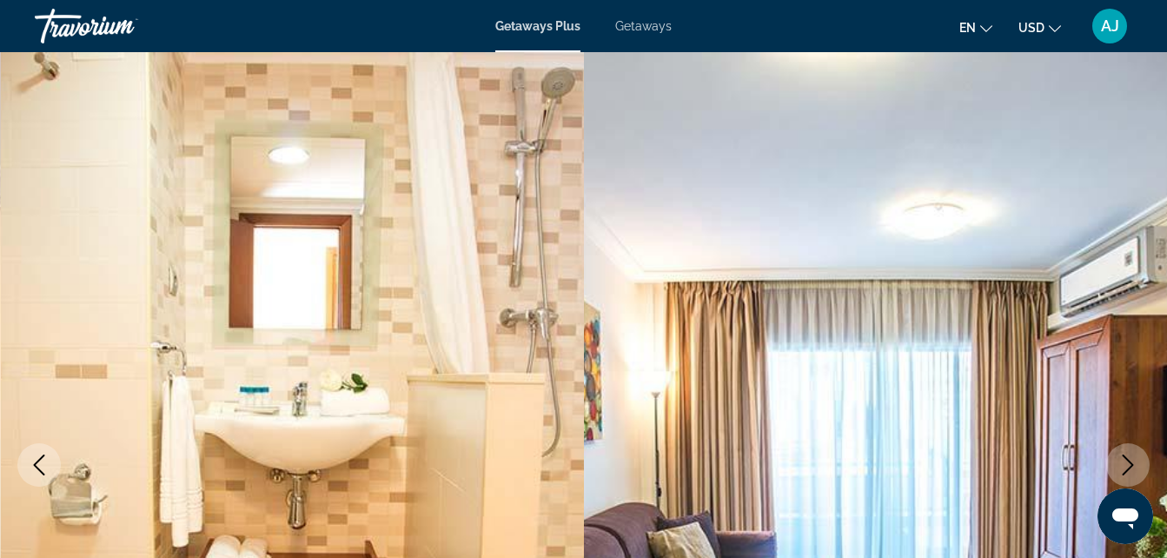
click at [1120, 453] on button "Next image" at bounding box center [1127, 464] width 43 height 43
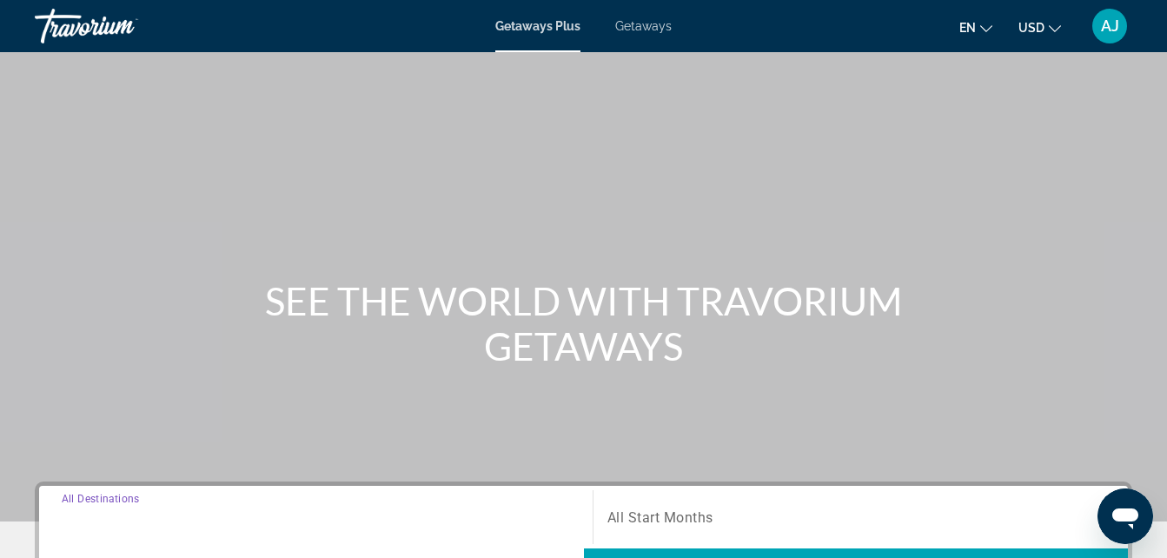
click at [83, 526] on input "Destination All Destinations" at bounding box center [316, 517] width 508 height 21
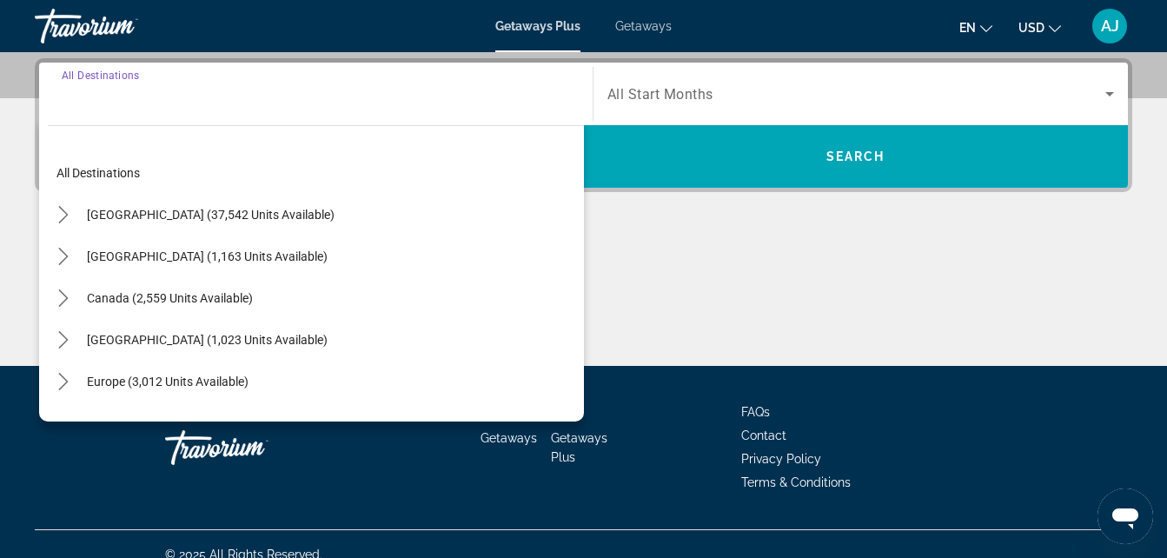
scroll to position [425, 0]
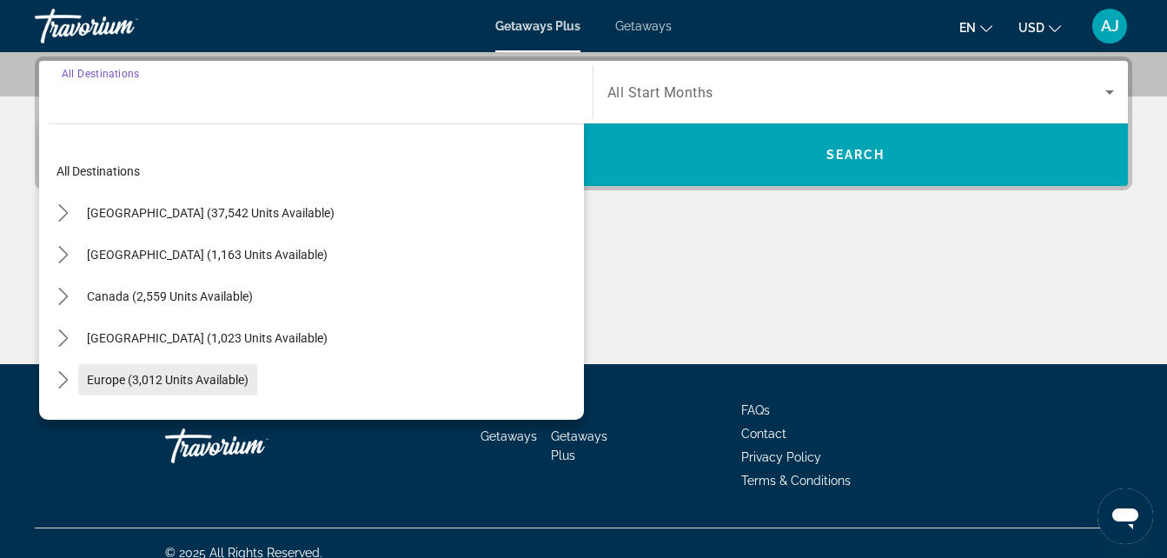
click at [212, 375] on span "Europe (3,012 units available)" at bounding box center [168, 380] width 162 height 14
type input "**********"
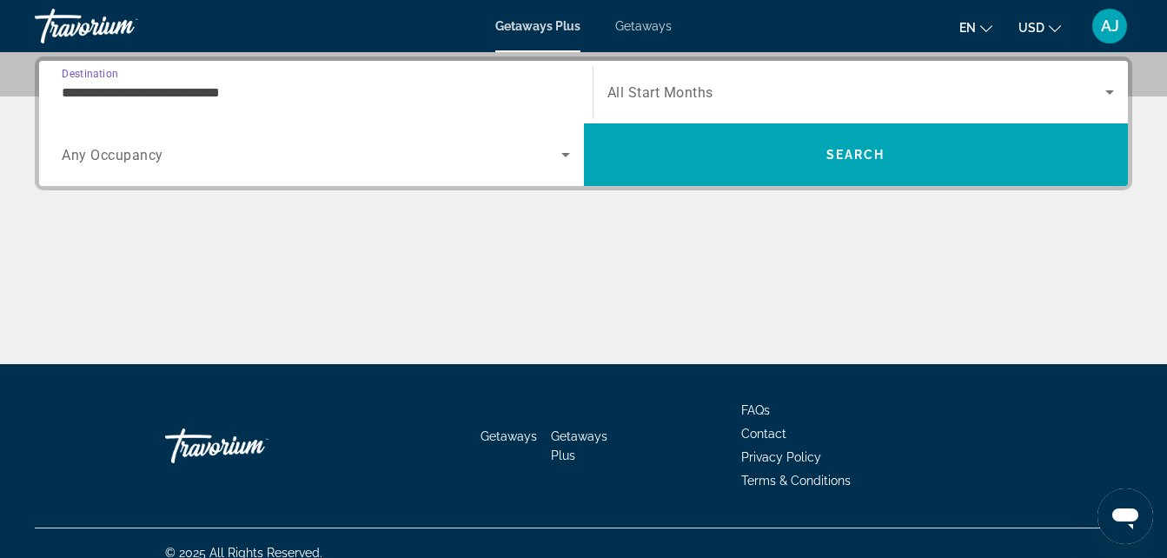
click at [257, 84] on input "**********" at bounding box center [316, 93] width 508 height 21
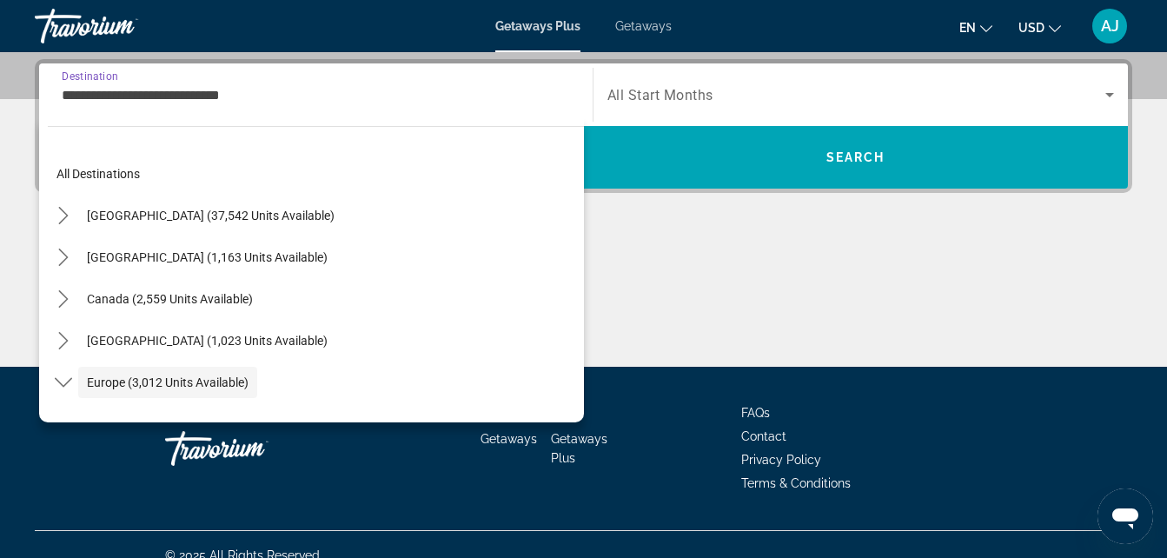
scroll to position [103, 0]
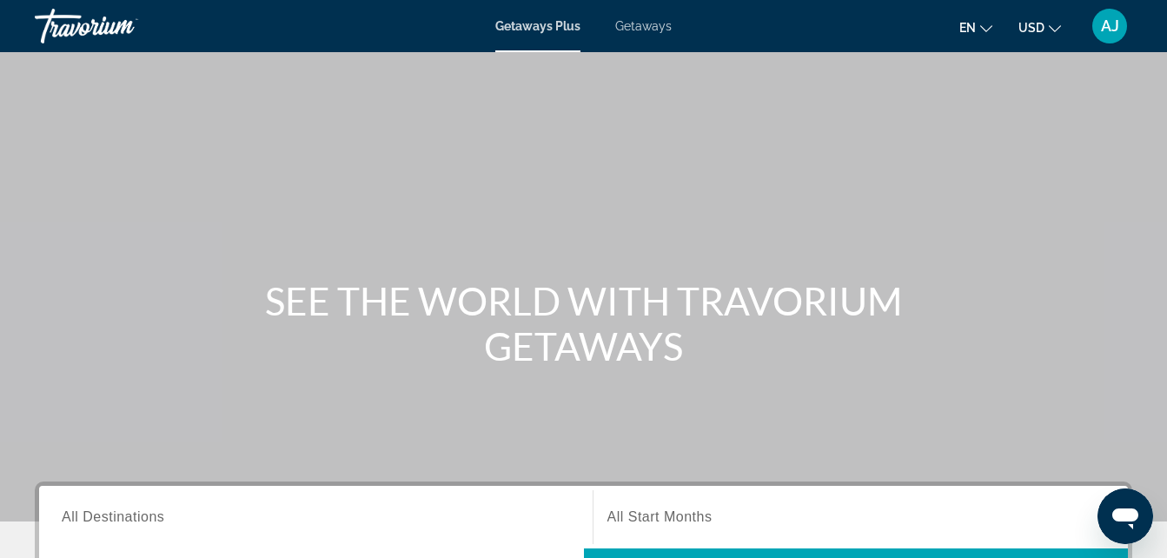
click at [116, 513] on span "All Destinations" at bounding box center [113, 516] width 103 height 15
click at [116, 513] on input "Destination All Destinations" at bounding box center [316, 517] width 508 height 21
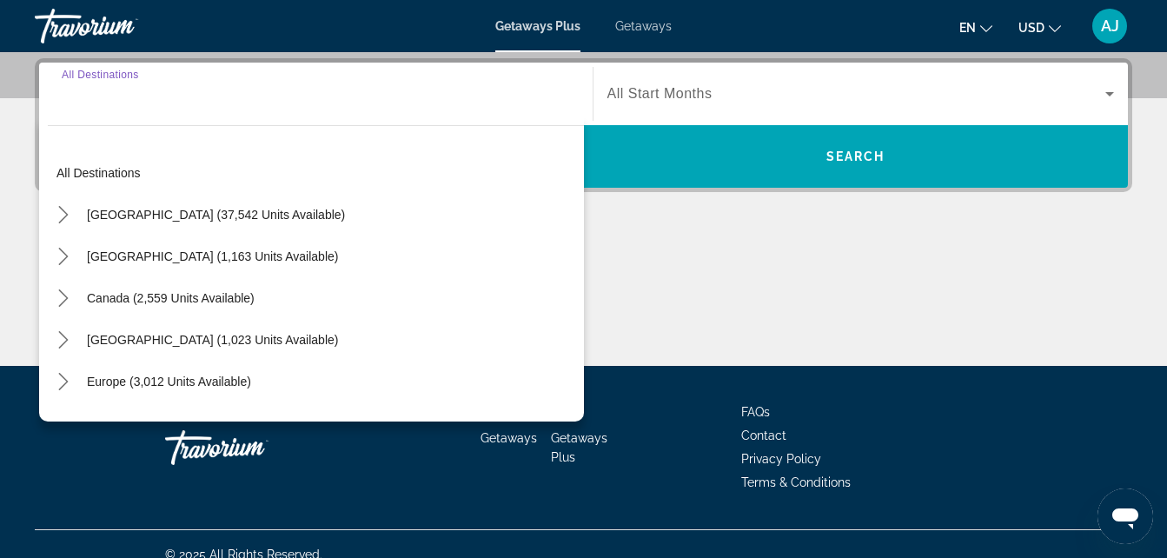
scroll to position [425, 0]
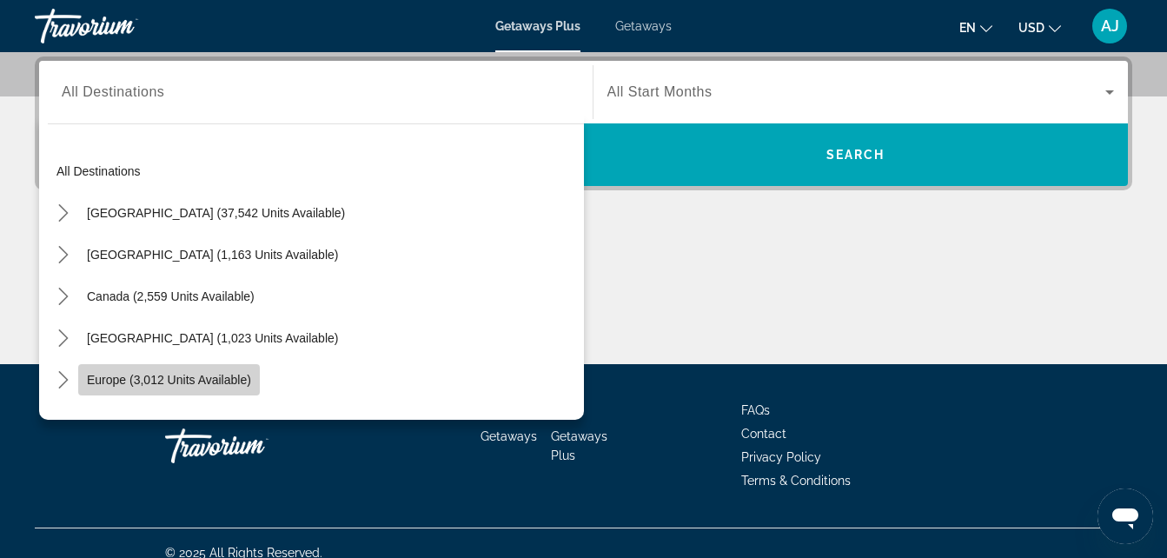
click at [191, 366] on span "Select destination: Europe (3,012 units available)" at bounding box center [169, 380] width 182 height 42
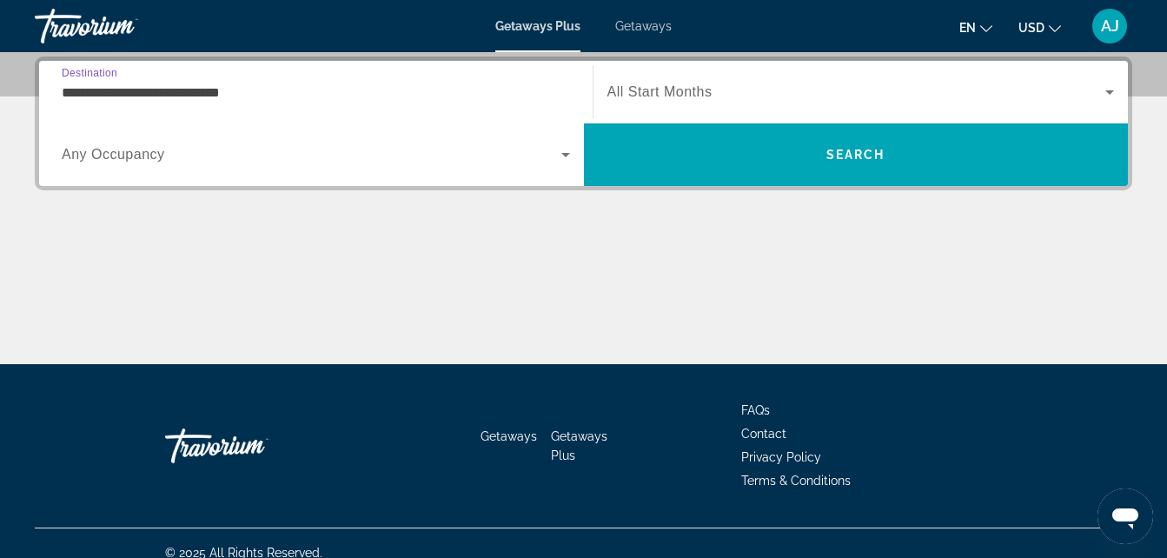
click at [329, 92] on input "**********" at bounding box center [316, 93] width 508 height 21
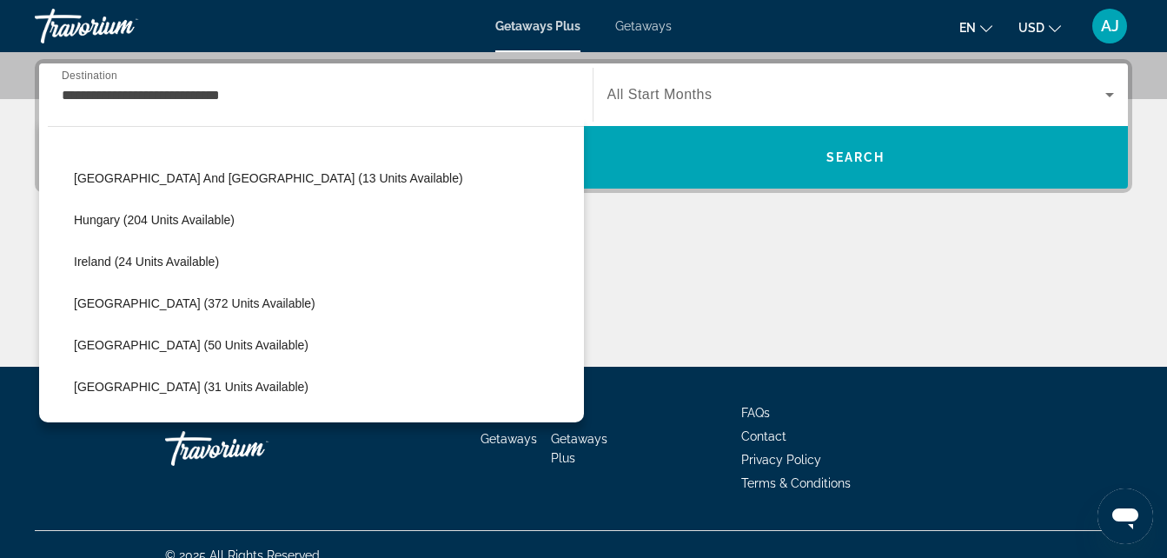
scroll to position [522, 0]
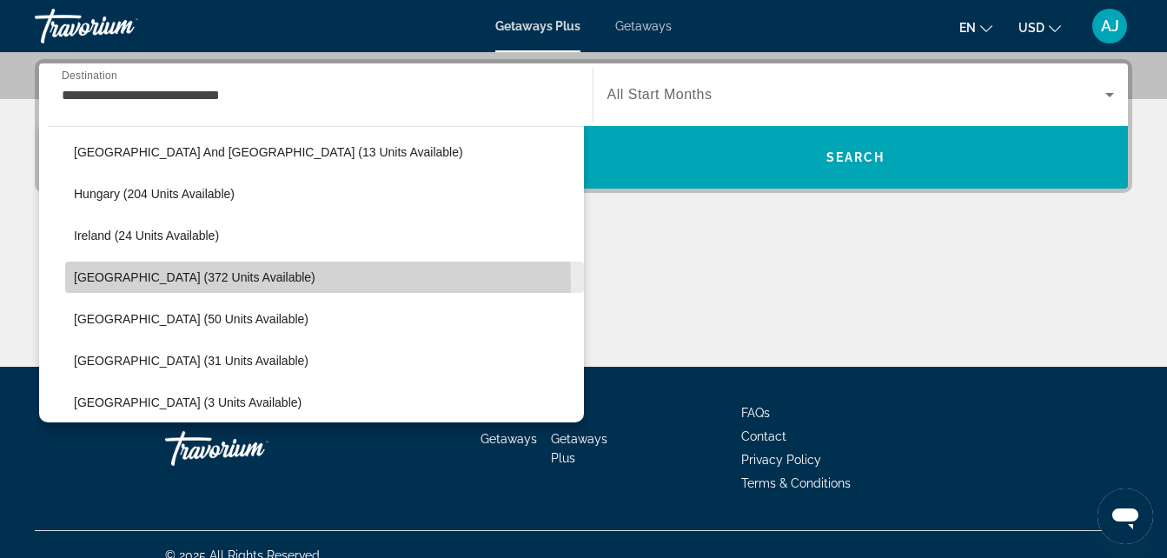
click at [195, 285] on span "Select destination: Italy (372 units available)" at bounding box center [324, 277] width 519 height 42
type input "**********"
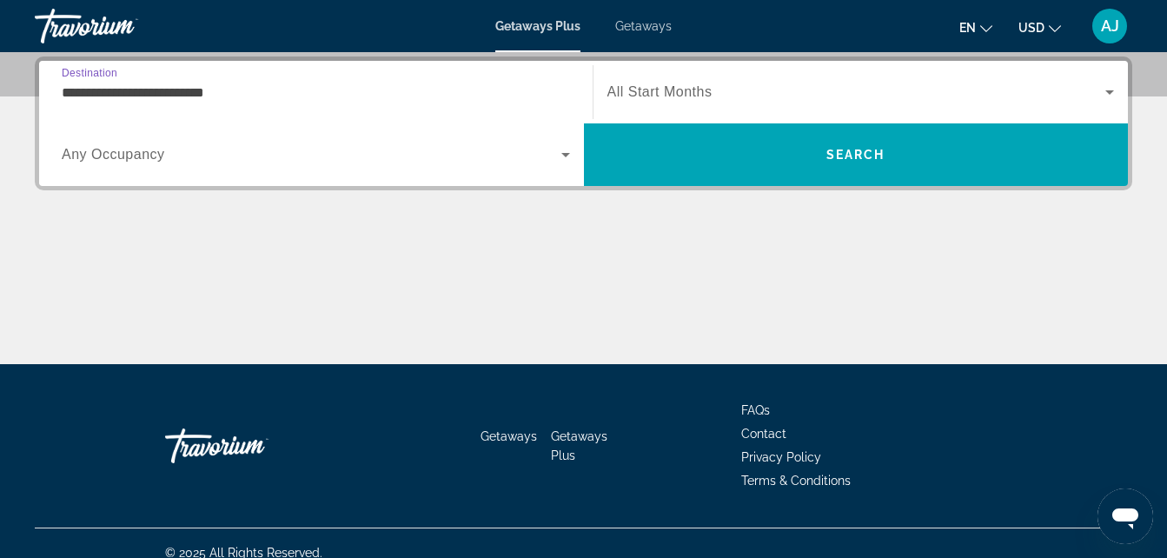
click at [162, 93] on input "**********" at bounding box center [316, 93] width 508 height 21
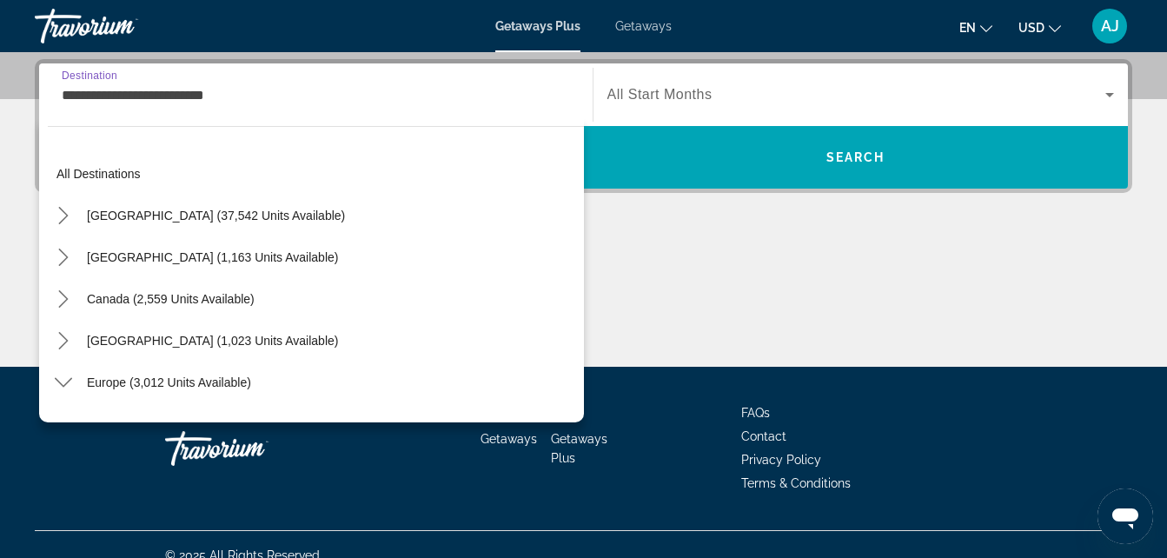
scroll to position [520, 0]
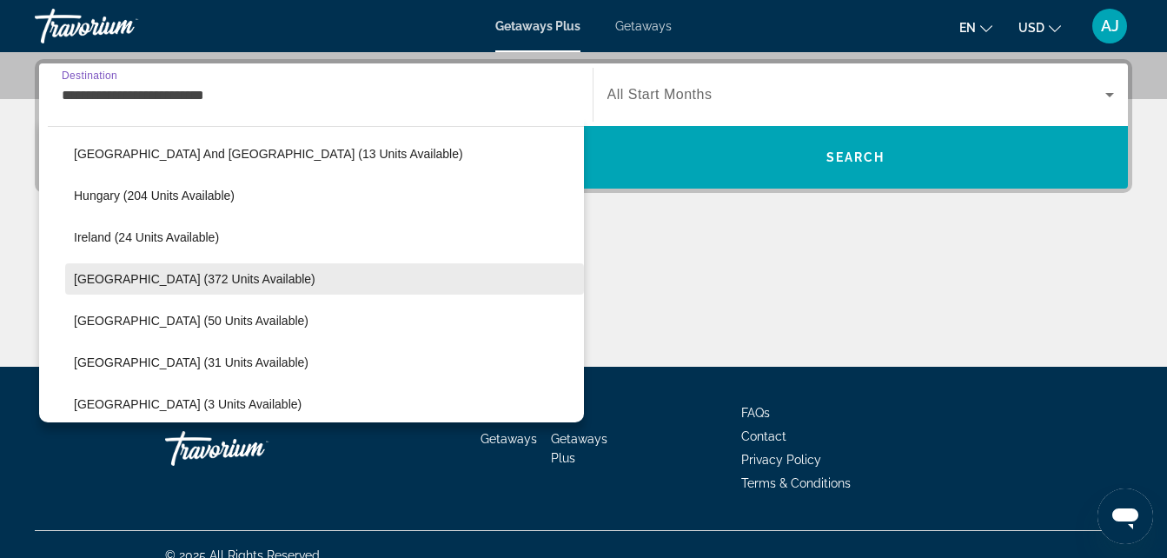
click at [161, 270] on span "Select destination: Italy (372 units available)" at bounding box center [324, 279] width 519 height 42
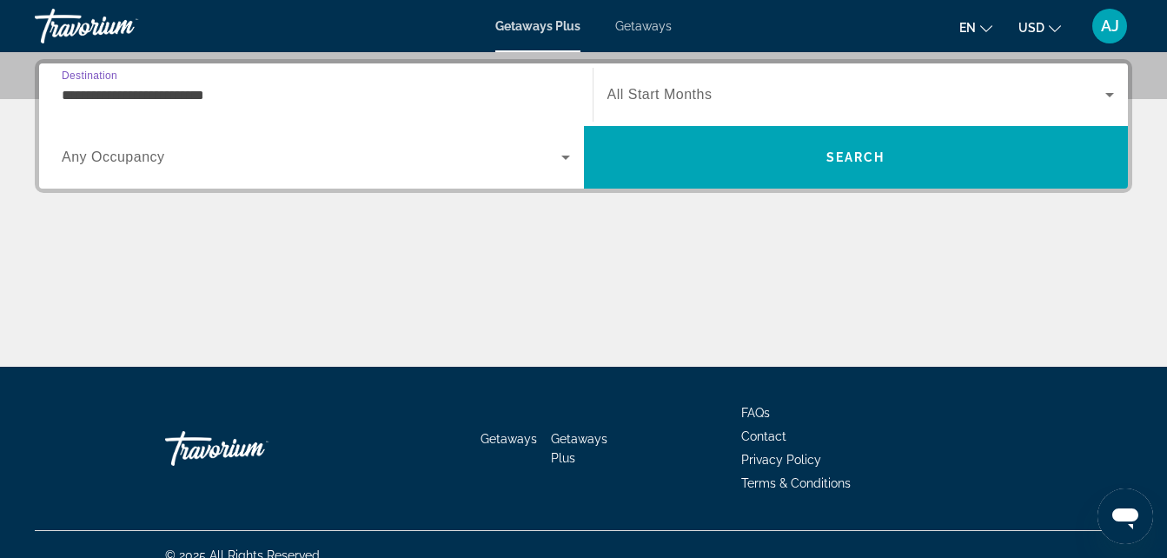
scroll to position [425, 0]
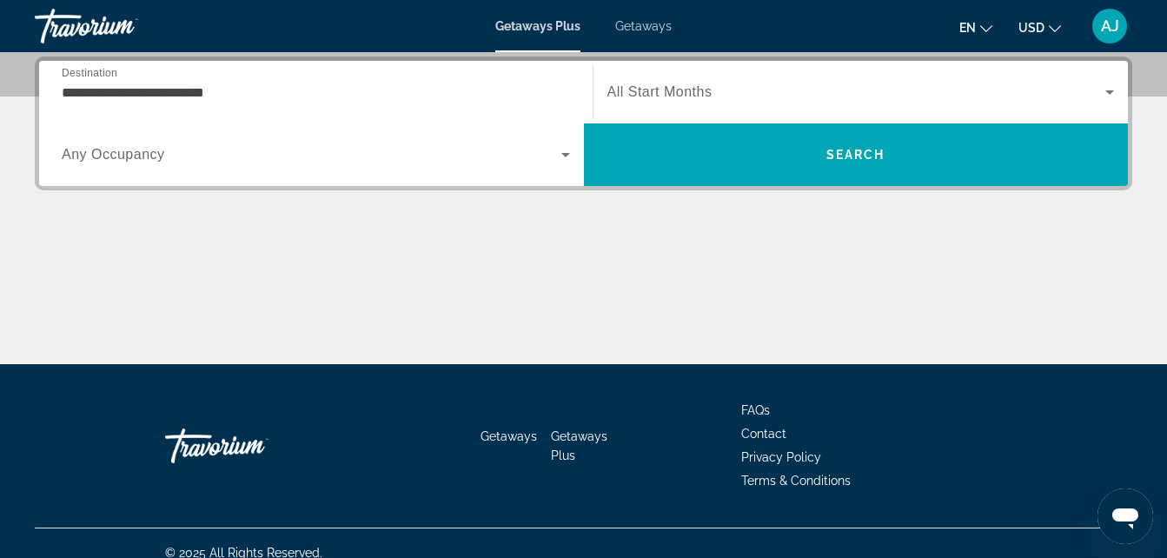
click at [684, 91] on span "All Start Months" at bounding box center [659, 91] width 105 height 15
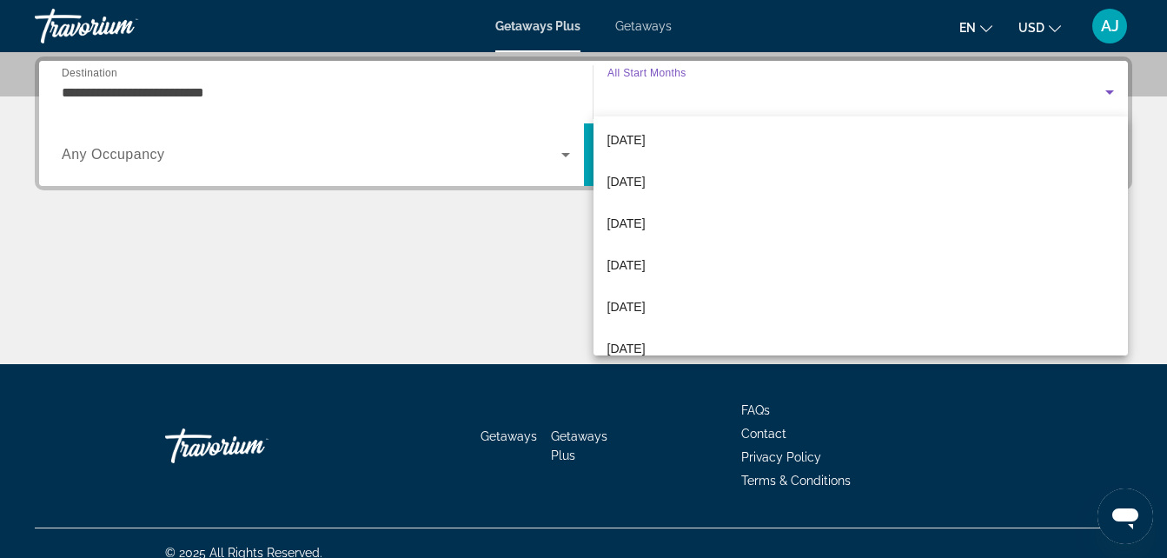
scroll to position [346, 0]
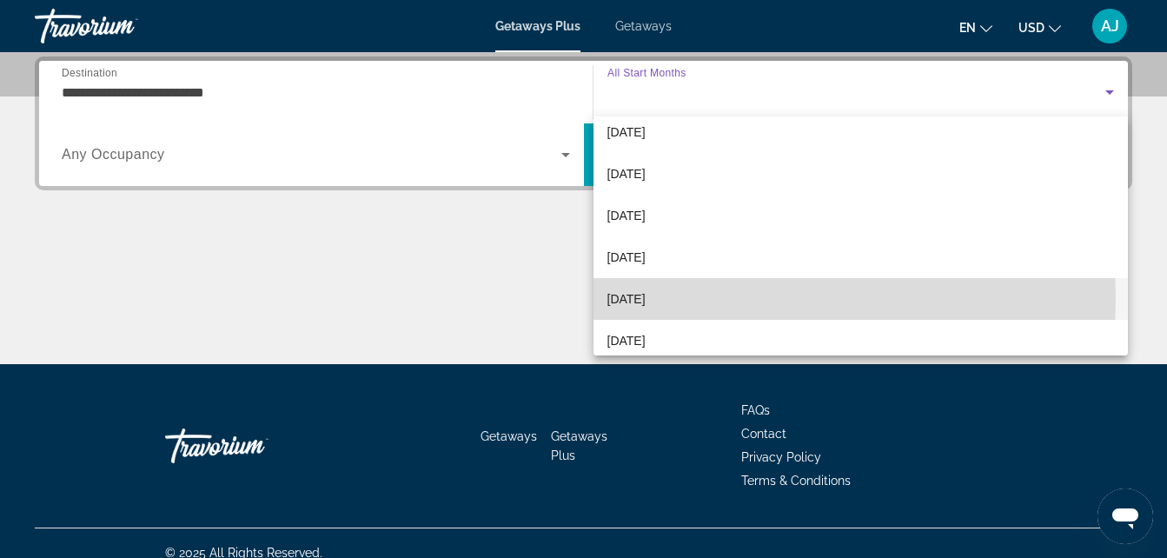
click at [646, 299] on span "[DATE]" at bounding box center [626, 298] width 38 height 21
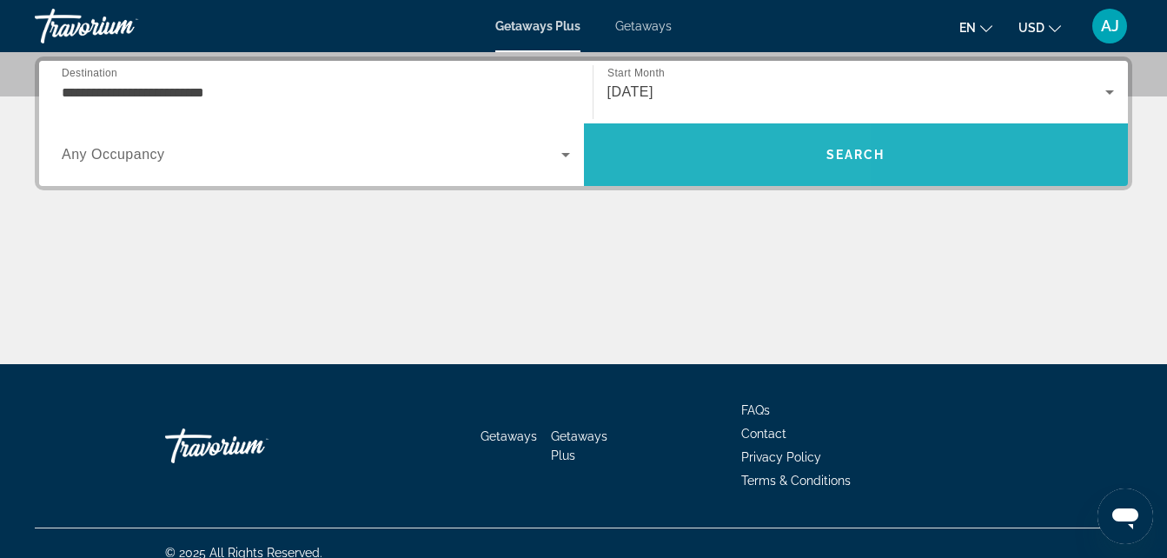
click at [669, 176] on span "Search" at bounding box center [856, 154] width 545 height 63
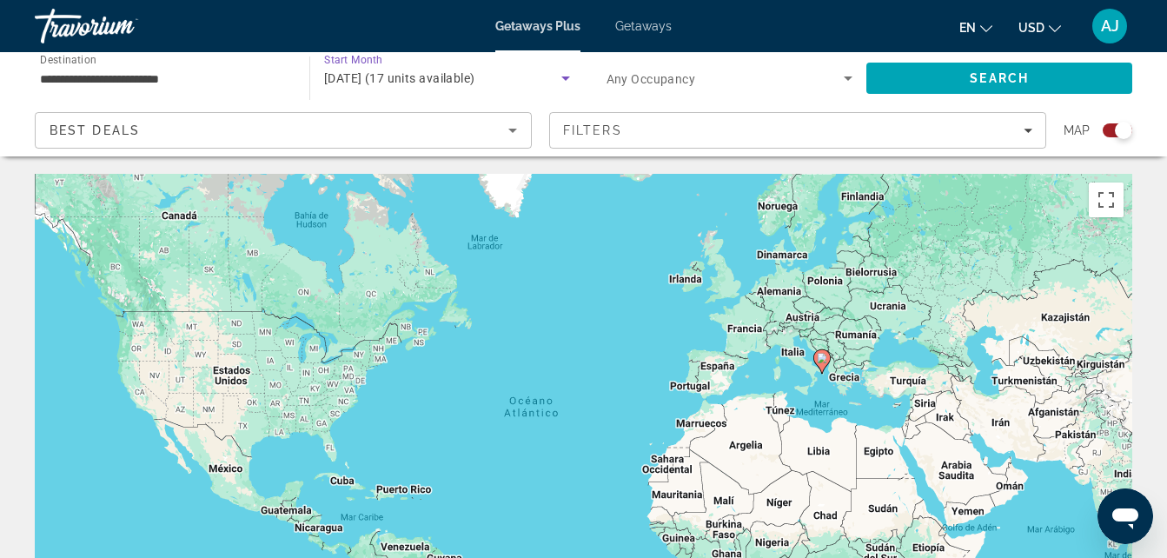
click at [397, 74] on span "[DATE] (17 units available)" at bounding box center [399, 78] width 151 height 14
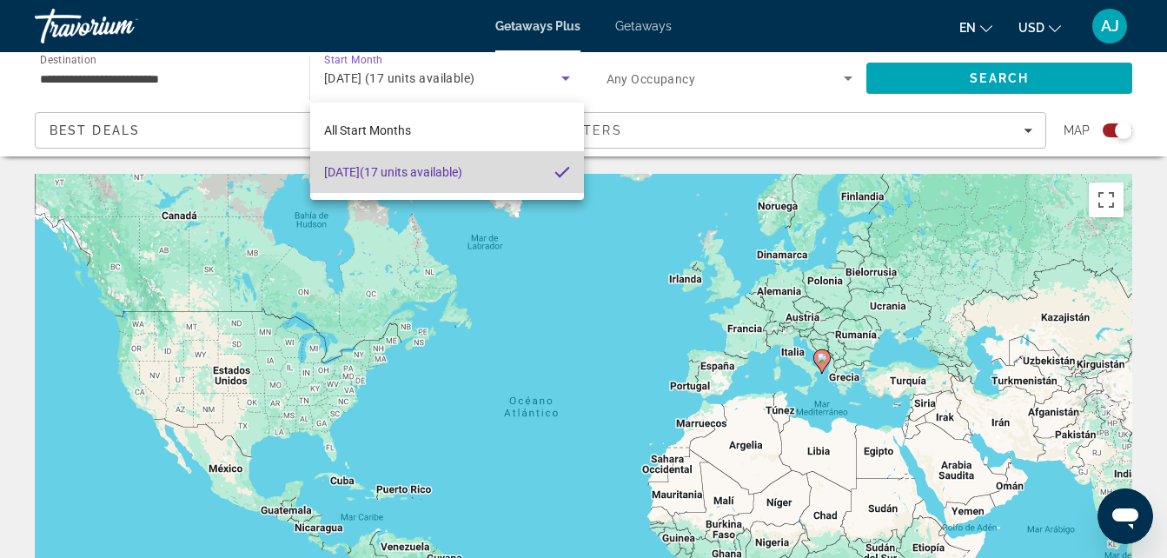
click at [375, 172] on span "[DATE] (17 units available)" at bounding box center [393, 172] width 138 height 21
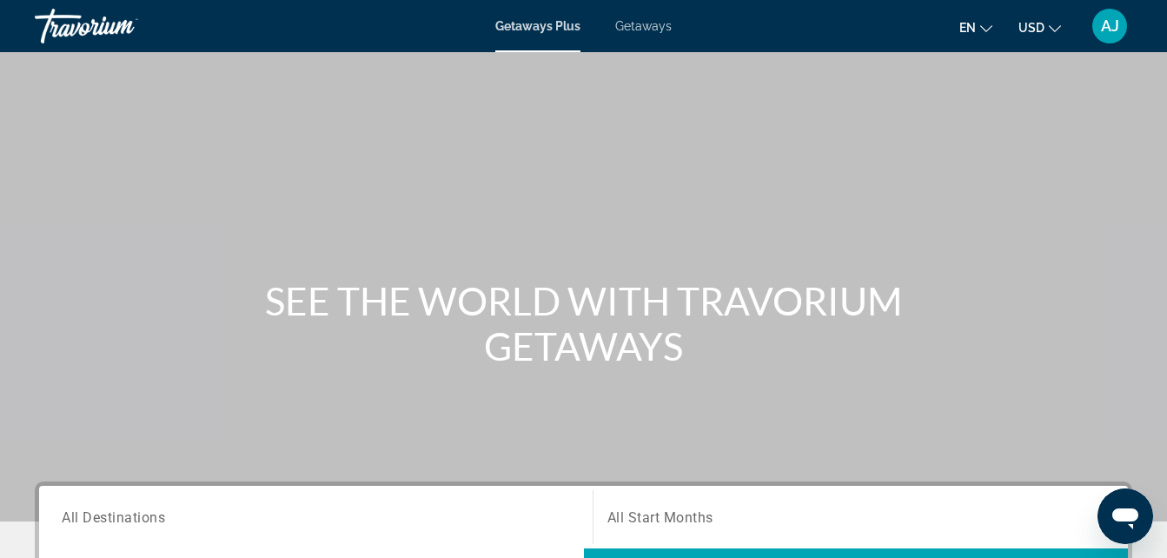
click at [138, 519] on span "All Destinations" at bounding box center [113, 516] width 103 height 17
click at [138, 519] on input "Destination All Destinations" at bounding box center [316, 517] width 508 height 21
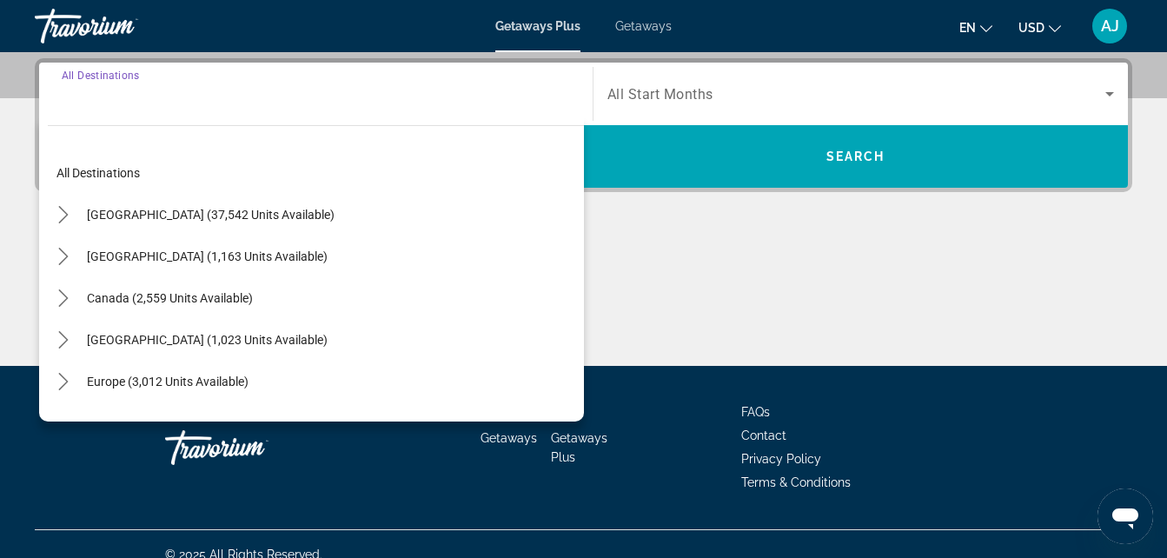
scroll to position [425, 0]
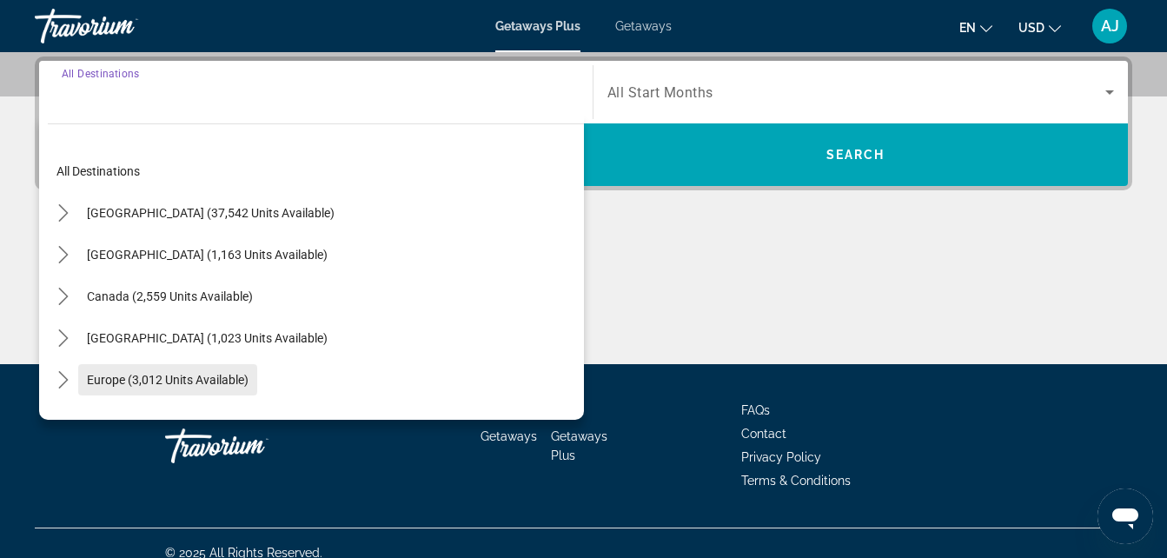
click at [209, 387] on span "Select destination: Europe (3,012 units available)" at bounding box center [167, 380] width 179 height 42
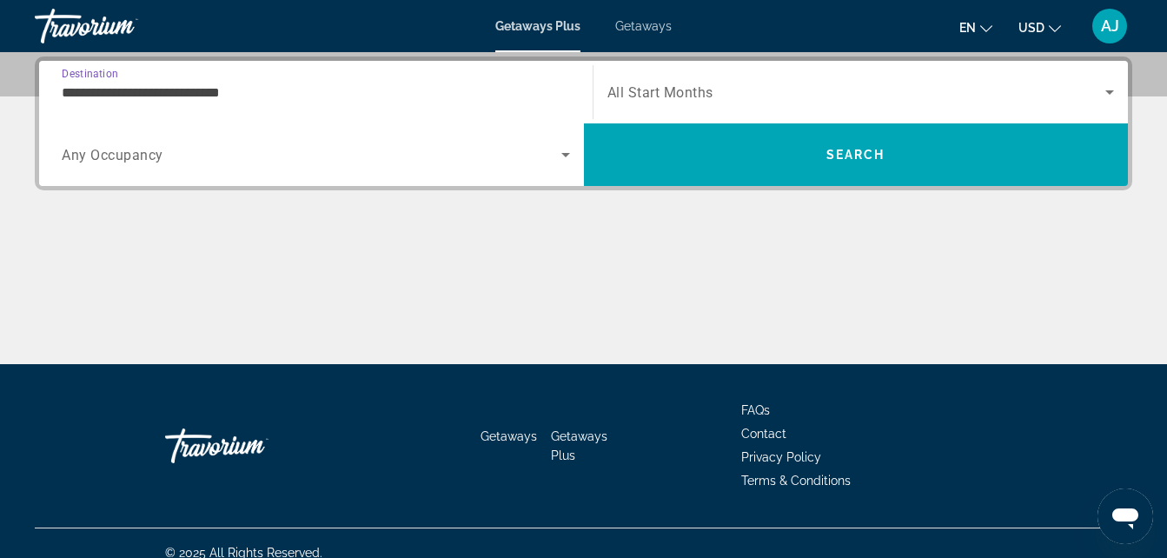
click at [257, 90] on input "**********" at bounding box center [316, 93] width 508 height 21
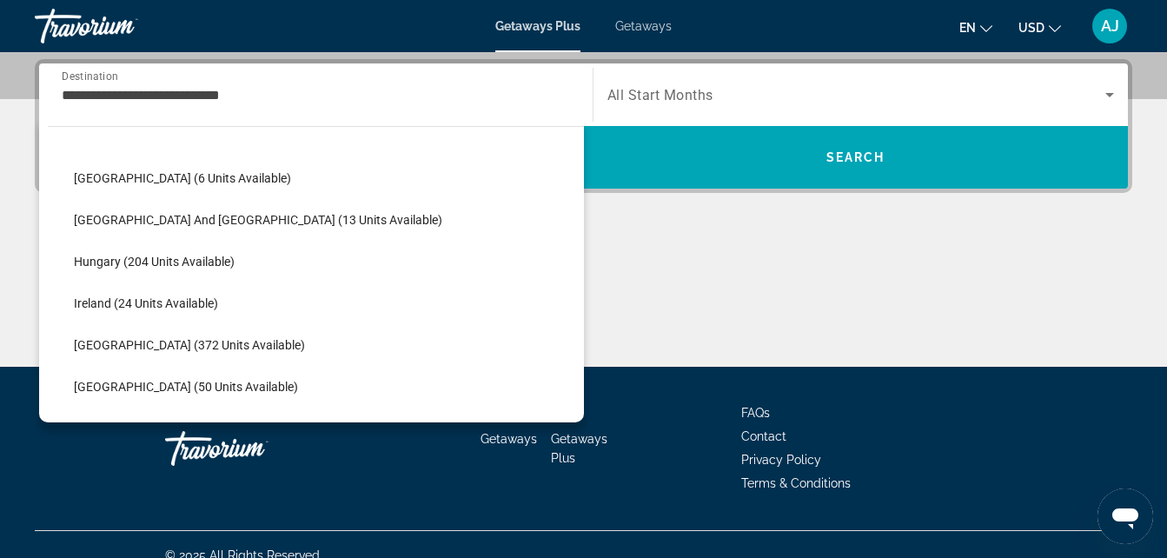
scroll to position [460, 0]
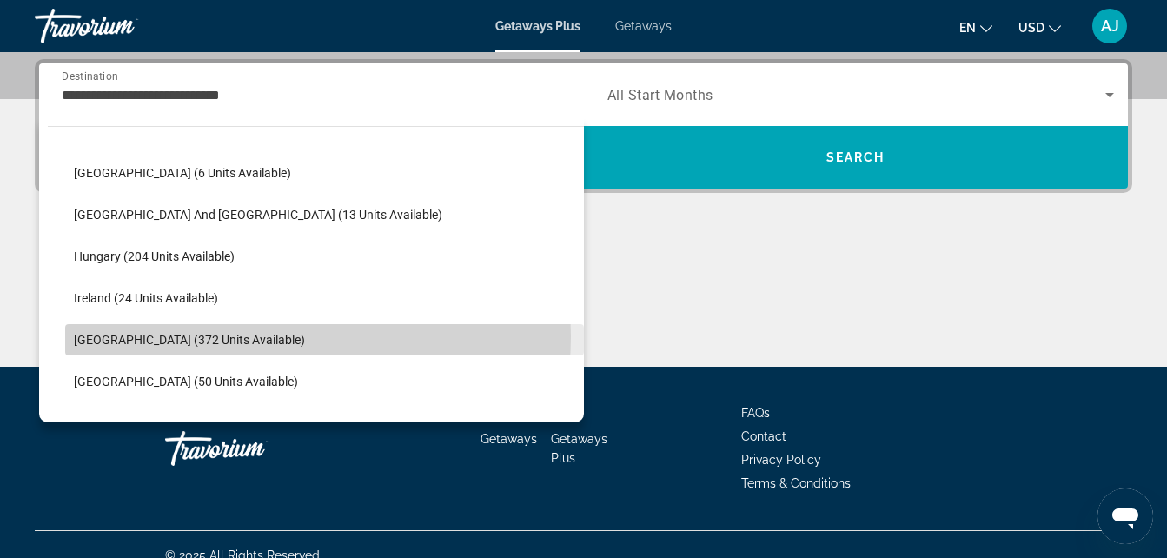
click at [275, 336] on span "Select destination: Italy (372 units available)" at bounding box center [324, 340] width 519 height 42
type input "**********"
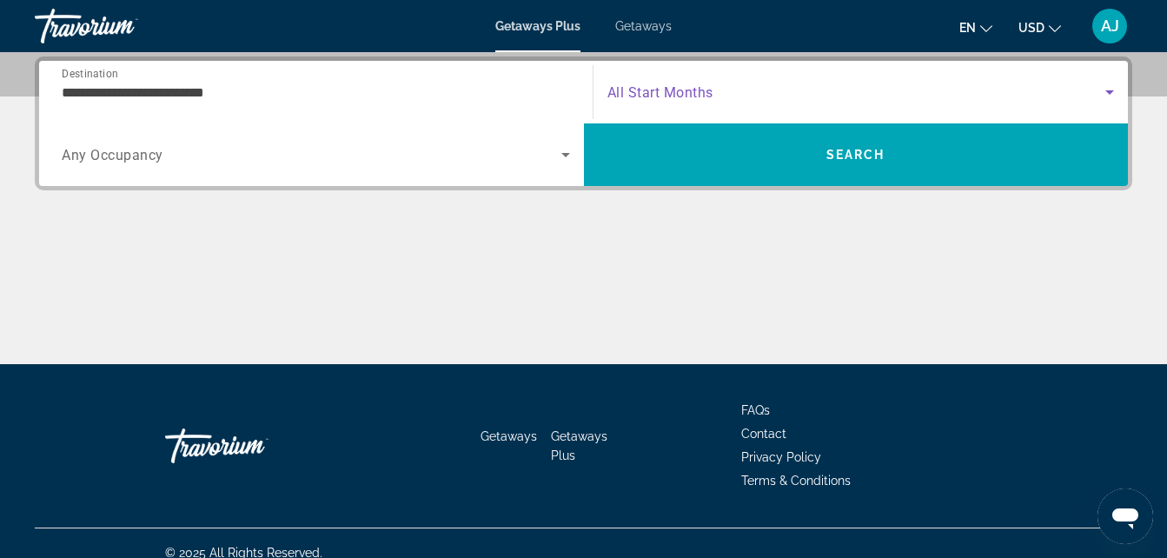
click at [638, 102] on span "Search widget" at bounding box center [856, 92] width 499 height 21
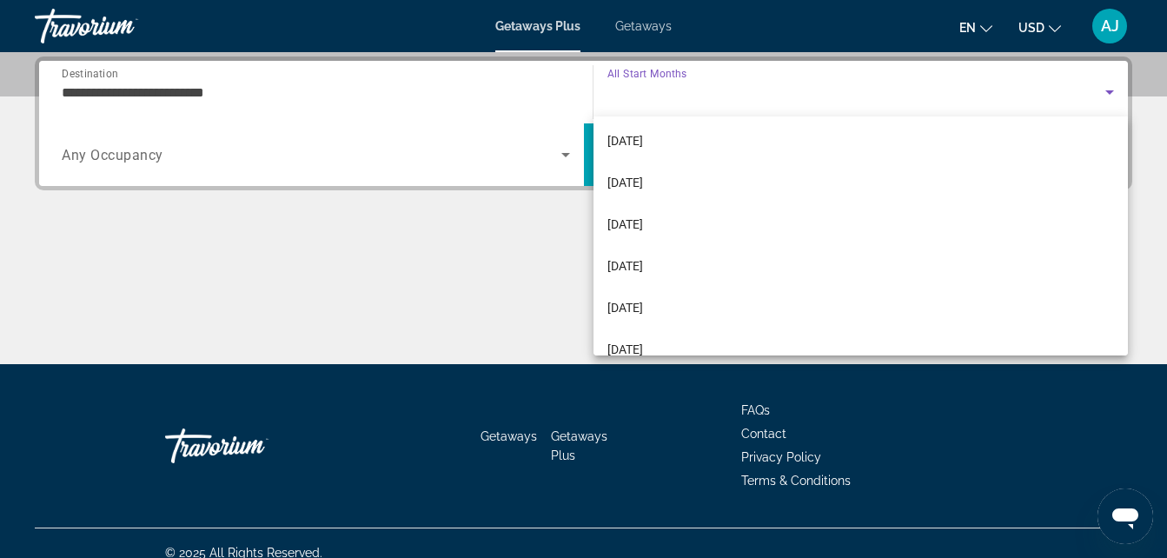
scroll to position [220, 0]
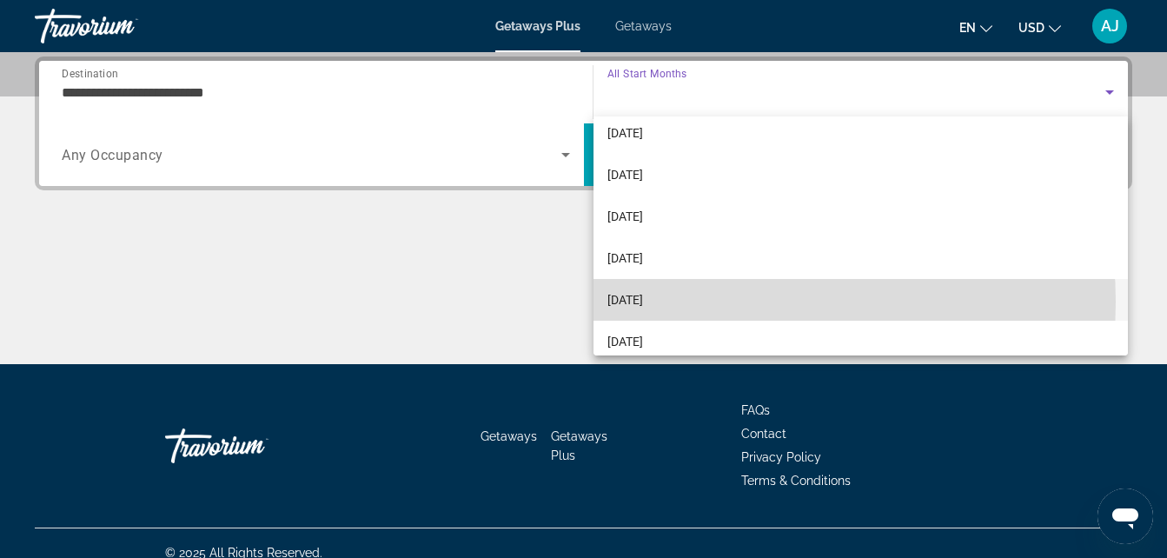
click at [716, 301] on mat-option "[DATE]" at bounding box center [860, 300] width 535 height 42
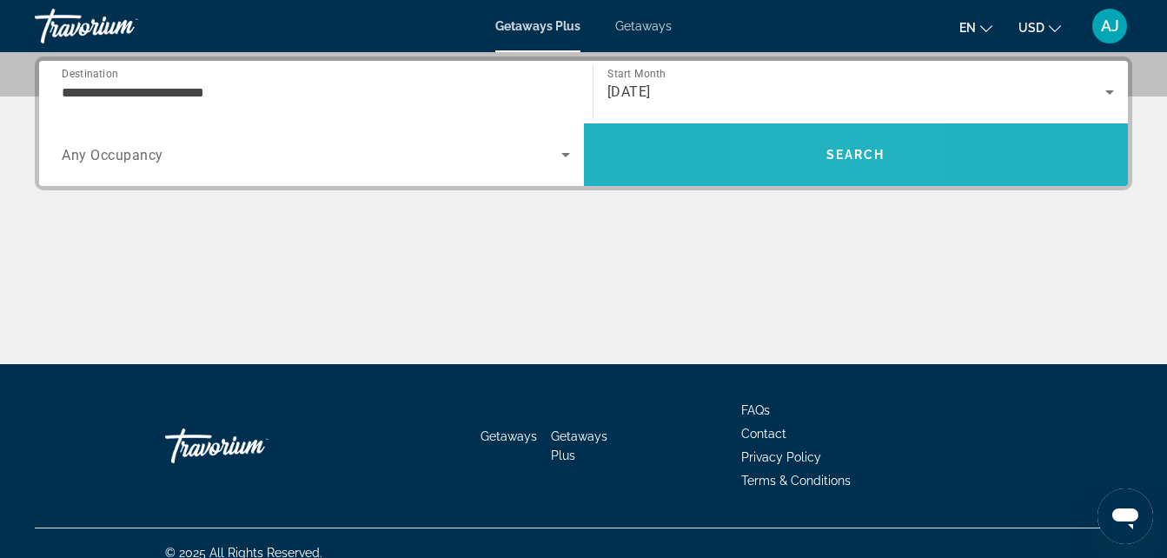
click at [818, 154] on span "Search" at bounding box center [856, 155] width 545 height 42
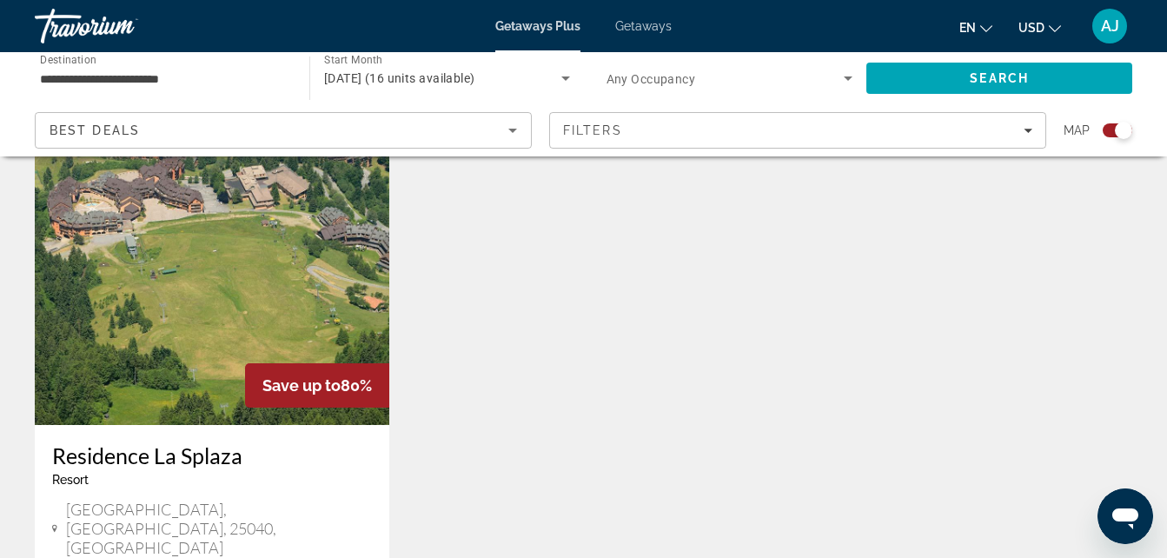
scroll to position [568, 0]
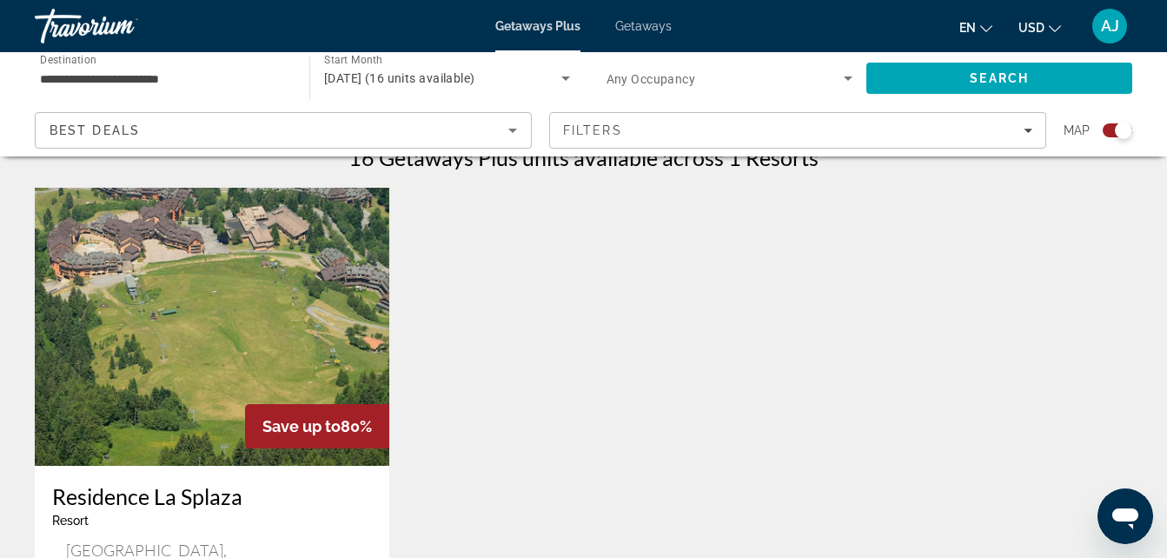
click at [196, 306] on img "Main content" at bounding box center [212, 327] width 354 height 278
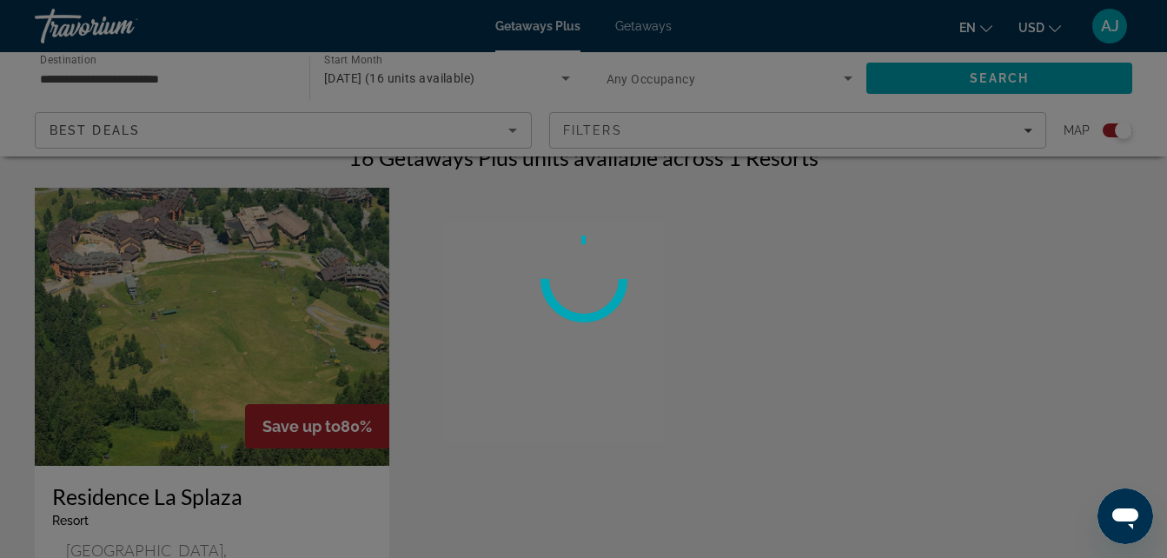
click at [196, 306] on div at bounding box center [583, 279] width 1167 height 558
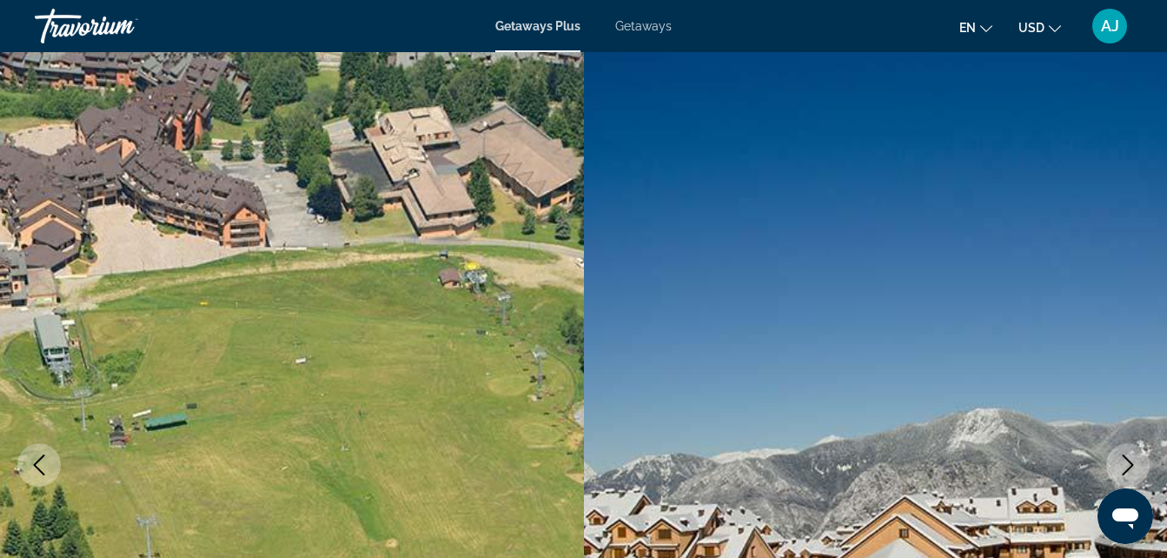
click at [1132, 467] on icon "Next image" at bounding box center [1127, 464] width 21 height 21
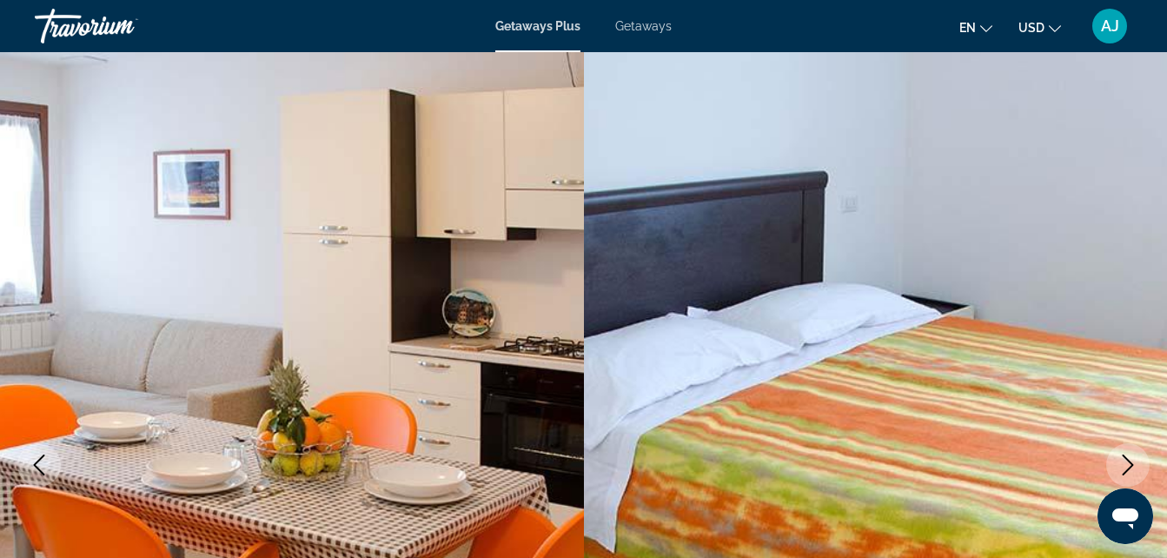
click at [1132, 467] on icon "Next image" at bounding box center [1127, 464] width 21 height 21
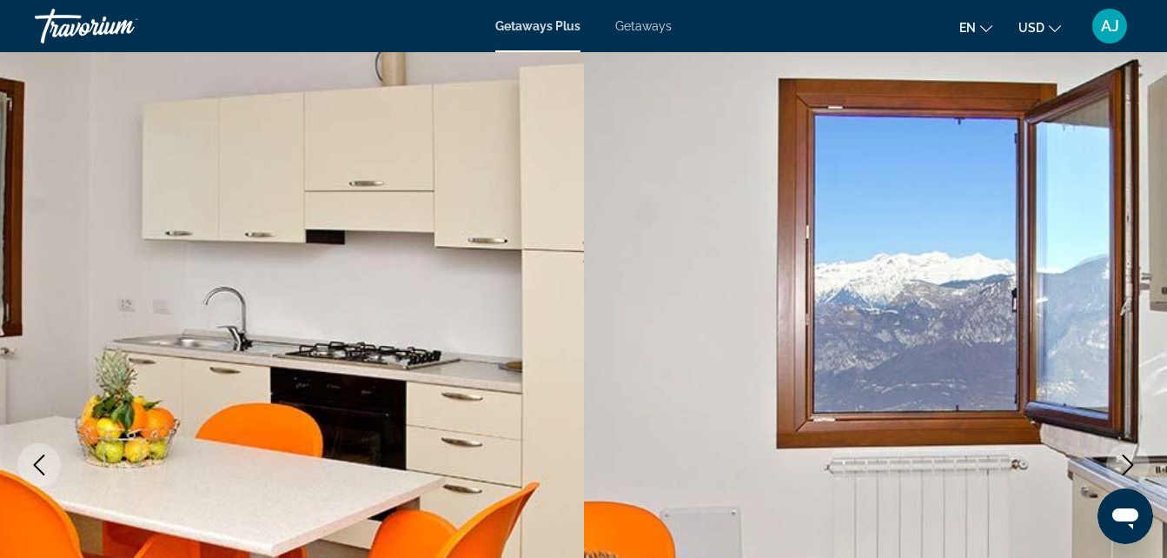
click at [1132, 467] on icon "Next image" at bounding box center [1127, 464] width 21 height 21
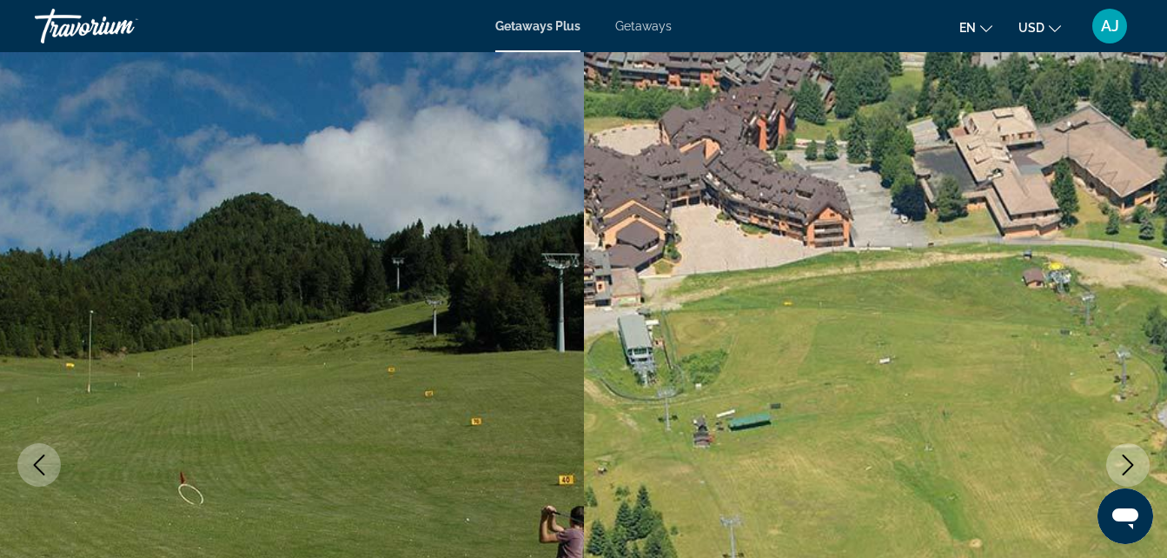
click at [1132, 467] on icon "Next image" at bounding box center [1127, 464] width 21 height 21
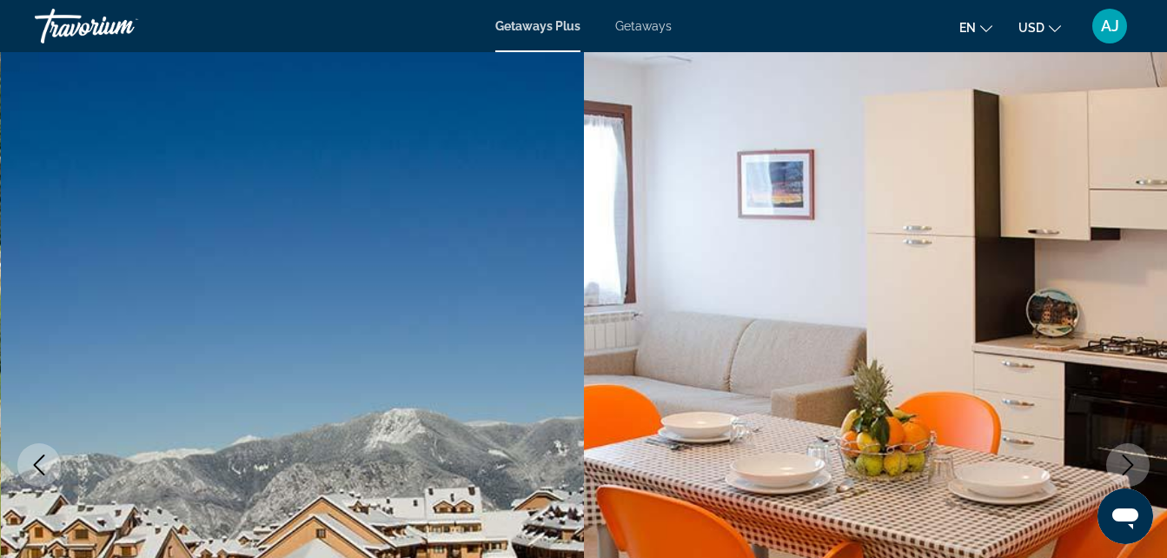
click at [1132, 467] on icon "Next image" at bounding box center [1127, 464] width 21 height 21
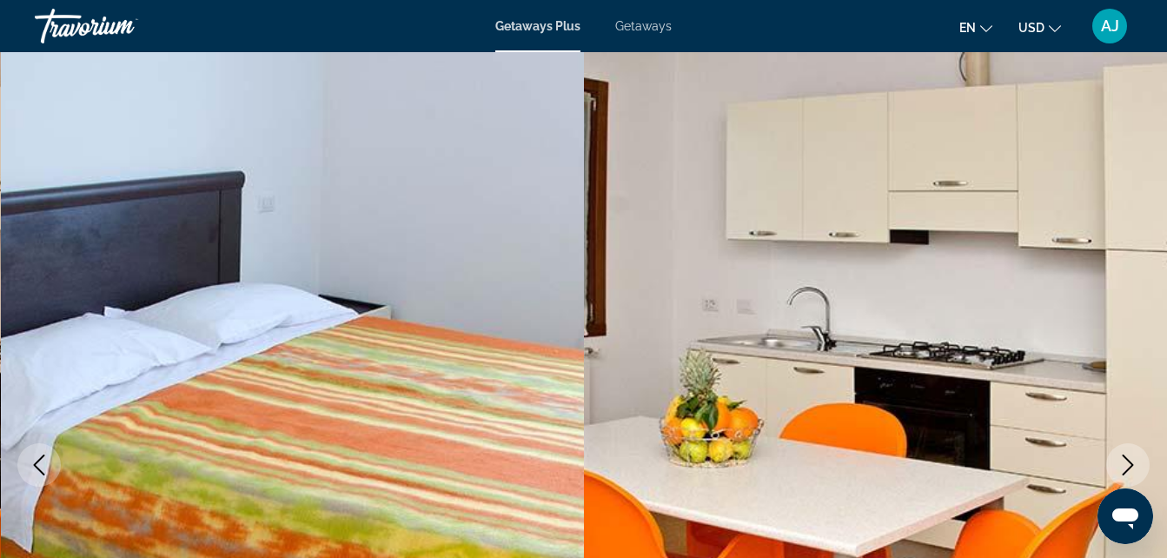
click at [1132, 467] on icon "Next image" at bounding box center [1127, 464] width 21 height 21
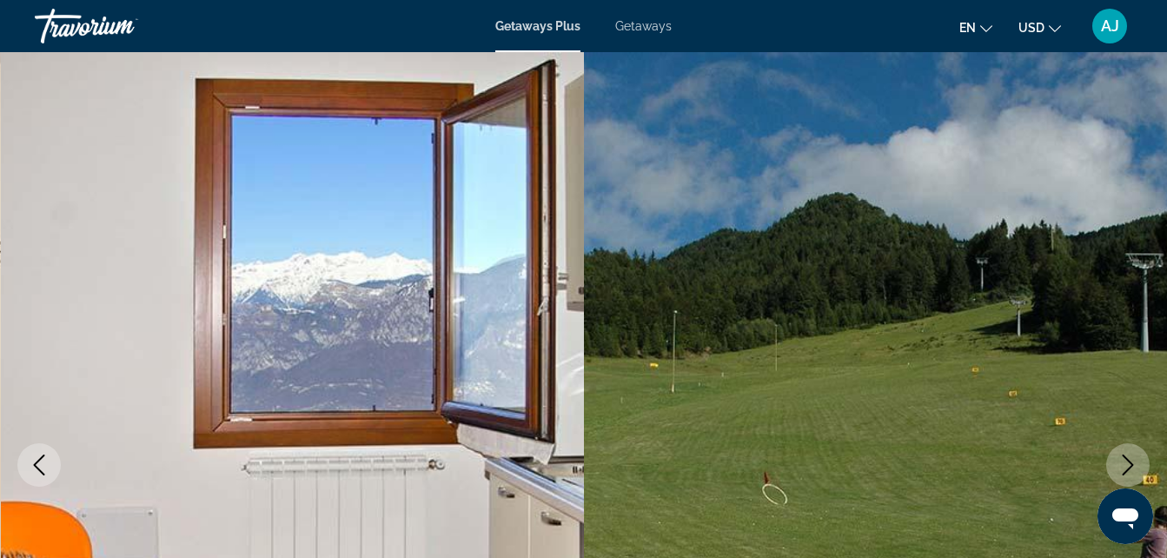
click at [1132, 467] on icon "Next image" at bounding box center [1127, 464] width 21 height 21
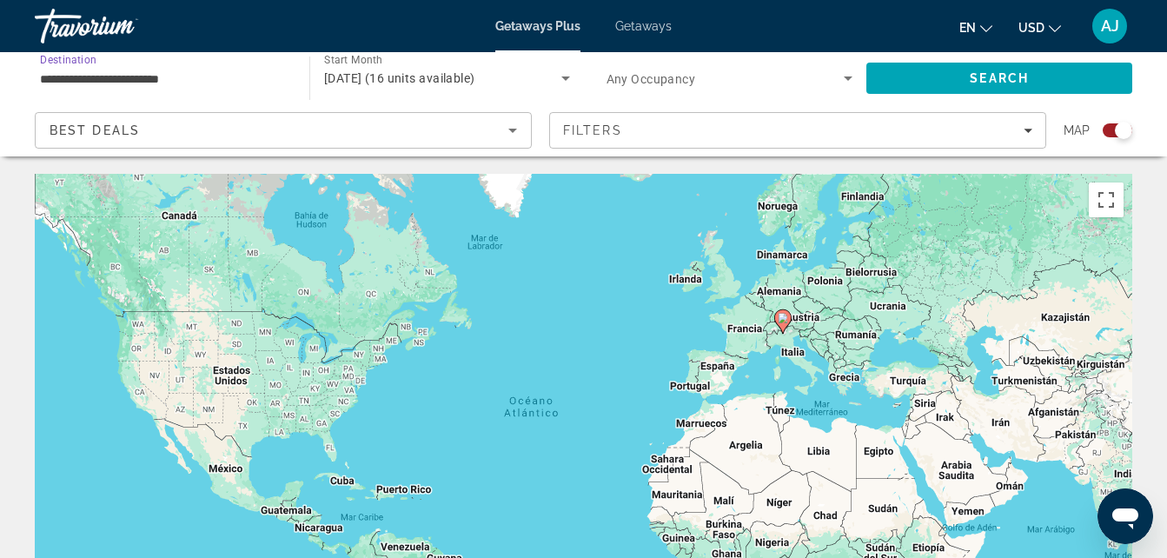
click at [124, 77] on input "**********" at bounding box center [163, 79] width 247 height 21
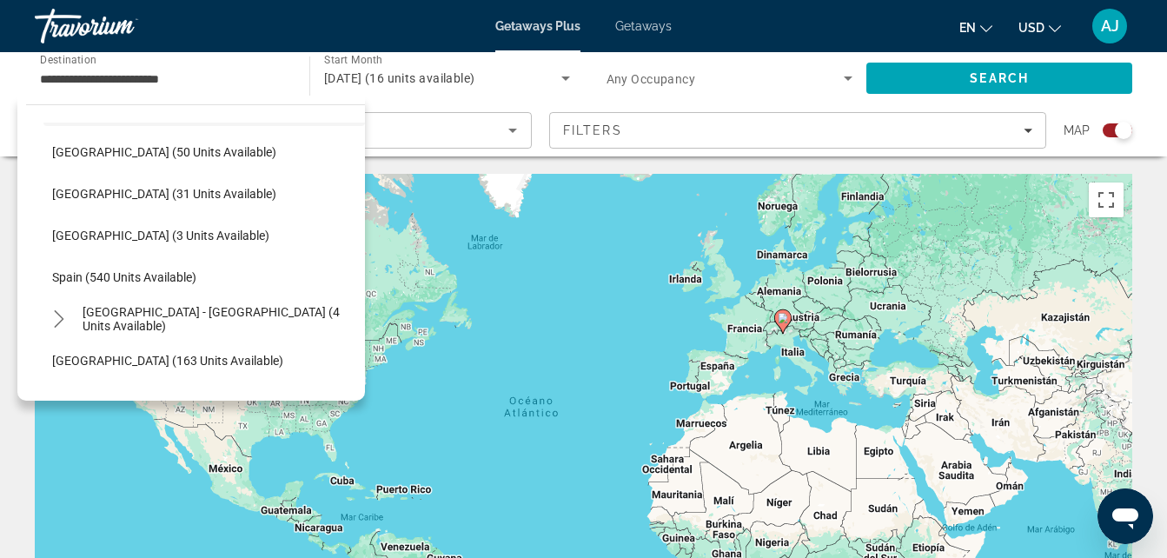
scroll to position [673, 0]
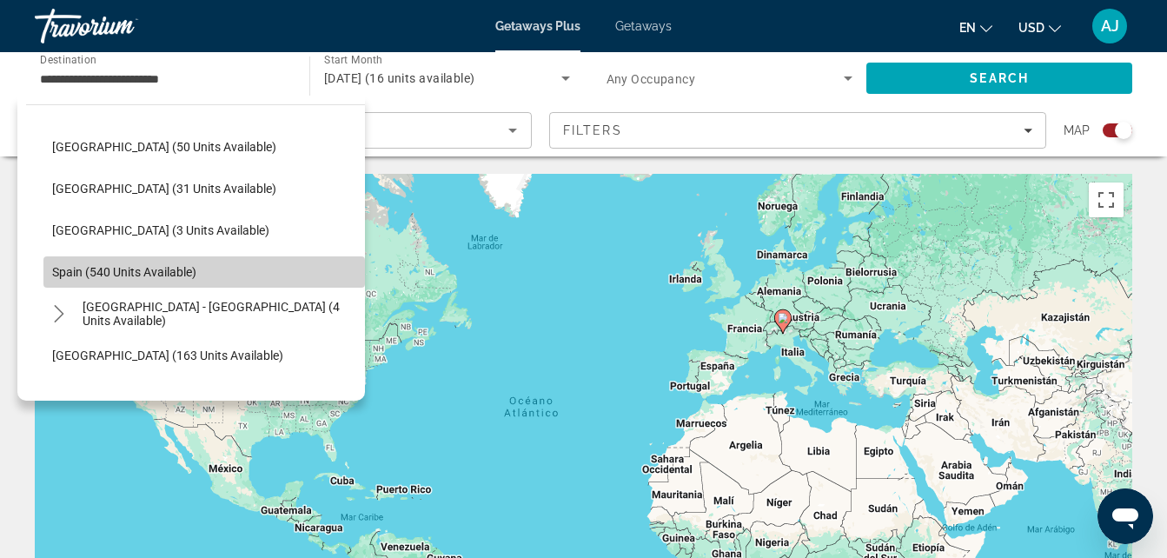
click at [235, 275] on span "Select destination: Spain (540 units available)" at bounding box center [203, 272] width 321 height 42
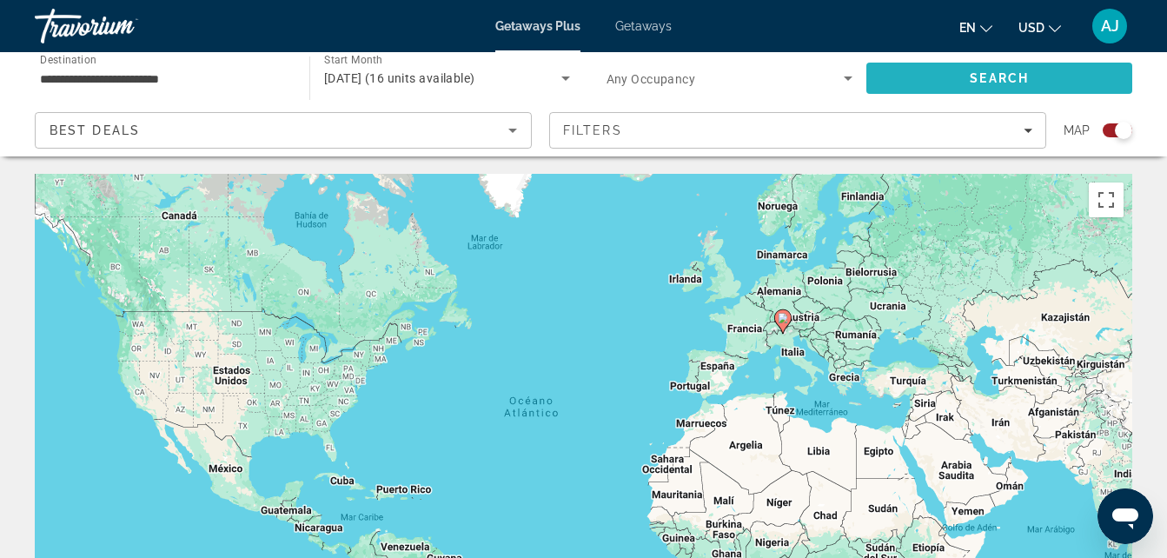
click at [1000, 78] on span "Search" at bounding box center [999, 78] width 59 height 14
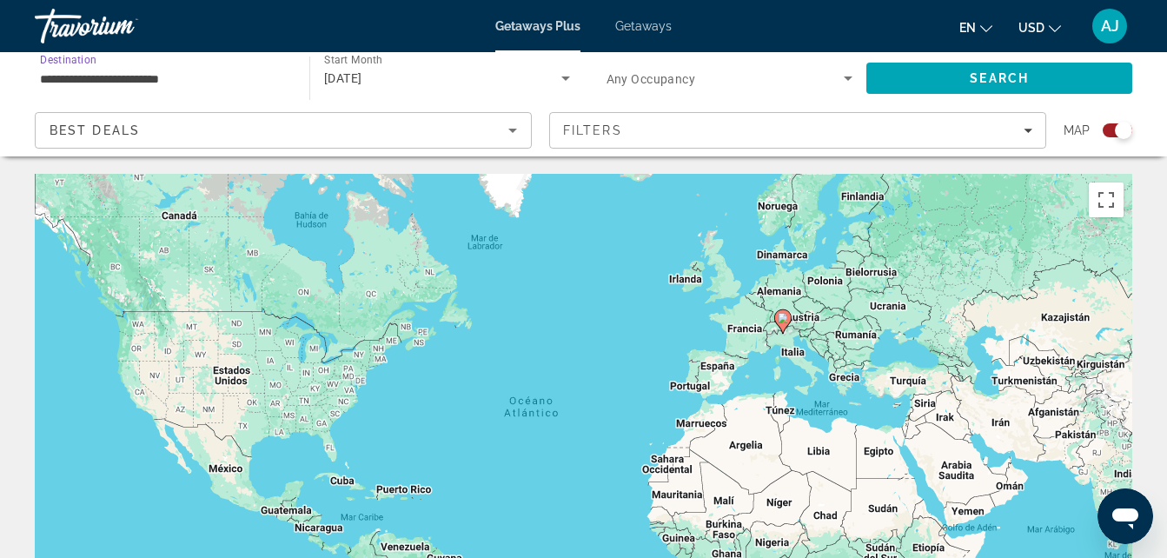
click at [216, 76] on input "**********" at bounding box center [163, 79] width 247 height 21
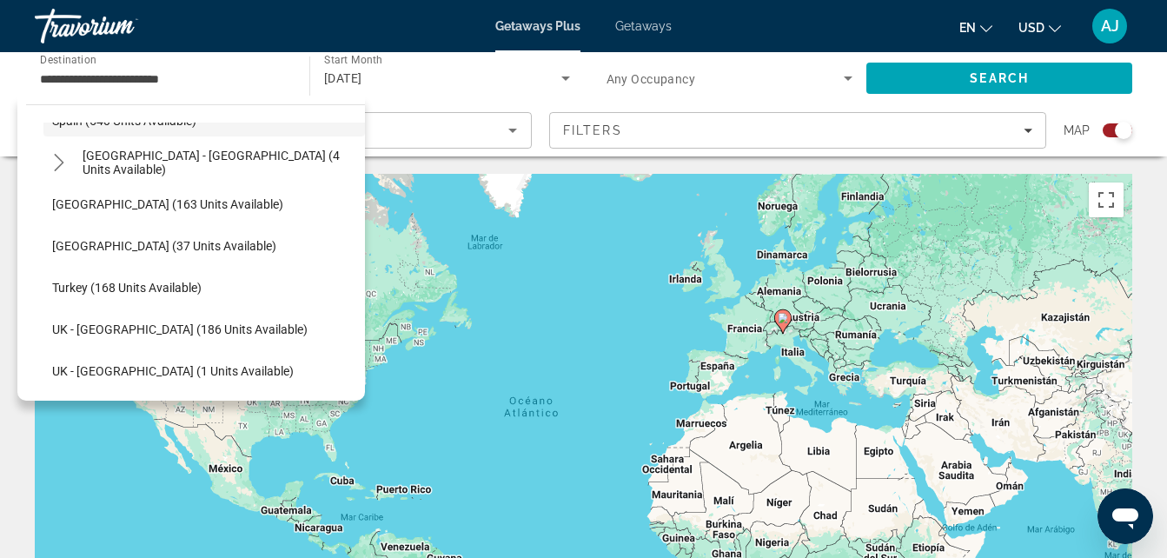
scroll to position [834, 0]
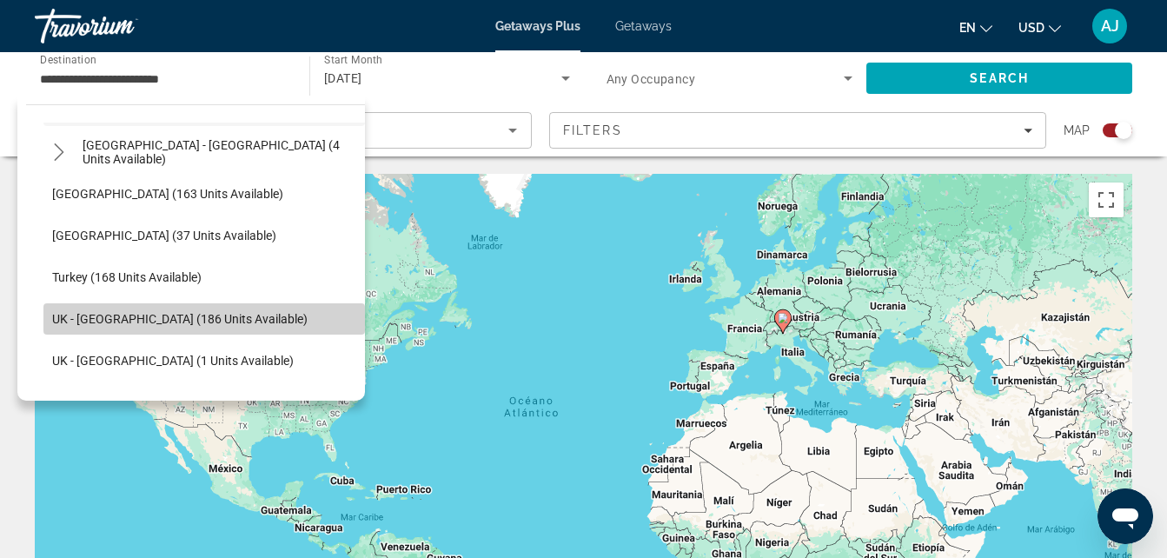
click at [231, 321] on span "UK - [GEOGRAPHIC_DATA] (186 units available)" at bounding box center [179, 319] width 255 height 14
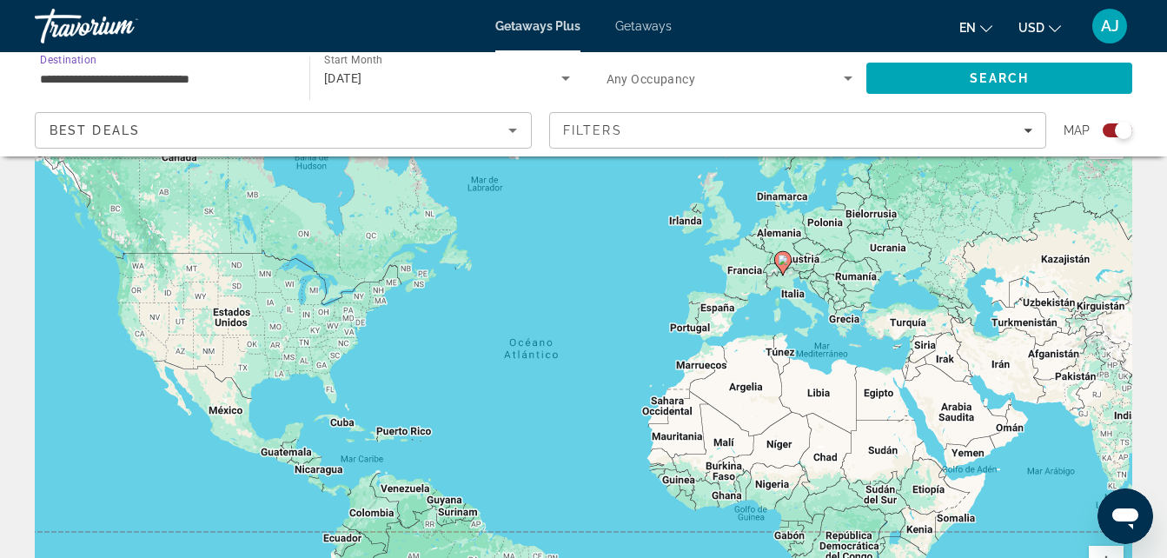
scroll to position [0, 0]
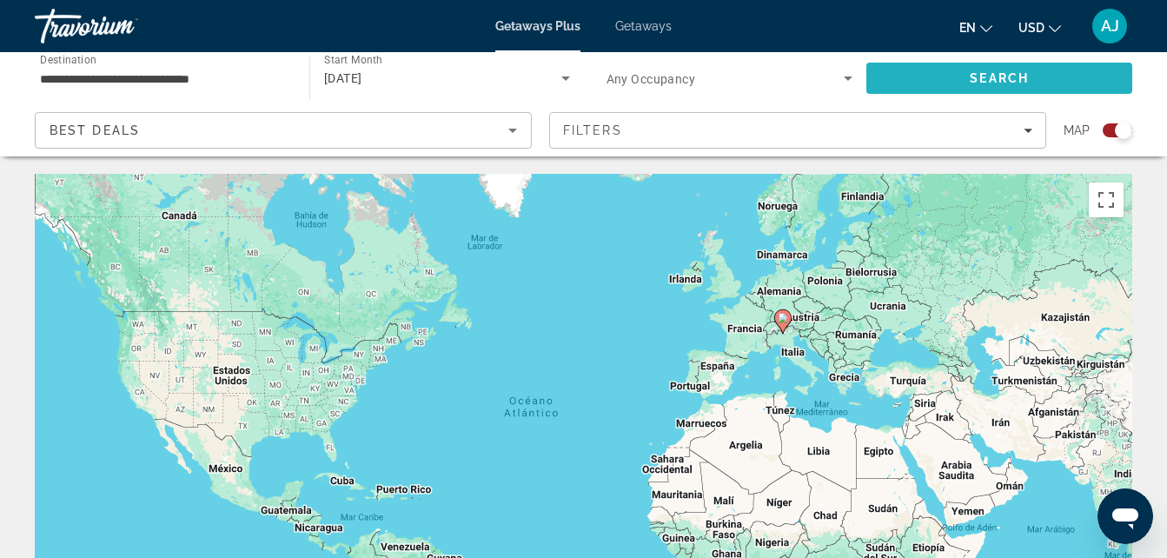
click at [931, 71] on span "Search" at bounding box center [999, 78] width 266 height 42
click at [240, 78] on input "**********" at bounding box center [163, 79] width 247 height 21
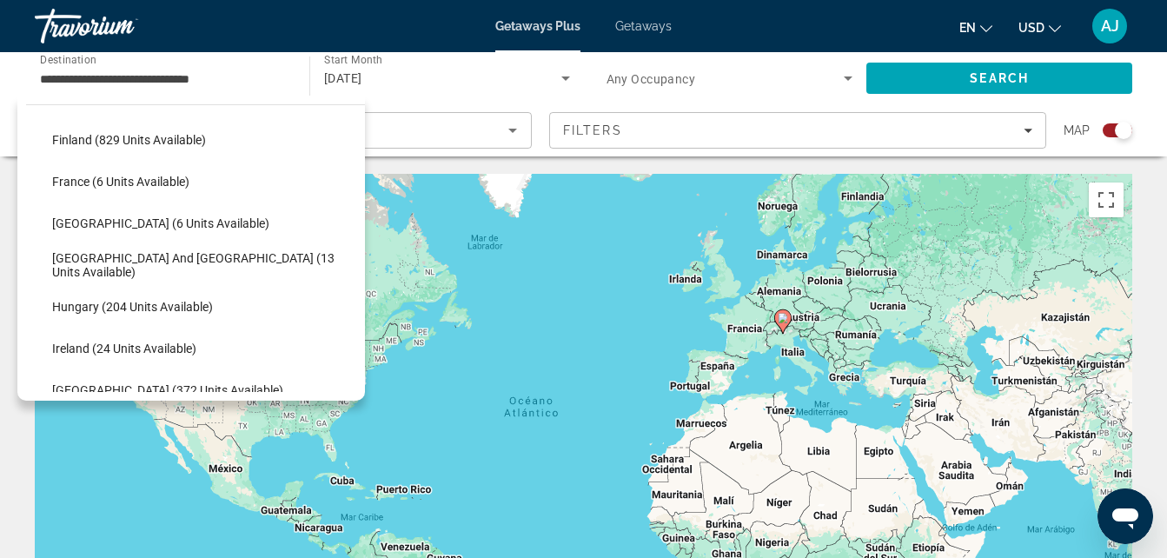
scroll to position [377, 0]
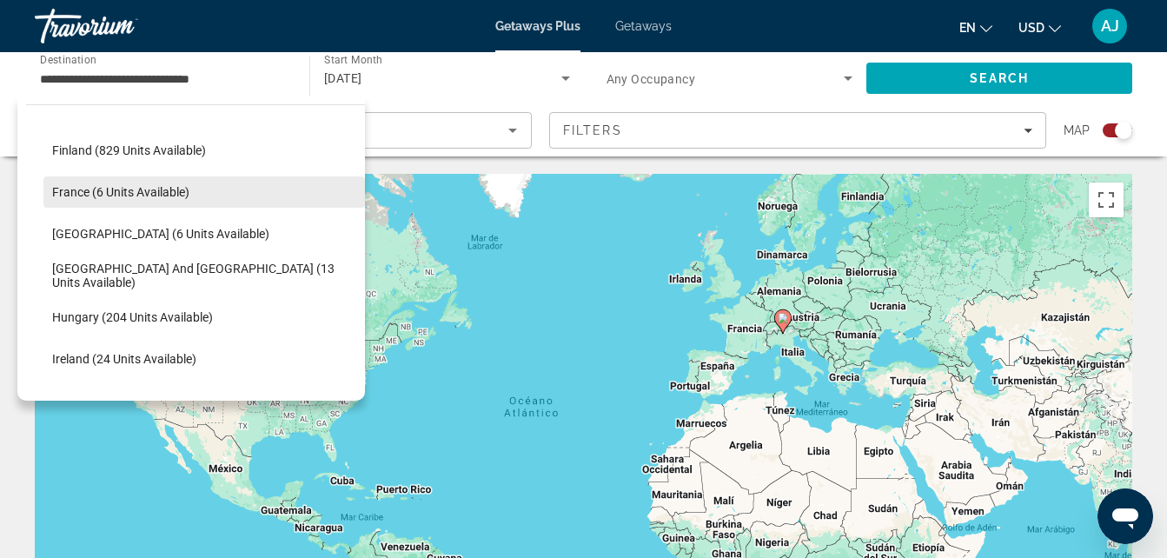
click at [213, 199] on span "Select destination: France (6 units available)" at bounding box center [203, 192] width 321 height 42
type input "**********"
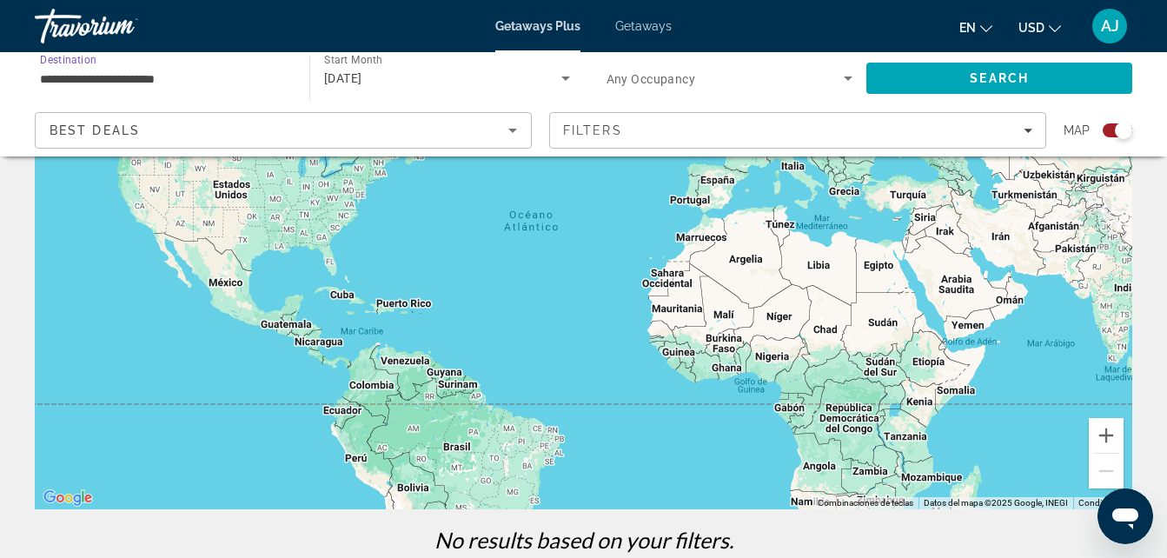
scroll to position [183, 0]
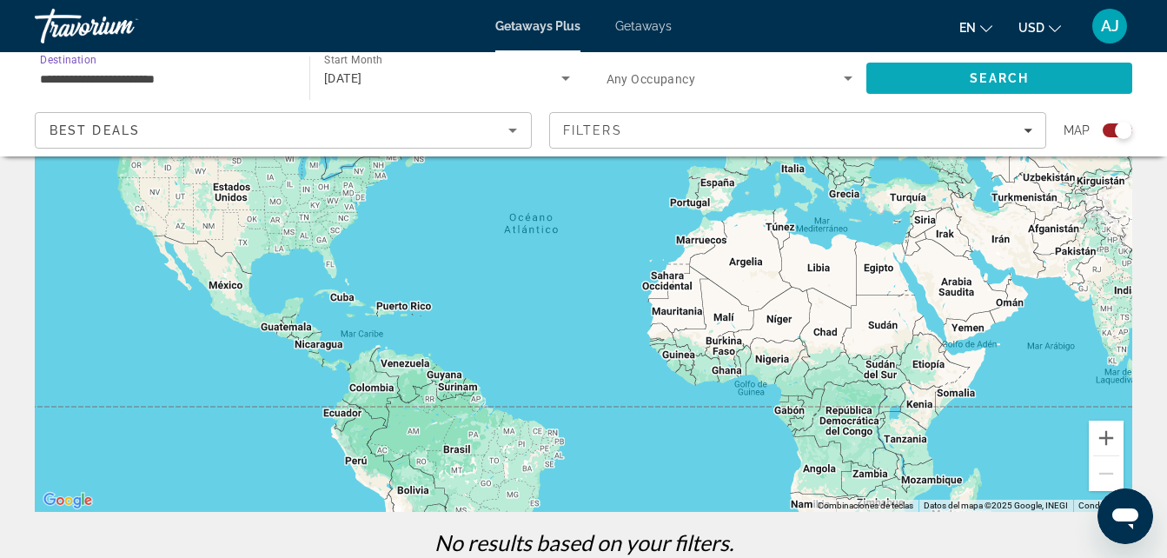
click at [972, 77] on span "Search" at bounding box center [999, 78] width 59 height 14
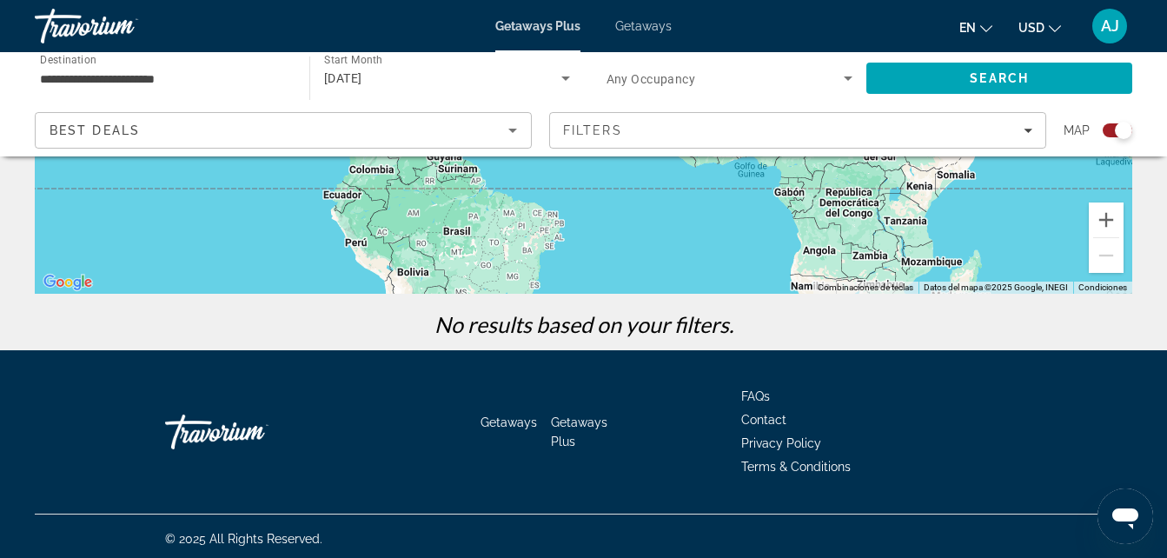
scroll to position [371, 0]
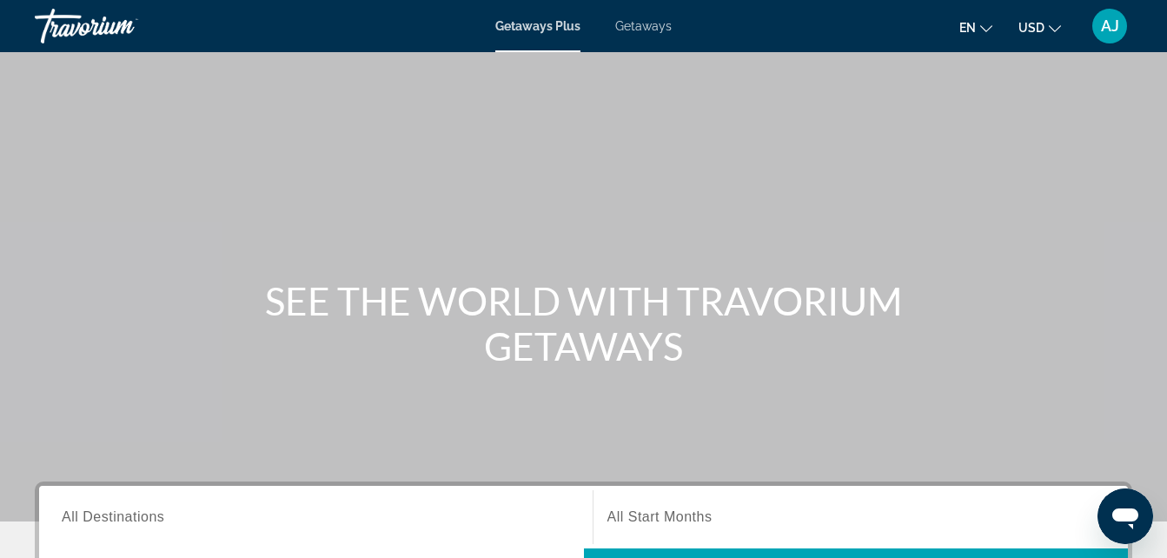
click at [129, 512] on span "All Destinations" at bounding box center [113, 516] width 103 height 15
click at [129, 512] on input "Destination All Destinations" at bounding box center [316, 517] width 508 height 21
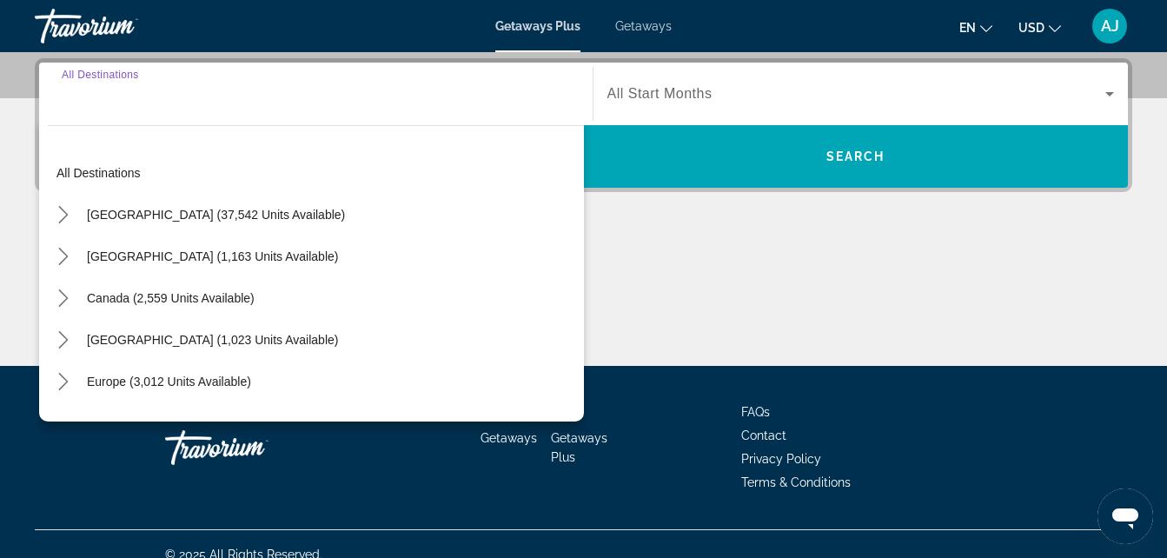
scroll to position [425, 0]
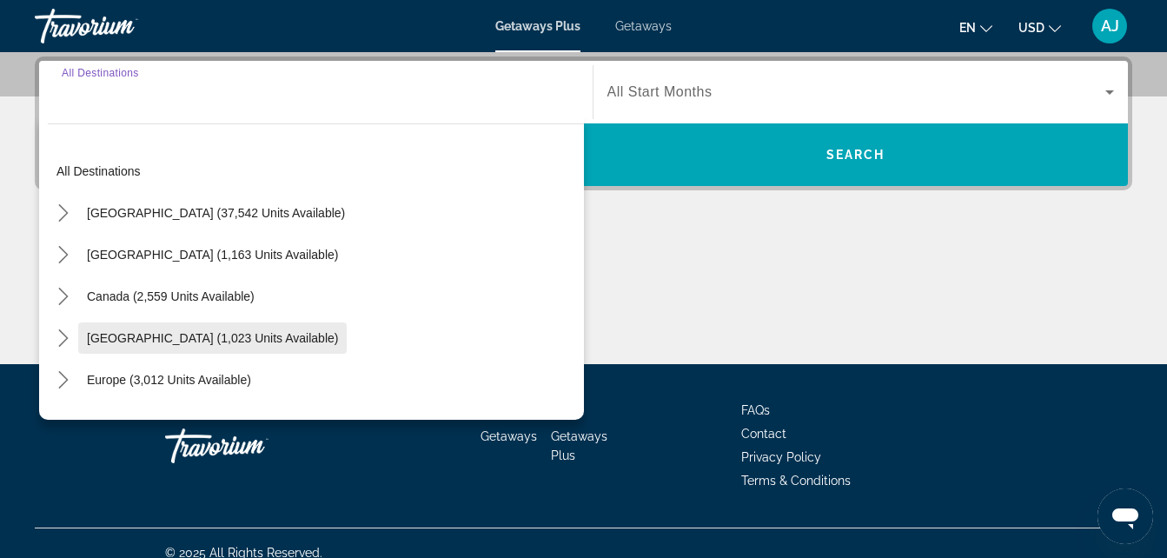
click at [202, 341] on span "[GEOGRAPHIC_DATA] (1,023 units available)" at bounding box center [212, 338] width 251 height 14
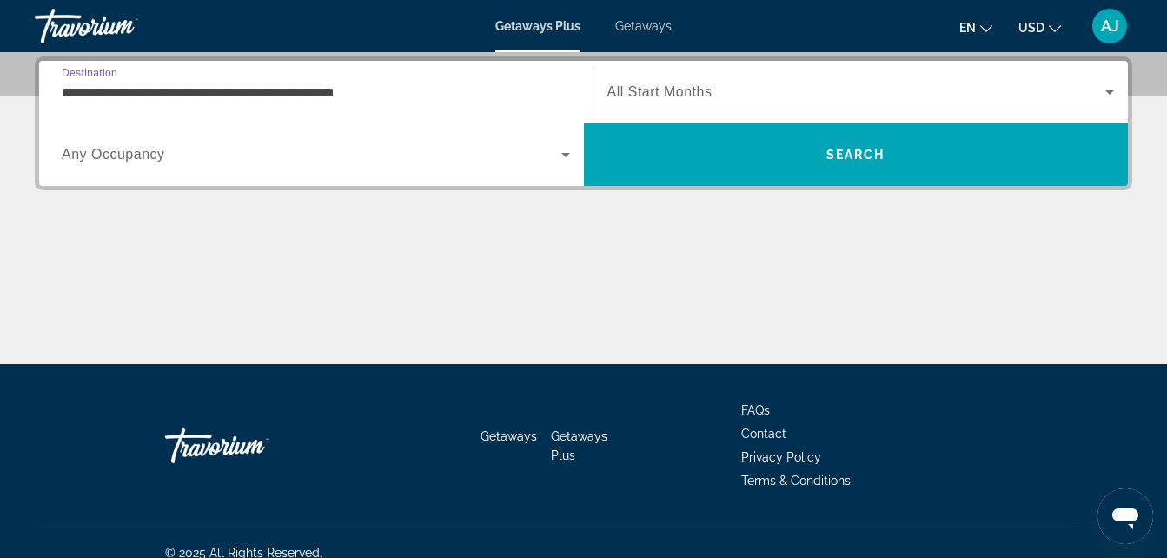
click at [272, 92] on input "**********" at bounding box center [316, 93] width 508 height 21
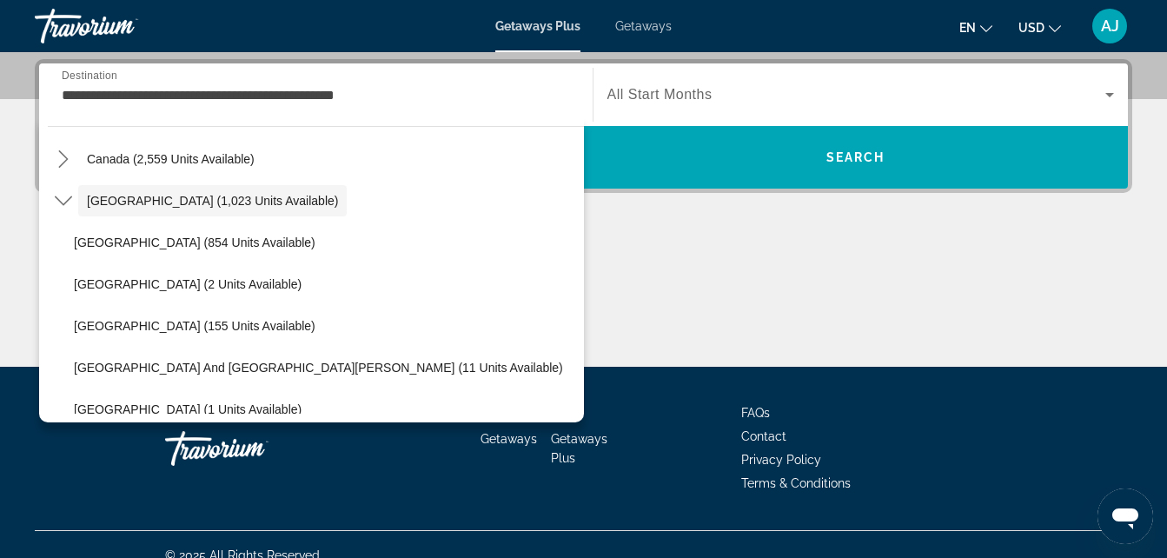
scroll to position [142, 0]
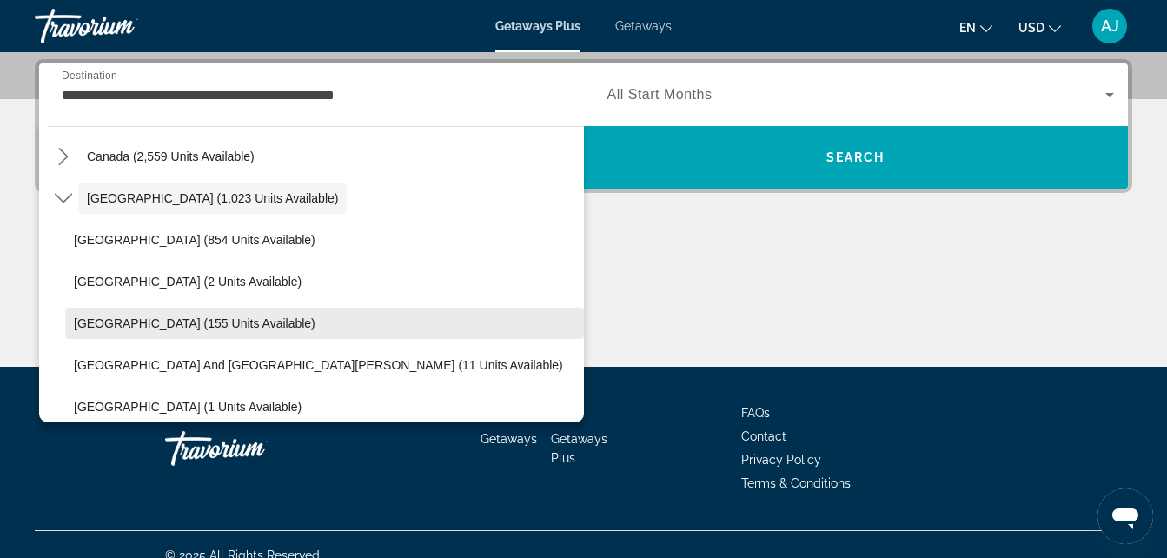
click at [299, 312] on span "Select destination: Dominican Republic (155 units available)" at bounding box center [324, 323] width 519 height 42
type input "**********"
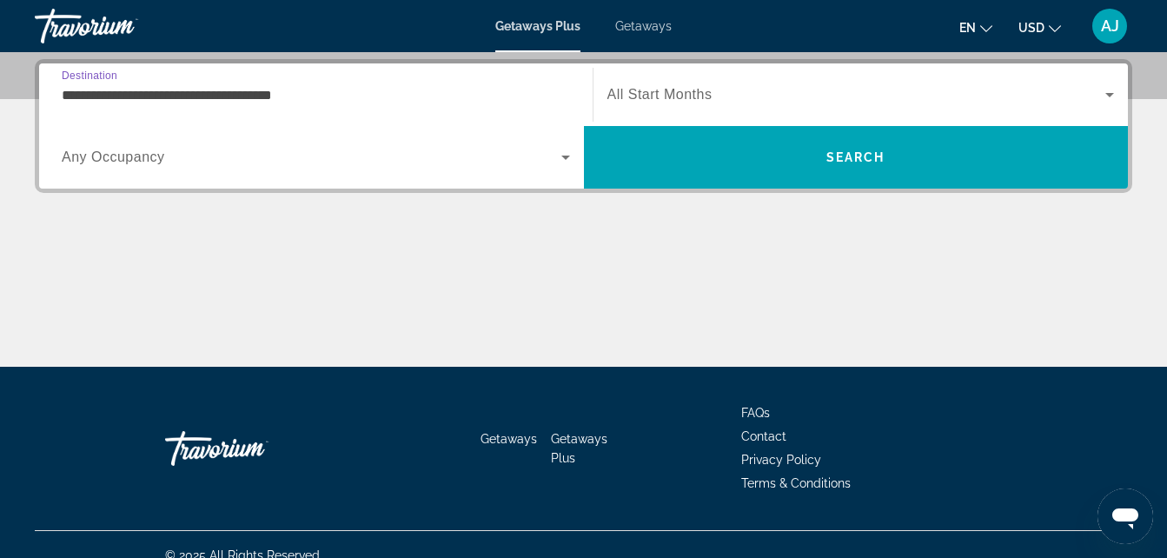
scroll to position [425, 0]
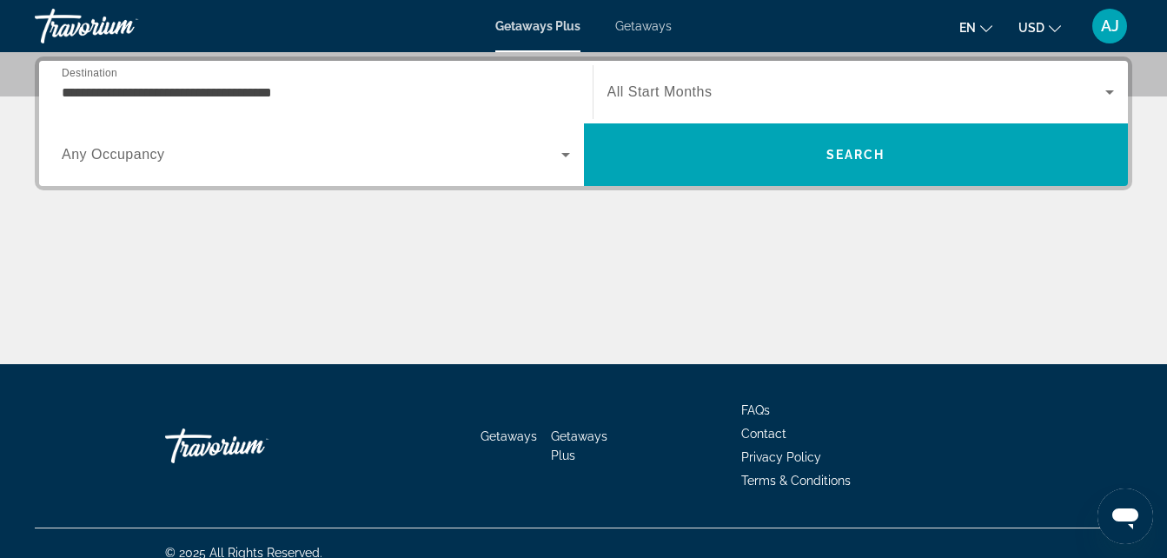
click at [680, 80] on div "Search widget" at bounding box center [860, 92] width 507 height 49
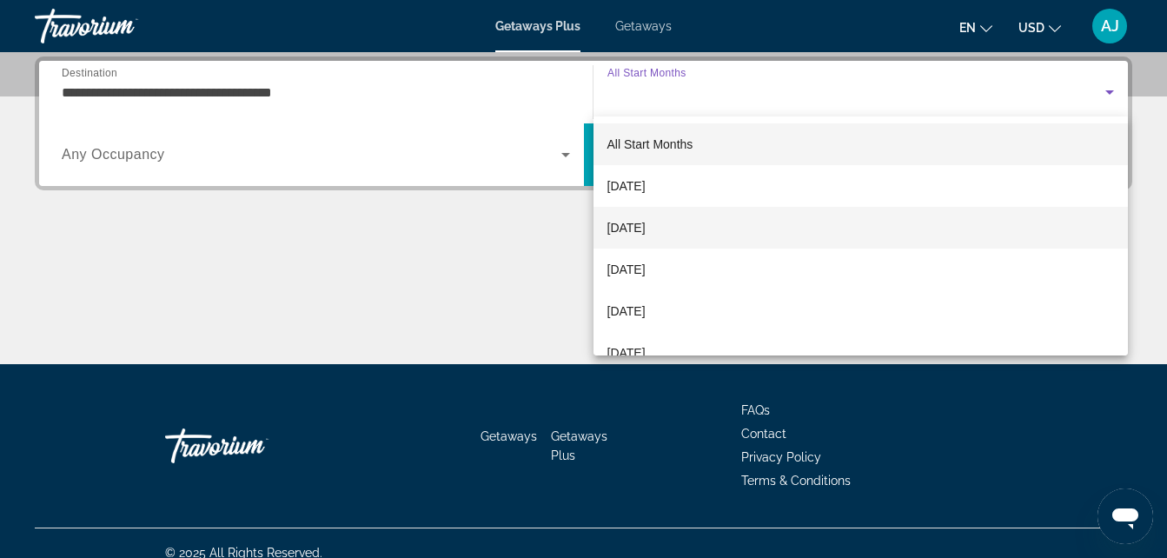
click at [646, 228] on span "[DATE]" at bounding box center [626, 227] width 38 height 21
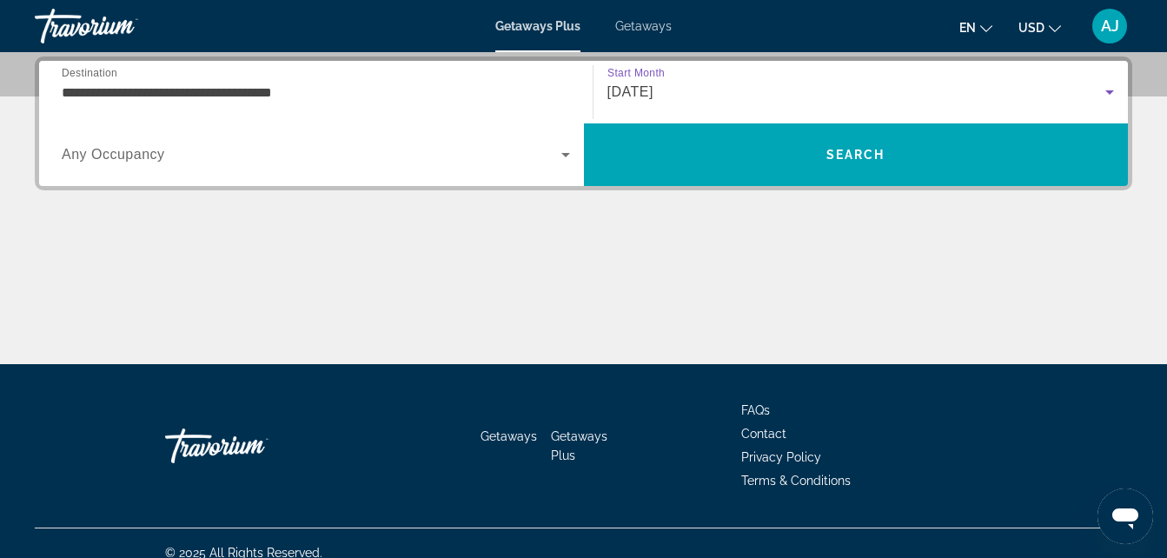
click at [415, 143] on div "Search widget" at bounding box center [316, 154] width 508 height 49
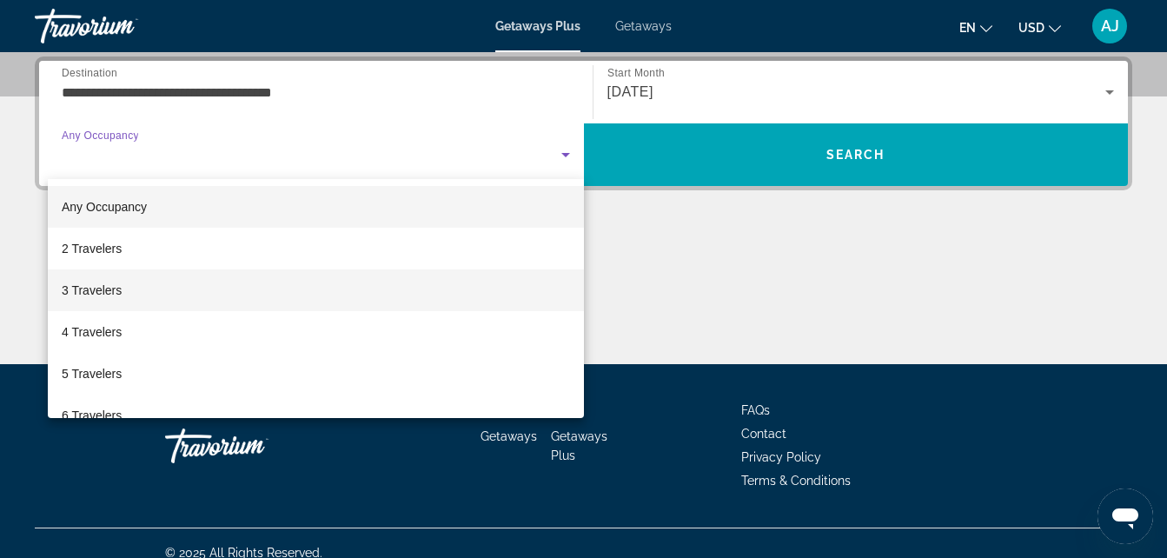
click at [313, 275] on mat-option "3 Travelers" at bounding box center [316, 290] width 536 height 42
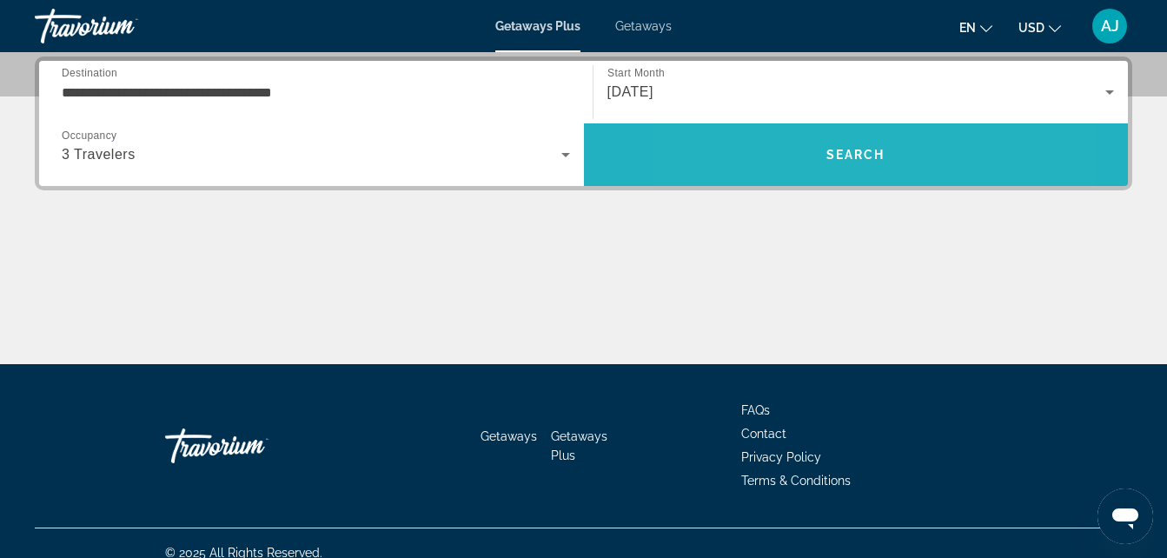
click at [781, 145] on span "Search" at bounding box center [856, 155] width 545 height 42
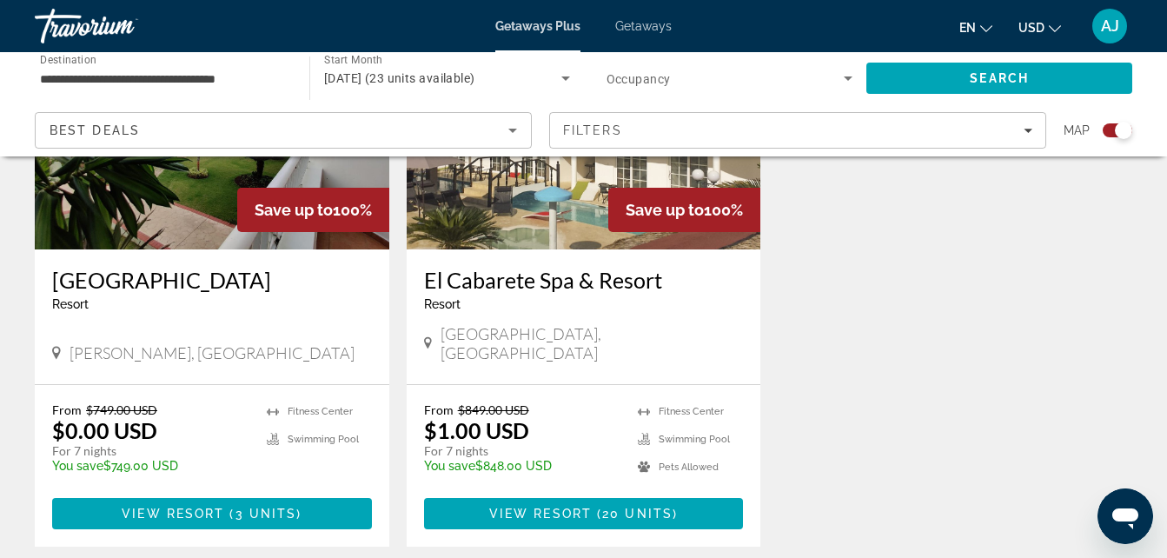
scroll to position [795, 0]
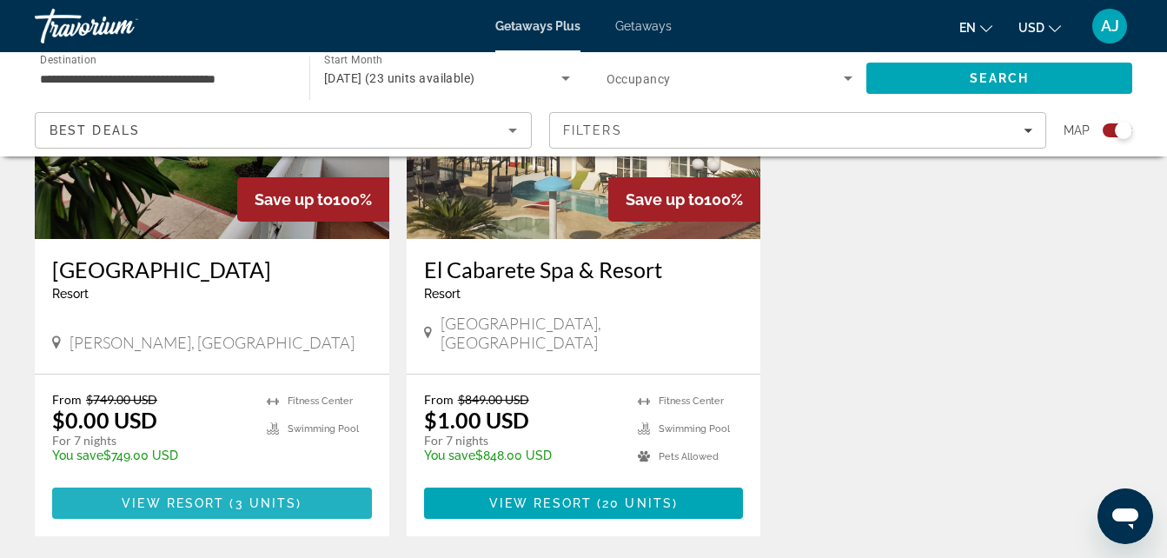
click at [292, 496] on span "3 units" at bounding box center [266, 503] width 62 height 14
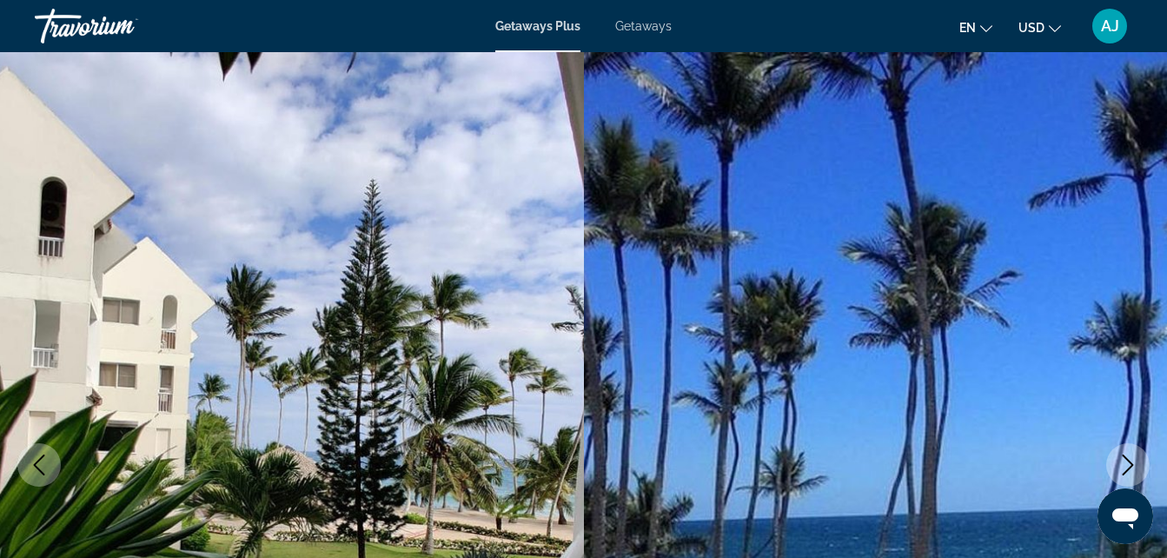
click at [1130, 452] on button "Next image" at bounding box center [1127, 464] width 43 height 43
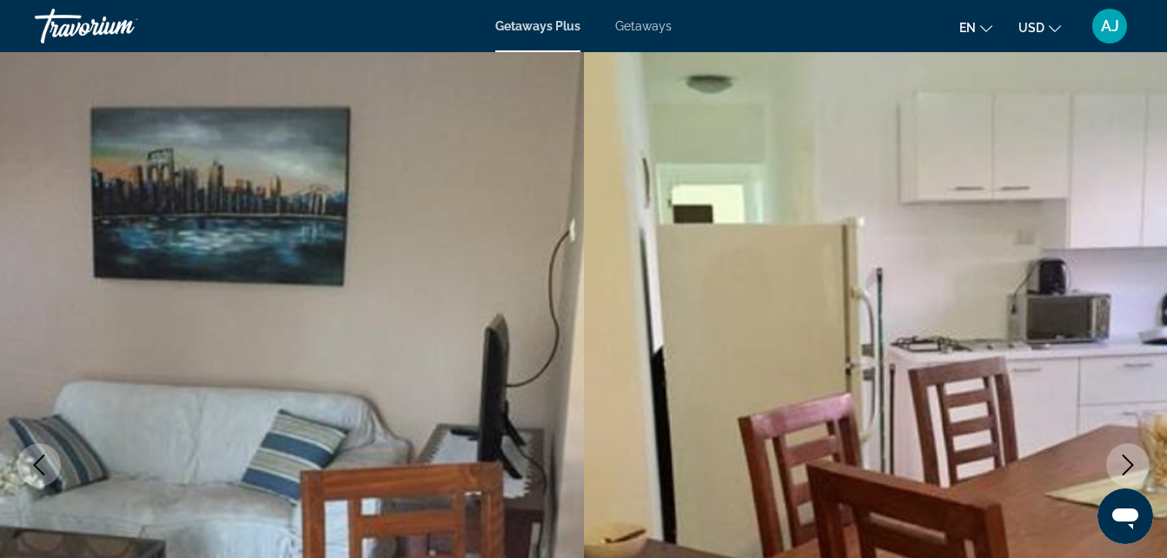
click at [1130, 452] on button "Next image" at bounding box center [1127, 464] width 43 height 43
